Goal: Task Accomplishment & Management: Use online tool/utility

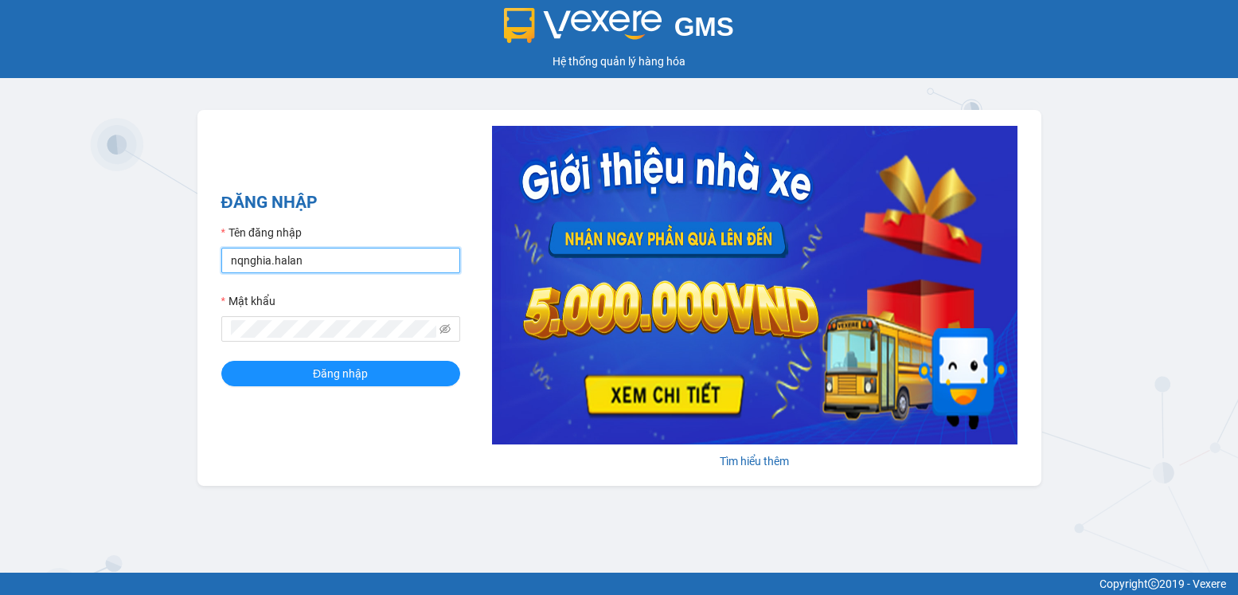
click at [347, 263] on input "nqnghia.halan" at bounding box center [340, 260] width 239 height 25
type input "lthong.halan"
click at [383, 380] on button "Đăng nhập" at bounding box center [340, 373] width 239 height 25
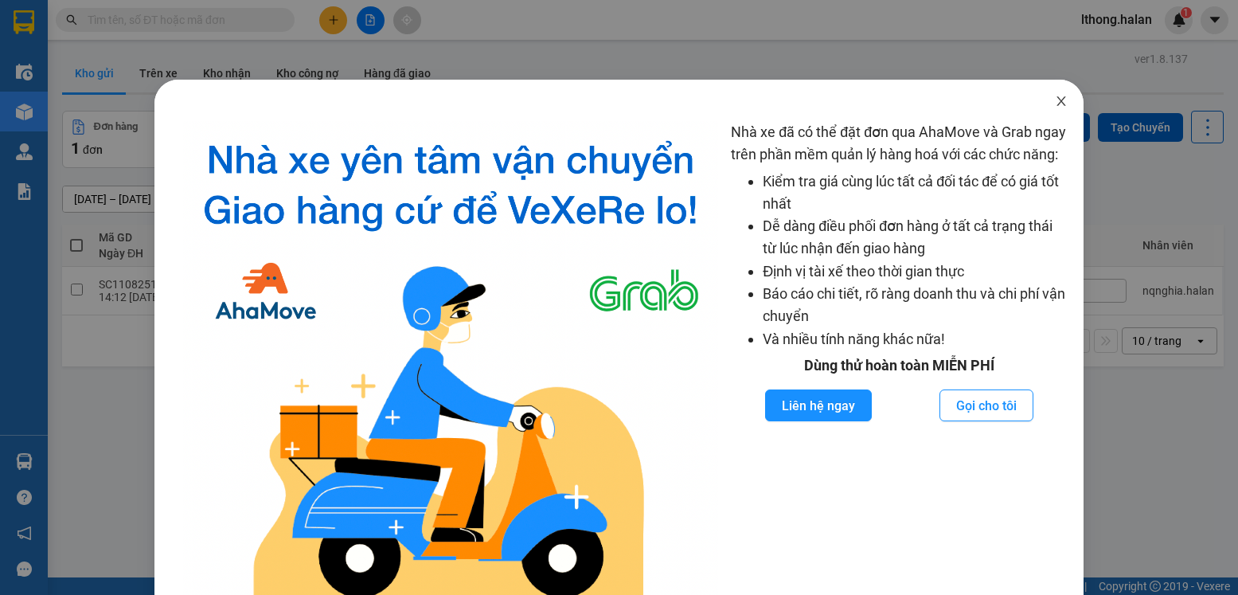
click at [1057, 104] on icon "close" at bounding box center [1061, 101] width 9 height 10
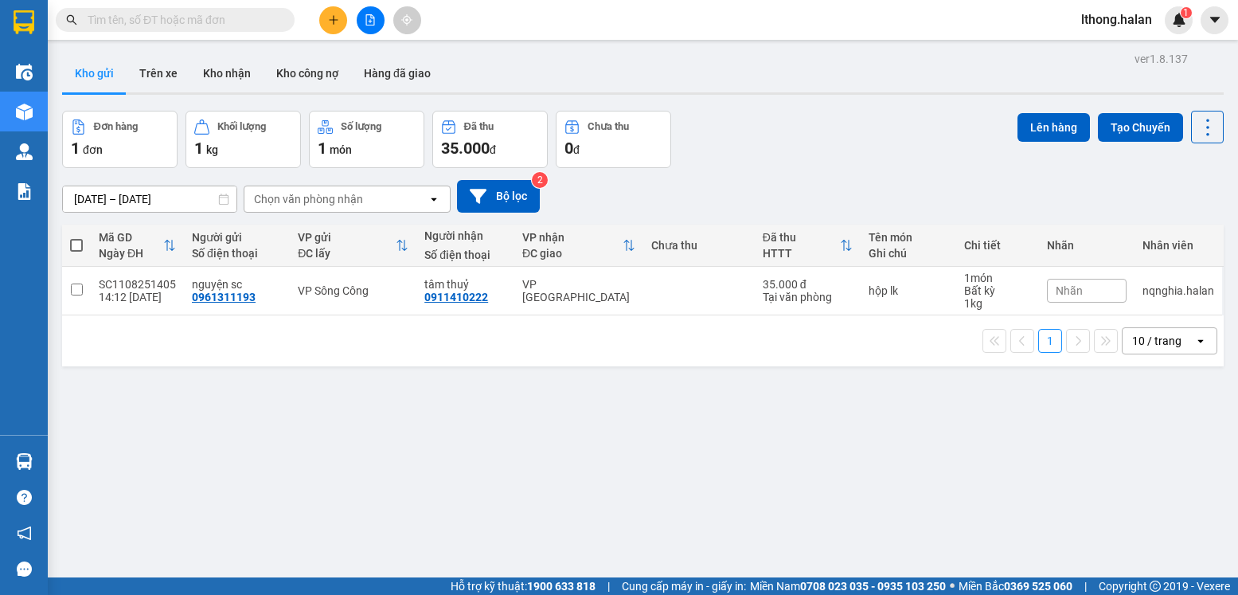
click at [228, 22] on input "text" at bounding box center [182, 20] width 188 height 18
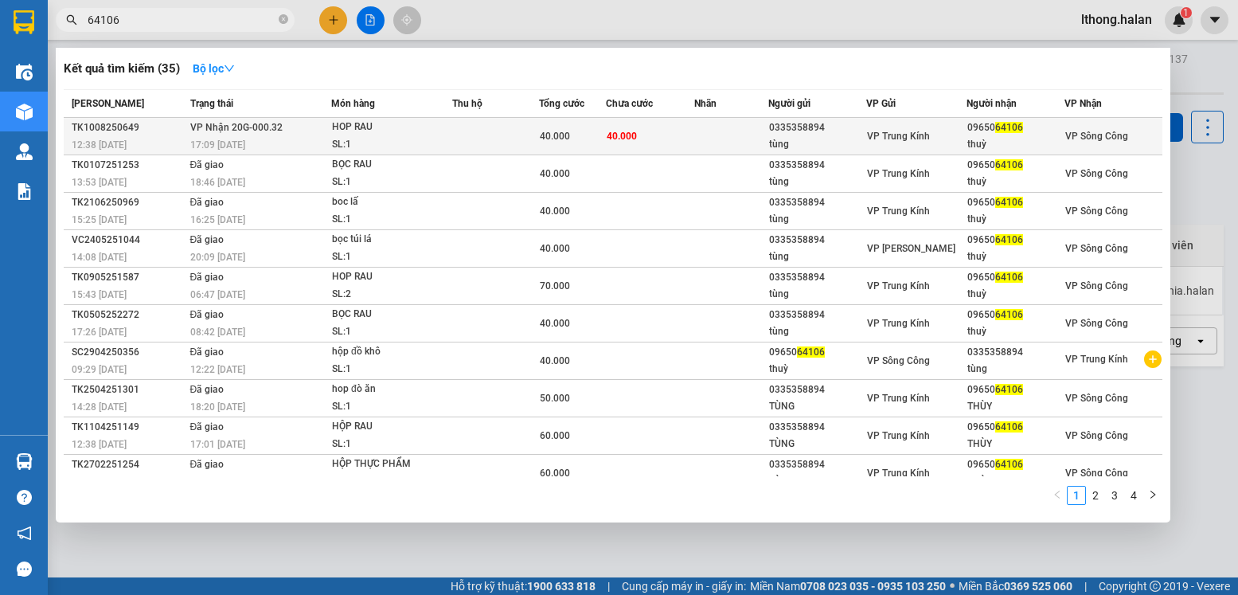
type input "64106"
click at [686, 135] on td "40.000" at bounding box center [650, 136] width 88 height 37
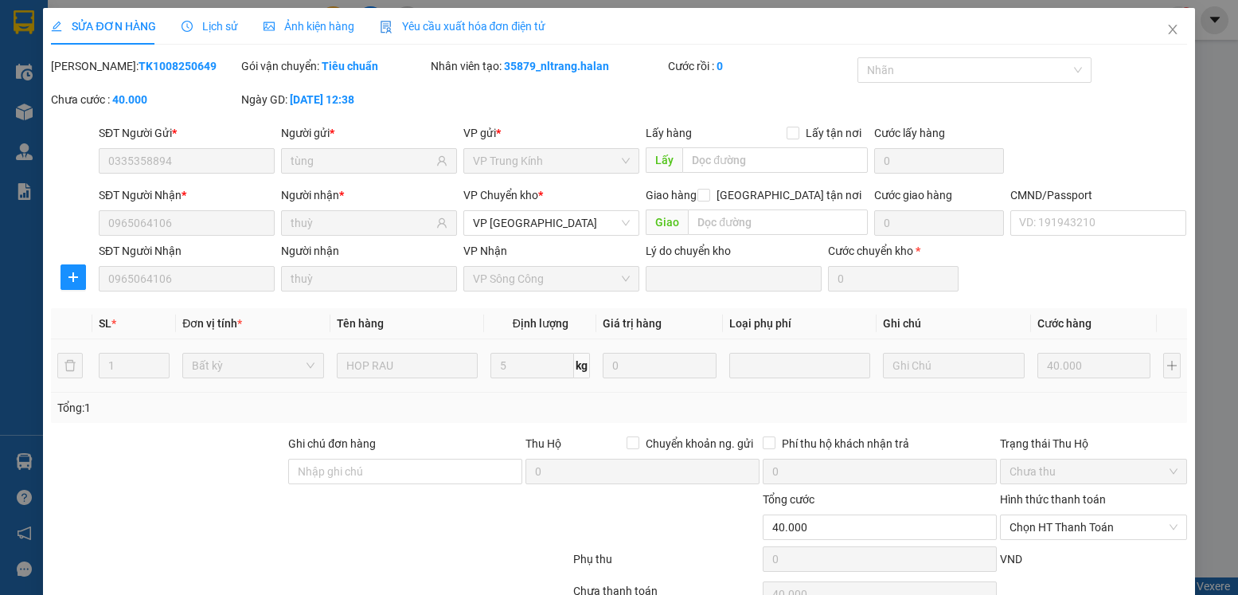
type input "0335358894"
type input "tùng"
type input "0965064106"
type input "thuỳ"
type input "40.000"
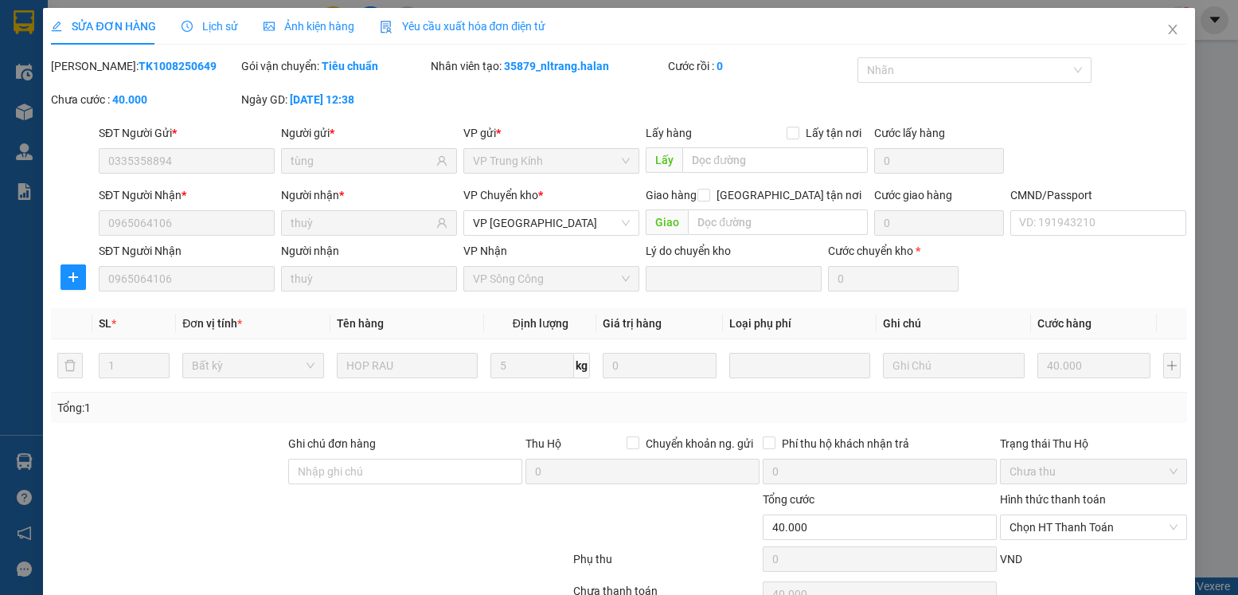
scroll to position [84, 0]
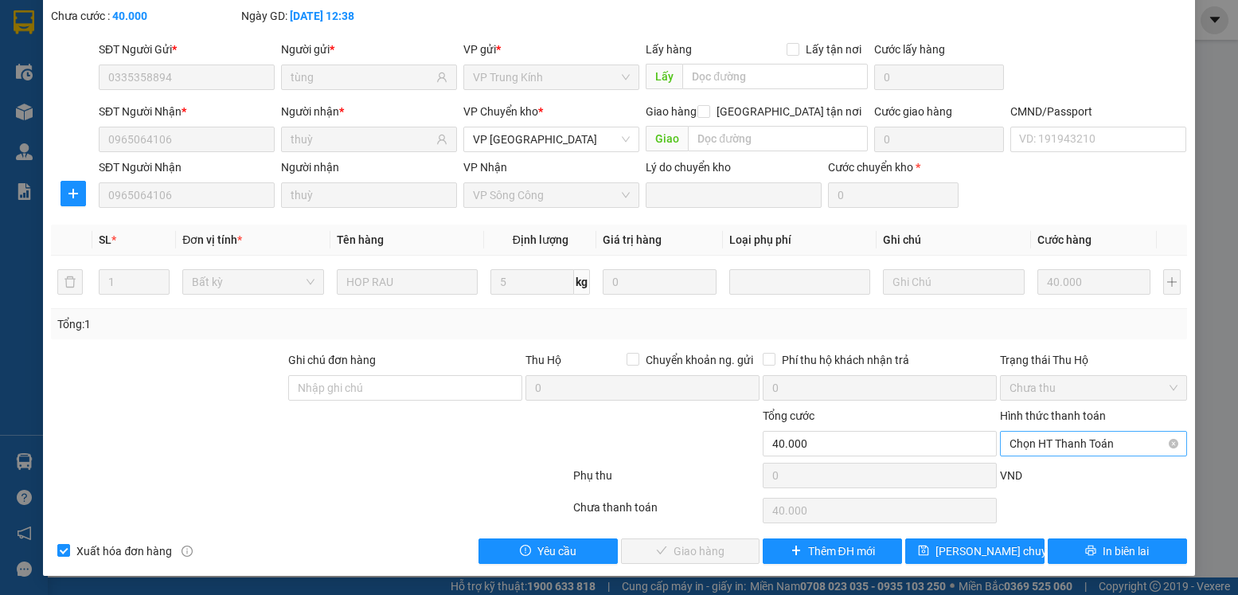
click at [1103, 444] on span "Chọn HT Thanh Toán" at bounding box center [1093, 444] width 167 height 24
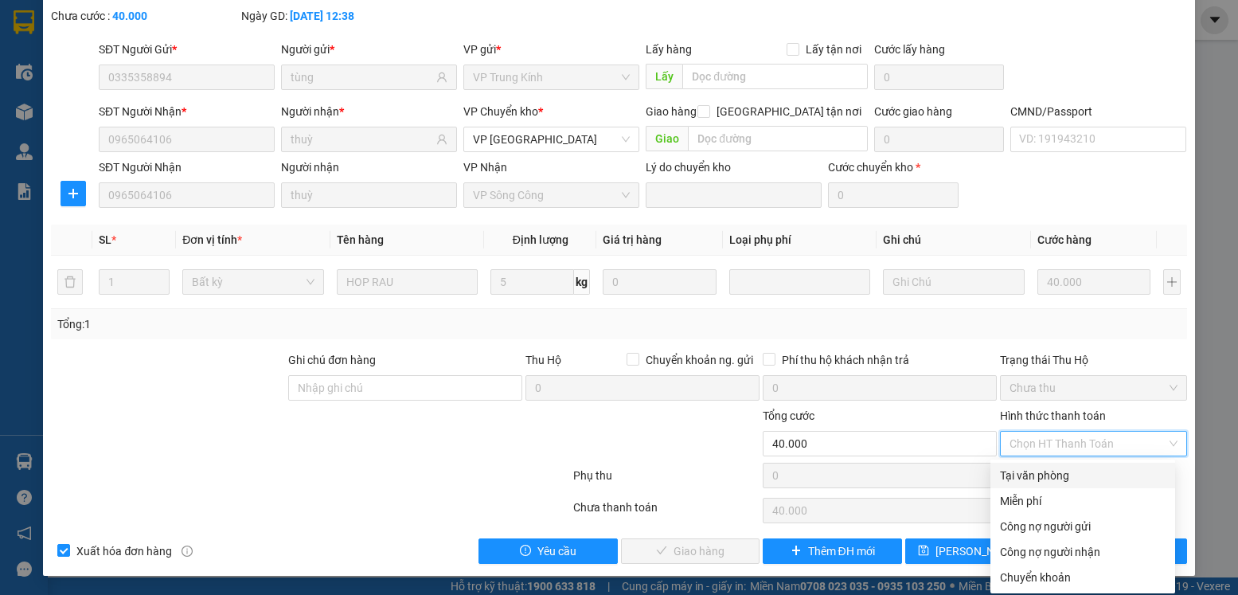
click at [1056, 472] on div "Tại văn phòng" at bounding box center [1083, 476] width 166 height 18
type input "0"
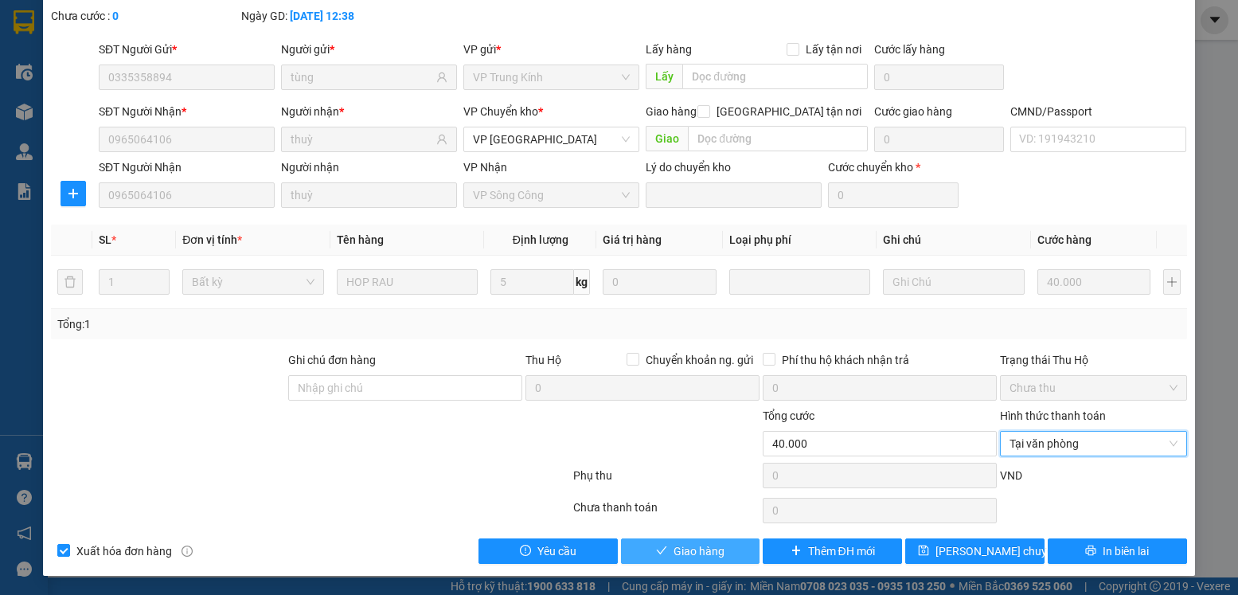
click at [705, 550] on span "Giao hàng" at bounding box center [699, 551] width 51 height 18
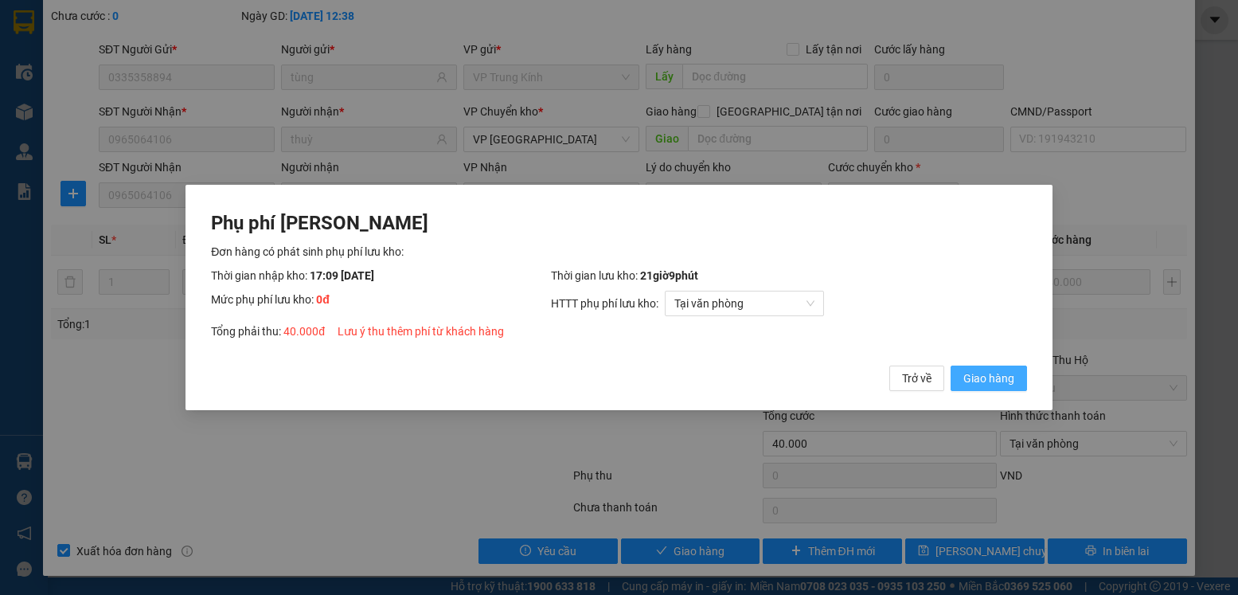
click at [982, 374] on span "Giao hàng" at bounding box center [989, 379] width 51 height 18
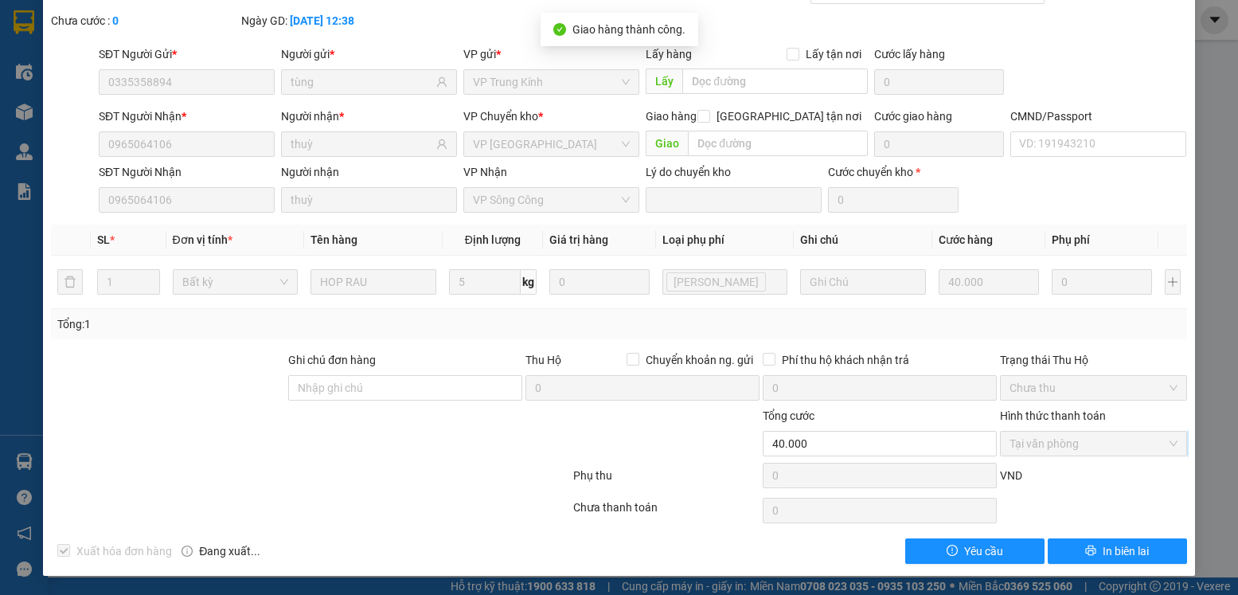
scroll to position [0, 0]
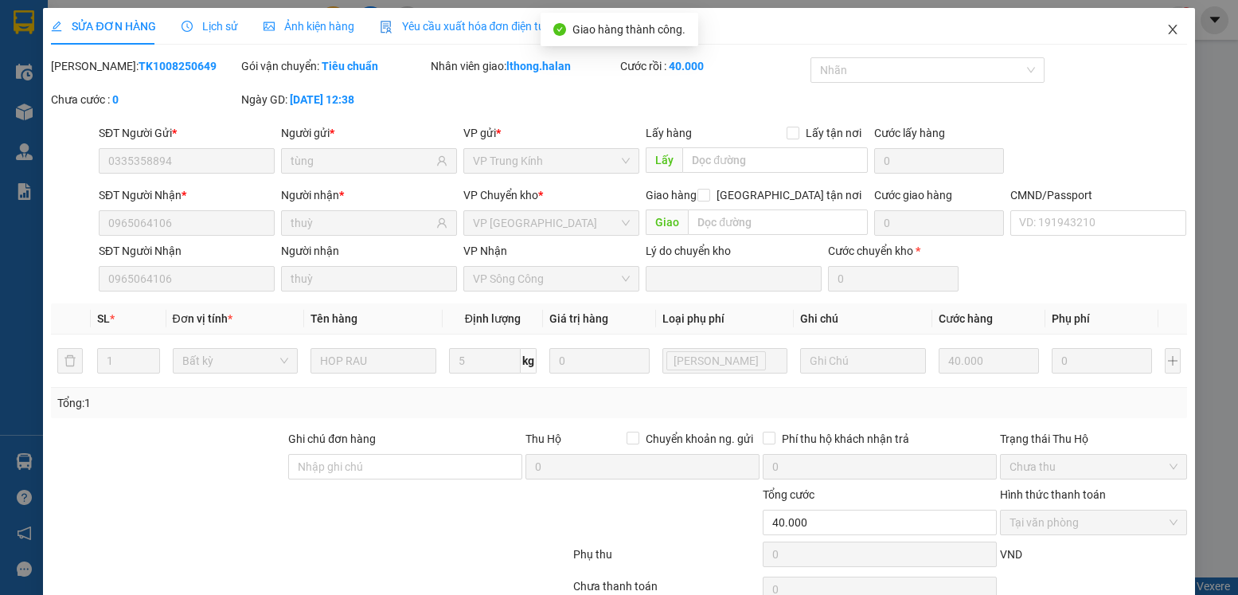
click at [1168, 29] on icon "close" at bounding box center [1172, 30] width 9 height 10
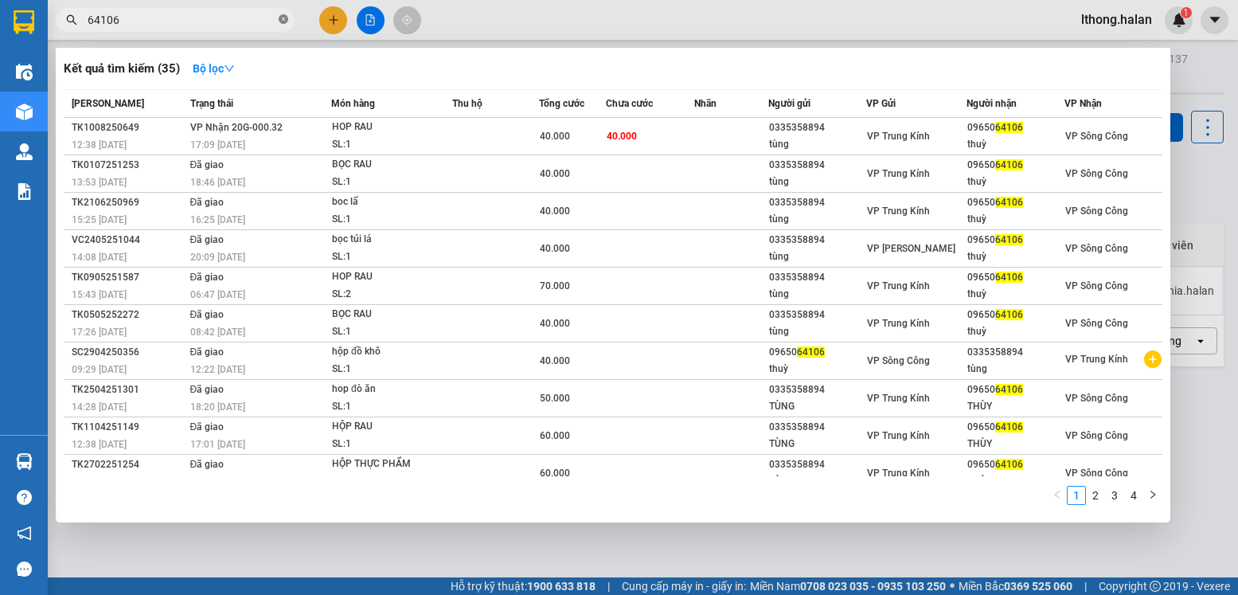
click at [285, 18] on icon "close-circle" at bounding box center [284, 19] width 10 height 10
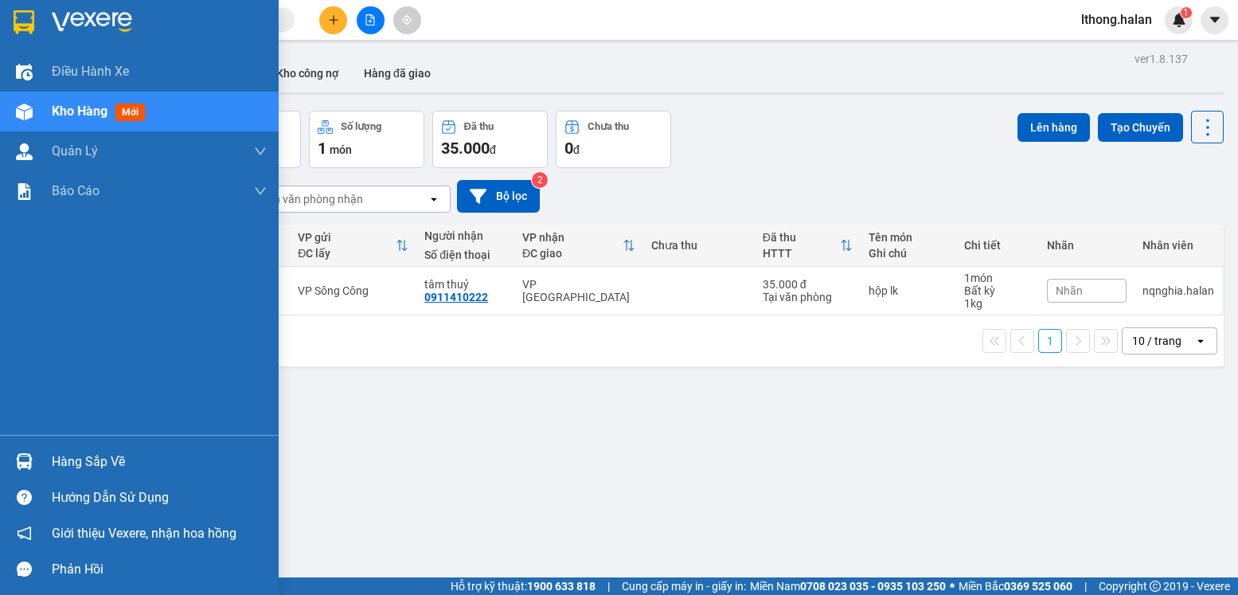
click at [84, 458] on div "Hàng sắp về" at bounding box center [159, 462] width 215 height 24
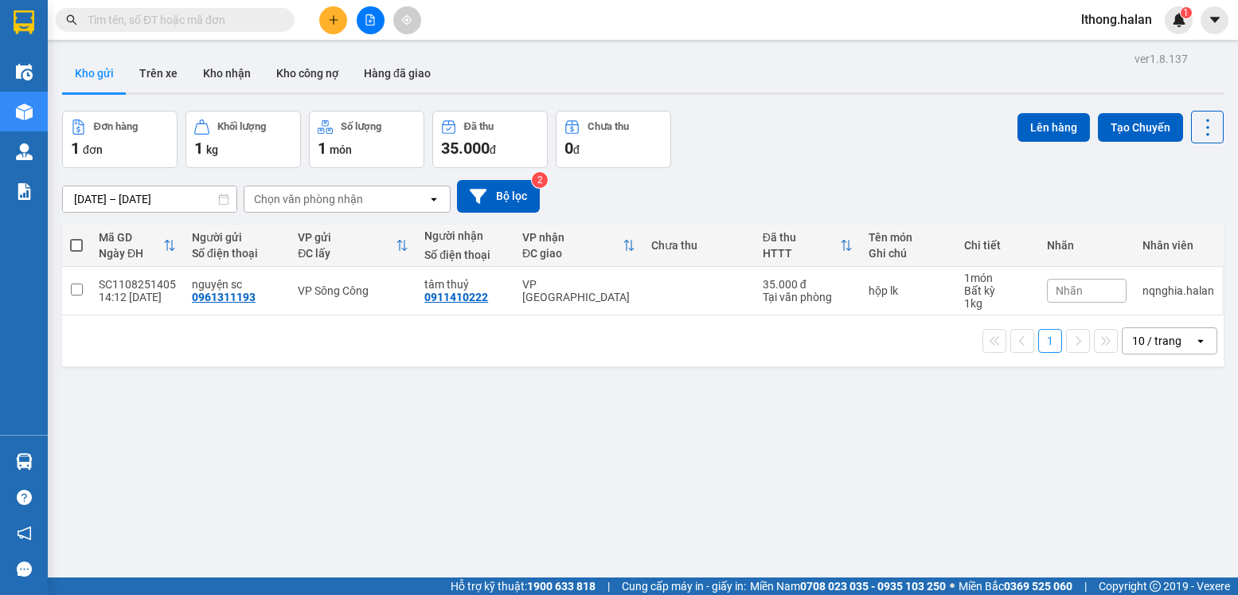
drag, startPoint x: 906, startPoint y: 464, endPoint x: 902, endPoint y: 455, distance: 10.0
click at [908, 458] on section "Kết quả tìm kiếm ( 35 ) Bộ lọc Mã ĐH Trạng thái Món hàng Thu hộ Tổng cước Chưa …" at bounding box center [619, 297] width 1238 height 595
click at [218, 73] on button "Kho nhận" at bounding box center [226, 73] width 73 height 38
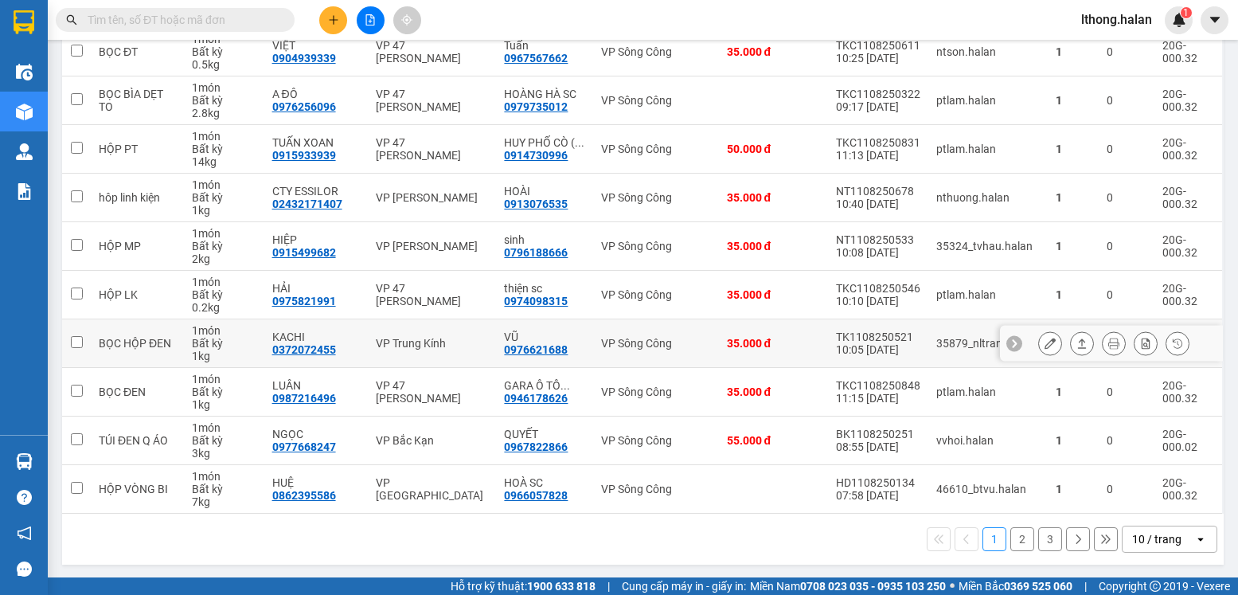
scroll to position [241, 0]
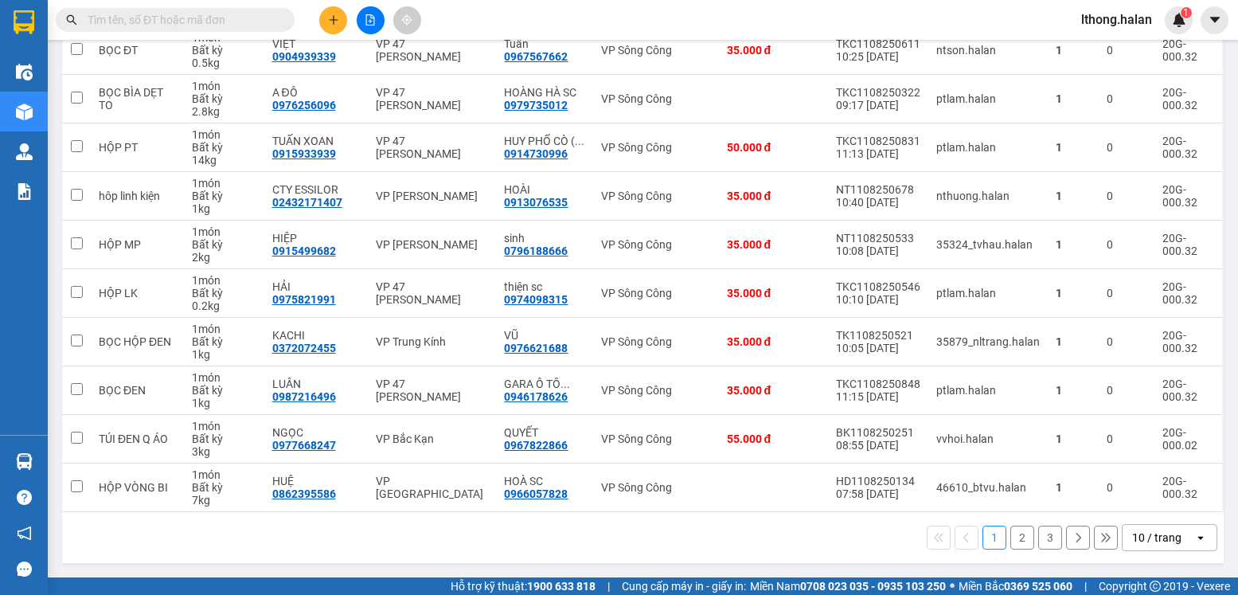
click at [1011, 534] on button "2" at bounding box center [1023, 538] width 24 height 24
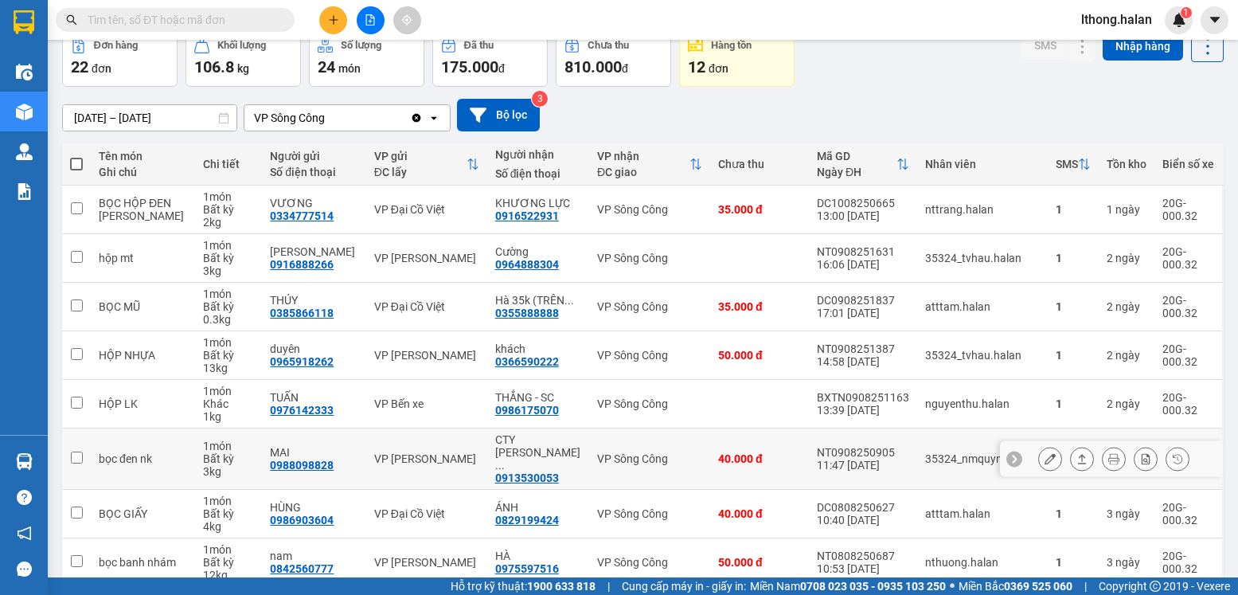
scroll to position [0, 0]
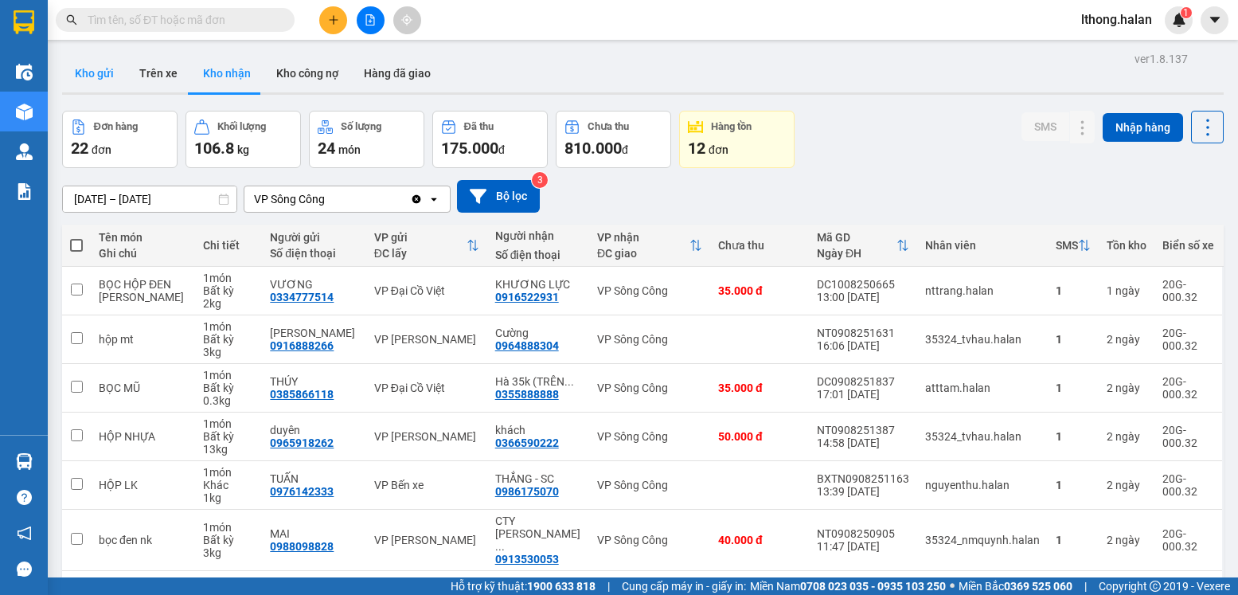
click at [84, 61] on button "Kho gửi" at bounding box center [94, 73] width 65 height 38
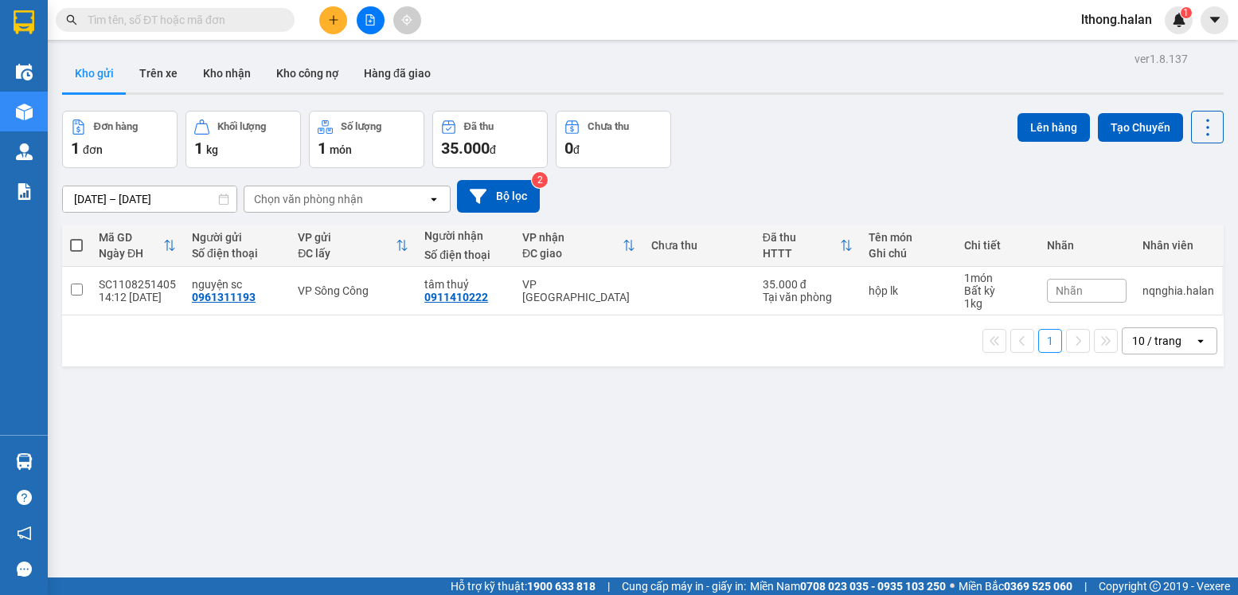
click at [193, 29] on span at bounding box center [175, 20] width 239 height 24
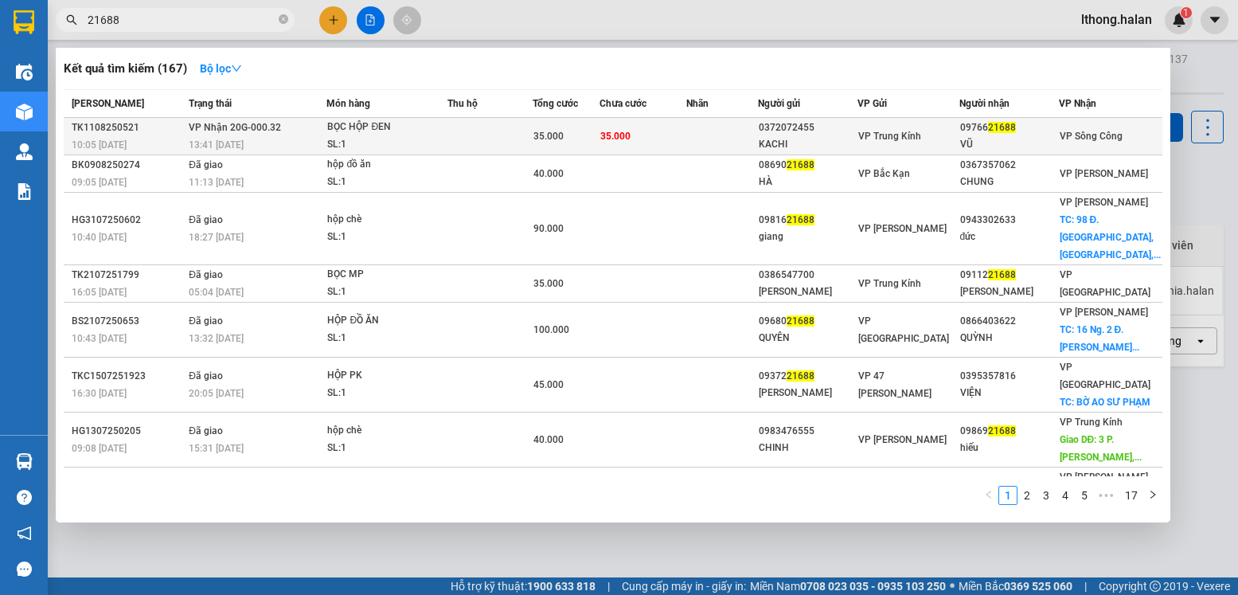
type input "21688"
click at [714, 135] on td at bounding box center [723, 136] width 72 height 37
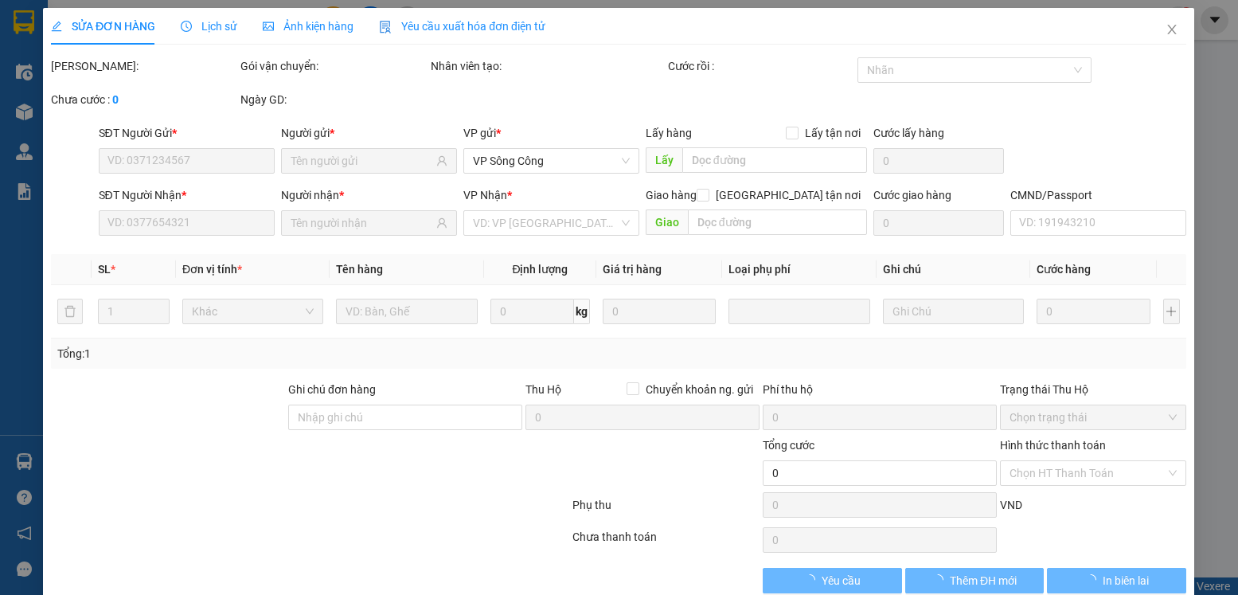
type input "0372072455"
type input "KACHI"
type input "0976621688"
type input "VŨ"
type input "35.000"
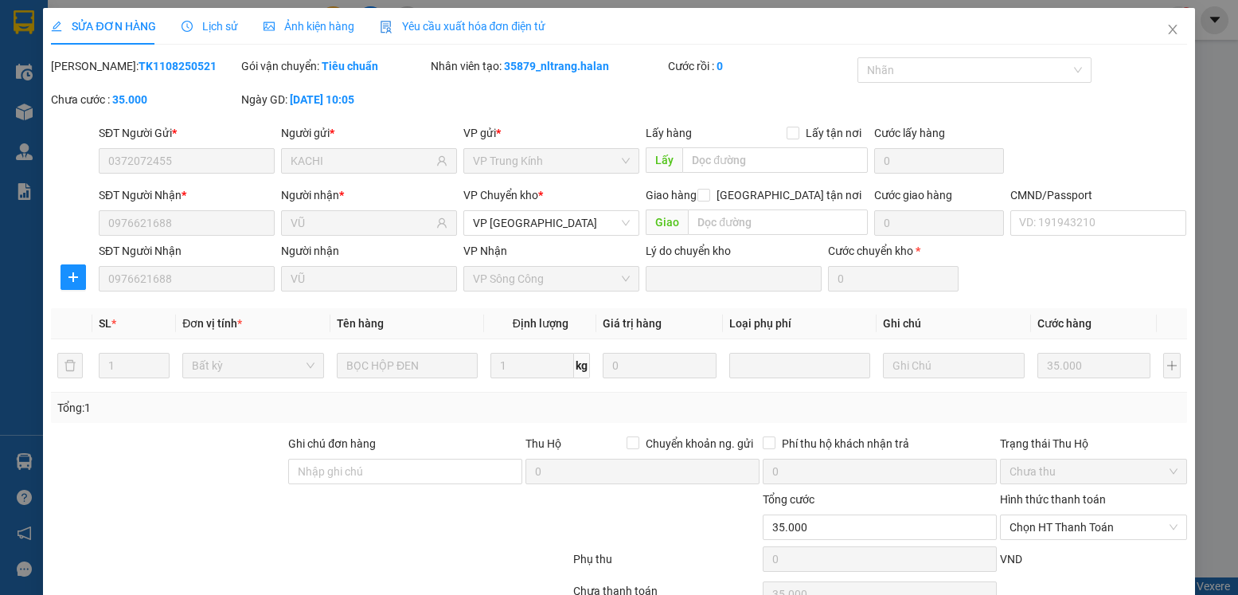
scroll to position [84, 0]
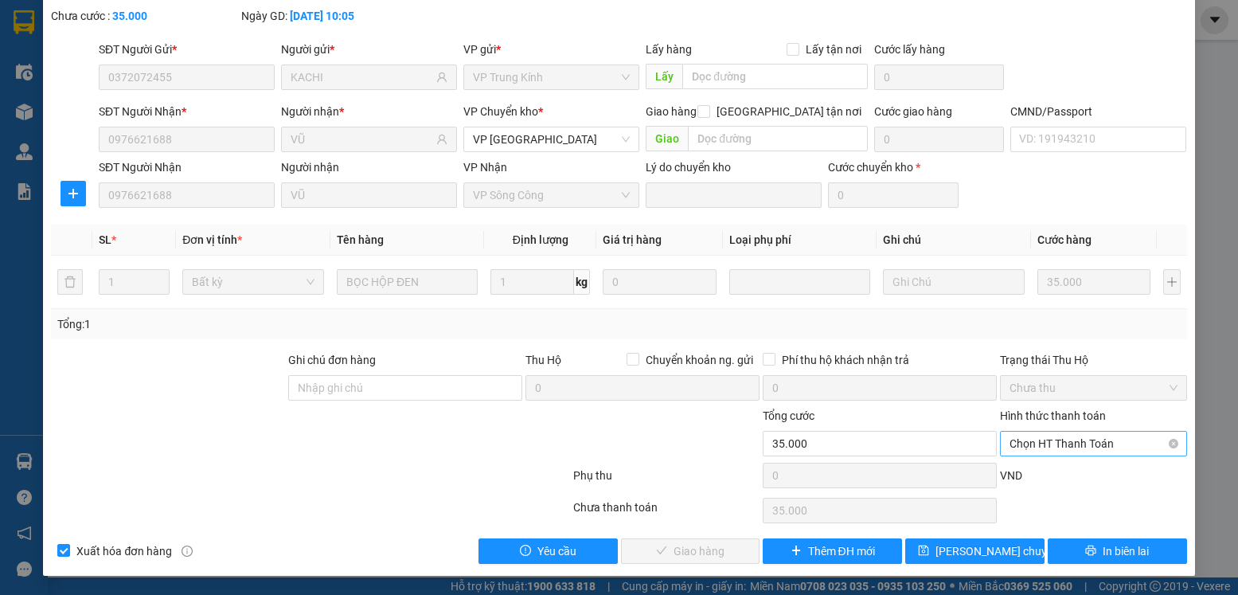
click at [1086, 436] on span "Chọn HT Thanh Toán" at bounding box center [1093, 444] width 167 height 24
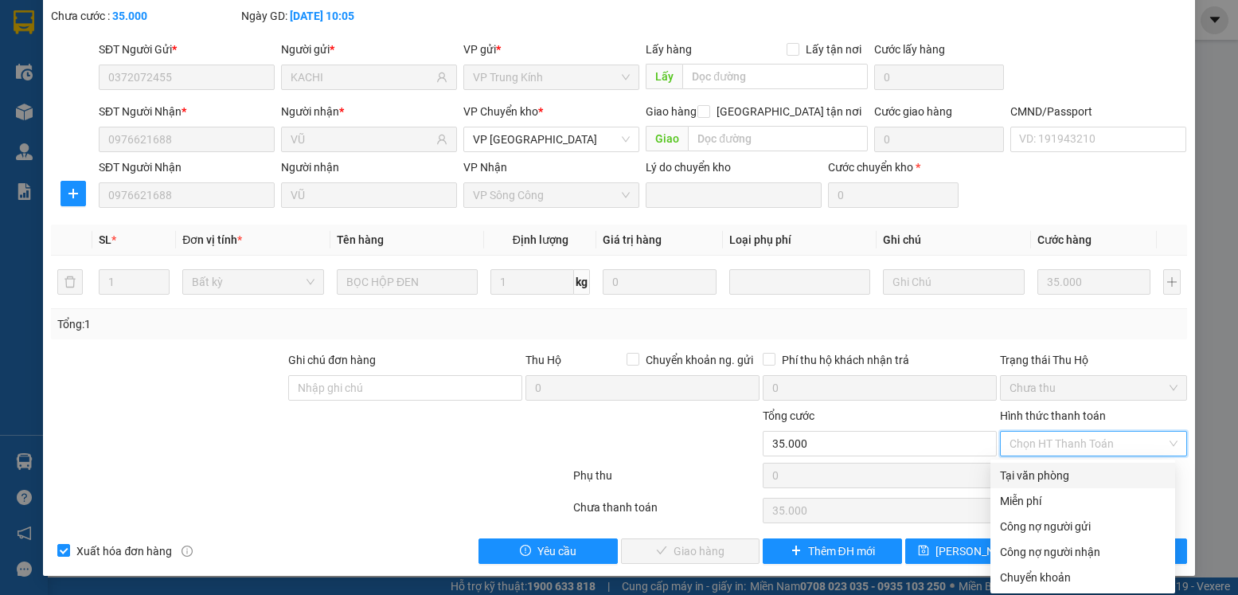
click at [1063, 472] on div "Tại văn phòng" at bounding box center [1083, 476] width 166 height 18
type input "0"
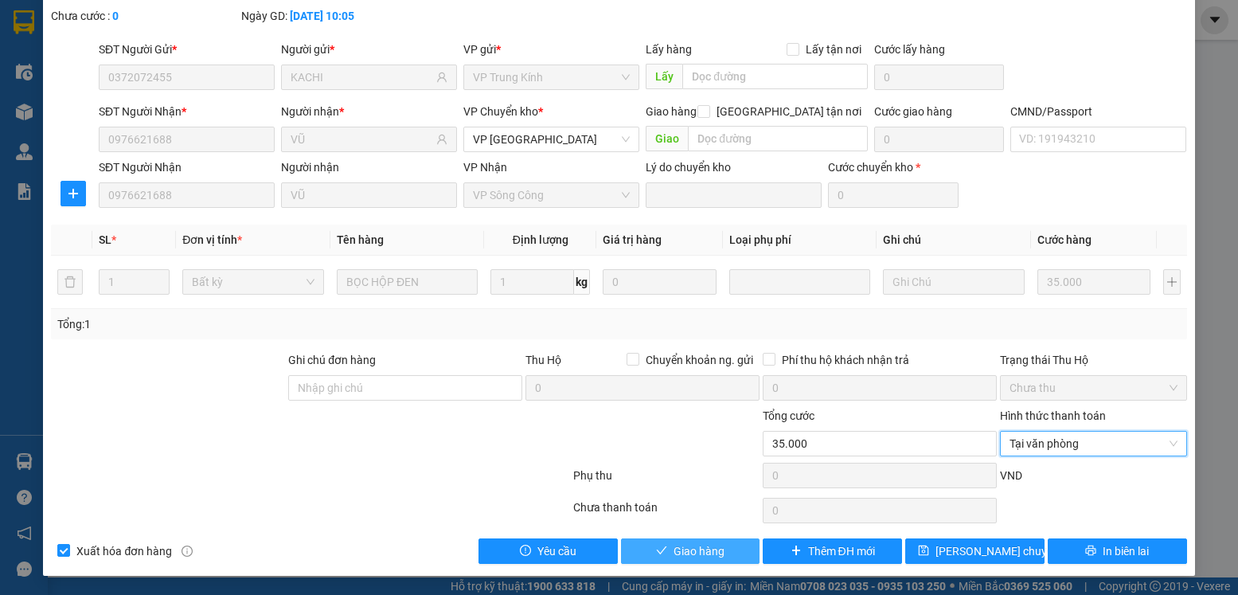
click at [703, 543] on span "Giao hàng" at bounding box center [699, 551] width 51 height 18
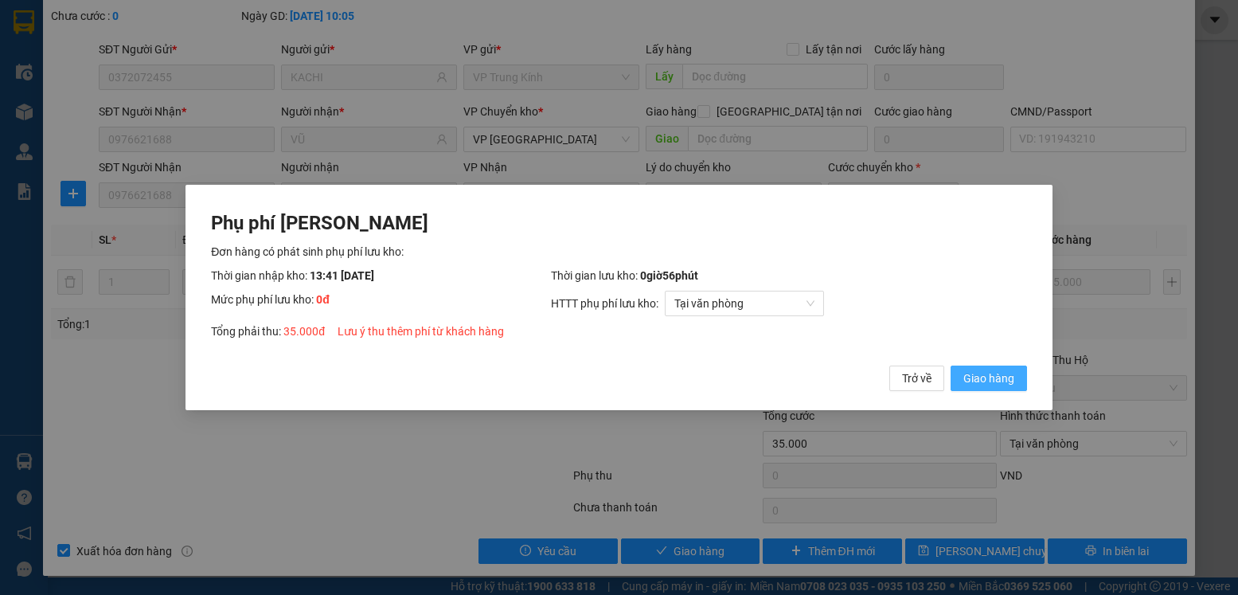
click at [965, 379] on span "Giao hàng" at bounding box center [989, 379] width 51 height 18
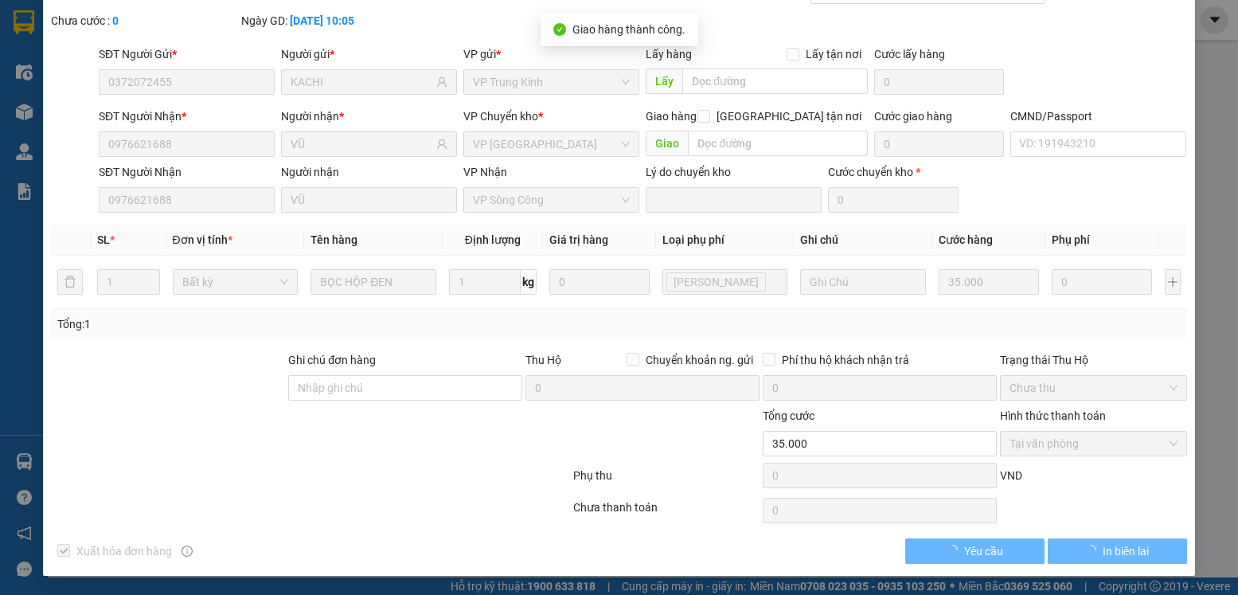
scroll to position [0, 0]
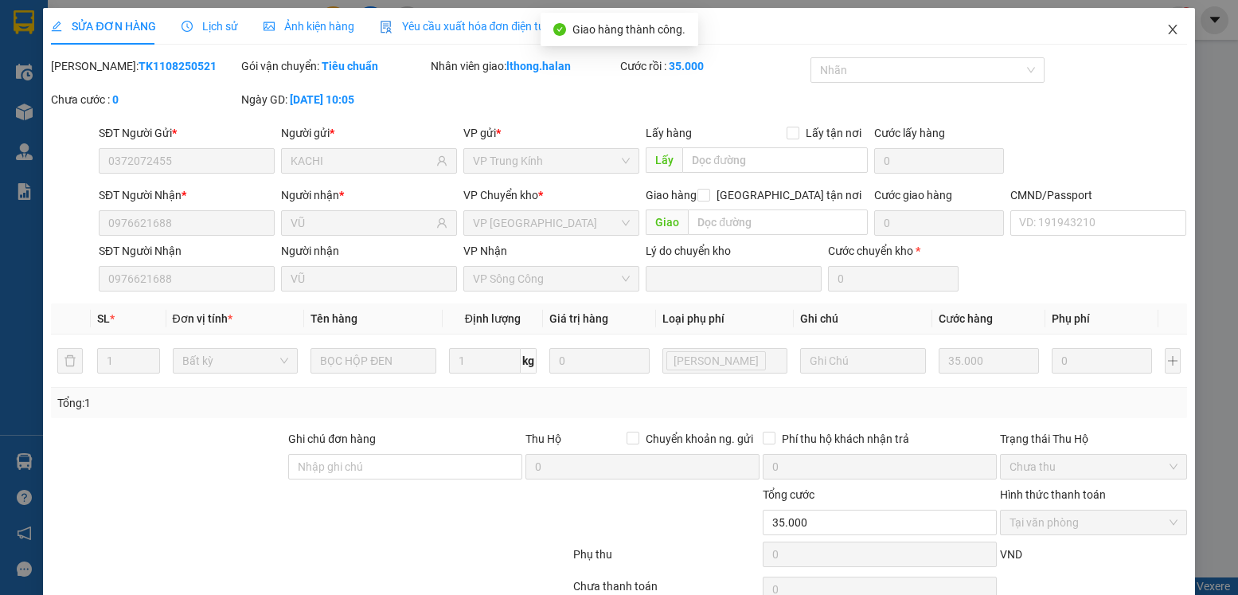
click at [1168, 32] on icon "close" at bounding box center [1172, 30] width 9 height 10
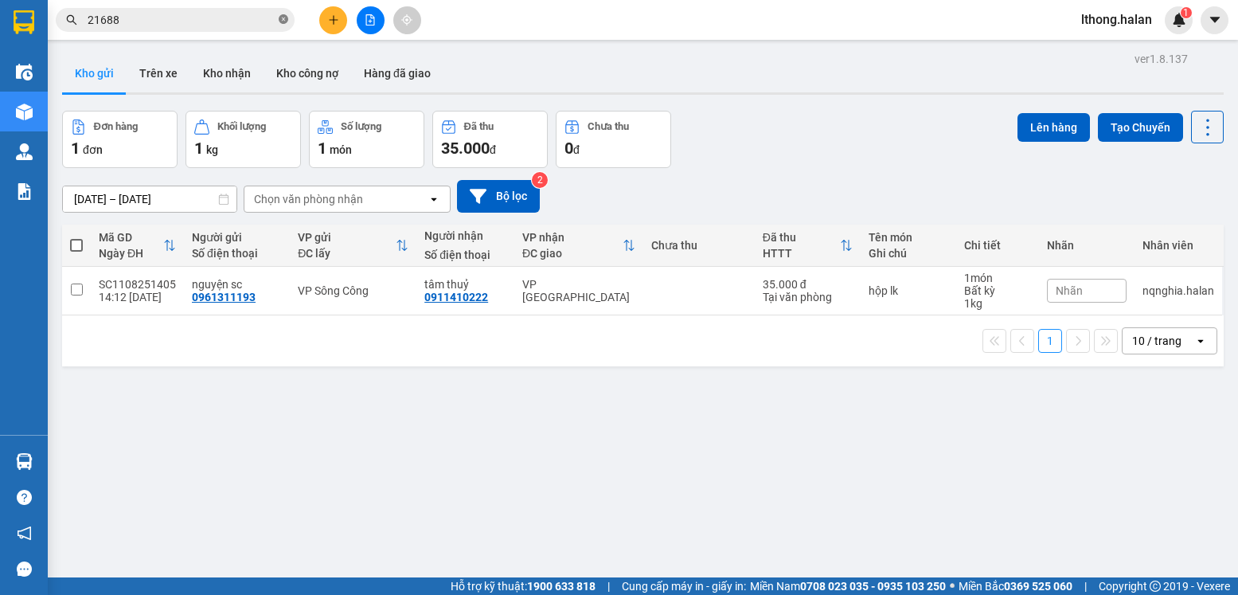
click at [284, 20] on icon "close-circle" at bounding box center [284, 19] width 10 height 10
click at [235, 21] on input "text" at bounding box center [182, 20] width 188 height 18
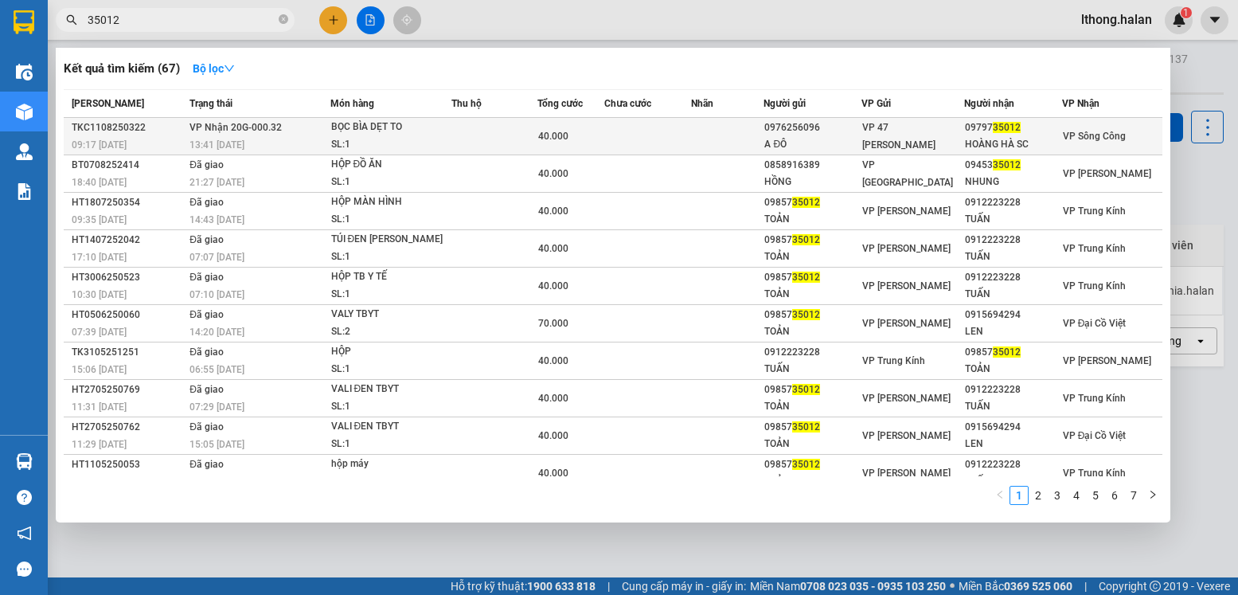
type input "35012"
click at [714, 139] on td at bounding box center [727, 136] width 72 height 37
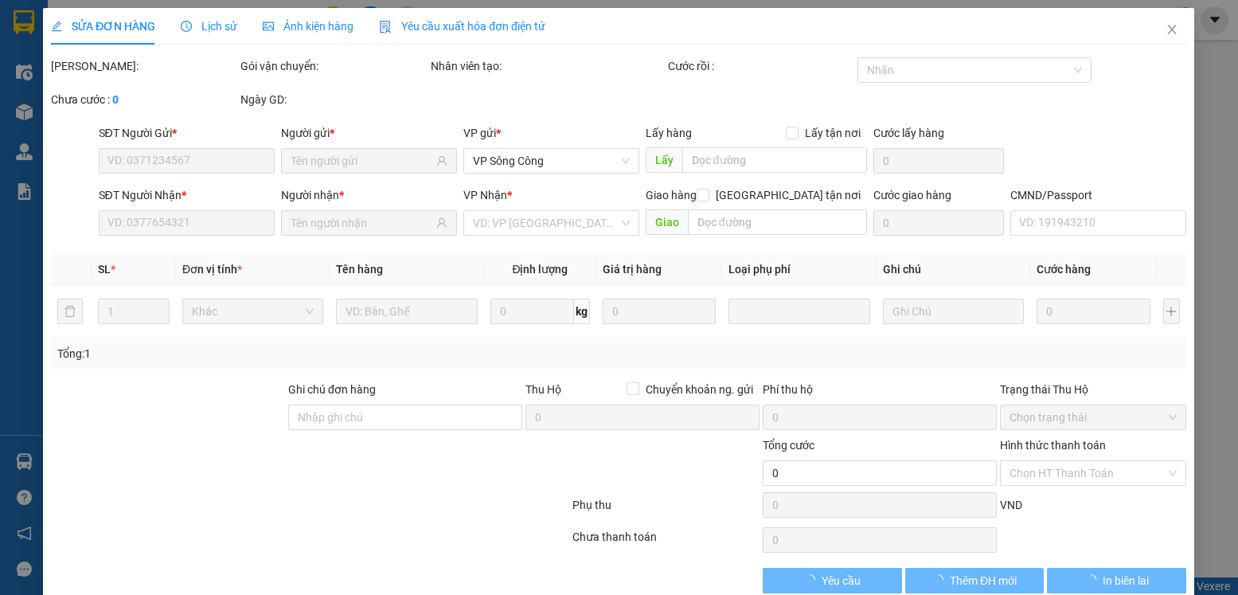
type input "0976256096"
type input "A ĐÔ"
type input "0979735012"
type input "HOÀNG HÀ SC"
type input "40.000"
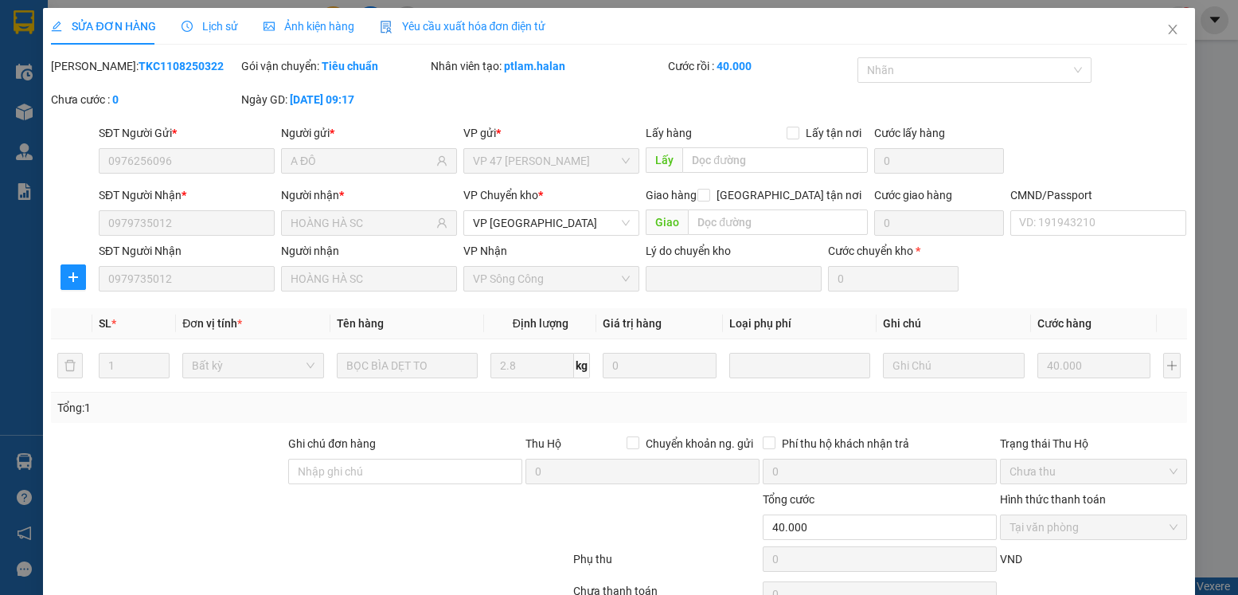
scroll to position [84, 0]
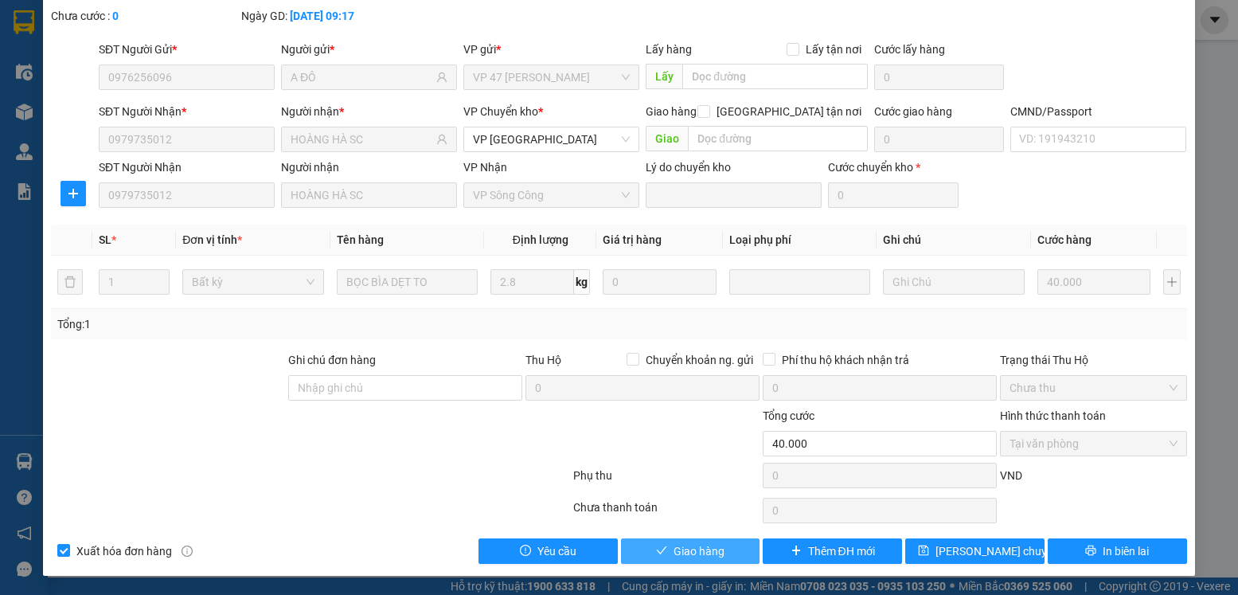
click at [707, 550] on span "Giao hàng" at bounding box center [699, 551] width 51 height 18
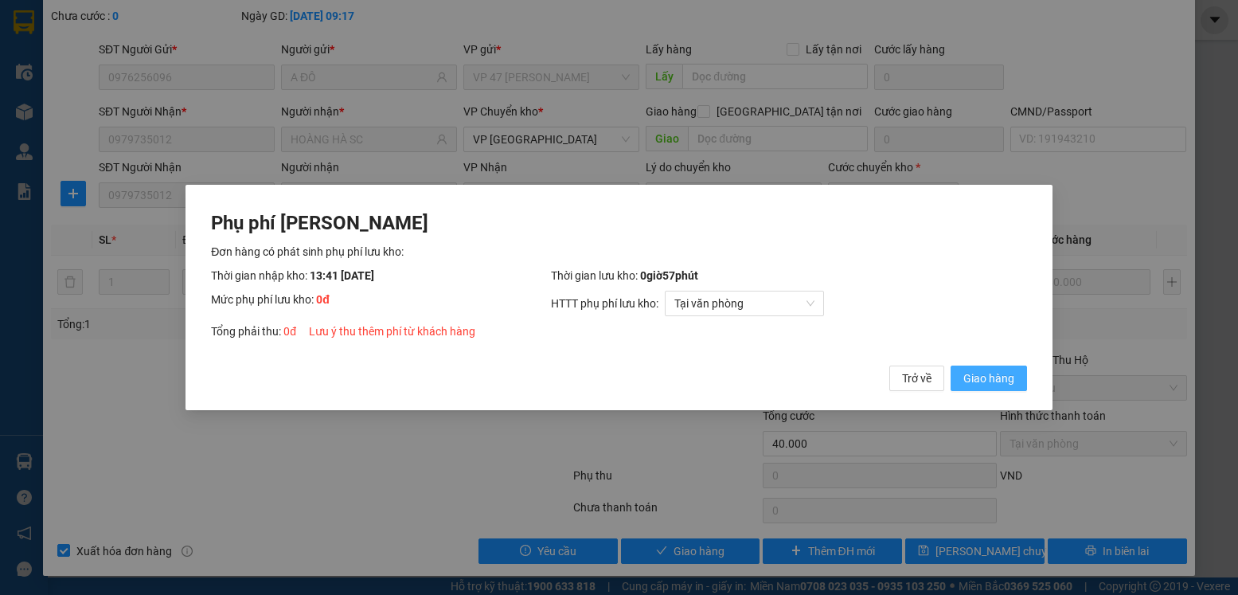
click at [968, 379] on span "Giao hàng" at bounding box center [989, 379] width 51 height 18
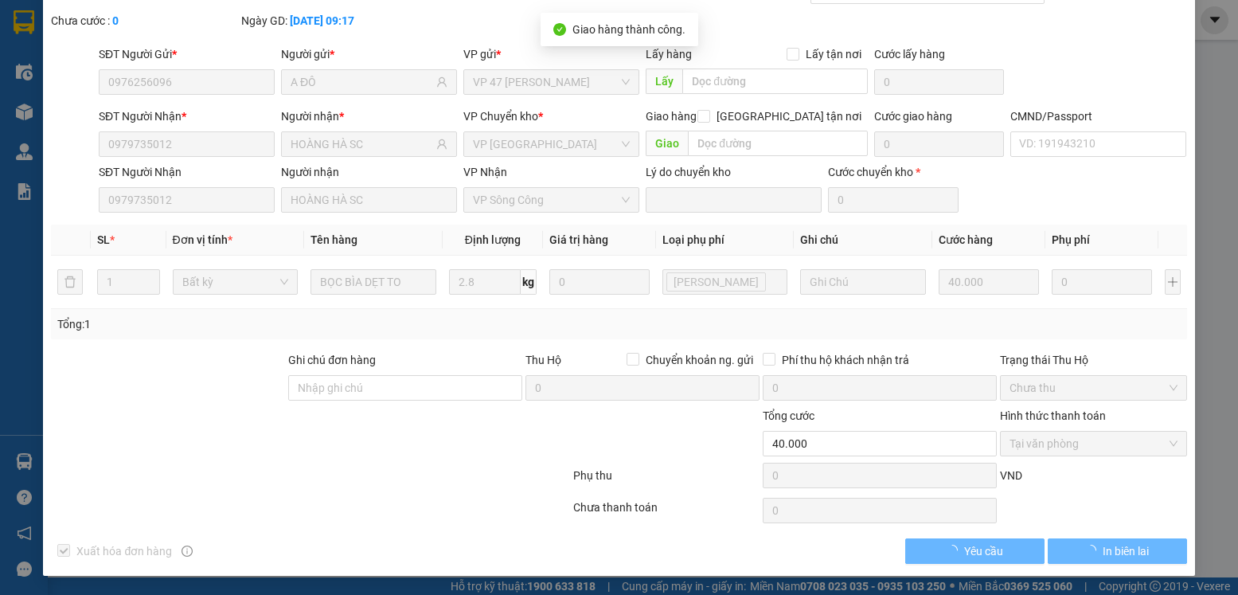
scroll to position [0, 0]
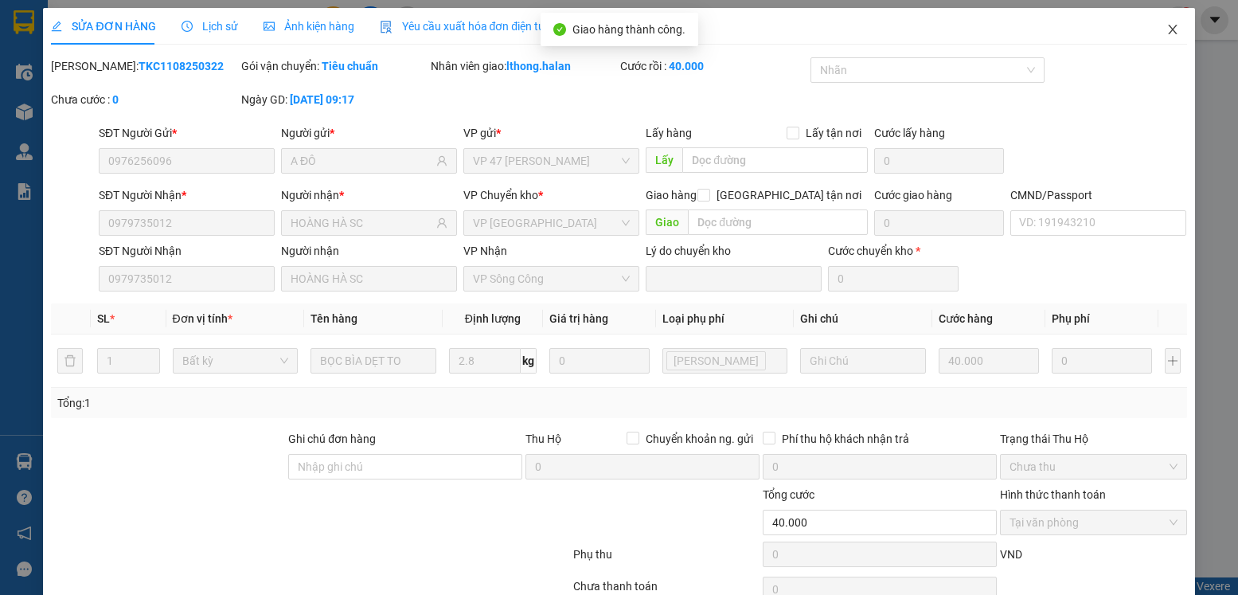
click at [1167, 31] on icon "close" at bounding box center [1173, 29] width 13 height 13
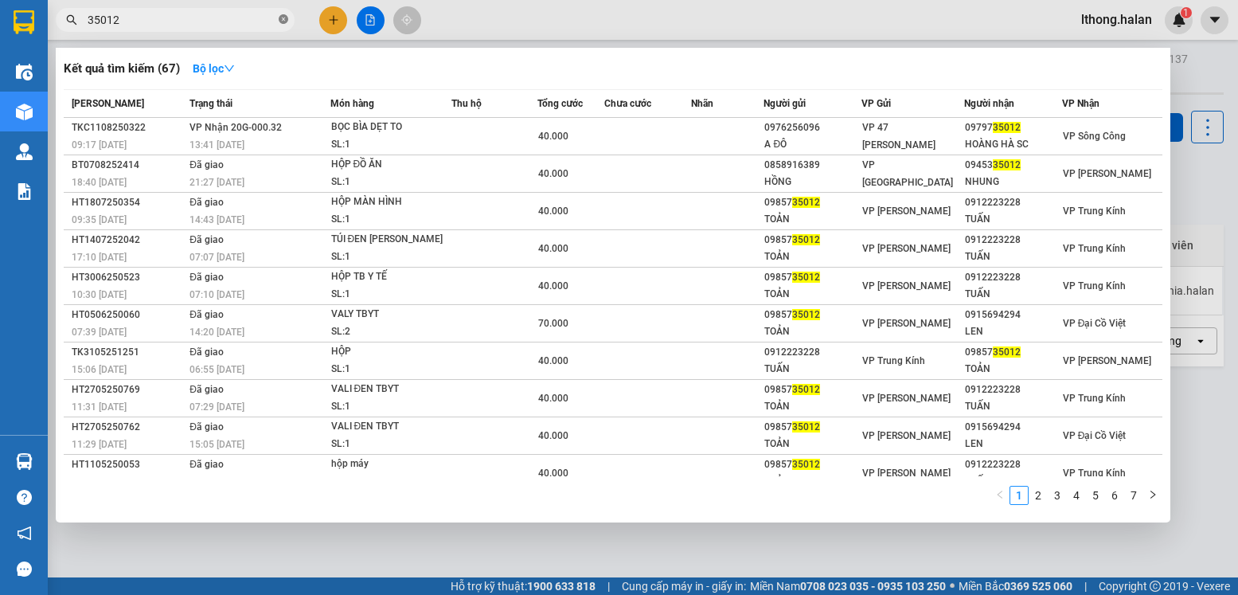
click at [284, 18] on icon "close-circle" at bounding box center [284, 19] width 10 height 10
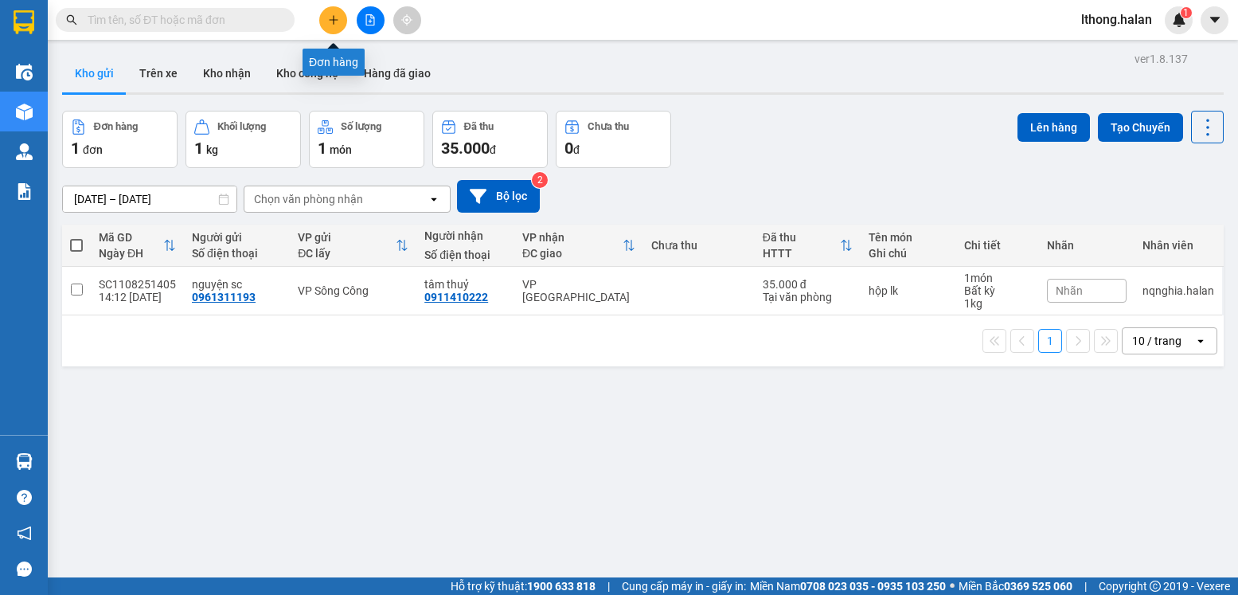
click at [337, 21] on icon "plus" at bounding box center [333, 19] width 11 height 11
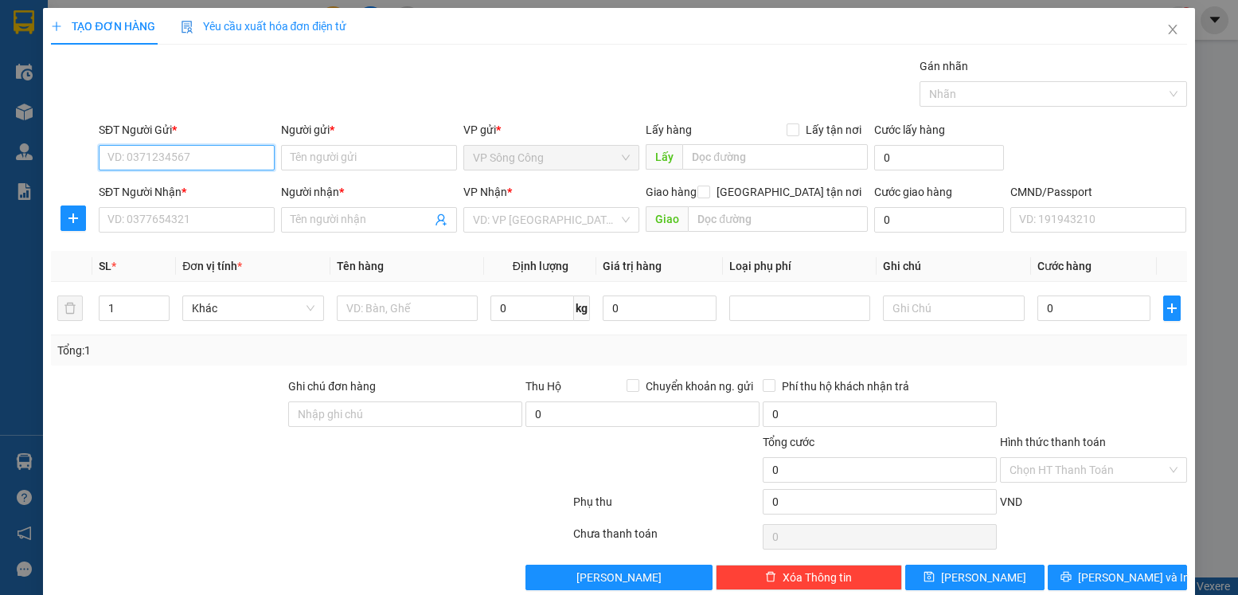
drag, startPoint x: 230, startPoint y: 160, endPoint x: 229, endPoint y: 146, distance: 14.4
click at [229, 158] on input "SĐT Người Gửi *" at bounding box center [187, 157] width 176 height 25
click at [200, 190] on div "0974792735 - TUYỀN" at bounding box center [185, 190] width 155 height 18
type input "0974792735"
type input "TUYỀN"
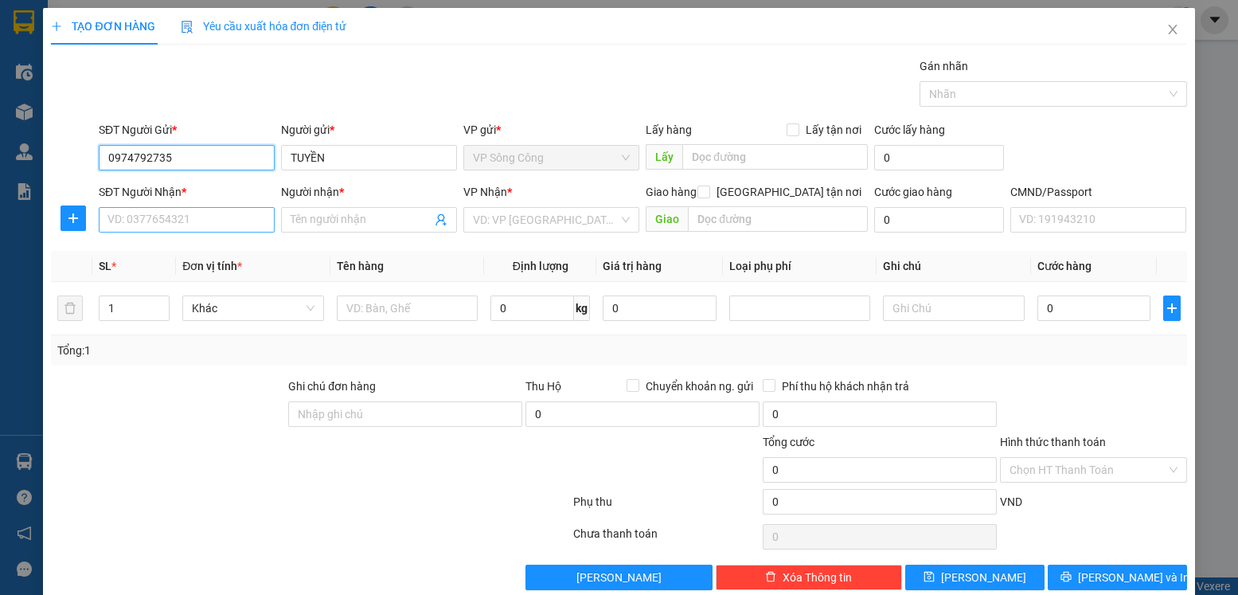
type input "0974792735"
click at [177, 213] on input "SĐT Người Nhận *" at bounding box center [187, 219] width 176 height 25
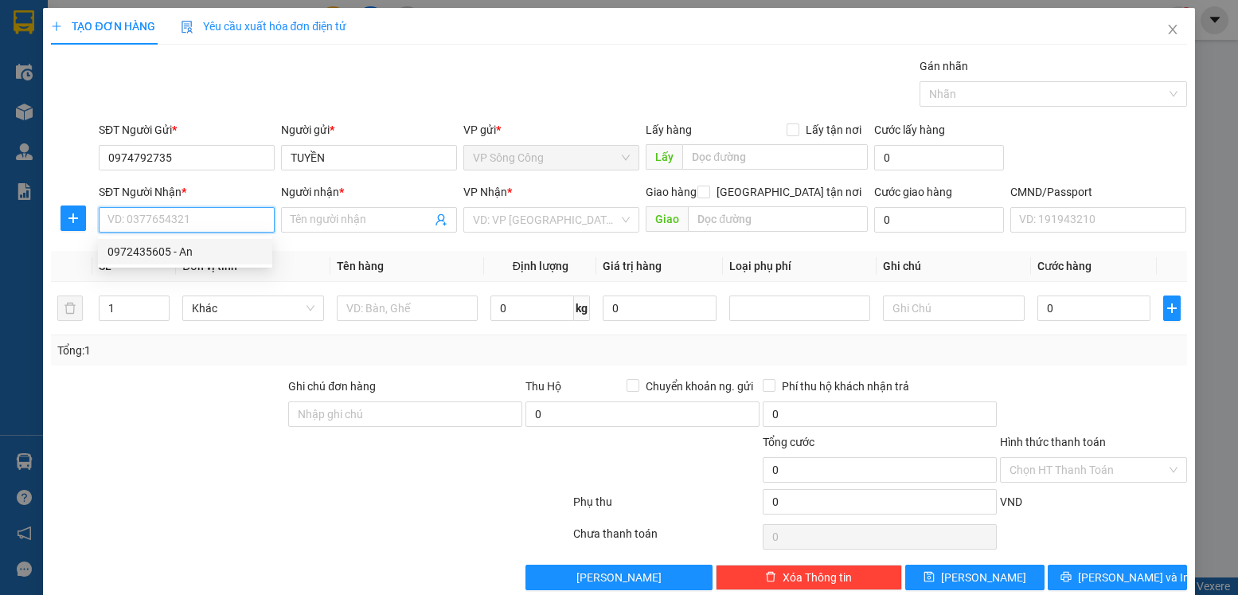
click at [154, 254] on div "0972435605 - An" at bounding box center [185, 252] width 155 height 18
type input "0972435605"
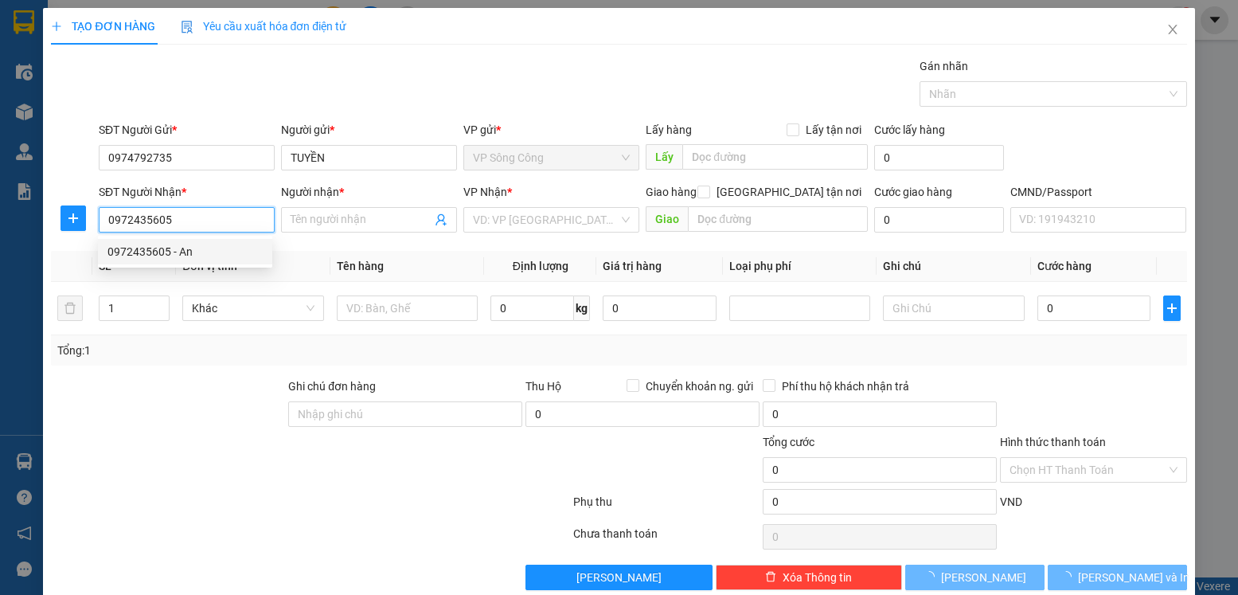
type input "An"
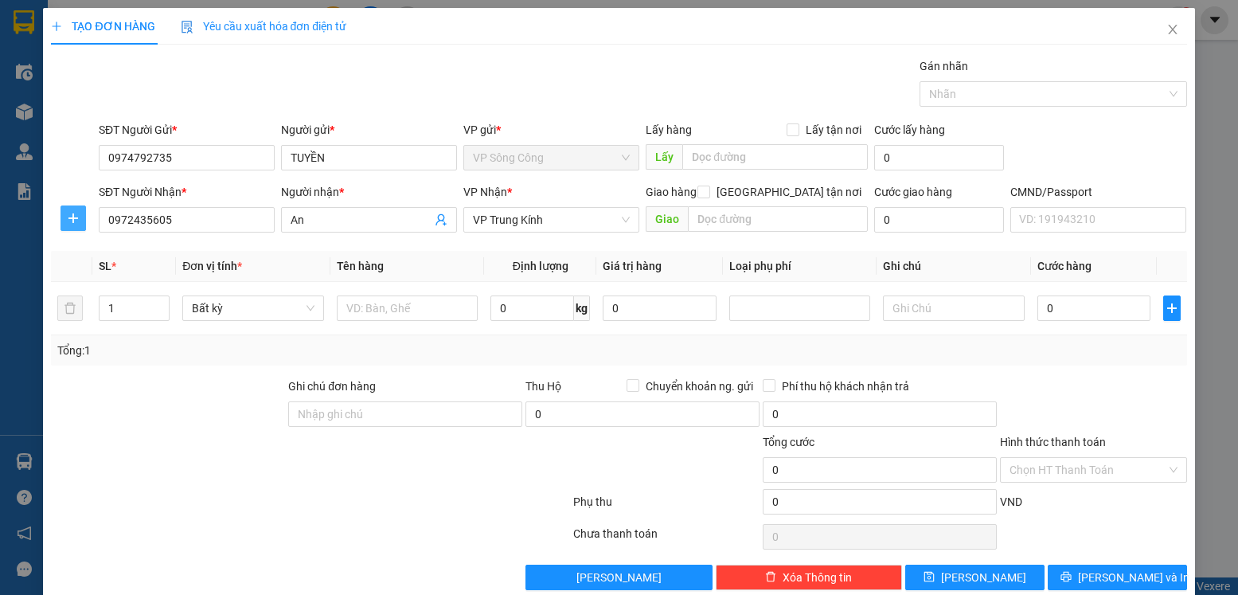
click at [73, 223] on icon "plus" at bounding box center [73, 218] width 1 height 10
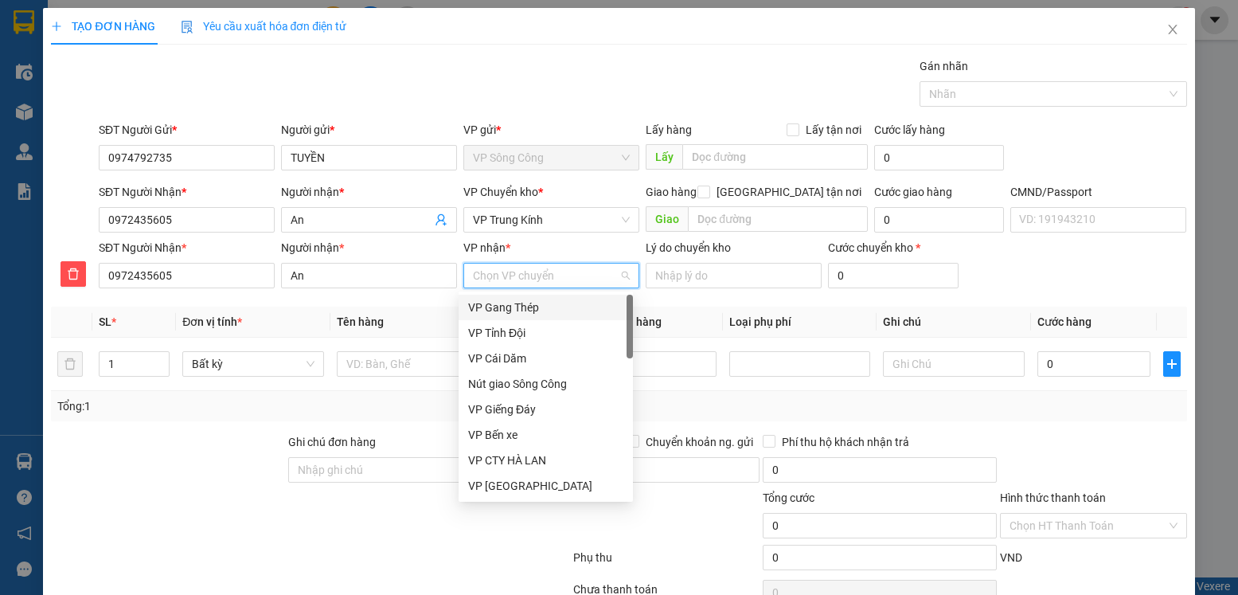
click at [503, 273] on input "VP nhận *" at bounding box center [546, 276] width 146 height 24
type input "tr"
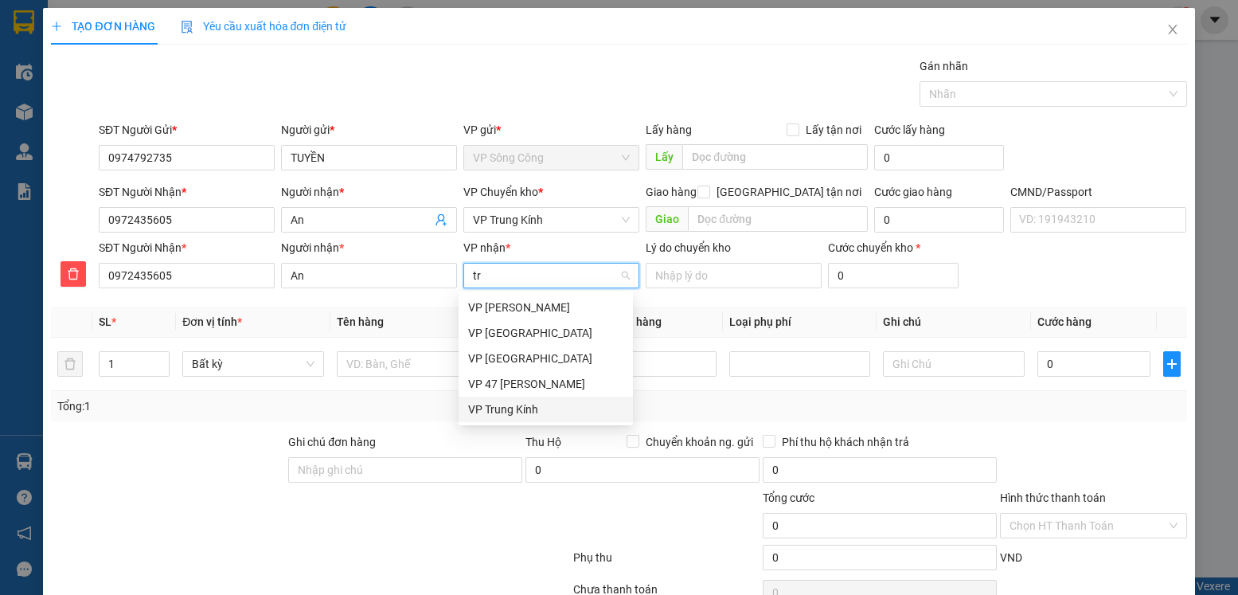
click at [513, 414] on div "VP Trung Kính" at bounding box center [545, 410] width 155 height 18
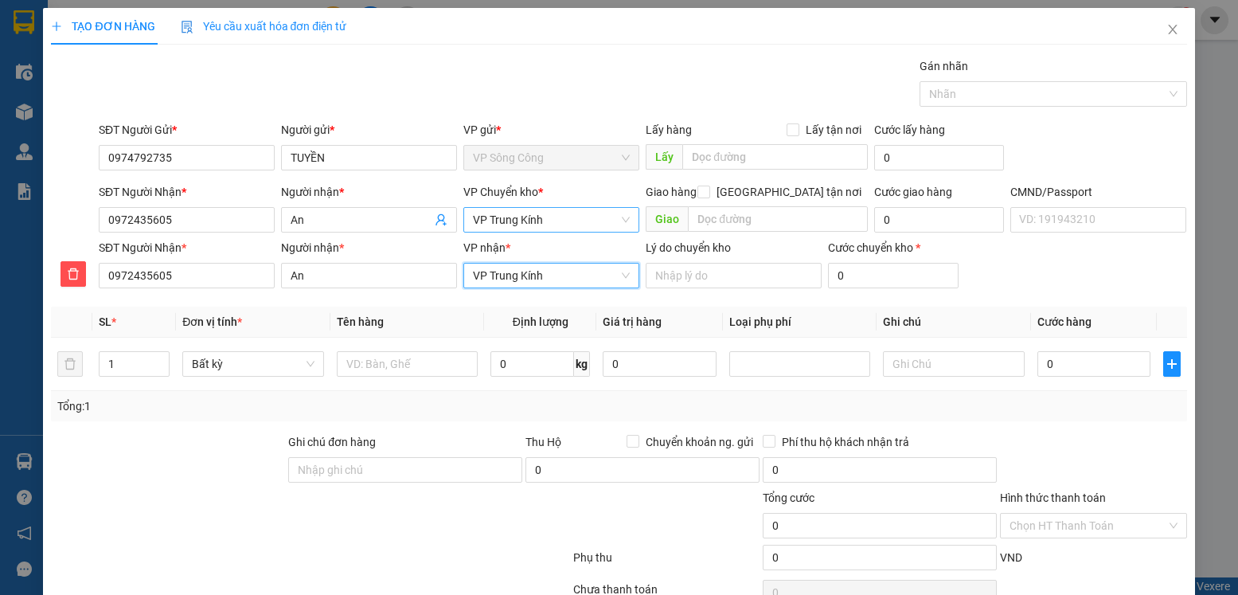
click at [551, 225] on span "VP Trung Kính" at bounding box center [551, 220] width 157 height 24
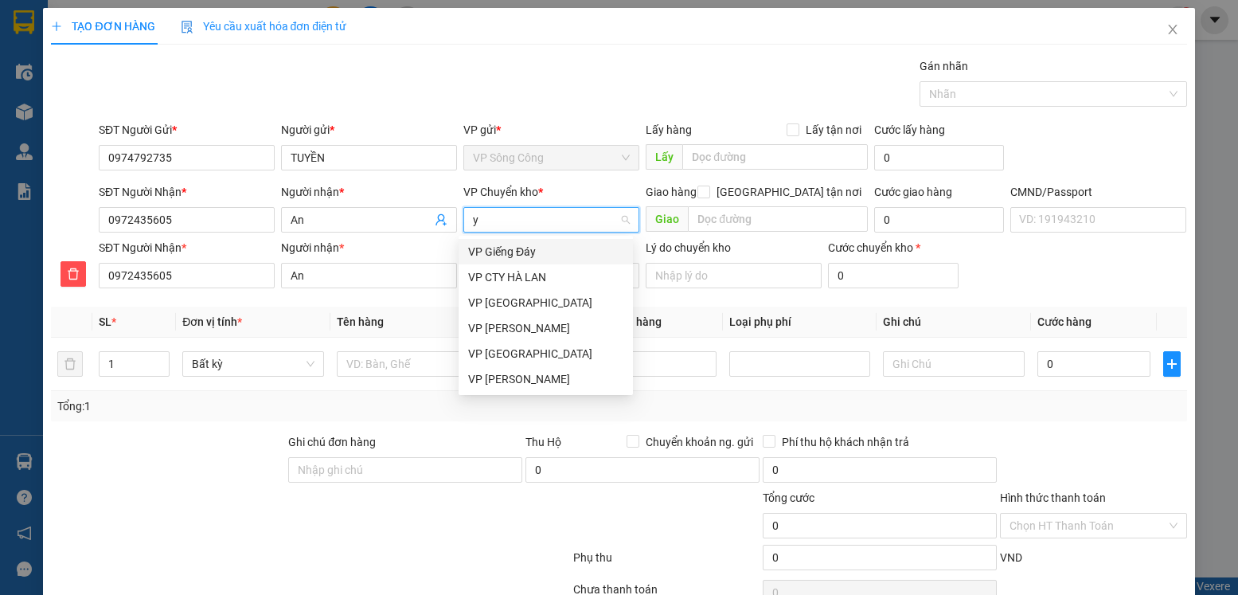
type input "yb"
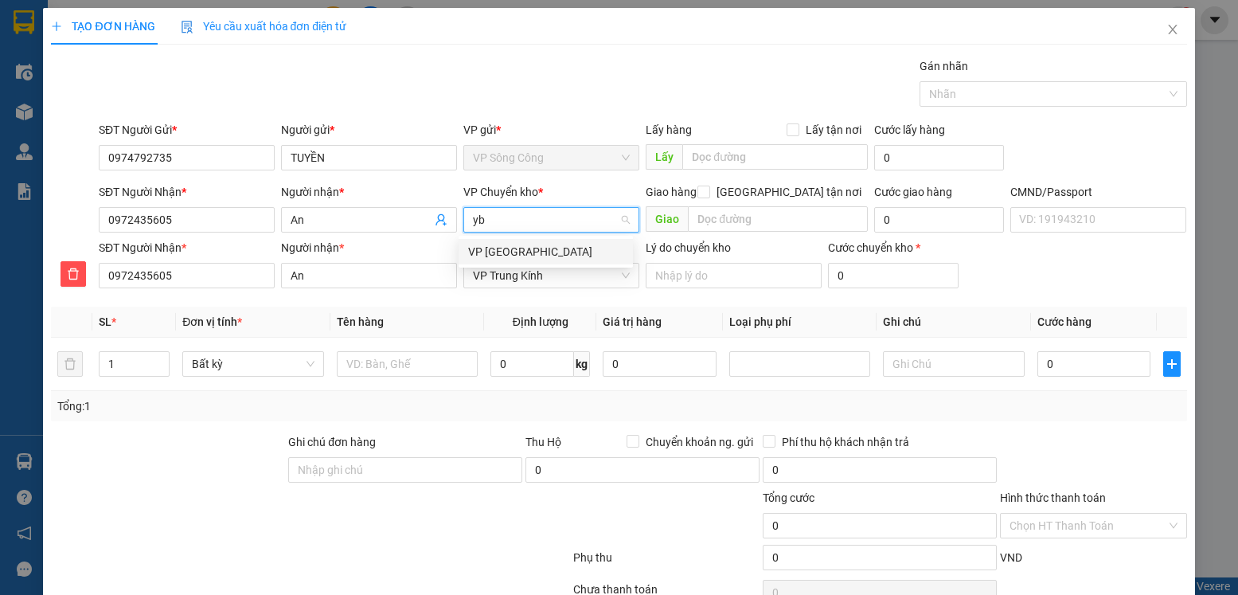
click at [511, 252] on div "VP [GEOGRAPHIC_DATA]" at bounding box center [545, 252] width 155 height 18
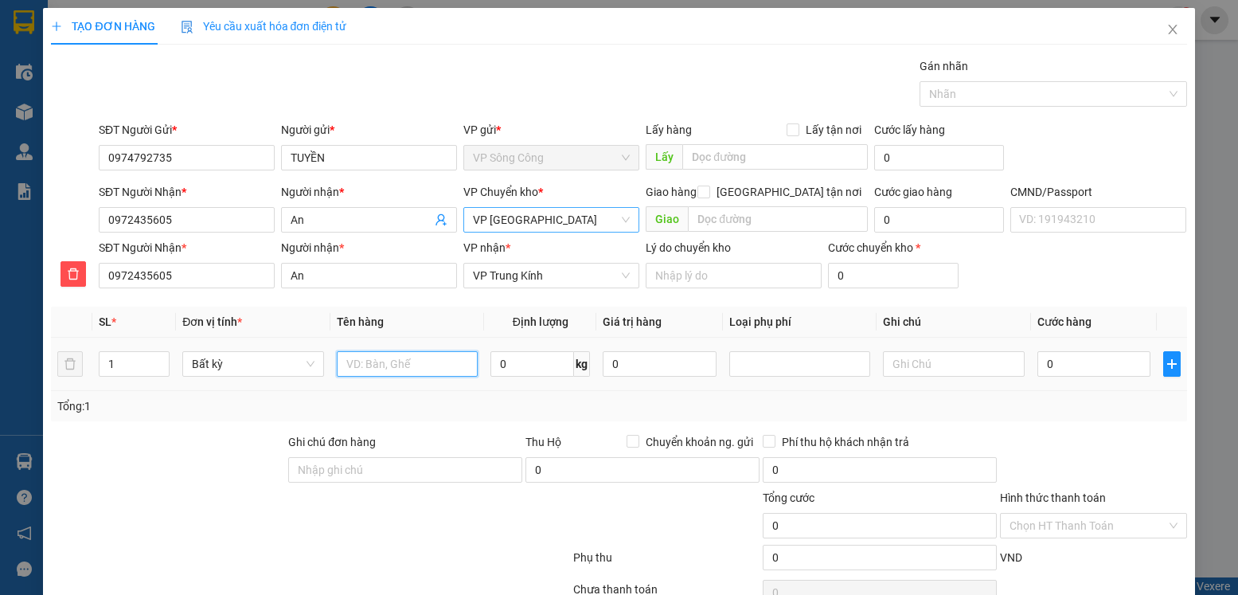
click at [393, 362] on input "text" at bounding box center [408, 363] width 142 height 25
type input "bọc hộp mẫu"
click at [511, 363] on input "0" at bounding box center [533, 363] width 84 height 25
type input "1"
click at [1050, 368] on input "0" at bounding box center [1094, 363] width 113 height 25
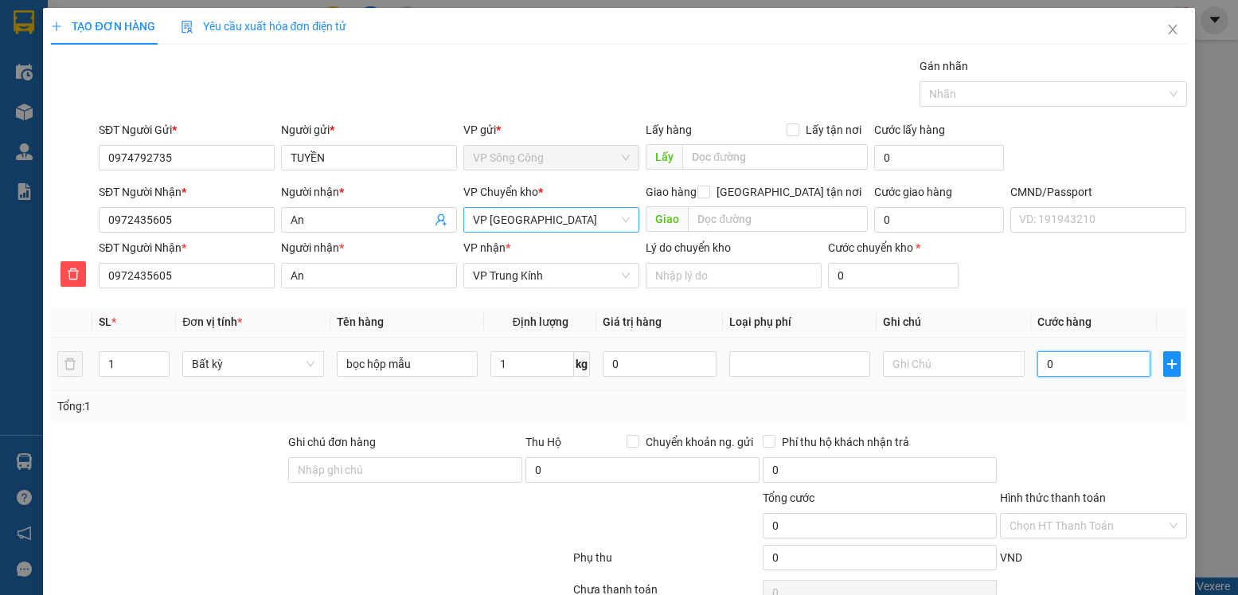
type input "35.000"
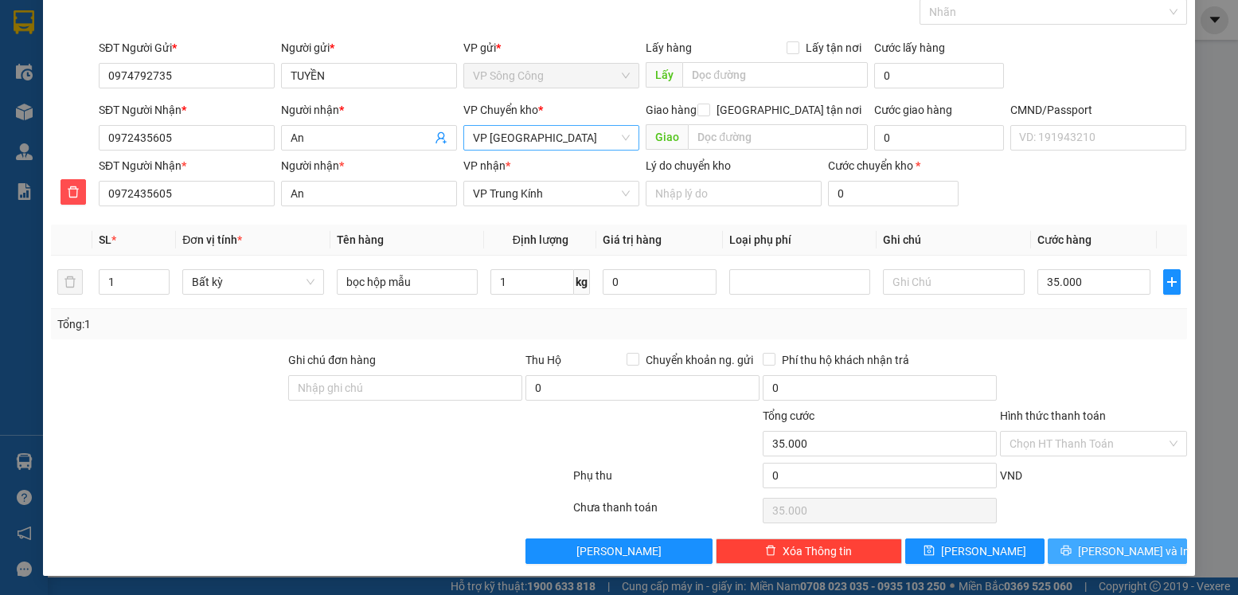
click at [1098, 548] on span "Lưu và In" at bounding box center [1134, 551] width 112 height 18
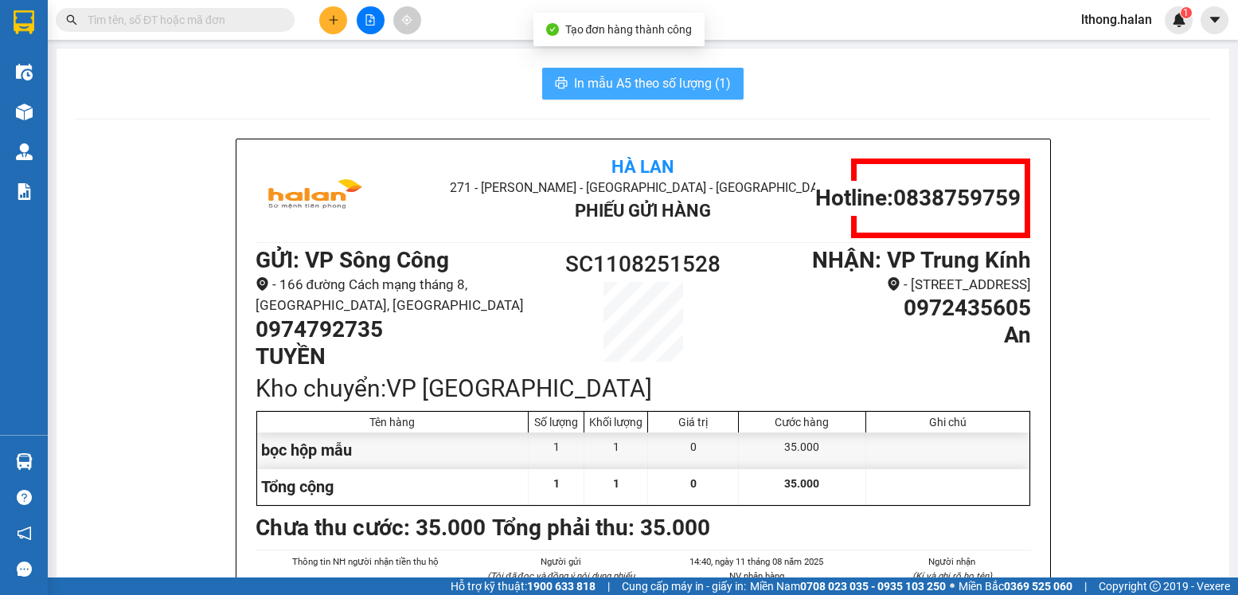
click at [706, 88] on span "In mẫu A5 theo số lượng (1)" at bounding box center [652, 83] width 157 height 20
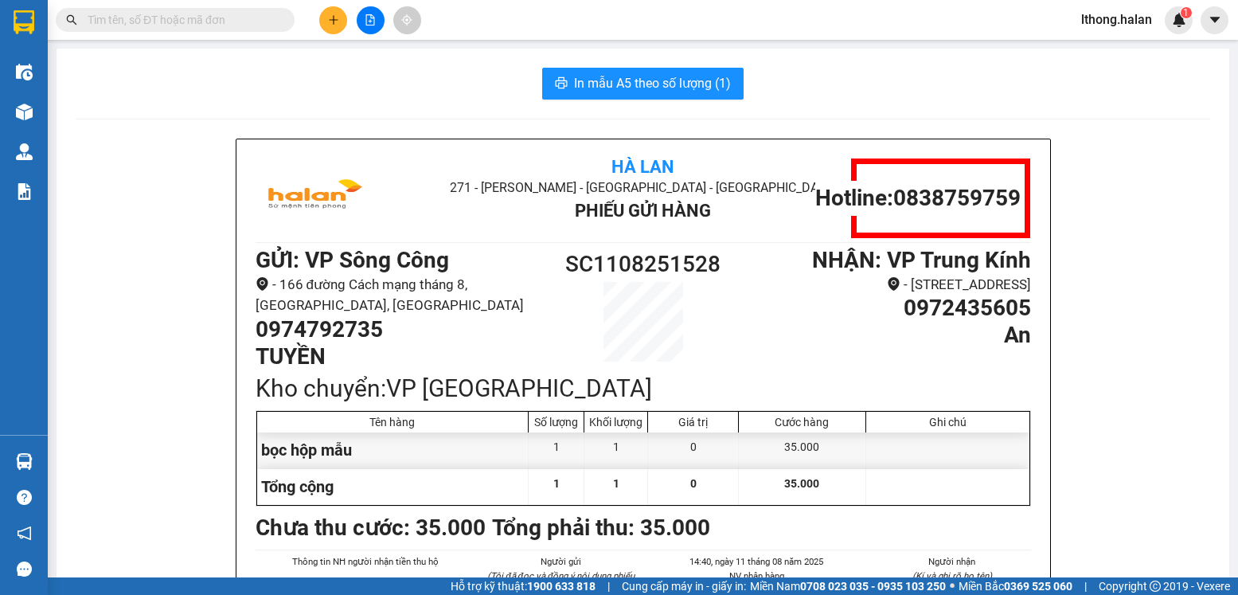
click at [839, 84] on div "In mẫu A5 theo số lượng (1)" at bounding box center [643, 84] width 1135 height 32
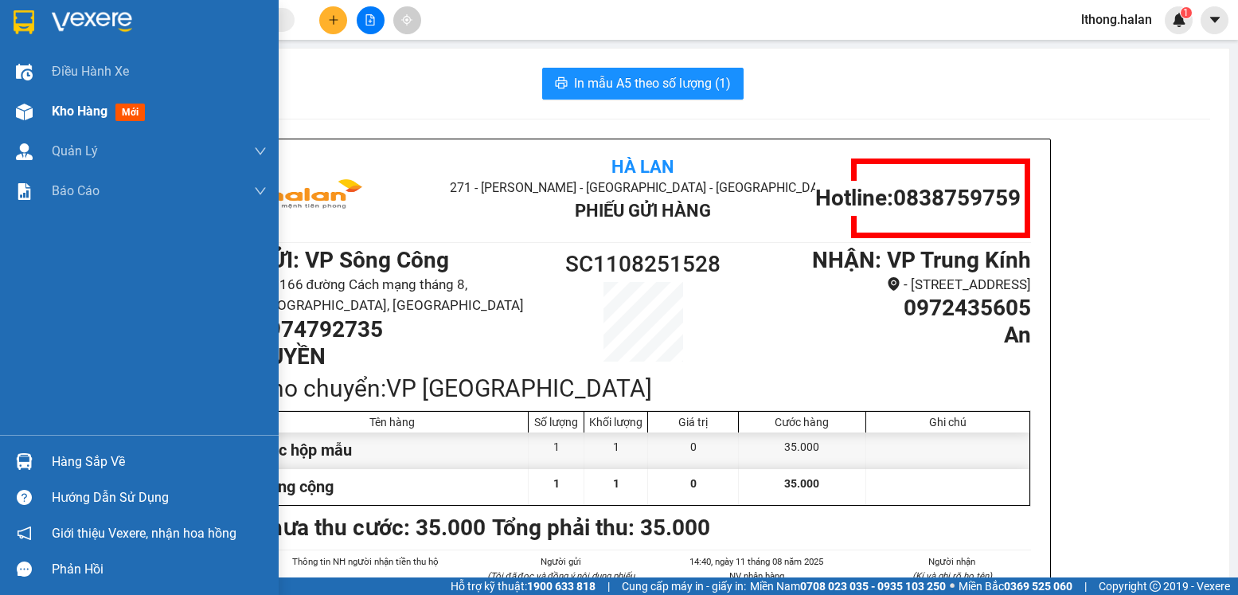
click at [75, 111] on span "Kho hàng" at bounding box center [80, 111] width 56 height 15
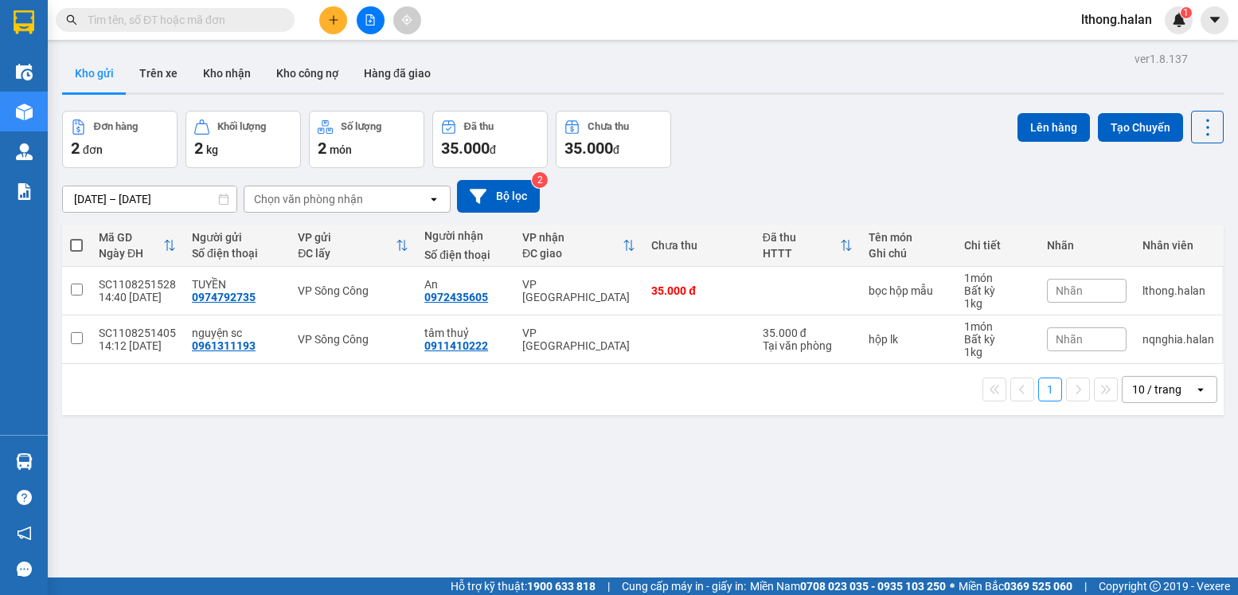
click at [242, 24] on input "text" at bounding box center [182, 20] width 188 height 18
click at [237, 20] on input "text" at bounding box center [182, 20] width 188 height 18
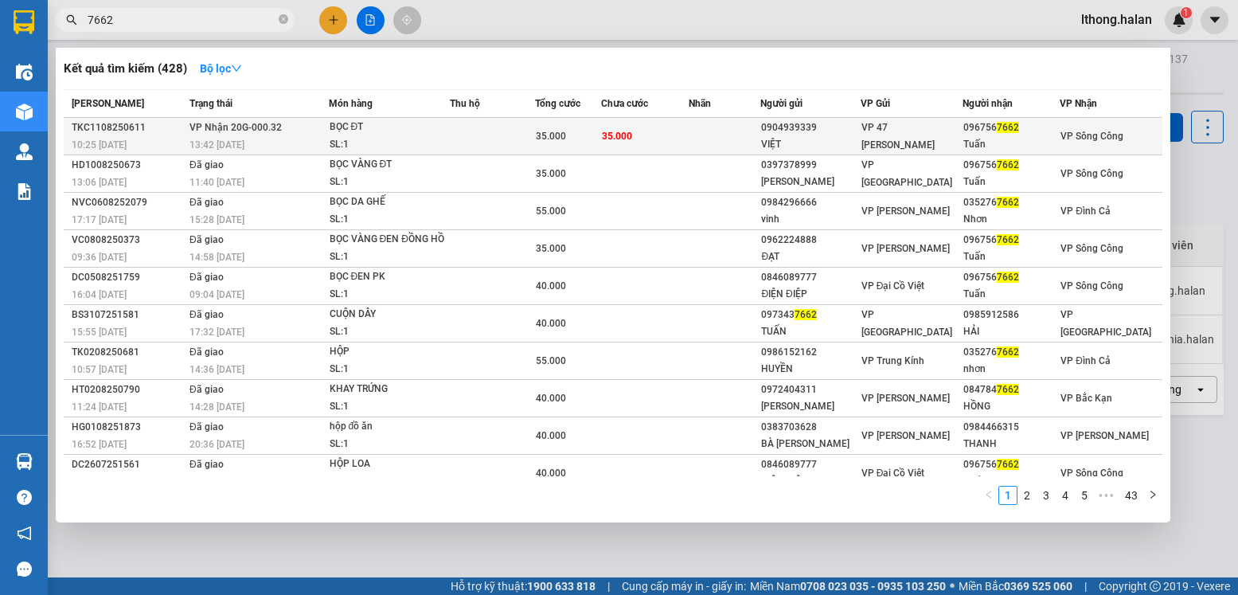
type input "7662"
click at [997, 127] on span "7662" at bounding box center [1008, 127] width 22 height 11
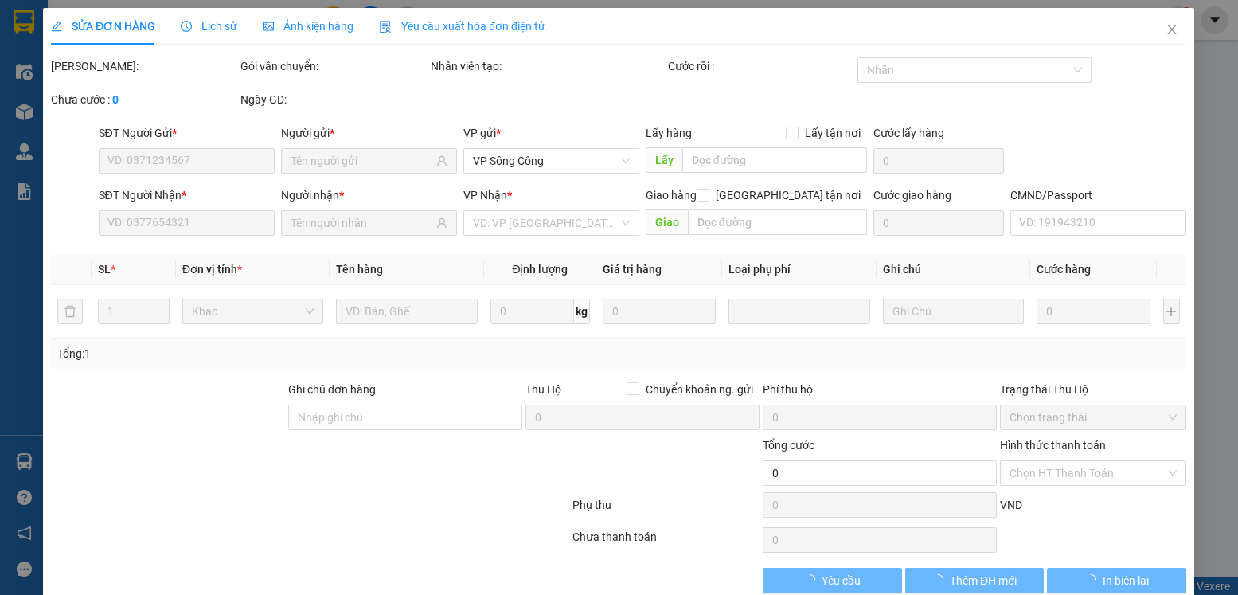
type input "0904939339"
type input "VIỆT"
type input "0967567662"
type input "Tuấn"
type input "35.000"
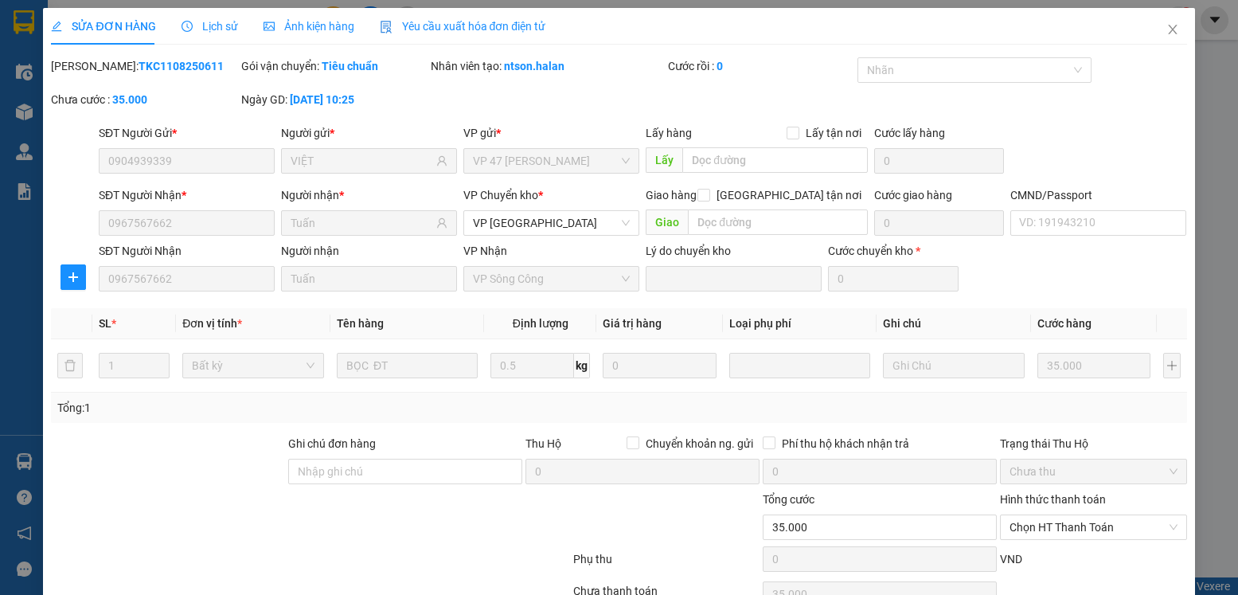
scroll to position [84, 0]
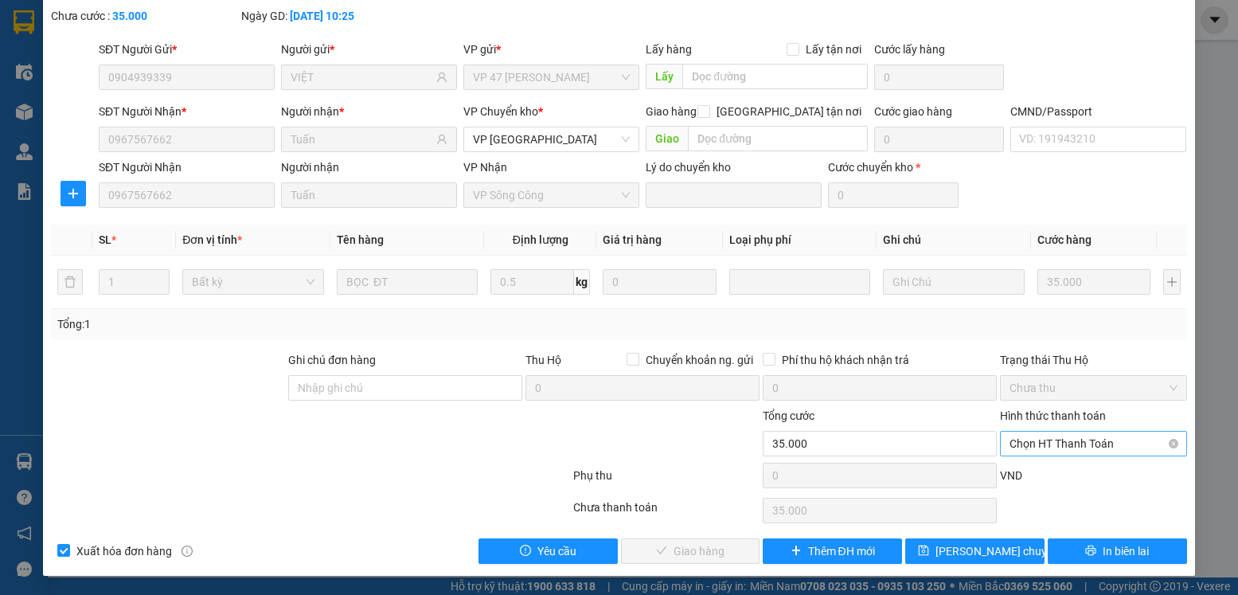
click at [1137, 440] on span "Chọn HT Thanh Toán" at bounding box center [1093, 444] width 167 height 24
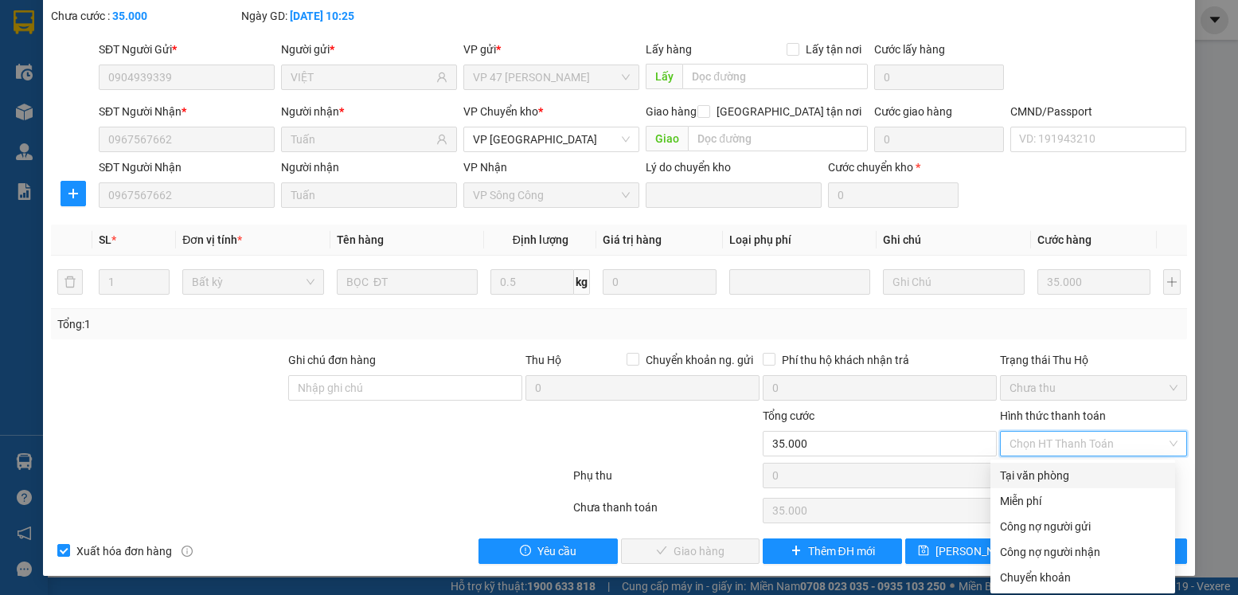
click at [1047, 473] on div "Tại văn phòng" at bounding box center [1083, 476] width 166 height 18
type input "0"
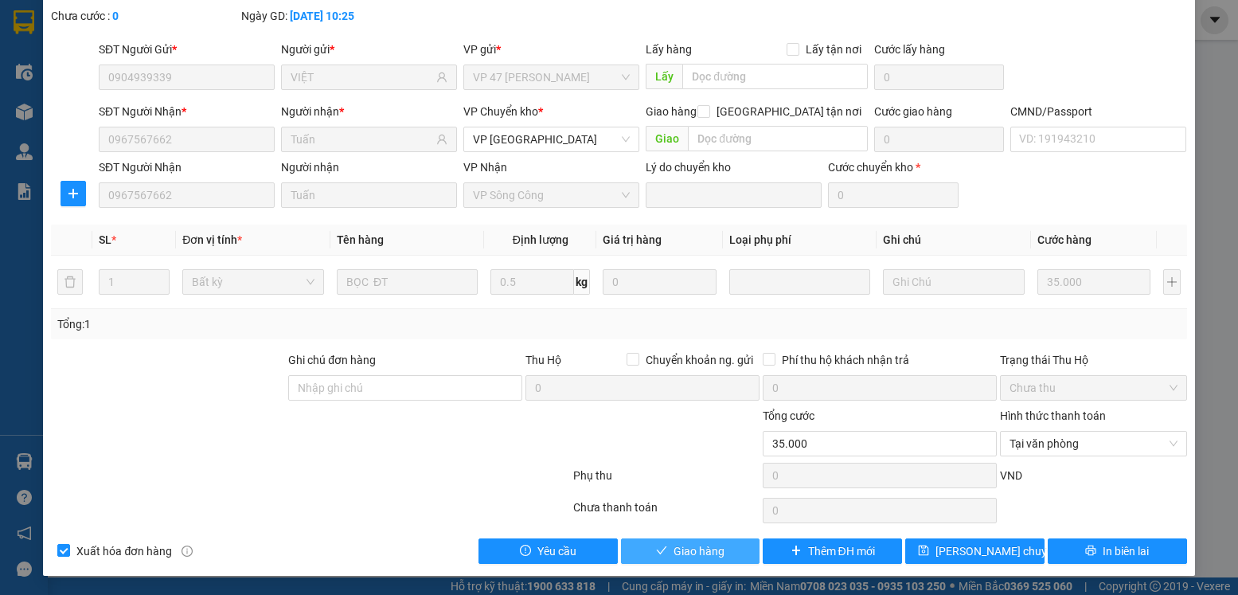
click at [704, 555] on span "Giao hàng" at bounding box center [699, 551] width 51 height 18
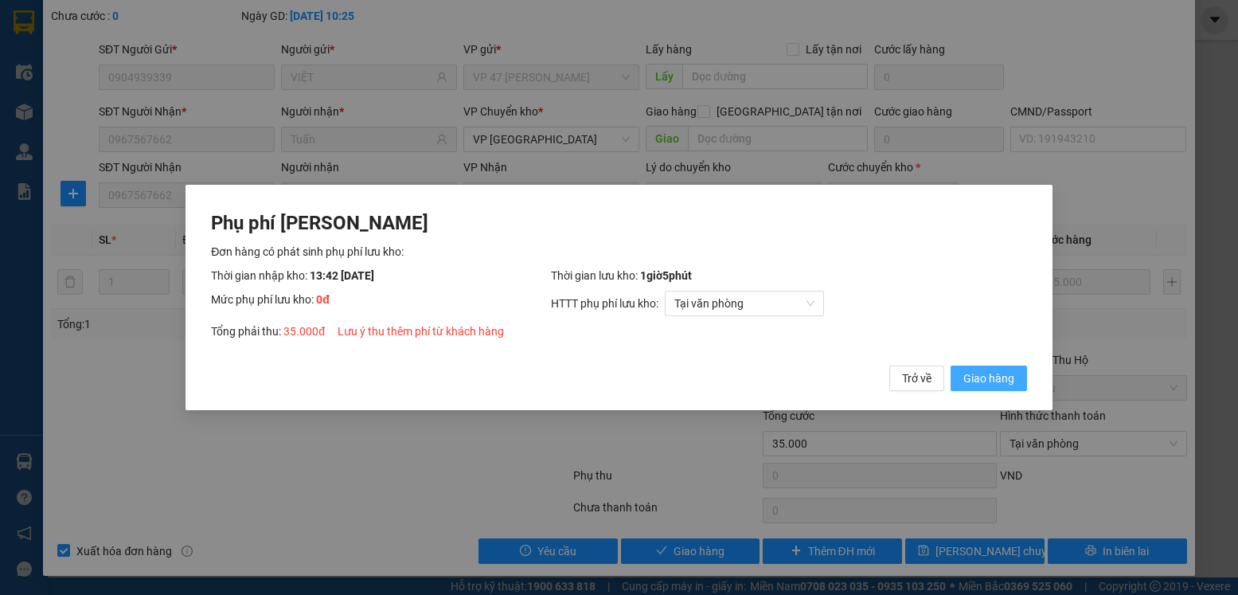
click at [973, 383] on span "Giao hàng" at bounding box center [989, 379] width 51 height 18
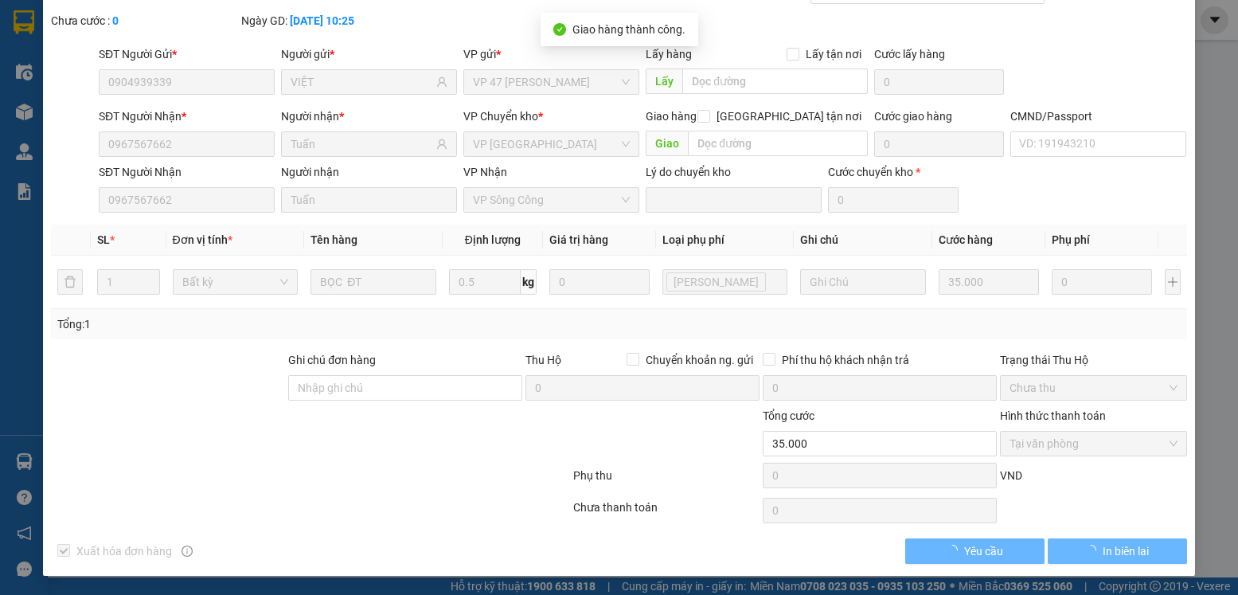
scroll to position [0, 0]
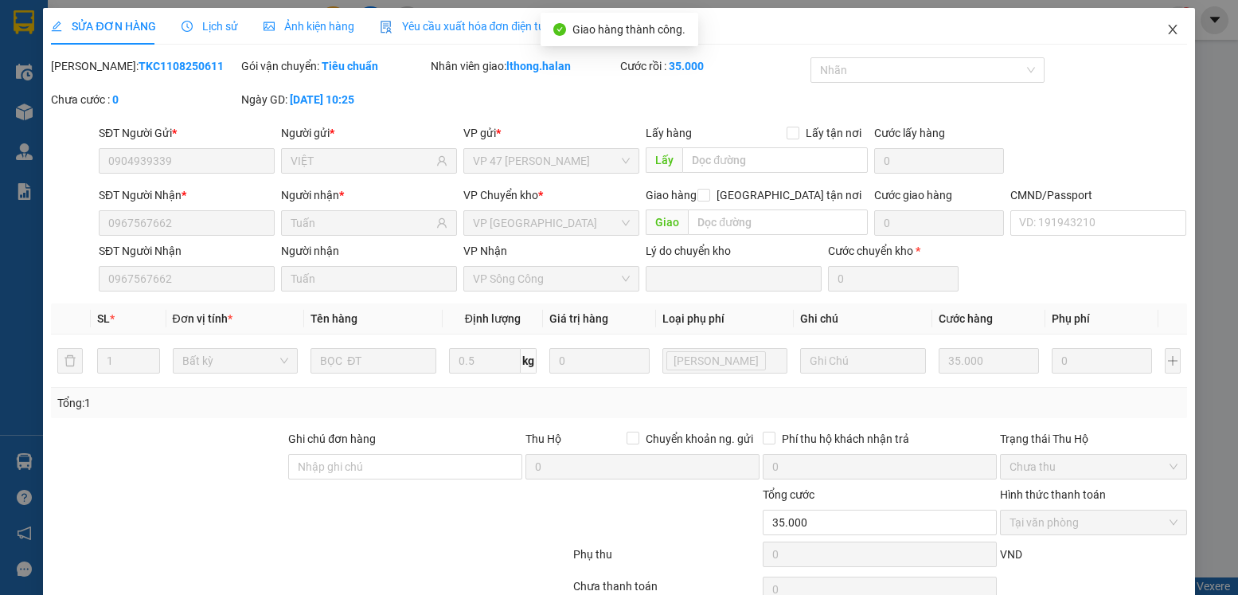
click at [1167, 29] on icon "close" at bounding box center [1173, 29] width 13 height 13
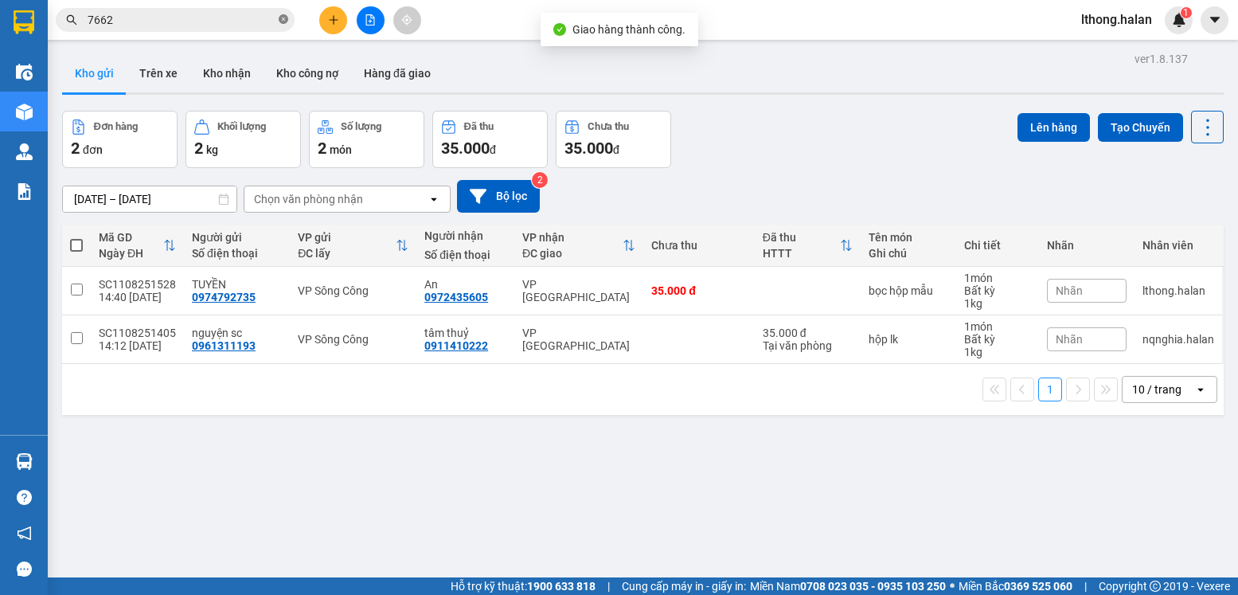
click at [280, 18] on icon "close-circle" at bounding box center [284, 19] width 10 height 10
click at [222, 80] on button "Kho nhận" at bounding box center [226, 73] width 73 height 38
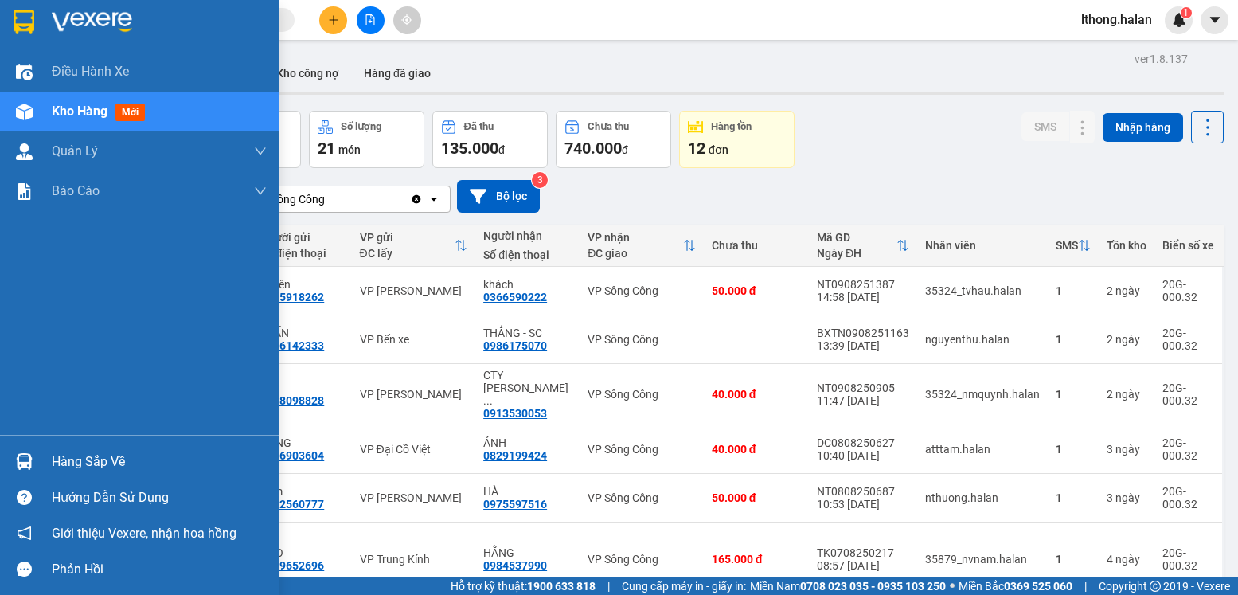
click at [61, 467] on div "Hàng sắp về" at bounding box center [159, 462] width 215 height 24
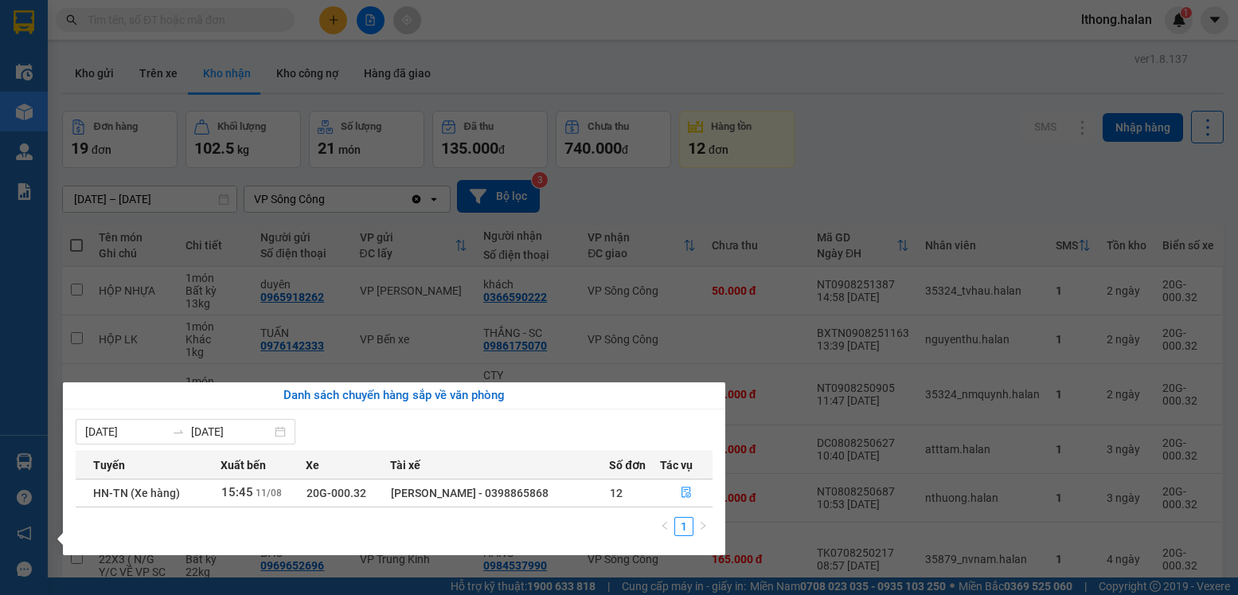
drag, startPoint x: 906, startPoint y: 182, endPoint x: 816, endPoint y: 128, distance: 103.9
click at [906, 178] on section "Kết quả tìm kiếm ( 428 ) Bộ lọc Mã ĐH Trạng thái Món hàng Thu hộ Tổng cước Chưa…" at bounding box center [619, 297] width 1238 height 595
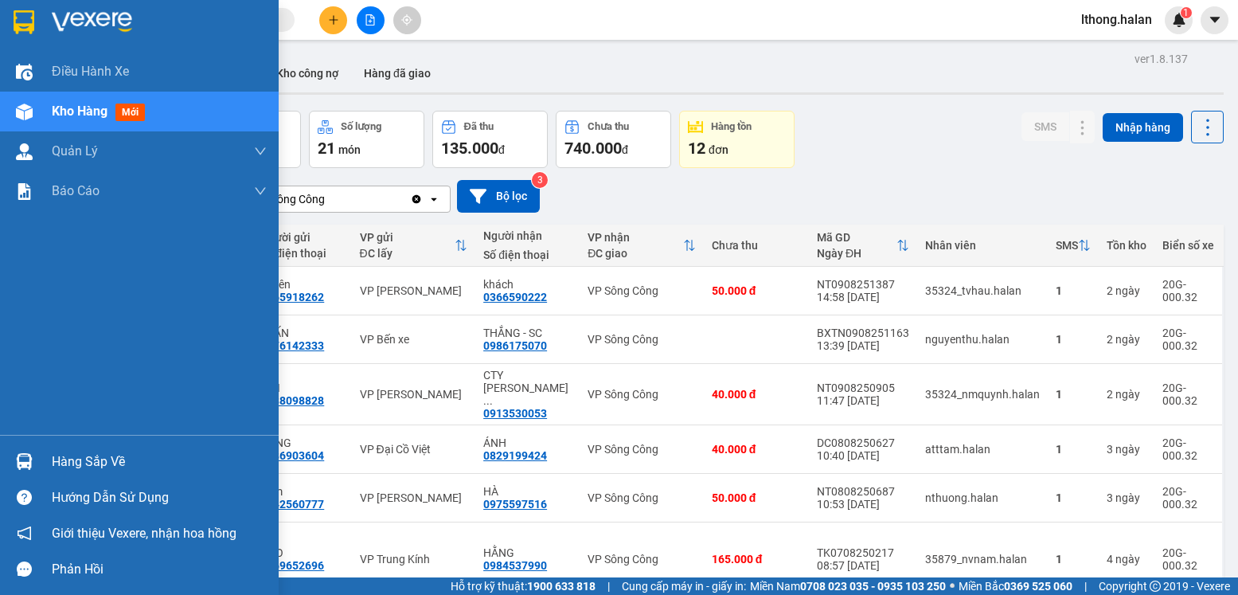
click at [90, 464] on div "Hàng sắp về" at bounding box center [159, 462] width 215 height 24
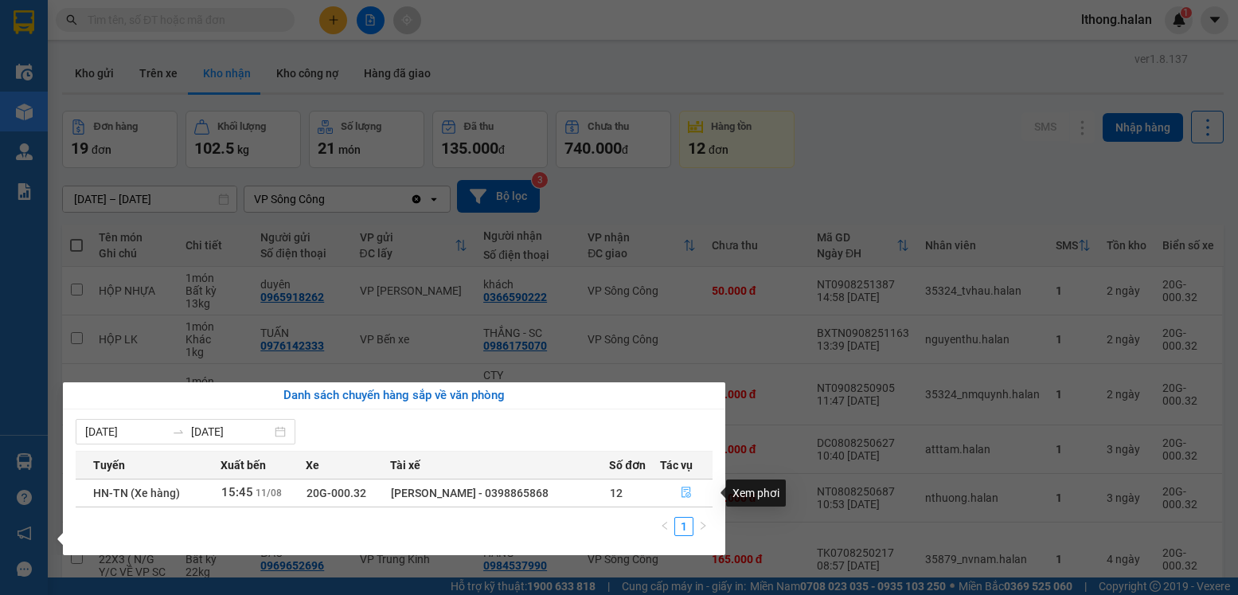
click at [683, 491] on icon "file-done" at bounding box center [686, 492] width 11 height 11
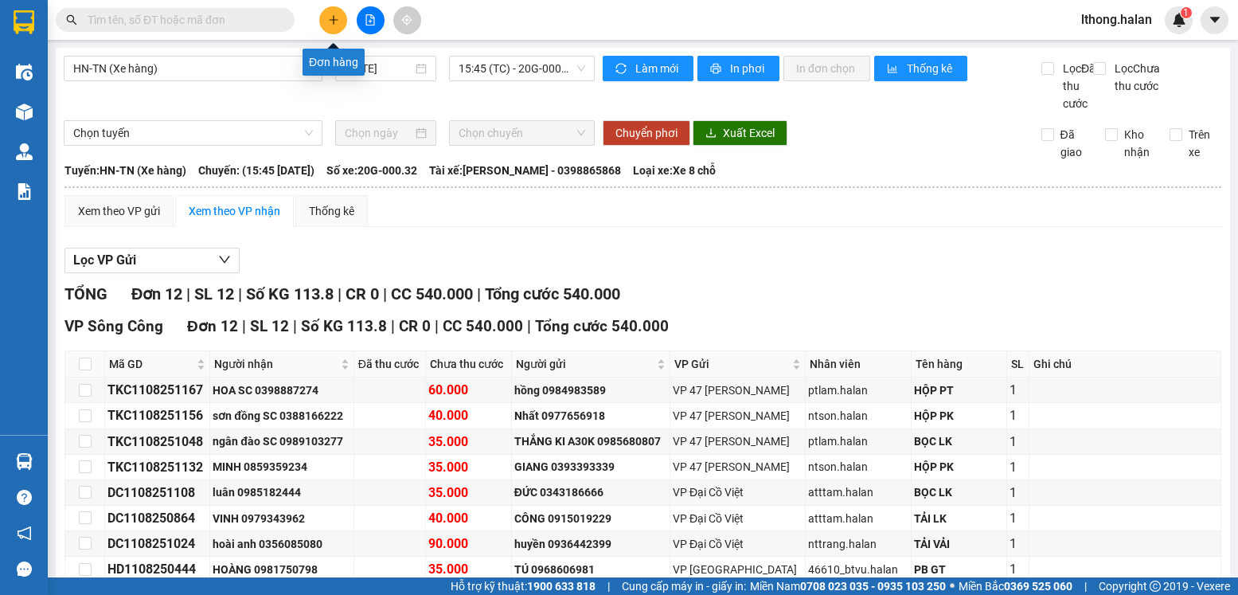
click at [333, 24] on icon "plus" at bounding box center [333, 19] width 11 height 11
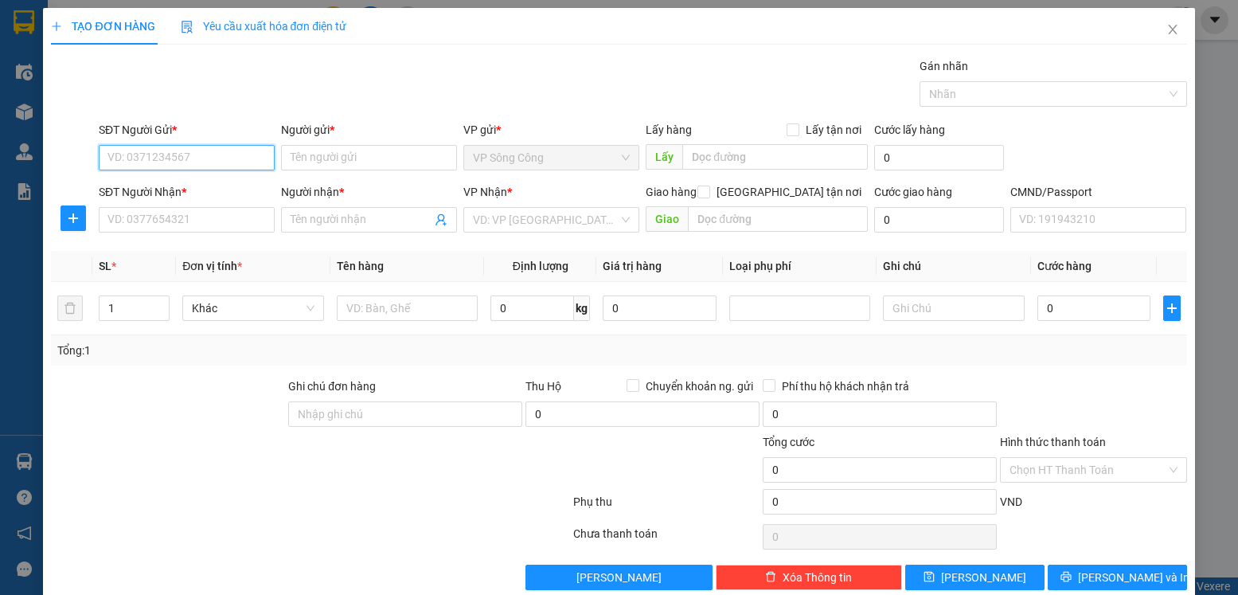
click at [203, 158] on input "SĐT Người Gửi *" at bounding box center [187, 157] width 176 height 25
type input "0984410950"
click at [319, 161] on input "Người gửi *" at bounding box center [369, 157] width 176 height 25
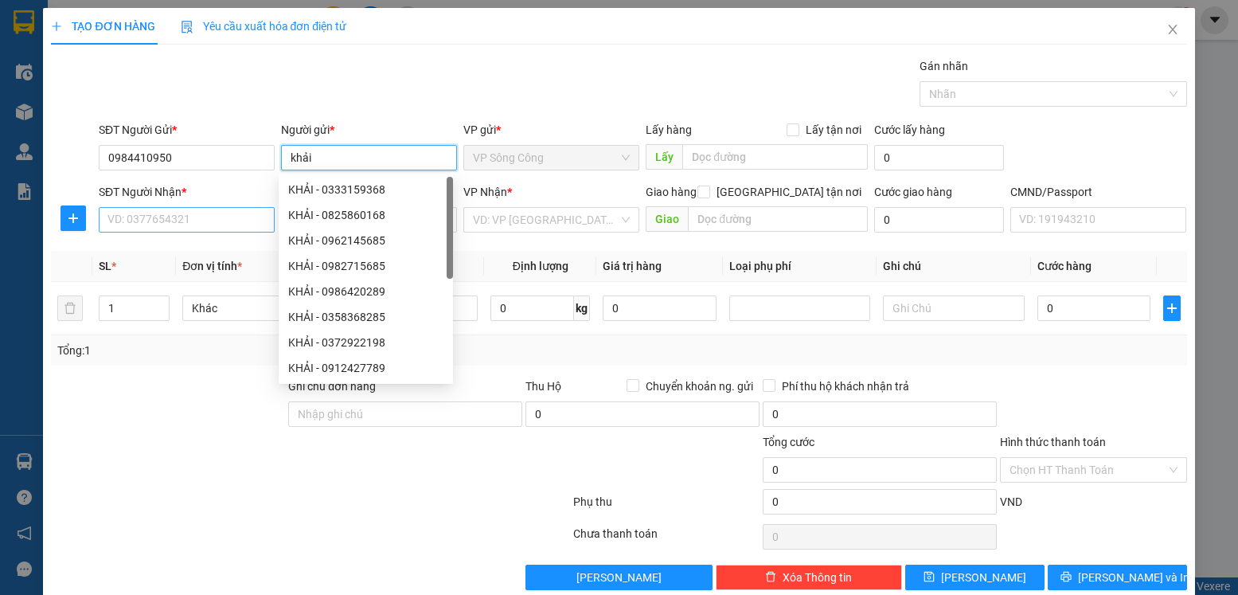
type input "khải"
click at [179, 218] on input "SĐT Người Nhận *" at bounding box center [187, 219] width 176 height 25
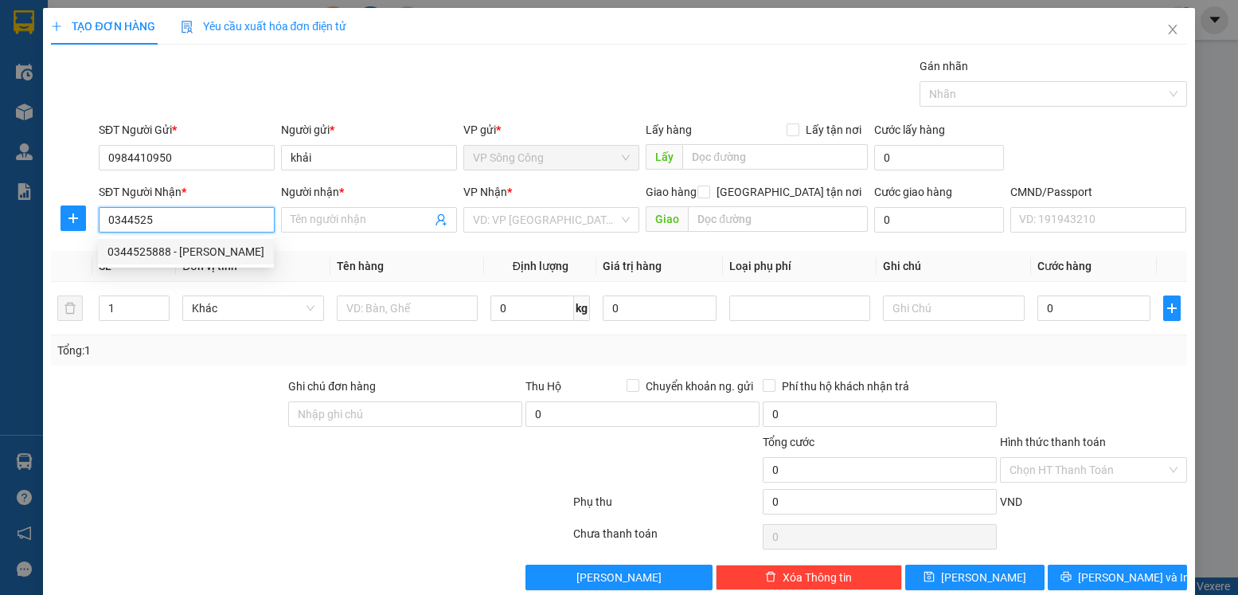
click at [195, 252] on div "0344525888 - quỳnh" at bounding box center [186, 252] width 157 height 18
type input "0344525888"
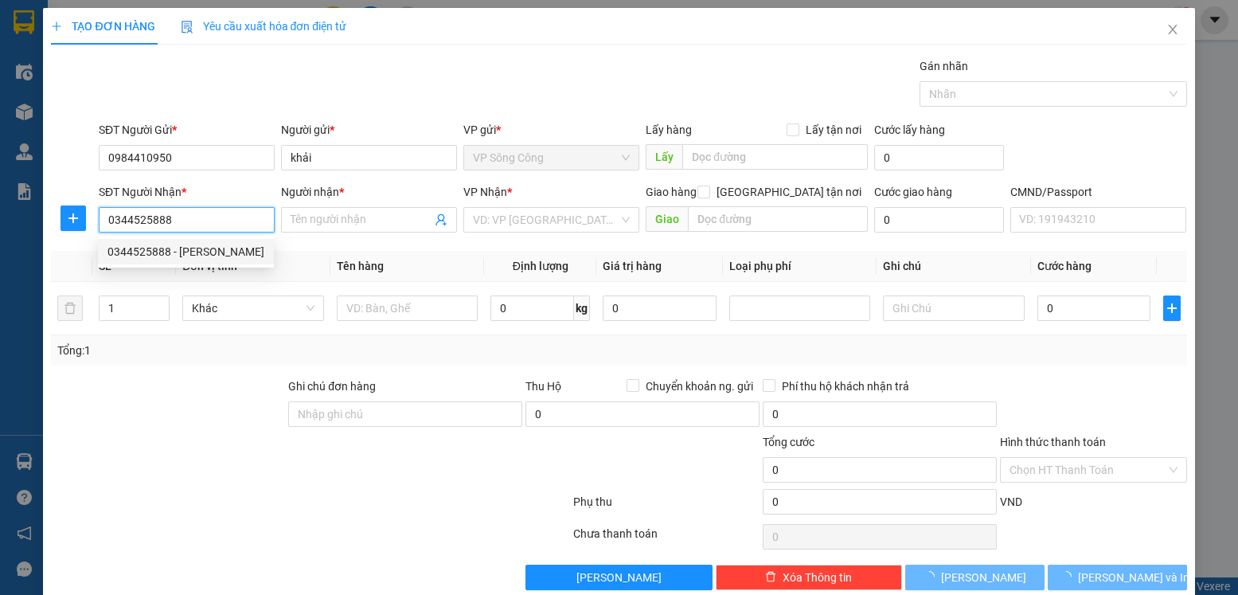
type input "quỳnh"
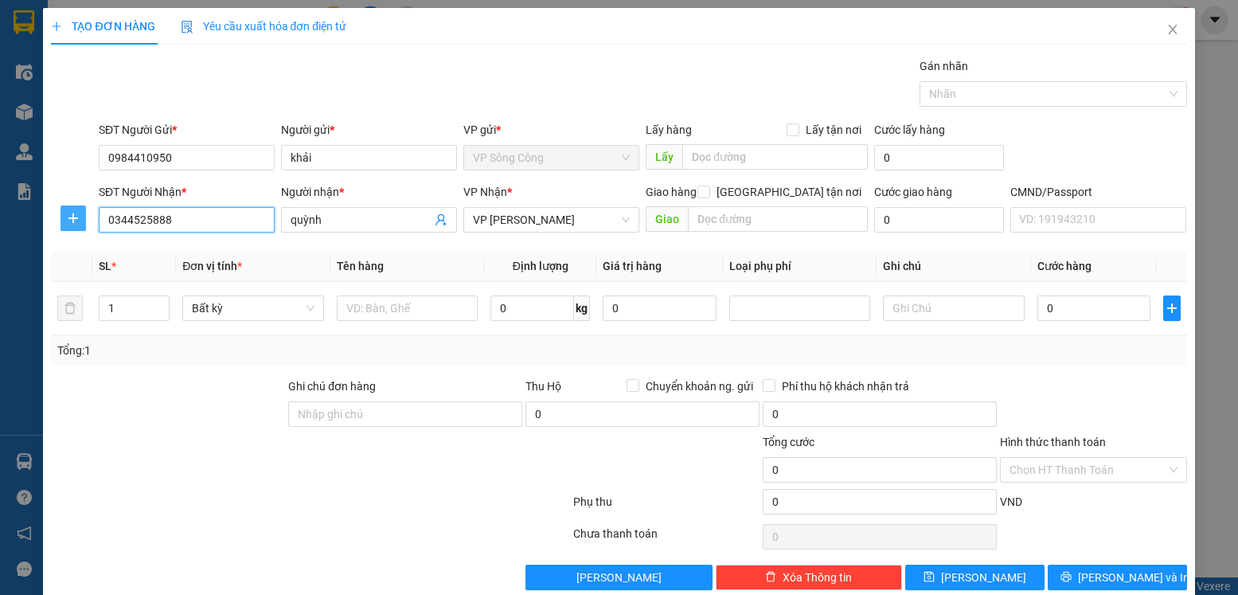
type input "0344525888"
click at [76, 217] on icon "plus" at bounding box center [73, 218] width 13 height 13
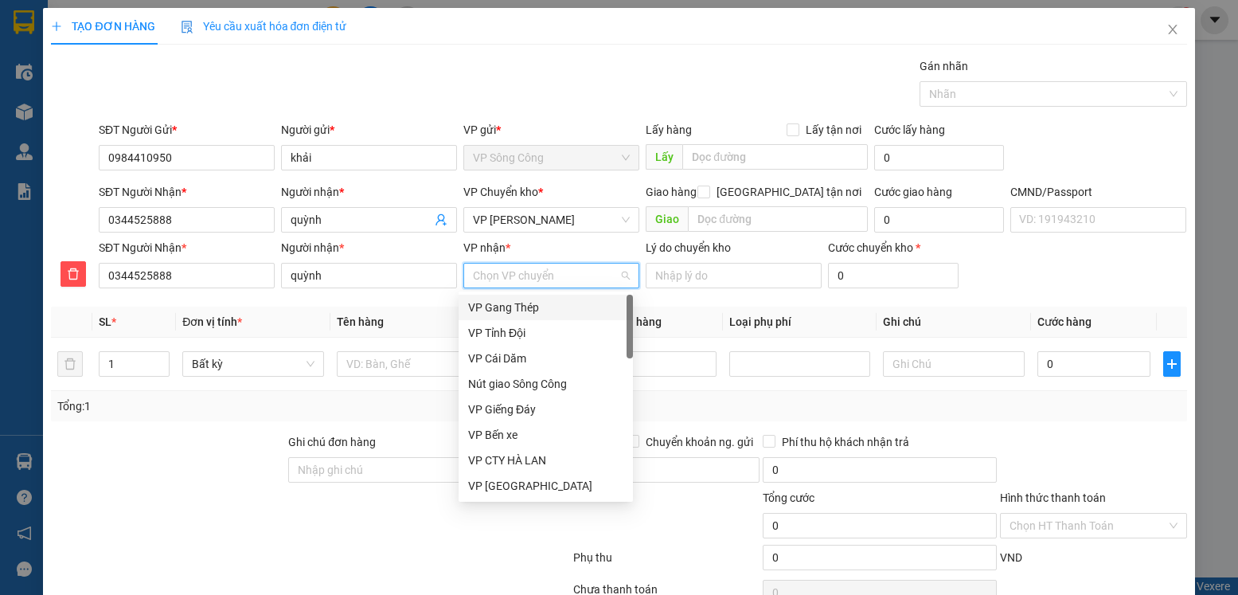
click at [538, 275] on input "VP nhận *" at bounding box center [546, 276] width 146 height 24
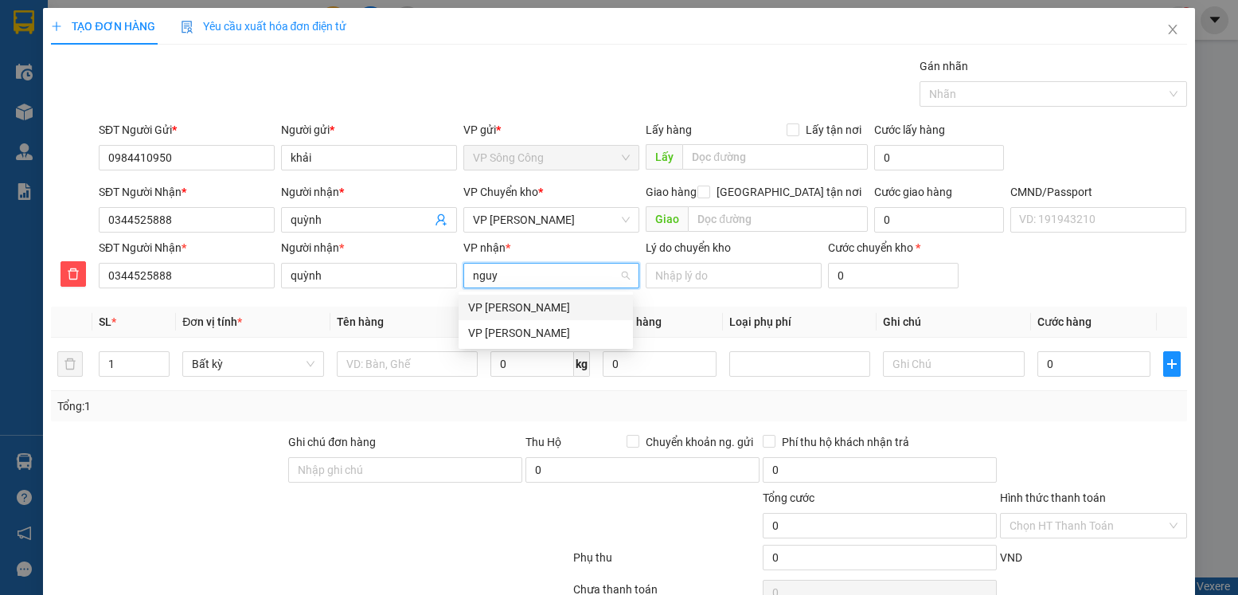
type input "nguye"
click at [522, 305] on div "VP [PERSON_NAME]" at bounding box center [545, 308] width 155 height 18
click at [575, 217] on span "VP [PERSON_NAME]" at bounding box center [551, 220] width 157 height 24
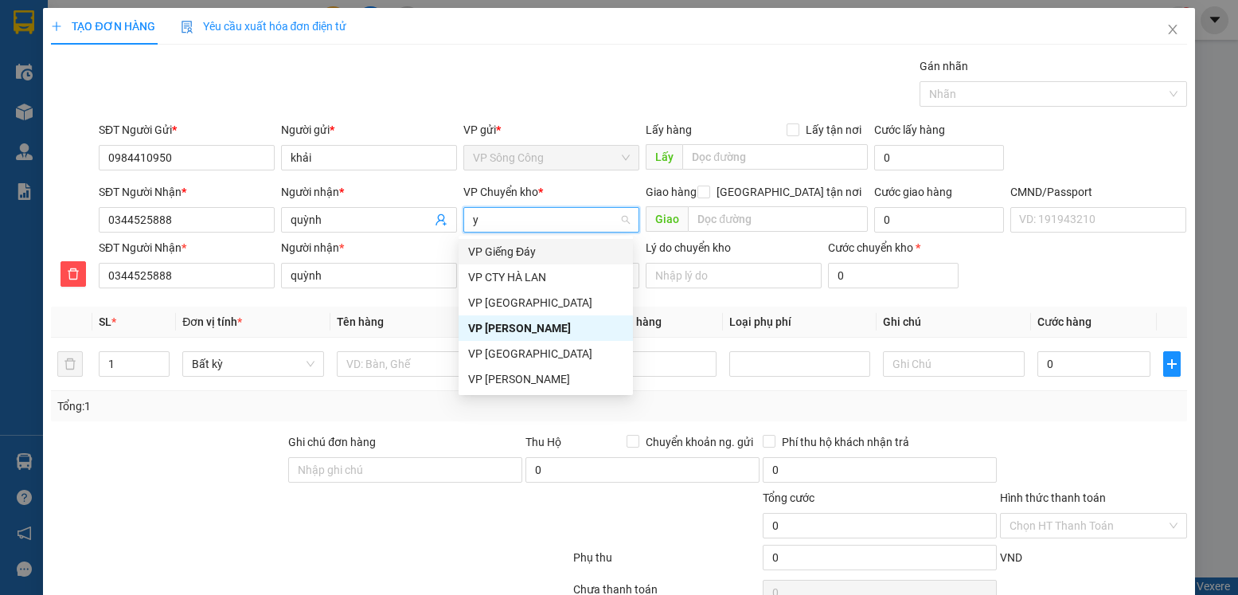
type input "yb"
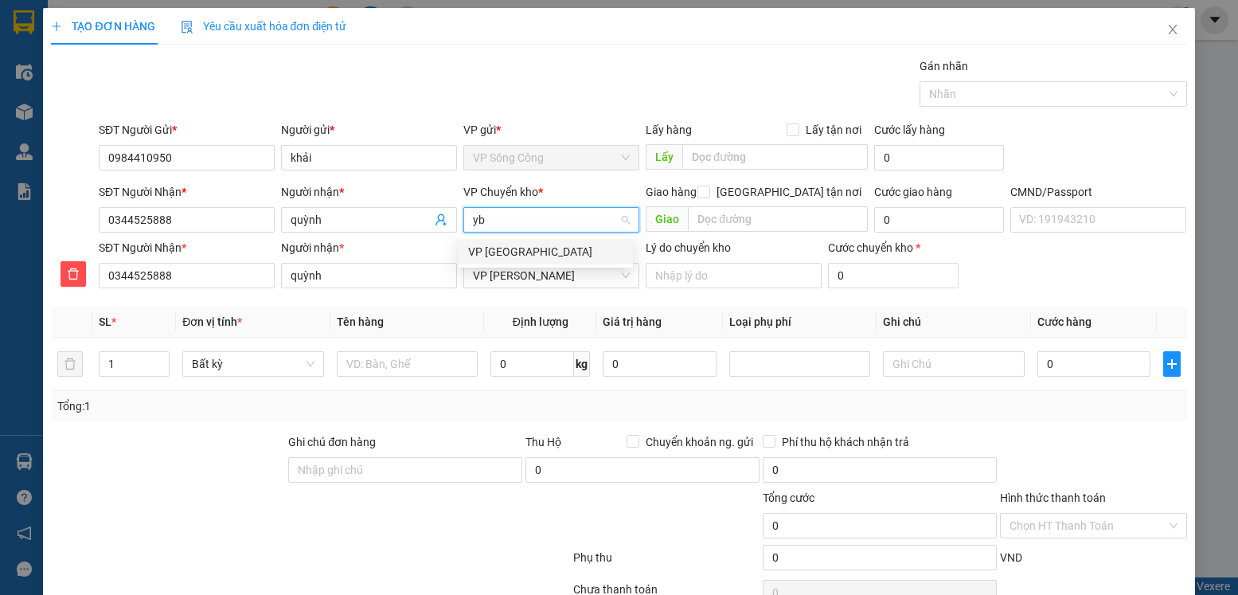
click at [510, 246] on div "VP [GEOGRAPHIC_DATA]" at bounding box center [545, 252] width 155 height 18
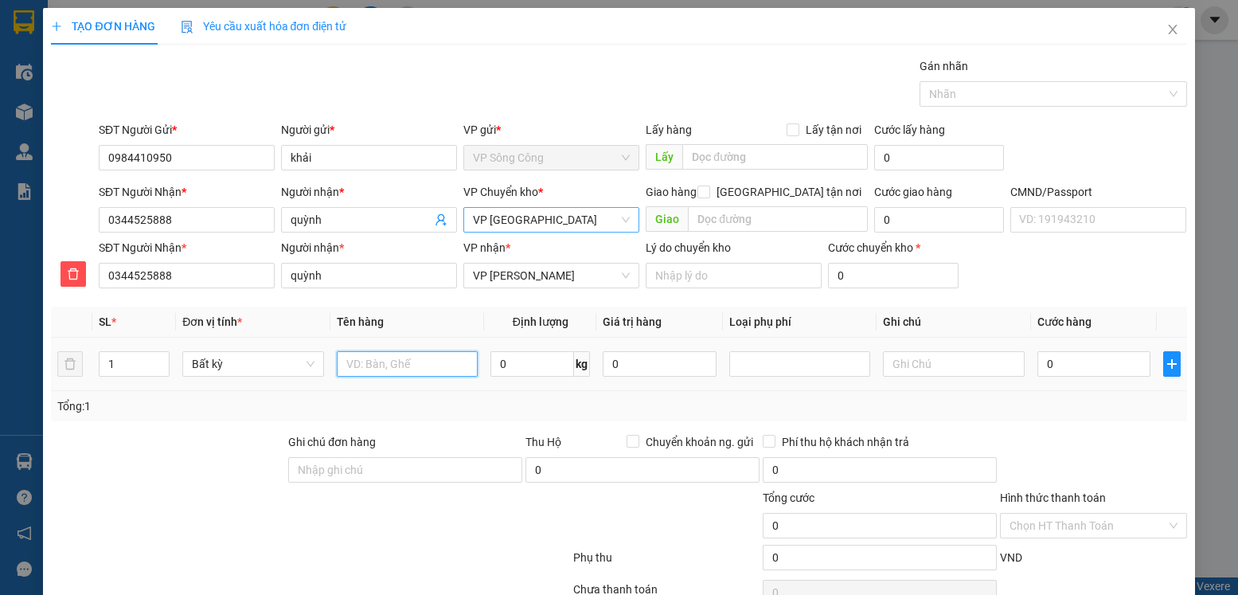
click at [392, 366] on input "text" at bounding box center [408, 363] width 142 height 25
type input "hộp hoa quả"
click at [515, 362] on input "0" at bounding box center [533, 363] width 84 height 25
type input "22"
click at [1101, 371] on input "0" at bounding box center [1094, 363] width 113 height 25
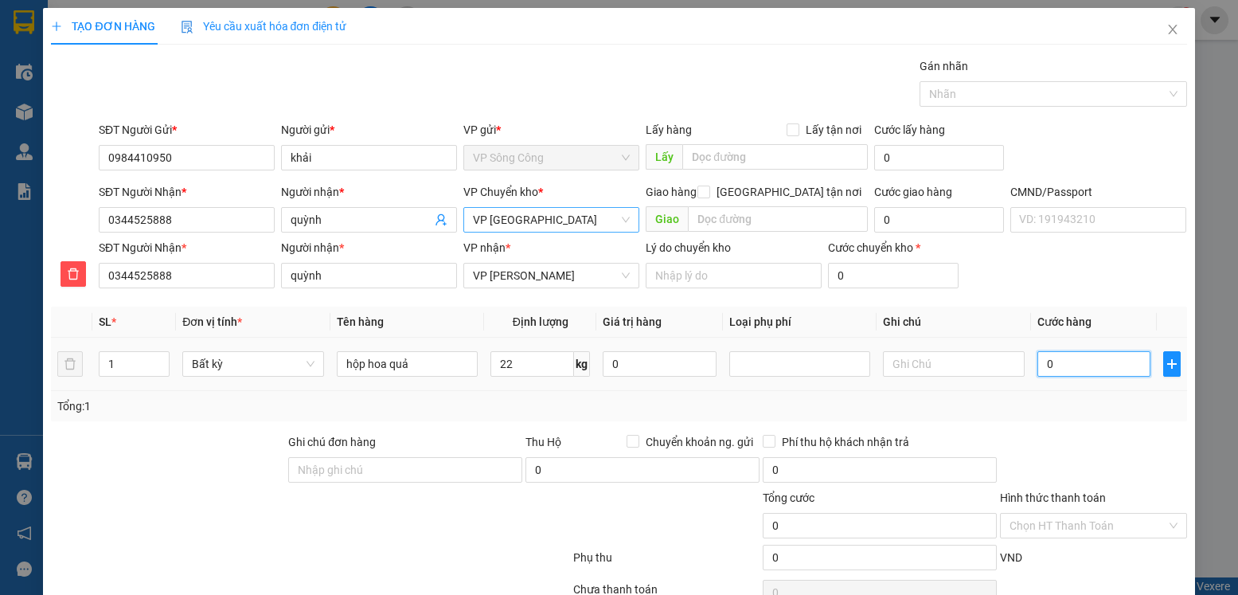
type input "65.000"
click at [709, 189] on input "[GEOGRAPHIC_DATA] tận nơi" at bounding box center [703, 191] width 11 height 11
checkbox input "true"
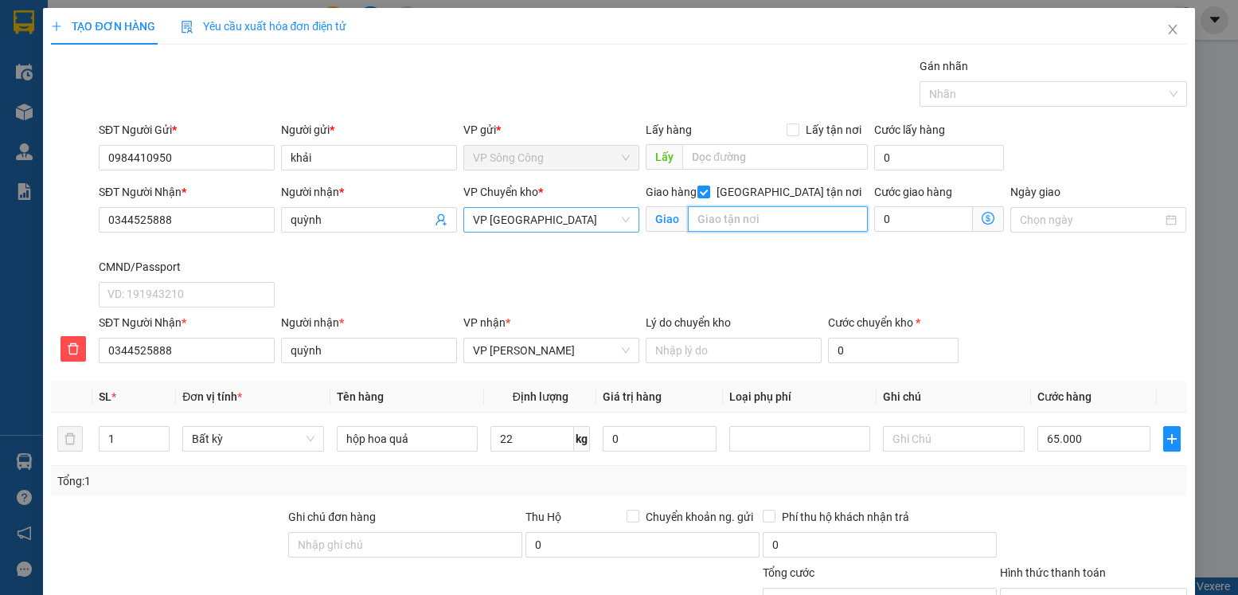
click at [753, 223] on input "text" at bounding box center [777, 218] width 179 height 25
type input "58 tố hữu , hn"
click at [982, 219] on icon "dollar-circle" at bounding box center [988, 218] width 13 height 13
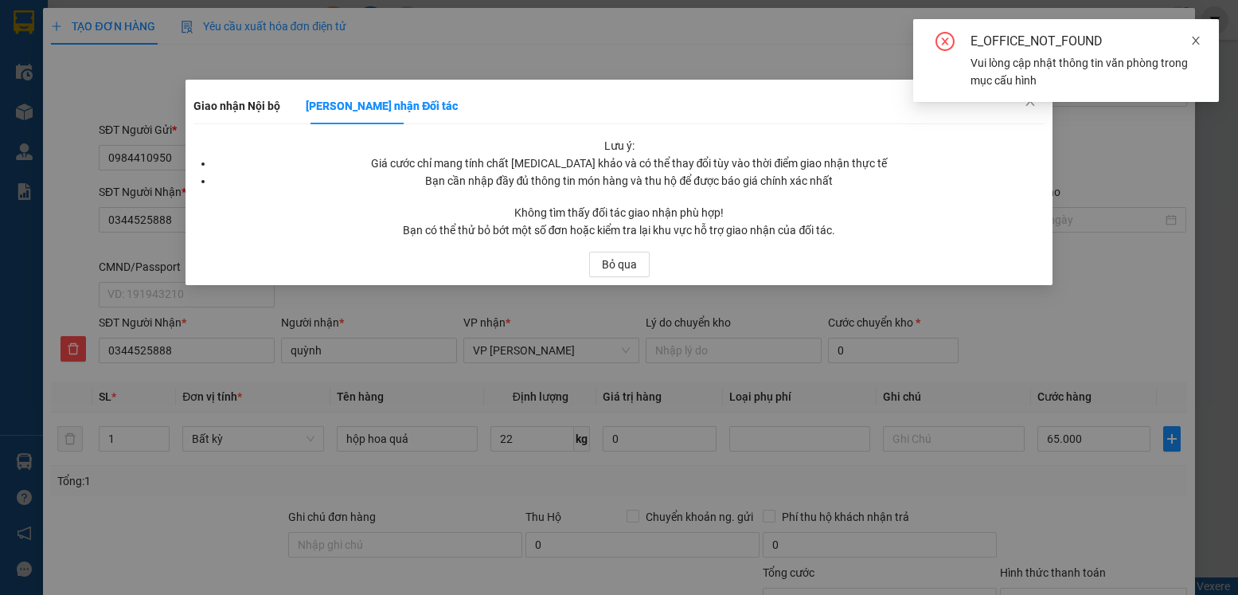
click at [1193, 37] on icon "close" at bounding box center [1196, 40] width 11 height 11
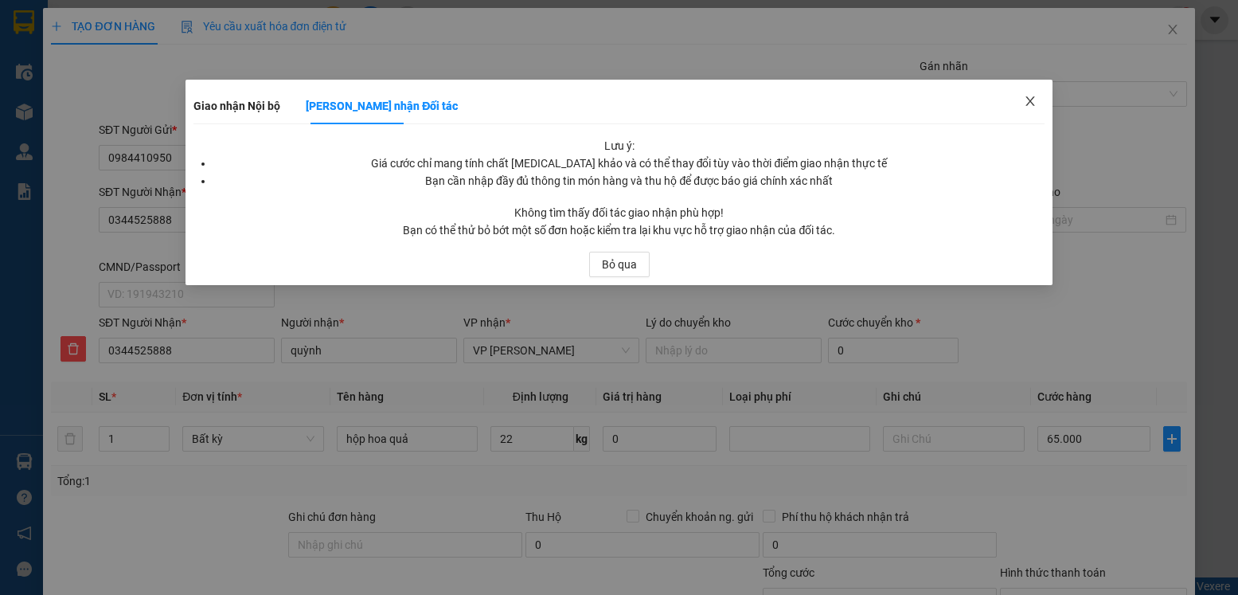
click at [1029, 95] on span "Close" at bounding box center [1030, 102] width 45 height 45
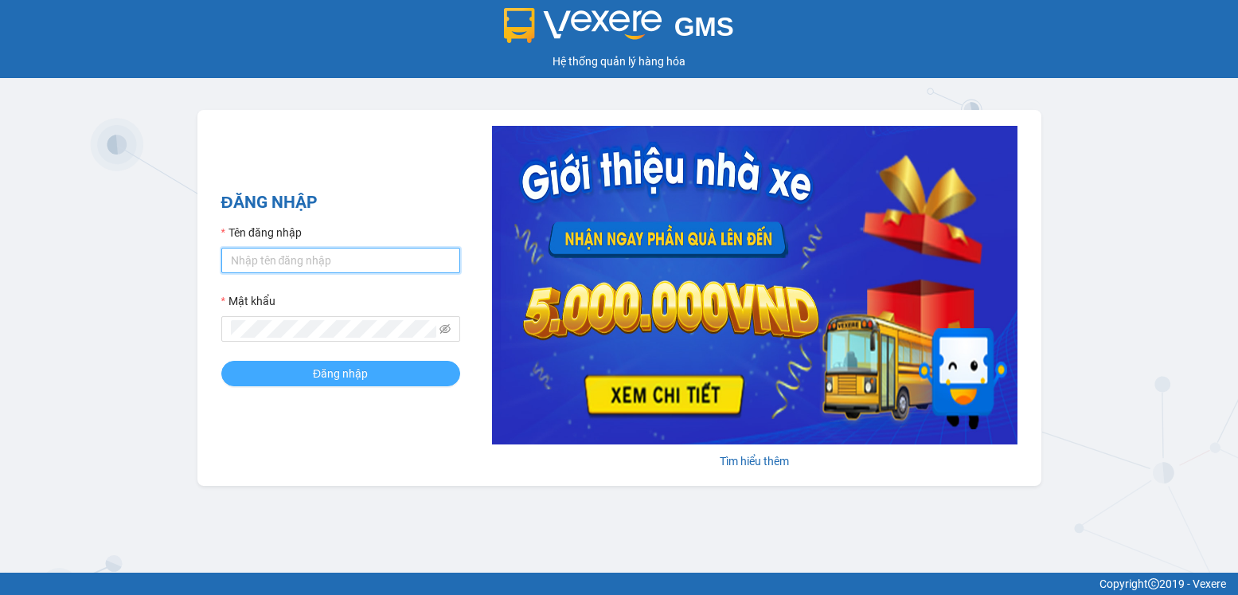
type input "lthong.halan"
click at [362, 369] on span "Đăng nhập" at bounding box center [340, 374] width 55 height 18
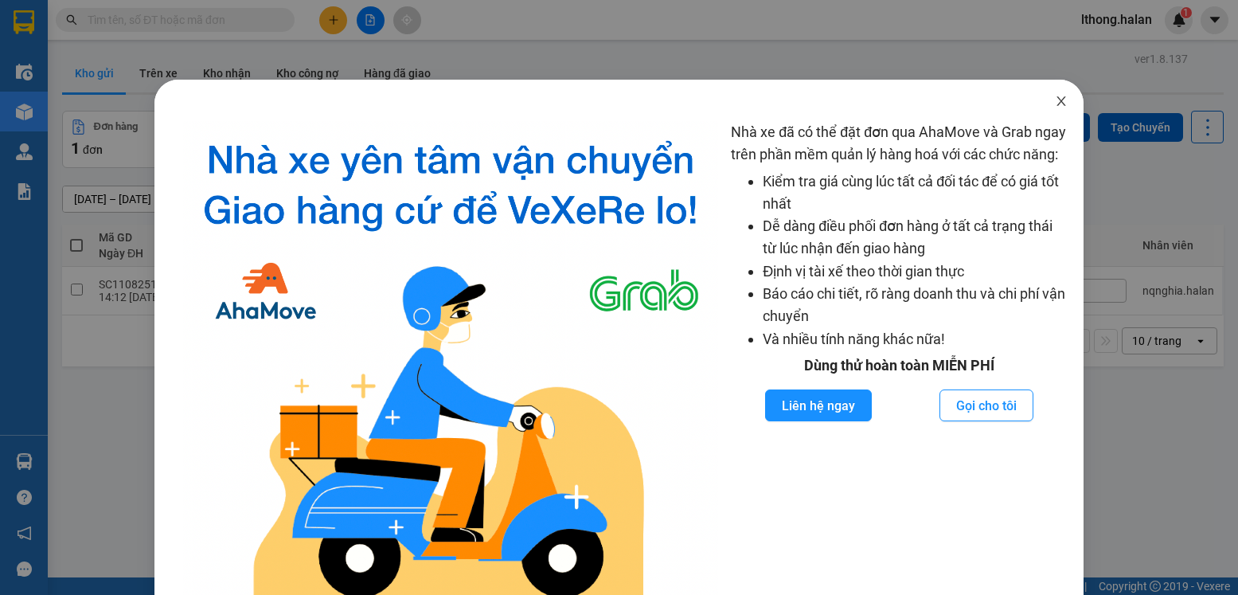
click at [1055, 105] on icon "close" at bounding box center [1061, 101] width 13 height 13
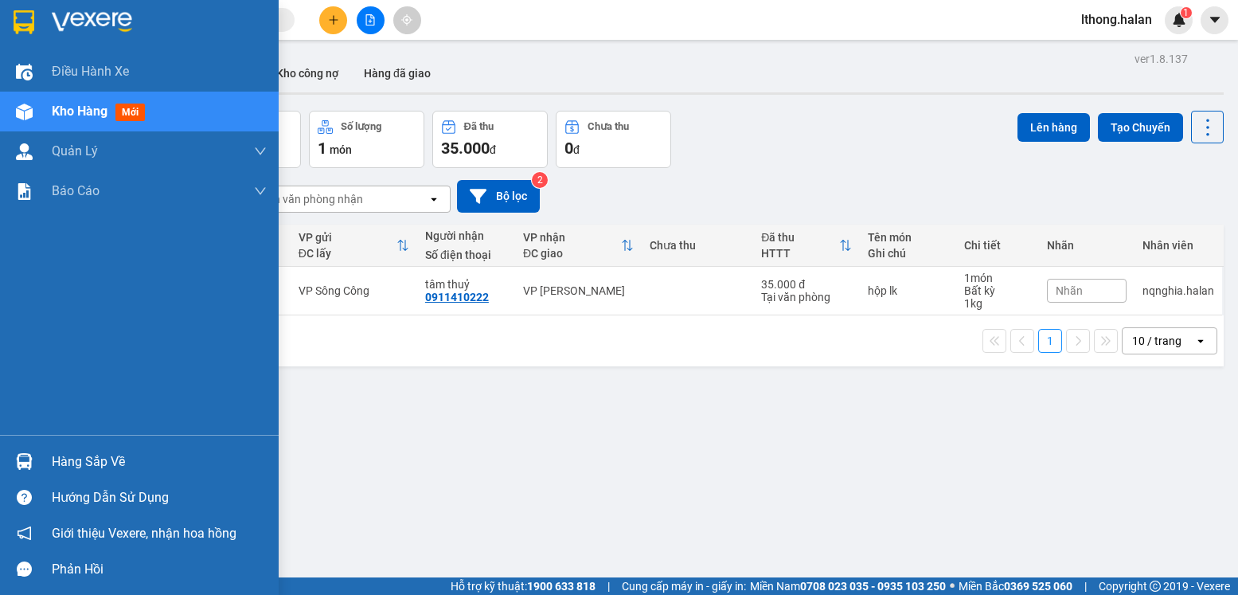
click at [113, 457] on div "Hàng sắp về" at bounding box center [159, 462] width 215 height 24
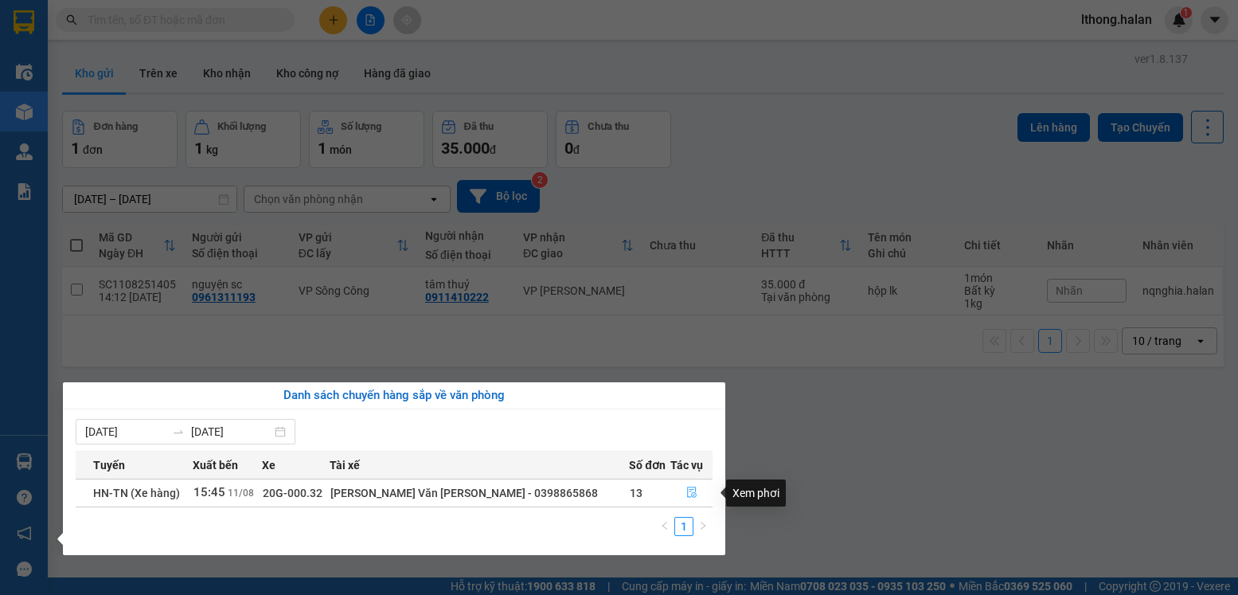
click at [691, 491] on icon "file-done" at bounding box center [692, 492] width 11 height 11
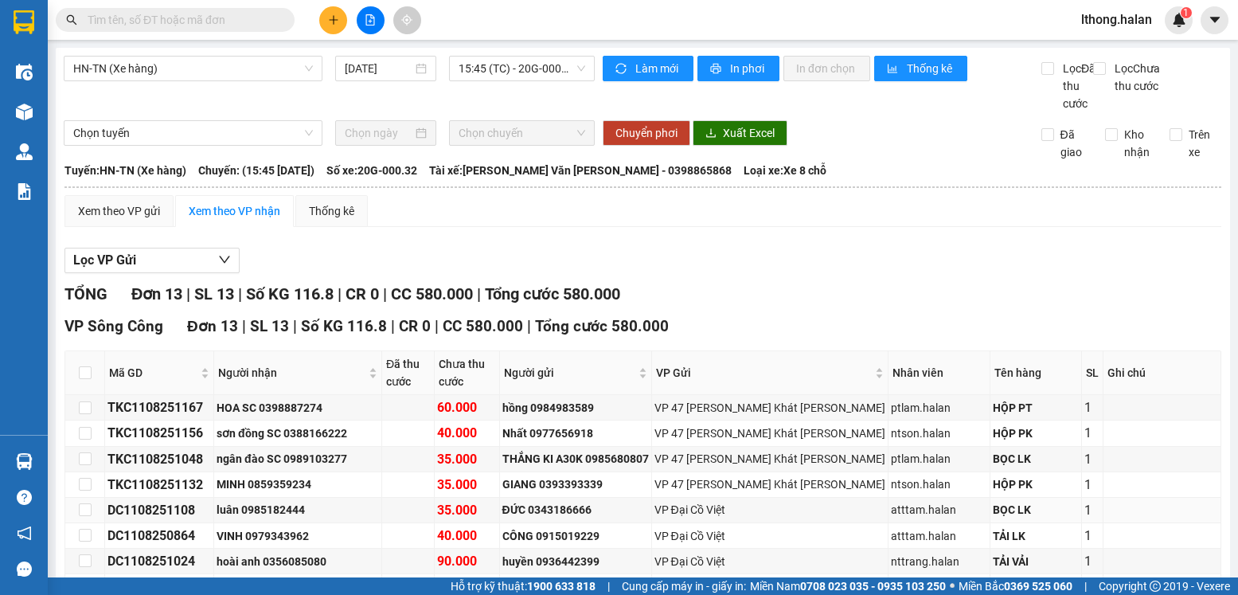
scroll to position [233, 0]
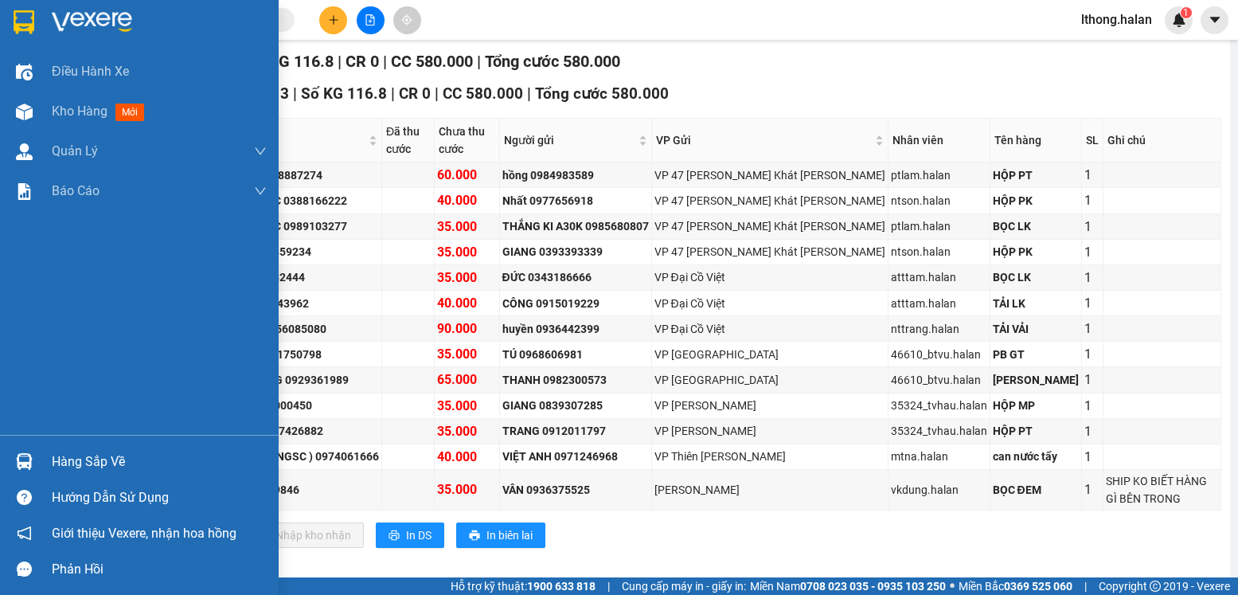
click at [93, 467] on div "Hàng sắp về" at bounding box center [159, 462] width 215 height 24
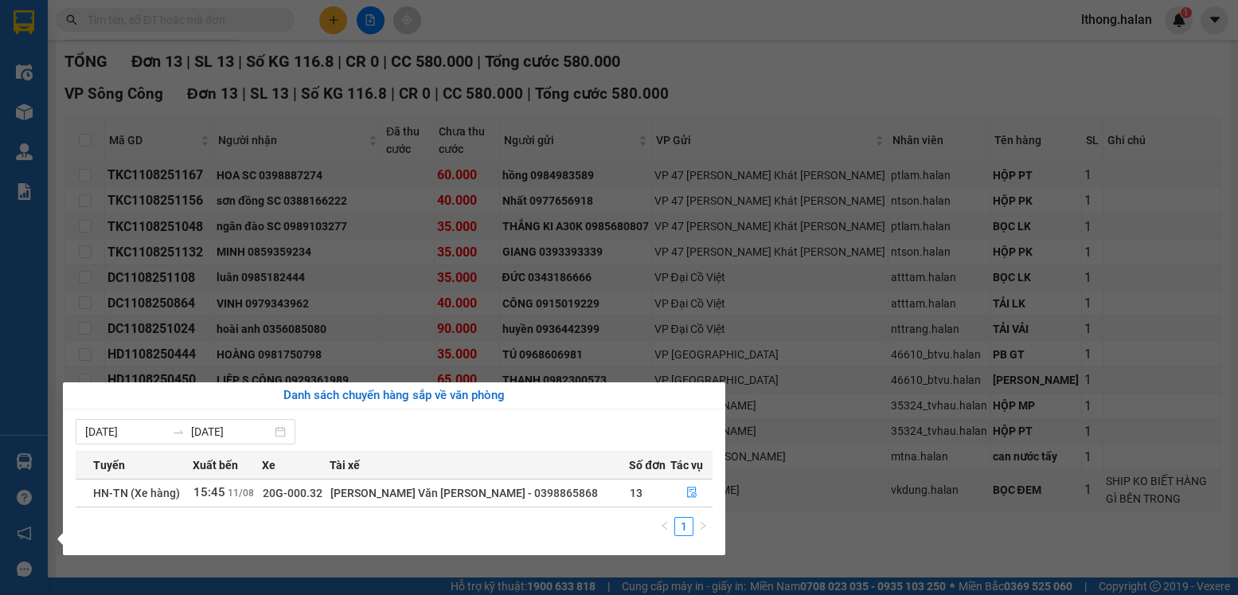
click at [819, 522] on section "Kết quả tìm kiếm ( 0 ) Bộ lọc No Data lthong.halan 1 Điều hành xe Kho hàng mới …" at bounding box center [619, 297] width 1238 height 595
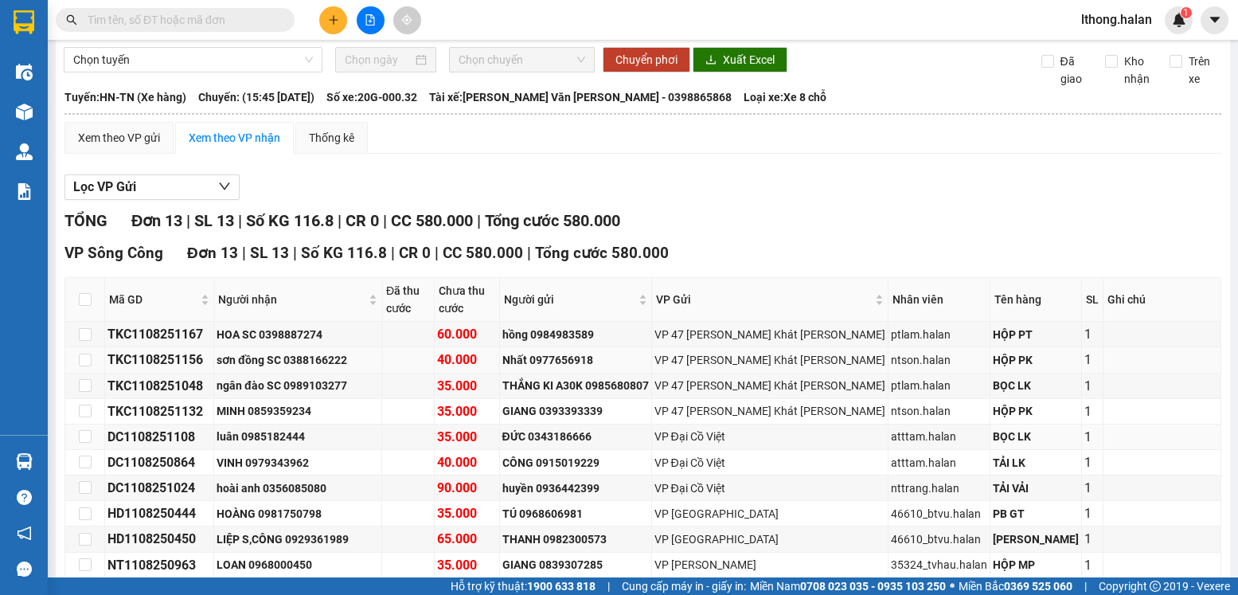
scroll to position [0, 0]
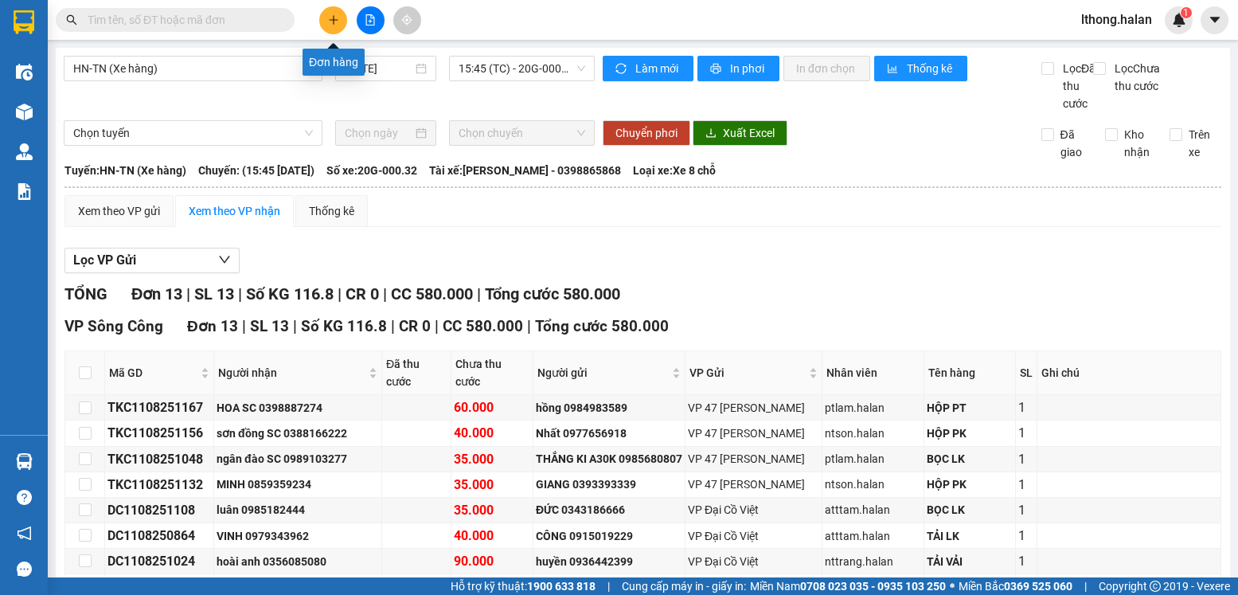
click at [333, 18] on icon "plus" at bounding box center [333, 19] width 11 height 11
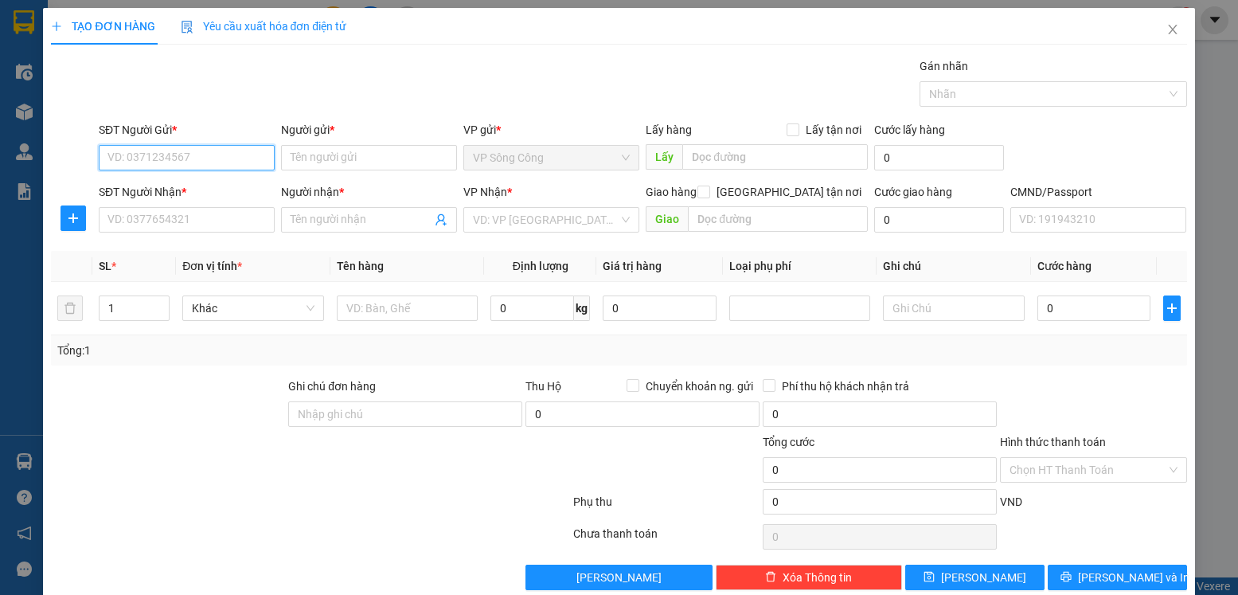
click at [198, 160] on input "SĐT Người Gửi *" at bounding box center [187, 157] width 176 height 25
type input "0984410950"
click at [351, 162] on input "Người gửi *" at bounding box center [369, 157] width 176 height 25
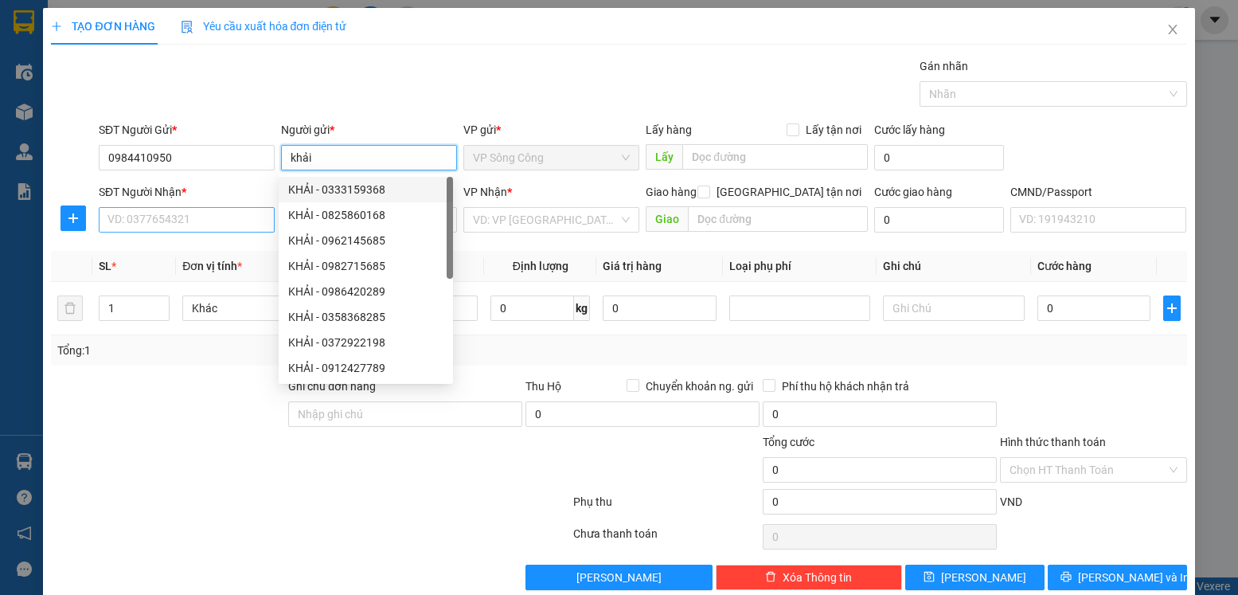
type input "khải"
click at [210, 225] on input "SĐT Người Nhận *" at bounding box center [187, 219] width 176 height 25
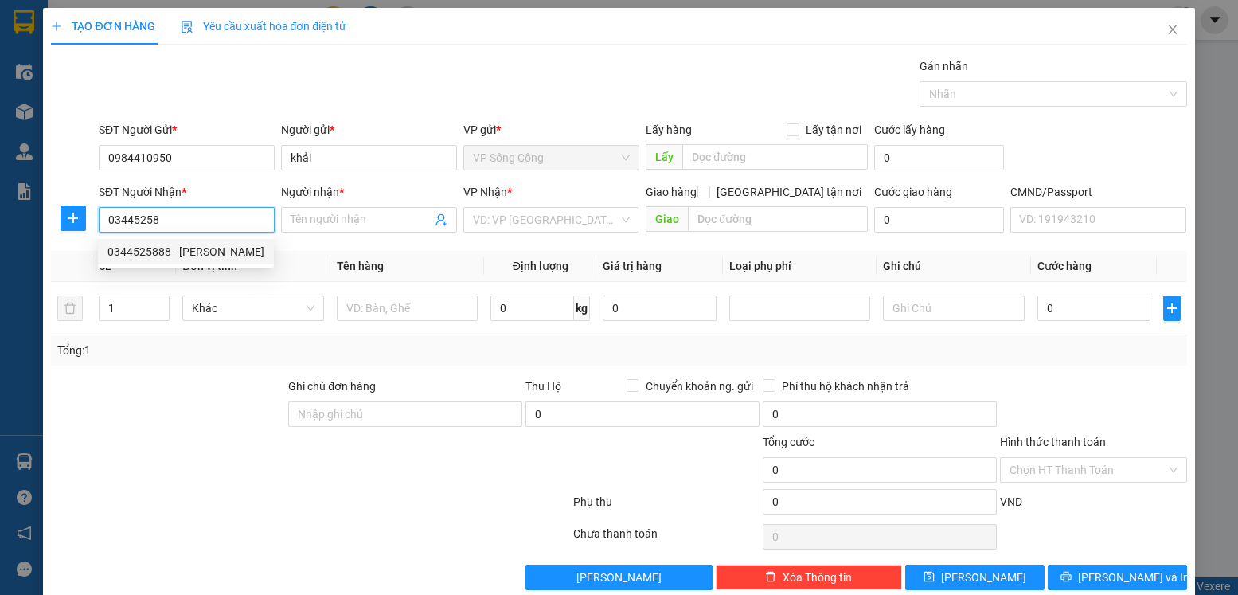
click at [155, 250] on div "0344525888 - quỳnh" at bounding box center [186, 252] width 157 height 18
type input "0344525888"
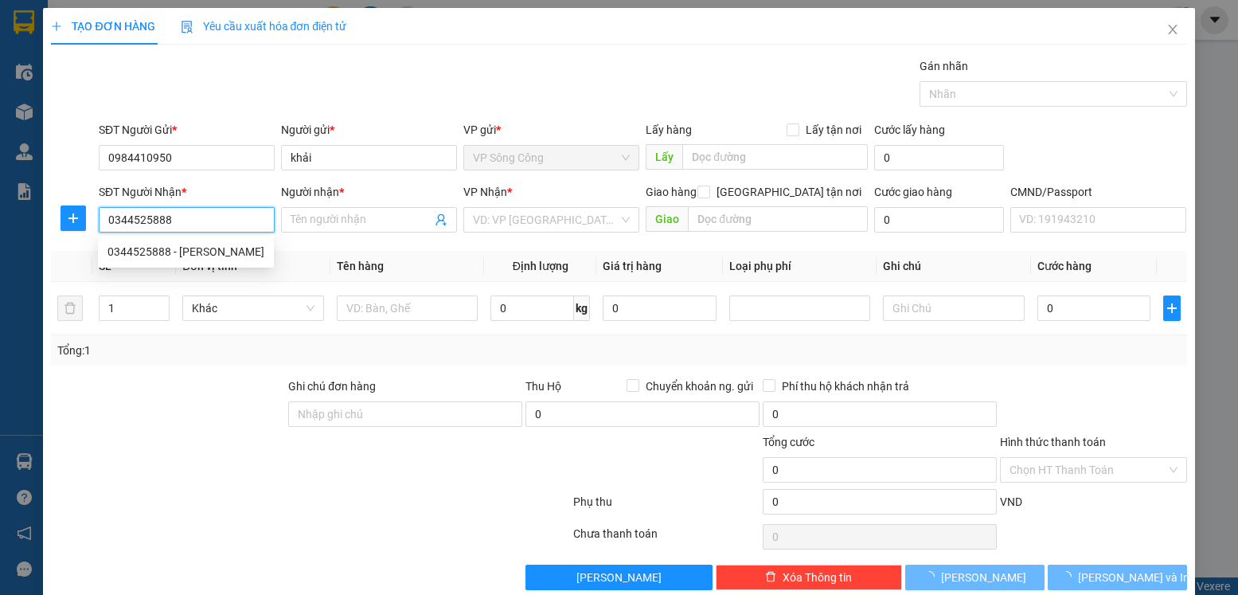
type input "quỳnh"
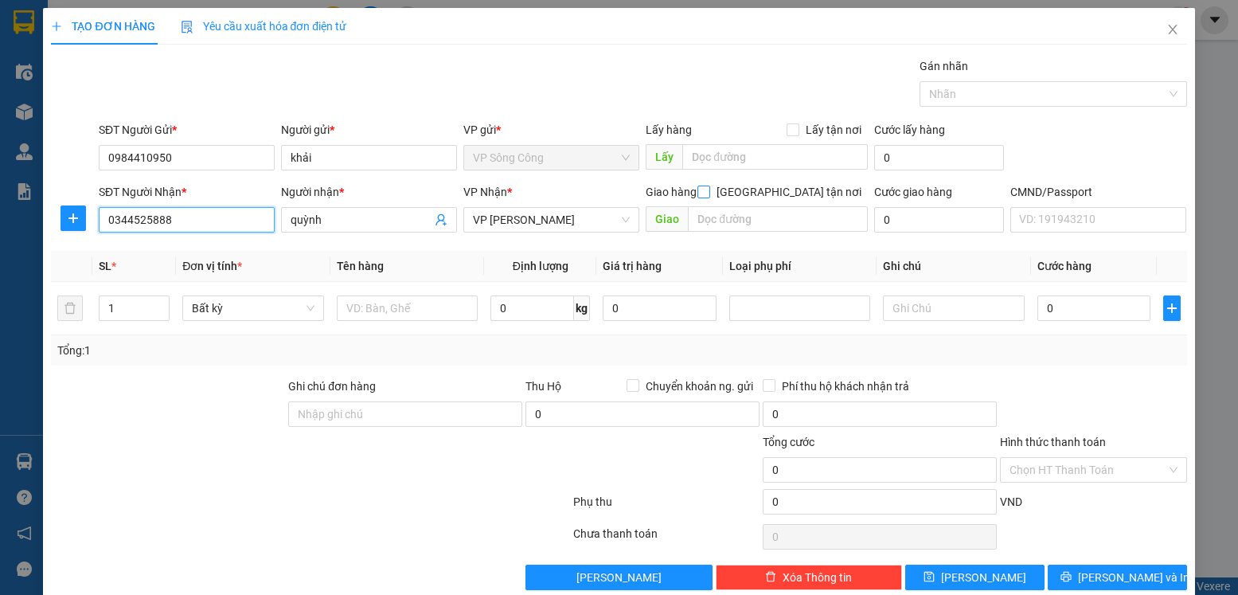
type input "0344525888"
click at [709, 194] on input "[GEOGRAPHIC_DATA] tận nơi" at bounding box center [703, 191] width 11 height 11
checkbox input "true"
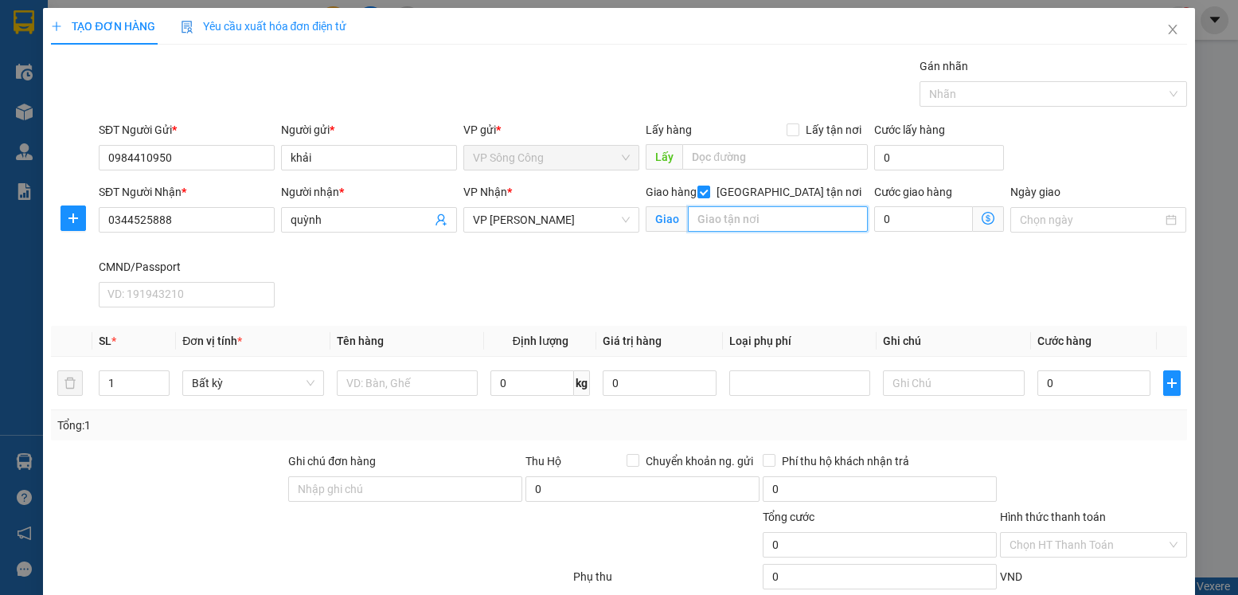
click at [753, 217] on input "text" at bounding box center [777, 218] width 179 height 25
click at [781, 229] on input "58 tố hữu" at bounding box center [777, 218] width 179 height 25
type input "58 tố hữu , nam từ liêm , hn"
click at [982, 218] on icon "dollar-circle" at bounding box center [988, 218] width 13 height 13
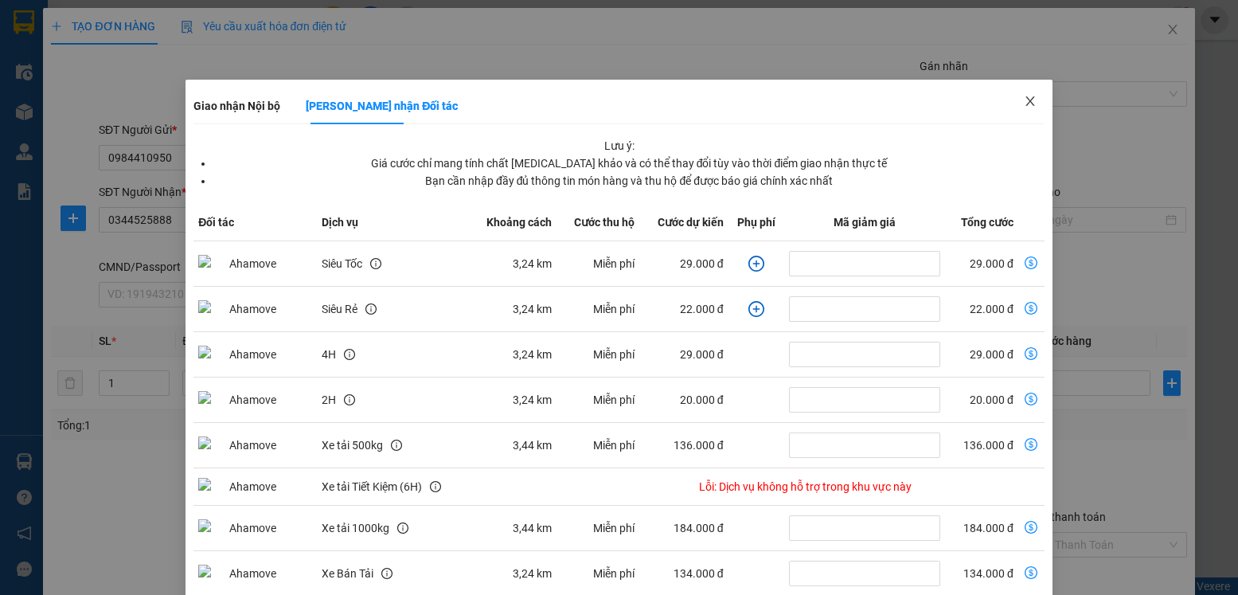
click at [1026, 104] on icon "close" at bounding box center [1030, 101] width 9 height 10
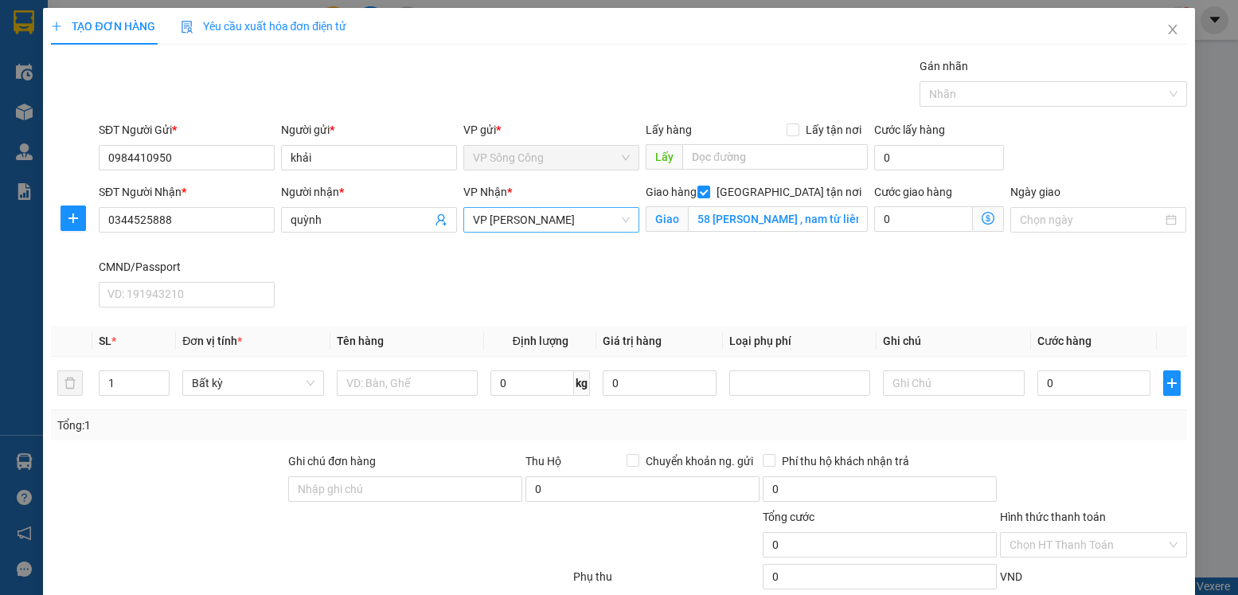
click at [573, 223] on span "VP [PERSON_NAME]" at bounding box center [551, 220] width 157 height 24
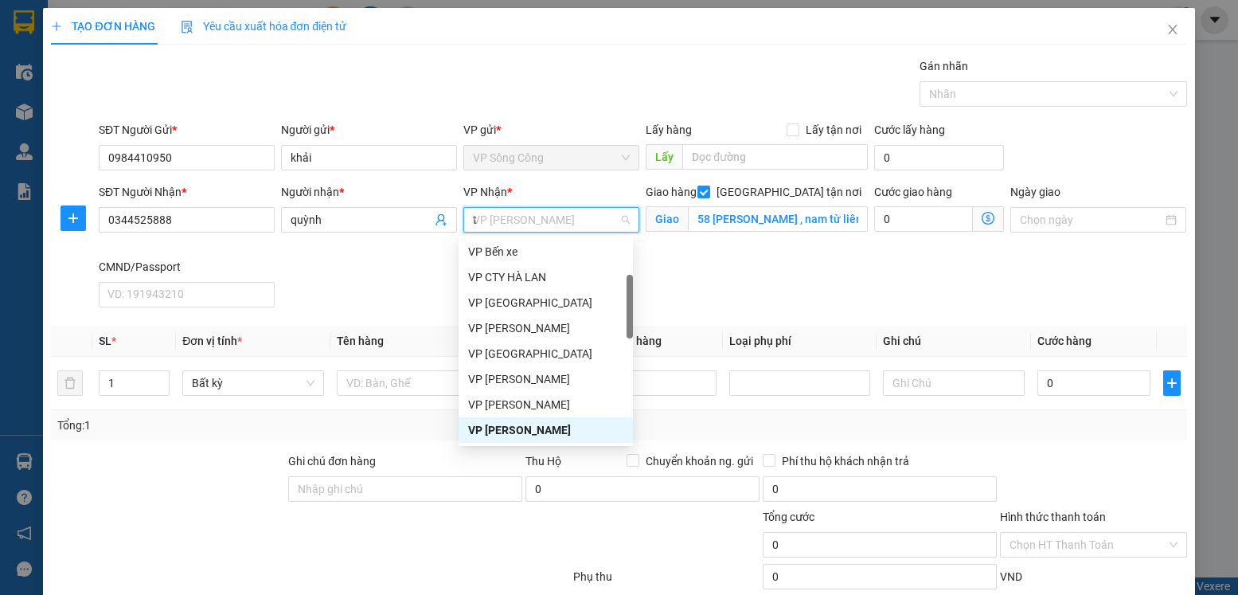
type input "tr"
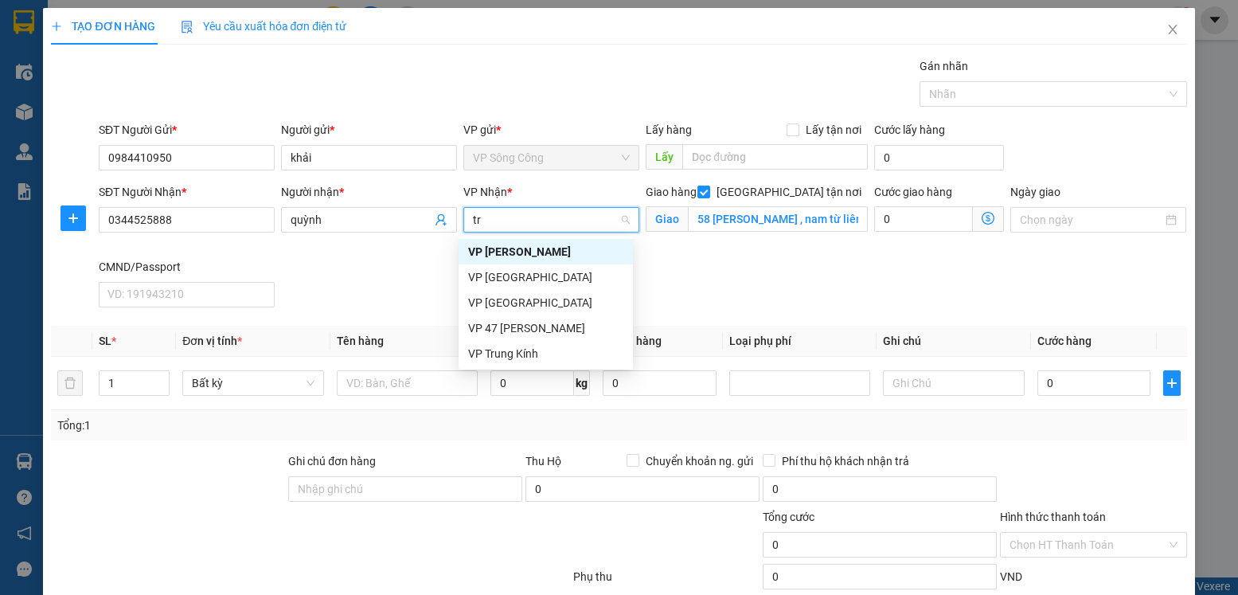
scroll to position [0, 0]
click at [521, 361] on div "VP Trung Kính" at bounding box center [545, 354] width 155 height 18
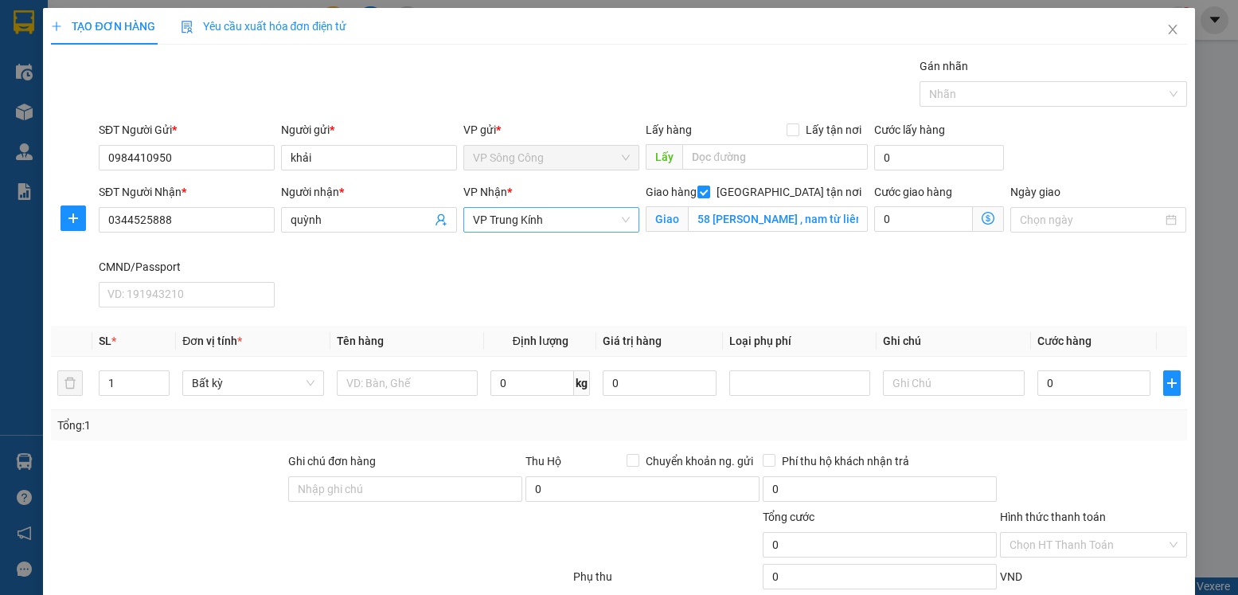
click at [982, 218] on icon "dollar-circle" at bounding box center [988, 218] width 13 height 13
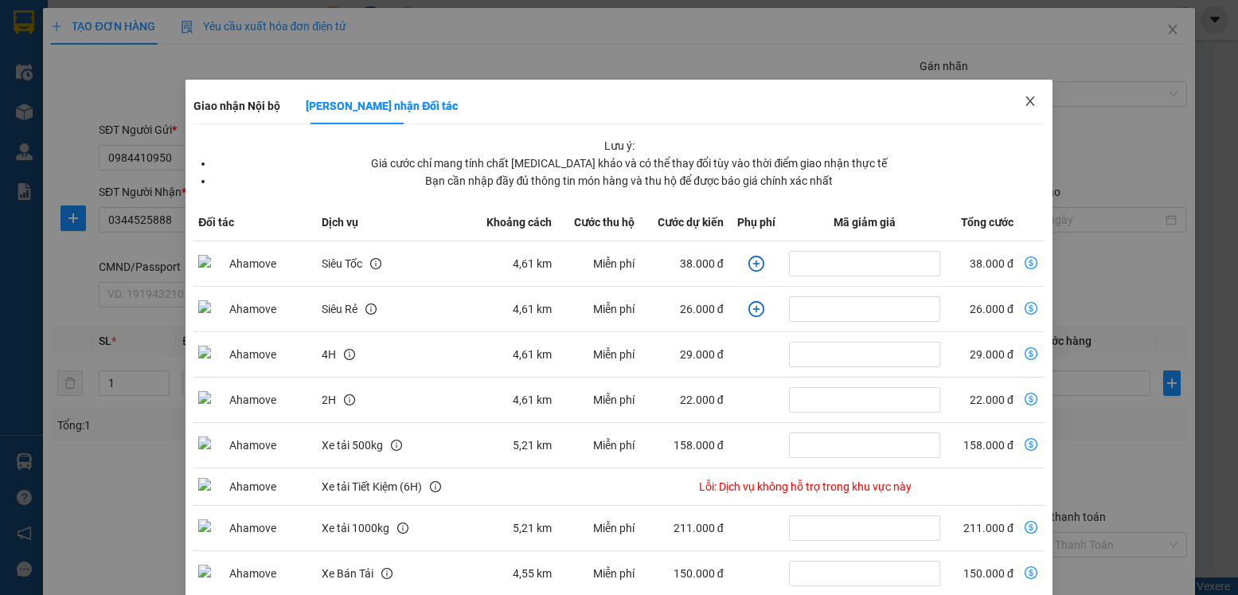
click at [1024, 99] on icon "close" at bounding box center [1030, 101] width 13 height 13
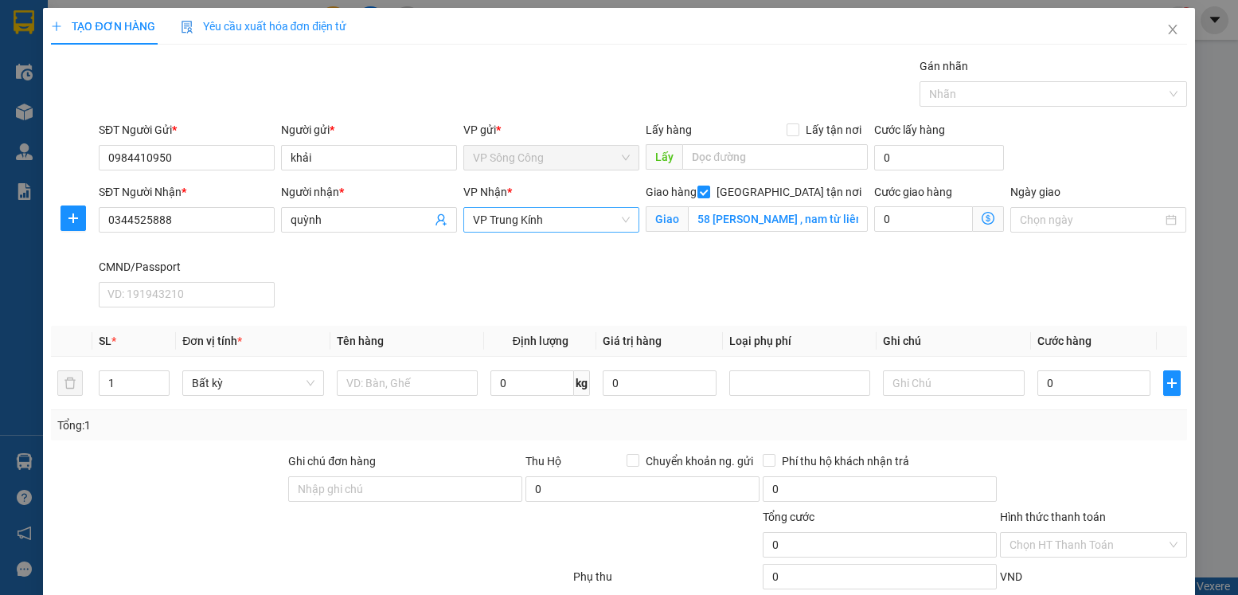
click at [539, 223] on span "VP Trung Kính" at bounding box center [551, 220] width 157 height 24
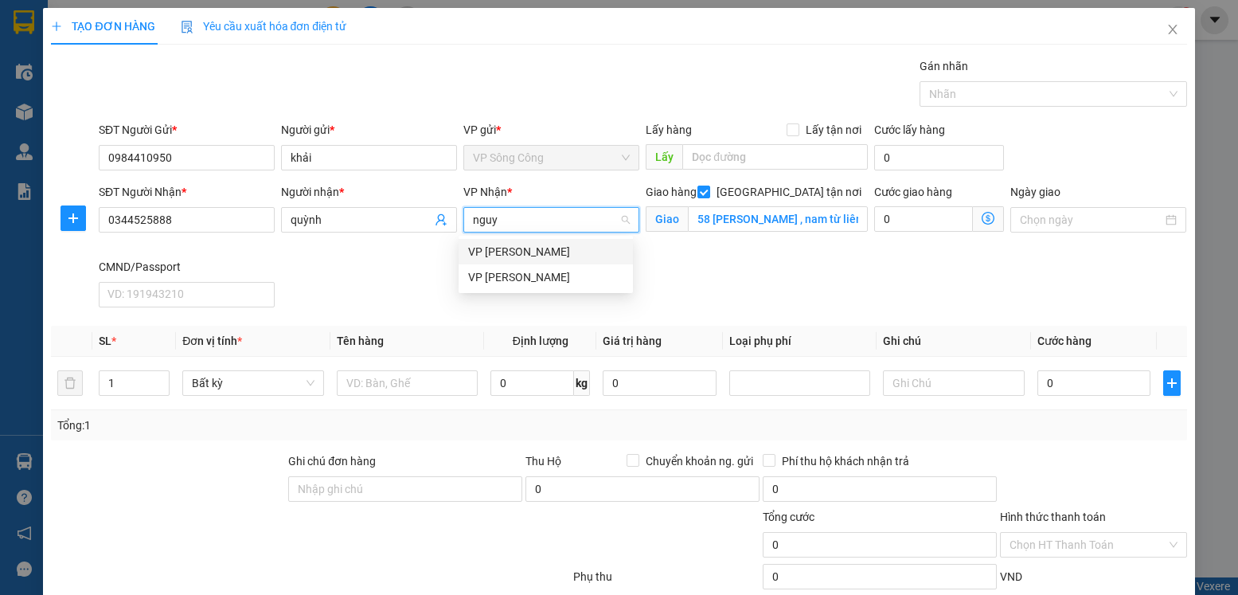
type input "nguye"
click at [500, 243] on div "VP [PERSON_NAME]" at bounding box center [545, 252] width 155 height 18
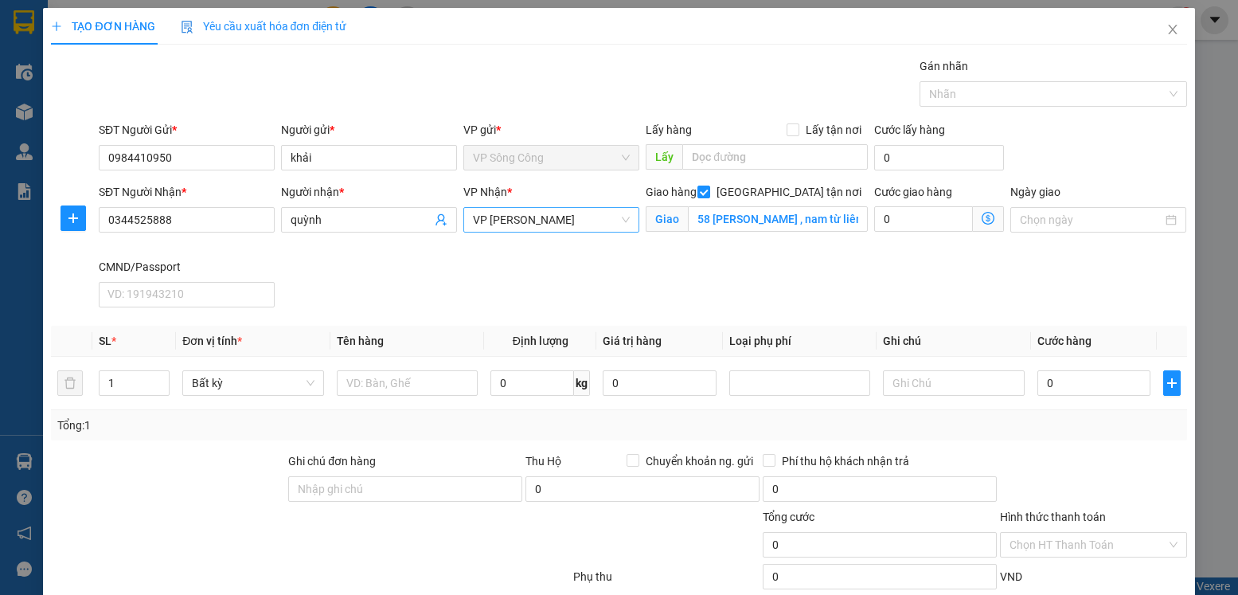
click at [982, 222] on icon "dollar-circle" at bounding box center [988, 218] width 13 height 13
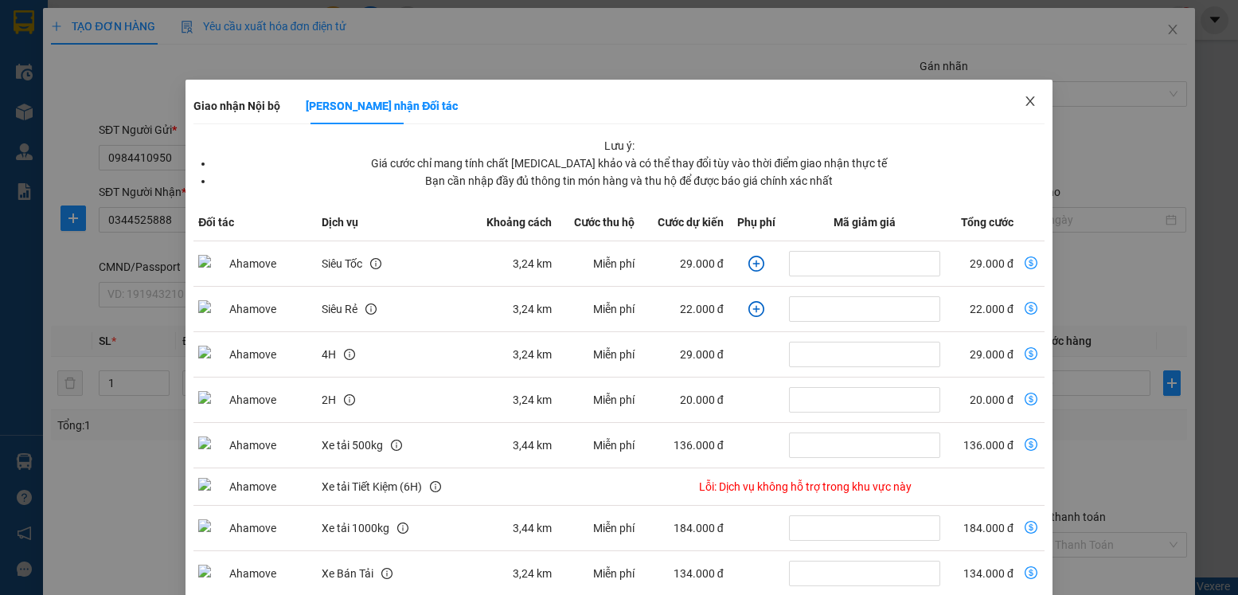
click at [1024, 100] on icon "close" at bounding box center [1030, 101] width 13 height 13
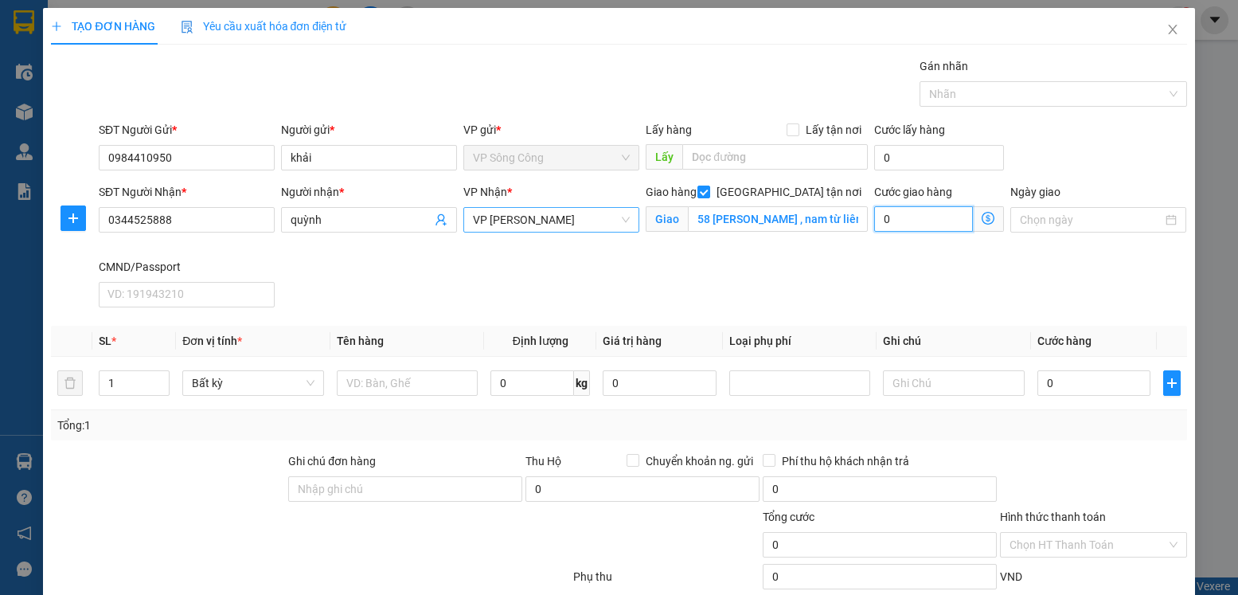
click at [897, 215] on input "0" at bounding box center [925, 218] width 100 height 25
type input "4"
type input "40"
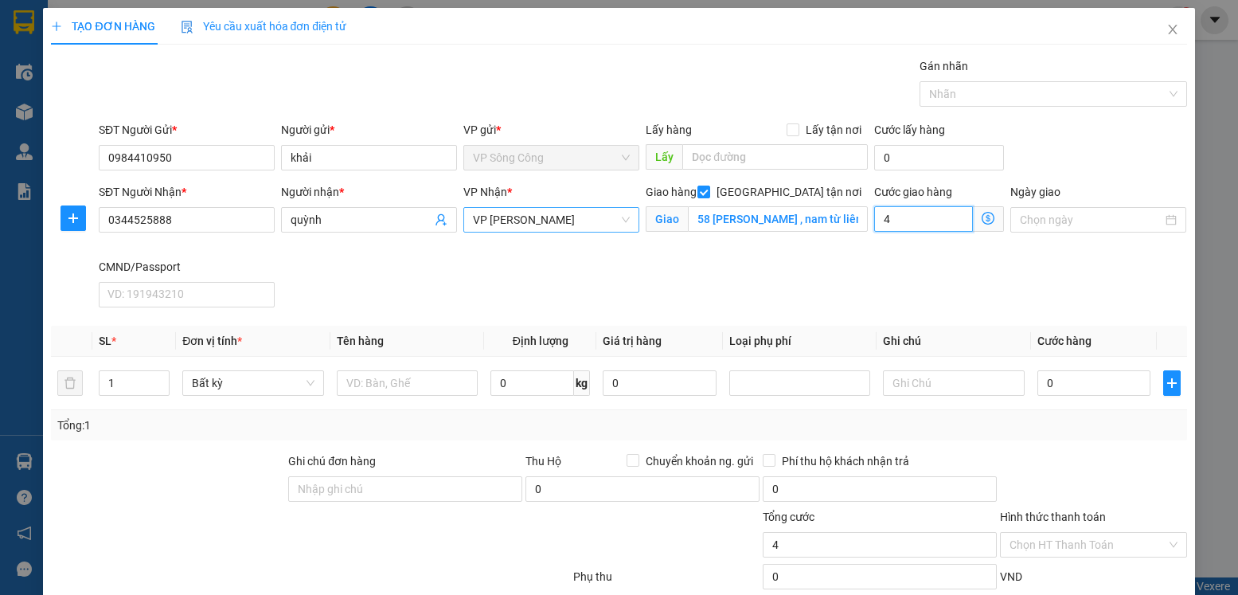
type input "40"
type input "40.000"
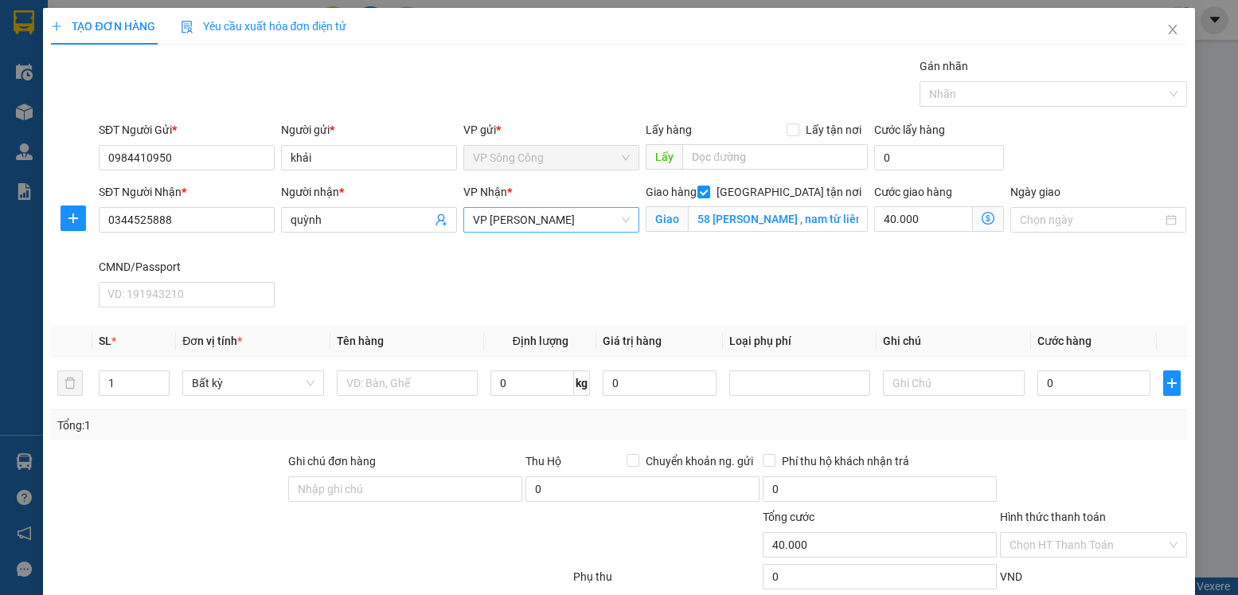
click at [785, 282] on div "SĐT Người Nhận * 0344525888 Người nhận * quỳnh VP Nhận * VP Nguyễn Trãi Giao hà…" at bounding box center [643, 248] width 1095 height 131
click at [982, 219] on icon "dollar-circle" at bounding box center [988, 218] width 13 height 13
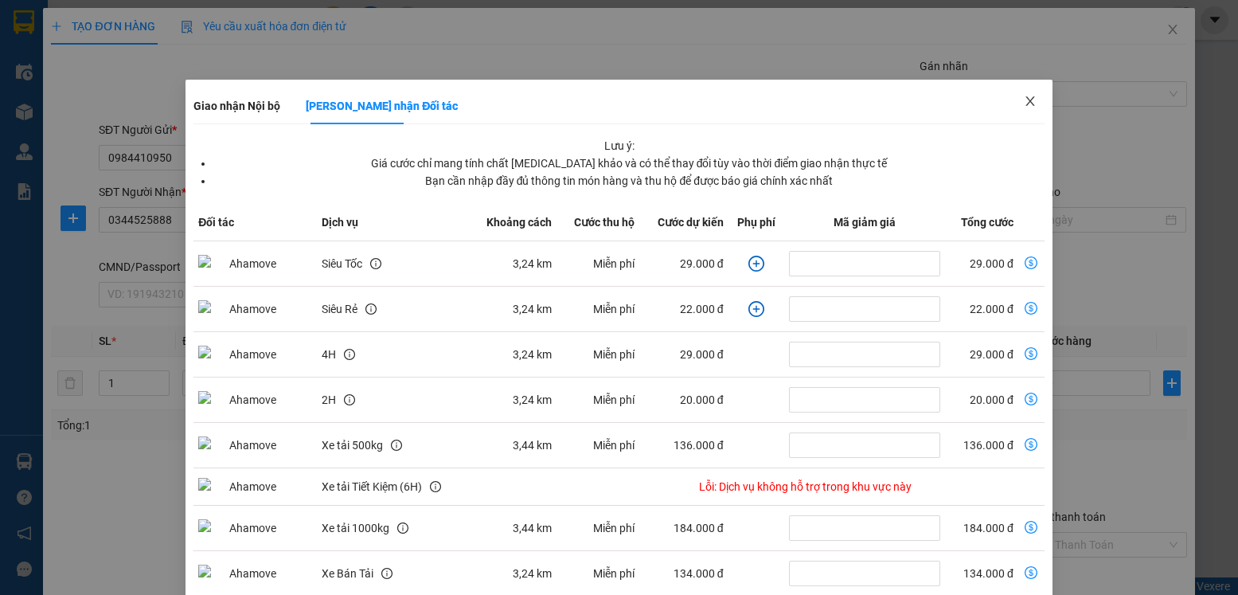
click at [1024, 102] on icon "close" at bounding box center [1030, 101] width 13 height 13
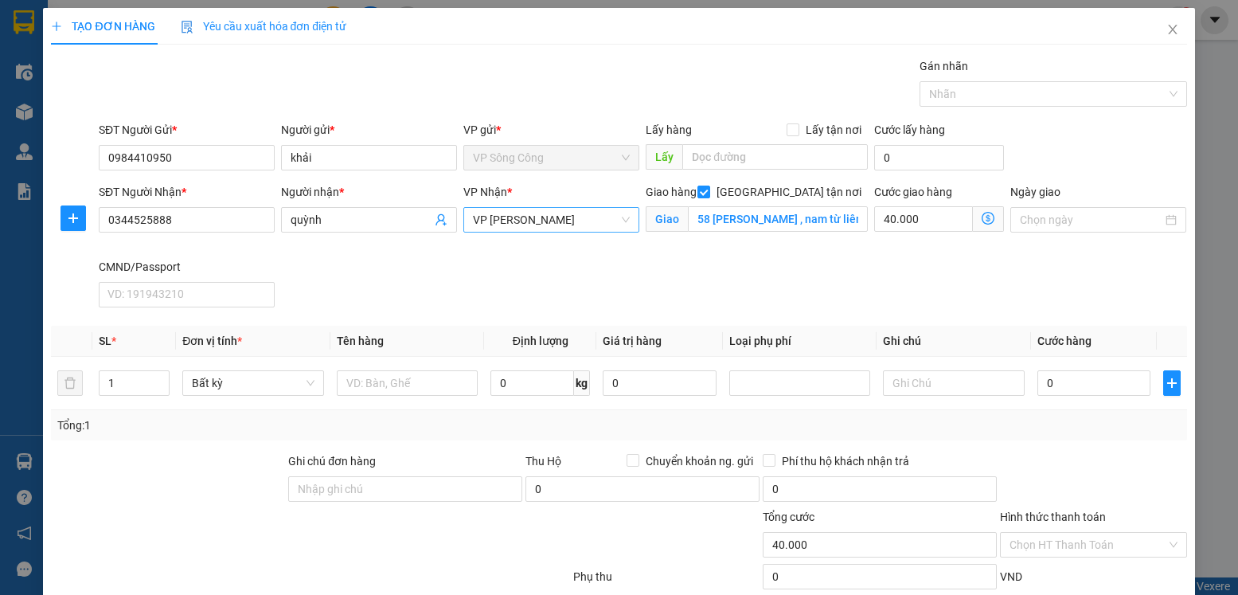
click at [982, 218] on icon "dollar-circle" at bounding box center [988, 218] width 13 height 13
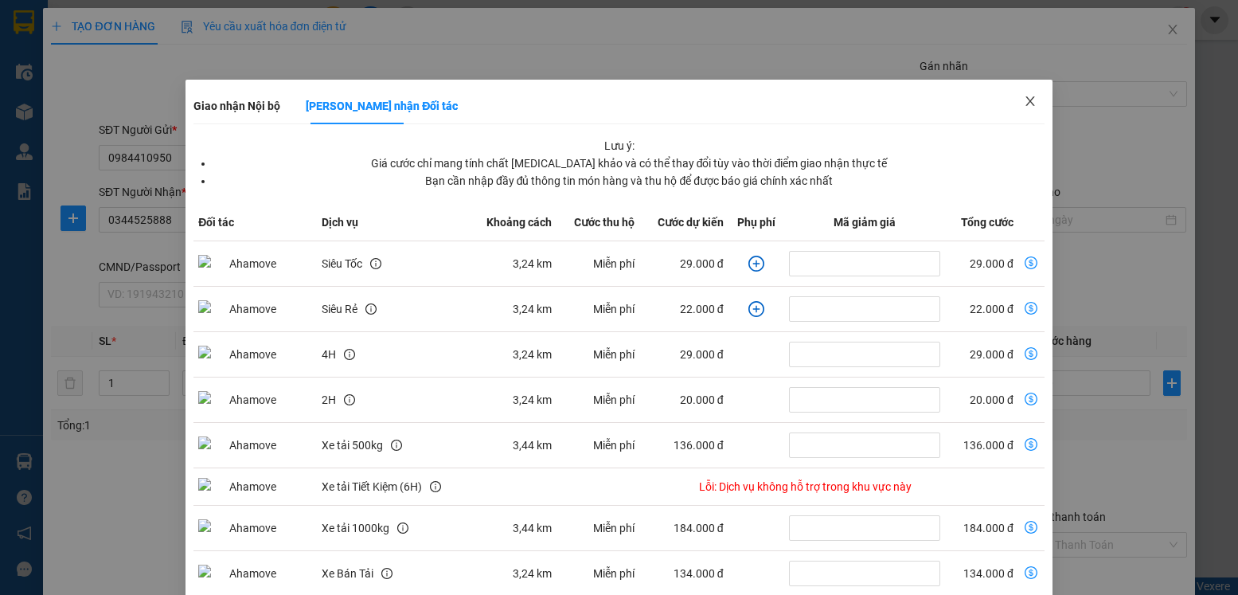
click at [1024, 102] on icon "close" at bounding box center [1030, 101] width 13 height 13
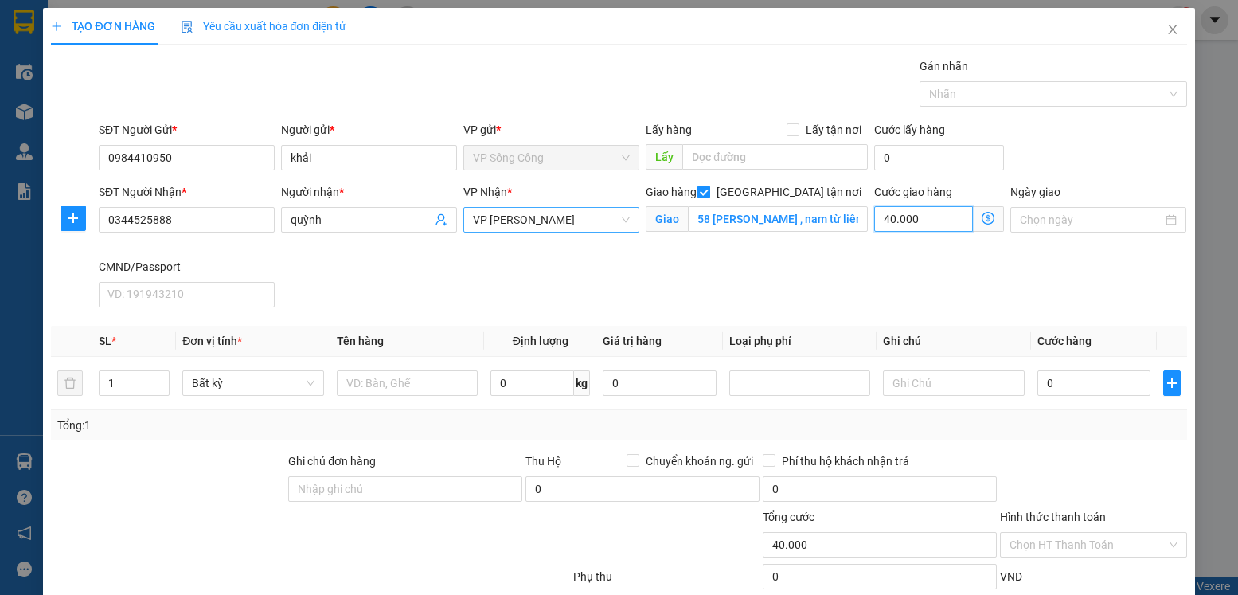
click at [906, 221] on input "40.000" at bounding box center [925, 218] width 100 height 25
type input "0"
type input "4"
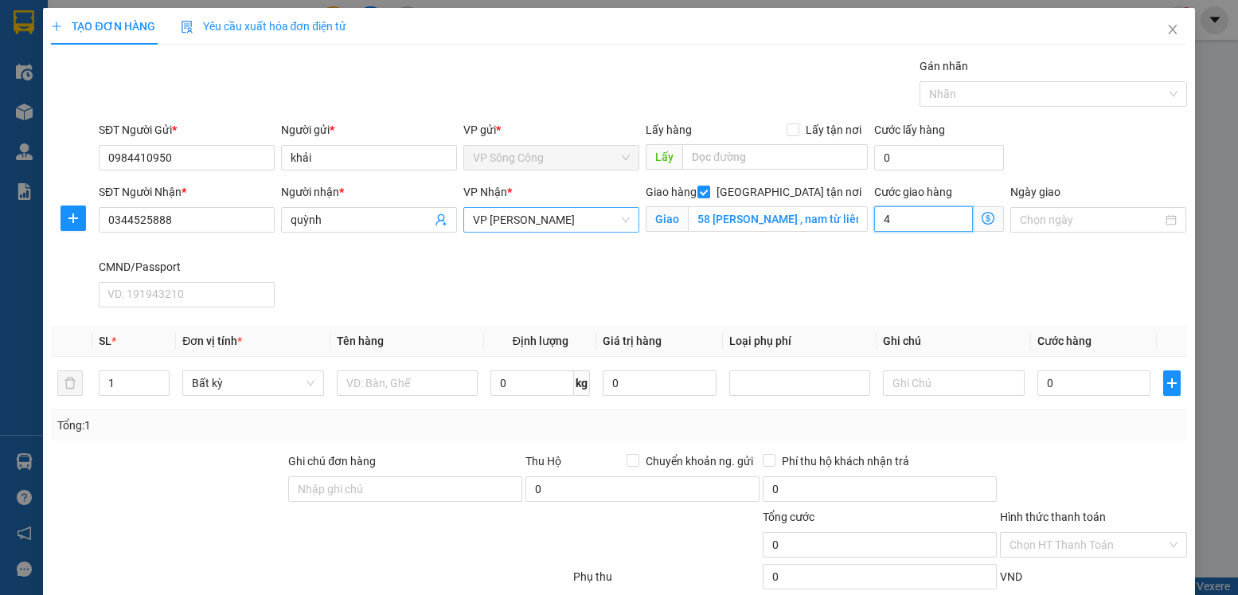
type input "4"
type input "45"
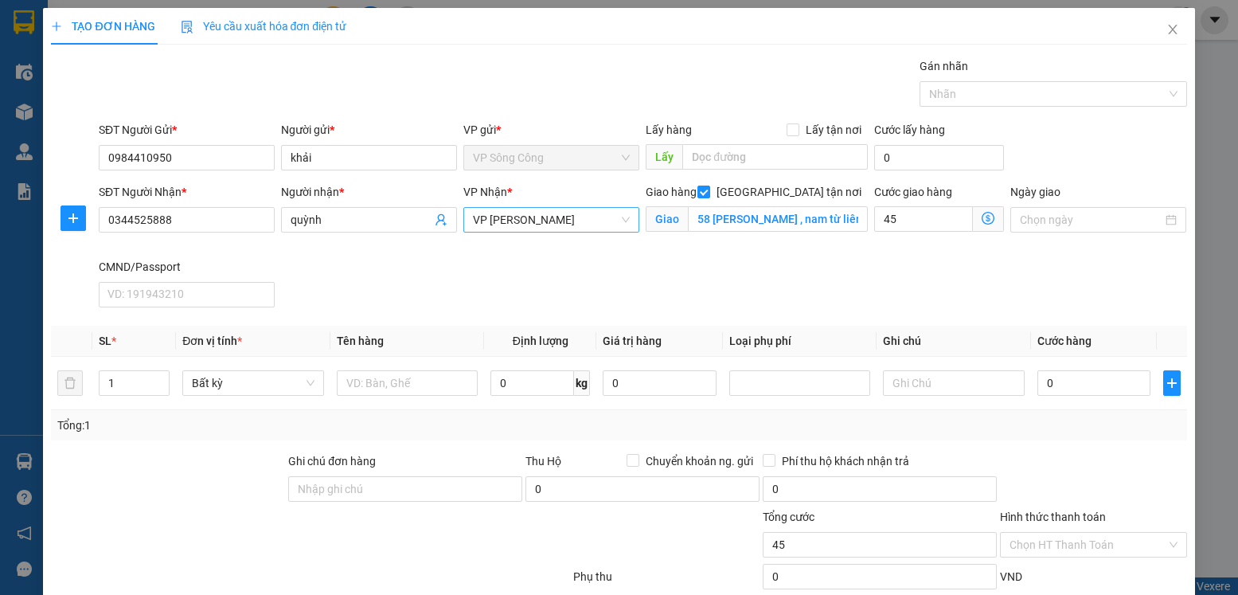
type input "45.000"
click at [833, 288] on div "SĐT Người Nhận * 0344525888 Người nhận * quỳnh VP Nhận * VP Nguyễn Trãi Giao hà…" at bounding box center [643, 248] width 1095 height 131
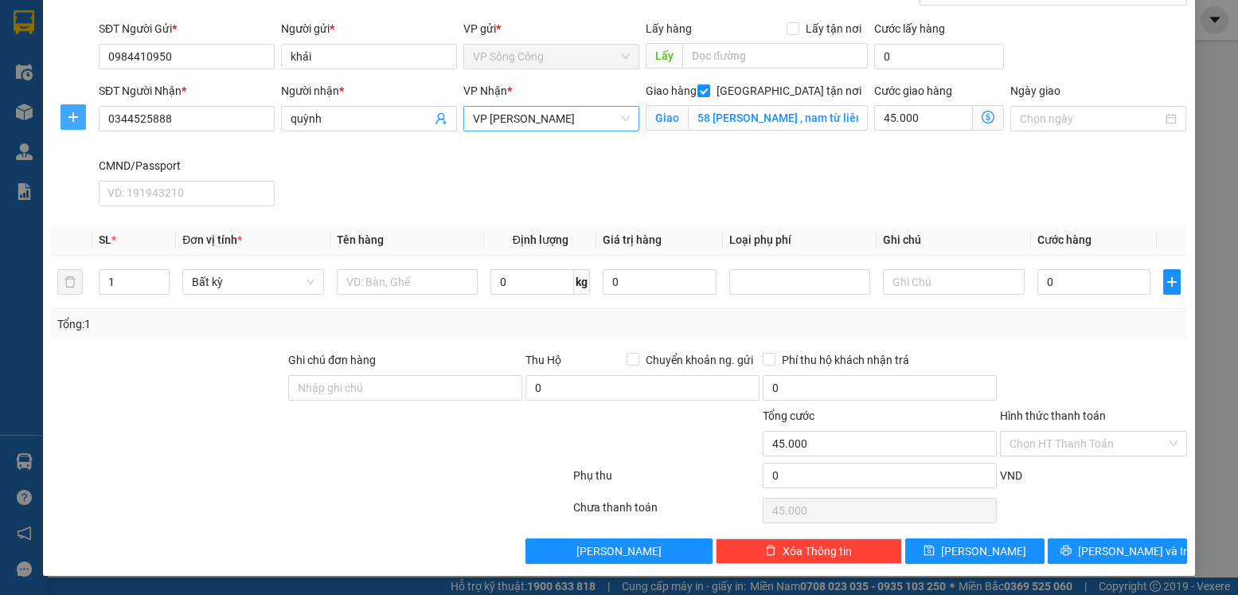
click at [68, 113] on icon "plus" at bounding box center [73, 117] width 13 height 13
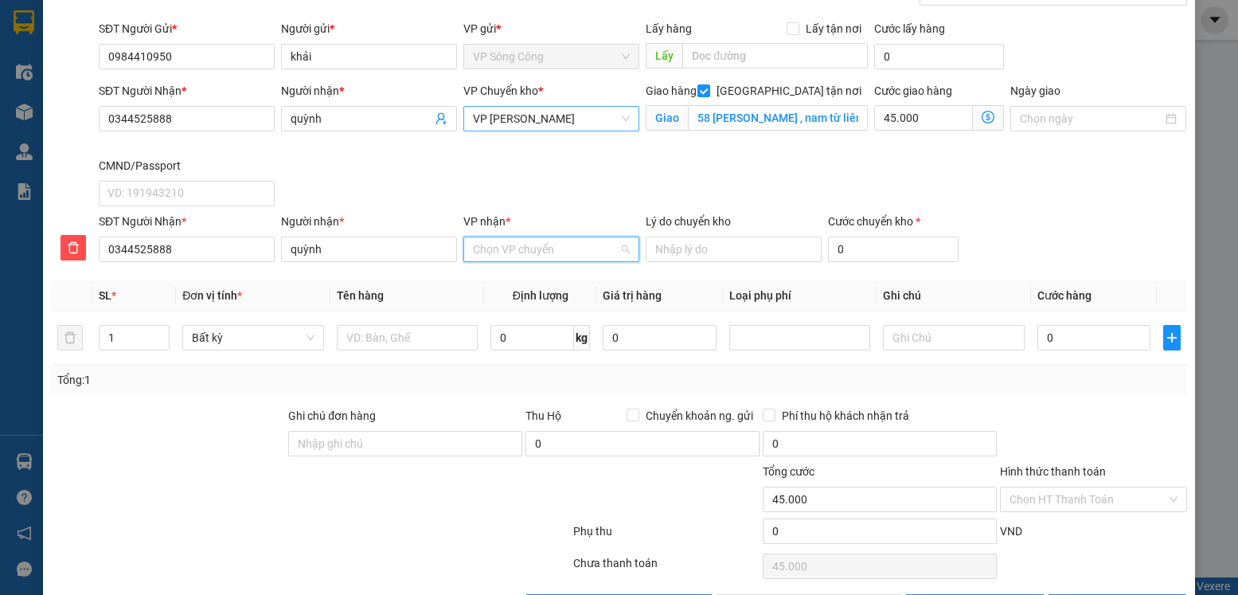
click at [519, 251] on input "VP nhận *" at bounding box center [546, 249] width 146 height 24
type input "nguye"
click at [527, 286] on div "VP [PERSON_NAME]" at bounding box center [545, 281] width 155 height 18
click at [565, 117] on span "VP [PERSON_NAME]" at bounding box center [551, 119] width 157 height 24
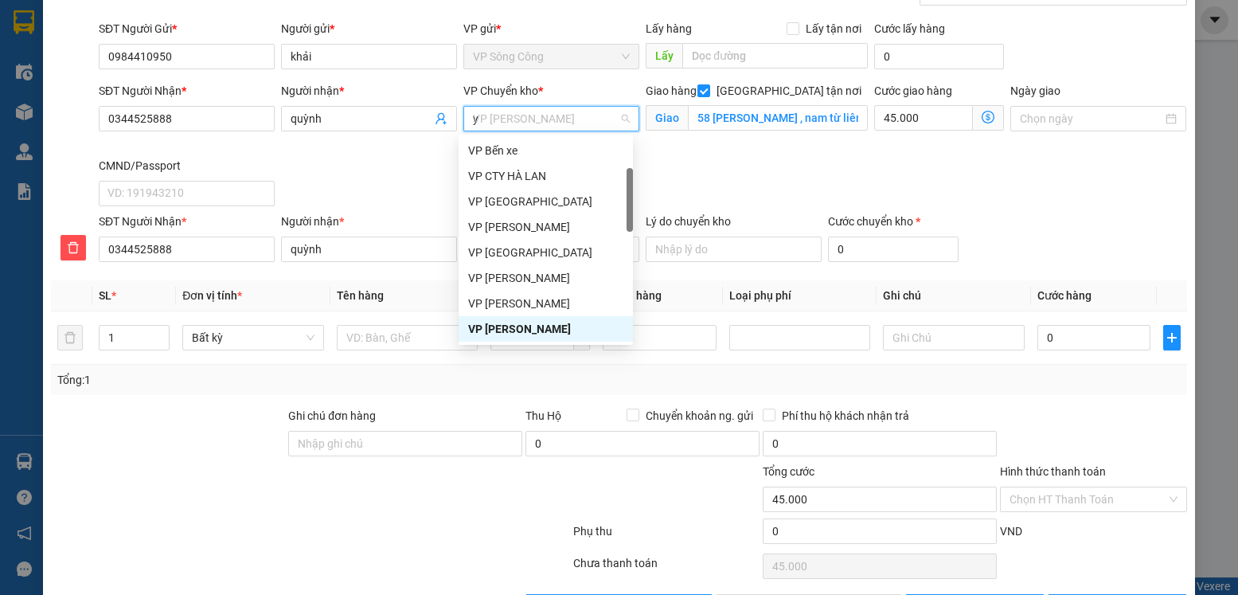
scroll to position [0, 0]
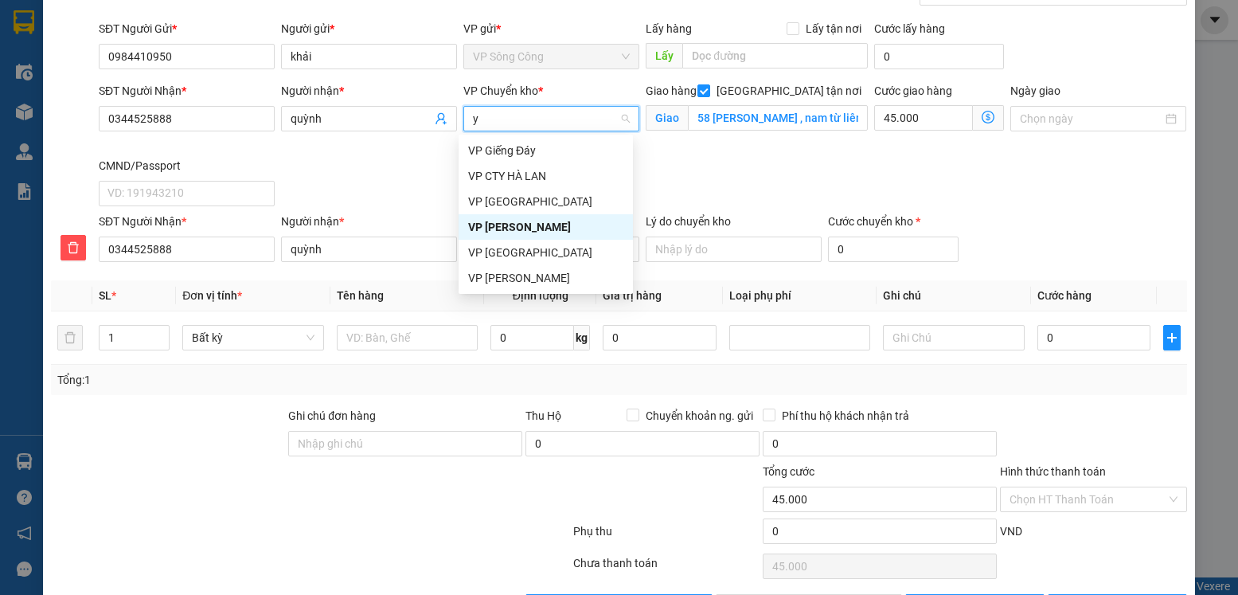
type input "yb"
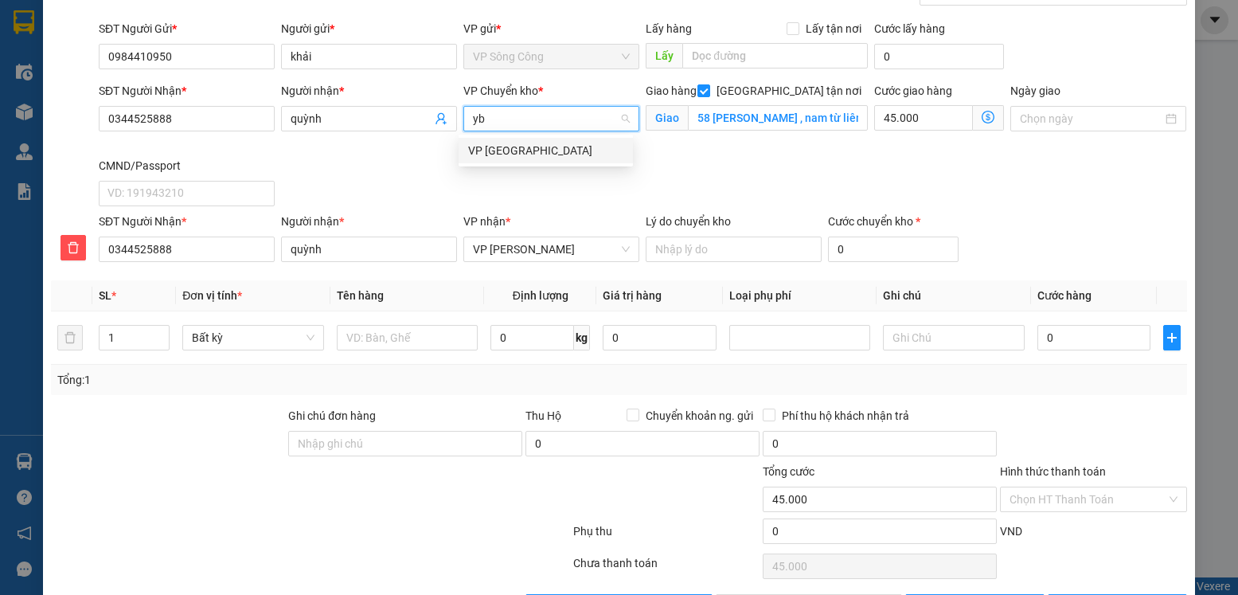
click at [508, 147] on div "VP [GEOGRAPHIC_DATA]" at bounding box center [545, 151] width 155 height 18
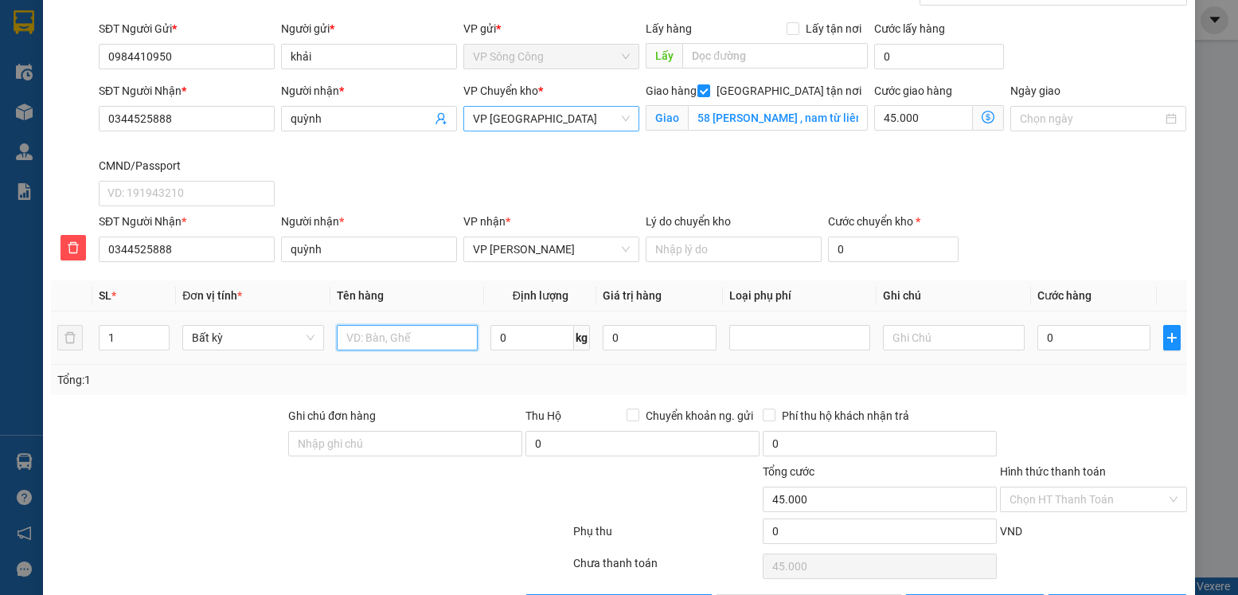
click at [387, 340] on input "text" at bounding box center [408, 337] width 142 height 25
type input "hộp hoa quả"
click at [526, 342] on input "0" at bounding box center [533, 337] width 84 height 25
type input "22"
click at [1044, 348] on input "0" at bounding box center [1094, 337] width 113 height 25
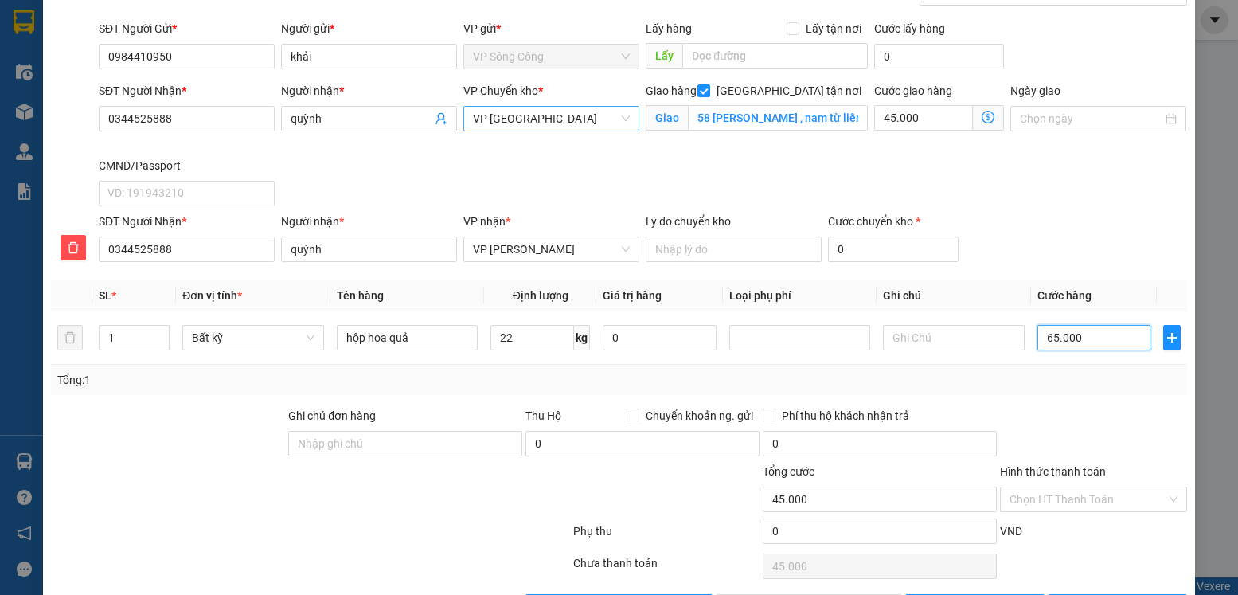
type input "65.000"
type input "110.000"
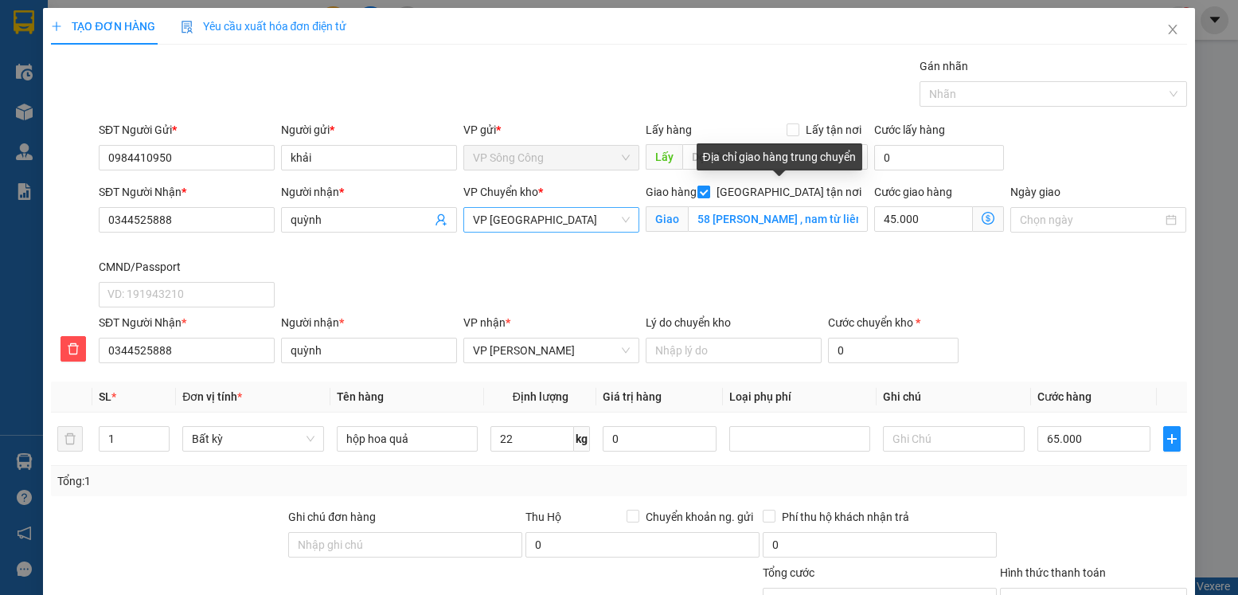
click at [709, 193] on input "[GEOGRAPHIC_DATA] tận nơi" at bounding box center [703, 191] width 11 height 11
checkbox input "false"
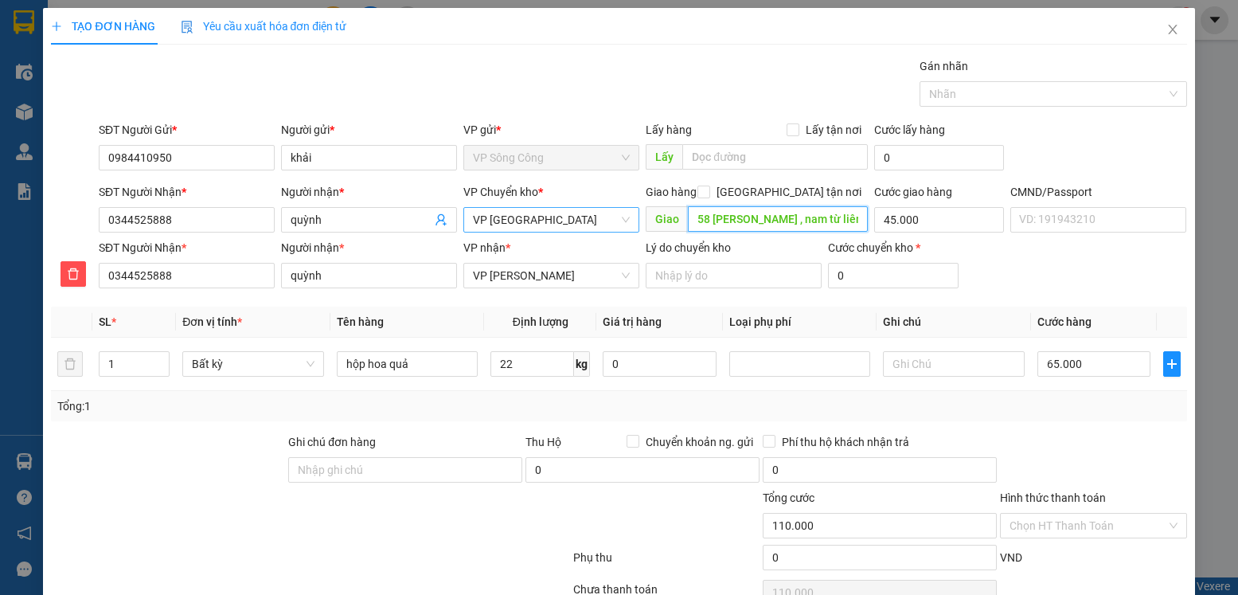
click at [848, 220] on input "58 tố hữu , nam từ liêm , hn" at bounding box center [777, 218] width 179 height 25
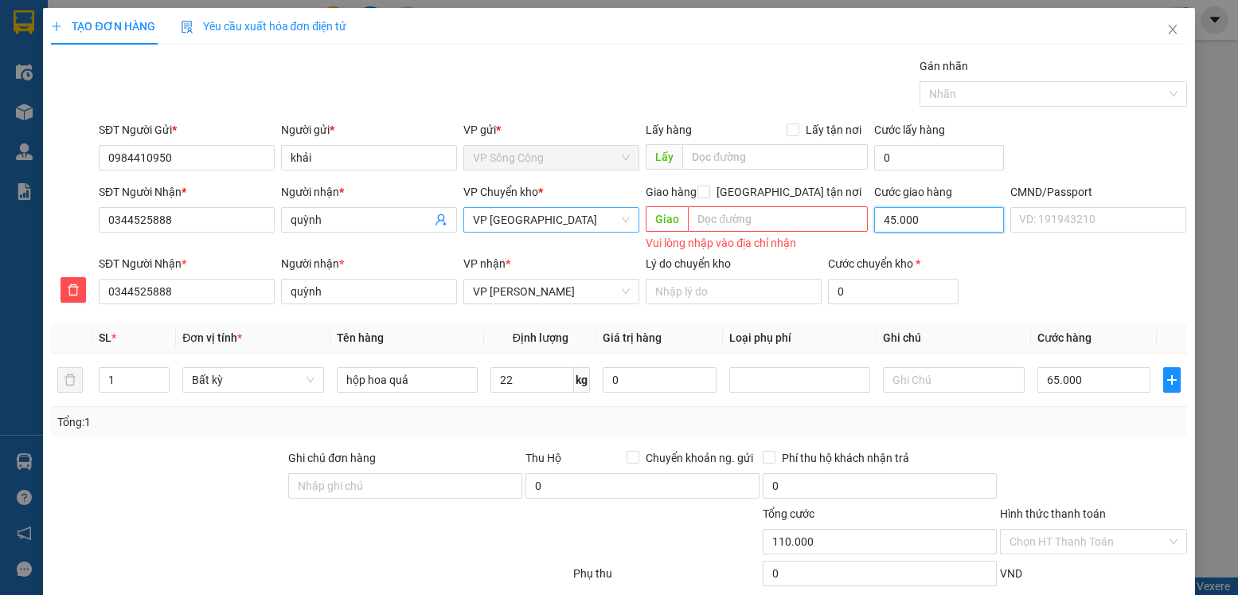
click at [925, 215] on input "45.000" at bounding box center [940, 219] width 131 height 25
type input "0"
type input "65.000"
type input "0"
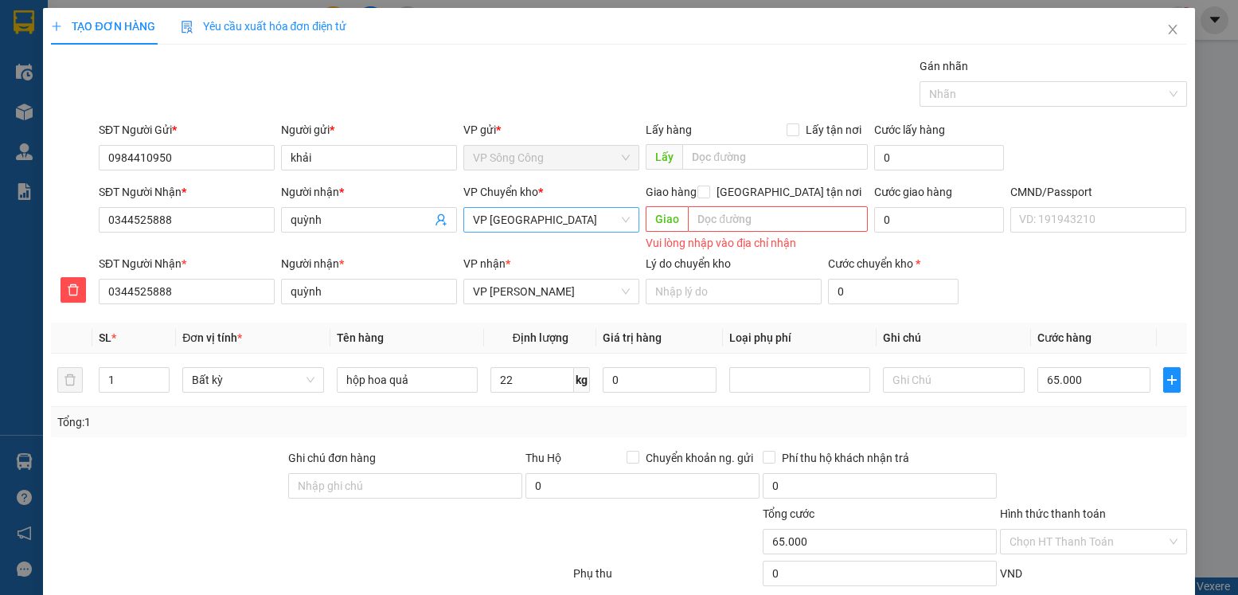
click at [1019, 268] on div "SĐT Người Nhận * 0344525888 Người nhận * quỳnh VP nhận * VP Nguyễn Trãi Lý do c…" at bounding box center [643, 283] width 1095 height 56
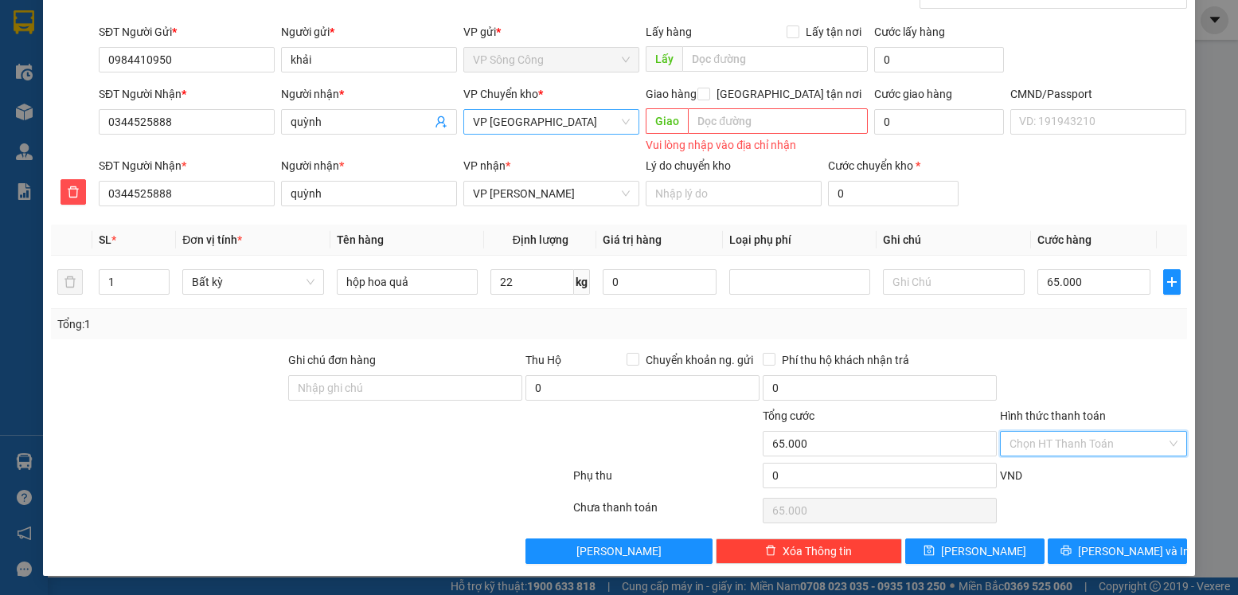
click at [1098, 440] on input "Hình thức thanh toán" at bounding box center [1088, 444] width 156 height 24
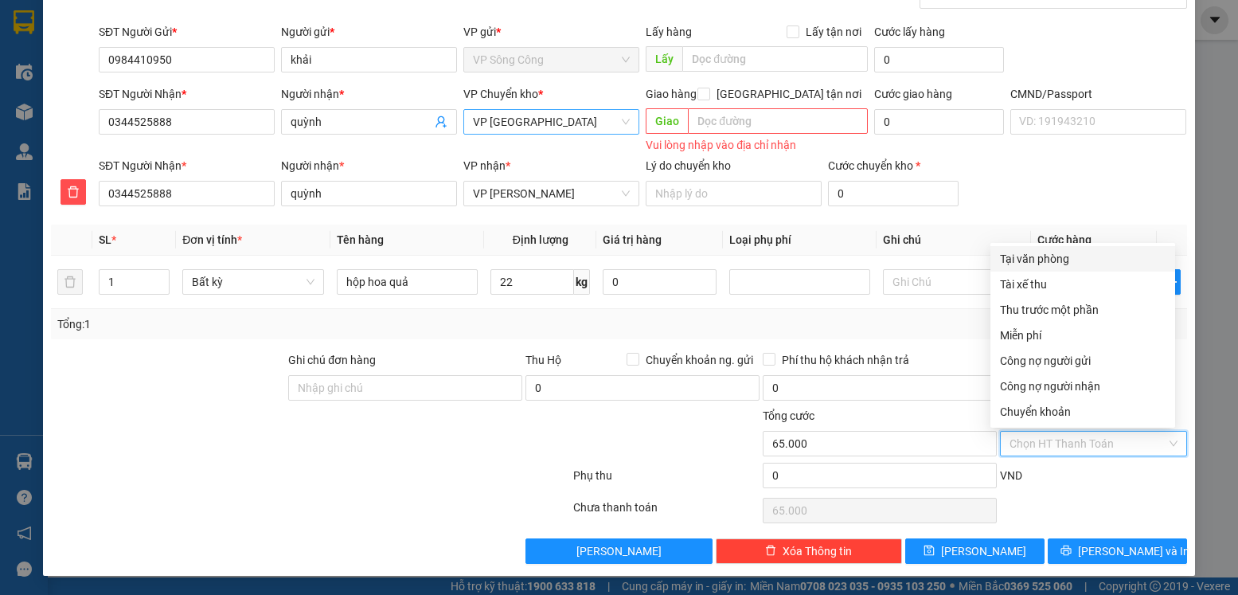
click at [1078, 256] on div "Tại văn phòng" at bounding box center [1083, 259] width 166 height 18
type input "0"
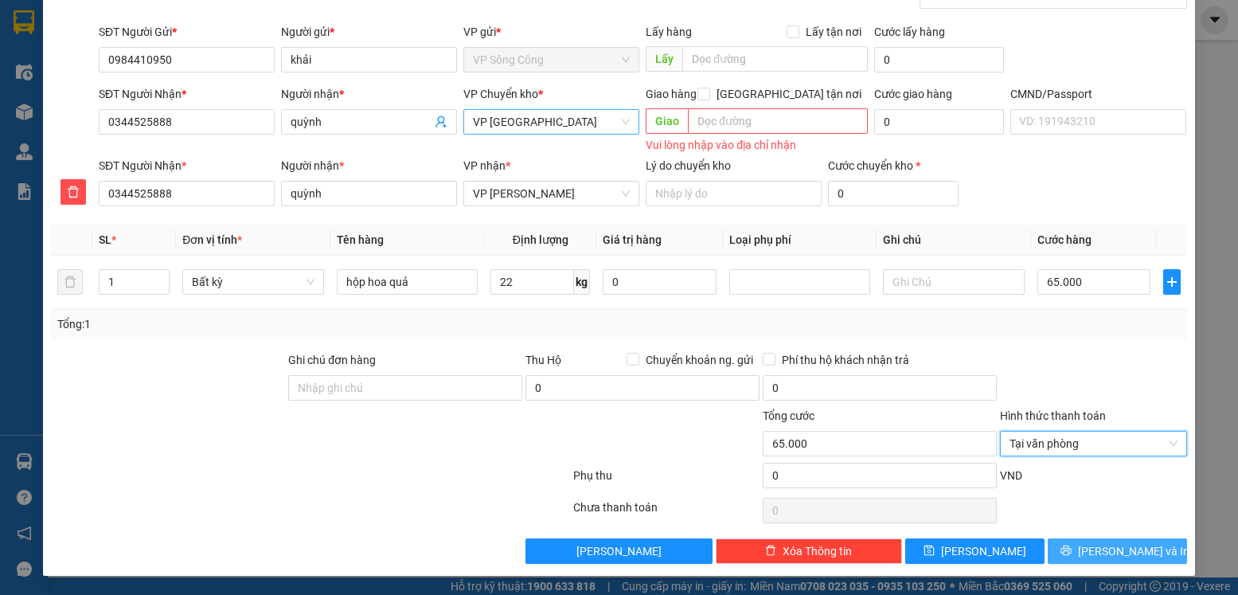
click at [1137, 551] on button "Lưu và In" at bounding box center [1117, 550] width 139 height 25
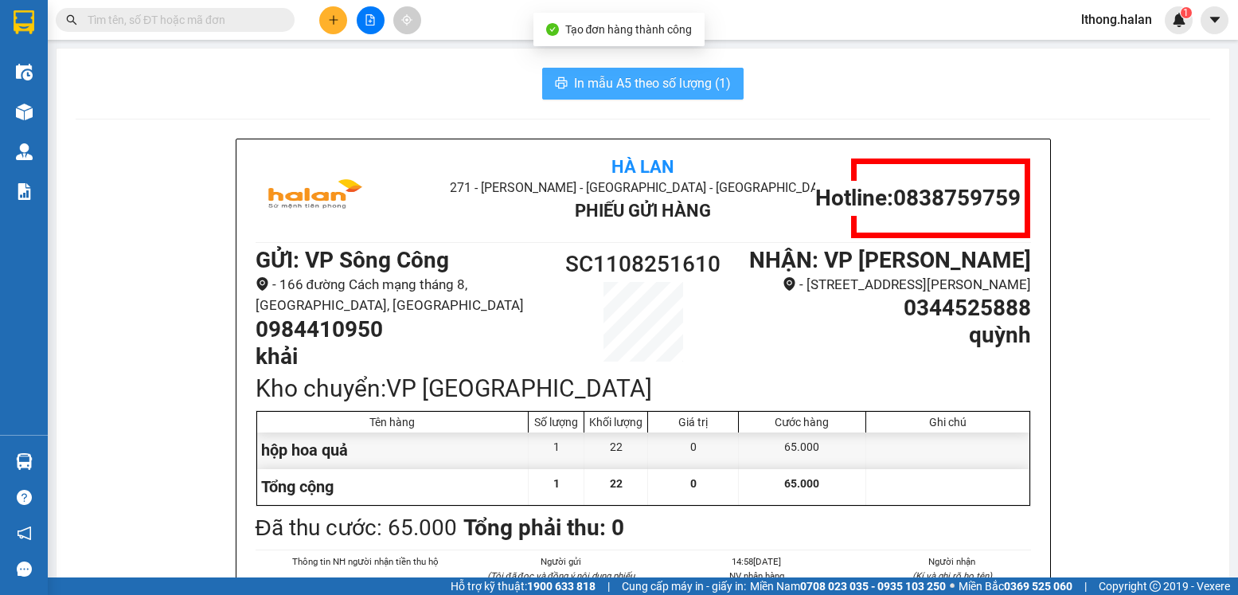
click at [658, 84] on span "In mẫu A5 theo số lượng (1)" at bounding box center [652, 83] width 157 height 20
click at [705, 84] on span "In mẫu A5 theo số lượng (1)" at bounding box center [652, 83] width 157 height 20
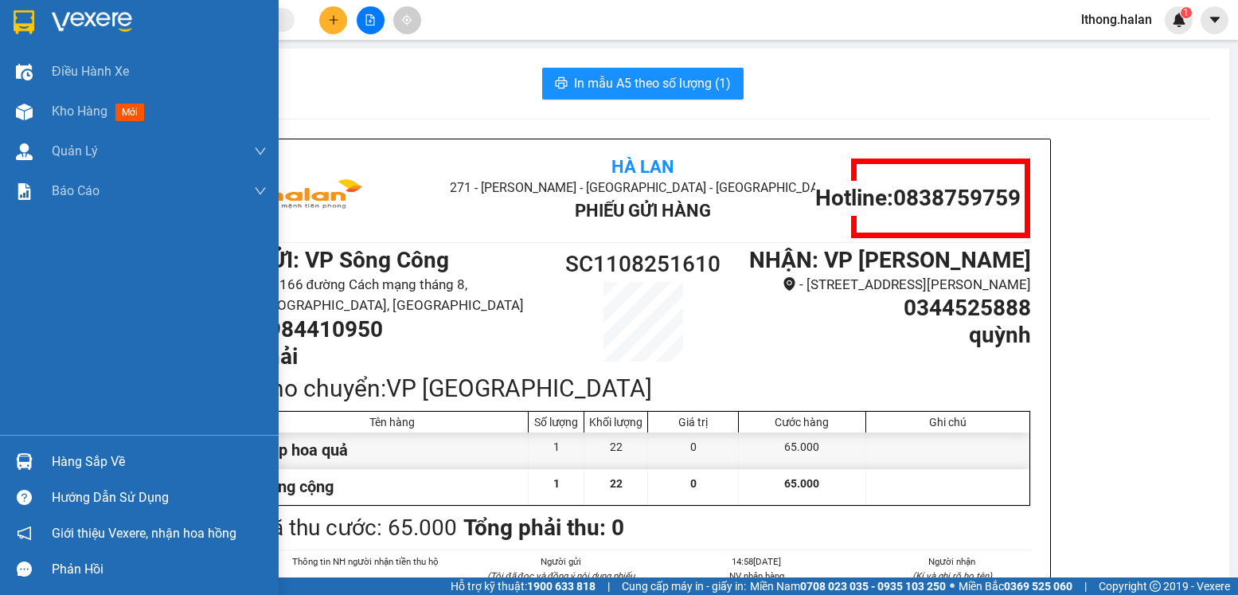
click at [87, 460] on div "Hàng sắp về" at bounding box center [159, 462] width 215 height 24
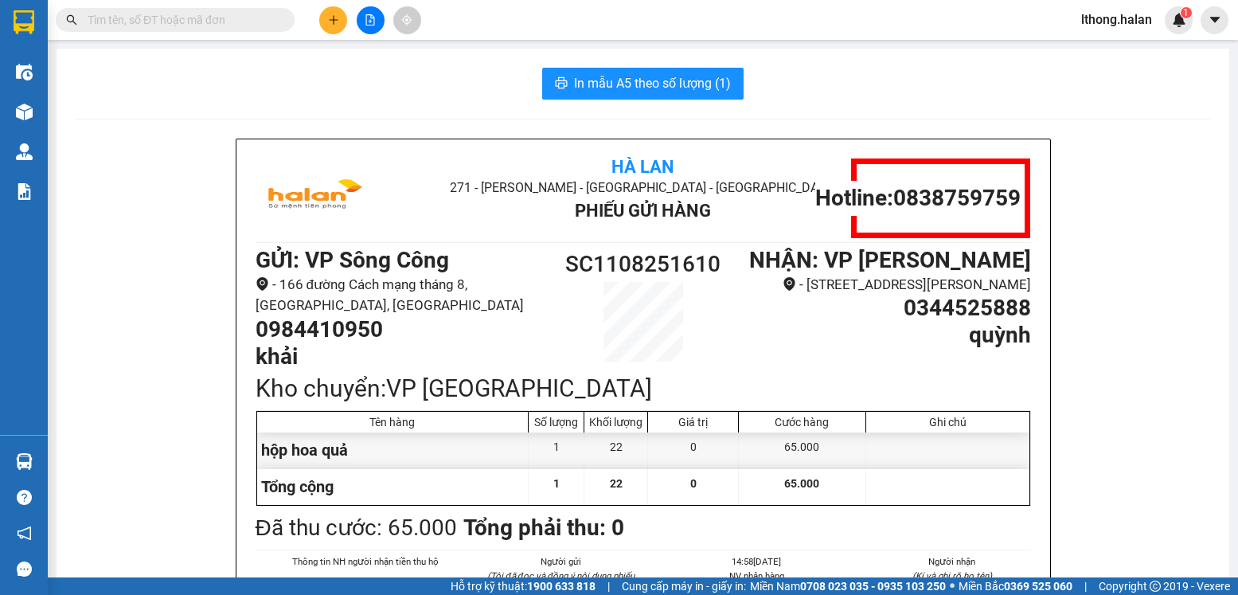
click at [171, 131] on section "Kết quả tìm kiếm ( 0 ) Bộ lọc No Data lthong.halan 1 Điều hành xe Kho hàng mới …" at bounding box center [619, 297] width 1238 height 595
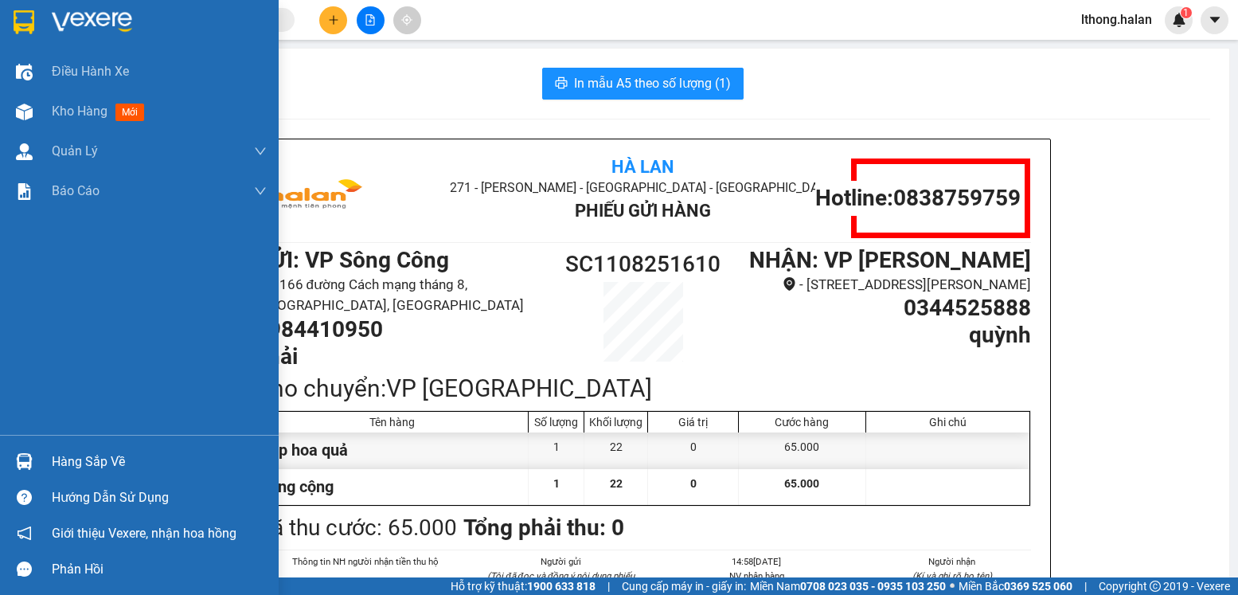
click at [61, 464] on div "Hàng sắp về" at bounding box center [159, 462] width 215 height 24
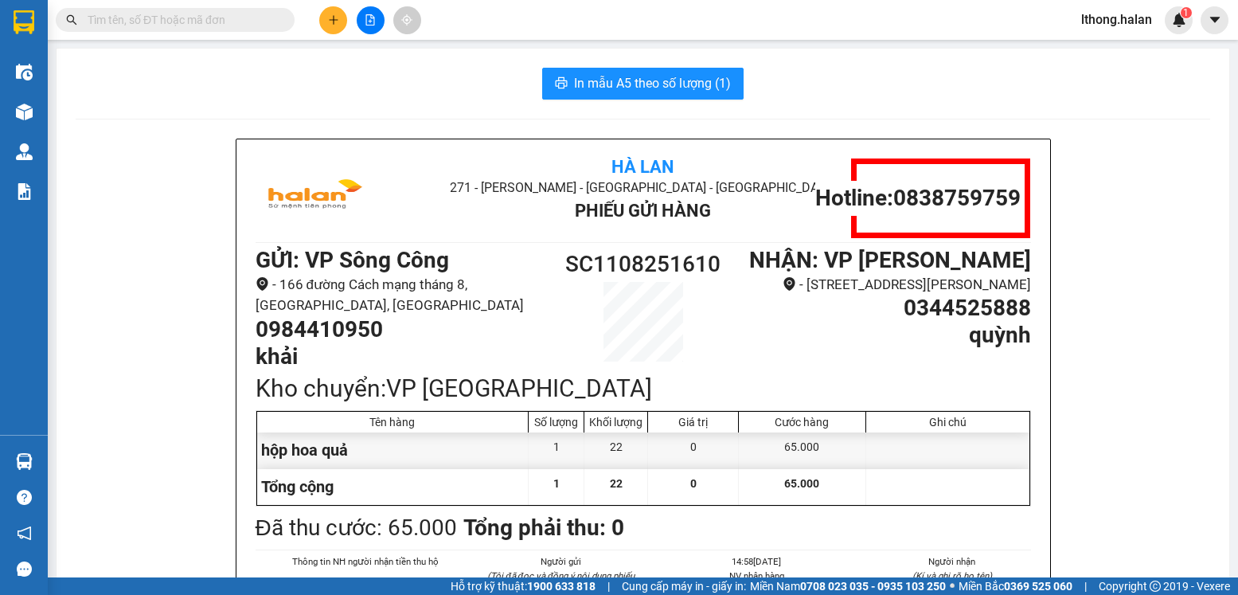
click at [186, 235] on section "Kết quả tìm kiếm ( 0 ) Bộ lọc No Data lthong.halan 1 Điều hành xe Kho hàng mới …" at bounding box center [619, 297] width 1238 height 595
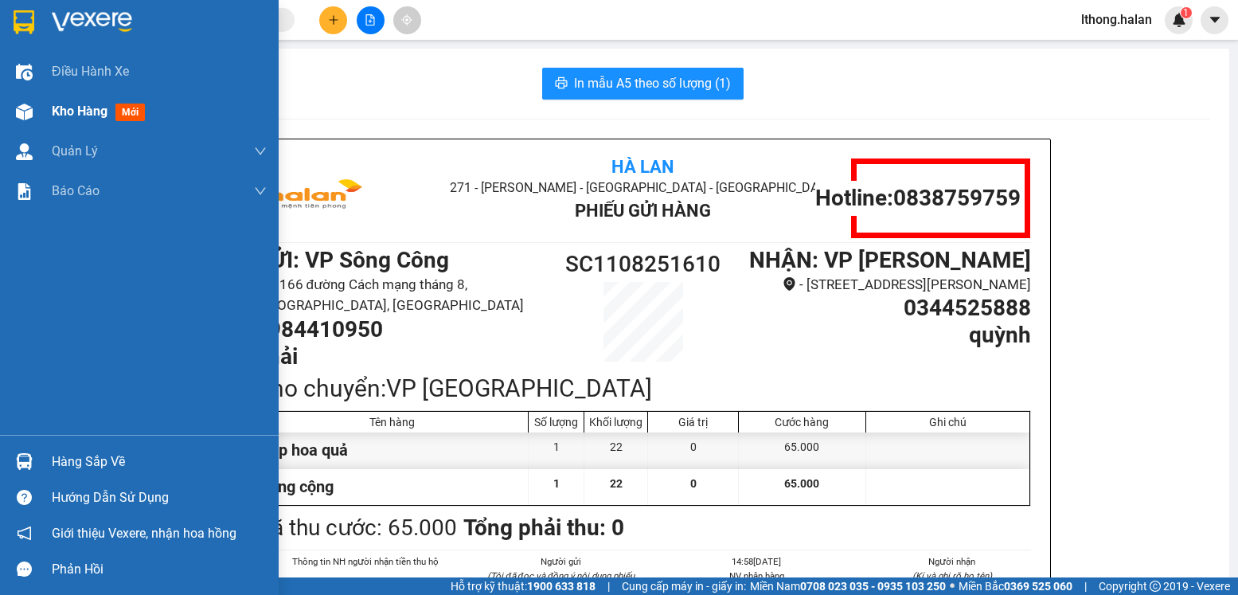
click at [61, 107] on span "Kho hàng" at bounding box center [80, 111] width 56 height 15
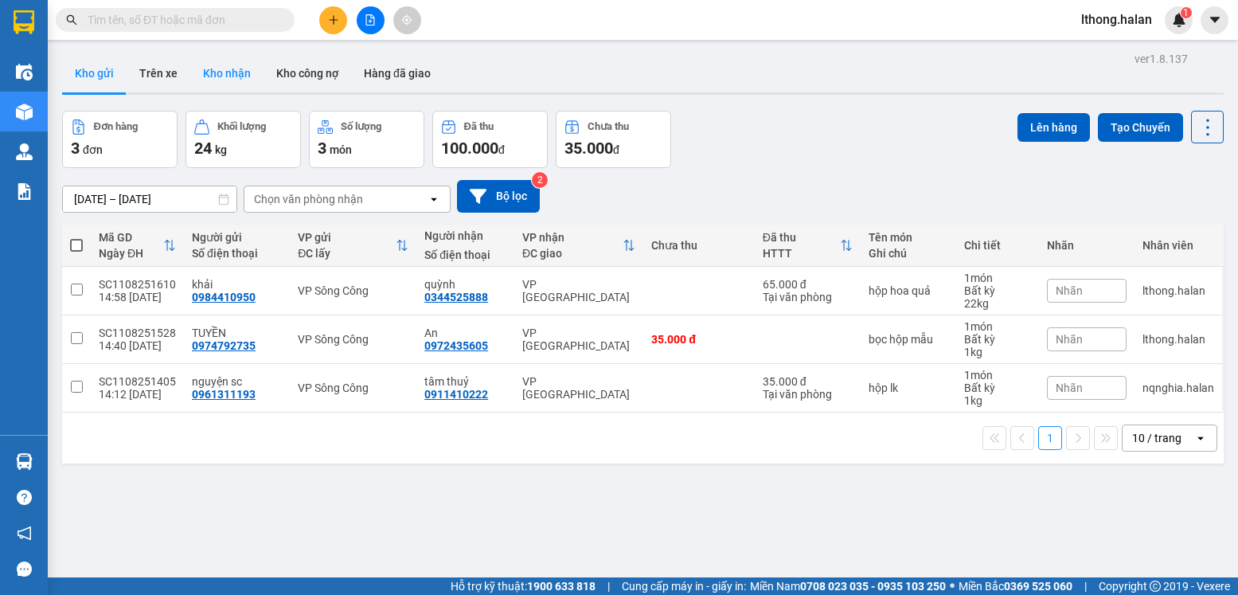
click at [205, 76] on button "Kho nhận" at bounding box center [226, 73] width 73 height 38
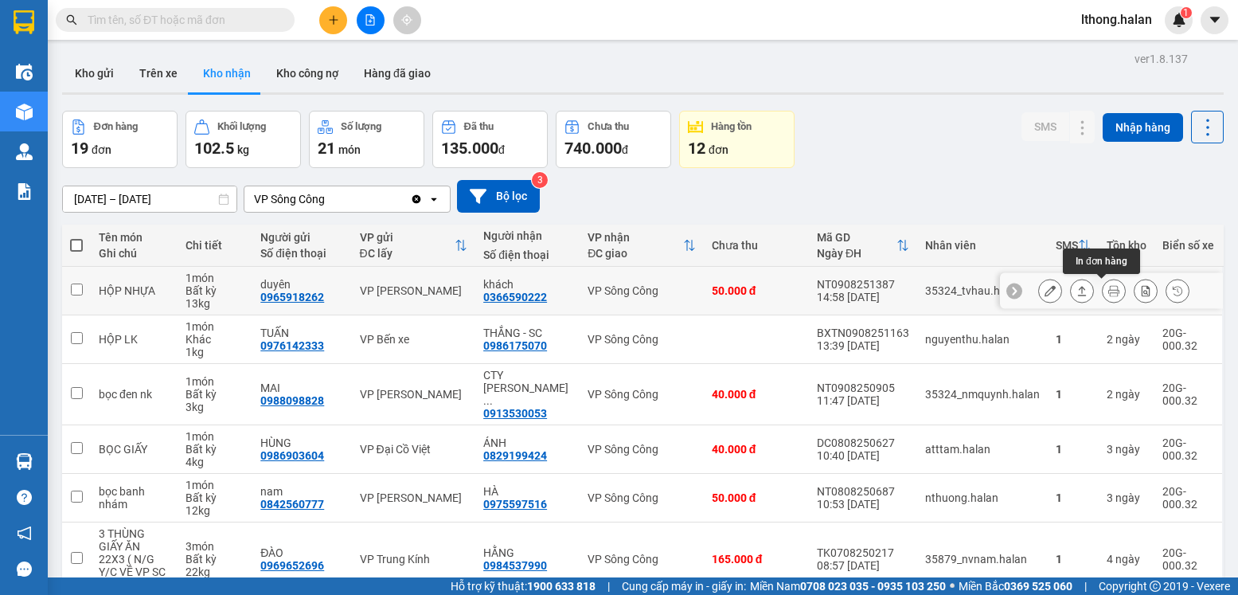
click at [1109, 294] on icon at bounding box center [1114, 290] width 11 height 11
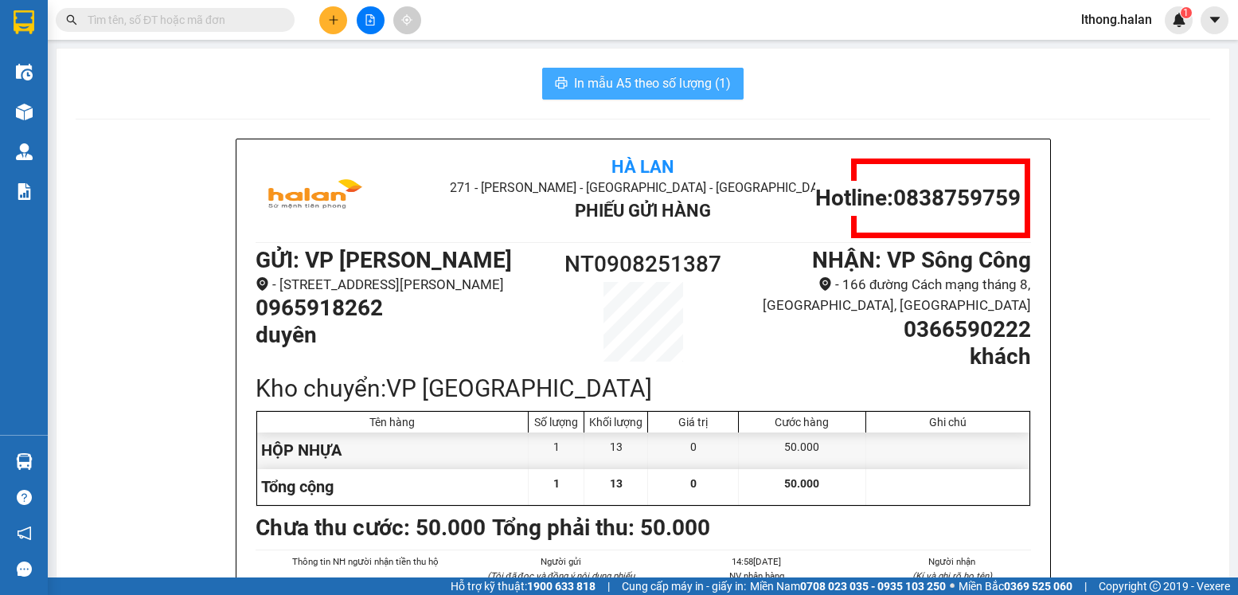
click at [704, 82] on span "In mẫu A5 theo số lượng (1)" at bounding box center [652, 83] width 157 height 20
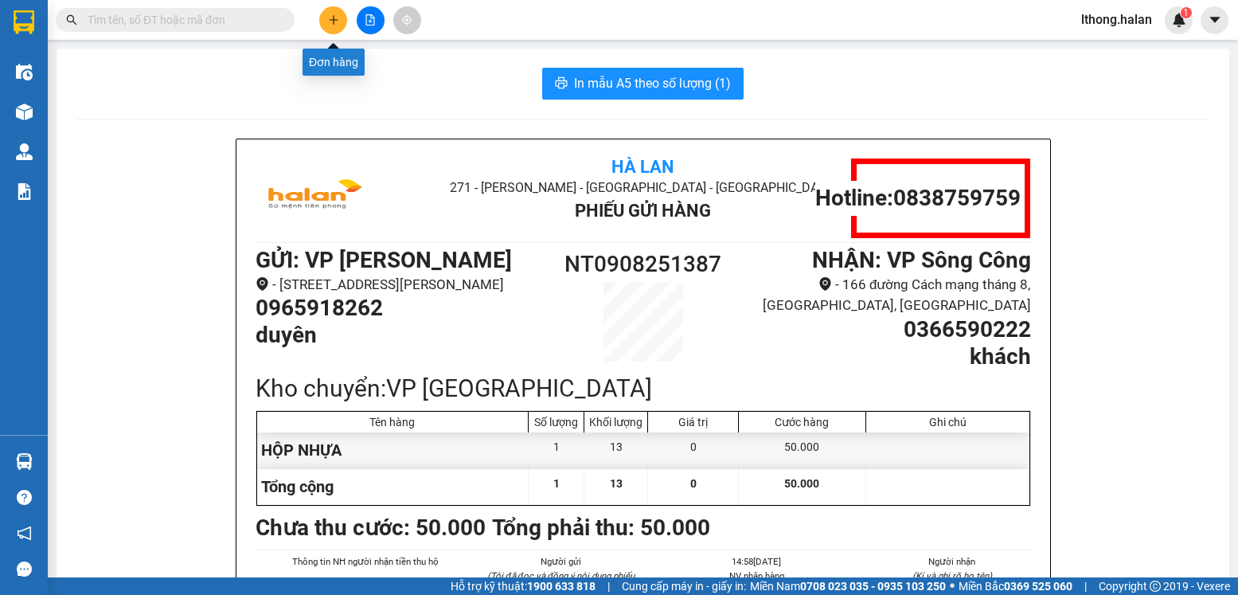
click at [332, 25] on icon "plus" at bounding box center [333, 19] width 11 height 11
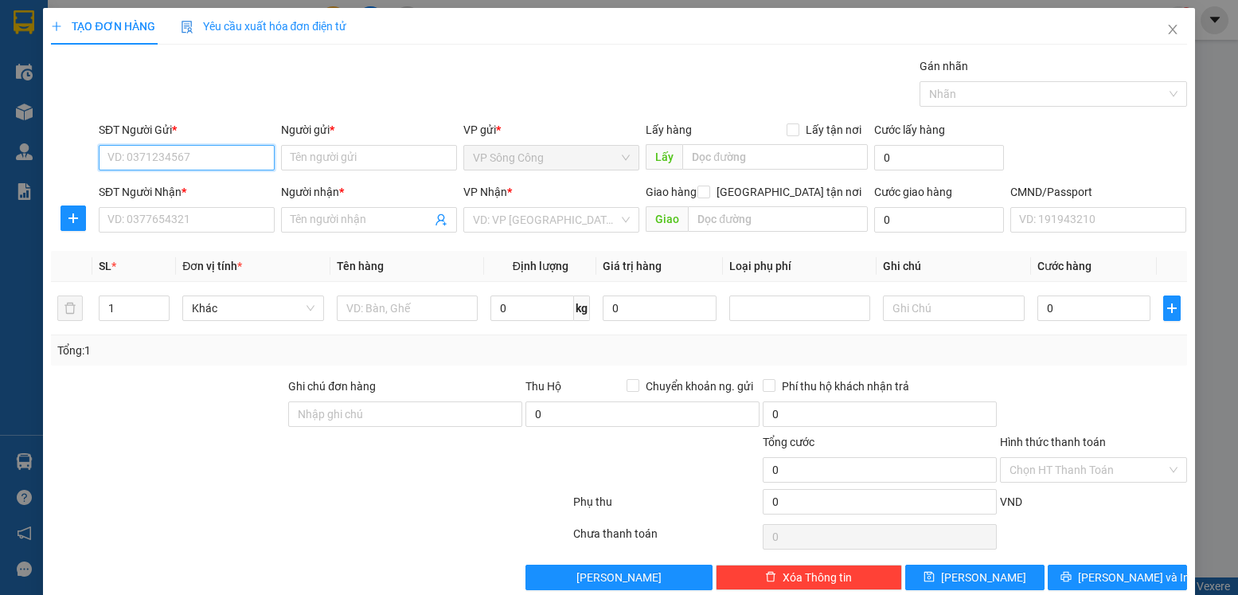
click at [210, 155] on input "SĐT Người Gửi *" at bounding box center [187, 157] width 176 height 25
click at [1167, 29] on icon "close" at bounding box center [1173, 29] width 13 height 13
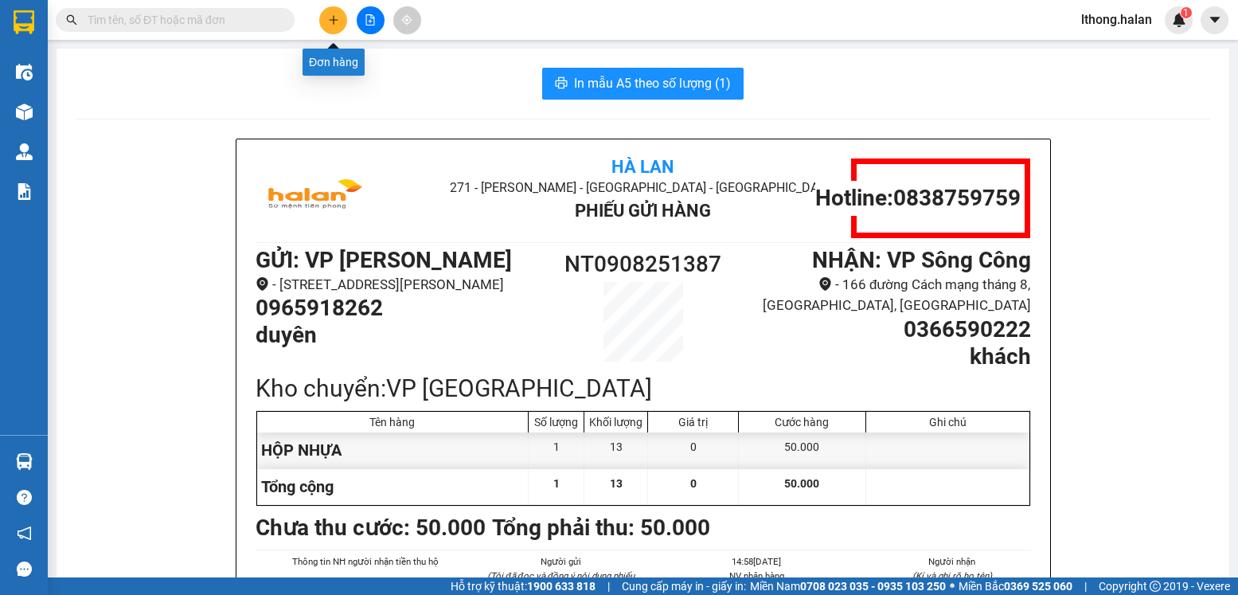
click at [338, 14] on icon "plus" at bounding box center [333, 19] width 11 height 11
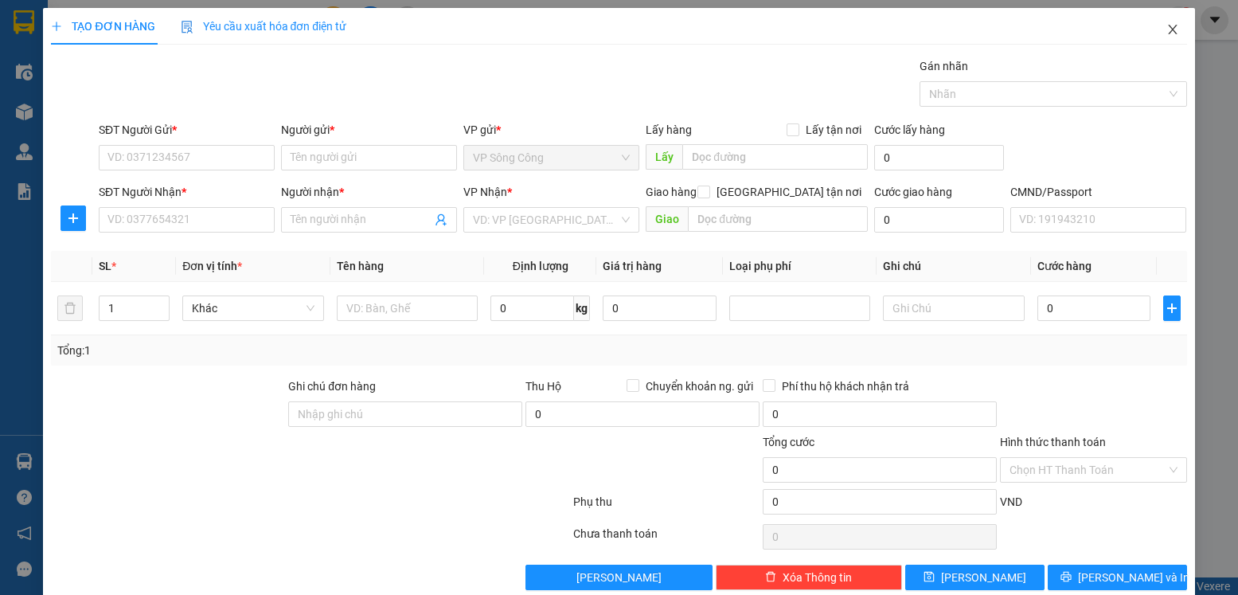
click at [1167, 30] on icon "close" at bounding box center [1173, 29] width 13 height 13
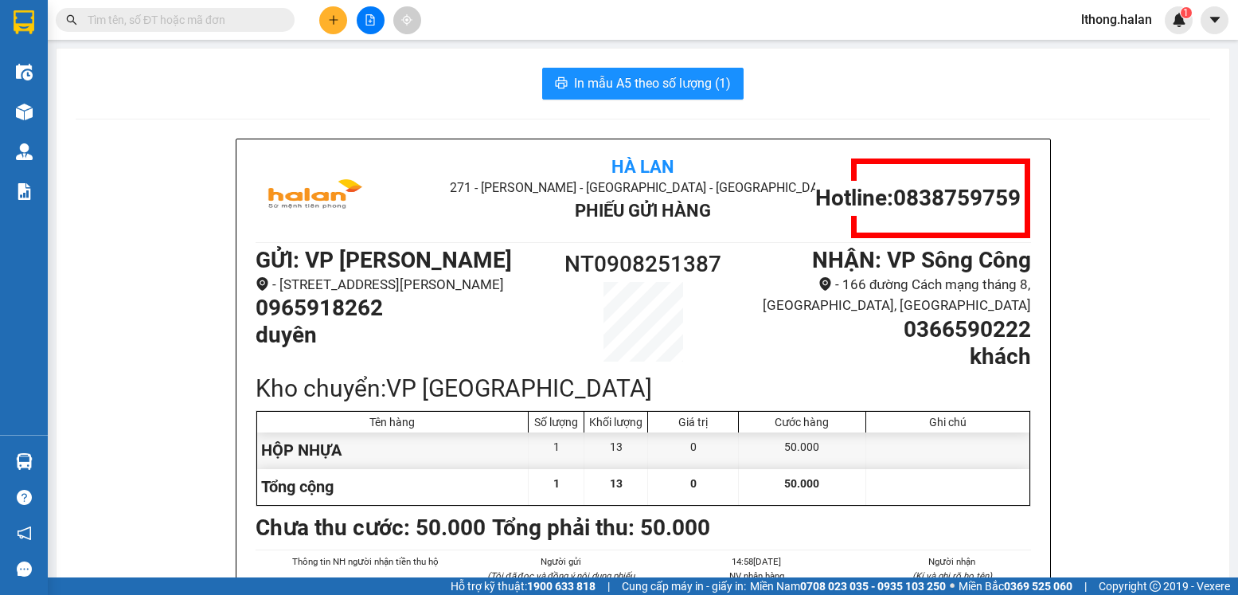
click at [197, 21] on input "text" at bounding box center [182, 20] width 188 height 18
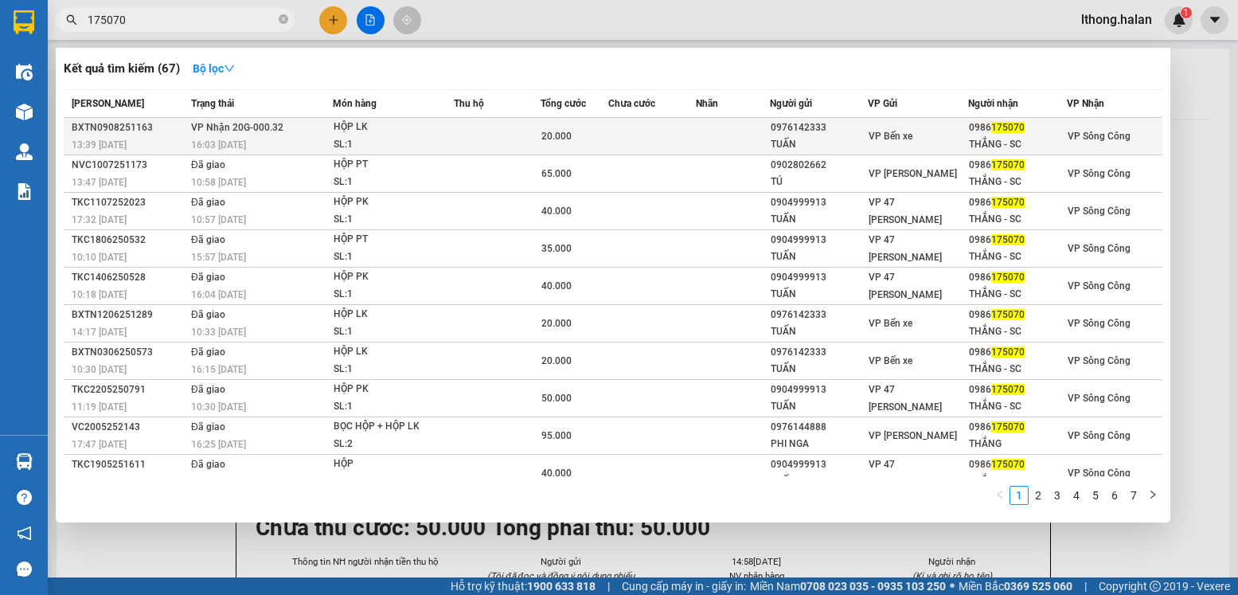
type input "175070"
click at [697, 140] on td at bounding box center [732, 136] width 73 height 37
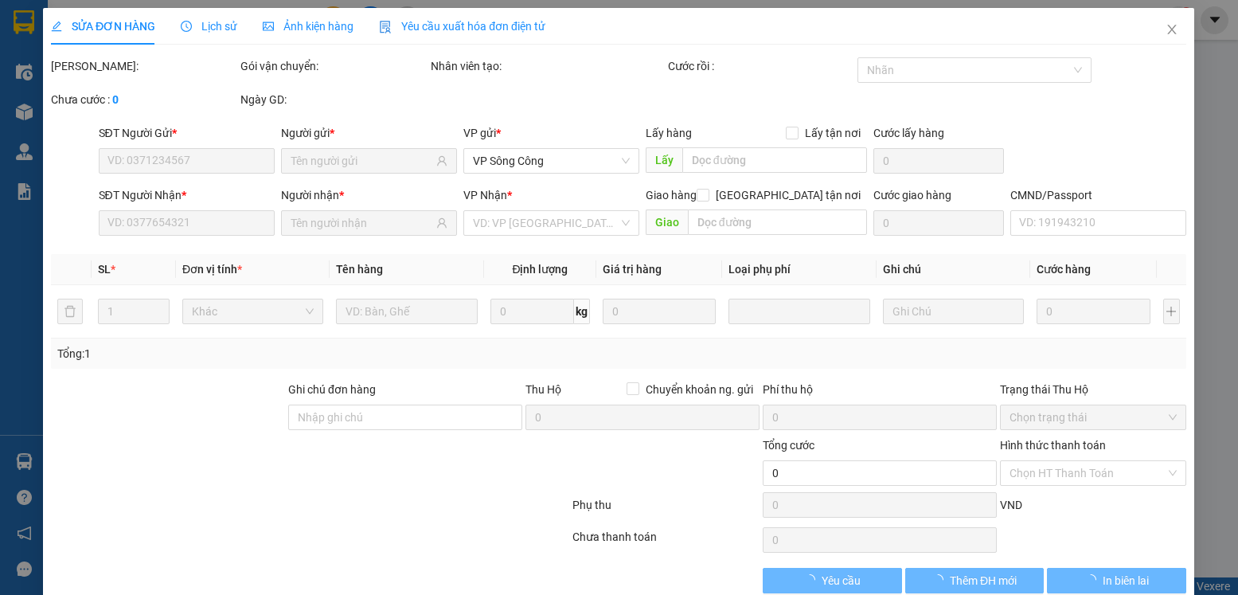
type input "0976142333"
type input "TUẤN"
type input "0986175070"
type input "THẮNG - SC"
type input "20.000"
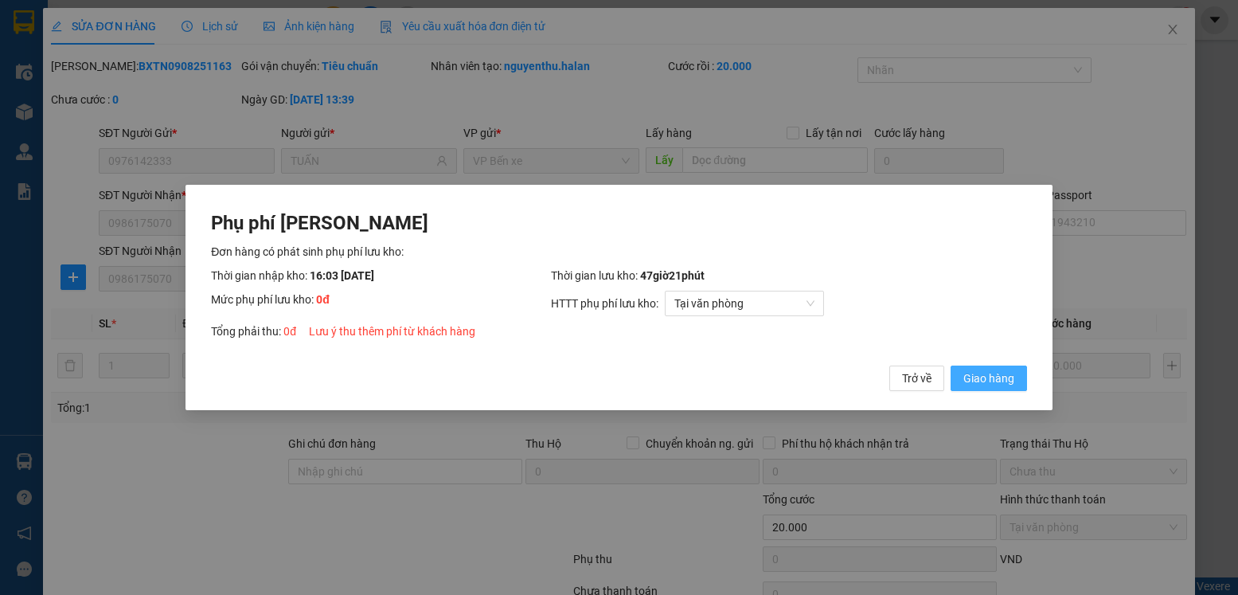
click at [982, 376] on span "Giao hàng" at bounding box center [989, 379] width 51 height 18
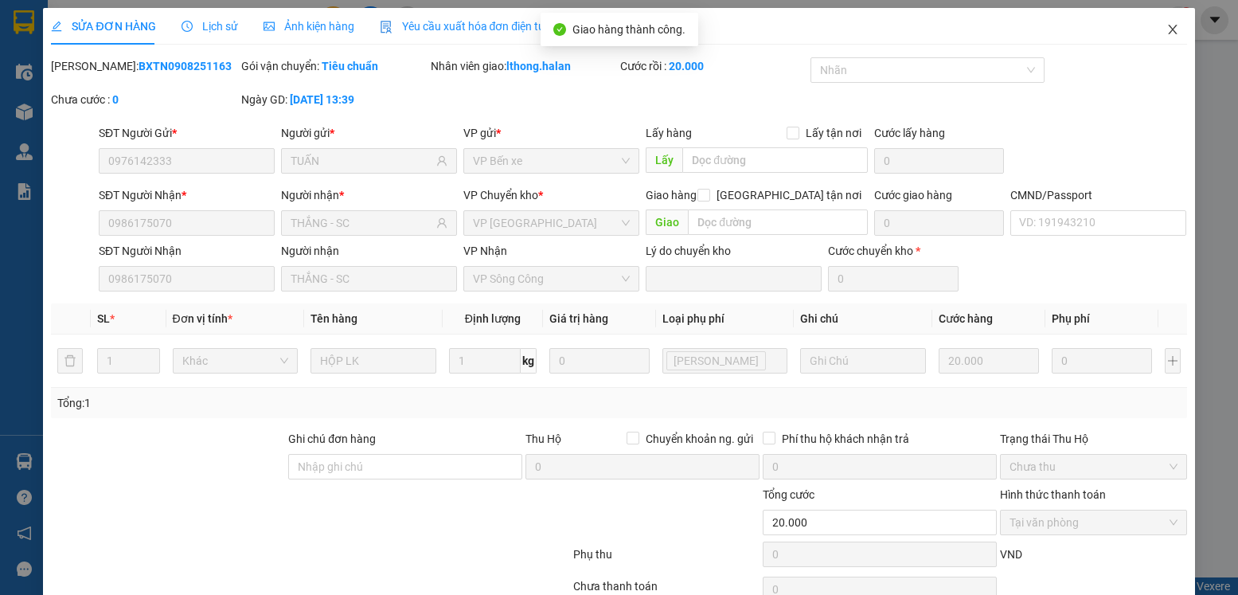
click at [1167, 30] on icon "close" at bounding box center [1173, 29] width 13 height 13
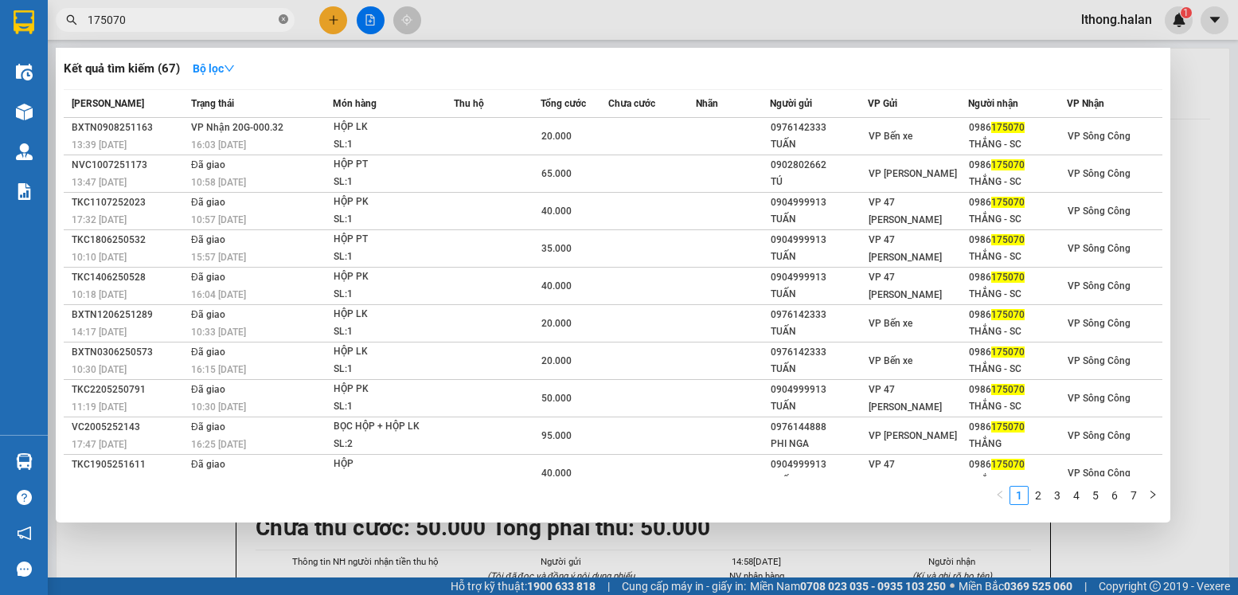
click at [281, 15] on icon "close-circle" at bounding box center [284, 19] width 10 height 10
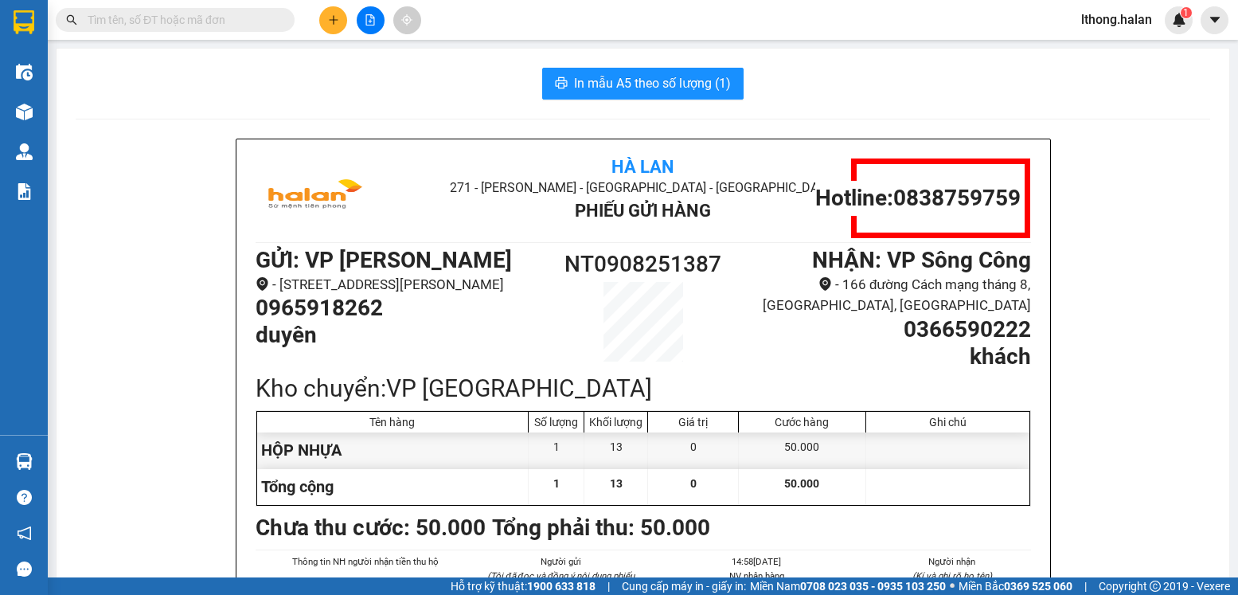
click at [219, 22] on input "text" at bounding box center [182, 20] width 188 height 18
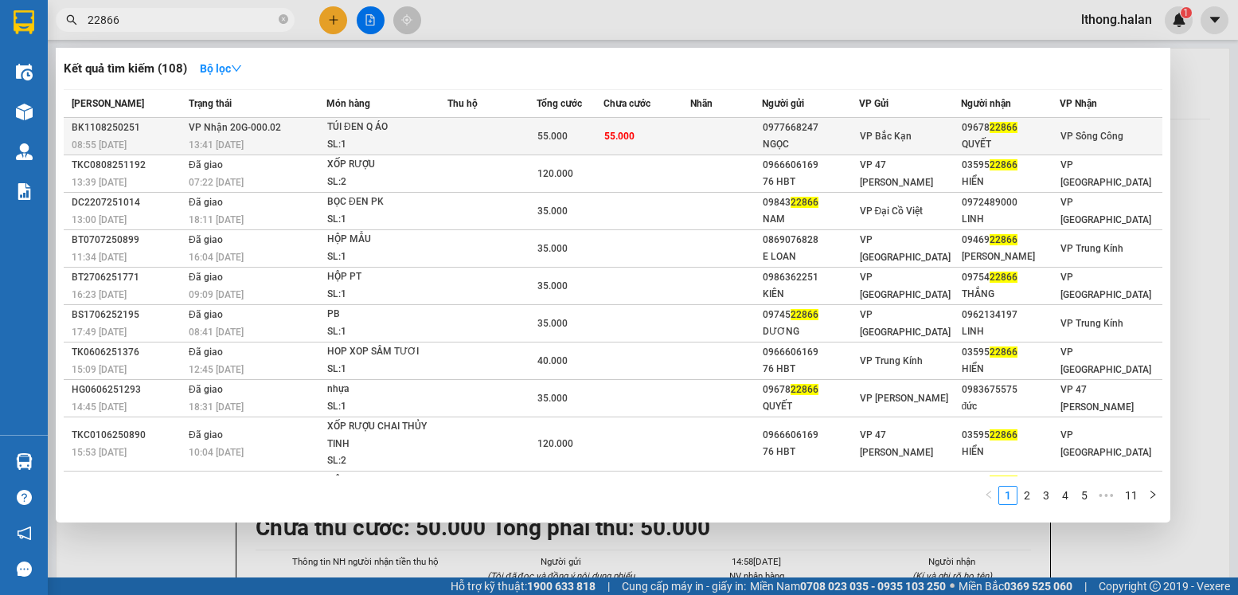
type input "22866"
click at [718, 135] on td at bounding box center [727, 136] width 72 height 37
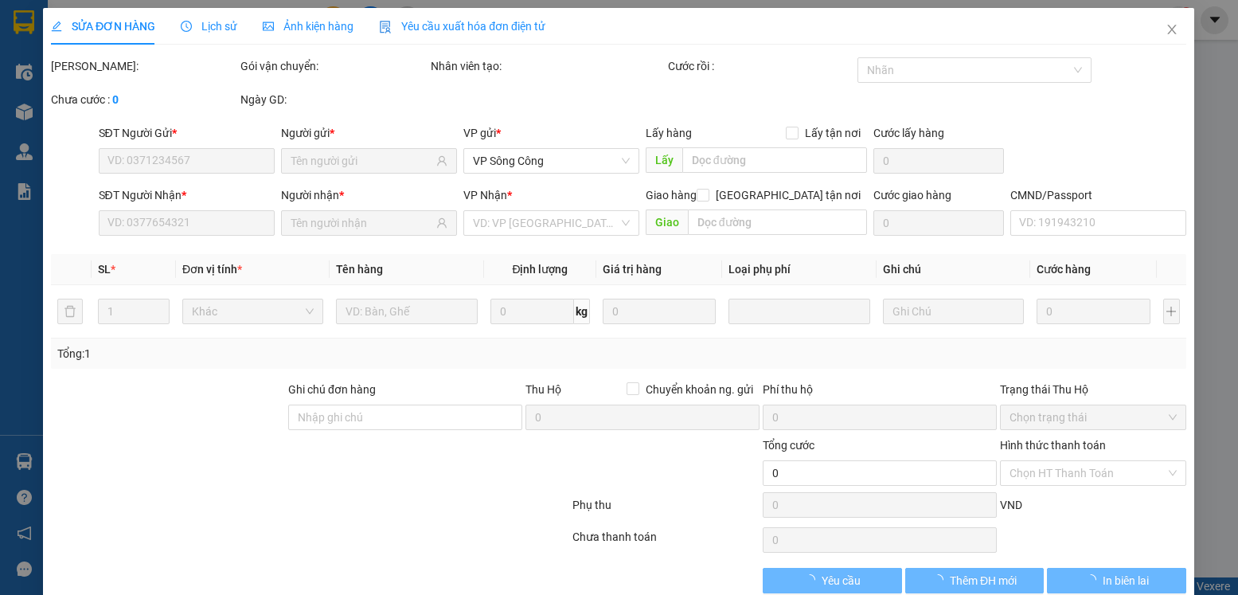
type input "0977668247"
type input "NGỌC"
type input "0967822866"
type input "QUYẾT"
type input "55.000"
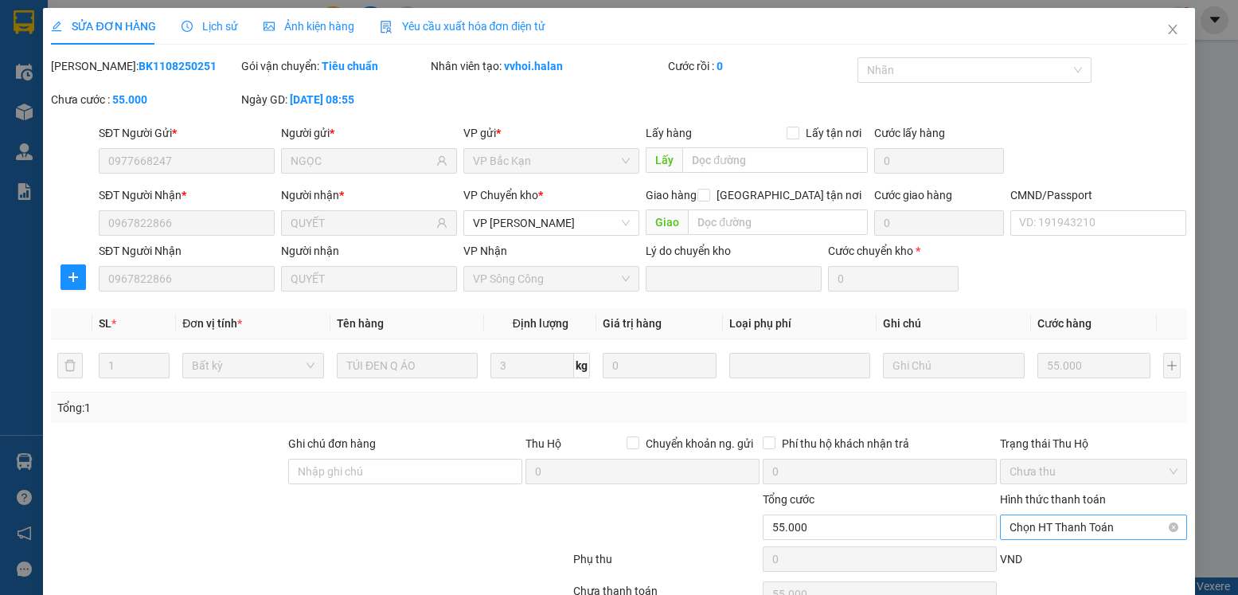
click at [1090, 515] on span "Chọn HT Thanh Toán" at bounding box center [1093, 527] width 167 height 24
click at [1039, 550] on div "Tại văn phòng" at bounding box center [1083, 559] width 166 height 18
type input "0"
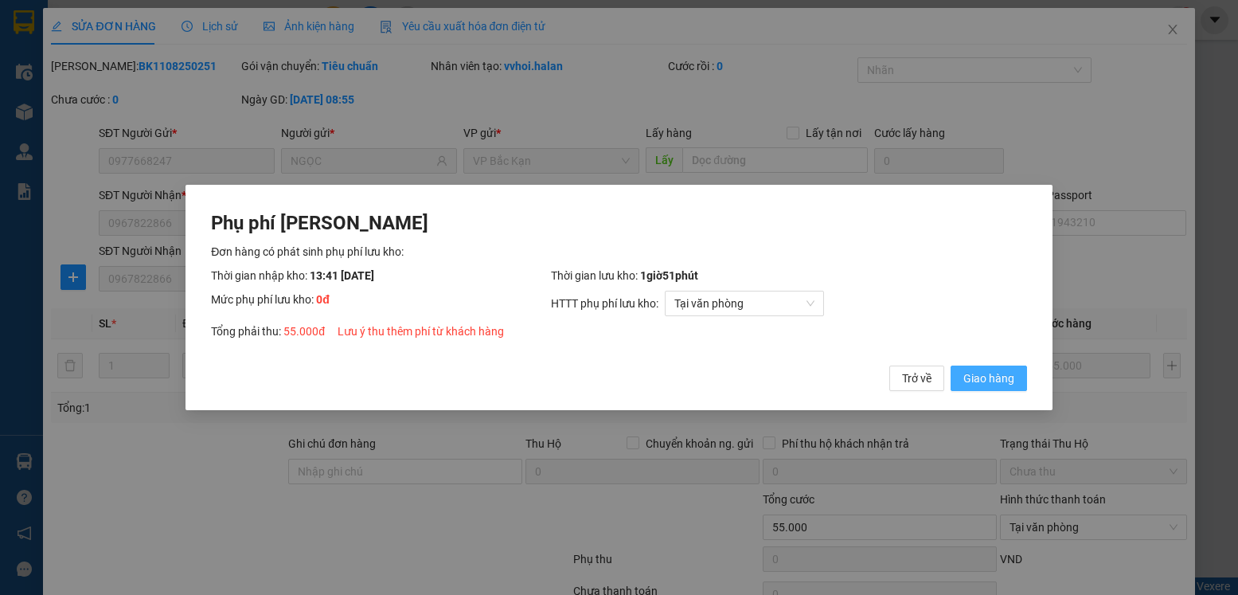
click at [996, 375] on span "Giao hàng" at bounding box center [989, 379] width 51 height 18
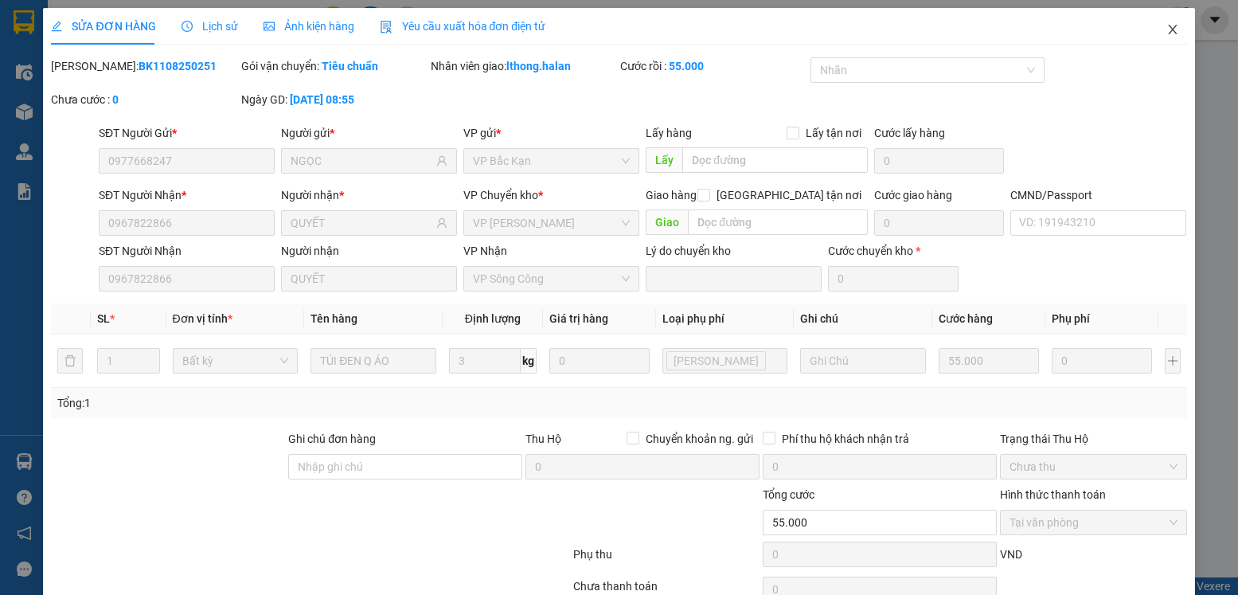
click at [1167, 29] on icon "close" at bounding box center [1173, 29] width 13 height 13
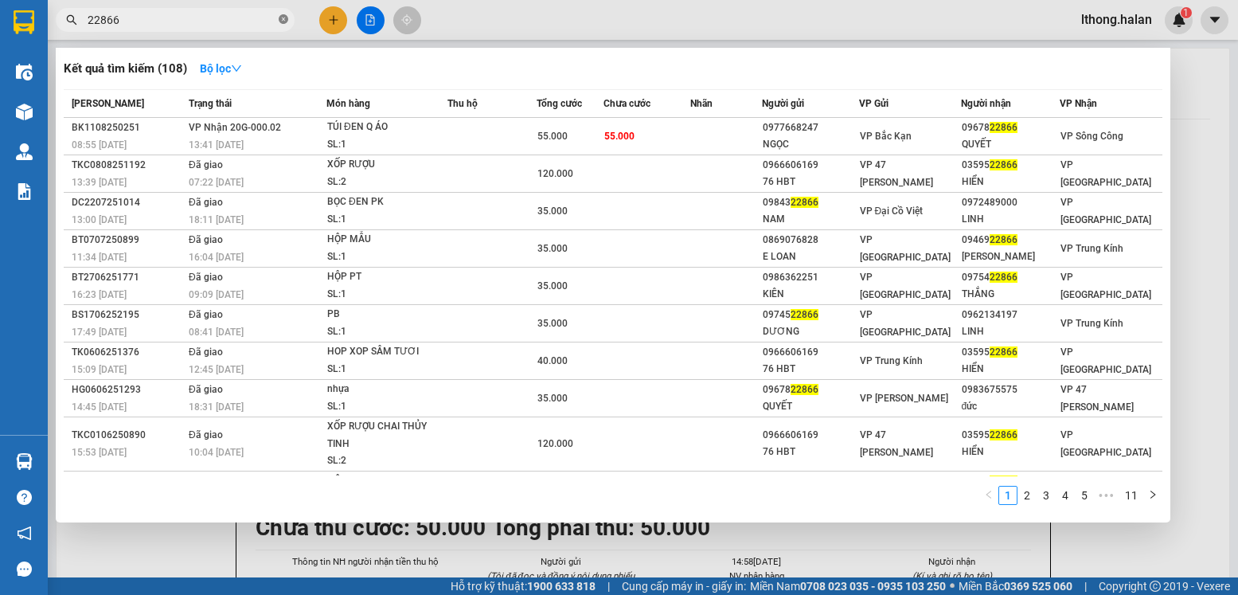
click at [283, 24] on icon "close-circle" at bounding box center [284, 19] width 10 height 10
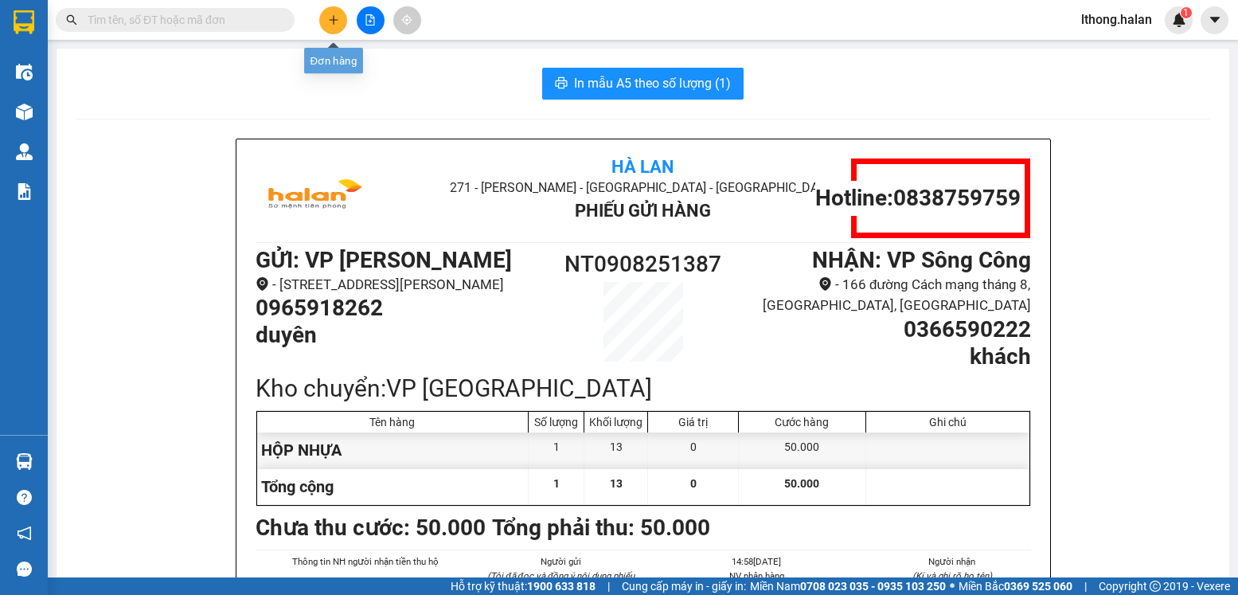
click at [335, 20] on icon "plus" at bounding box center [333, 19] width 9 height 1
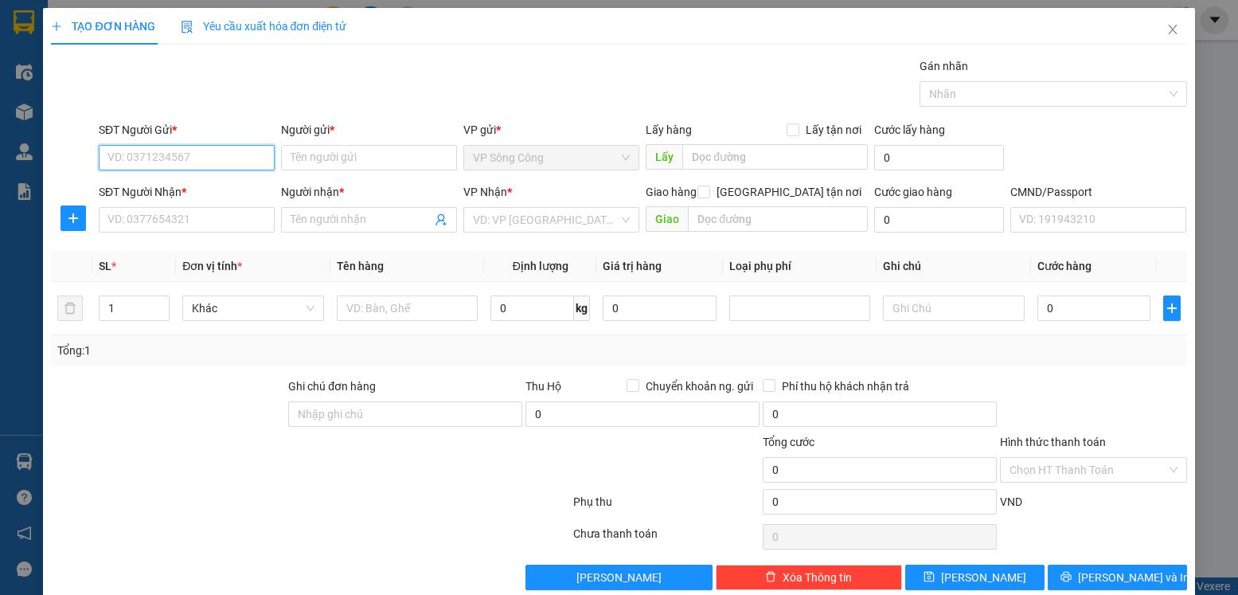
click at [222, 155] on input "SĐT Người Gửi *" at bounding box center [187, 157] width 176 height 25
click at [131, 161] on input "09775188" at bounding box center [187, 157] width 176 height 25
type input "0977405188"
click at [195, 190] on div "0977405188 - HƯƠNG" at bounding box center [185, 190] width 155 height 18
type input "HƯƠNG"
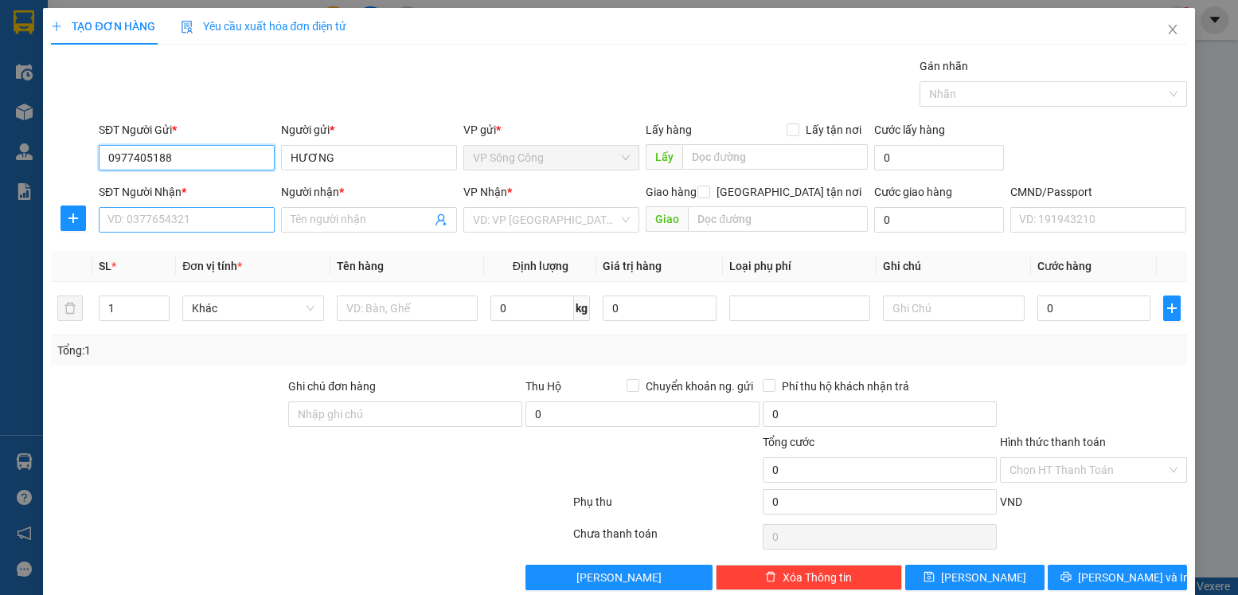
type input "0977405188"
click at [174, 219] on input "SĐT Người Nhận *" at bounding box center [187, 219] width 176 height 25
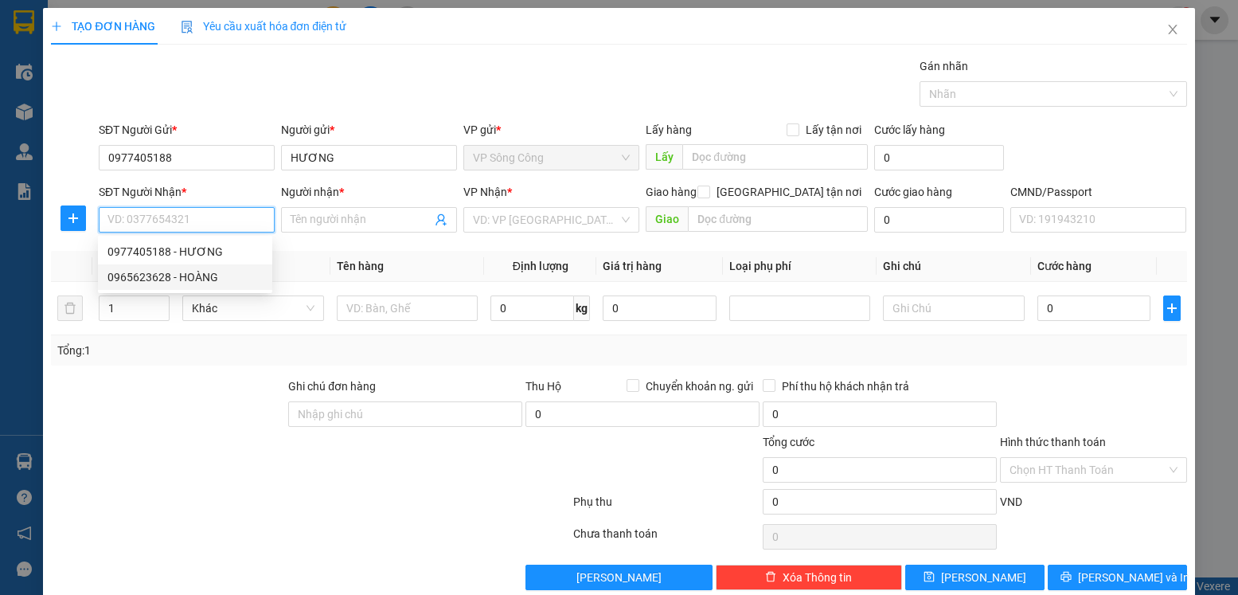
click at [157, 275] on div "0965623628 - HOÀNG" at bounding box center [185, 277] width 155 height 18
type input "0965623628"
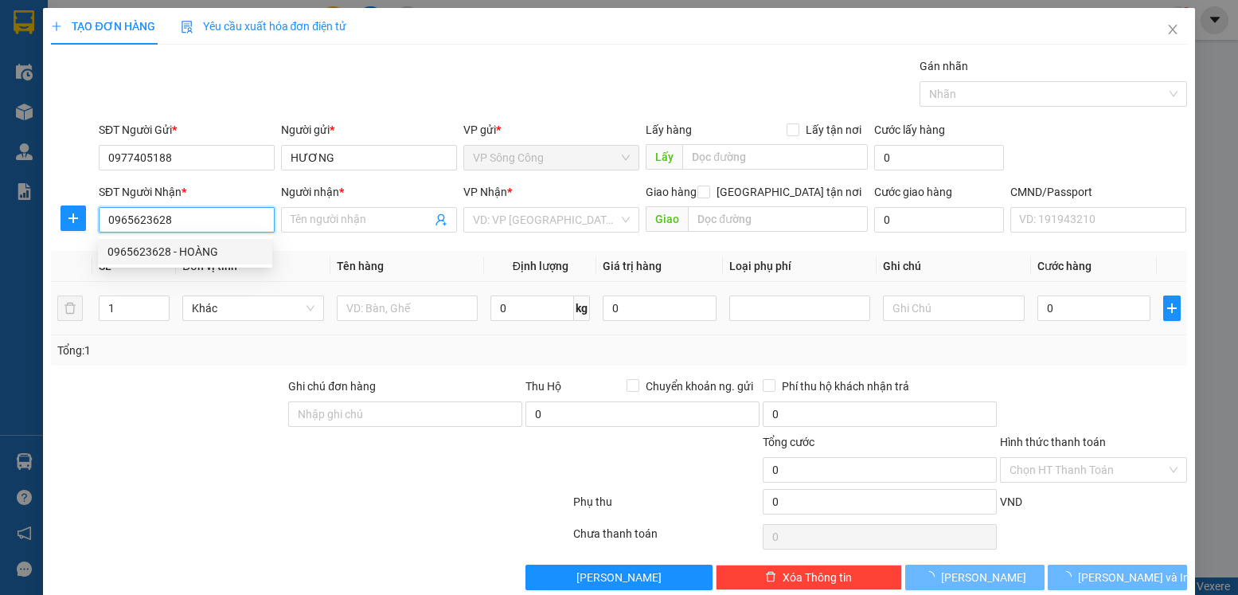
type input "HOÀNG"
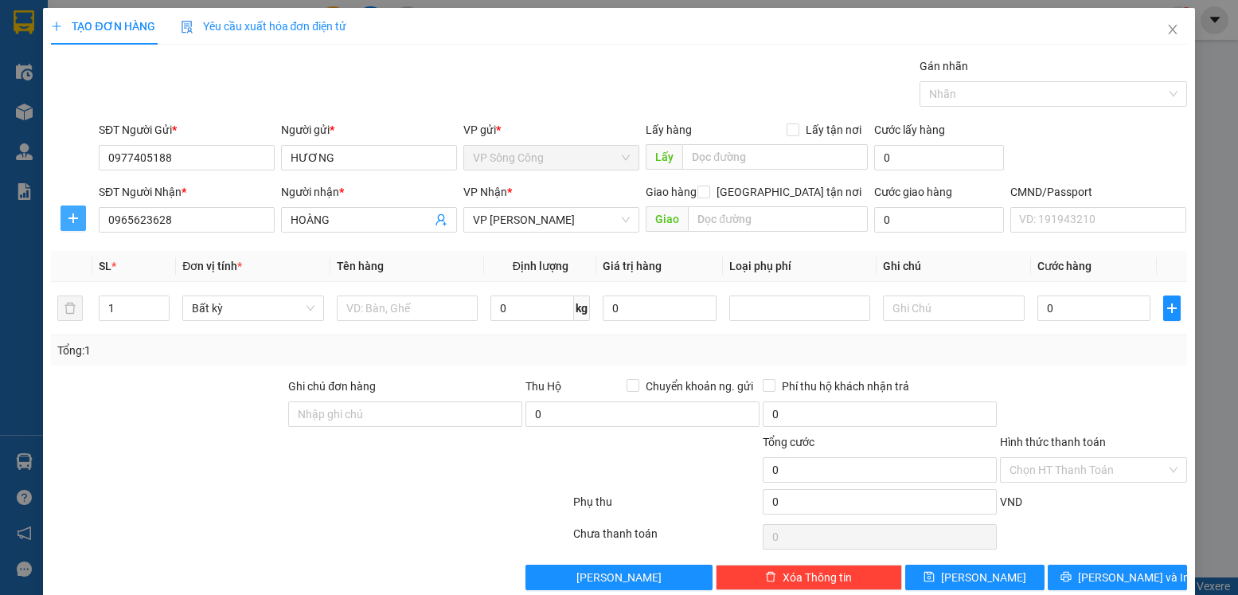
click at [68, 216] on icon "plus" at bounding box center [73, 218] width 13 height 13
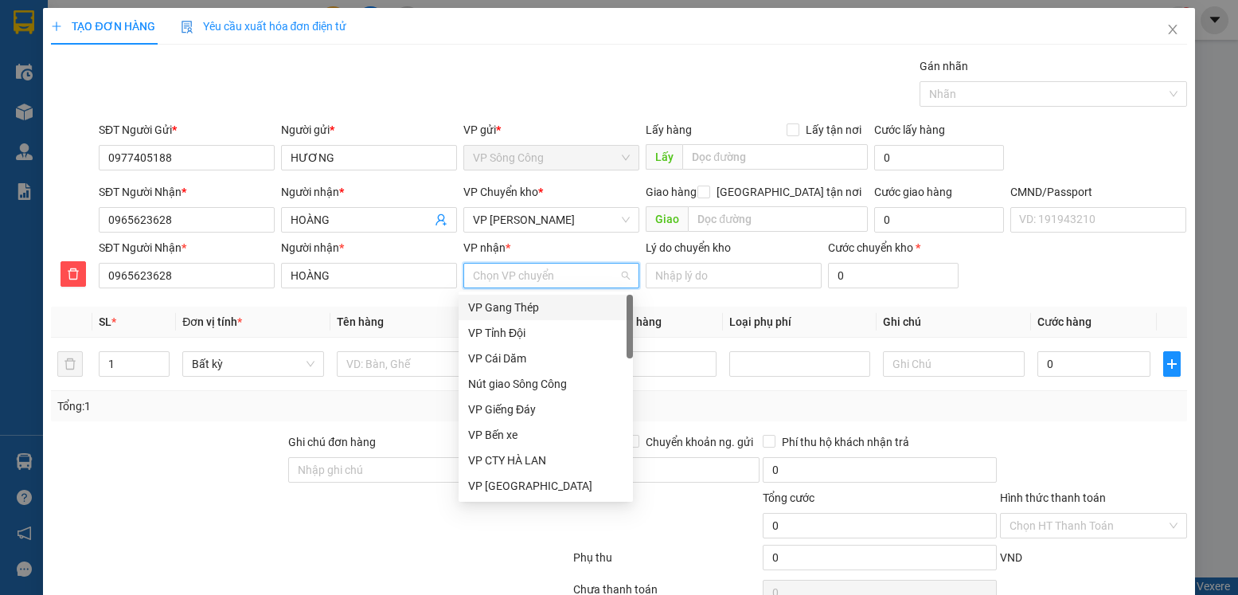
click at [552, 276] on input "VP nhận *" at bounding box center [546, 276] width 146 height 24
type input "ng"
click at [530, 460] on div "VP [PERSON_NAME]" at bounding box center [545, 461] width 155 height 18
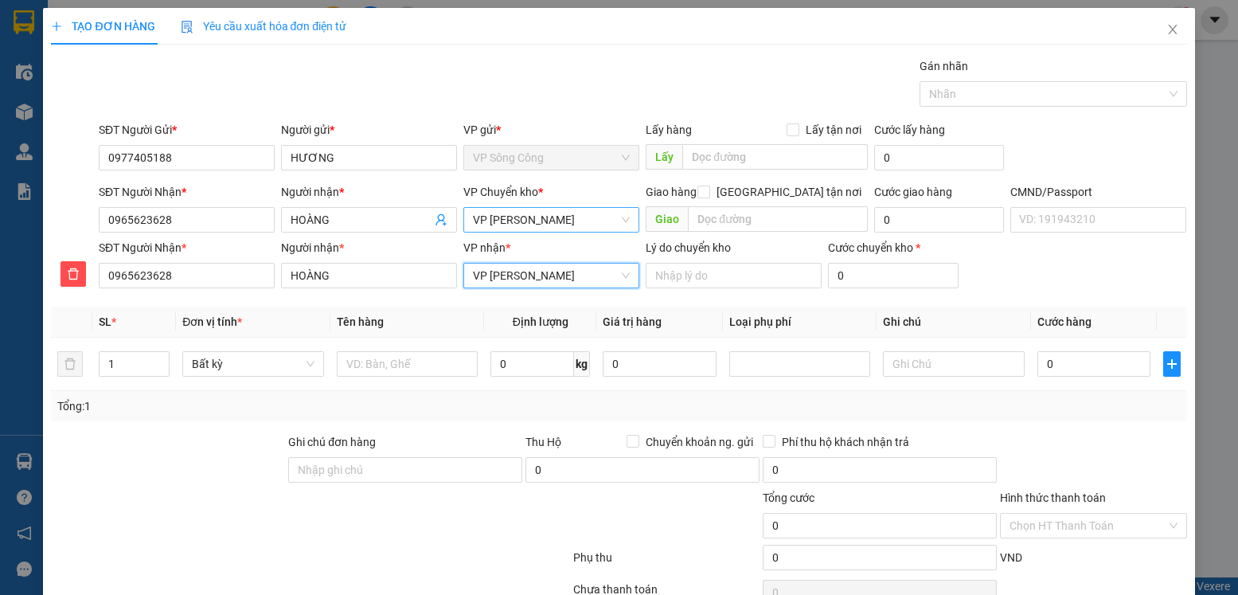
click at [569, 219] on span "VP [PERSON_NAME]" at bounding box center [551, 220] width 157 height 24
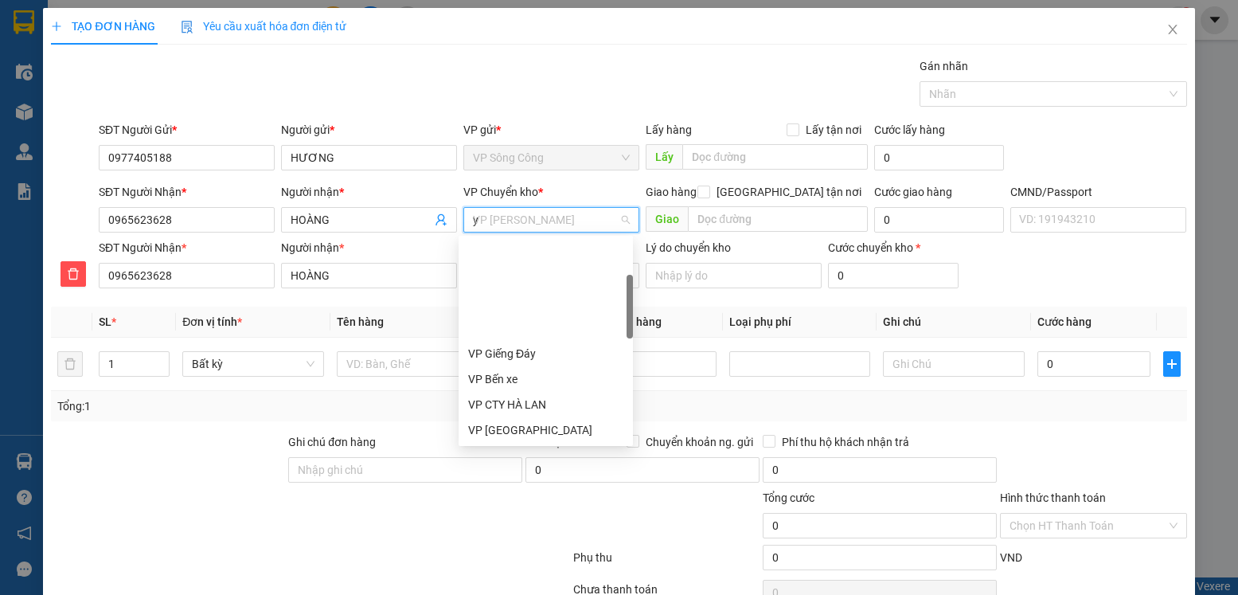
type input "yb"
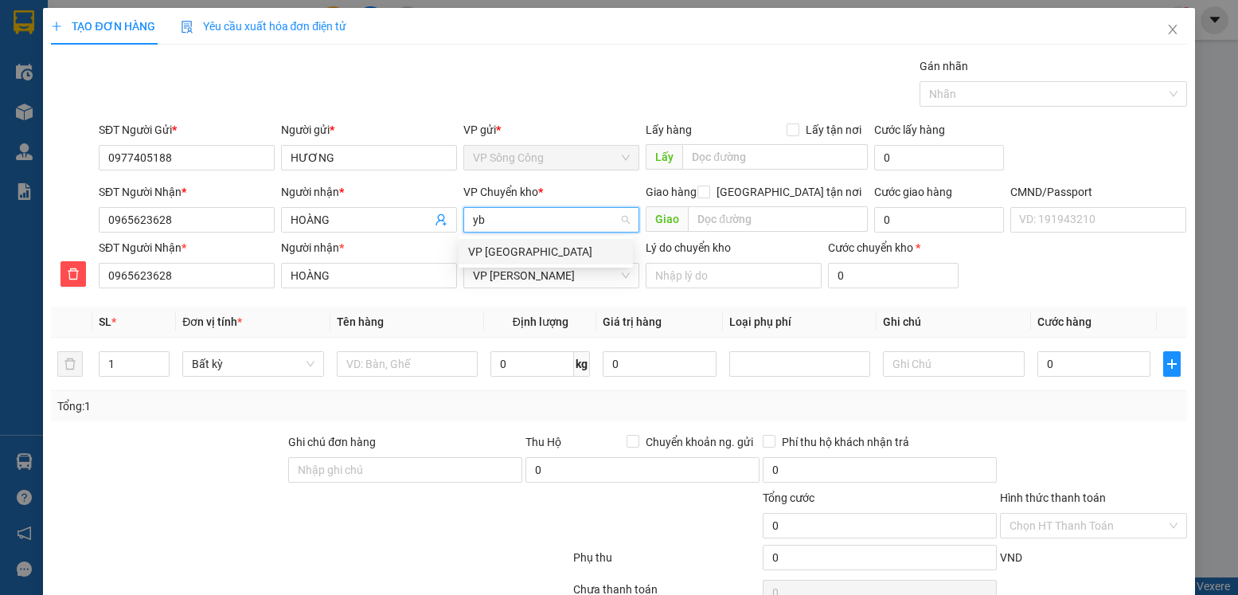
click at [521, 255] on div "VP [GEOGRAPHIC_DATA]" at bounding box center [545, 252] width 155 height 18
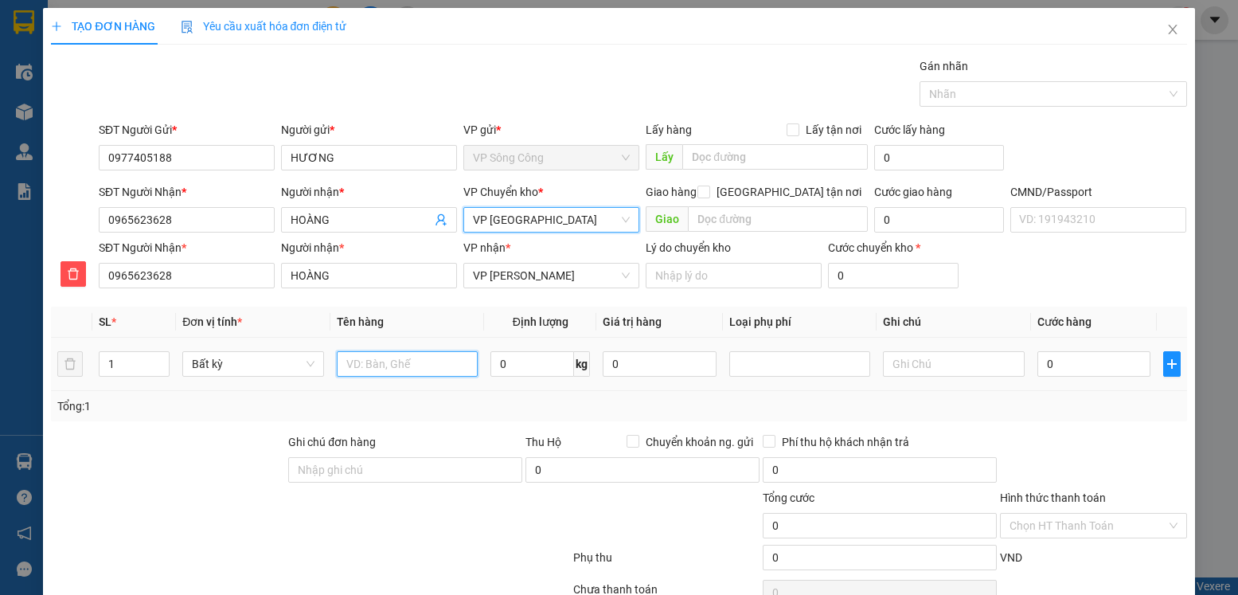
click at [370, 362] on input "text" at bounding box center [408, 363] width 142 height 25
type input "hộp quả na"
type input "3"
click at [1091, 364] on input "0" at bounding box center [1094, 363] width 113 height 25
type input "40.000"
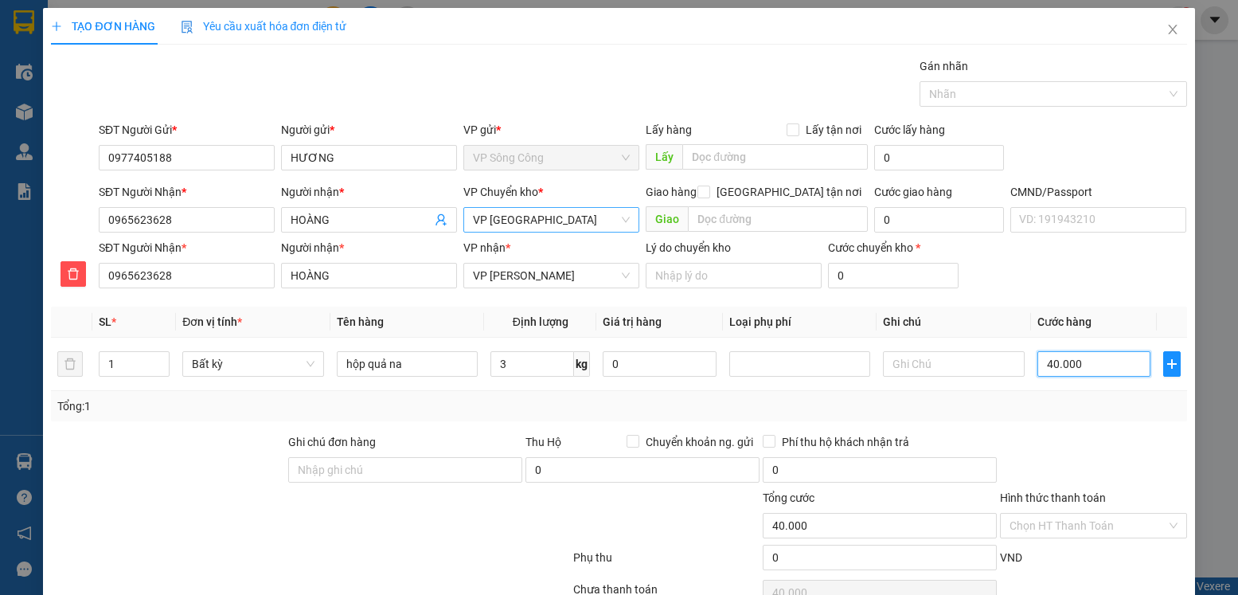
type input "40.000"
click at [1090, 529] on input "Hình thức thanh toán" at bounding box center [1088, 526] width 156 height 24
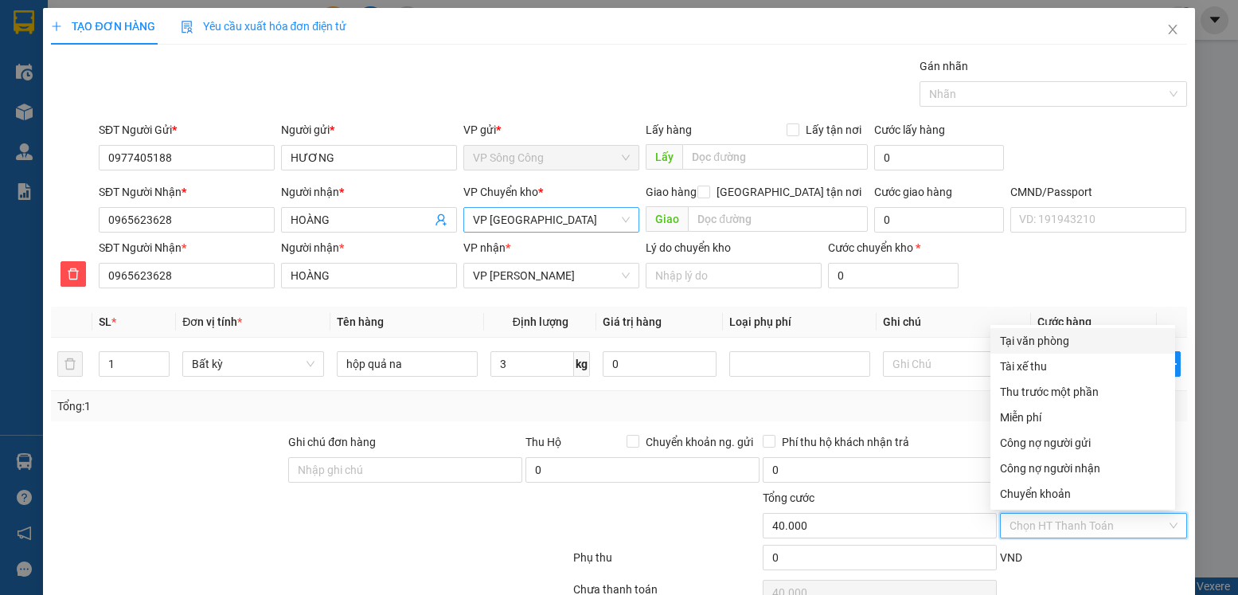
click at [1067, 340] on div "Tại văn phòng" at bounding box center [1083, 341] width 166 height 18
type input "0"
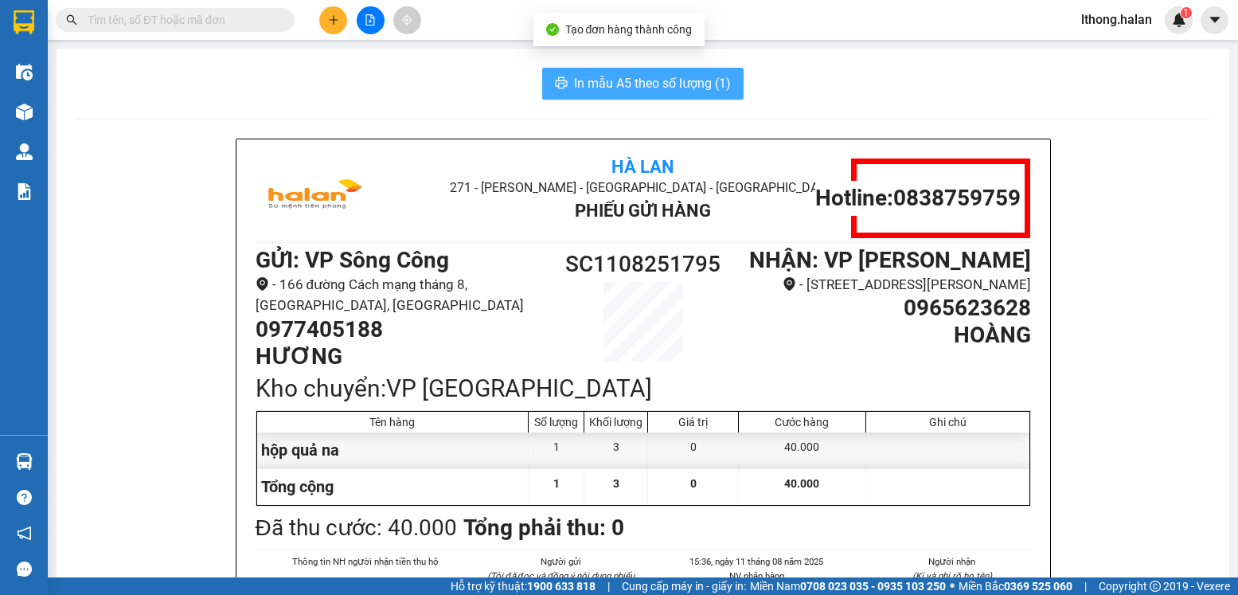
click at [671, 80] on span "In mẫu A5 theo số lượng (1)" at bounding box center [652, 83] width 157 height 20
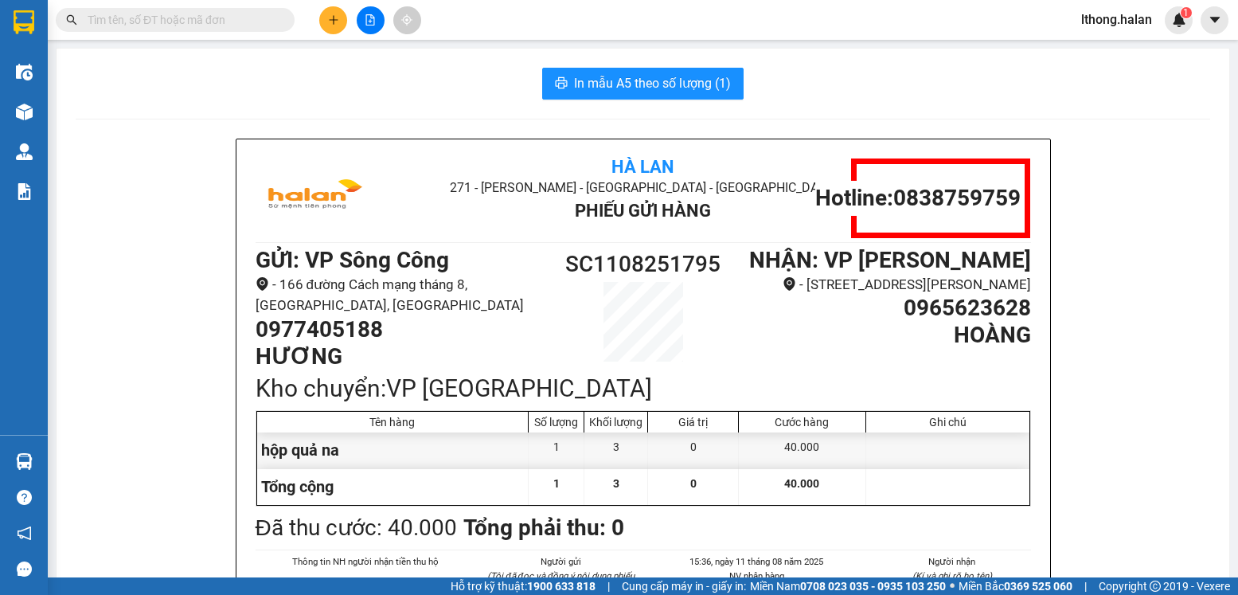
click at [233, 18] on input "text" at bounding box center [182, 20] width 188 height 18
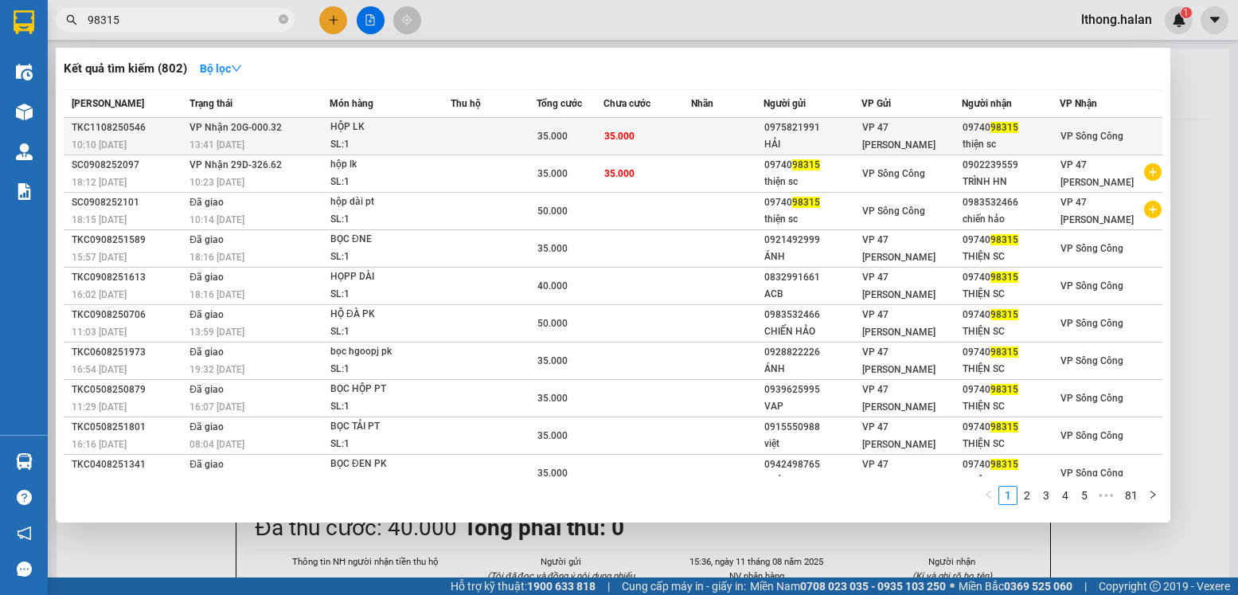
type input "98315"
click at [725, 136] on td at bounding box center [727, 136] width 72 height 37
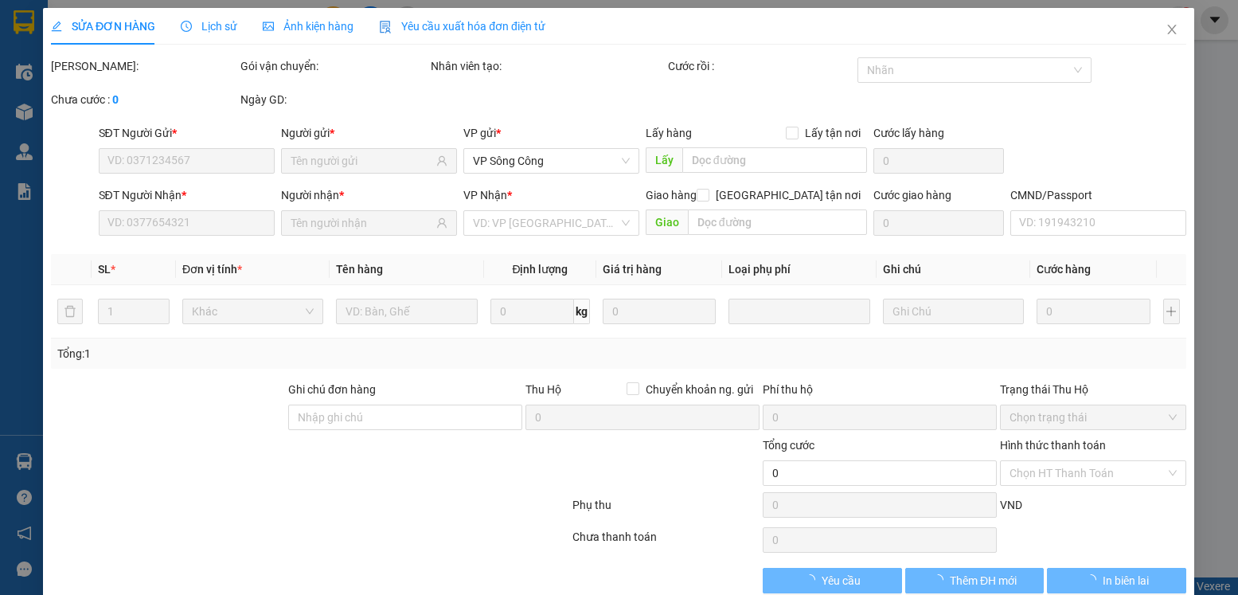
type input "0975821991"
type input "HẢI"
type input "0974098315"
type input "thiện sc"
type input "35.000"
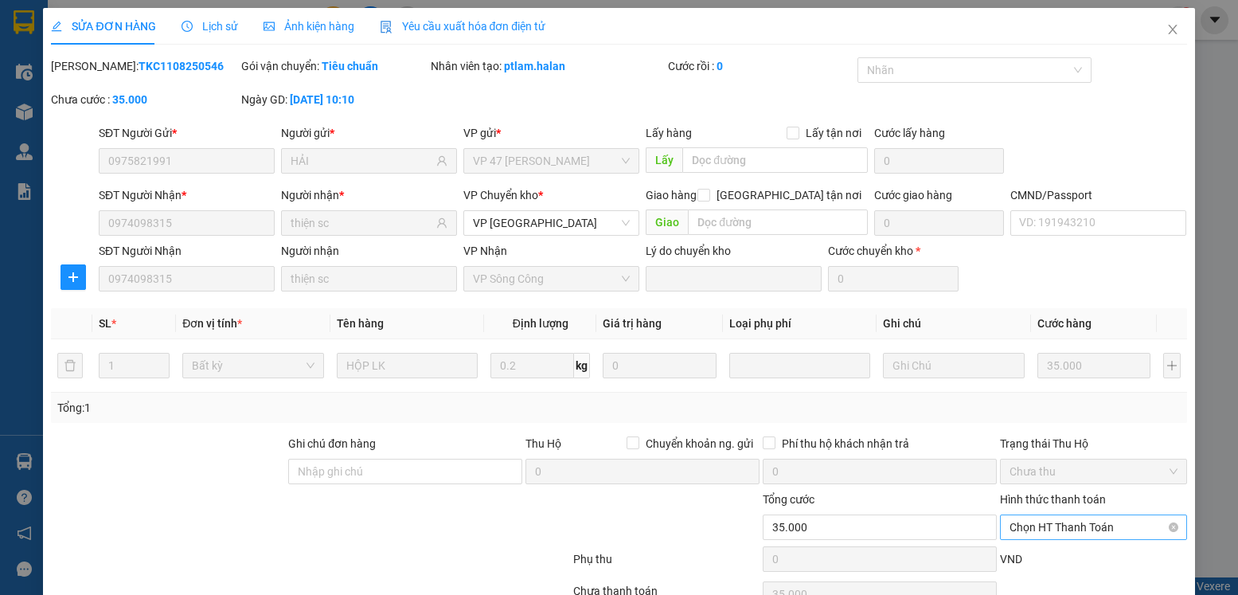
click at [1109, 515] on span "Chọn HT Thanh Toán" at bounding box center [1093, 527] width 167 height 24
click at [1047, 550] on div "Tại văn phòng" at bounding box center [1083, 559] width 166 height 18
type input "0"
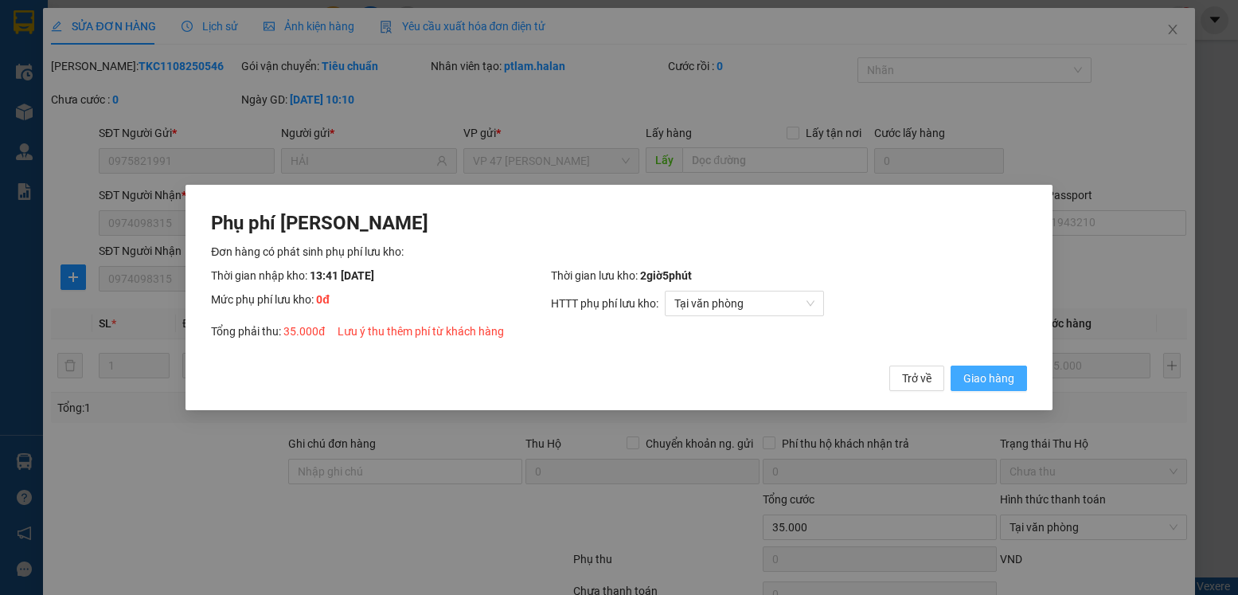
click at [993, 382] on span "Giao hàng" at bounding box center [989, 379] width 51 height 18
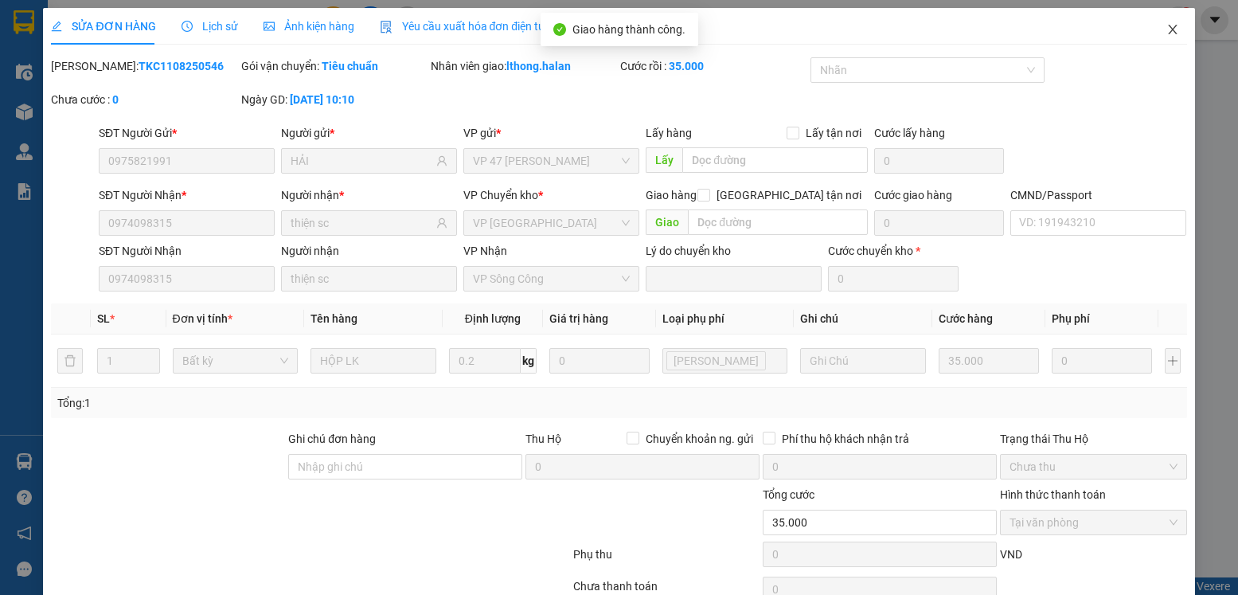
click at [1167, 27] on icon "close" at bounding box center [1173, 29] width 13 height 13
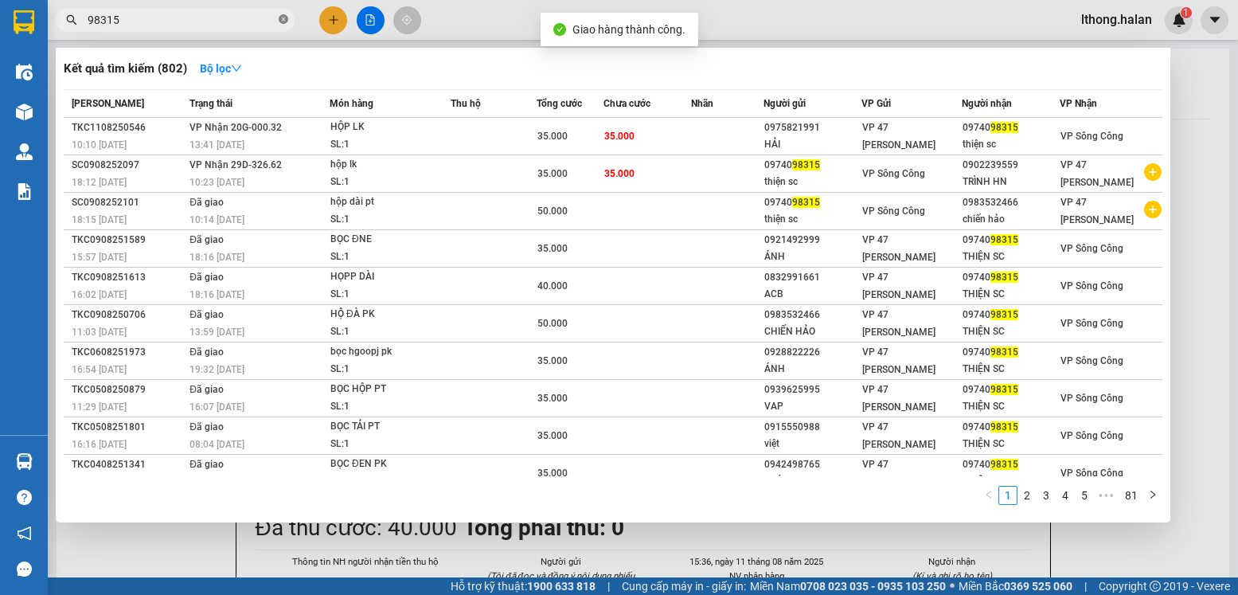
click at [284, 18] on icon "close-circle" at bounding box center [284, 19] width 10 height 10
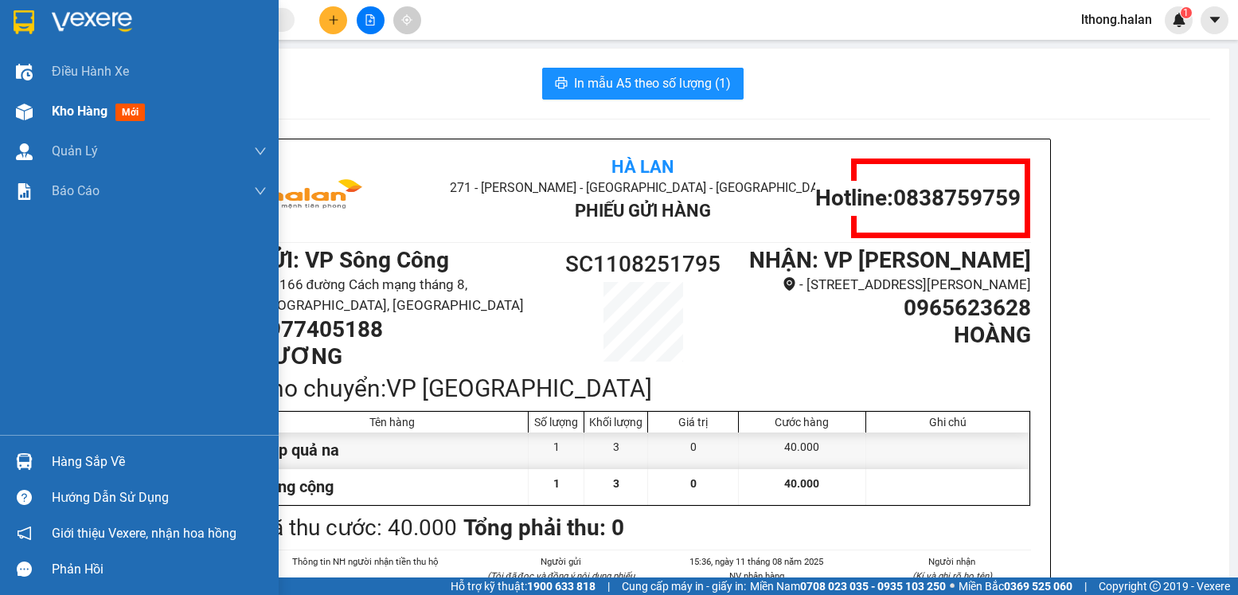
click at [76, 115] on span "Kho hàng" at bounding box center [80, 111] width 56 height 15
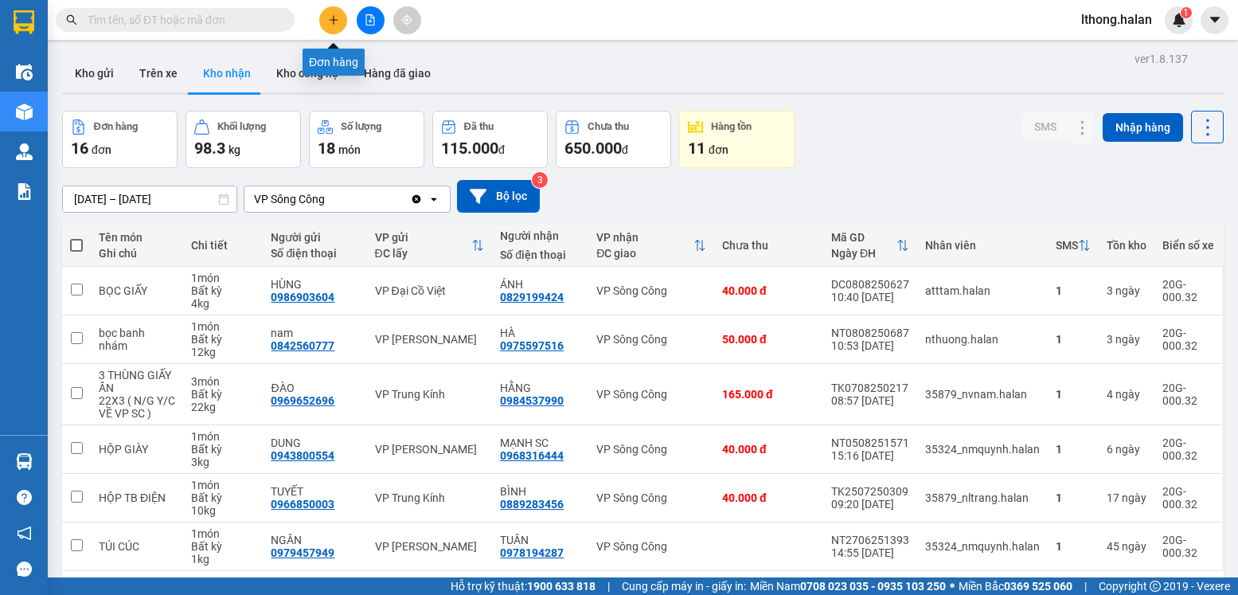
click at [335, 22] on icon "plus" at bounding box center [333, 19] width 11 height 11
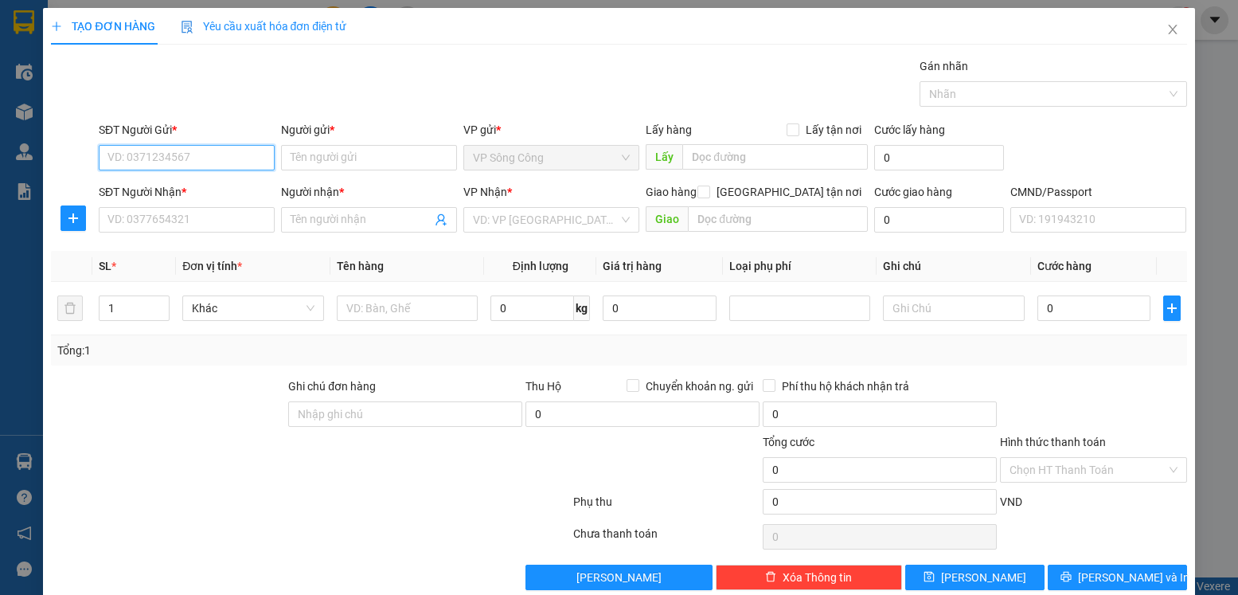
click at [194, 158] on input "SĐT Người Gửi *" at bounding box center [187, 157] width 176 height 25
click at [225, 176] on div "0922348555 0922348555 - ĐẠI DƯƠNG SC" at bounding box center [197, 190] width 198 height 32
click at [215, 155] on input "09223485" at bounding box center [187, 157] width 176 height 25
click at [209, 194] on div "0922348555 - ĐẠI DƯƠNG SC" at bounding box center [197, 190] width 179 height 18
type input "0922348555"
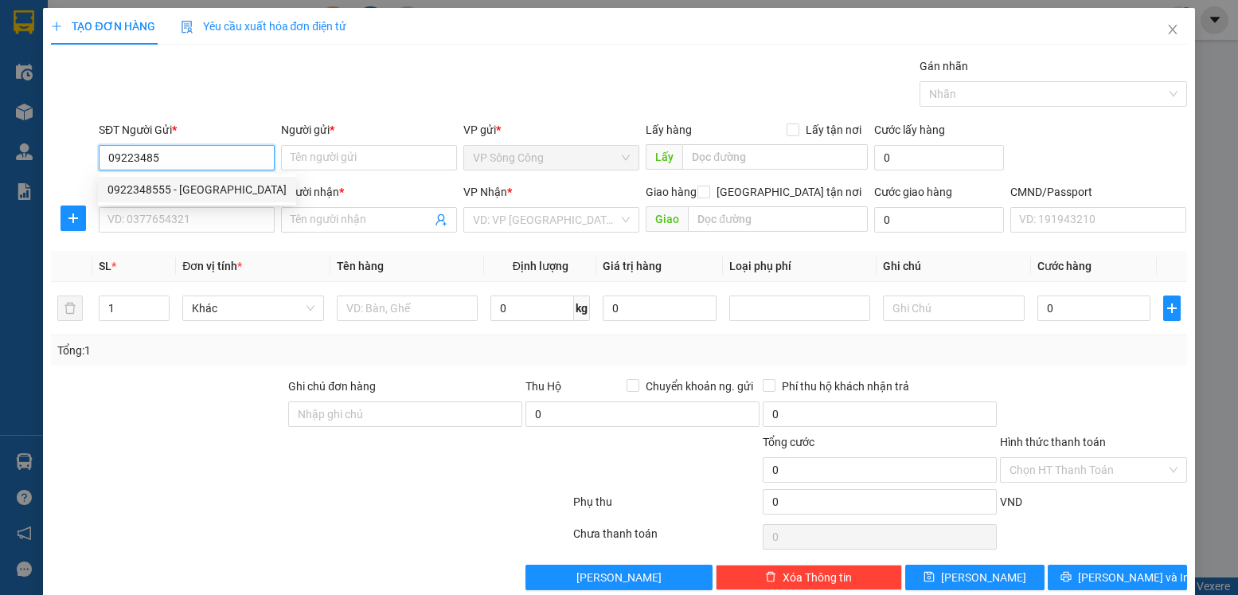
type input "ĐẠI DƯƠNG SC"
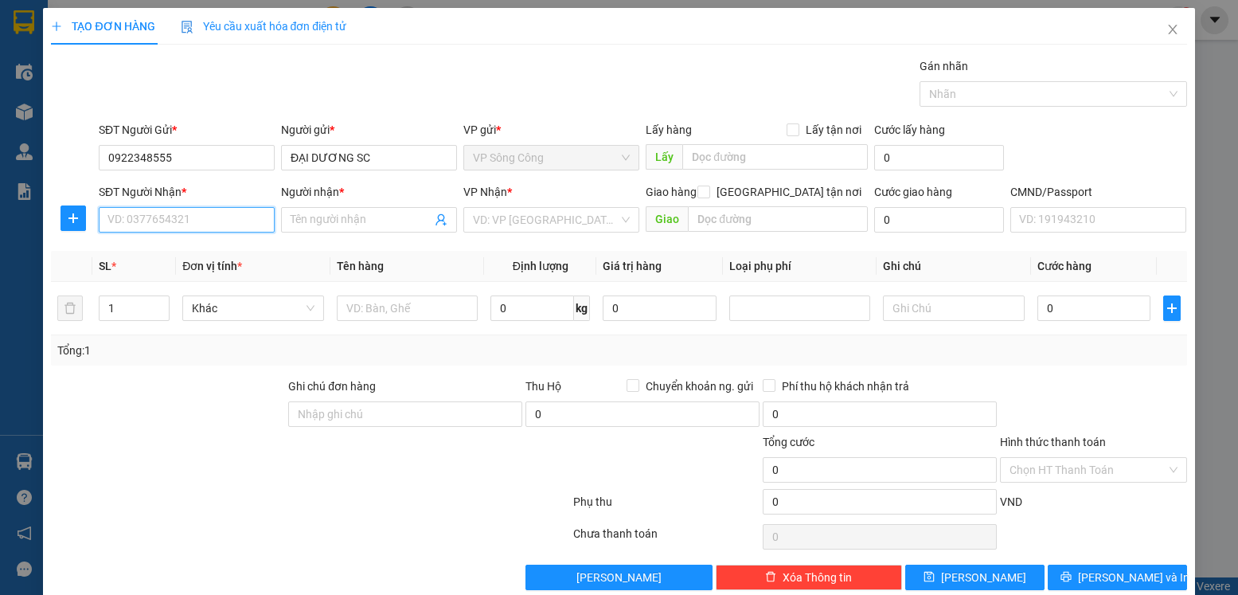
click at [198, 231] on input "SĐT Người Nhận *" at bounding box center [187, 219] width 176 height 25
type input "0934358114"
click at [207, 247] on div "0934358114 - PHƯƠNG" at bounding box center [185, 252] width 155 height 18
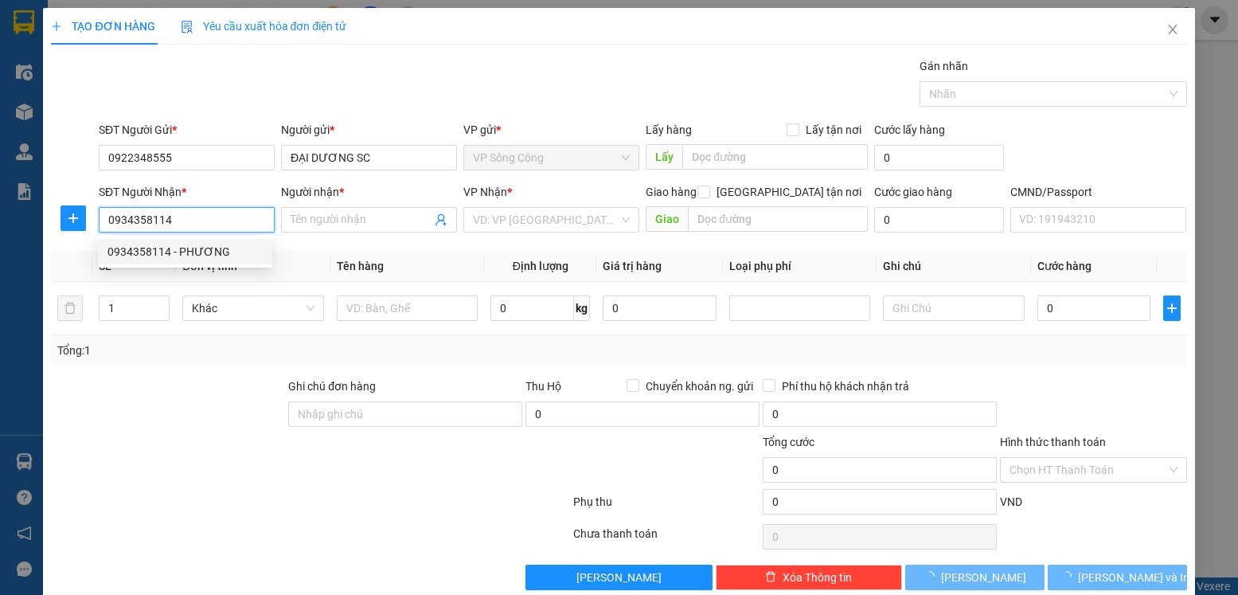
type input "PHƯƠNG"
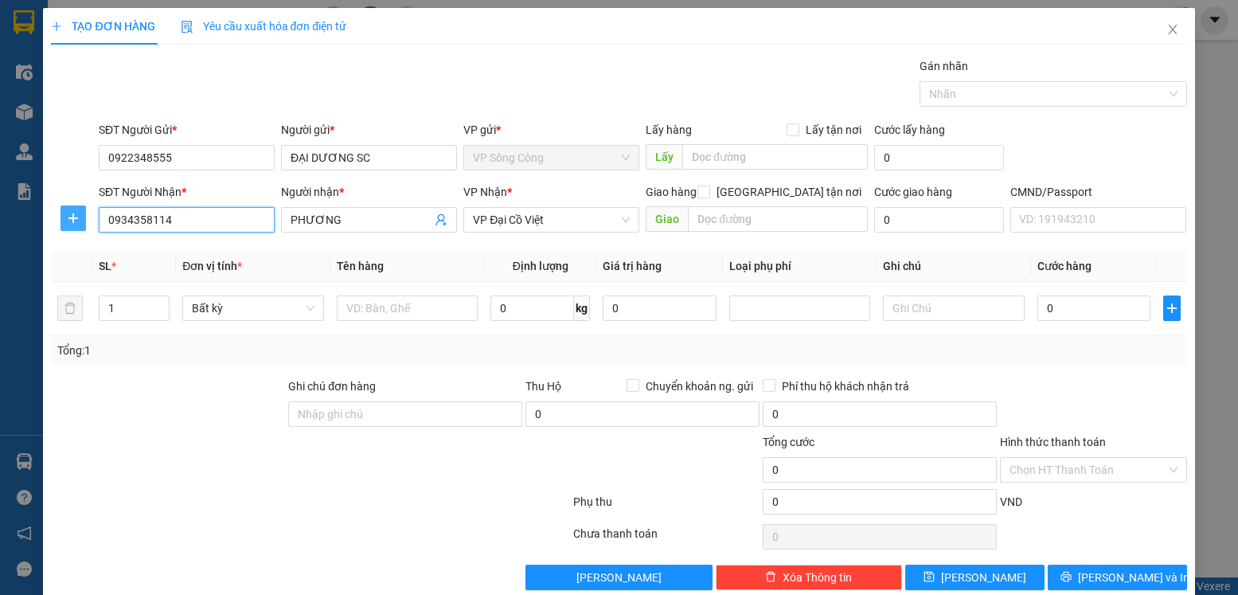
type input "0934358114"
click at [72, 223] on icon "plus" at bounding box center [73, 218] width 13 height 13
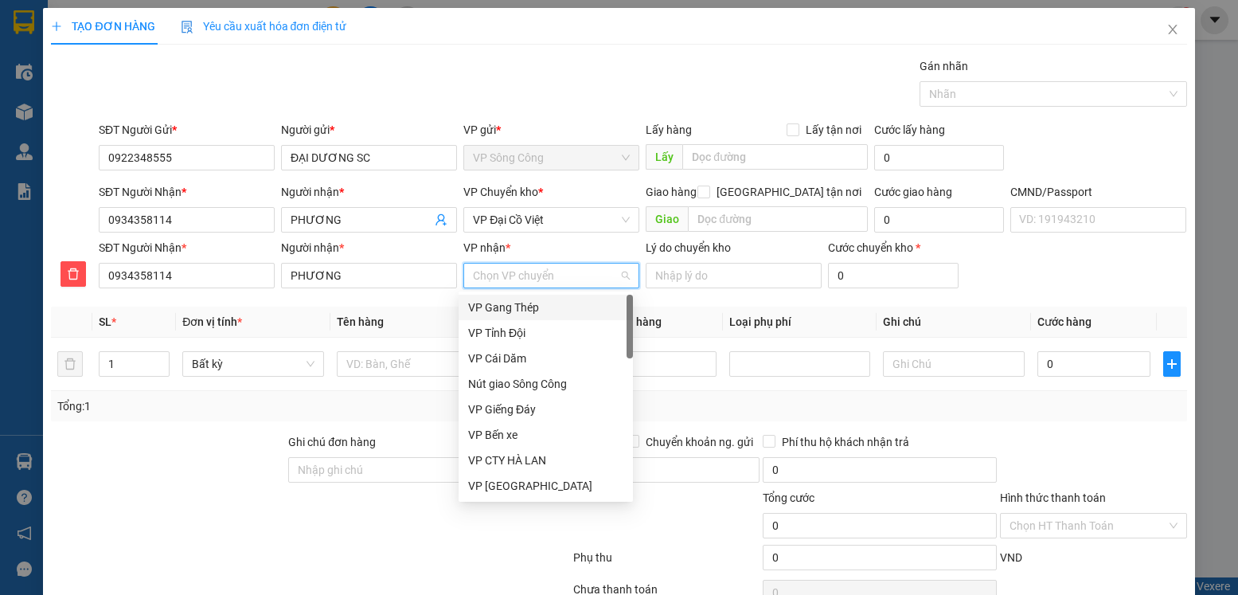
click at [497, 278] on input "VP nhận *" at bounding box center [546, 276] width 146 height 24
type input "da"
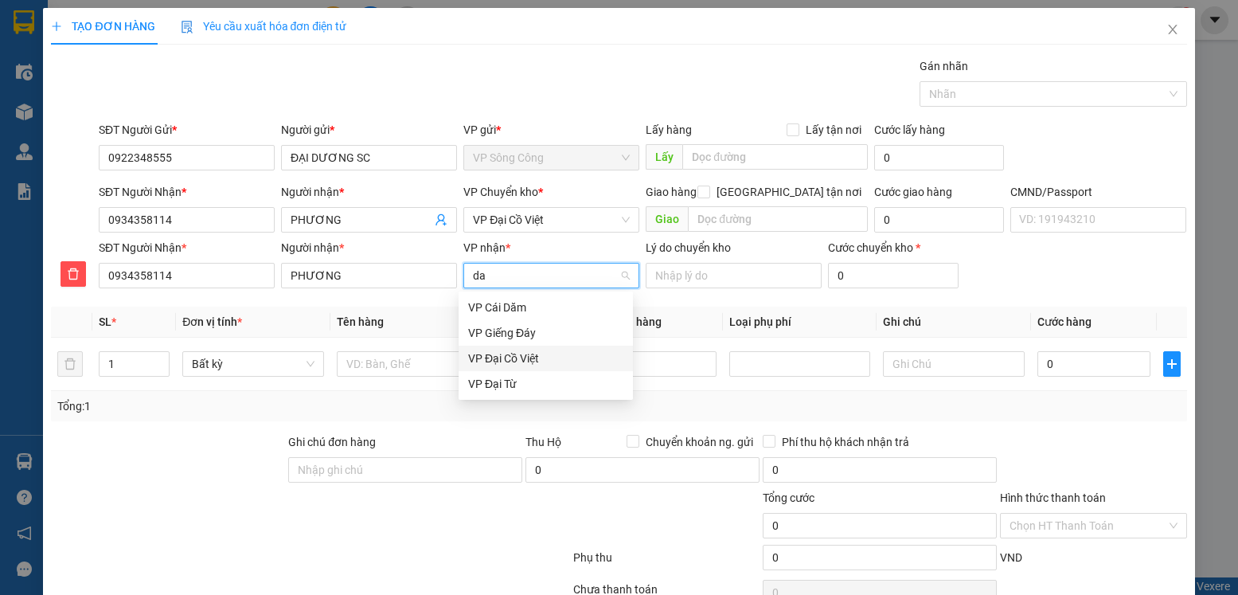
click at [500, 356] on div "VP Đại Cồ Việt" at bounding box center [545, 359] width 155 height 18
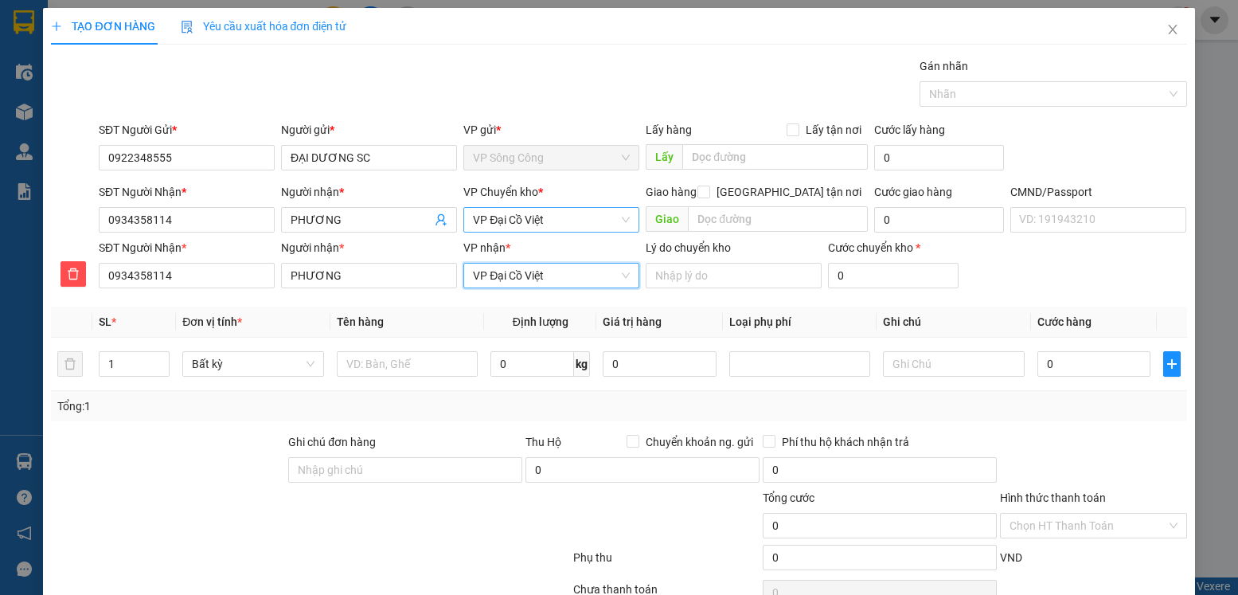
click at [547, 213] on span "VP Đại Cồ Việt" at bounding box center [551, 220] width 157 height 24
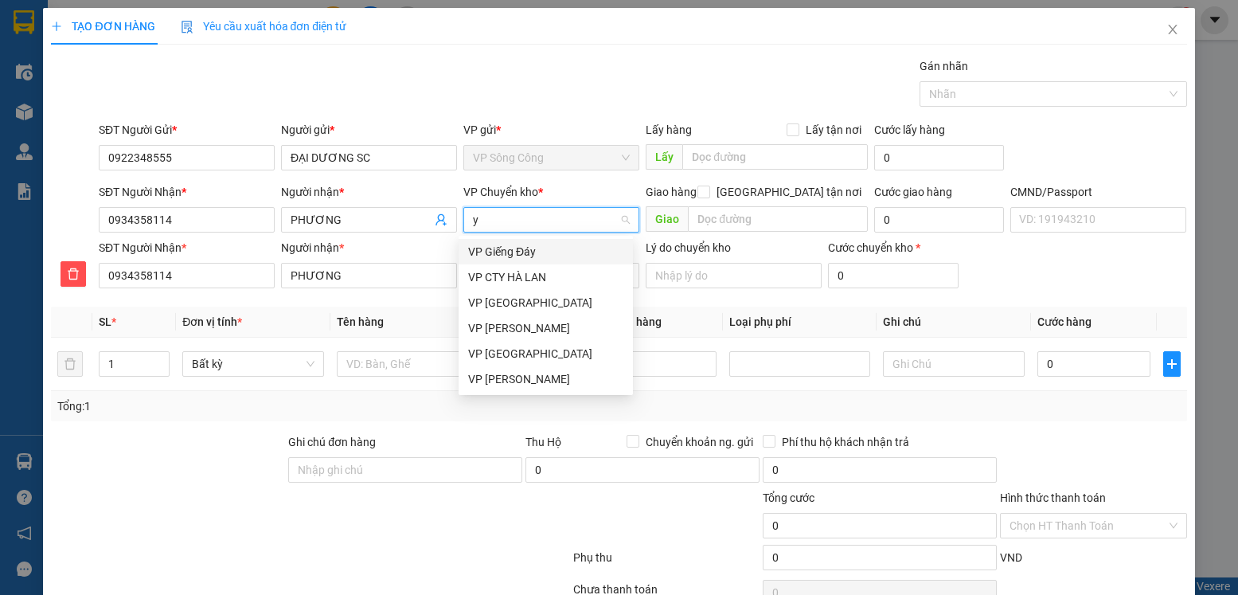
type input "yb"
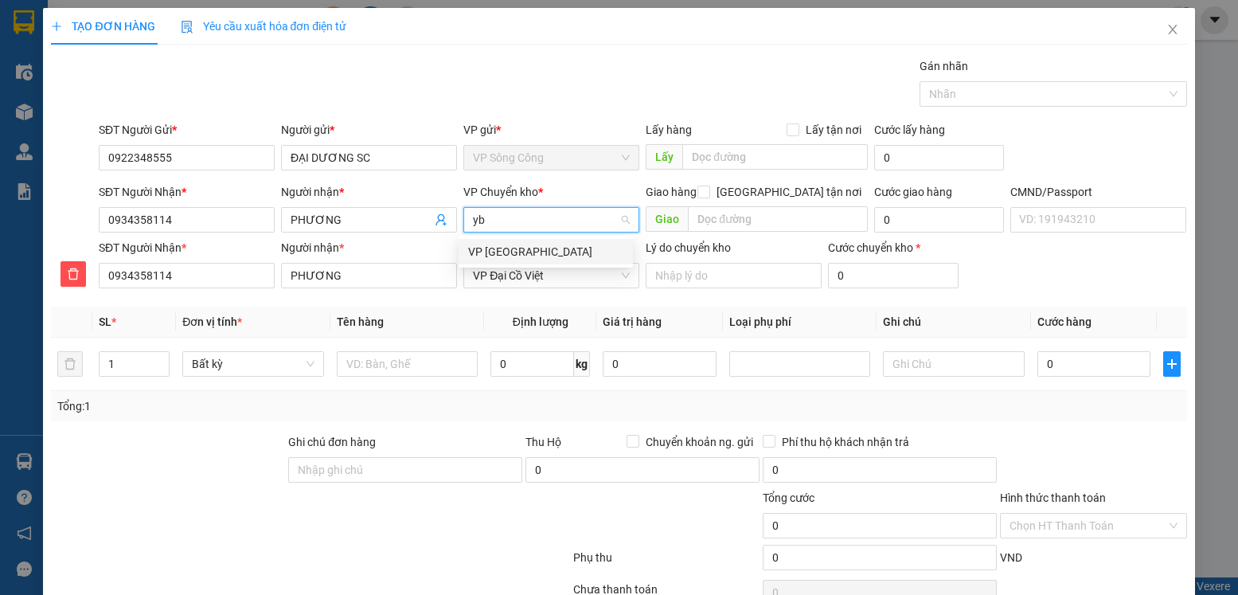
click at [518, 248] on div "VP [GEOGRAPHIC_DATA]" at bounding box center [545, 252] width 155 height 18
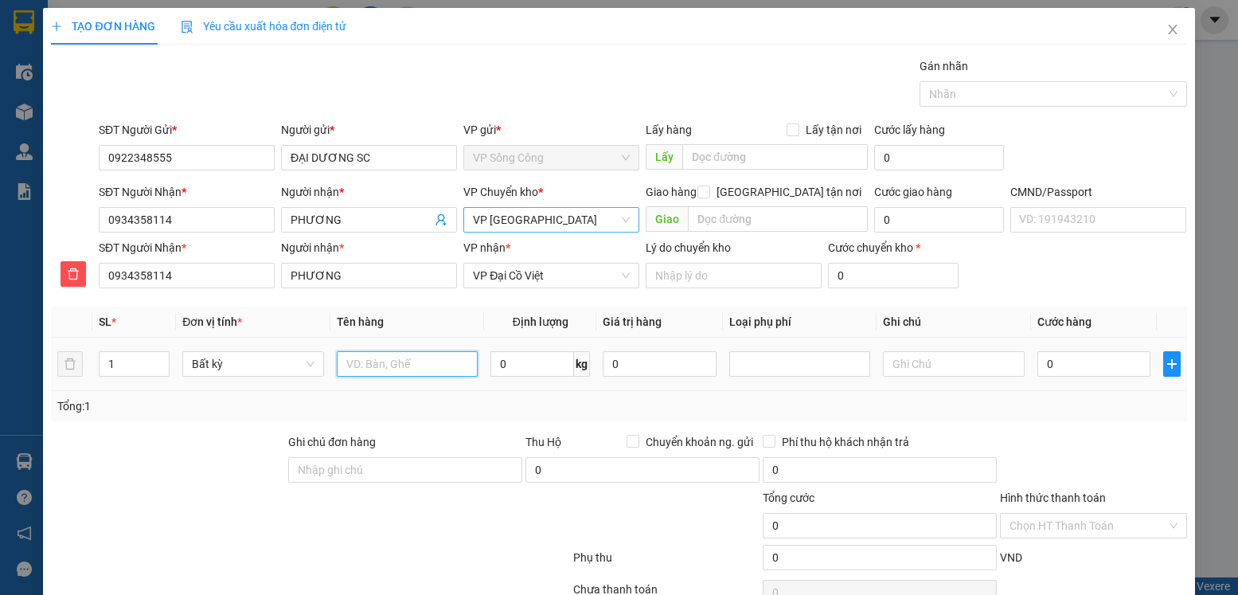
click at [401, 361] on input "text" at bounding box center [408, 363] width 142 height 25
type input "h"
type input "bọc hộp lk"
click at [499, 355] on input "0" at bounding box center [533, 363] width 84 height 25
type input "1"
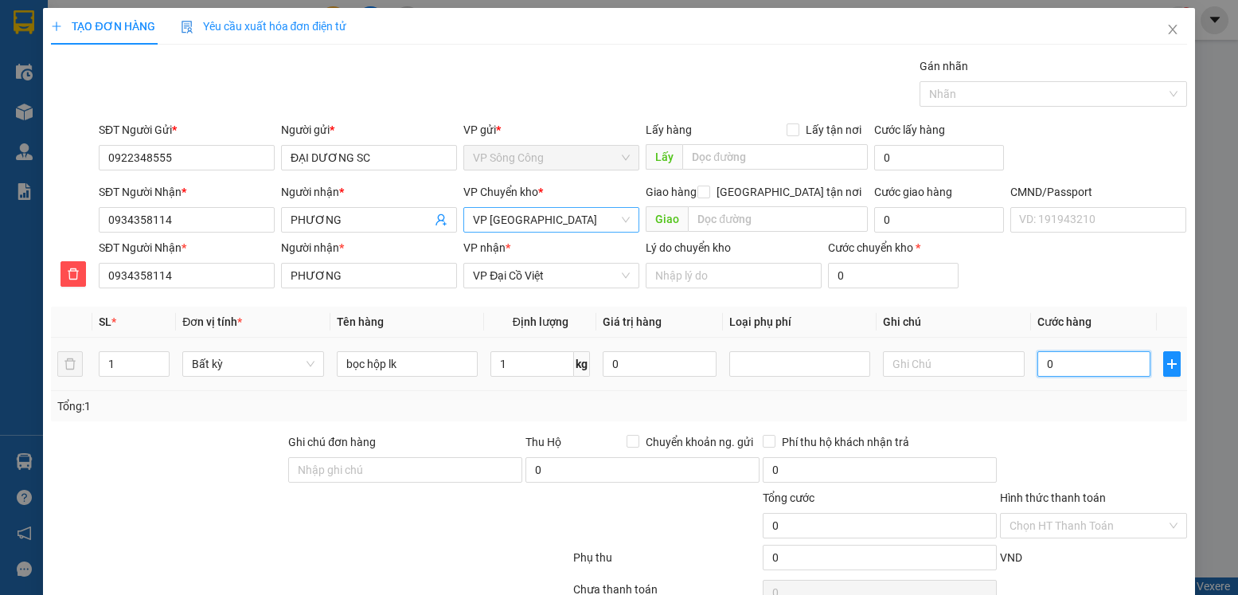
click at [1055, 363] on input "0" at bounding box center [1094, 363] width 113 height 25
type input "35.000"
click at [1100, 527] on input "Hình thức thanh toán" at bounding box center [1088, 526] width 156 height 24
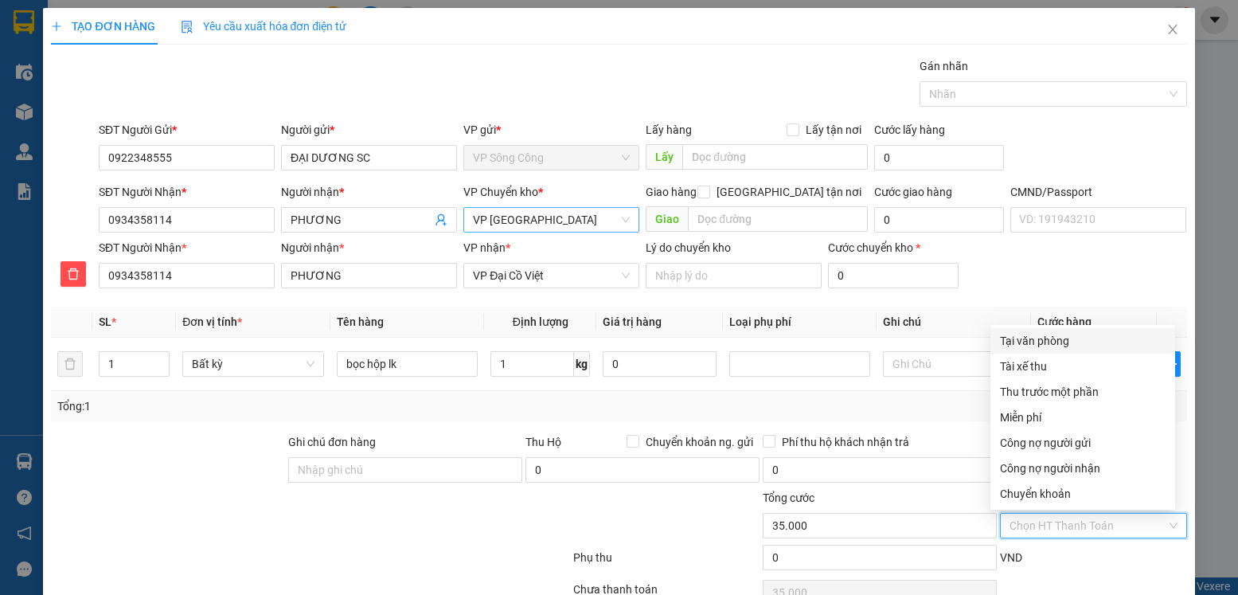
click at [1070, 339] on div "Tại văn phòng" at bounding box center [1083, 341] width 166 height 18
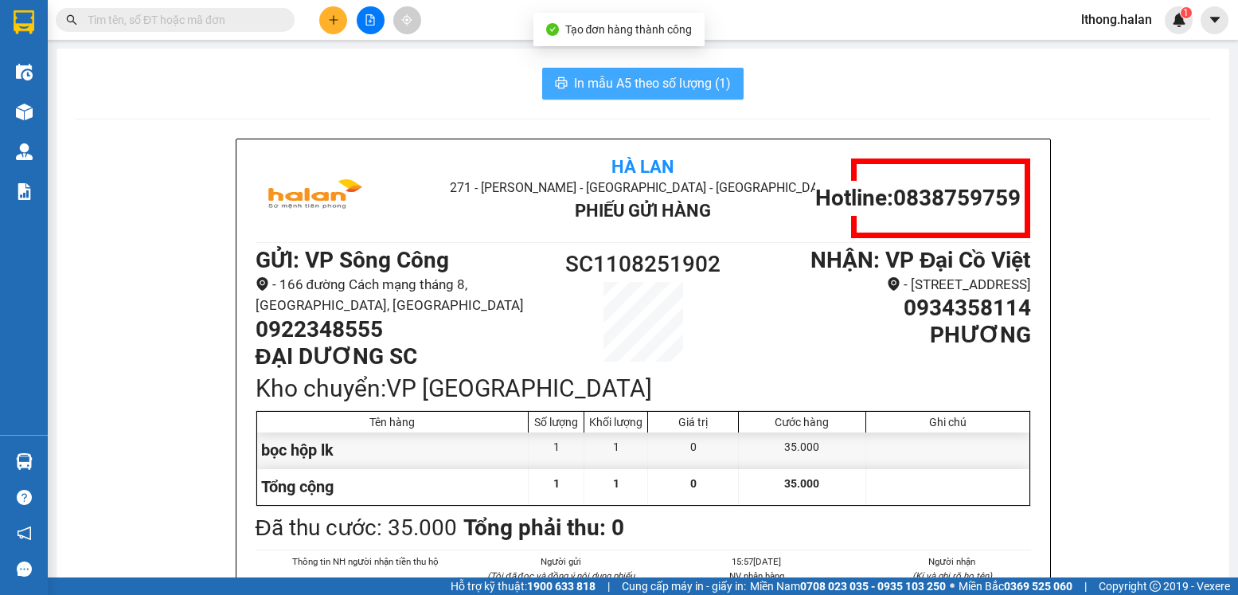
click at [702, 84] on span "In mẫu A5 theo số lượng (1)" at bounding box center [652, 83] width 157 height 20
click at [703, 82] on span "In mẫu A5 theo số lượng (1)" at bounding box center [652, 83] width 157 height 20
click at [689, 84] on span "In mẫu A5 theo số lượng (1)" at bounding box center [652, 83] width 157 height 20
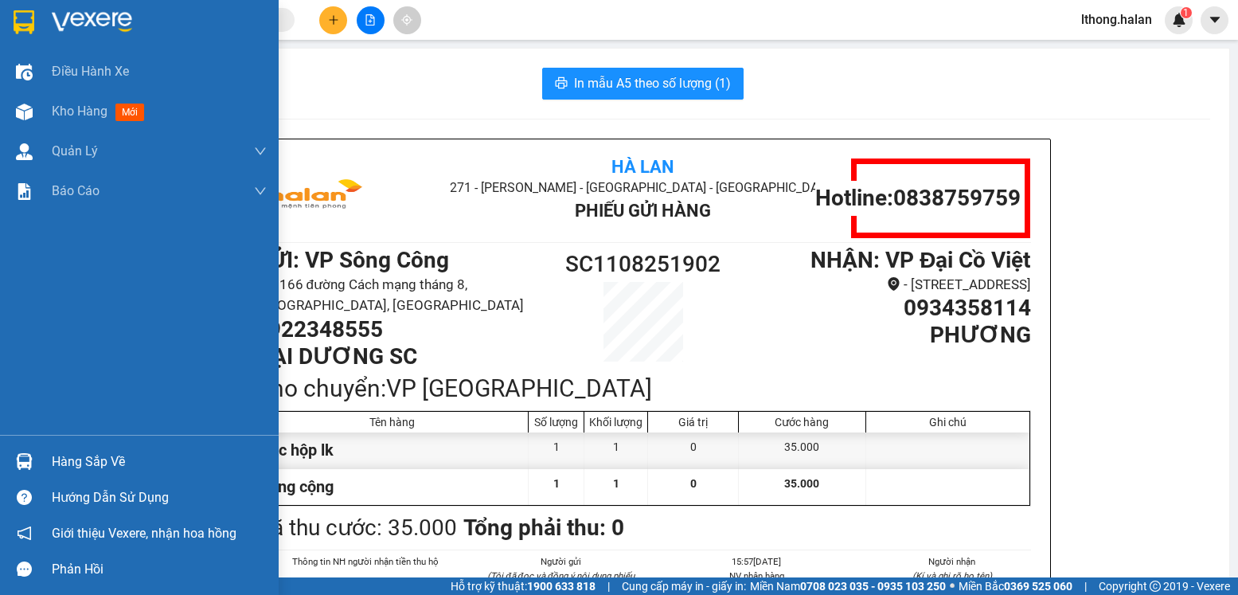
click at [76, 460] on div "Hàng sắp về" at bounding box center [159, 462] width 215 height 24
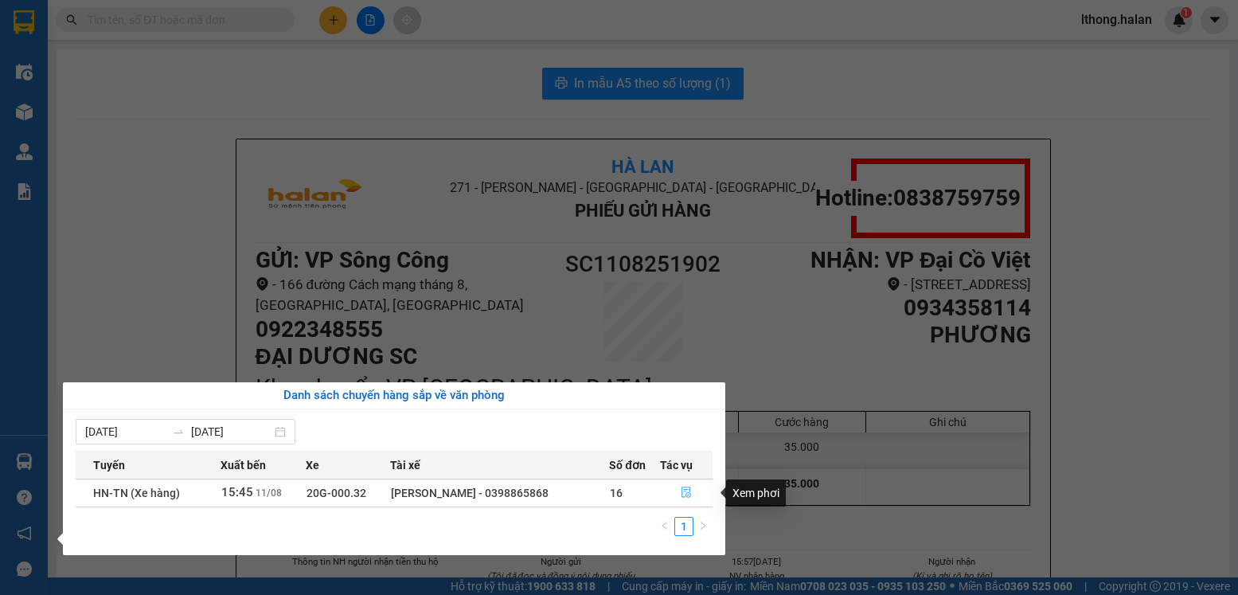
click at [683, 492] on icon "file-done" at bounding box center [686, 492] width 11 height 11
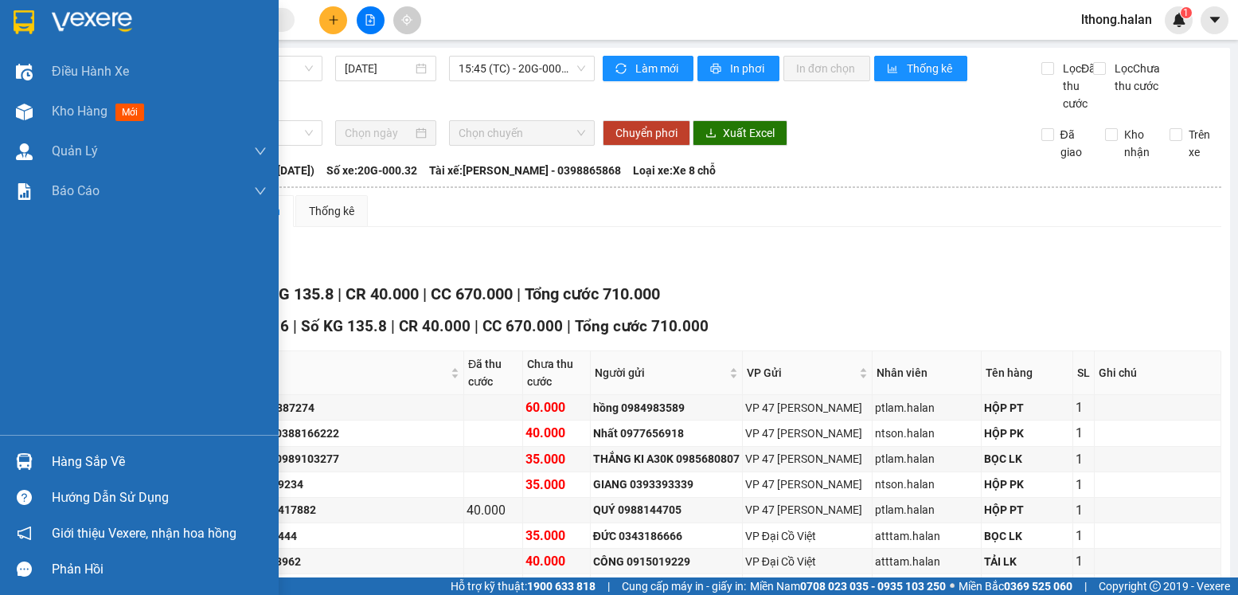
click at [75, 463] on div "Hàng sắp về" at bounding box center [159, 462] width 215 height 24
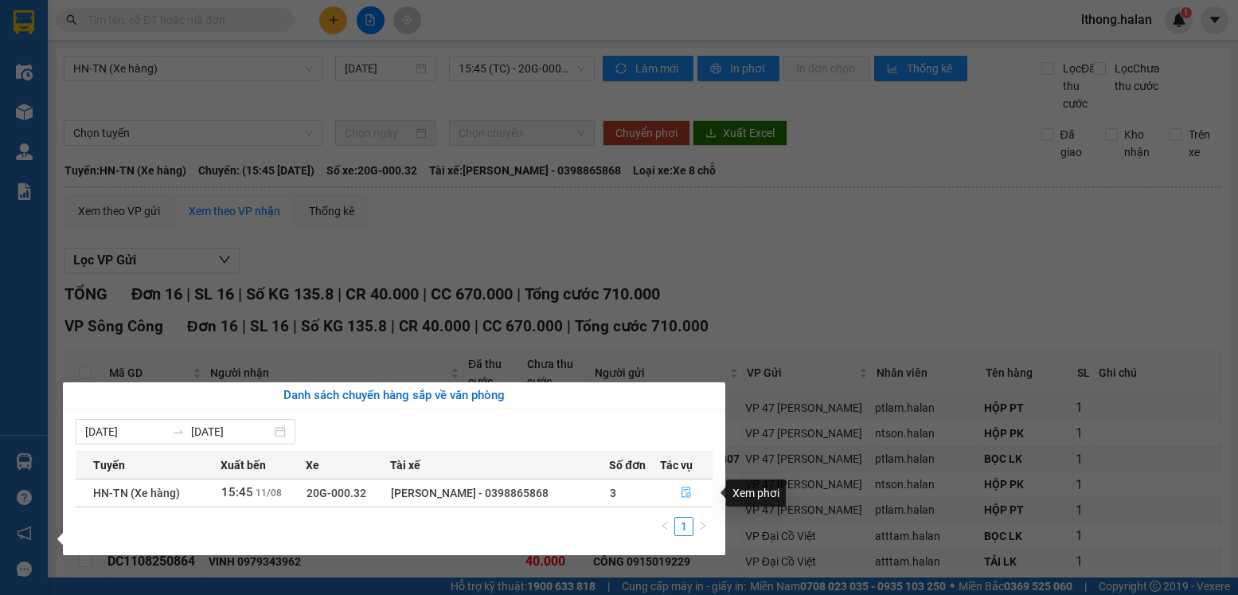
click at [686, 494] on icon "file-done" at bounding box center [686, 492] width 11 height 11
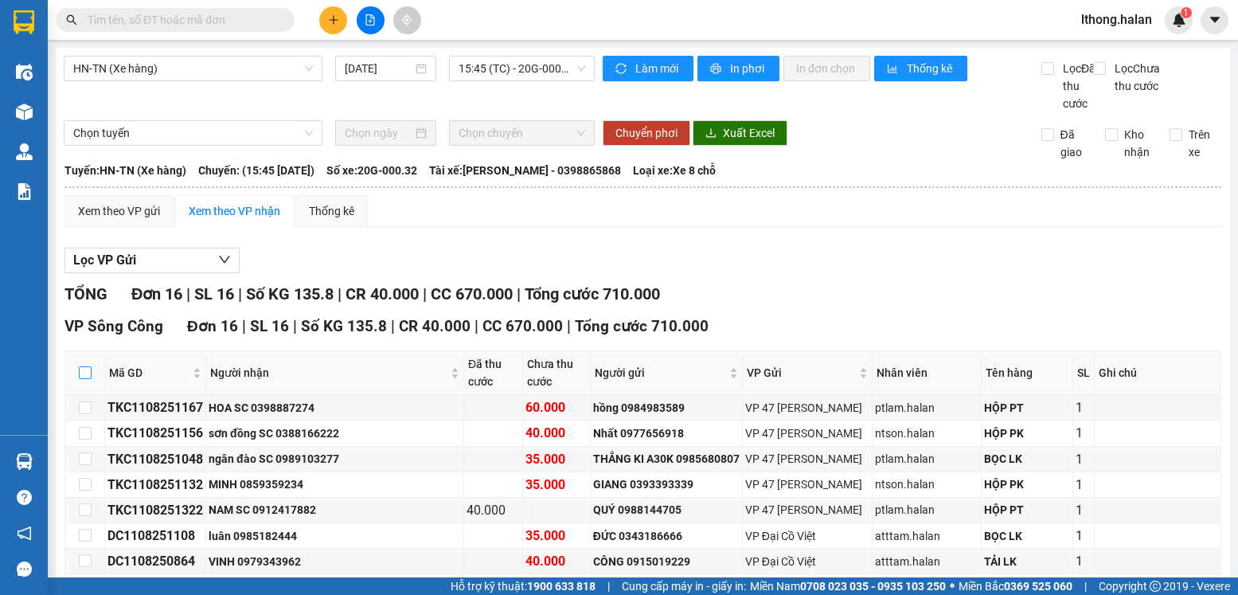
click at [86, 366] on input "checkbox" at bounding box center [85, 372] width 13 height 13
checkbox input "true"
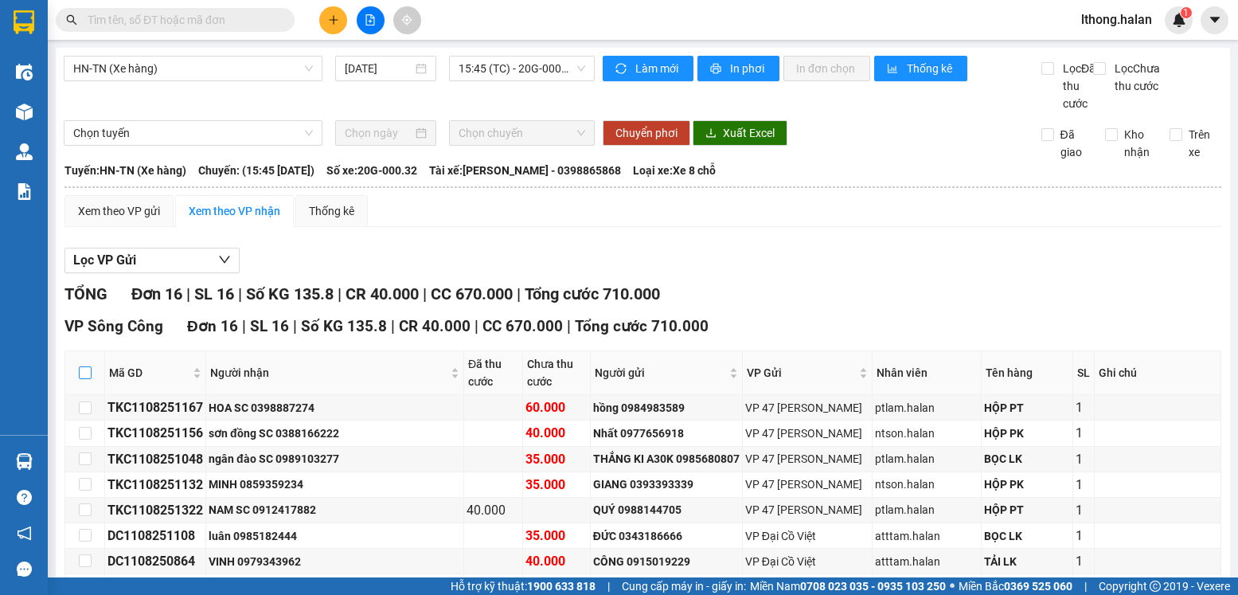
checkbox input "true"
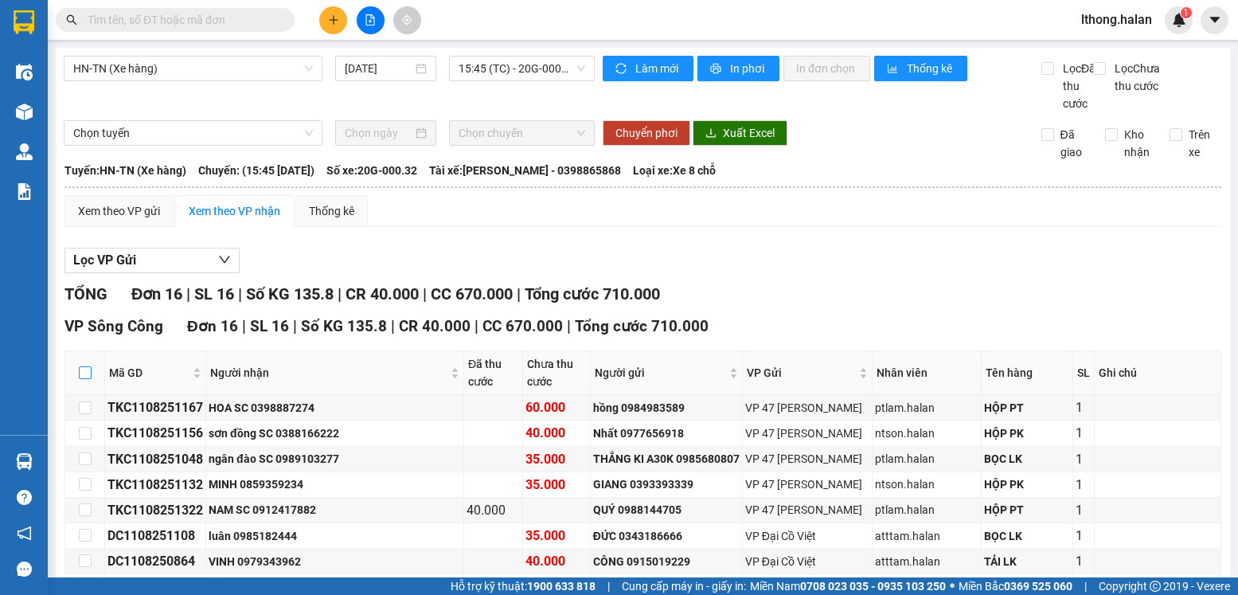
checkbox input "true"
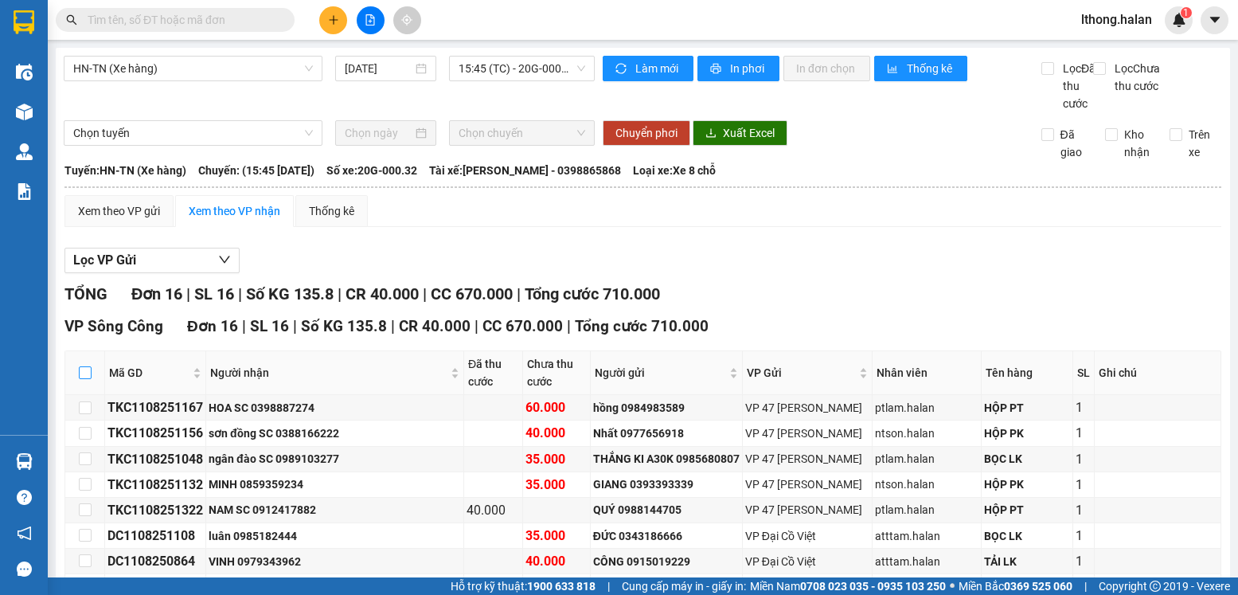
checkbox input "true"
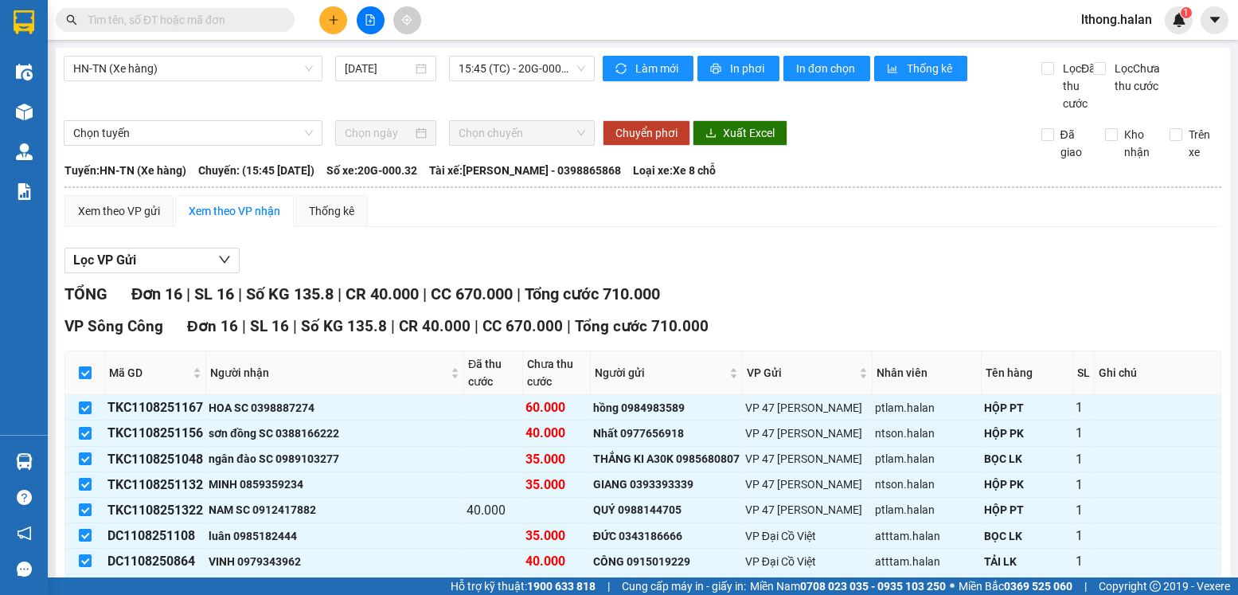
click at [84, 366] on input "checkbox" at bounding box center [85, 372] width 13 height 13
checkbox input "false"
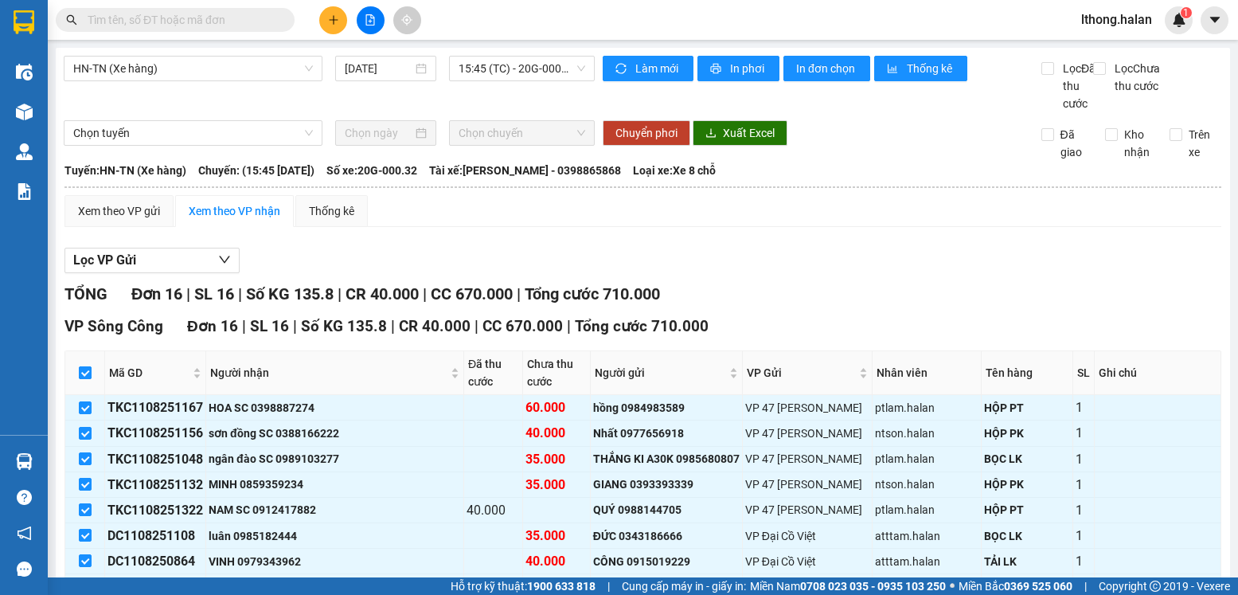
checkbox input "false"
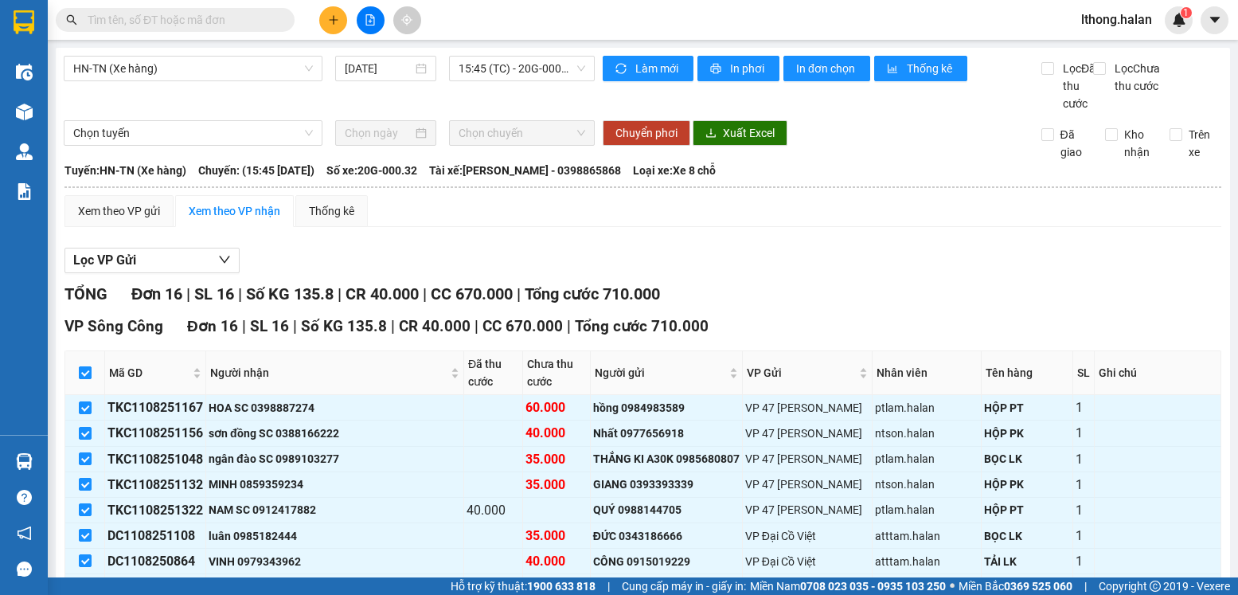
checkbox input "false"
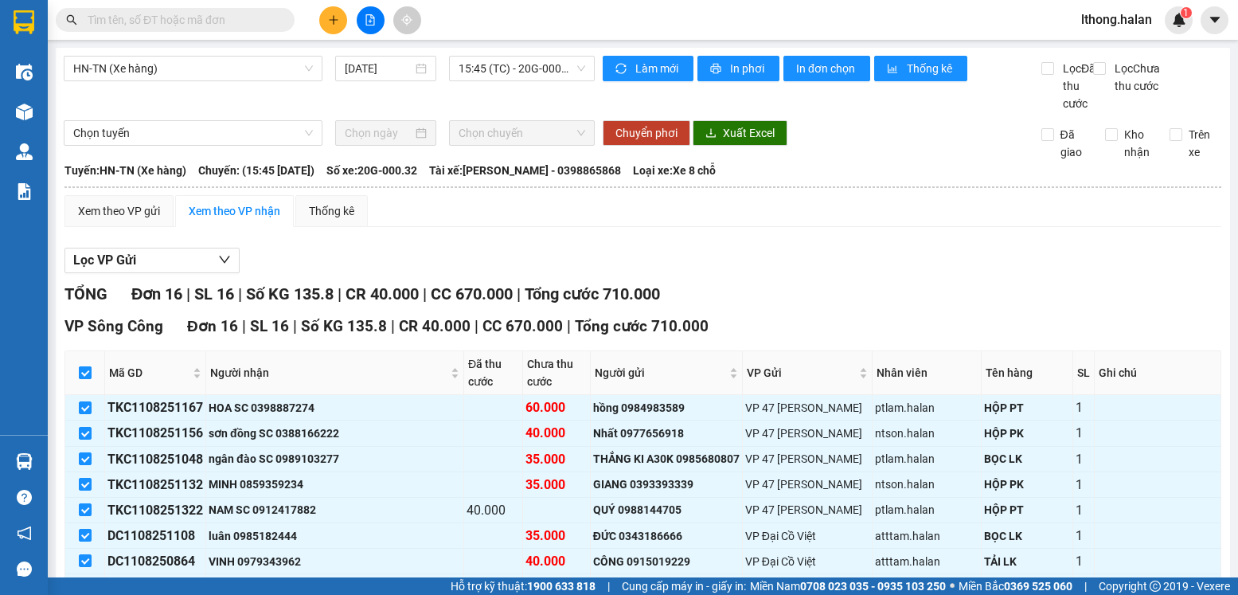
checkbox input "false"
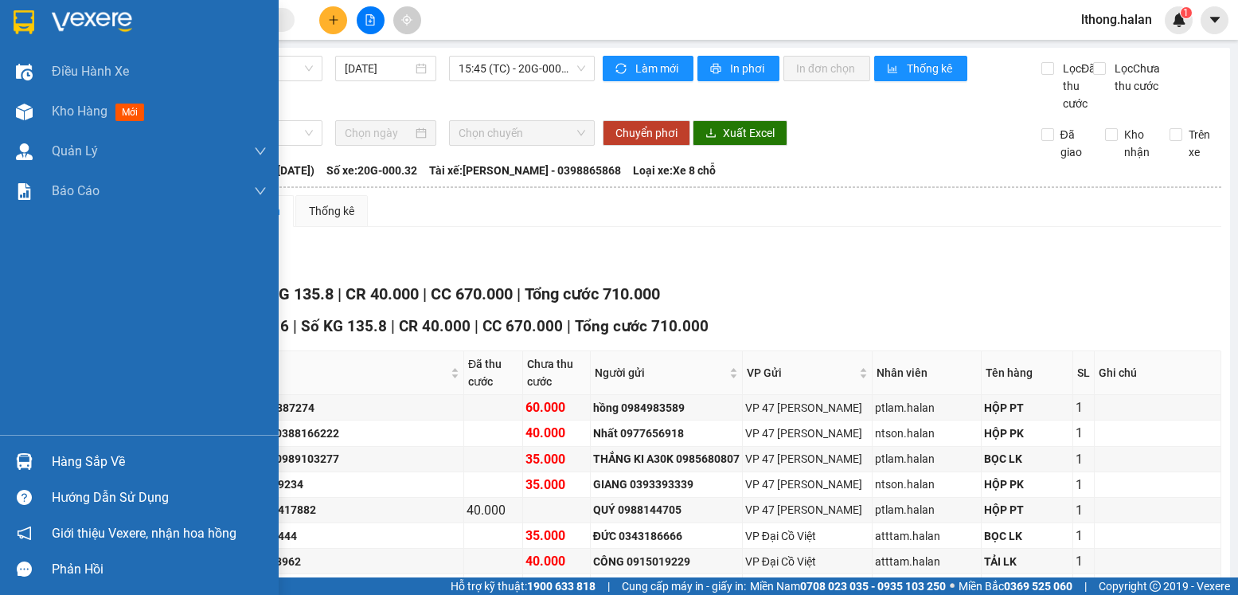
click at [77, 465] on div "Hàng sắp về" at bounding box center [159, 462] width 215 height 24
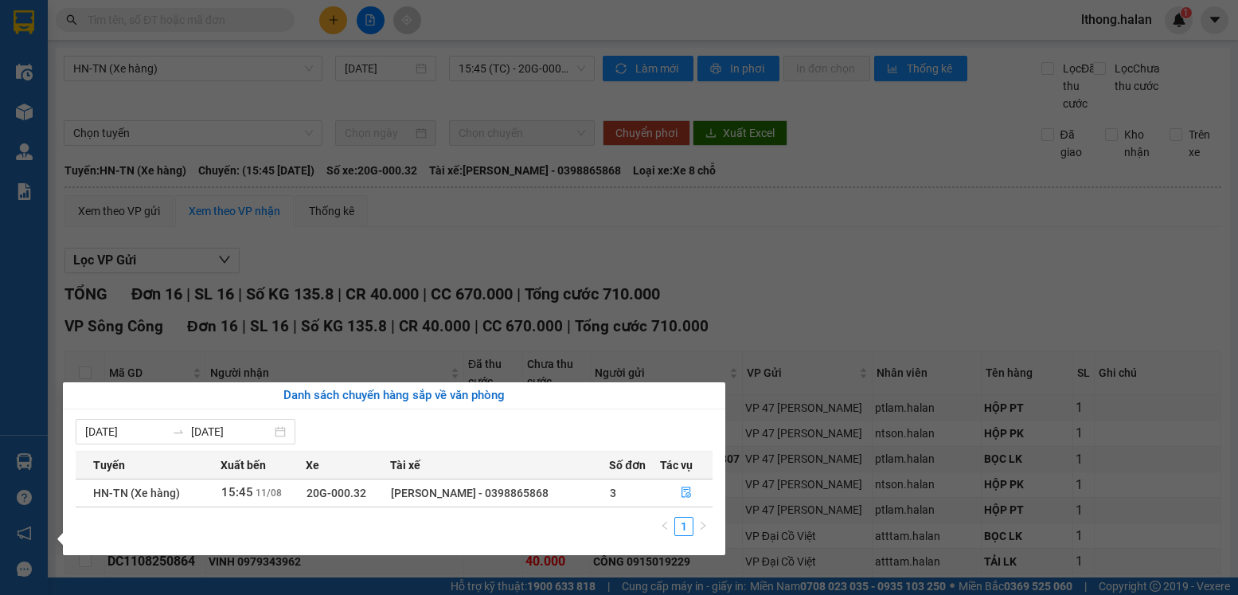
click at [878, 194] on section "Kết quả tìm kiếm ( 802 ) Bộ lọc Mã ĐH Trạng thái Món hàng Thu hộ Tổng cước Chưa…" at bounding box center [619, 297] width 1238 height 595
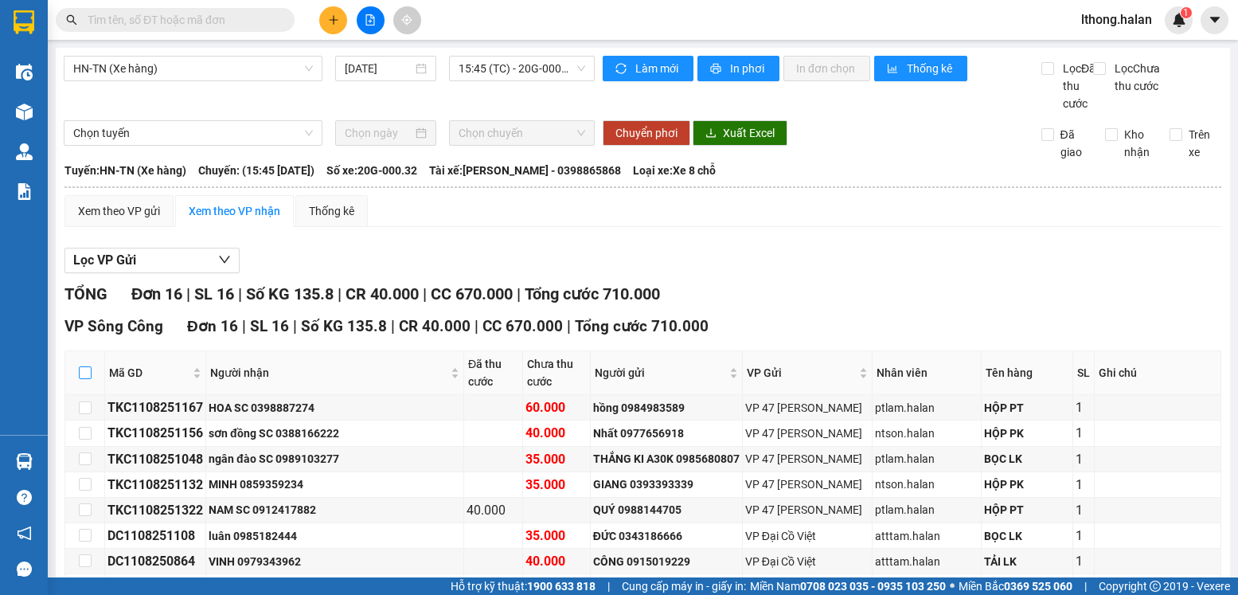
click at [88, 366] on input "checkbox" at bounding box center [85, 372] width 13 height 13
checkbox input "true"
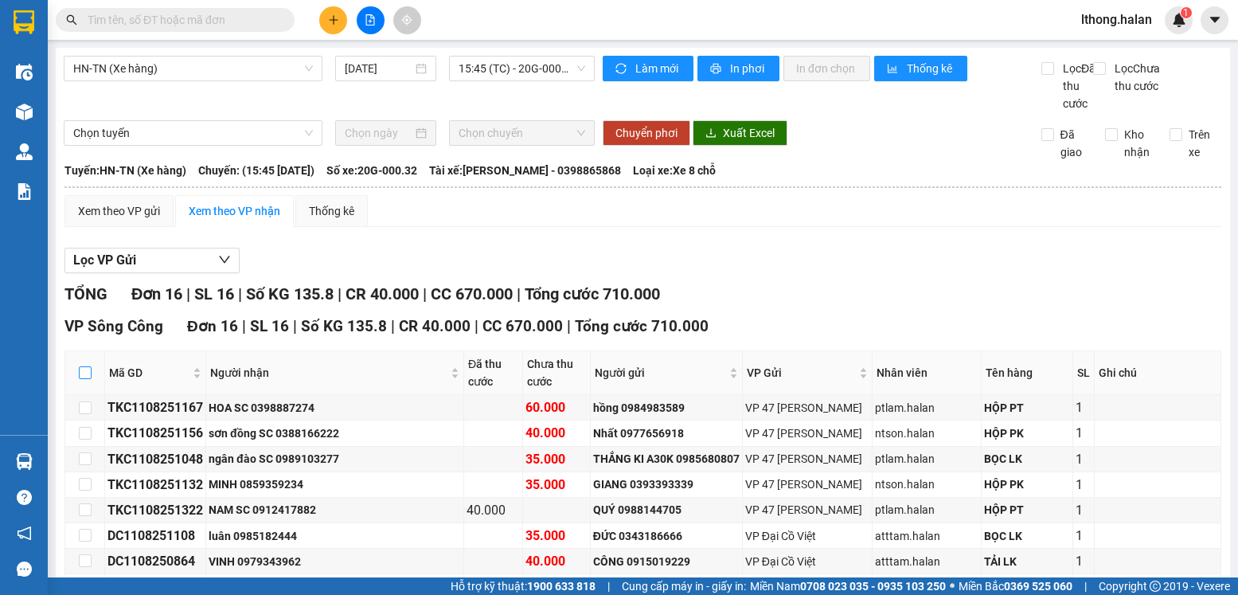
checkbox input "true"
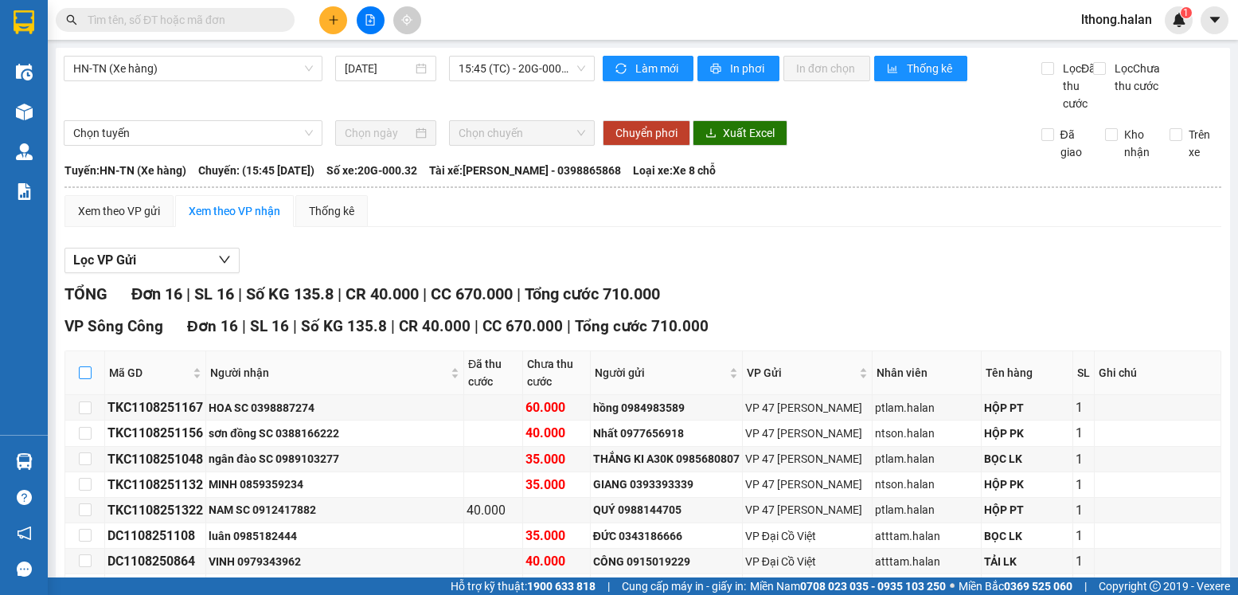
checkbox input "true"
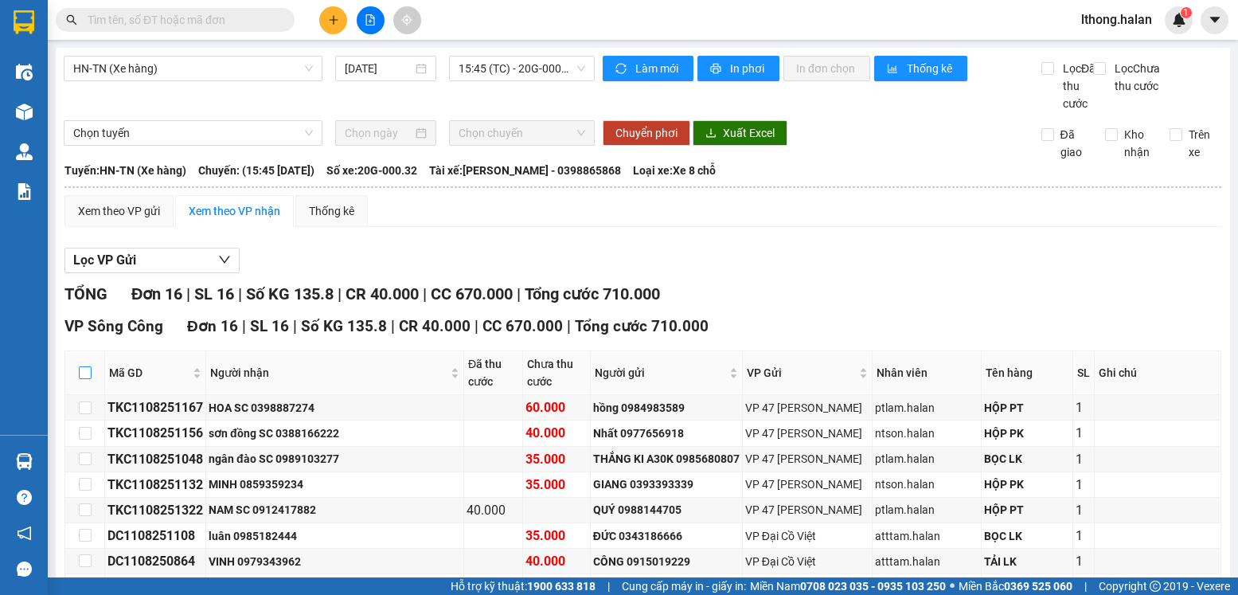
checkbox input "true"
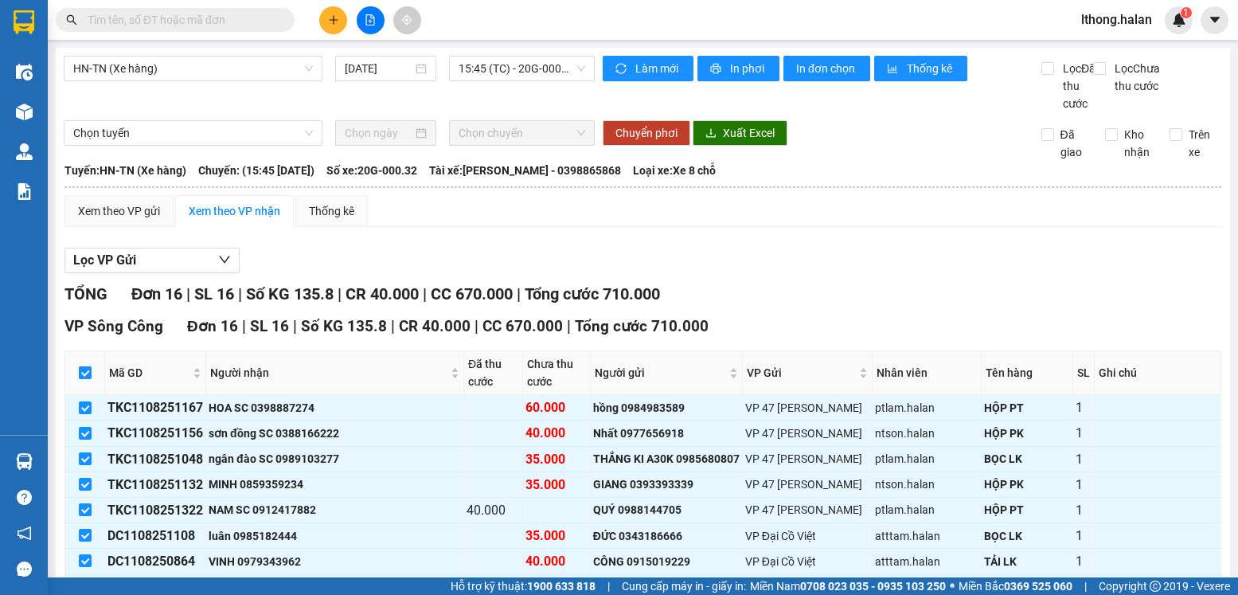
click at [84, 366] on input "checkbox" at bounding box center [85, 372] width 13 height 13
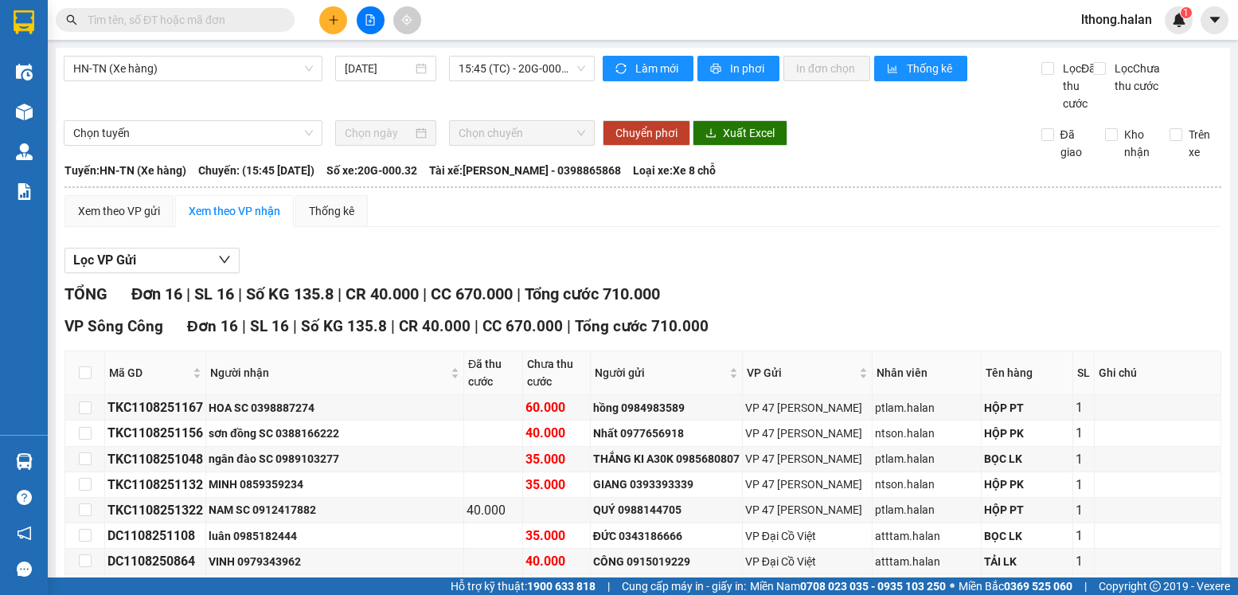
click at [83, 581] on input "checkbox" at bounding box center [85, 587] width 13 height 13
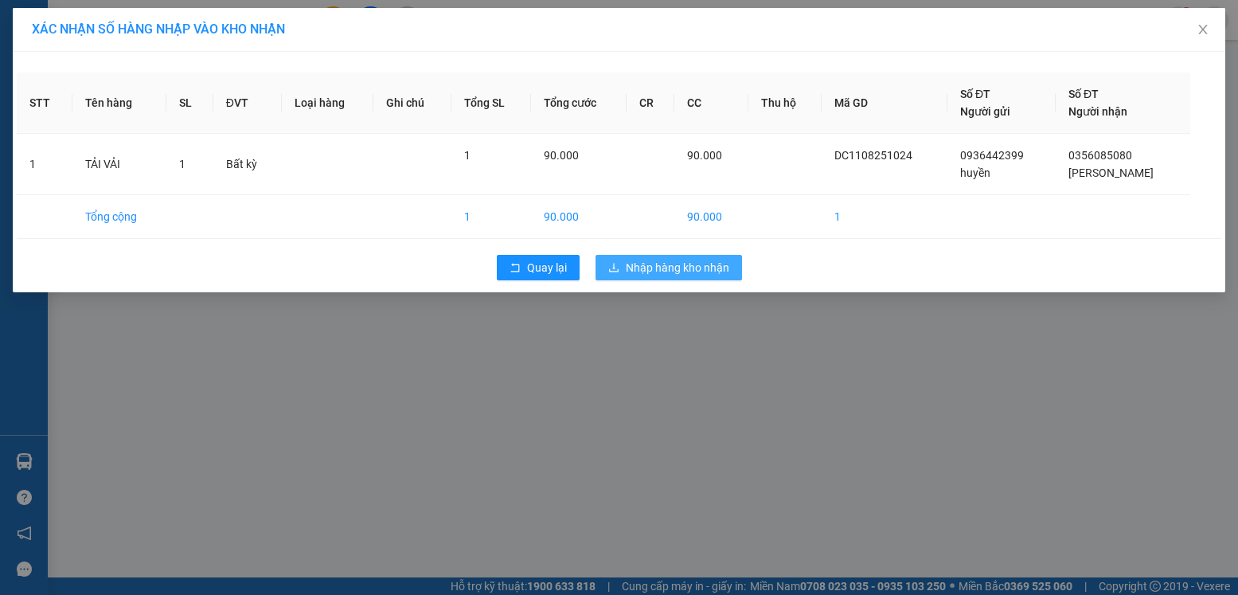
click at [676, 265] on span "Nhập hàng kho nhận" at bounding box center [678, 268] width 104 height 18
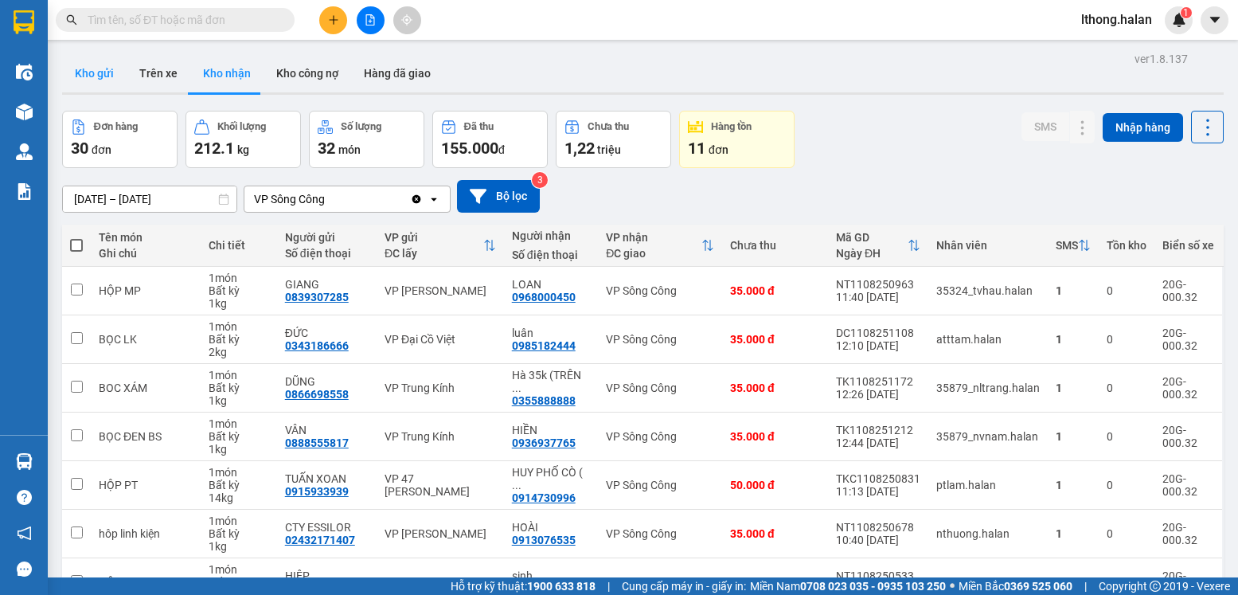
click at [86, 75] on button "Kho gửi" at bounding box center [94, 73] width 65 height 38
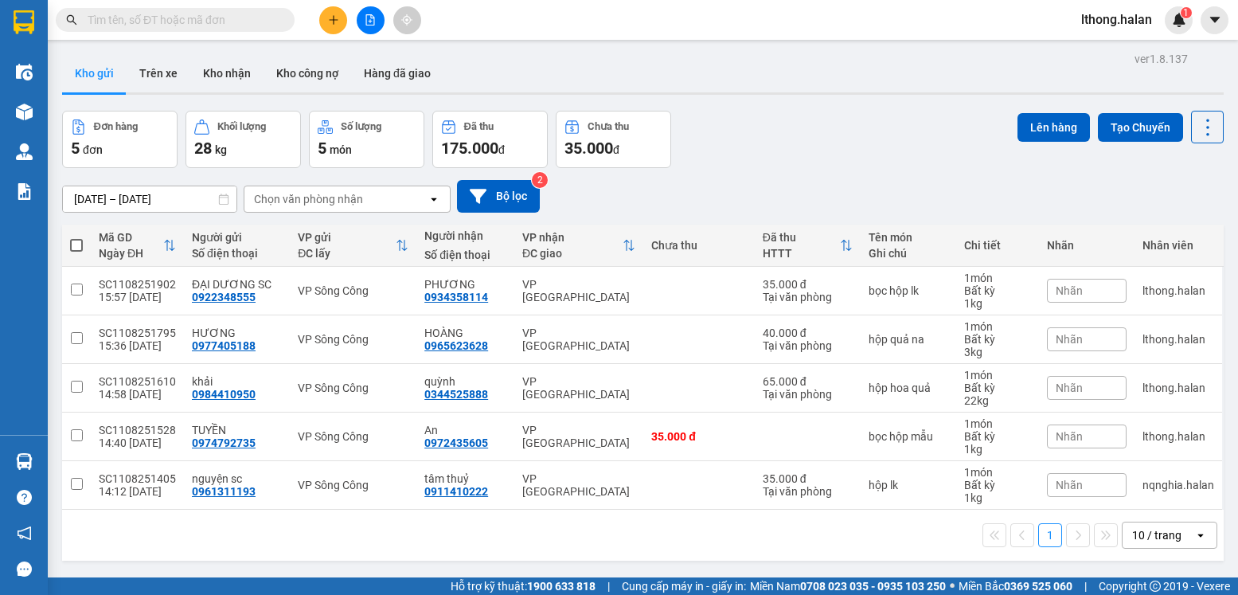
click at [75, 245] on span at bounding box center [76, 245] width 13 height 13
click at [76, 237] on input "checkbox" at bounding box center [76, 237] width 0 height 0
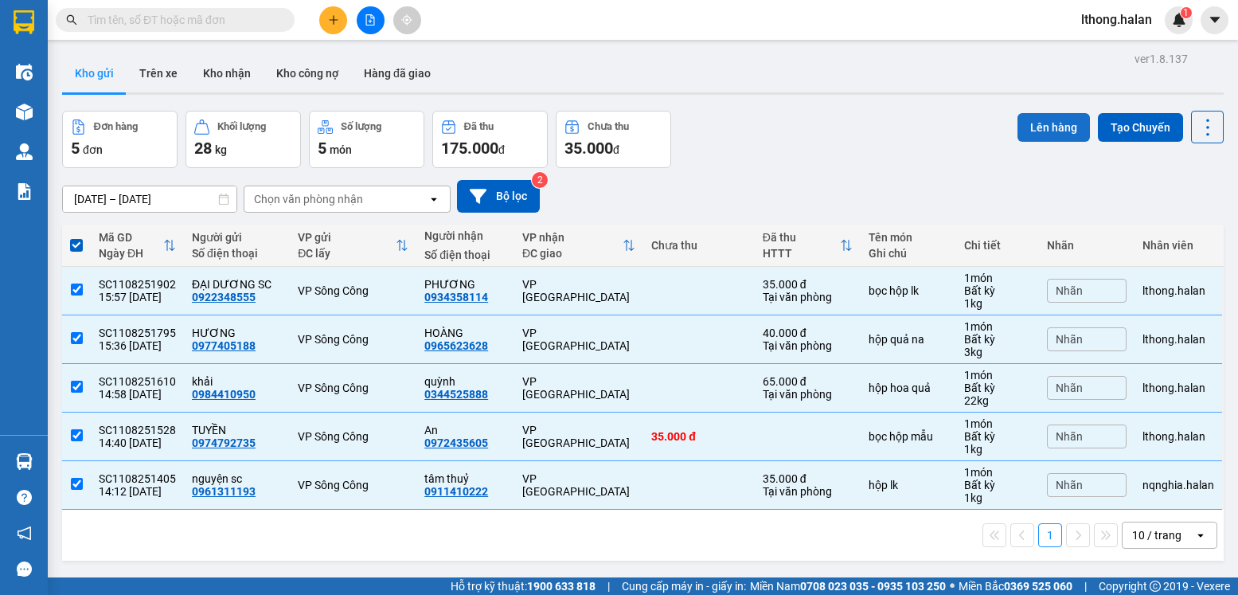
click at [1039, 126] on button "Lên hàng" at bounding box center [1054, 127] width 72 height 29
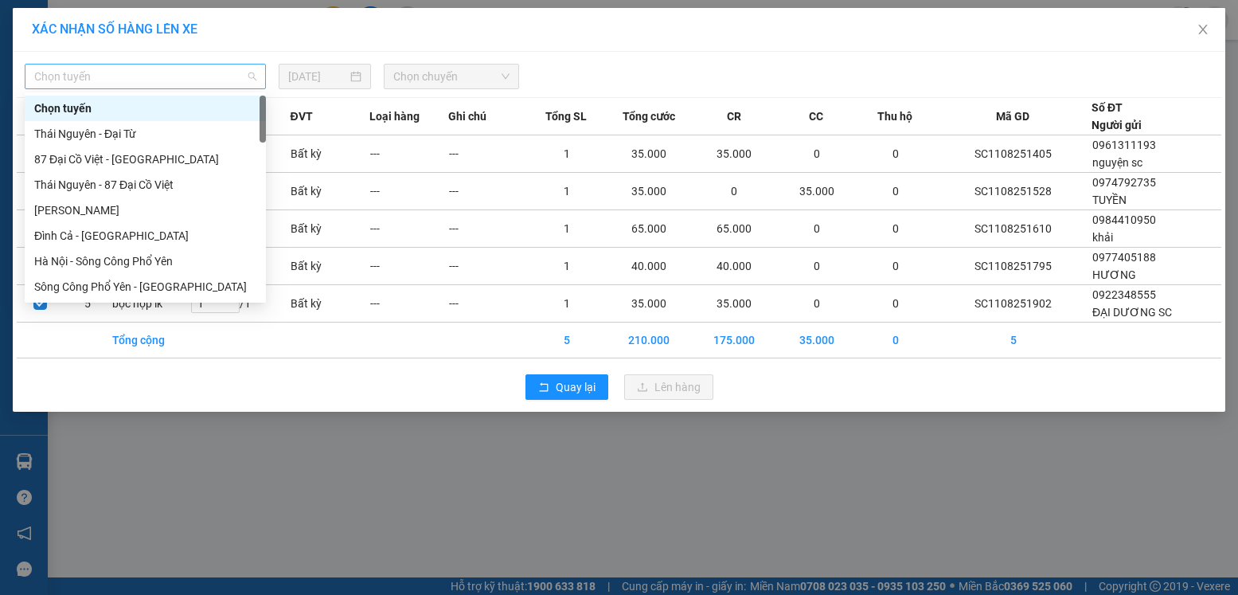
click at [207, 71] on span "Chọn tuyến" at bounding box center [145, 77] width 222 height 24
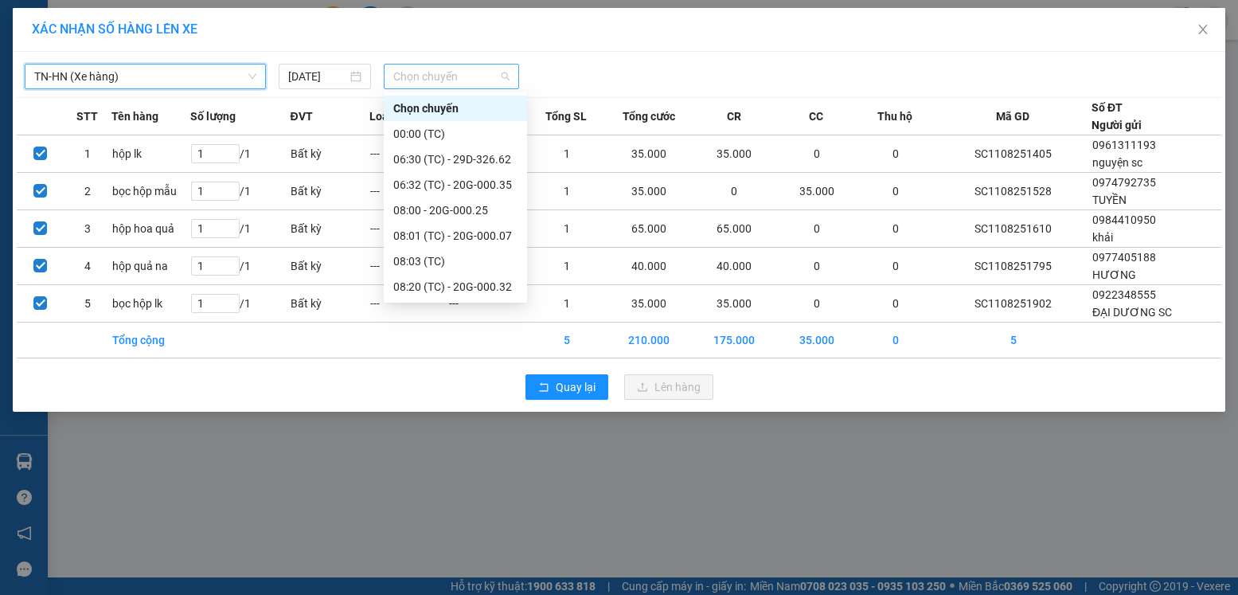
click at [443, 80] on span "Chọn chuyến" at bounding box center [451, 77] width 116 height 24
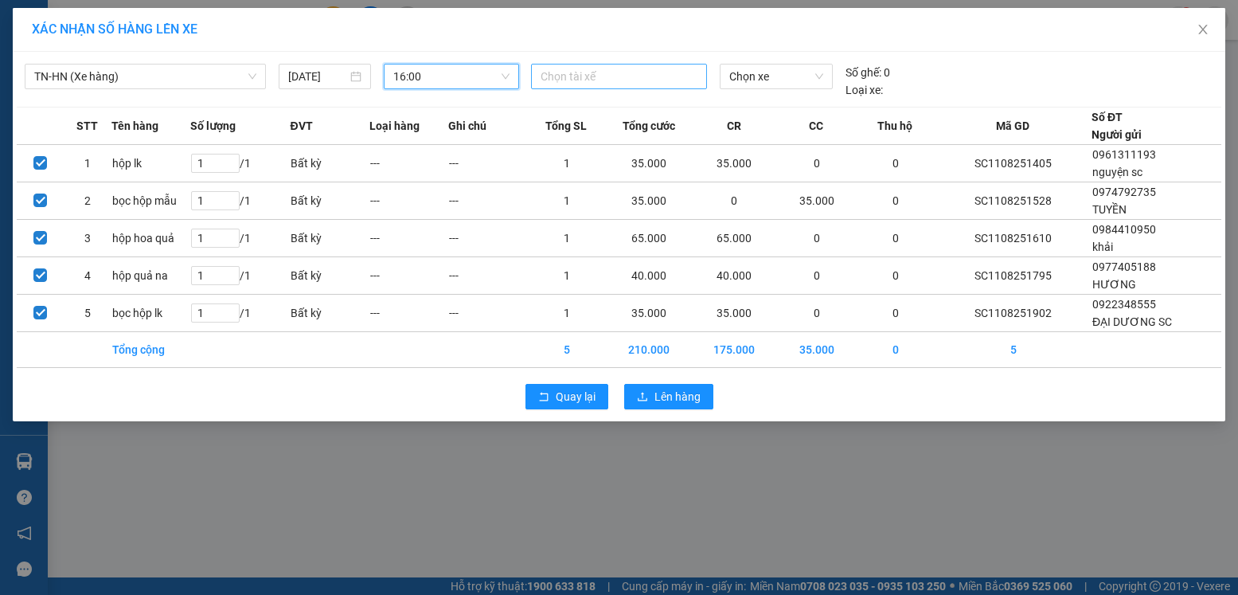
click at [624, 76] on div at bounding box center [619, 76] width 168 height 19
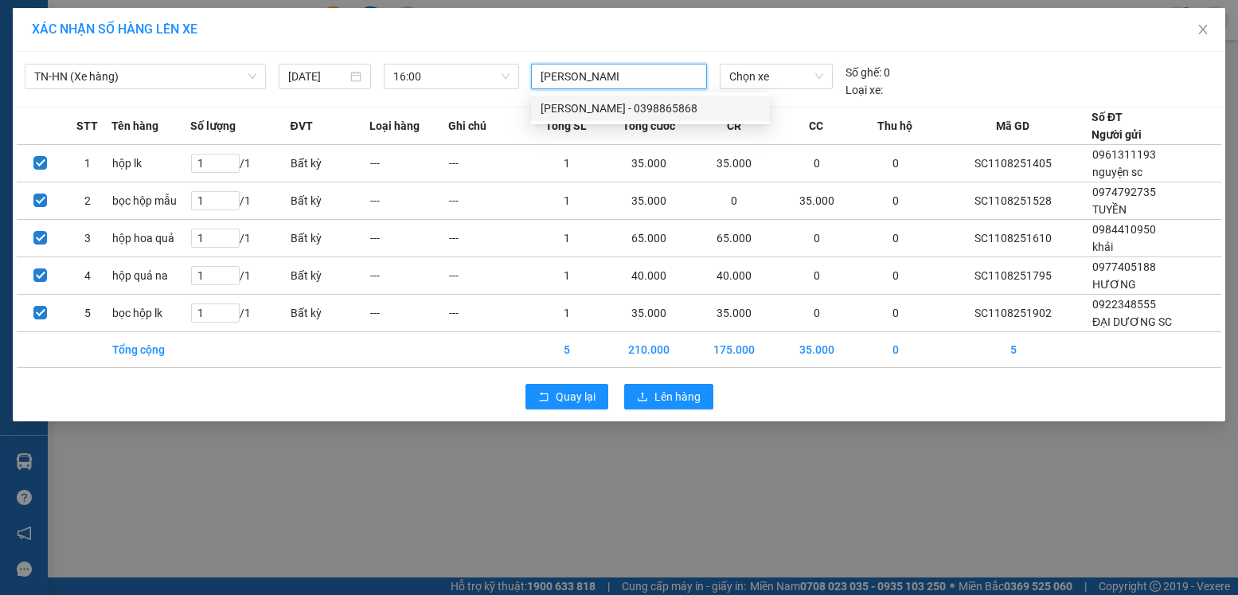
type input "dương văn hoà"
click at [637, 112] on div "[PERSON_NAME] - 0398865868" at bounding box center [651, 109] width 220 height 18
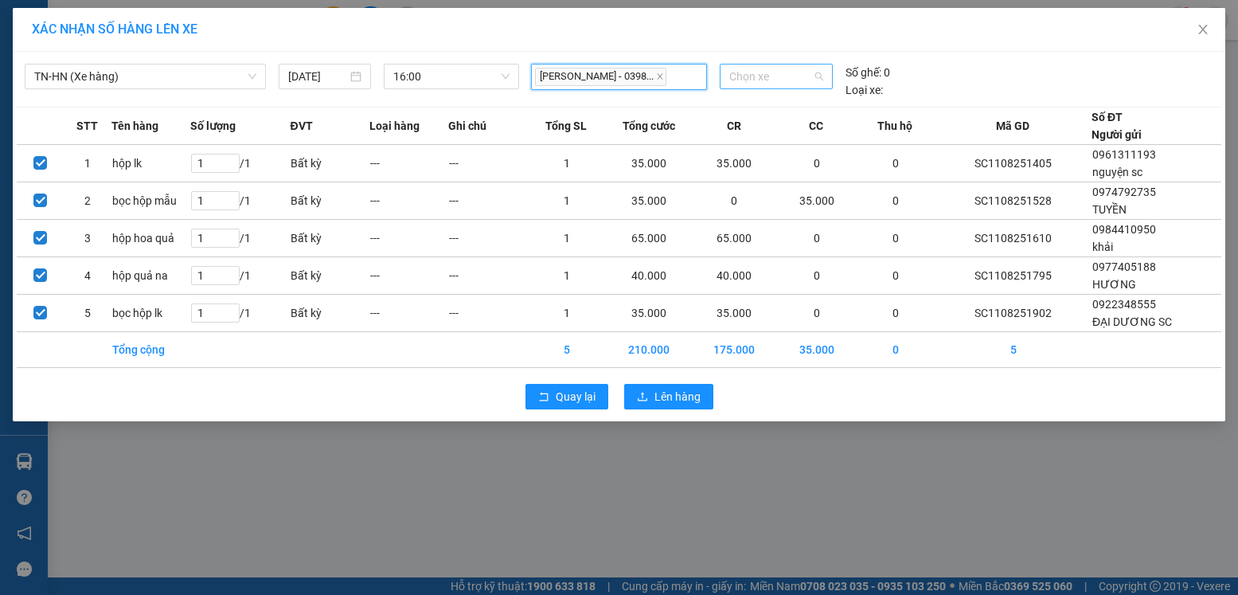
click at [787, 74] on span "Chọn xe" at bounding box center [777, 77] width 94 height 24
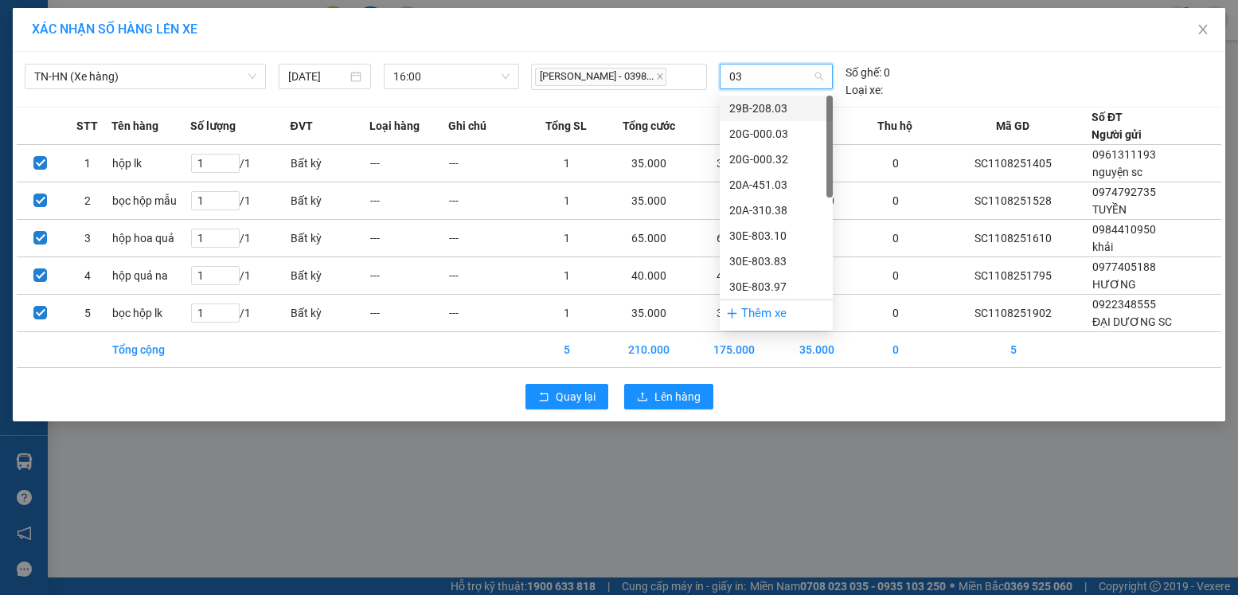
type input "032"
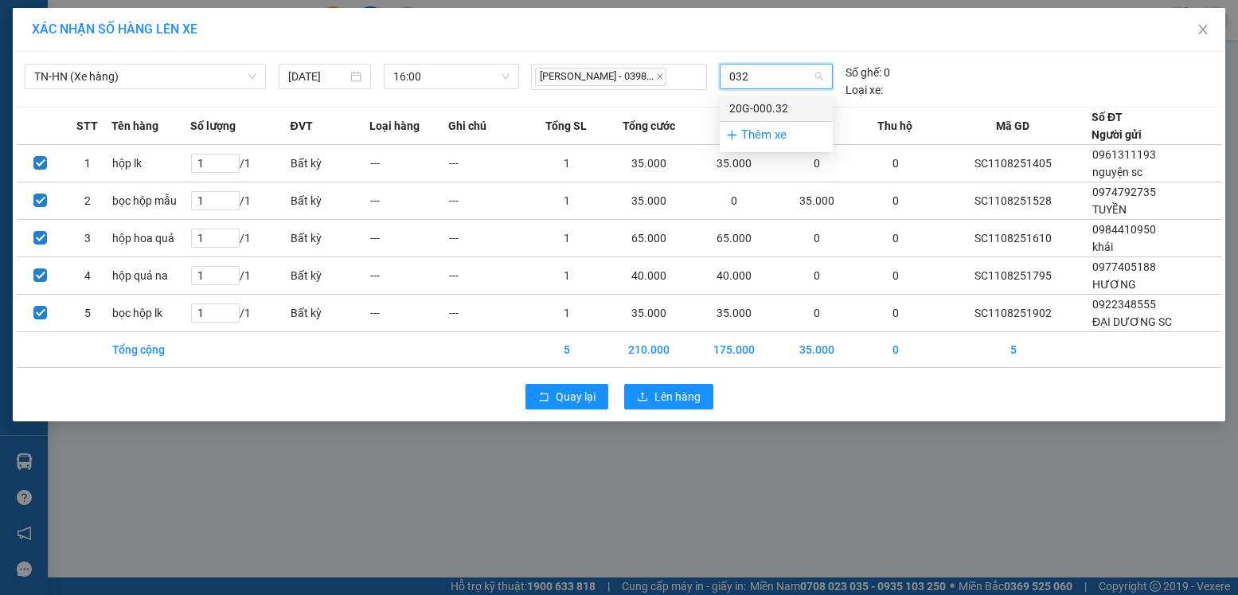
click at [774, 100] on div "20G-000.32" at bounding box center [777, 109] width 94 height 18
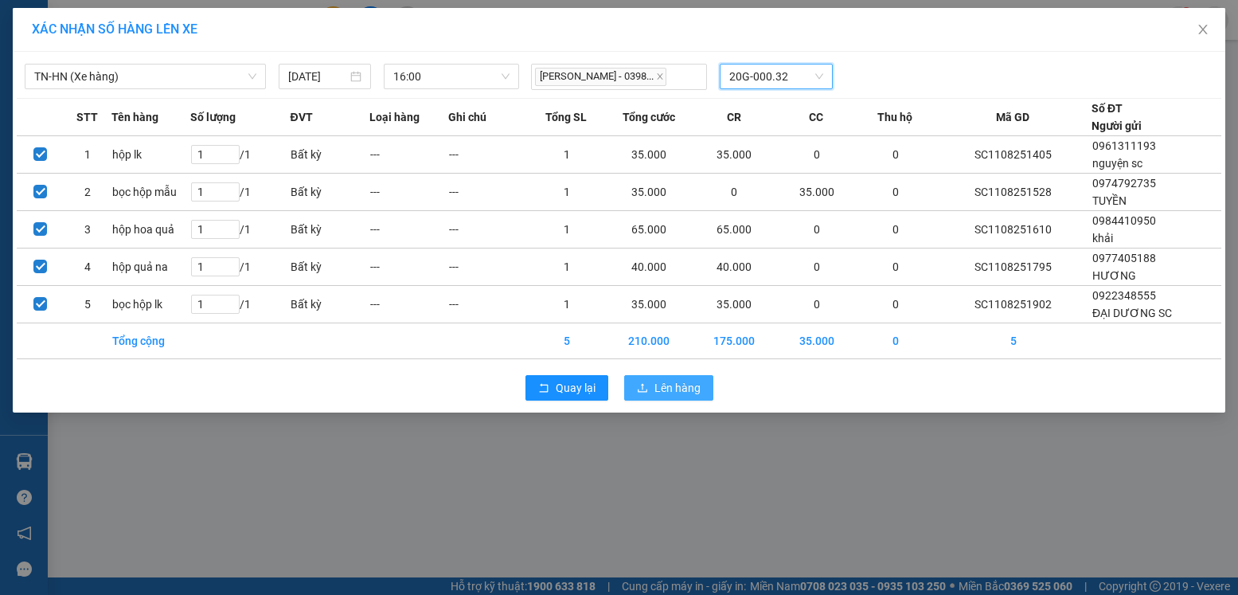
click at [686, 385] on span "Lên hàng" at bounding box center [678, 388] width 46 height 18
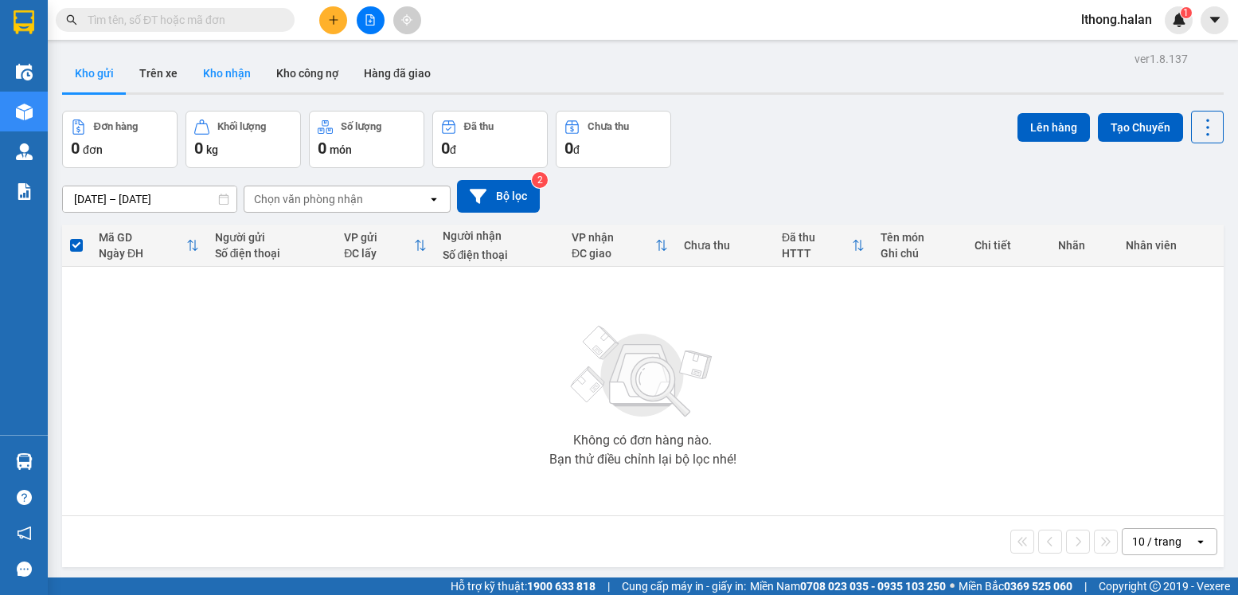
click at [225, 72] on button "Kho nhận" at bounding box center [226, 73] width 73 height 38
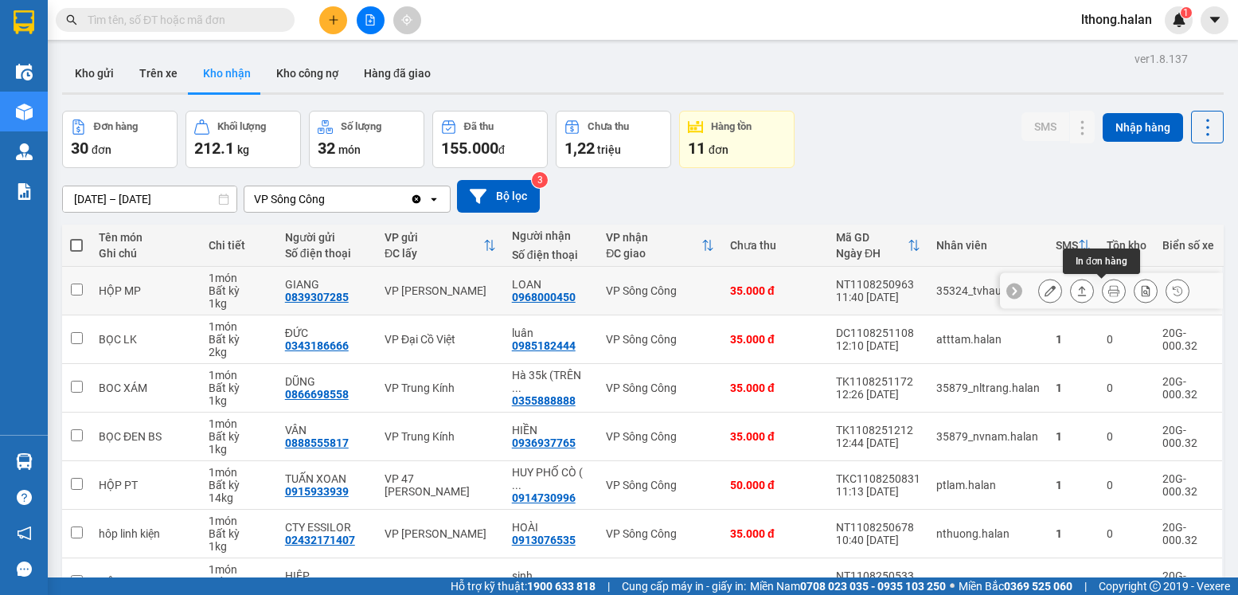
click at [1109, 288] on icon at bounding box center [1114, 290] width 11 height 11
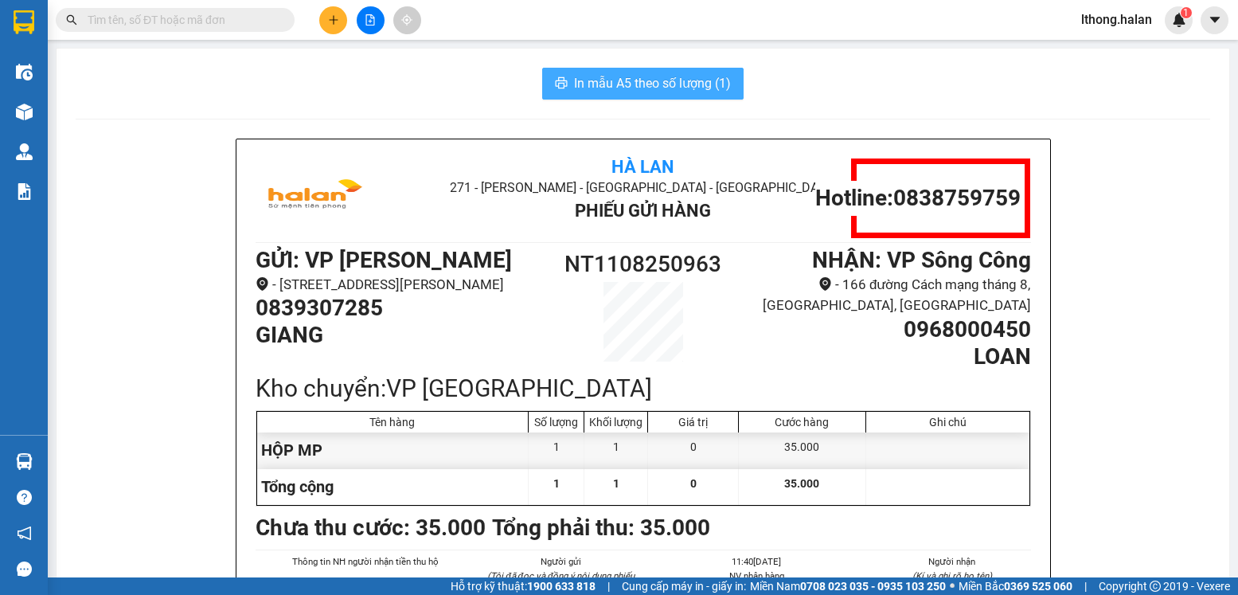
click at [702, 85] on span "In mẫu A5 theo số lượng (1)" at bounding box center [652, 83] width 157 height 20
click at [219, 22] on input "text" at bounding box center [182, 20] width 188 height 18
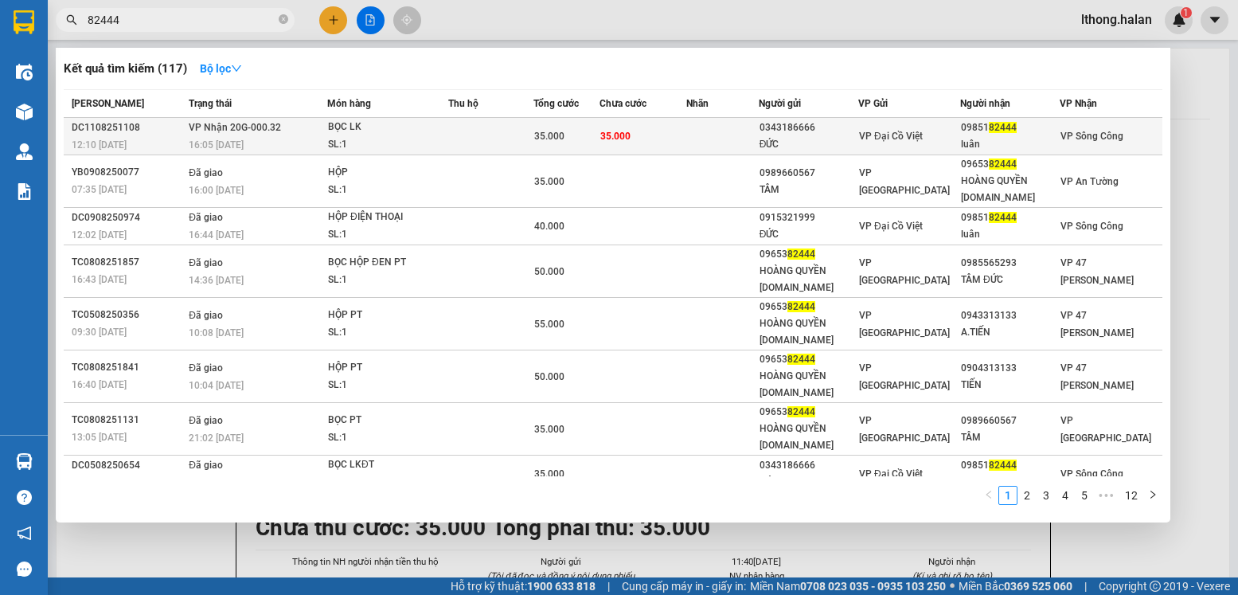
type input "82444"
click at [744, 139] on td at bounding box center [723, 136] width 72 height 37
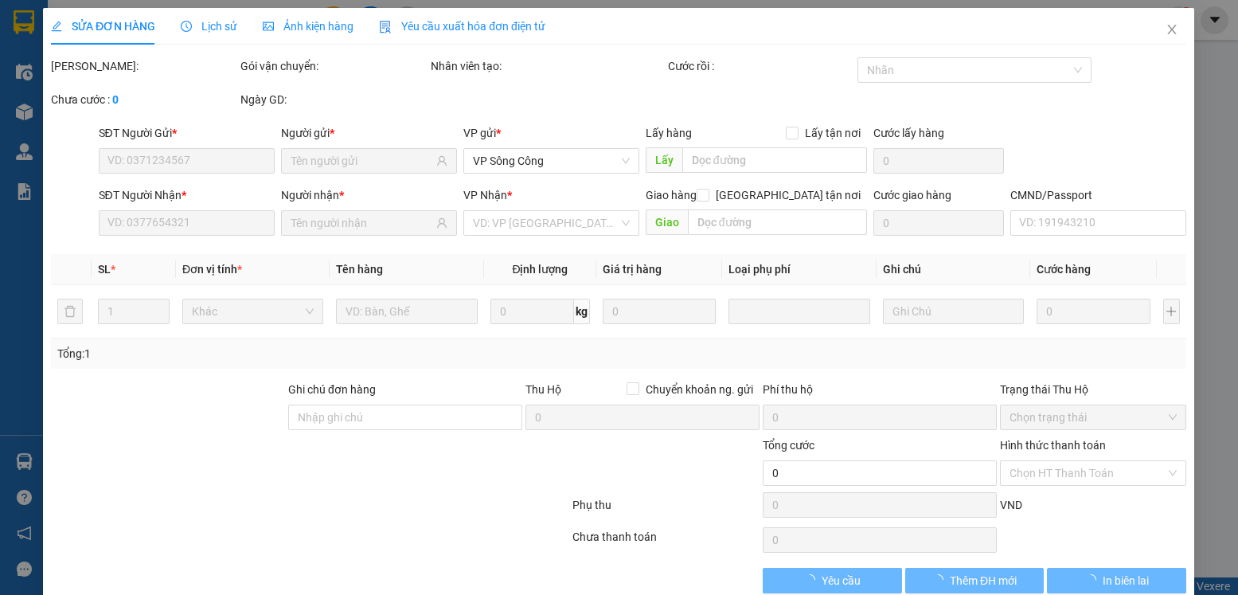
type input "0343186666"
type input "ĐỨC"
type input "0985182444"
type input "luân"
type input "35.000"
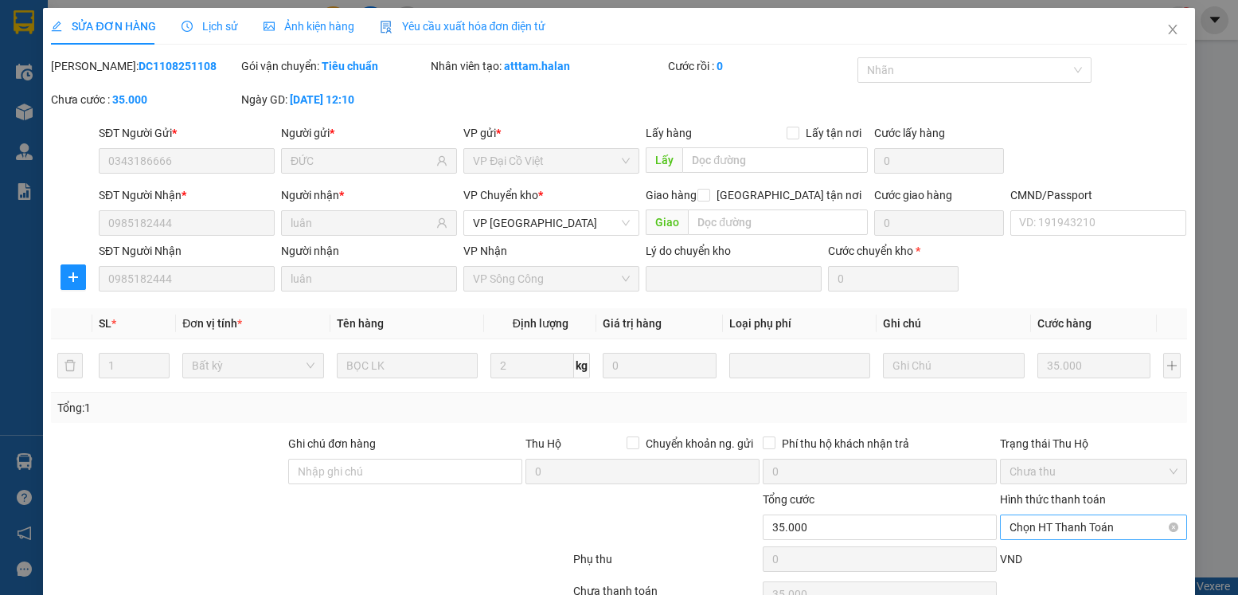
click at [1098, 515] on span "Chọn HT Thanh Toán" at bounding box center [1093, 527] width 167 height 24
click at [1061, 550] on div "Tại văn phòng" at bounding box center [1083, 559] width 166 height 18
type input "0"
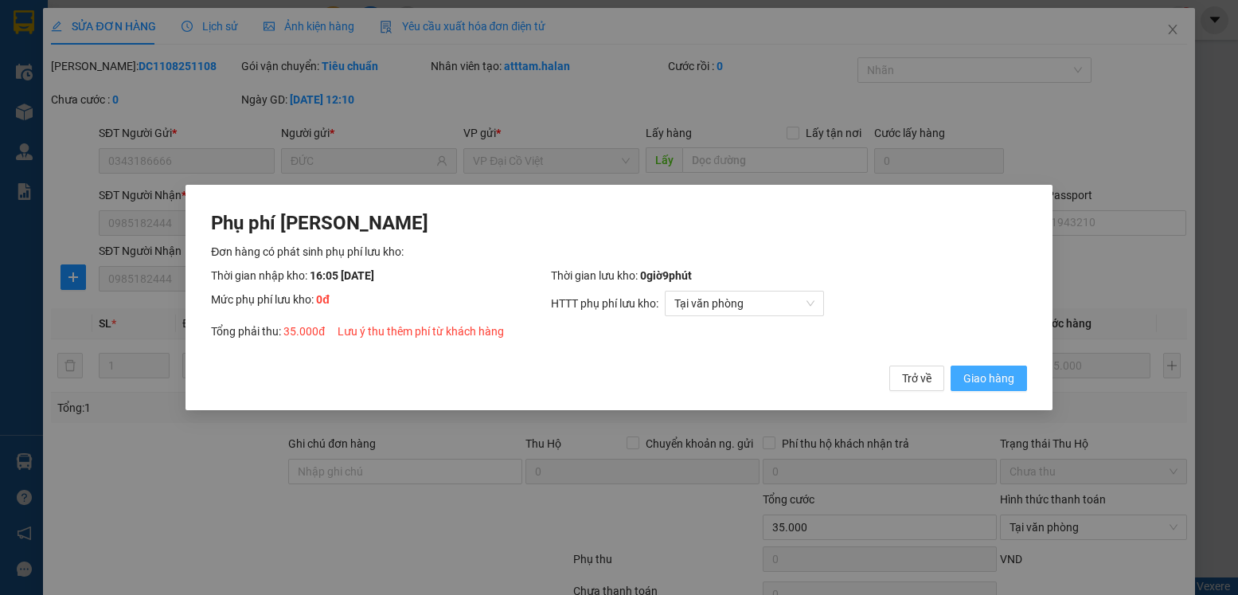
click at [1002, 374] on span "Giao hàng" at bounding box center [989, 379] width 51 height 18
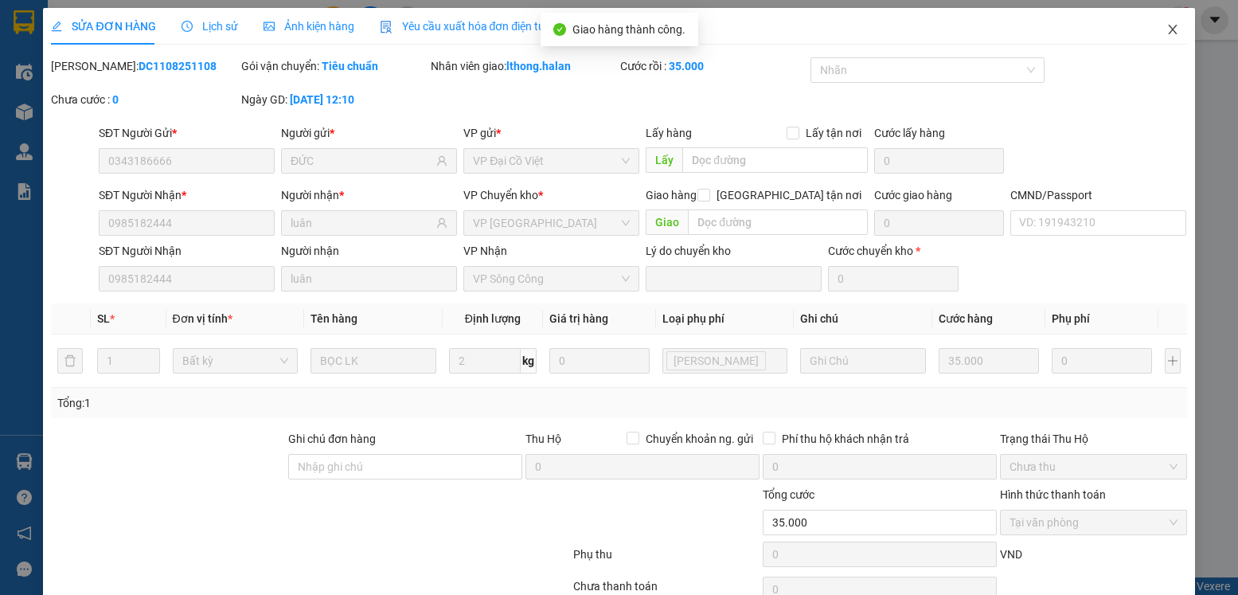
click at [1167, 26] on icon "close" at bounding box center [1173, 29] width 13 height 13
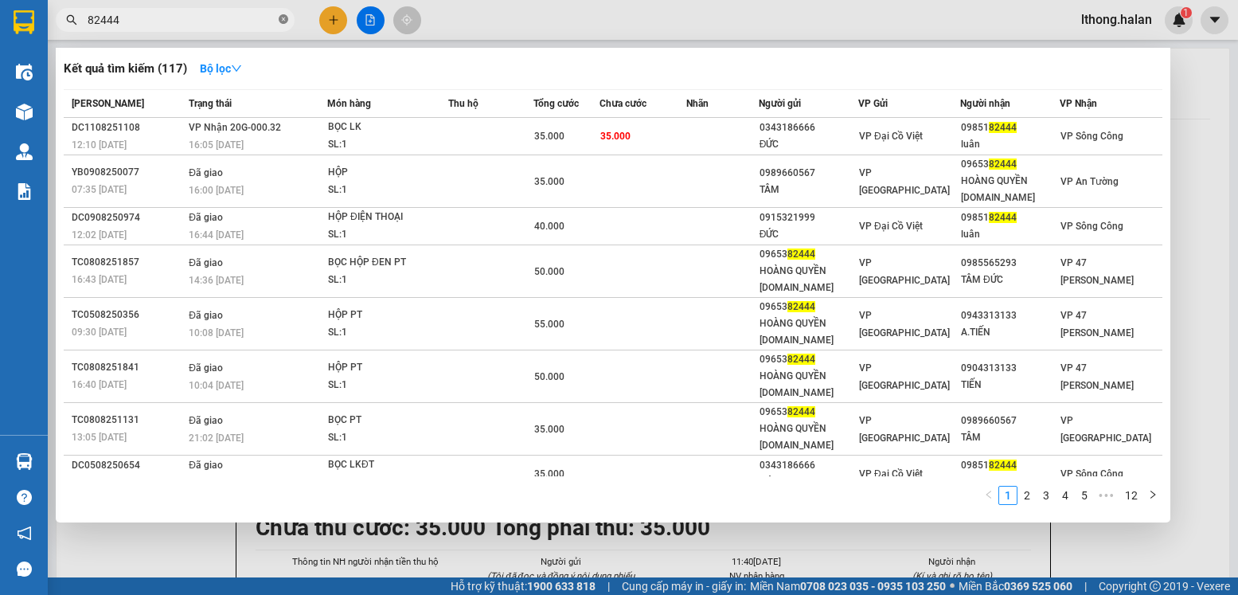
click at [281, 22] on icon "close-circle" at bounding box center [284, 19] width 10 height 10
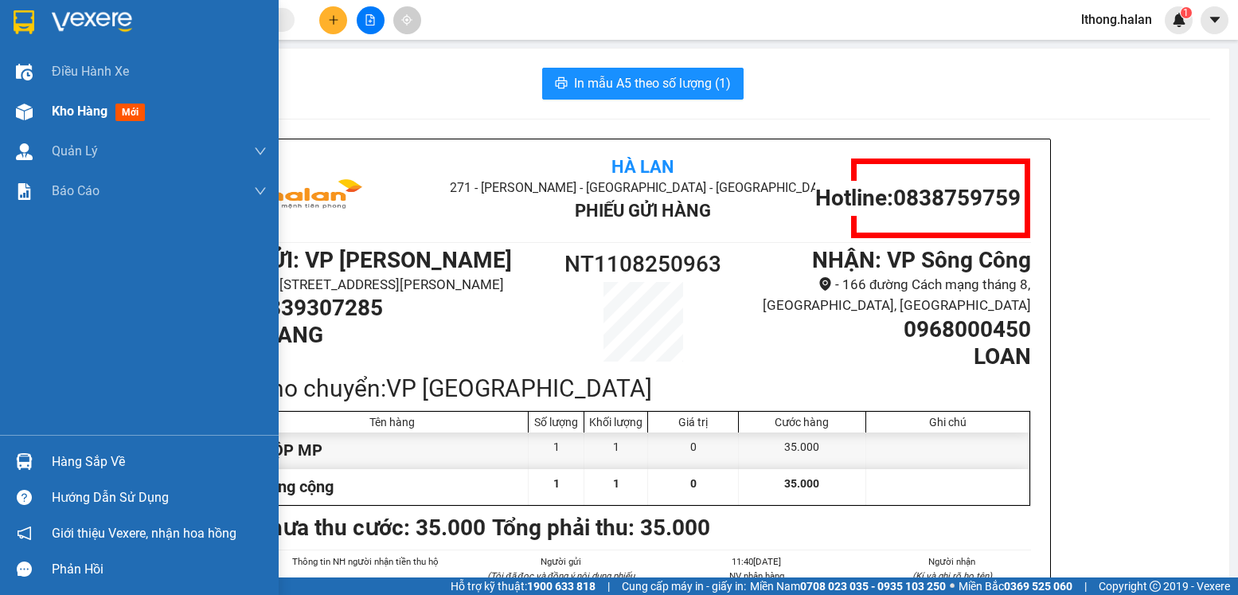
click at [88, 117] on span "Kho hàng" at bounding box center [80, 111] width 56 height 15
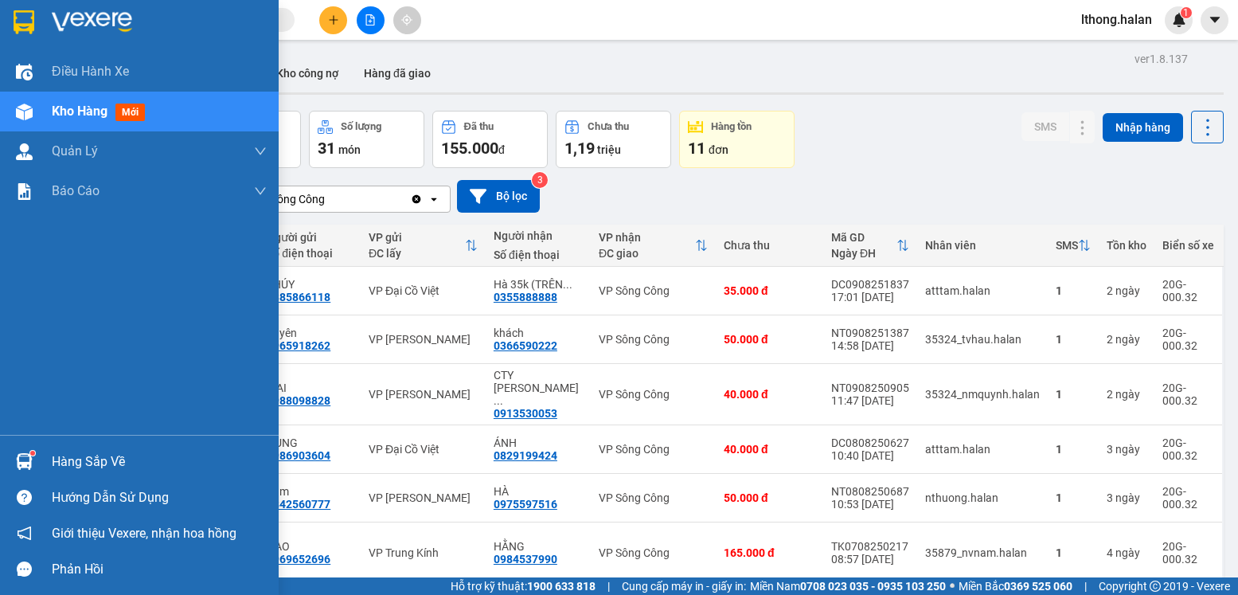
click at [84, 456] on div "Hàng sắp về" at bounding box center [159, 462] width 215 height 24
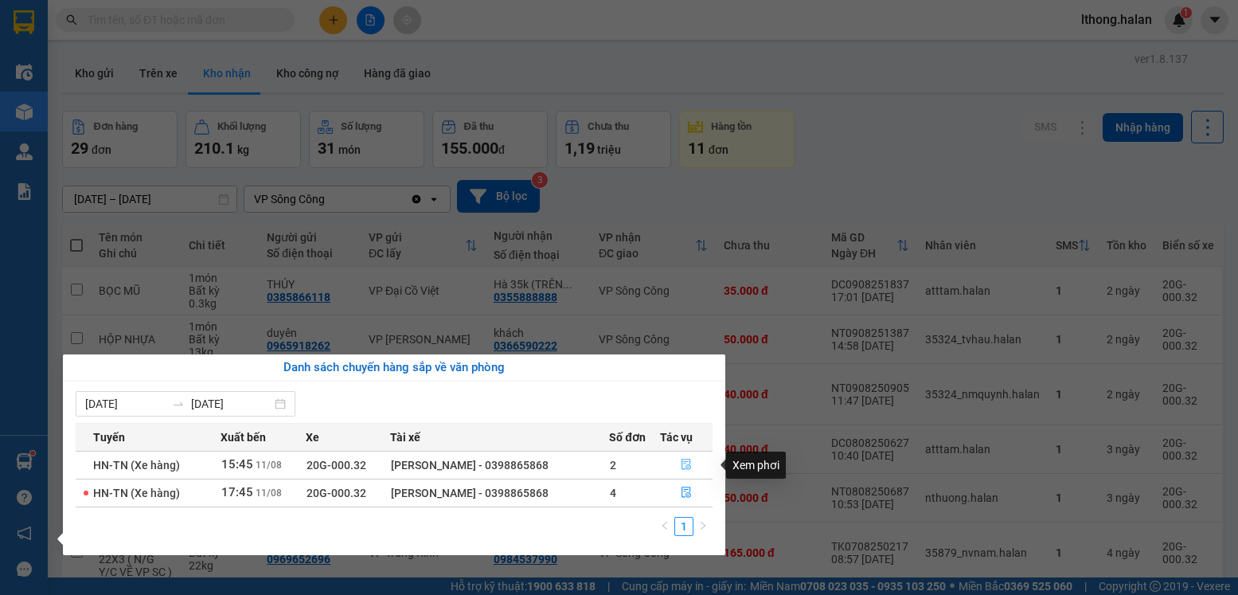
click at [686, 463] on icon "file-done" at bounding box center [686, 464] width 11 height 11
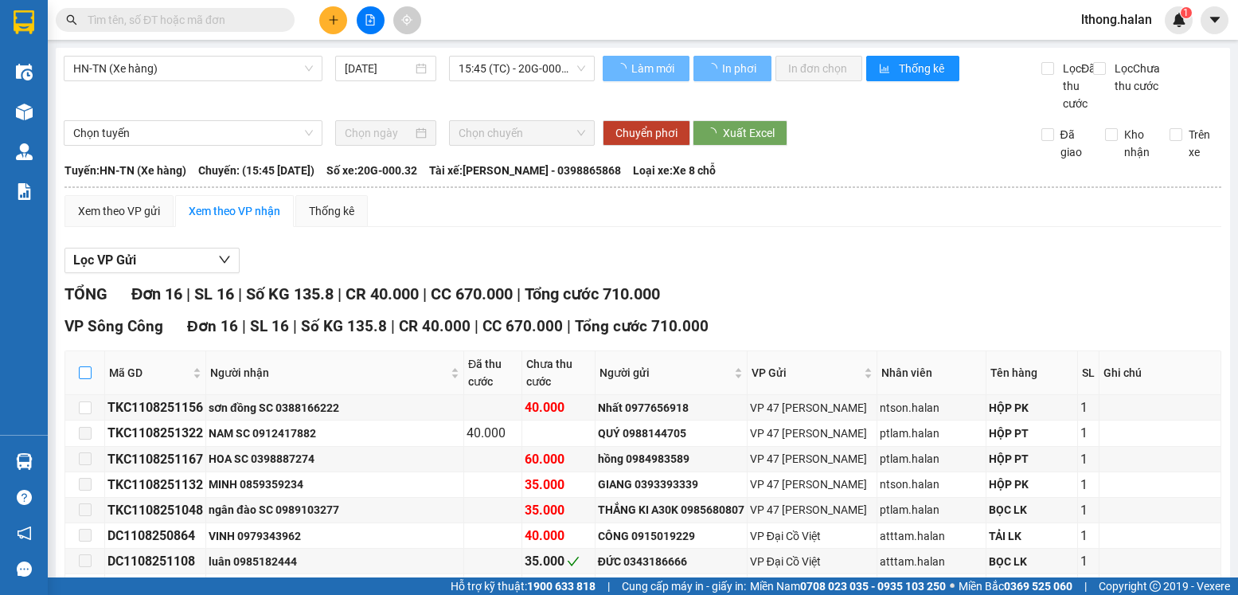
click at [86, 379] on input "checkbox" at bounding box center [85, 372] width 13 height 13
checkbox input "true"
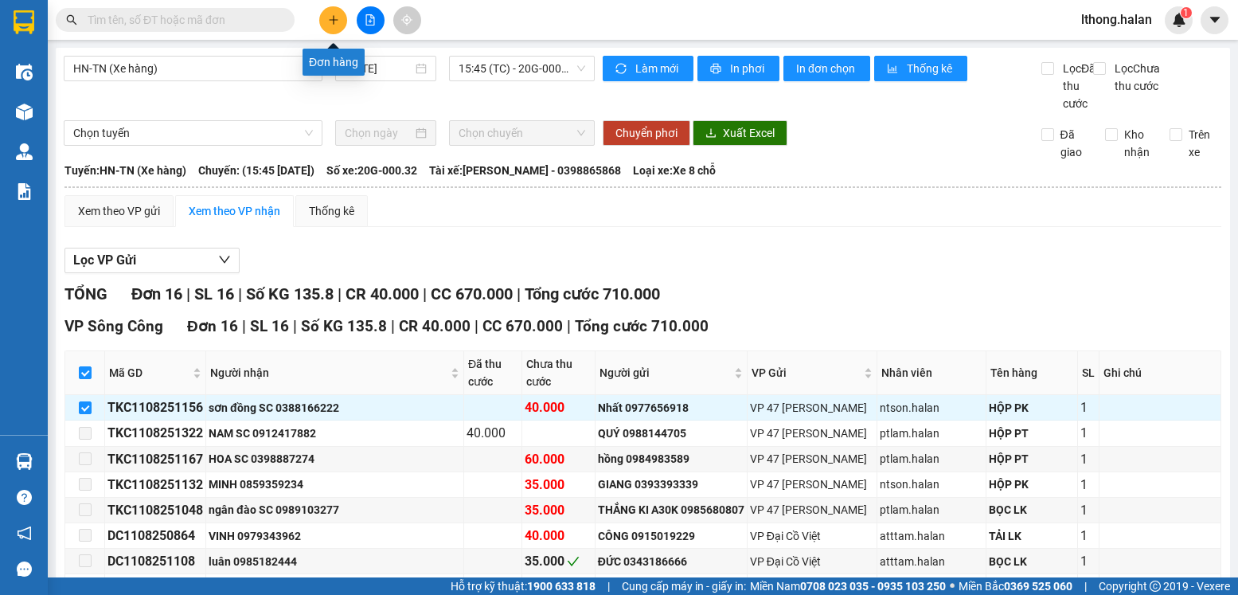
click at [327, 16] on button at bounding box center [333, 20] width 28 height 28
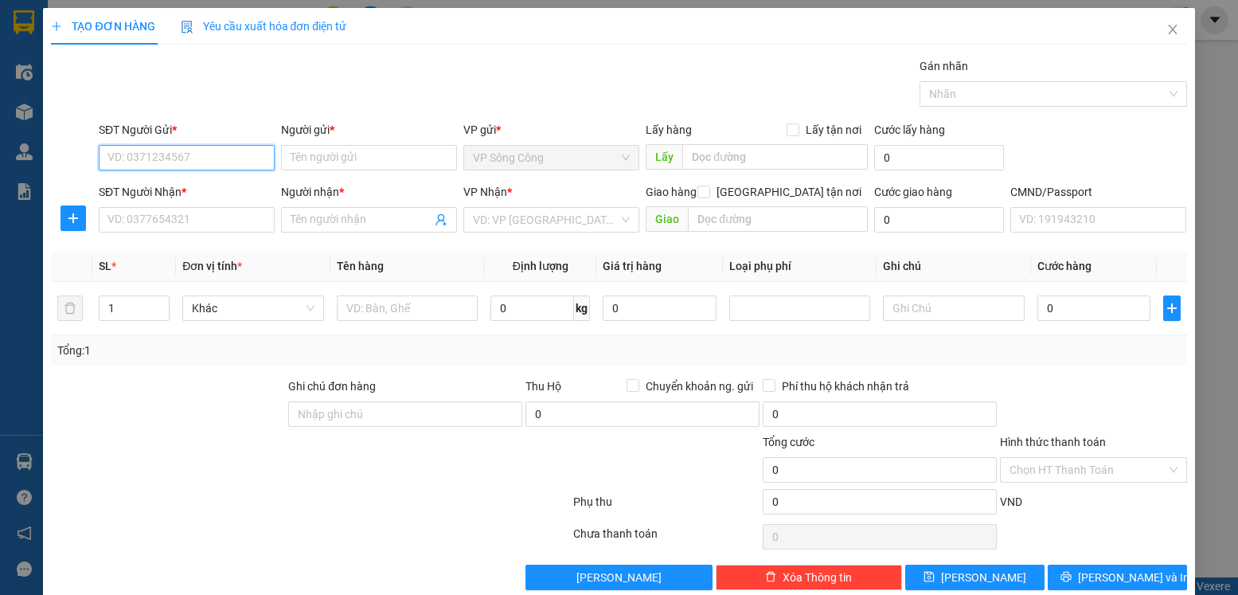
click at [197, 155] on input "SĐT Người Gửi *" at bounding box center [187, 157] width 176 height 25
type input "0966614783"
click at [198, 184] on div "0966614783 - QUỲNH" at bounding box center [186, 190] width 157 height 18
type input "QUỲNH"
type input "0966614783"
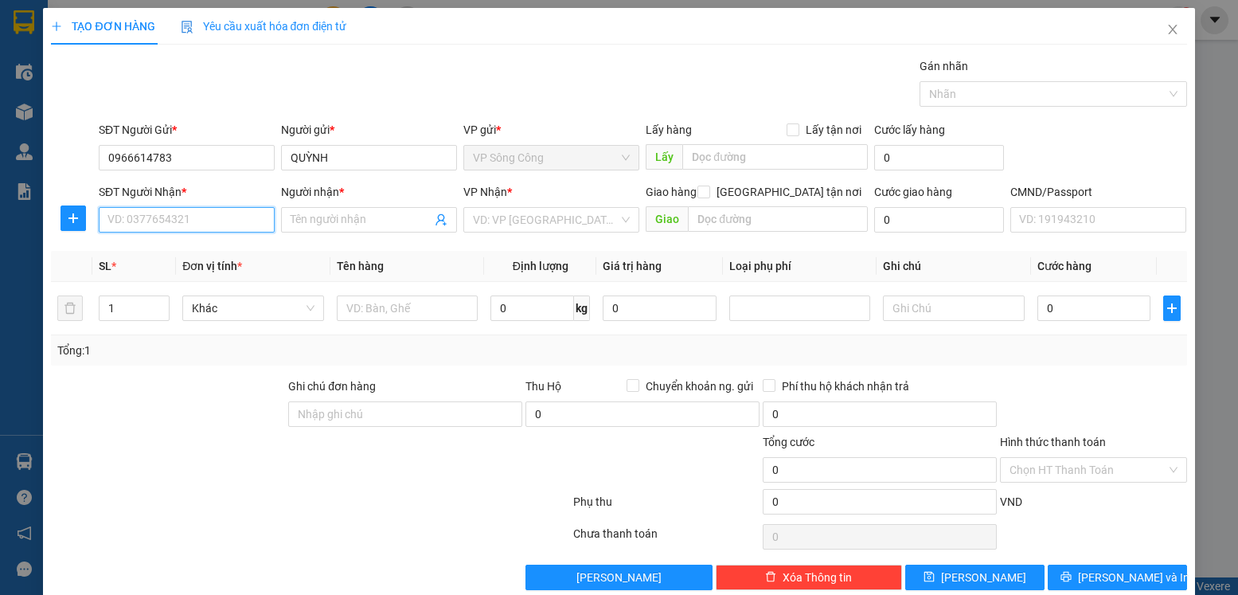
click at [182, 222] on input "SĐT Người Nhận *" at bounding box center [187, 219] width 176 height 25
type input "0347425225"
click at [205, 253] on div "0347425225 - KHÁNH" at bounding box center [186, 252] width 157 height 18
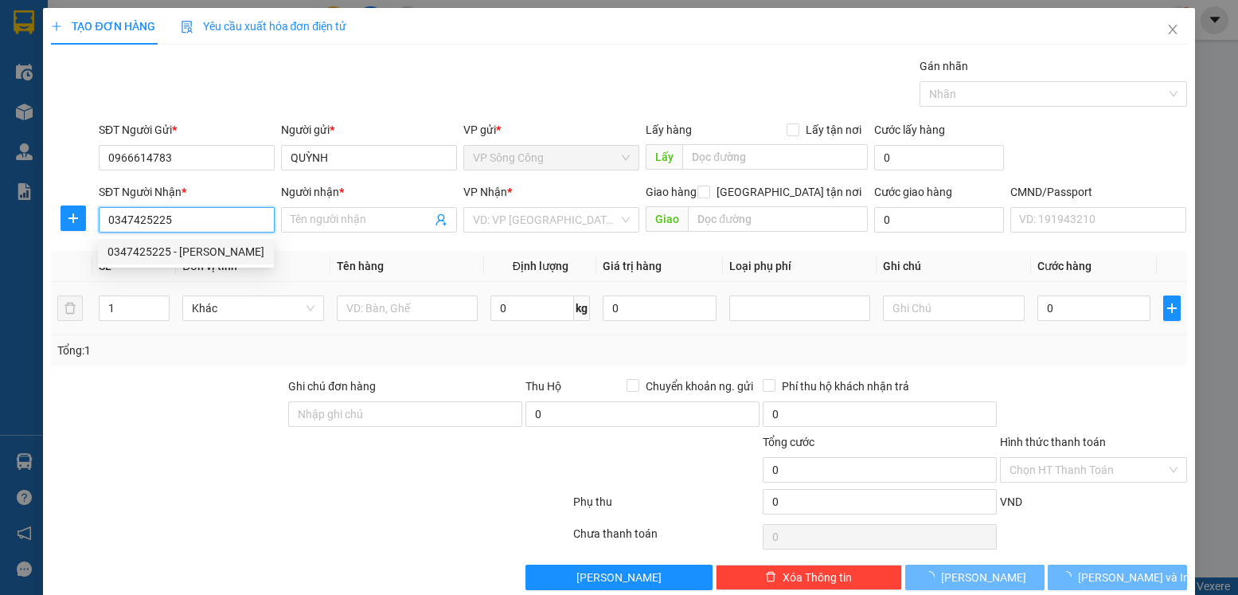
type input "KHÁNH"
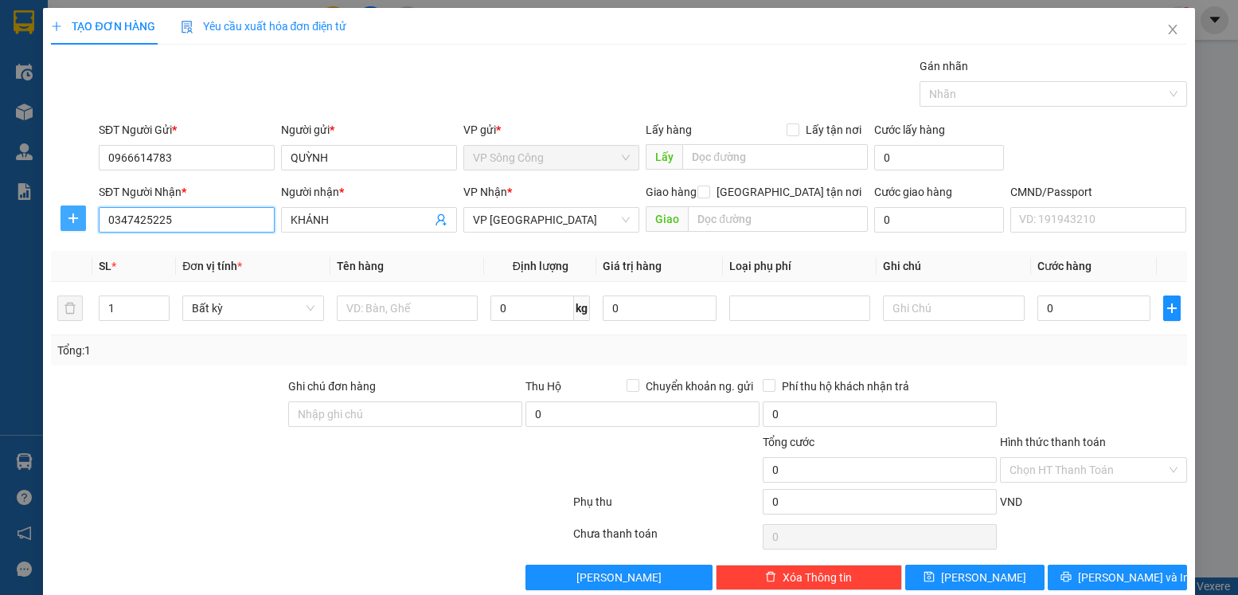
type input "0347425225"
click at [71, 211] on button "button" at bounding box center [73, 217] width 25 height 25
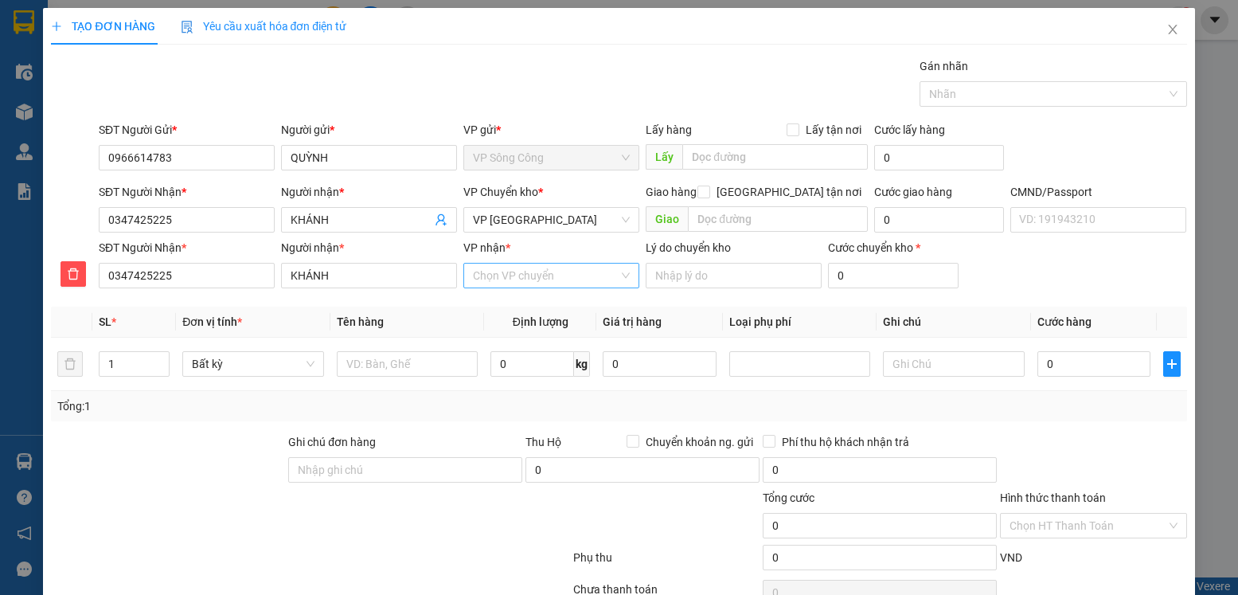
click at [500, 273] on input "VP nhận *" at bounding box center [546, 276] width 146 height 24
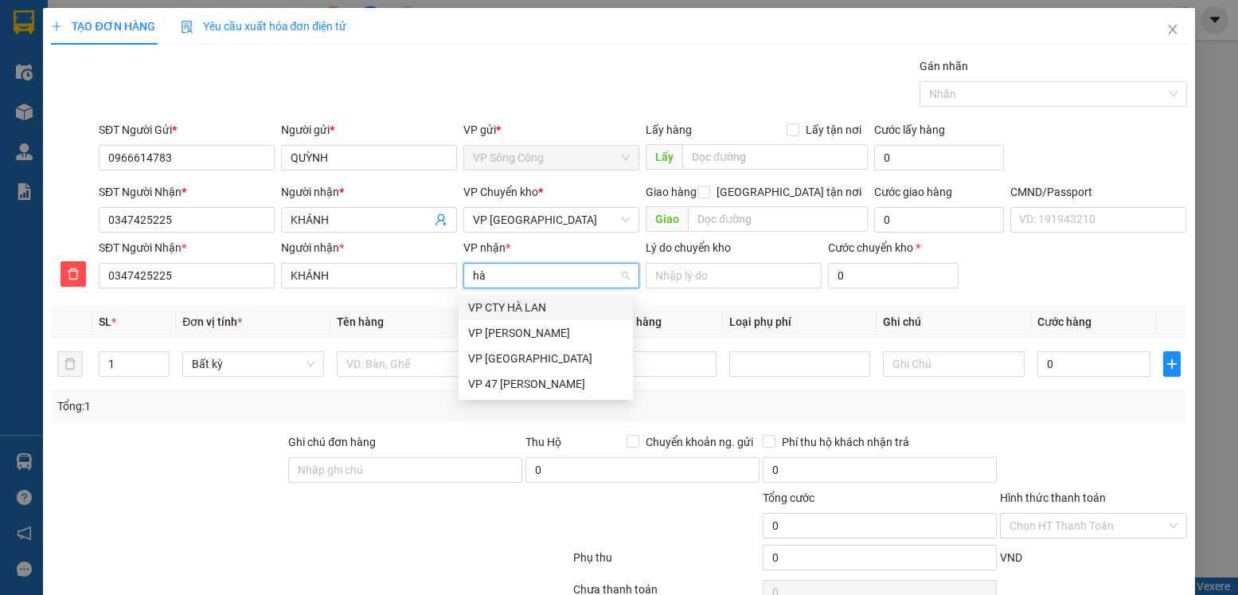
type input "hà"
click at [517, 358] on div "VP [GEOGRAPHIC_DATA]" at bounding box center [545, 359] width 155 height 18
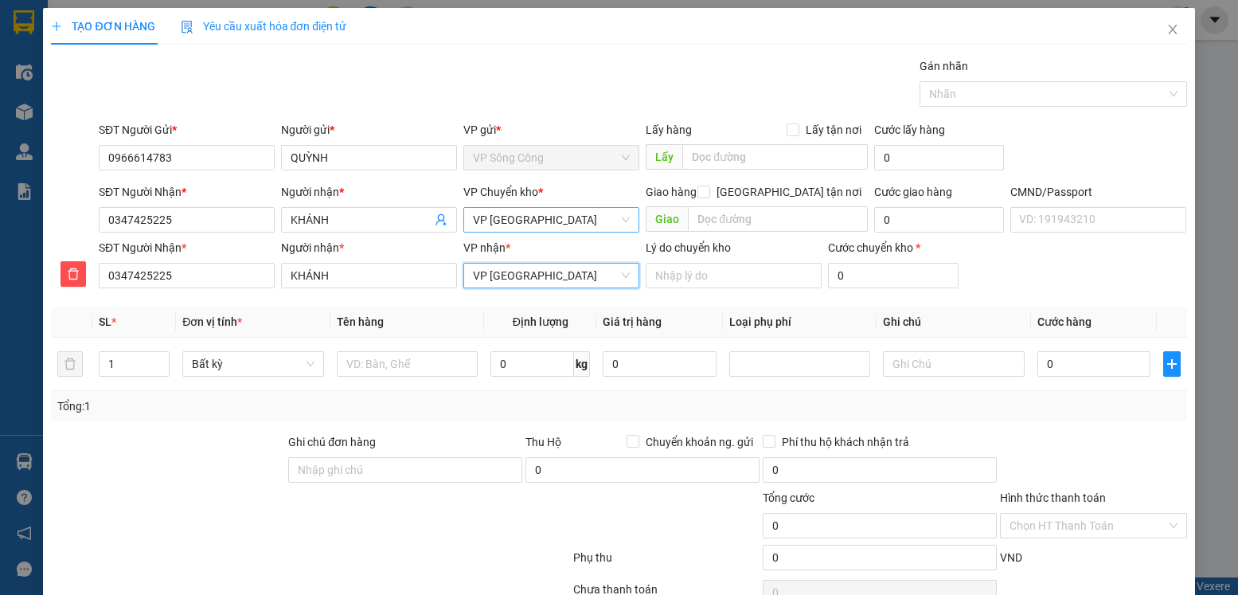
click at [532, 220] on span "VP [GEOGRAPHIC_DATA]" at bounding box center [551, 220] width 157 height 24
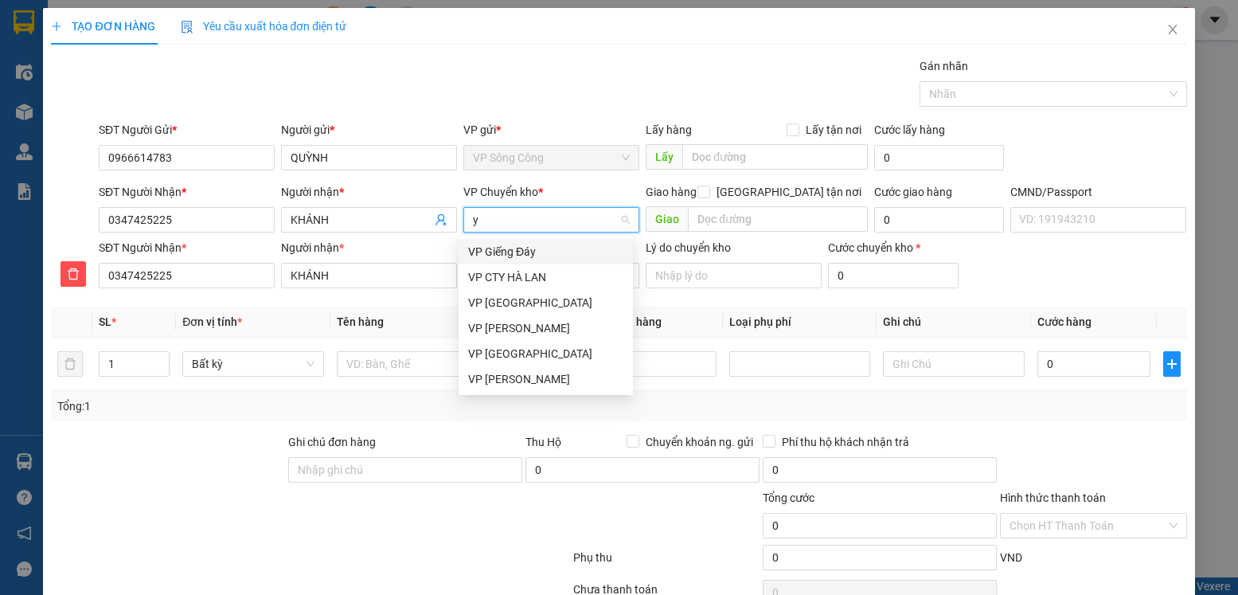
type input "yb"
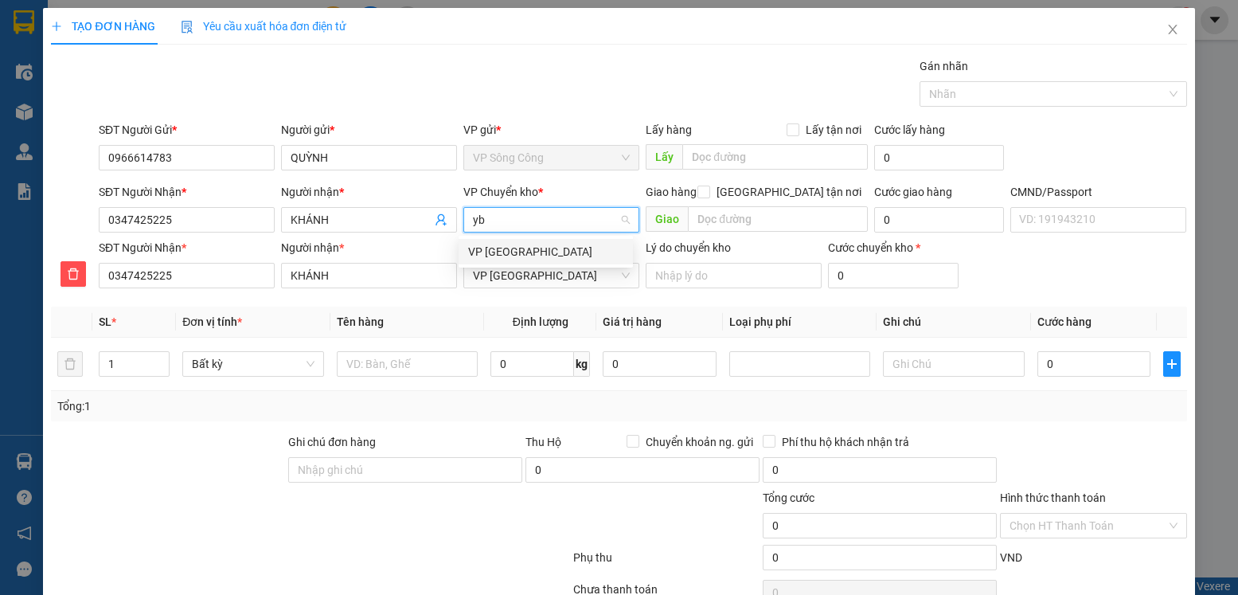
click at [515, 256] on div "VP [GEOGRAPHIC_DATA]" at bounding box center [545, 252] width 155 height 18
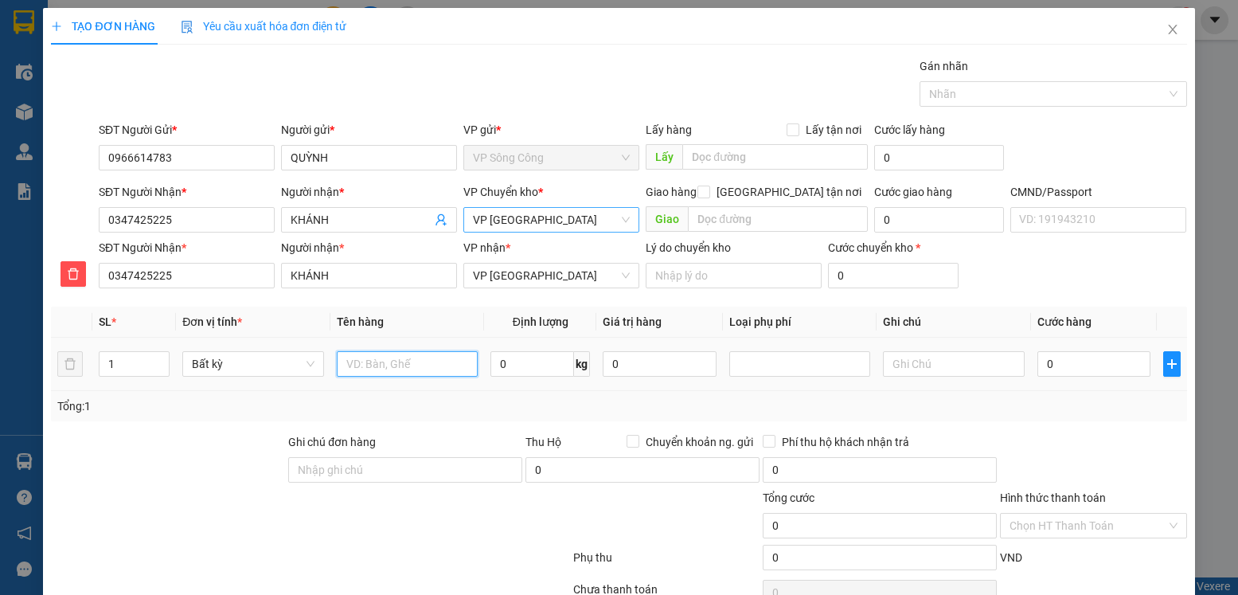
click at [401, 361] on input "text" at bounding box center [408, 363] width 142 height 25
type input "túi cúc gt"
click at [511, 362] on input "0" at bounding box center [533, 363] width 84 height 25
type input "0"
type input "1"
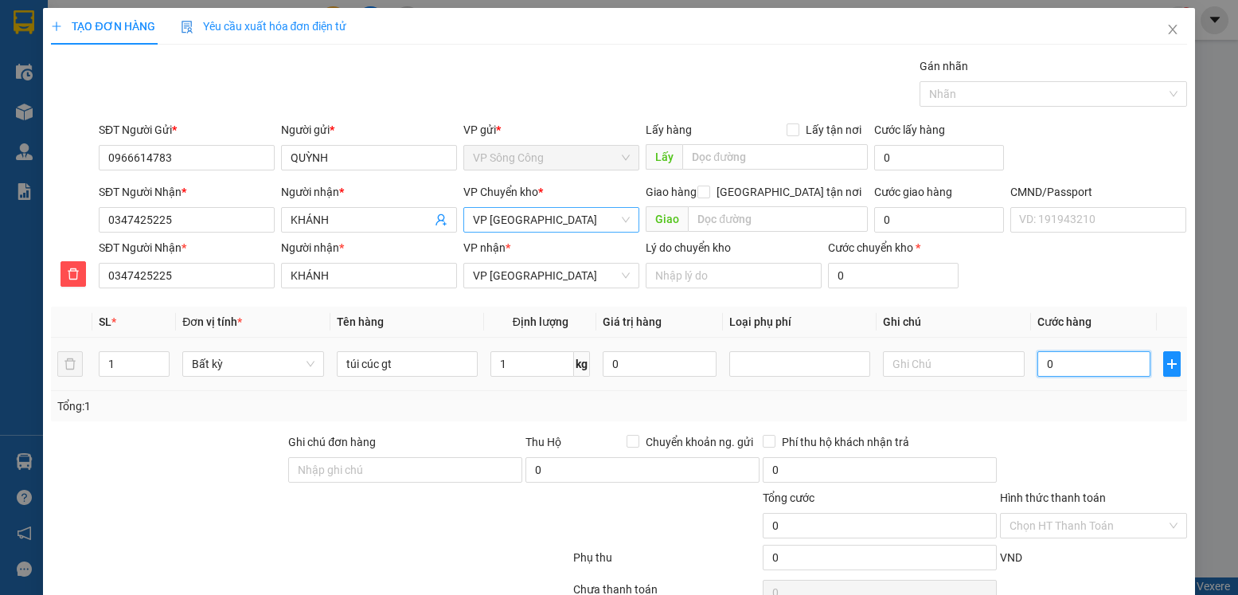
click at [1059, 369] on input "0" at bounding box center [1094, 363] width 113 height 25
type input "35.000"
click at [1090, 514] on input "Hình thức thanh toán" at bounding box center [1088, 526] width 156 height 24
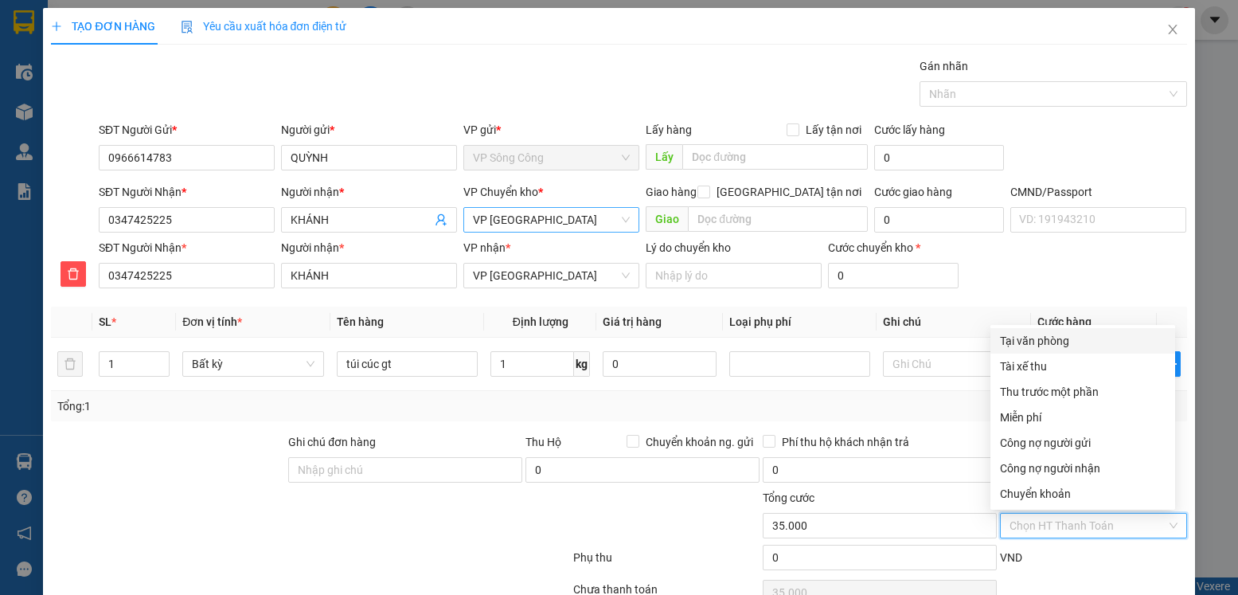
click at [1058, 332] on div "Tại văn phòng" at bounding box center [1083, 341] width 166 height 18
type input "0"
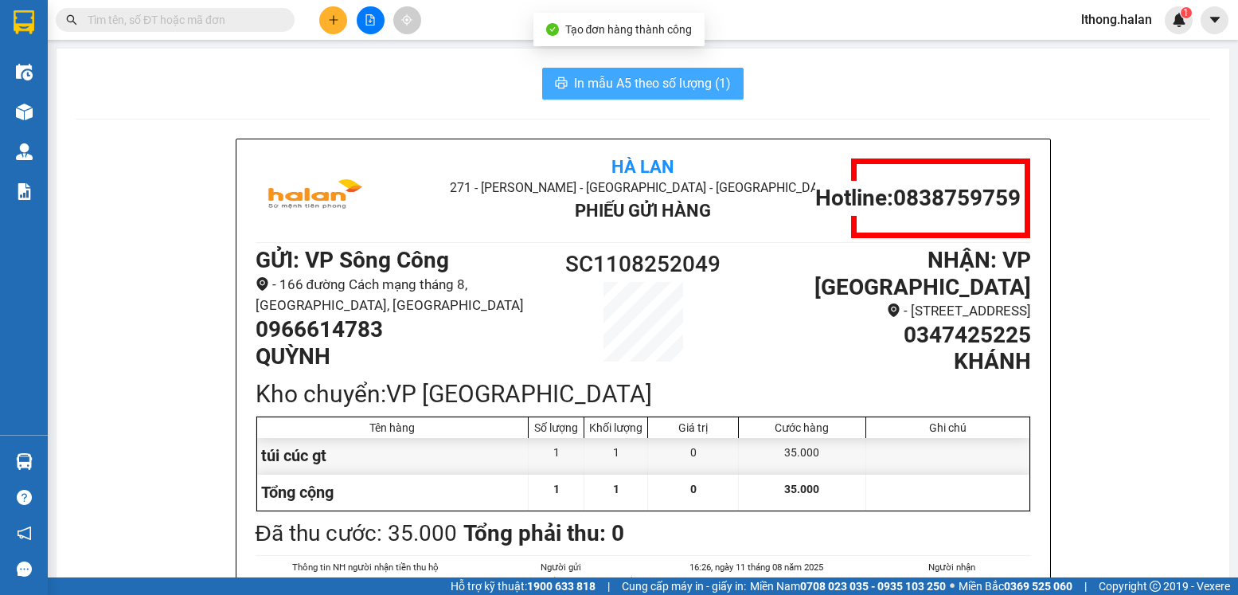
click at [682, 85] on span "In mẫu A5 theo số lượng (1)" at bounding box center [652, 83] width 157 height 20
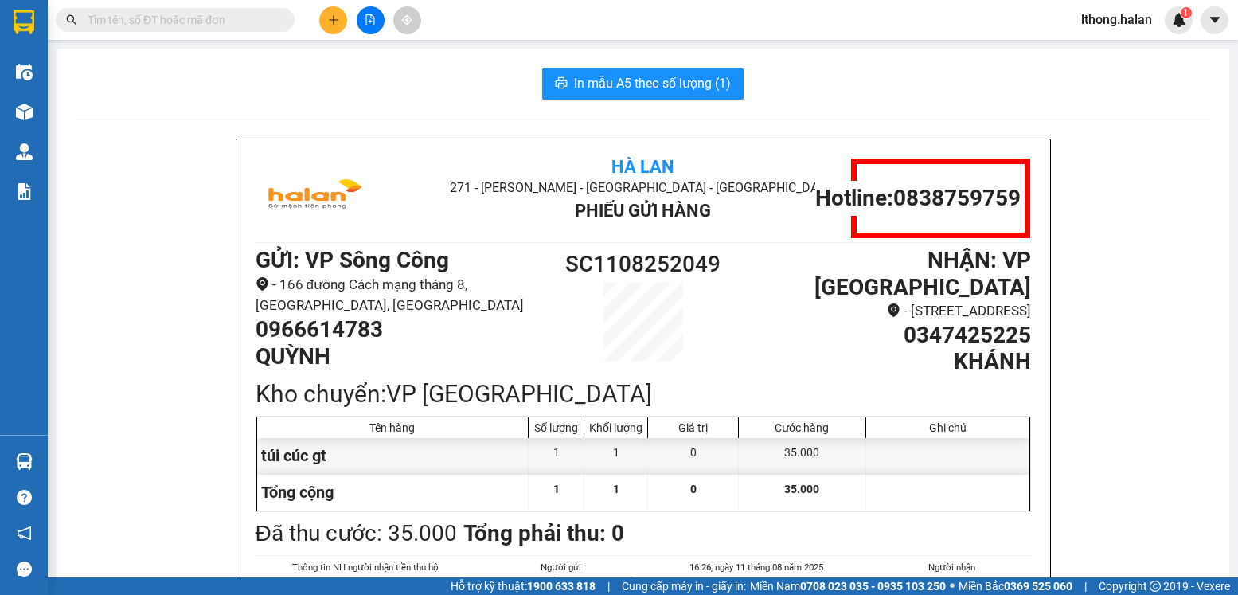
click at [233, 25] on input "text" at bounding box center [182, 20] width 188 height 18
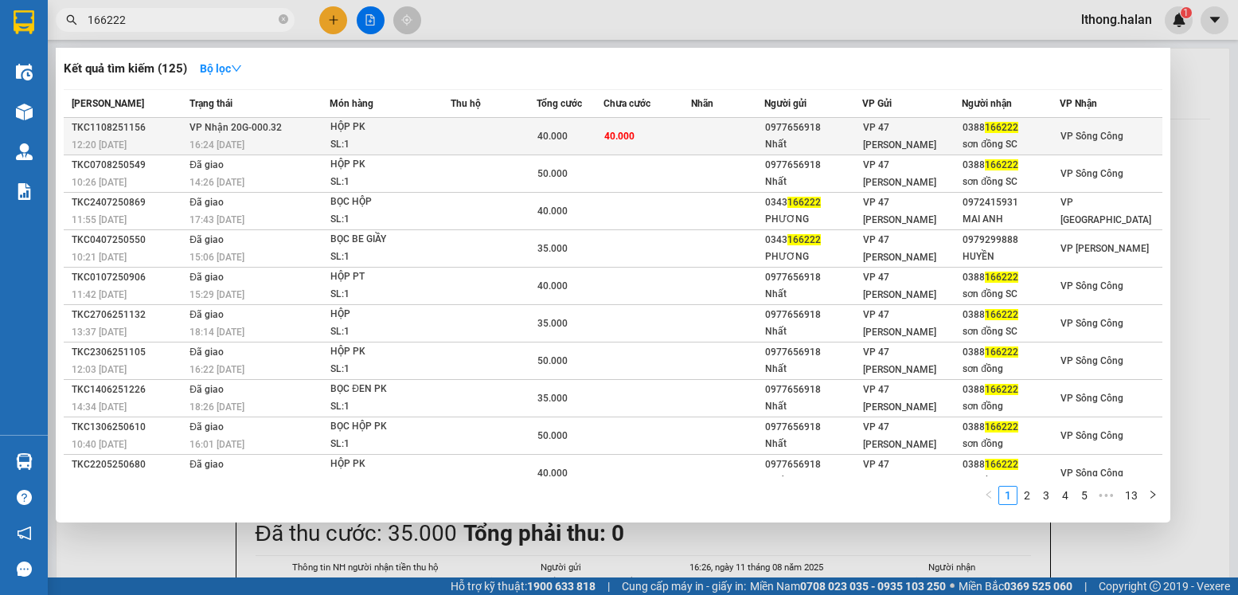
type input "166222"
click at [710, 136] on td at bounding box center [727, 136] width 72 height 37
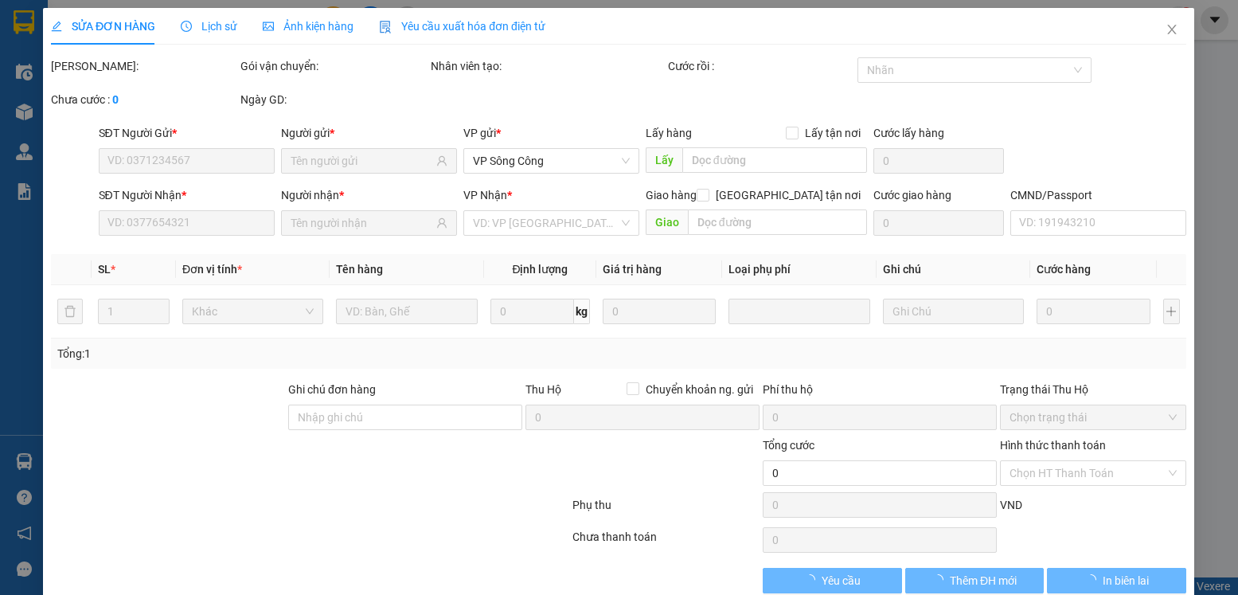
type input "0977656918"
type input "Nhất"
type input "0388166222"
type input "sơn đồng SC"
type input "40.000"
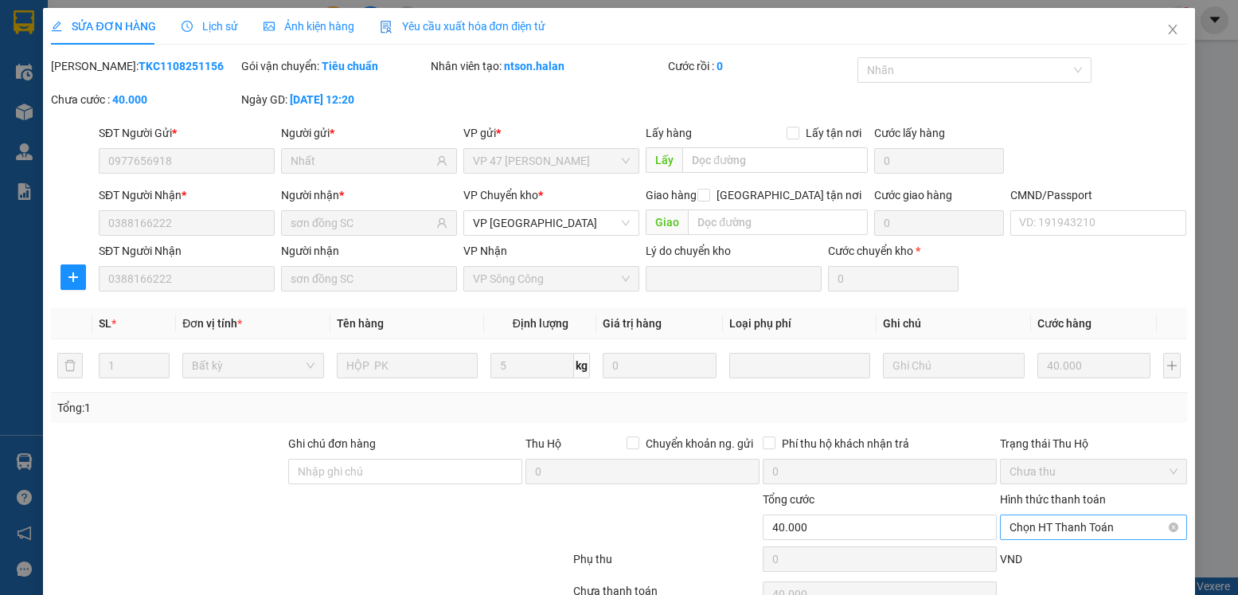
click at [1117, 515] on span "Chọn HT Thanh Toán" at bounding box center [1093, 527] width 167 height 24
click at [1057, 550] on div "Tại văn phòng" at bounding box center [1083, 559] width 166 height 18
type input "0"
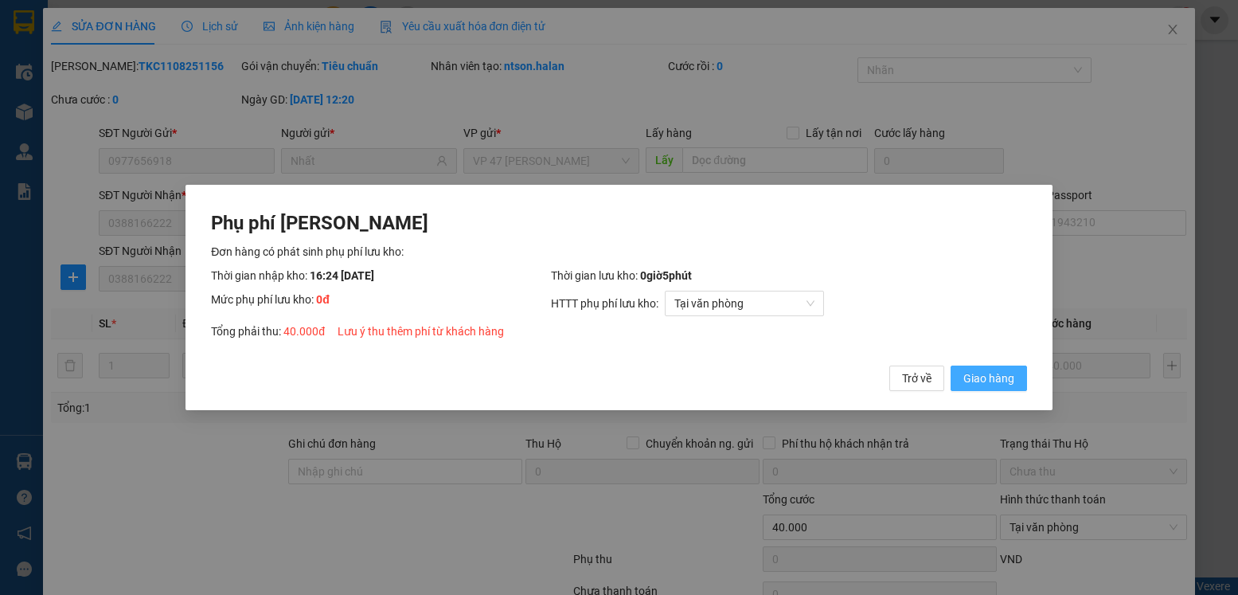
click at [995, 382] on span "Giao hàng" at bounding box center [989, 379] width 51 height 18
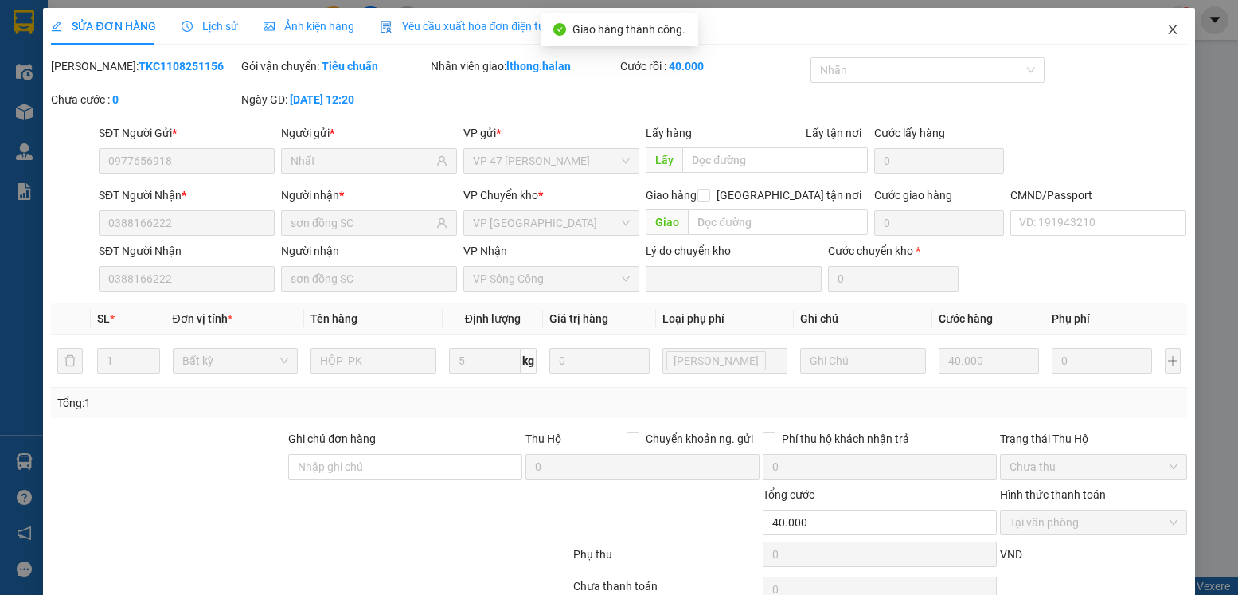
click at [1167, 28] on icon "close" at bounding box center [1173, 29] width 13 height 13
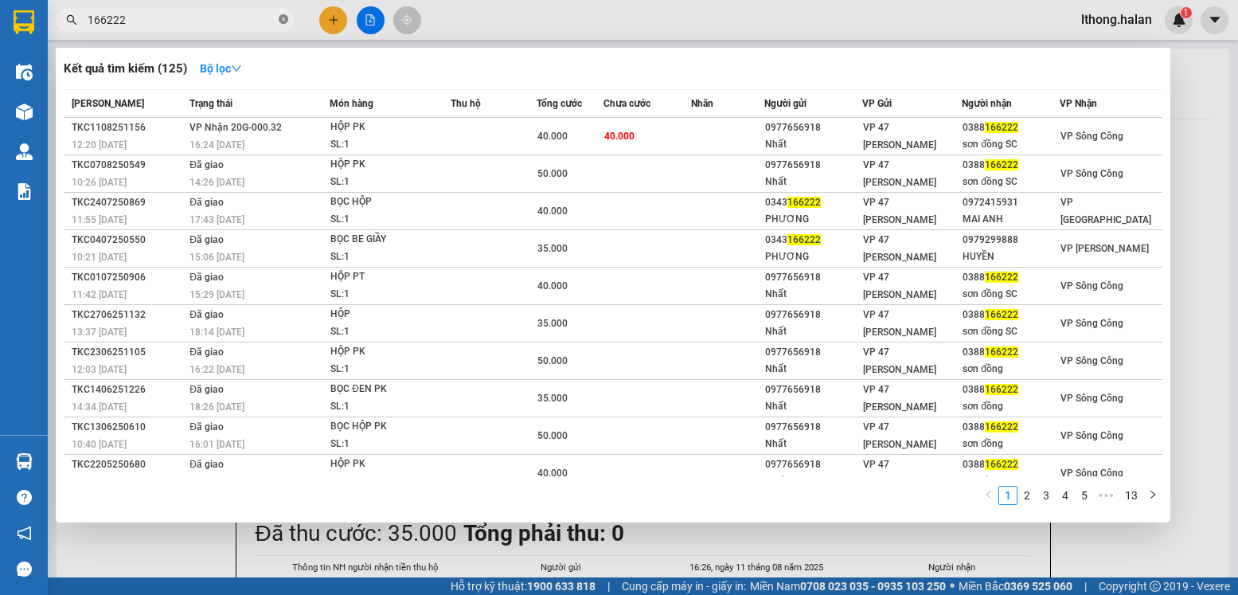
click at [284, 18] on icon "close-circle" at bounding box center [284, 19] width 10 height 10
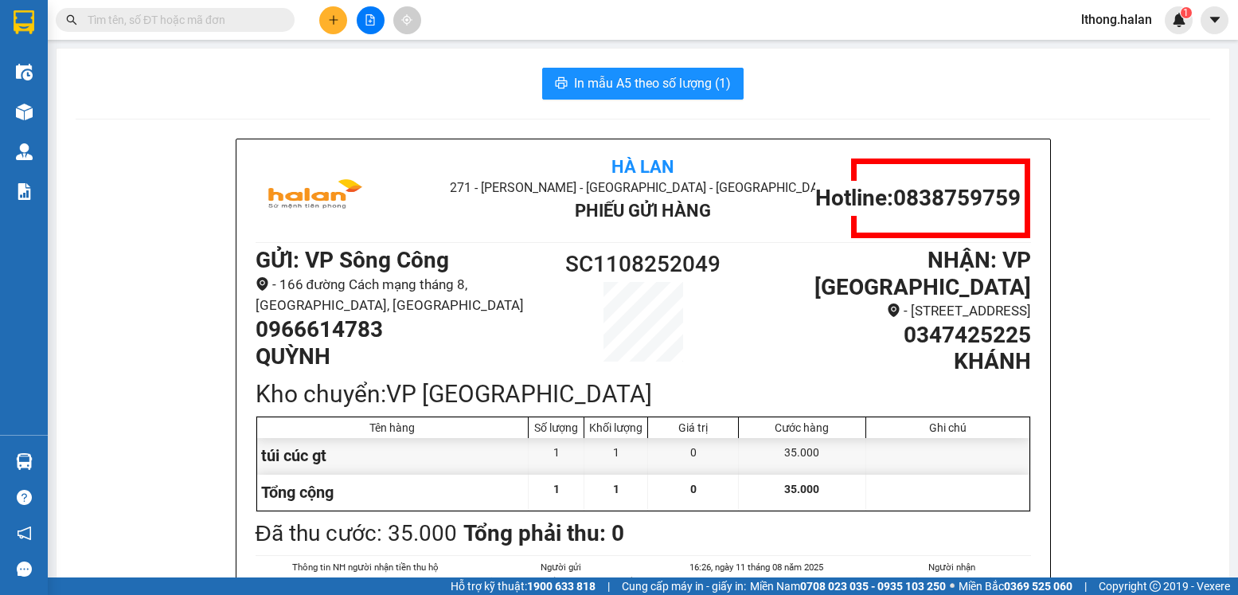
click at [231, 22] on input "text" at bounding box center [182, 20] width 188 height 18
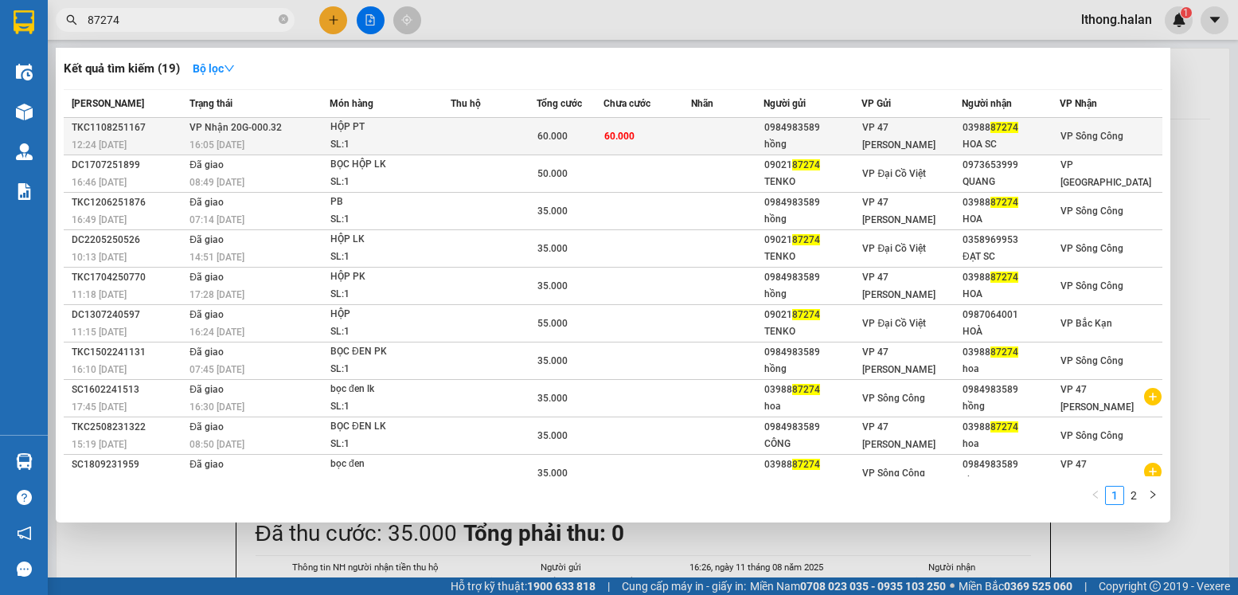
type input "87274"
click at [691, 139] on td "60.000" at bounding box center [648, 136] width 88 height 37
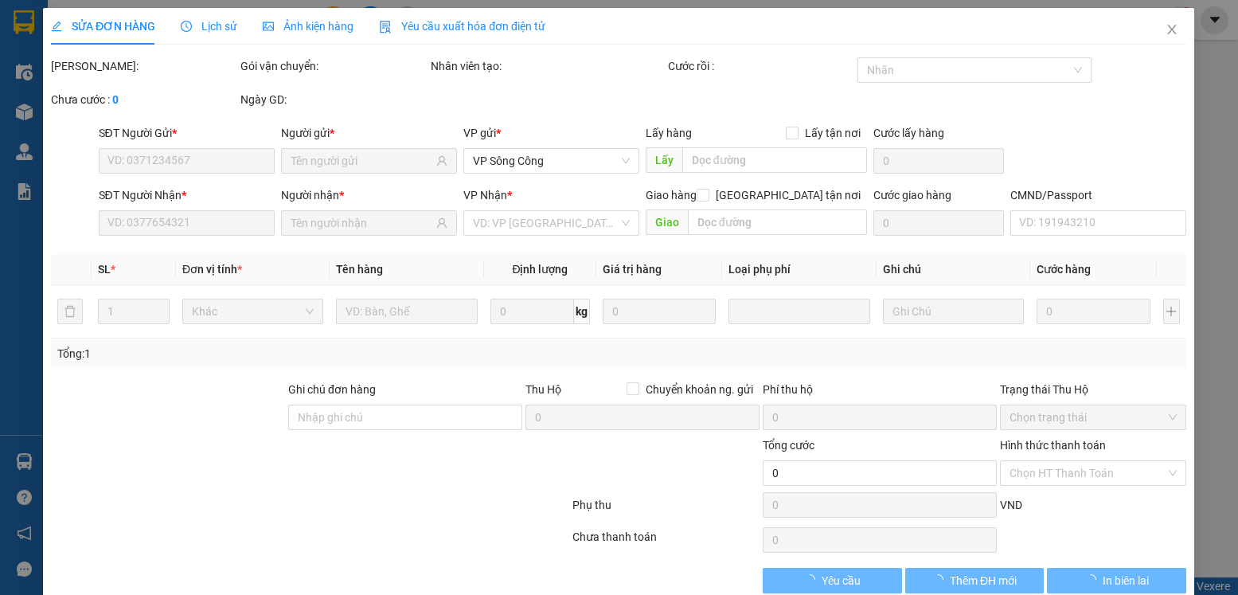
type input "0984983589"
type input "hồng"
type input "0398887274"
type input "HOA SC"
type input "60.000"
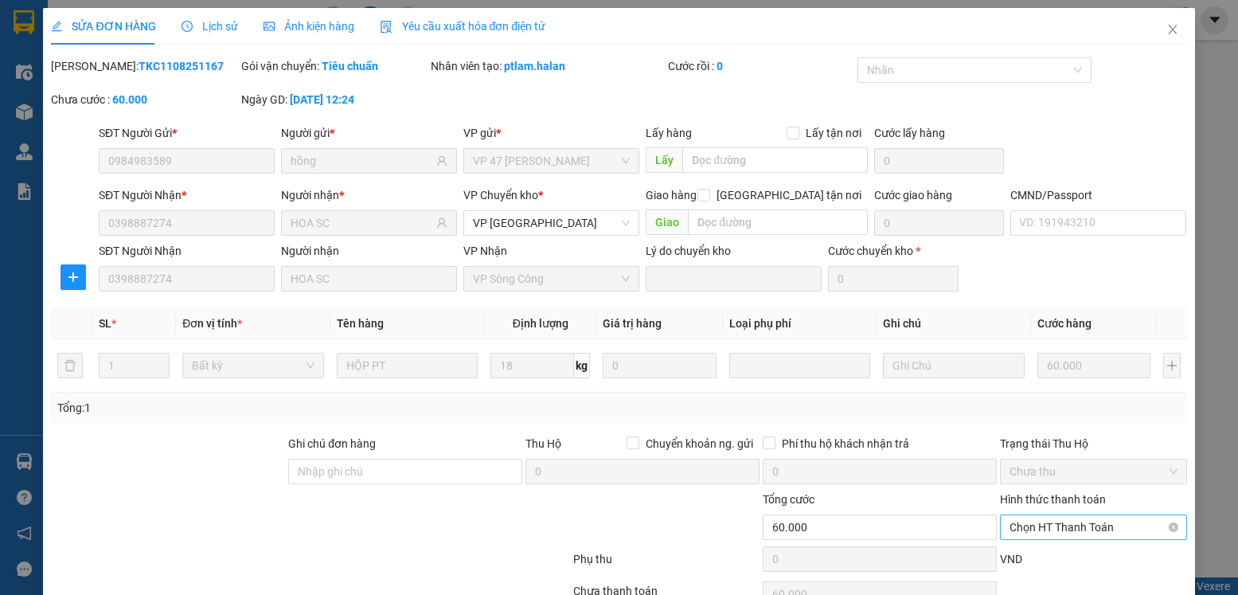
click at [1138, 515] on span "Chọn HT Thanh Toán" at bounding box center [1093, 527] width 167 height 24
click at [1062, 550] on div "Tại văn phòng" at bounding box center [1083, 559] width 166 height 18
type input "0"
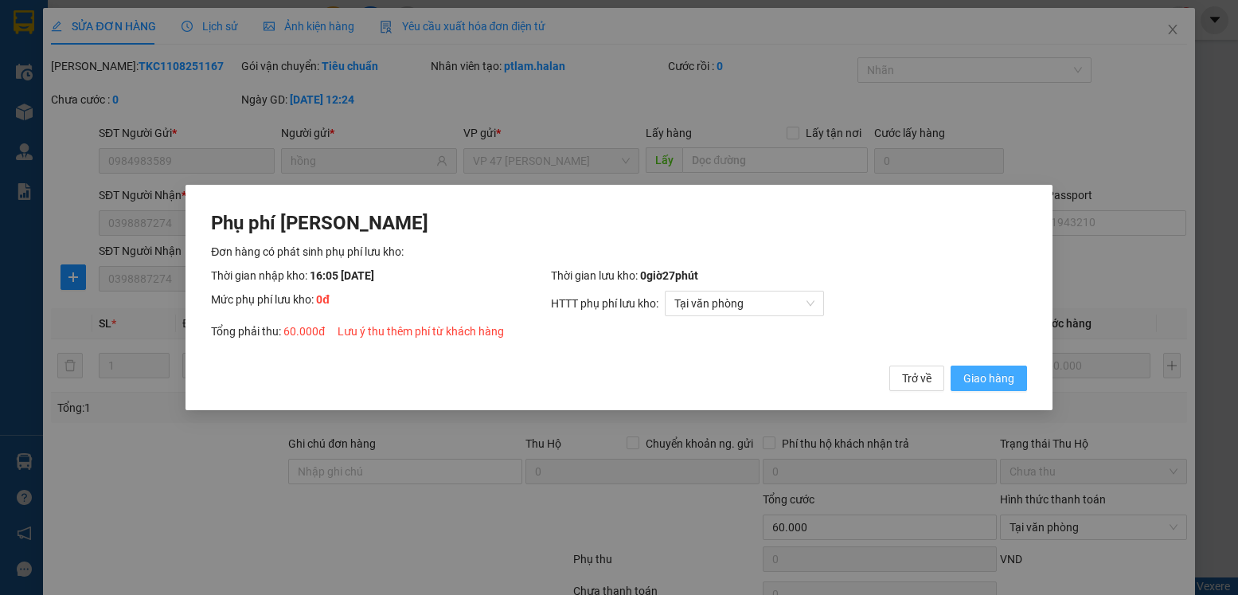
click at [978, 378] on span "Giao hàng" at bounding box center [989, 379] width 51 height 18
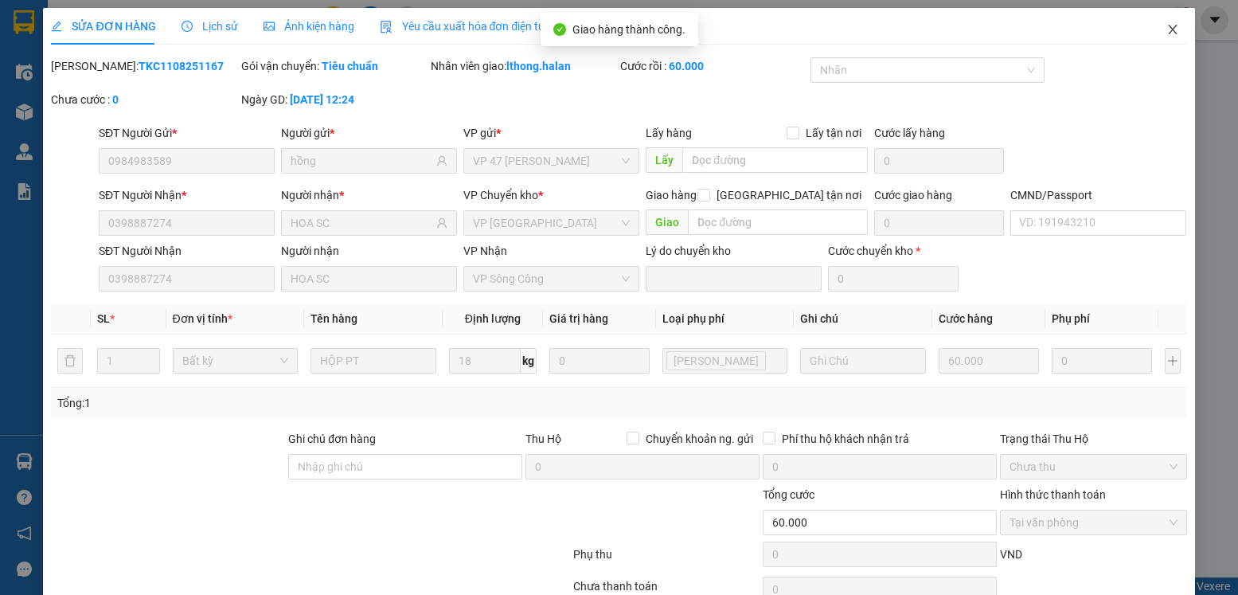
click at [1167, 30] on icon "close" at bounding box center [1173, 29] width 13 height 13
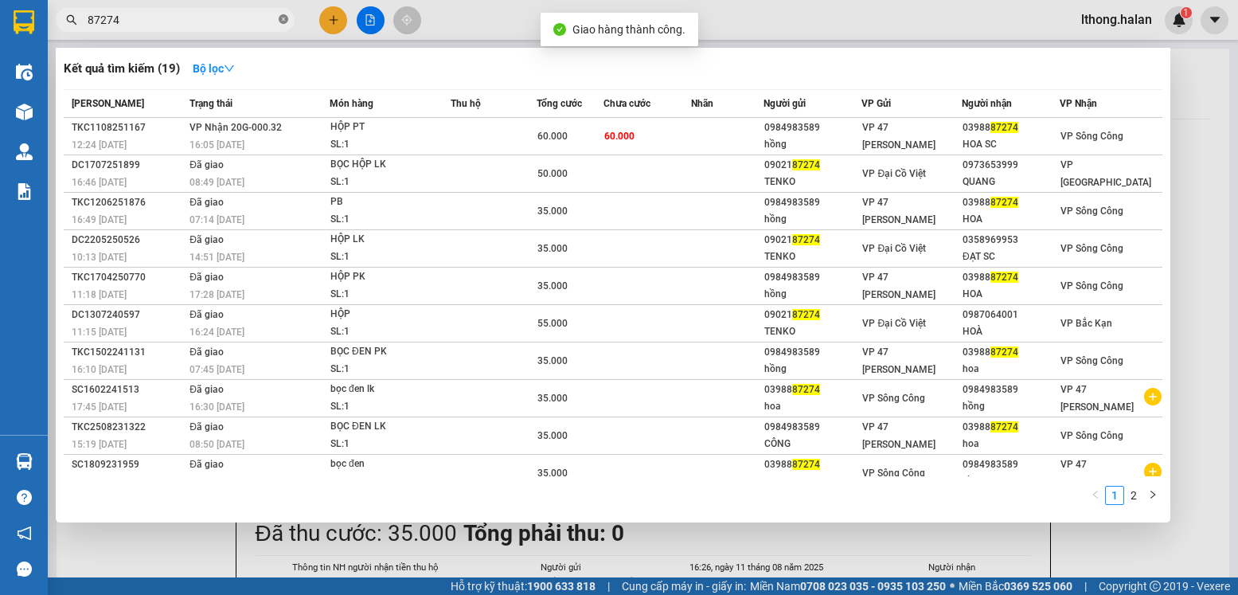
click at [281, 20] on icon "close-circle" at bounding box center [284, 19] width 10 height 10
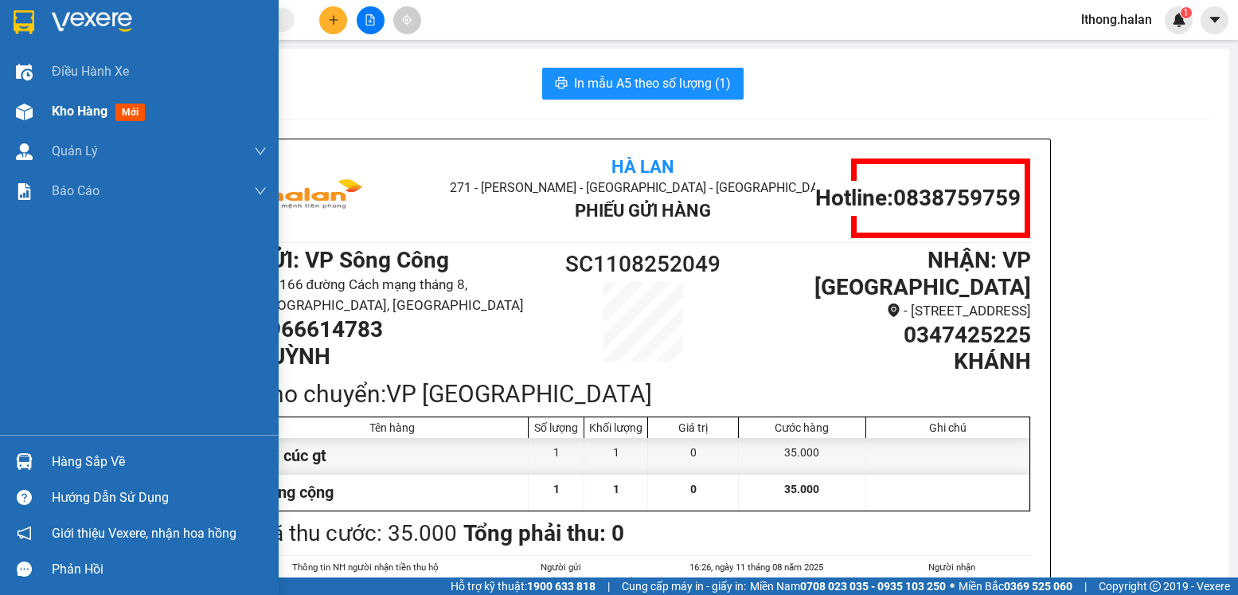
click at [66, 118] on span "Kho hàng" at bounding box center [80, 111] width 56 height 15
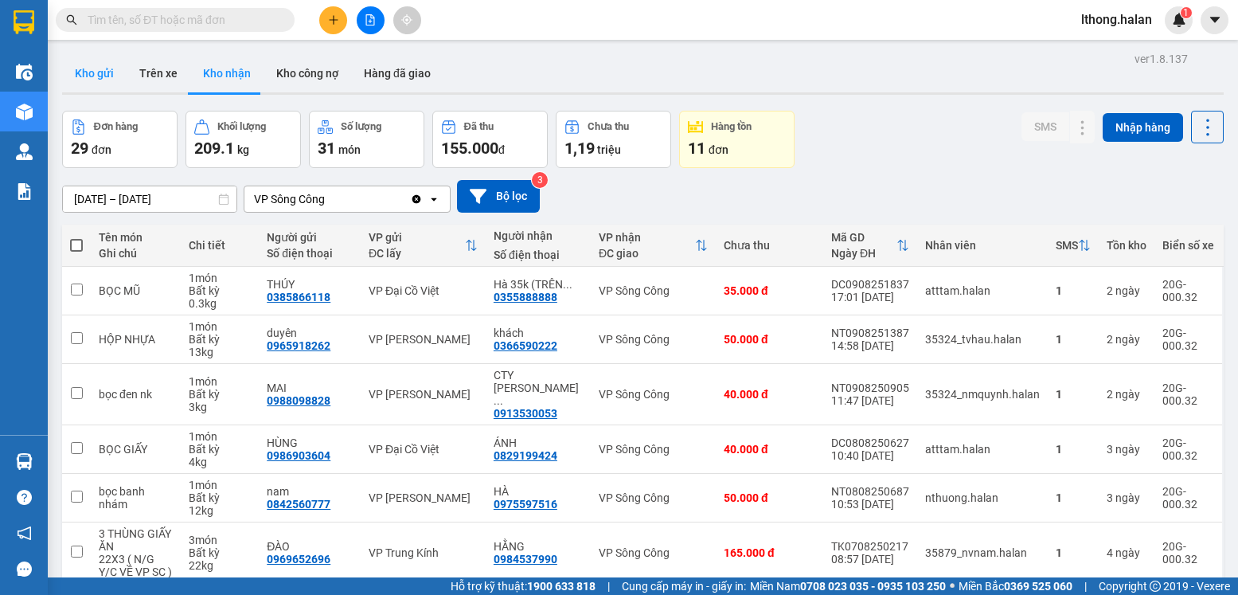
click at [89, 75] on button "Kho gửi" at bounding box center [94, 73] width 65 height 38
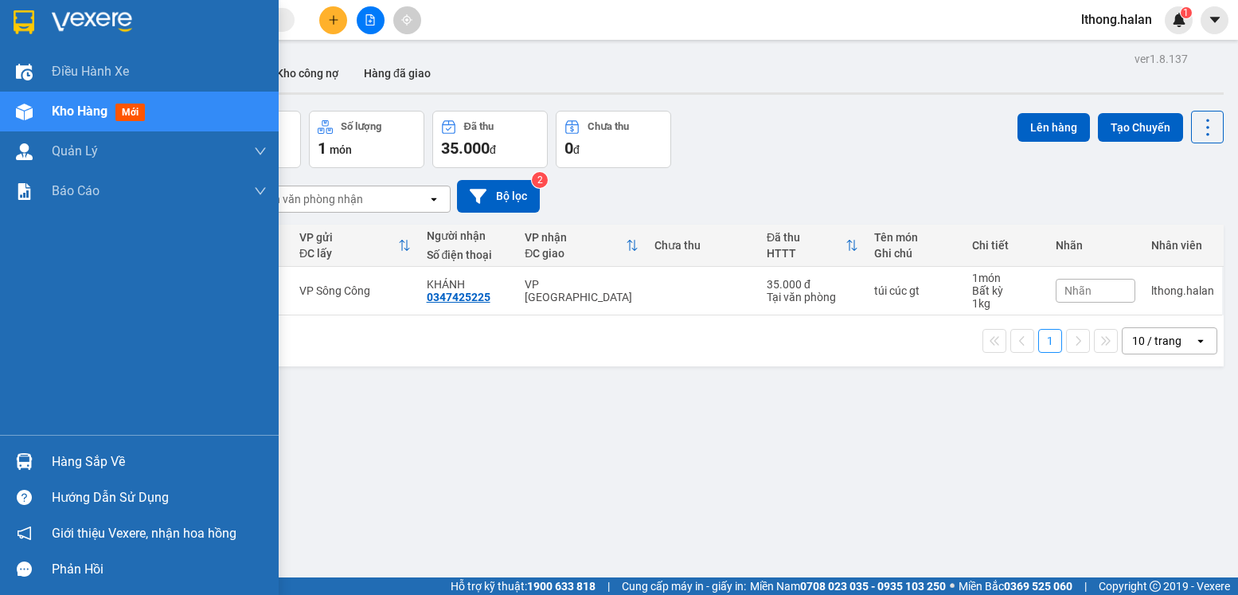
click at [60, 464] on div "Hàng sắp về" at bounding box center [159, 462] width 215 height 24
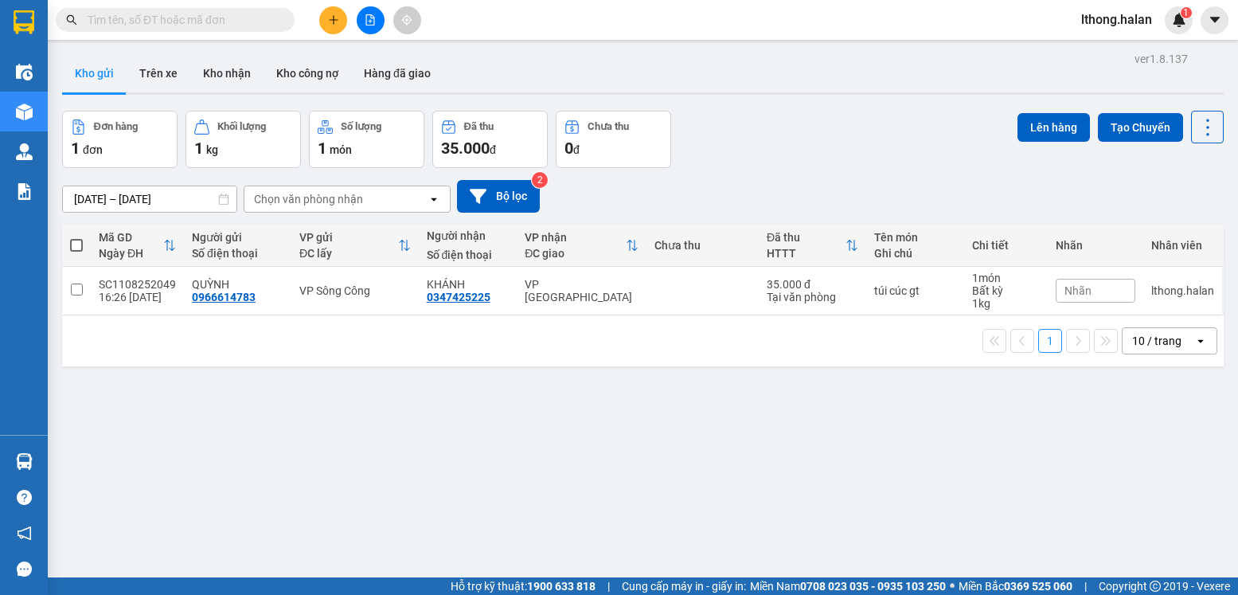
drag, startPoint x: 875, startPoint y: 418, endPoint x: 630, endPoint y: 195, distance: 331.5
click at [876, 417] on section "Kết quả tìm kiếm ( 19 ) Bộ lọc Mã ĐH Trạng thái Món hàng Thu hộ Tổng cước Chưa …" at bounding box center [619, 297] width 1238 height 595
click at [205, 25] on input "text" at bounding box center [182, 20] width 188 height 18
click at [245, 18] on input "text" at bounding box center [182, 20] width 188 height 18
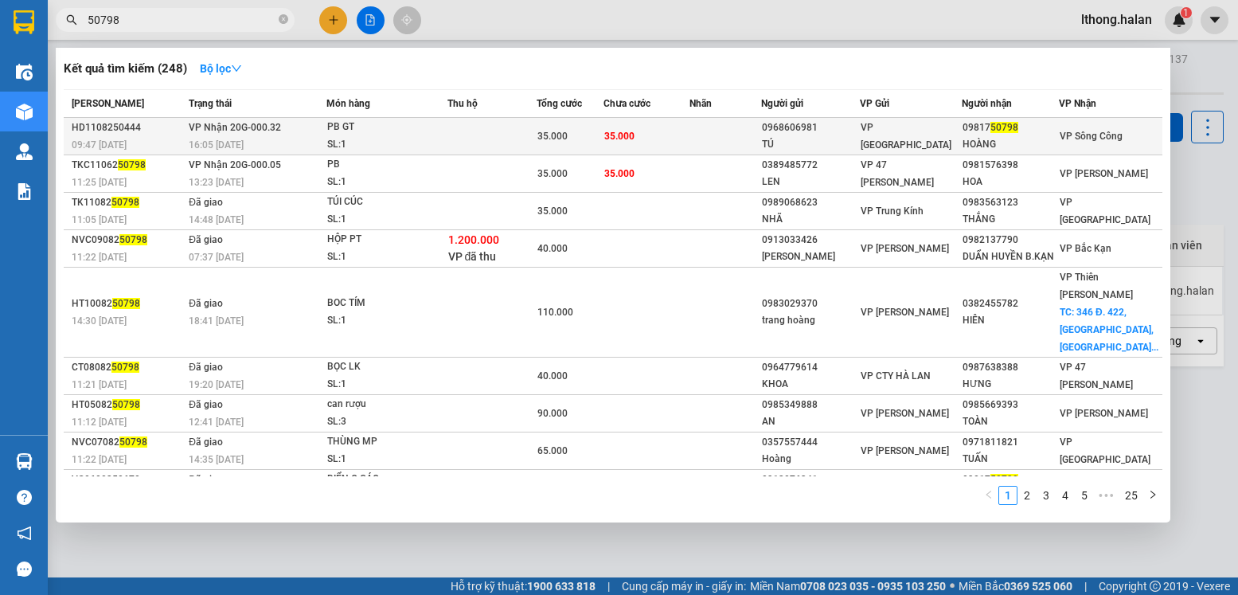
type input "50798"
click at [700, 128] on td at bounding box center [726, 136] width 72 height 37
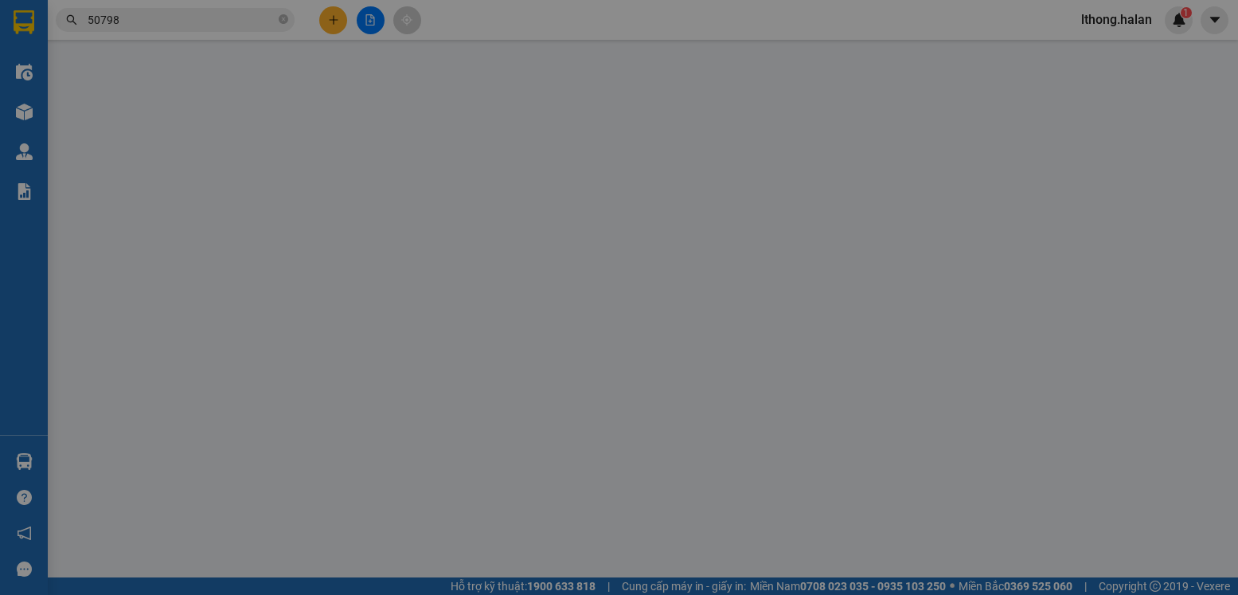
type input "0968606981"
type input "TÚ"
type input "0981750798"
type input "HOÀNG"
type input "35.000"
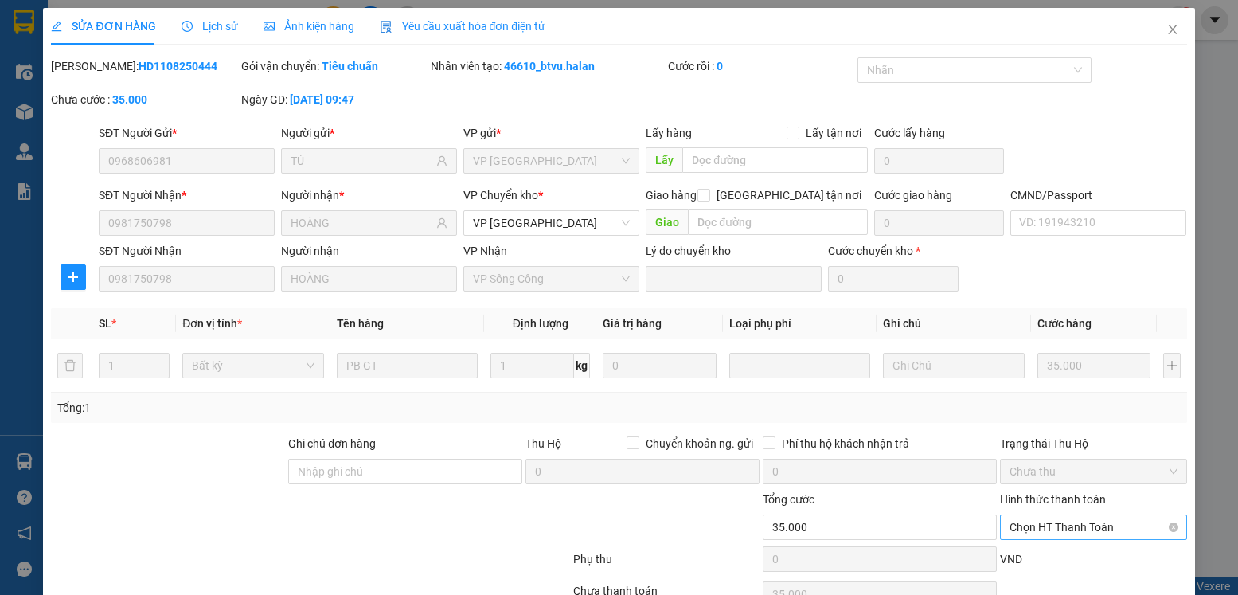
click at [1101, 515] on span "Chọn HT Thanh Toán" at bounding box center [1093, 527] width 167 height 24
click at [1038, 550] on div "Tại văn phòng" at bounding box center [1083, 559] width 166 height 18
type input "0"
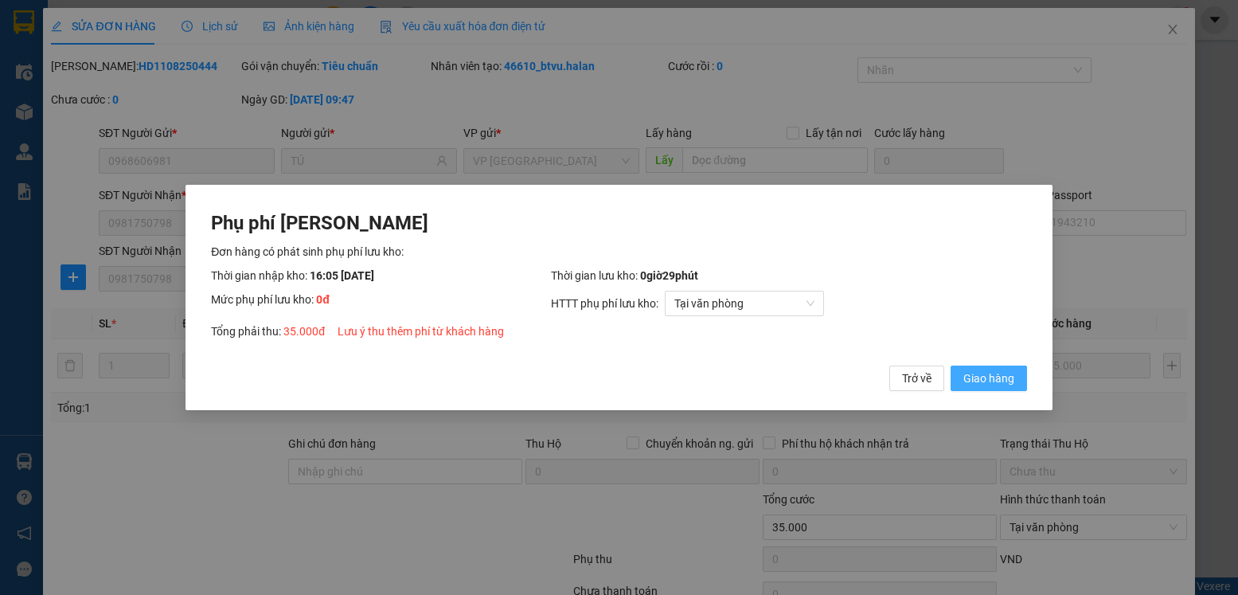
click at [980, 380] on span "Giao hàng" at bounding box center [989, 379] width 51 height 18
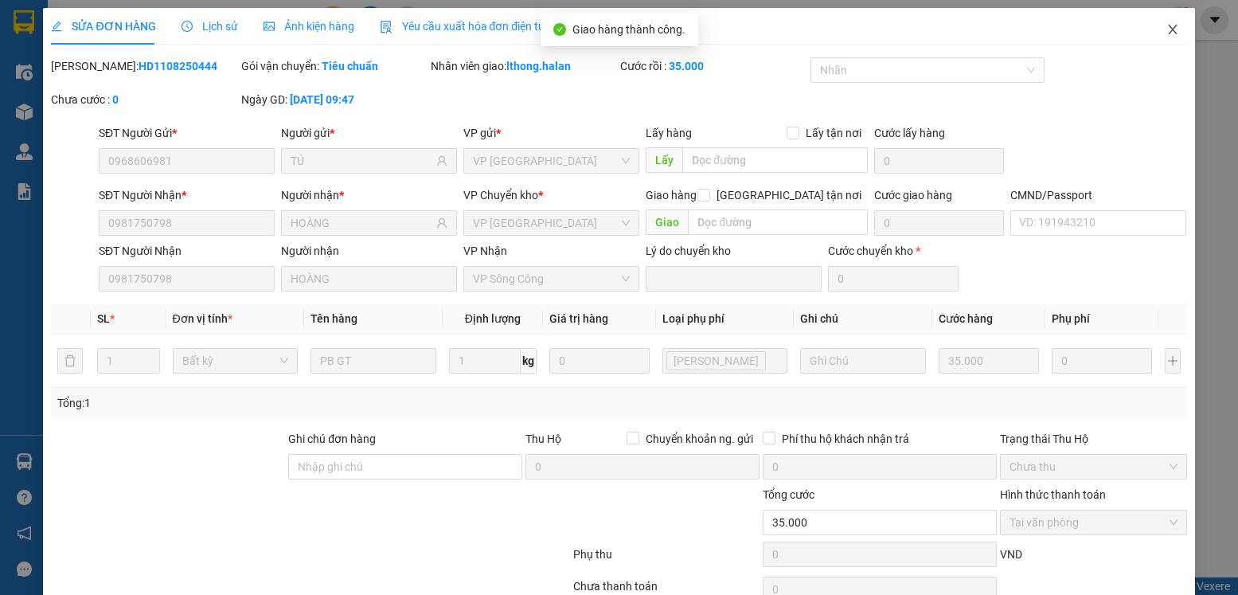
click at [1168, 33] on icon "close" at bounding box center [1172, 30] width 9 height 10
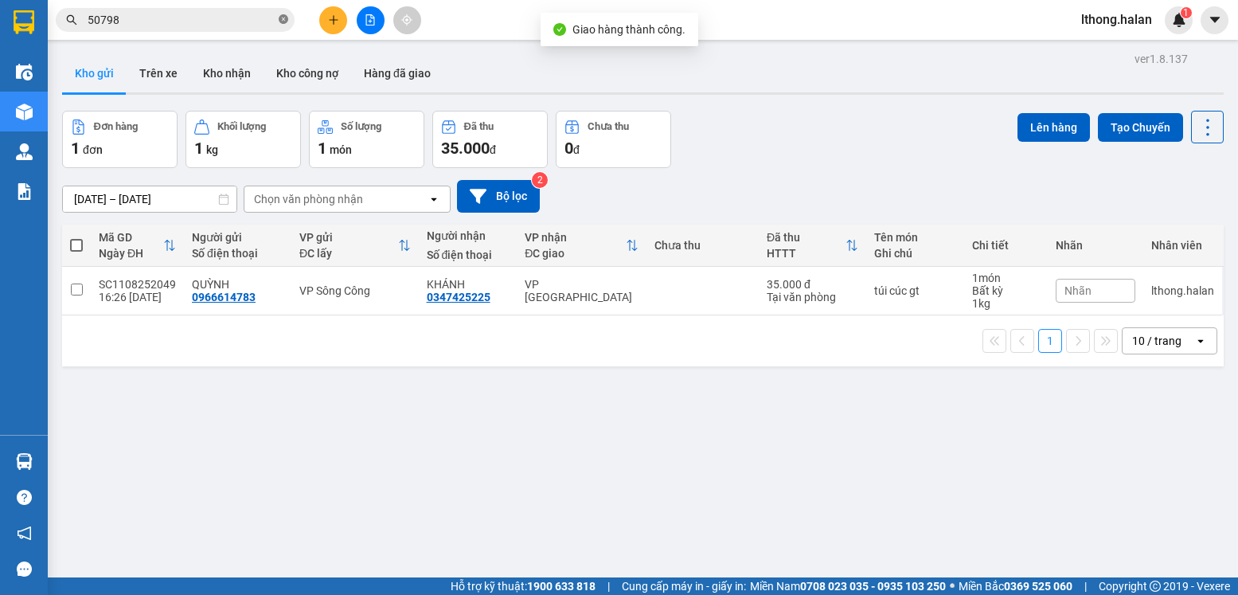
click at [281, 23] on icon "close-circle" at bounding box center [284, 19] width 10 height 10
click at [248, 15] on input "text" at bounding box center [182, 20] width 188 height 18
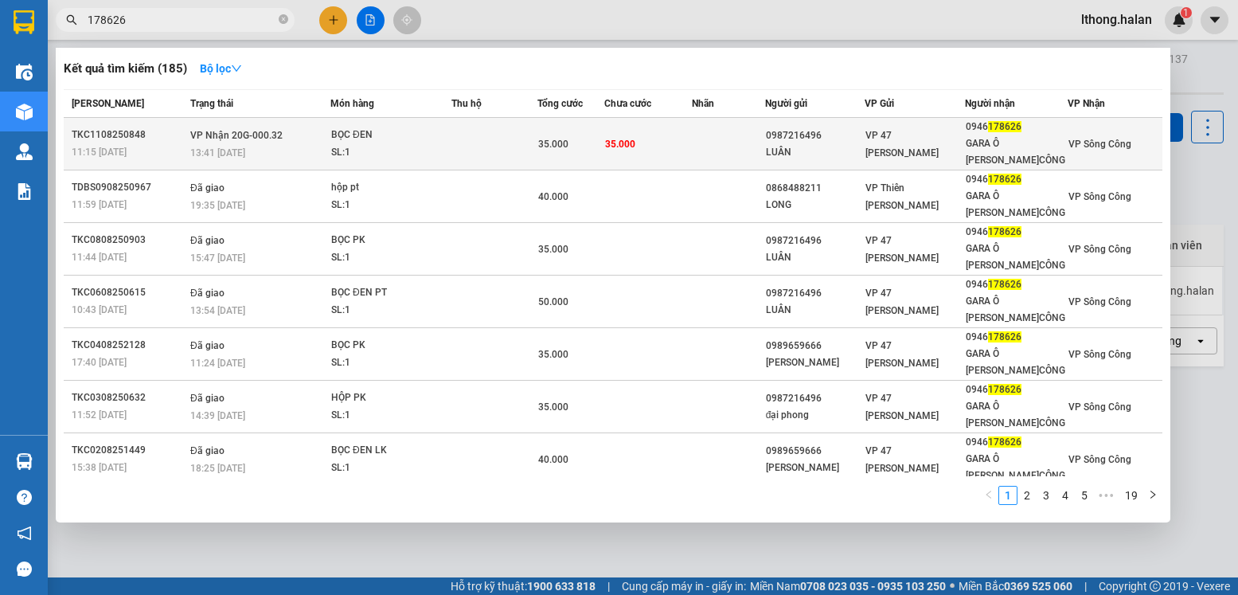
click at [712, 146] on td at bounding box center [728, 144] width 72 height 53
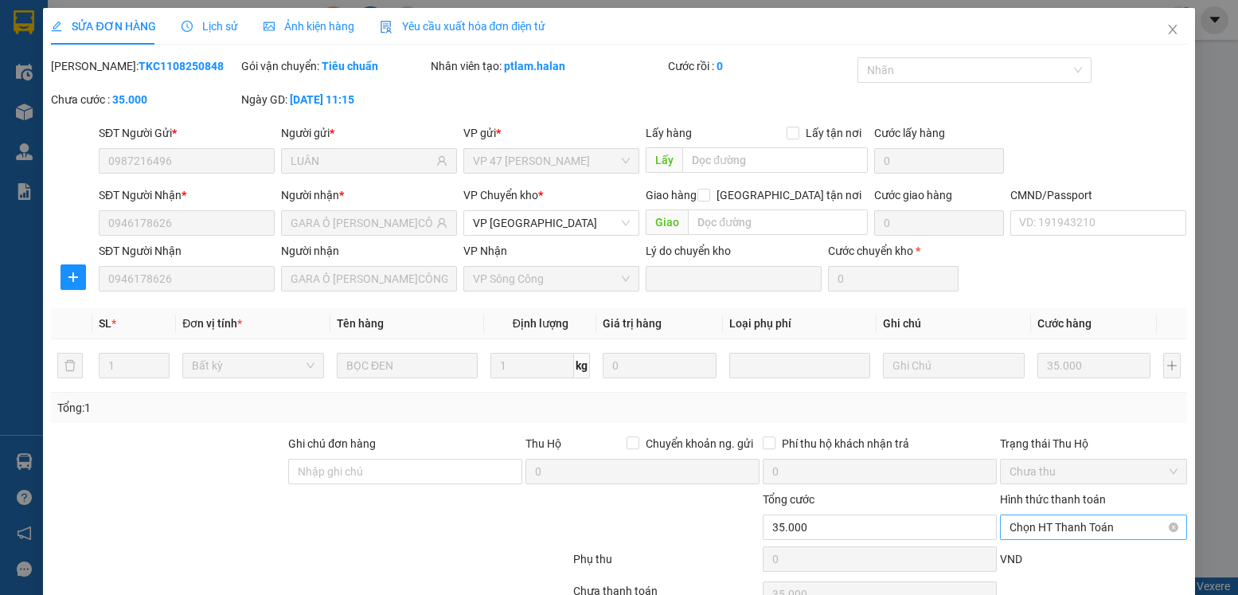
click at [1074, 515] on span "Chọn HT Thanh Toán" at bounding box center [1093, 527] width 167 height 24
click at [1026, 550] on div "Tại văn phòng" at bounding box center [1083, 559] width 166 height 18
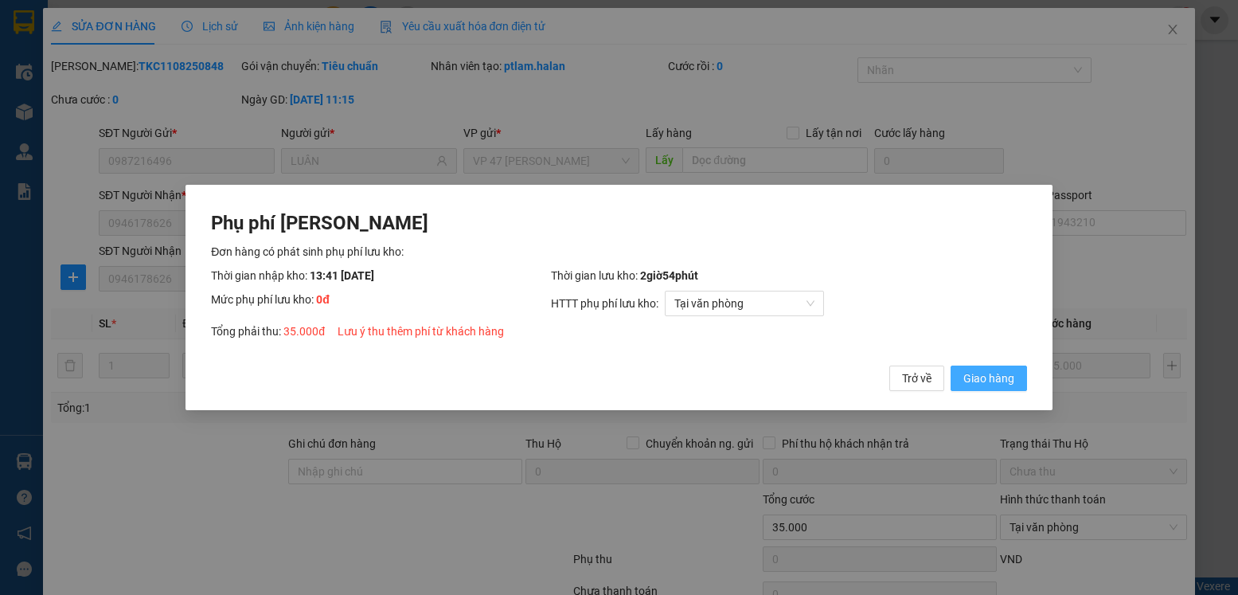
click at [990, 380] on span "Giao hàng" at bounding box center [989, 379] width 51 height 18
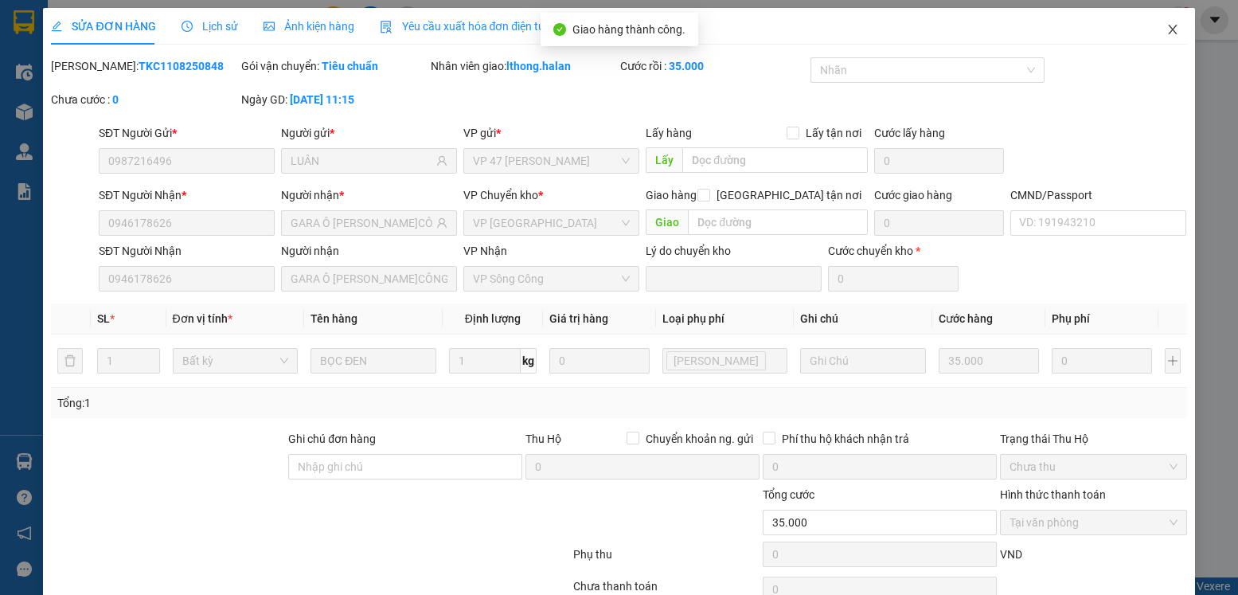
click at [1167, 27] on icon "close" at bounding box center [1173, 29] width 13 height 13
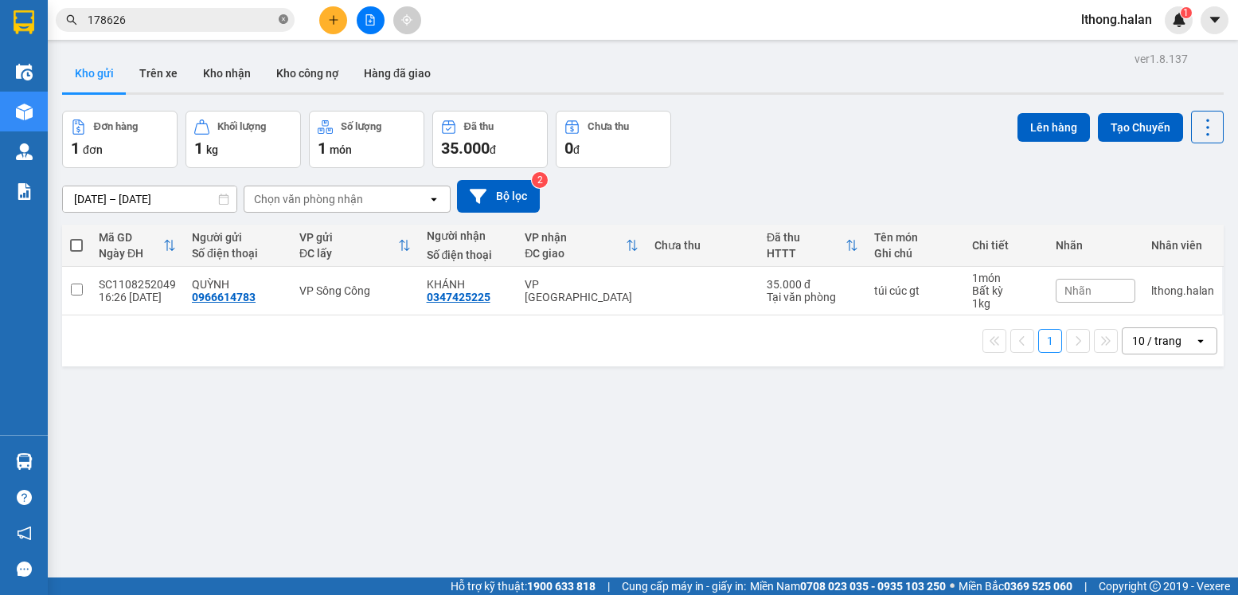
click at [286, 16] on icon "close-circle" at bounding box center [284, 19] width 10 height 10
click at [221, 74] on button "Kho nhận" at bounding box center [226, 73] width 73 height 38
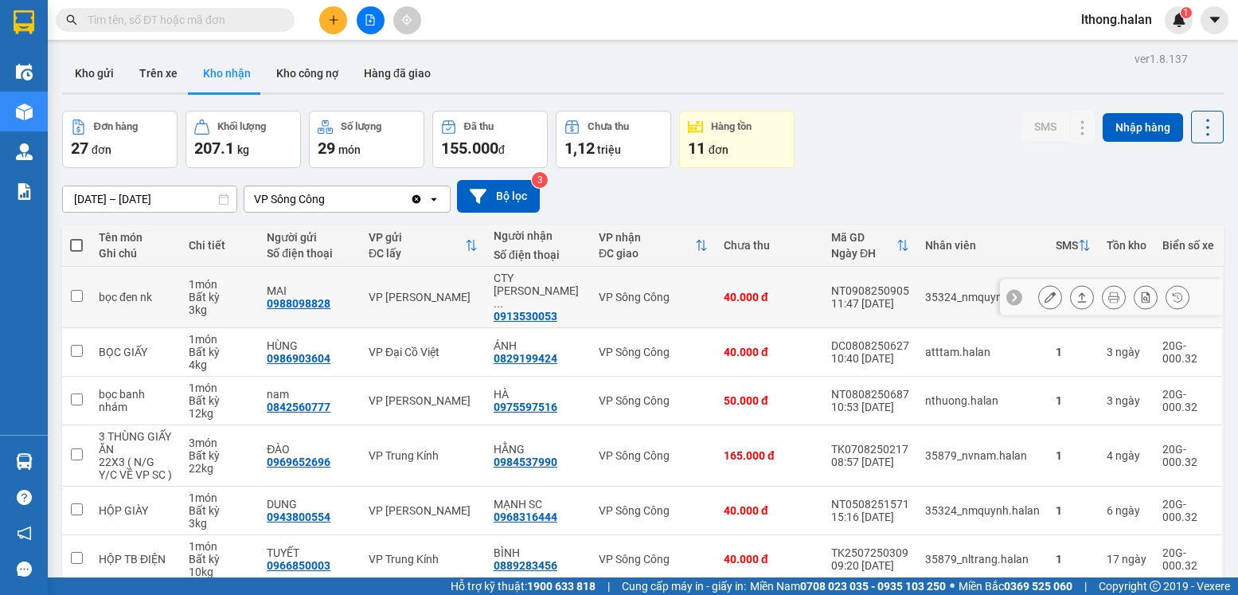
click at [1109, 292] on icon at bounding box center [1114, 297] width 11 height 11
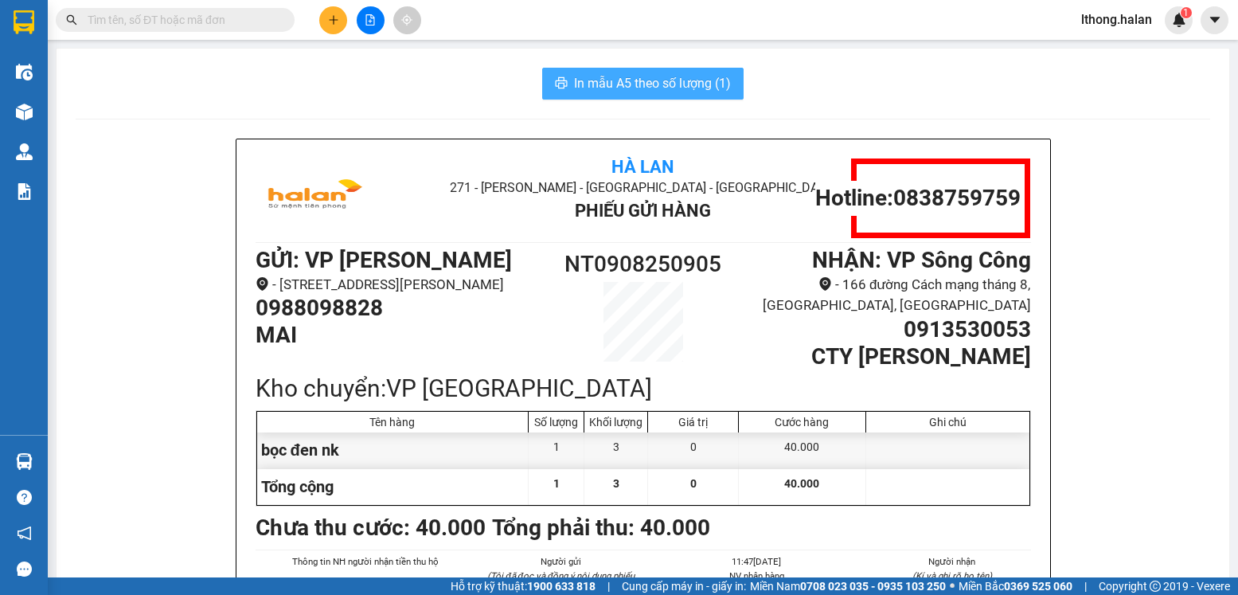
click at [674, 85] on span "In mẫu A5 theo số lượng (1)" at bounding box center [652, 83] width 157 height 20
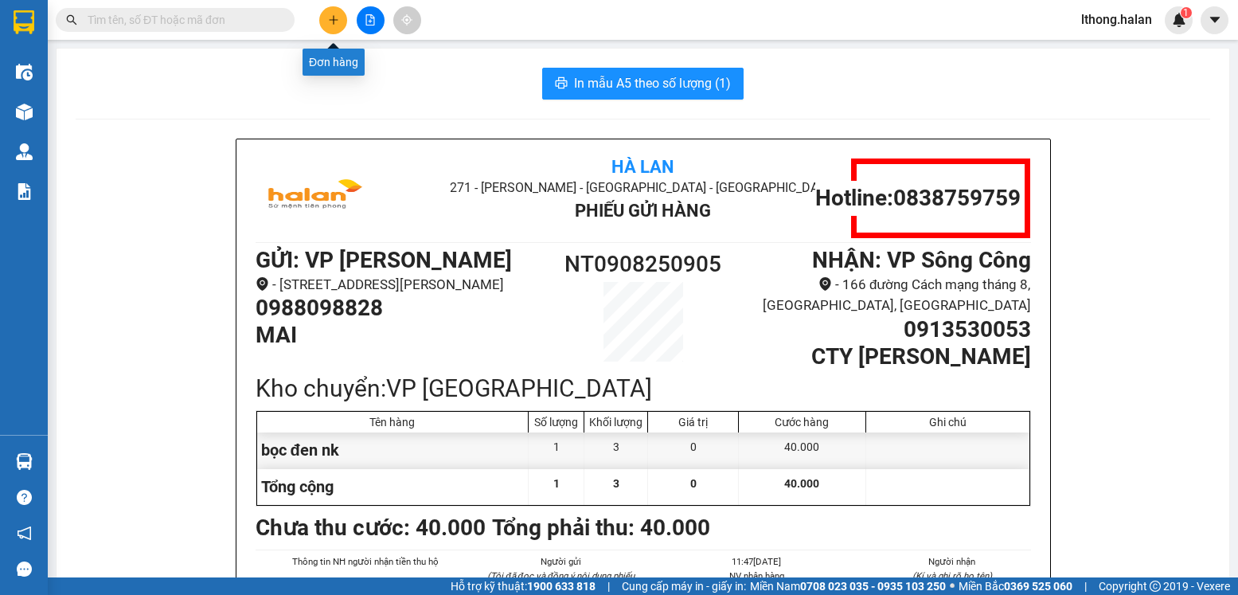
click at [331, 28] on button at bounding box center [333, 20] width 28 height 28
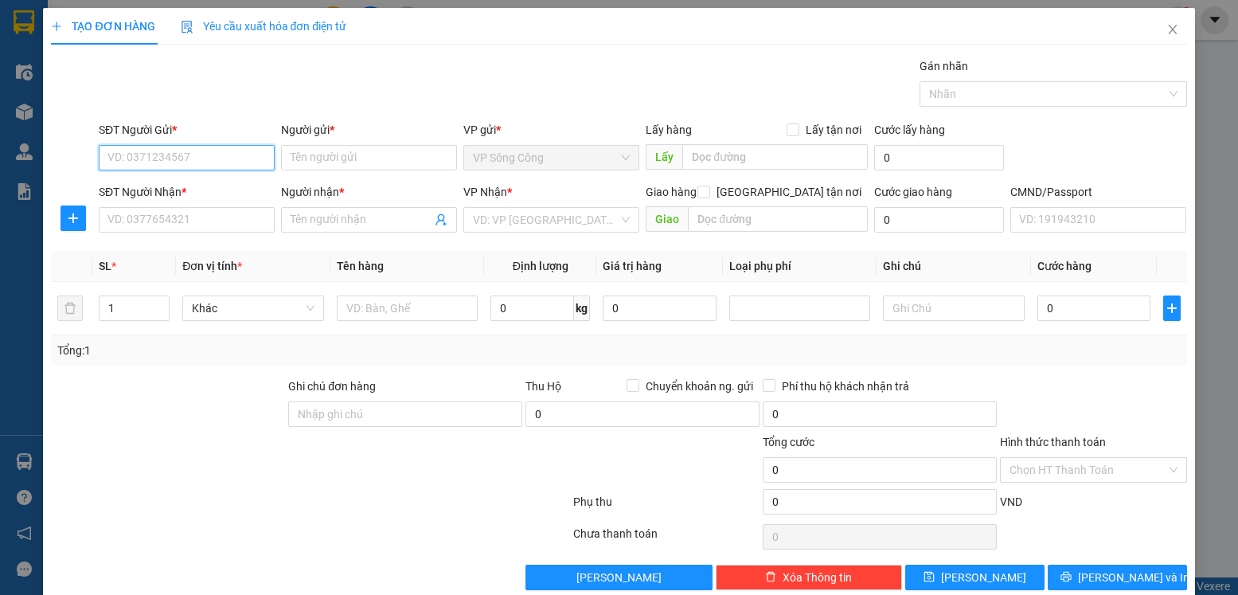
click at [183, 151] on input "SĐT Người Gửi *" at bounding box center [187, 157] width 176 height 25
click at [132, 190] on div "0975230208 - thảo SC" at bounding box center [185, 190] width 155 height 18
click at [163, 225] on input "SĐT Người Nhận *" at bounding box center [187, 219] width 176 height 25
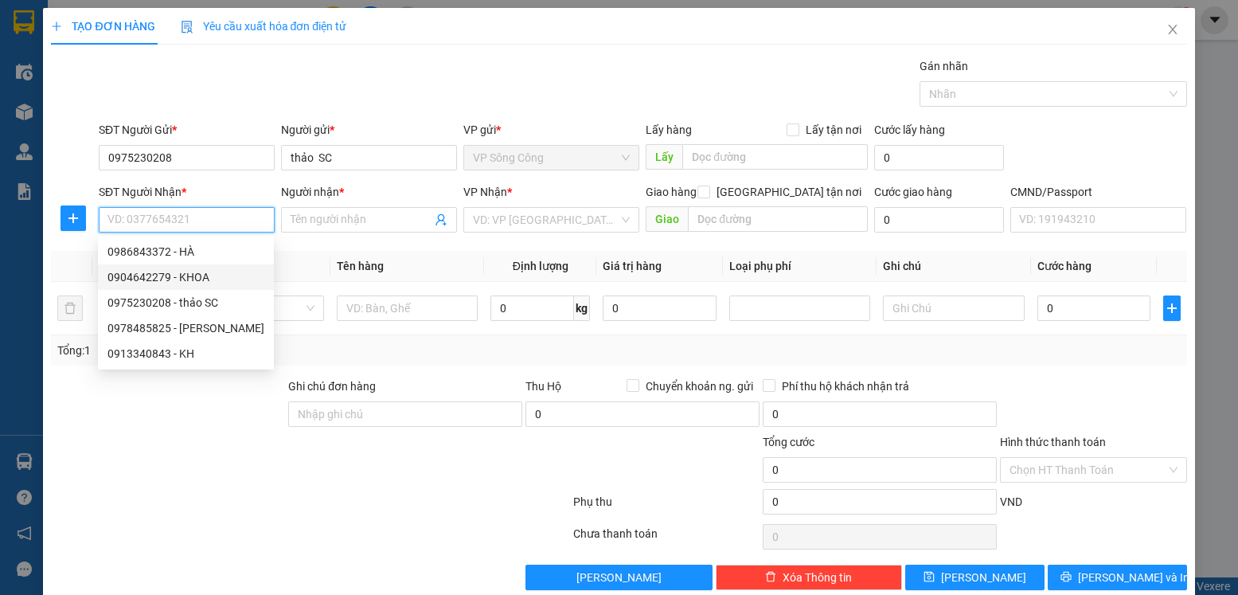
click at [139, 278] on div "0904642279 - KHOA" at bounding box center [186, 277] width 157 height 18
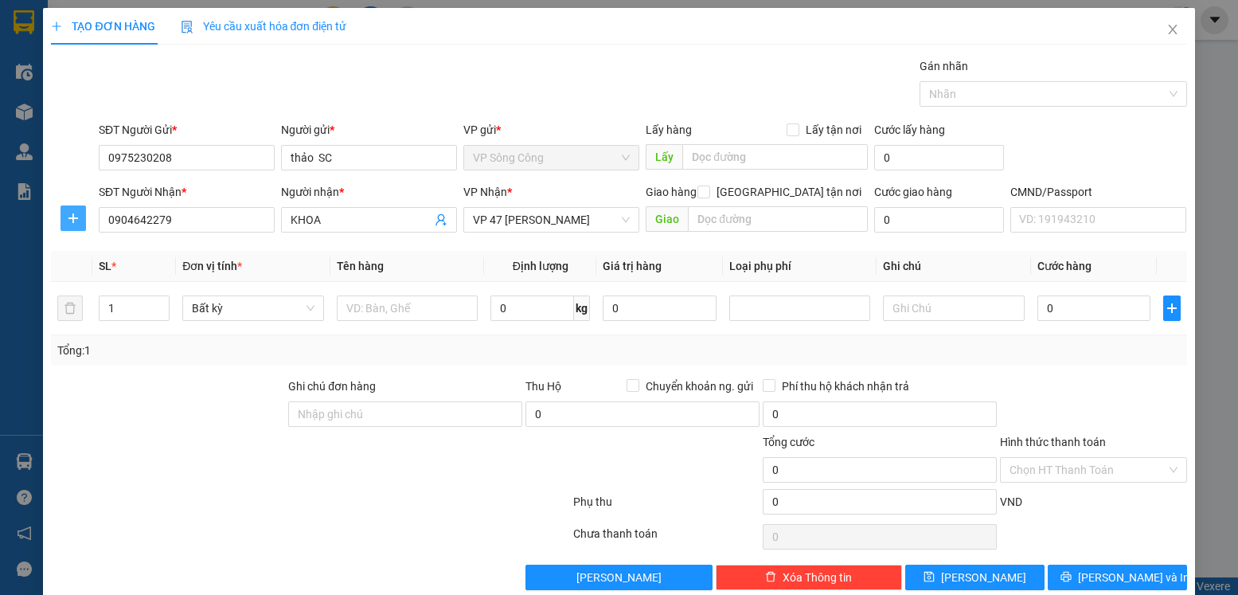
click at [72, 218] on icon "plus" at bounding box center [73, 217] width 10 height 1
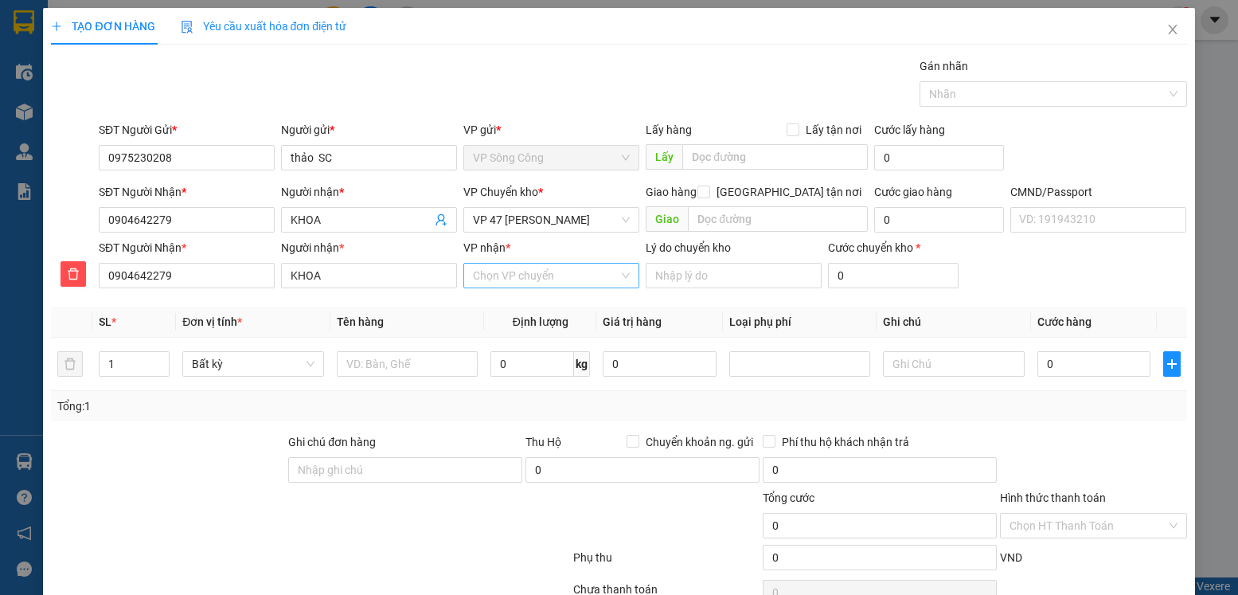
click at [521, 266] on input "VP nhận *" at bounding box center [546, 276] width 146 height 24
click at [534, 307] on div "VP 47 [PERSON_NAME]" at bounding box center [545, 308] width 155 height 18
click at [584, 217] on span "VP 47 [PERSON_NAME]" at bounding box center [551, 220] width 157 height 24
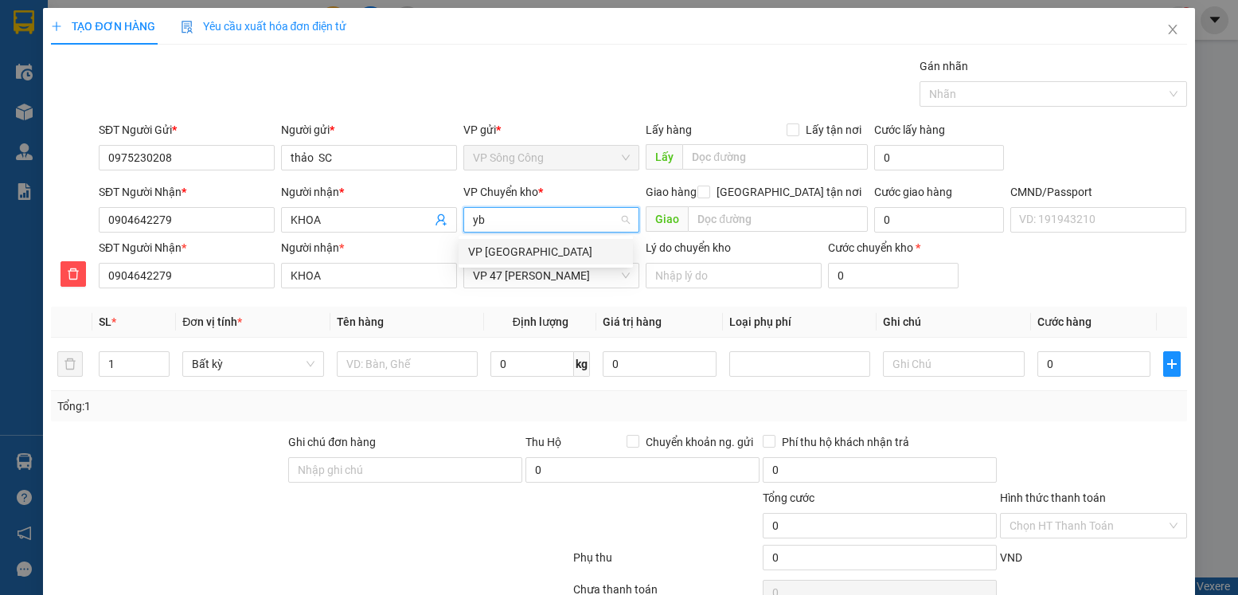
click at [524, 256] on div "VP [GEOGRAPHIC_DATA]" at bounding box center [545, 252] width 155 height 18
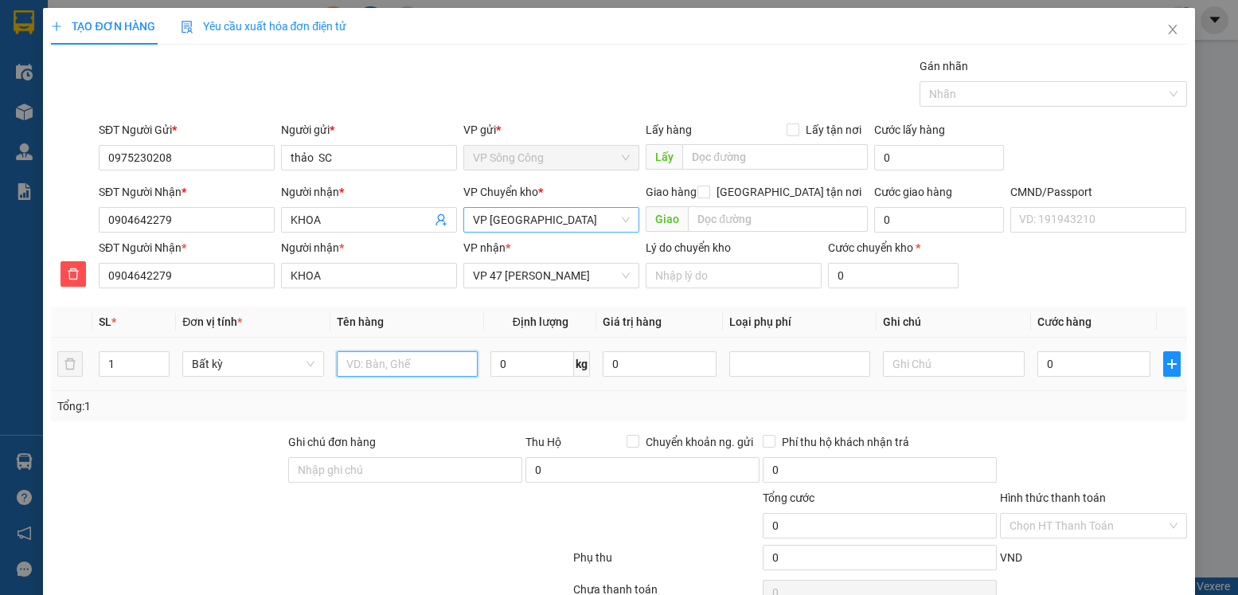
click at [389, 362] on input "text" at bounding box center [408, 363] width 142 height 25
click at [518, 362] on input "0" at bounding box center [533, 363] width 84 height 25
click at [1059, 367] on input "0" at bounding box center [1094, 363] width 113 height 25
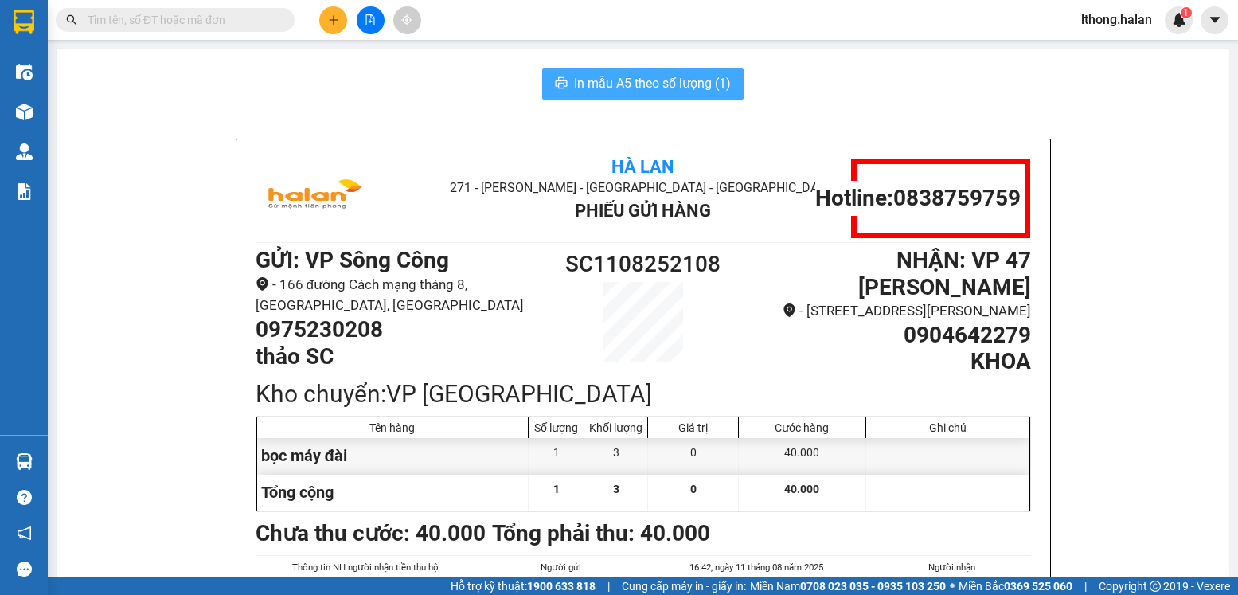
click at [695, 82] on span "In mẫu A5 theo số lượng (1)" at bounding box center [652, 83] width 157 height 20
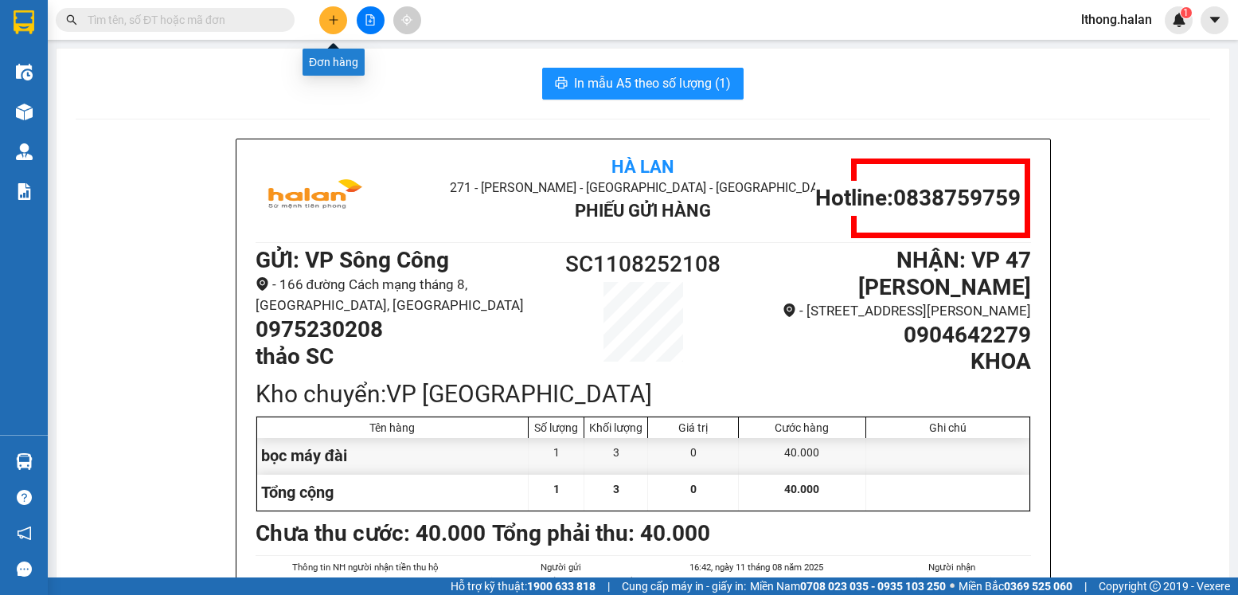
click at [329, 23] on icon "plus" at bounding box center [333, 19] width 11 height 11
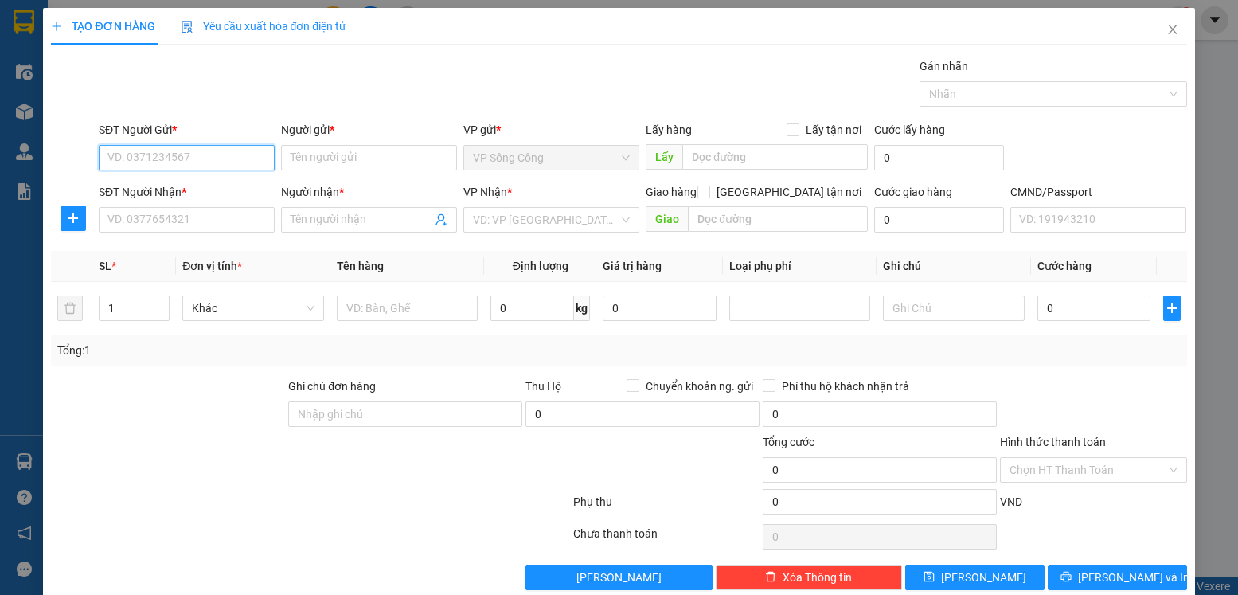
click at [190, 156] on input "SĐT Người Gửi *" at bounding box center [187, 157] width 176 height 25
click at [149, 213] on div "0972184599 - HÀ" at bounding box center [197, 215] width 179 height 18
click at [192, 221] on input "SĐT Người Nhận *" at bounding box center [187, 219] width 176 height 25
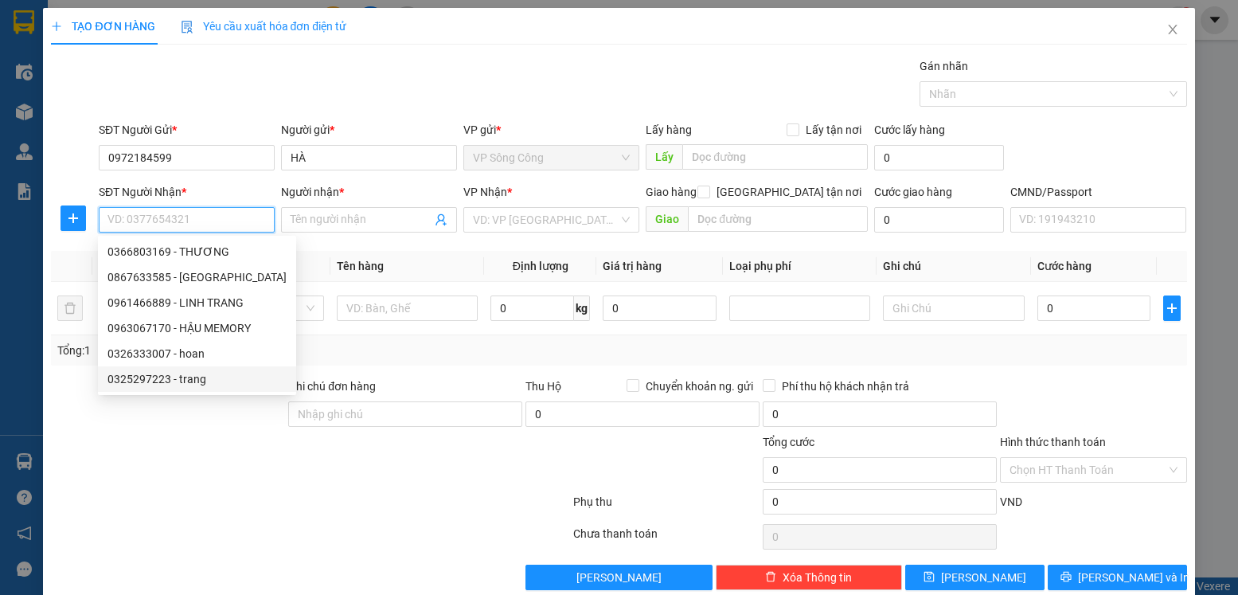
click at [163, 381] on div "0325297223 - trang" at bounding box center [197, 379] width 179 height 18
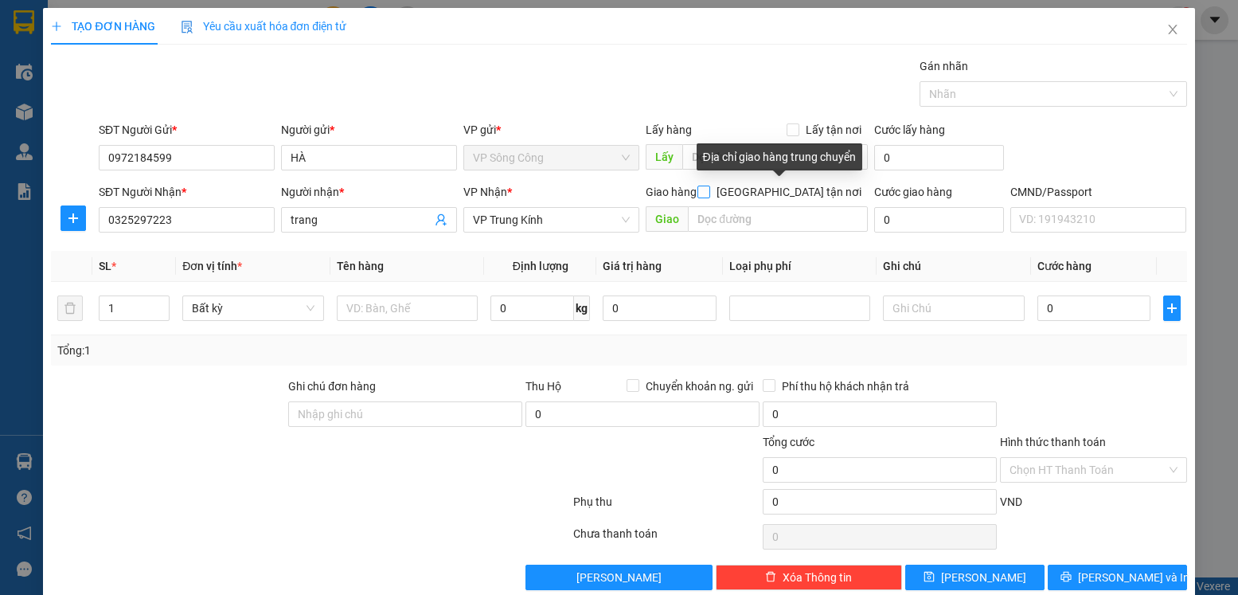
click at [709, 189] on input "[GEOGRAPHIC_DATA] tận nơi" at bounding box center [703, 191] width 11 height 11
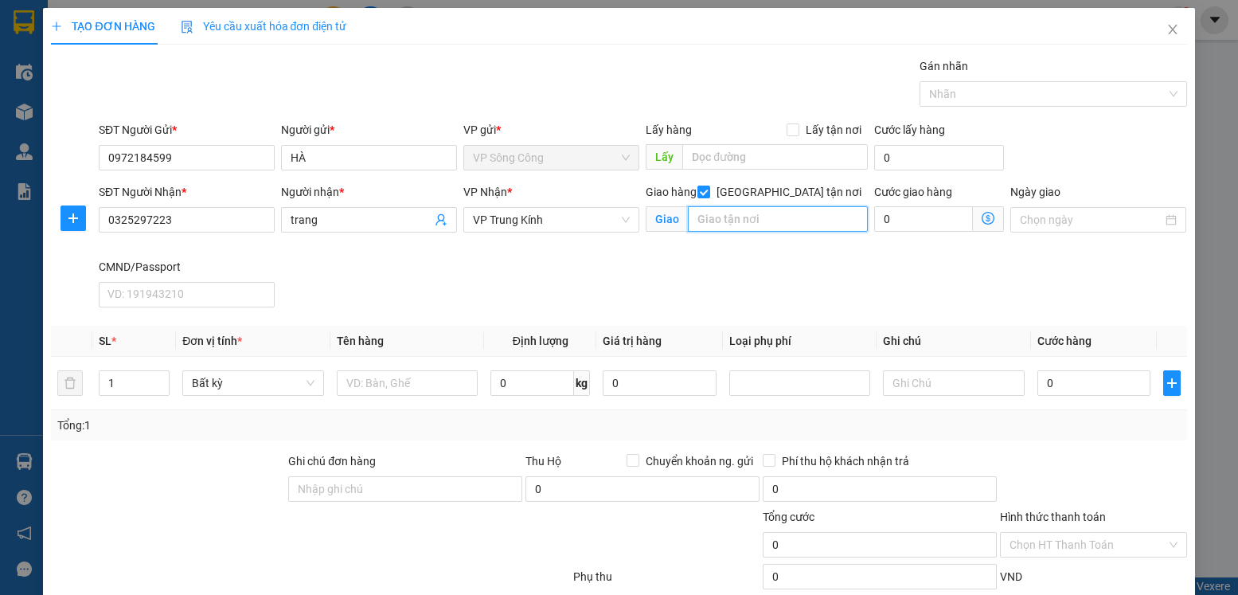
click at [740, 222] on input "text" at bounding box center [777, 218] width 179 height 25
click at [982, 221] on icon "dollar-circle" at bounding box center [988, 218] width 13 height 13
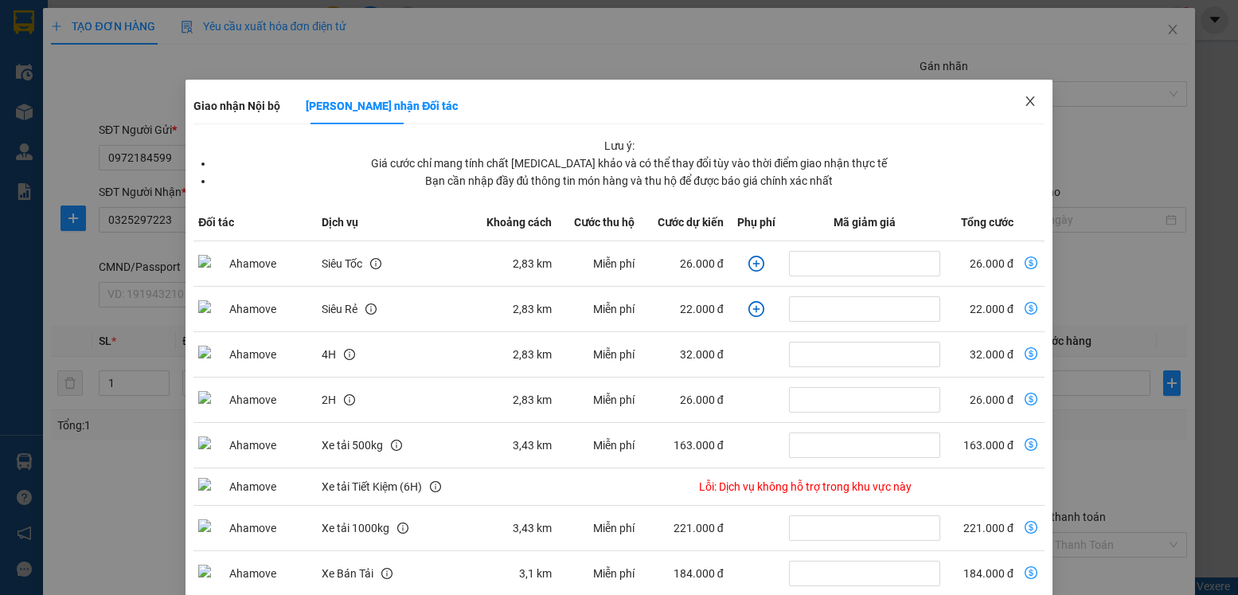
click at [1026, 104] on icon "close" at bounding box center [1030, 101] width 9 height 10
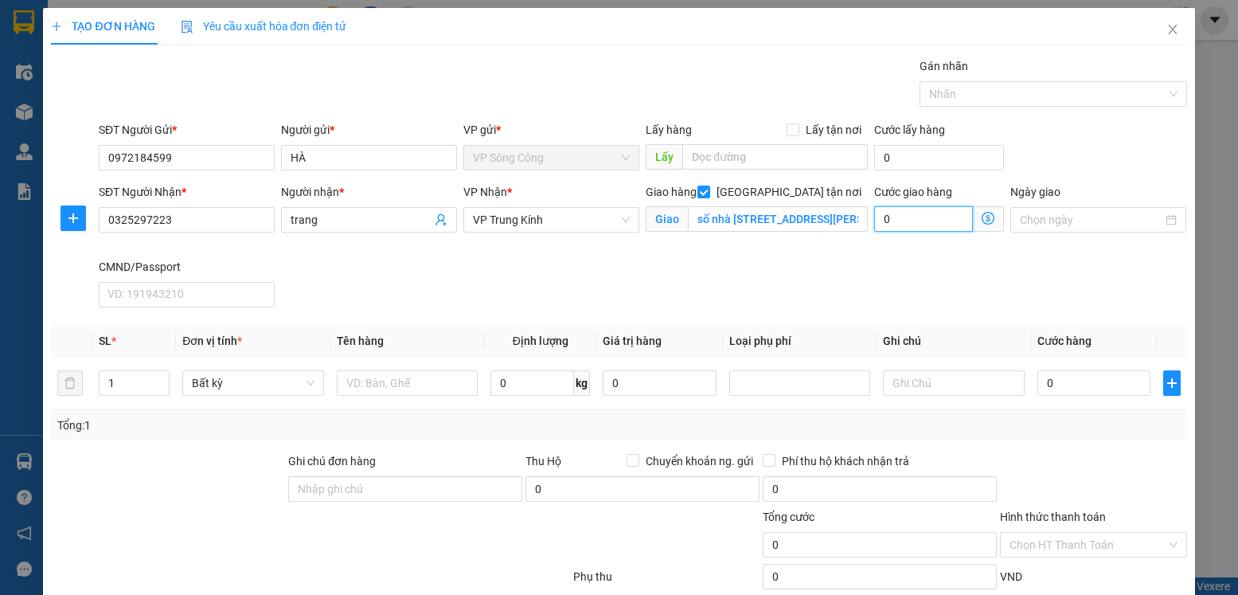
click at [914, 213] on input "0" at bounding box center [925, 218] width 100 height 25
click at [812, 264] on div "SĐT Người Nhận * 0325297223 Người nhận * trang VP Nhận * VP Trung Kính Giao hàn…" at bounding box center [643, 248] width 1095 height 131
click at [77, 224] on icon "plus" at bounding box center [73, 218] width 13 height 13
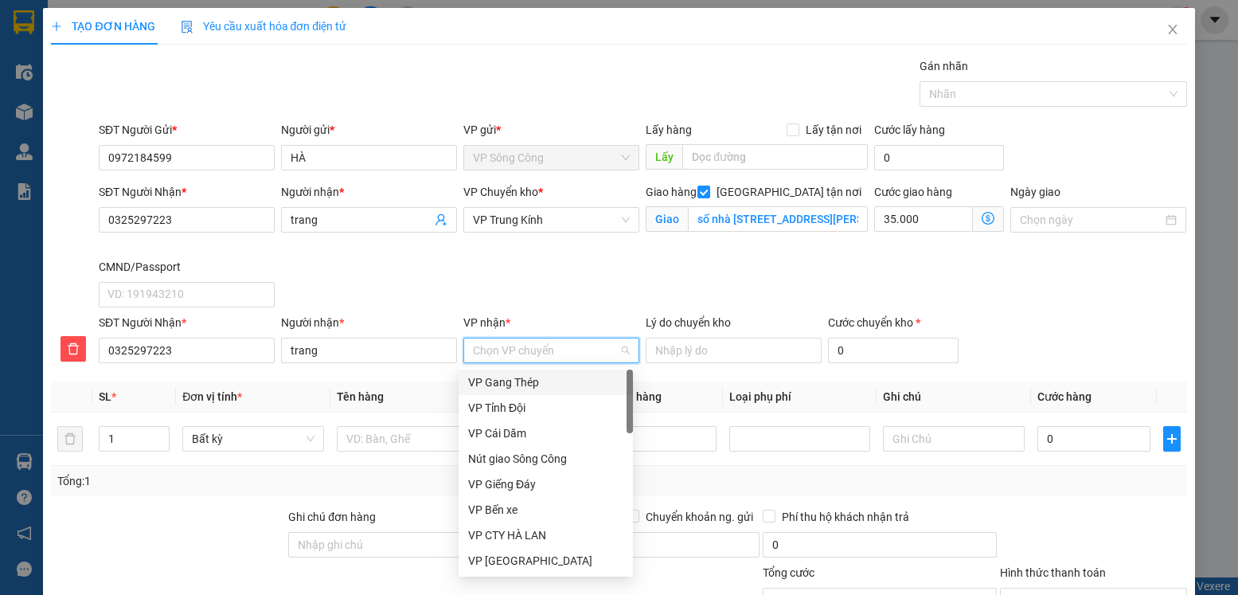
click at [508, 349] on input "VP nhận *" at bounding box center [546, 350] width 146 height 24
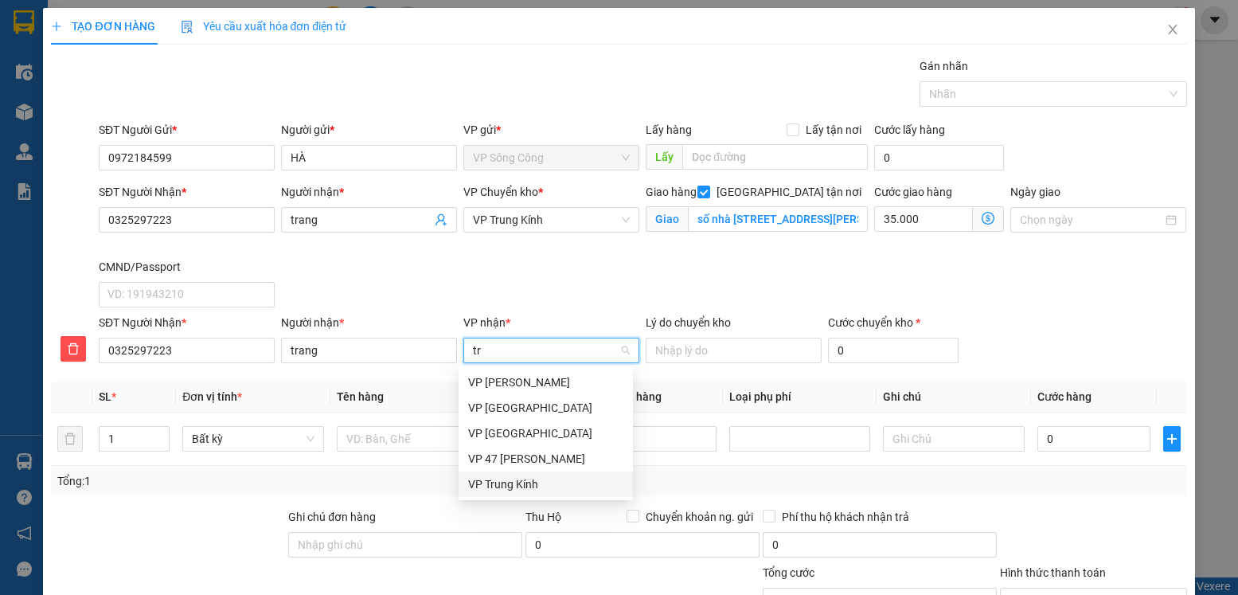
click at [507, 480] on div "VP Trung Kính" at bounding box center [545, 484] width 155 height 18
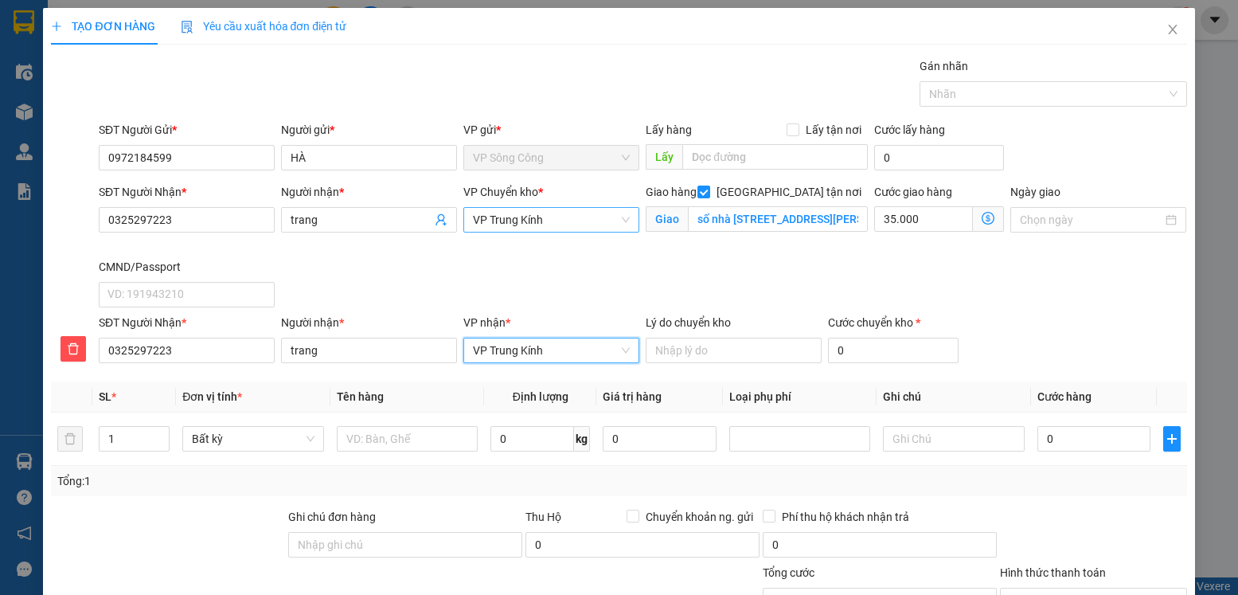
click at [562, 221] on span "VP Trung Kính" at bounding box center [551, 220] width 157 height 24
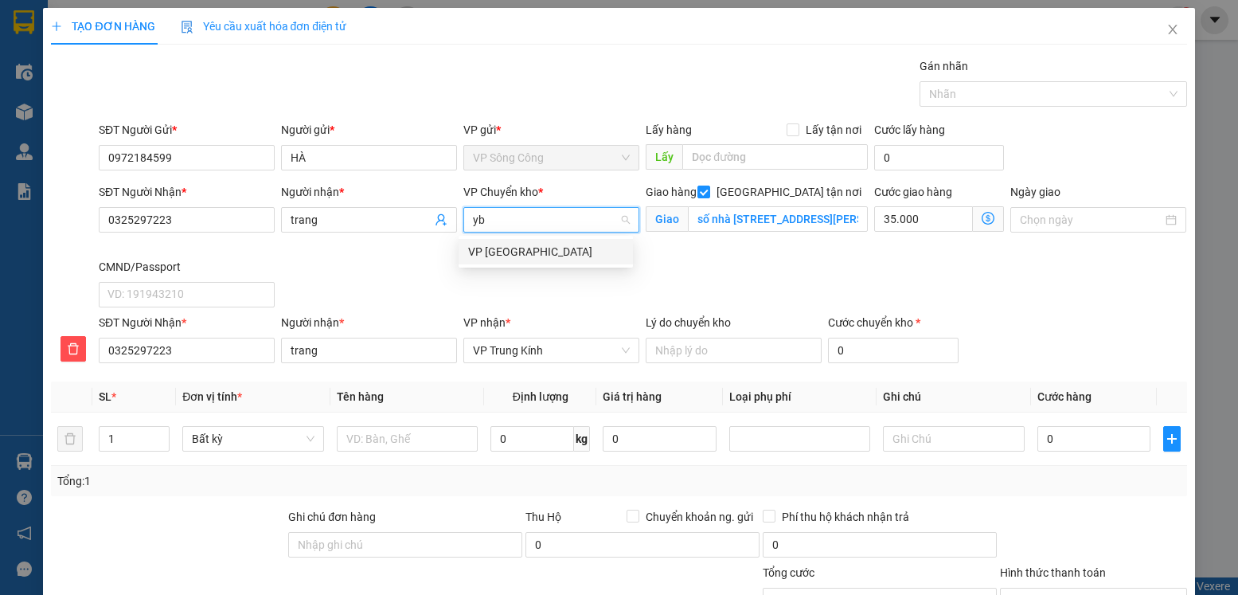
click at [512, 255] on div "VP [GEOGRAPHIC_DATA]" at bounding box center [545, 252] width 155 height 18
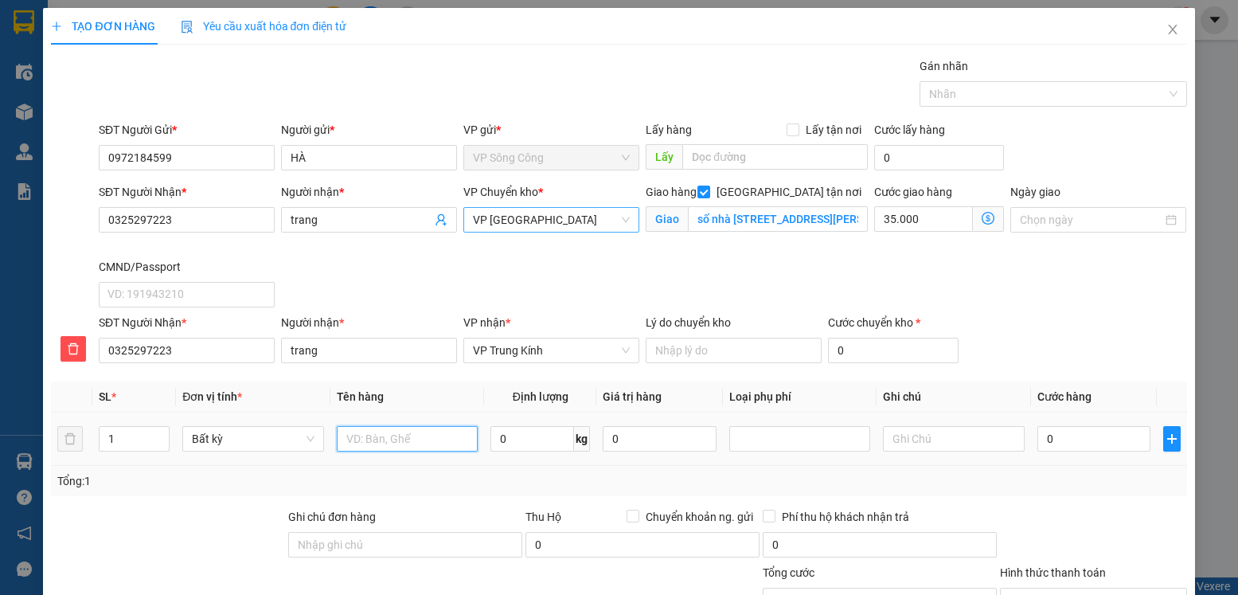
click at [430, 438] on input "text" at bounding box center [408, 438] width 142 height 25
click at [544, 440] on input "0" at bounding box center [533, 438] width 84 height 25
click at [1043, 442] on input "0" at bounding box center [1094, 438] width 113 height 25
click at [1063, 589] on input "Hình thức thanh toán" at bounding box center [1088, 601] width 156 height 24
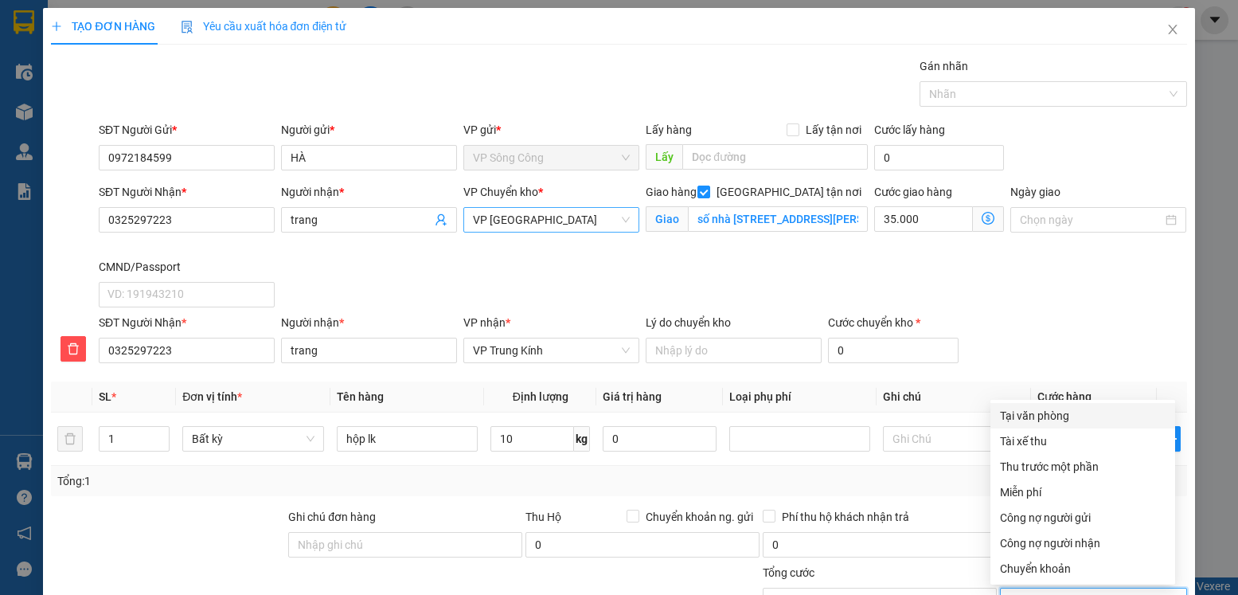
click at [1055, 407] on div "Tại văn phòng" at bounding box center [1083, 416] width 166 height 18
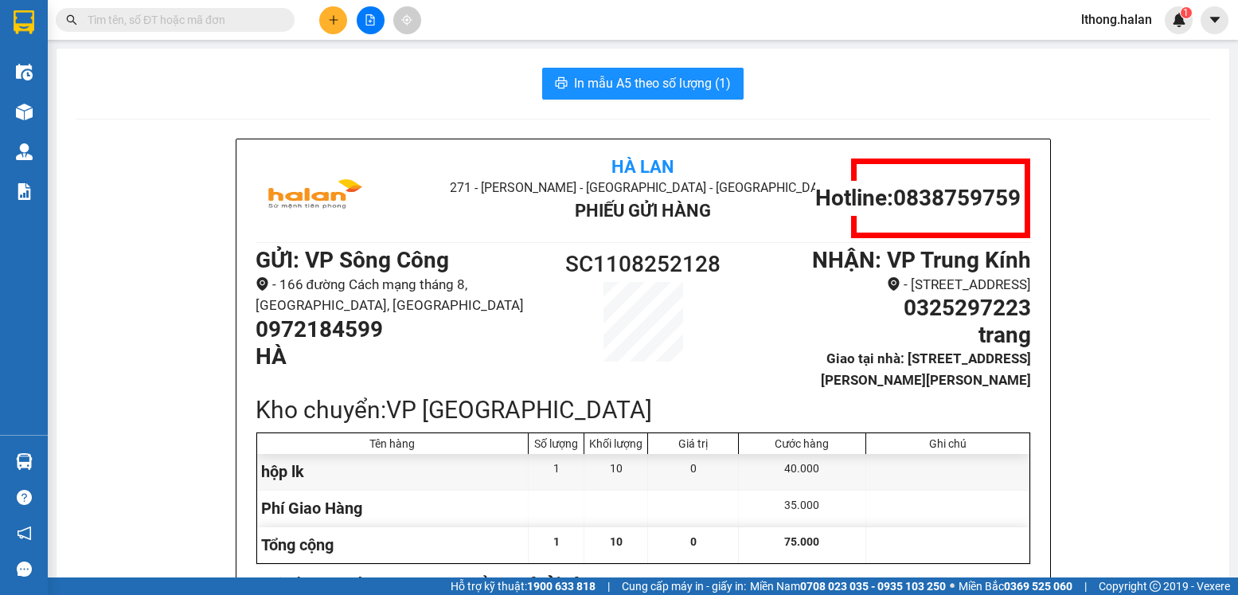
click at [220, 22] on input "text" at bounding box center [182, 20] width 188 height 18
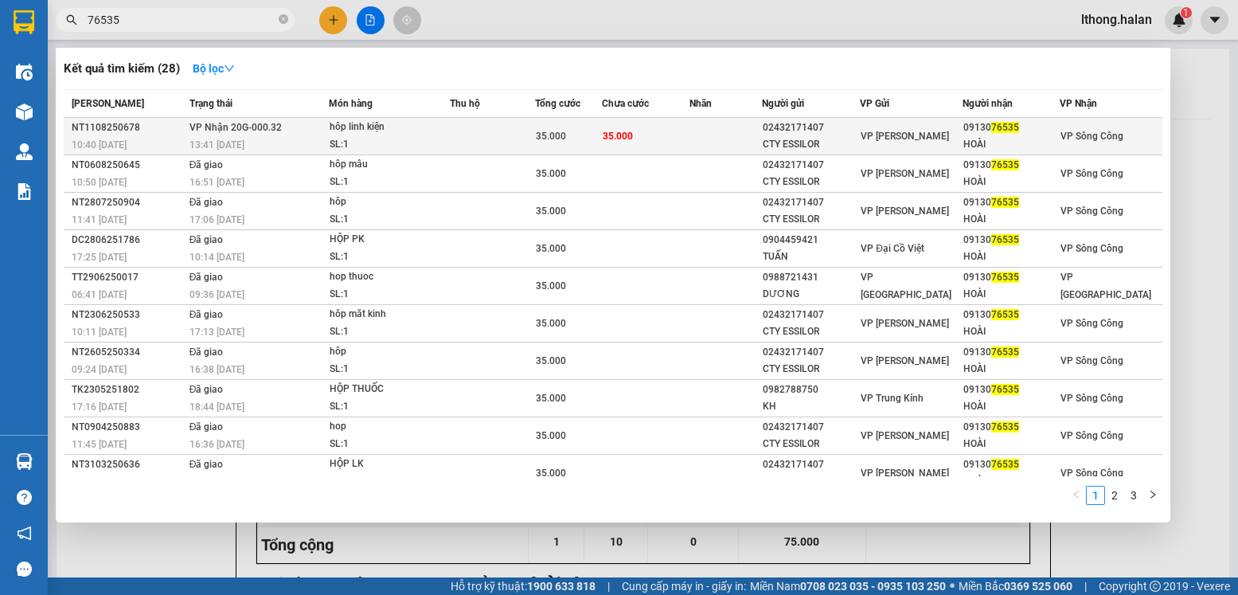
click at [671, 127] on td "35.000" at bounding box center [646, 136] width 88 height 37
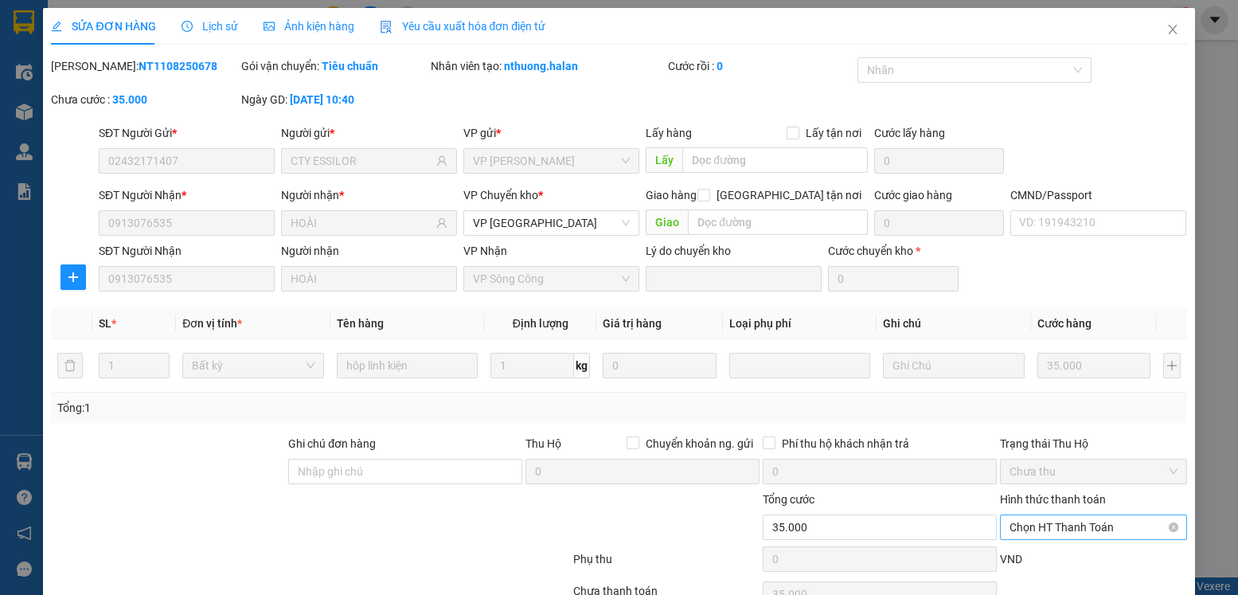
click at [1118, 515] on span "Chọn HT Thanh Toán" at bounding box center [1093, 527] width 167 height 24
click at [1070, 550] on div "Tại văn phòng" at bounding box center [1083, 559] width 166 height 18
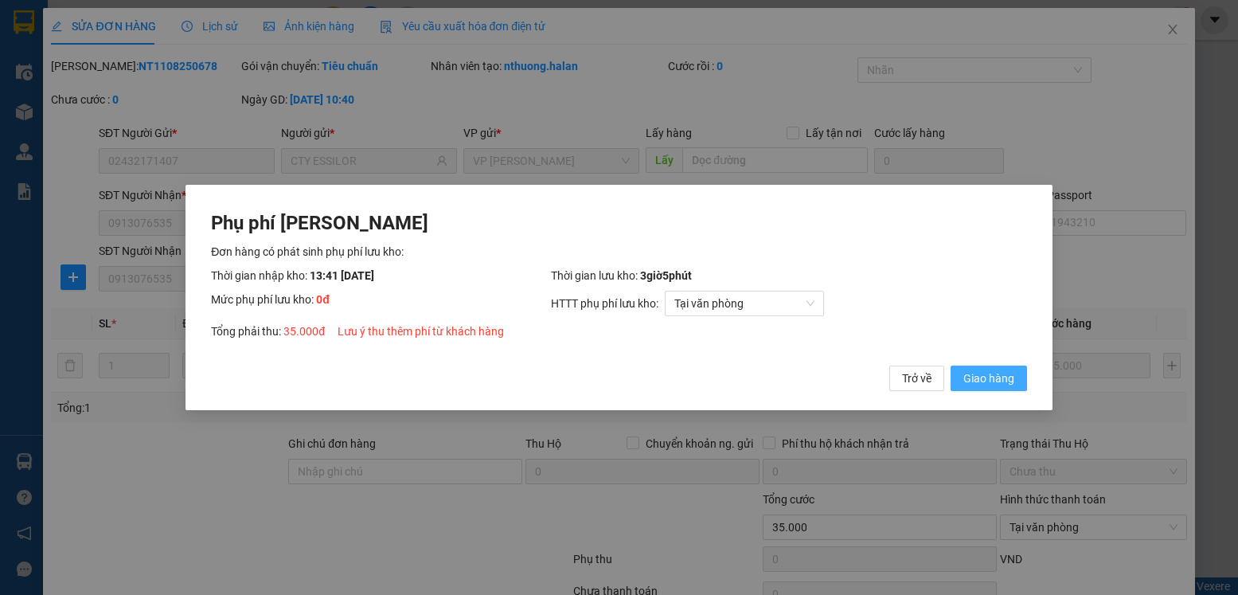
click at [976, 381] on span "Giao hàng" at bounding box center [989, 379] width 51 height 18
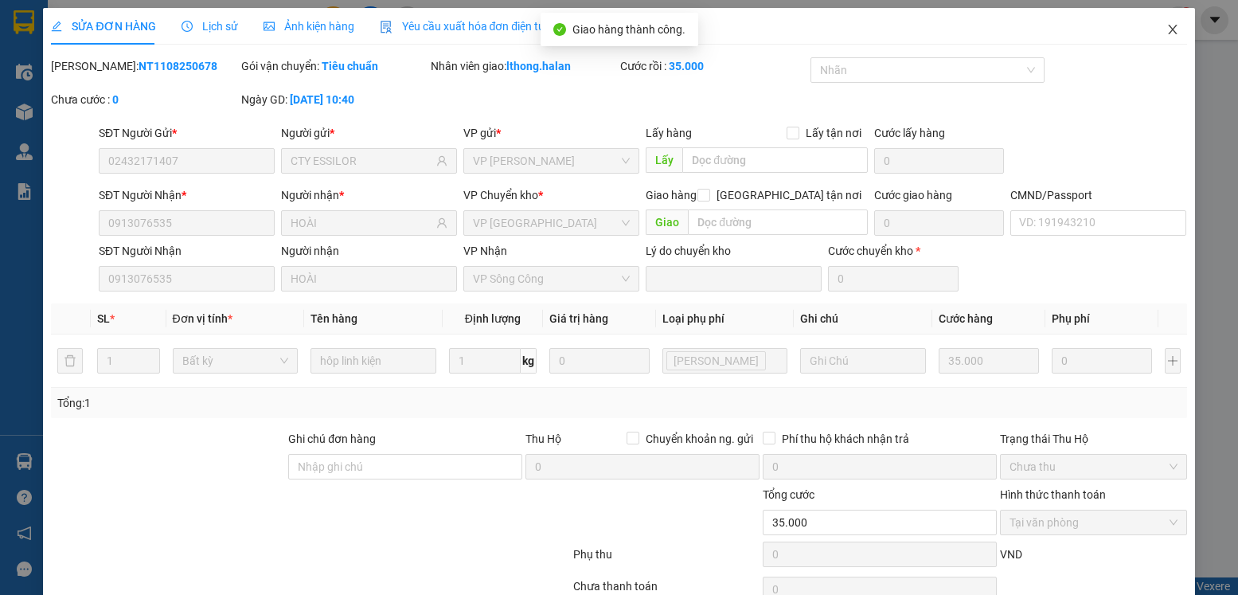
click at [1167, 32] on icon "close" at bounding box center [1173, 29] width 13 height 13
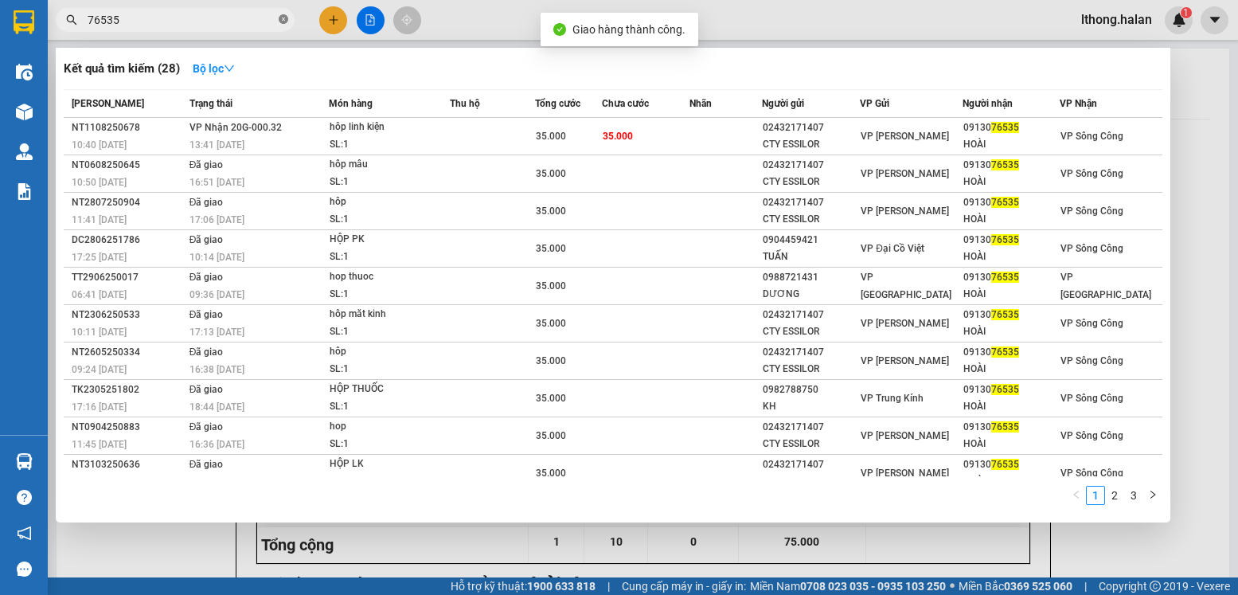
click at [286, 14] on span at bounding box center [284, 20] width 10 height 15
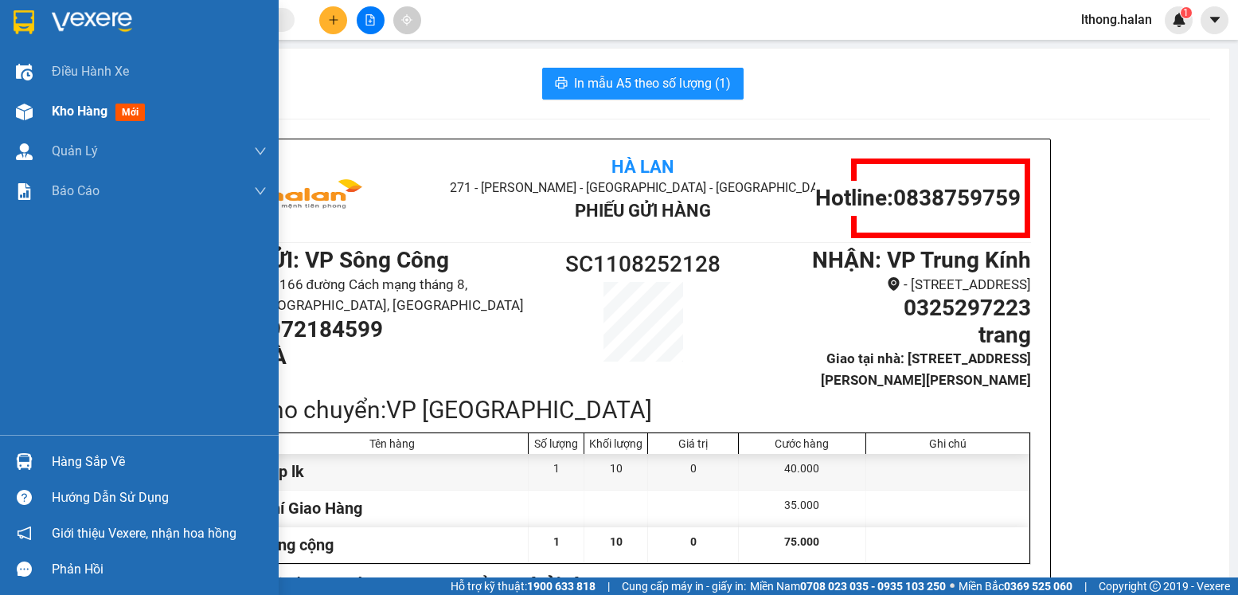
click at [53, 107] on span "Kho hàng" at bounding box center [80, 111] width 56 height 15
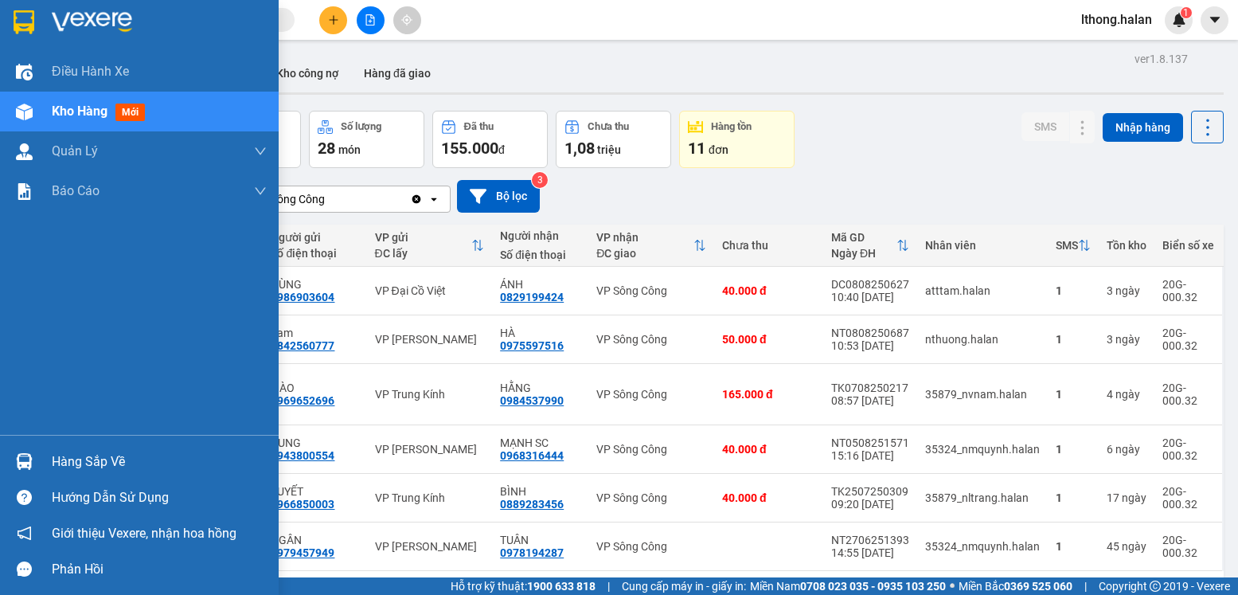
click at [100, 460] on div "Hàng sắp về" at bounding box center [159, 462] width 215 height 24
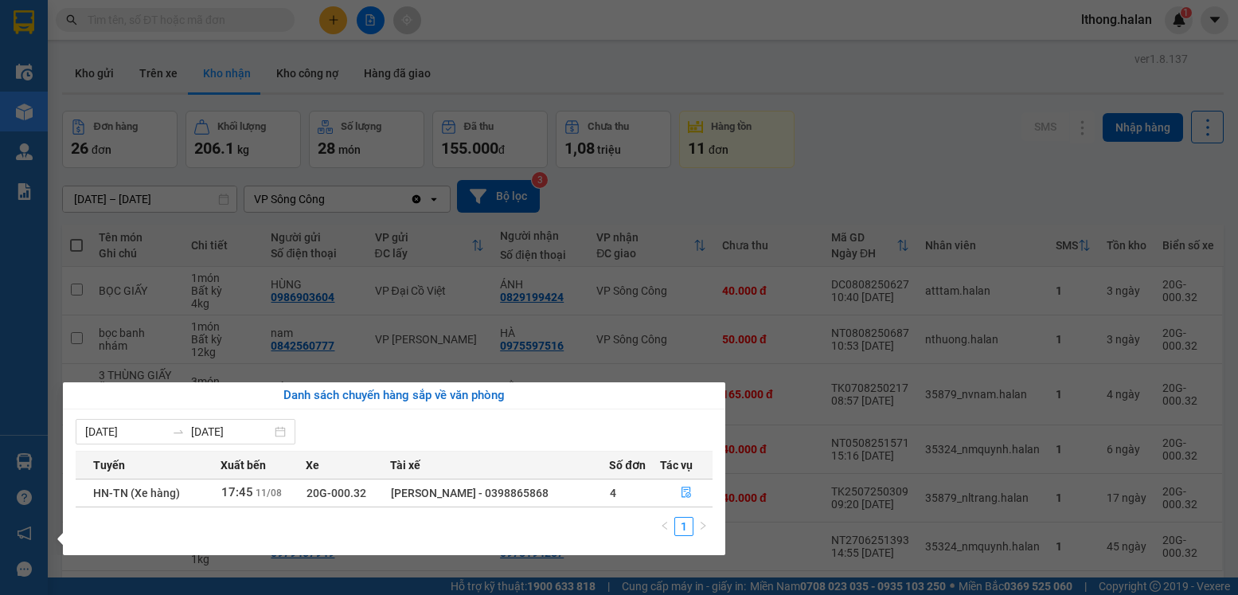
click at [899, 131] on section "Kết quả tìm kiếm ( 28 ) Bộ lọc Mã ĐH Trạng thái Món hàng Thu hộ Tổng cước Chưa …" at bounding box center [619, 297] width 1238 height 595
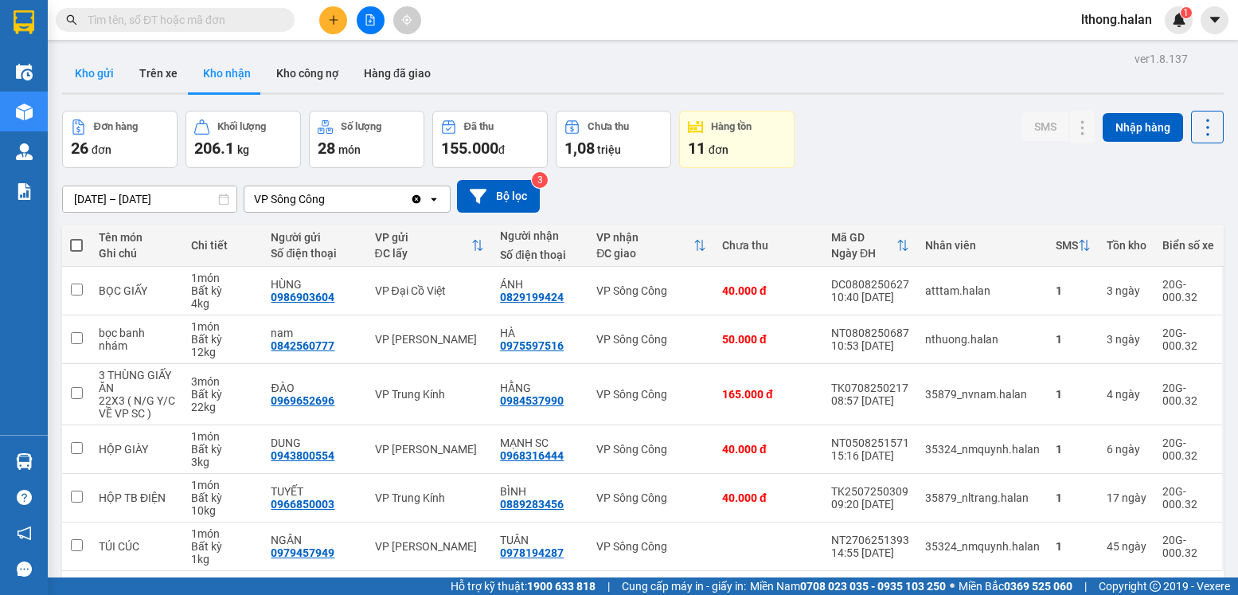
click at [81, 76] on button "Kho gửi" at bounding box center [94, 73] width 65 height 38
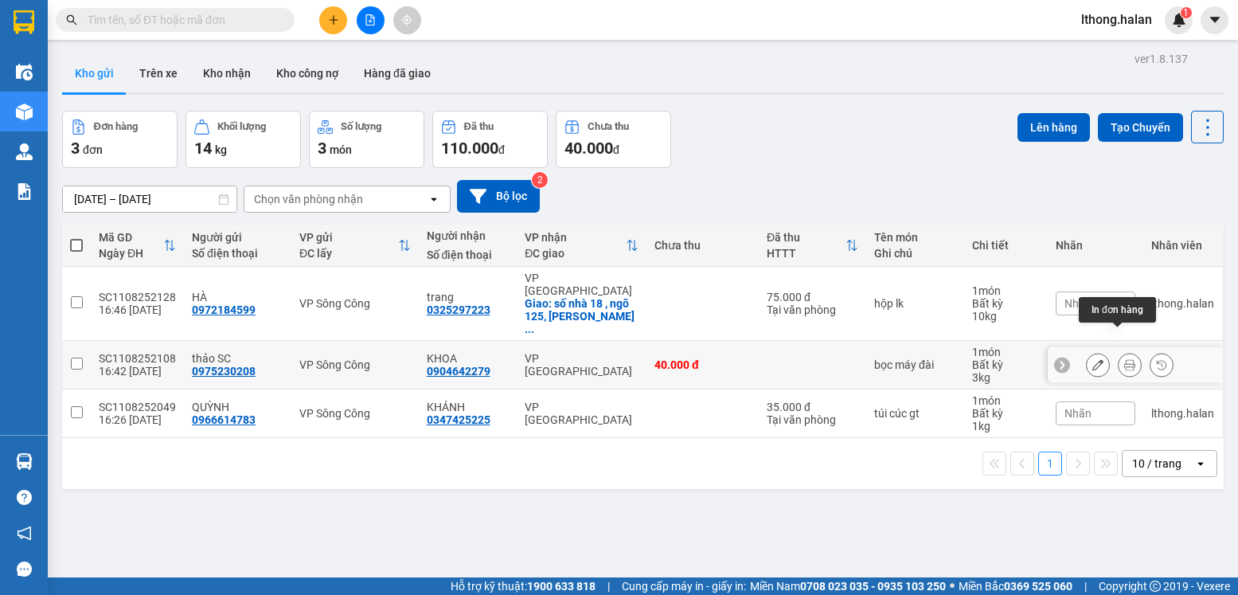
click at [1125, 359] on icon at bounding box center [1130, 364] width 11 height 11
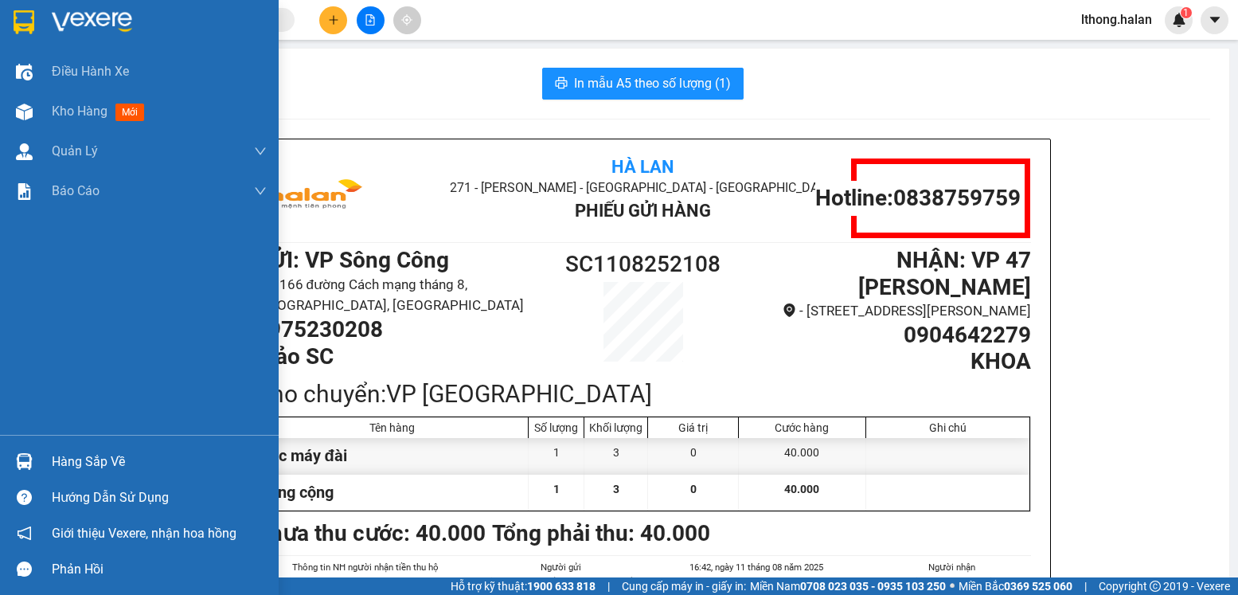
click at [87, 464] on div "Hàng sắp về" at bounding box center [159, 462] width 215 height 24
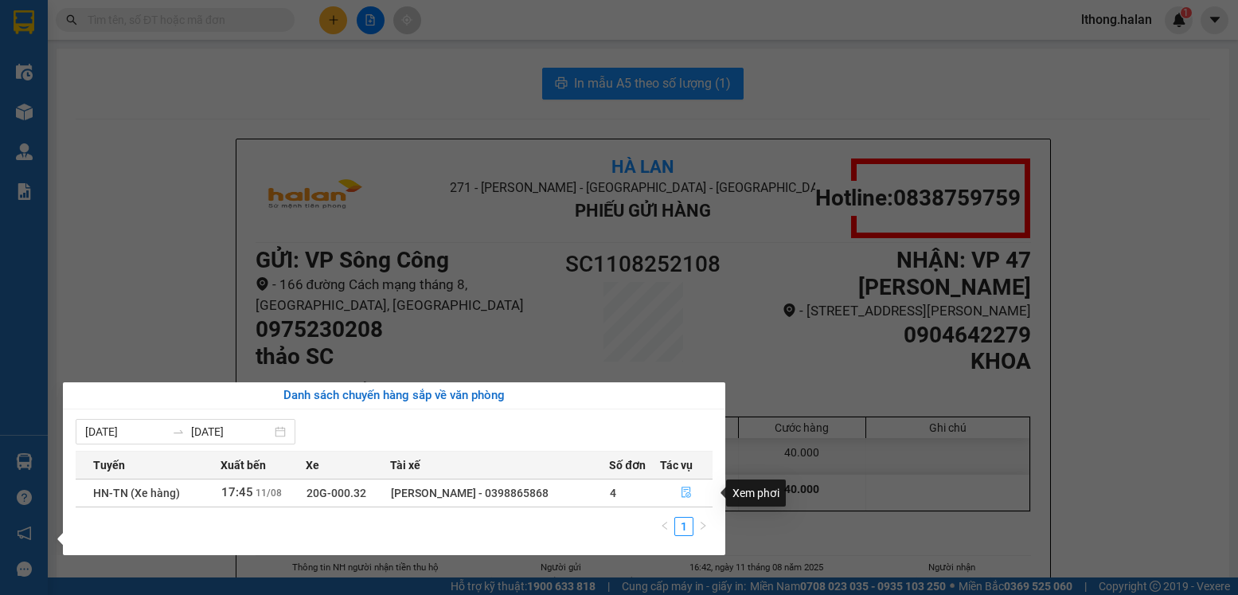
click at [683, 492] on icon "file-done" at bounding box center [686, 492] width 11 height 11
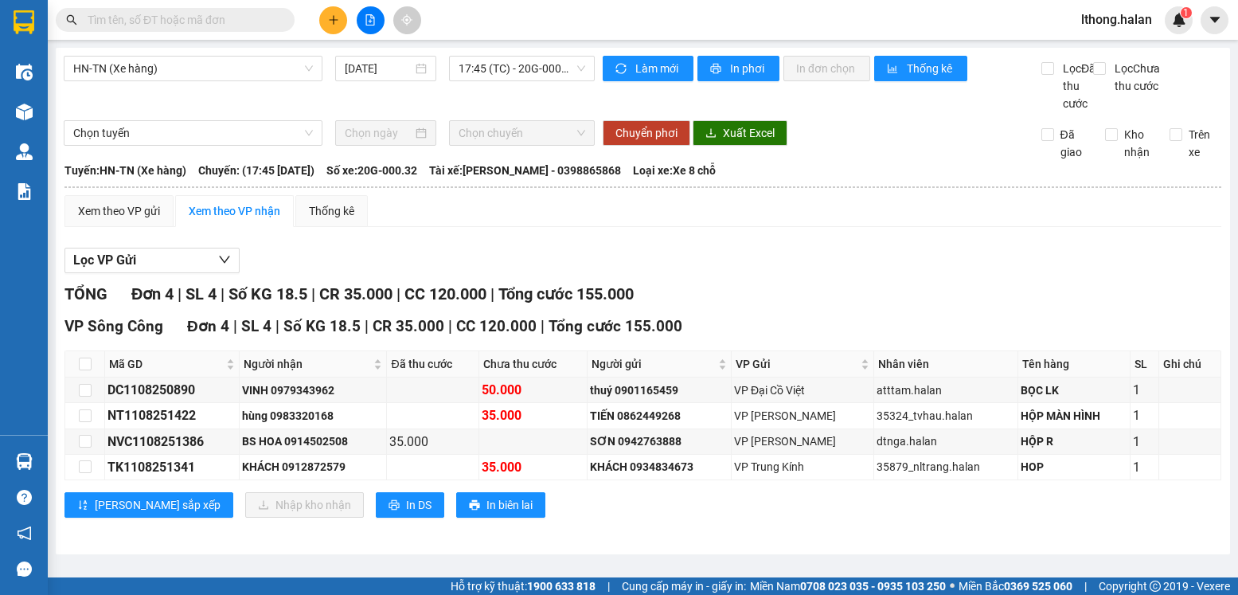
click at [211, 18] on input "text" at bounding box center [182, 20] width 188 height 18
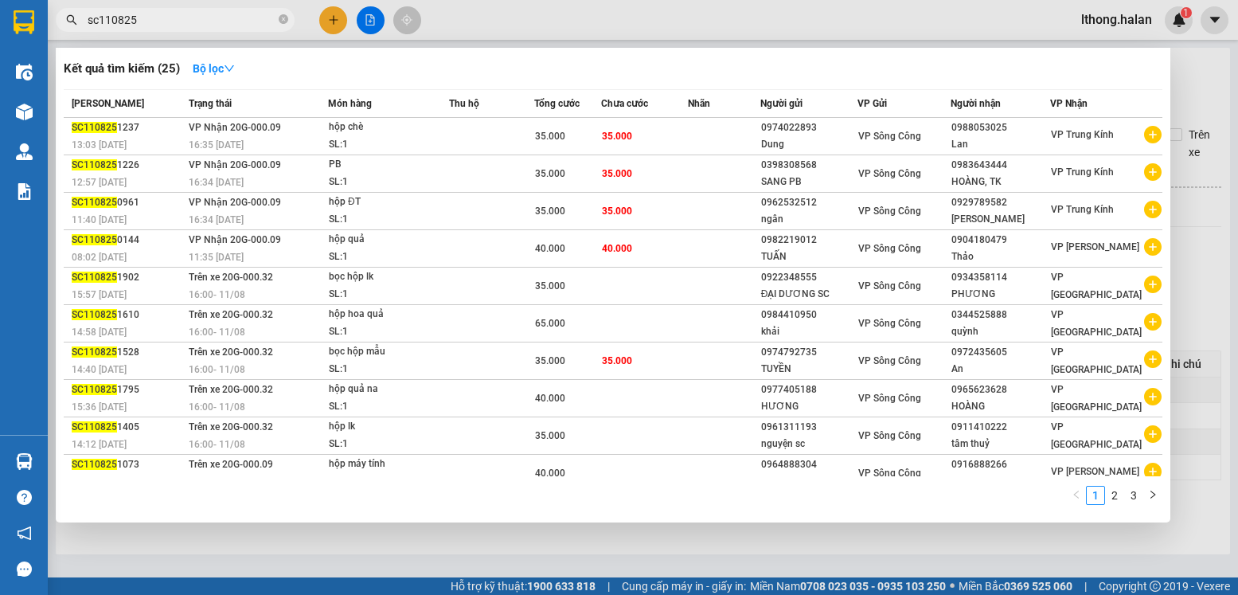
click at [96, 19] on input "sc110825" at bounding box center [182, 20] width 188 height 18
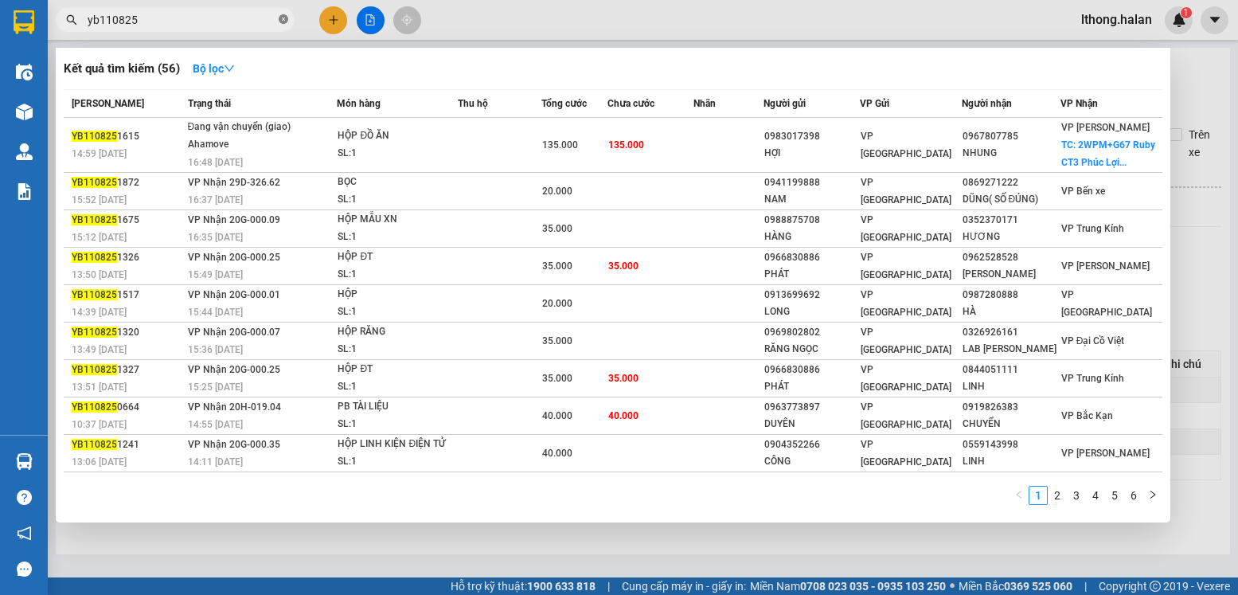
click at [283, 20] on icon "close-circle" at bounding box center [284, 19] width 10 height 10
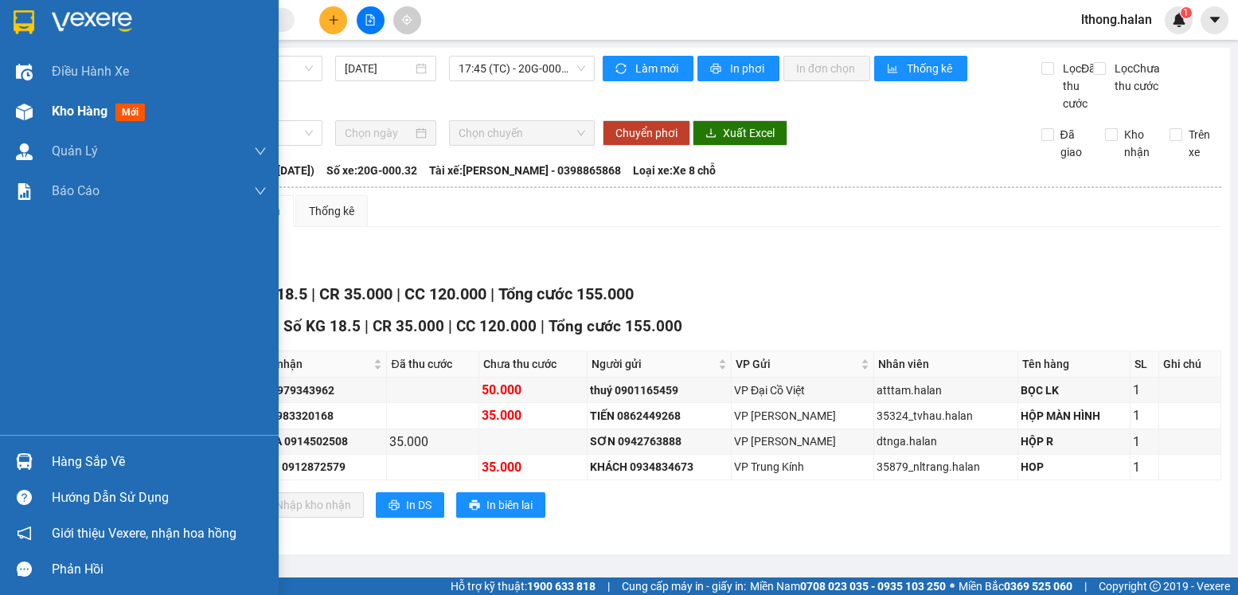
click at [65, 114] on span "Kho hàng" at bounding box center [80, 111] width 56 height 15
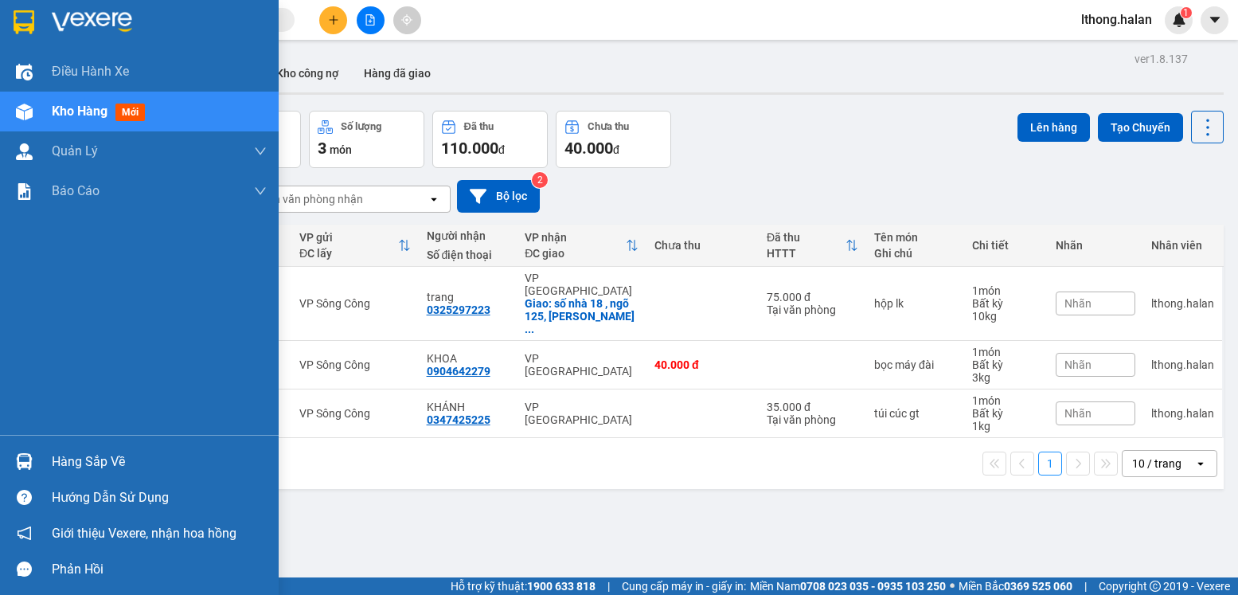
click at [137, 459] on div "Hàng sắp về" at bounding box center [159, 462] width 215 height 24
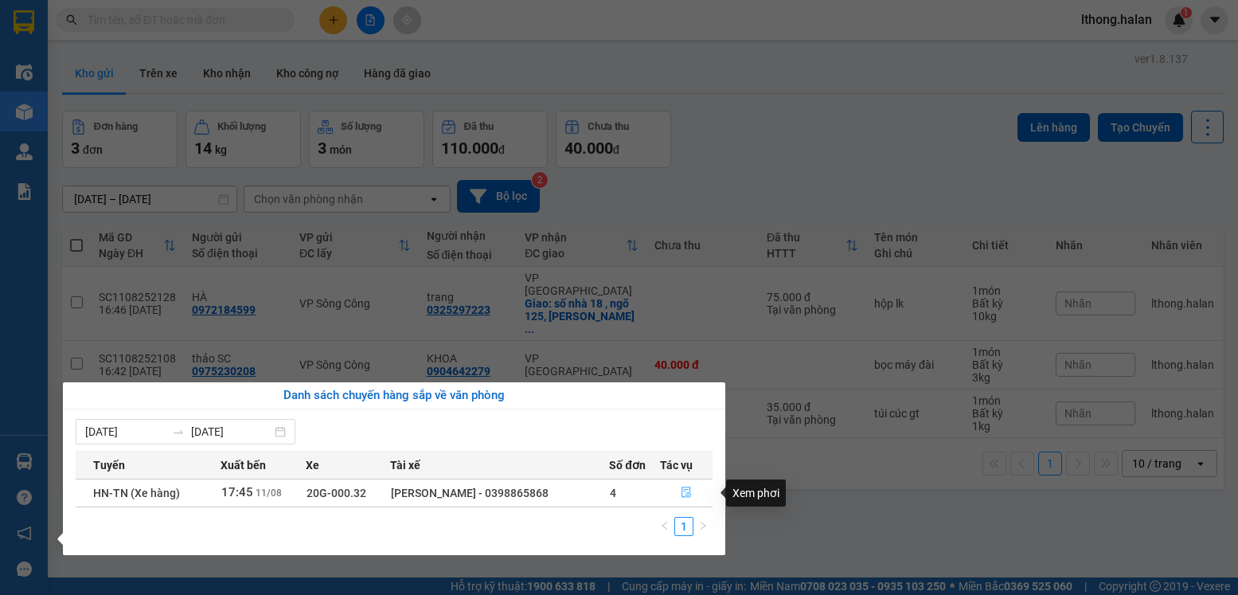
click at [683, 491] on icon "file-done" at bounding box center [686, 492] width 11 height 11
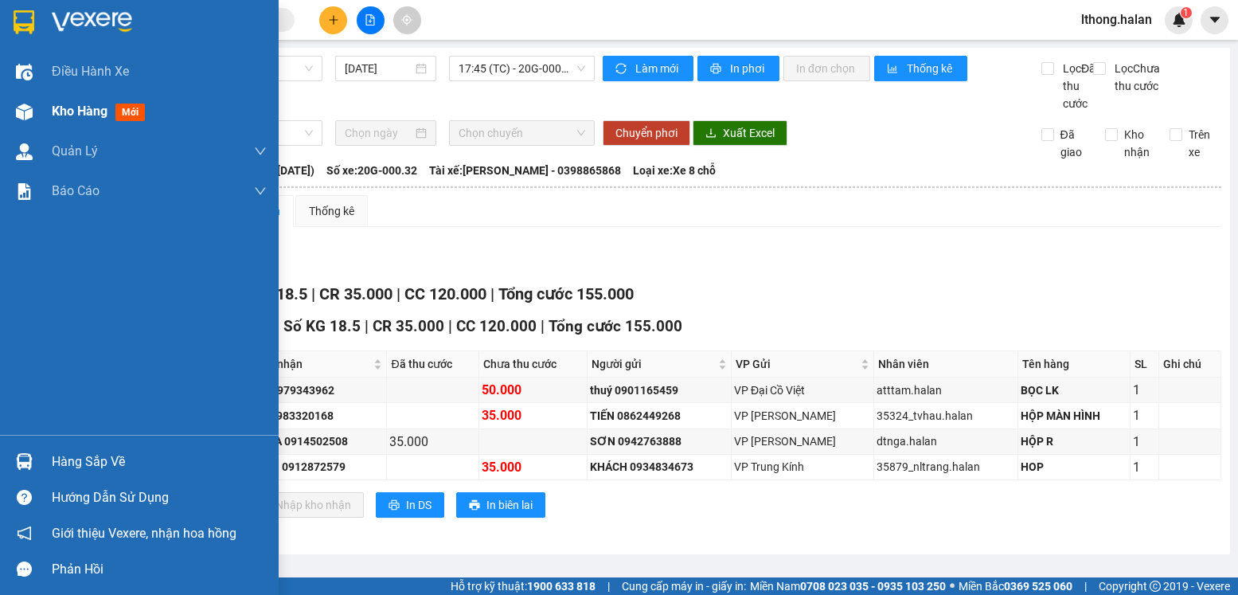
click at [95, 111] on span "Kho hàng" at bounding box center [80, 111] width 56 height 15
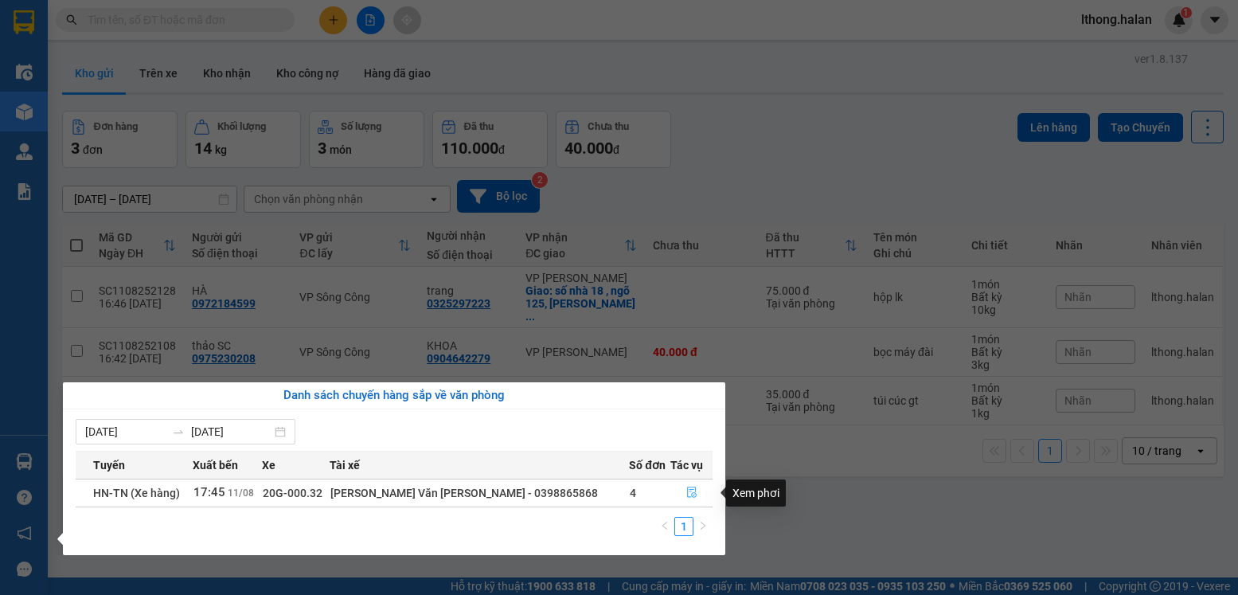
click at [687, 495] on icon "file-done" at bounding box center [692, 492] width 11 height 11
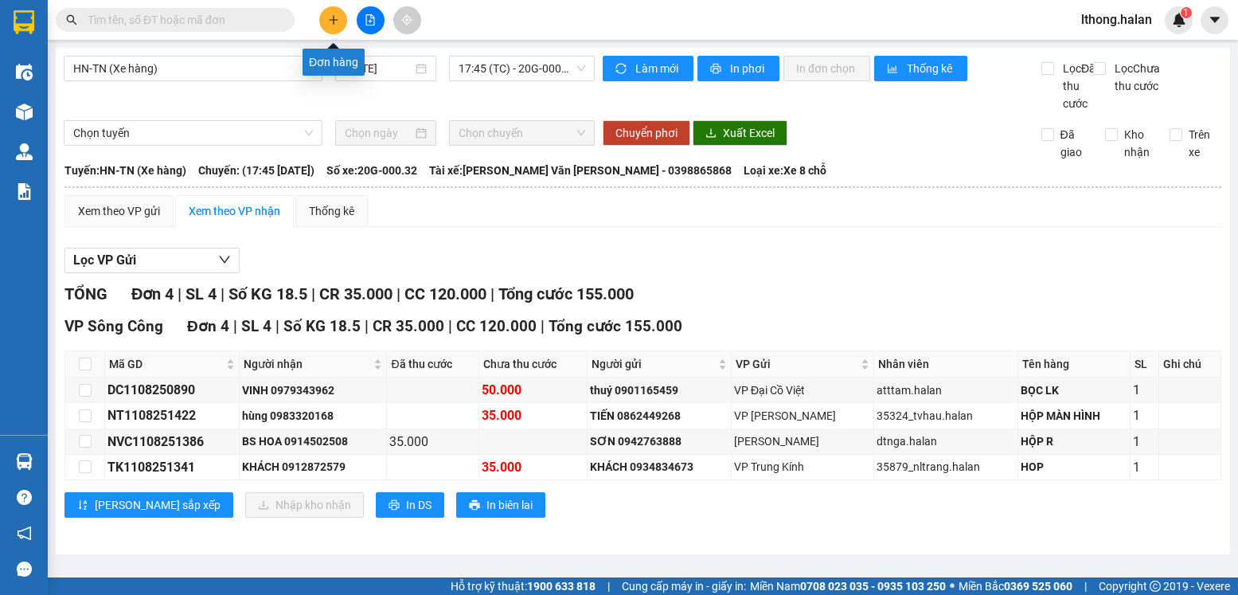
click at [345, 18] on button at bounding box center [333, 20] width 28 height 28
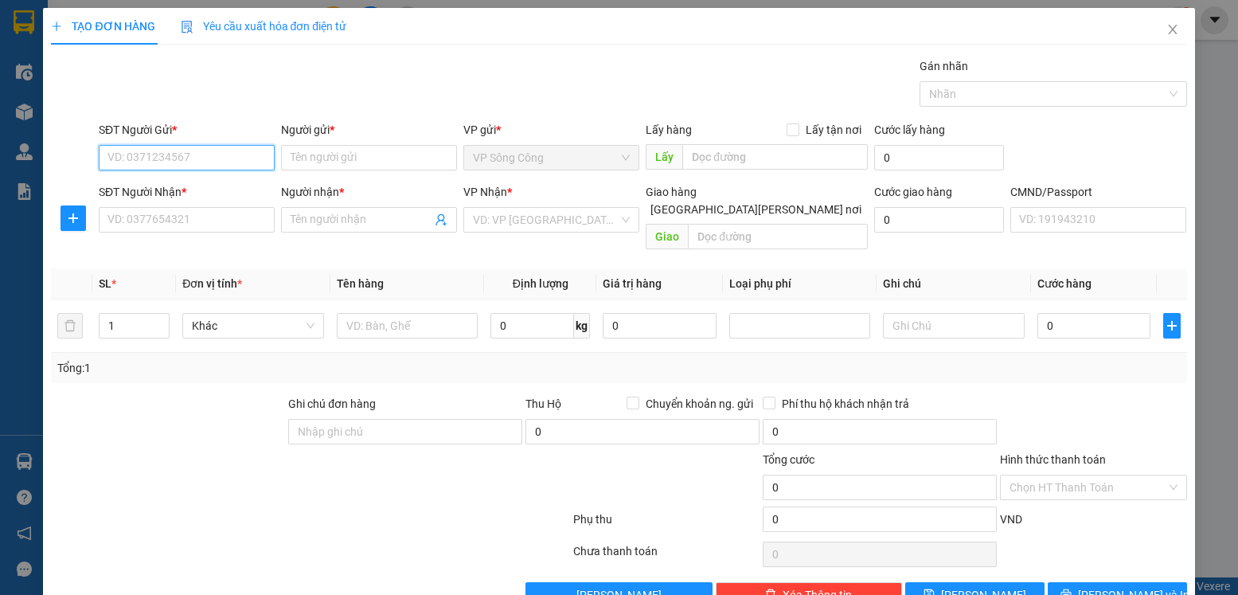
click at [229, 153] on input "SĐT Người Gửi *" at bounding box center [187, 157] width 176 height 25
type input "0947299166"
click at [194, 190] on div "0947299166 - khiển SC" at bounding box center [185, 190] width 155 height 18
type input "khiển SC"
type input "0947299166"
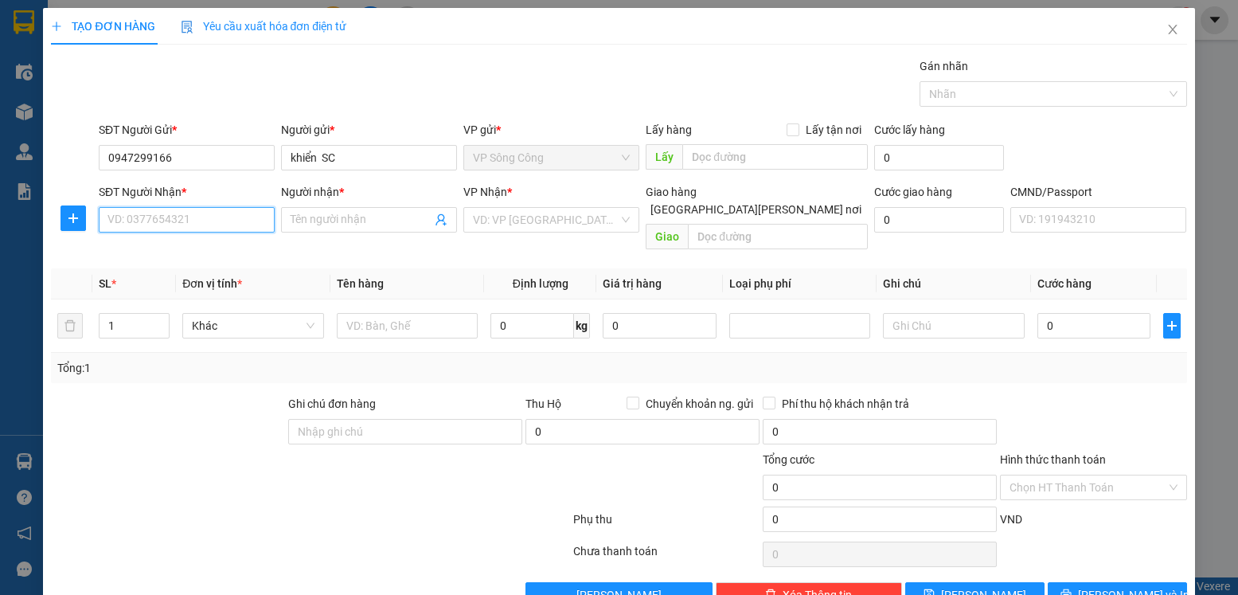
click at [167, 217] on input "SĐT Người Nhận *" at bounding box center [187, 219] width 176 height 25
click at [202, 217] on input "SĐT Người Nhận *" at bounding box center [187, 219] width 176 height 25
type input "0763826889"
click at [353, 213] on input "Người nhận *" at bounding box center [361, 220] width 141 height 18
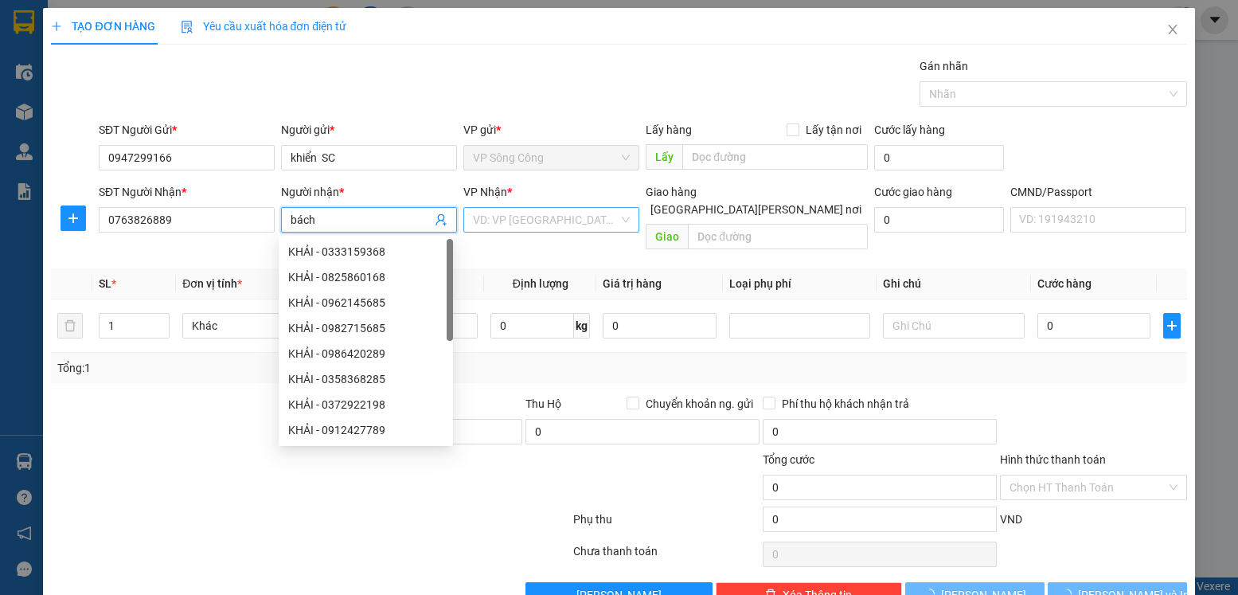
type input "bách"
click at [530, 225] on input "search" at bounding box center [546, 220] width 146 height 24
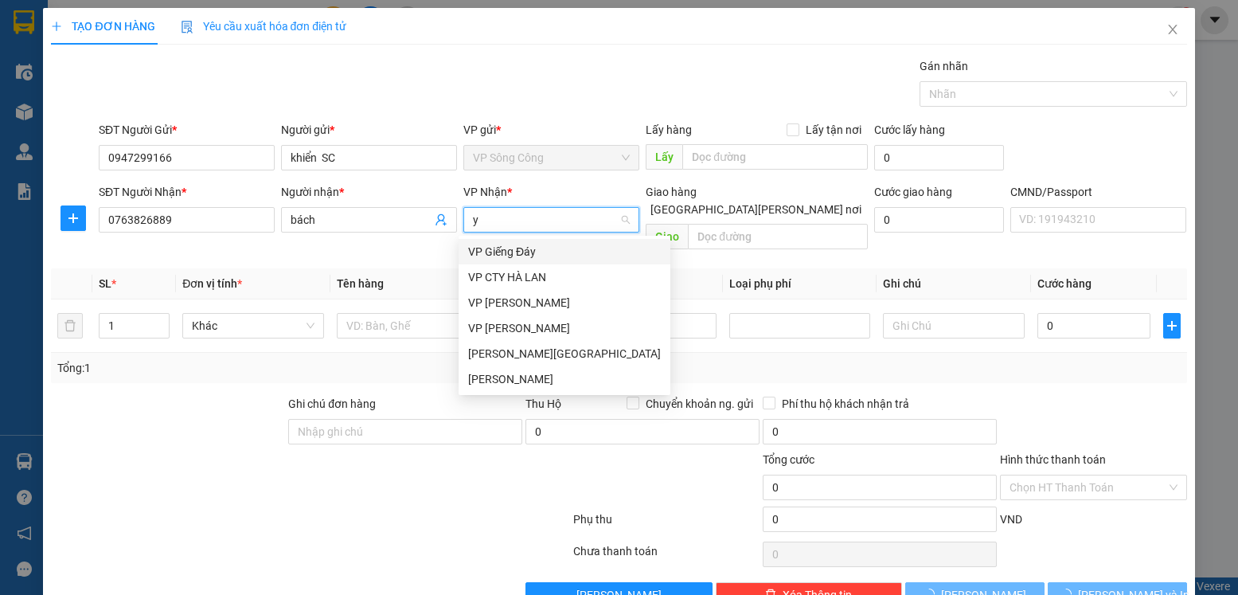
type input "yb"
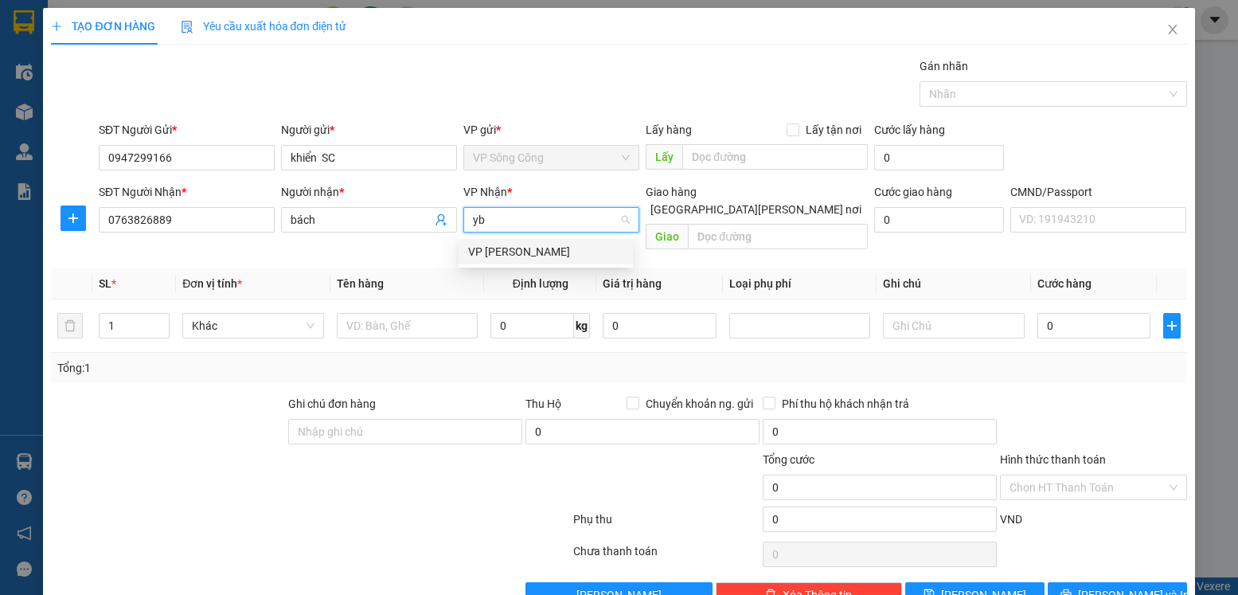
click at [510, 253] on div "VP [GEOGRAPHIC_DATA]" at bounding box center [545, 252] width 155 height 18
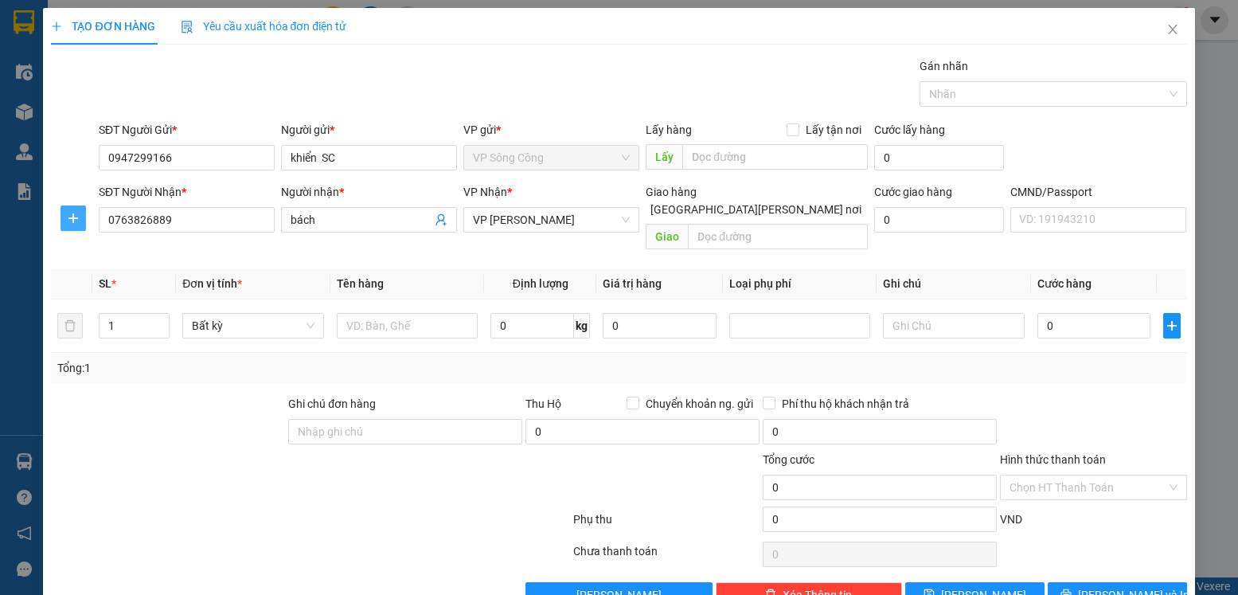
click at [72, 220] on icon "plus" at bounding box center [73, 218] width 13 height 13
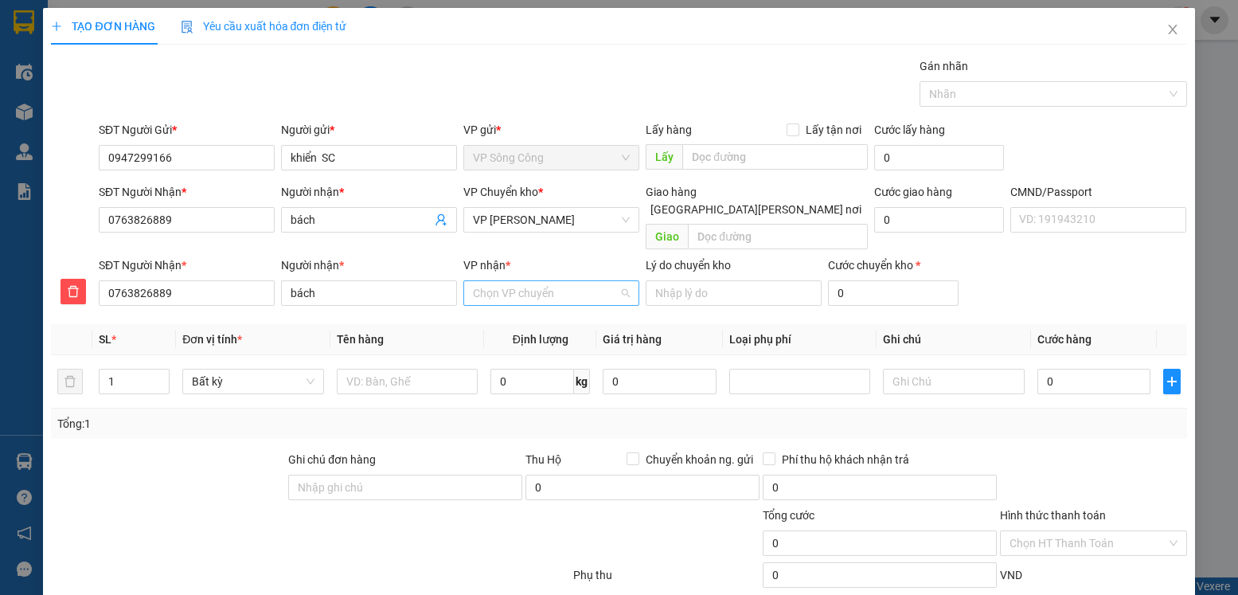
click at [499, 281] on input "VP nhận *" at bounding box center [546, 293] width 146 height 24
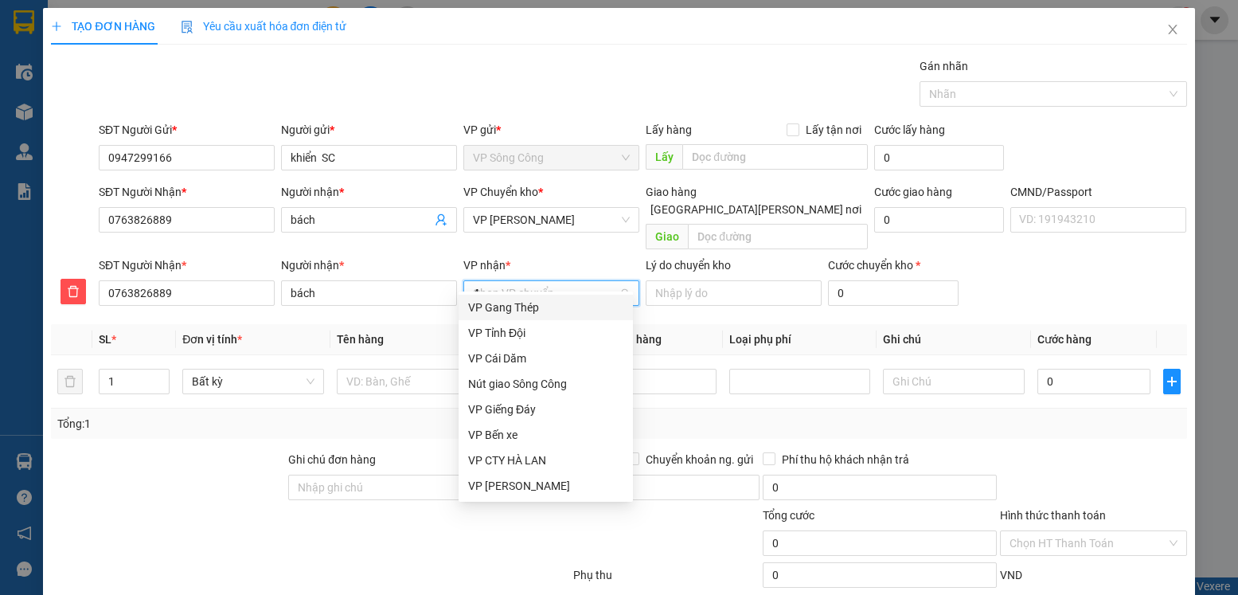
type input "47"
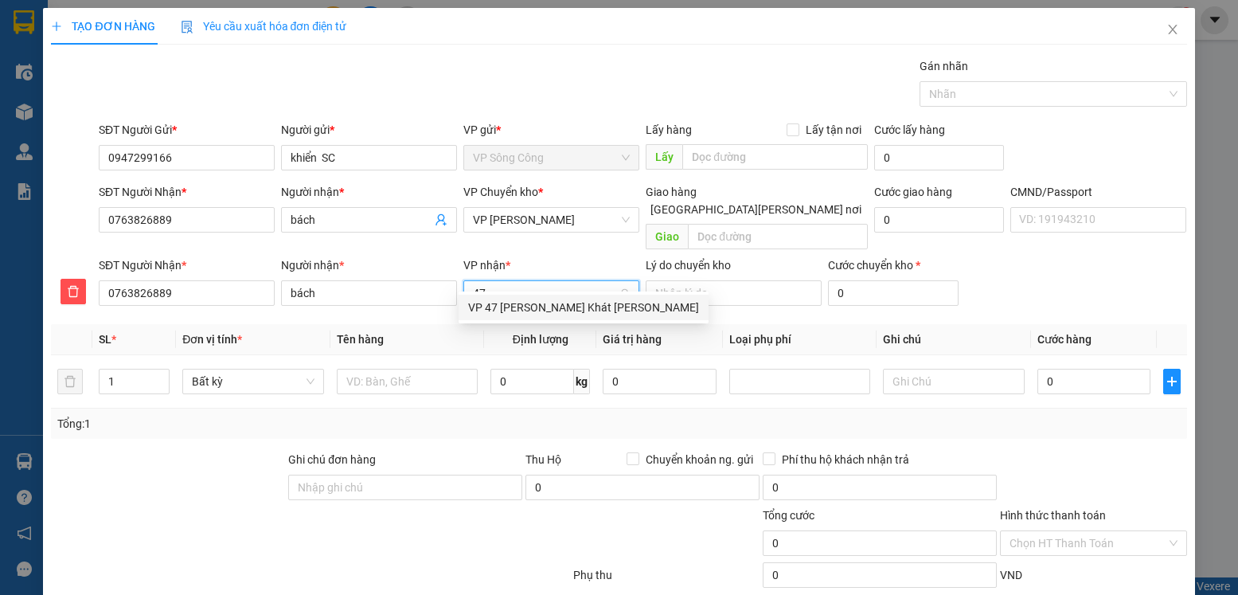
click at [546, 307] on div "VP 47 [PERSON_NAME]" at bounding box center [583, 308] width 231 height 18
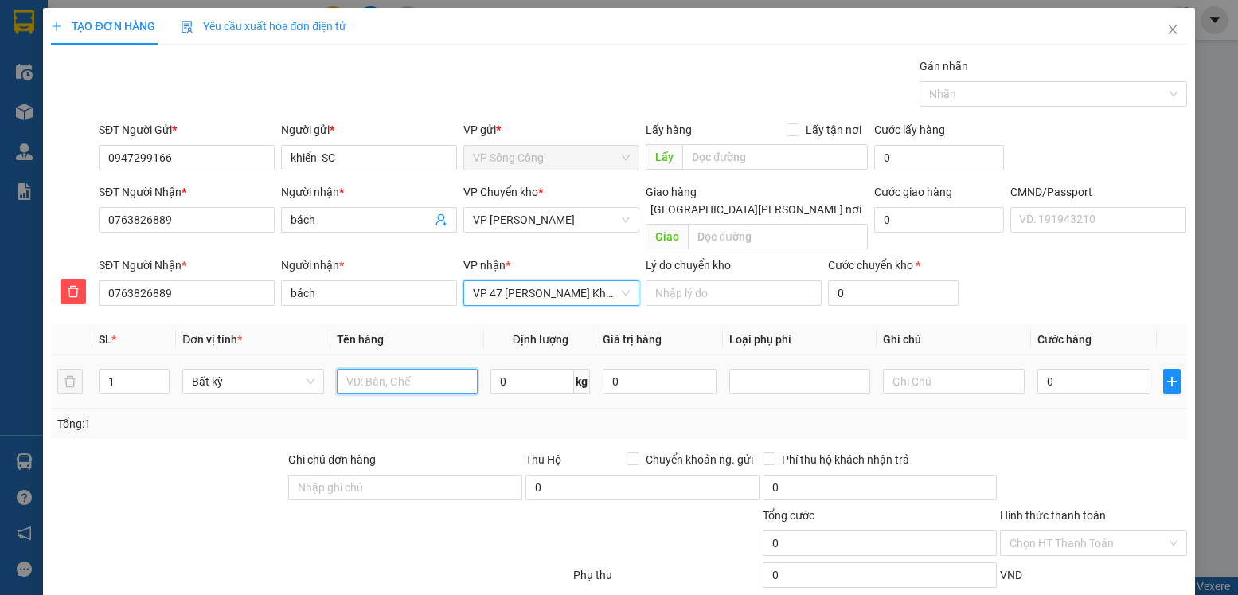
click at [409, 369] on input "text" at bounding box center [408, 381] width 142 height 25
type input "hộp lk"
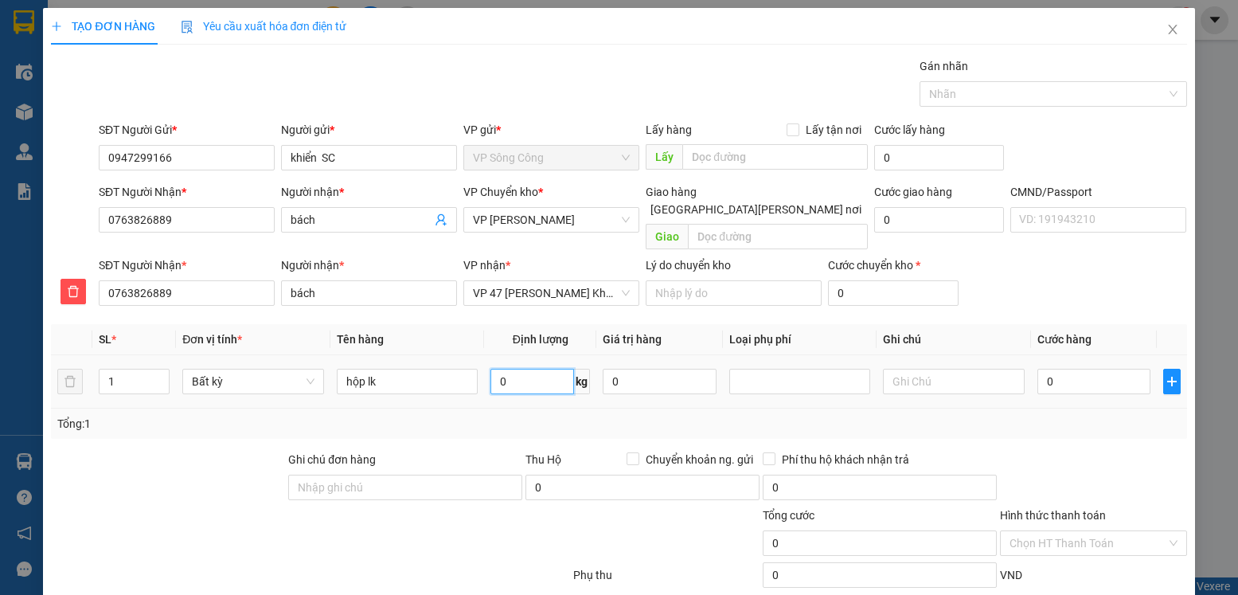
drag, startPoint x: 531, startPoint y: 362, endPoint x: 515, endPoint y: 356, distance: 17.6
click at [530, 369] on input "0" at bounding box center [533, 381] width 84 height 25
type input "0.5"
click at [1087, 369] on input "0" at bounding box center [1094, 381] width 113 height 25
type input "35.000"
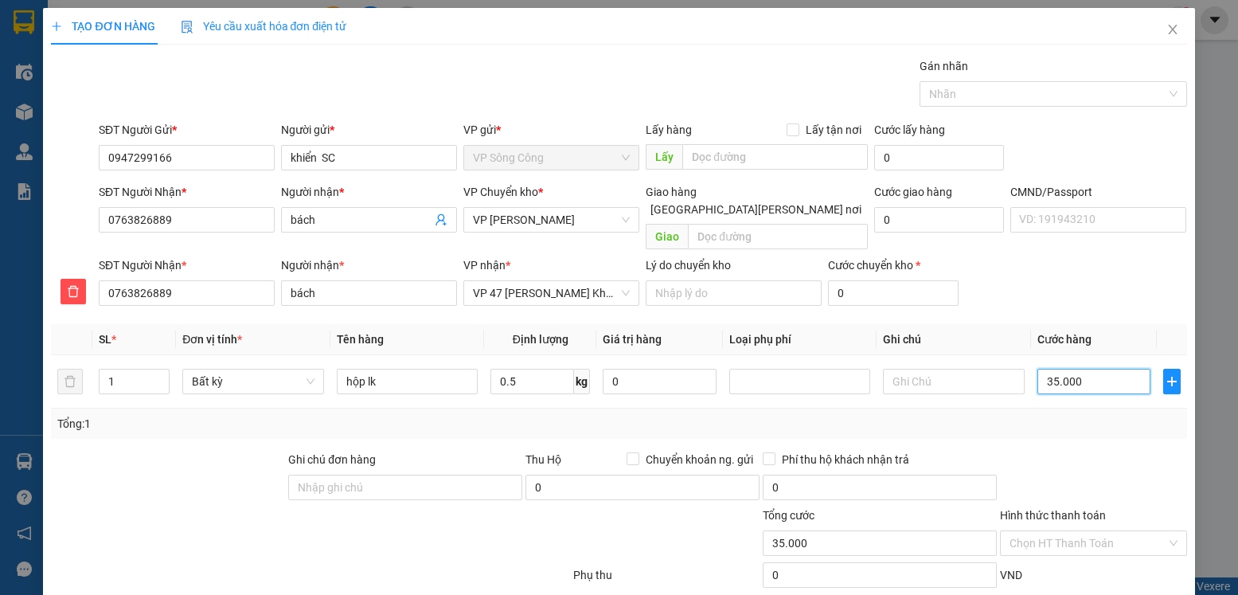
type input "35.000"
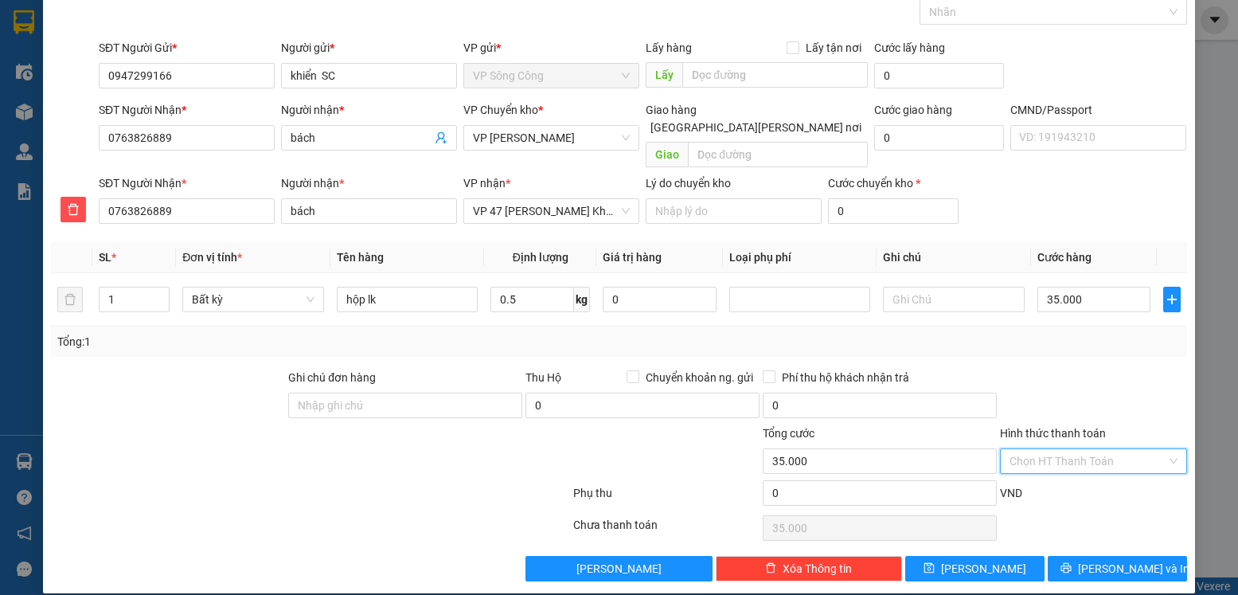
click at [1105, 449] on input "Hình thức thanh toán" at bounding box center [1088, 461] width 156 height 24
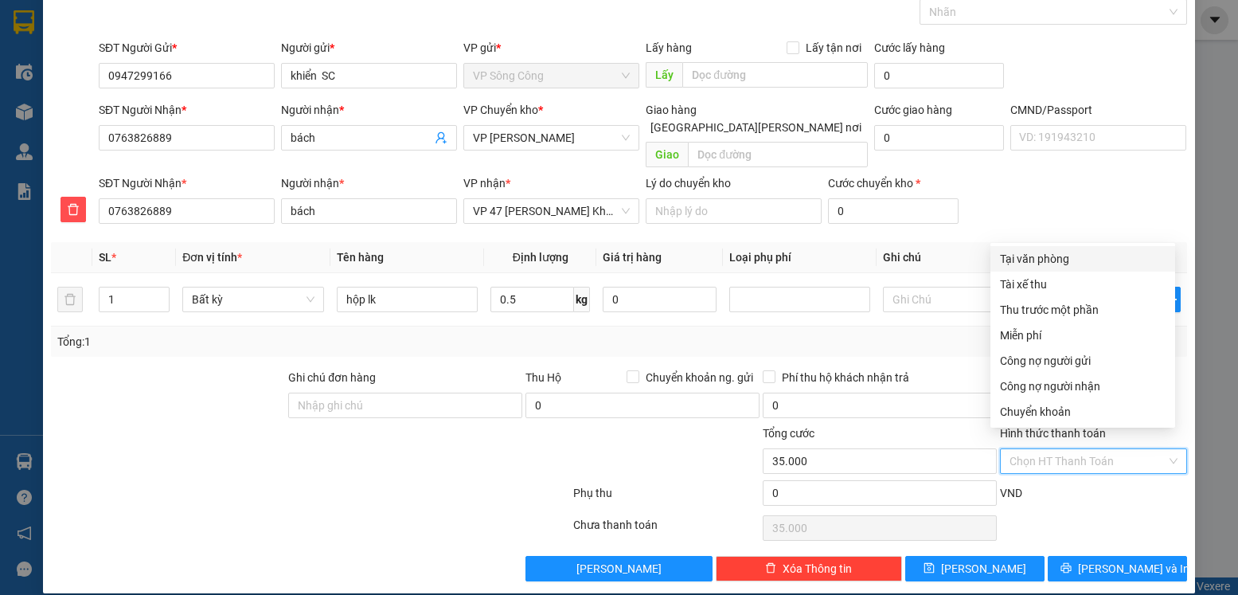
click at [1073, 258] on div "Tại văn phòng" at bounding box center [1083, 259] width 166 height 18
type input "0"
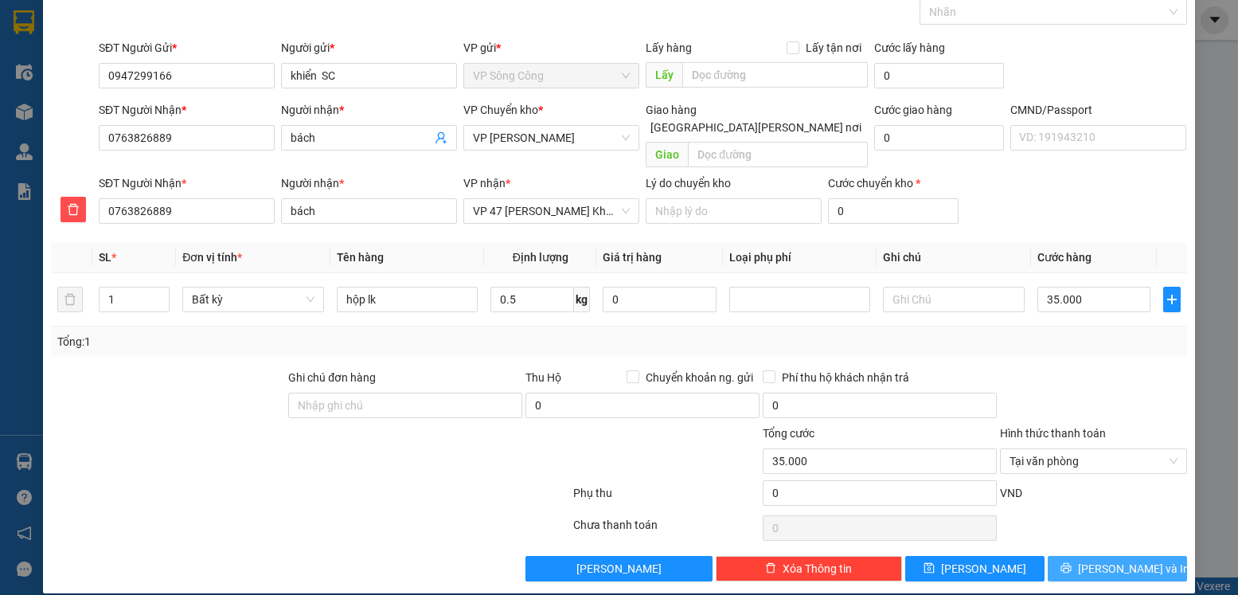
click at [1111, 560] on span "Lưu và In" at bounding box center [1134, 569] width 112 height 18
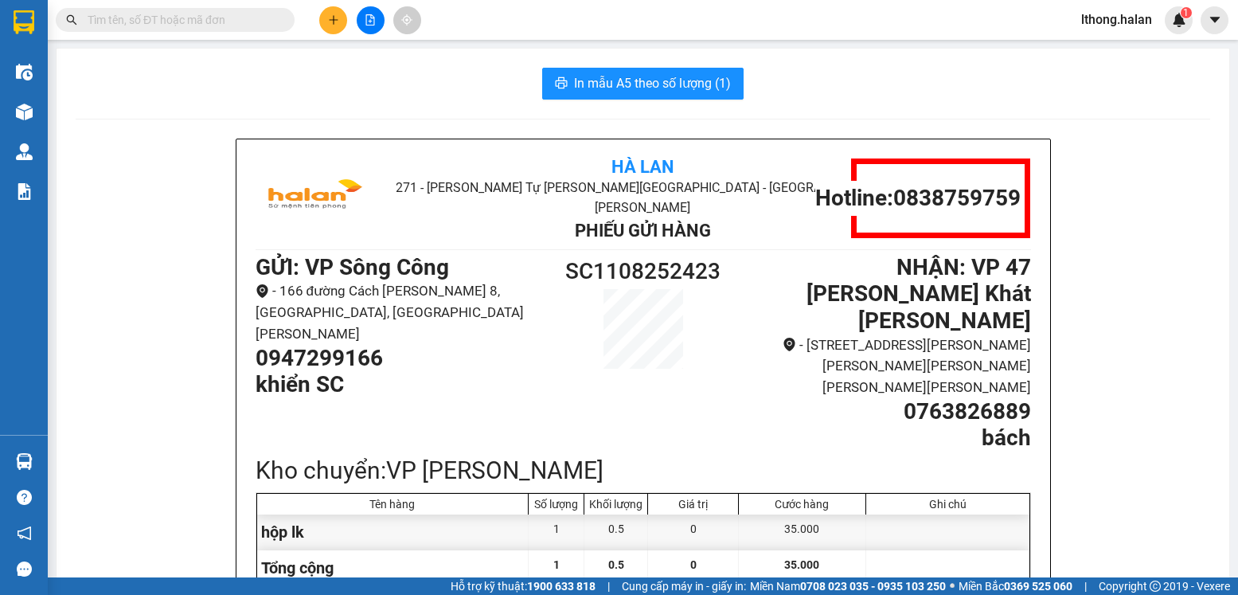
scroll to position [80, 0]
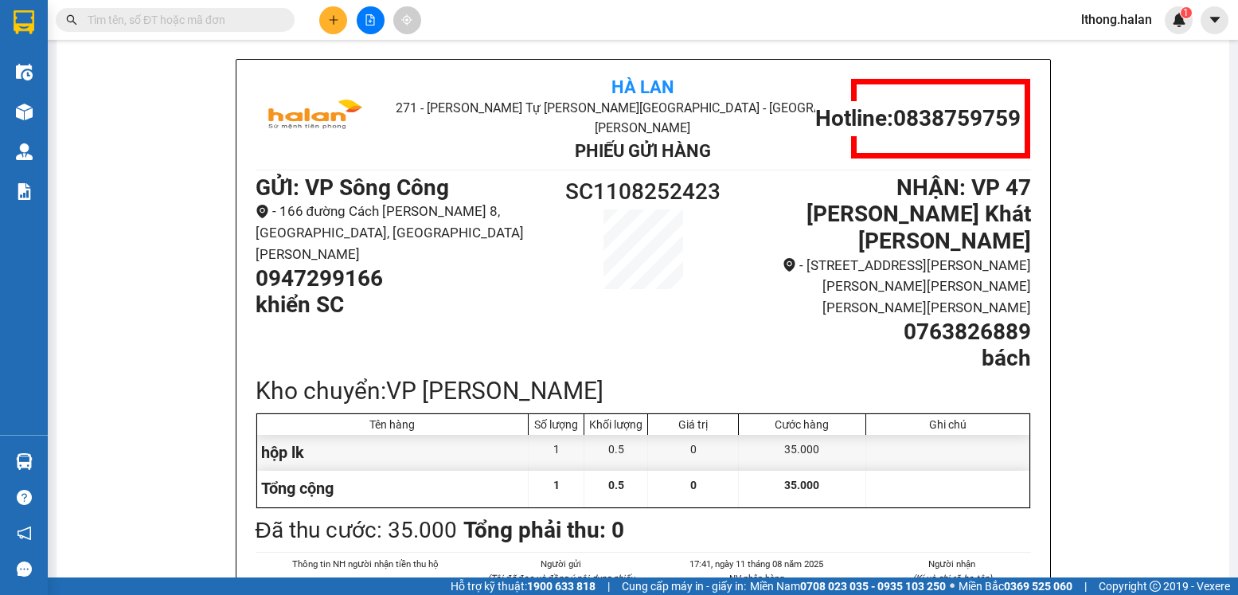
click at [211, 22] on input "text" at bounding box center [182, 20] width 188 height 18
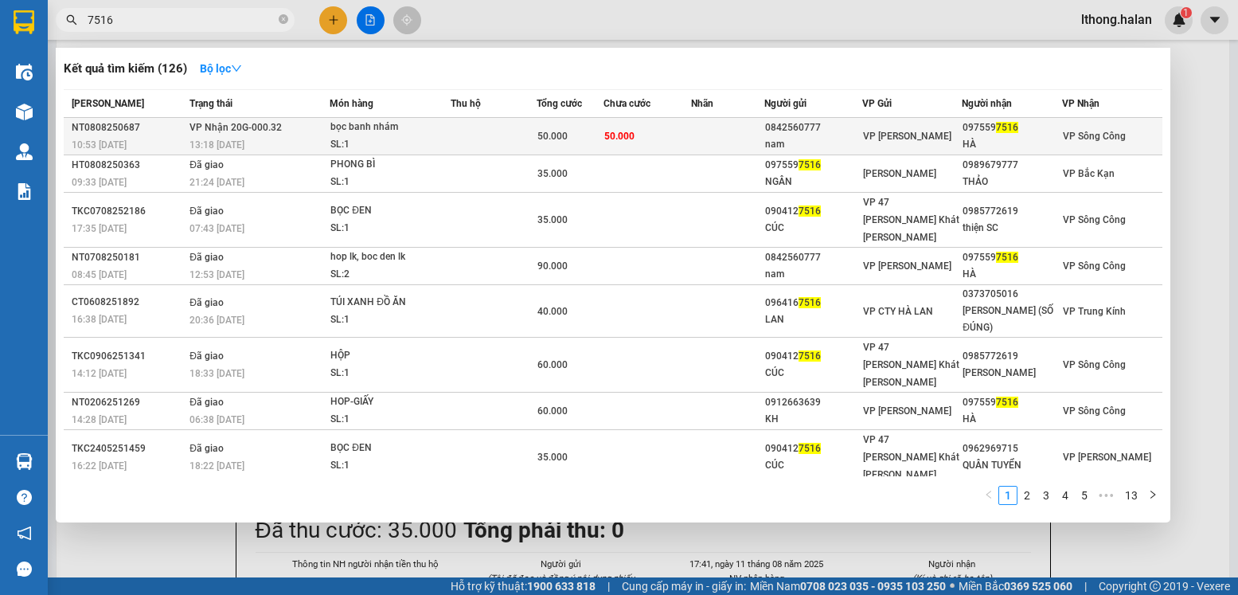
type input "7516"
click at [659, 143] on td "50.000" at bounding box center [648, 136] width 88 height 37
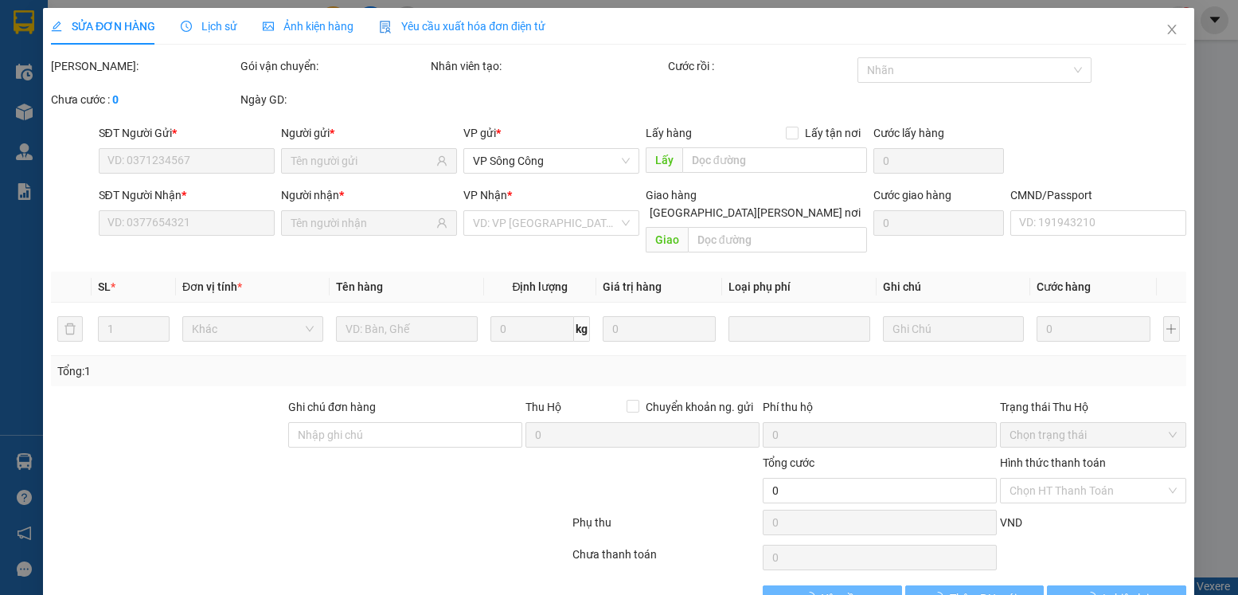
type input "0842560777"
type input "nam"
type input "0975597516"
type input "HÀ"
type input "50.000"
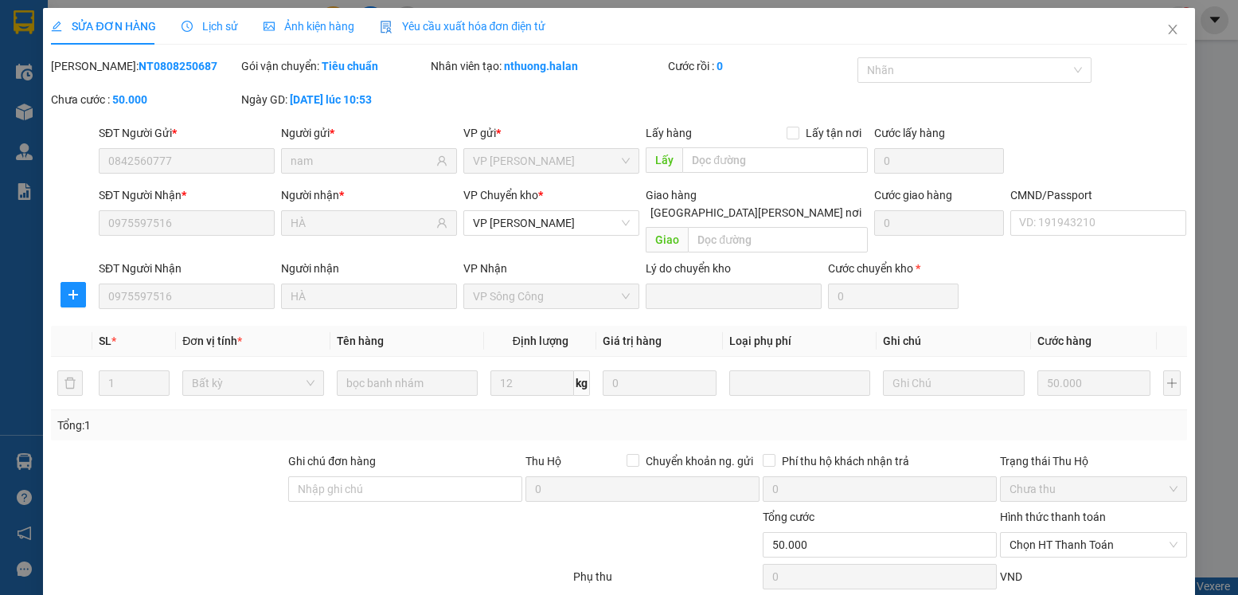
scroll to position [84, 0]
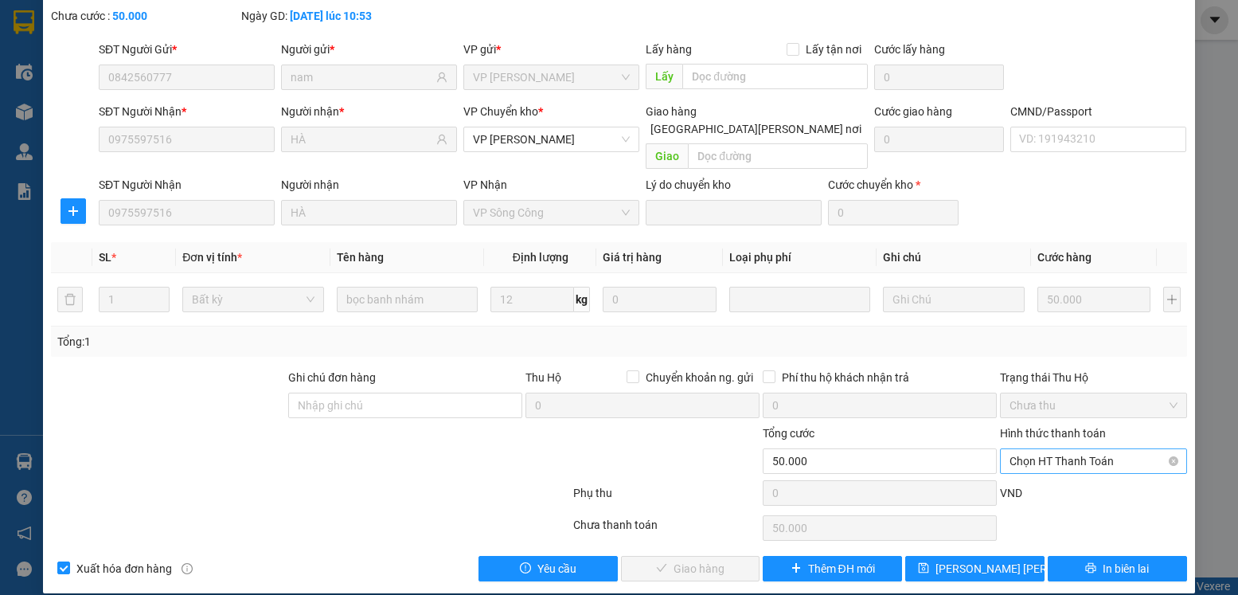
click at [1081, 449] on span "Chọn HT Thanh Toán" at bounding box center [1093, 461] width 167 height 24
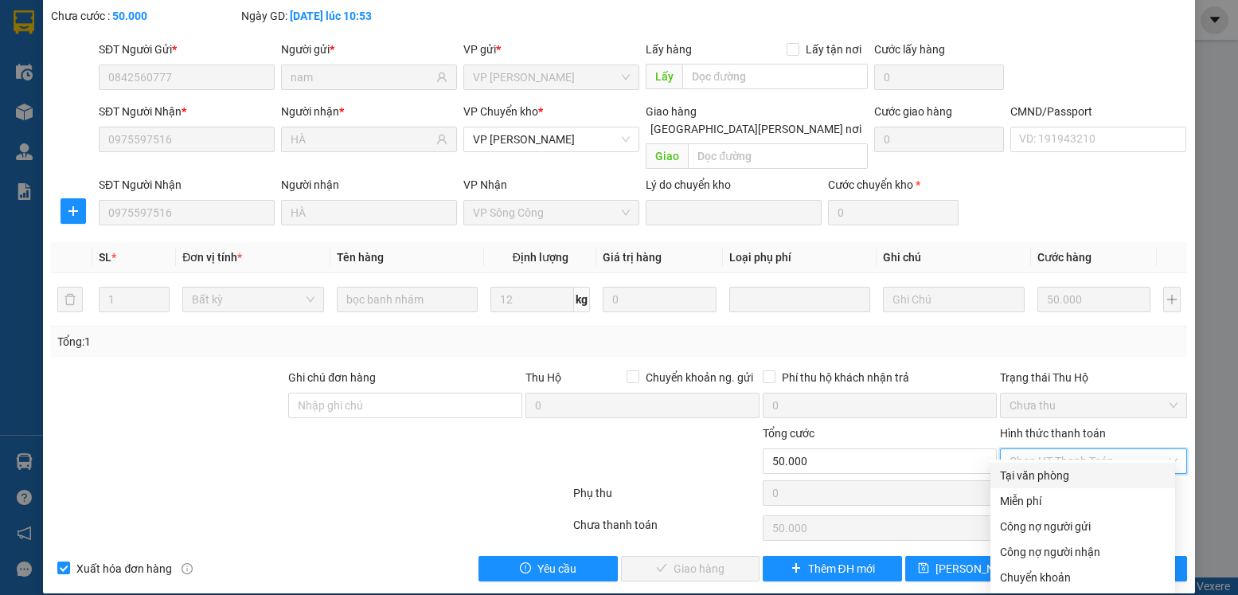
click at [1047, 471] on div "Tại văn phòng" at bounding box center [1083, 476] width 166 height 18
type input "0"
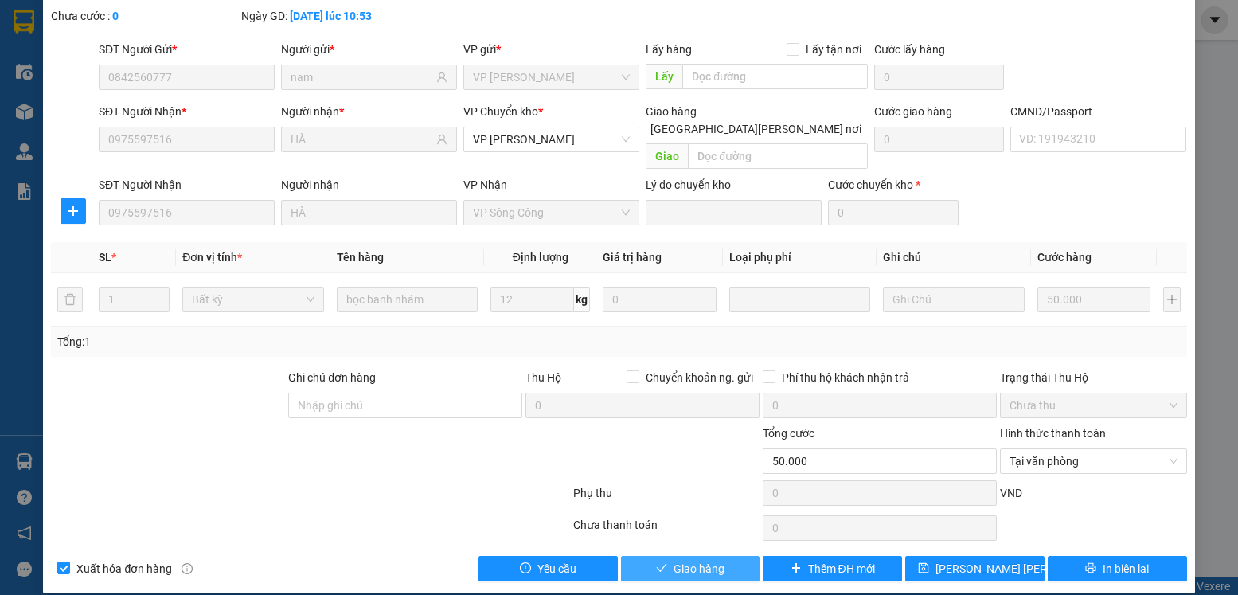
click at [714, 560] on span "Giao hàng" at bounding box center [699, 569] width 51 height 18
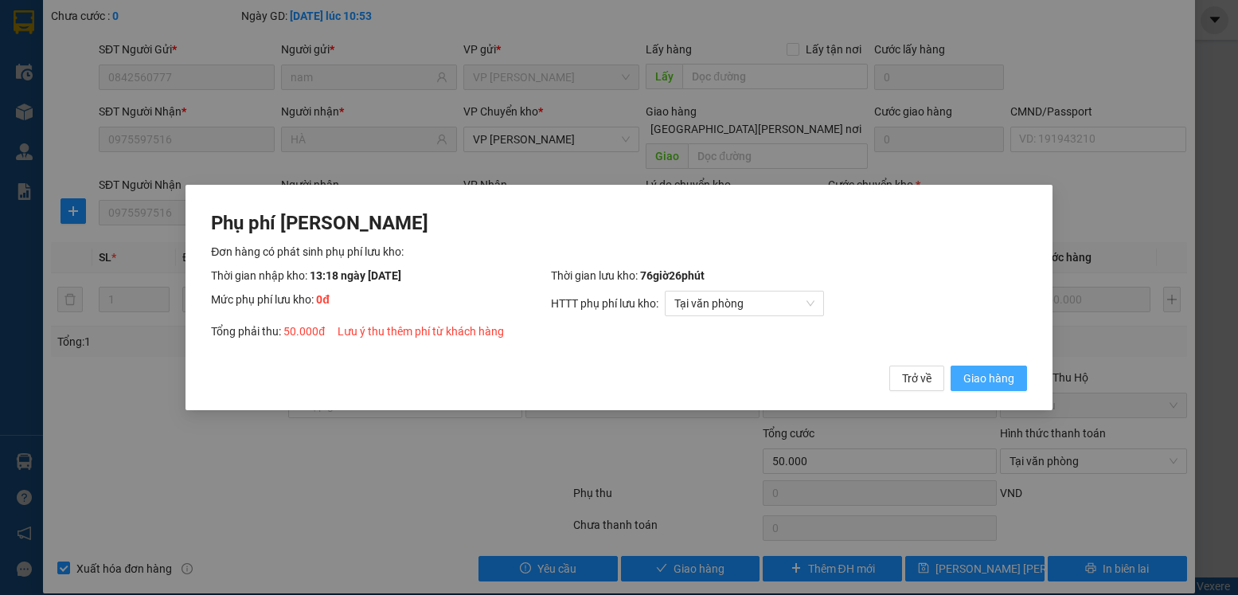
click at [999, 374] on span "Giao hàng" at bounding box center [989, 379] width 51 height 18
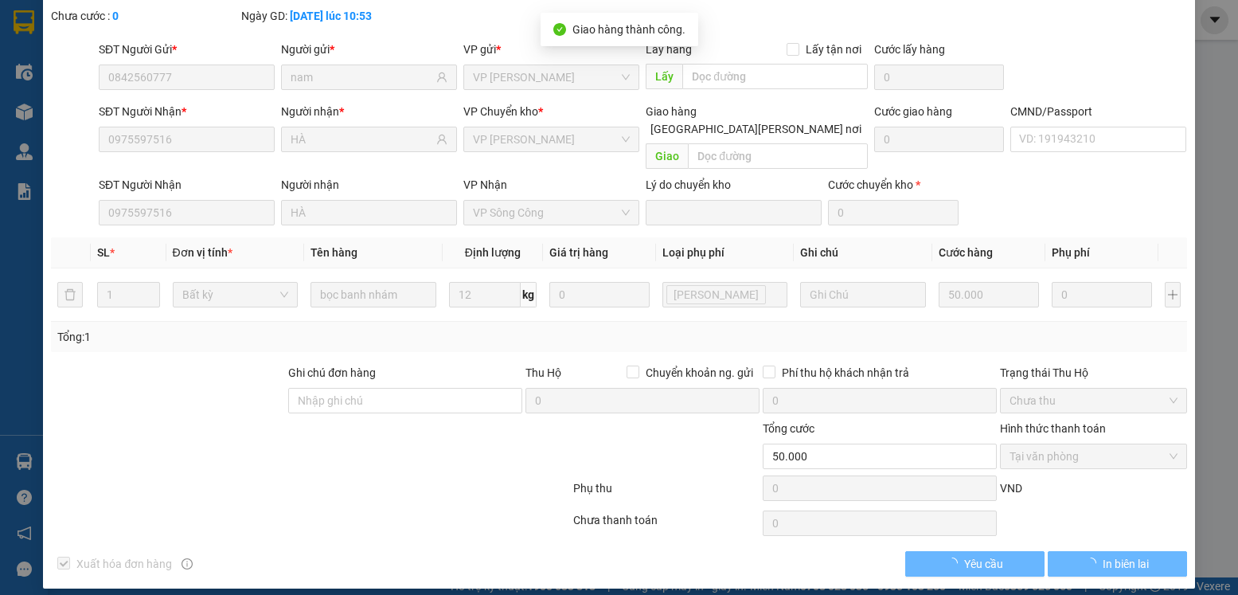
scroll to position [0, 0]
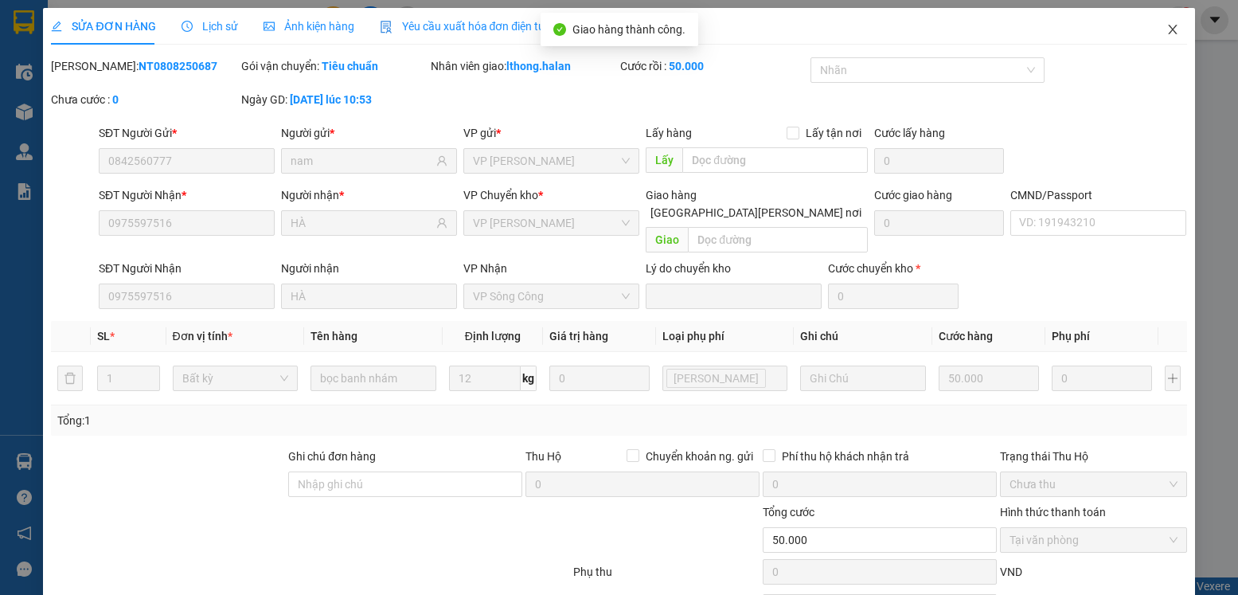
click at [1167, 30] on icon "close" at bounding box center [1173, 29] width 13 height 13
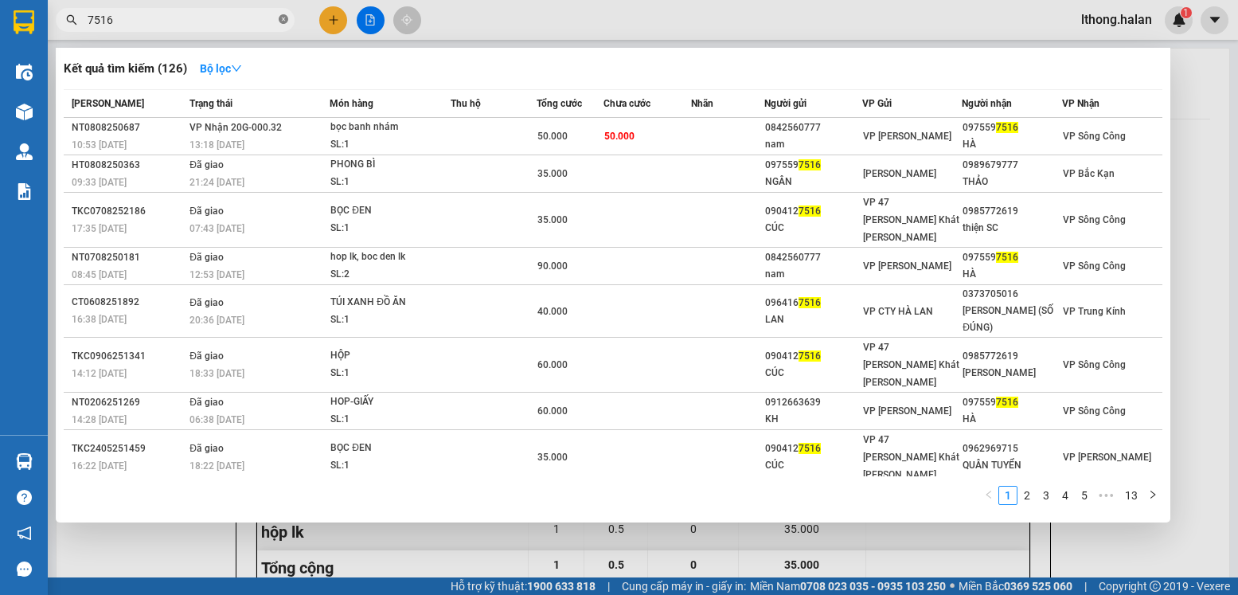
click at [282, 19] on icon "close-circle" at bounding box center [284, 19] width 10 height 10
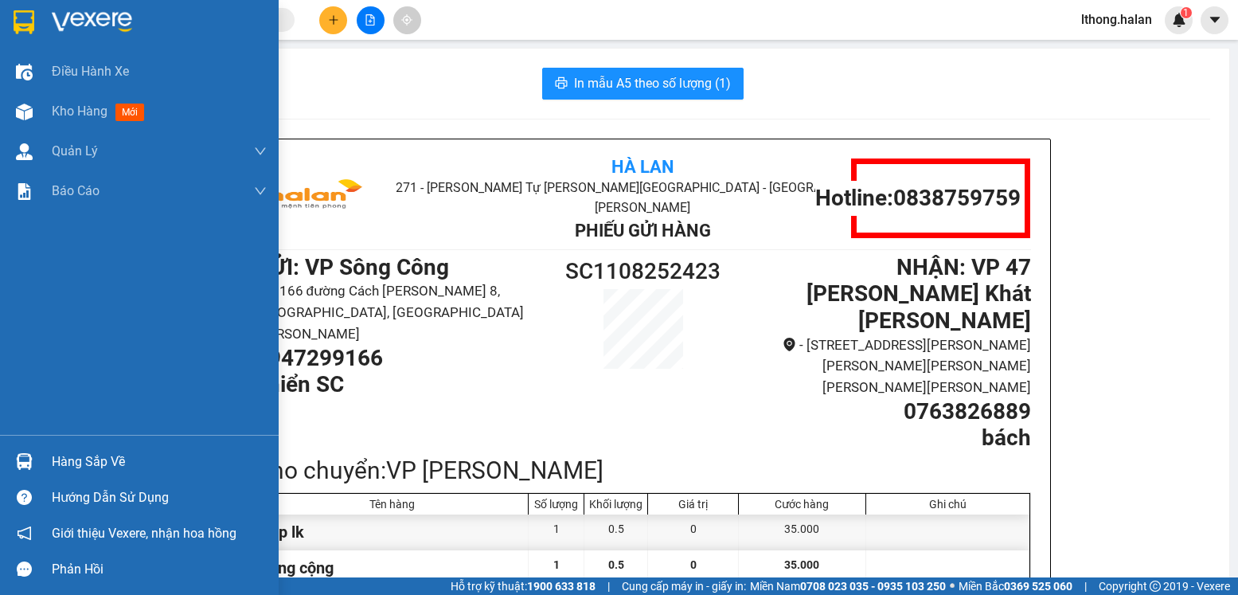
click at [74, 455] on div "Hàng sắp về" at bounding box center [159, 462] width 215 height 24
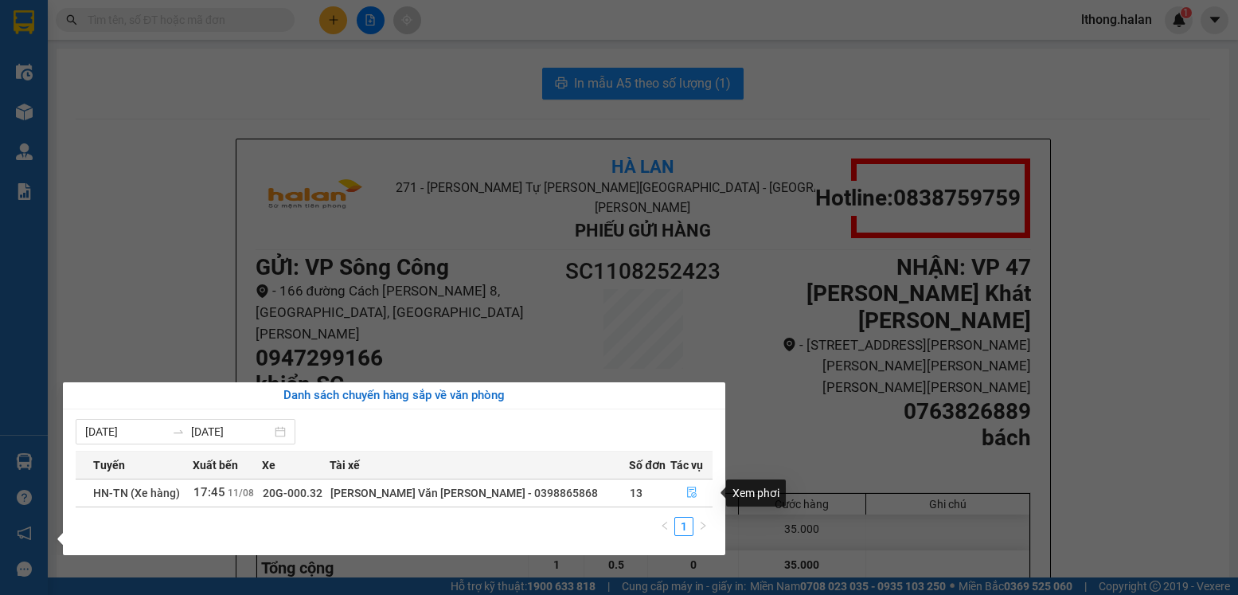
click at [687, 493] on icon "file-done" at bounding box center [692, 492] width 11 height 11
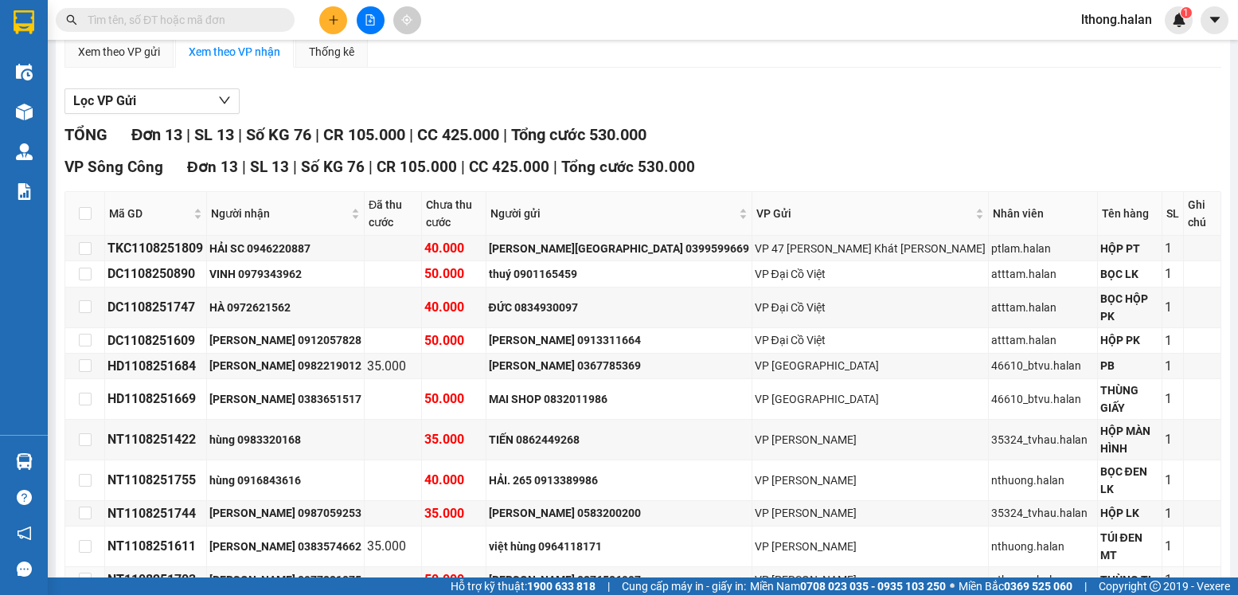
scroll to position [233, 0]
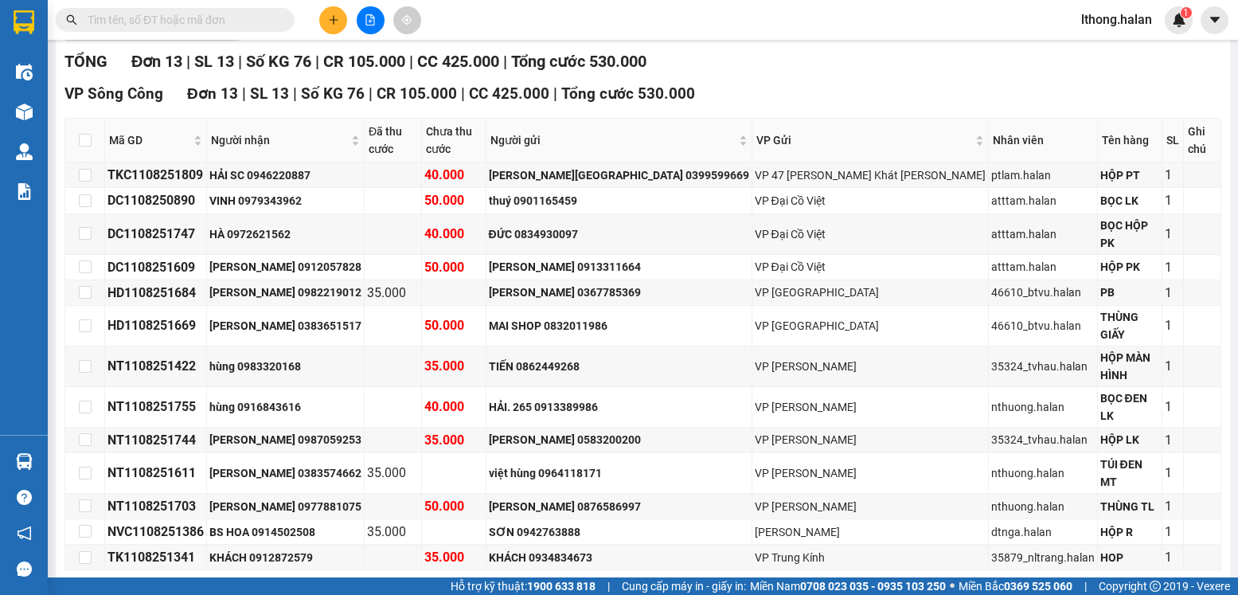
click at [197, 17] on input "text" at bounding box center [182, 20] width 188 height 18
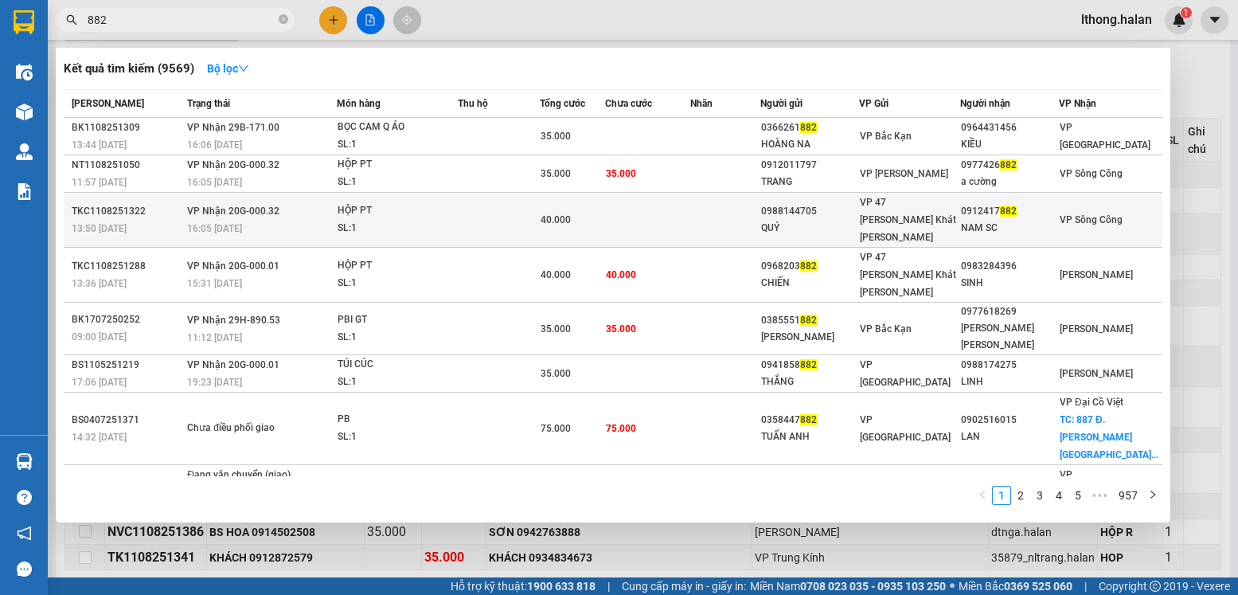
type input "882"
click at [994, 220] on div "NAM SC" at bounding box center [1009, 228] width 97 height 17
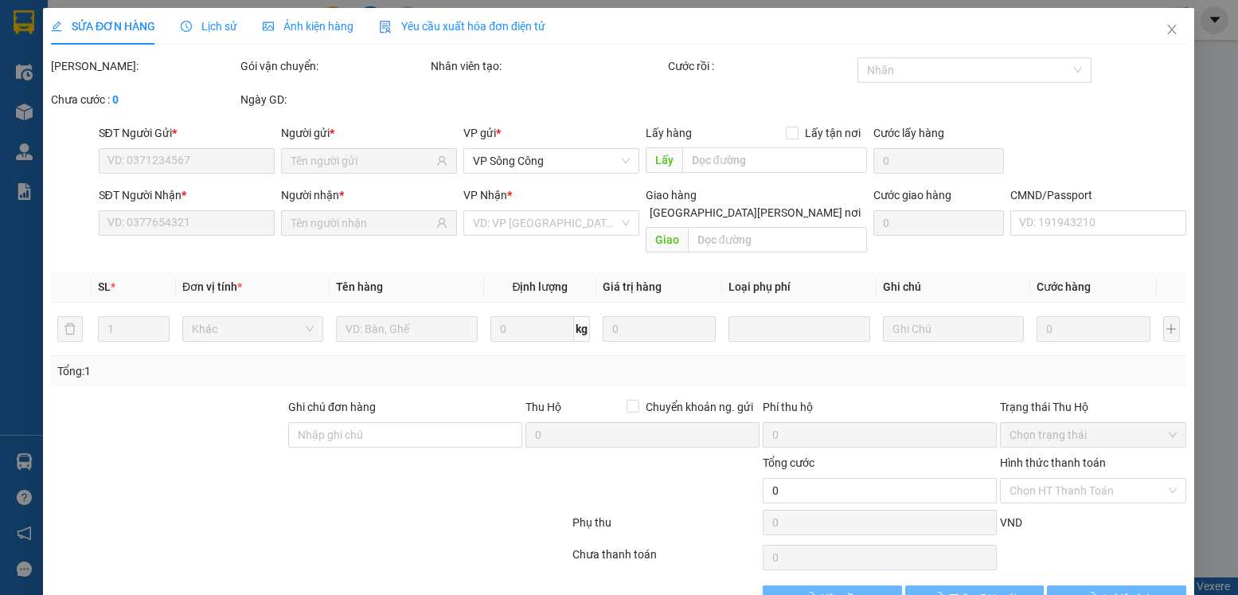
type input "0988144705"
type input "QUÝ"
type input "0912417882"
type input "NAM SC"
type input "40.000"
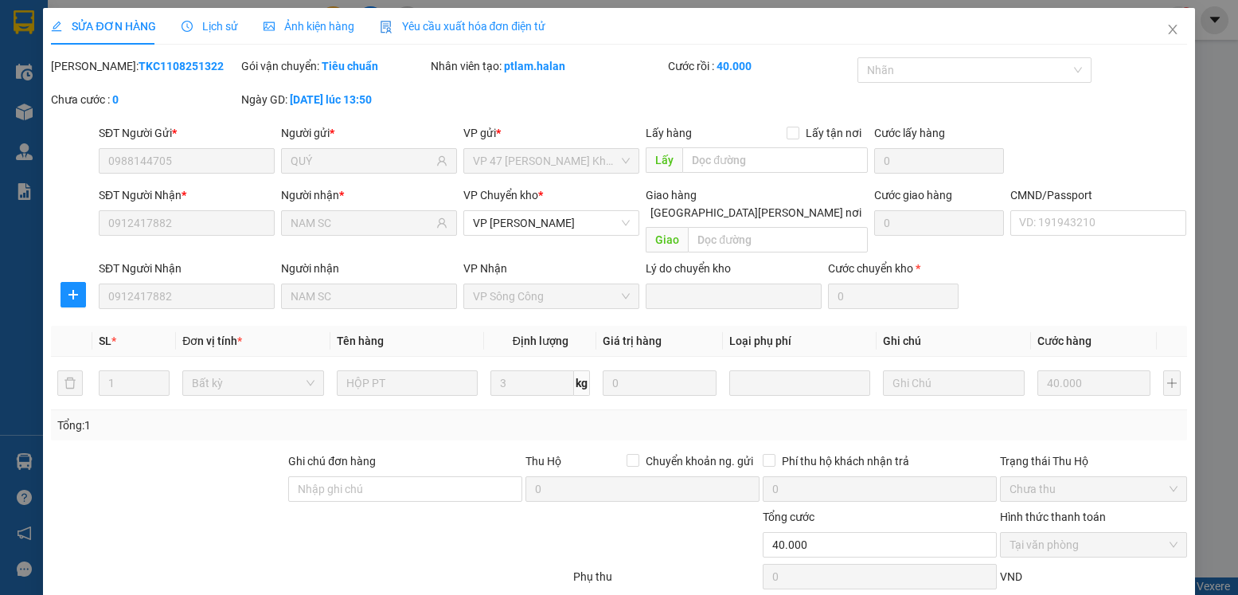
scroll to position [84, 0]
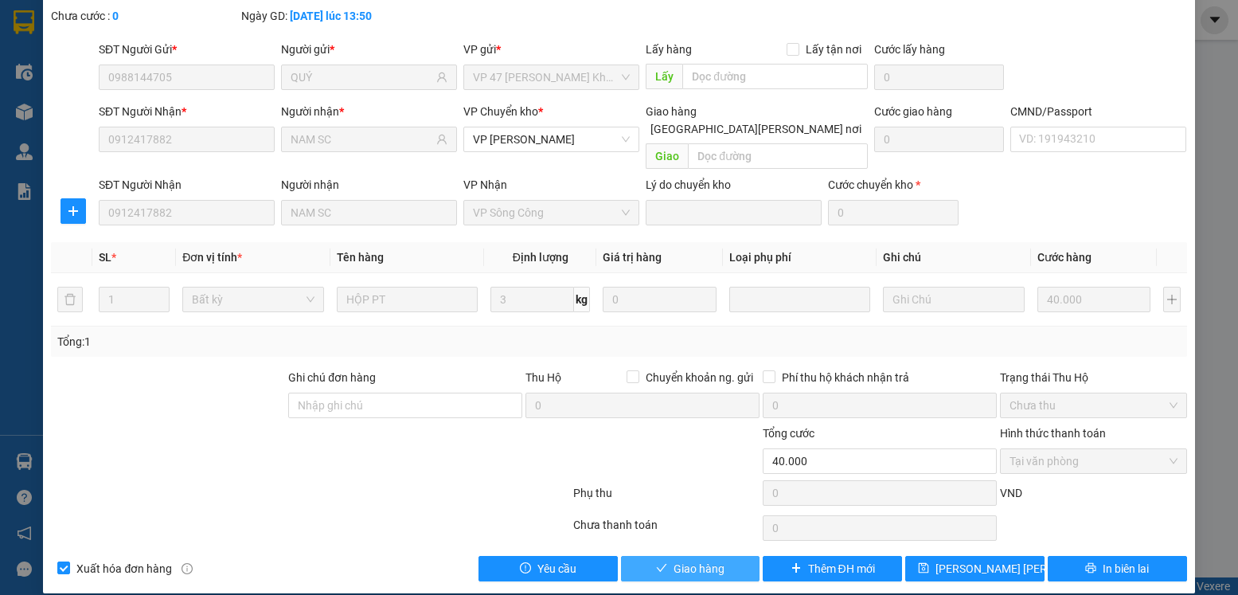
click at [711, 560] on span "Giao hàng" at bounding box center [699, 569] width 51 height 18
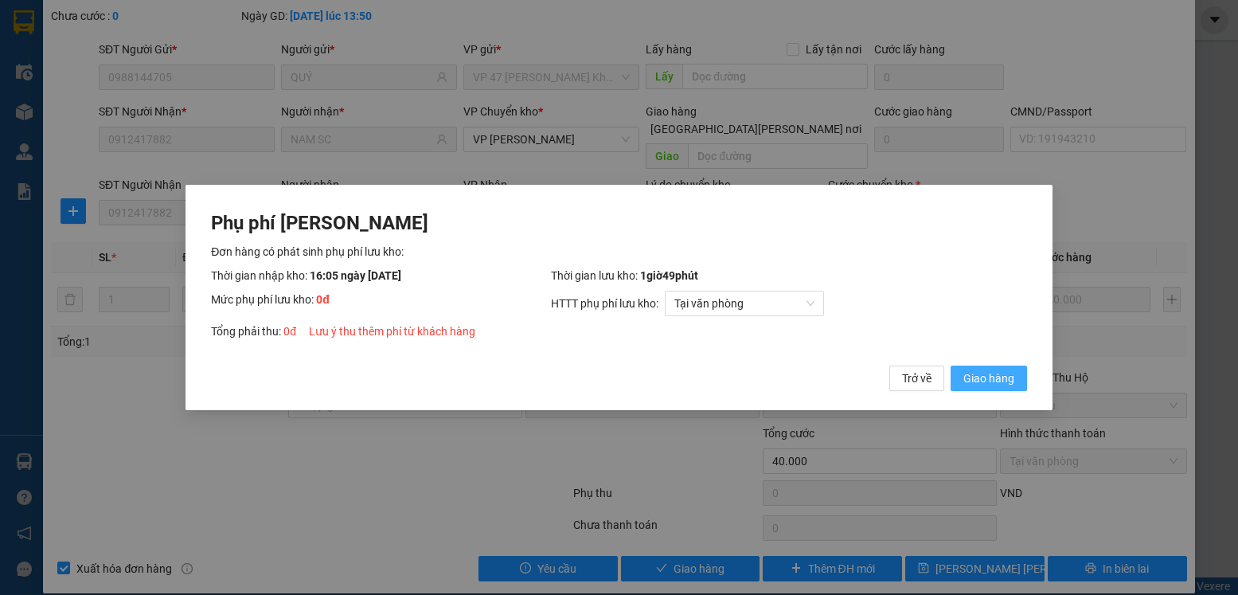
click at [1008, 372] on span "Giao hàng" at bounding box center [989, 379] width 51 height 18
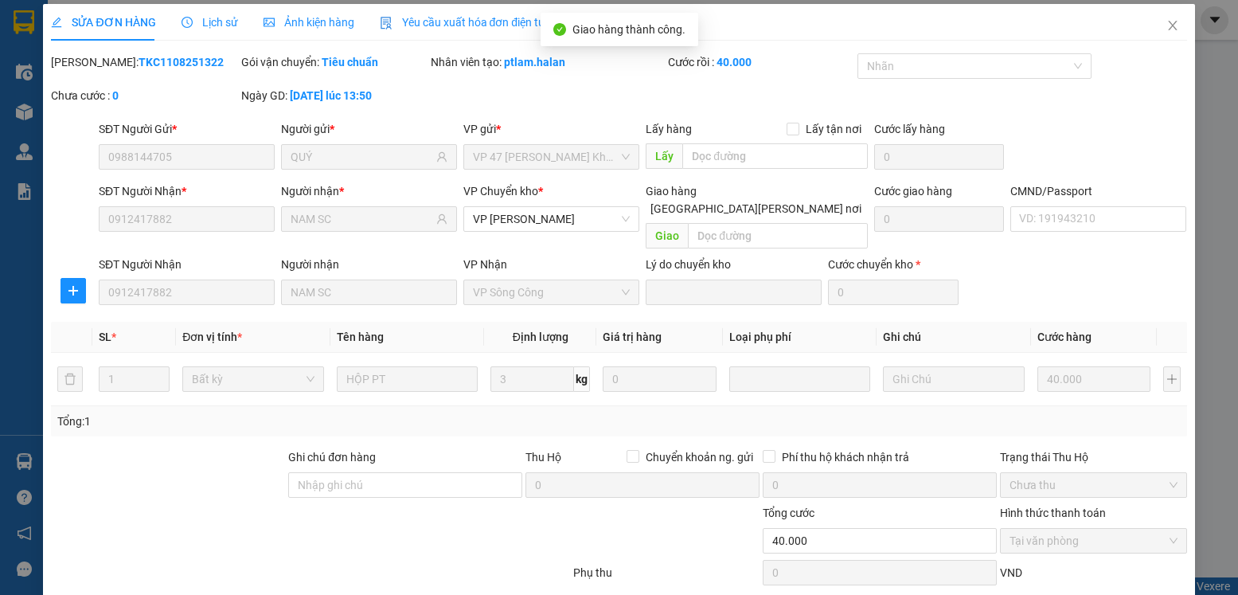
scroll to position [0, 0]
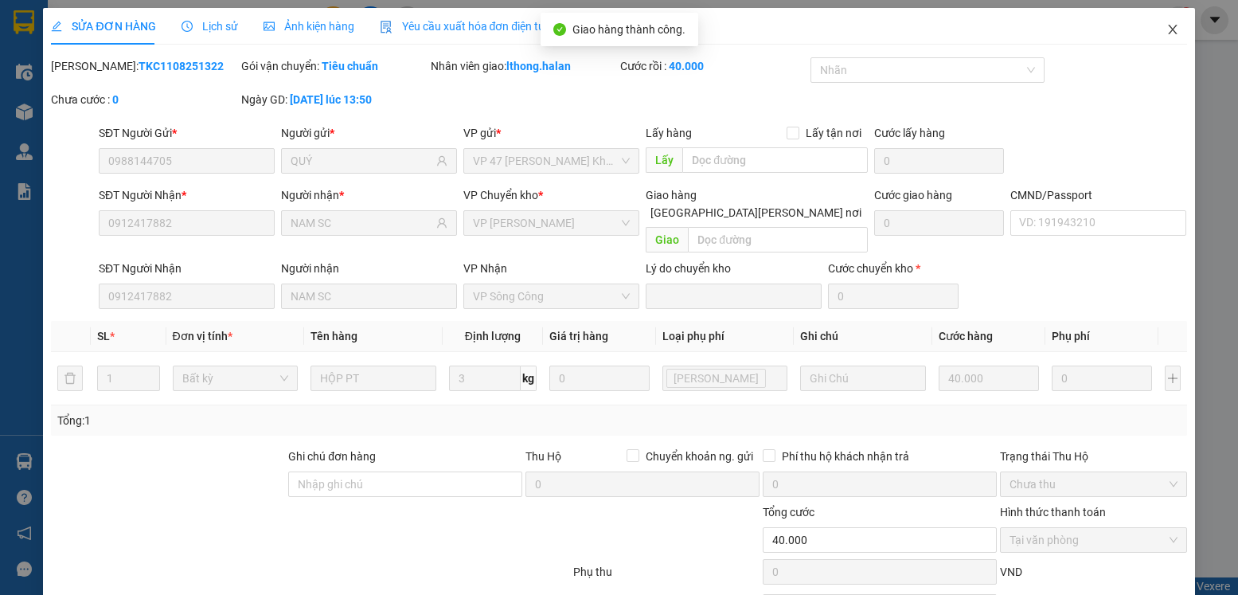
click at [1168, 31] on icon "close" at bounding box center [1172, 30] width 9 height 10
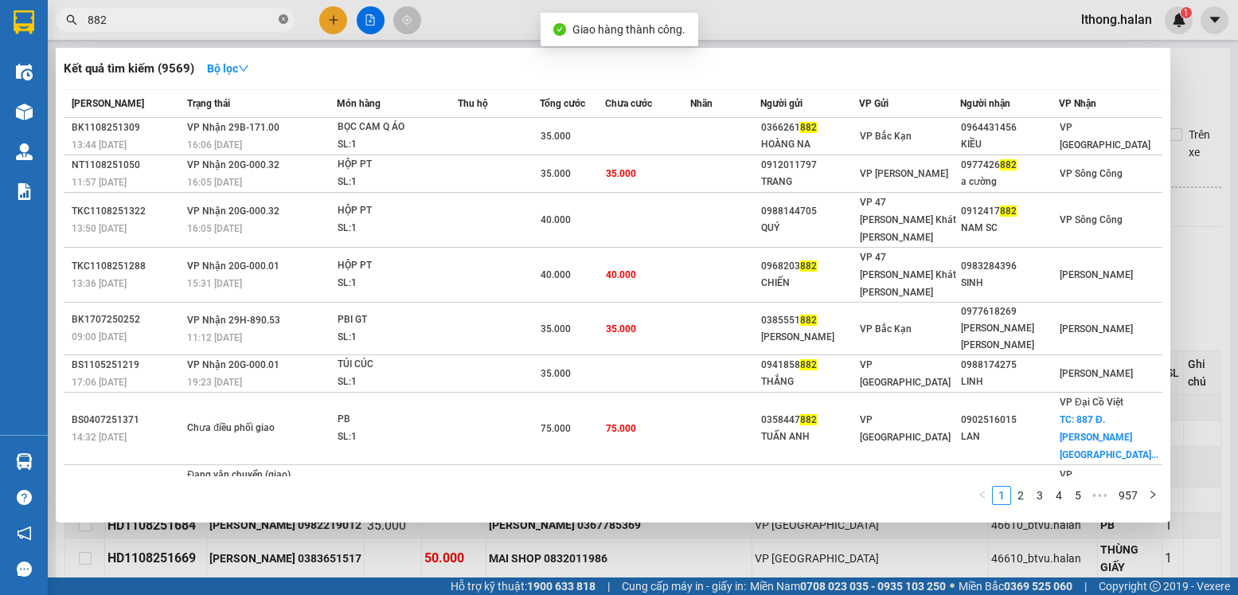
click at [281, 24] on icon "close-circle" at bounding box center [284, 19] width 10 height 10
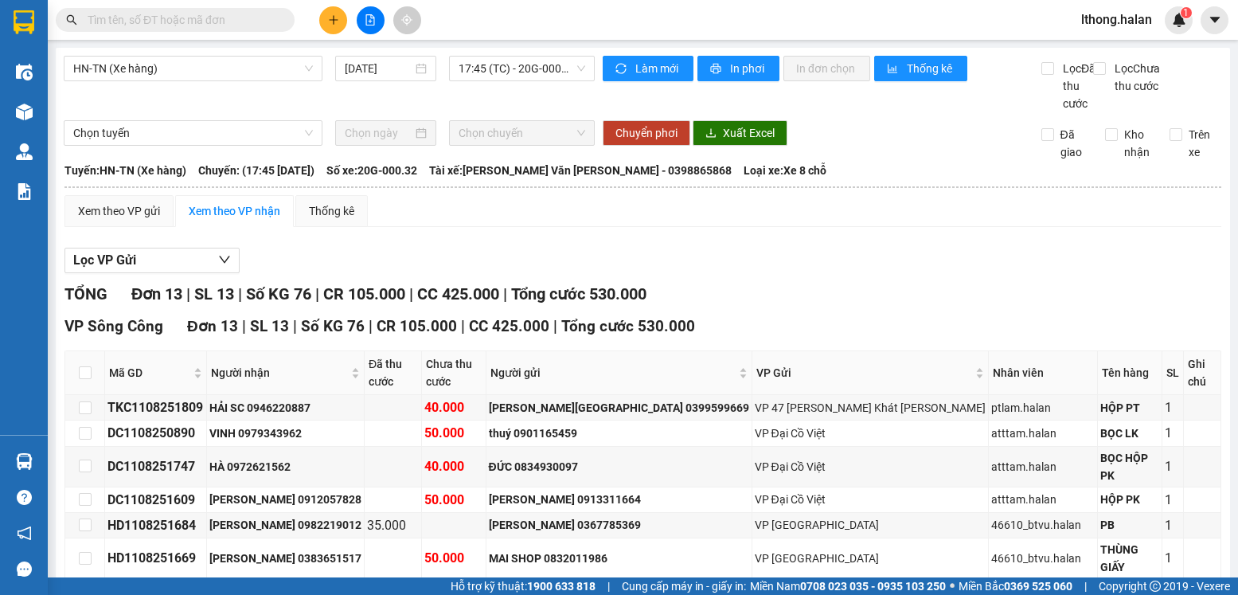
click at [242, 23] on input "text" at bounding box center [182, 20] width 188 height 18
type input "1"
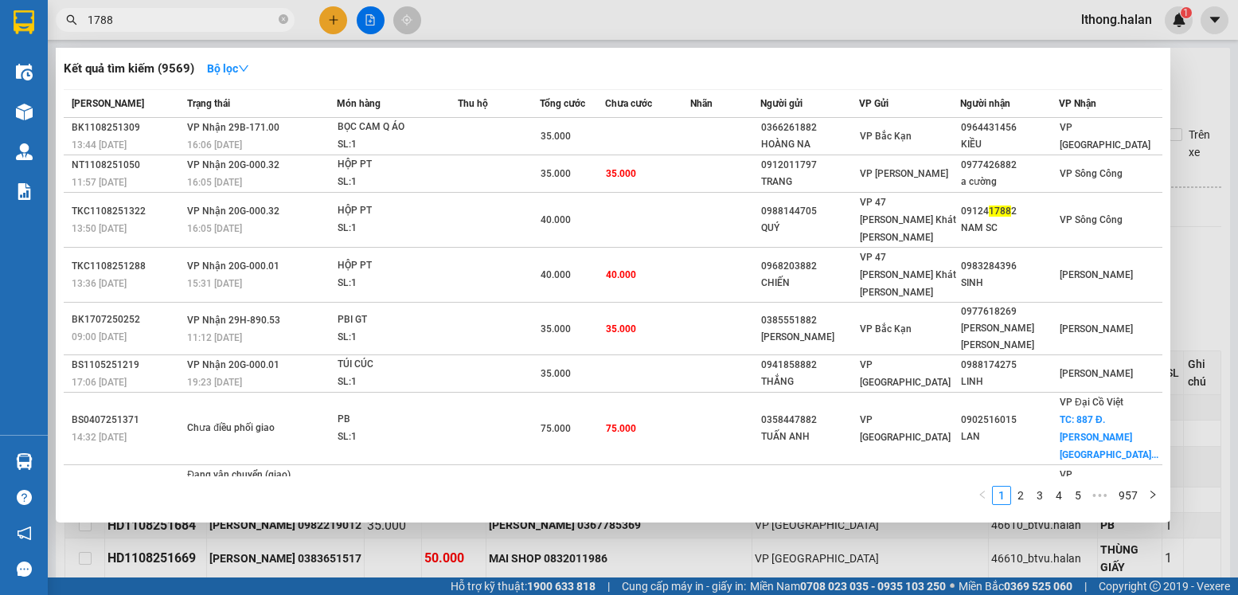
type input "17882"
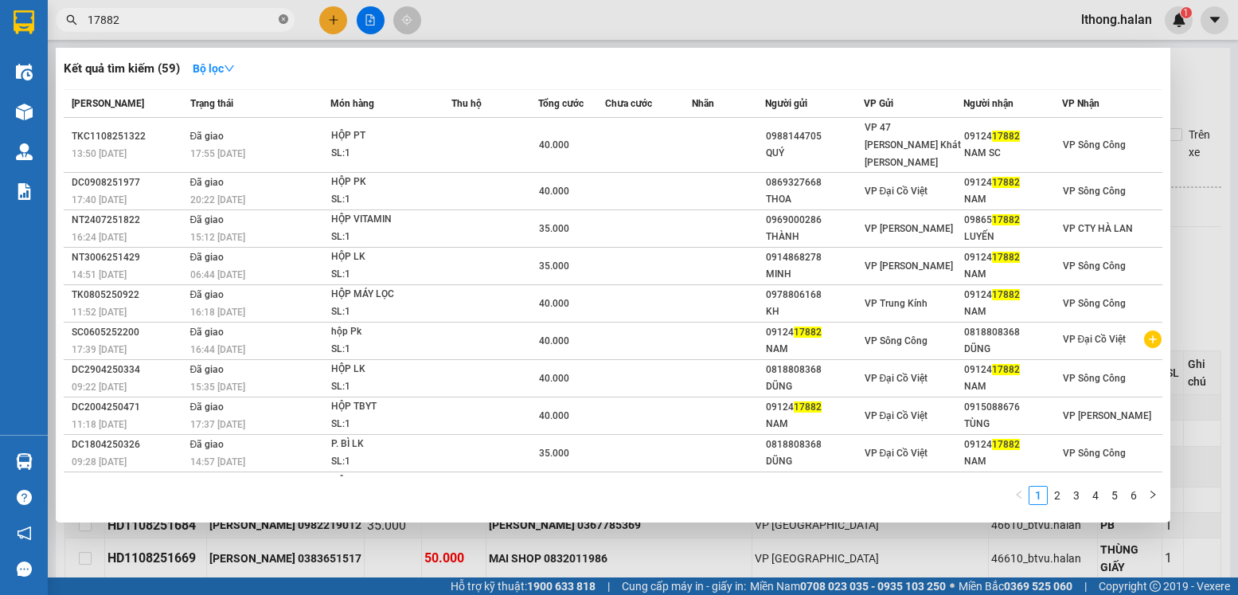
click at [280, 20] on icon "close-circle" at bounding box center [284, 19] width 10 height 10
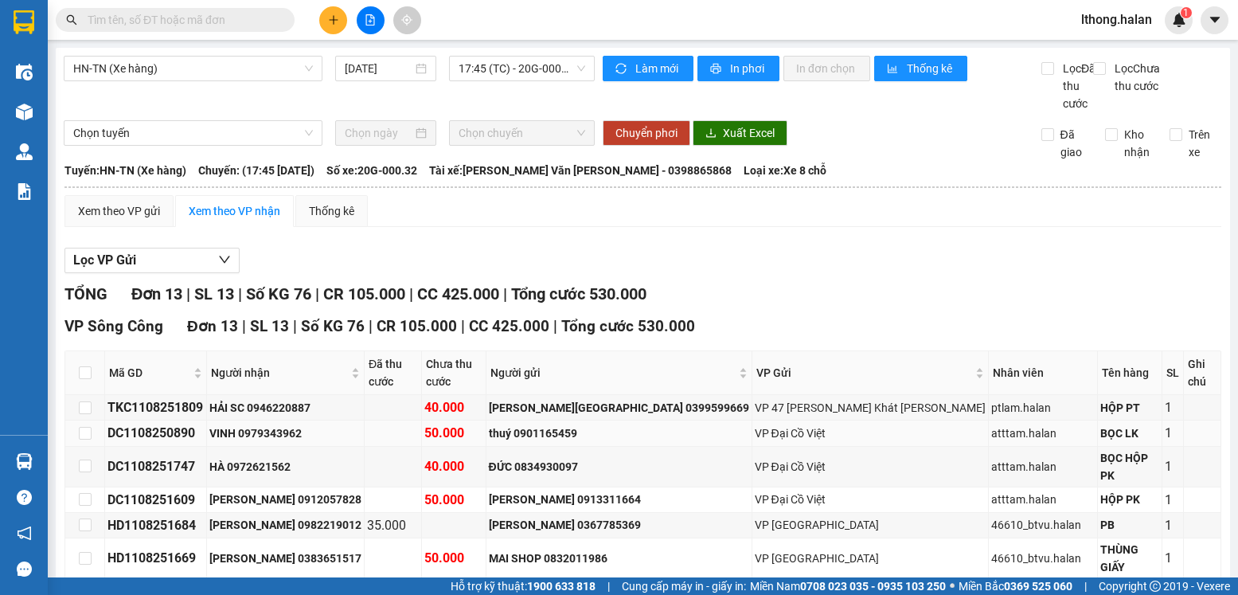
scroll to position [233, 0]
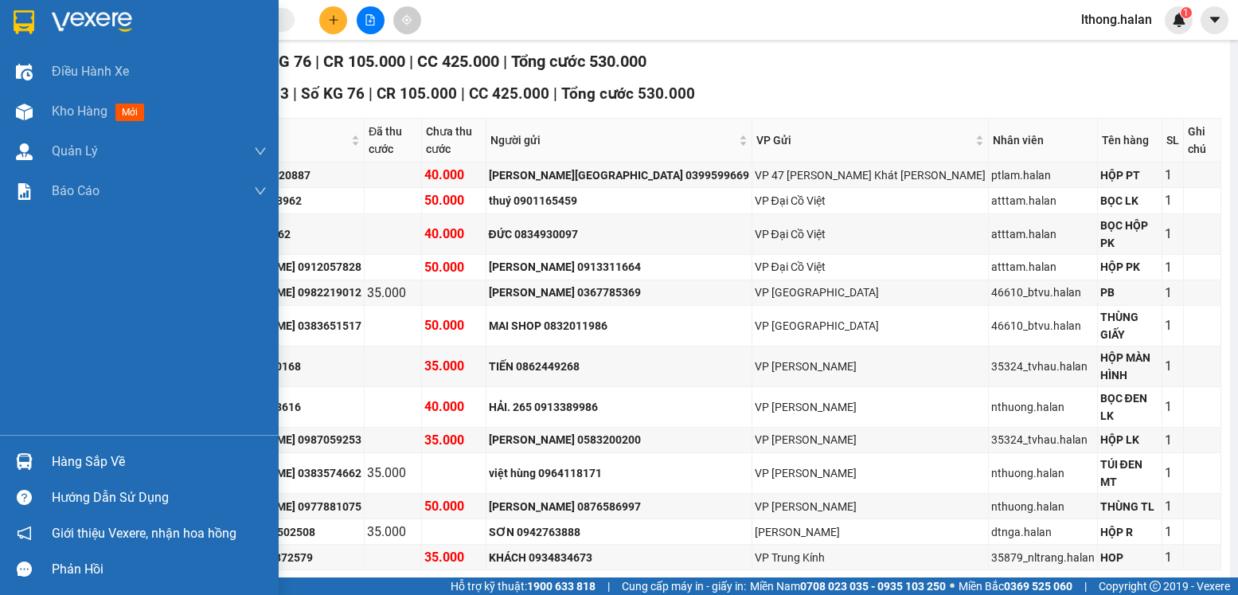
click at [48, 468] on div "Hàng sắp về" at bounding box center [139, 462] width 279 height 36
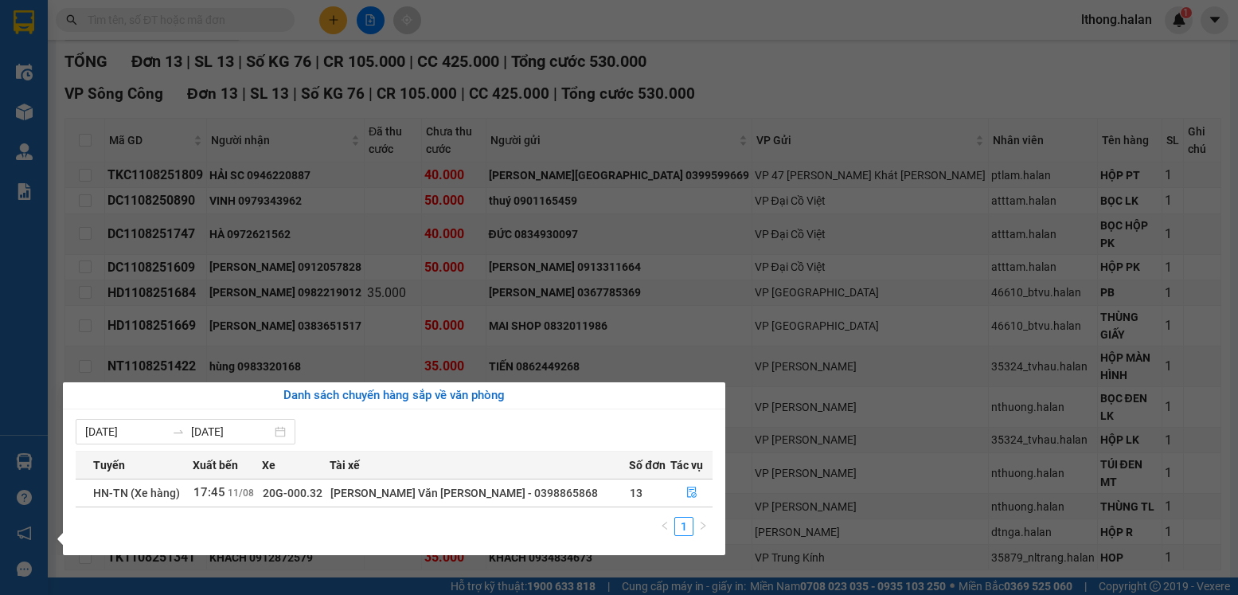
click at [752, 517] on section "Kết quả tìm kiếm ( 59 ) Bộ lọc Mã ĐH Trạng thái Món hàng Thu hộ Tổng cước Chưa …" at bounding box center [619, 297] width 1238 height 595
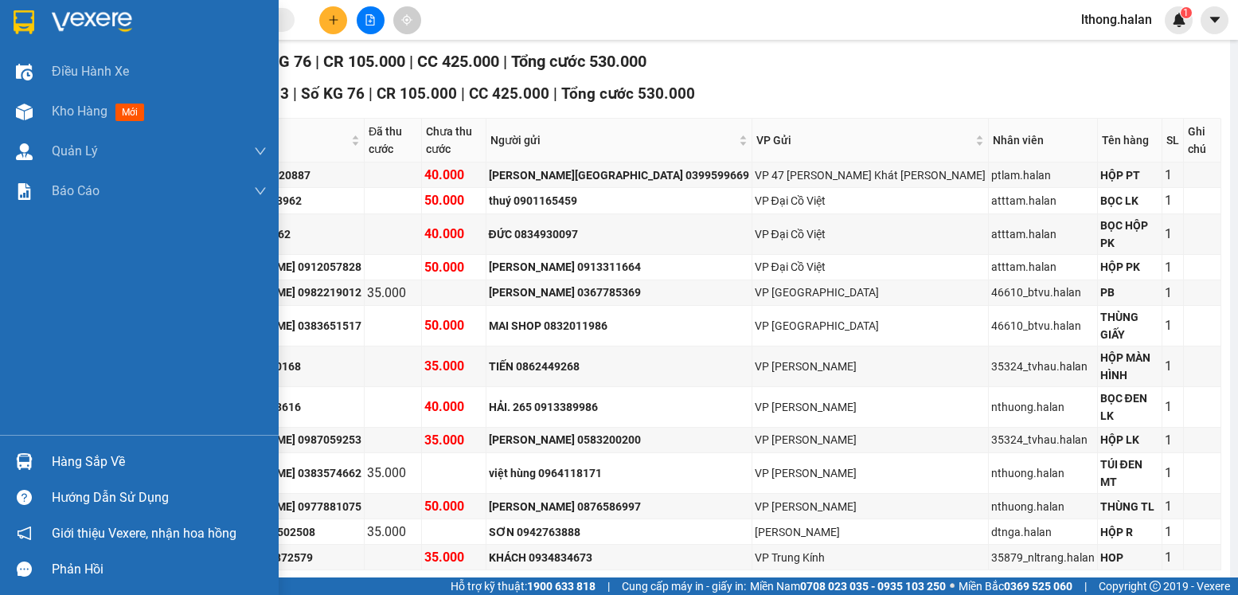
click at [82, 461] on div "Hàng sắp về" at bounding box center [159, 462] width 215 height 24
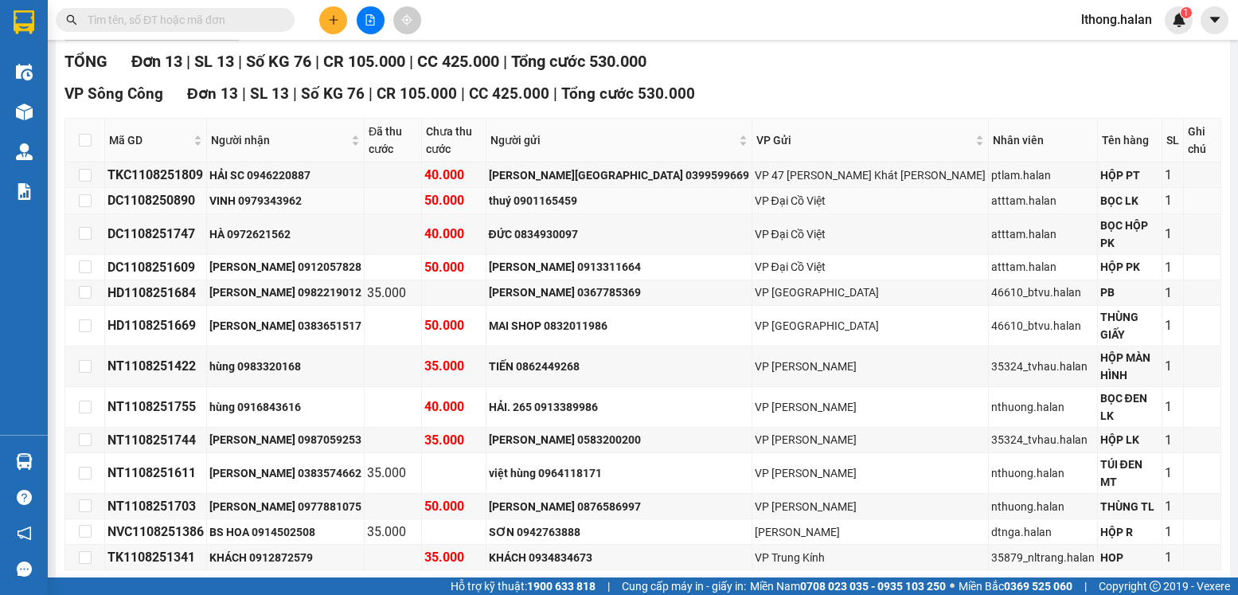
drag, startPoint x: 804, startPoint y: 520, endPoint x: 627, endPoint y: 201, distance: 365.1
click at [800, 513] on section "Kết quả tìm kiếm ( 59 ) Bộ lọc Mã ĐH Trạng thái Món hàng Thu hộ Tổng cước Chưa …" at bounding box center [619, 297] width 1238 height 595
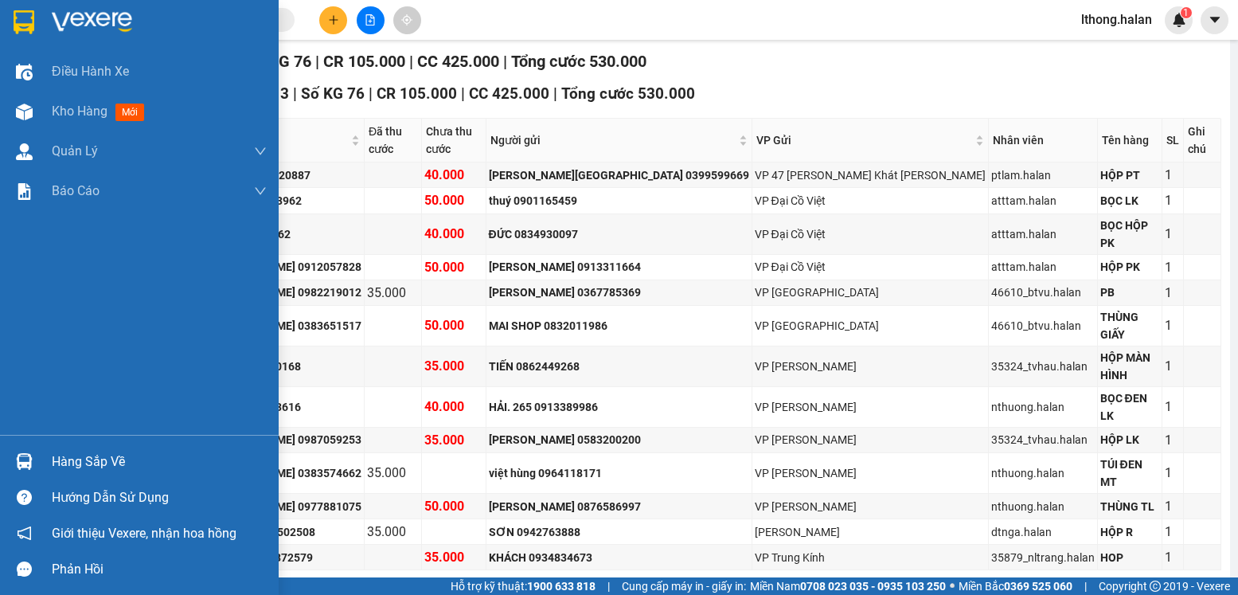
click at [49, 464] on div "Hàng sắp về" at bounding box center [139, 462] width 279 height 36
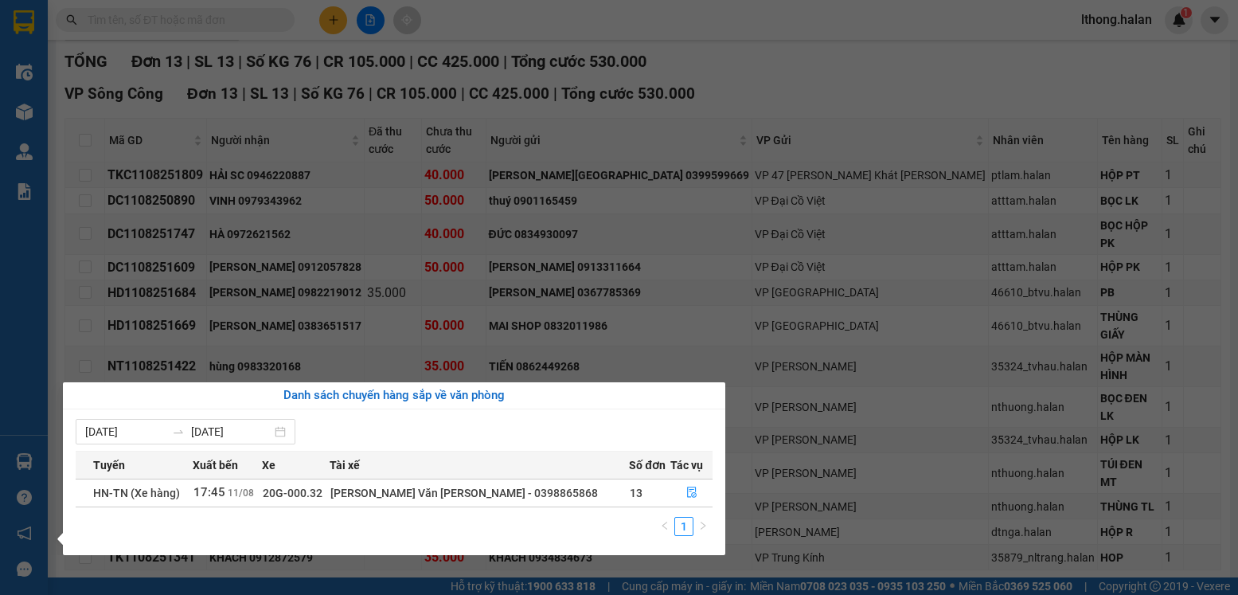
click at [817, 523] on section "Kết quả tìm kiếm ( 59 ) Bộ lọc Mã ĐH Trạng thái Món hàng Thu hộ Tổng cước Chưa …" at bounding box center [619, 297] width 1238 height 595
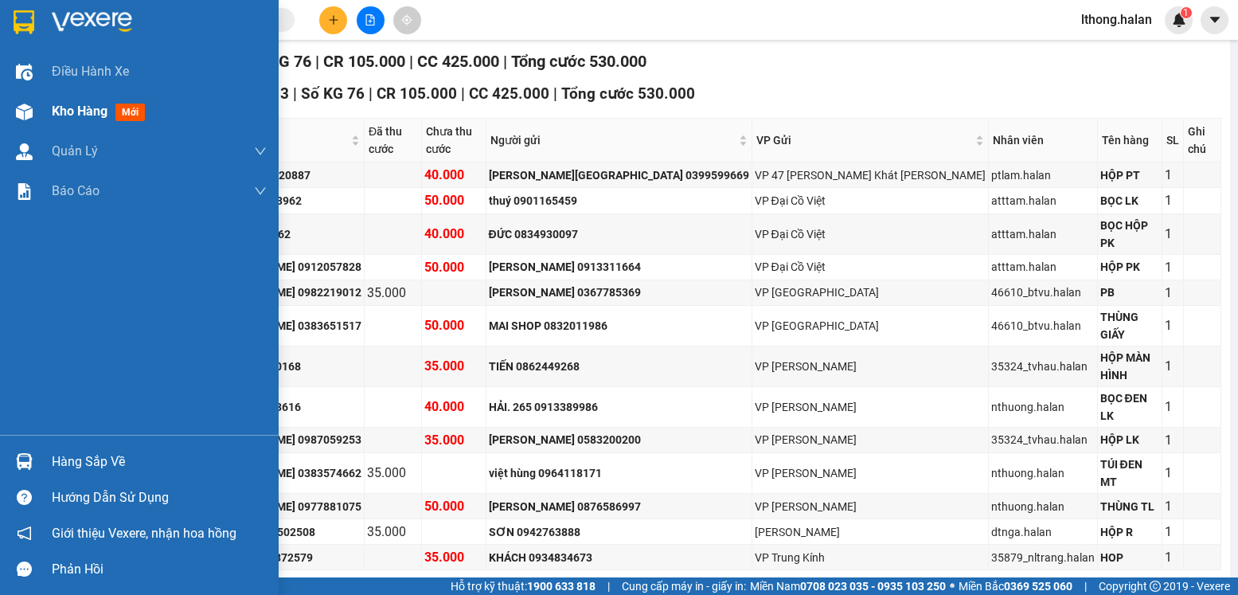
click at [65, 113] on span "Kho hàng" at bounding box center [80, 111] width 56 height 15
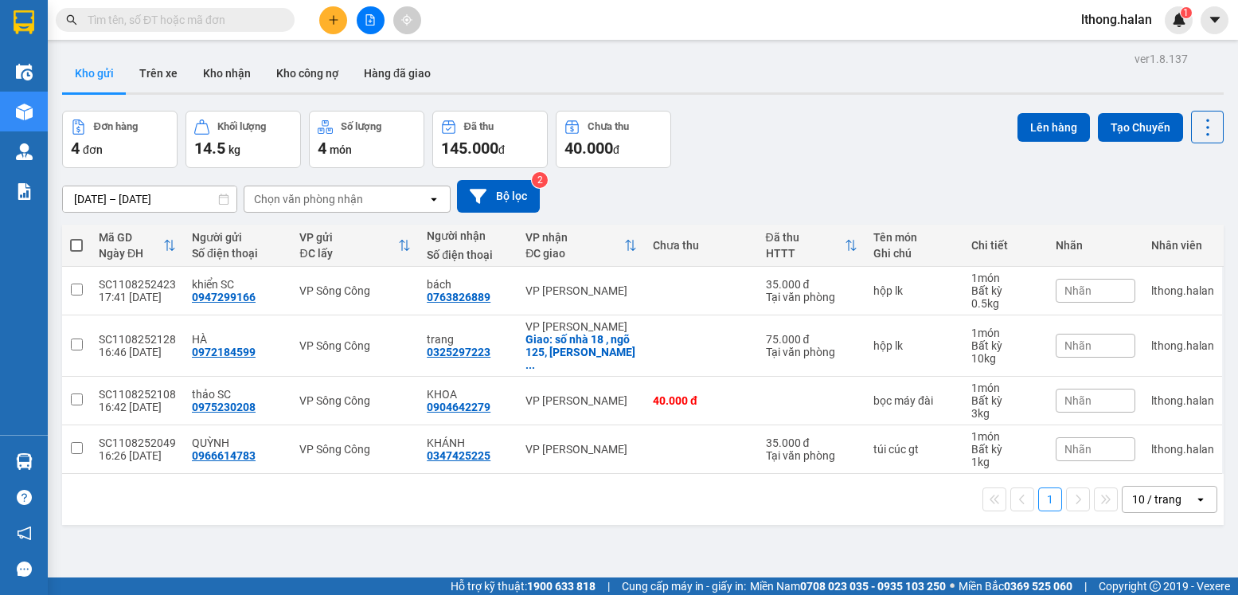
click at [75, 248] on span at bounding box center [76, 245] width 13 height 13
click at [76, 237] on input "checkbox" at bounding box center [76, 237] width 0 height 0
checkbox input "true"
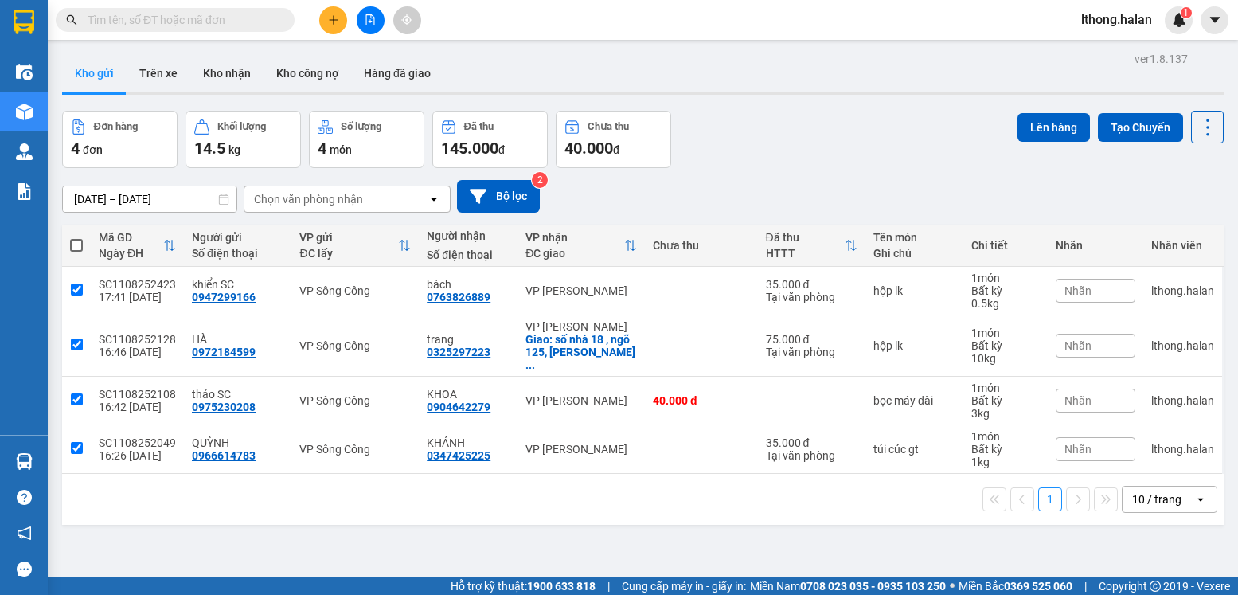
checkbox input "true"
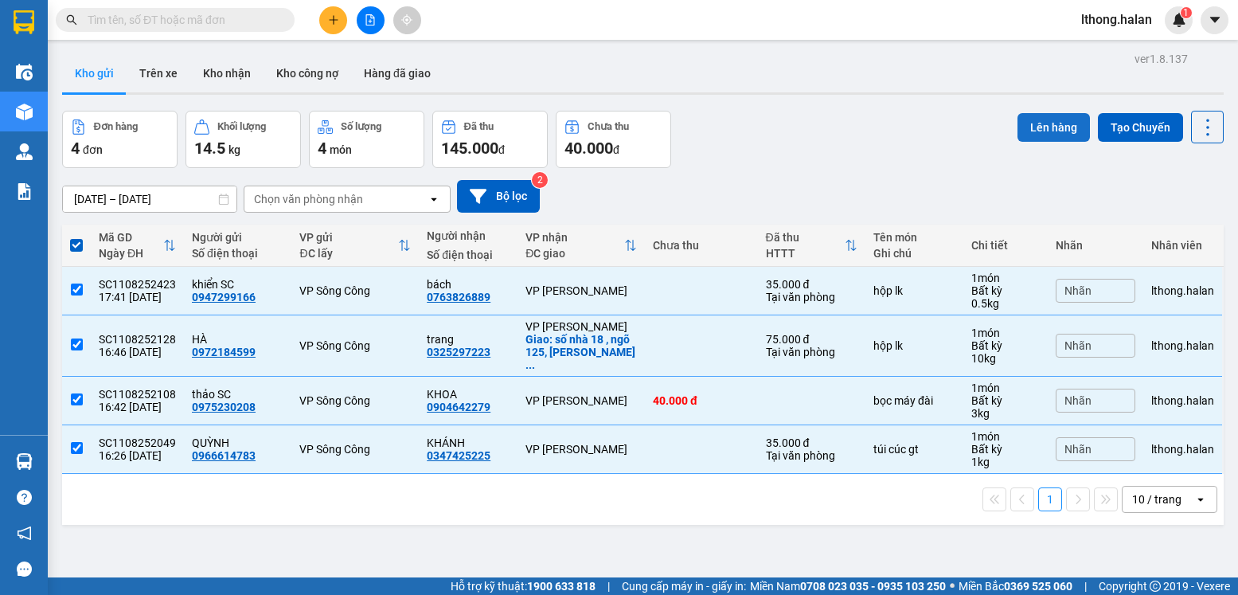
click at [1028, 132] on button "Lên hàng" at bounding box center [1054, 127] width 72 height 29
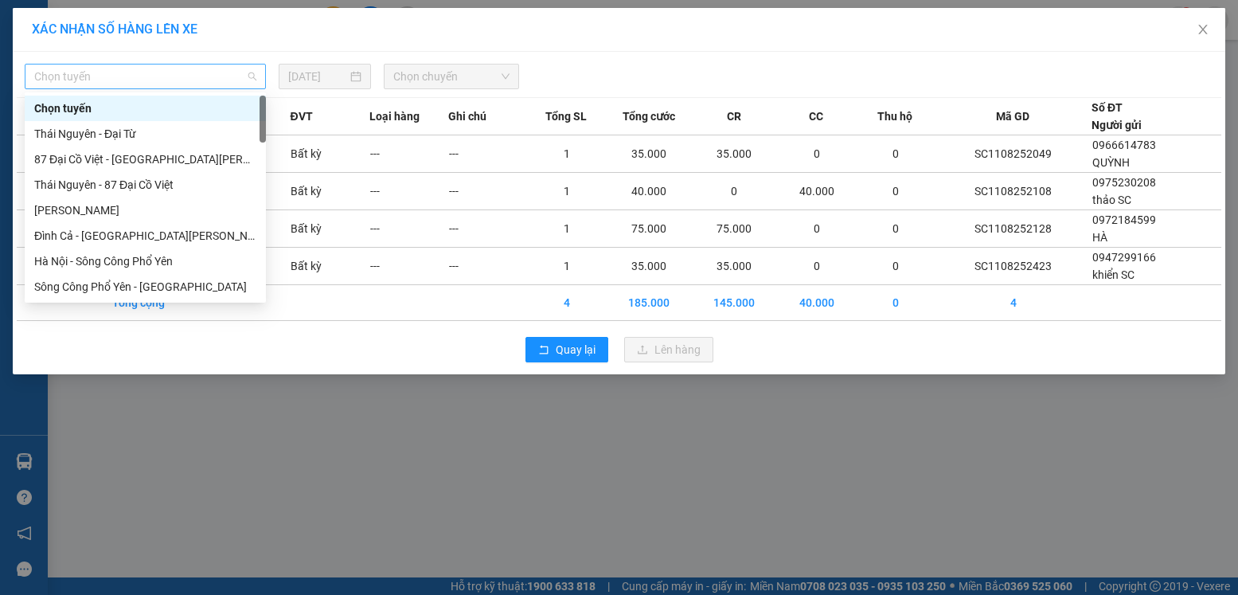
click at [203, 70] on span "Chọn tuyến" at bounding box center [145, 77] width 222 height 24
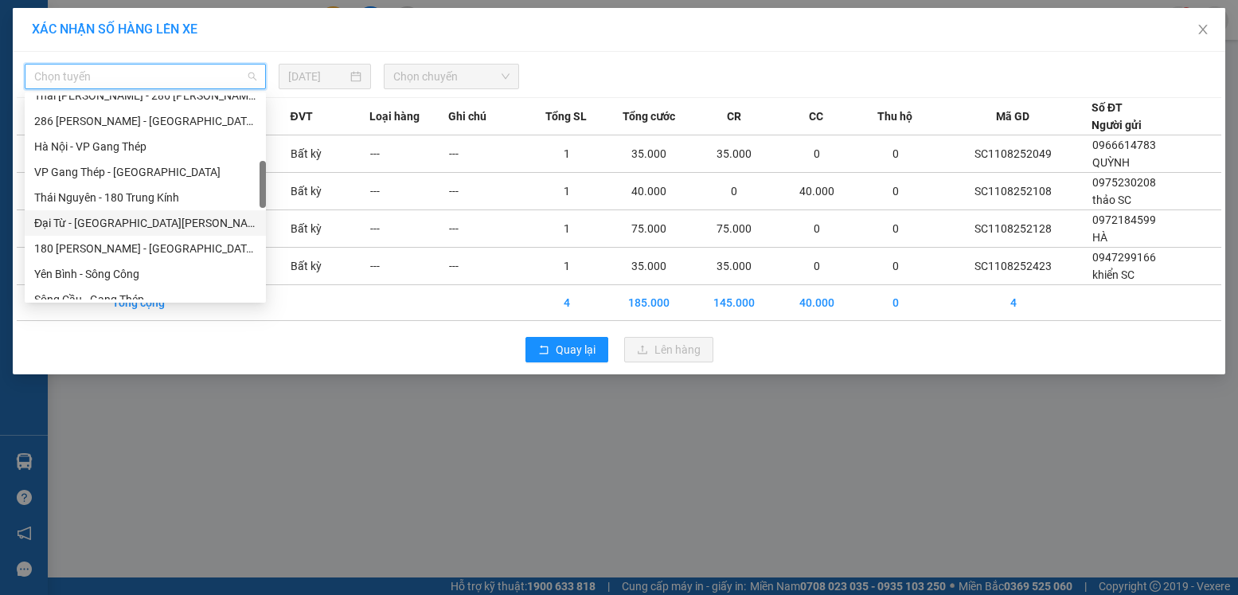
scroll to position [478, 0]
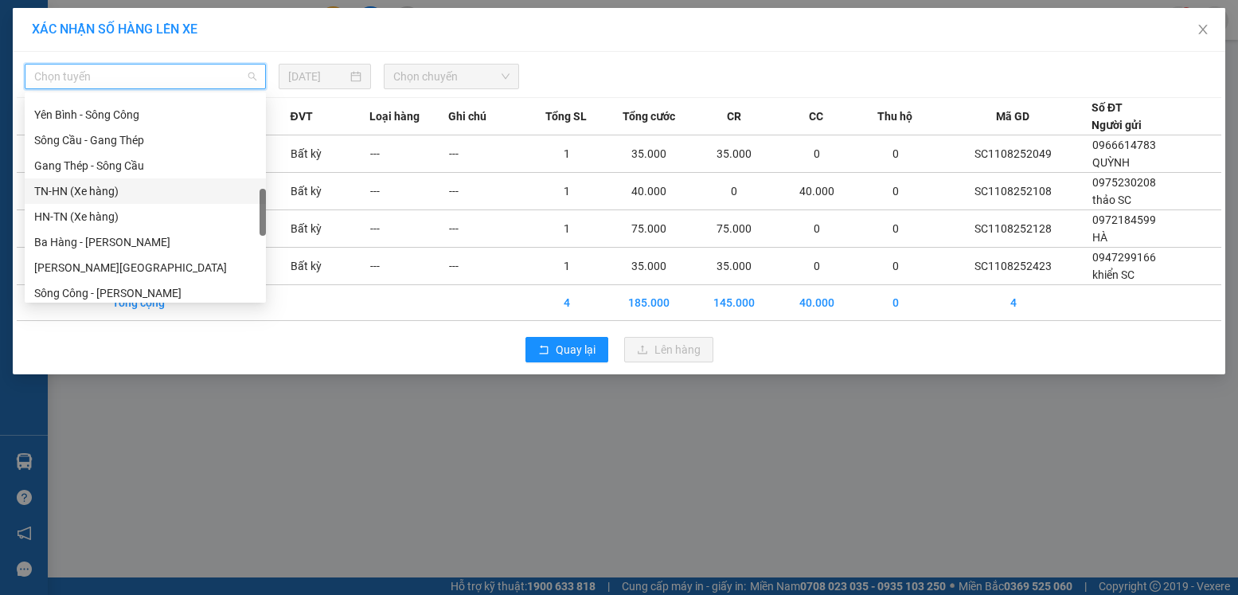
click at [79, 192] on div "TN-HN (Xe hàng)" at bounding box center [145, 191] width 222 height 18
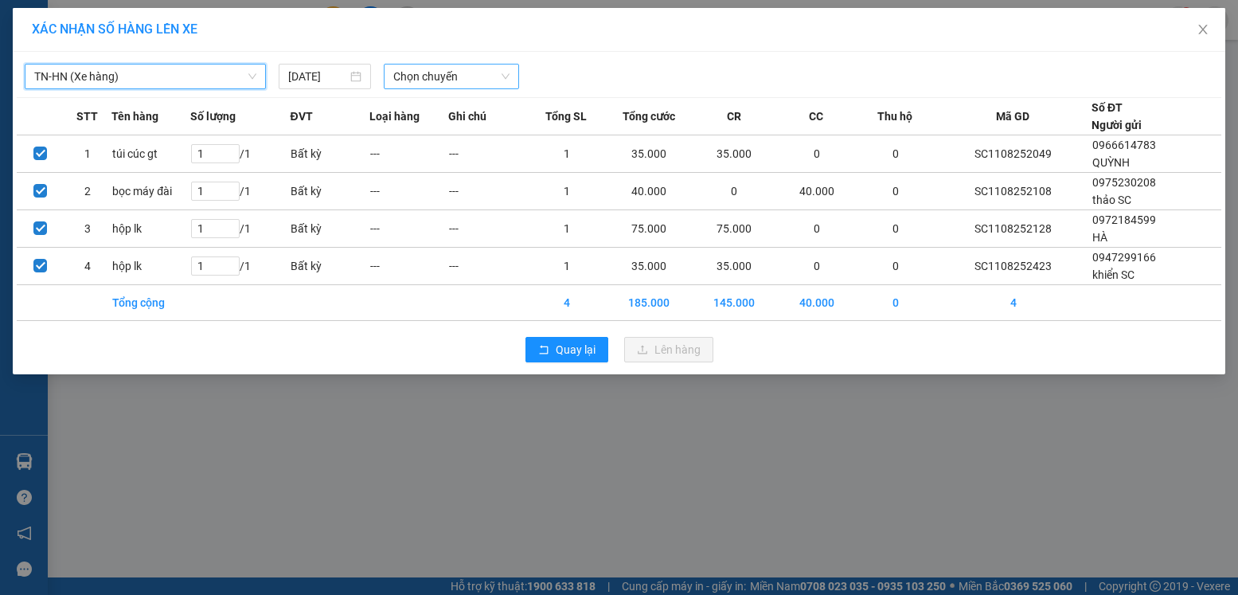
click at [462, 73] on span "Chọn chuyến" at bounding box center [451, 77] width 116 height 24
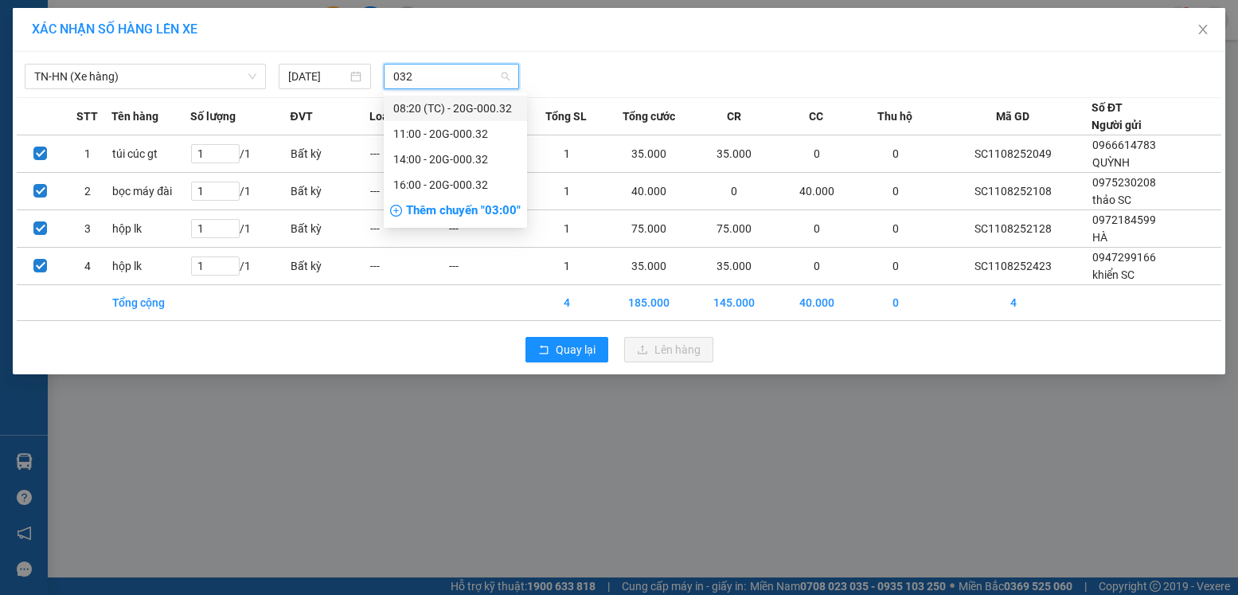
scroll to position [0, 0]
type input "032"
click at [463, 200] on div "Thêm chuyến " 03:00 "" at bounding box center [455, 211] width 143 height 27
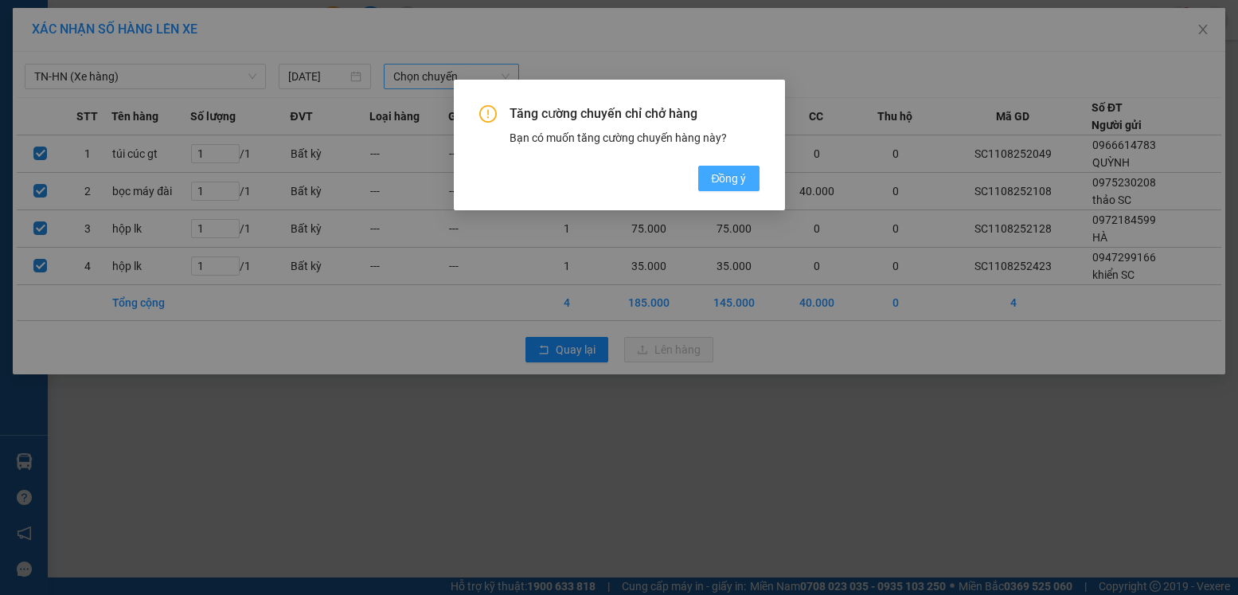
click at [731, 172] on span "Đồng ý" at bounding box center [728, 179] width 35 height 18
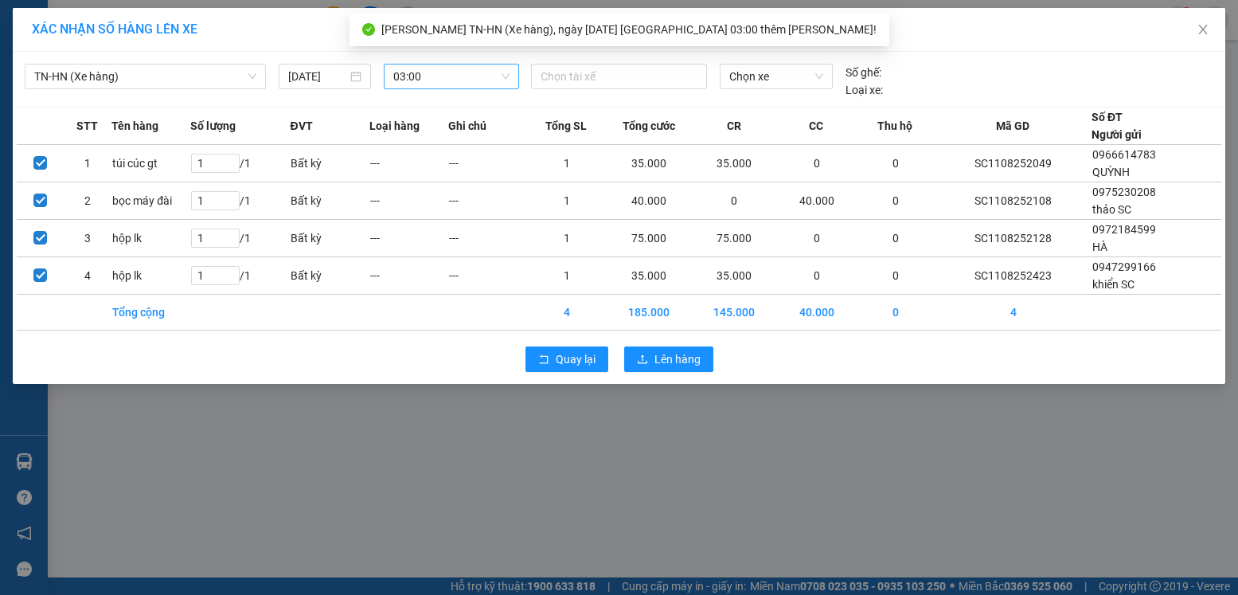
click at [457, 78] on span "03:00" at bounding box center [451, 77] width 116 height 24
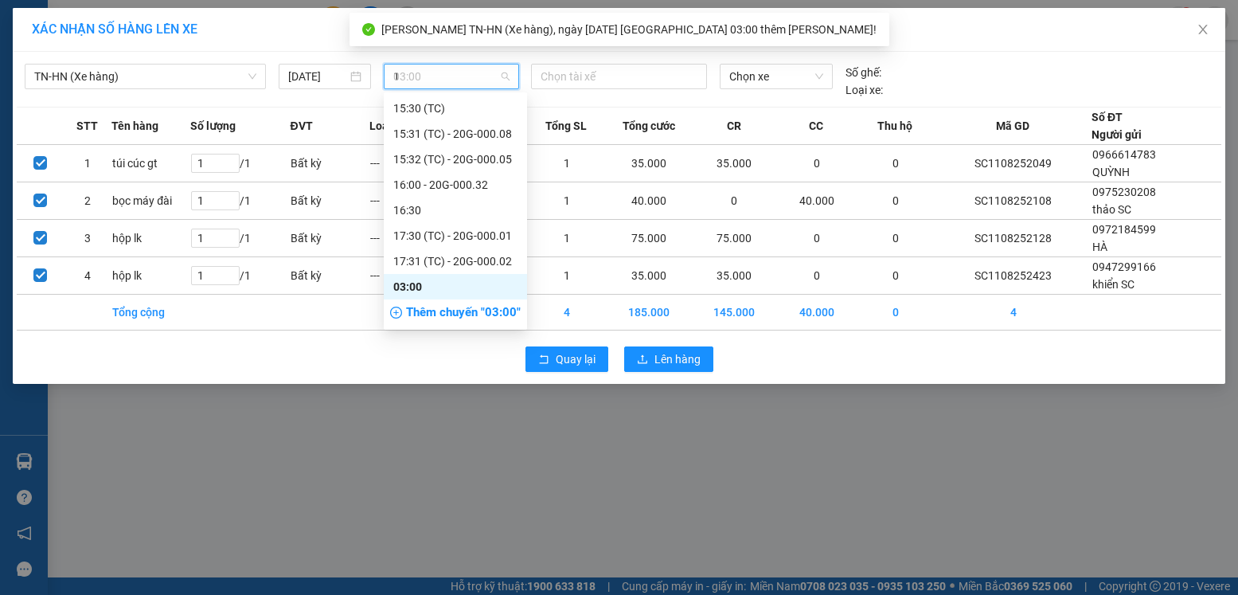
scroll to position [535, 0]
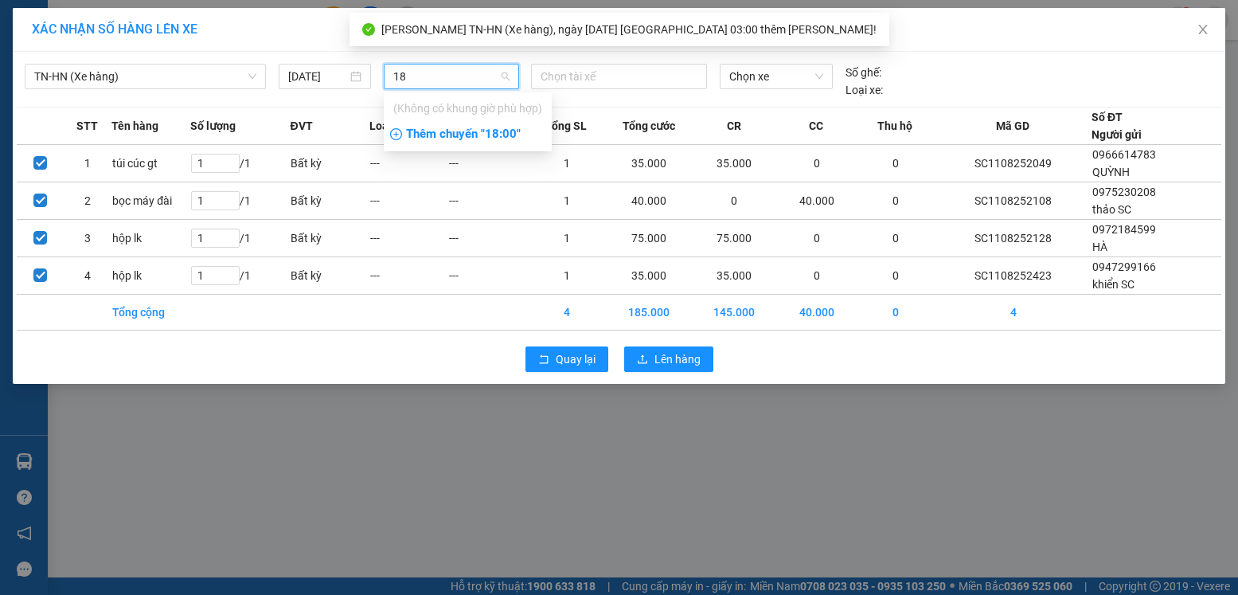
type input "18"
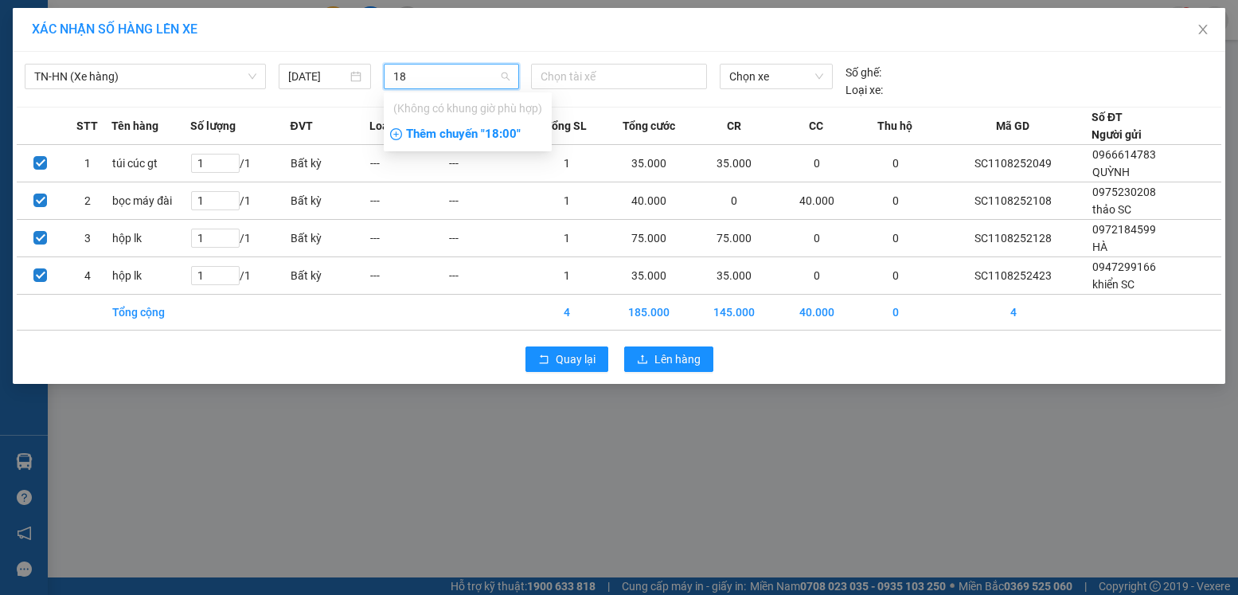
click at [499, 127] on div "Thêm chuyến " 18:00 "" at bounding box center [468, 134] width 168 height 27
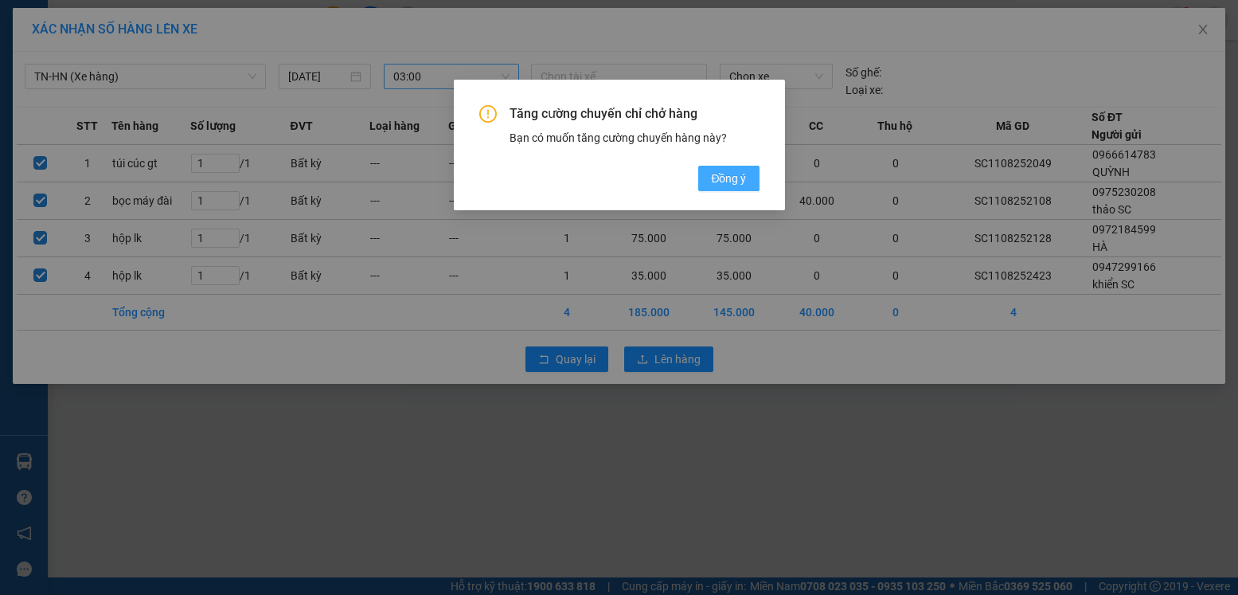
click at [710, 184] on button "Đồng ý" at bounding box center [728, 178] width 61 height 25
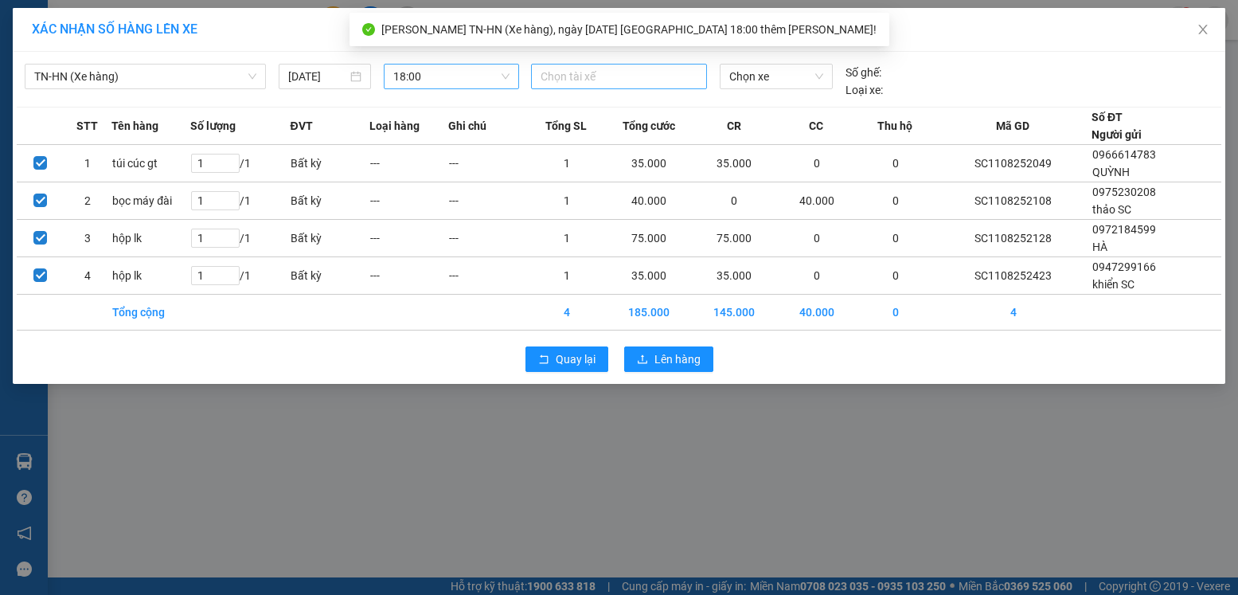
click at [598, 79] on div at bounding box center [619, 76] width 168 height 19
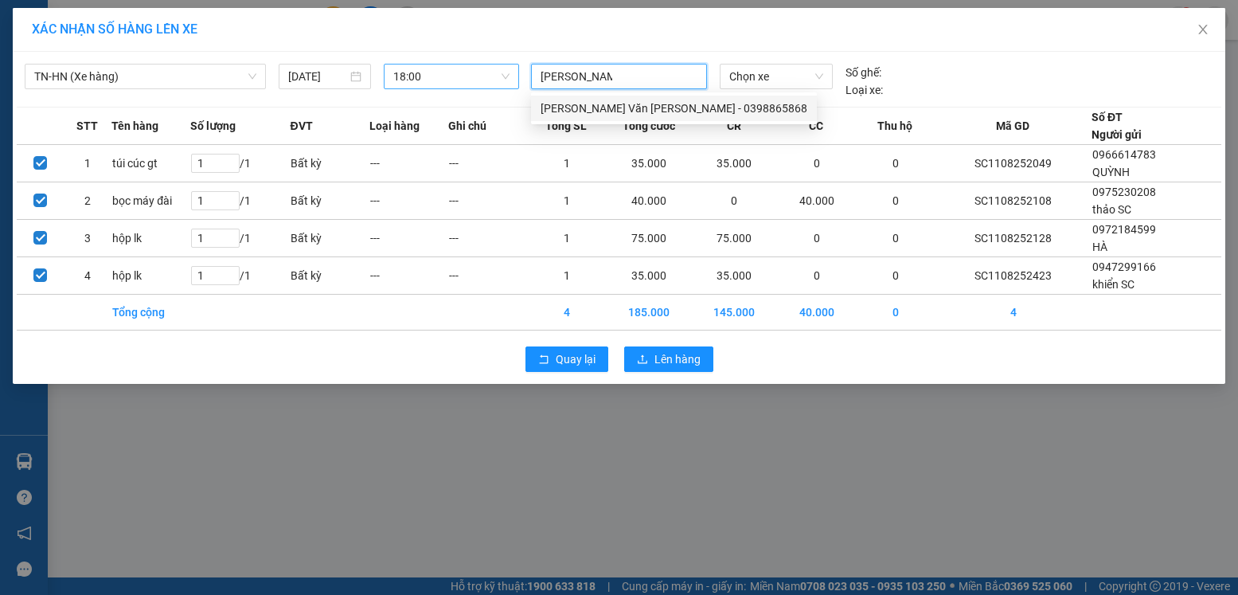
type input "dương văn hoa"
click at [616, 106] on div "[PERSON_NAME] - 0398865868" at bounding box center [674, 109] width 267 height 18
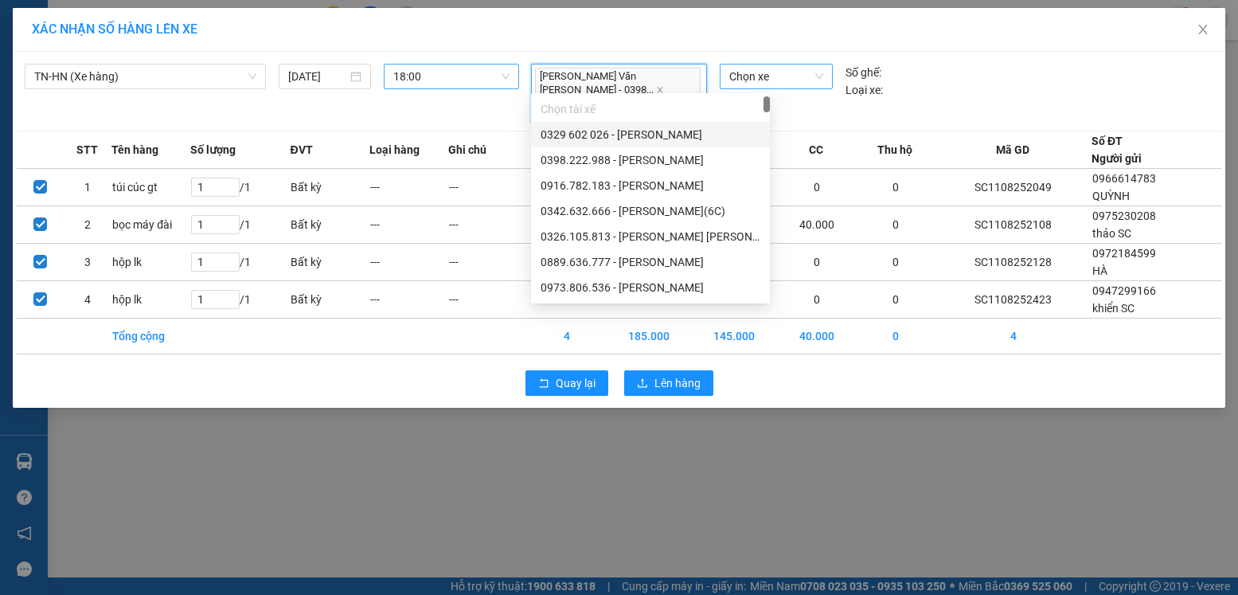
click at [782, 75] on span "Chọn xe" at bounding box center [777, 77] width 94 height 24
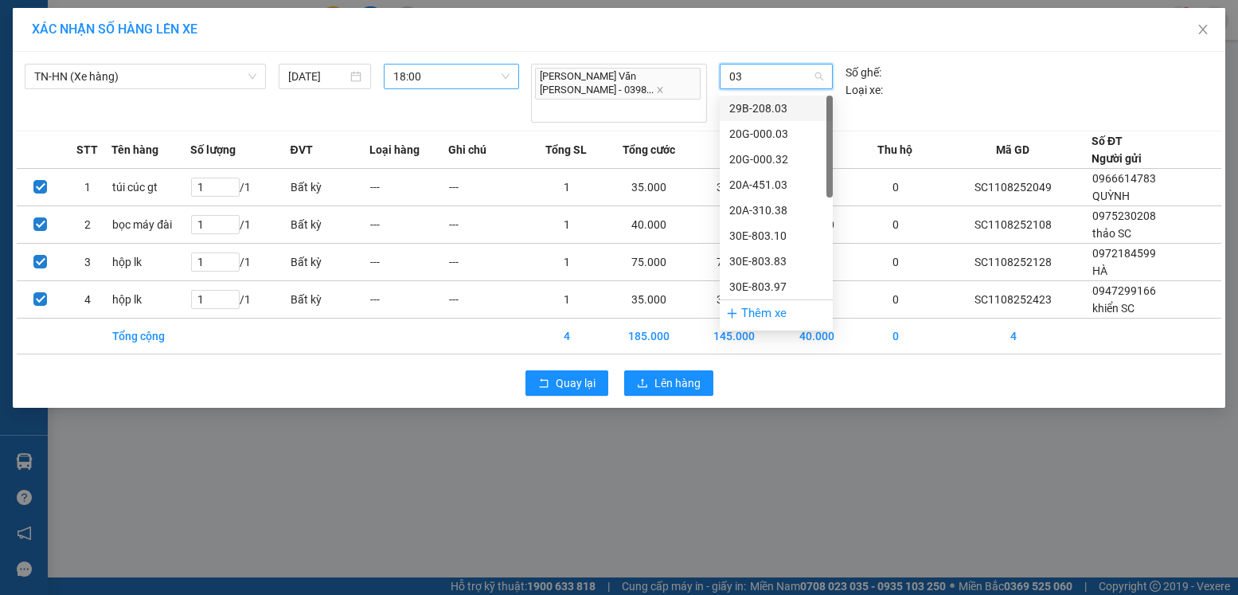
type input "032"
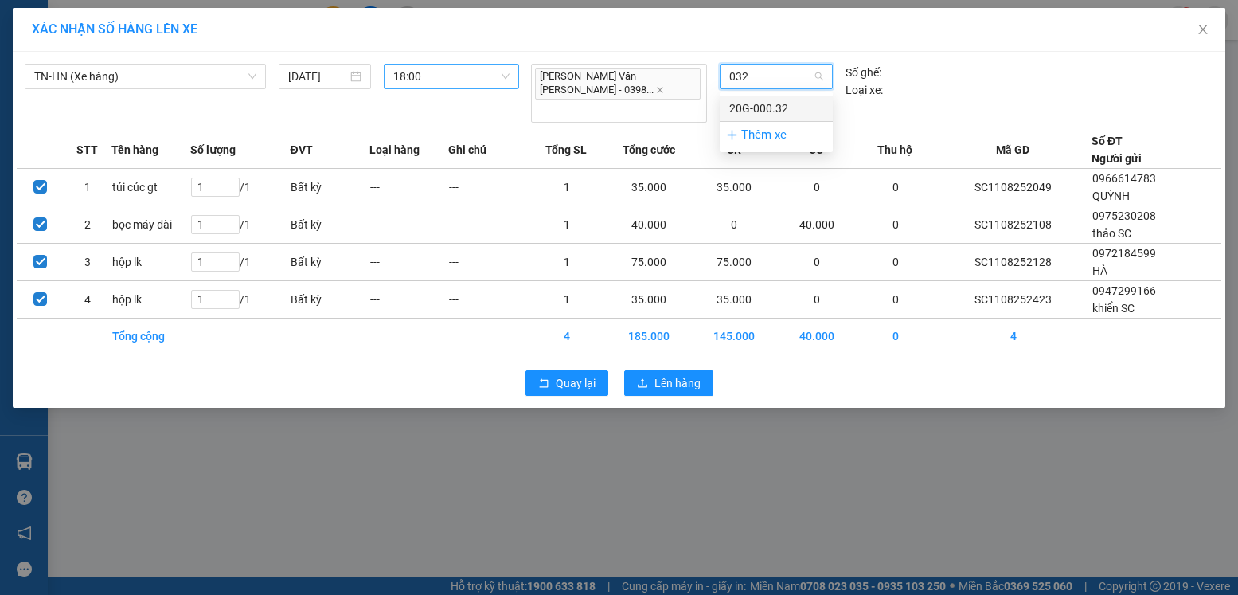
click at [783, 108] on div "20G-000.32" at bounding box center [777, 109] width 94 height 18
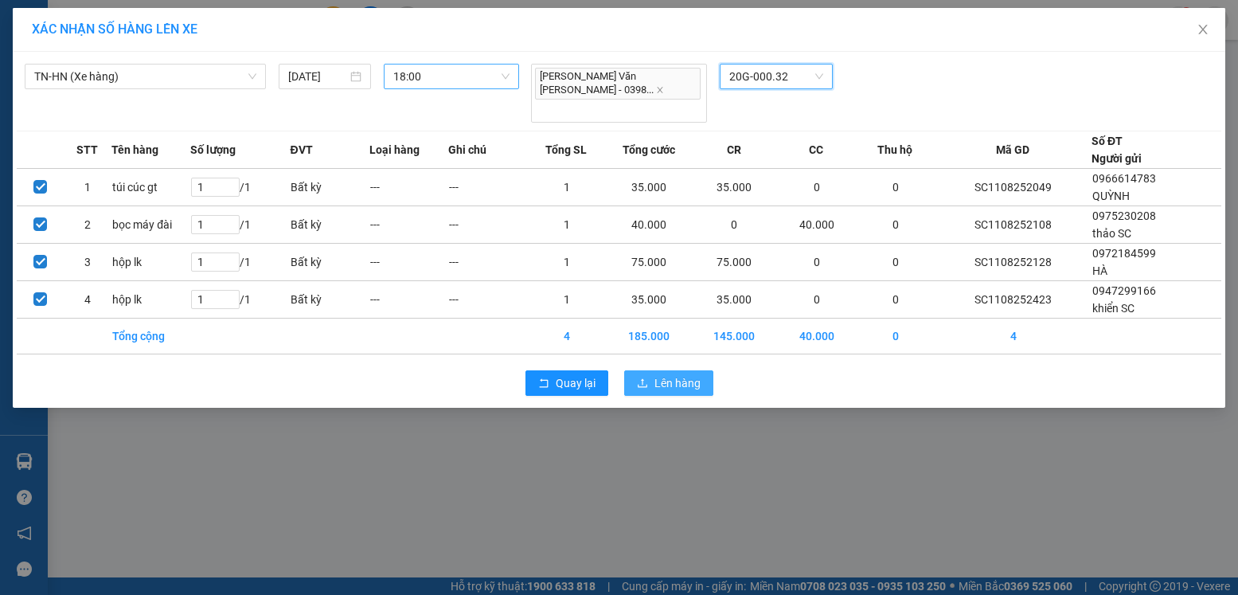
click at [655, 374] on span "Lên hàng" at bounding box center [678, 383] width 46 height 18
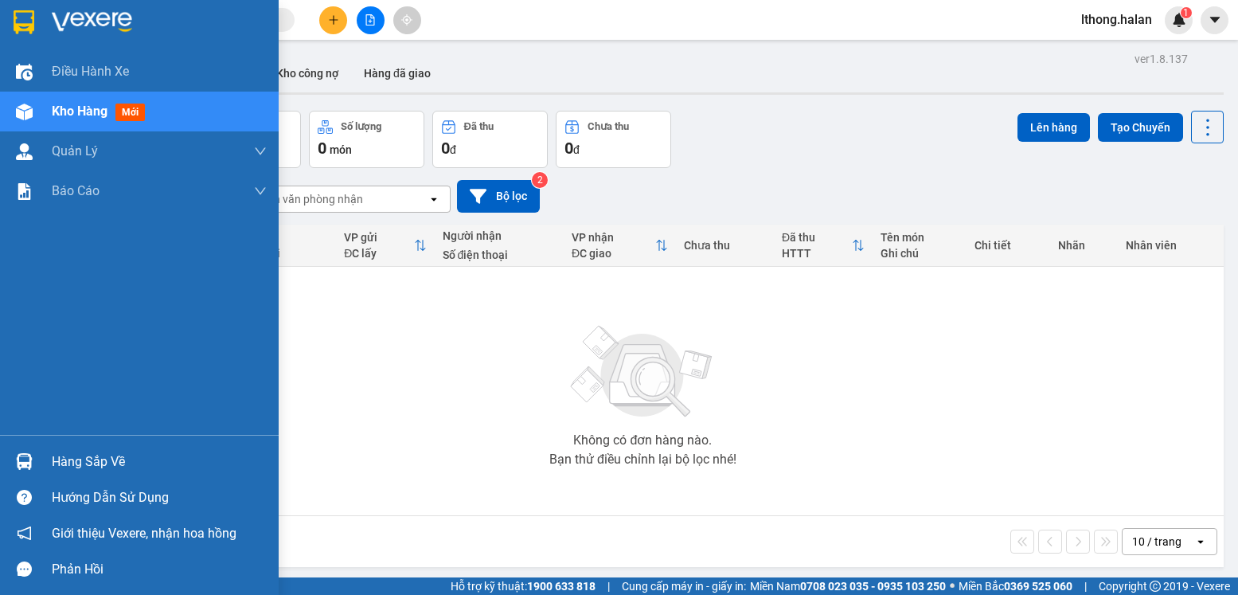
click at [74, 463] on div "Hàng sắp về" at bounding box center [159, 462] width 215 height 24
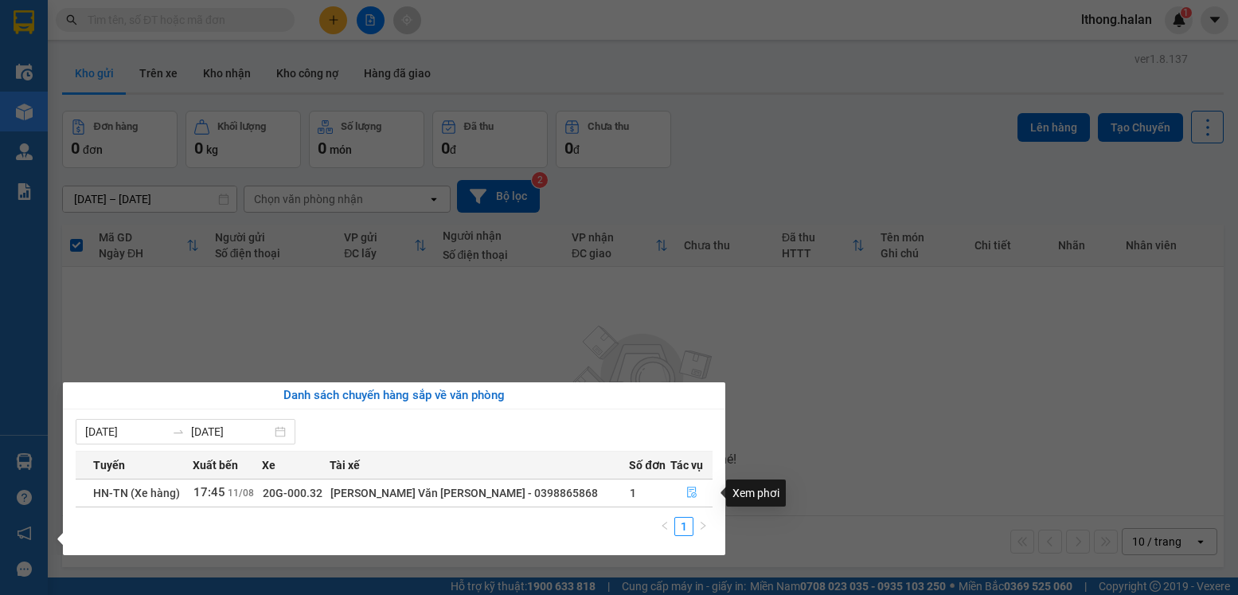
click at [688, 490] on icon "file-done" at bounding box center [692, 492] width 10 height 11
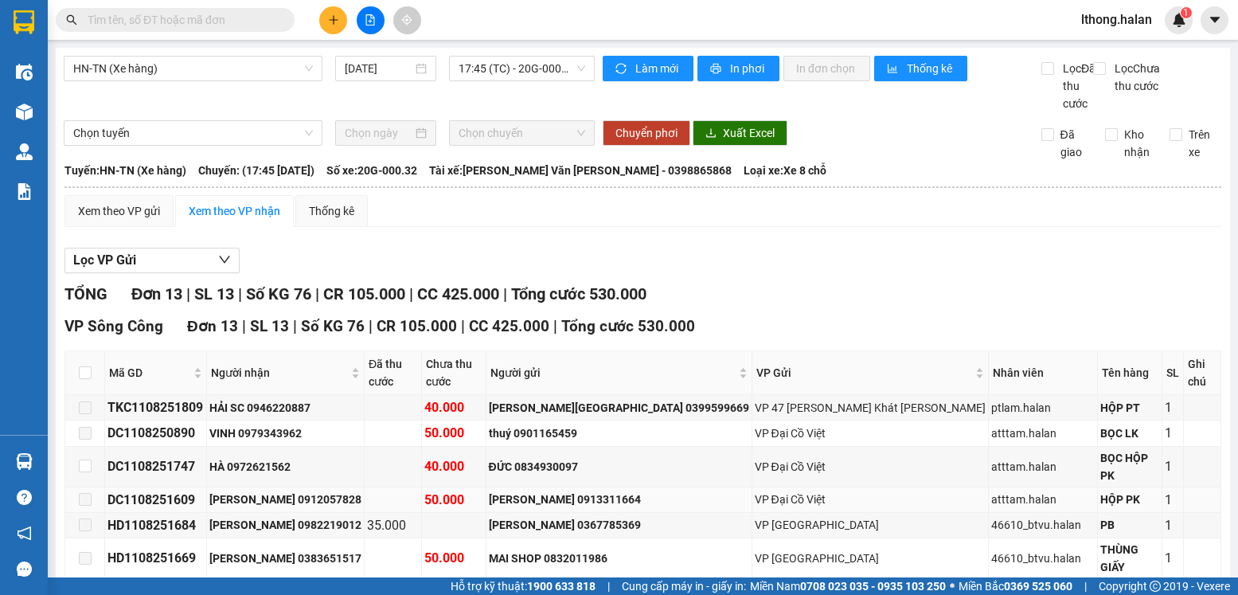
scroll to position [159, 0]
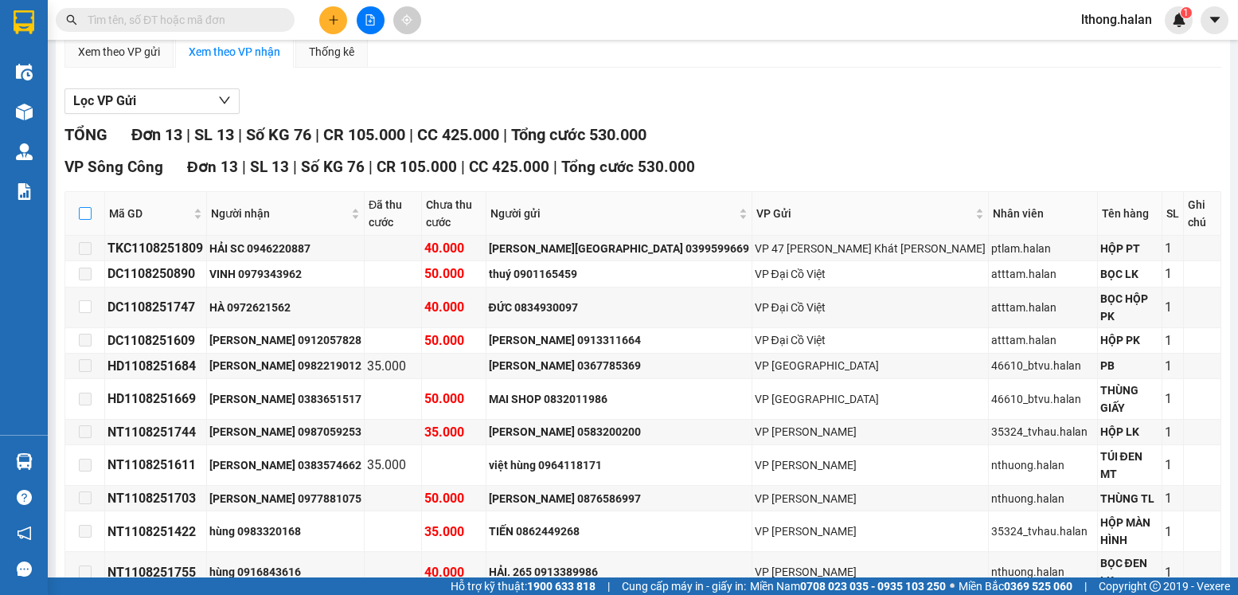
click at [85, 220] on input "checkbox" at bounding box center [85, 213] width 13 height 13
checkbox input "true"
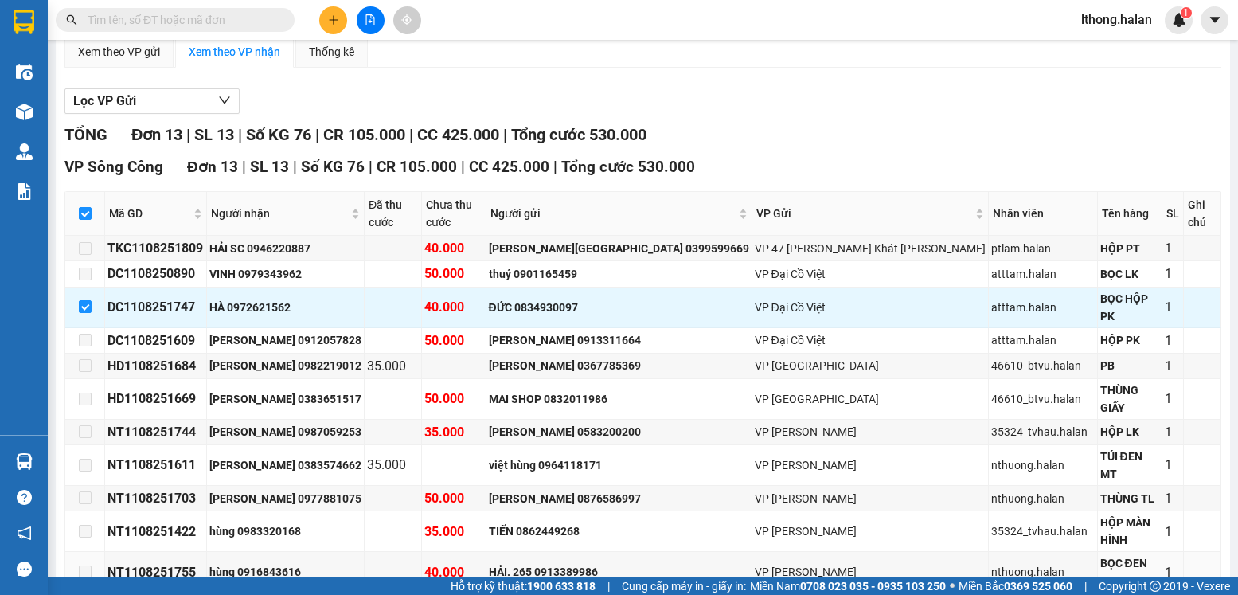
scroll to position [233, 0]
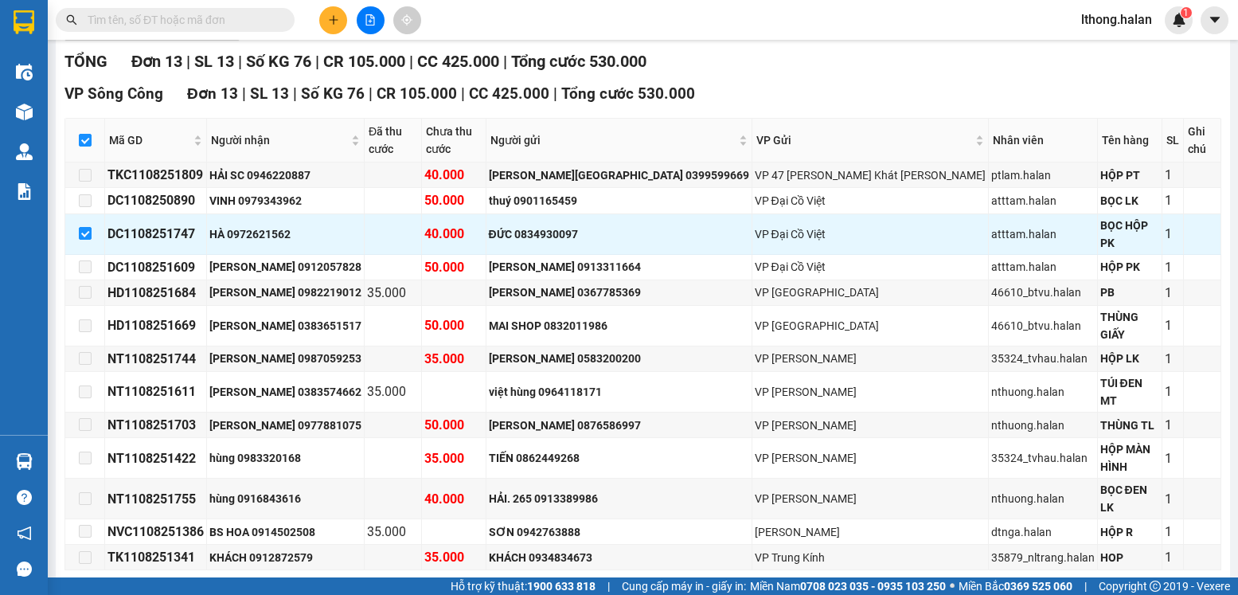
click at [276, 586] on span "Nhập kho nhận" at bounding box center [314, 595] width 76 height 18
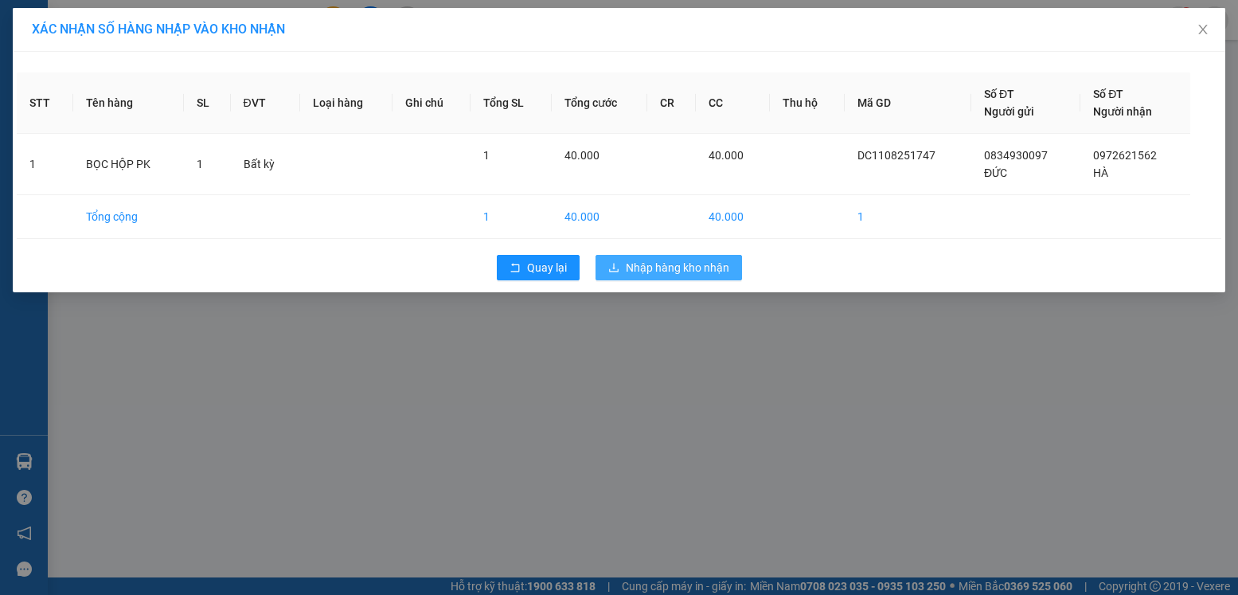
click at [675, 266] on span "Nhập hàng kho nhận" at bounding box center [678, 268] width 104 height 18
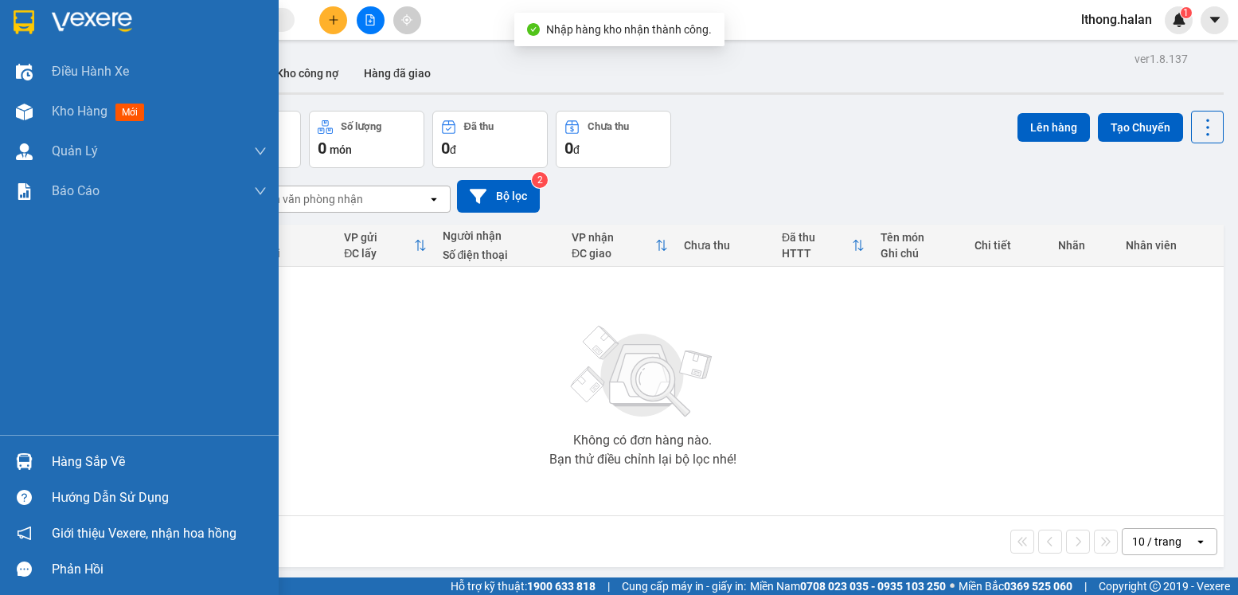
click at [62, 454] on div "Hàng sắp về" at bounding box center [159, 462] width 215 height 24
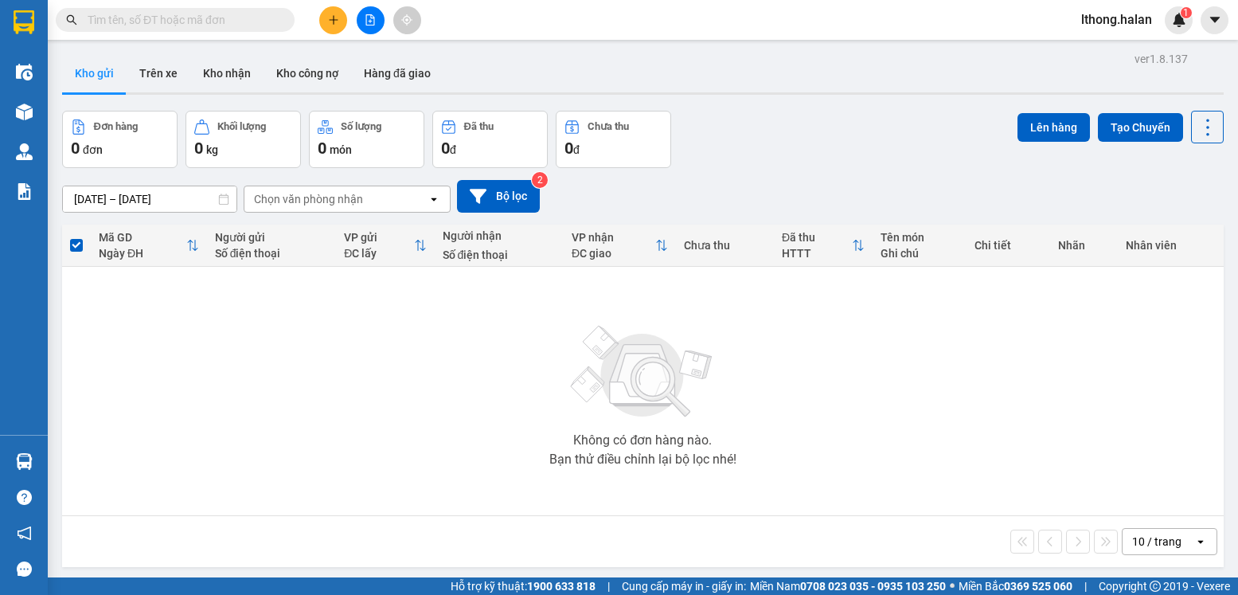
drag, startPoint x: 939, startPoint y: 462, endPoint x: 759, endPoint y: 281, distance: 255.1
click at [939, 459] on section "Kết quả tìm kiếm ( 59 ) Bộ lọc Mã ĐH Trạng thái Món hàng Thu hộ Tổng cước Chưa …" at bounding box center [619, 297] width 1238 height 595
click at [221, 71] on button "Kho nhận" at bounding box center [226, 73] width 73 height 38
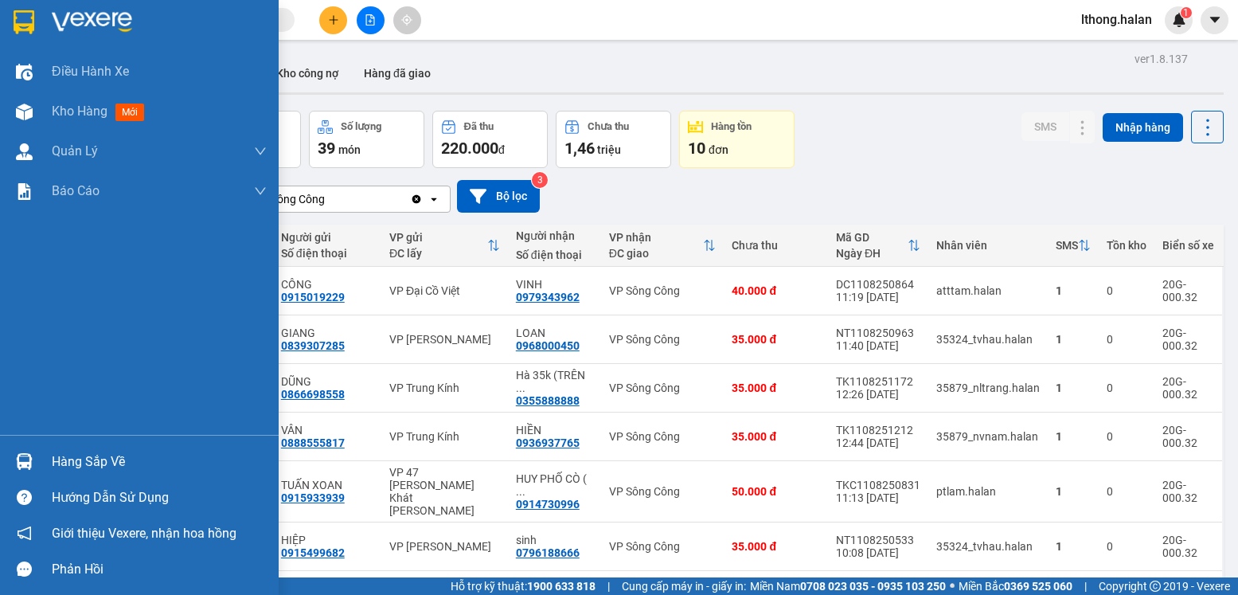
click at [61, 468] on div "Hàng sắp về" at bounding box center [159, 462] width 215 height 24
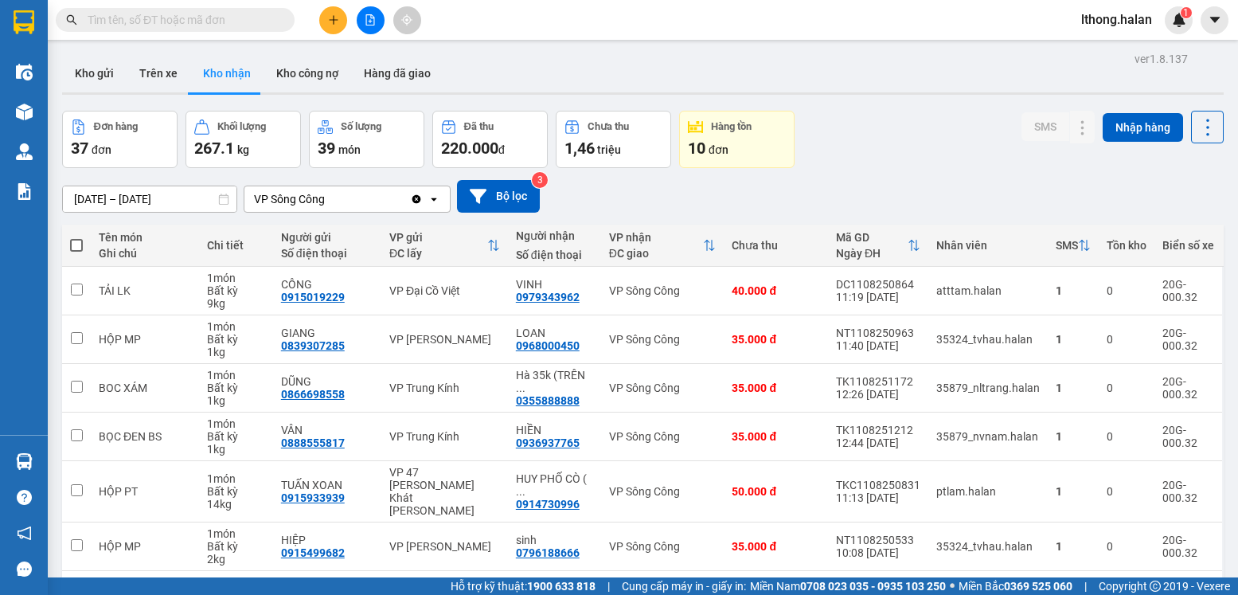
click at [838, 174] on section "Kết quả tìm kiếm ( 59 ) Bộ lọc Mã ĐH Trạng thái Món hàng Thu hộ Tổng cước Chưa …" at bounding box center [619, 297] width 1238 height 595
click at [96, 65] on button "Kho gửi" at bounding box center [94, 73] width 65 height 38
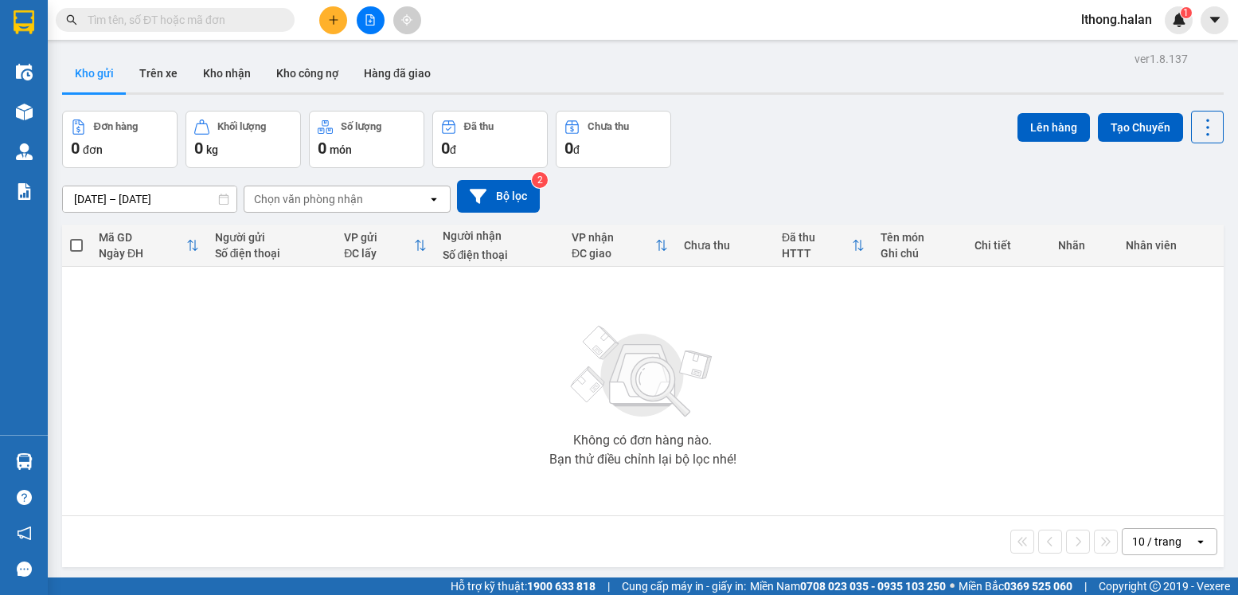
click at [229, 22] on input "text" at bounding box center [182, 20] width 188 height 18
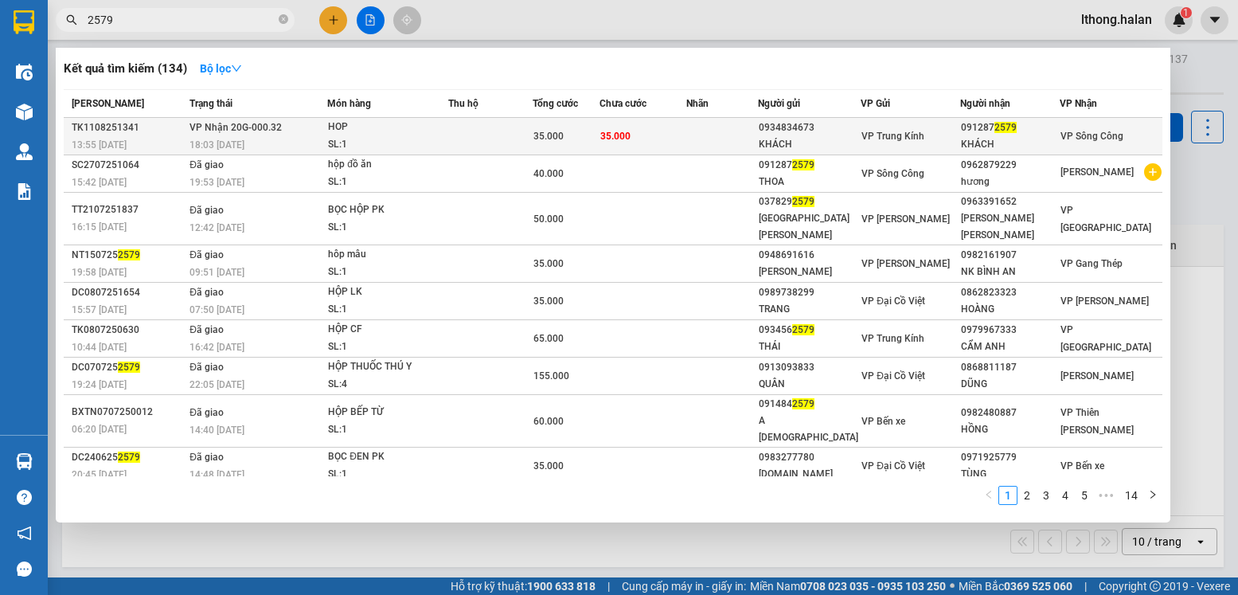
type input "2579"
click at [659, 133] on td "35.000" at bounding box center [643, 136] width 87 height 37
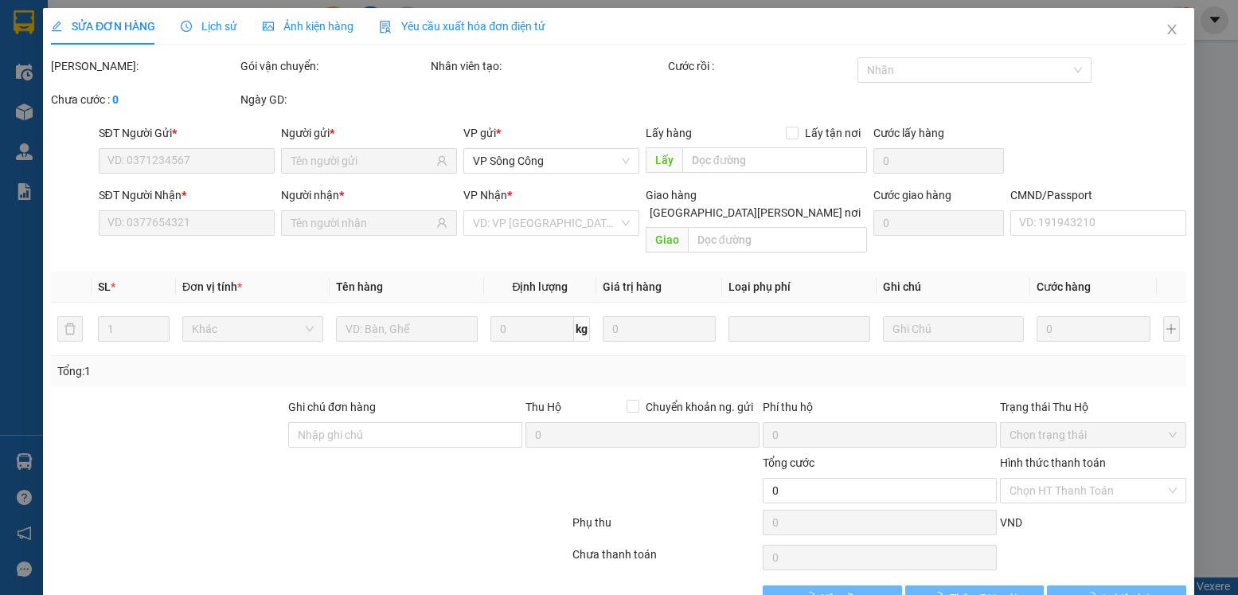
type input "0934834673"
type input "KHÁCH"
type input "0912872579"
type input "KHÁCH"
type input "35.000"
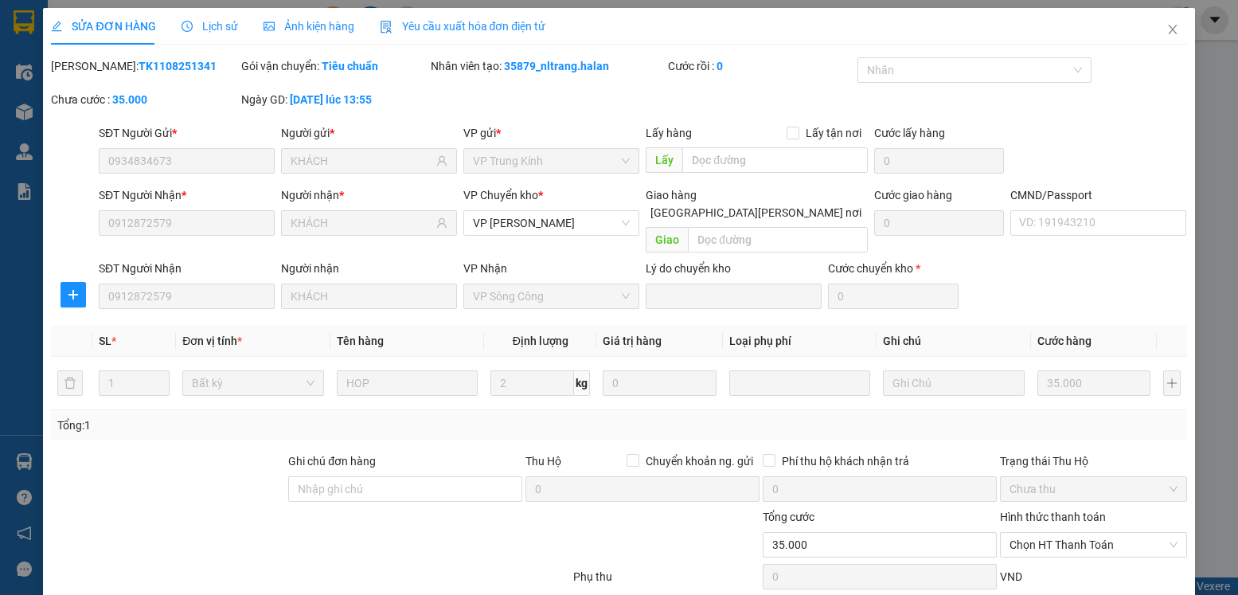
scroll to position [84, 0]
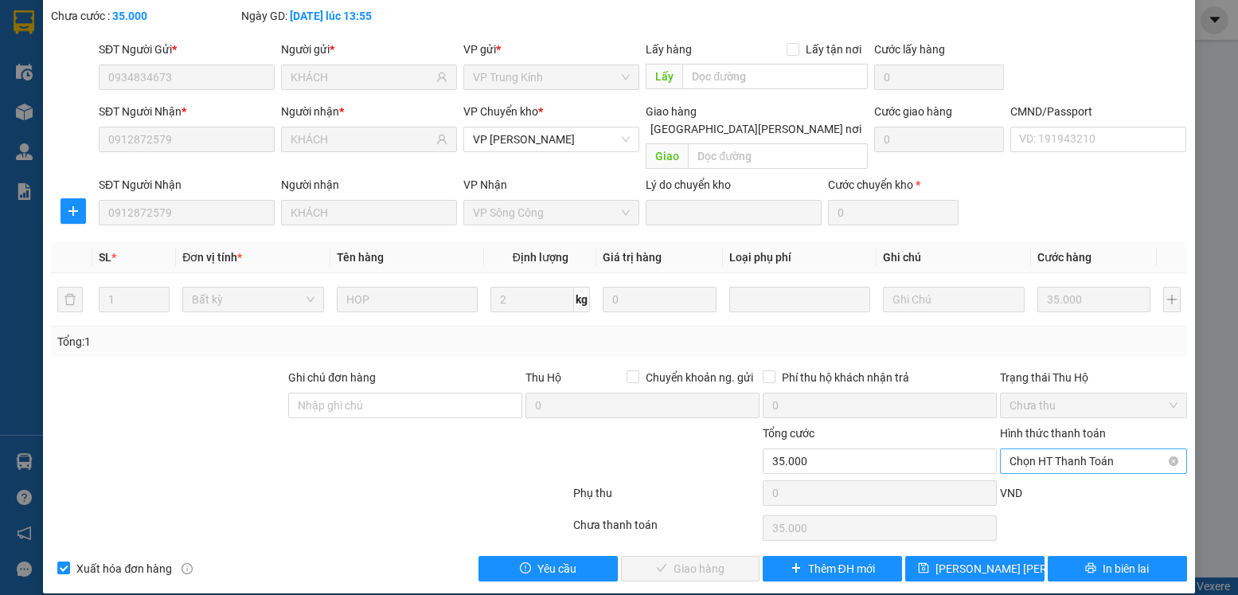
click at [1106, 449] on span "Chọn HT Thanh Toán" at bounding box center [1093, 461] width 167 height 24
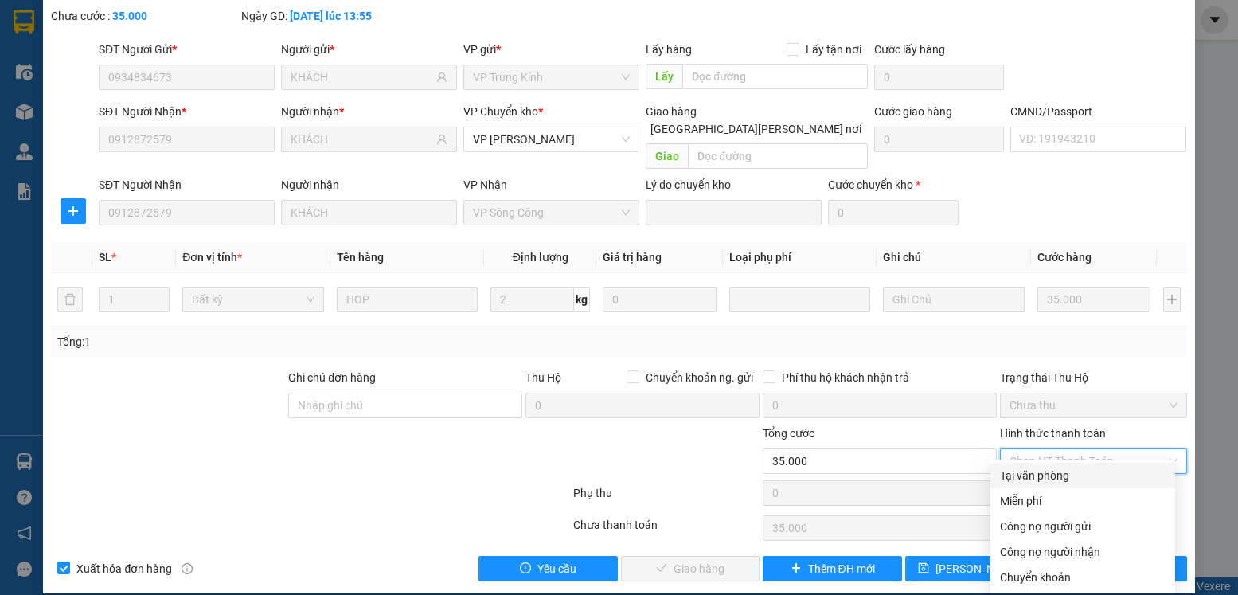
click at [1040, 479] on div "Tại văn phòng" at bounding box center [1083, 476] width 166 height 18
type input "0"
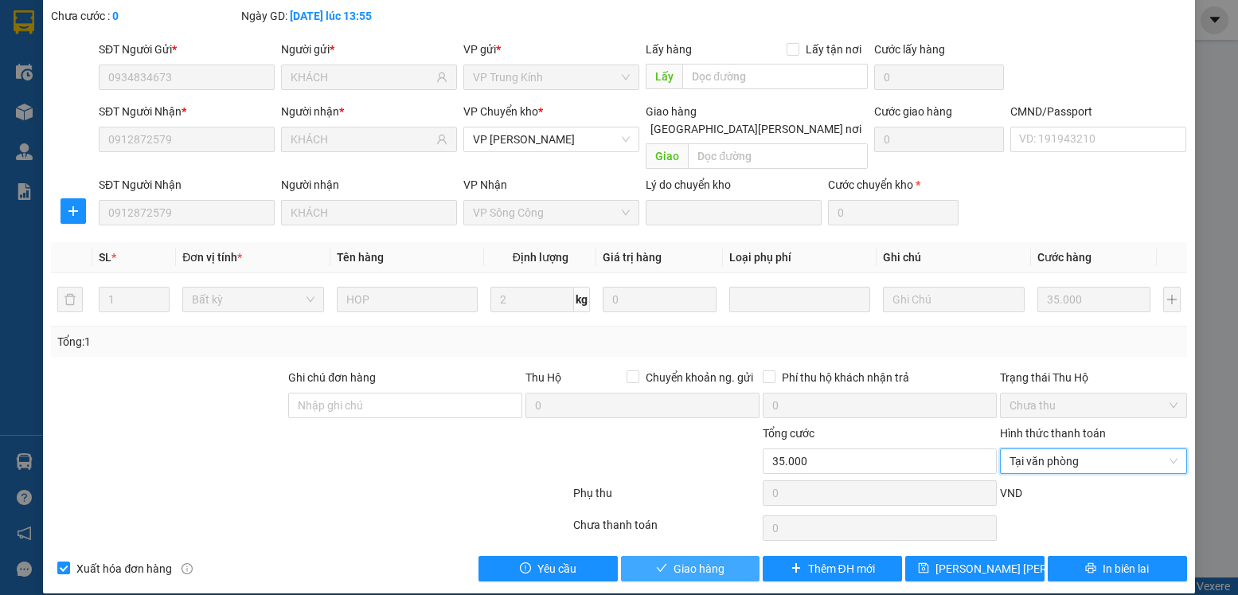
click at [691, 560] on span "Giao hàng" at bounding box center [699, 569] width 51 height 18
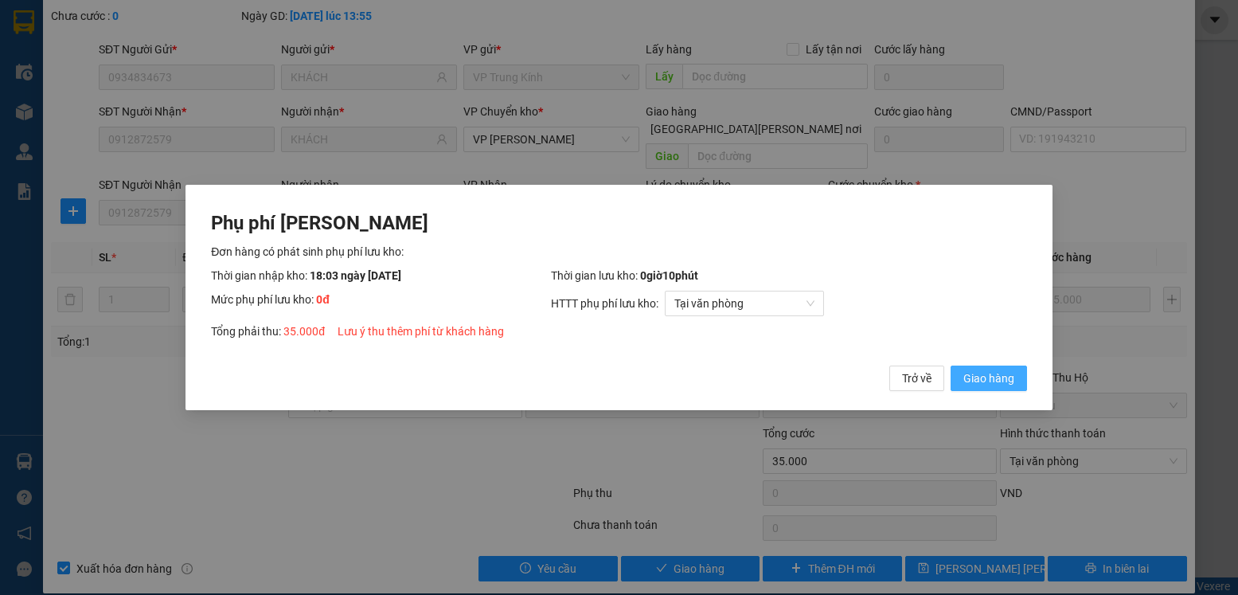
click at [979, 374] on span "Giao hàng" at bounding box center [989, 379] width 51 height 18
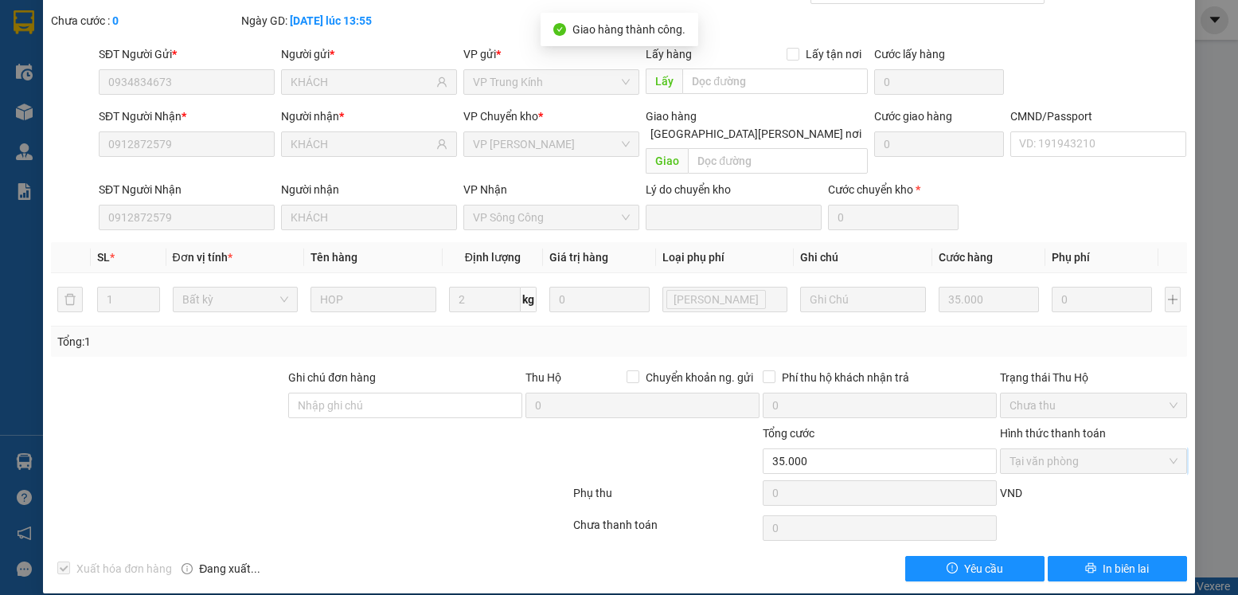
scroll to position [0, 0]
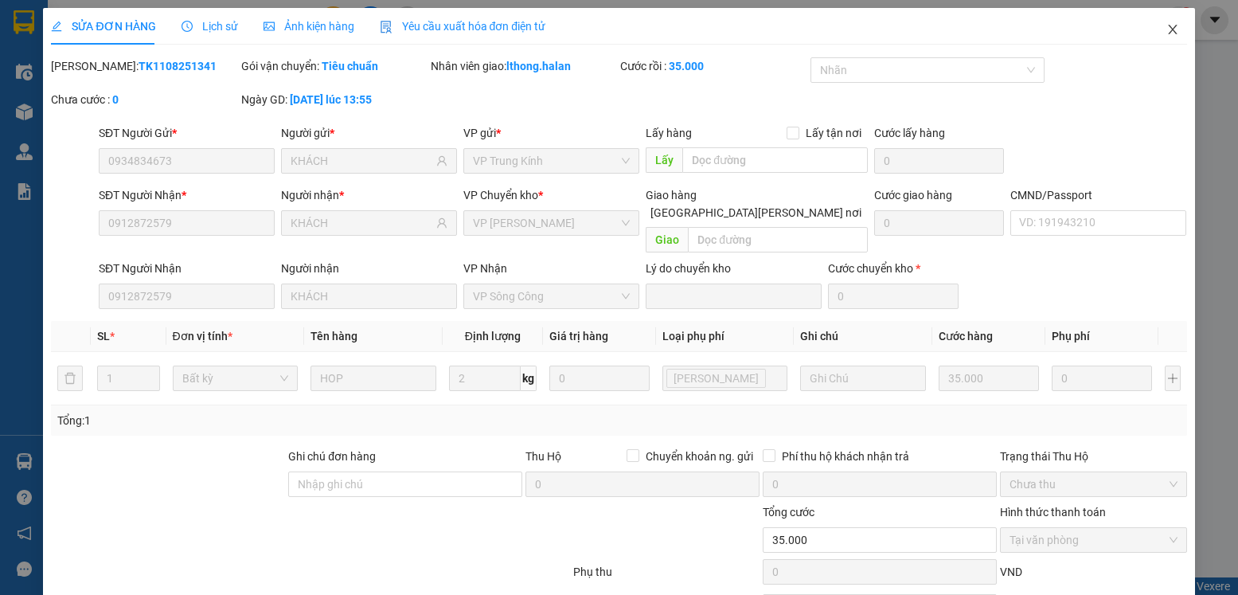
click at [1168, 33] on icon "close" at bounding box center [1172, 30] width 9 height 10
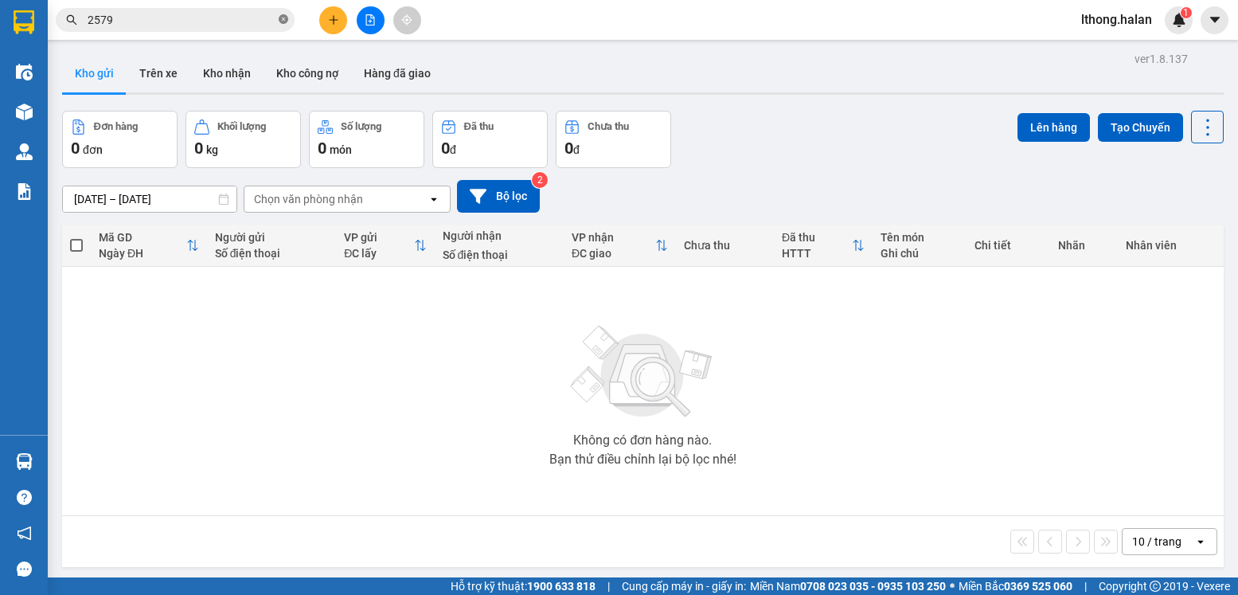
click at [281, 21] on icon "close-circle" at bounding box center [284, 19] width 10 height 10
click at [213, 77] on button "Kho nhận" at bounding box center [226, 73] width 73 height 38
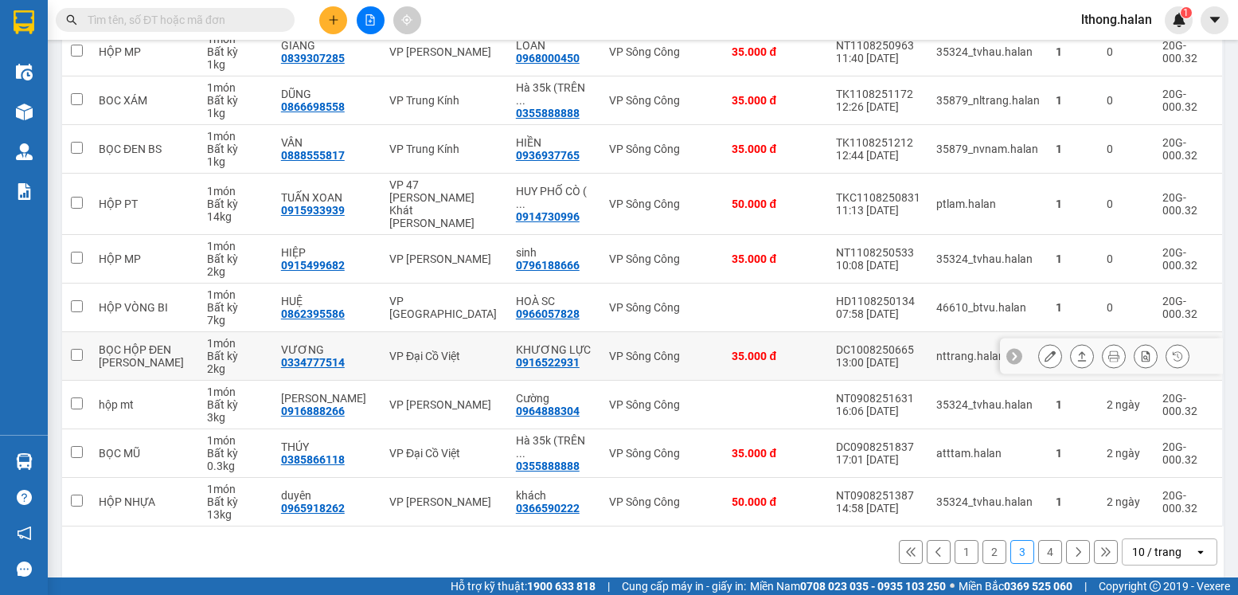
scroll to position [241, 0]
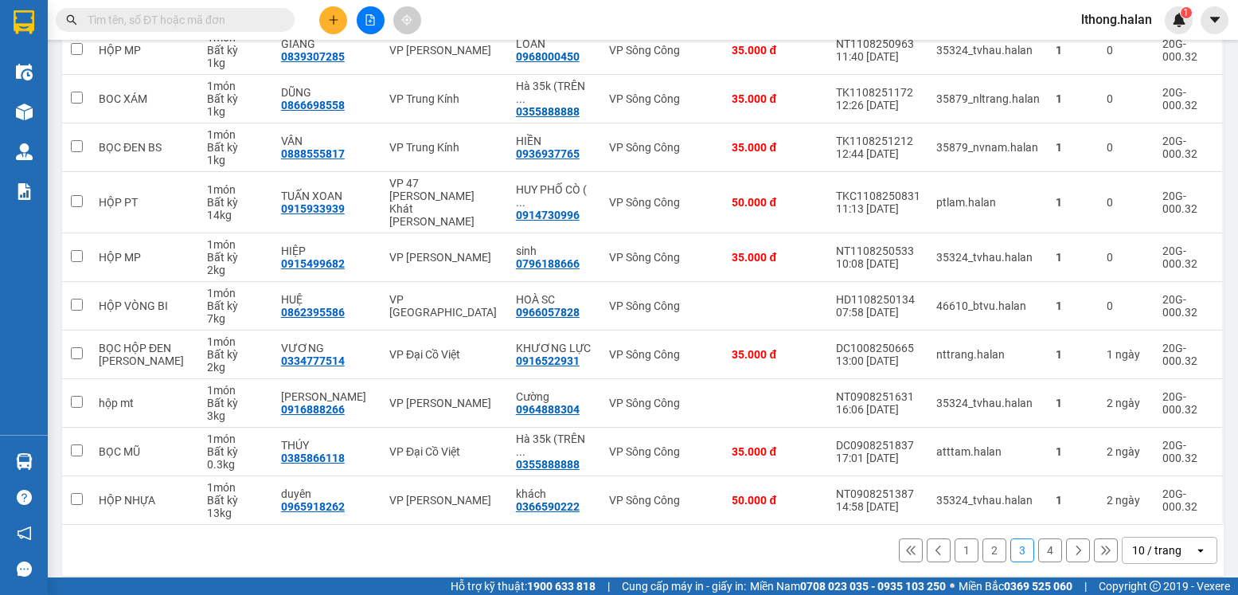
click at [955, 538] on button "1" at bounding box center [967, 550] width 24 height 24
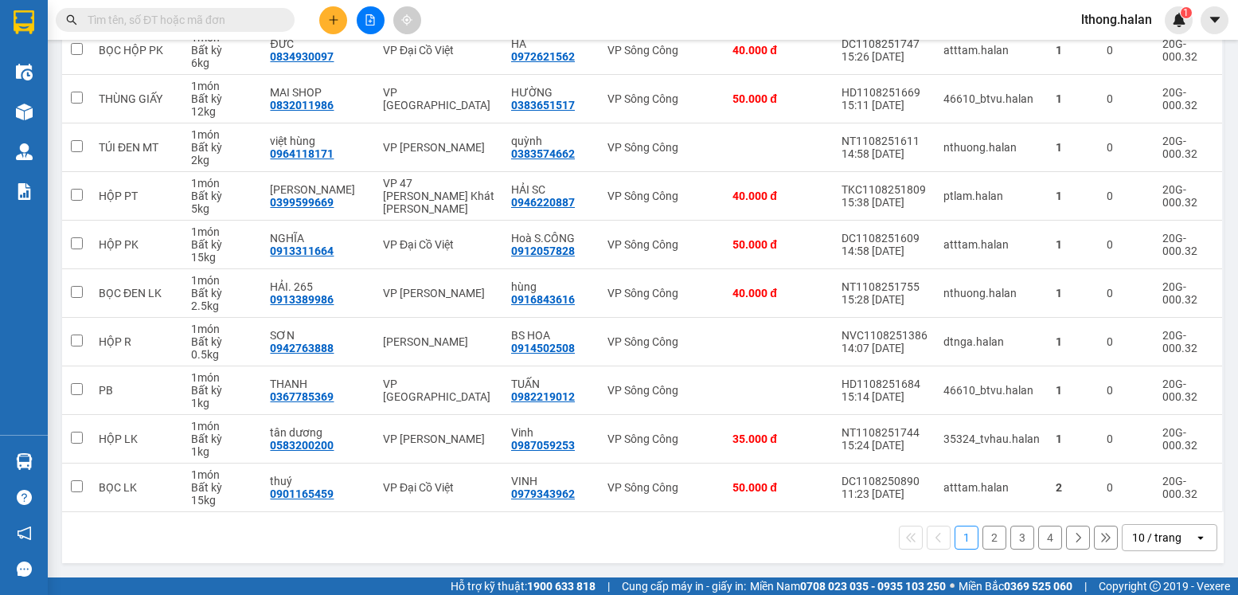
click at [1039, 535] on button "4" at bounding box center [1051, 538] width 24 height 24
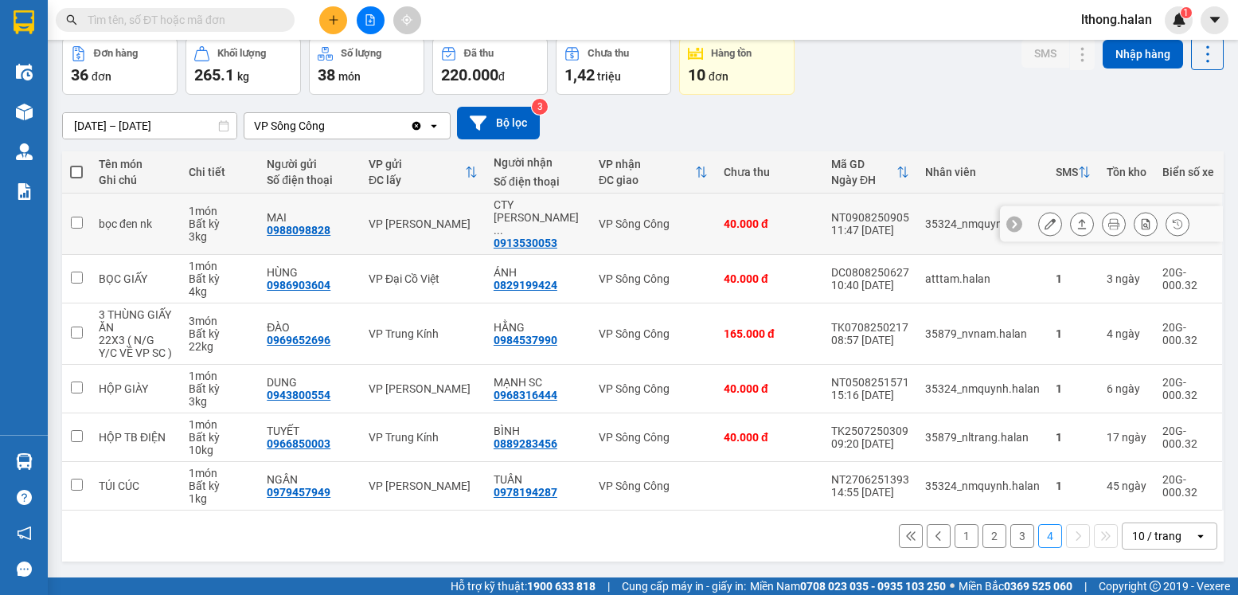
scroll to position [0, 0]
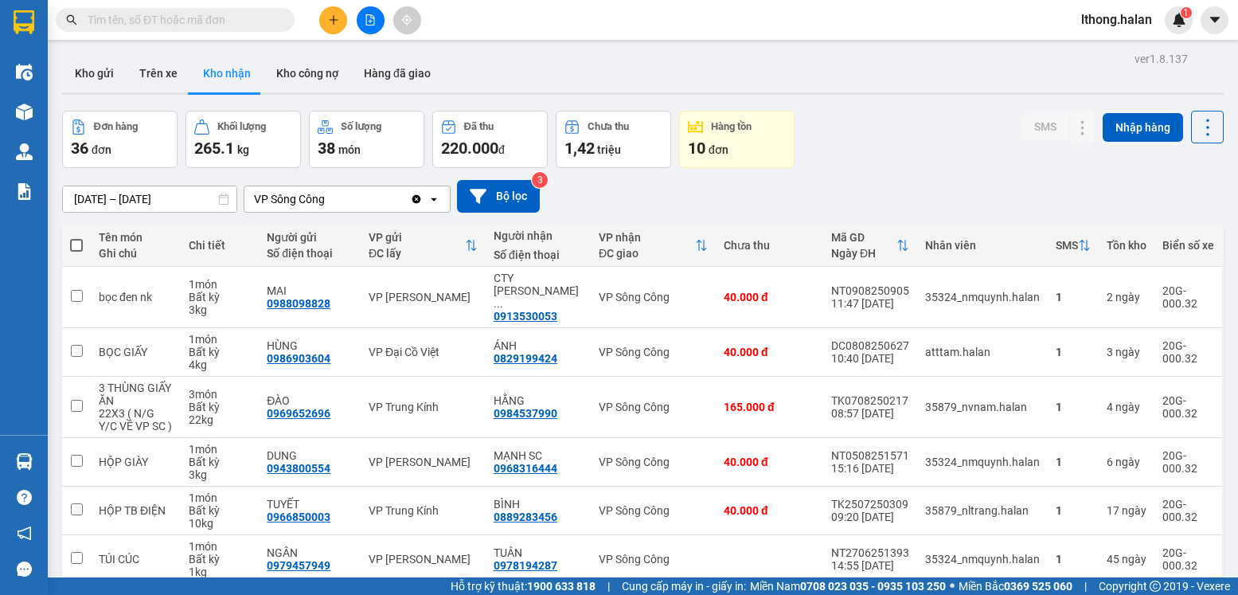
click at [213, 18] on input "text" at bounding box center [182, 20] width 188 height 18
click at [206, 24] on input "text" at bounding box center [182, 20] width 188 height 18
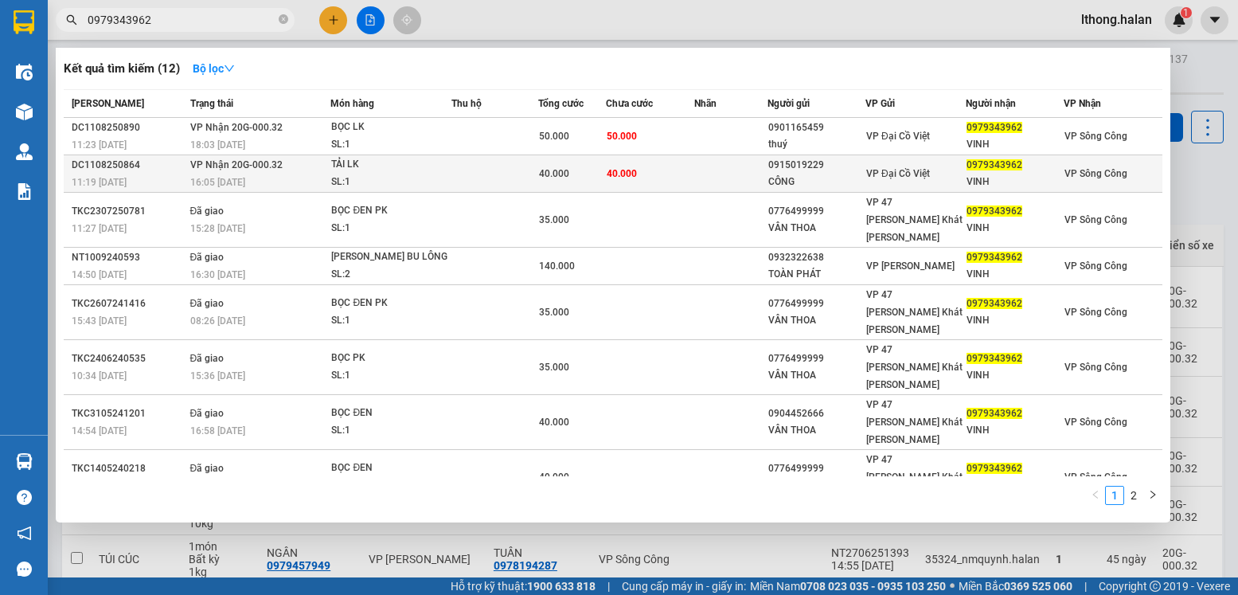
type input "0979343962"
click at [684, 180] on td "40.000" at bounding box center [650, 173] width 88 height 37
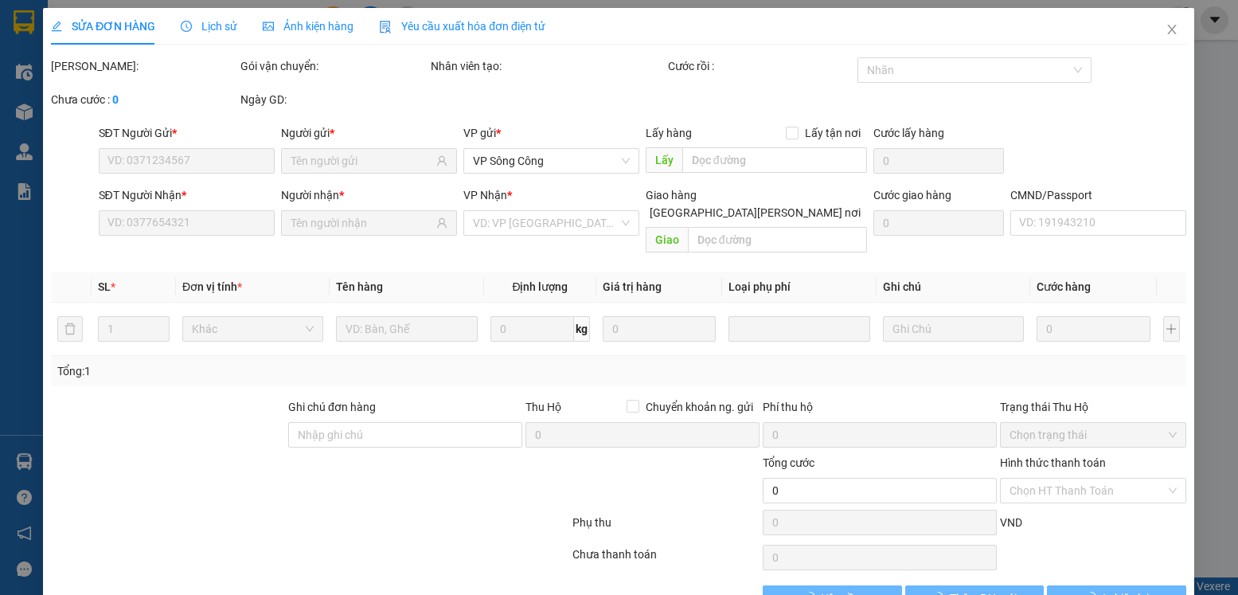
type input "0915019229"
type input "CÔNG"
type input "0979343962"
type input "VINH"
type input "40.000"
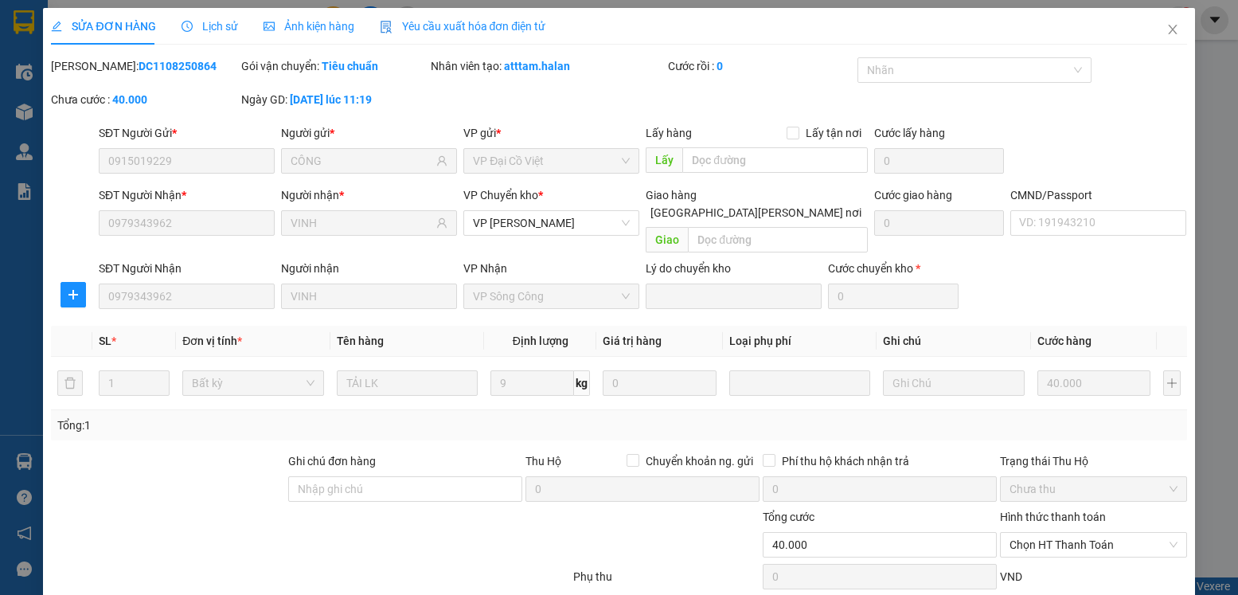
scroll to position [84, 0]
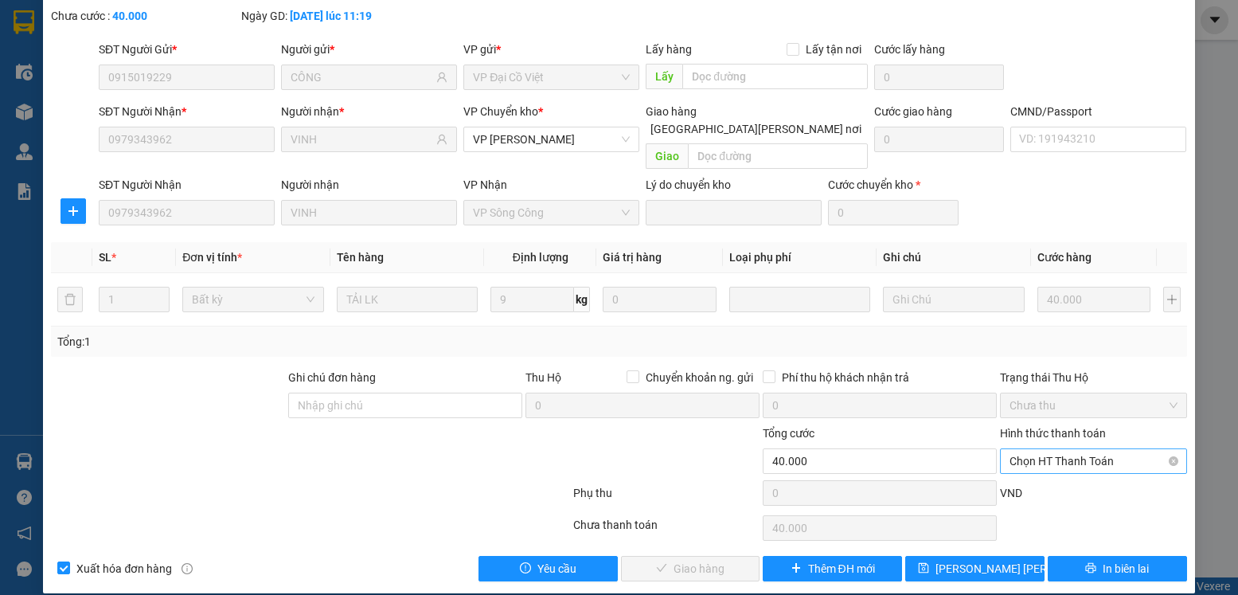
click at [1118, 449] on span "Chọn HT Thanh Toán" at bounding box center [1093, 461] width 167 height 24
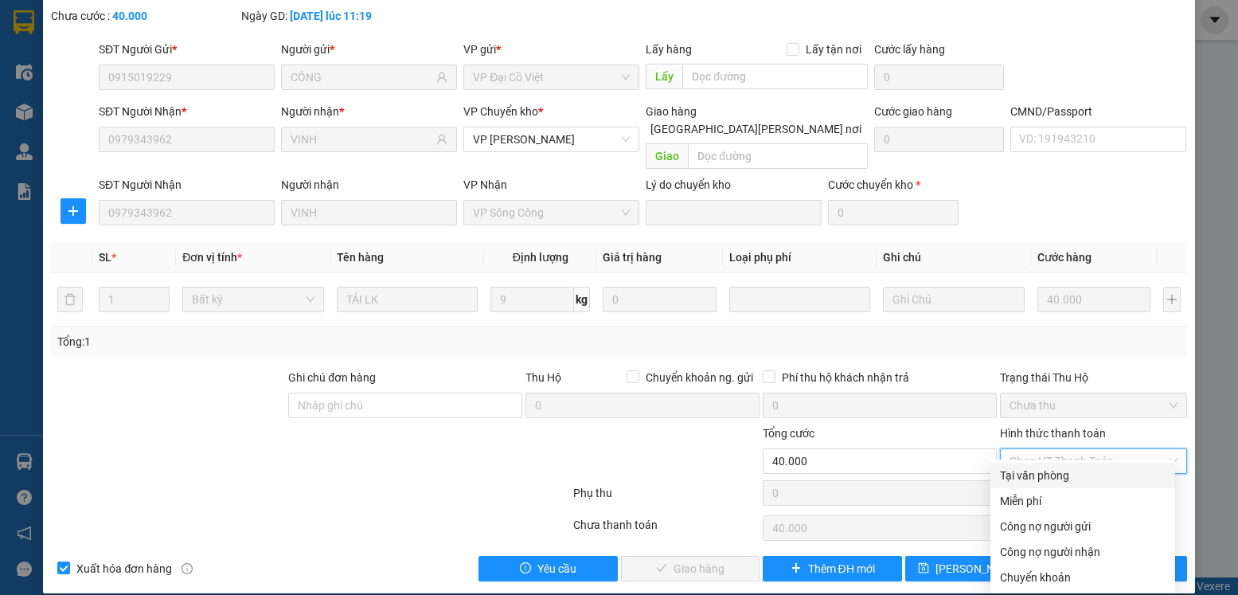
click at [1058, 474] on div "Tại văn phòng" at bounding box center [1083, 476] width 166 height 18
type input "0"
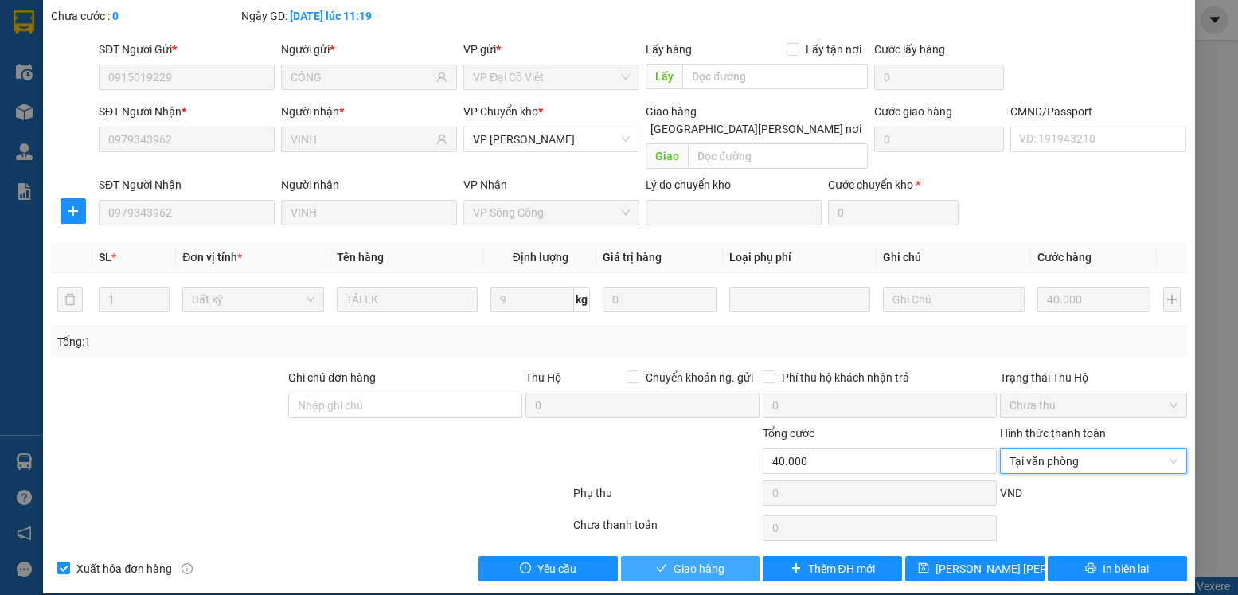
click at [717, 560] on span "Giao hàng" at bounding box center [699, 569] width 51 height 18
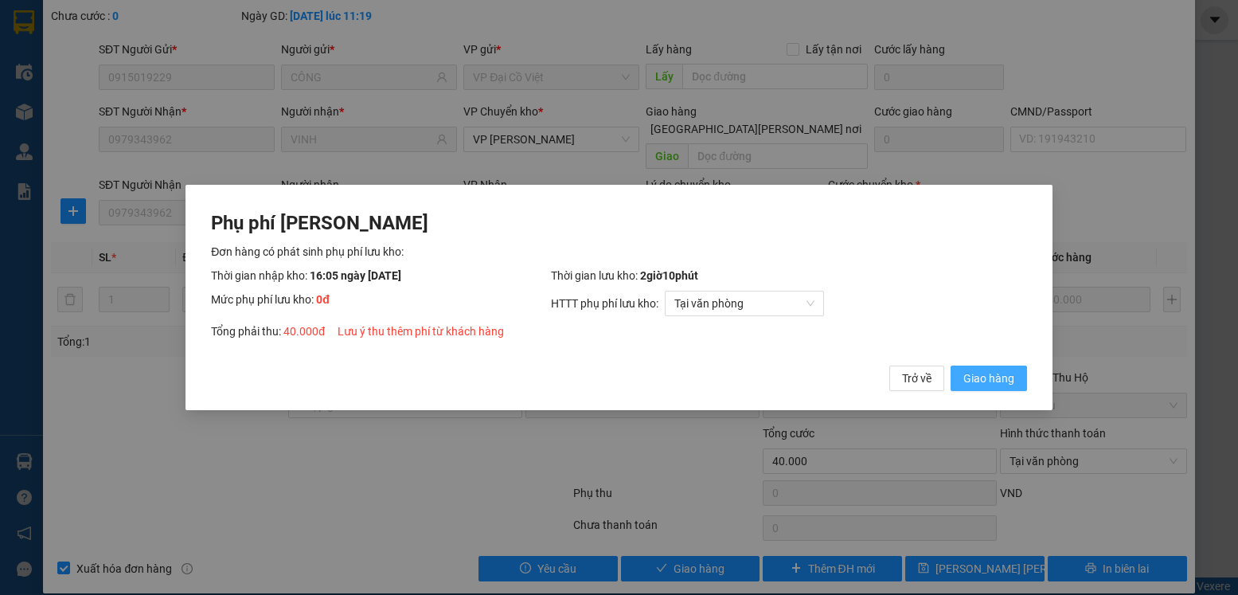
click at [963, 380] on button "Giao hàng" at bounding box center [989, 378] width 76 height 25
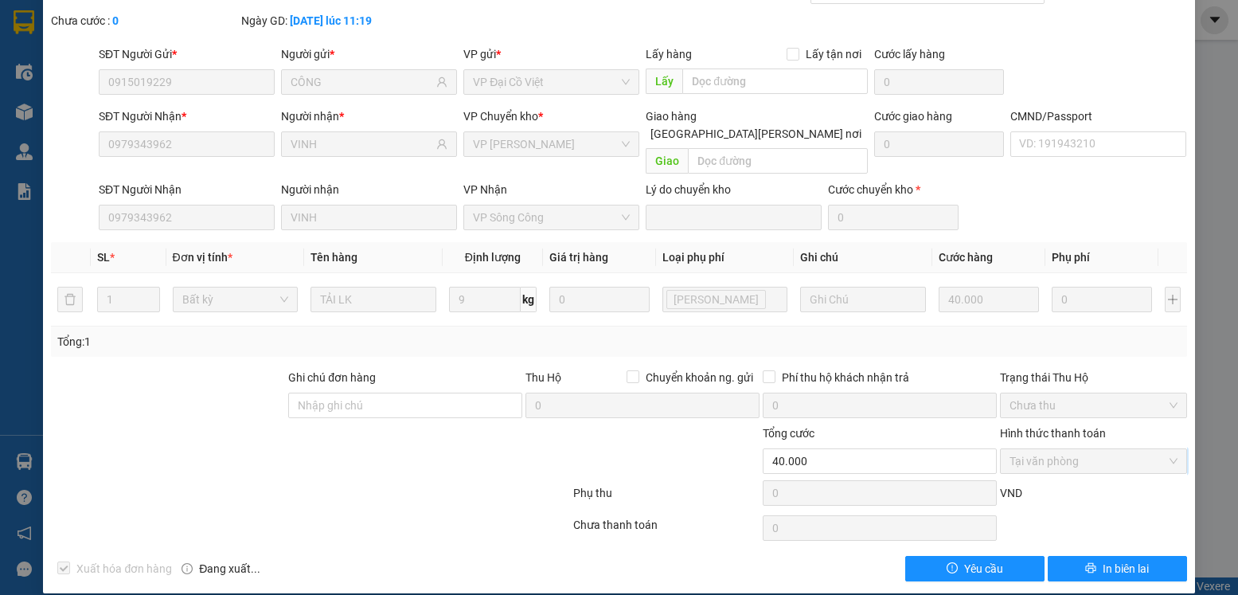
scroll to position [0, 0]
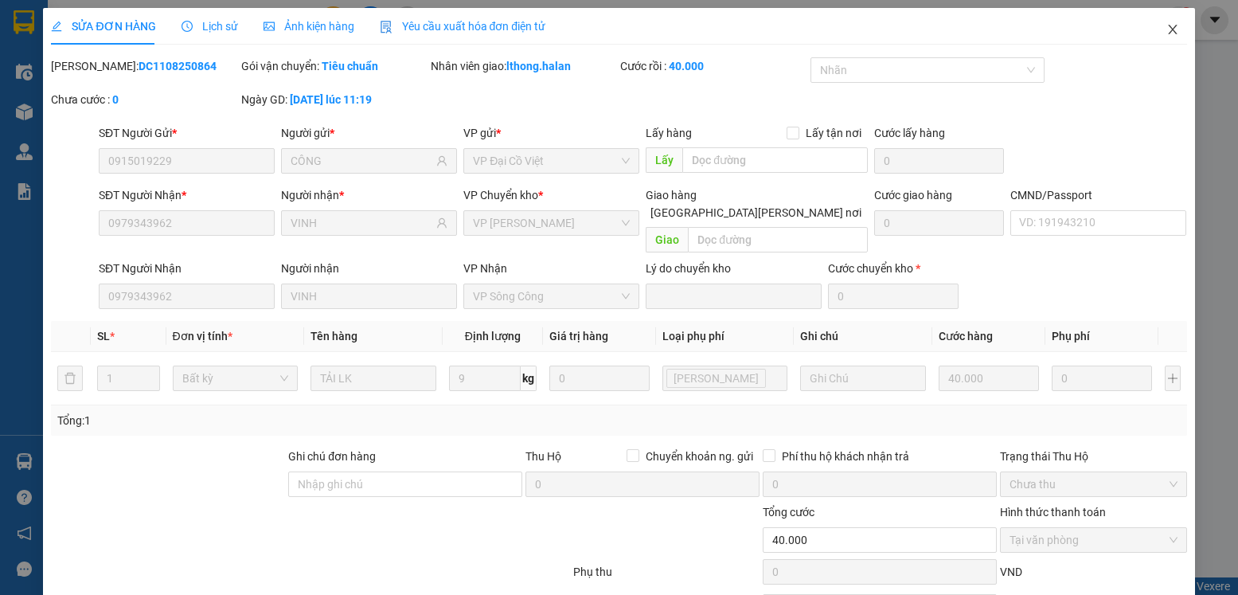
click at [1168, 29] on icon "close" at bounding box center [1172, 30] width 9 height 10
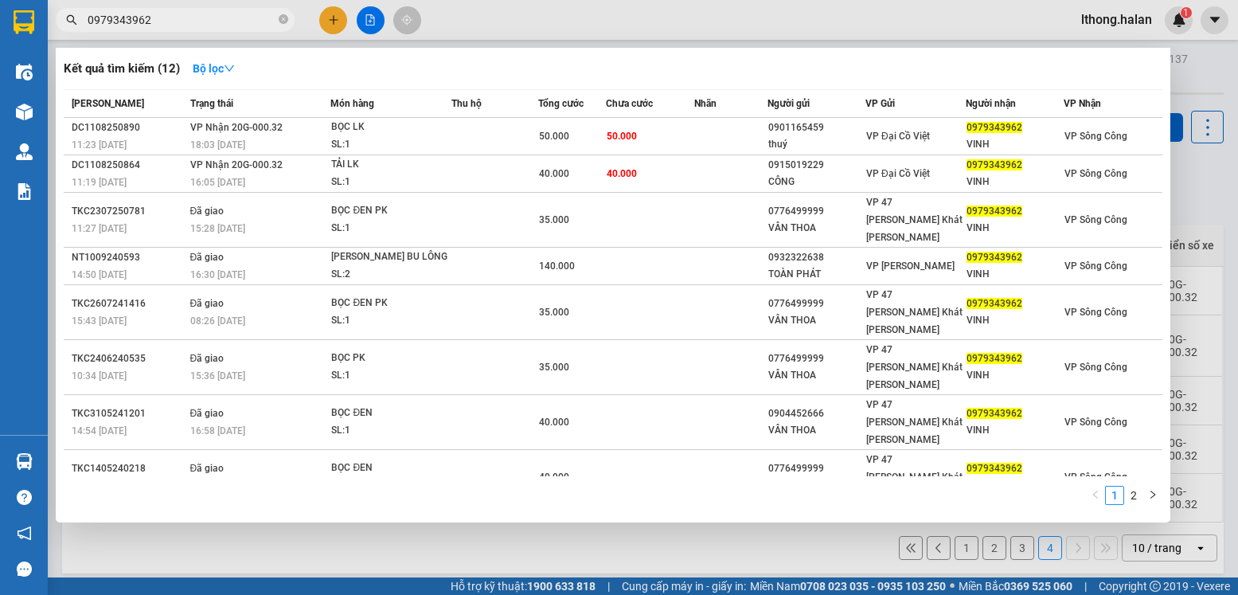
click at [202, 21] on input "0979343962" at bounding box center [182, 20] width 188 height 18
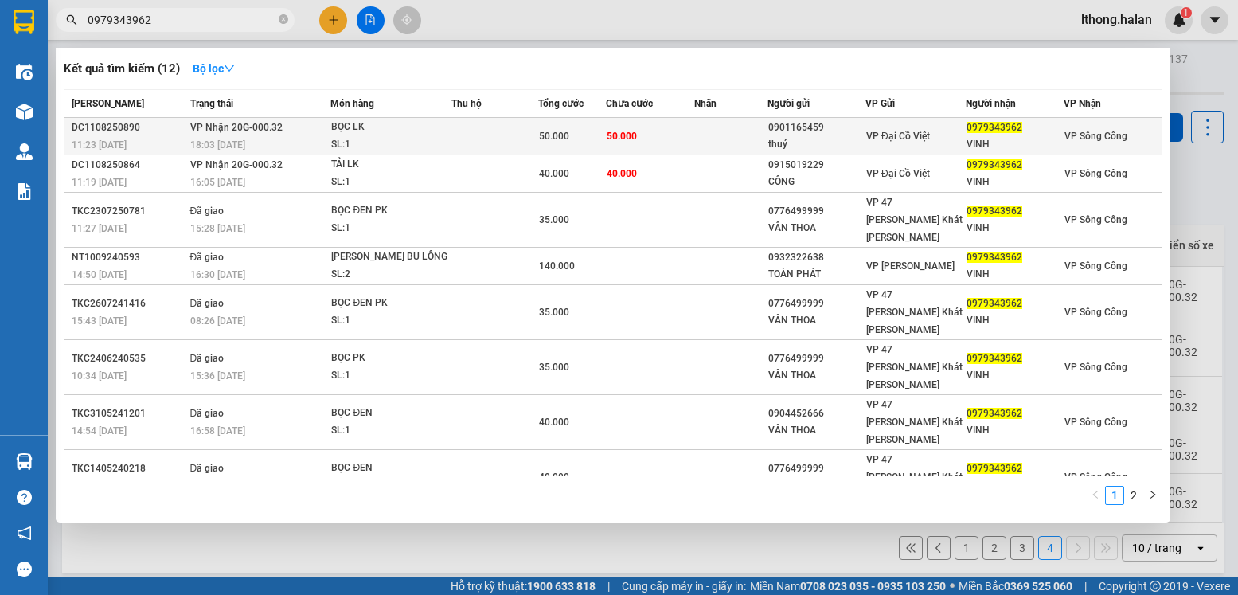
click at [698, 136] on td at bounding box center [731, 136] width 73 height 37
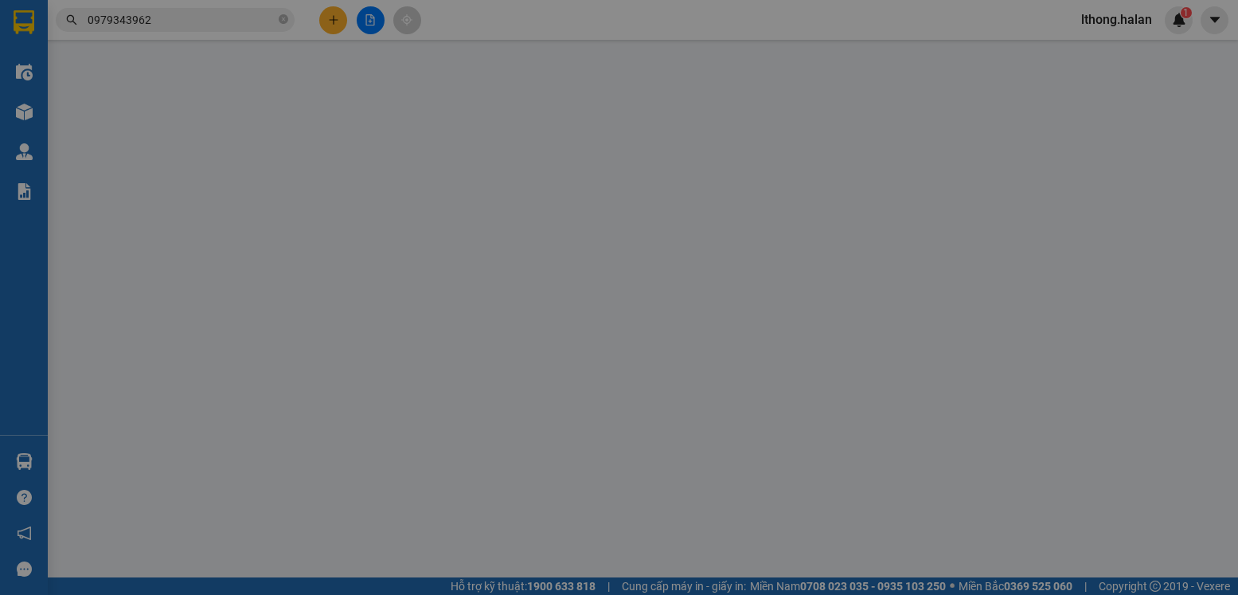
type input "0901165459"
type input "thuý"
type input "0979343962"
type input "VINH"
type input "50.000"
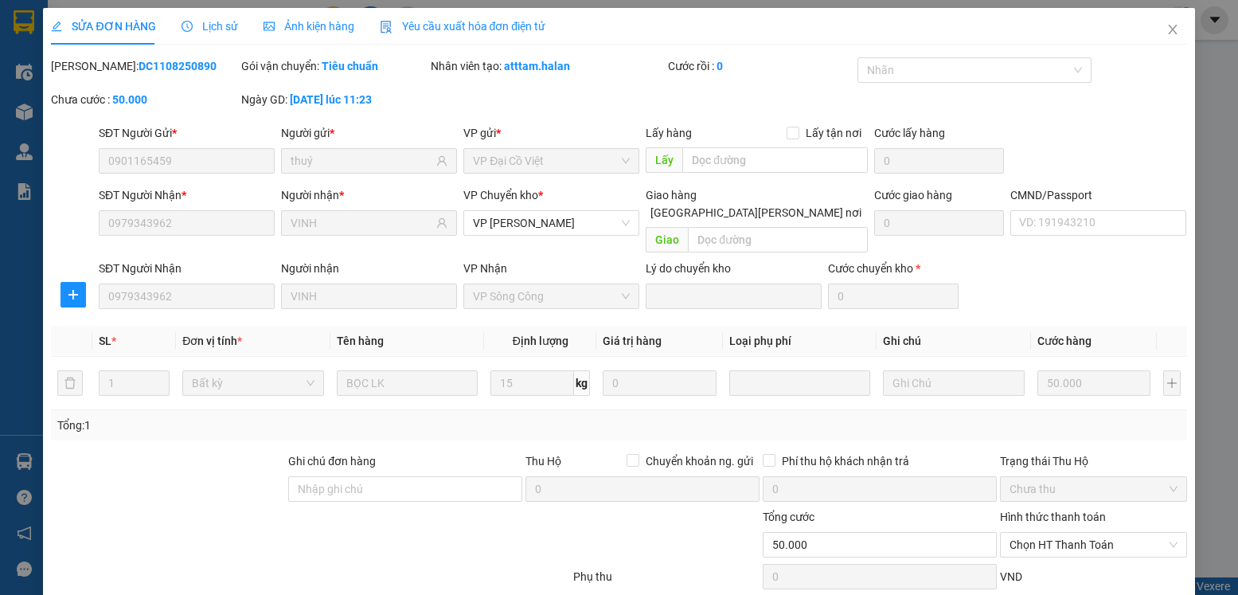
scroll to position [84, 0]
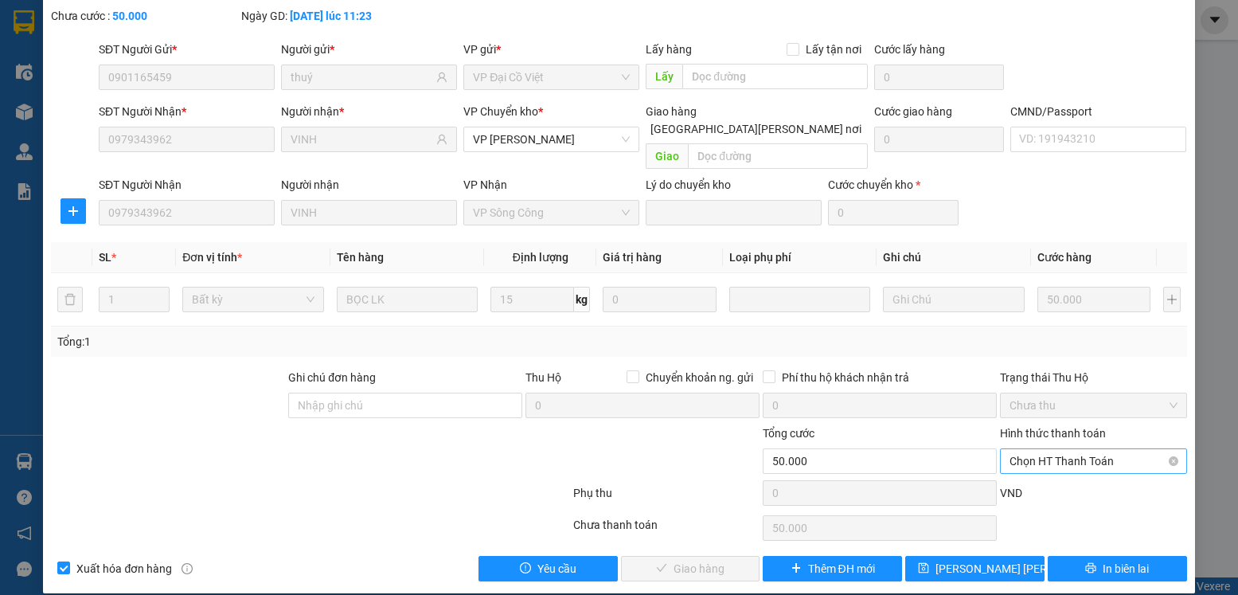
click at [1111, 449] on span "Chọn HT Thanh Toán" at bounding box center [1093, 461] width 167 height 24
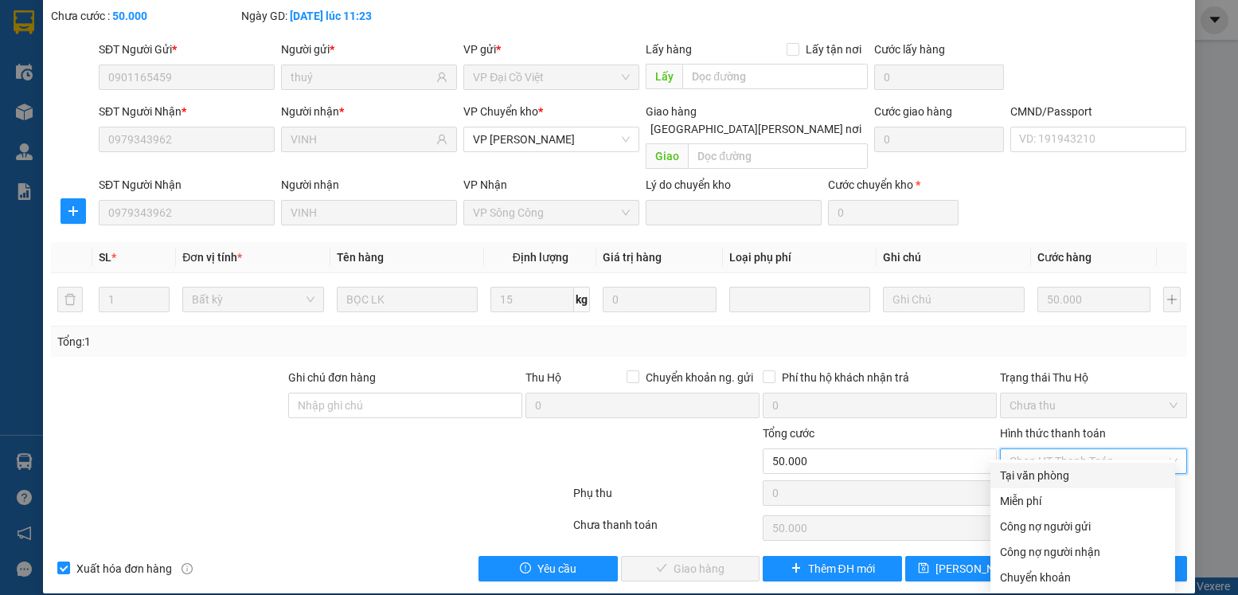
click at [1060, 472] on div "Tại văn phòng" at bounding box center [1083, 476] width 166 height 18
type input "0"
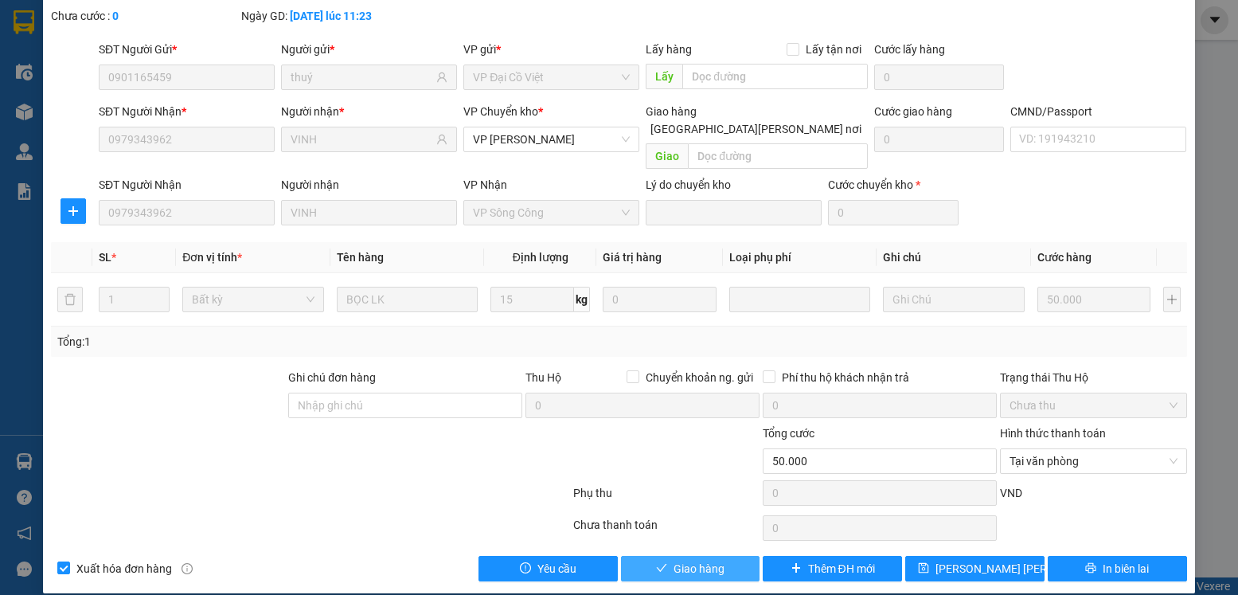
click at [692, 560] on span "Giao hàng" at bounding box center [699, 569] width 51 height 18
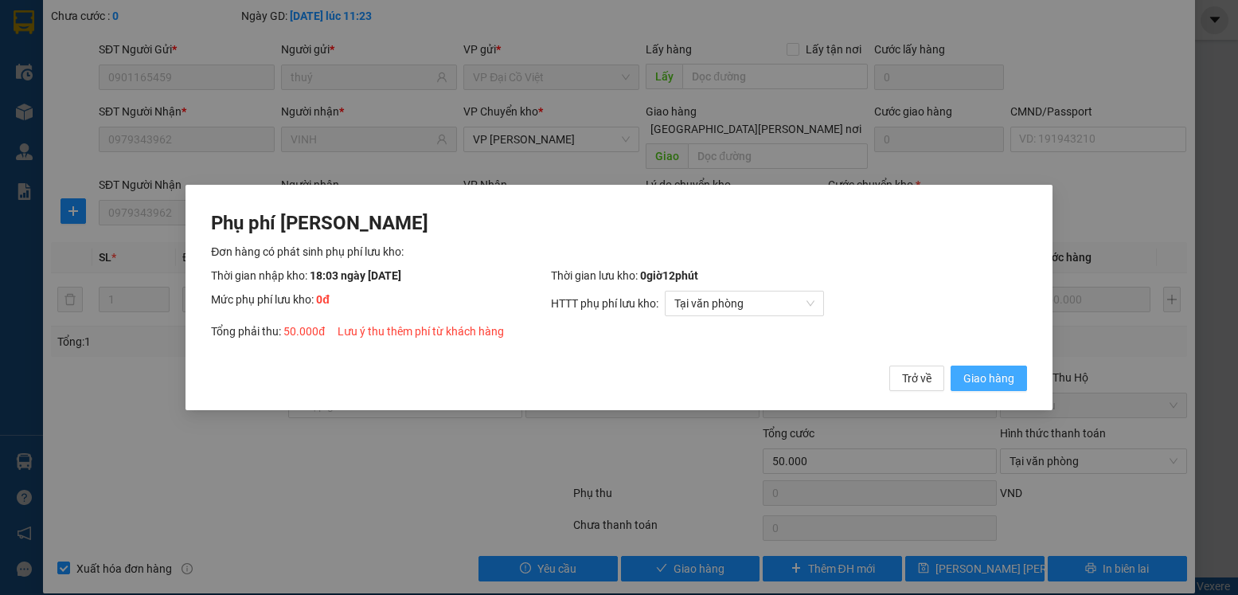
click at [1003, 383] on span "Giao hàng" at bounding box center [989, 379] width 51 height 18
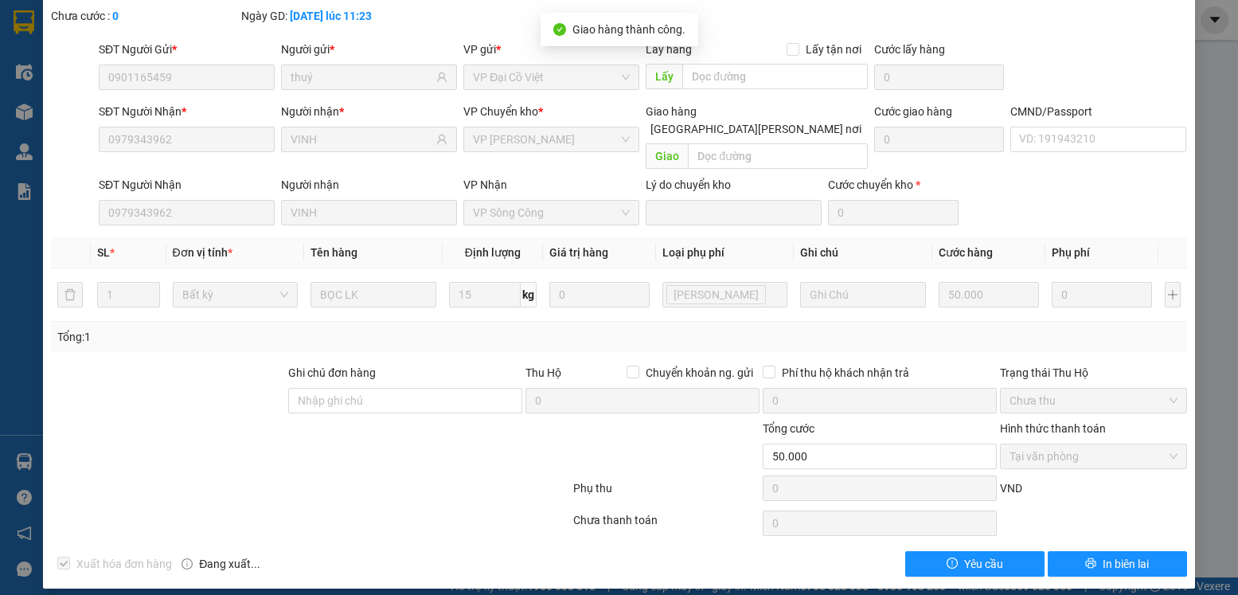
scroll to position [0, 0]
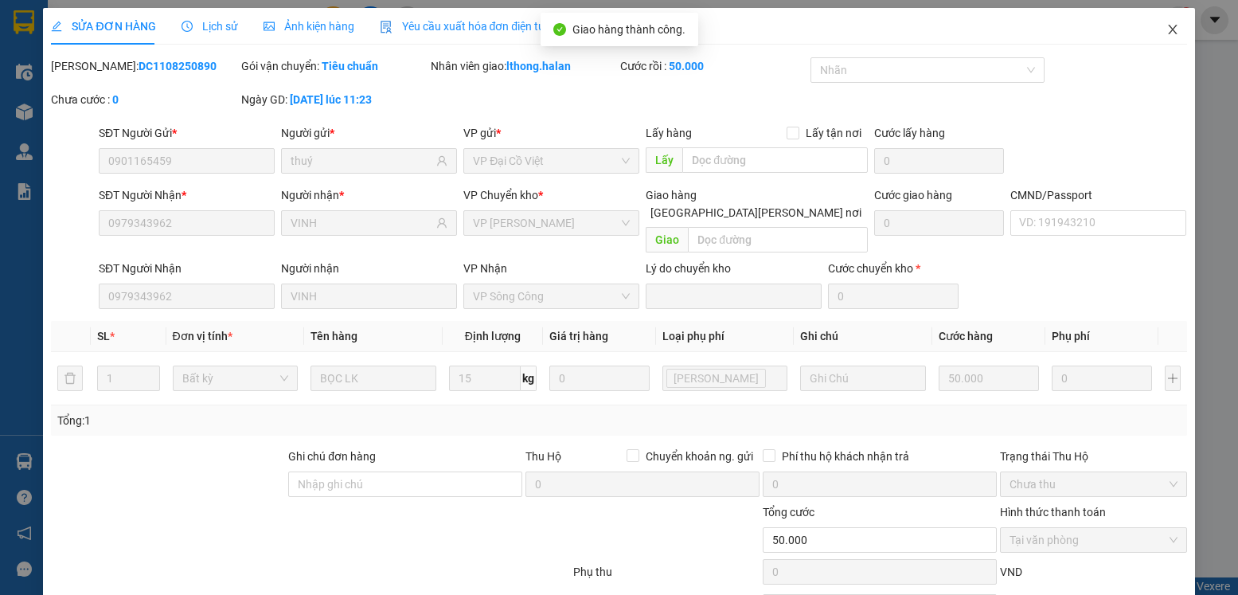
click at [1167, 31] on icon "close" at bounding box center [1173, 29] width 13 height 13
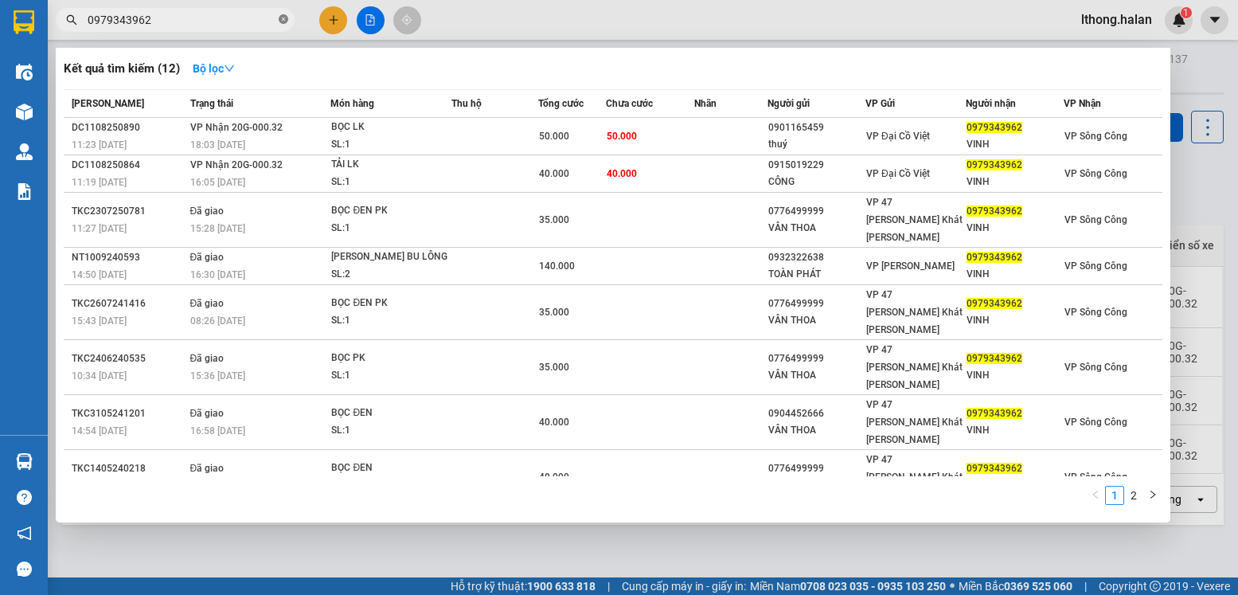
click at [284, 22] on icon "close-circle" at bounding box center [284, 19] width 10 height 10
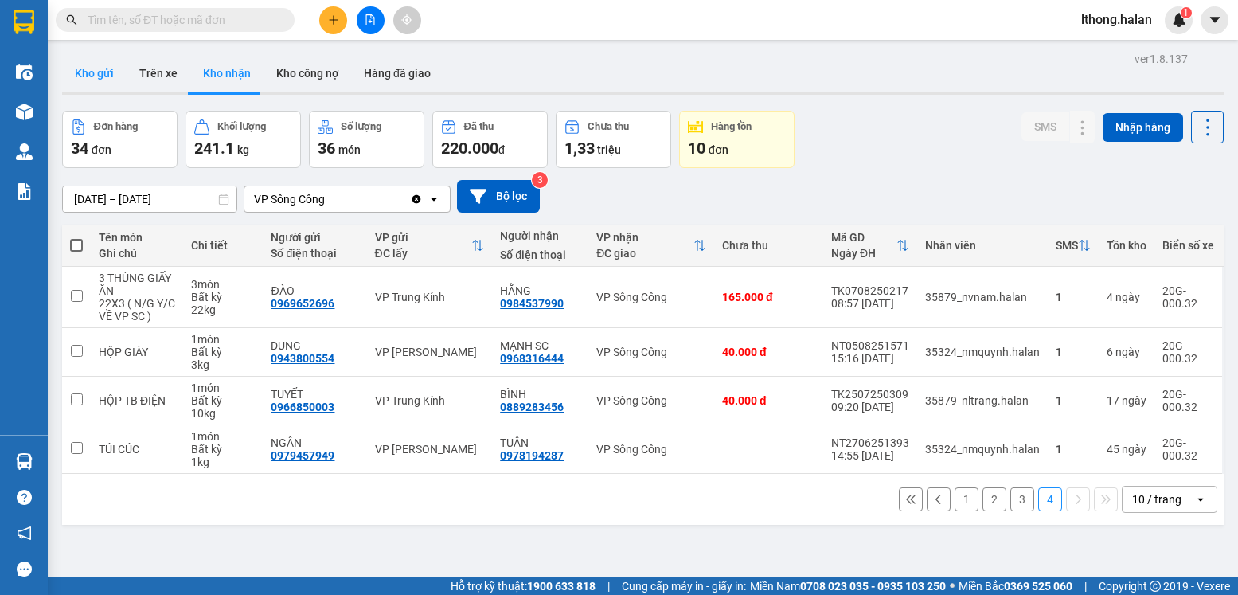
click at [92, 72] on button "Kho gửi" at bounding box center [94, 73] width 65 height 38
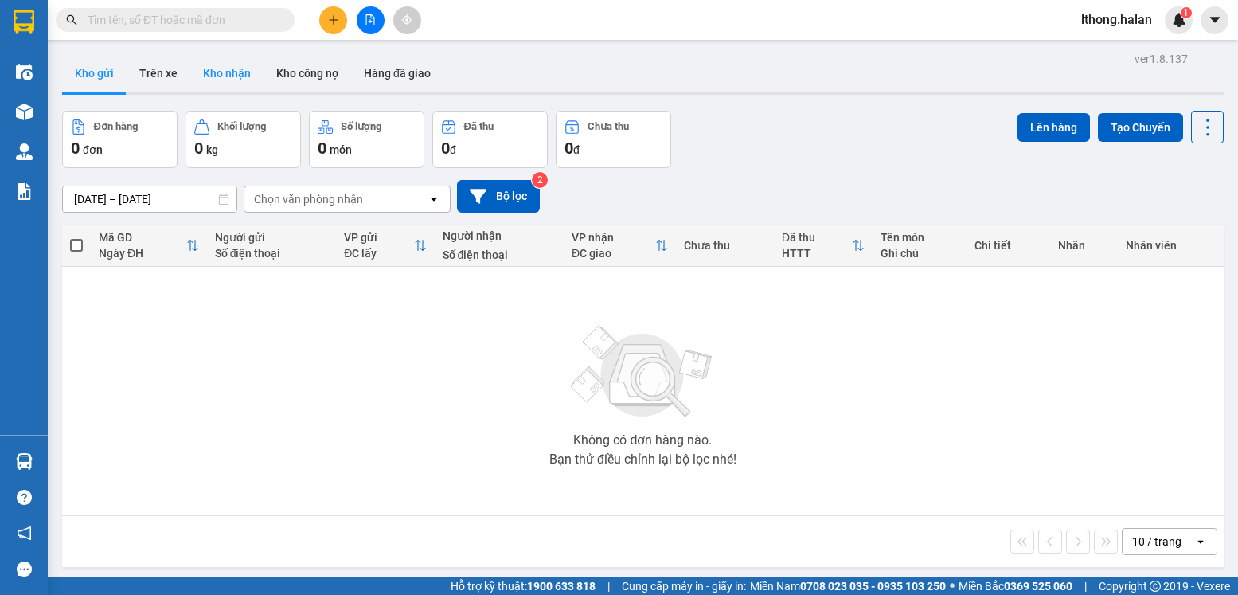
click at [219, 71] on button "Kho nhận" at bounding box center [226, 73] width 73 height 38
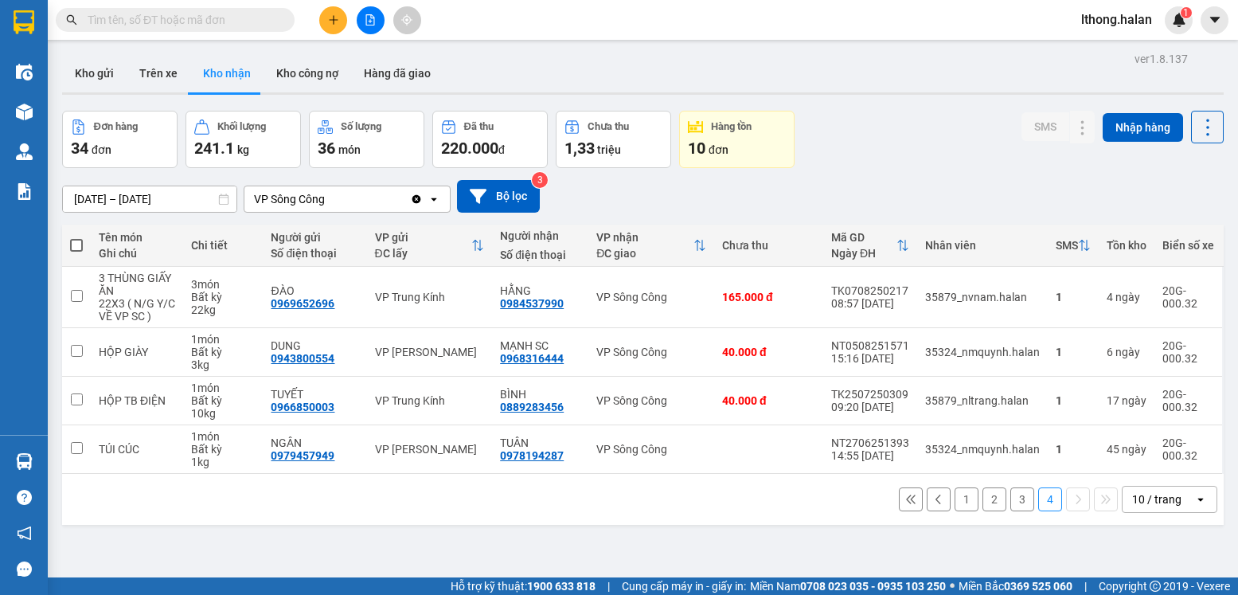
click at [1013, 503] on button "3" at bounding box center [1023, 499] width 24 height 24
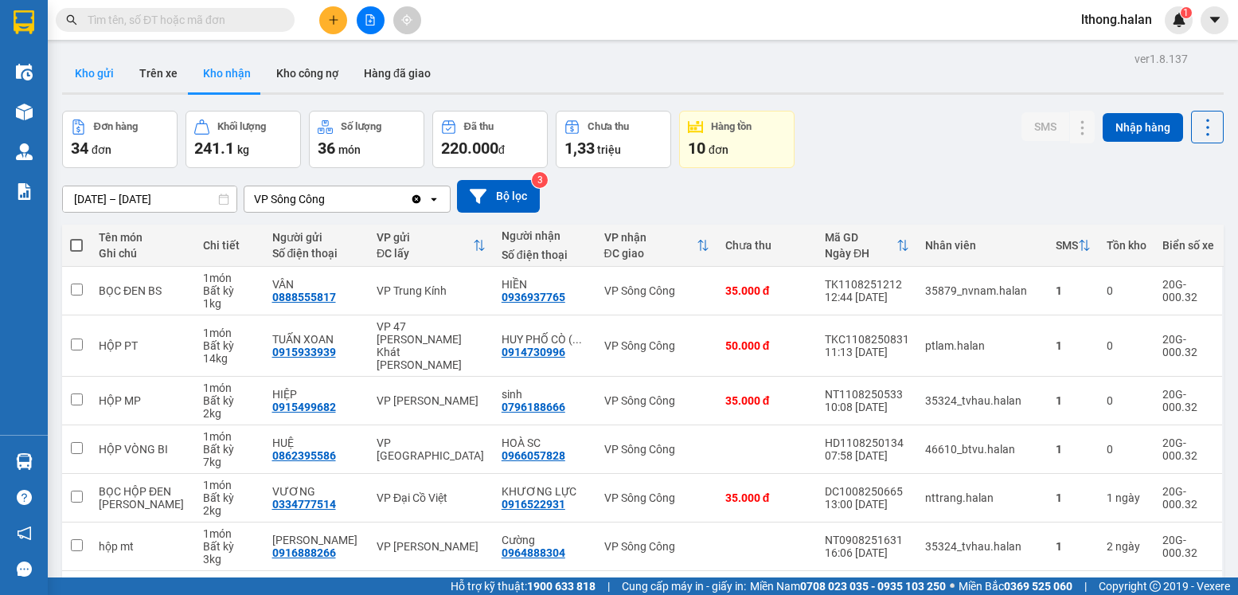
click at [81, 74] on button "Kho gửi" at bounding box center [94, 73] width 65 height 38
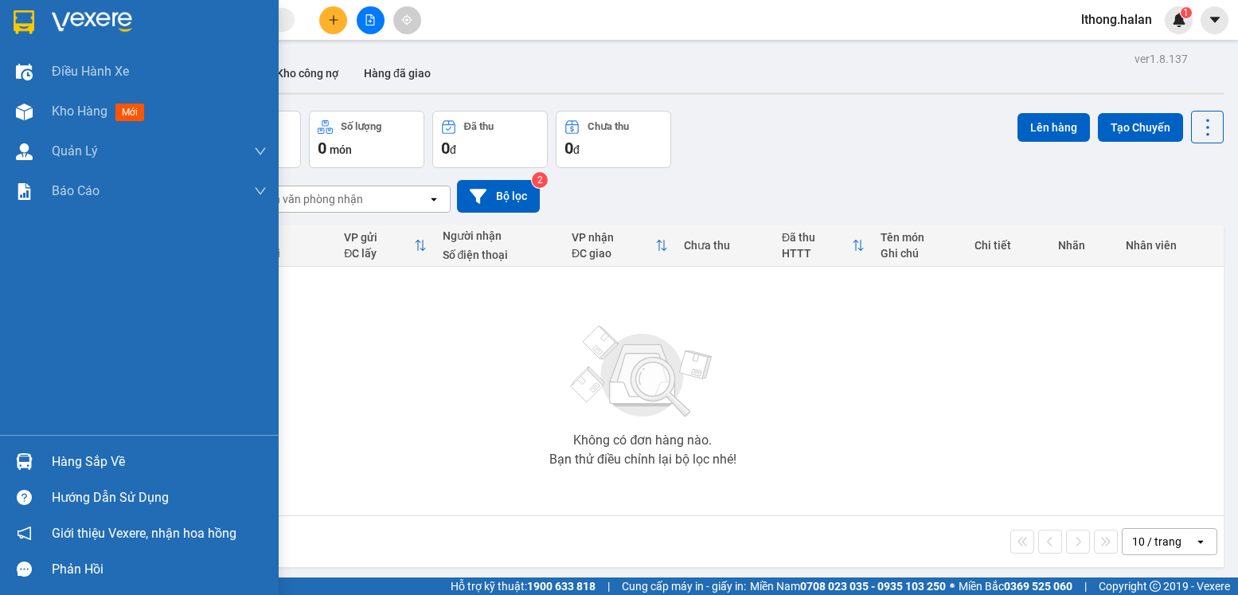
click at [105, 465] on div "Hàng sắp về" at bounding box center [159, 462] width 215 height 24
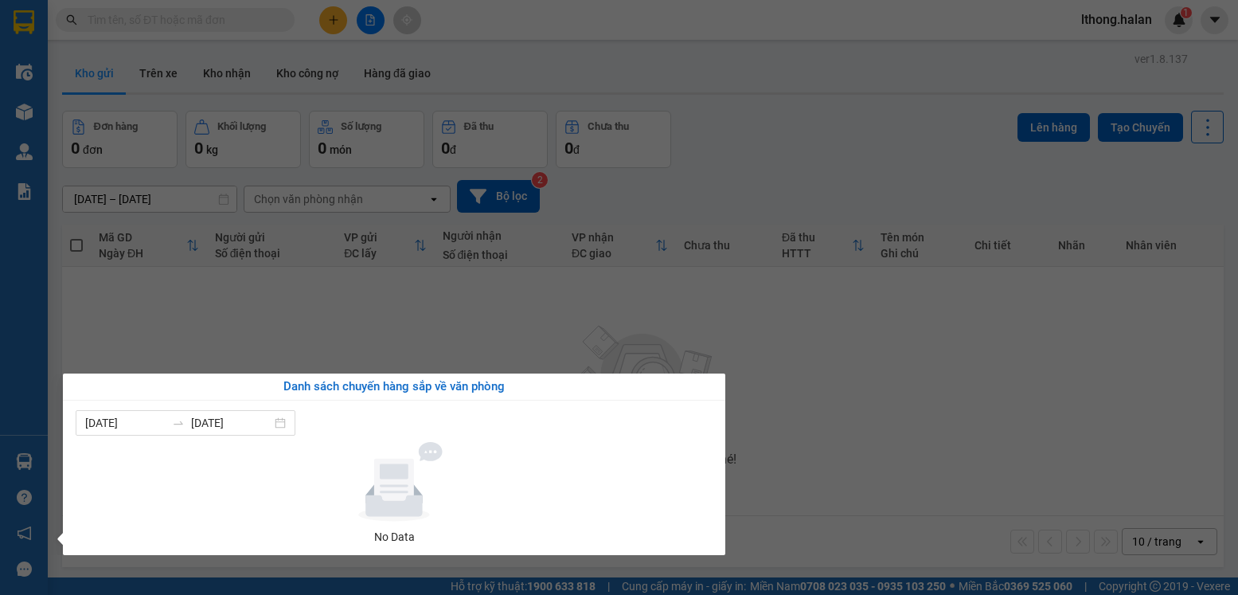
drag, startPoint x: 872, startPoint y: 442, endPoint x: 862, endPoint y: 432, distance: 14.6
click at [872, 440] on section "Kết quả tìm kiếm ( 12 ) Bộ lọc Mã ĐH Trạng thái Món hàng Thu hộ Tổng cước Chưa …" at bounding box center [619, 297] width 1238 height 595
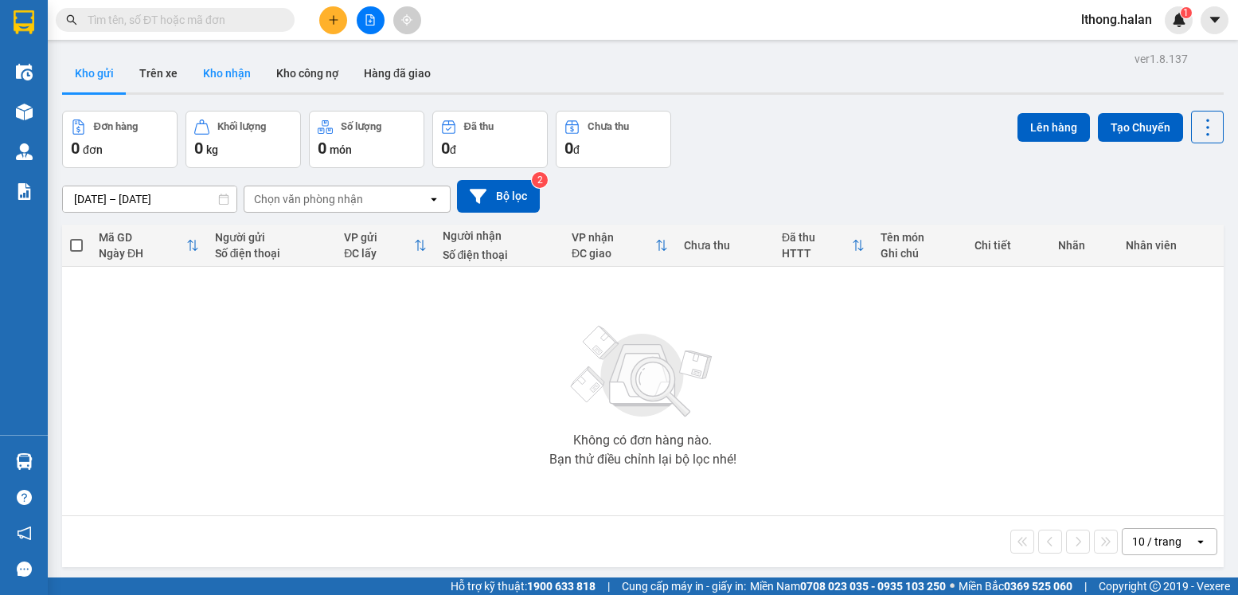
click at [207, 70] on button "Kho nhận" at bounding box center [226, 73] width 73 height 38
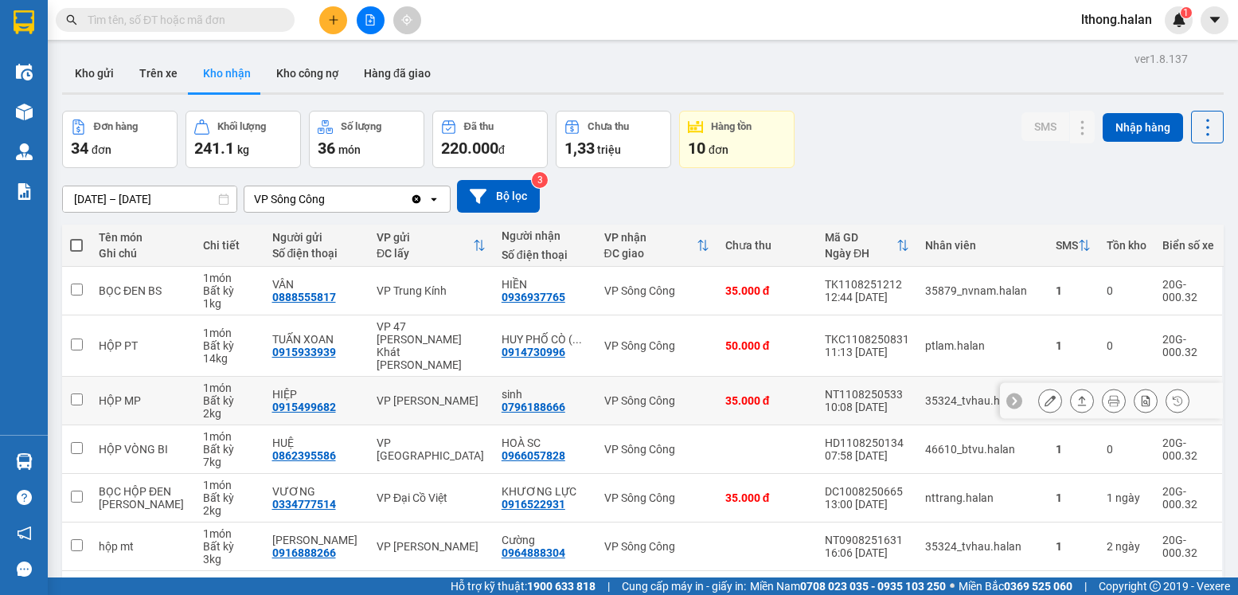
scroll to position [239, 0]
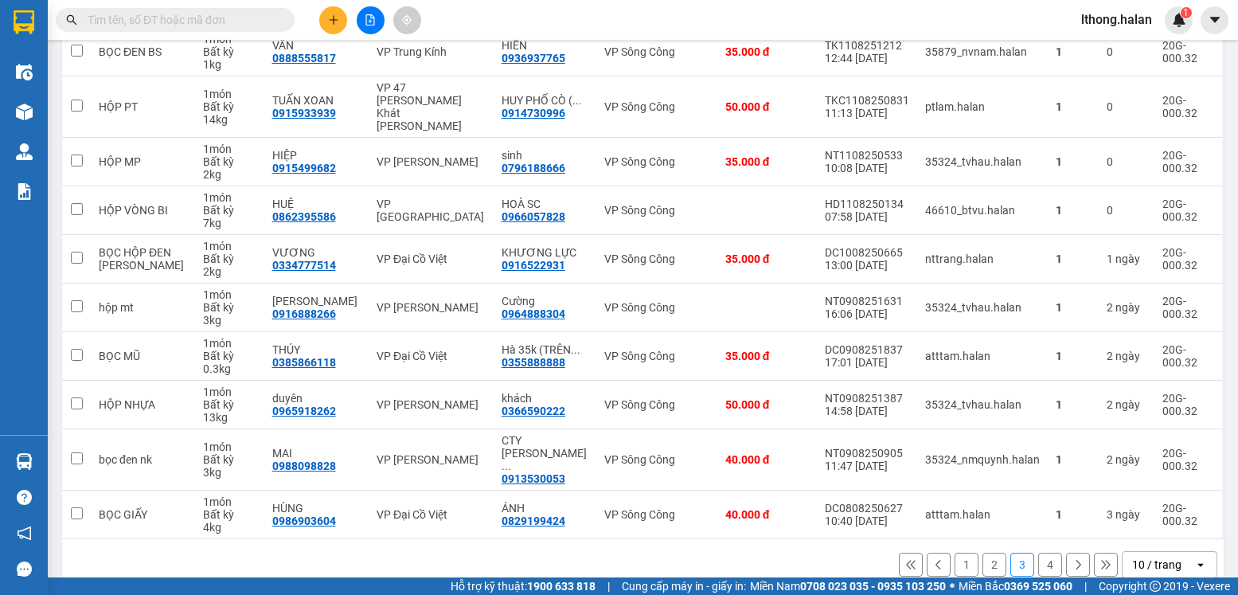
click at [955, 553] on button "1" at bounding box center [967, 565] width 24 height 24
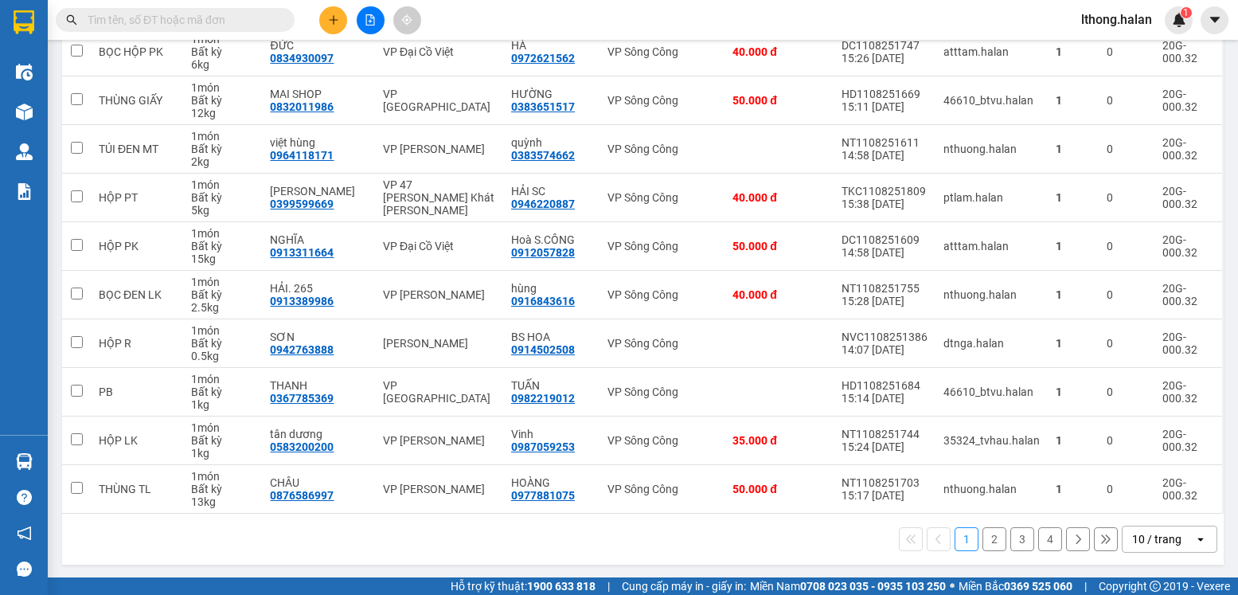
scroll to position [0, 0]
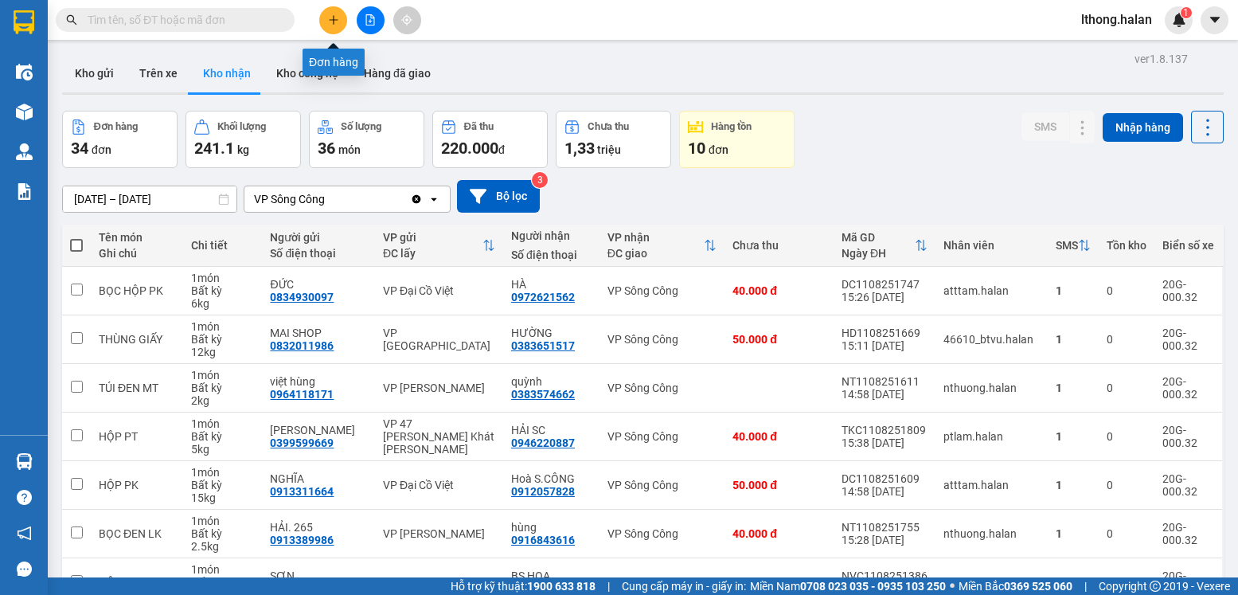
click at [338, 21] on icon "plus" at bounding box center [333, 19] width 11 height 11
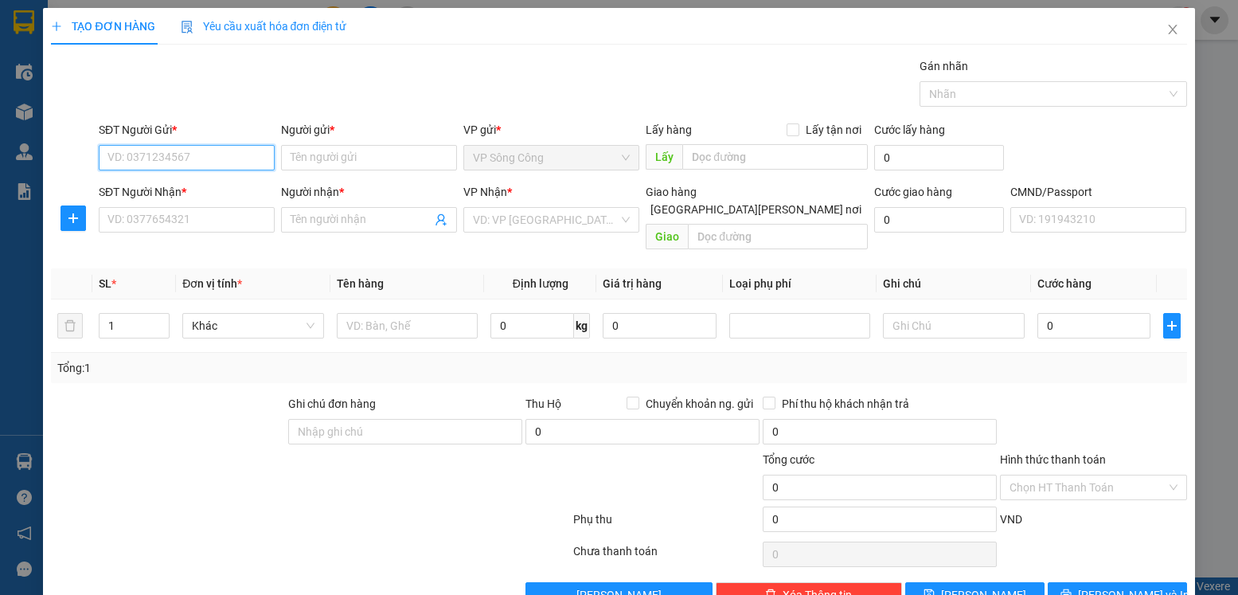
click at [179, 166] on input "SĐT Người Gửi *" at bounding box center [187, 157] width 176 height 25
click at [179, 165] on input "SĐT Người Gửi *" at bounding box center [187, 157] width 176 height 25
type input "0987059253"
click at [157, 190] on div "0987059253 - Vinh" at bounding box center [186, 190] width 157 height 18
type input "Vinh"
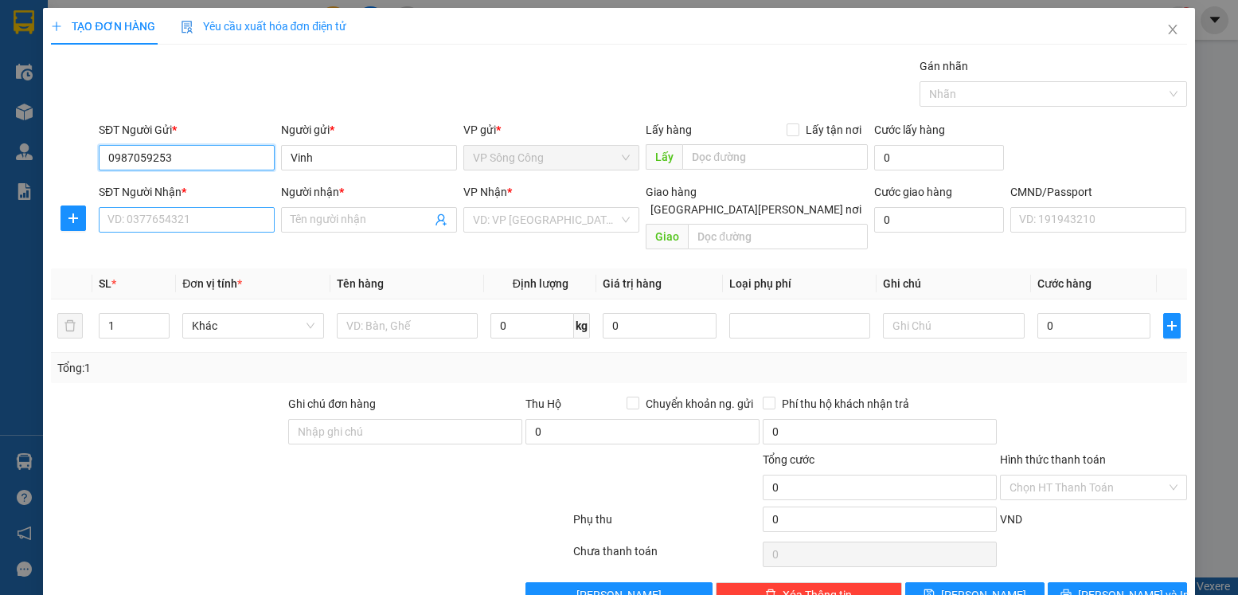
type input "0987059253"
click at [145, 217] on input "SĐT Người Nhận *" at bounding box center [187, 219] width 176 height 25
type input "0865860385"
click at [311, 221] on input "Người nhận *" at bounding box center [361, 220] width 141 height 18
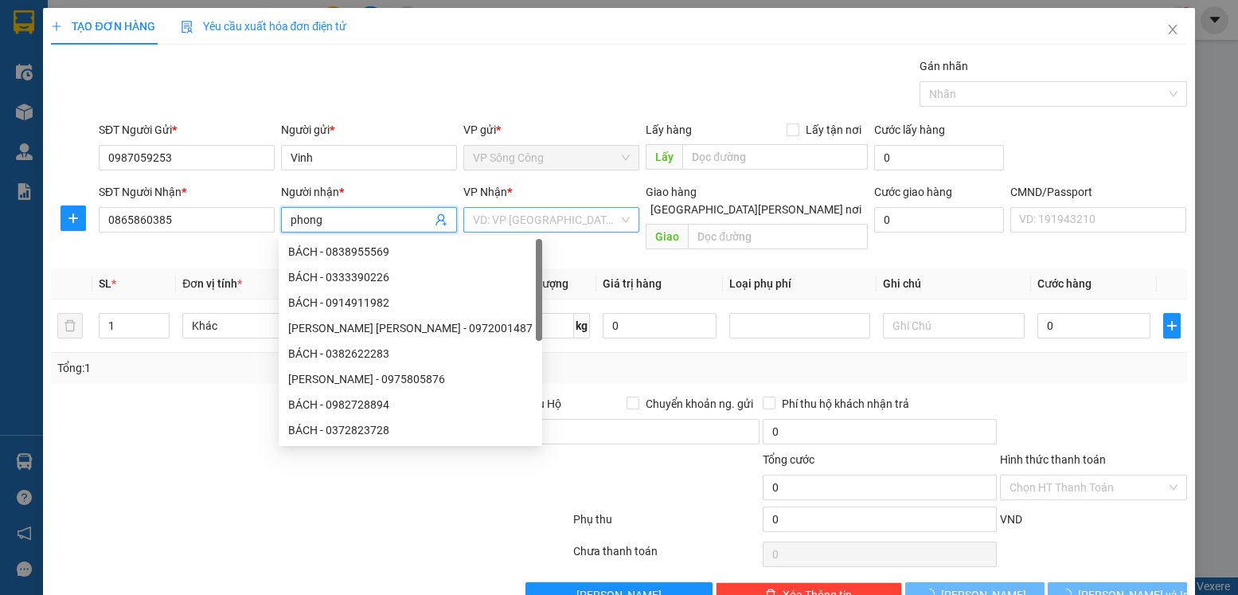
type input "phong"
click at [509, 218] on input "search" at bounding box center [546, 220] width 146 height 24
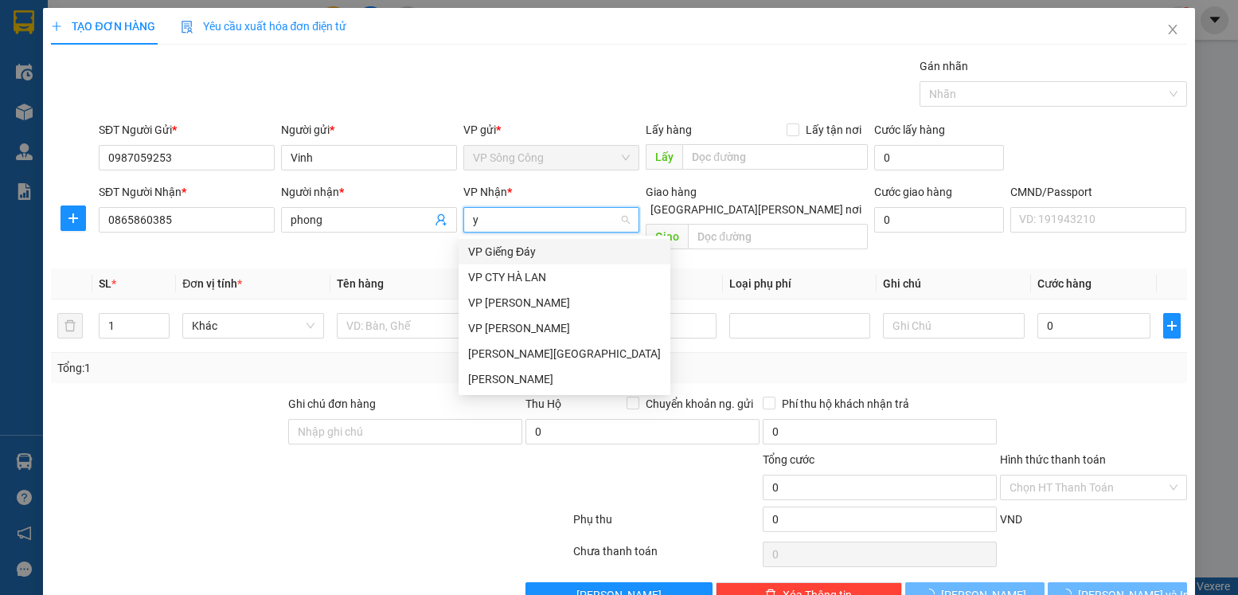
type input "yb"
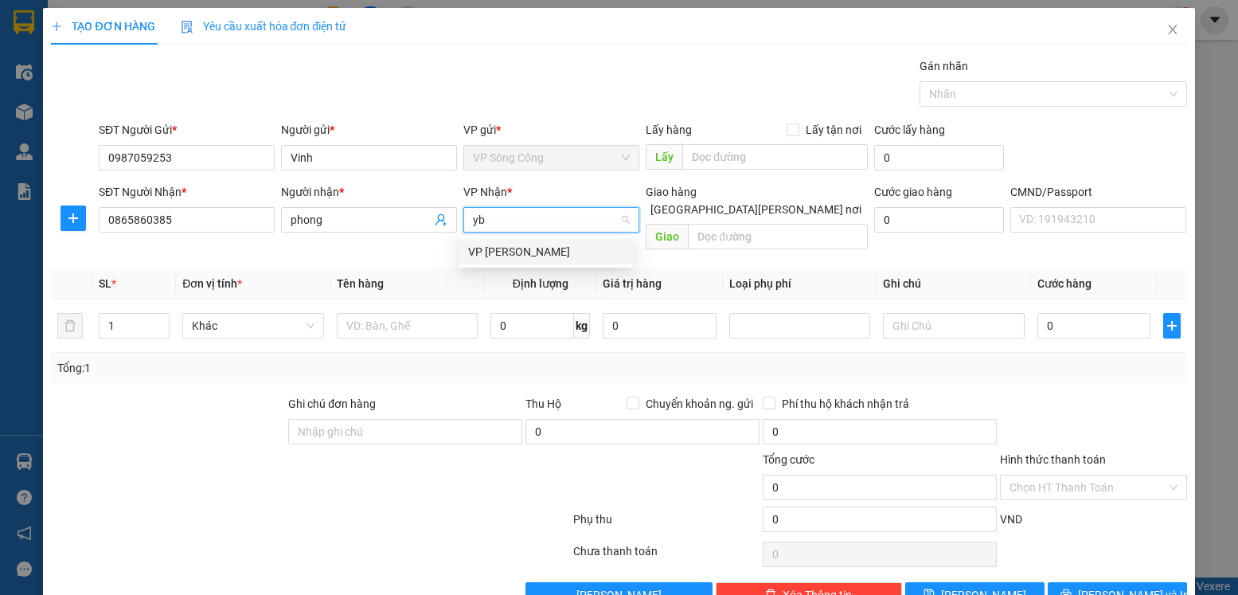
click at [486, 245] on div "VP [GEOGRAPHIC_DATA]" at bounding box center [545, 252] width 155 height 18
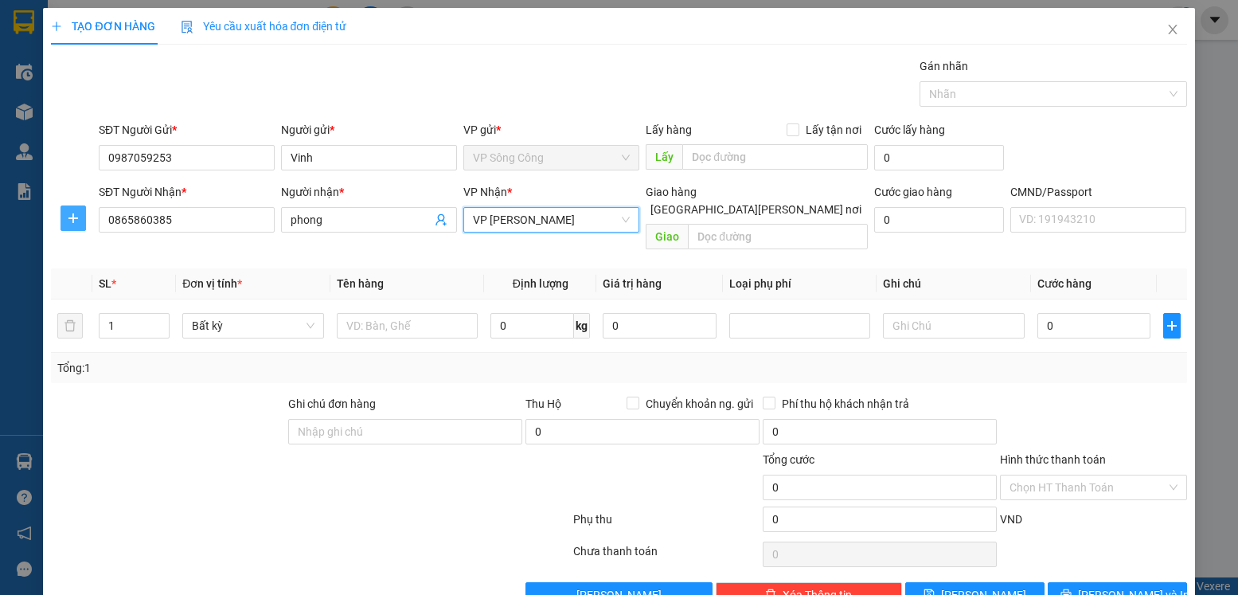
click at [64, 220] on span "plus" at bounding box center [73, 218] width 24 height 13
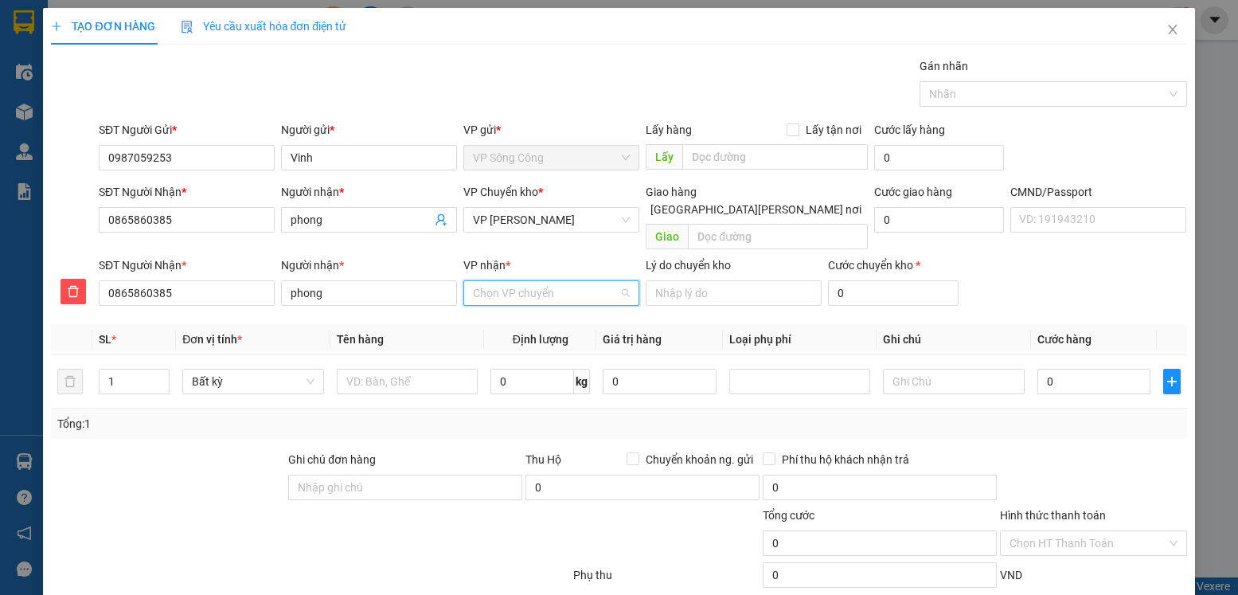
click at [487, 281] on input "VP nhận *" at bounding box center [546, 293] width 146 height 24
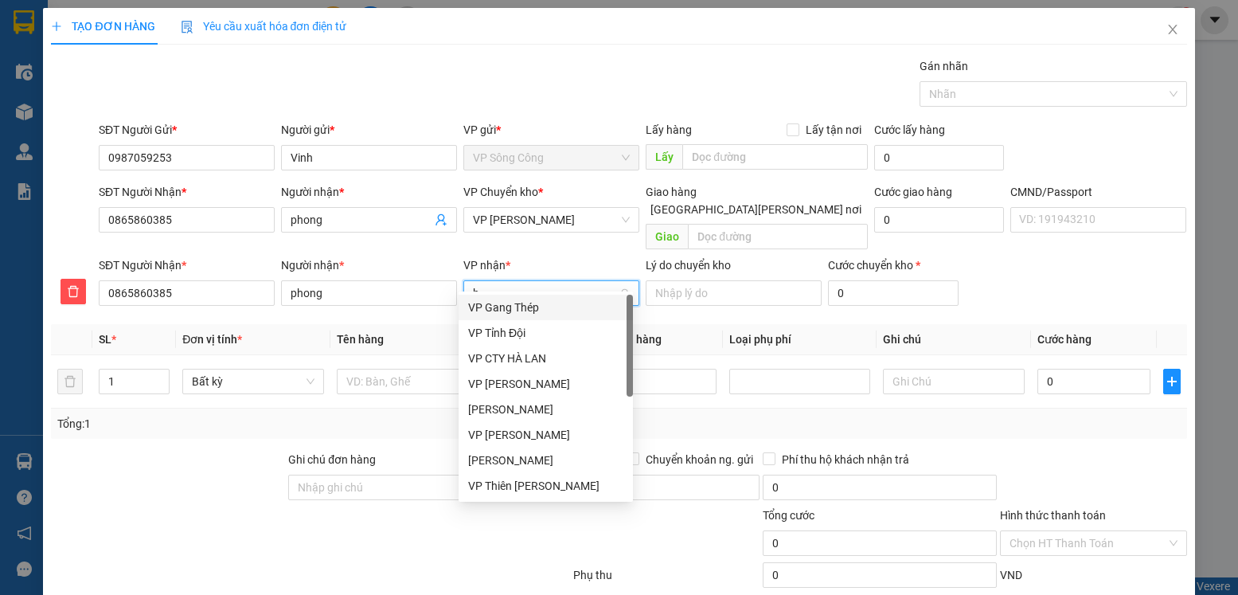
type input "hd"
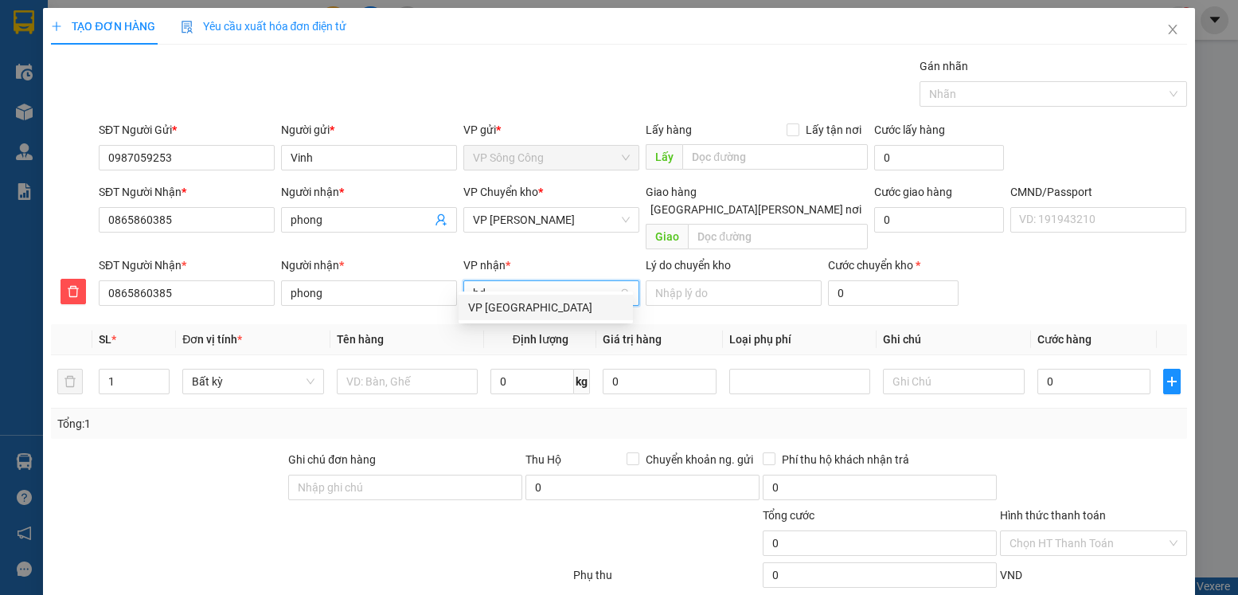
click at [500, 307] on div "VP [GEOGRAPHIC_DATA]" at bounding box center [545, 308] width 155 height 18
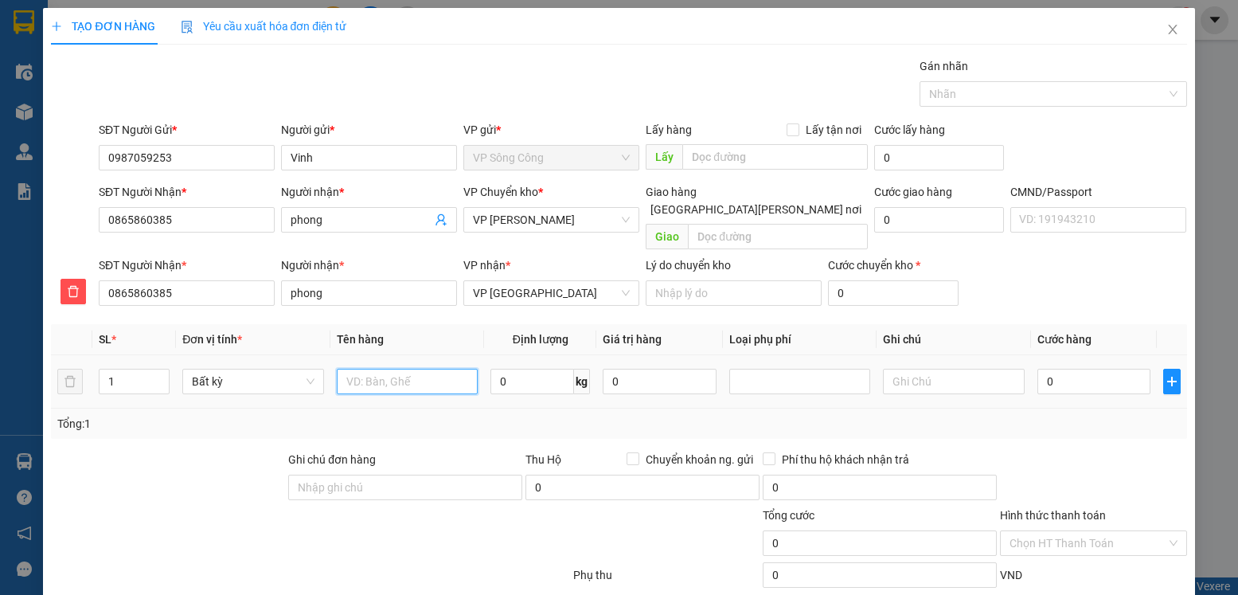
click at [411, 369] on input "text" at bounding box center [408, 381] width 142 height 25
type input "bọc xám qa"
click at [521, 369] on input "0" at bounding box center [533, 381] width 84 height 25
type input "0.5"
click at [1088, 369] on input "0" at bounding box center [1094, 381] width 113 height 25
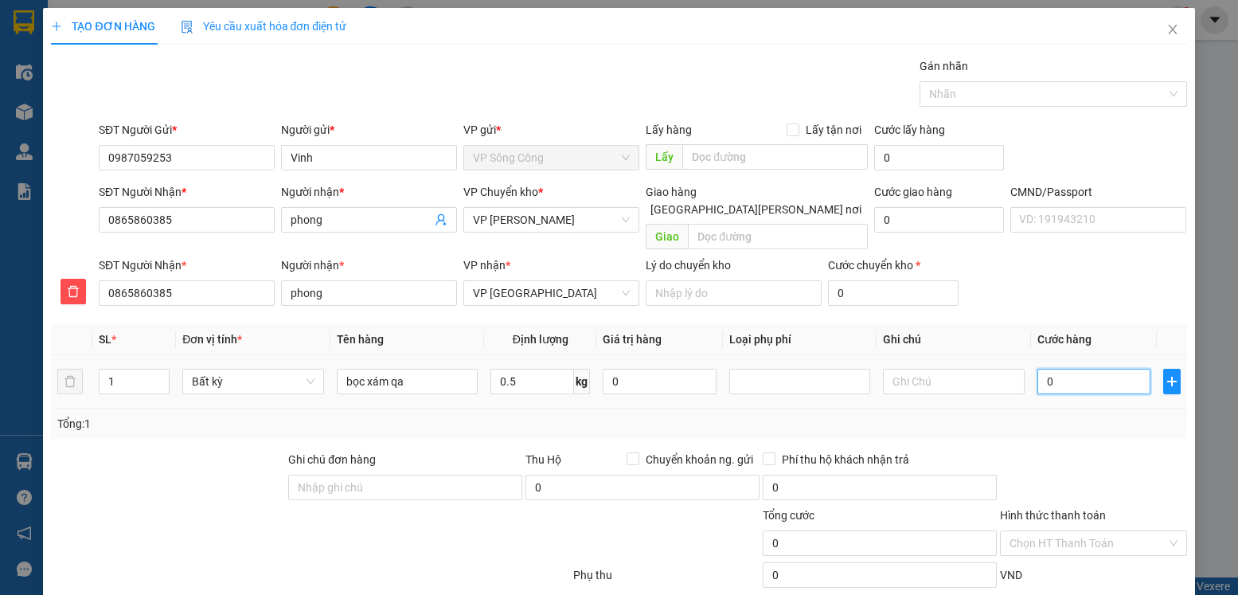
type input "35.000"
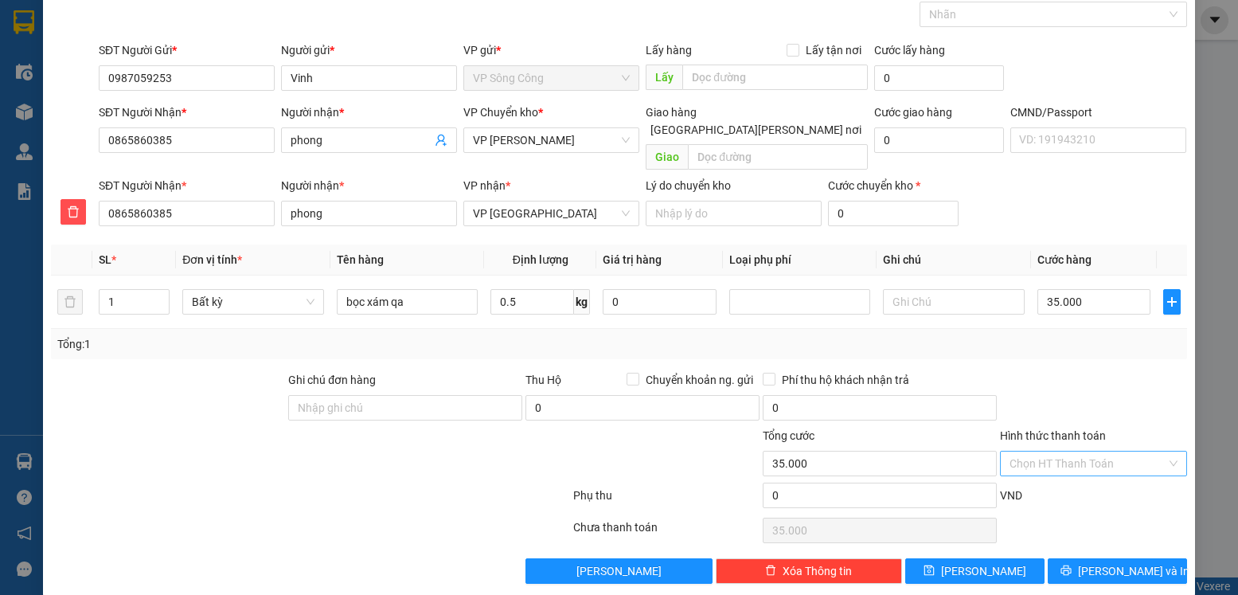
click at [1103, 452] on input "Hình thức thanh toán" at bounding box center [1088, 464] width 156 height 24
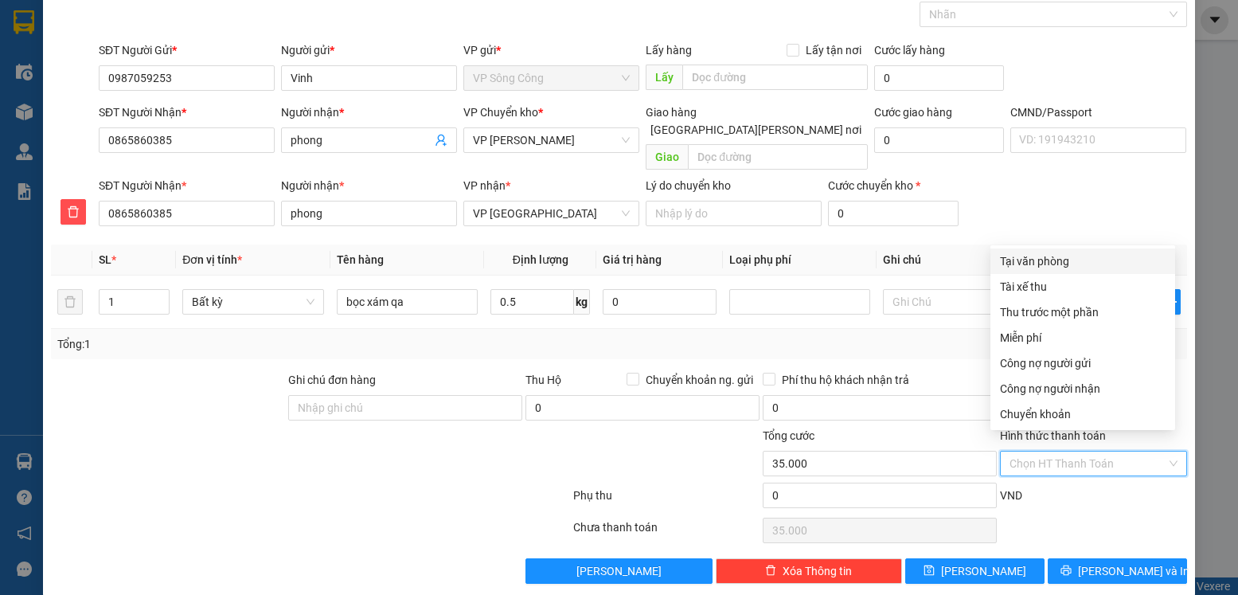
click at [1071, 270] on div "Tại văn phòng" at bounding box center [1083, 260] width 185 height 25
type input "0"
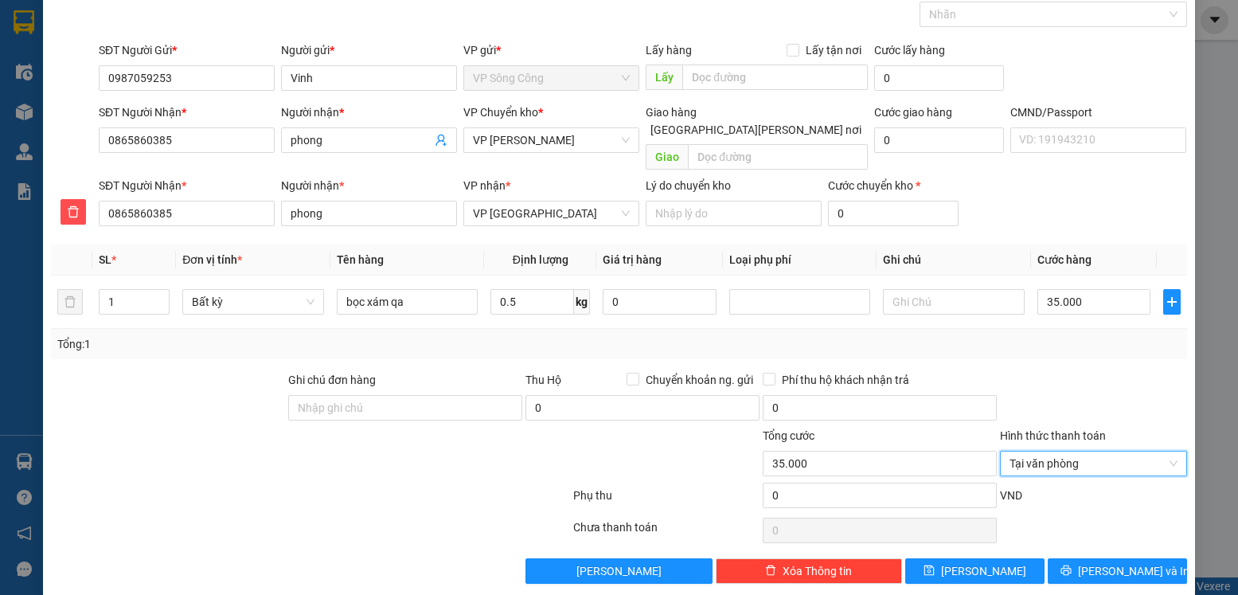
scroll to position [82, 0]
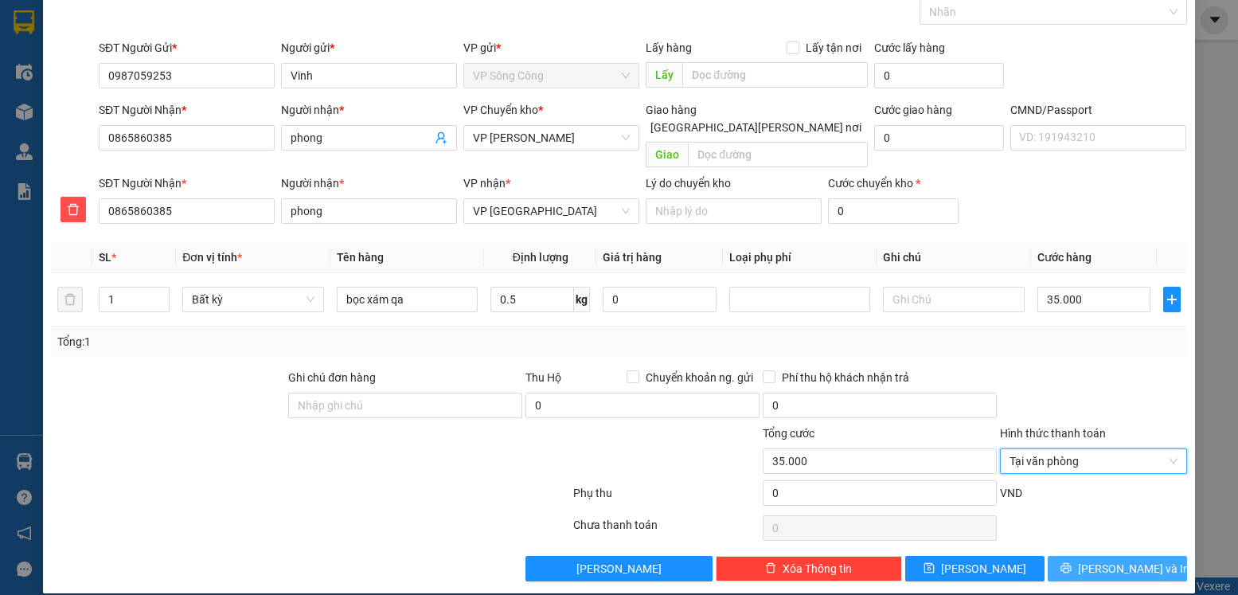
click at [1115, 560] on span "Lưu và In" at bounding box center [1134, 569] width 112 height 18
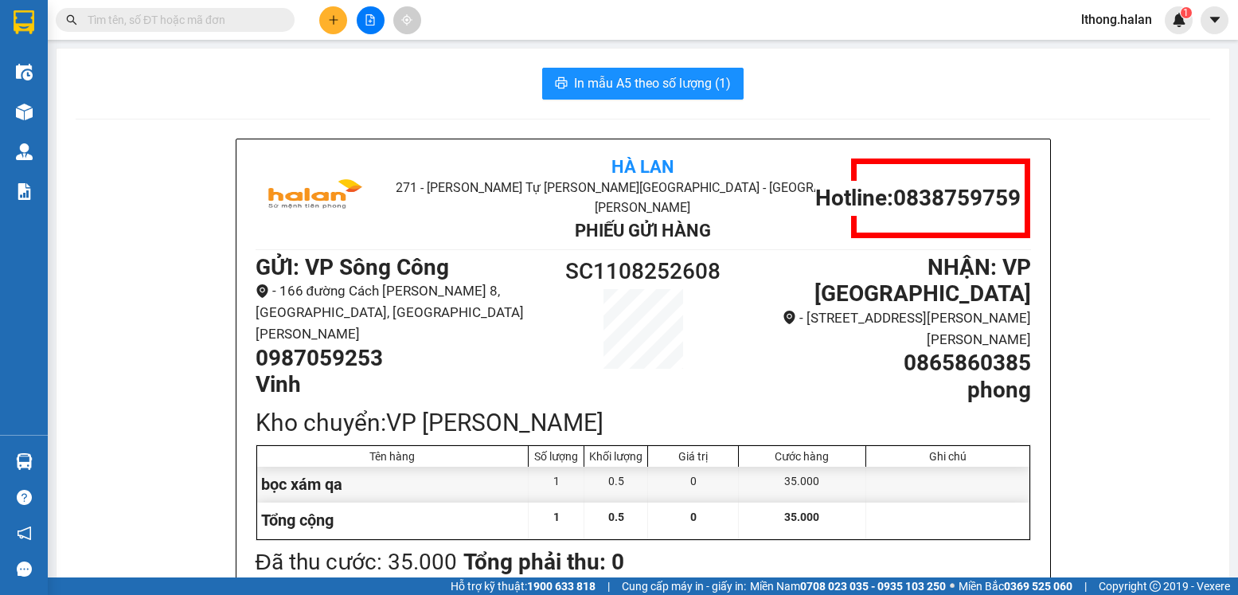
click at [237, 18] on input "text" at bounding box center [182, 20] width 188 height 18
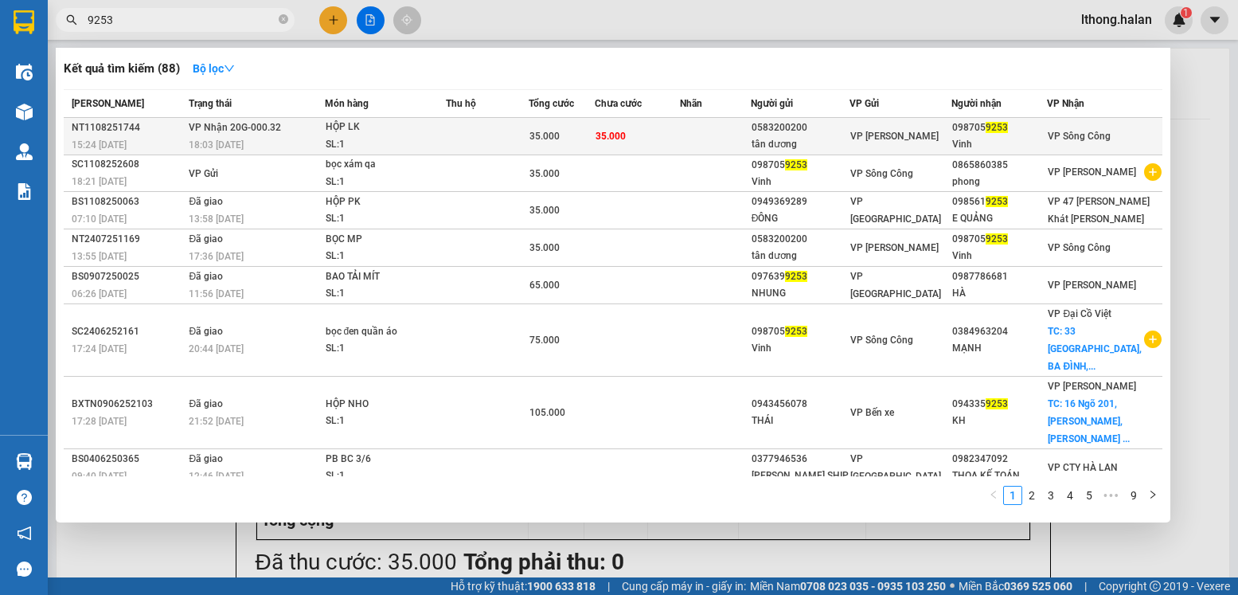
type input "9253"
click at [651, 126] on td "35.000" at bounding box center [637, 136] width 85 height 37
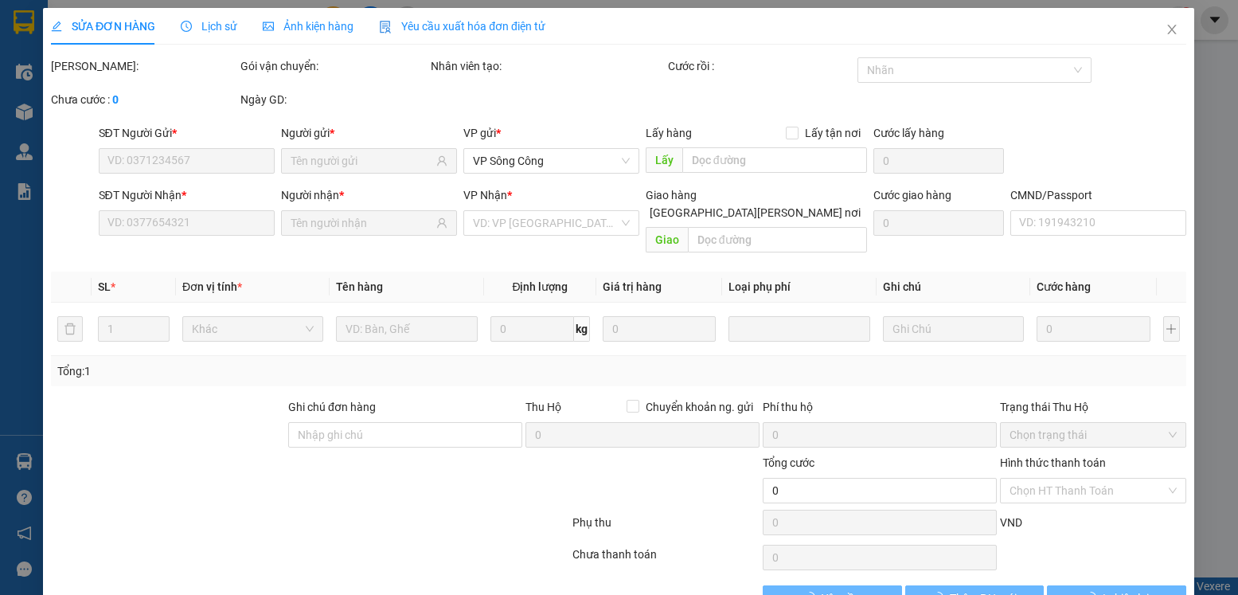
type input "0583200200"
type input "tân dương"
type input "0987059253"
type input "Vinh"
type input "35.000"
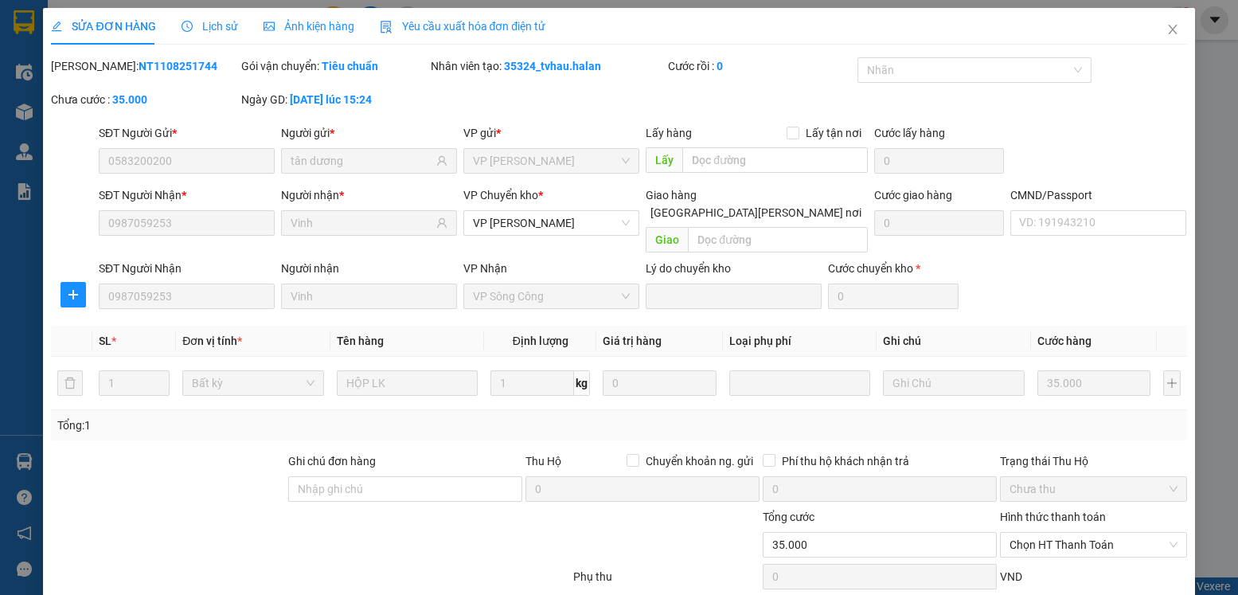
scroll to position [84, 0]
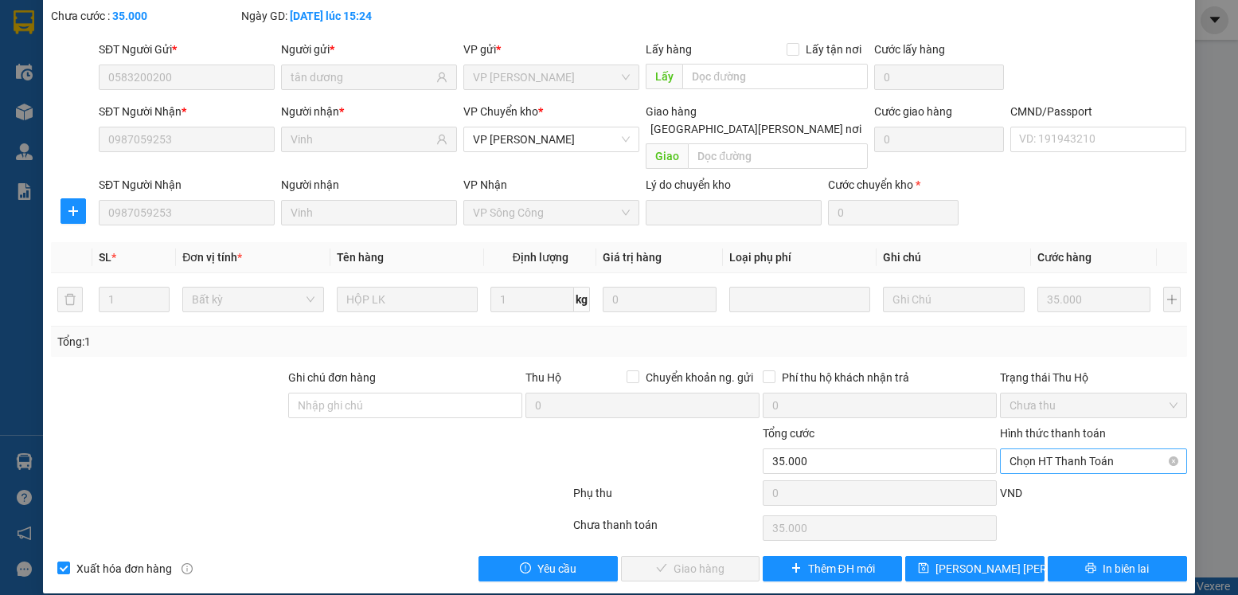
click at [1110, 449] on span "Chọn HT Thanh Toán" at bounding box center [1093, 461] width 167 height 24
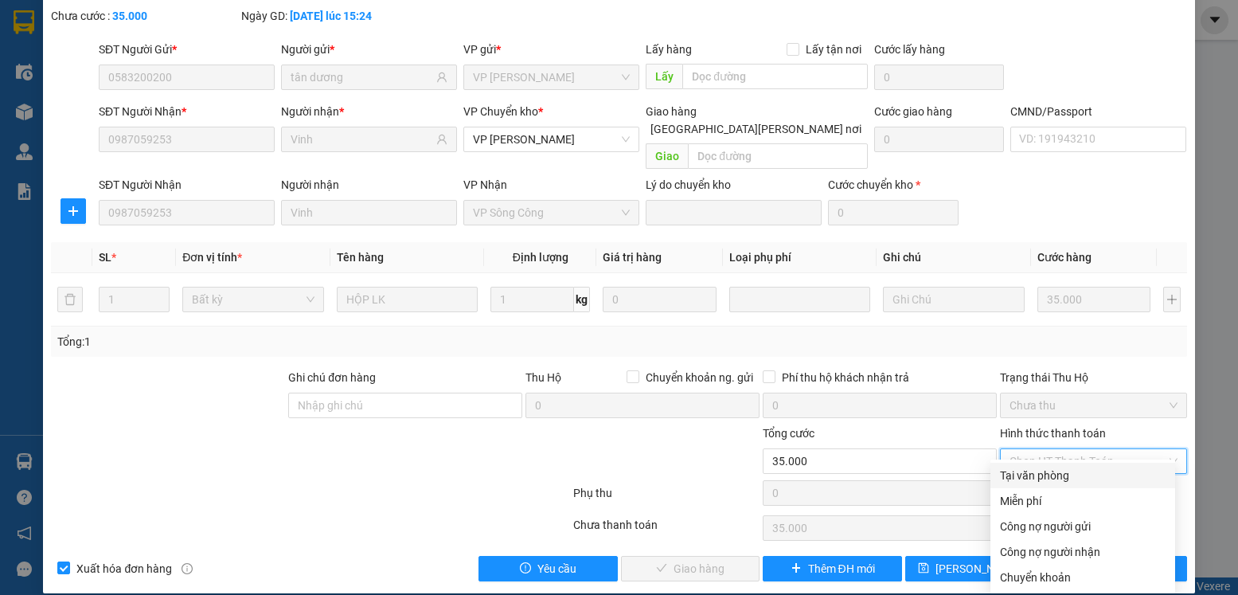
click at [1063, 475] on div "Tại văn phòng" at bounding box center [1083, 476] width 166 height 18
type input "0"
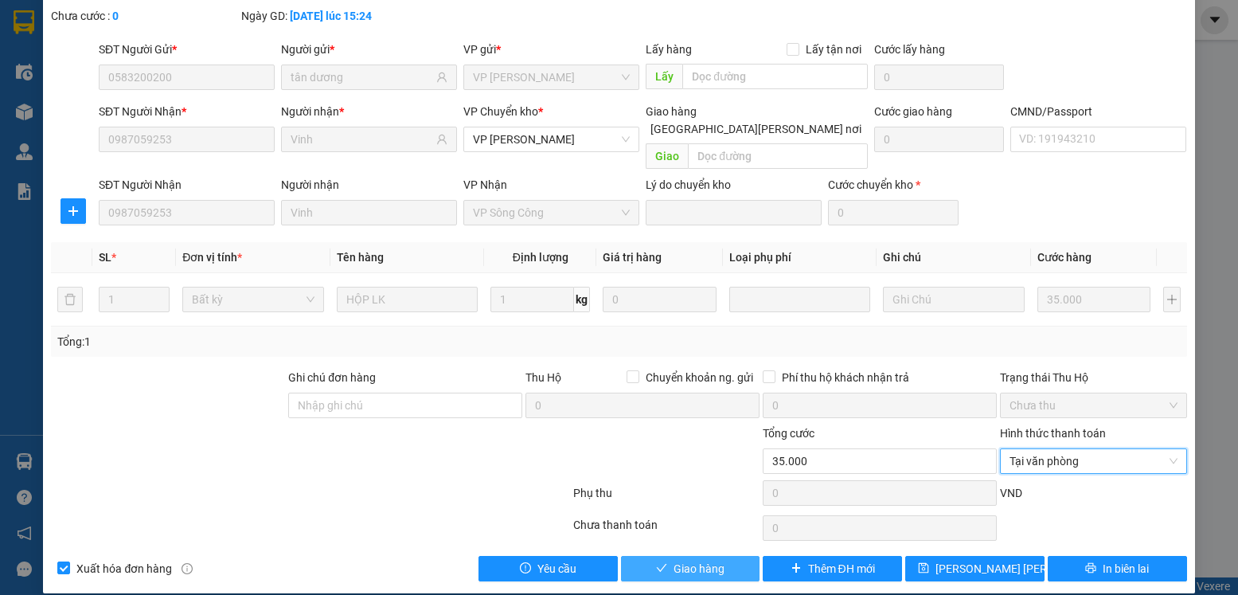
click at [695, 560] on span "Giao hàng" at bounding box center [699, 569] width 51 height 18
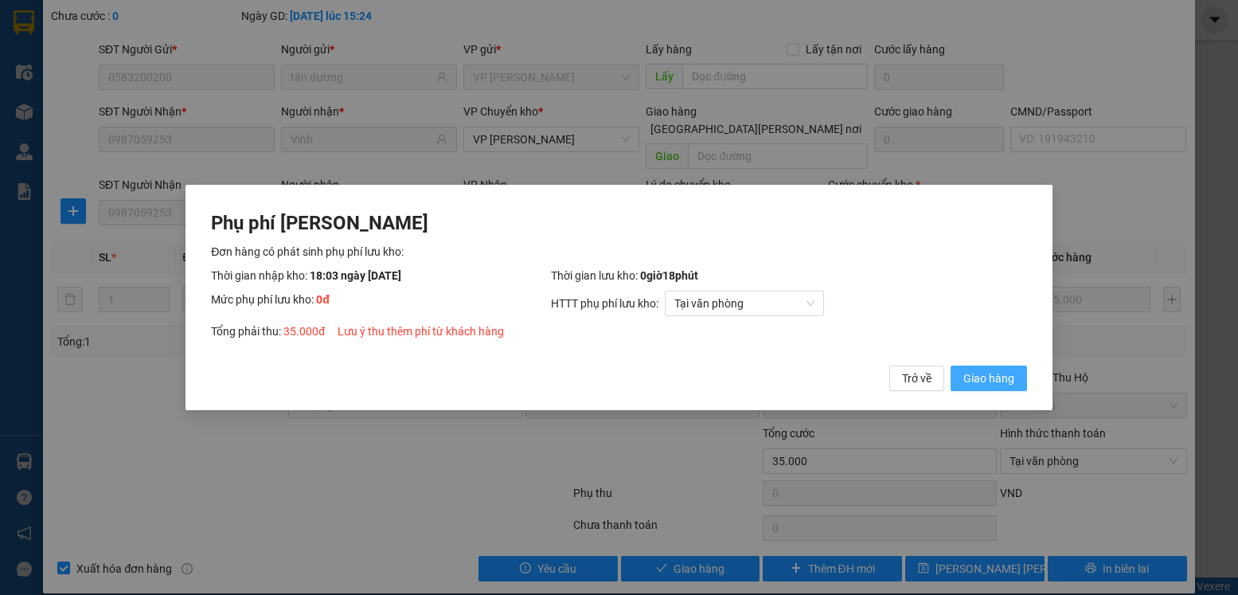
click at [980, 379] on span "Giao hàng" at bounding box center [989, 379] width 51 height 18
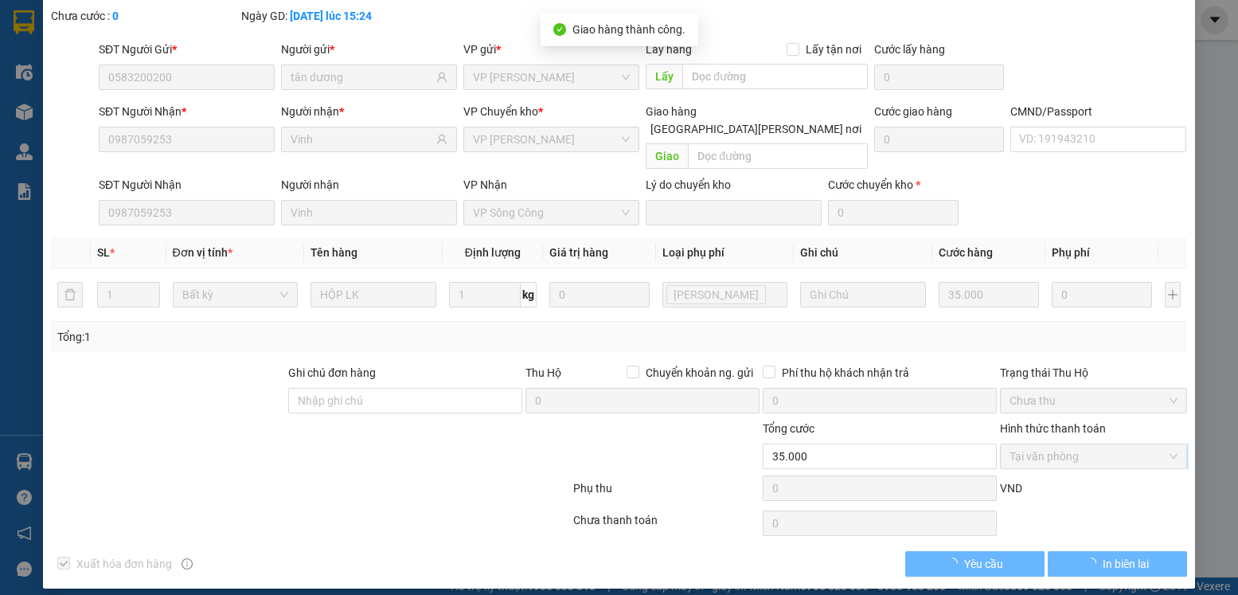
scroll to position [0, 0]
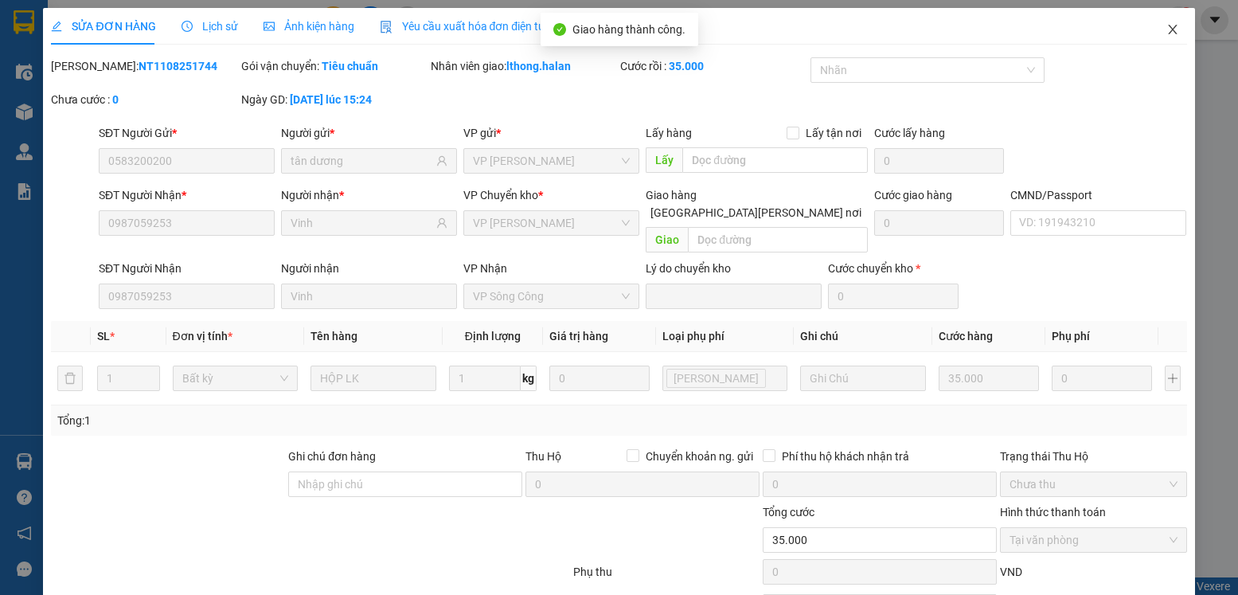
click at [1167, 33] on icon "close" at bounding box center [1173, 29] width 13 height 13
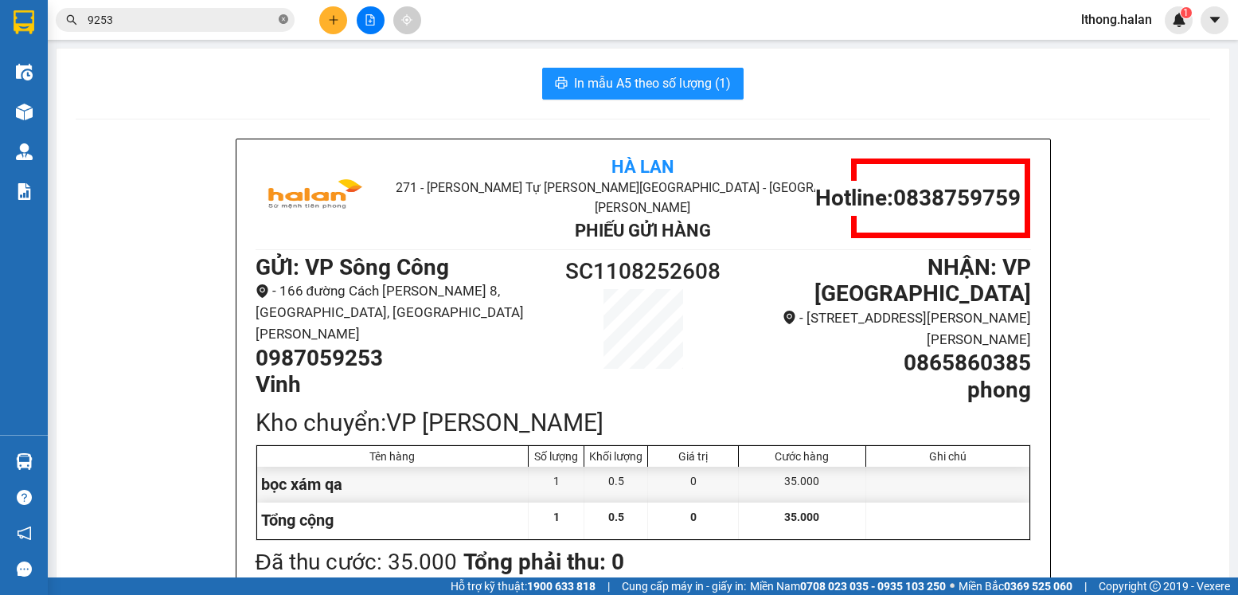
click at [285, 22] on icon "close-circle" at bounding box center [284, 19] width 10 height 10
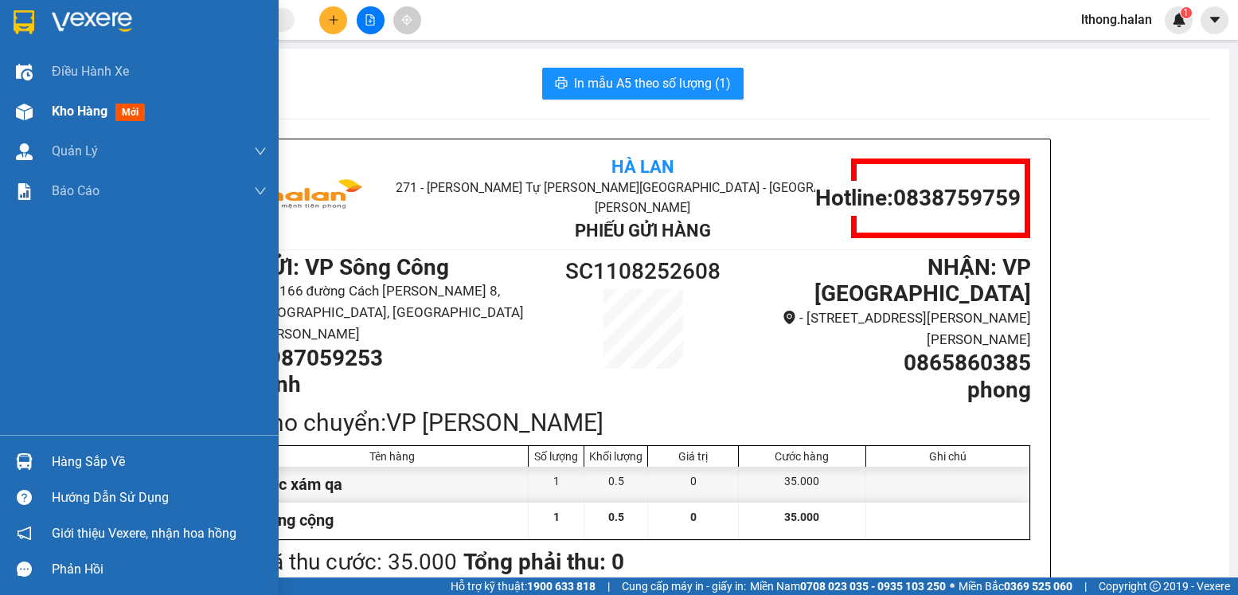
click at [76, 112] on span "Kho hàng" at bounding box center [80, 111] width 56 height 15
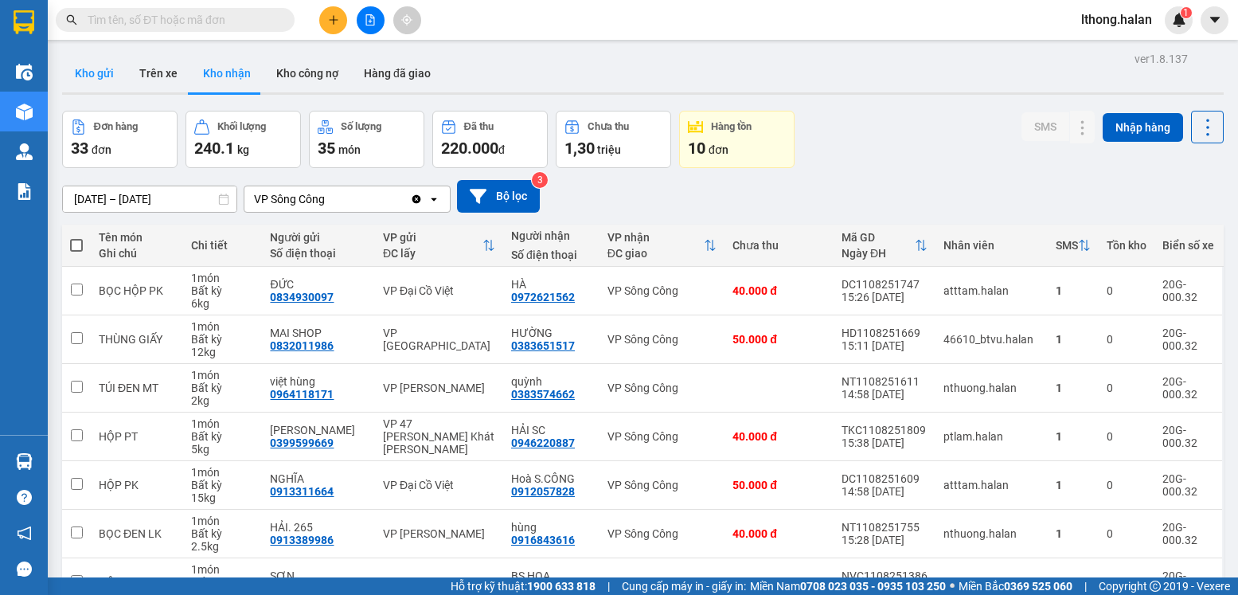
click at [87, 74] on button "Kho gửi" at bounding box center [94, 73] width 65 height 38
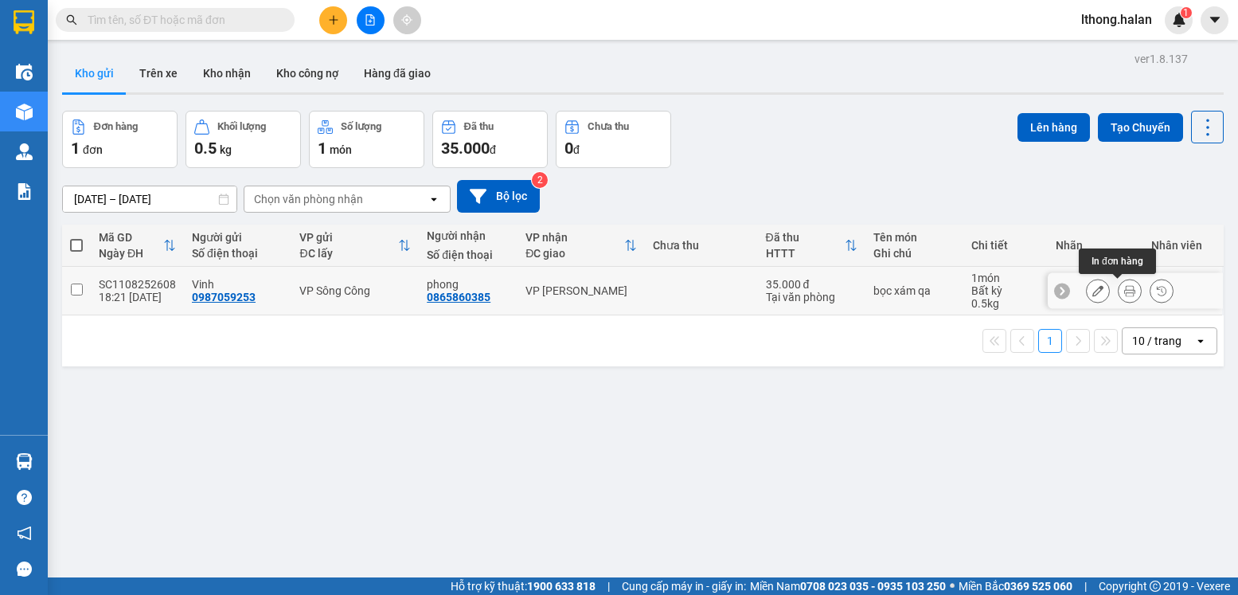
click at [1125, 285] on icon at bounding box center [1130, 290] width 11 height 11
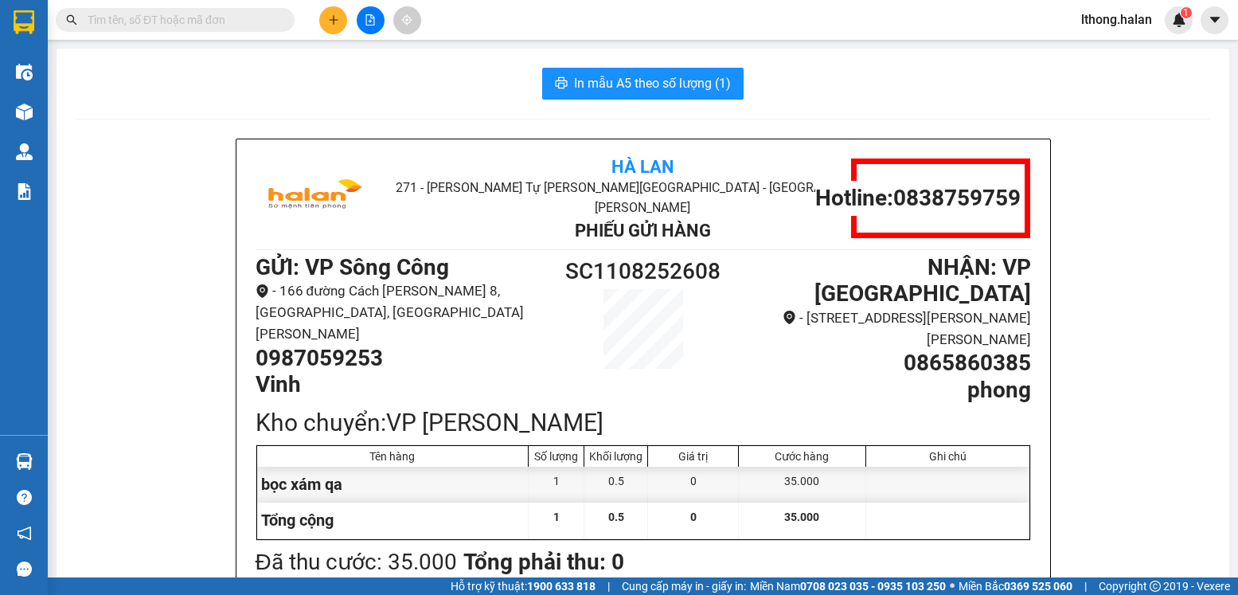
click at [219, 16] on input "text" at bounding box center [182, 20] width 188 height 18
click at [198, 22] on input "text" at bounding box center [182, 20] width 188 height 18
click at [208, 25] on input "text" at bounding box center [182, 20] width 188 height 18
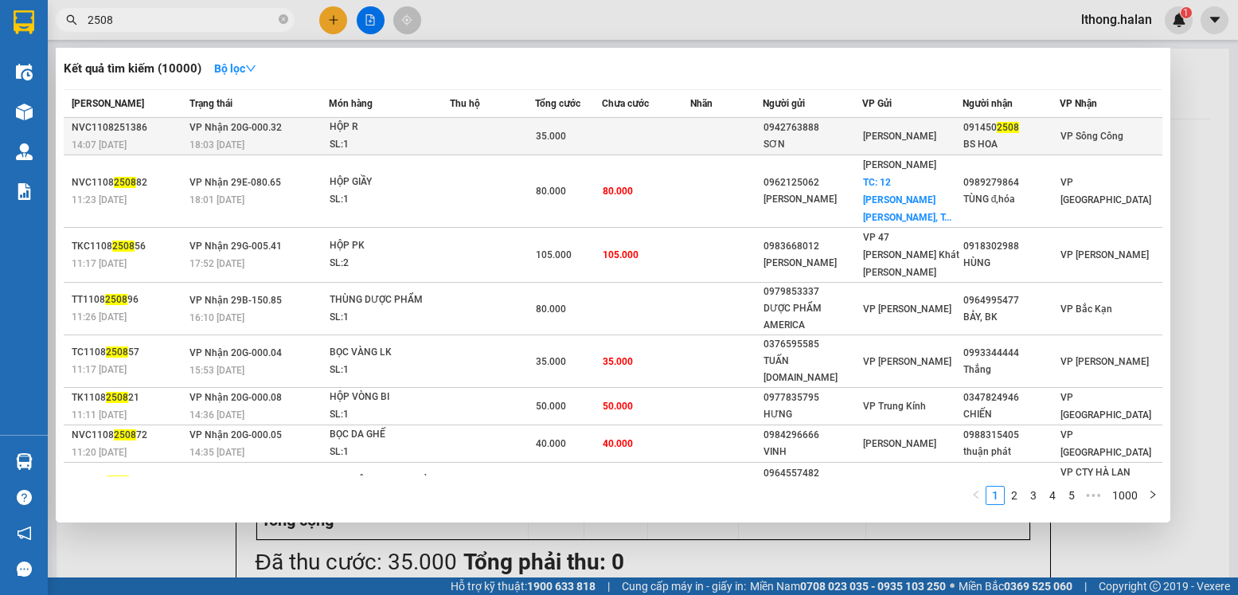
type input "2508"
click at [714, 136] on td at bounding box center [727, 136] width 72 height 37
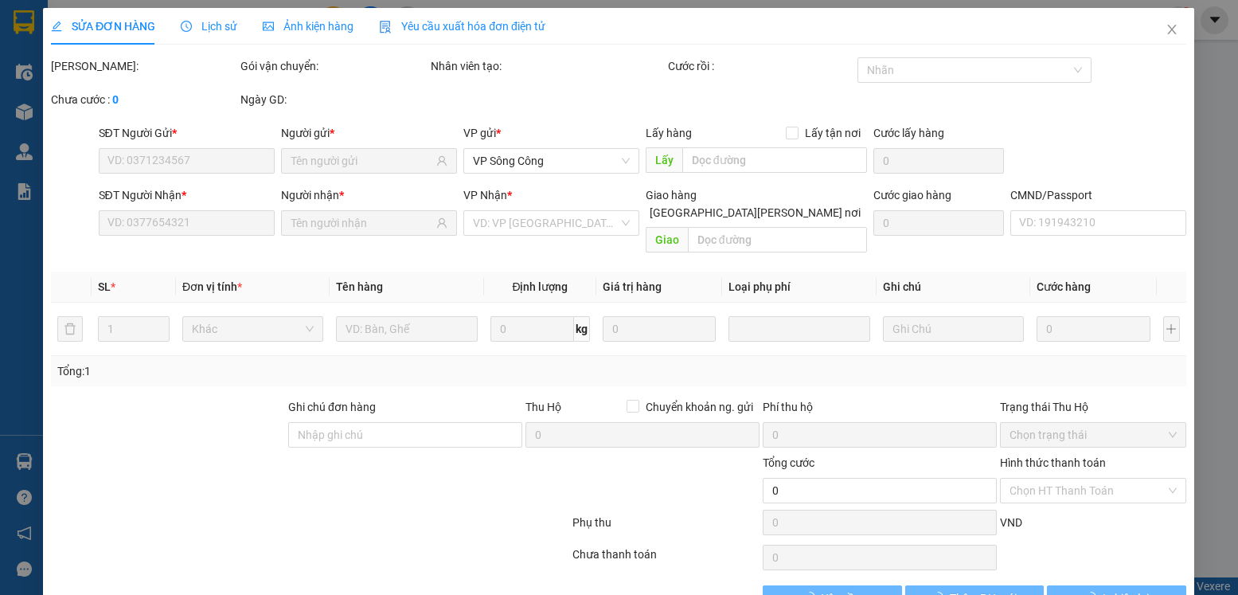
type input "0942763888"
type input "SƠN"
type input "0914502508"
type input "BS HOA"
type input "35.000"
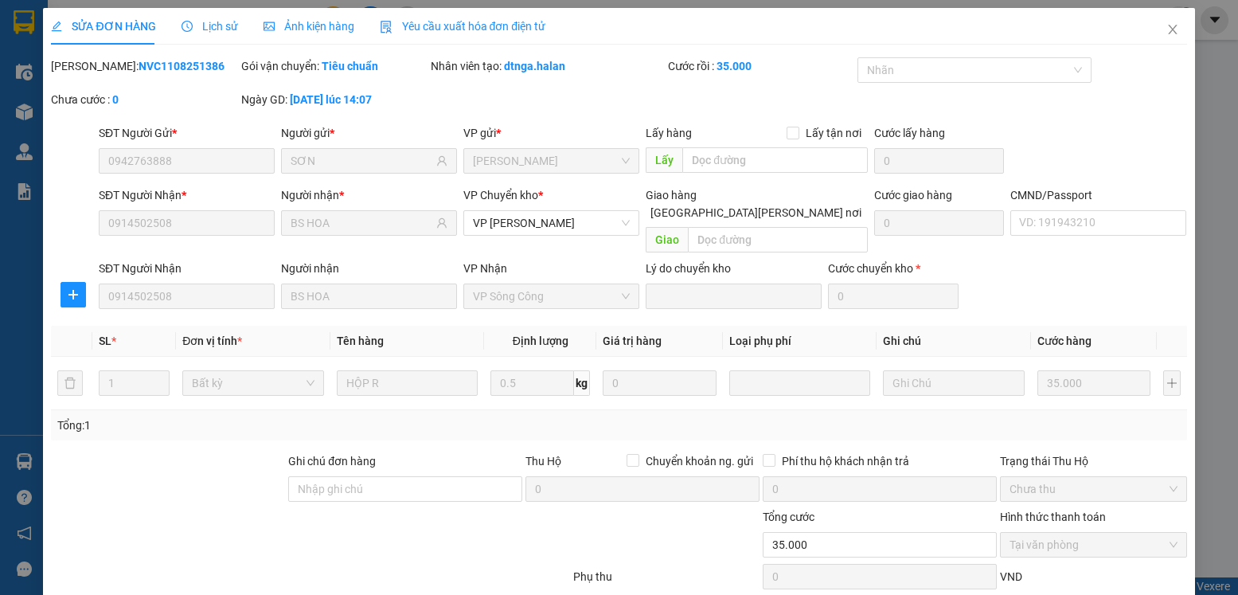
scroll to position [84, 0]
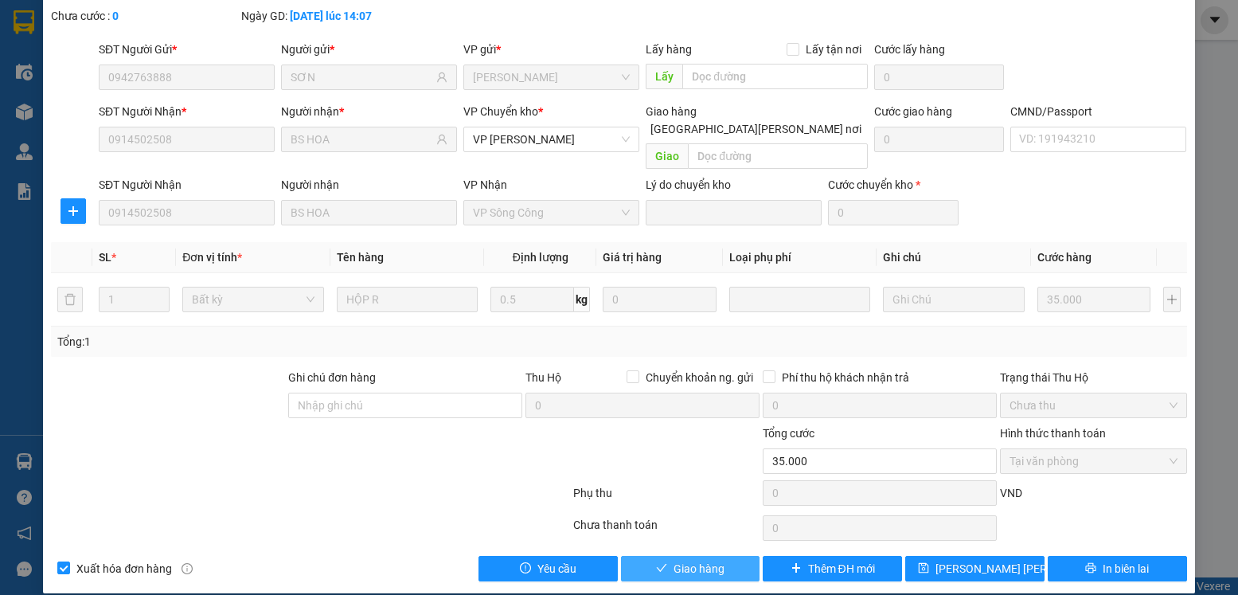
click at [687, 560] on span "Giao hàng" at bounding box center [699, 569] width 51 height 18
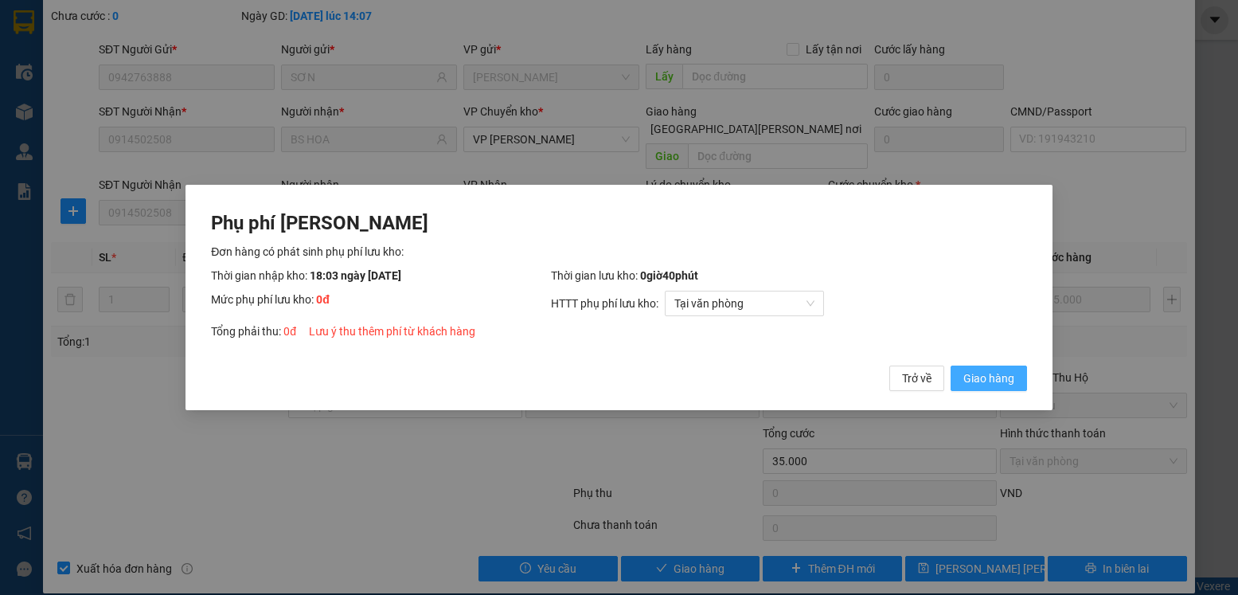
click at [976, 381] on span "Giao hàng" at bounding box center [989, 379] width 51 height 18
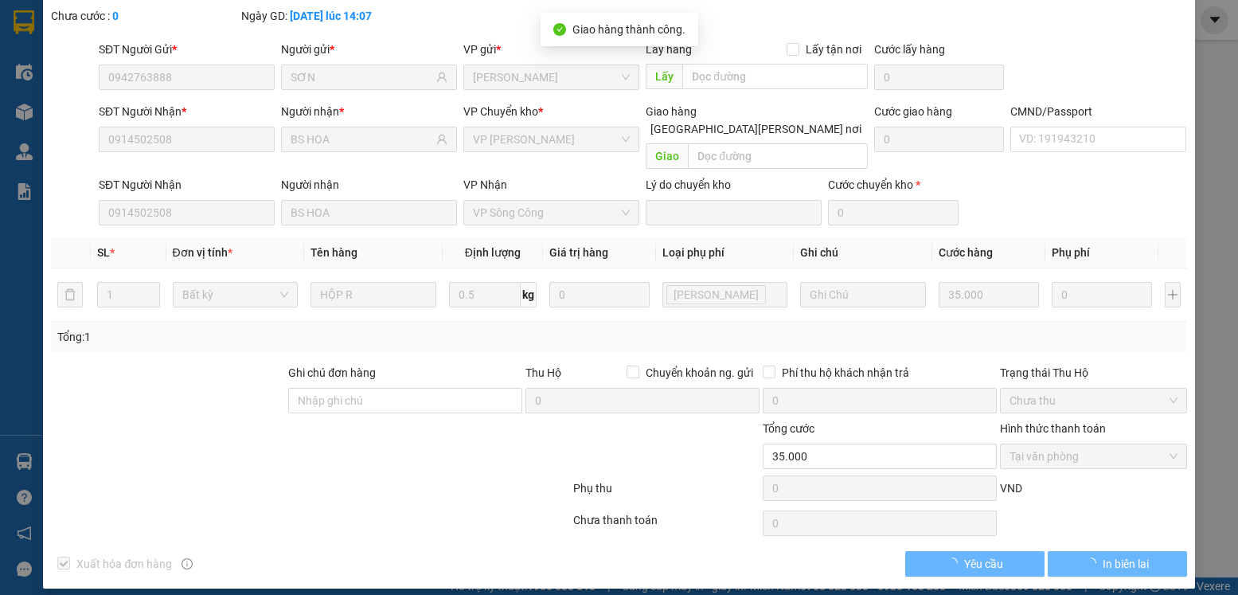
scroll to position [0, 0]
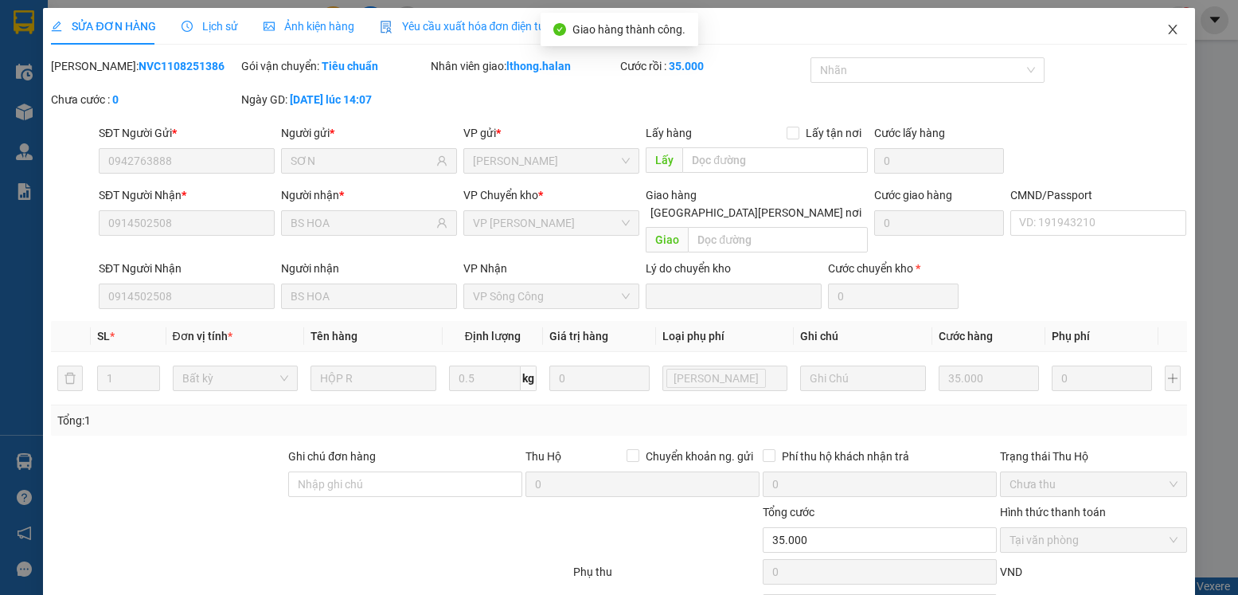
click at [1168, 31] on icon "close" at bounding box center [1172, 30] width 9 height 10
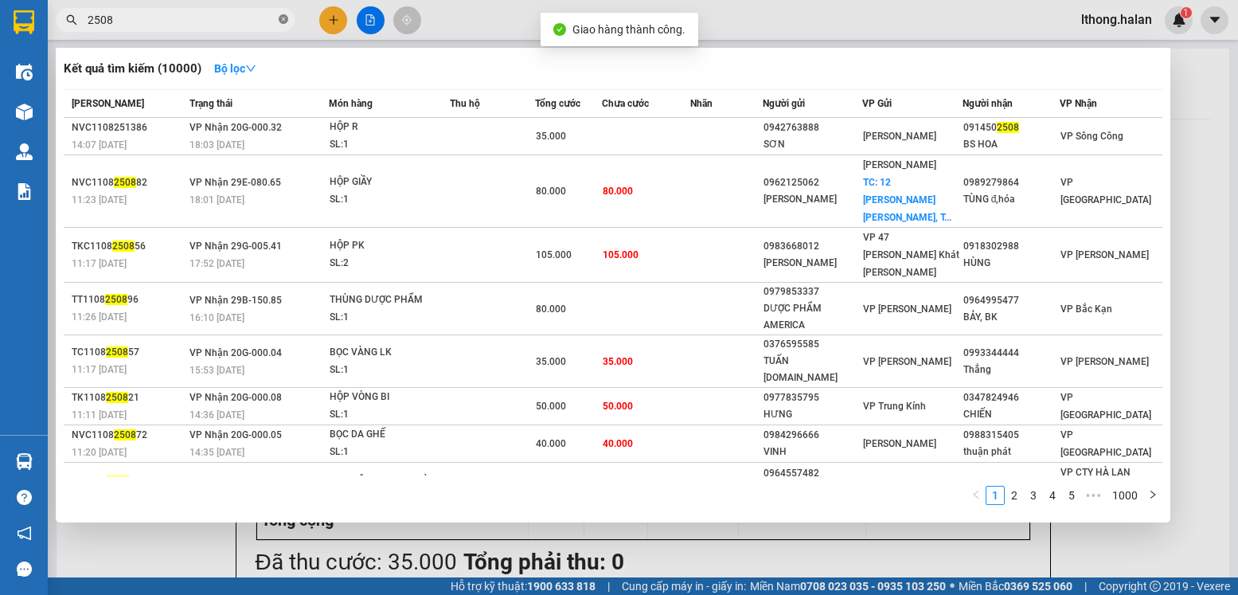
click at [284, 20] on icon "close-circle" at bounding box center [284, 19] width 10 height 10
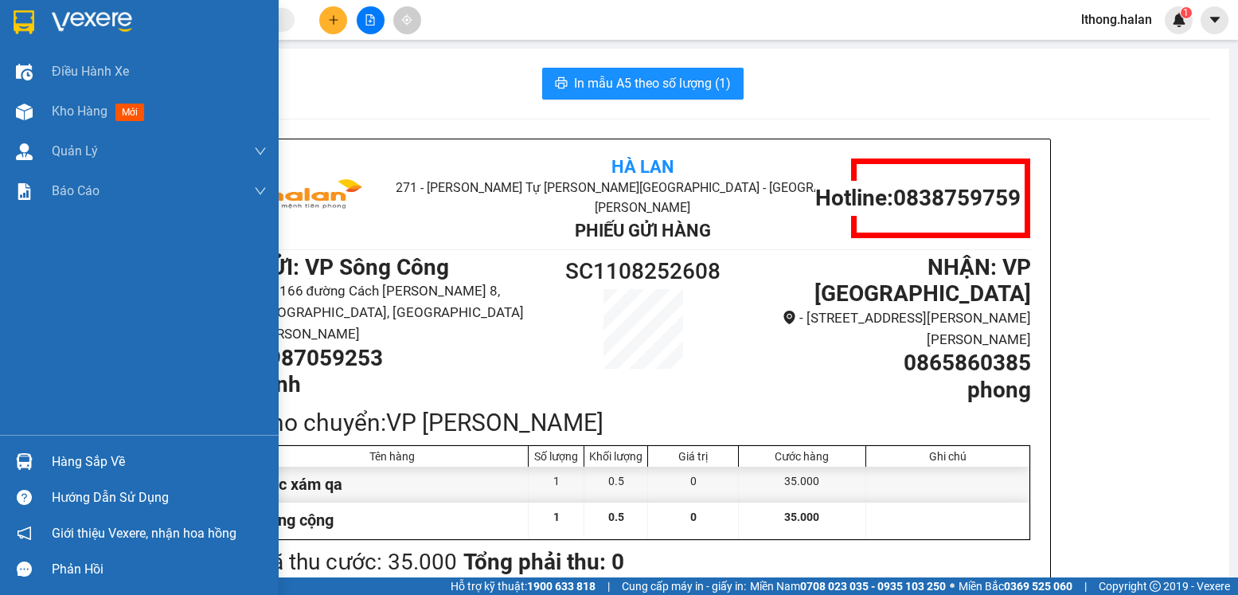
click at [78, 465] on div "Hàng sắp về" at bounding box center [159, 462] width 215 height 24
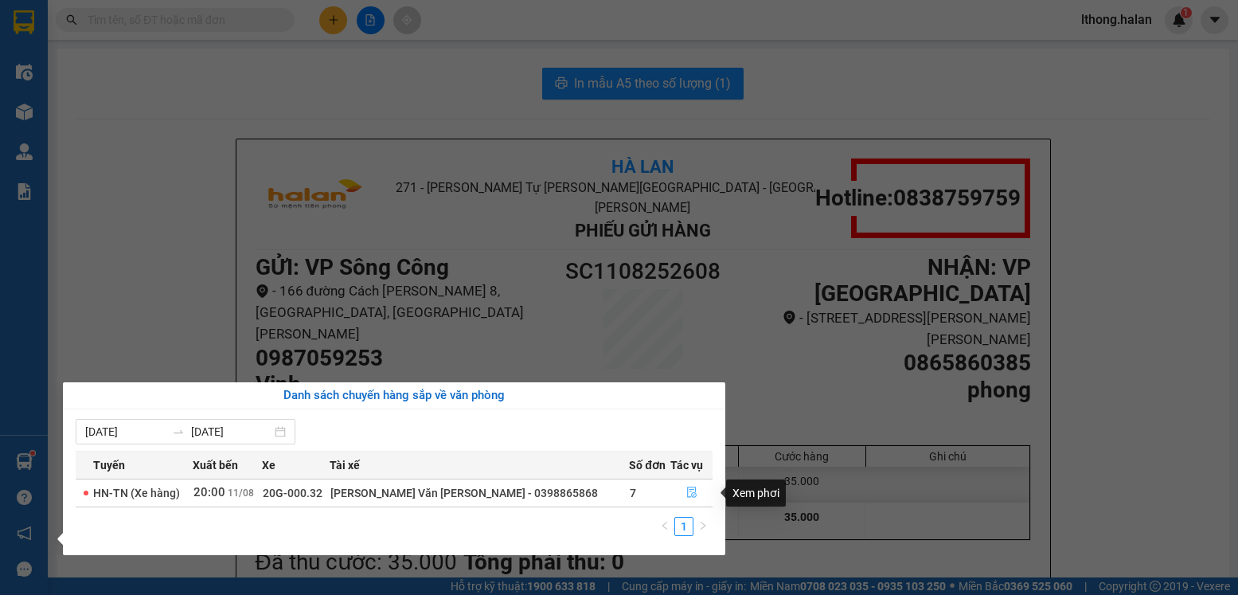
click at [688, 492] on icon "file-done" at bounding box center [692, 492] width 11 height 11
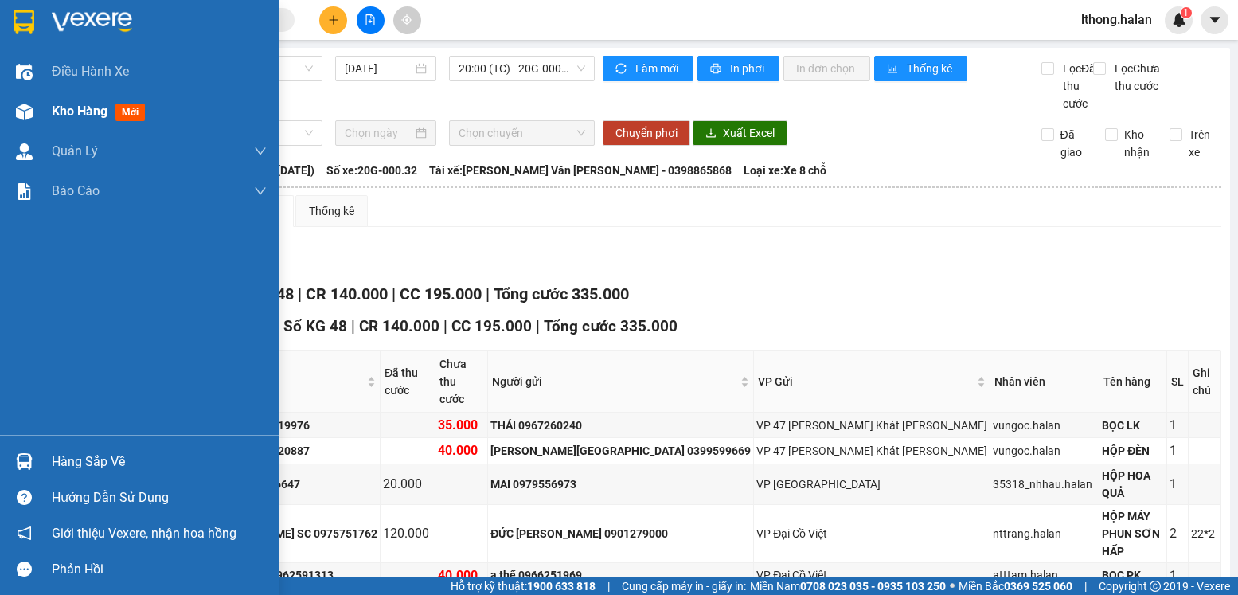
click at [70, 112] on span "Kho hàng" at bounding box center [80, 111] width 56 height 15
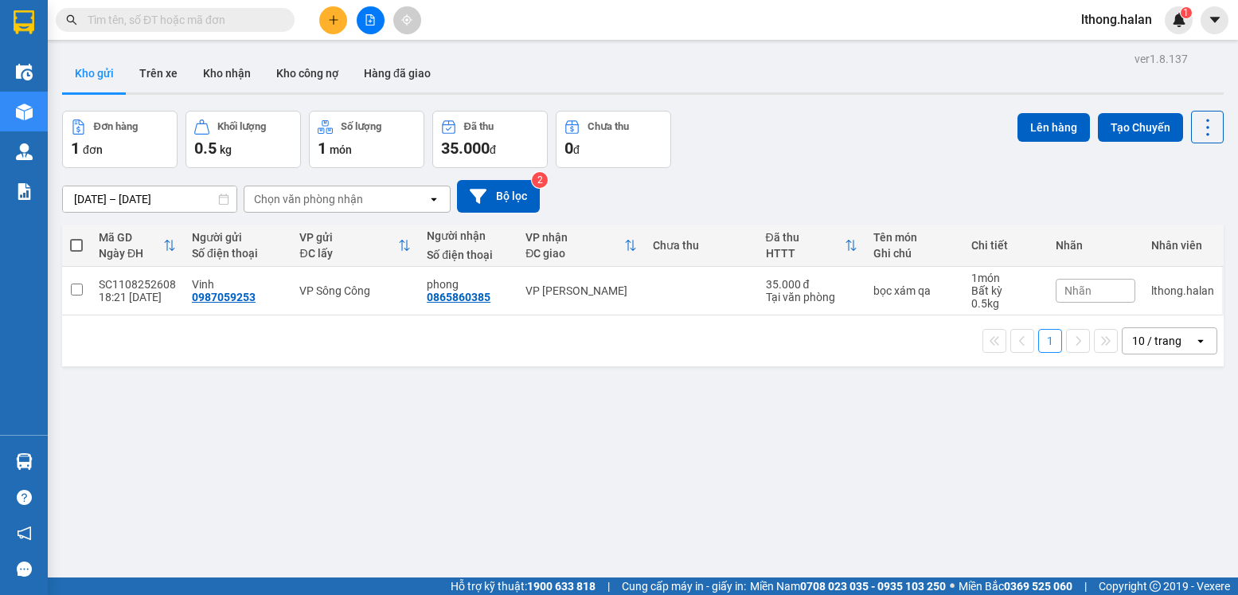
click at [222, 13] on input "text" at bounding box center [182, 20] width 188 height 18
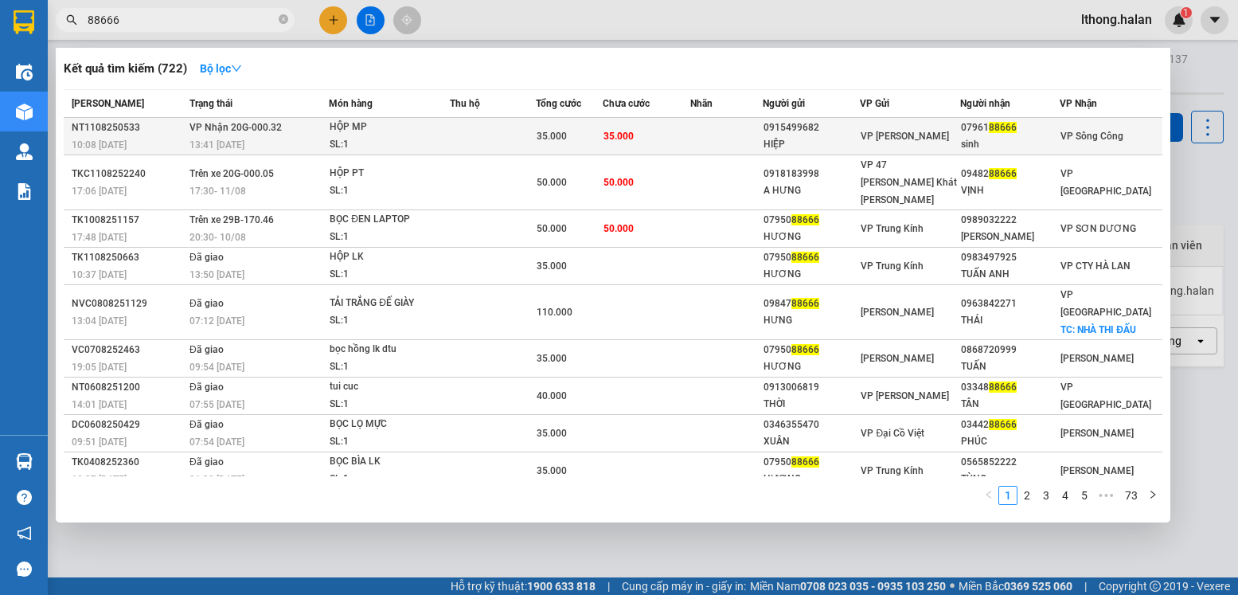
type input "88666"
click at [706, 136] on td at bounding box center [727, 136] width 72 height 37
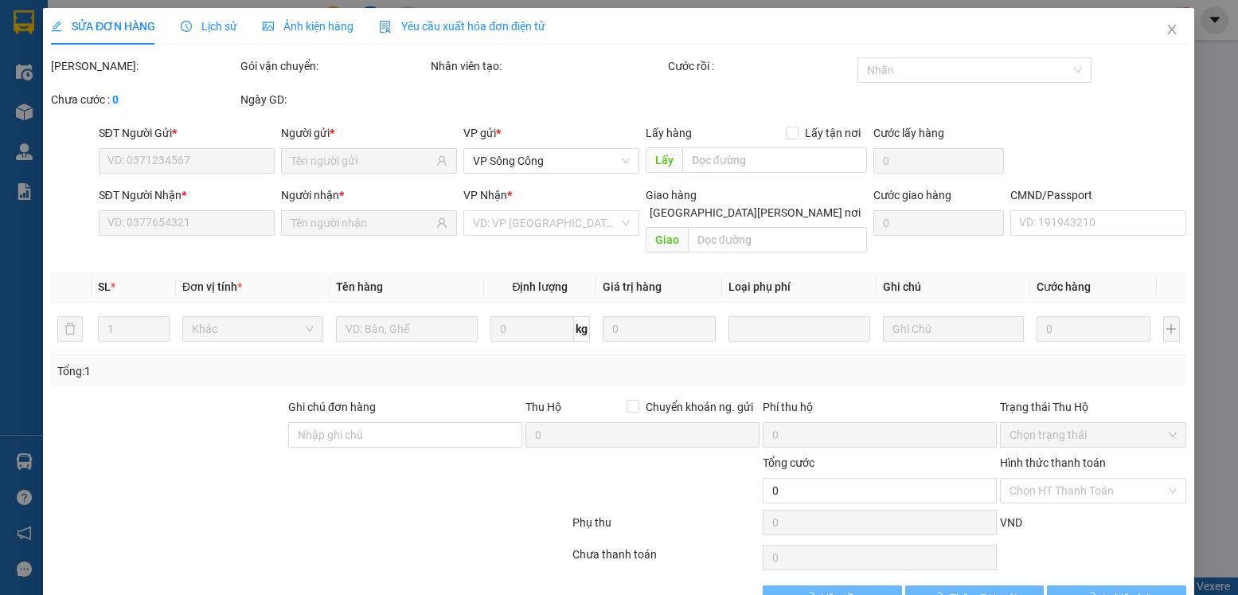
type input "0915499682"
type input "HIỆP"
type input "0796188666"
type input "sinh"
type input "35.000"
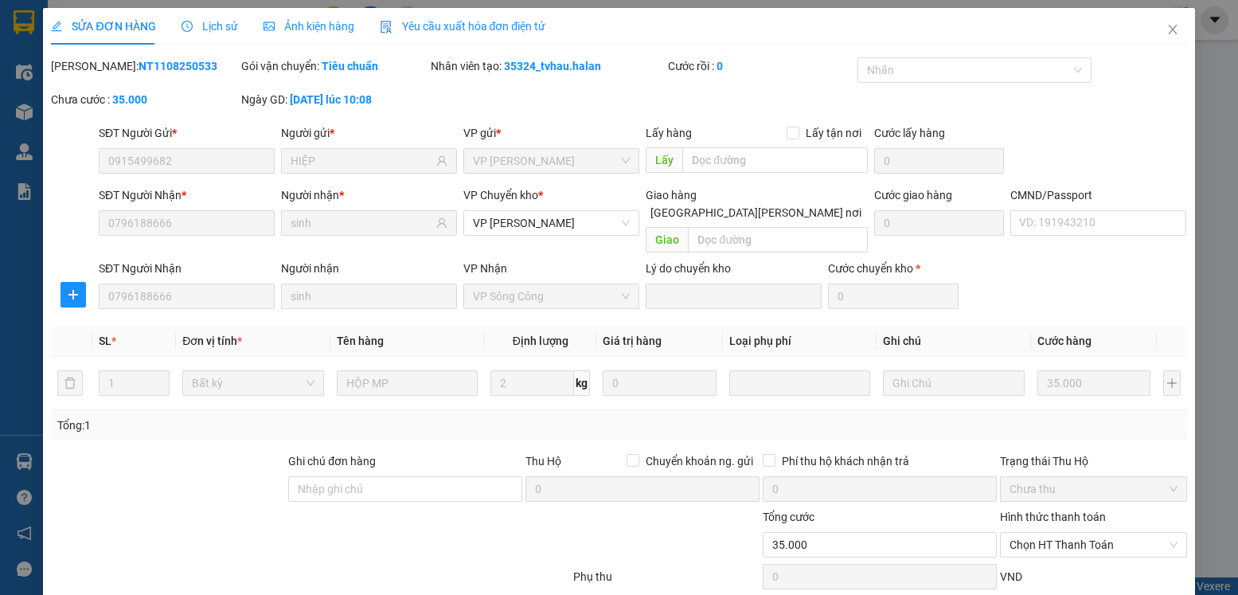
scroll to position [84, 0]
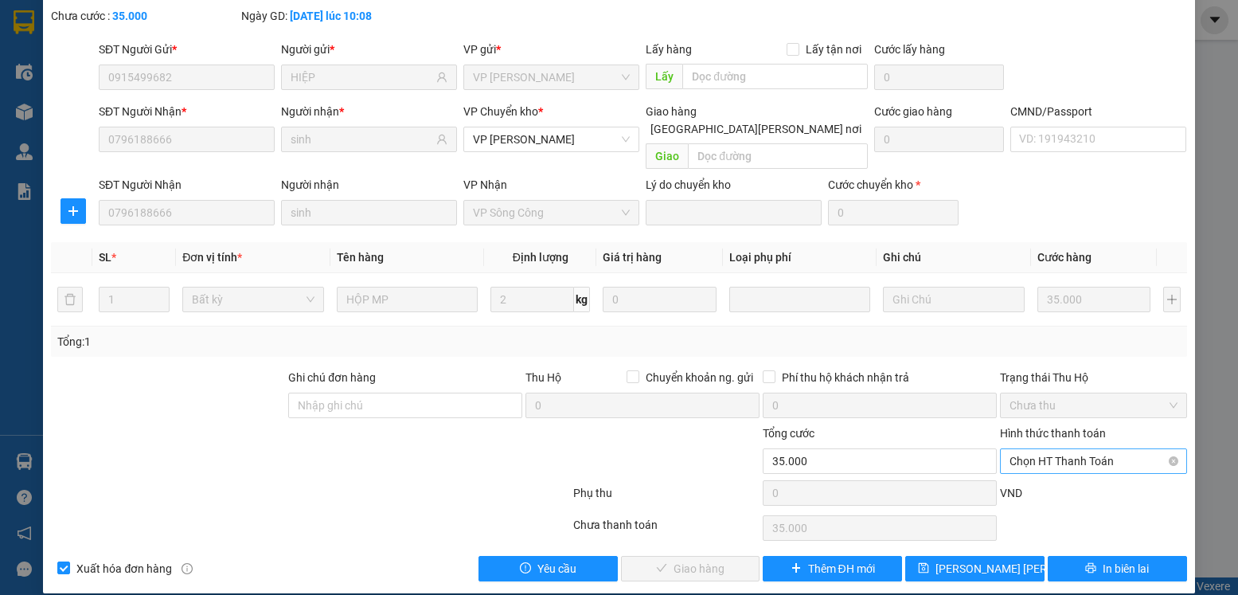
click at [1105, 449] on span "Chọn HT Thanh Toán" at bounding box center [1093, 461] width 167 height 24
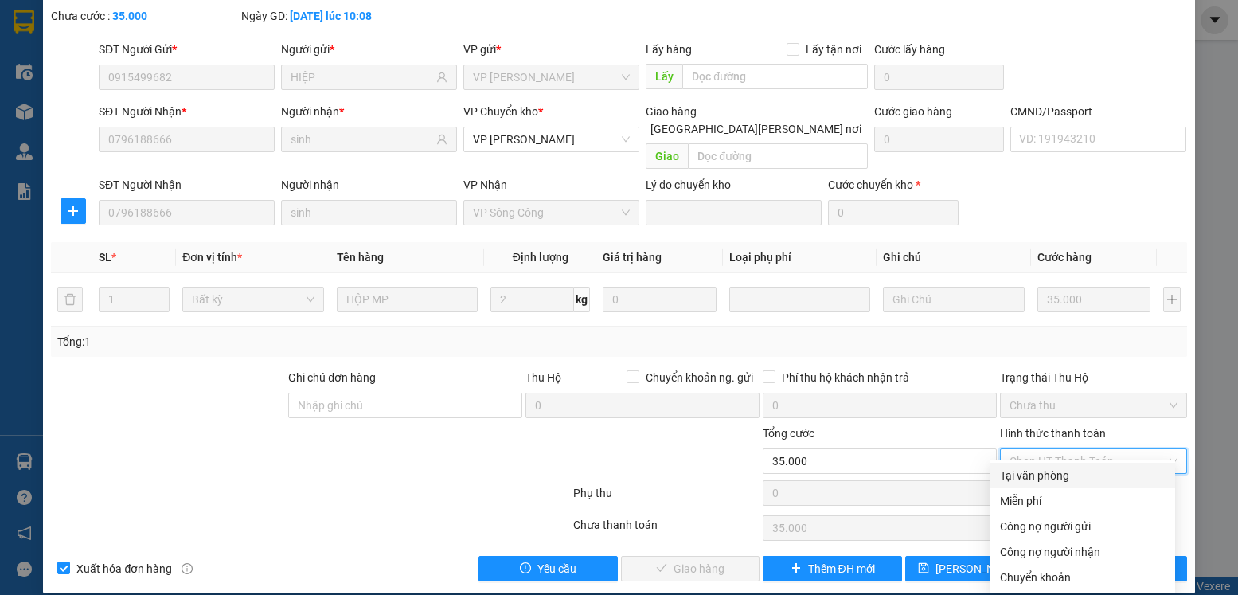
click at [1044, 478] on div "Tại văn phòng" at bounding box center [1083, 476] width 166 height 18
type input "0"
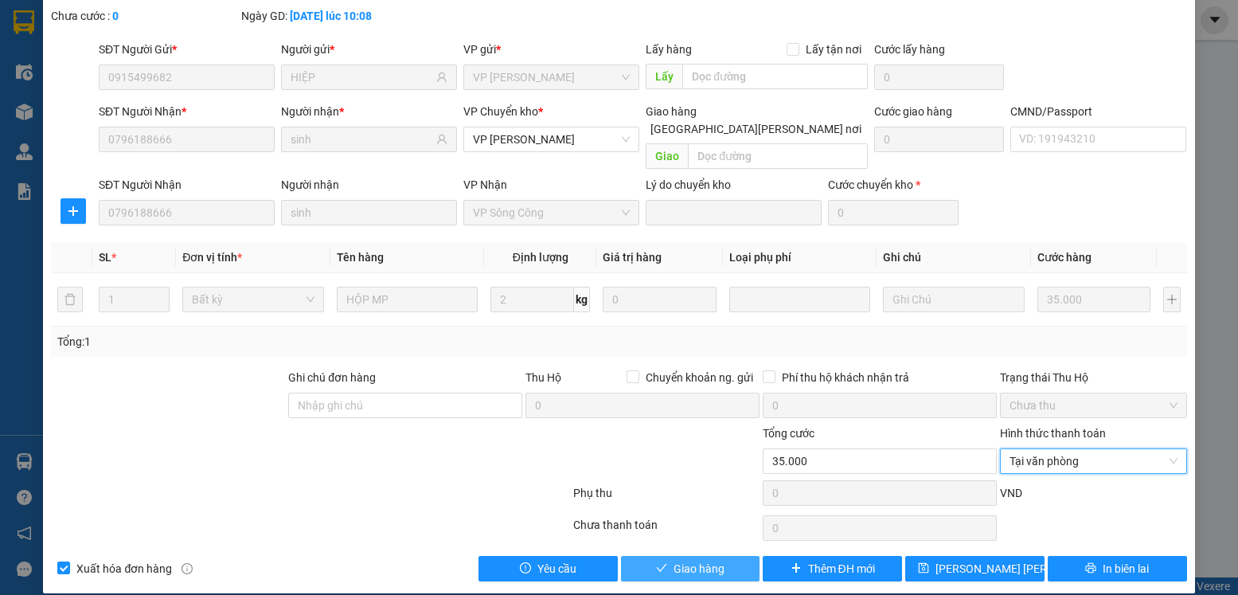
click at [674, 560] on span "Giao hàng" at bounding box center [699, 569] width 51 height 18
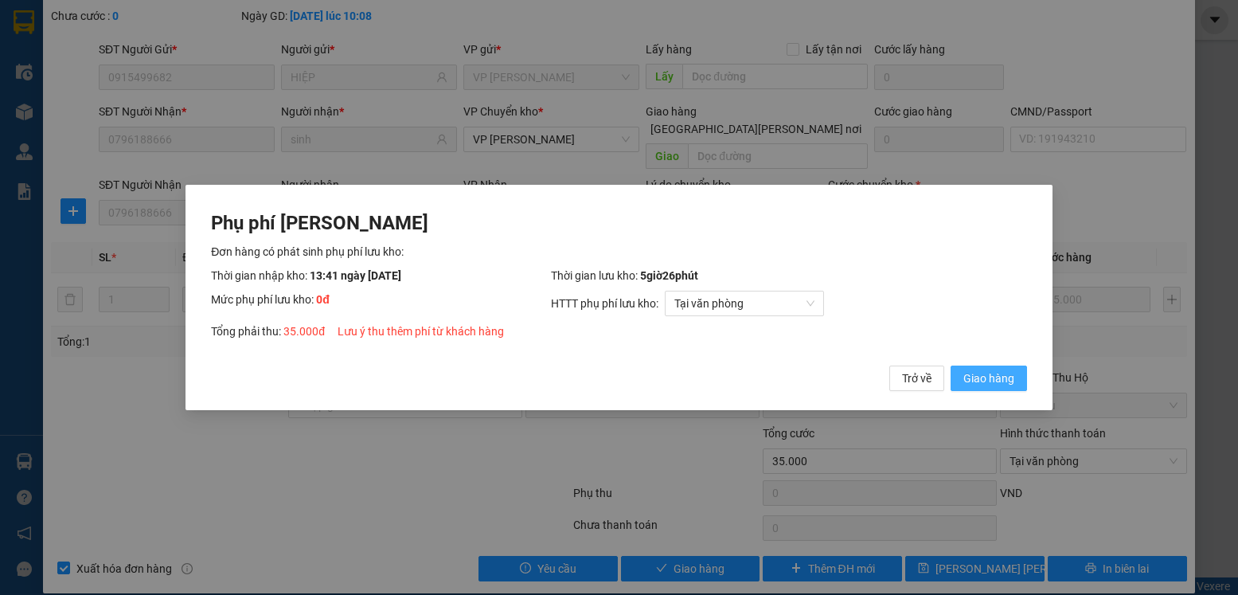
click at [1001, 372] on span "Giao hàng" at bounding box center [989, 379] width 51 height 18
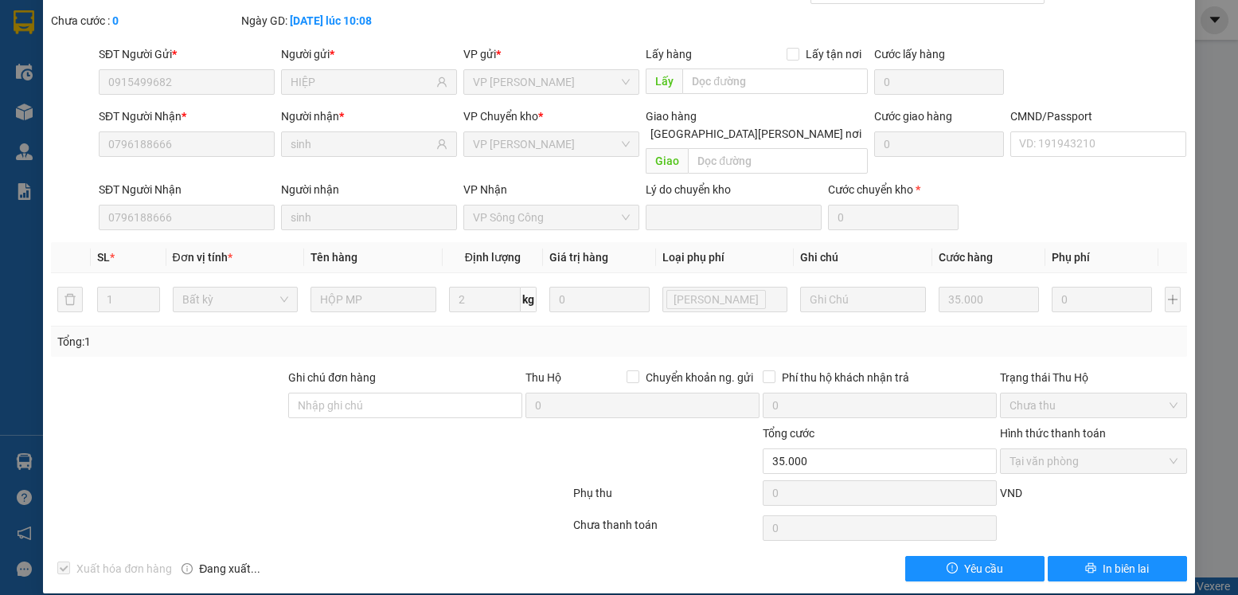
scroll to position [0, 0]
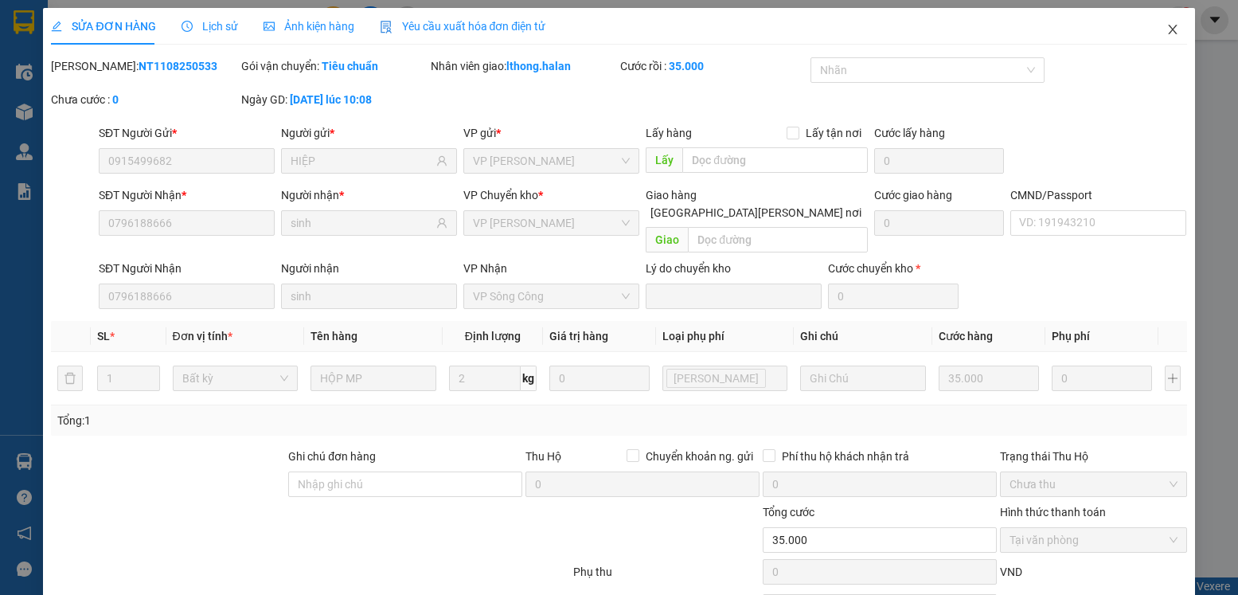
click at [1168, 29] on icon "close" at bounding box center [1172, 30] width 9 height 10
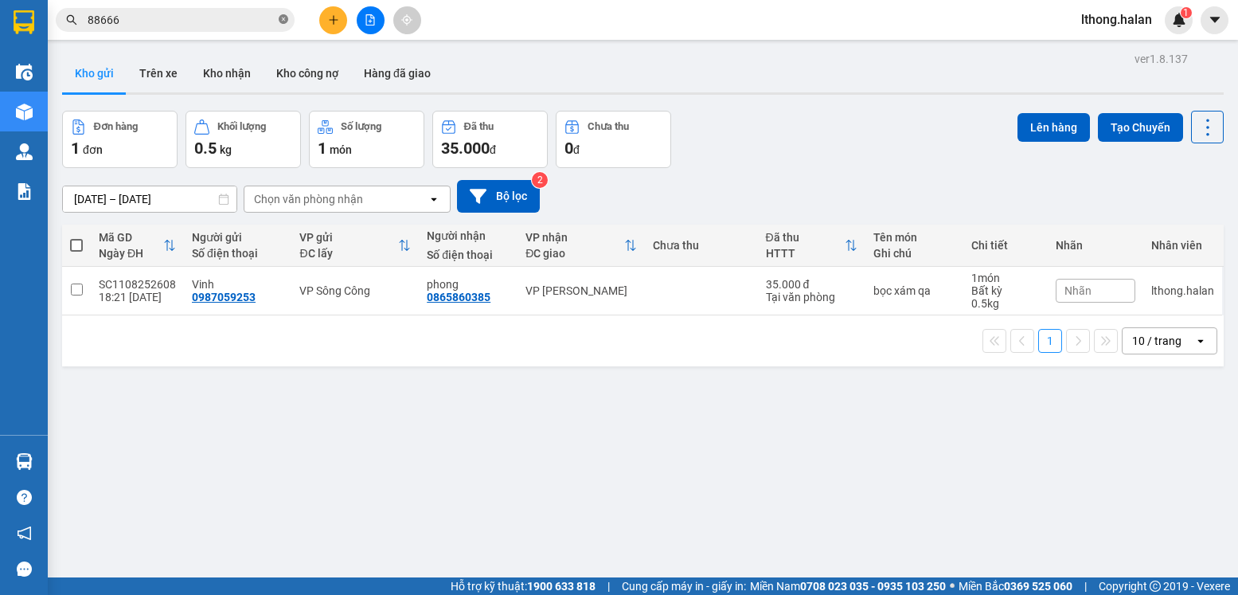
click at [285, 22] on icon "close-circle" at bounding box center [284, 19] width 10 height 10
click at [220, 75] on button "Kho nhận" at bounding box center [226, 73] width 73 height 38
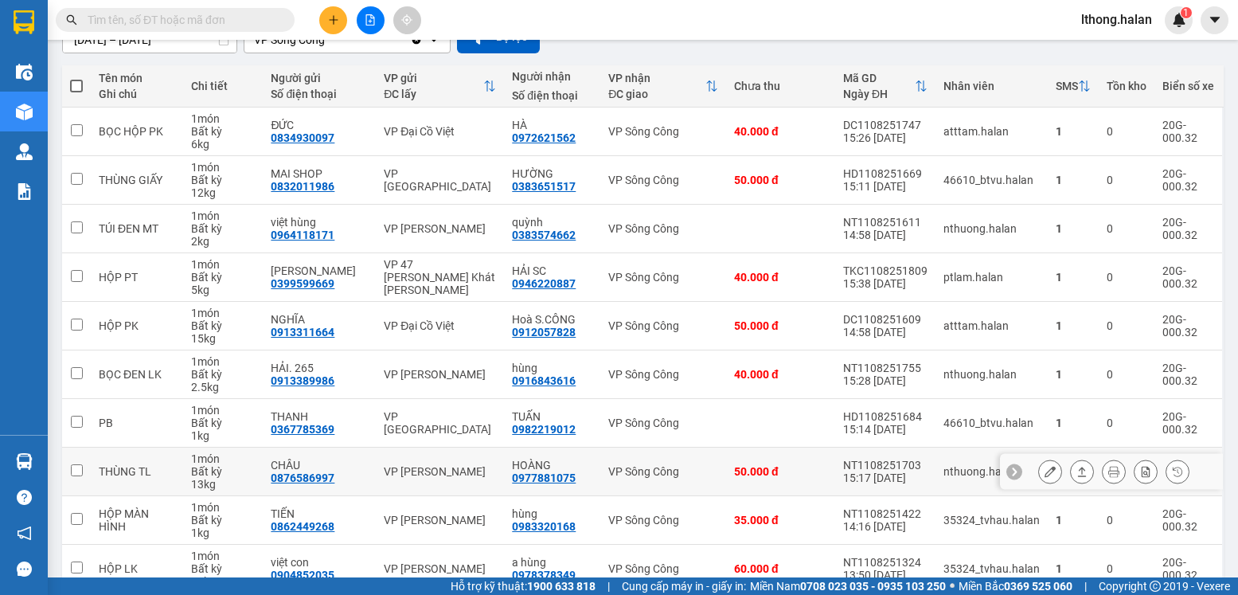
scroll to position [241, 0]
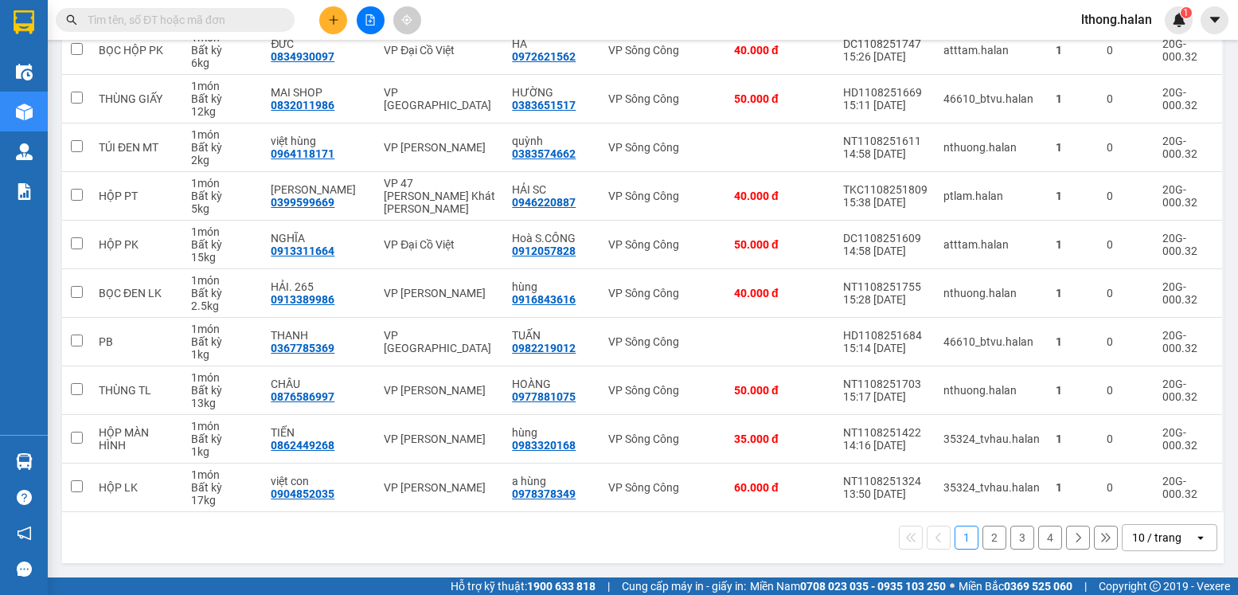
click at [1015, 538] on button "3" at bounding box center [1023, 538] width 24 height 24
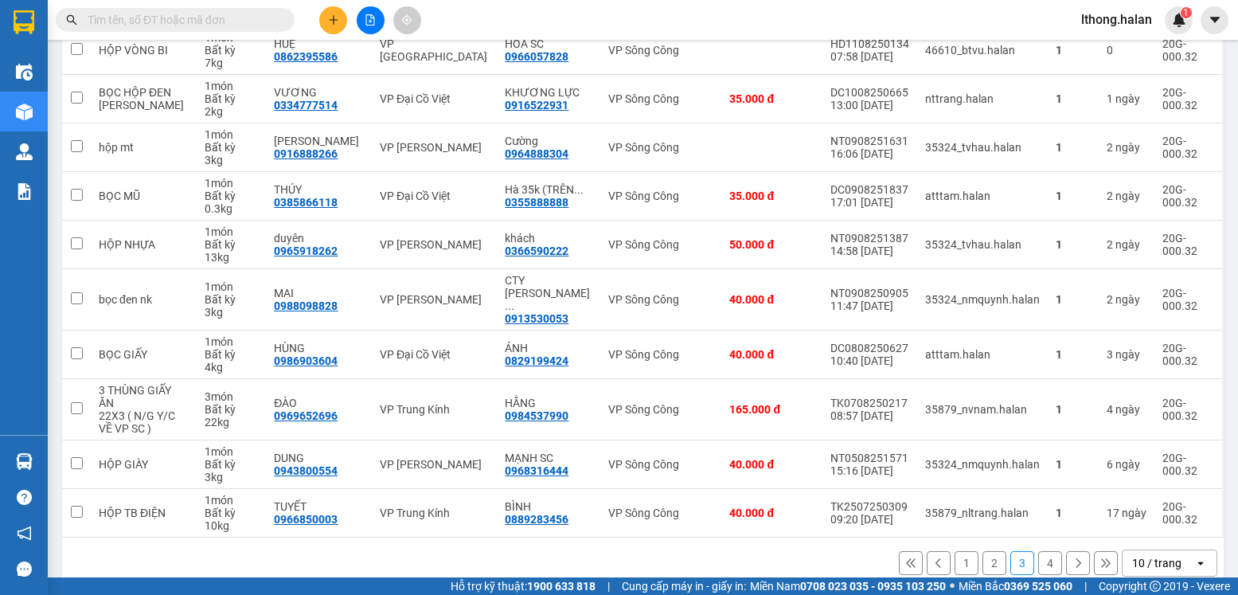
scroll to position [0, 0]
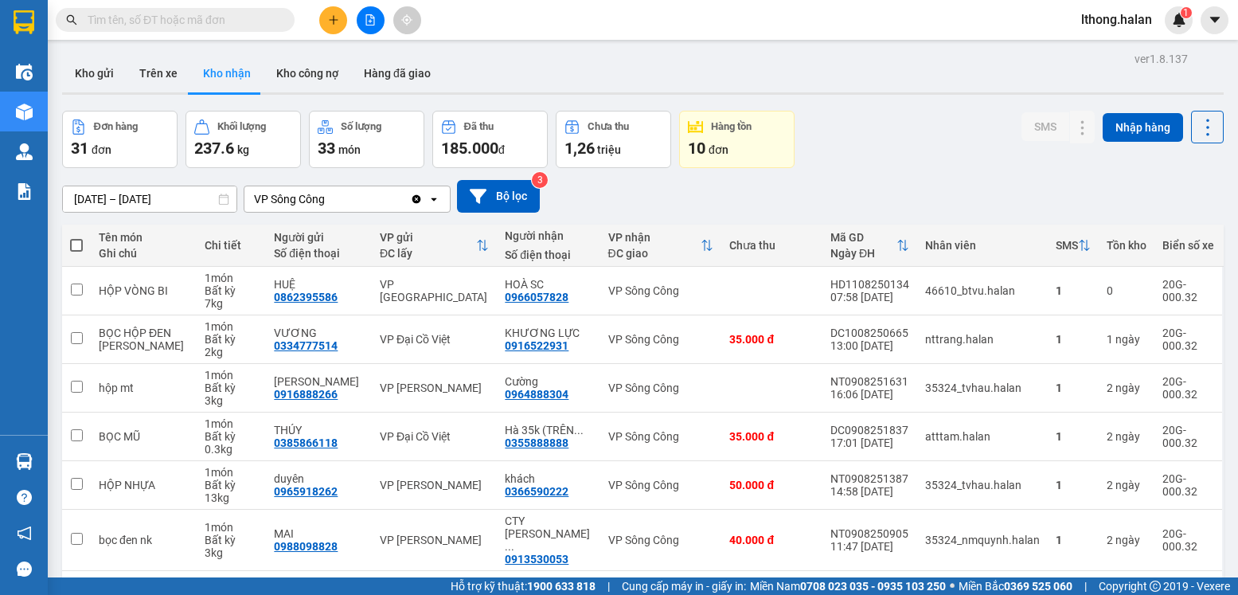
drag, startPoint x: 207, startPoint y: 10, endPoint x: 207, endPoint y: 25, distance: 15.1
click at [207, 20] on span at bounding box center [175, 20] width 239 height 24
click at [206, 24] on input "text" at bounding box center [182, 20] width 188 height 18
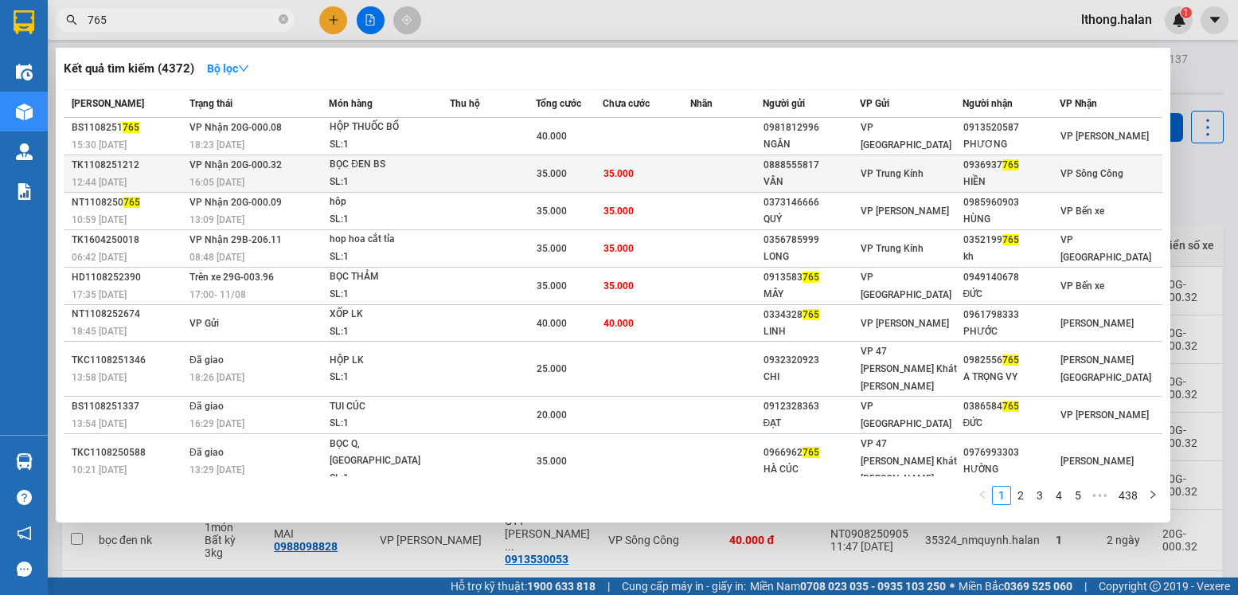
type input "765"
click at [1016, 170] on div "0936937 765" at bounding box center [1012, 165] width 96 height 17
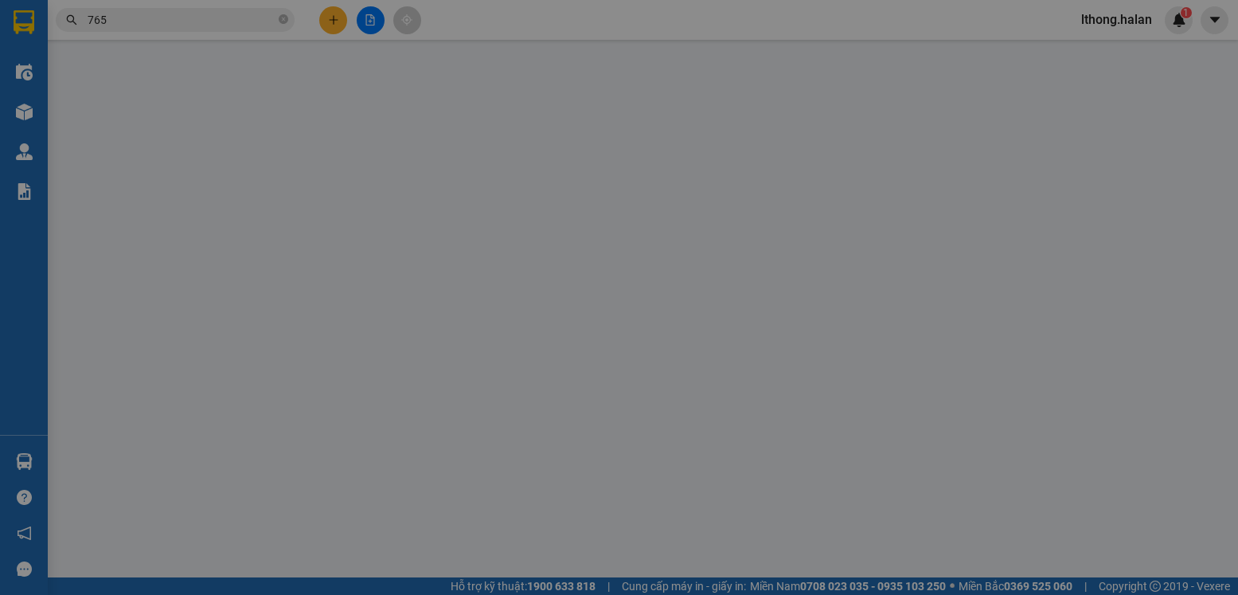
type input "0888555817"
type input "VÂN"
type input "0936937765"
type input "HIỀN"
type input "35.000"
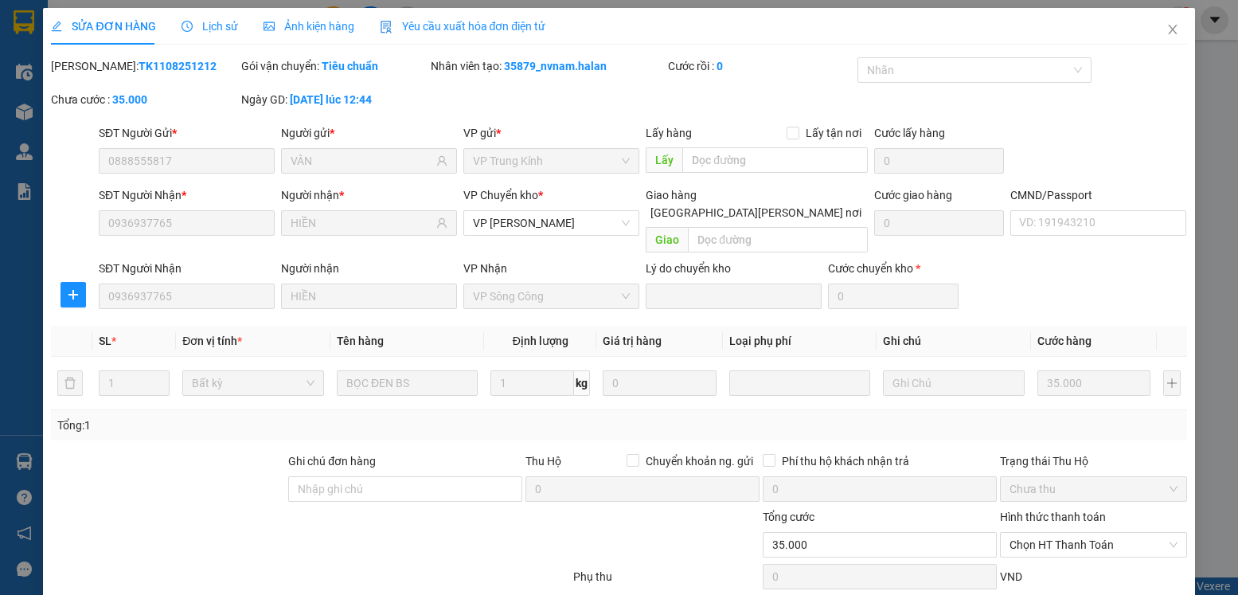
scroll to position [84, 0]
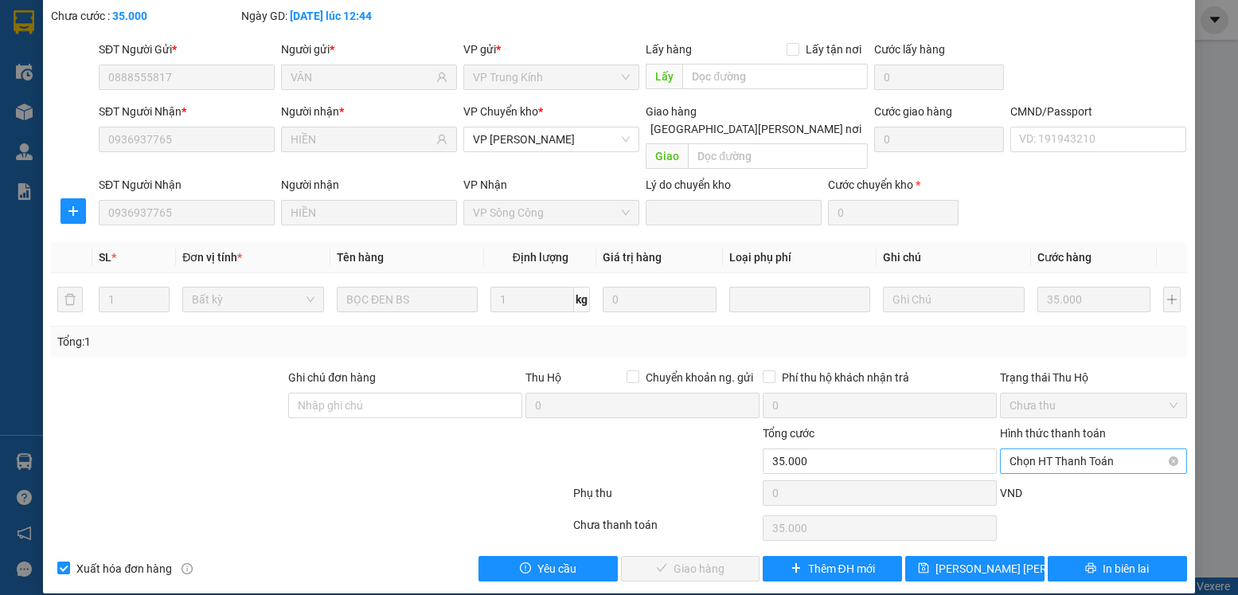
click at [1105, 449] on span "Chọn HT Thanh Toán" at bounding box center [1093, 461] width 167 height 24
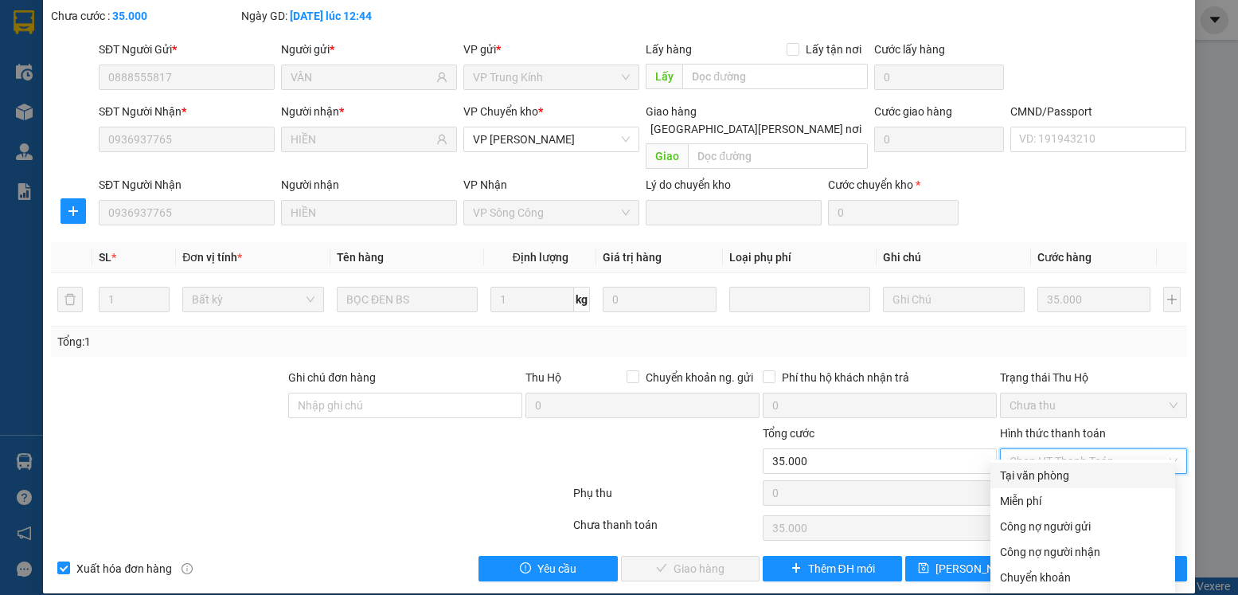
click at [1055, 476] on div "Tại văn phòng" at bounding box center [1083, 476] width 166 height 18
type input "0"
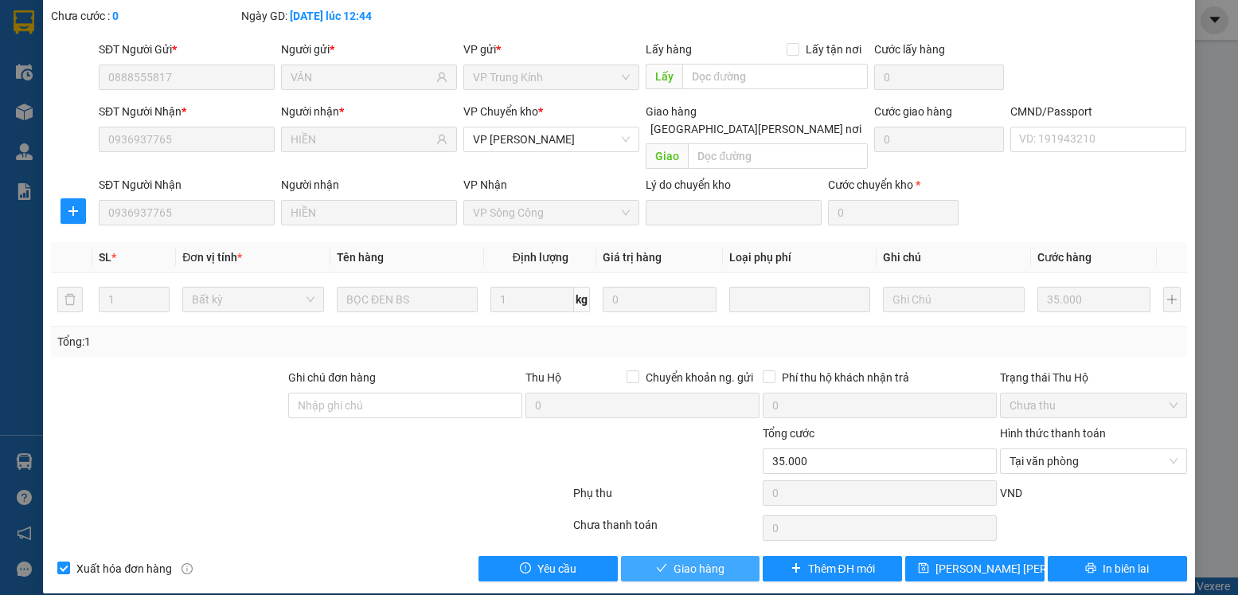
click at [656, 562] on icon "check" at bounding box center [661, 567] width 11 height 11
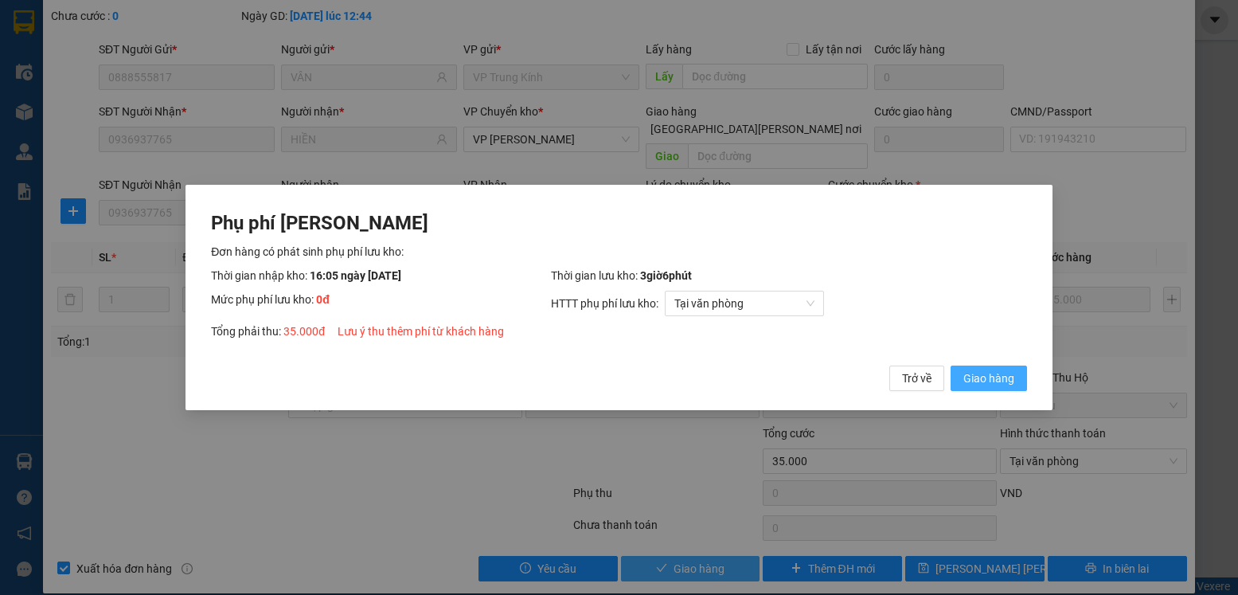
click at [970, 369] on button "Giao hàng" at bounding box center [989, 378] width 76 height 25
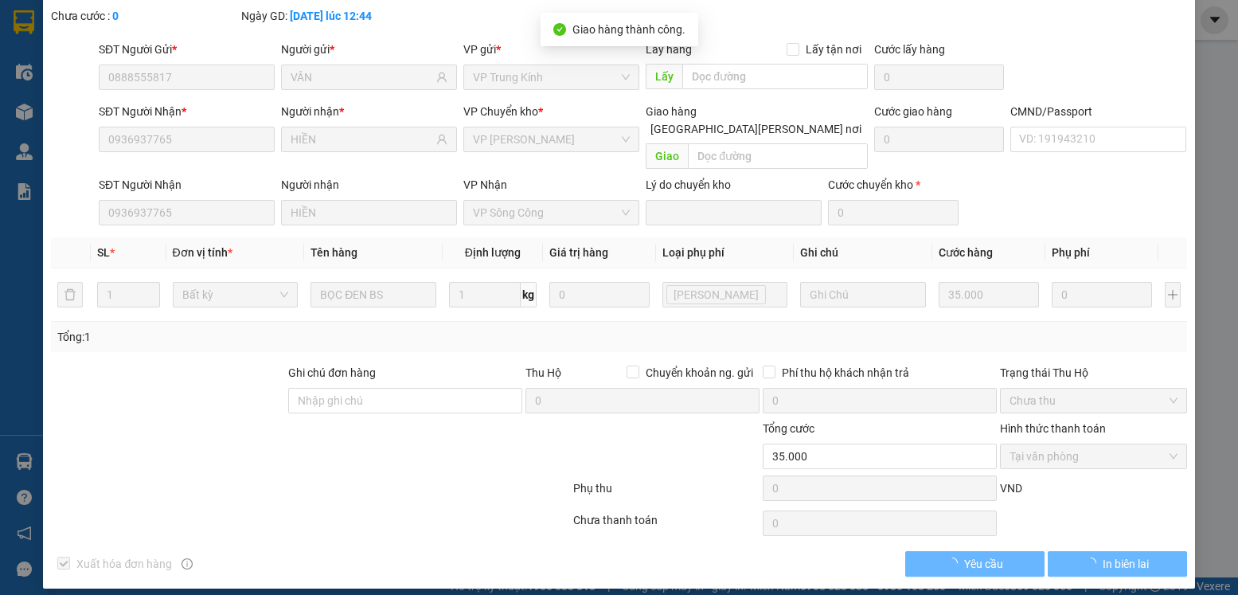
scroll to position [0, 0]
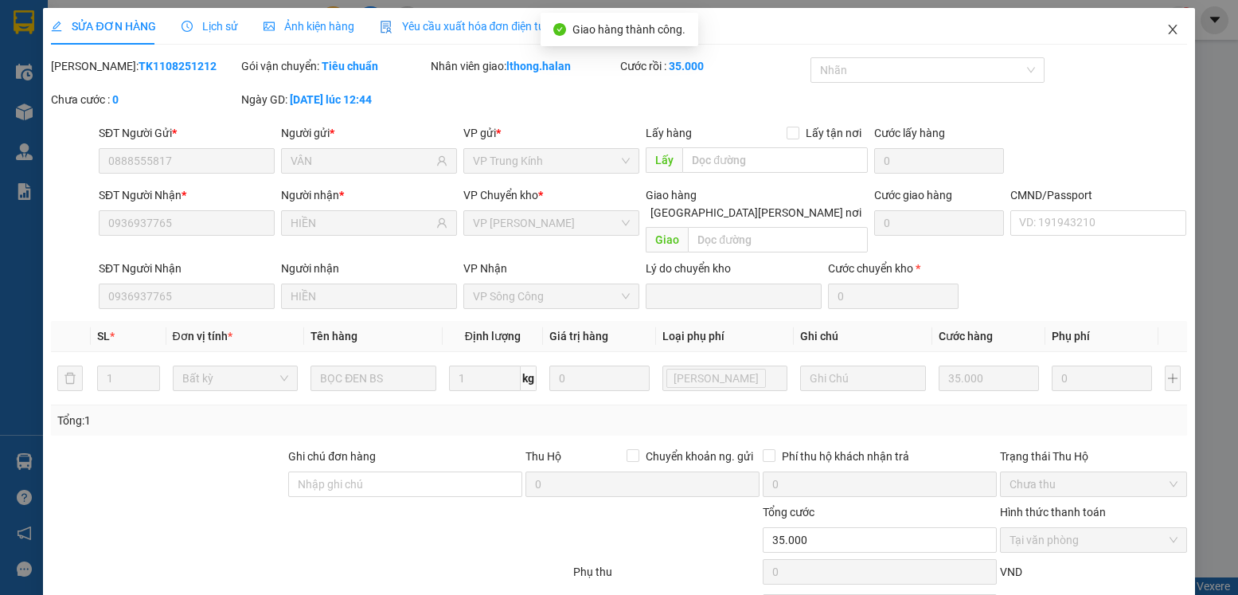
click at [1168, 29] on icon "close" at bounding box center [1172, 30] width 9 height 10
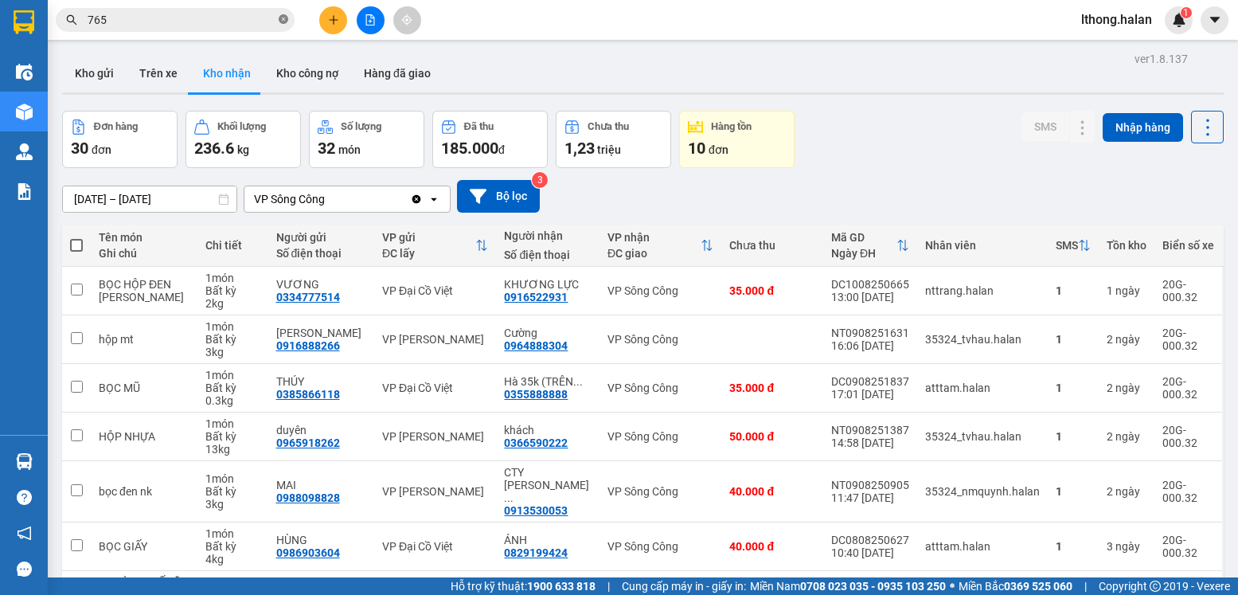
click at [286, 19] on icon "close-circle" at bounding box center [284, 19] width 10 height 10
click at [93, 71] on button "Kho gửi" at bounding box center [94, 73] width 65 height 38
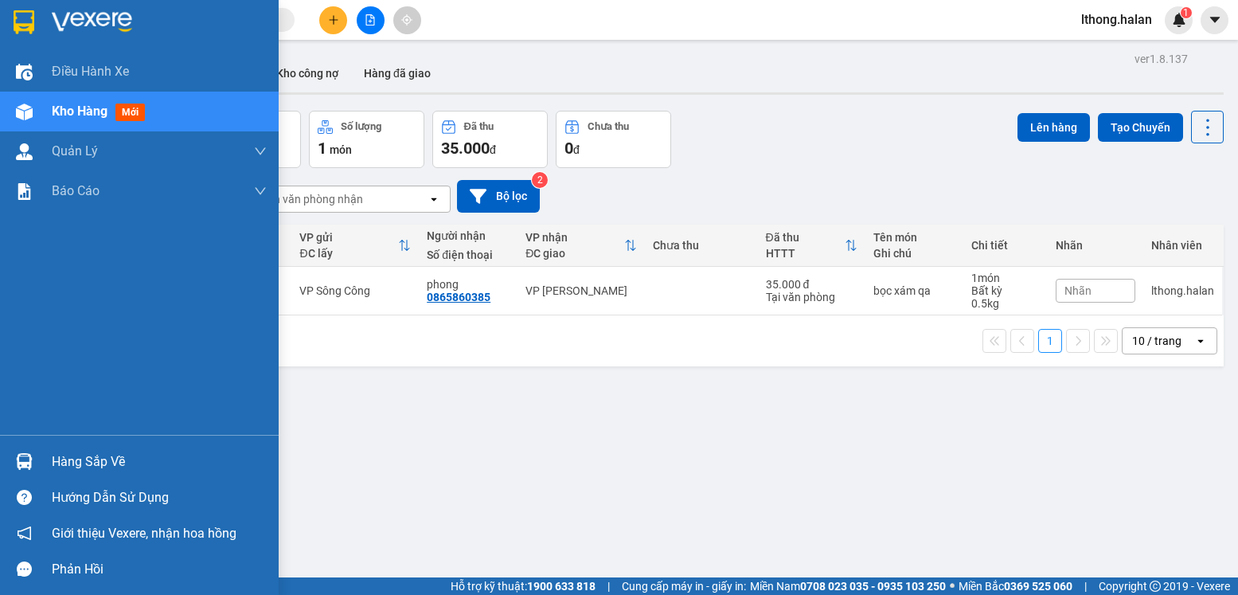
click at [93, 468] on div "Hàng sắp về" at bounding box center [159, 462] width 215 height 24
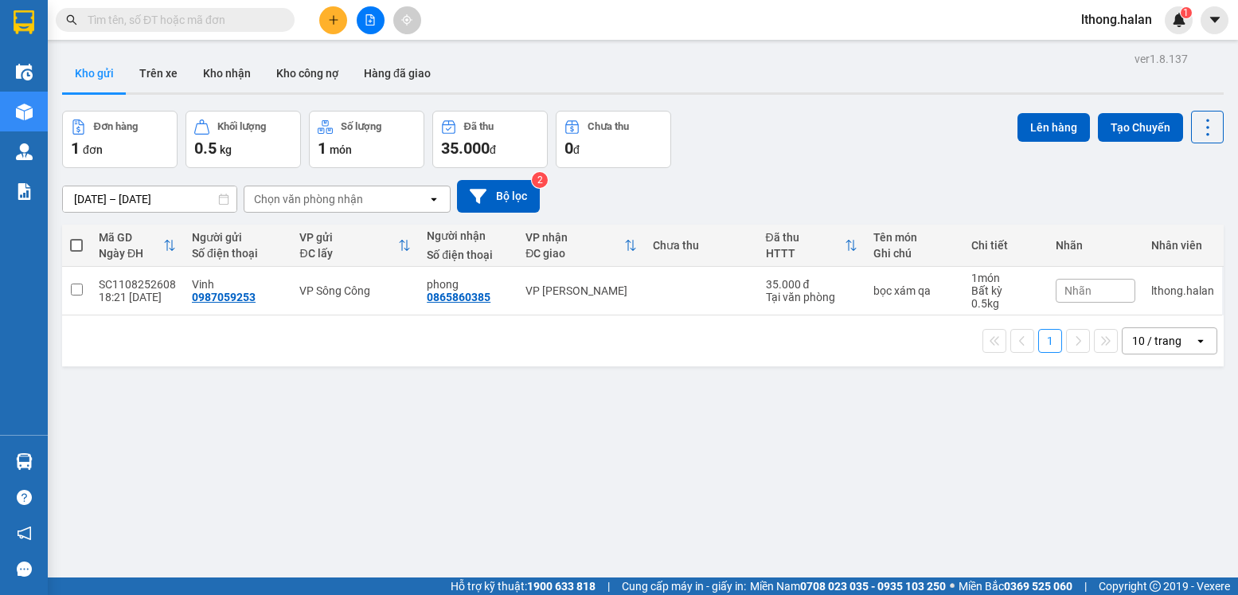
click at [292, 332] on section "Kết quả tìm kiếm ( 4372 ) Bộ lọc Mã ĐH Trạng thái Món hàng Thu hộ Tổng cước Chư…" at bounding box center [619, 297] width 1238 height 595
click at [228, 22] on input "text" at bounding box center [182, 20] width 188 height 18
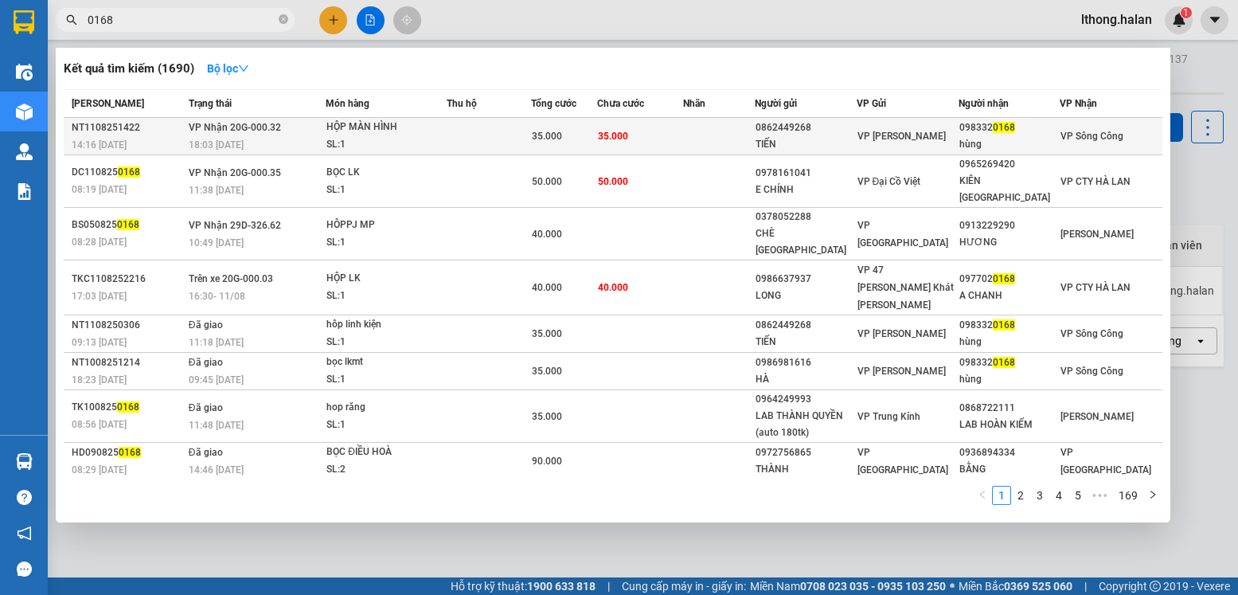
type input "0168"
click at [683, 138] on td "35.000" at bounding box center [640, 136] width 86 height 37
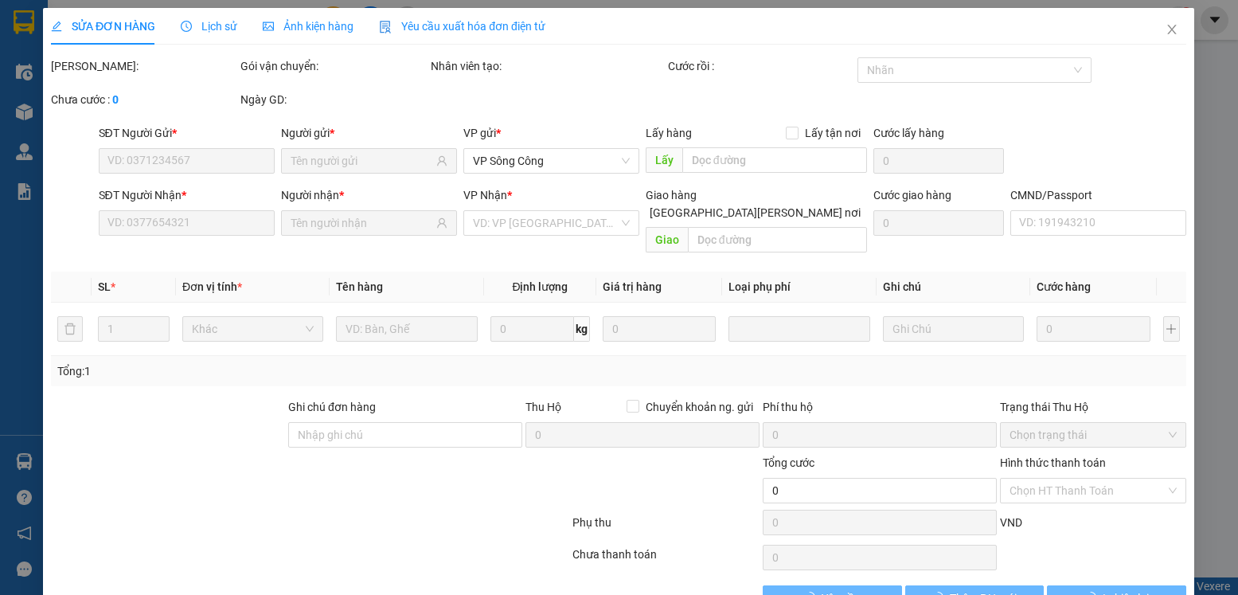
type input "0862449268"
type input "TIẾN"
type input "0983320168"
type input "hùng"
type input "35.000"
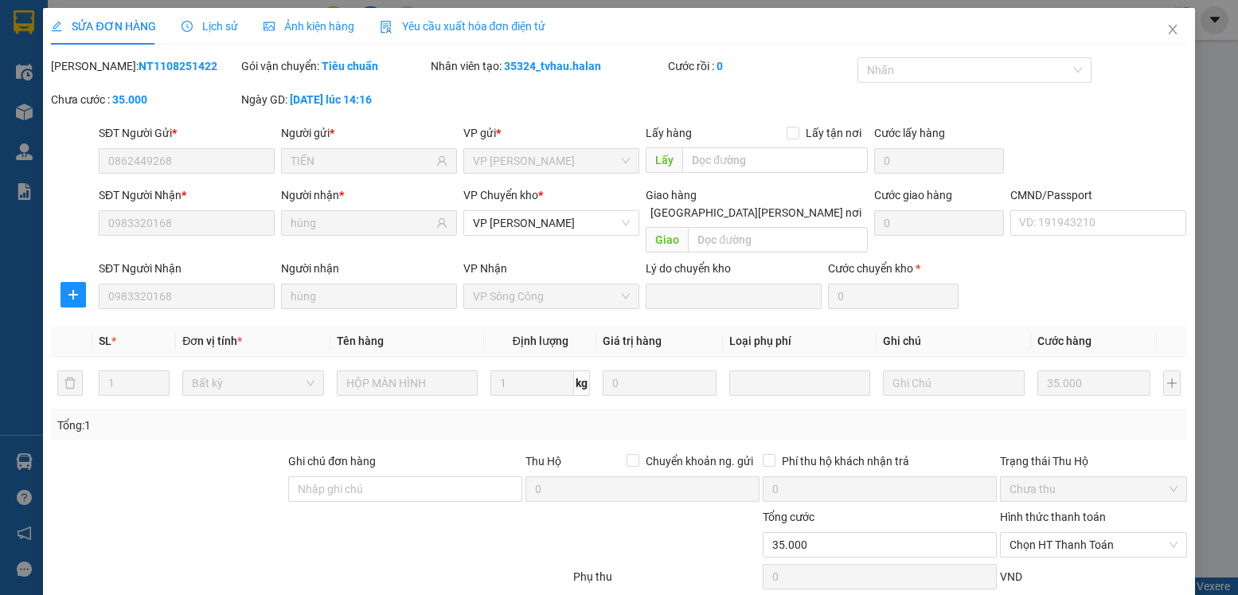
scroll to position [84, 0]
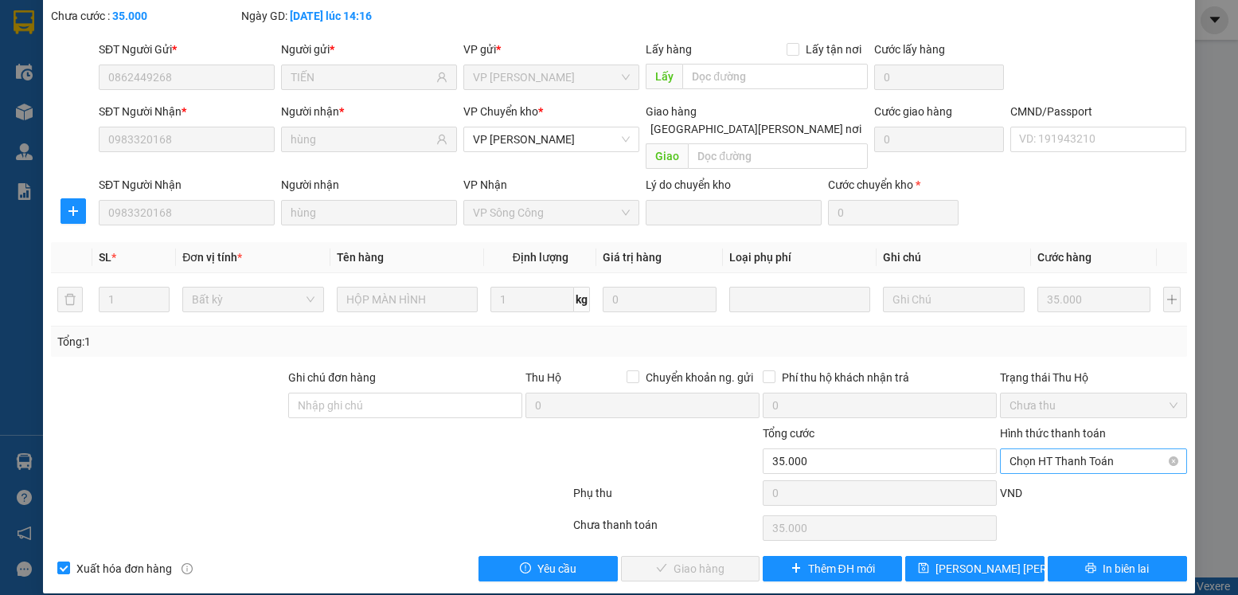
click at [1104, 449] on span "Chọn HT Thanh Toán" at bounding box center [1093, 461] width 167 height 24
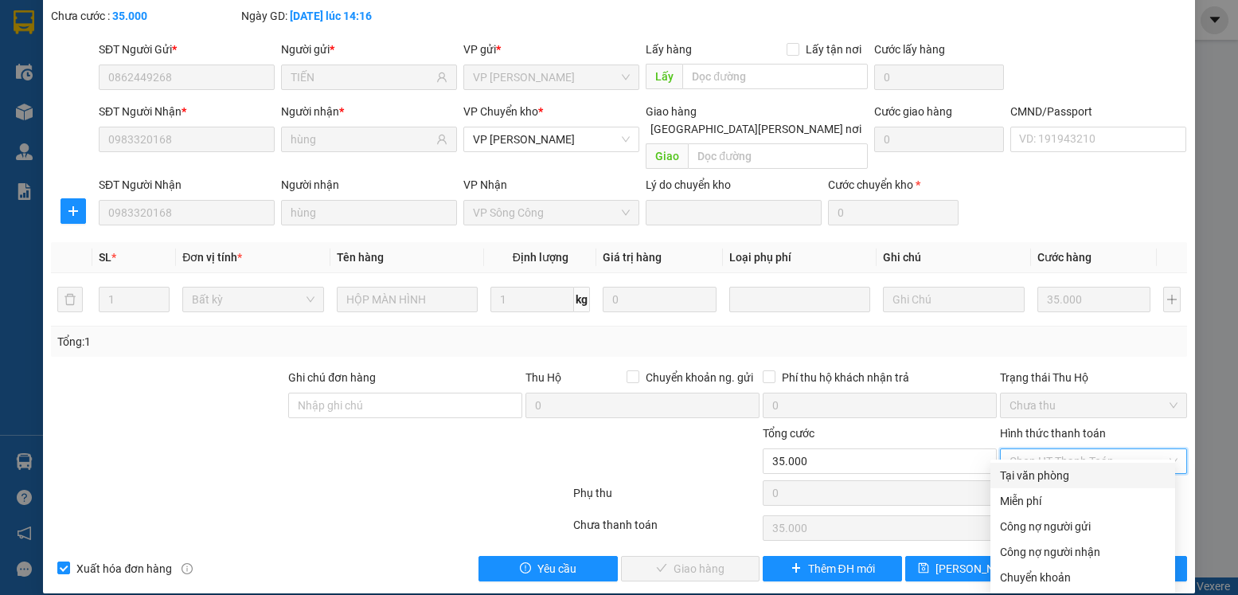
click at [1034, 478] on div "Tại văn phòng" at bounding box center [1083, 476] width 166 height 18
type input "0"
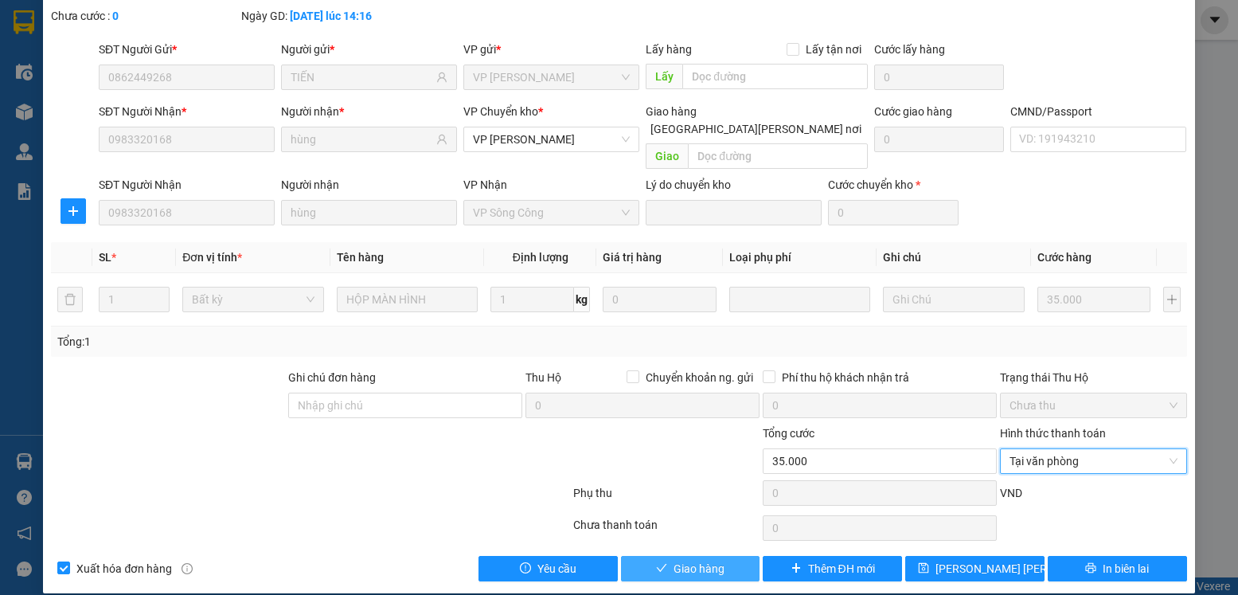
click at [676, 560] on span "Giao hàng" at bounding box center [699, 569] width 51 height 18
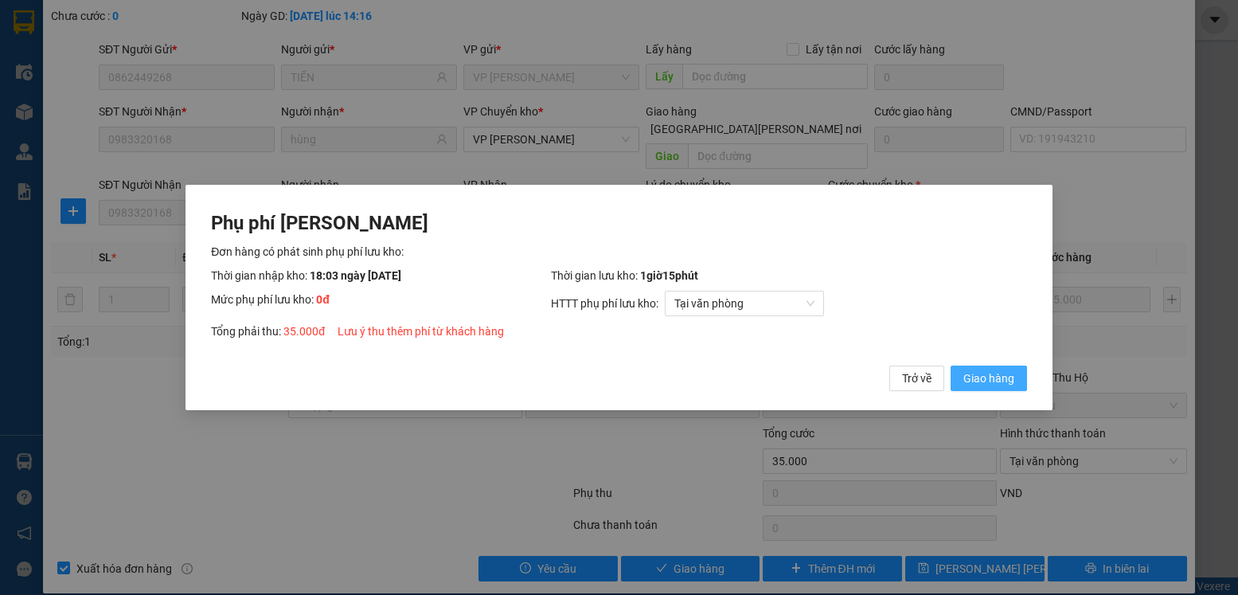
click at [968, 377] on span "Giao hàng" at bounding box center [989, 379] width 51 height 18
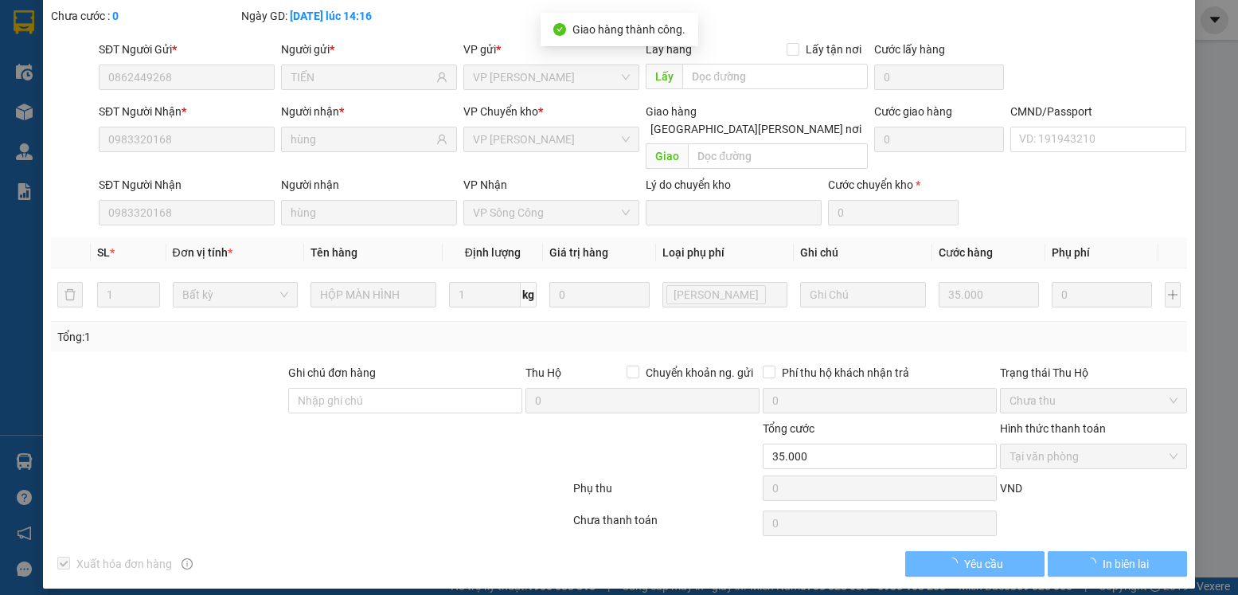
scroll to position [0, 0]
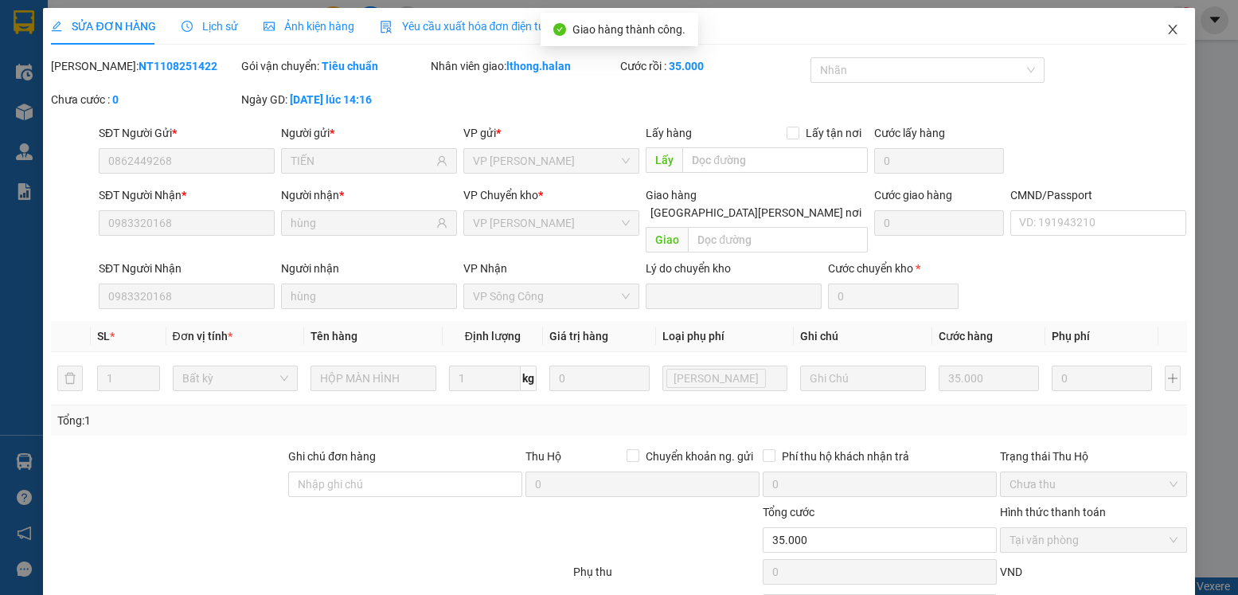
click at [1168, 32] on icon "close" at bounding box center [1172, 30] width 9 height 10
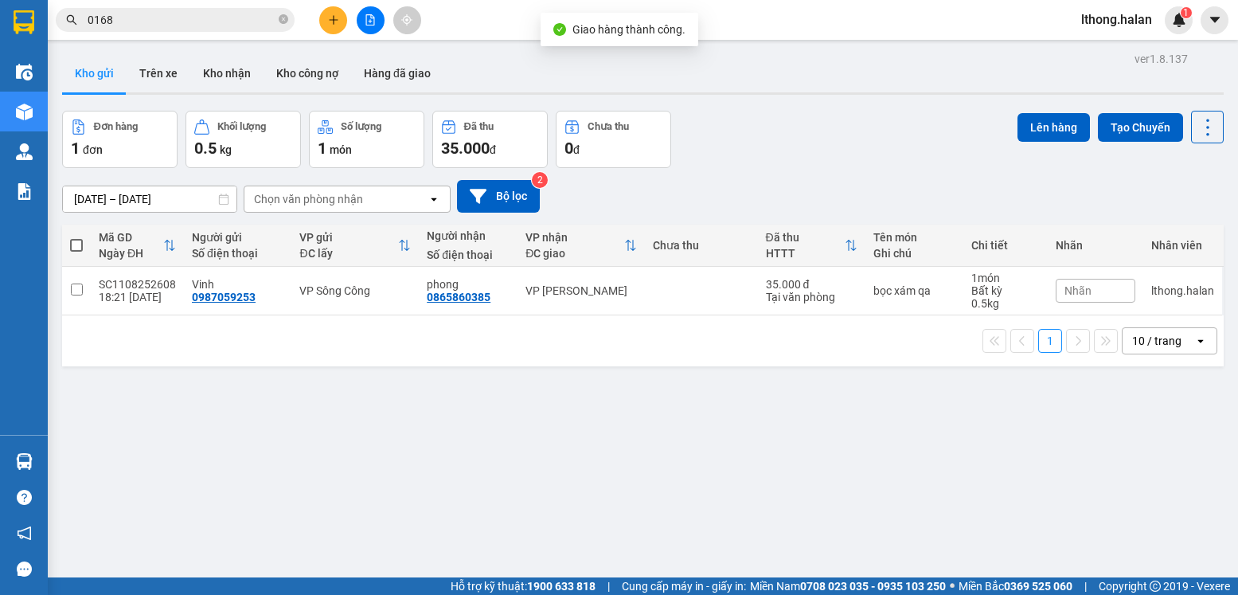
click at [233, 18] on input "0168" at bounding box center [182, 20] width 188 height 18
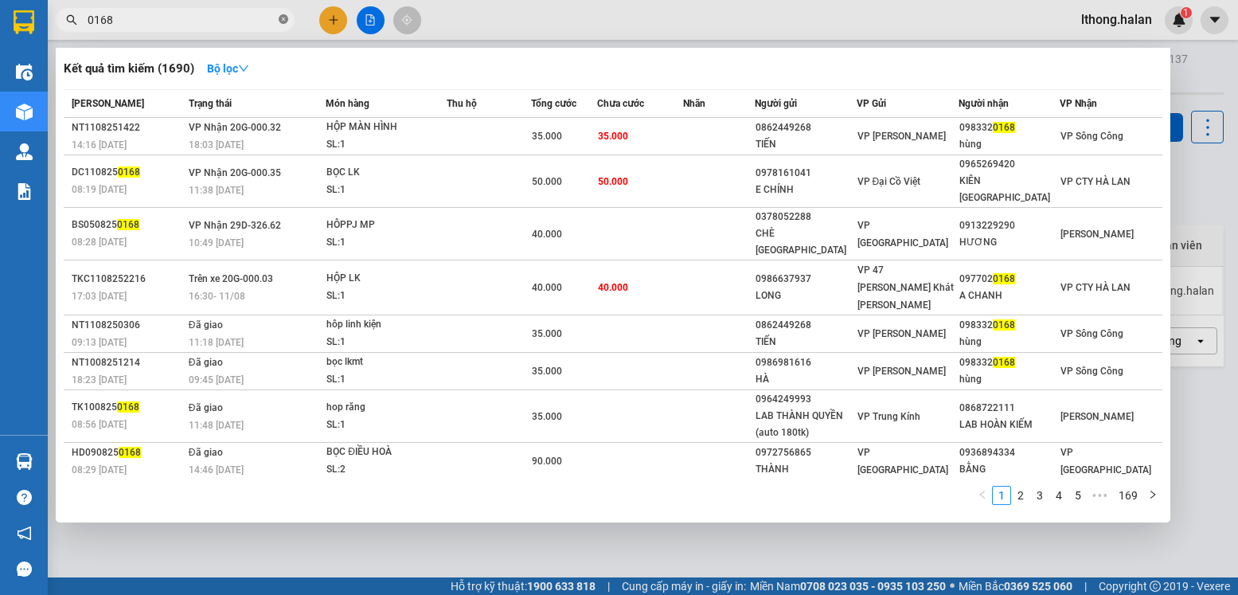
click at [284, 18] on icon "close-circle" at bounding box center [284, 19] width 10 height 10
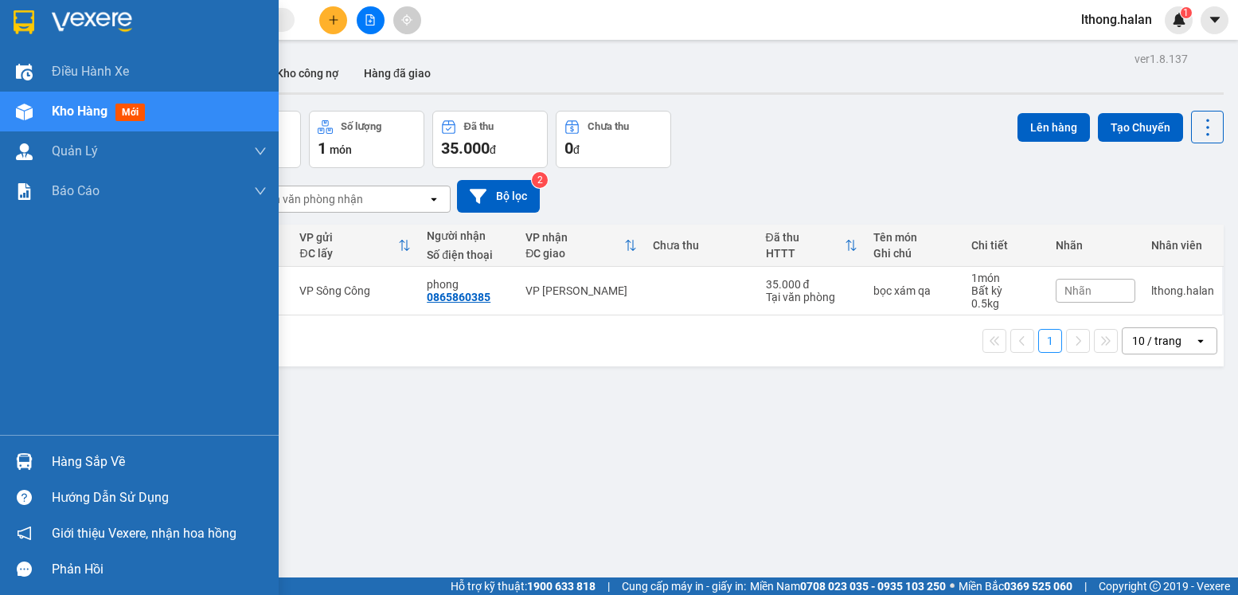
click at [83, 468] on div "Hàng sắp về" at bounding box center [159, 462] width 215 height 24
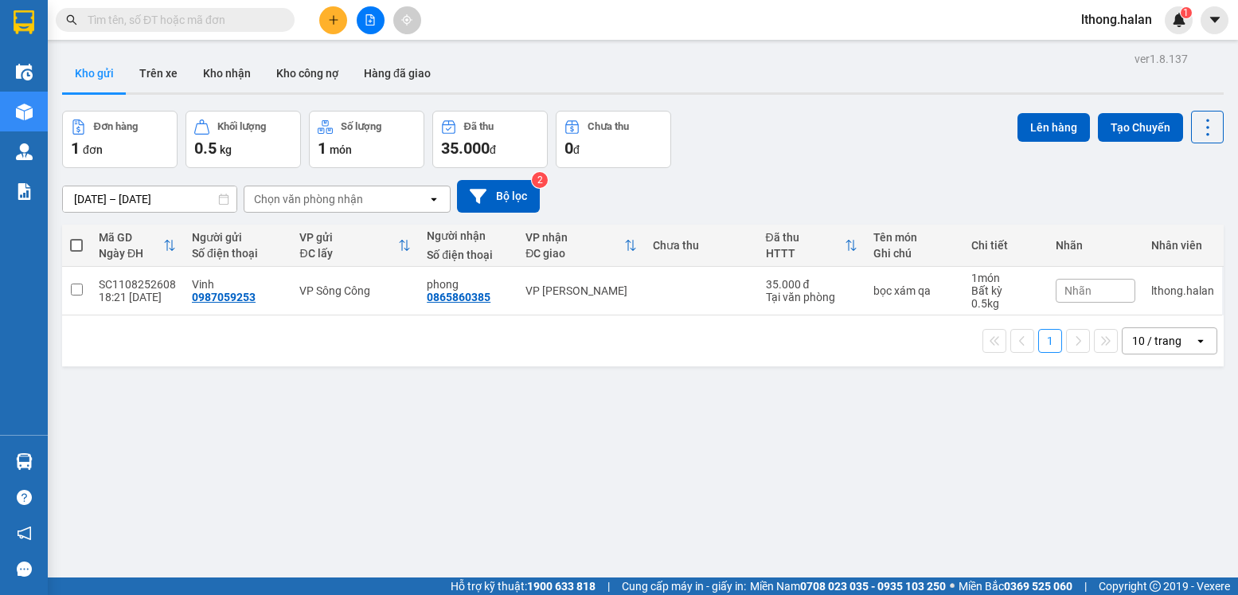
click at [319, 338] on section "Kết quả tìm kiếm ( 1690 ) Bộ lọc Mã ĐH Trạng thái Món hàng Thu hộ Tổng cước Chư…" at bounding box center [619, 297] width 1238 height 595
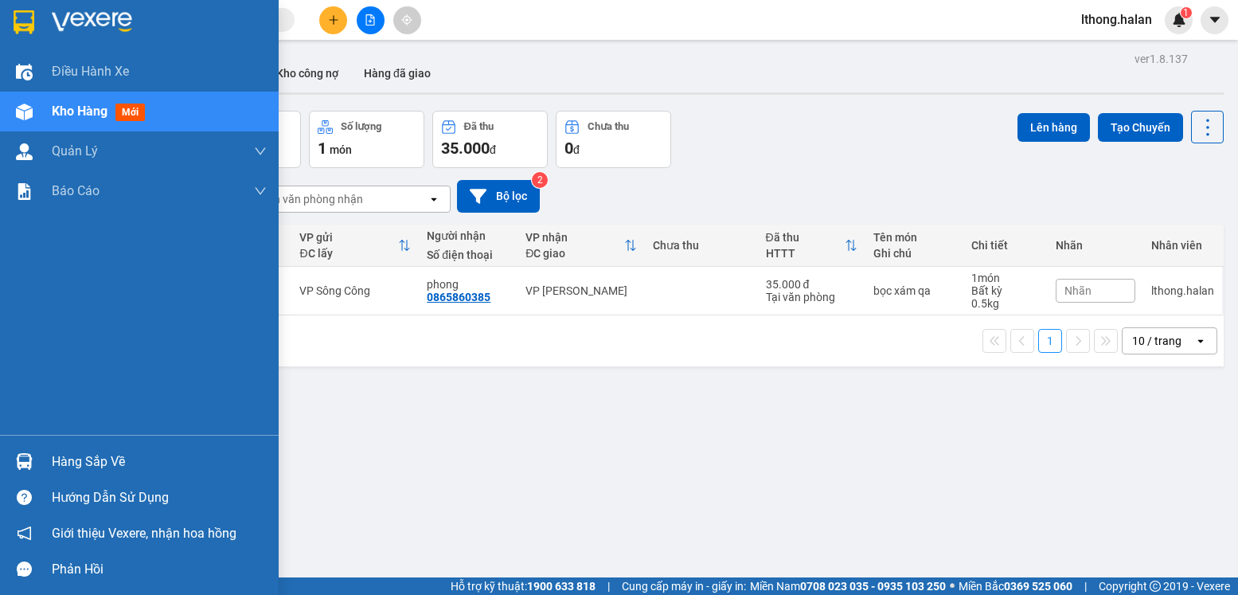
click at [68, 462] on div "Hàng sắp về" at bounding box center [159, 462] width 215 height 24
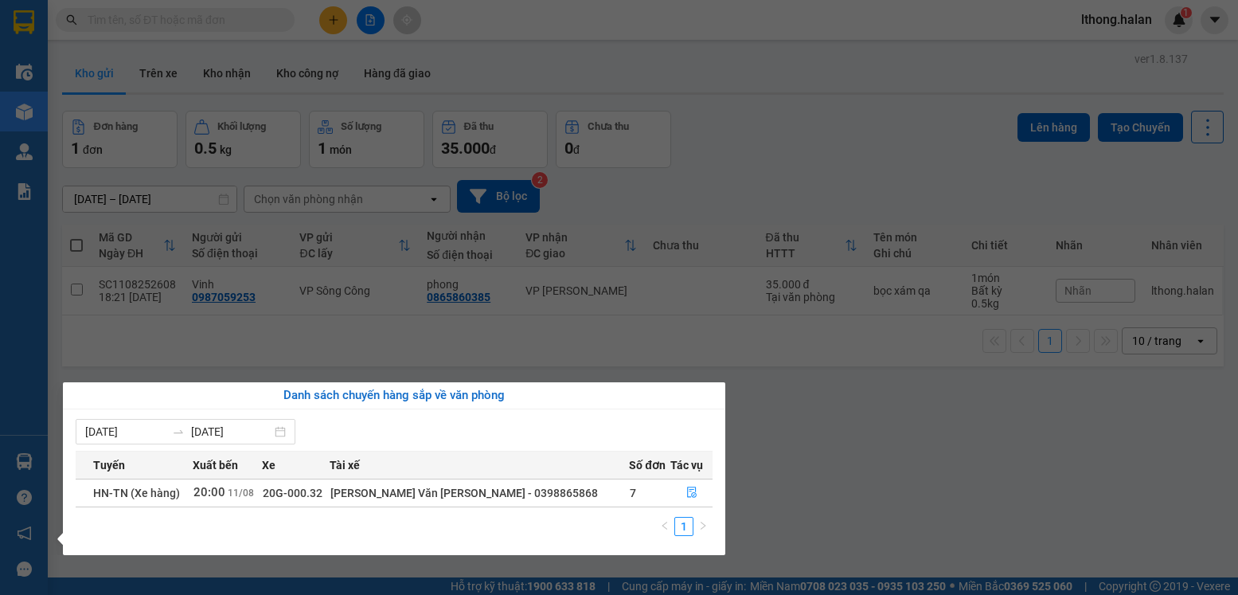
click at [821, 471] on section "Kết quả tìm kiếm ( 1690 ) Bộ lọc Mã ĐH Trạng thái Món hàng Thu hộ Tổng cước Chư…" at bounding box center [619, 297] width 1238 height 595
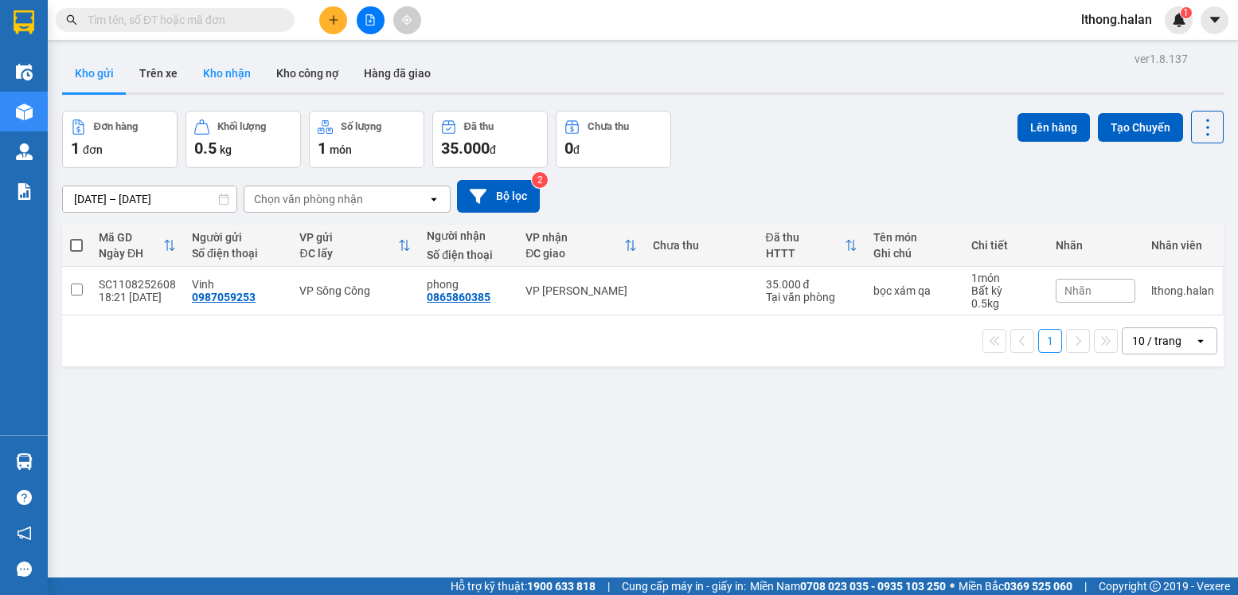
click at [217, 67] on button "Kho nhận" at bounding box center [226, 73] width 73 height 38
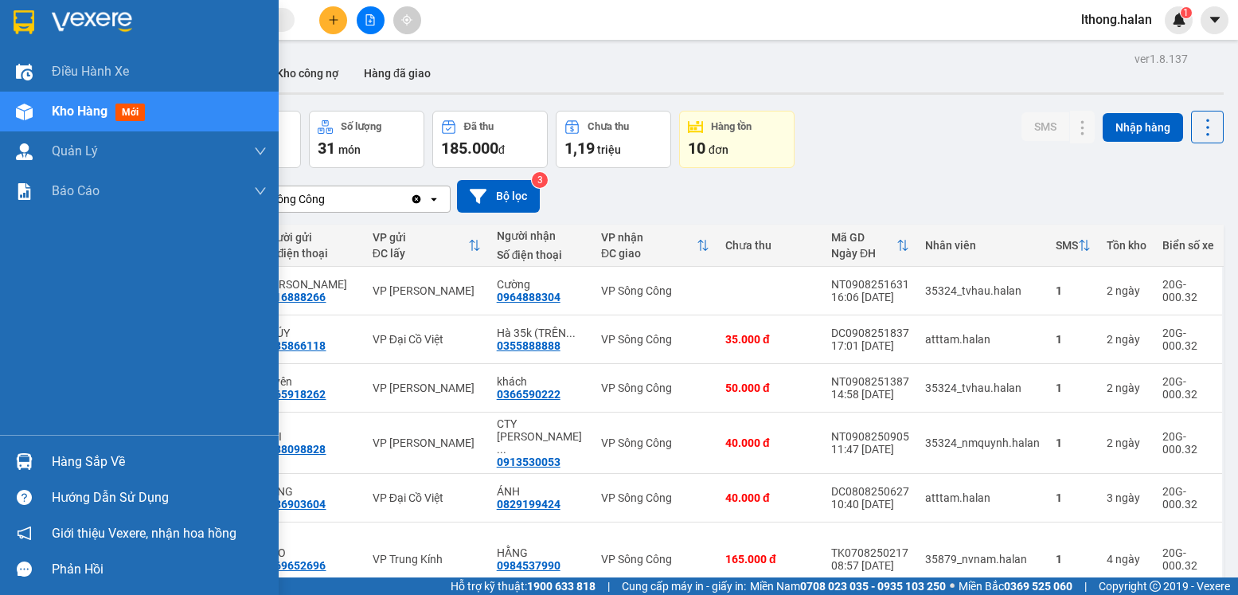
click at [74, 474] on div "Hàng sắp về" at bounding box center [139, 462] width 279 height 36
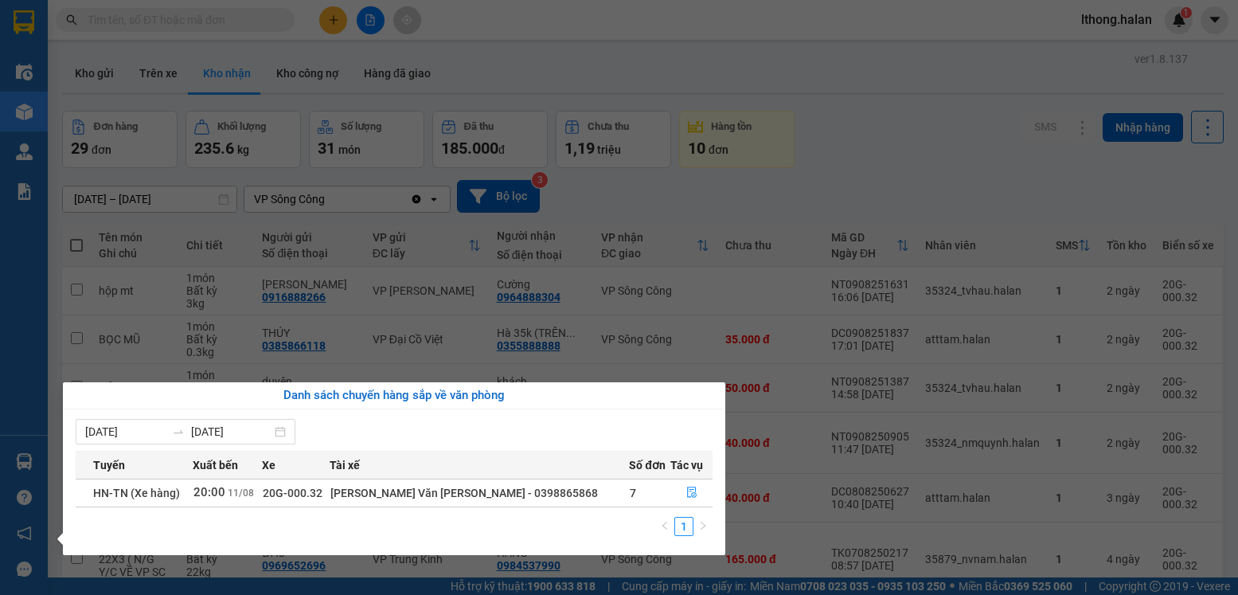
click at [855, 180] on section "Kết quả tìm kiếm ( 1690 ) Bộ lọc Mã ĐH Trạng thái Món hàng Thu hộ Tổng cước Chư…" at bounding box center [619, 297] width 1238 height 595
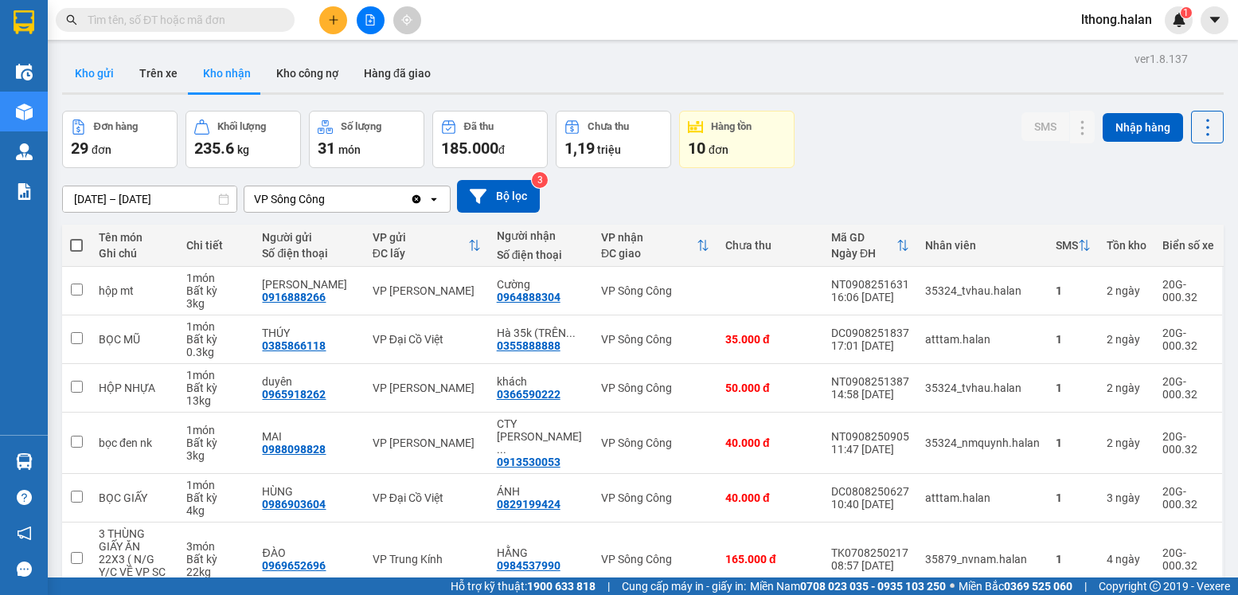
click at [81, 73] on button "Kho gửi" at bounding box center [94, 73] width 65 height 38
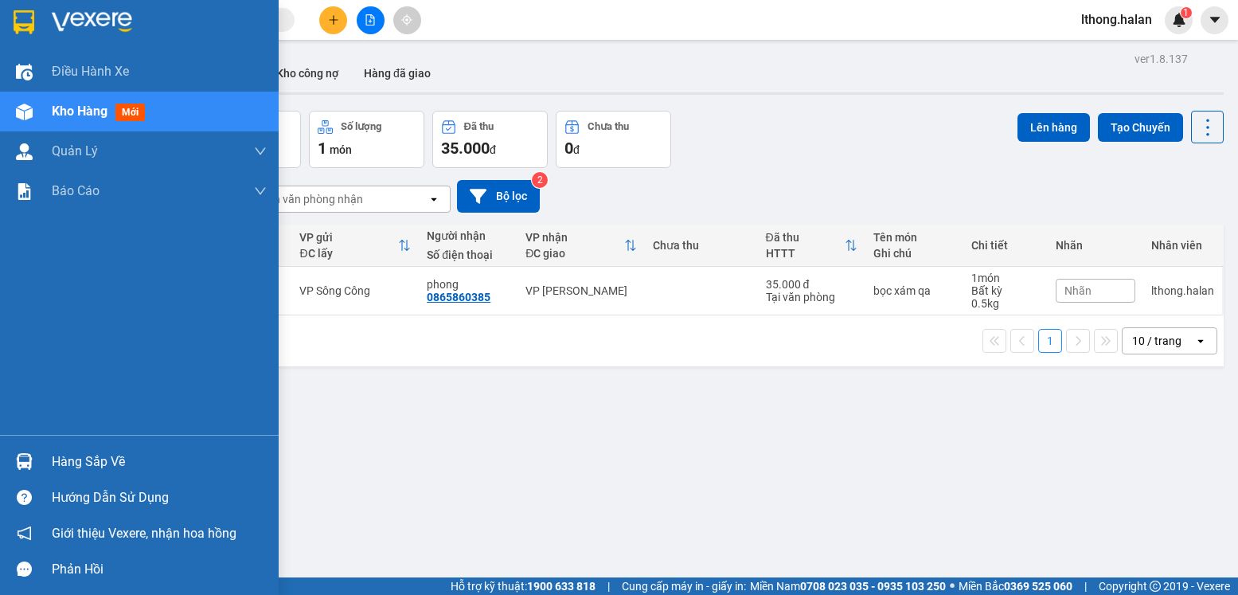
click at [68, 468] on div "Hàng sắp về" at bounding box center [159, 462] width 215 height 24
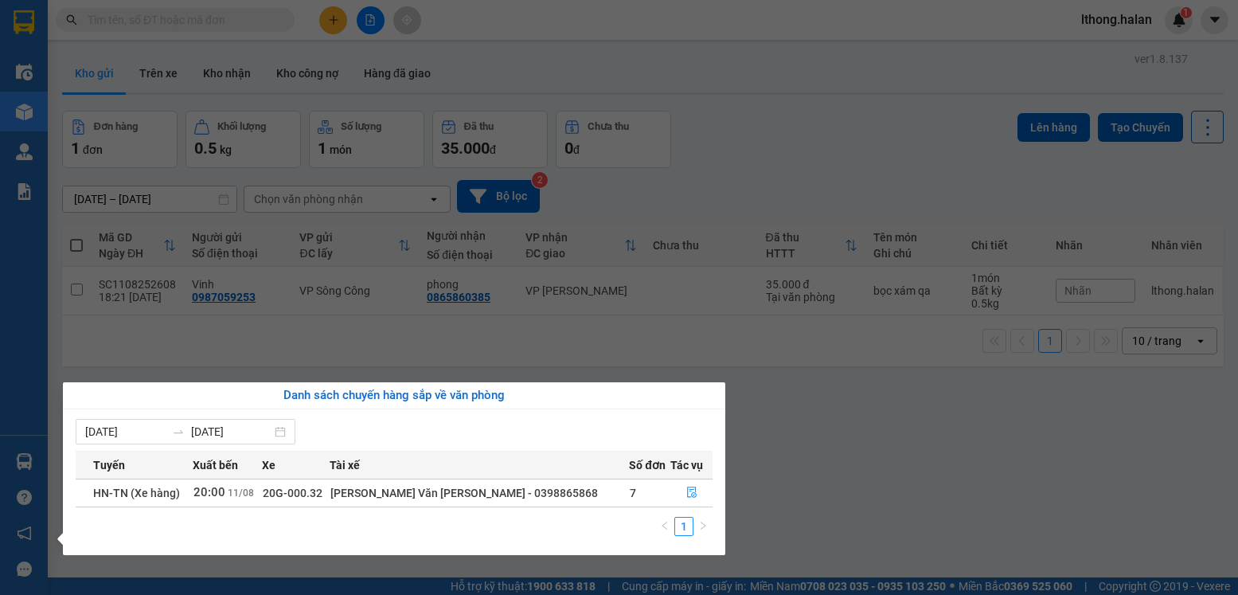
click at [857, 443] on section "Kết quả tìm kiếm ( 1690 ) Bộ lọc Mã ĐH Trạng thái Món hàng Thu hộ Tổng cước Chư…" at bounding box center [619, 297] width 1238 height 595
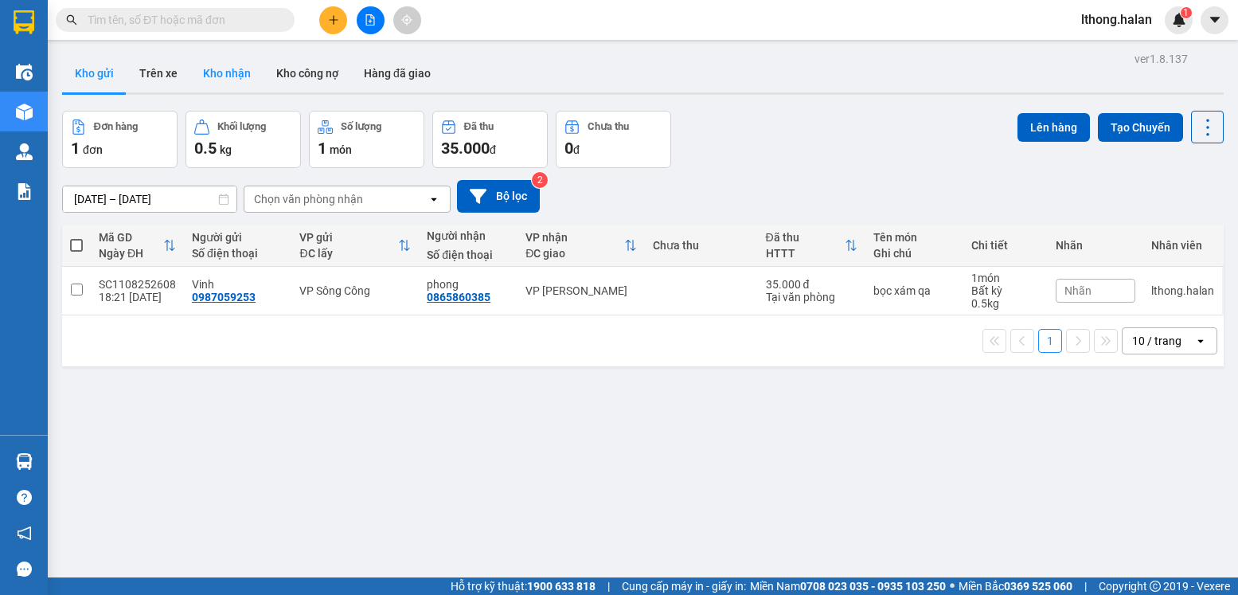
click at [225, 76] on button "Kho nhận" at bounding box center [226, 73] width 73 height 38
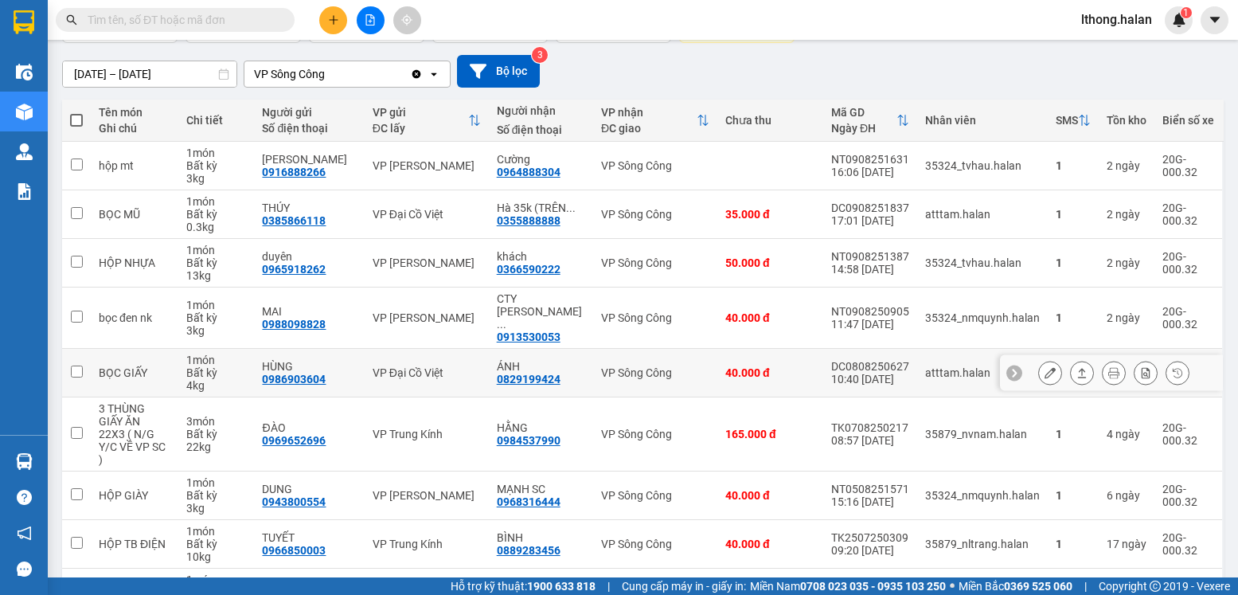
scroll to position [205, 0]
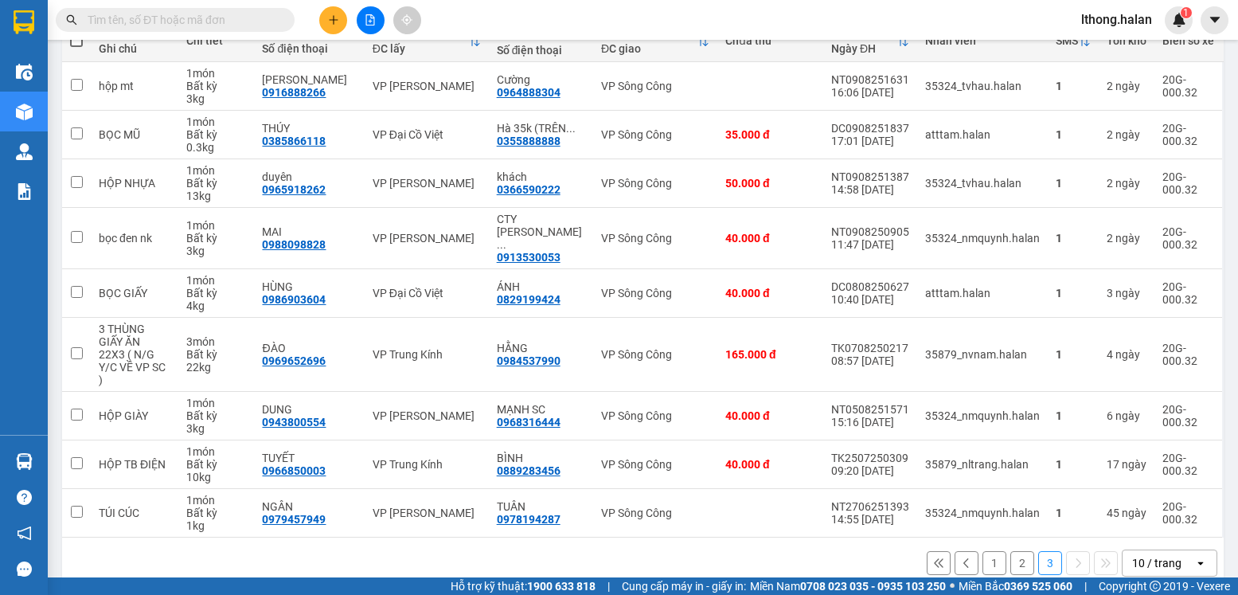
click at [983, 551] on button "1" at bounding box center [995, 563] width 24 height 24
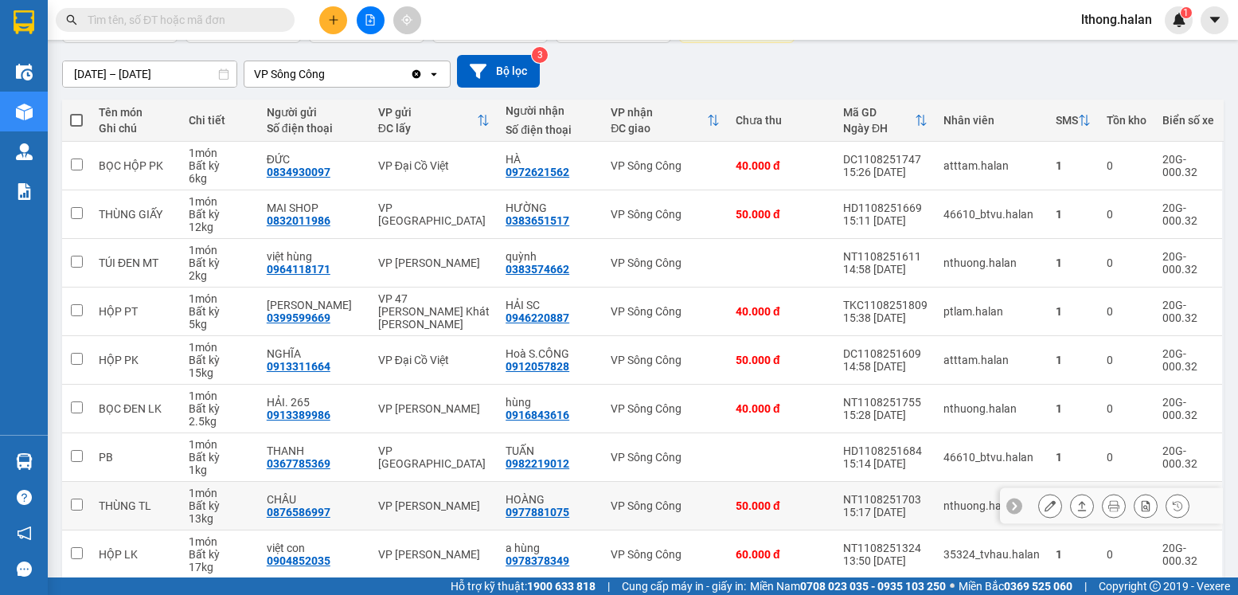
scroll to position [241, 0]
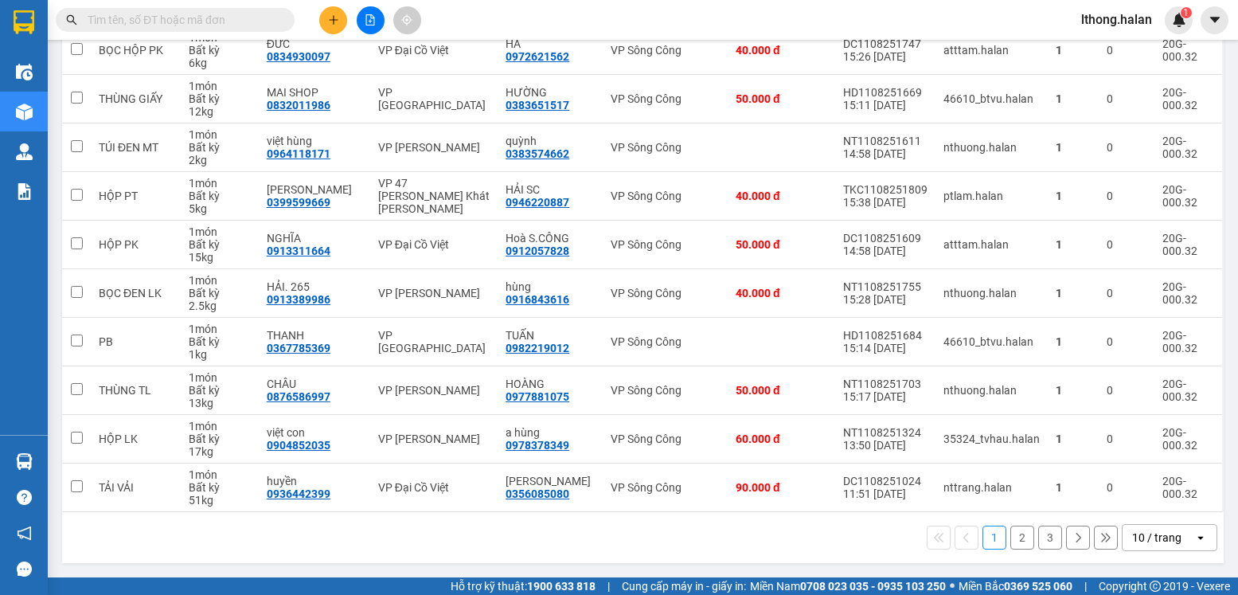
click at [1011, 539] on button "2" at bounding box center [1023, 538] width 24 height 24
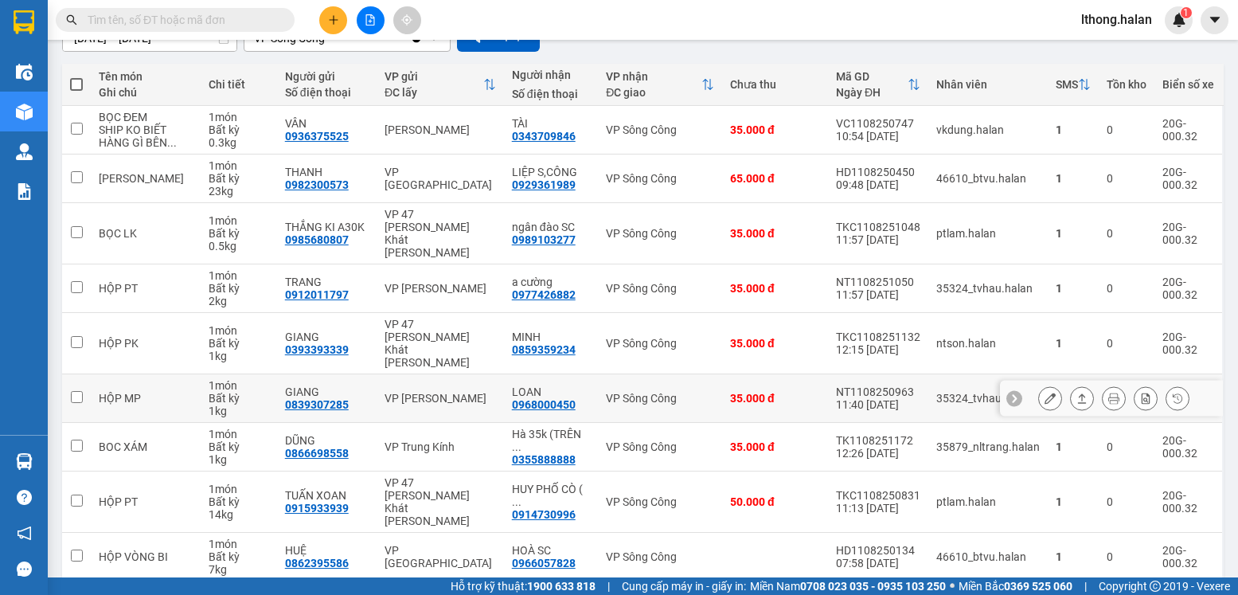
scroll to position [0, 0]
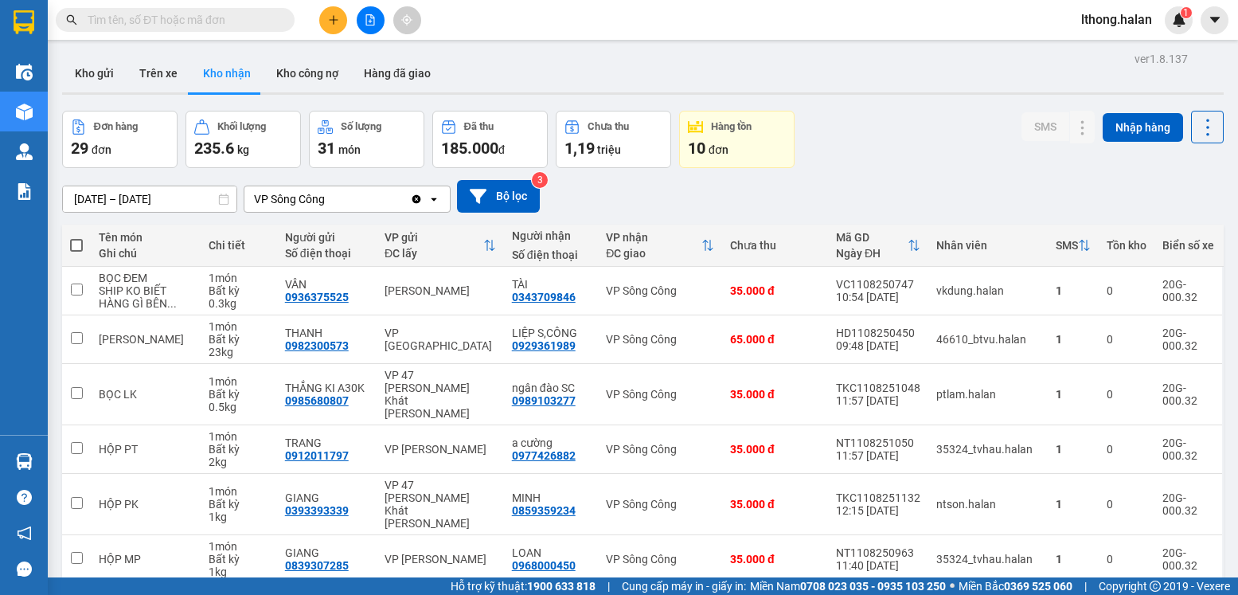
click at [251, 24] on input "text" at bounding box center [182, 20] width 188 height 18
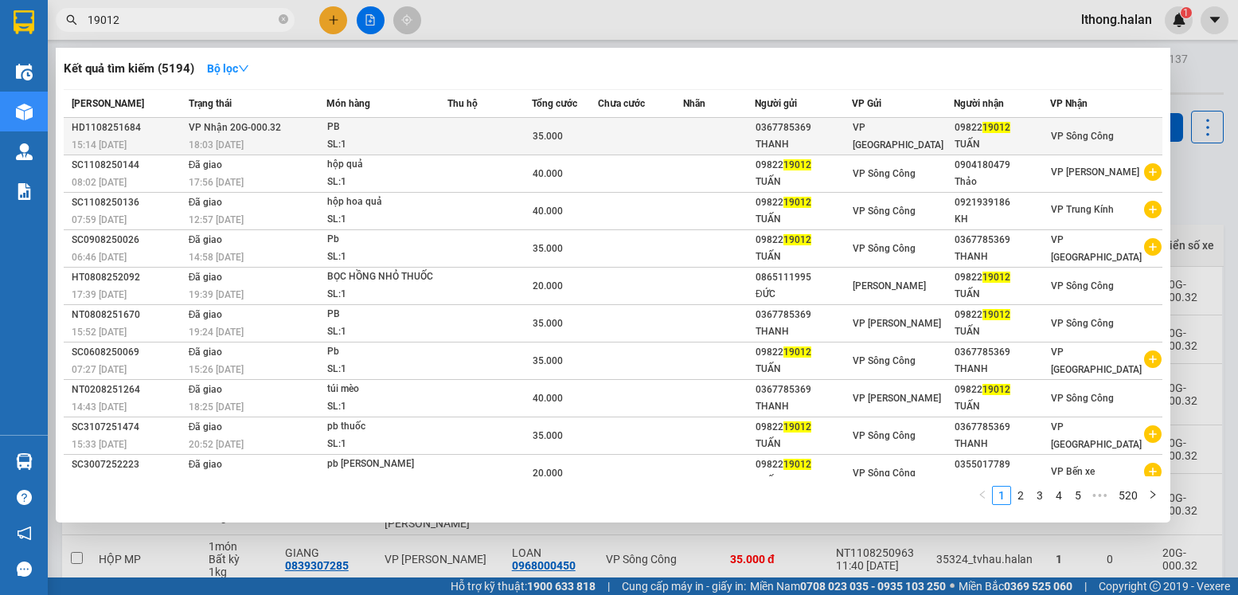
type input "19012"
click at [663, 132] on td at bounding box center [640, 136] width 85 height 37
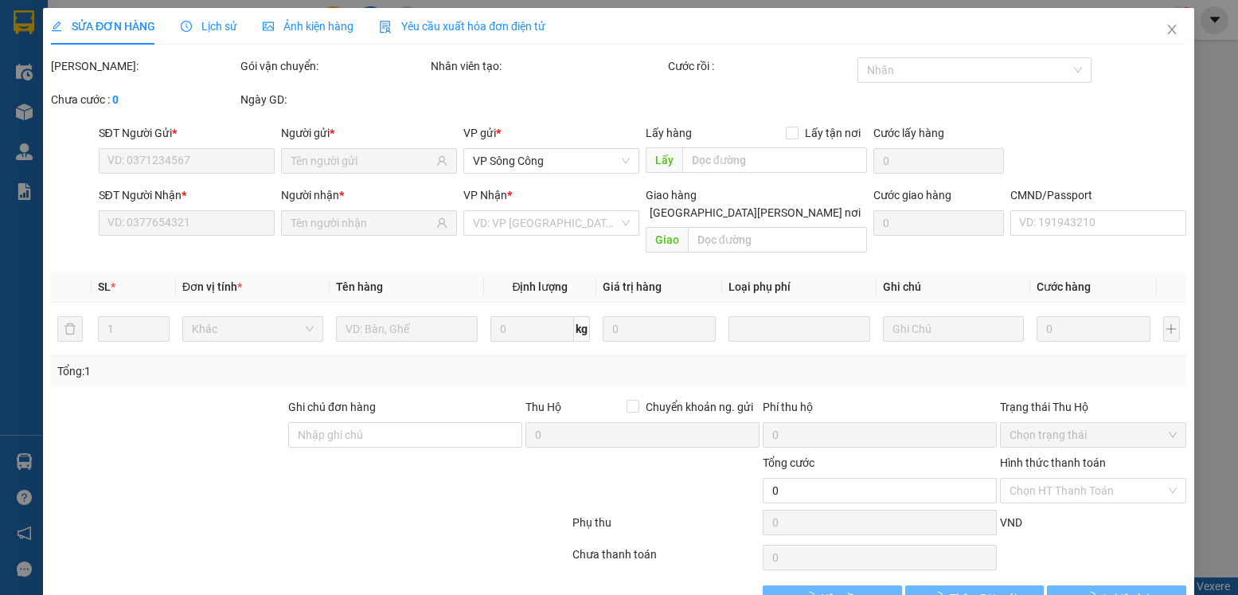
type input "0367785369"
type input "THANH"
type input "0982219012"
type input "TUẤN"
type input "35.000"
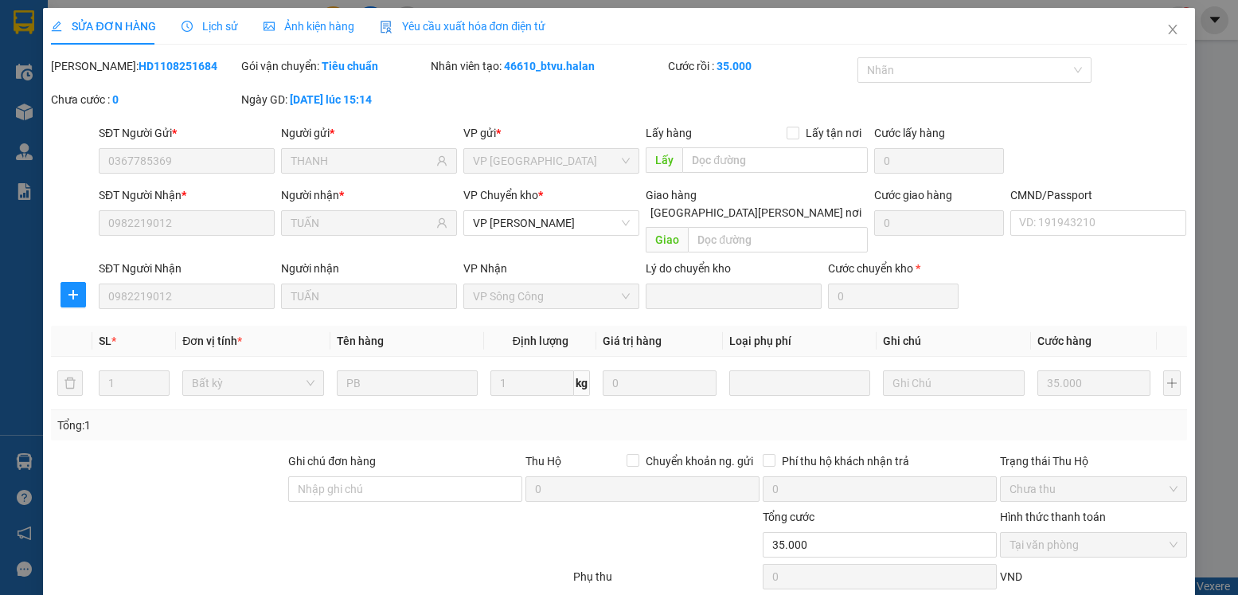
scroll to position [84, 0]
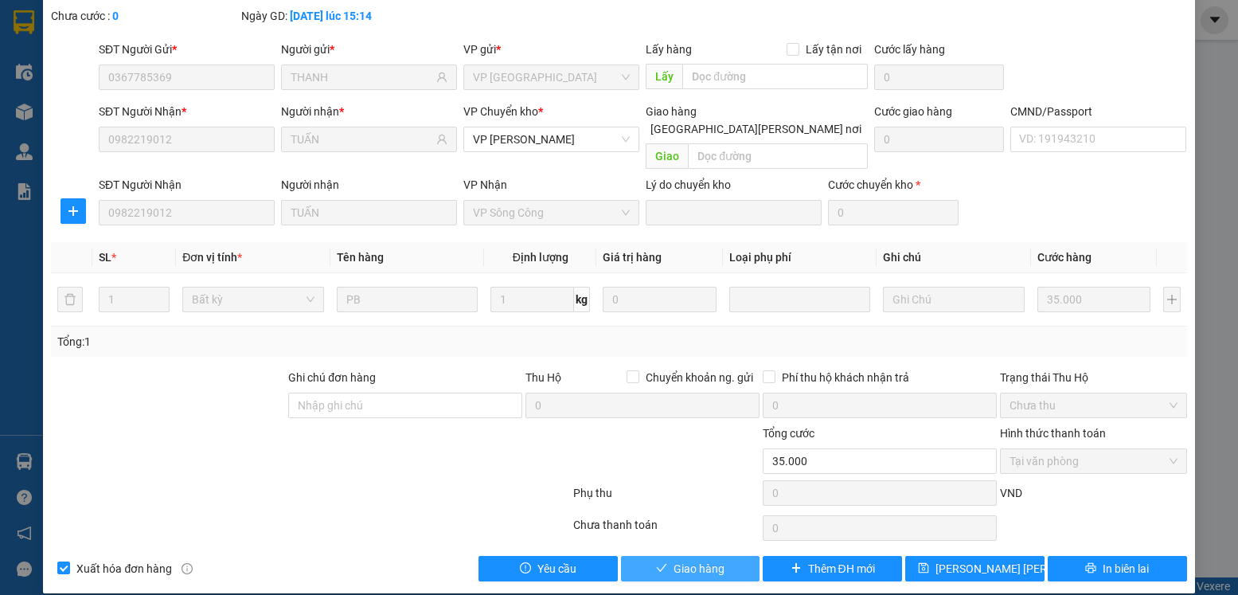
click at [719, 556] on button "Giao hàng" at bounding box center [690, 568] width 139 height 25
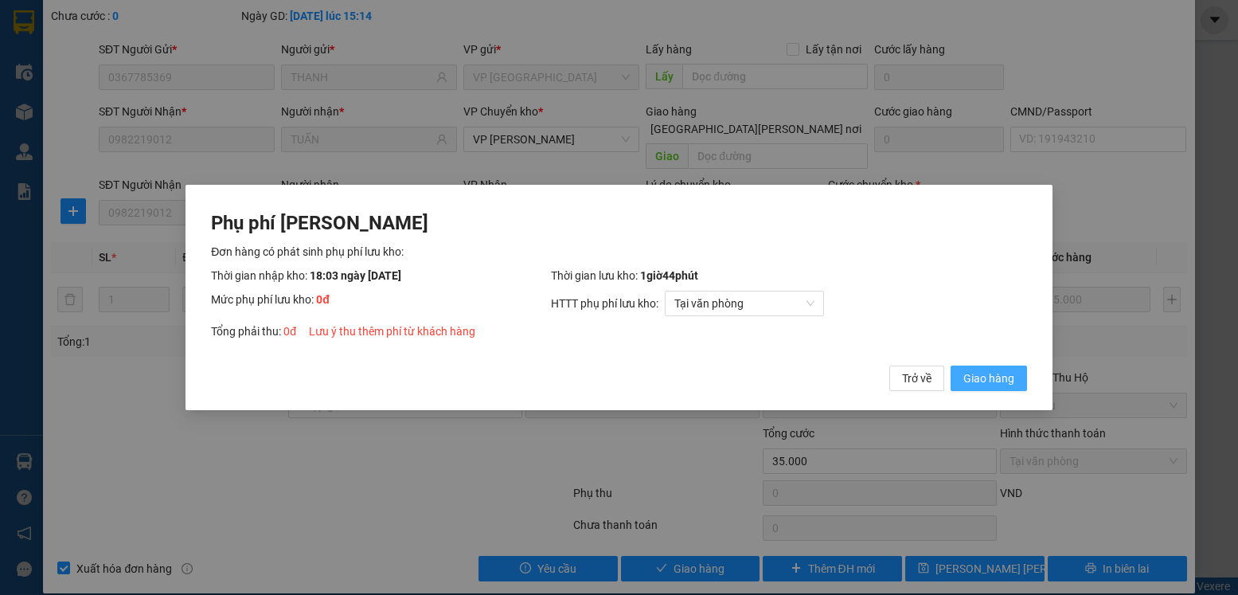
click at [990, 375] on span "Giao hàng" at bounding box center [989, 379] width 51 height 18
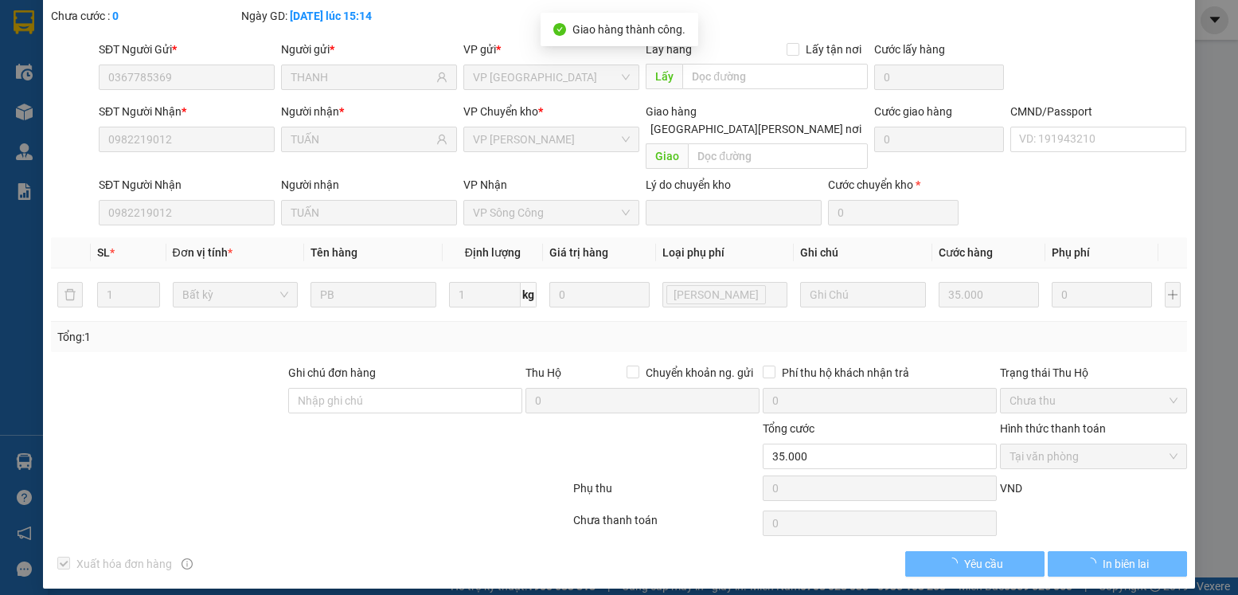
scroll to position [0, 0]
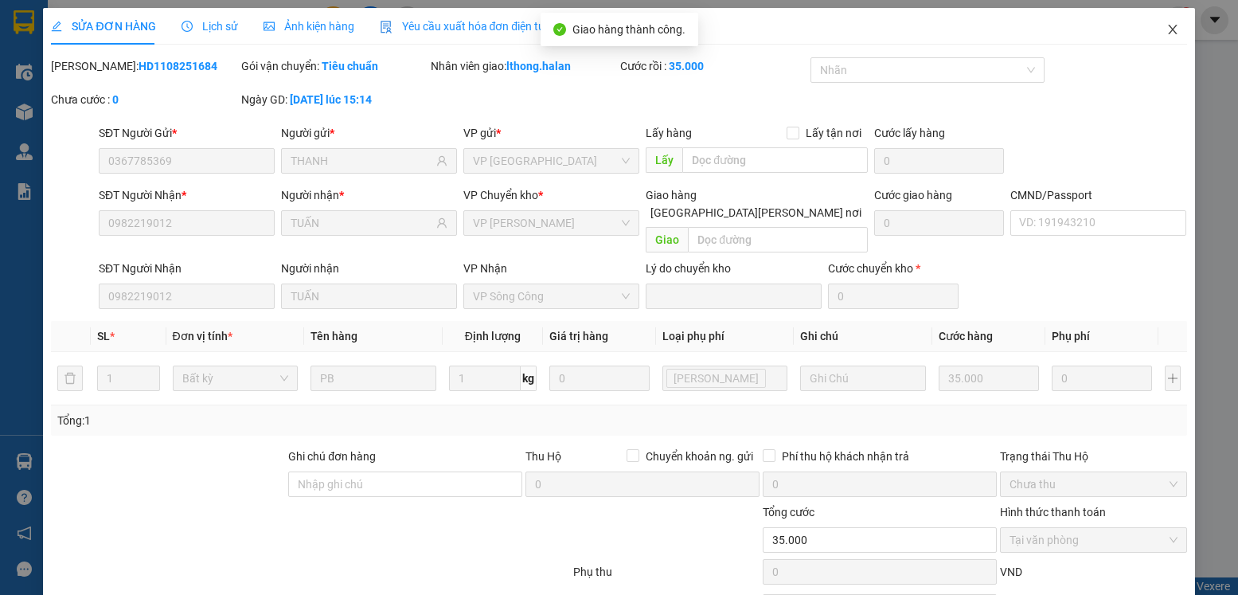
click at [1168, 32] on icon "close" at bounding box center [1172, 30] width 9 height 10
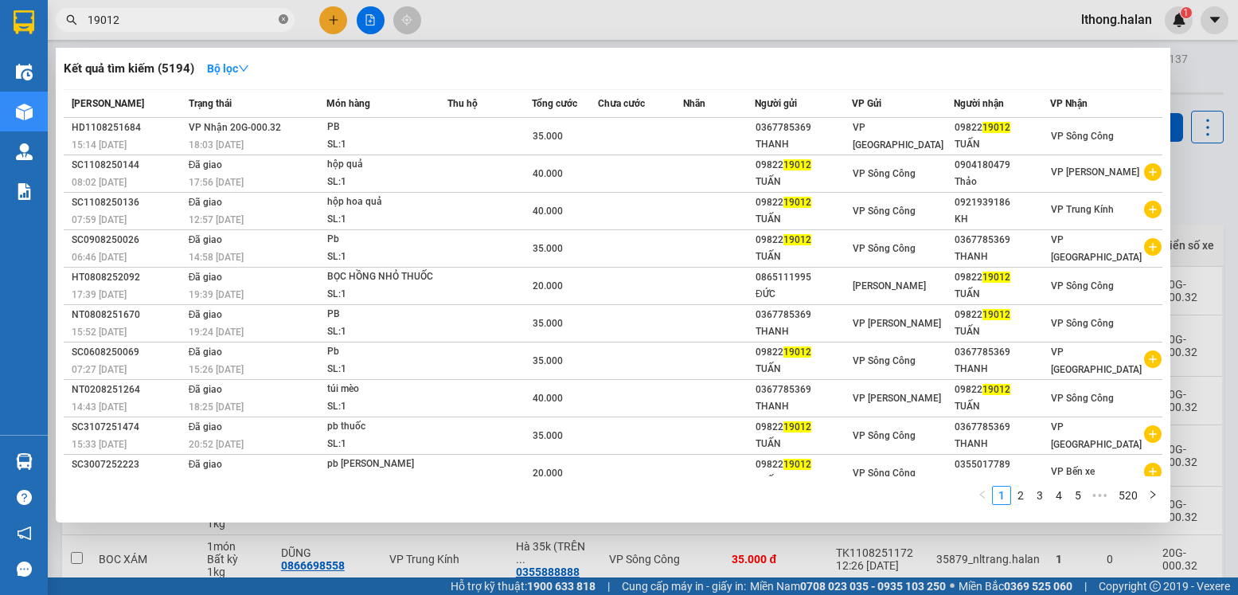
click at [284, 25] on span at bounding box center [284, 20] width 10 height 15
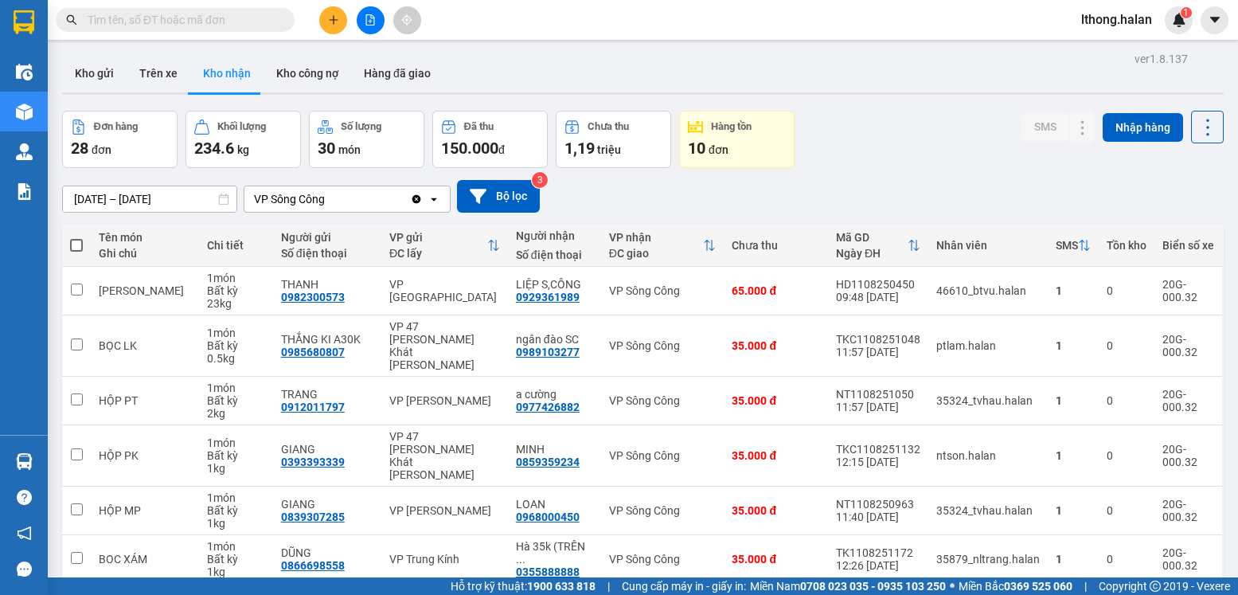
click at [336, 25] on icon "plus" at bounding box center [333, 19] width 11 height 11
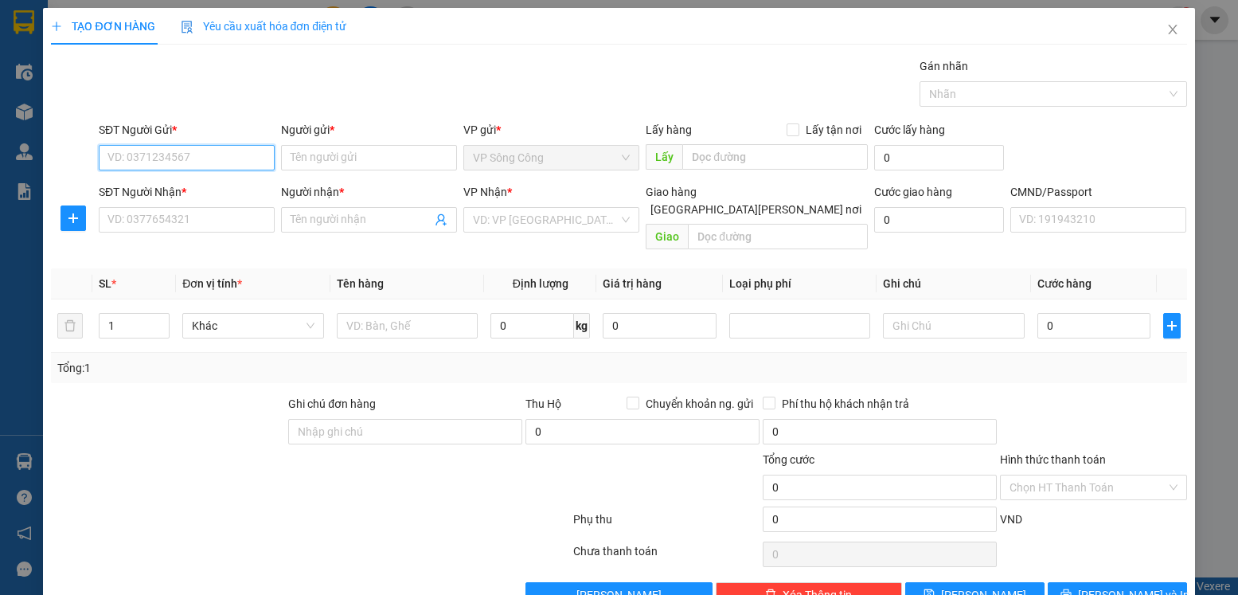
click at [194, 155] on input "SĐT Người Gửi *" at bounding box center [187, 157] width 176 height 25
type input "0983320168"
click at [332, 158] on input "Người gửi *" at bounding box center [369, 157] width 176 height 25
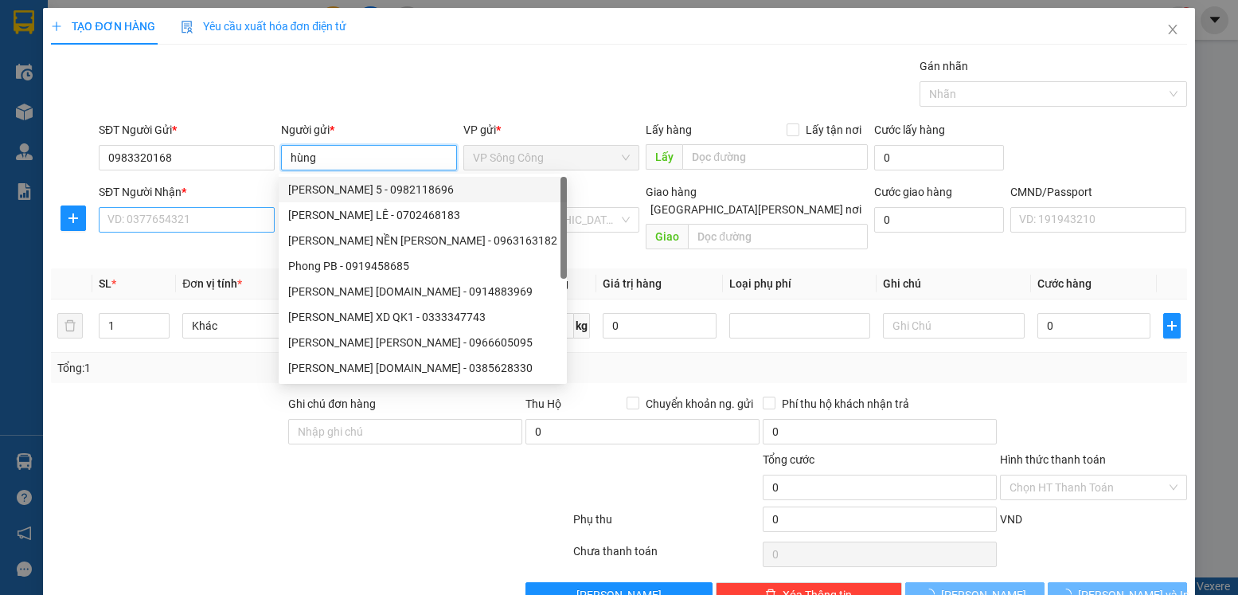
type input "hùng"
click at [223, 214] on input "SĐT Người Nhận *" at bounding box center [187, 219] width 176 height 25
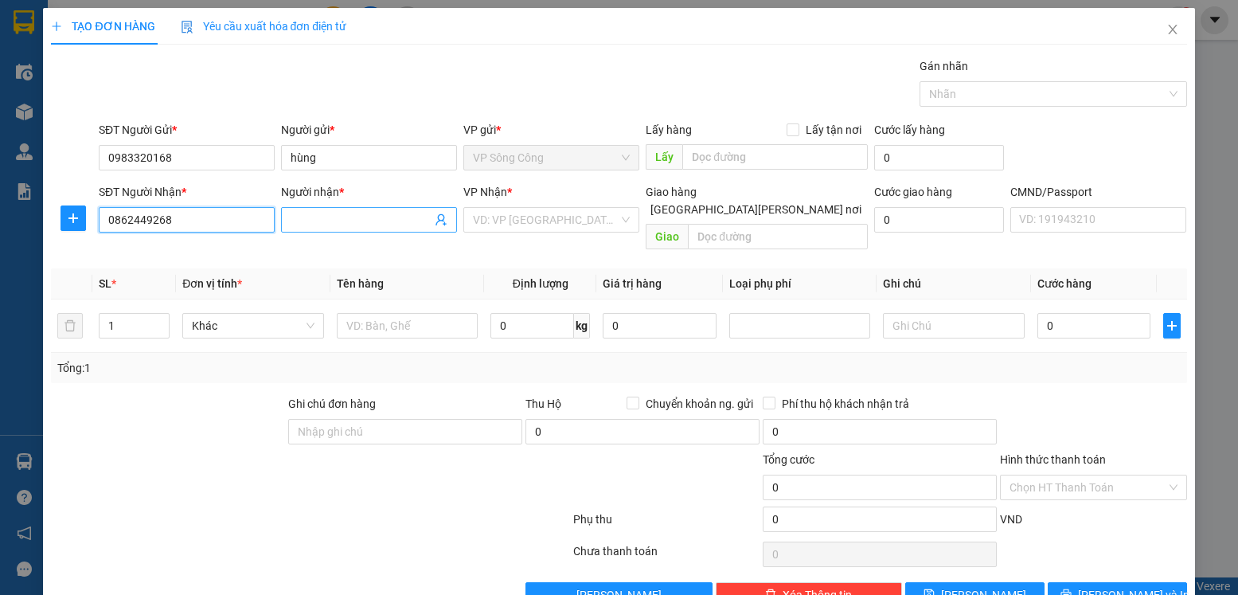
type input "0862449268"
click at [344, 221] on input "Người nhận *" at bounding box center [361, 220] width 141 height 18
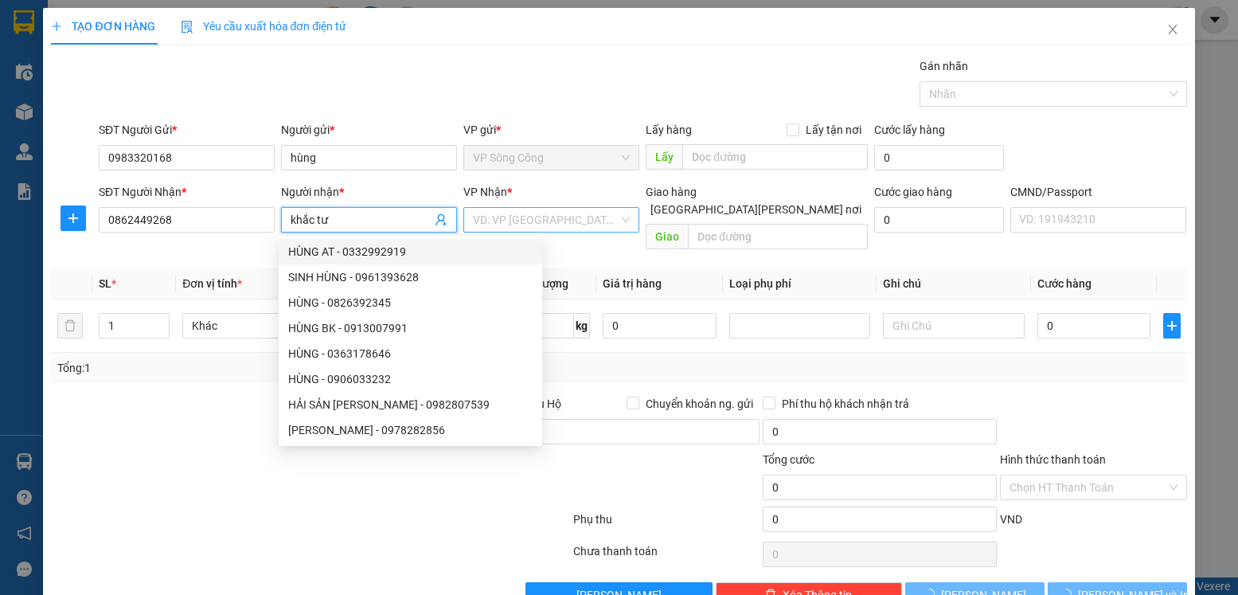
type input "khắc tư"
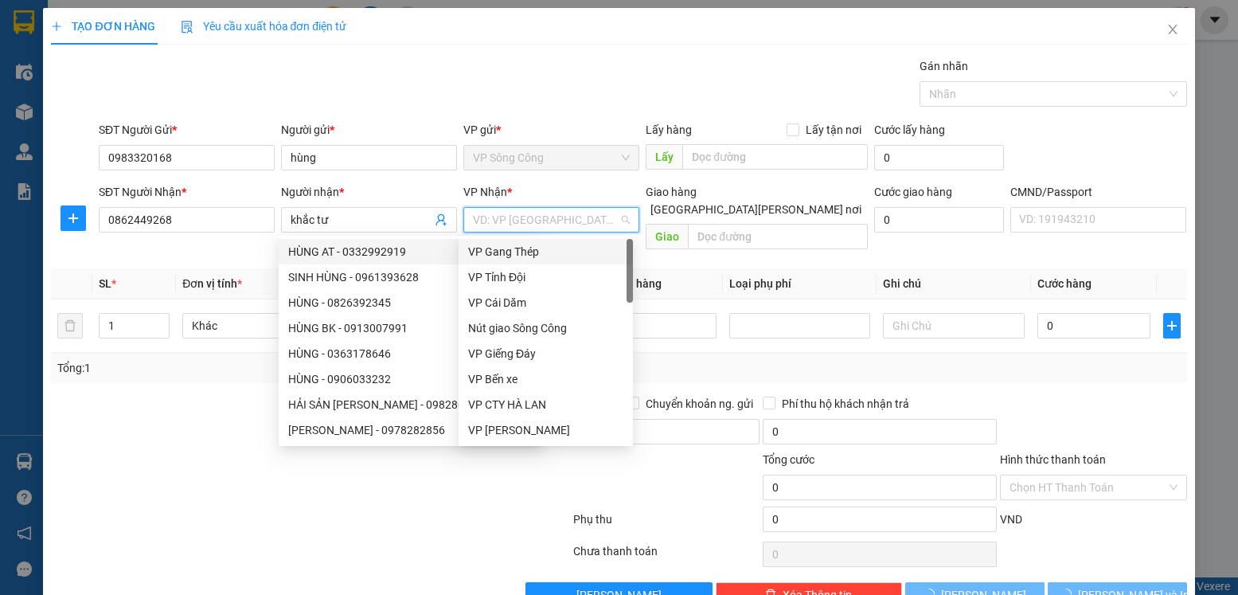
click at [557, 221] on input "search" at bounding box center [546, 220] width 146 height 24
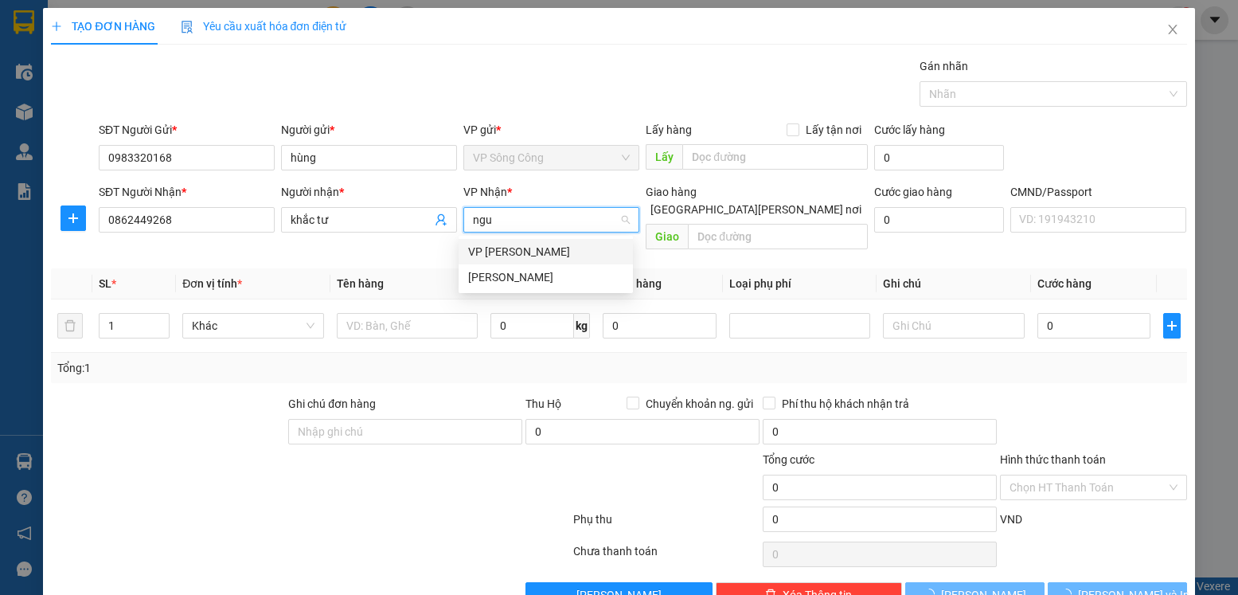
type input "nguy"
click at [512, 256] on div "VP [PERSON_NAME]" at bounding box center [545, 252] width 155 height 18
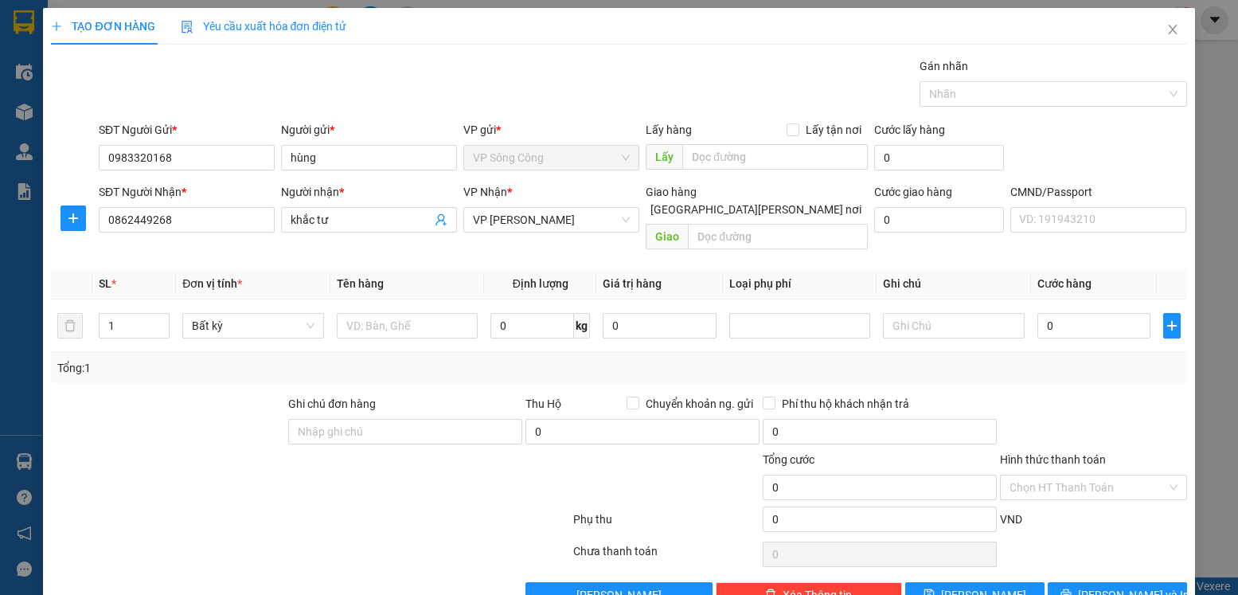
click at [643, 203] on input "[GEOGRAPHIC_DATA] tận nơi" at bounding box center [637, 208] width 11 height 11
checkbox input "true"
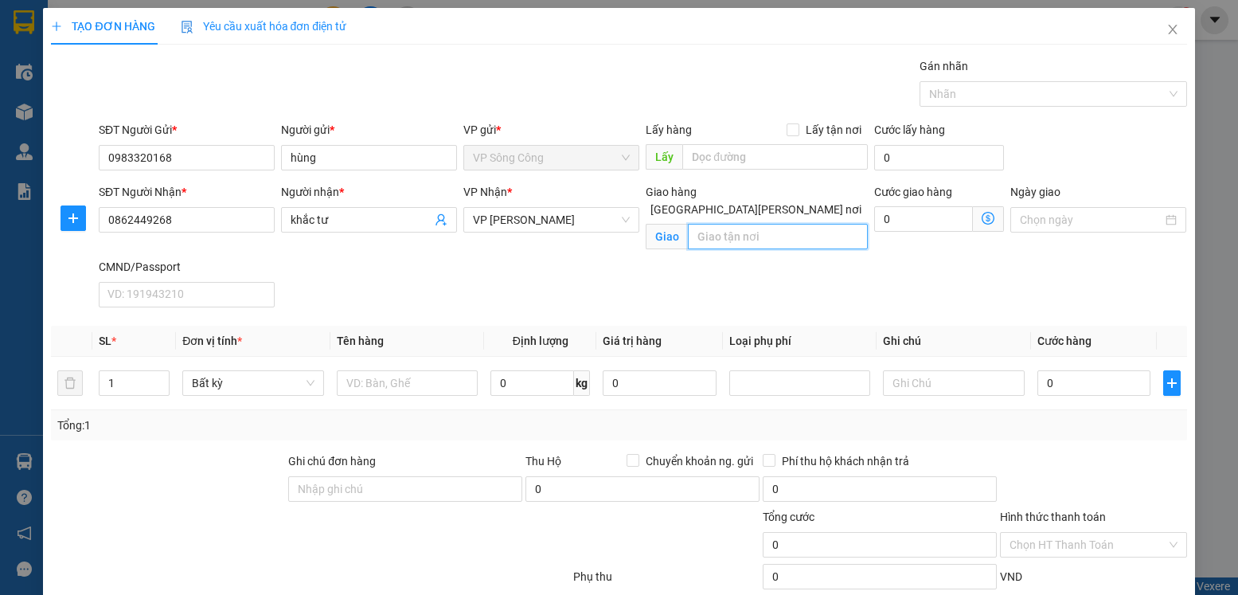
click at [757, 224] on input "text" at bounding box center [777, 236] width 179 height 25
type input "số 56ngox 133, thái hà , đống đa , hn"
click at [982, 217] on icon "dollar-circle" at bounding box center [988, 218] width 13 height 13
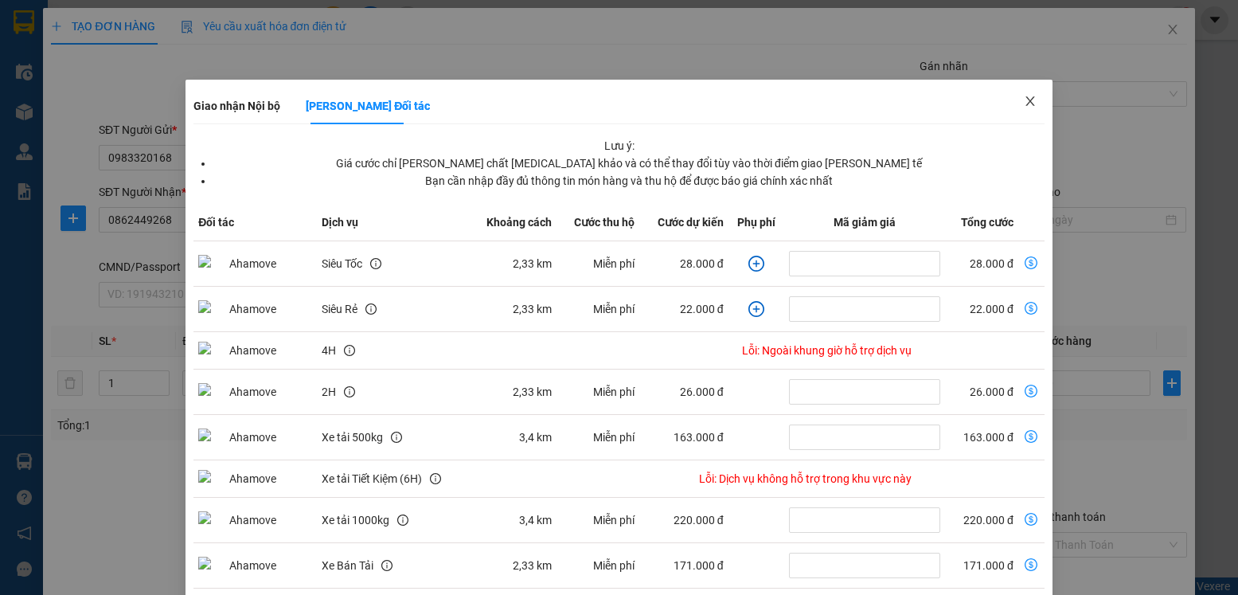
click at [1024, 104] on icon "close" at bounding box center [1030, 101] width 13 height 13
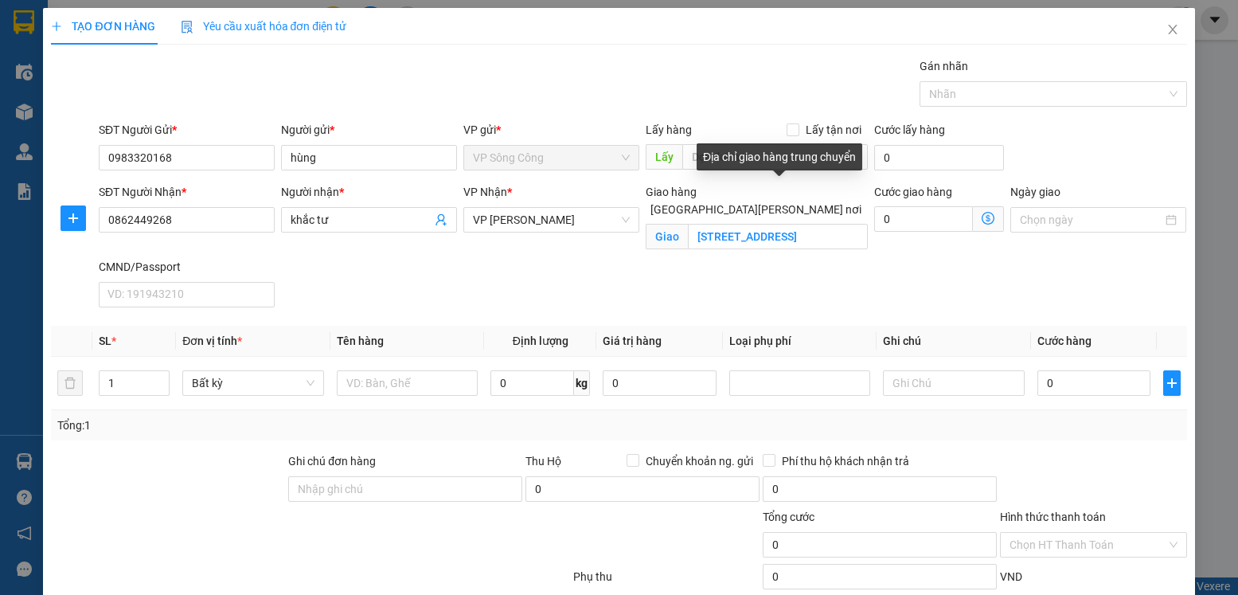
click at [786, 201] on span "[GEOGRAPHIC_DATA] tận nơi" at bounding box center [756, 210] width 224 height 18
click at [643, 203] on input "[GEOGRAPHIC_DATA] tận nơi" at bounding box center [637, 208] width 11 height 11
checkbox input "false"
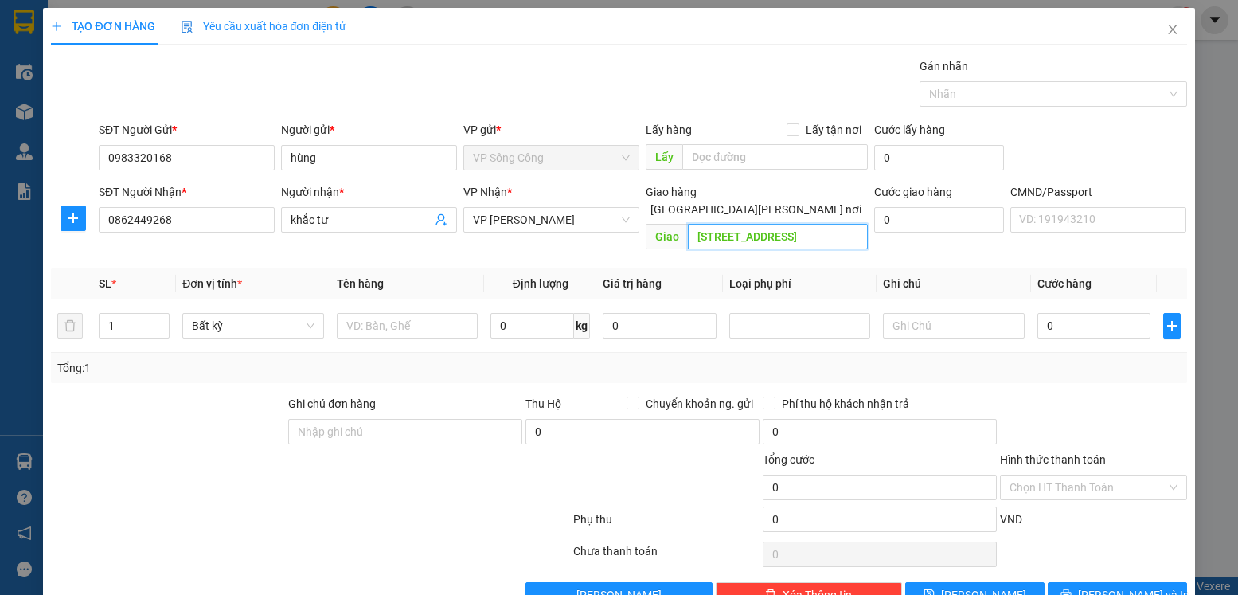
click at [858, 224] on input "số 56ngox 133, thái hà , đống đa , hn" at bounding box center [777, 236] width 179 height 25
click at [64, 209] on button "button" at bounding box center [73, 217] width 25 height 25
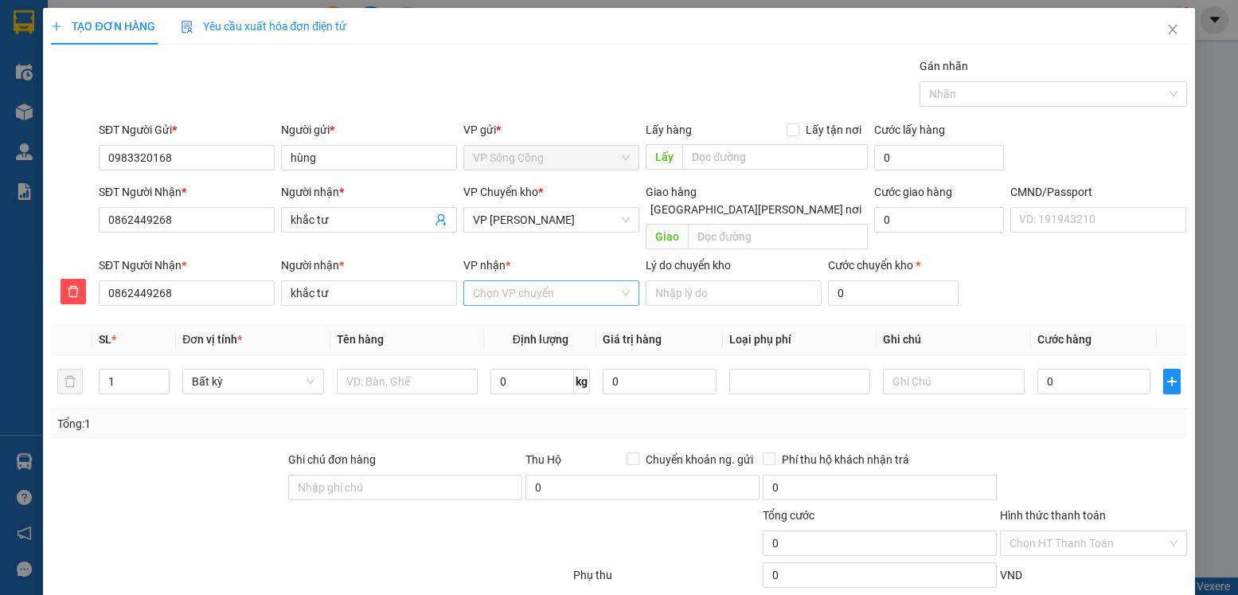
click at [515, 281] on input "VP nhận *" at bounding box center [546, 293] width 146 height 24
type input "ng"
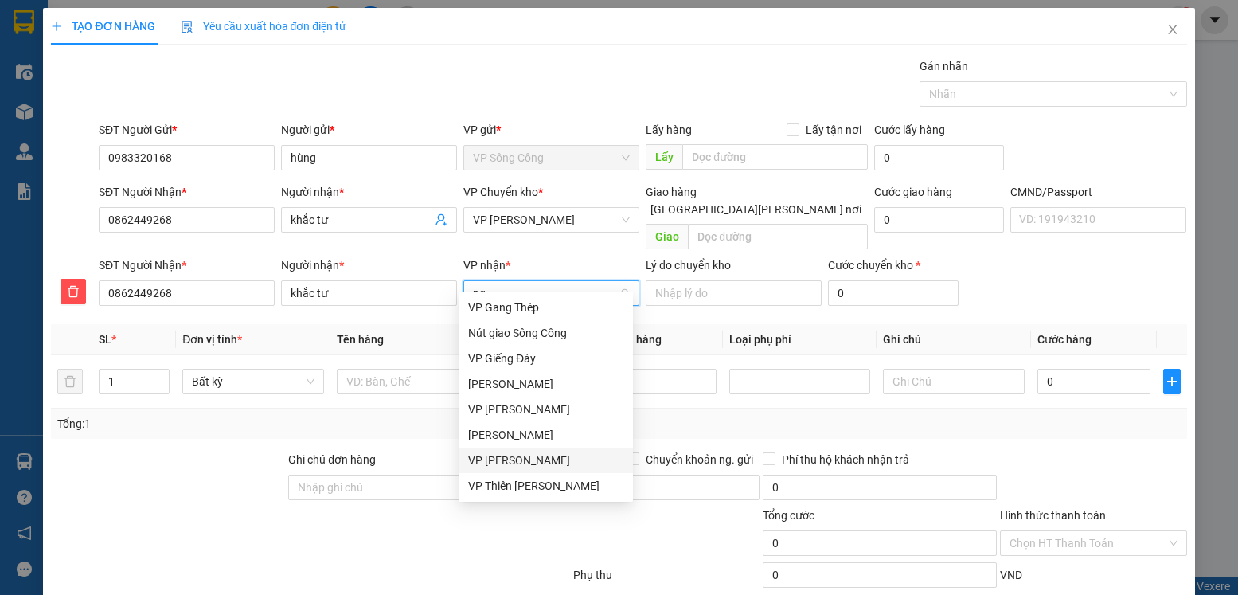
click at [493, 457] on div "VP [PERSON_NAME]" at bounding box center [545, 461] width 155 height 18
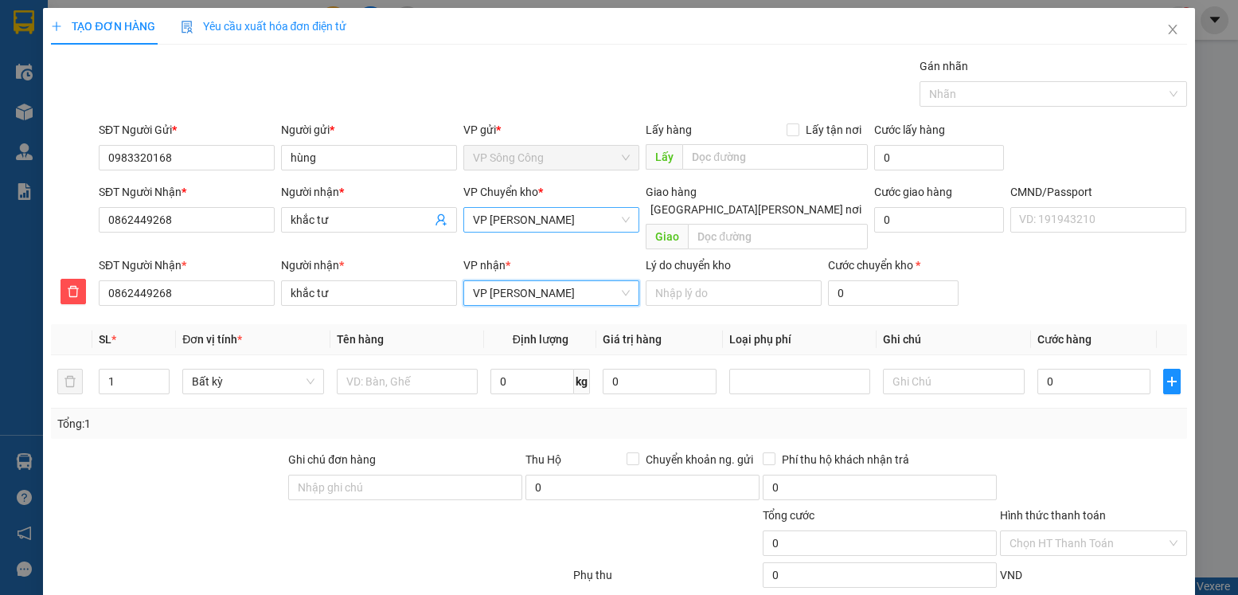
click at [561, 216] on span "VP [PERSON_NAME]" at bounding box center [551, 220] width 157 height 24
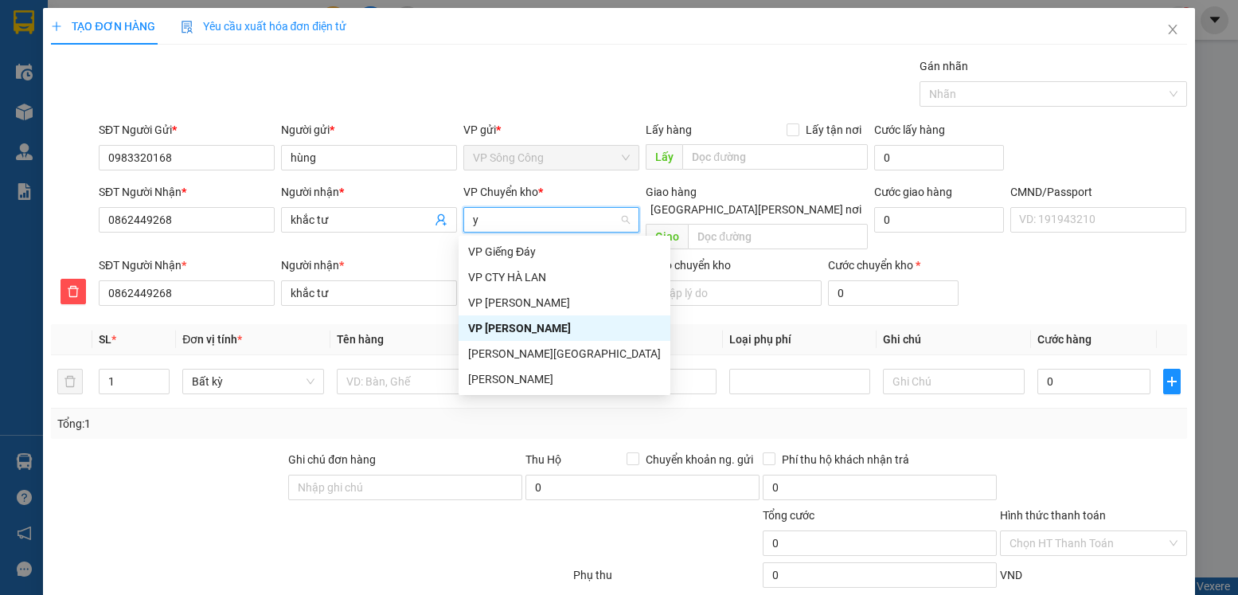
type input "yb"
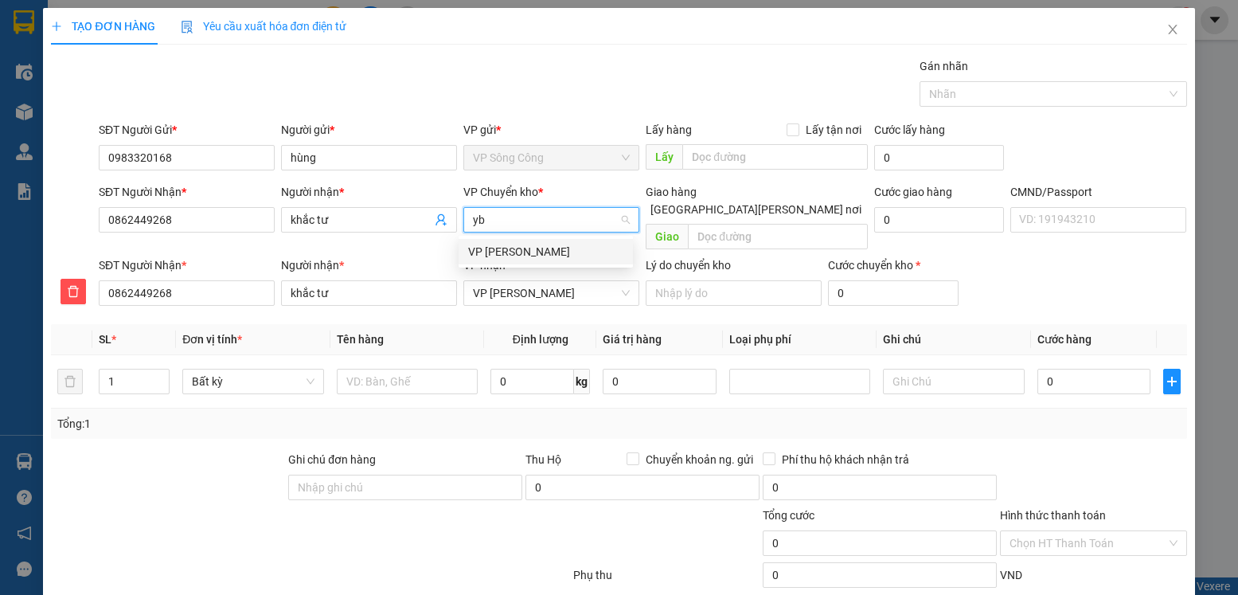
click at [509, 245] on div "VP [GEOGRAPHIC_DATA]" at bounding box center [545, 252] width 155 height 18
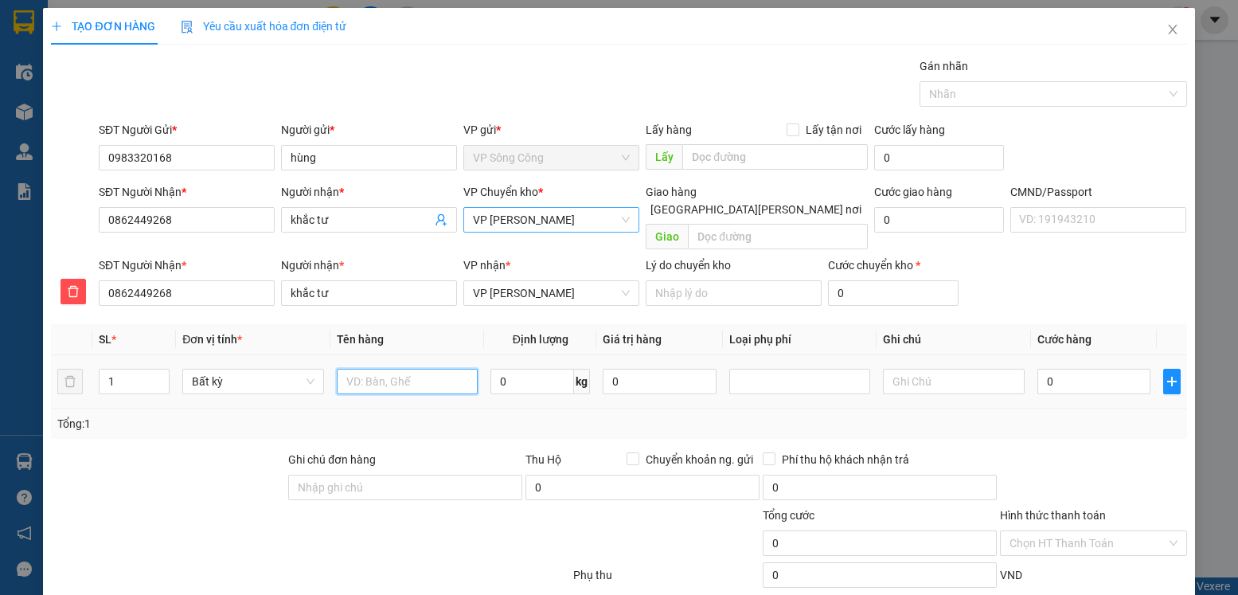
drag, startPoint x: 383, startPoint y: 366, endPoint x: 392, endPoint y: 330, distance: 36.9
click at [383, 369] on input "text" at bounding box center [408, 381] width 142 height 25
type input "hộp lk máy tính"
click at [522, 369] on input "0" at bounding box center [533, 381] width 84 height 25
type input "1"
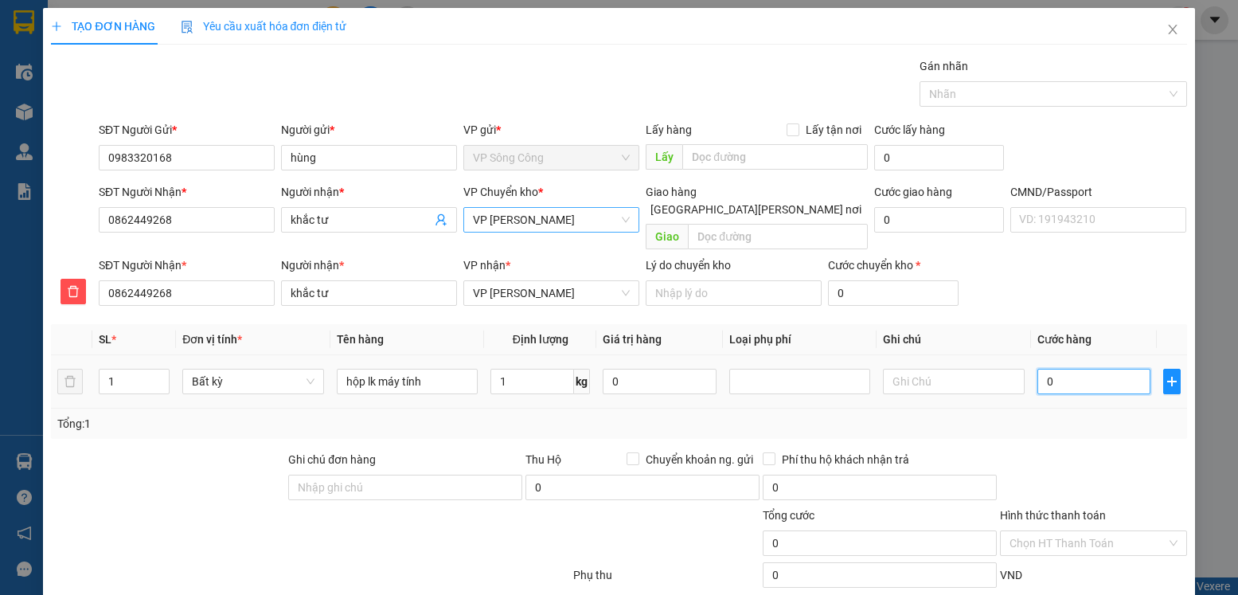
click at [1091, 370] on input "0" at bounding box center [1094, 381] width 113 height 25
type input "35.000"
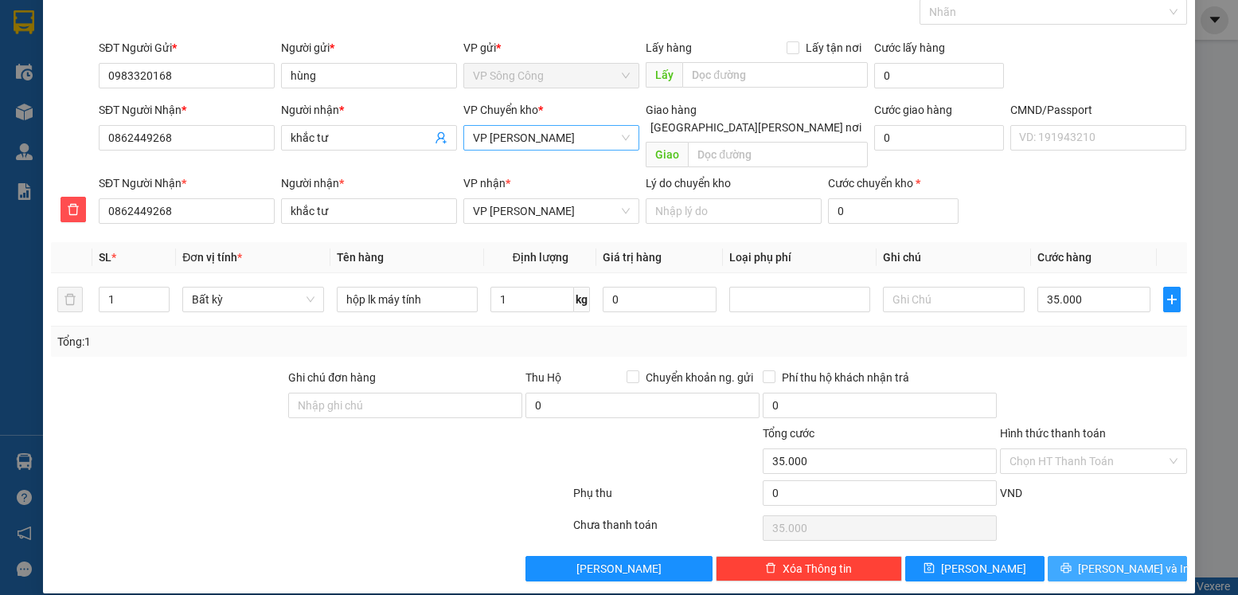
click at [1116, 560] on span "Lưu và In" at bounding box center [1134, 569] width 112 height 18
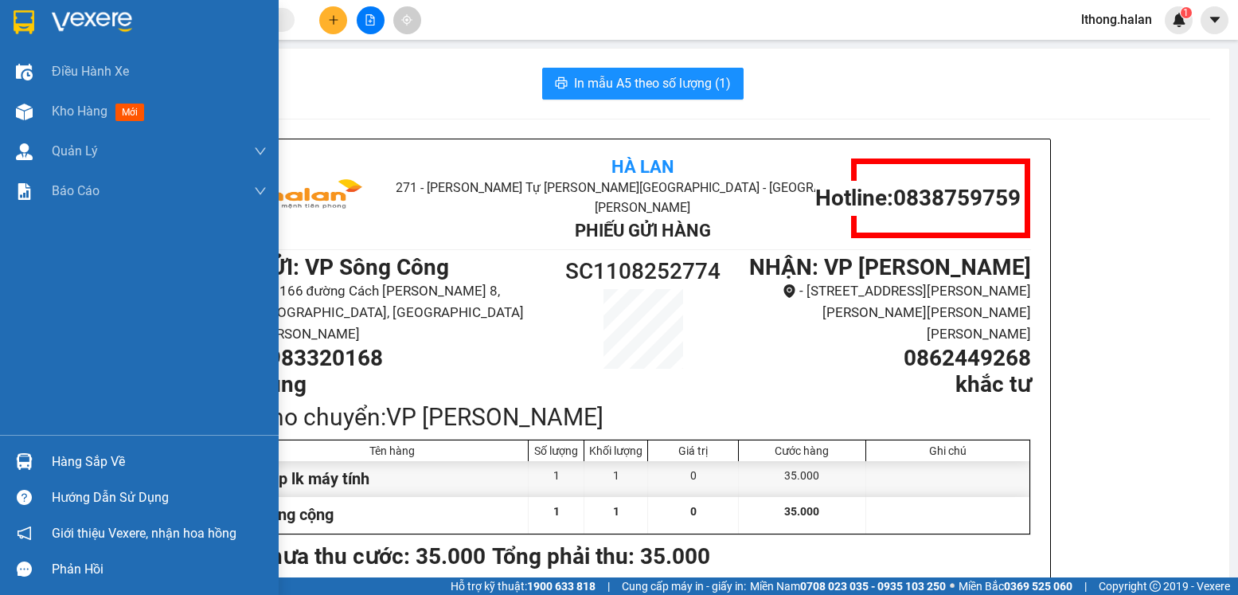
click at [77, 466] on div "Hàng sắp về" at bounding box center [159, 462] width 215 height 24
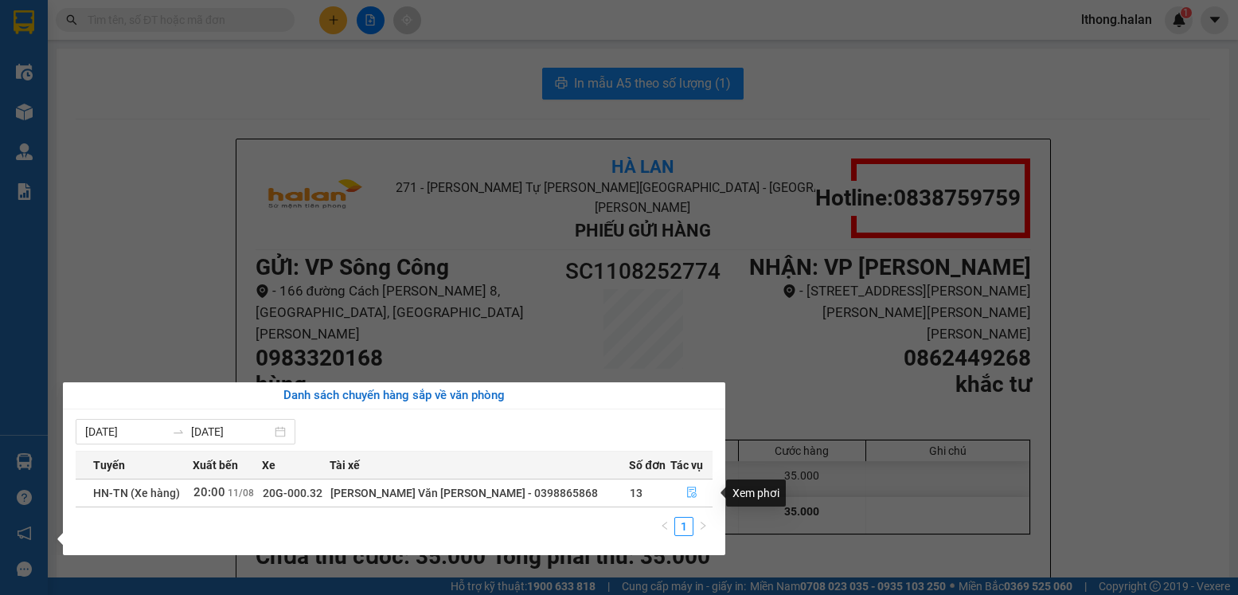
click at [687, 495] on icon "file-done" at bounding box center [692, 492] width 11 height 11
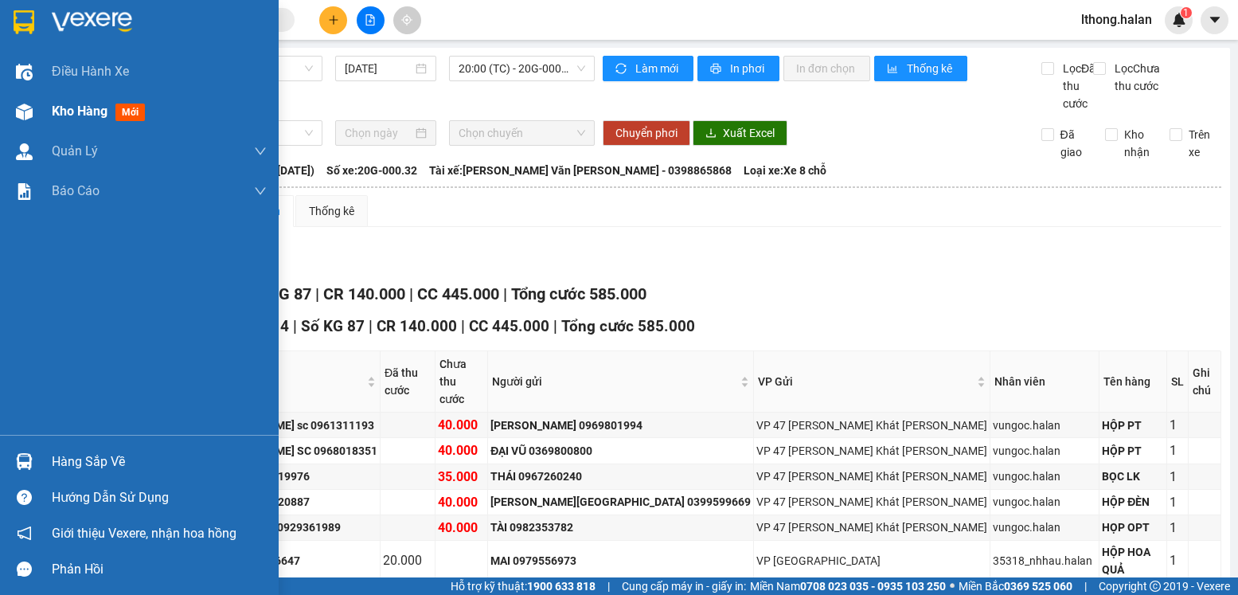
click at [67, 114] on span "Kho hàng" at bounding box center [80, 111] width 56 height 15
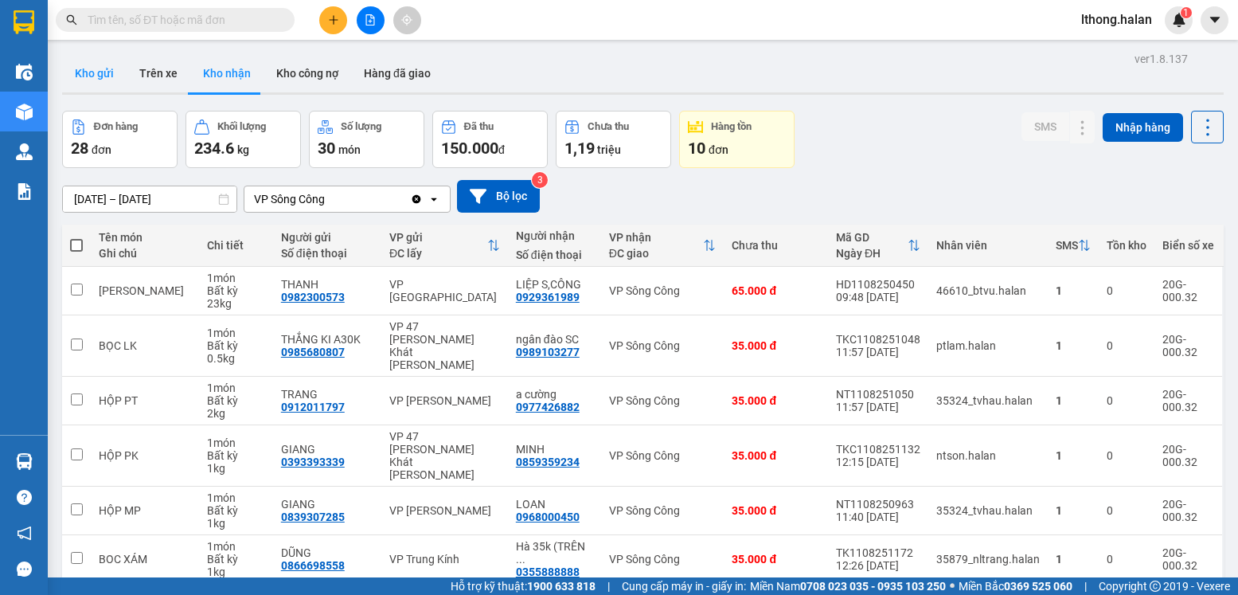
click at [99, 78] on button "Kho gửi" at bounding box center [94, 73] width 65 height 38
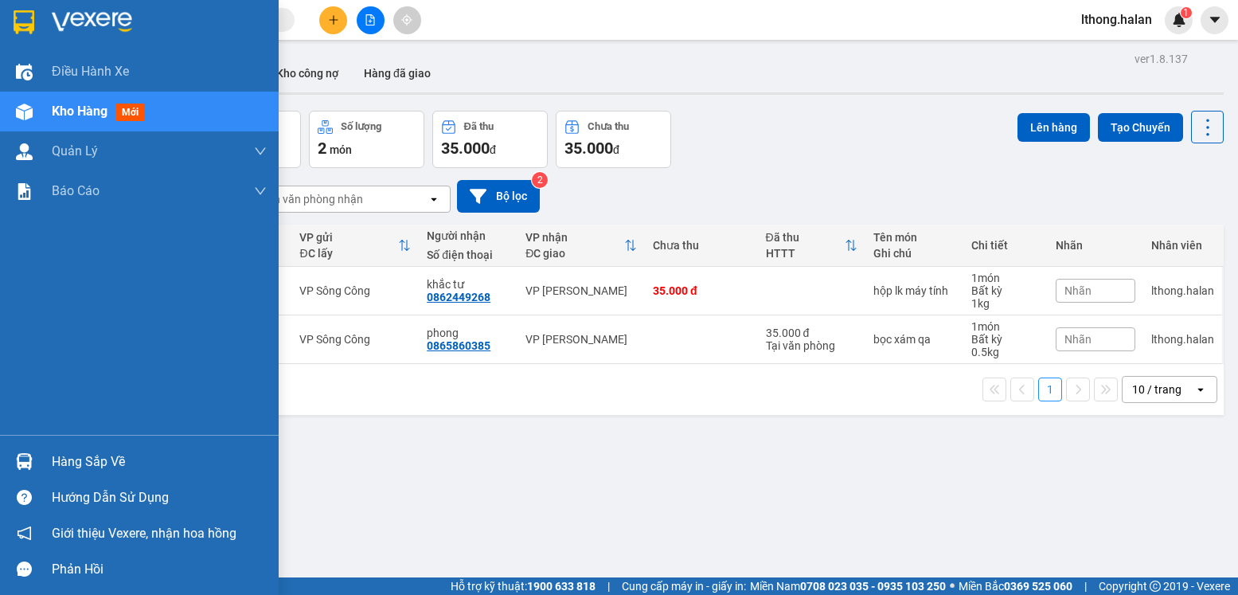
click at [85, 462] on div "Hàng sắp về" at bounding box center [159, 462] width 215 height 24
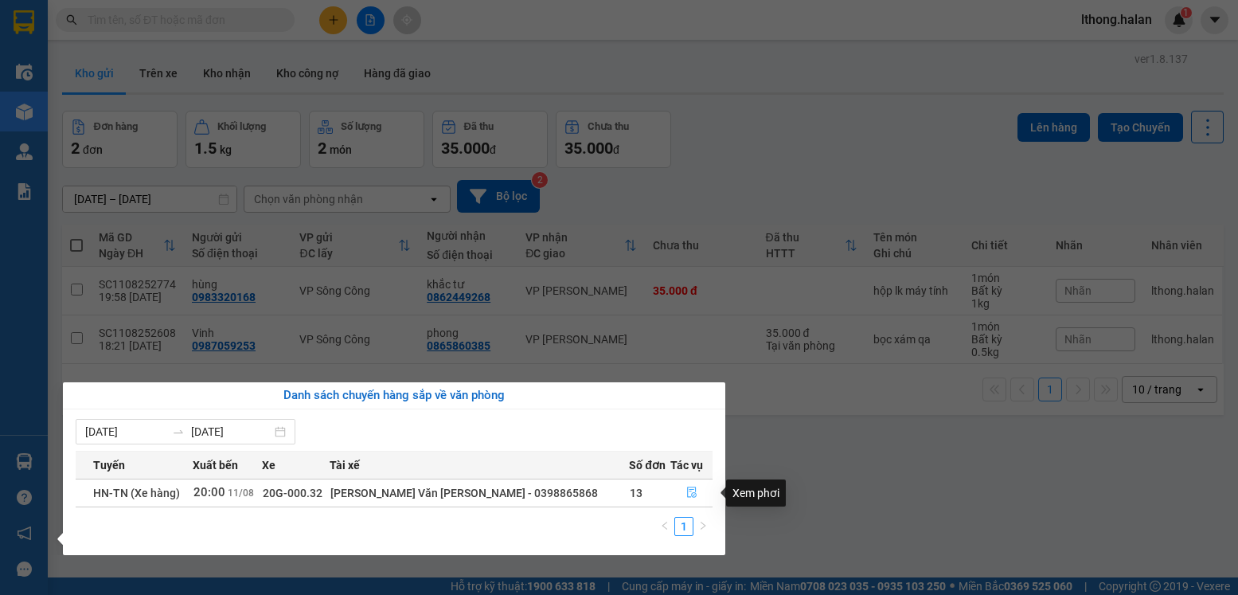
click at [687, 493] on icon "file-done" at bounding box center [692, 492] width 11 height 11
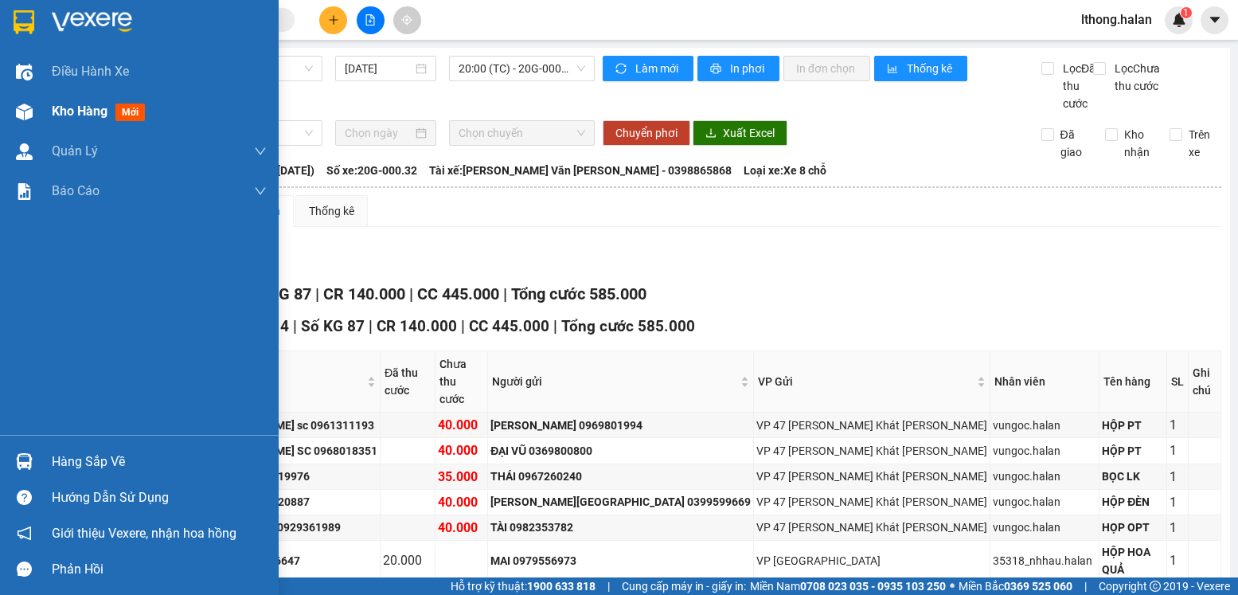
click at [70, 112] on span "Kho hàng" at bounding box center [80, 111] width 56 height 15
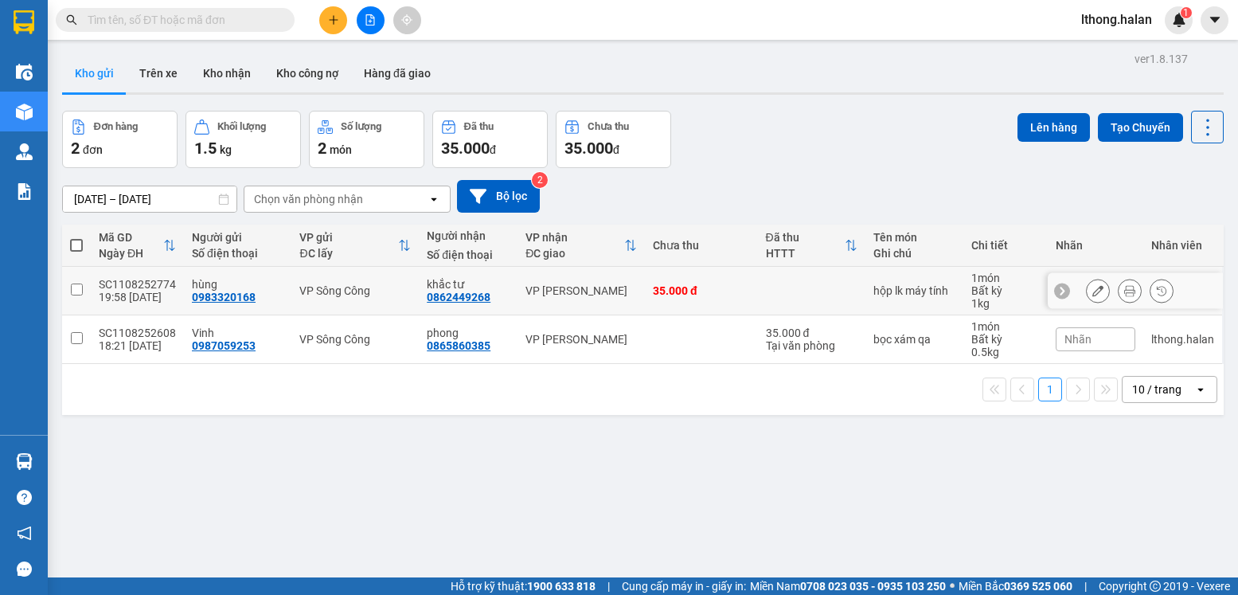
click at [816, 297] on td at bounding box center [812, 291] width 108 height 49
checkbox input "true"
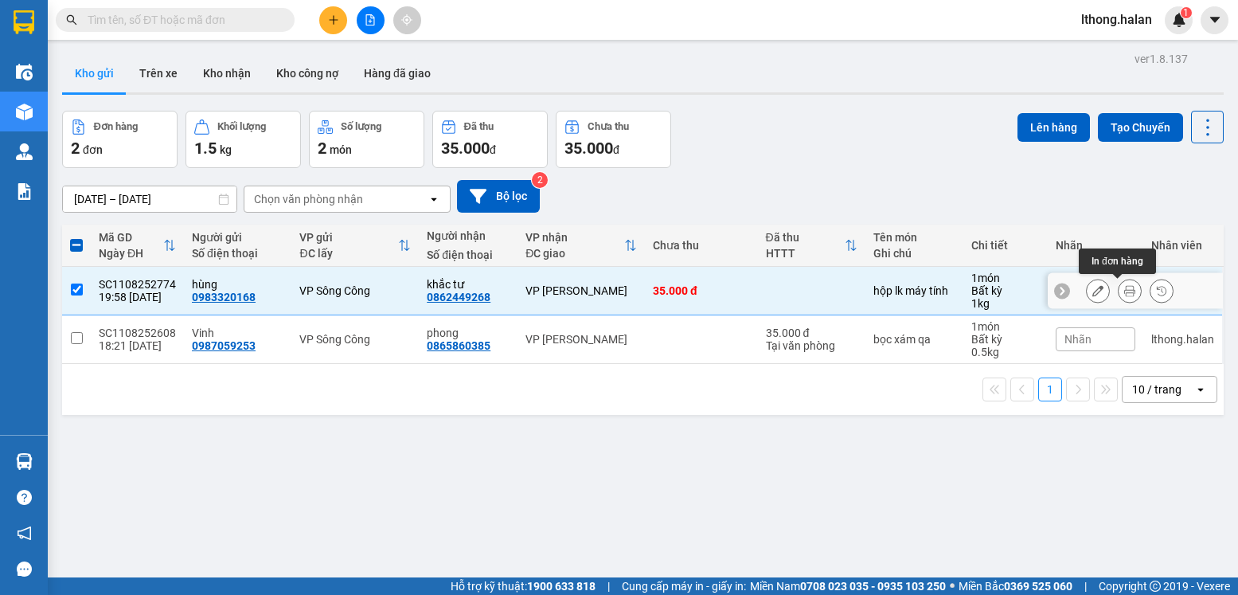
click at [1119, 297] on button at bounding box center [1130, 291] width 22 height 28
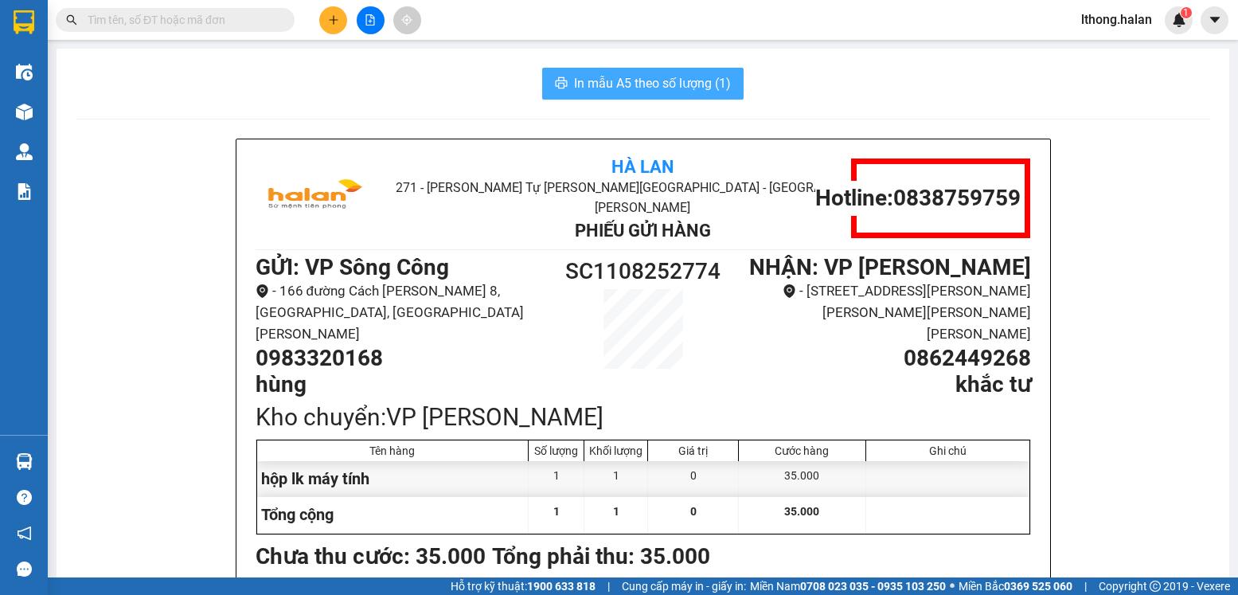
click at [723, 90] on span "In mẫu A5 theo số lượng (1)" at bounding box center [652, 83] width 157 height 20
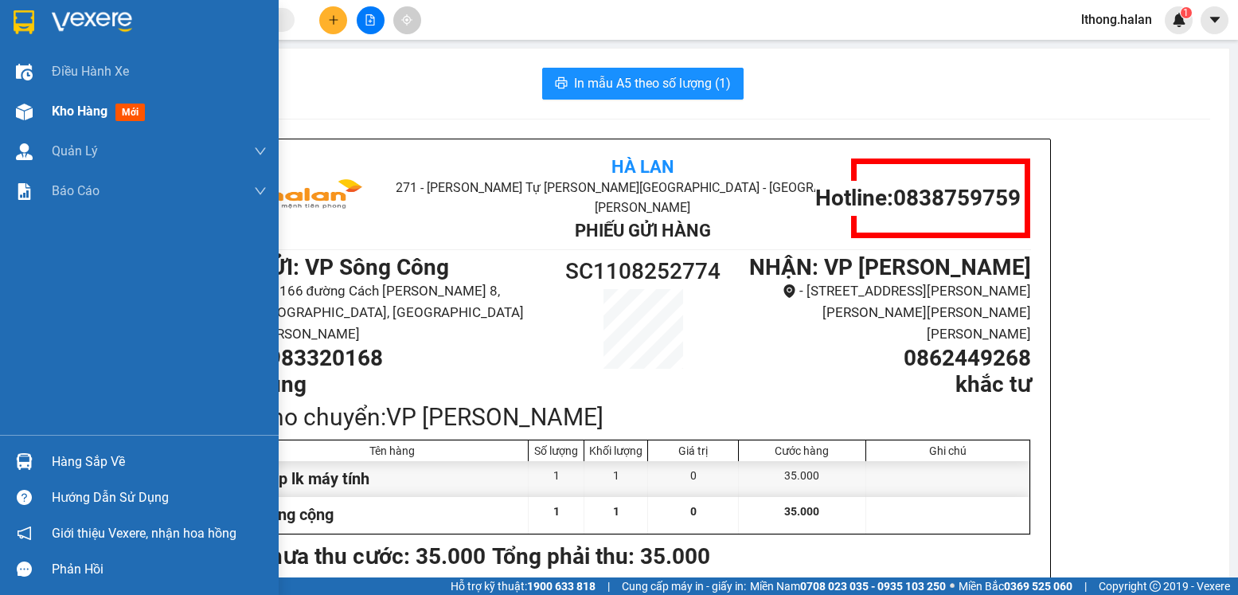
click at [76, 112] on span "Kho hàng" at bounding box center [80, 111] width 56 height 15
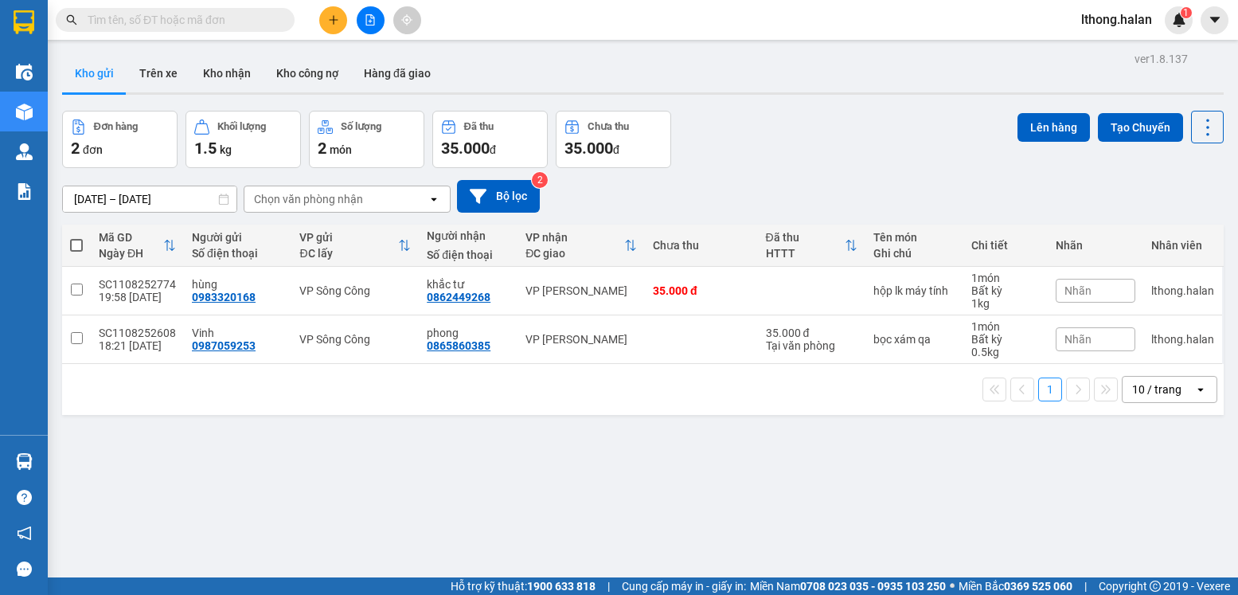
click at [74, 460] on div "ver 1.8.137 Kho gửi Trên xe Kho nhận Kho công nợ Hàng đã giao Đơn hàng 2 đơn Kh…" at bounding box center [643, 345] width 1175 height 595
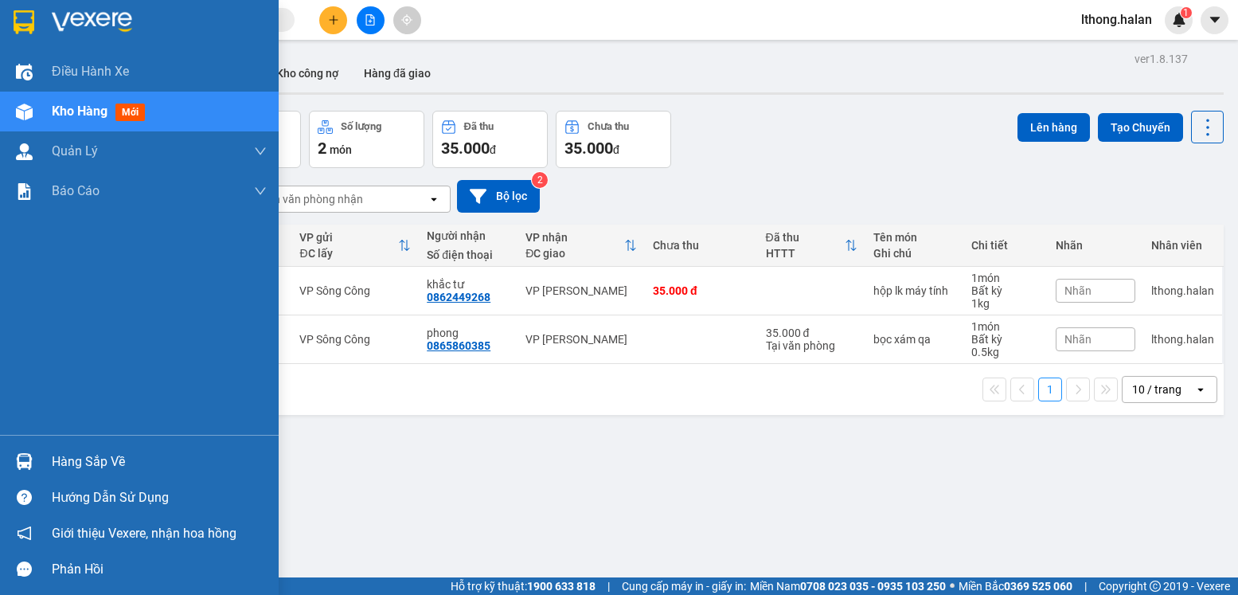
click at [86, 463] on div "Hàng sắp về" at bounding box center [159, 462] width 215 height 24
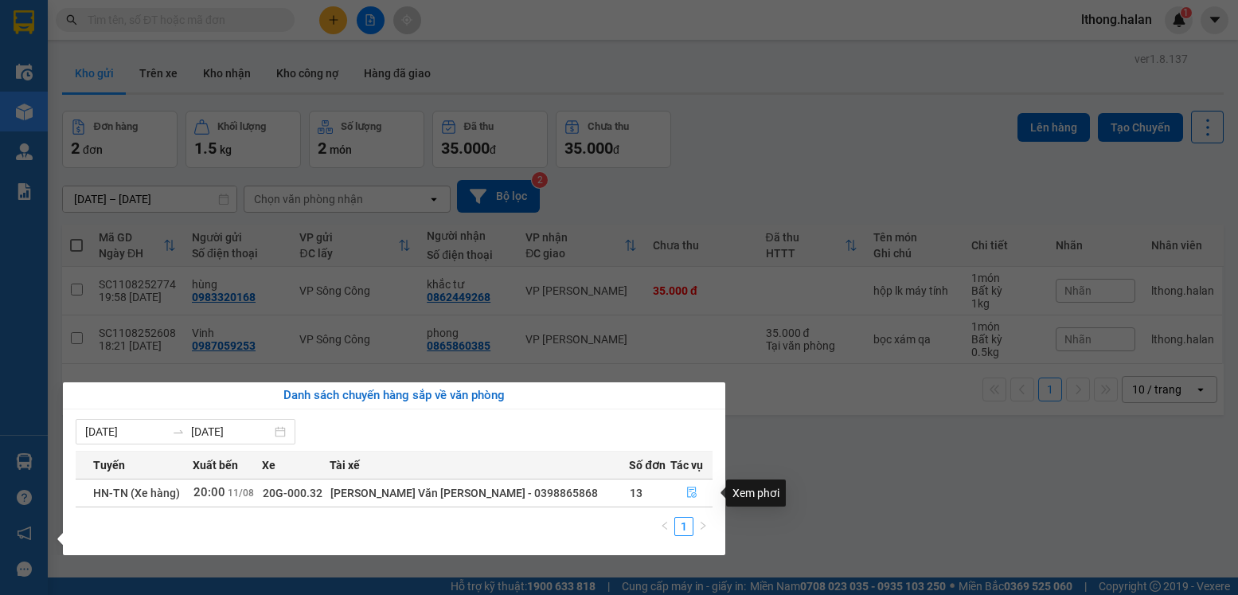
click at [687, 492] on icon "file-done" at bounding box center [692, 492] width 11 height 11
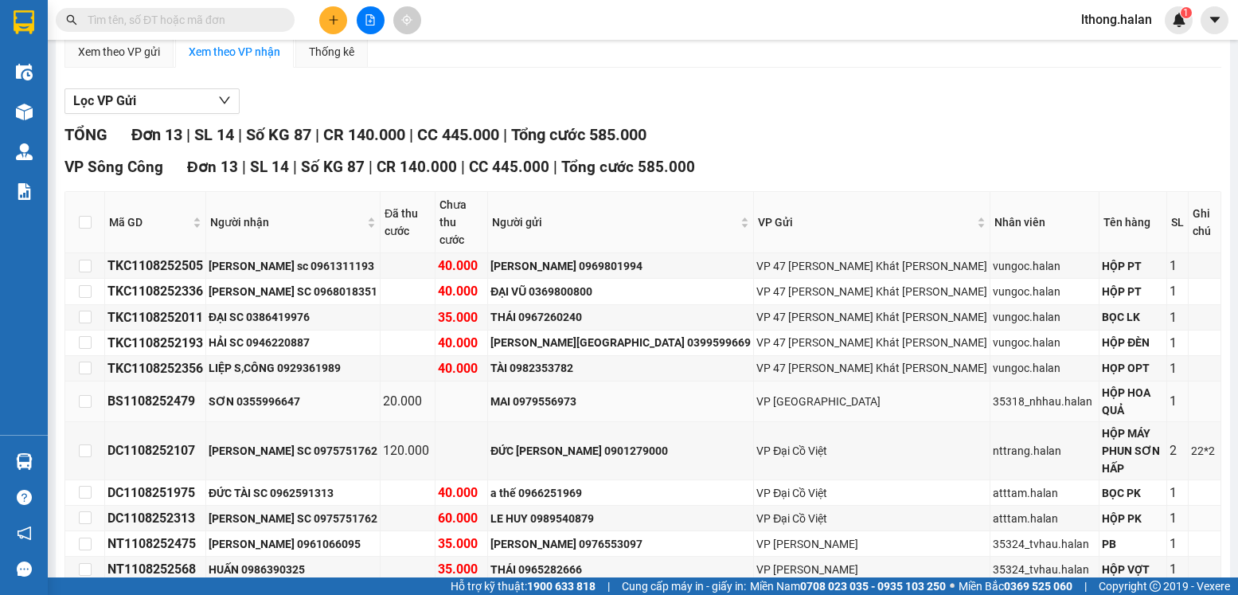
scroll to position [233, 0]
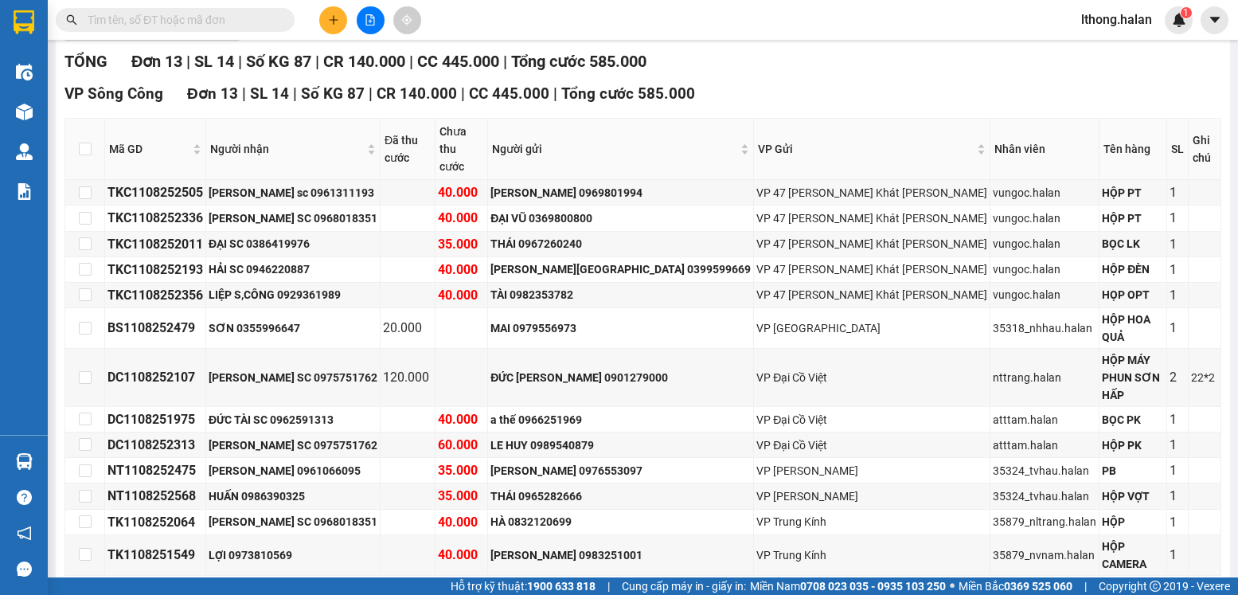
click at [227, 22] on input "text" at bounding box center [182, 20] width 188 height 18
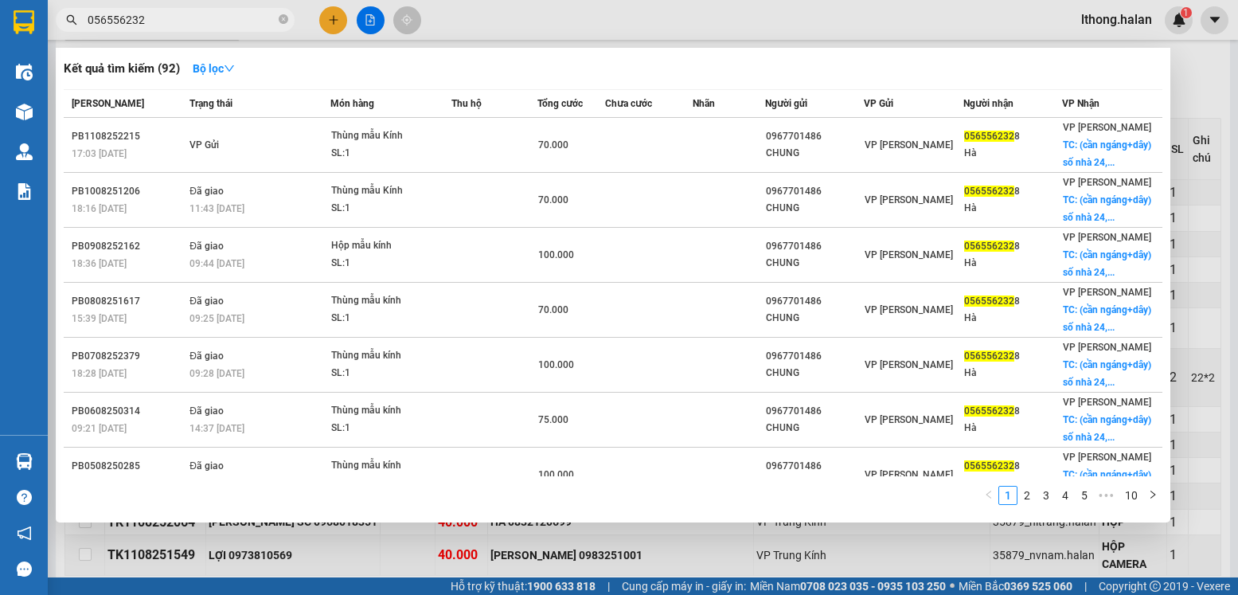
type input "0565562328"
click at [285, 21] on icon "close-circle" at bounding box center [284, 19] width 10 height 10
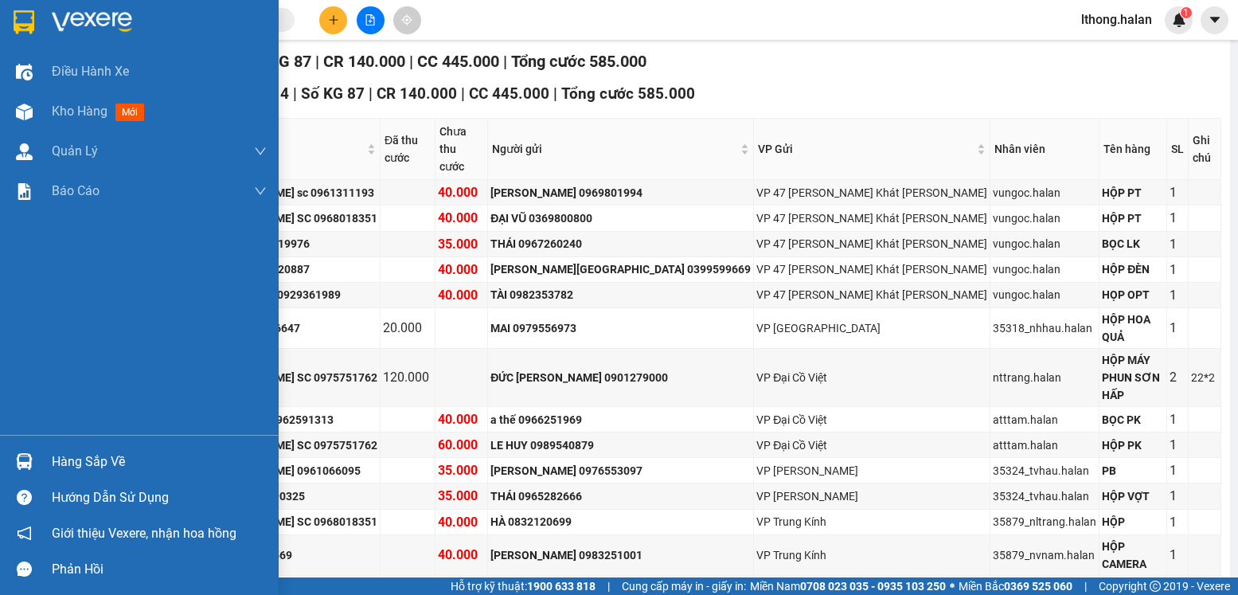
click at [95, 460] on div "Hàng sắp về" at bounding box center [159, 462] width 215 height 24
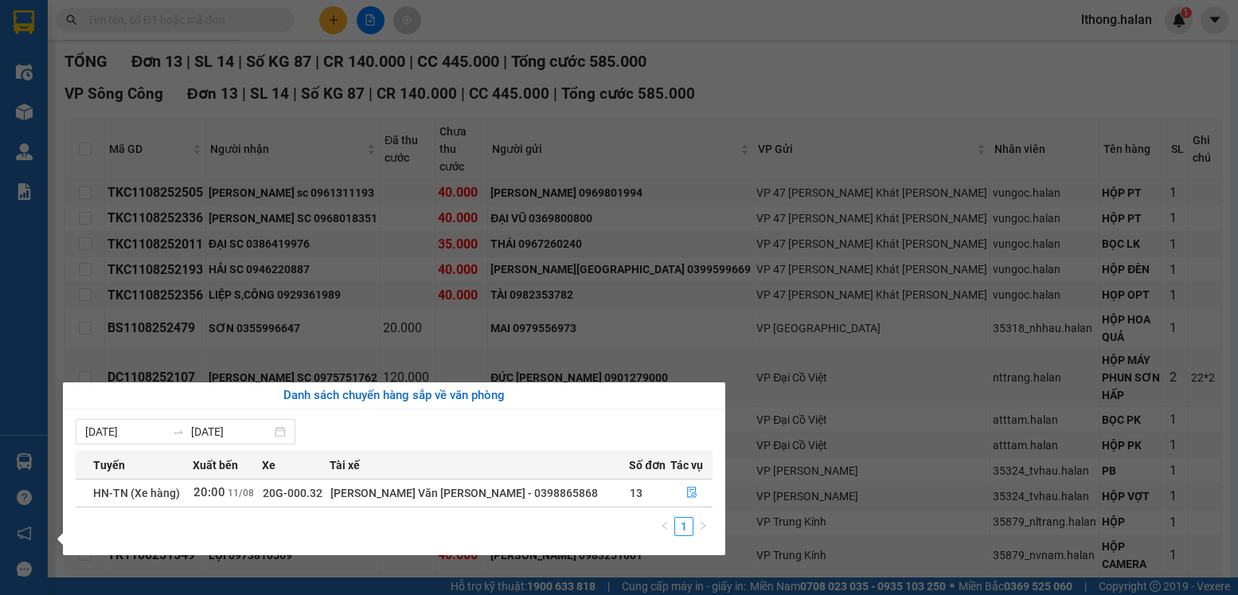
click at [891, 542] on section "Kết quả tìm kiếm ( 79 ) Bộ lọc Mã ĐH Trạng thái Món hàng Thu hộ Tổng cước Chưa …" at bounding box center [619, 297] width 1238 height 595
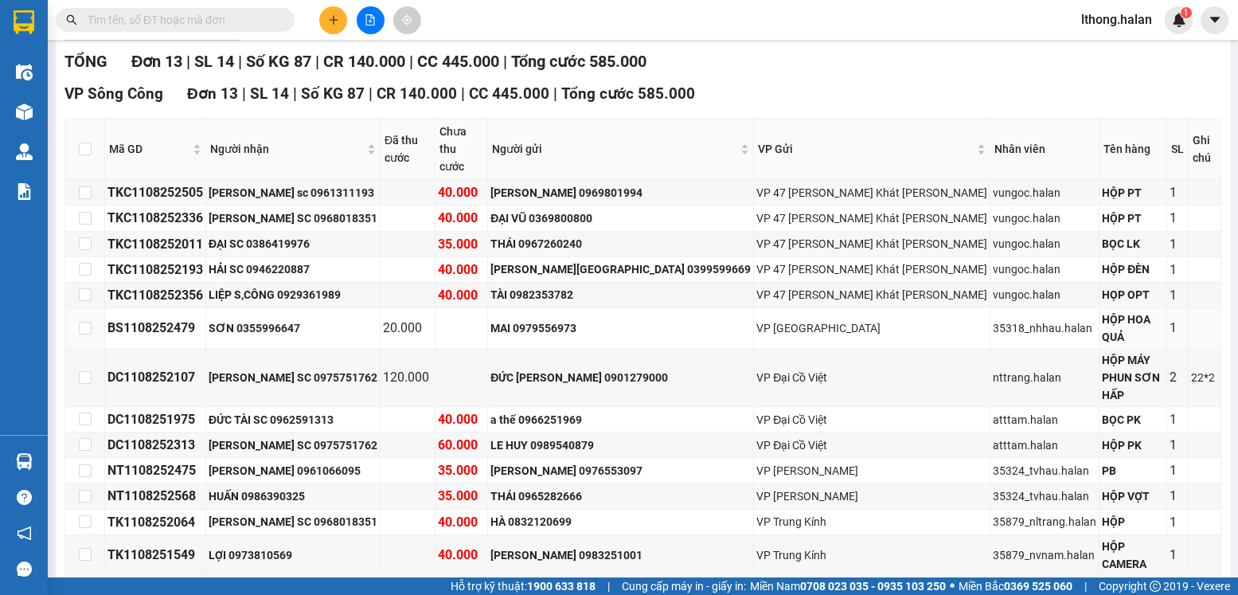
scroll to position [0, 0]
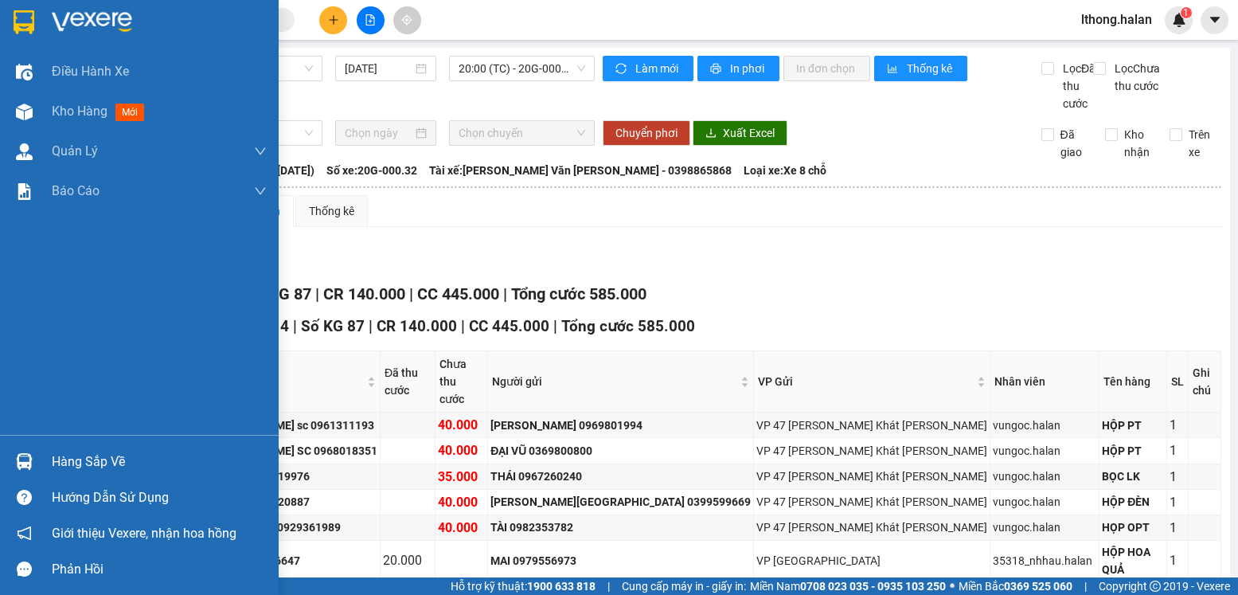
click at [72, 462] on div "Hàng sắp về" at bounding box center [159, 462] width 215 height 24
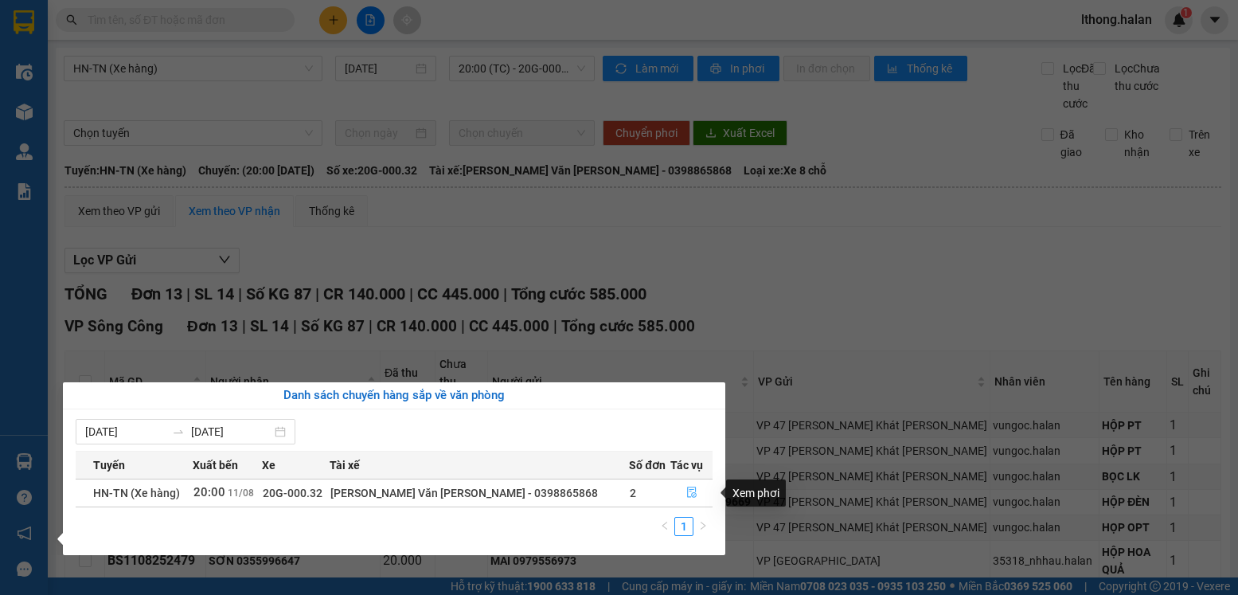
click at [687, 492] on icon "file-done" at bounding box center [692, 492] width 11 height 11
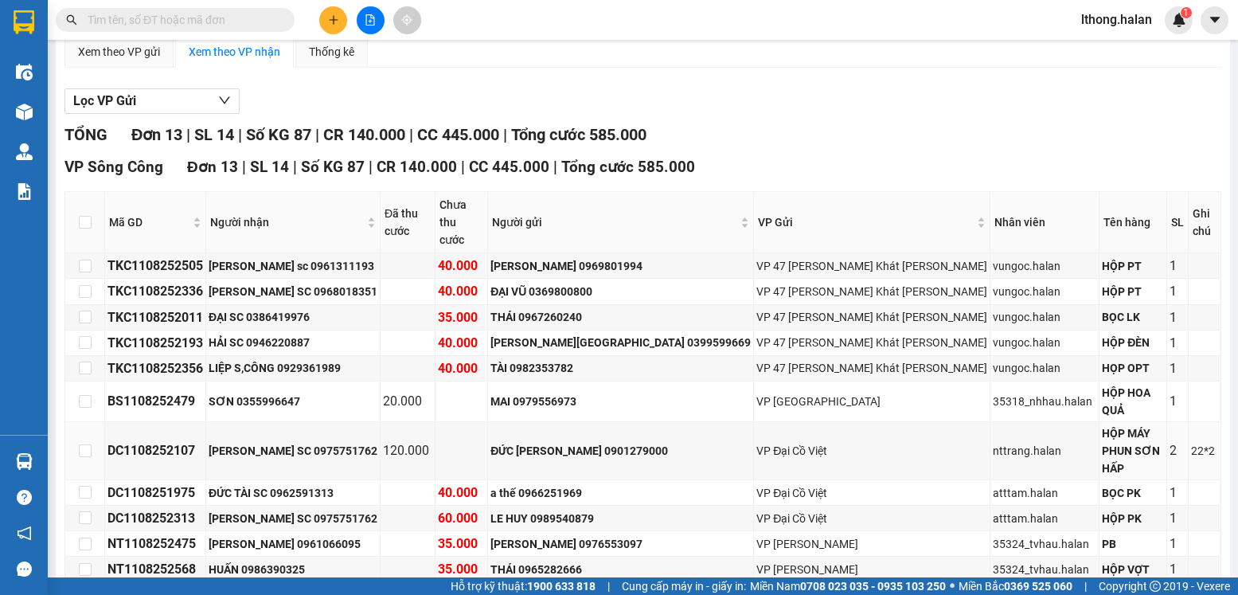
scroll to position [233, 0]
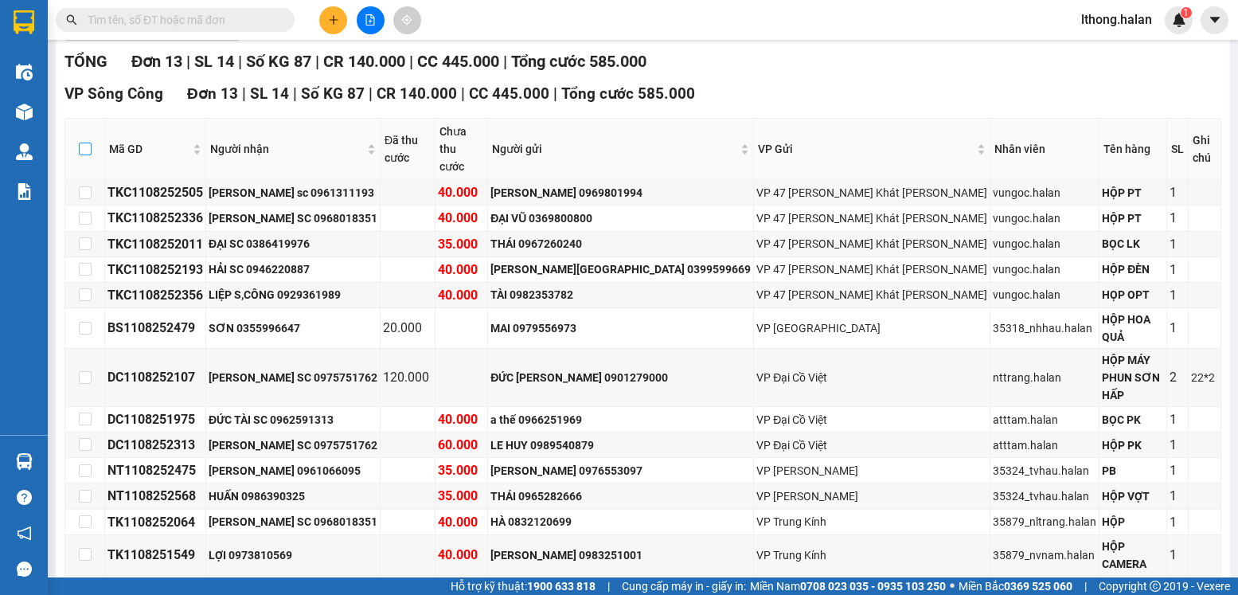
click at [80, 150] on input "checkbox" at bounding box center [85, 149] width 13 height 13
checkbox input "true"
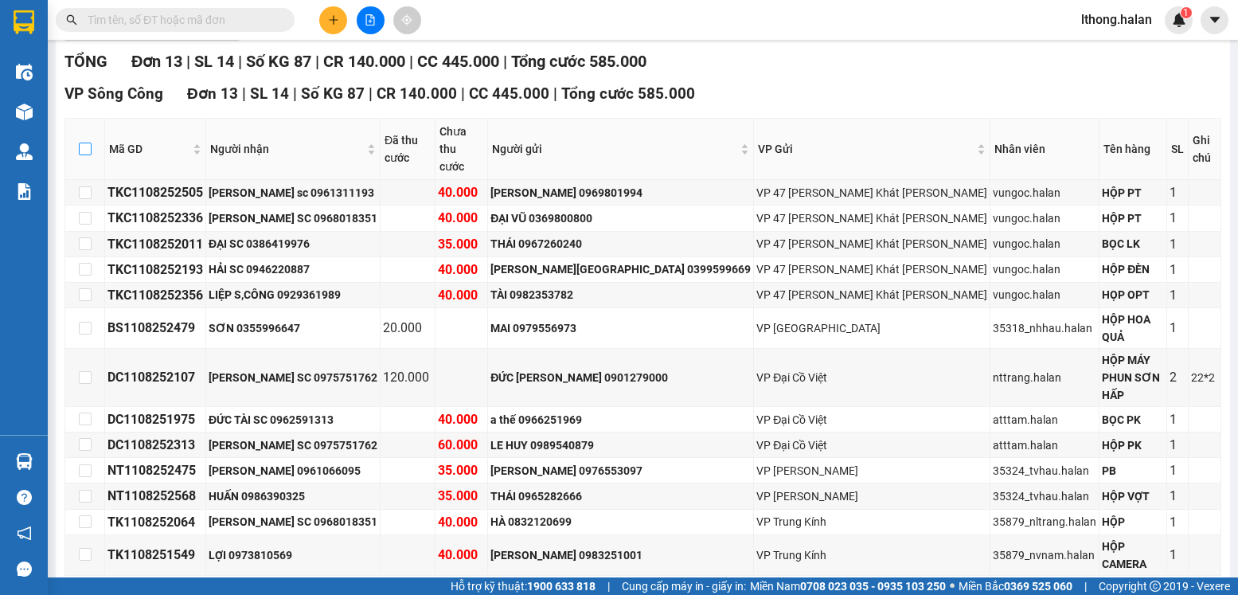
checkbox input "true"
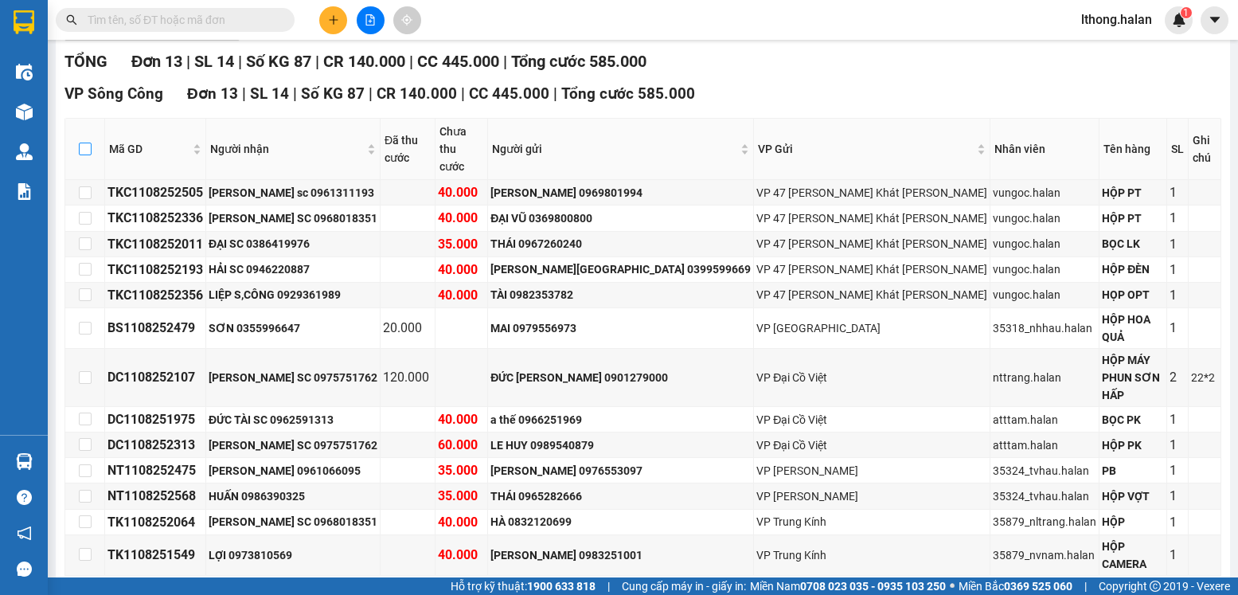
checkbox input "true"
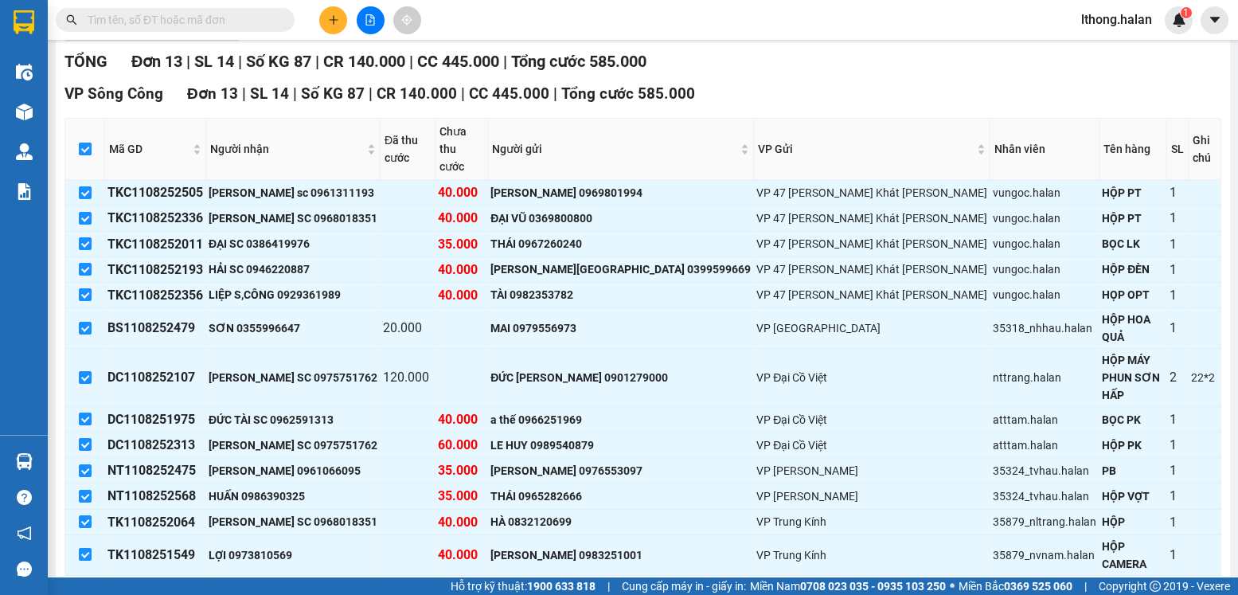
click at [82, 149] on input "checkbox" at bounding box center [85, 149] width 13 height 13
checkbox input "false"
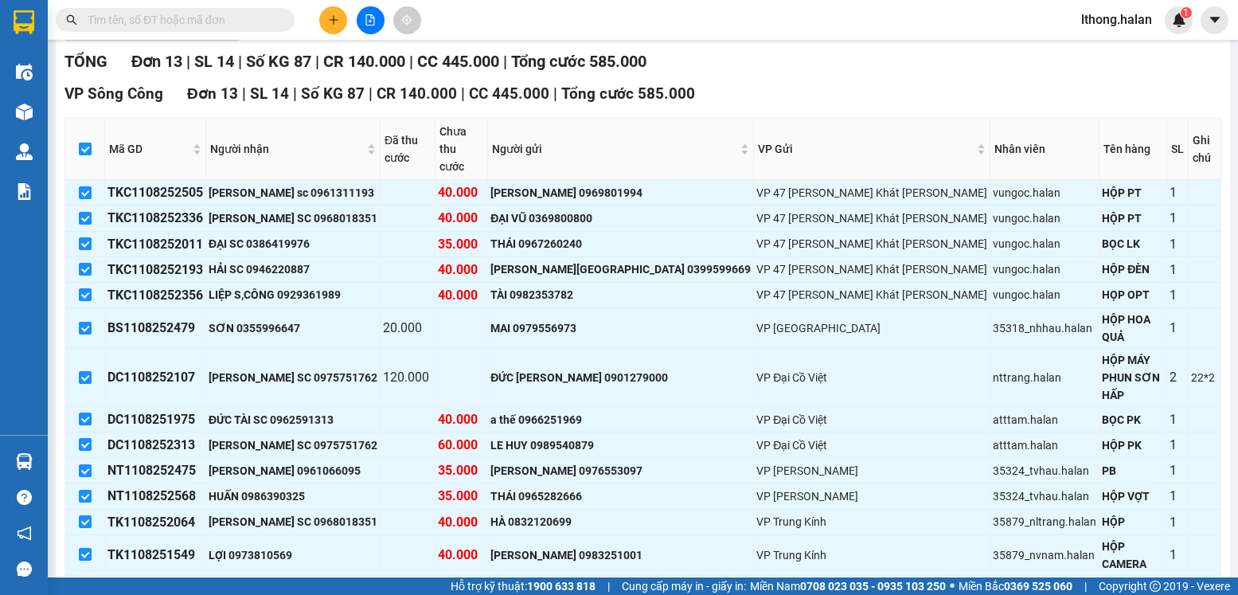
checkbox input "false"
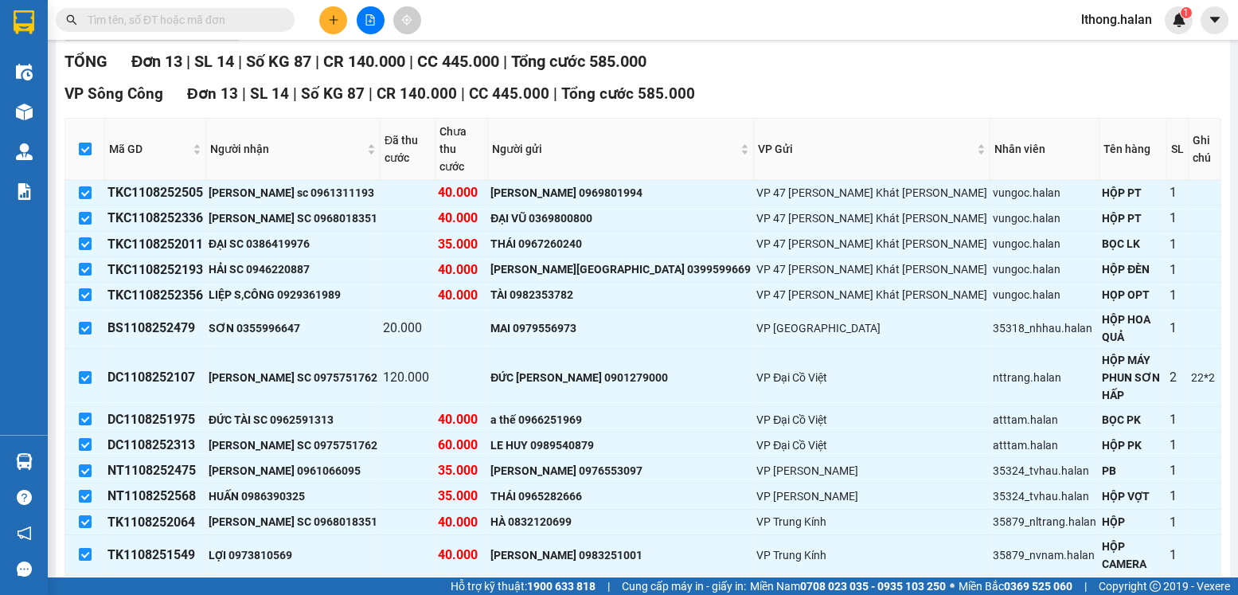
checkbox input "false"
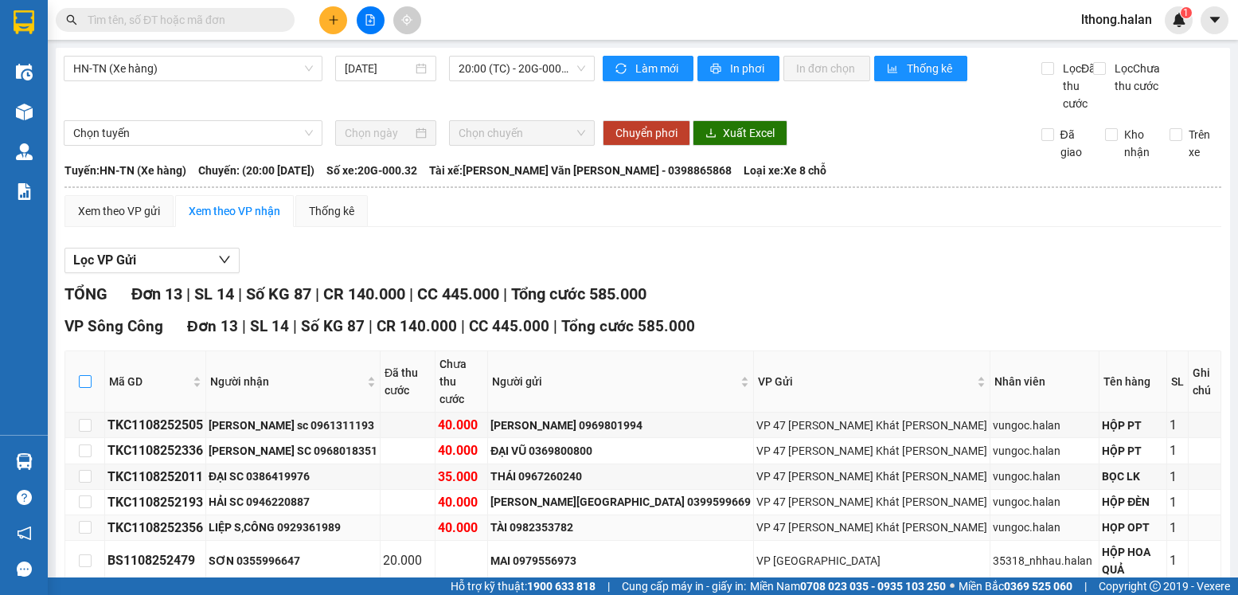
scroll to position [159, 0]
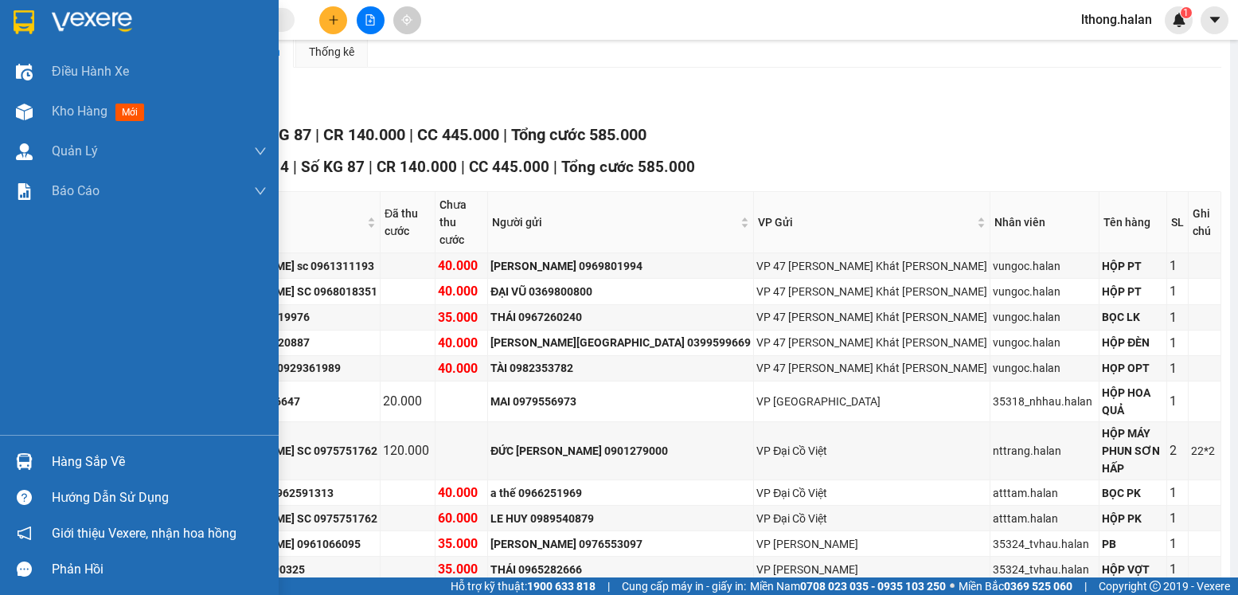
click at [76, 471] on div "Hàng sắp về" at bounding box center [159, 462] width 215 height 24
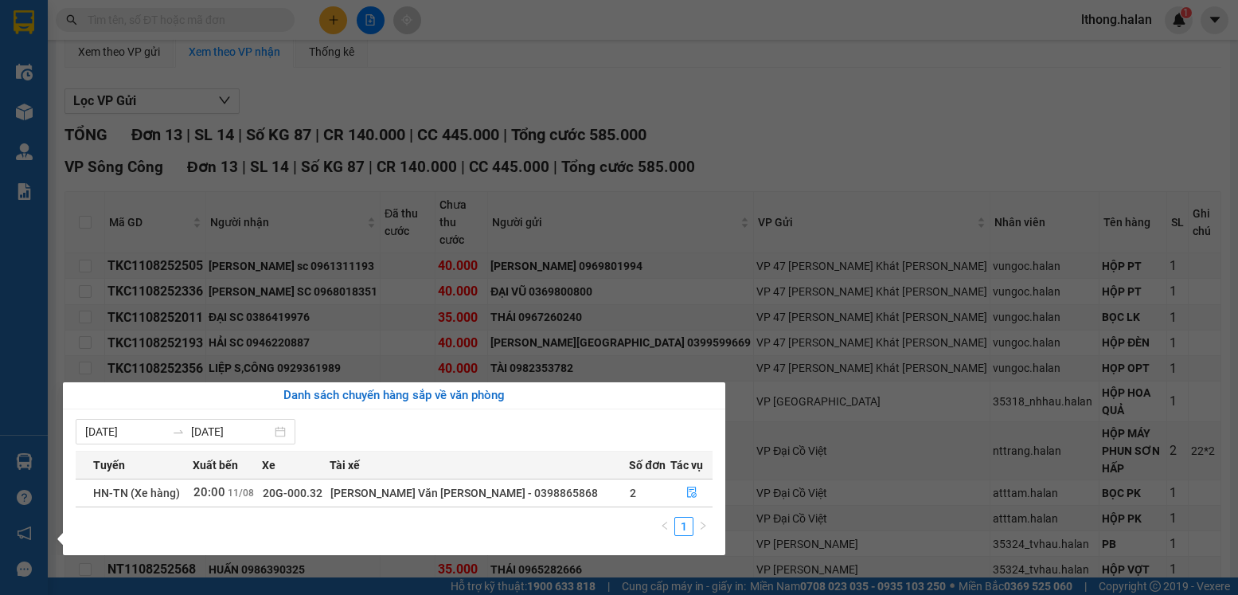
click at [846, 94] on section "Kết quả tìm kiếm ( 79 ) Bộ lọc Mã ĐH Trạng thái Món hàng Thu hộ Tổng cước Chưa …" at bounding box center [619, 297] width 1238 height 595
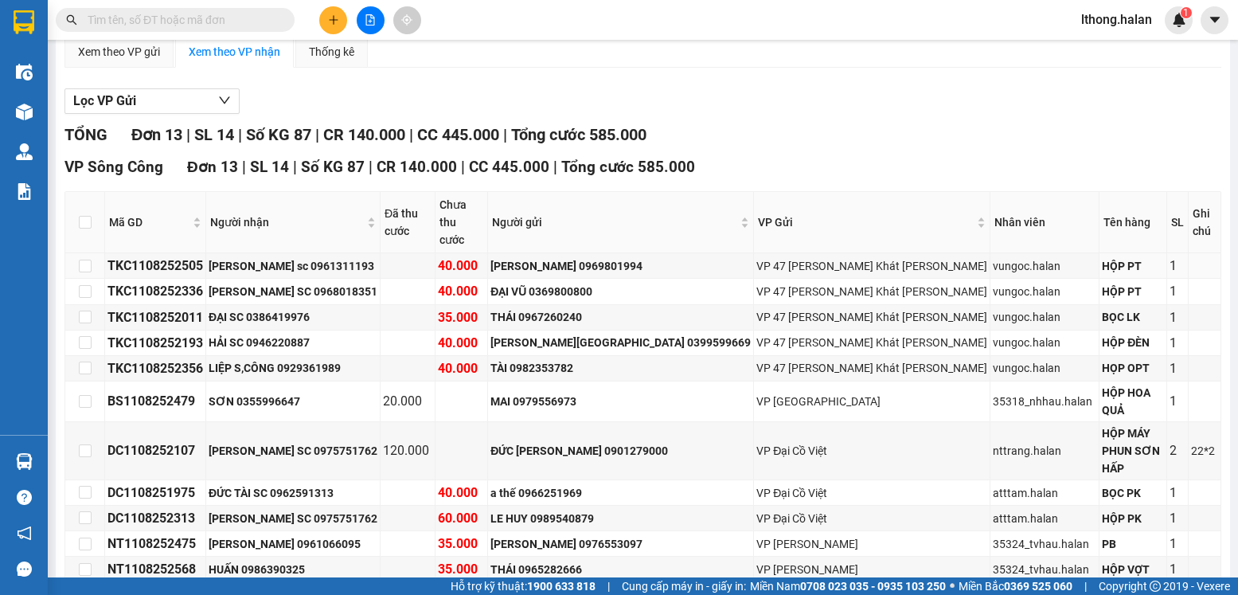
scroll to position [0, 0]
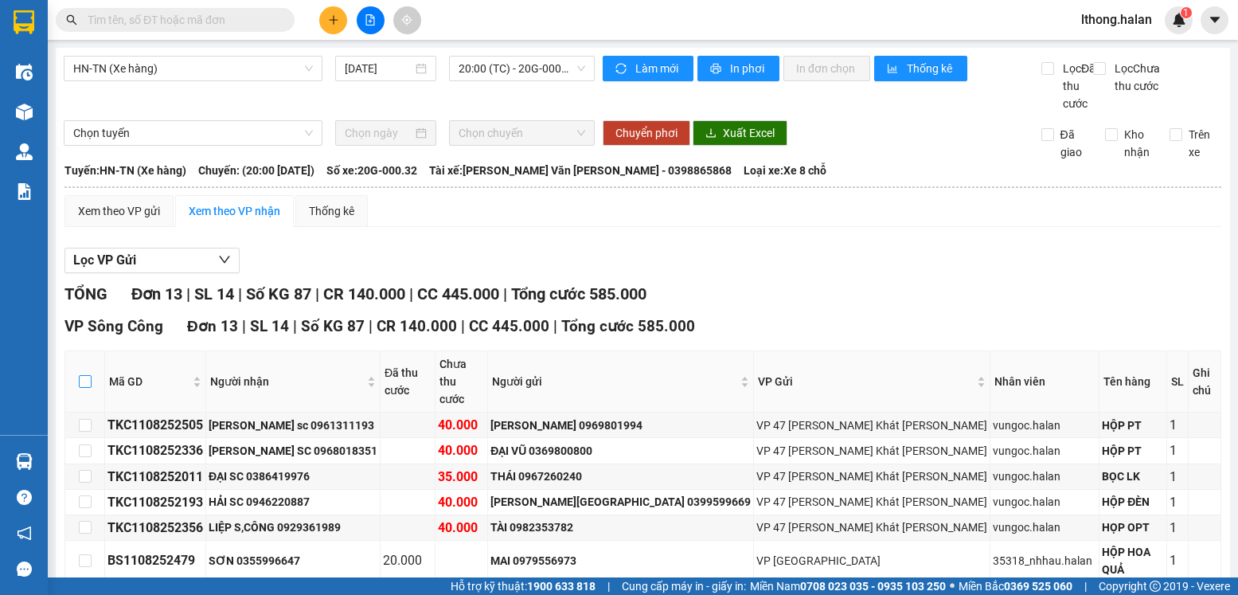
click at [87, 380] on input "checkbox" at bounding box center [85, 381] width 13 height 13
checkbox input "true"
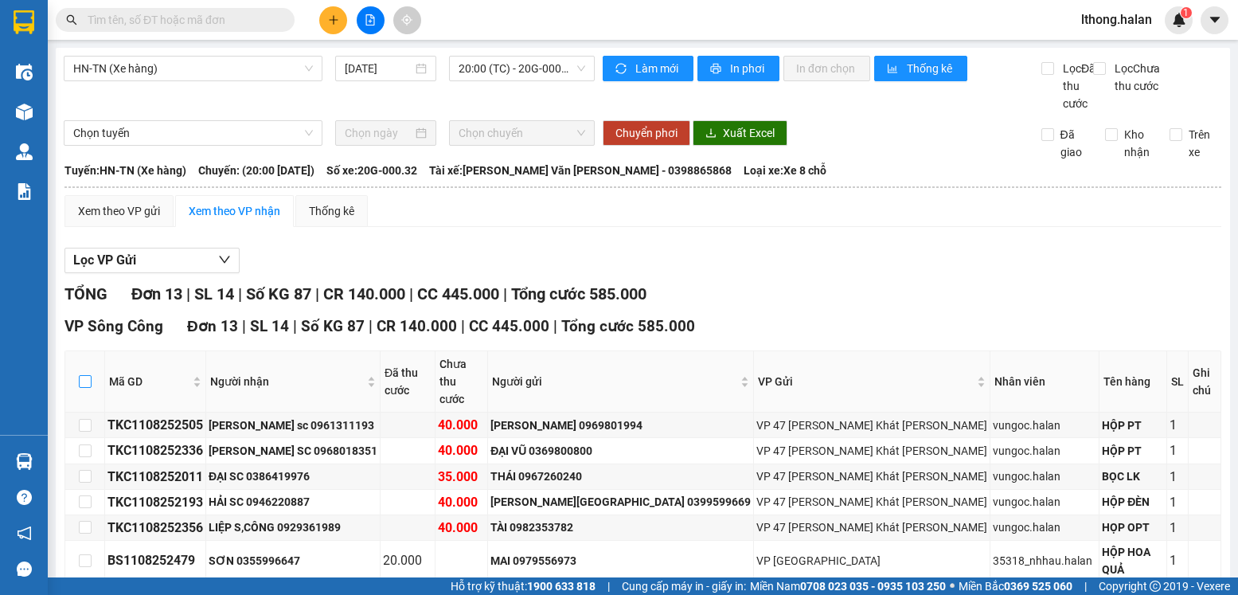
checkbox input "true"
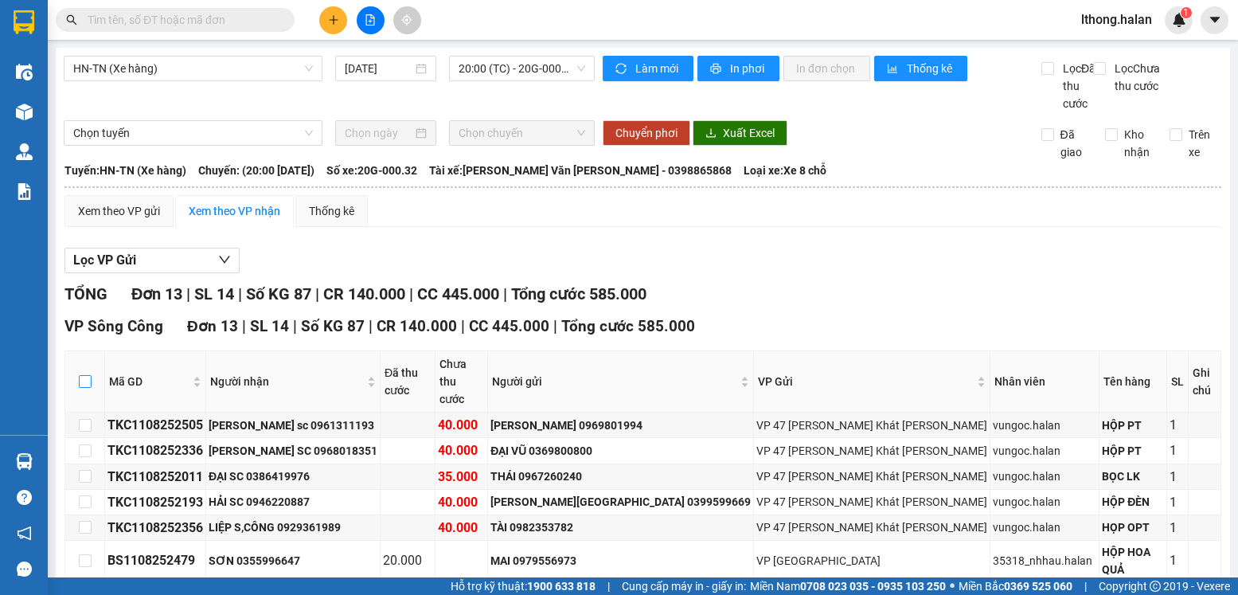
checkbox input "true"
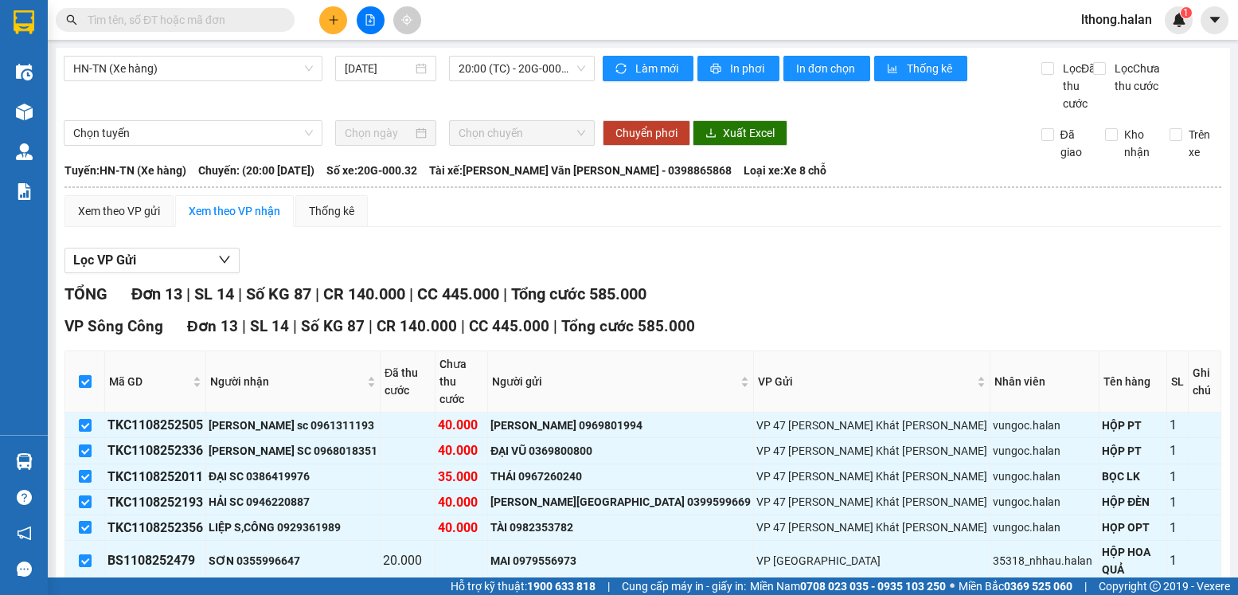
click at [87, 380] on input "checkbox" at bounding box center [85, 381] width 13 height 13
checkbox input "false"
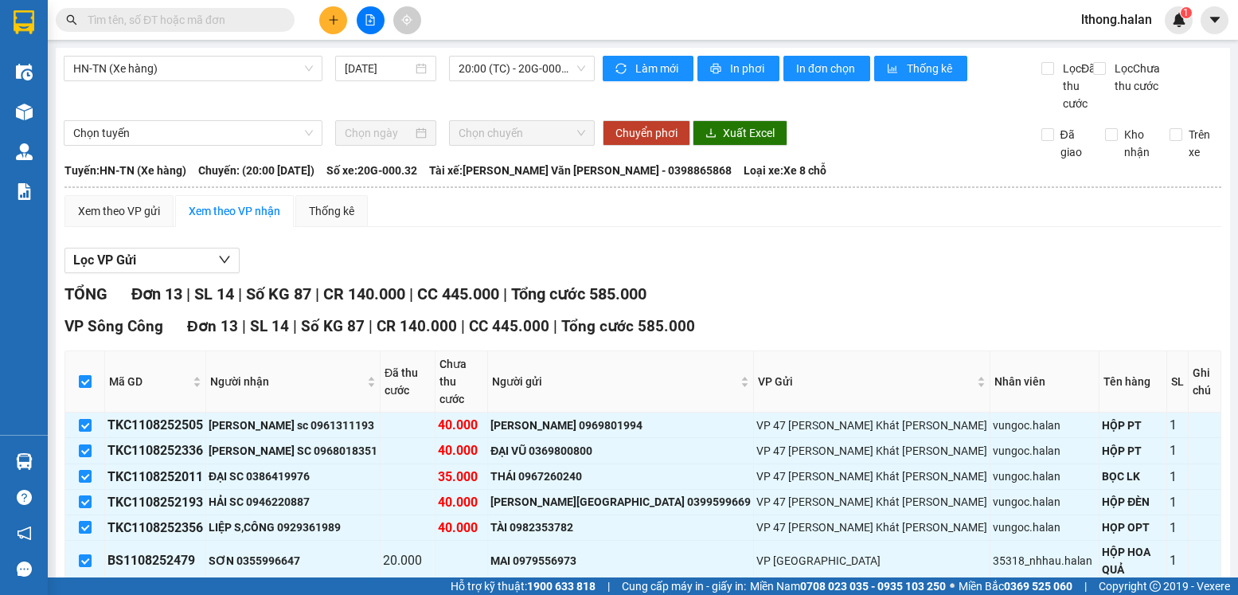
checkbox input "false"
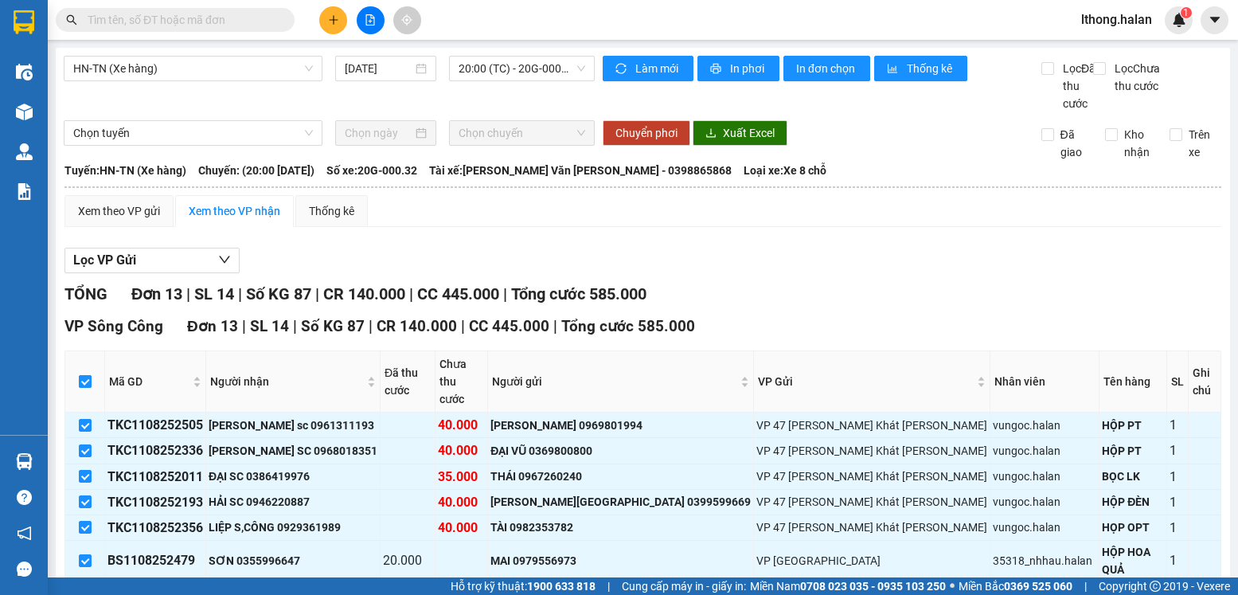
checkbox input "false"
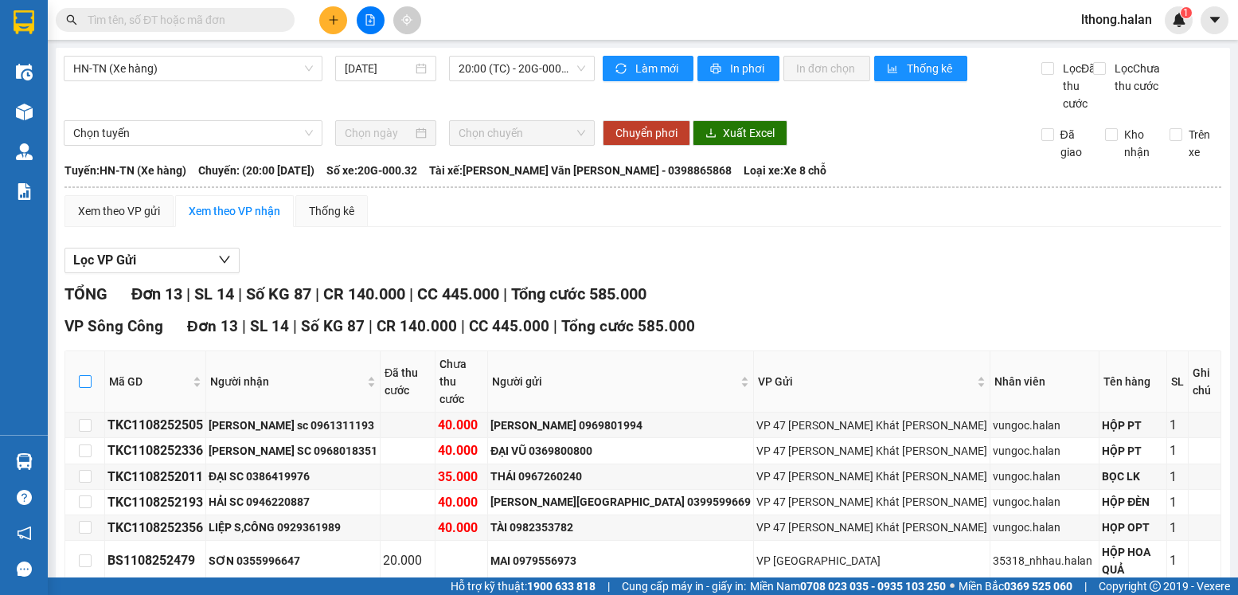
scroll to position [233, 0]
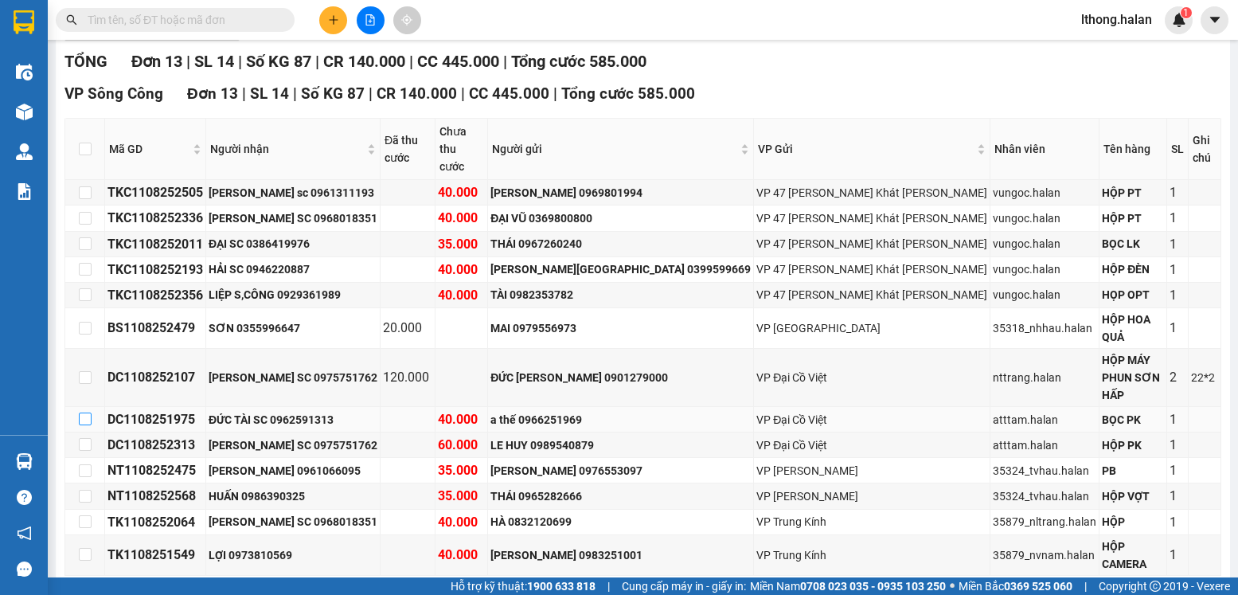
click at [85, 413] on input "checkbox" at bounding box center [85, 419] width 13 height 13
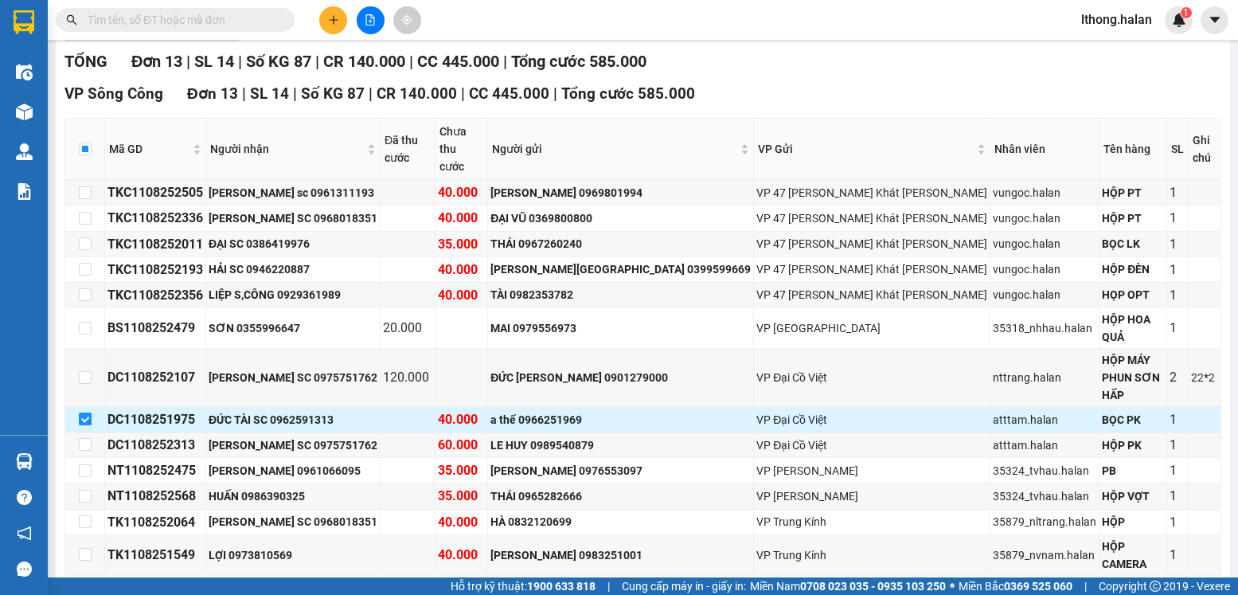
click at [85, 413] on input "checkbox" at bounding box center [85, 419] width 13 height 13
checkbox input "false"
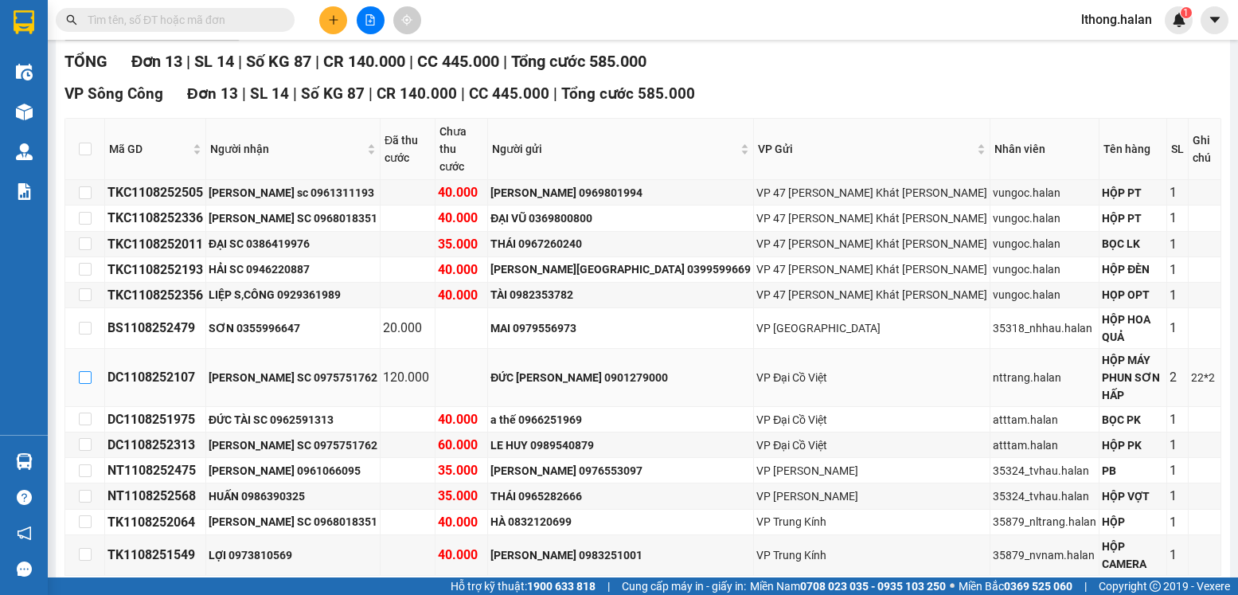
click at [82, 371] on input "checkbox" at bounding box center [85, 377] width 13 height 13
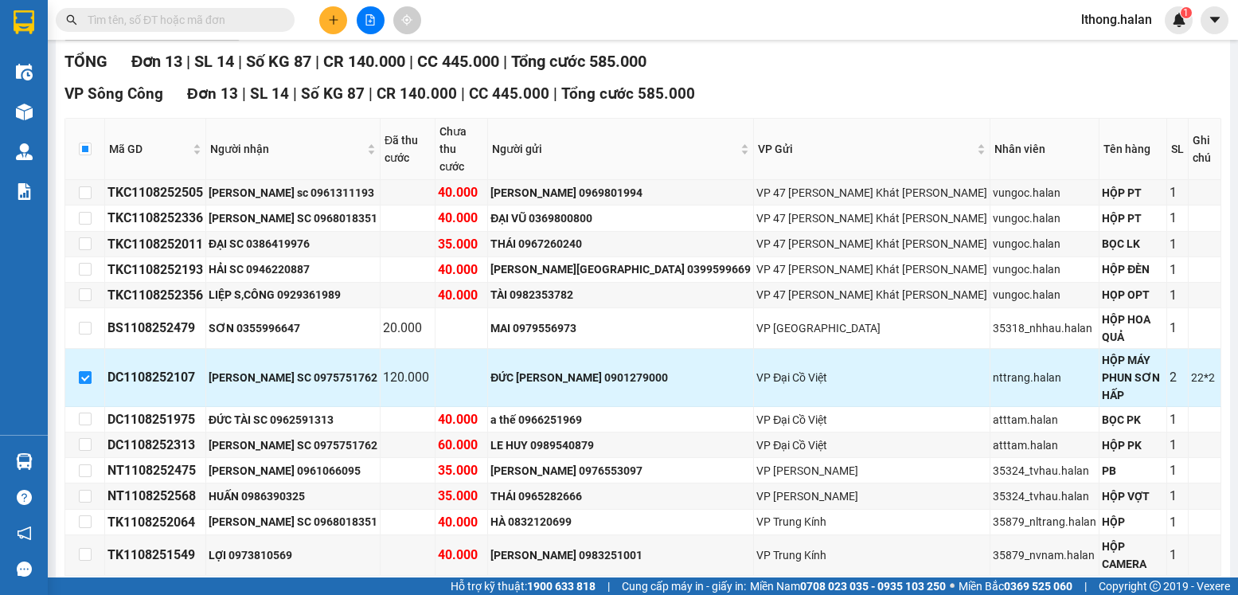
click at [82, 371] on input "checkbox" at bounding box center [85, 377] width 13 height 13
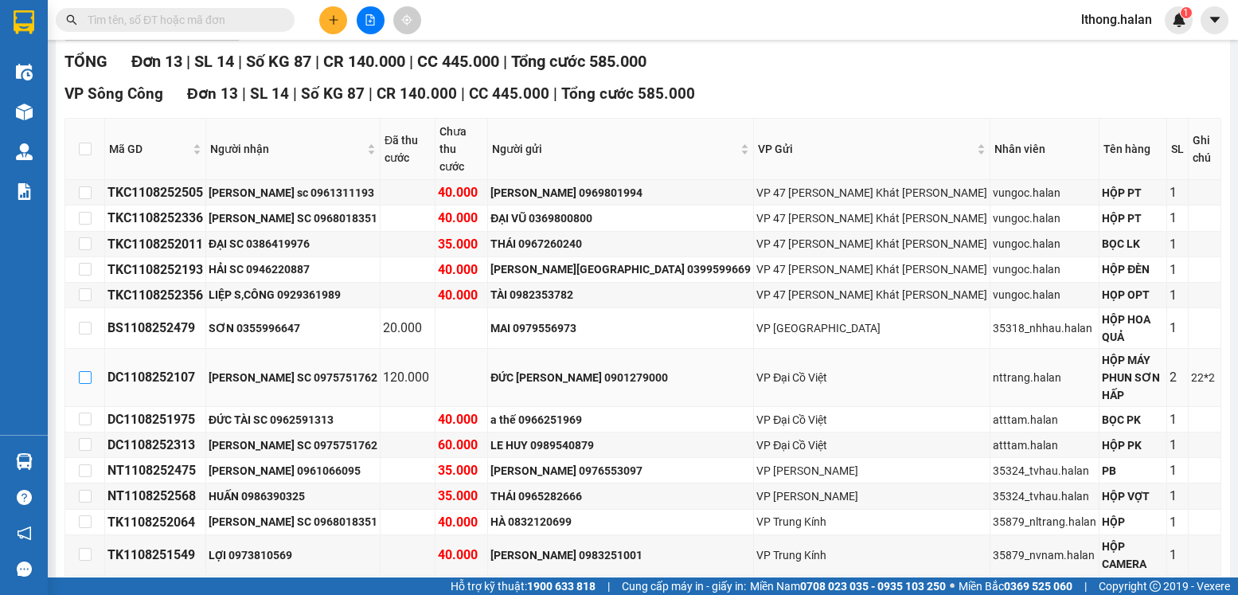
click at [86, 371] on input "checkbox" at bounding box center [85, 377] width 13 height 13
checkbox input "true"
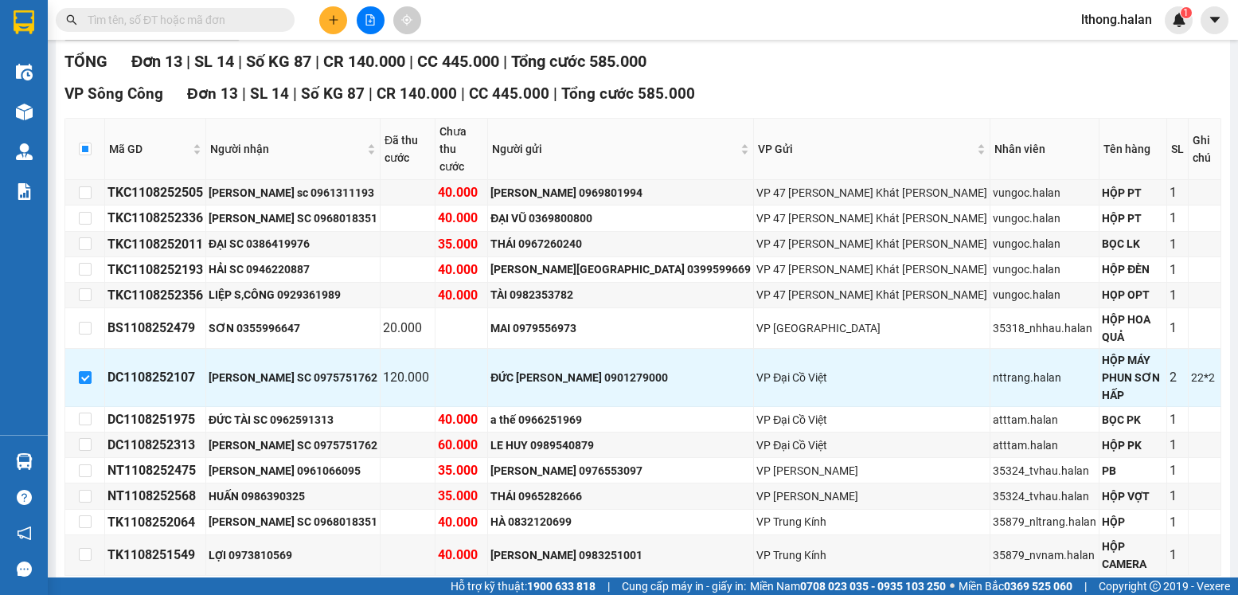
click at [276, 592] on span "Nhập kho nhận" at bounding box center [314, 601] width 76 height 18
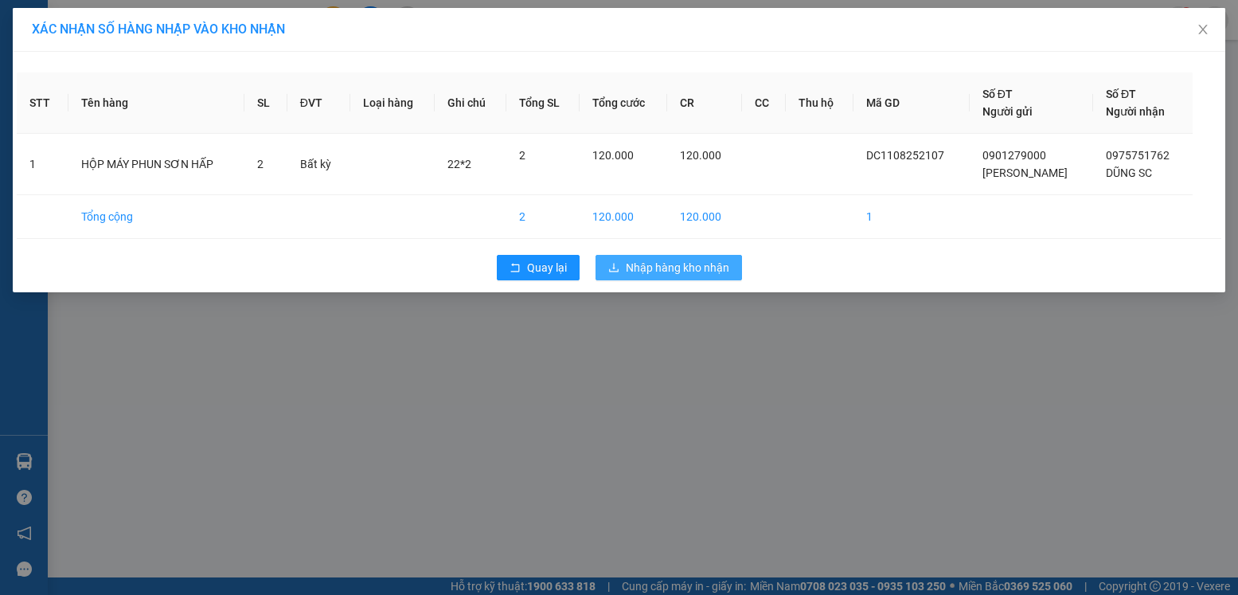
click at [677, 270] on span "Nhập hàng kho nhận" at bounding box center [678, 268] width 104 height 18
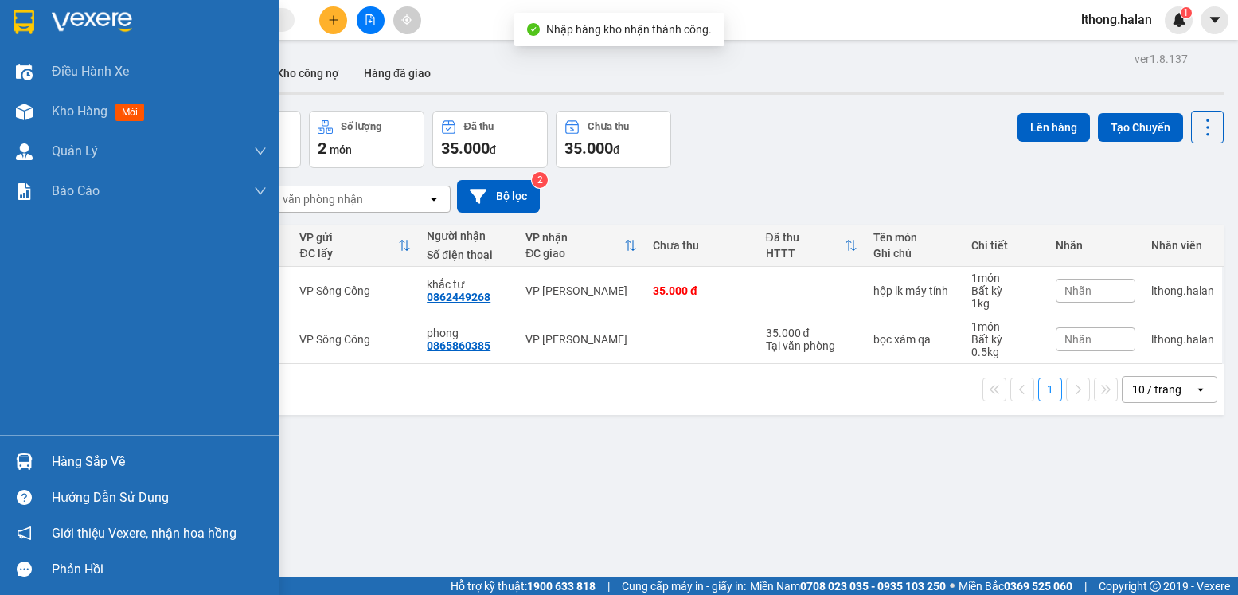
click at [96, 460] on div "Hàng sắp về" at bounding box center [159, 462] width 215 height 24
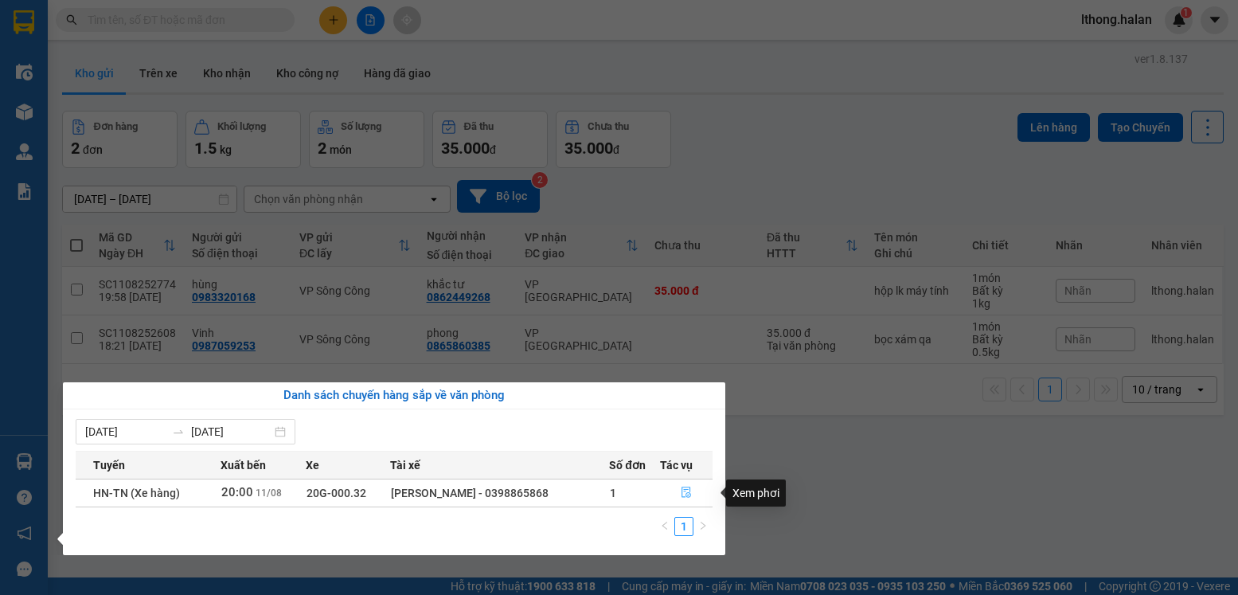
click at [685, 491] on icon "file-done" at bounding box center [687, 492] width 10 height 11
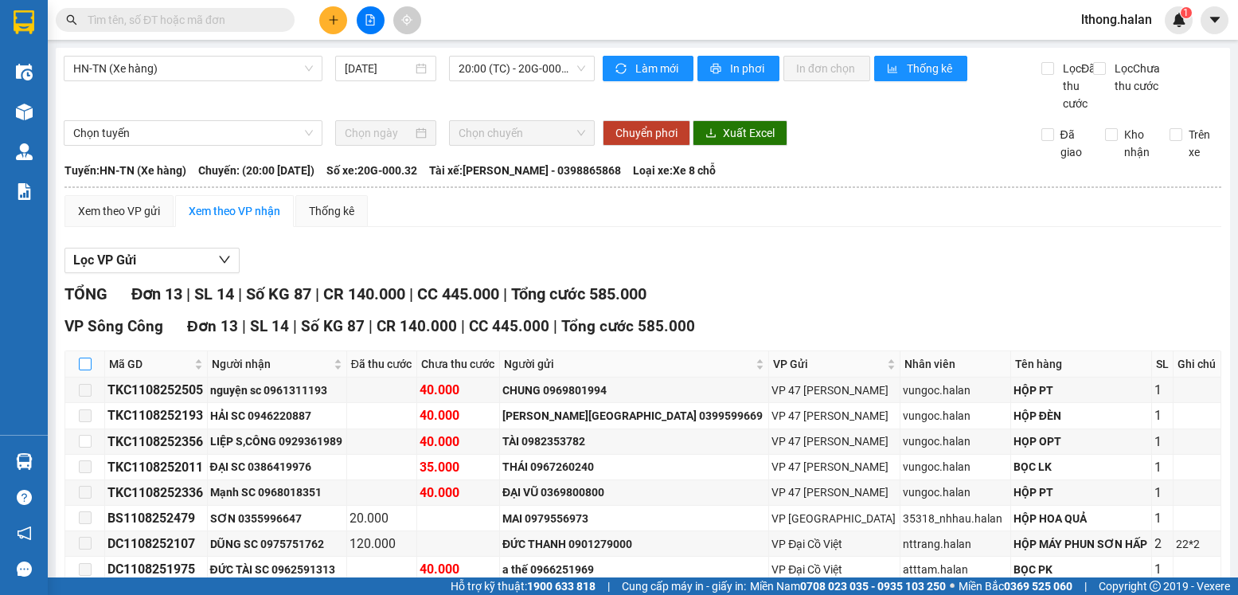
click at [85, 370] on input "checkbox" at bounding box center [85, 364] width 13 height 13
checkbox input "true"
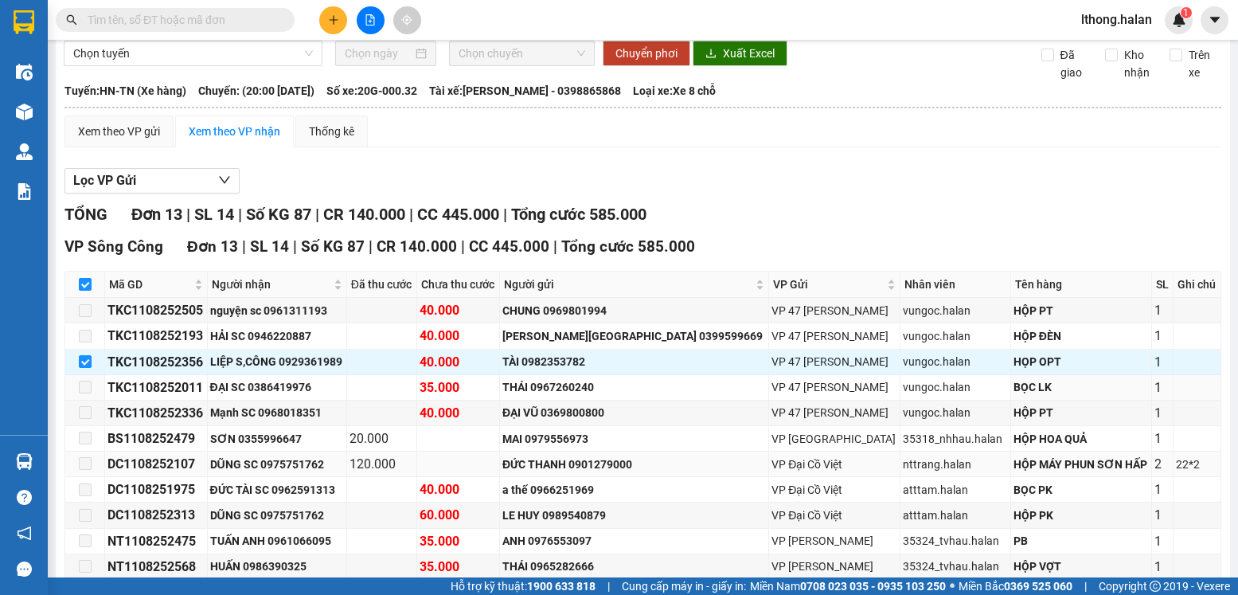
scroll to position [159, 0]
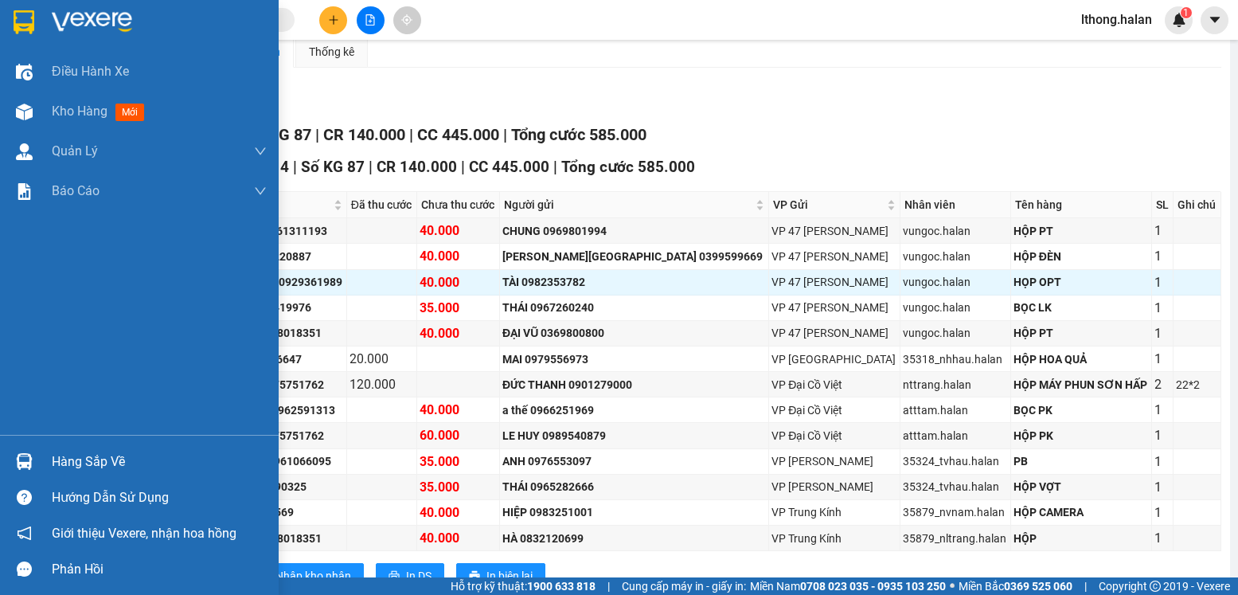
click at [83, 460] on div "Hàng sắp về" at bounding box center [159, 462] width 215 height 24
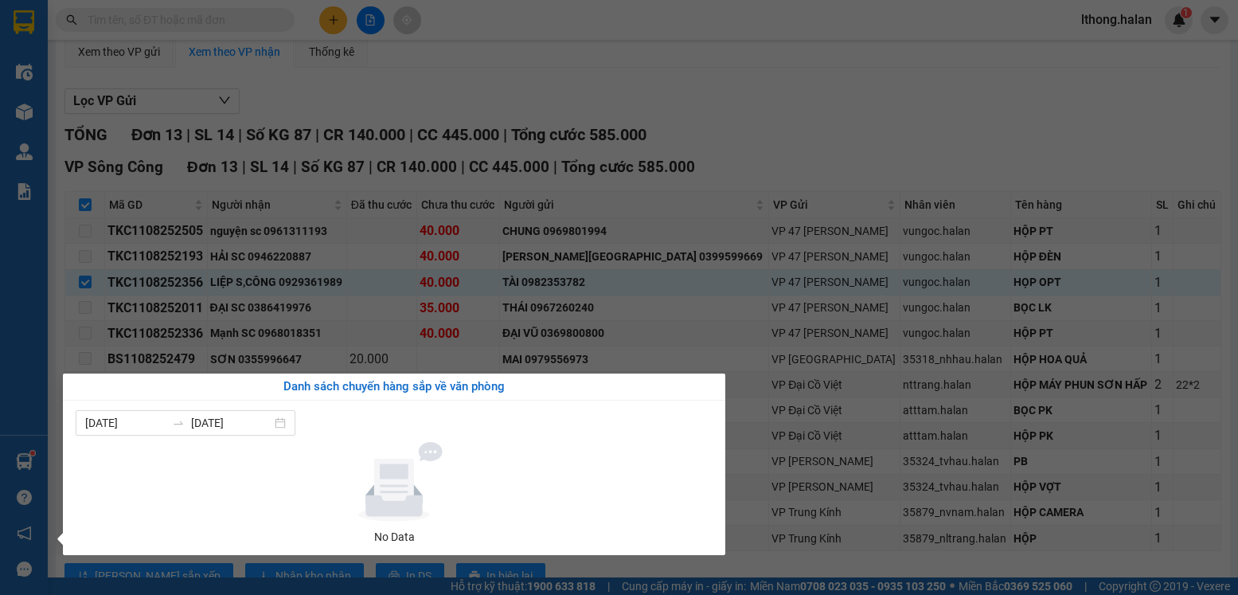
click at [875, 153] on section "Kết quả tìm kiếm ( 79 ) Bộ lọc Mã ĐH Trạng thái Món hàng Thu hộ Tổng cước Chưa …" at bounding box center [619, 297] width 1238 height 595
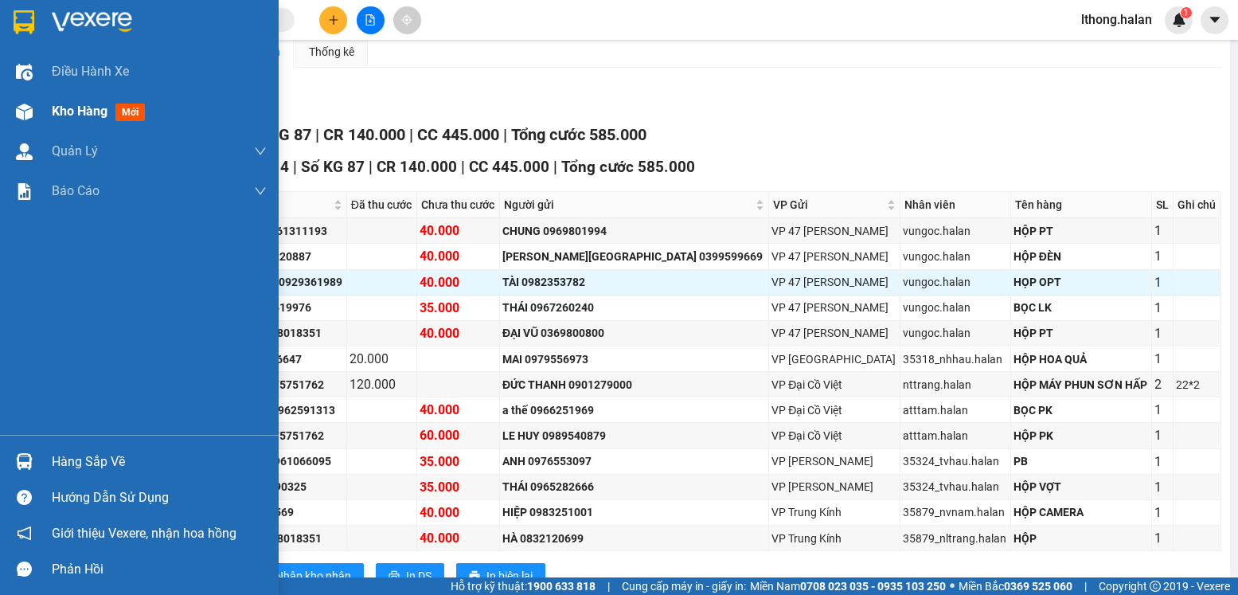
click at [81, 108] on span "Kho hàng" at bounding box center [80, 111] width 56 height 15
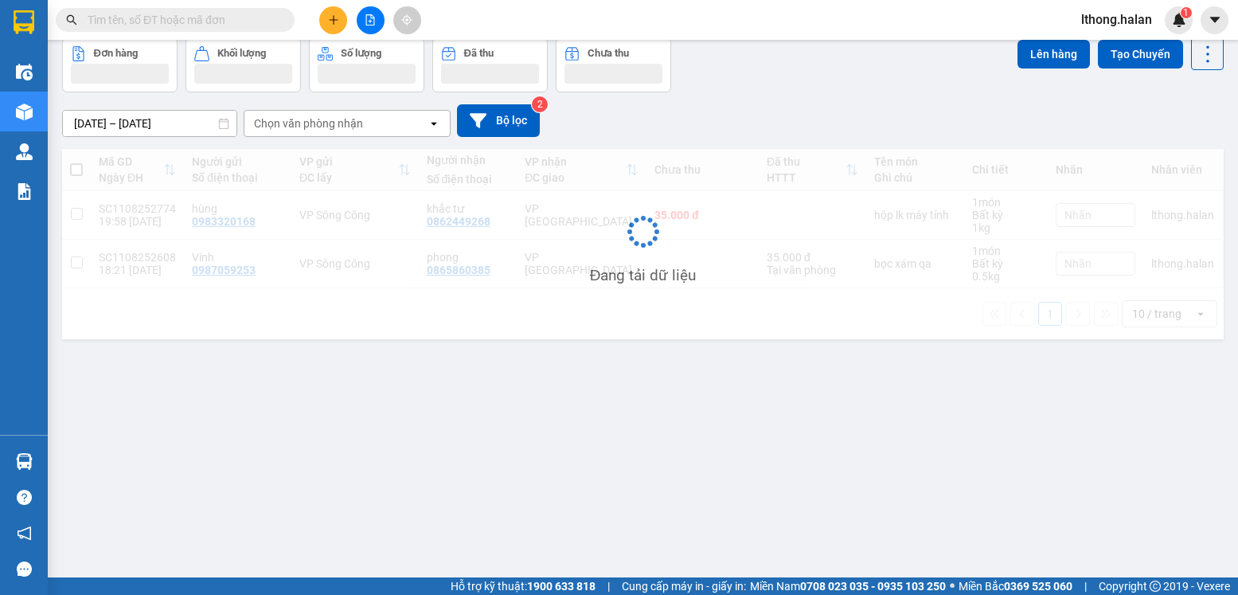
scroll to position [73, 0]
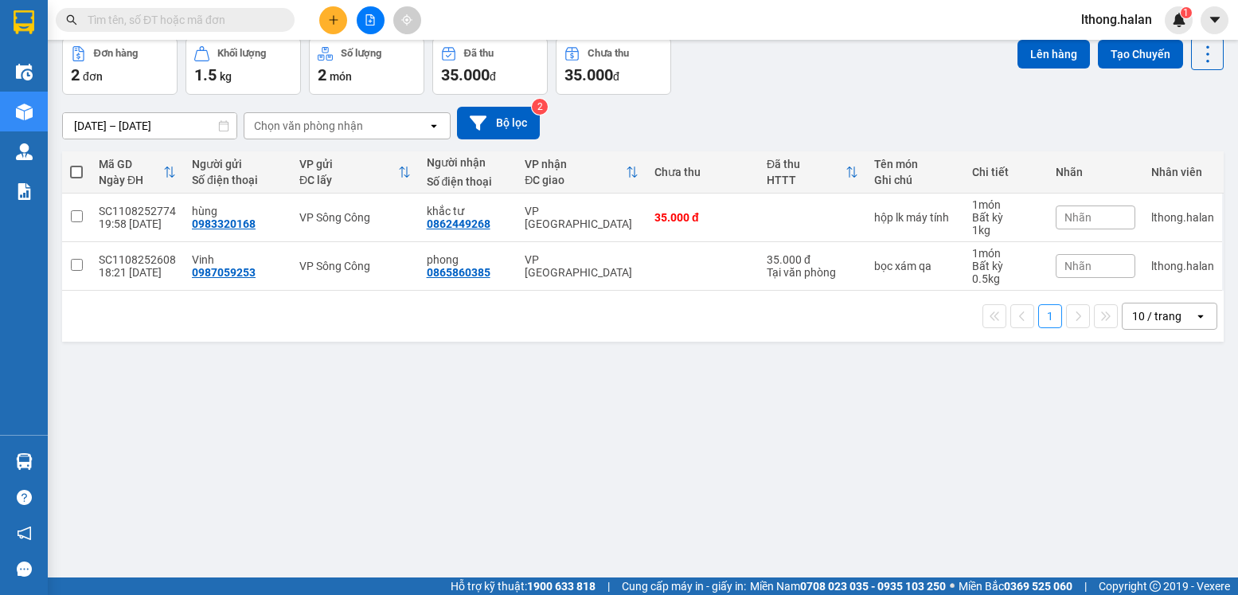
click at [74, 168] on span at bounding box center [76, 172] width 13 height 13
click at [76, 164] on input "checkbox" at bounding box center [76, 164] width 0 height 0
checkbox input "true"
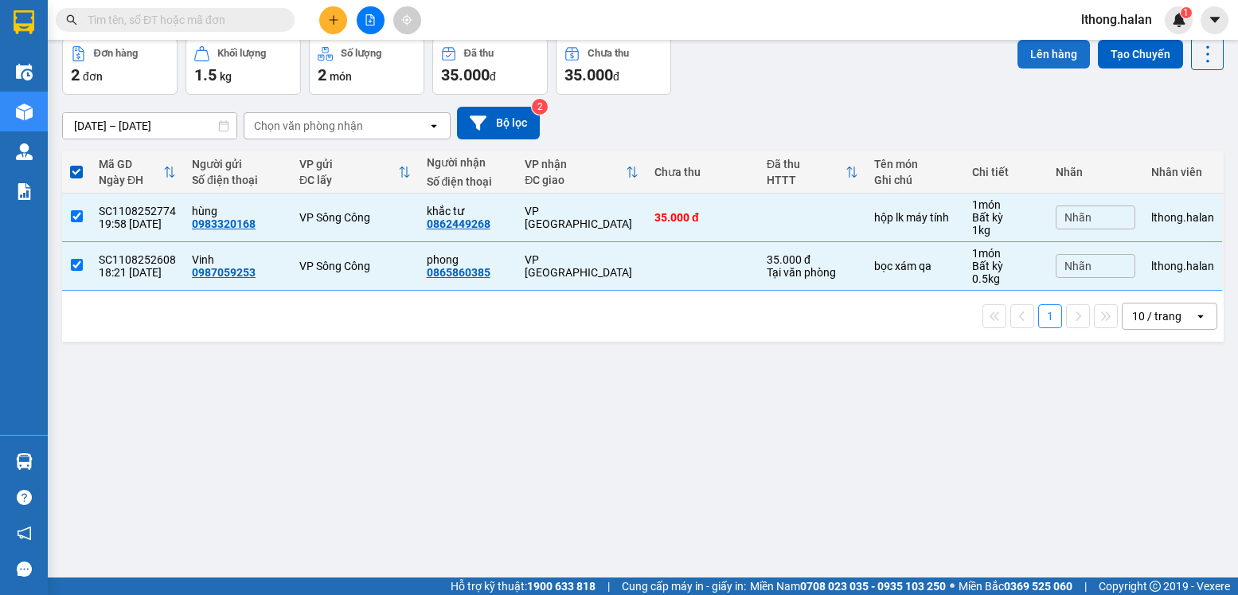
click at [1026, 60] on button "Lên hàng" at bounding box center [1054, 54] width 72 height 29
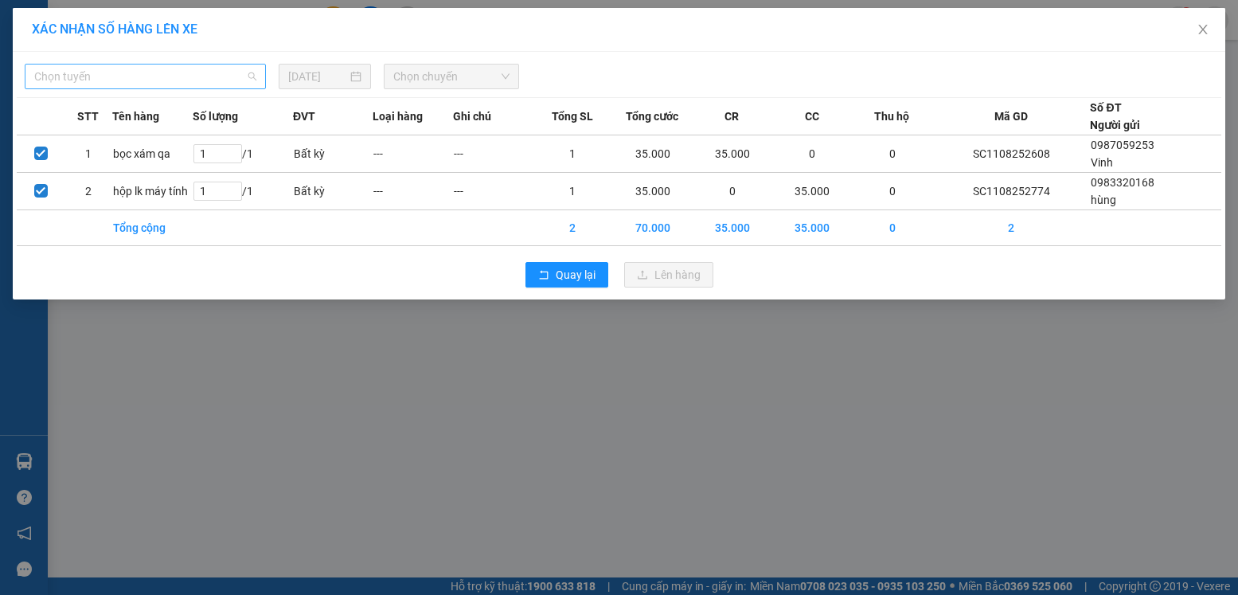
click at [184, 77] on span "Chọn tuyến" at bounding box center [145, 77] width 222 height 24
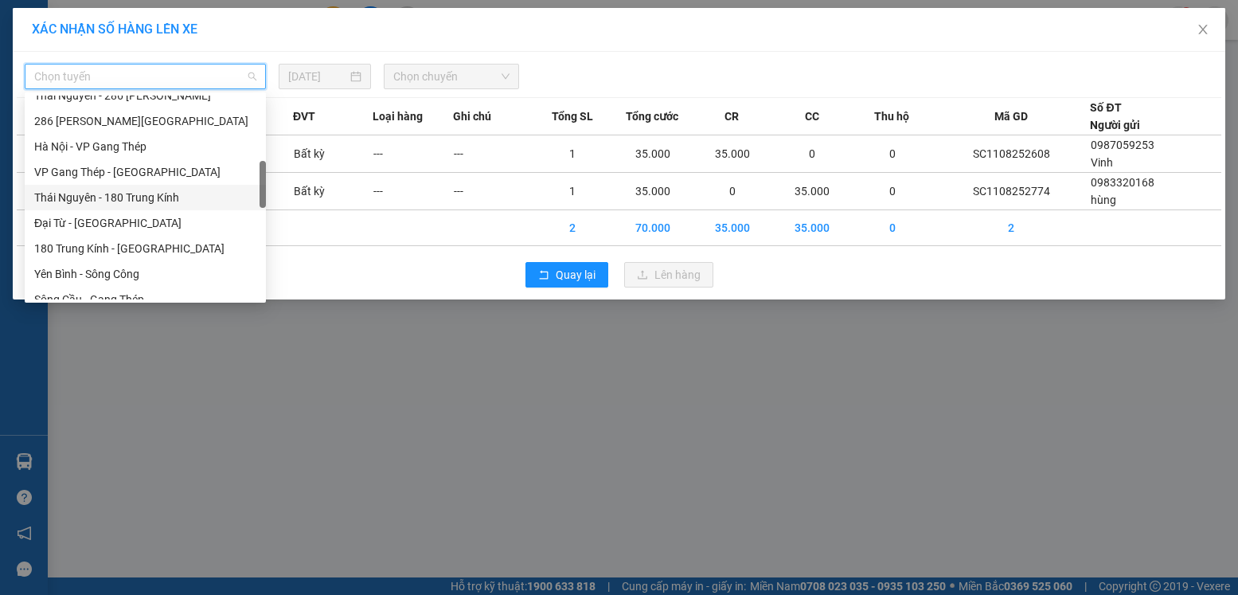
scroll to position [558, 0]
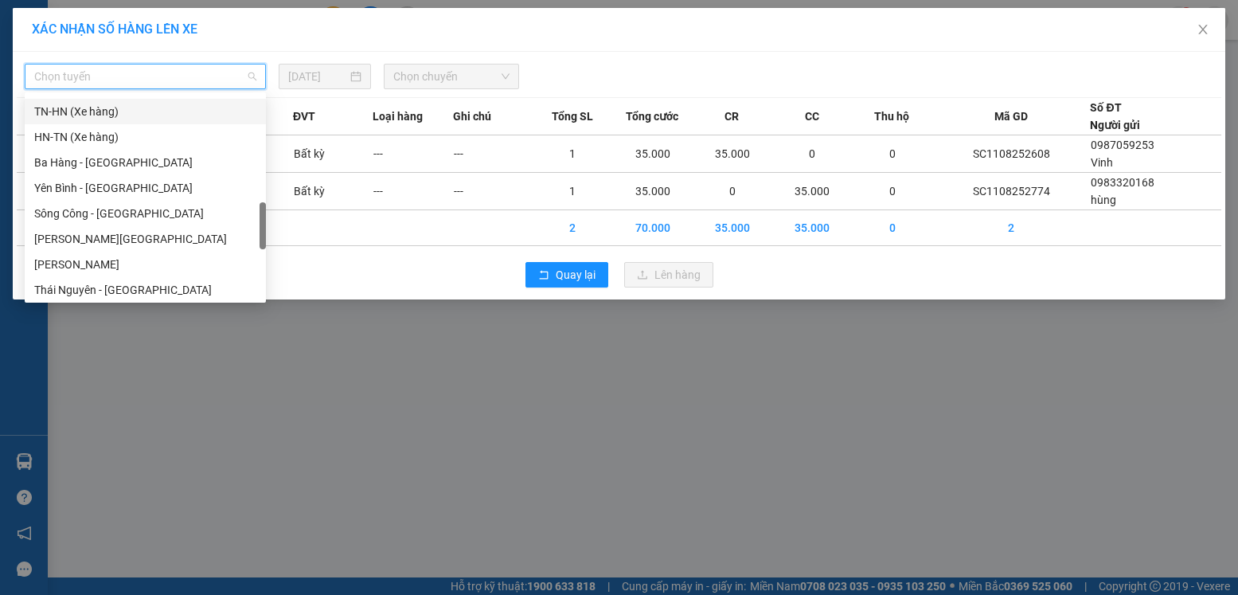
click at [60, 114] on div "TN-HN (Xe hàng)" at bounding box center [145, 112] width 222 height 18
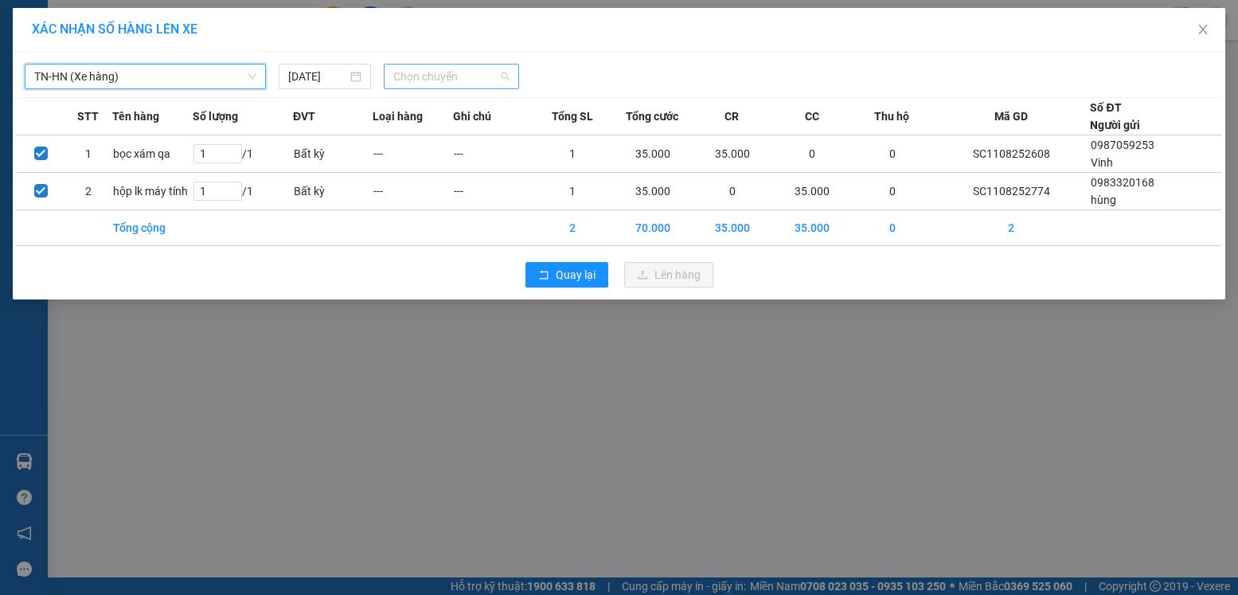
click at [499, 76] on span "Chọn chuyến" at bounding box center [451, 77] width 116 height 24
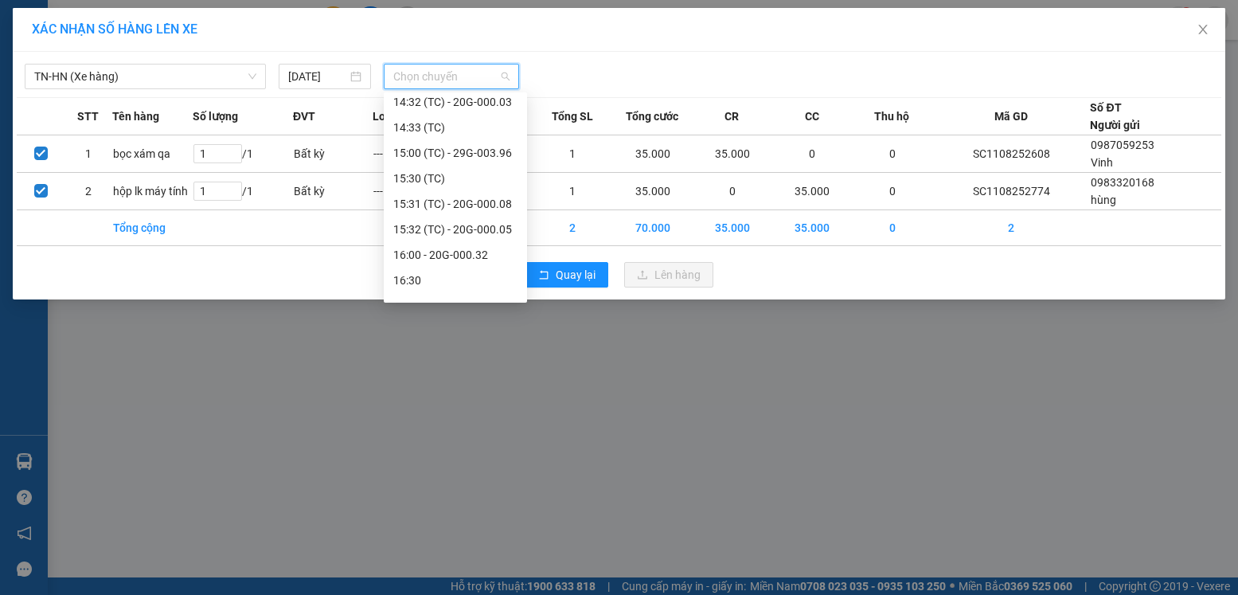
scroll to position [867, 0]
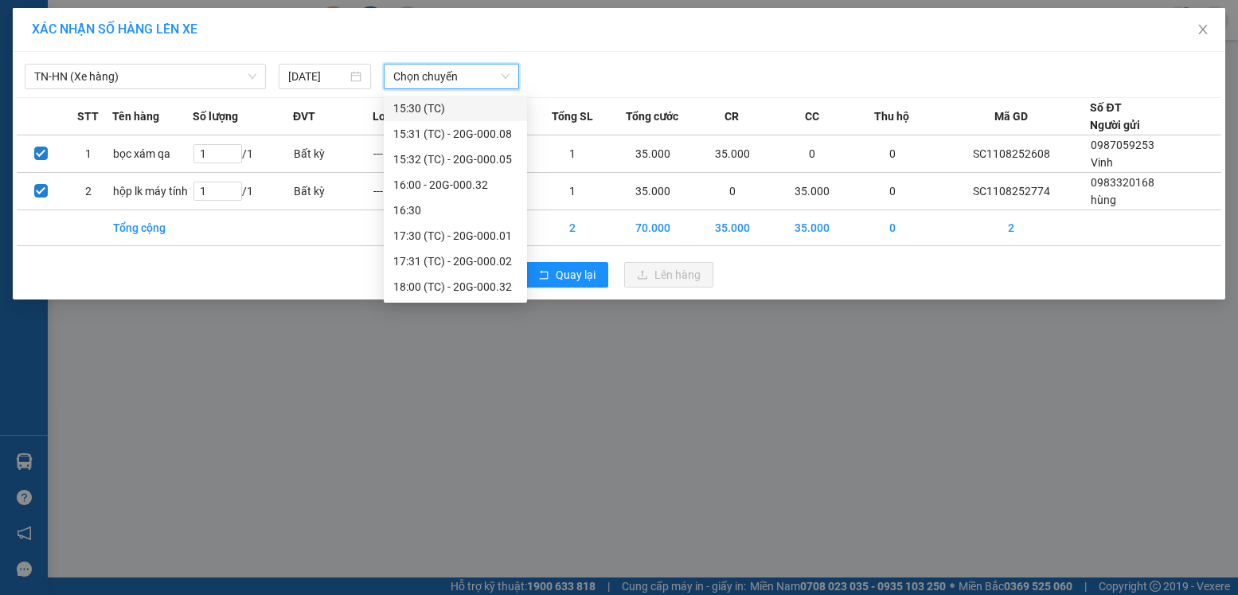
click at [475, 76] on span "Chọn chuyến" at bounding box center [451, 77] width 116 height 24
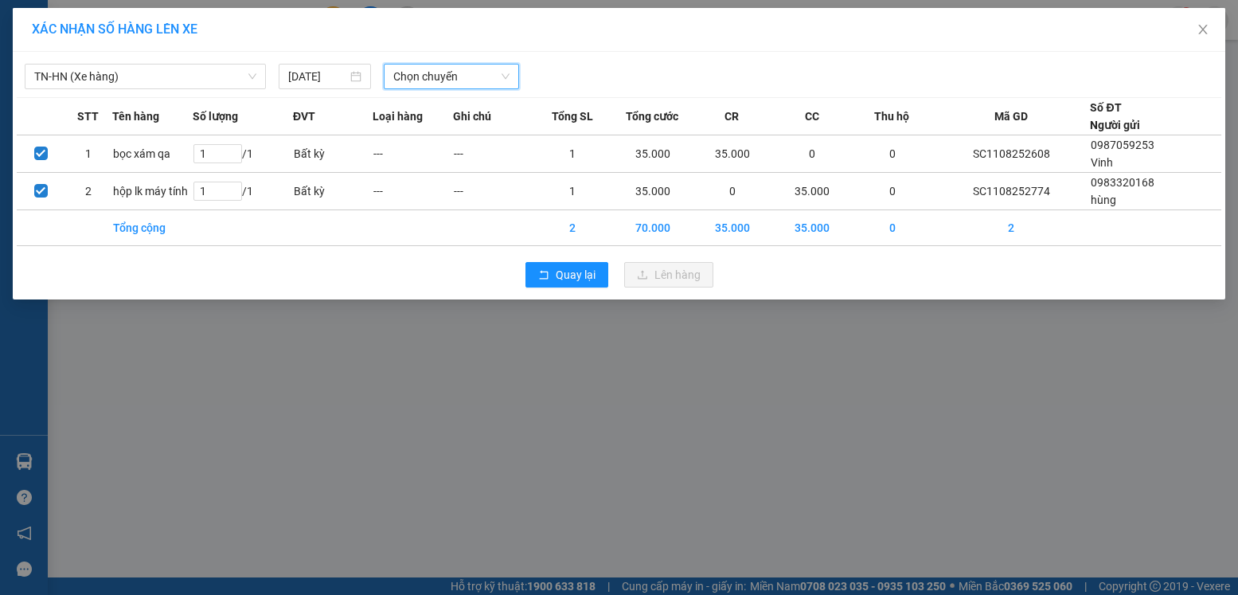
click at [466, 82] on span "Chọn chuyến" at bounding box center [451, 77] width 116 height 24
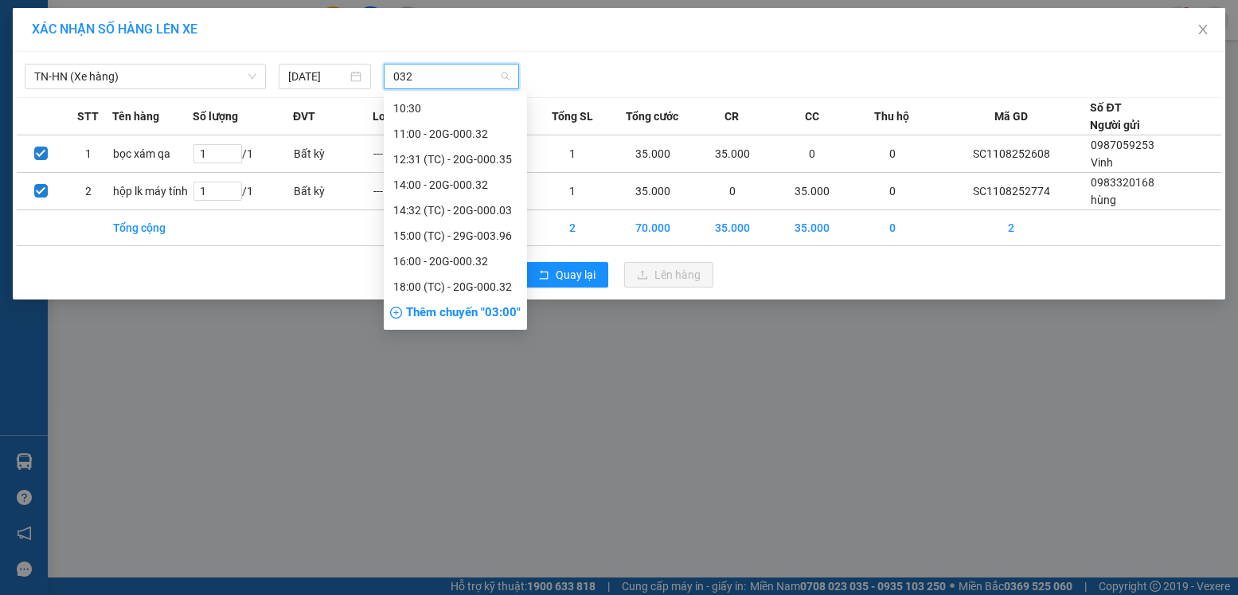
scroll to position [0, 0]
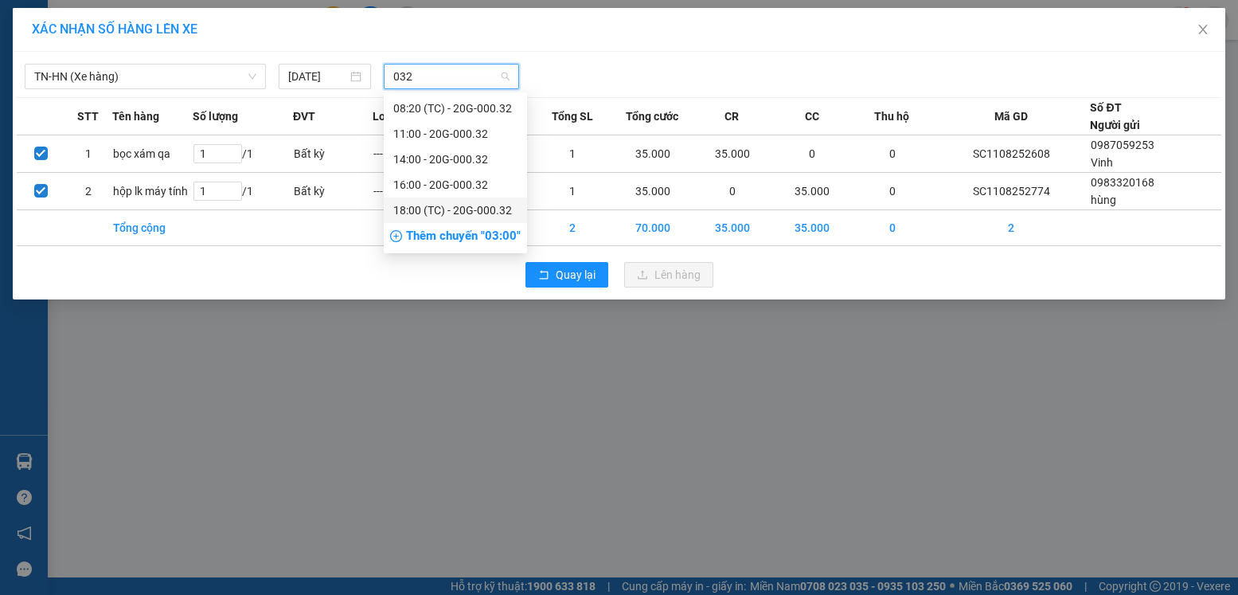
type input "032"
click at [476, 231] on div "Thêm chuyến " 03:00 "" at bounding box center [455, 236] width 143 height 27
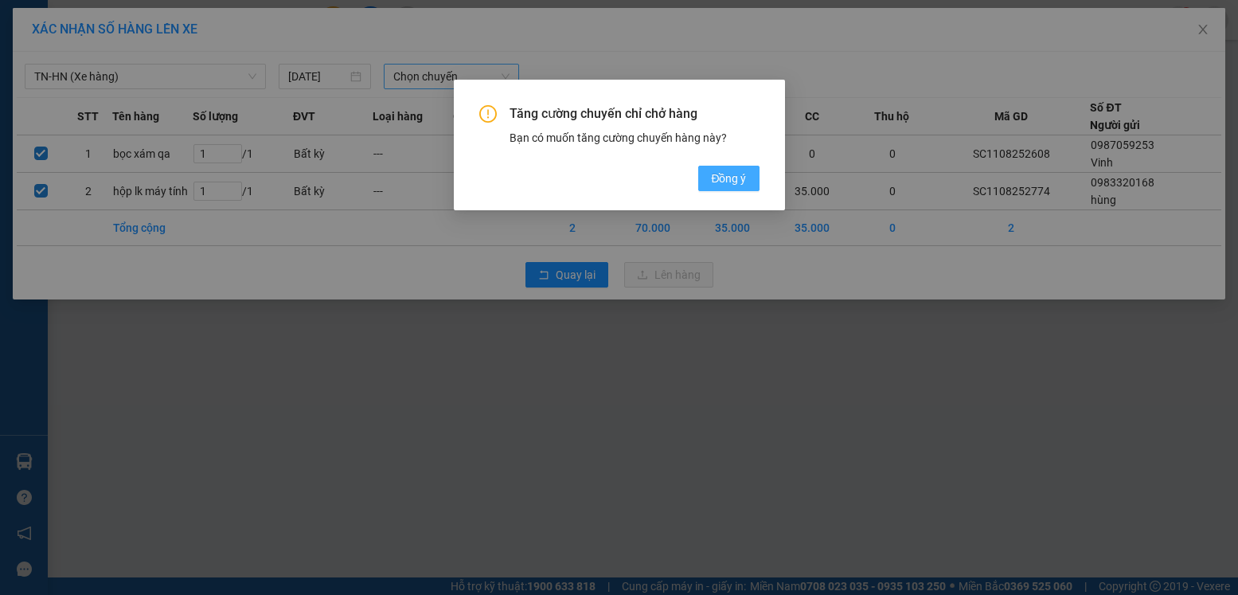
click at [718, 176] on span "Đồng ý" at bounding box center [728, 179] width 35 height 18
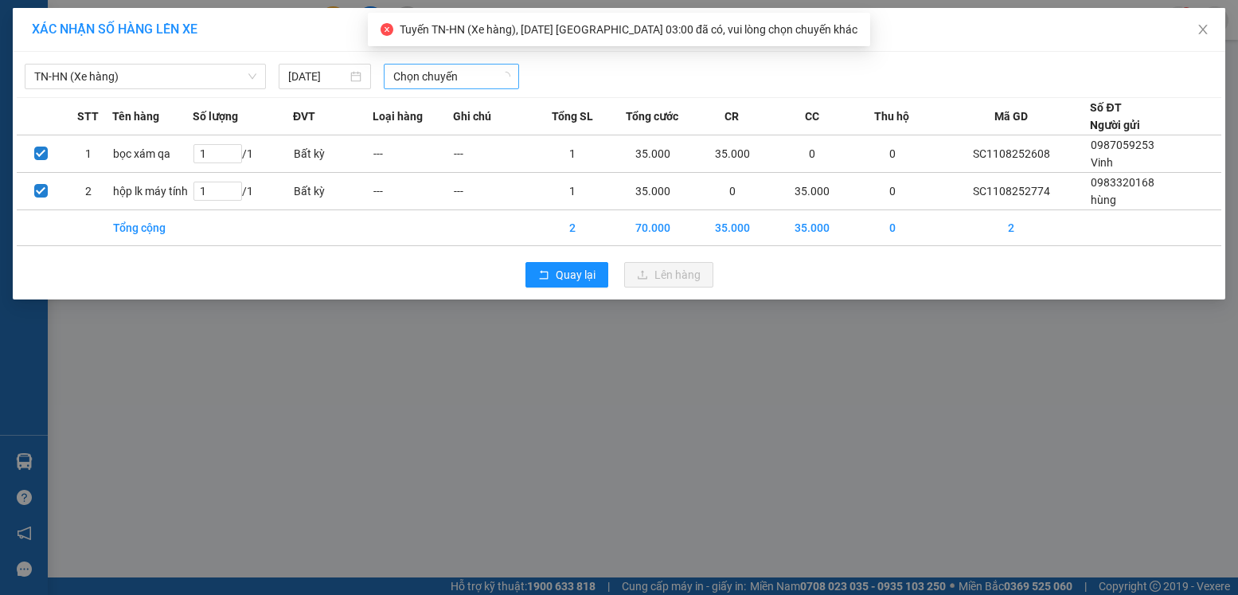
click at [487, 71] on span "Chọn chuyến" at bounding box center [451, 77] width 116 height 24
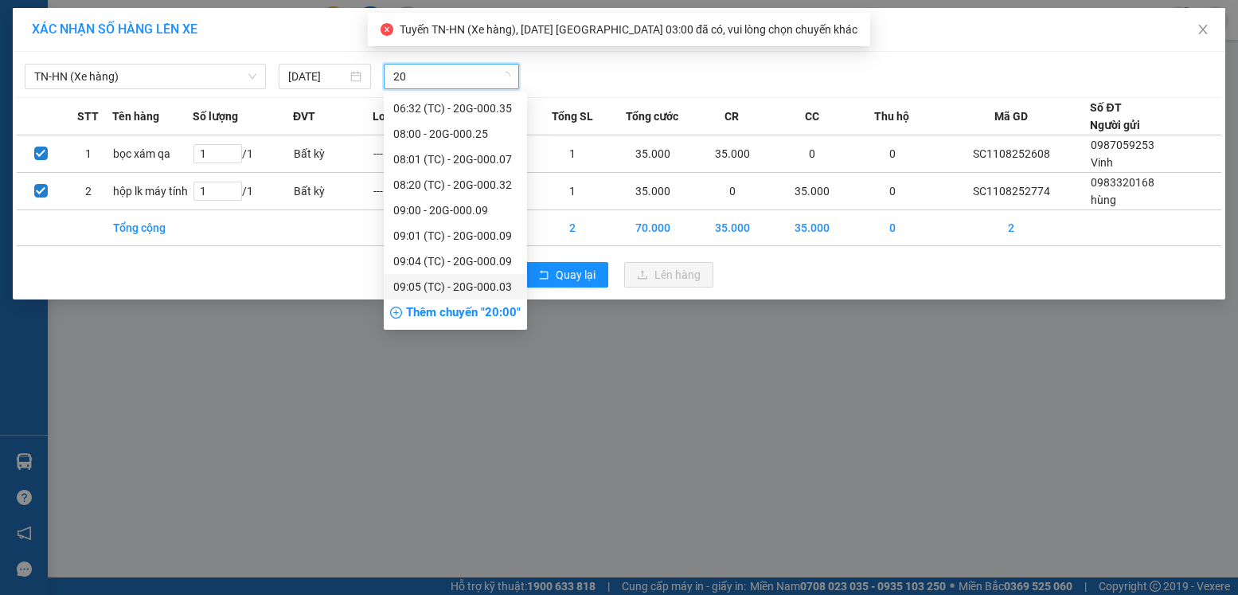
type input "20"
click at [493, 314] on div "Thêm chuyến " 20:00 "" at bounding box center [455, 312] width 143 height 27
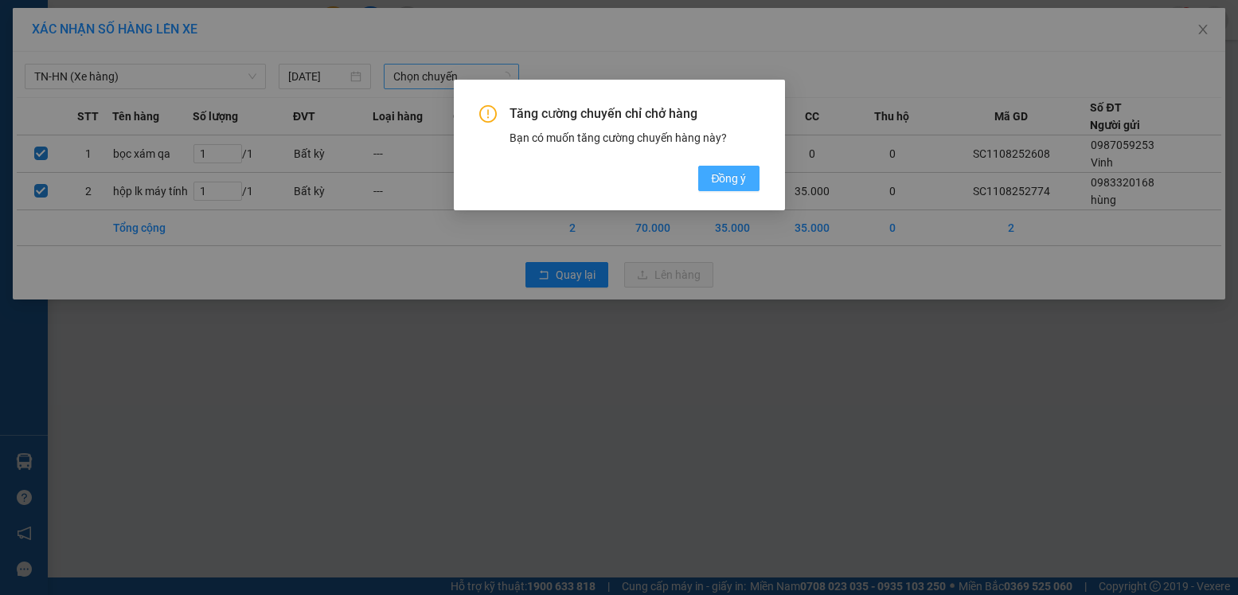
click at [713, 174] on span "Đồng ý" at bounding box center [728, 179] width 35 height 18
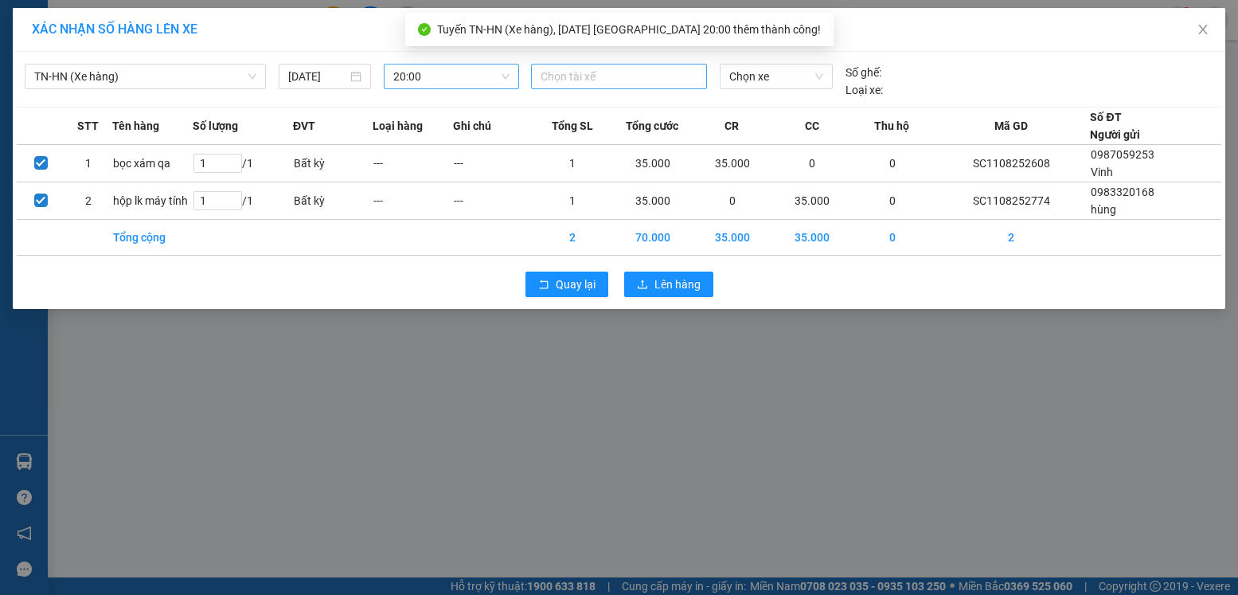
click at [579, 78] on div at bounding box center [619, 76] width 168 height 19
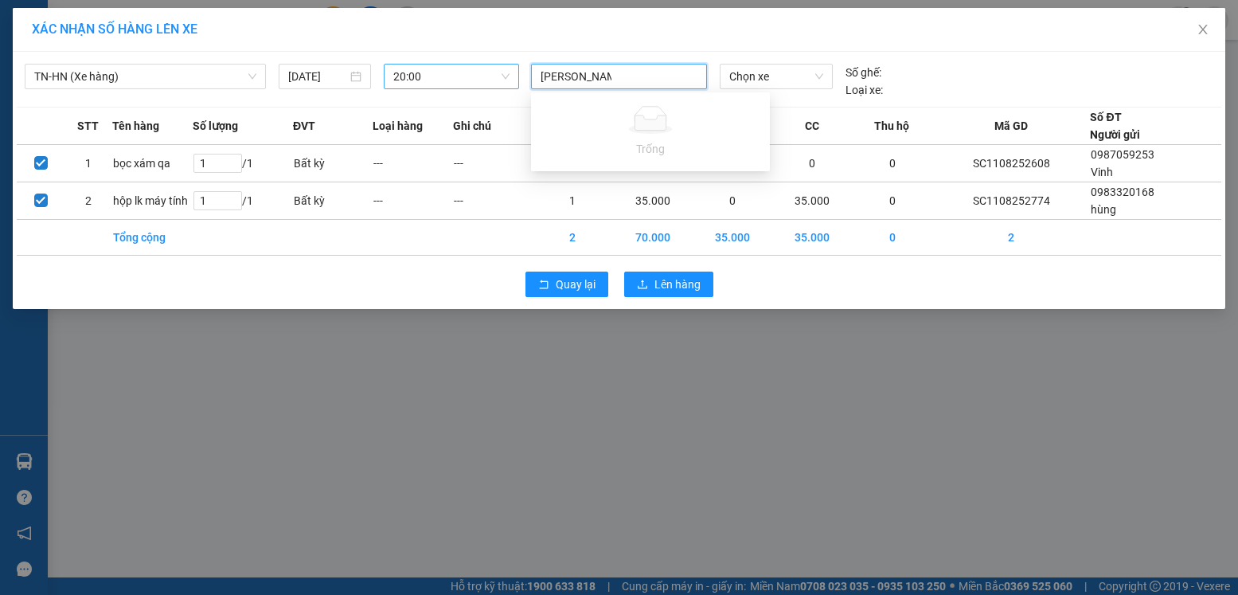
type input "[PERSON_NAME]"
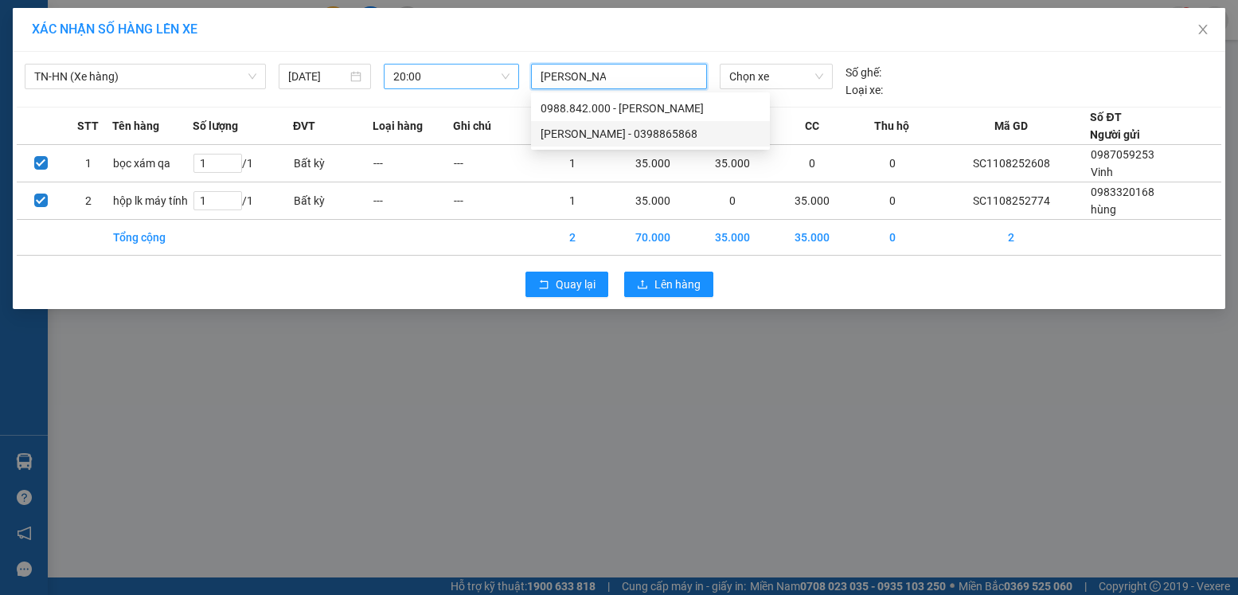
click at [614, 135] on div "[PERSON_NAME] - 0398865868" at bounding box center [651, 134] width 220 height 18
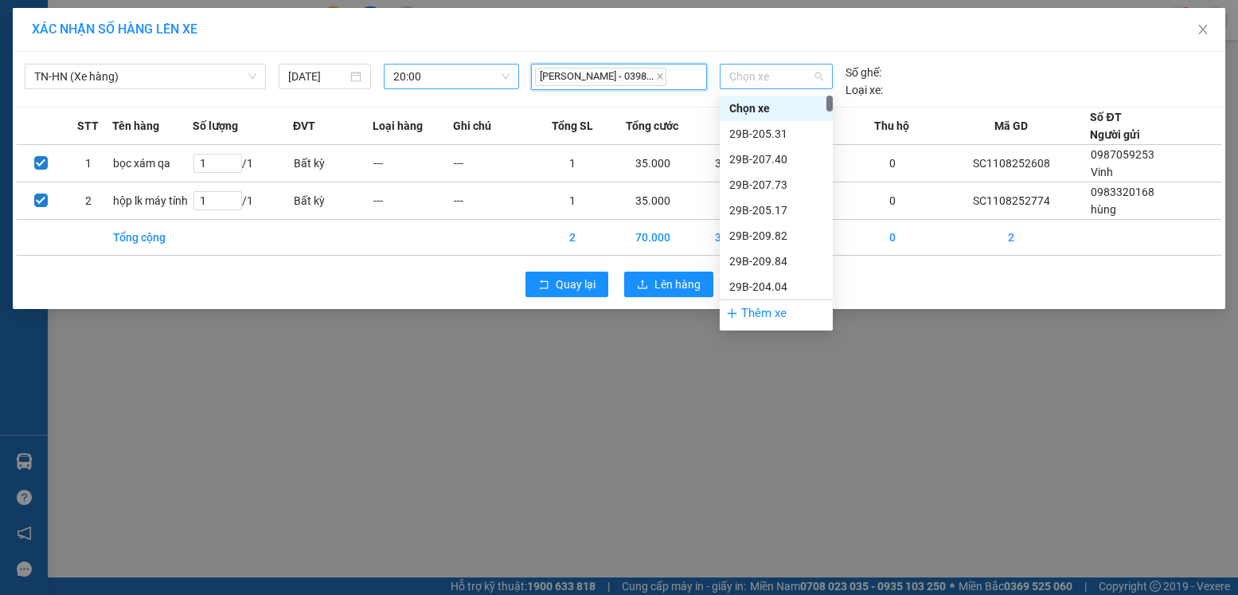
click at [789, 82] on span "Chọn xe" at bounding box center [777, 77] width 94 height 24
type input "032"
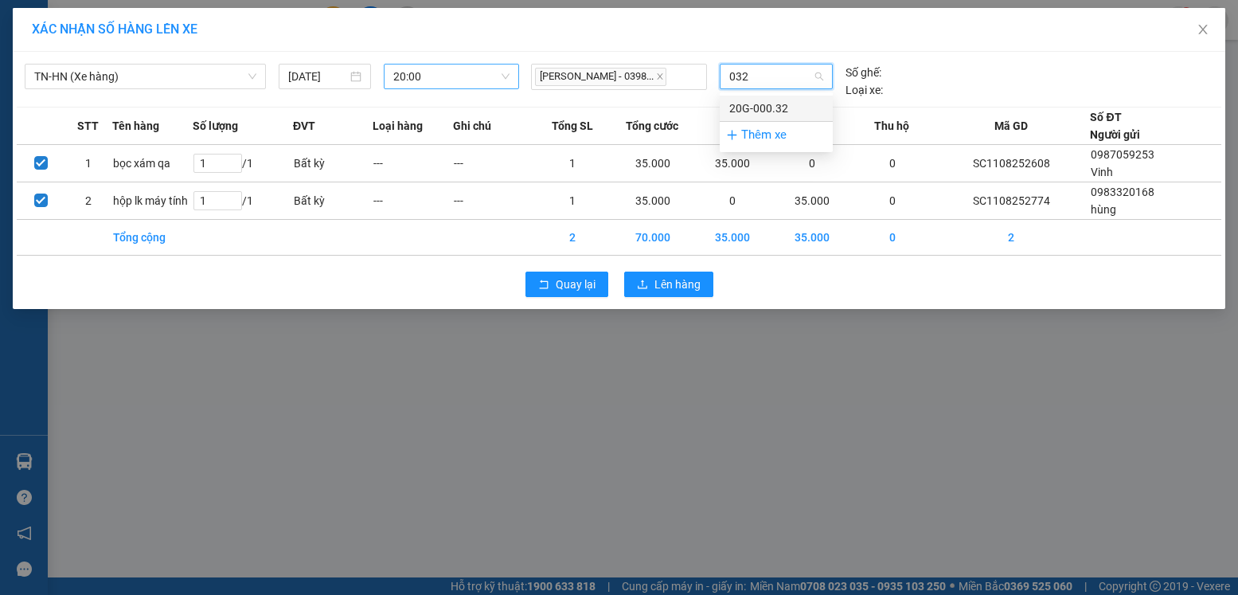
click at [761, 107] on div "20G-000.32" at bounding box center [777, 109] width 94 height 18
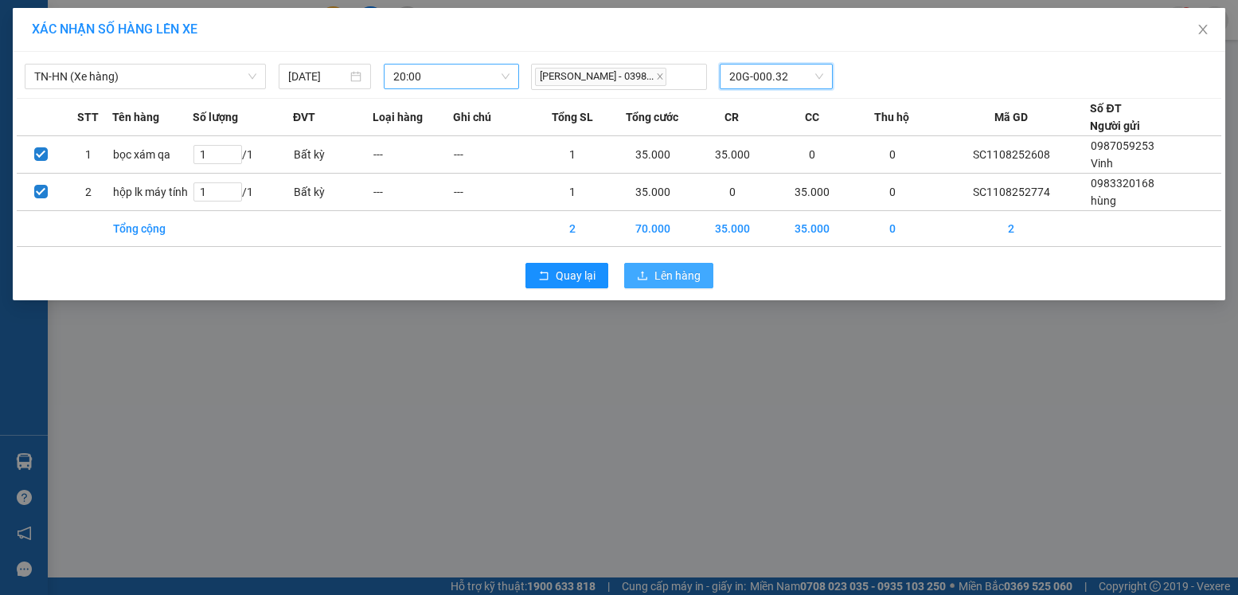
click at [685, 279] on span "Lên hàng" at bounding box center [678, 276] width 46 height 18
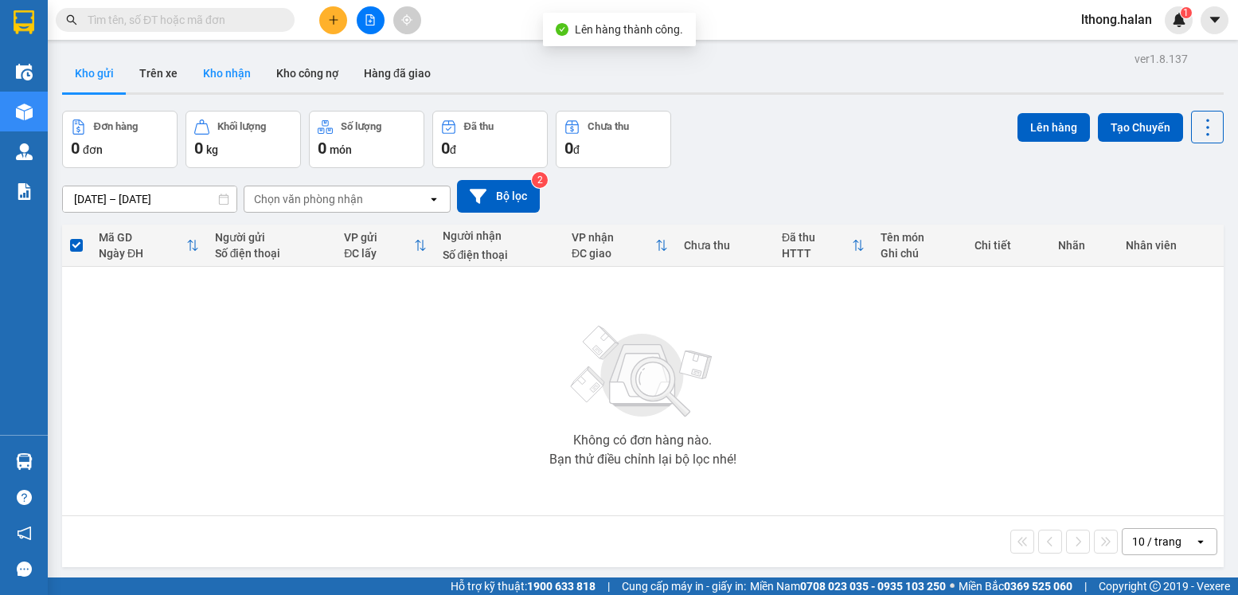
click at [229, 75] on button "Kho nhận" at bounding box center [226, 73] width 73 height 38
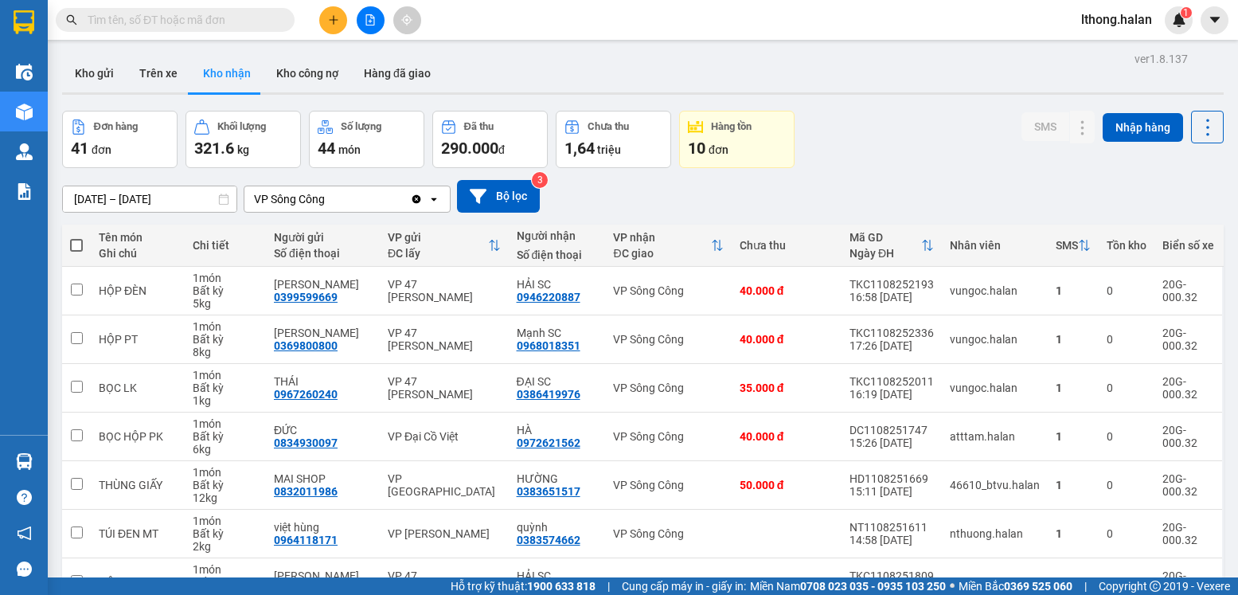
drag, startPoint x: 732, startPoint y: 2, endPoint x: 945, endPoint y: 186, distance: 281.2
click at [945, 186] on div "[DATE] – [DATE] Press the down arrow key to interact with the calendar and sele…" at bounding box center [643, 196] width 1162 height 33
click at [1109, 294] on icon at bounding box center [1114, 290] width 11 height 11
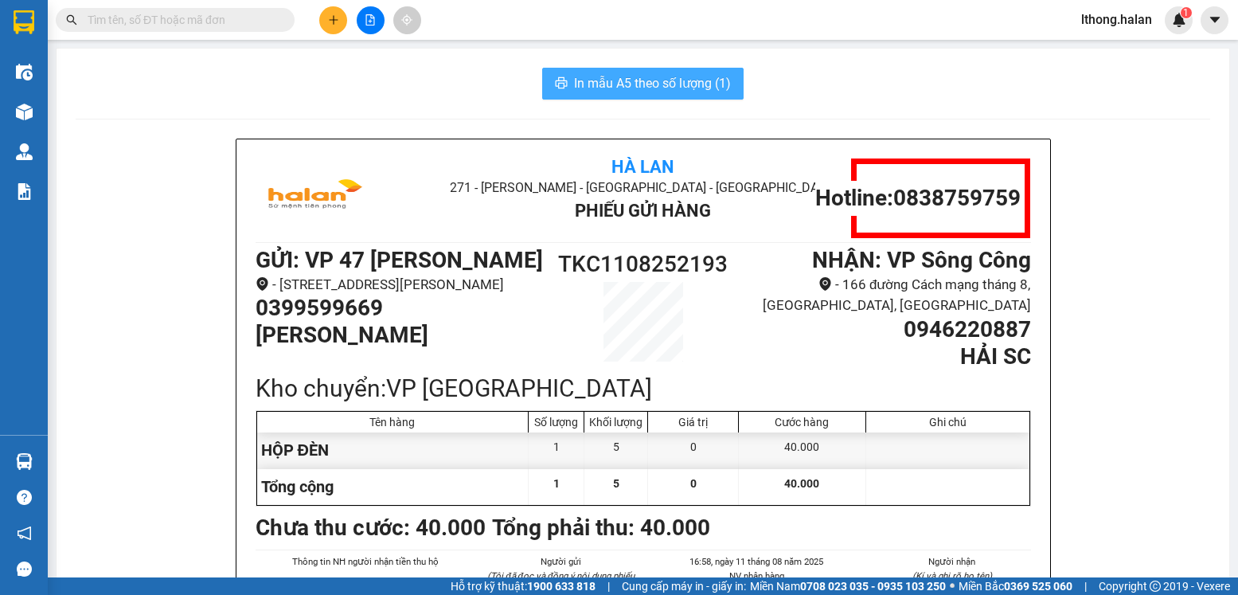
click at [682, 80] on span "In mẫu A5 theo số lượng (1)" at bounding box center [652, 83] width 157 height 20
click at [710, 87] on span "In mẫu A5 theo số lượng (1)" at bounding box center [652, 83] width 157 height 20
click at [696, 85] on span "In mẫu A5 theo số lượng (1)" at bounding box center [652, 83] width 157 height 20
click at [719, 94] on button "In mẫu A5 theo số lượng (1)" at bounding box center [643, 84] width 202 height 32
click at [702, 88] on span "In mẫu A5 theo số lượng (1)" at bounding box center [652, 83] width 157 height 20
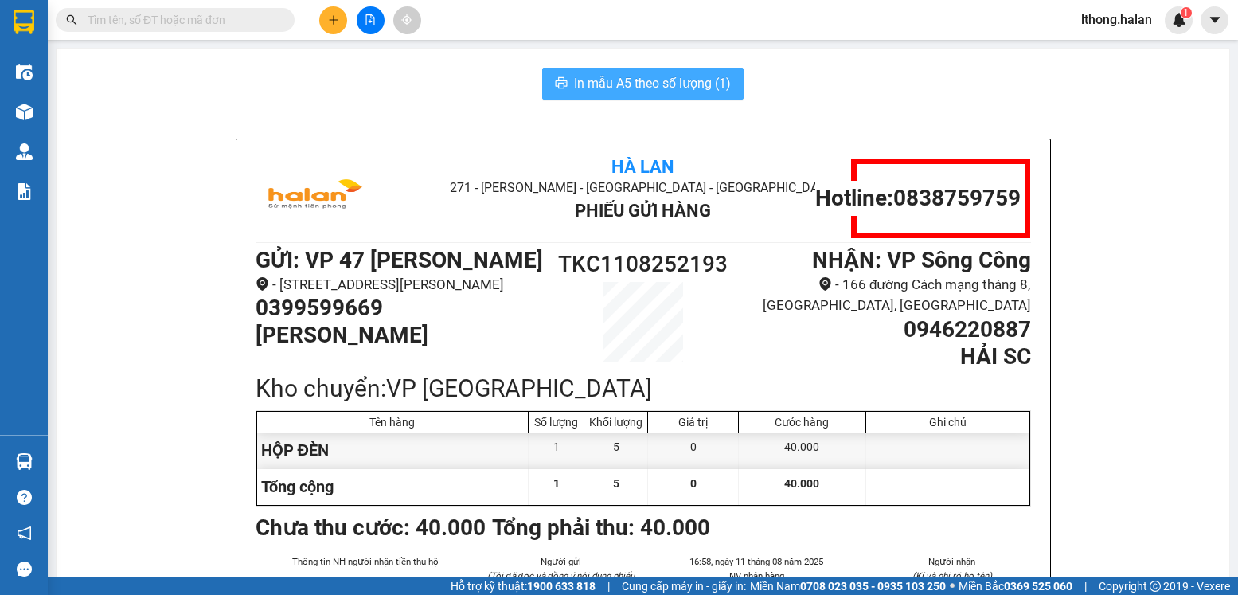
click at [720, 84] on span "In mẫu A5 theo số lượng (1)" at bounding box center [652, 83] width 157 height 20
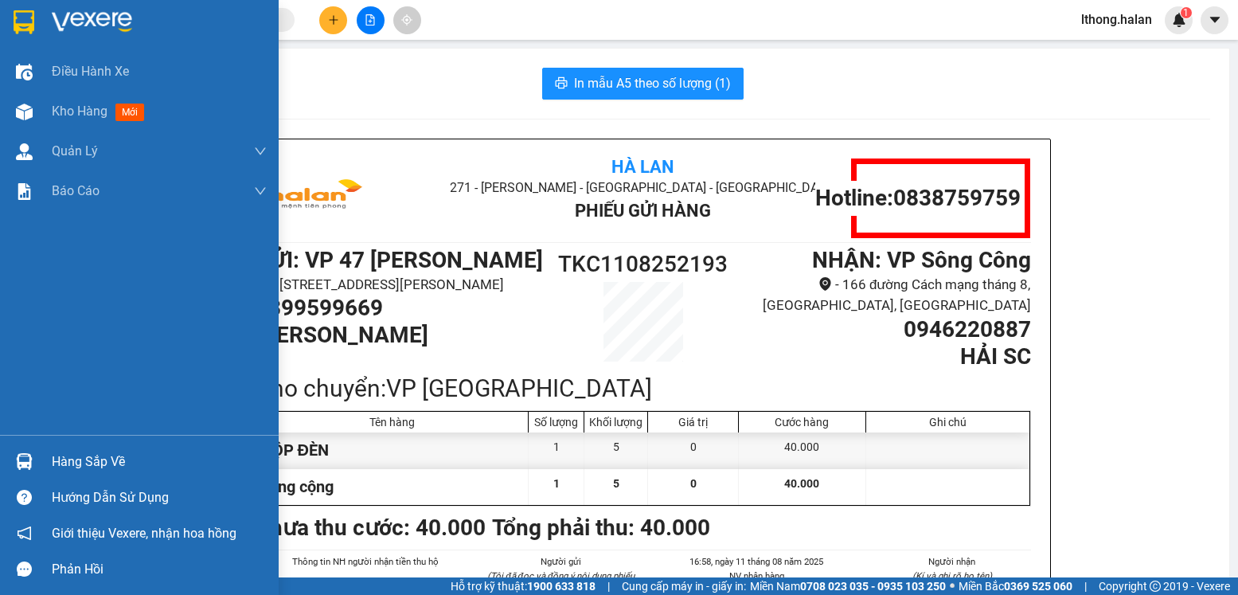
click at [88, 469] on div "Hàng sắp về" at bounding box center [159, 462] width 215 height 24
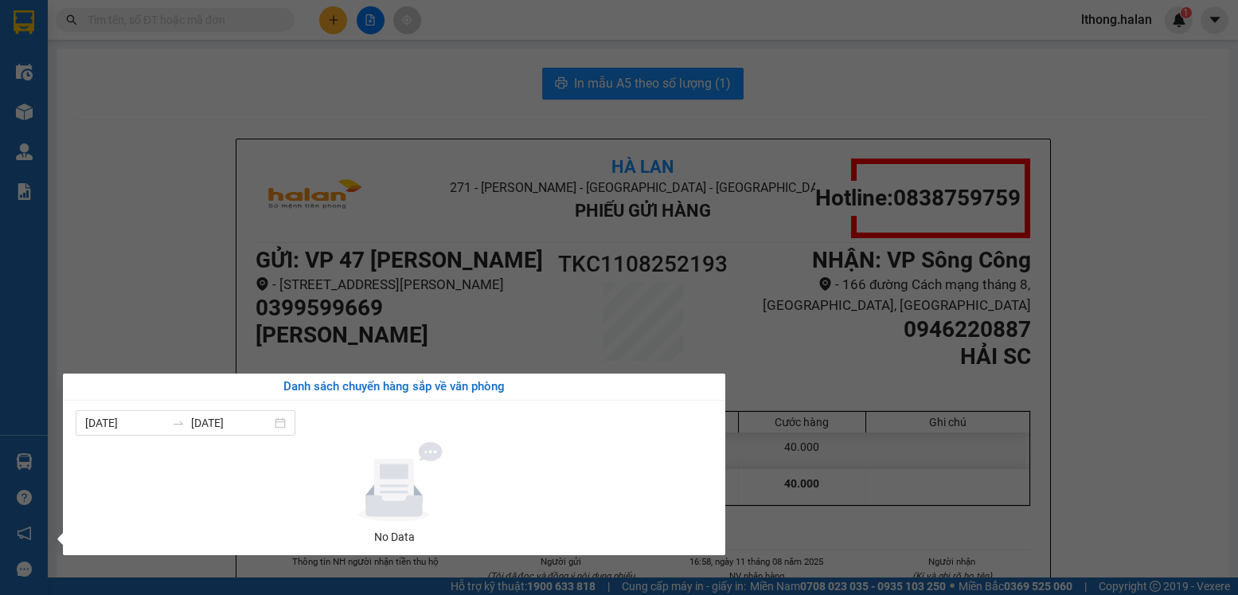
drag, startPoint x: 83, startPoint y: 289, endPoint x: 92, endPoint y: 225, distance: 65.2
click at [87, 269] on section "Kết quả tìm kiếm ( 79 ) Bộ lọc Mã ĐH Trạng thái Món hàng Thu hộ Tổng cước Chưa …" at bounding box center [619, 297] width 1238 height 595
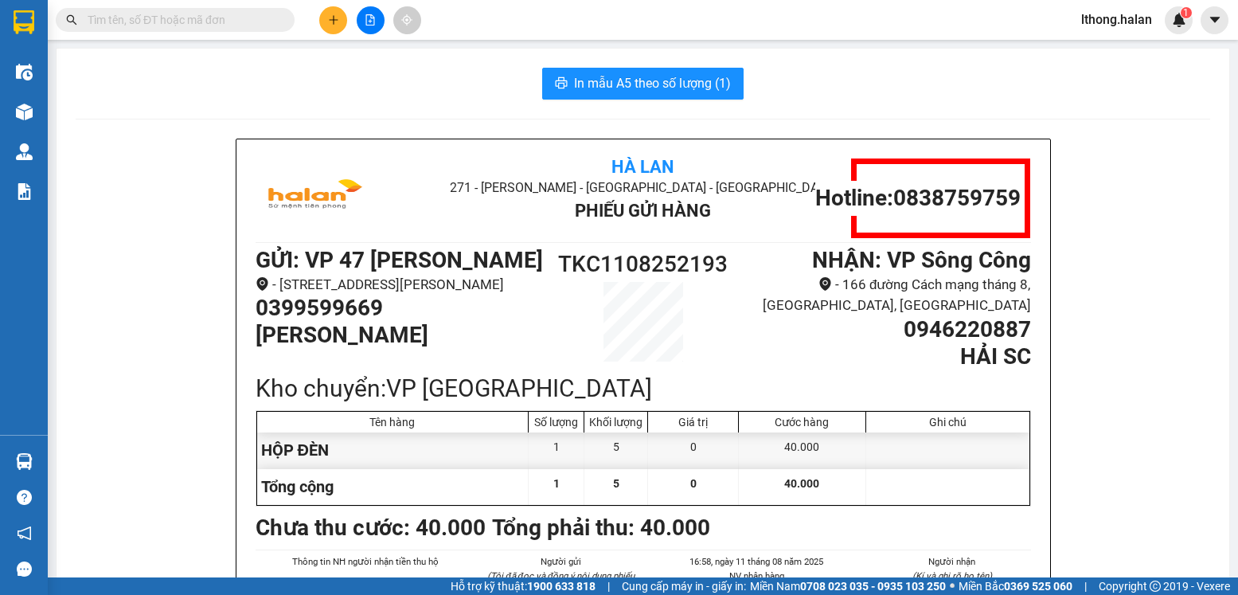
drag, startPoint x: 246, startPoint y: 89, endPoint x: 296, endPoint y: 1, distance: 101.7
click at [249, 72] on div "In mẫu A5 theo số lượng (1)" at bounding box center [643, 84] width 1135 height 32
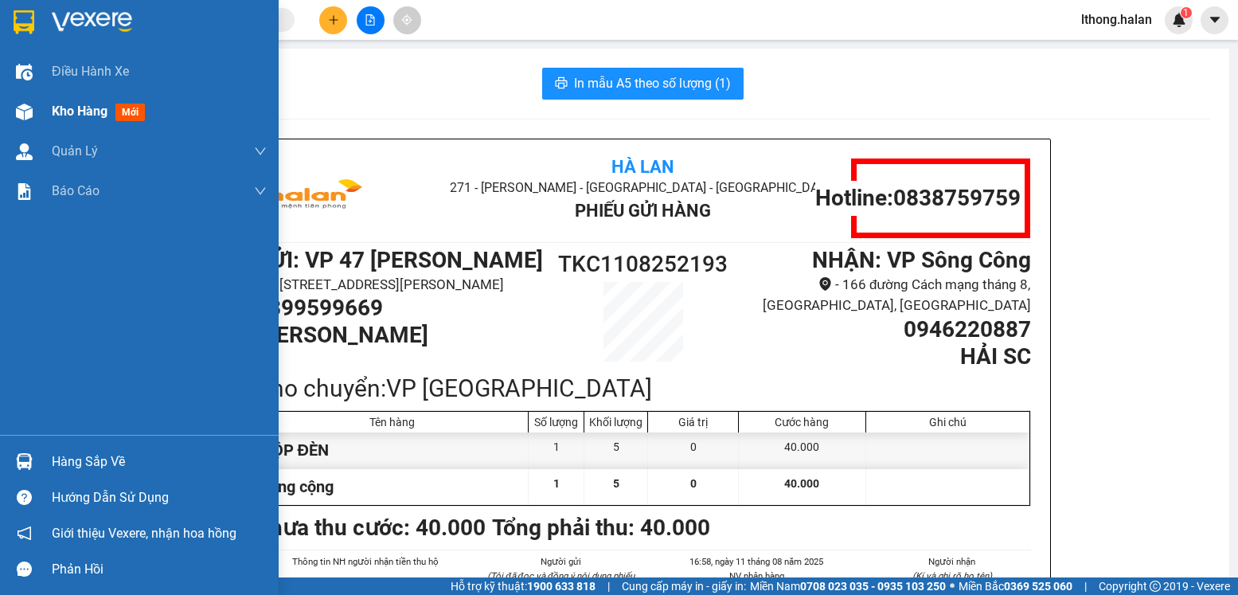
click at [75, 106] on span "Kho hàng" at bounding box center [80, 111] width 56 height 15
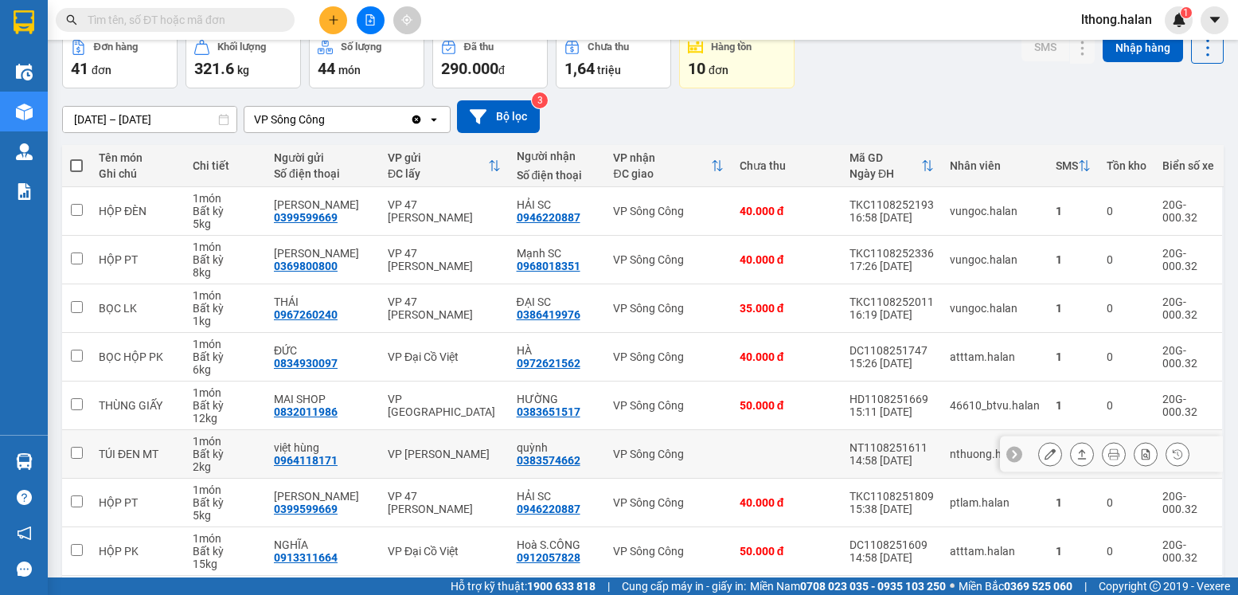
scroll to position [241, 0]
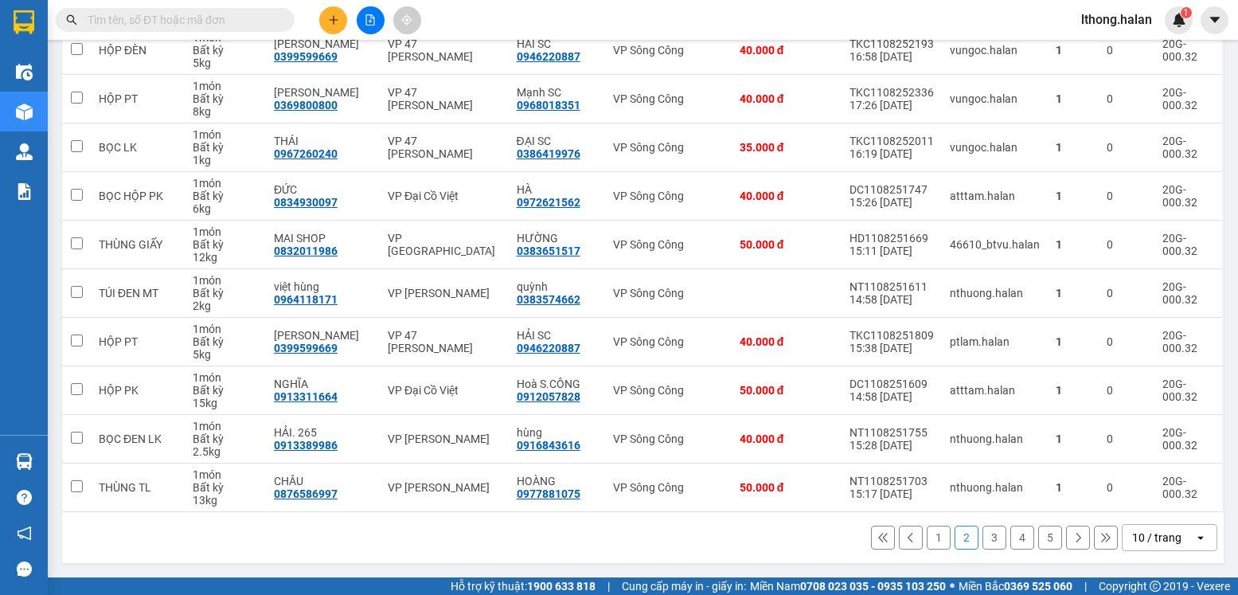
click at [928, 536] on button "1" at bounding box center [939, 538] width 24 height 24
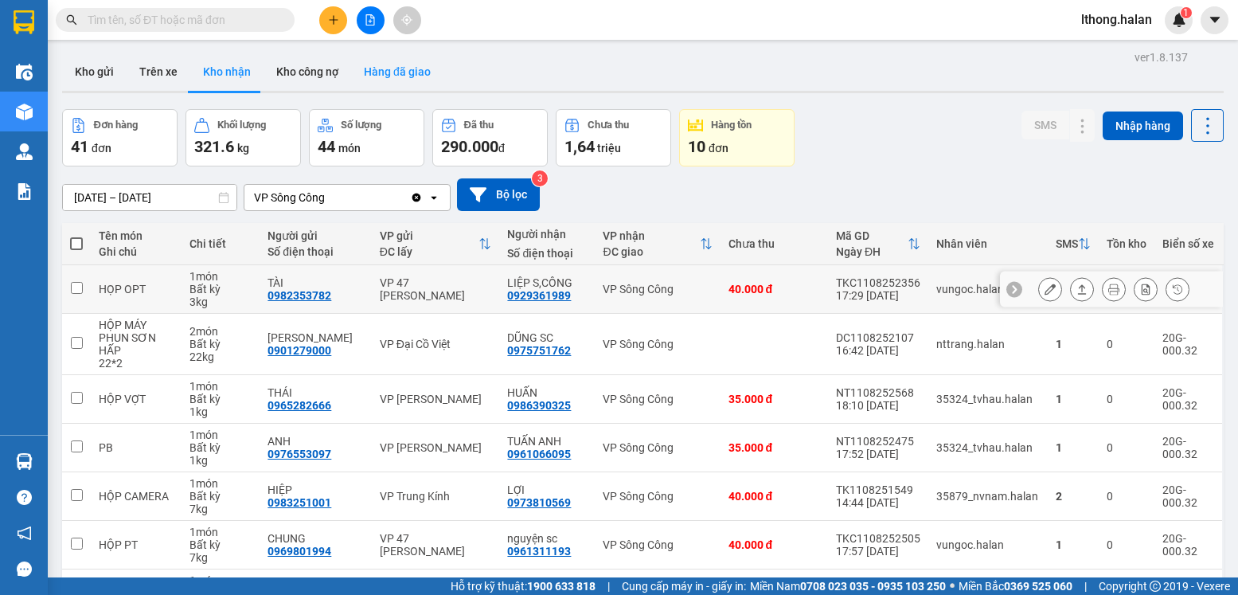
scroll to position [0, 0]
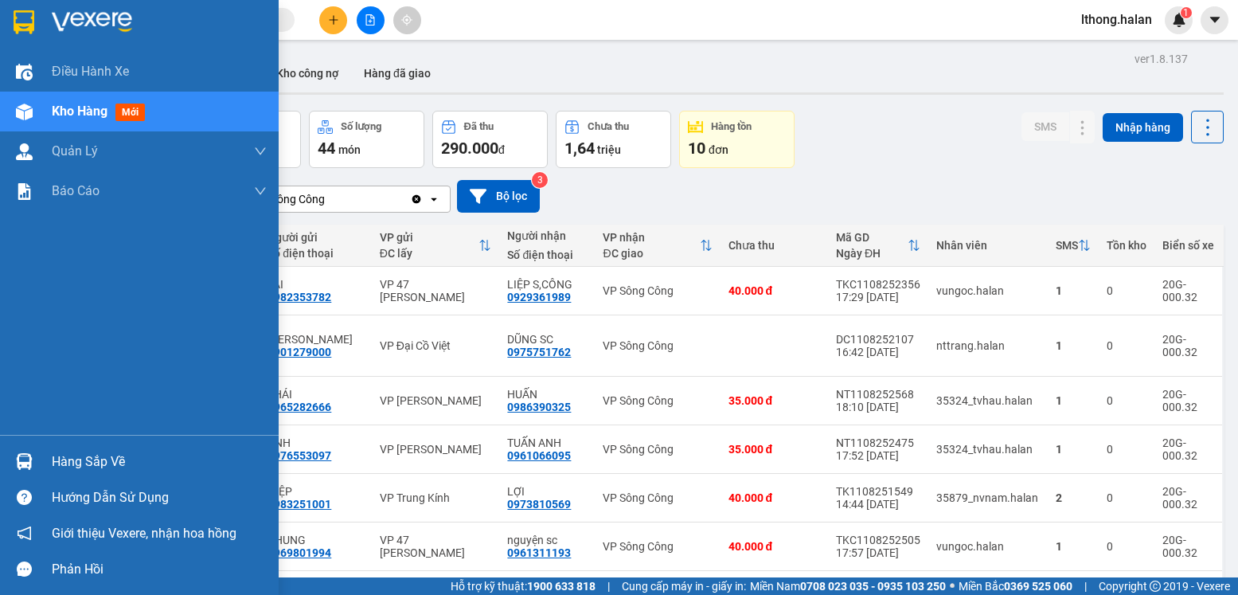
click at [79, 467] on div "Hàng sắp về" at bounding box center [159, 462] width 215 height 24
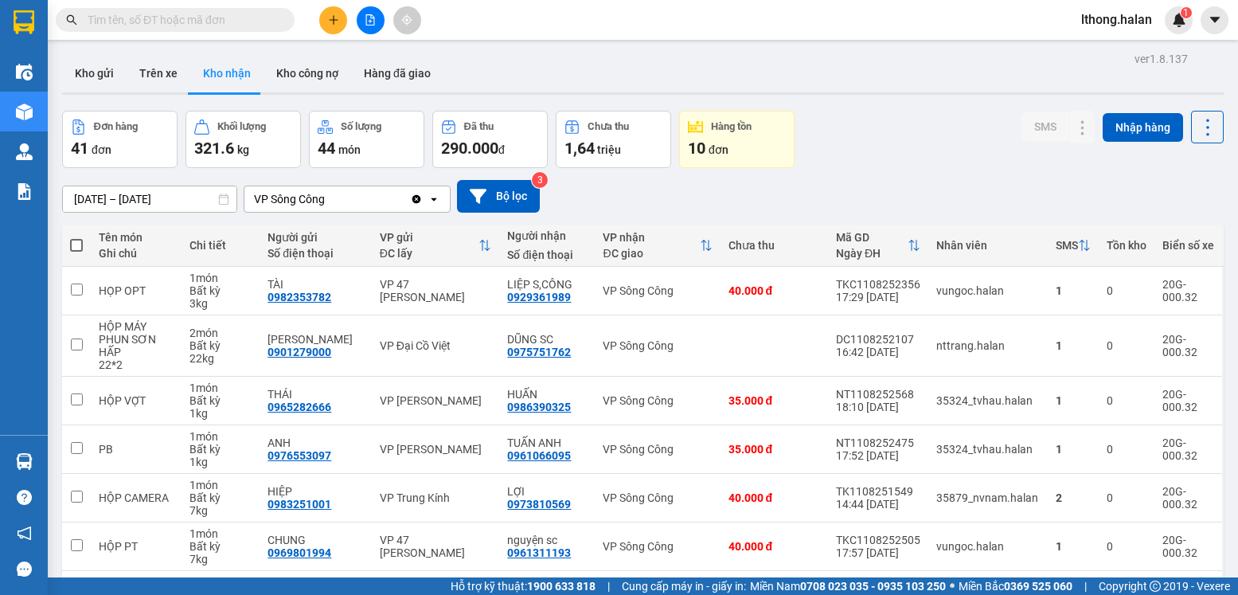
click at [846, 188] on section "Kết quả tìm kiếm ( 79 ) Bộ lọc Mã ĐH Trạng thái Món hàng Thu hộ Tổng cước Chưa …" at bounding box center [619, 297] width 1238 height 595
click at [82, 71] on button "Kho gửi" at bounding box center [94, 73] width 65 height 38
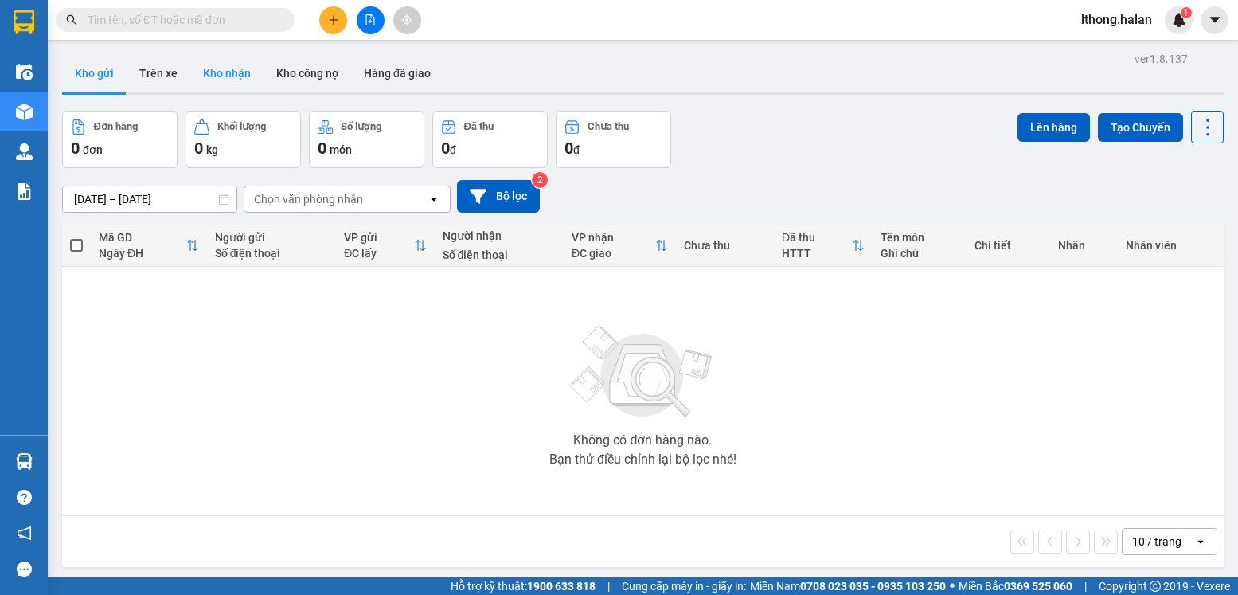
click at [204, 77] on button "Kho nhận" at bounding box center [226, 73] width 73 height 38
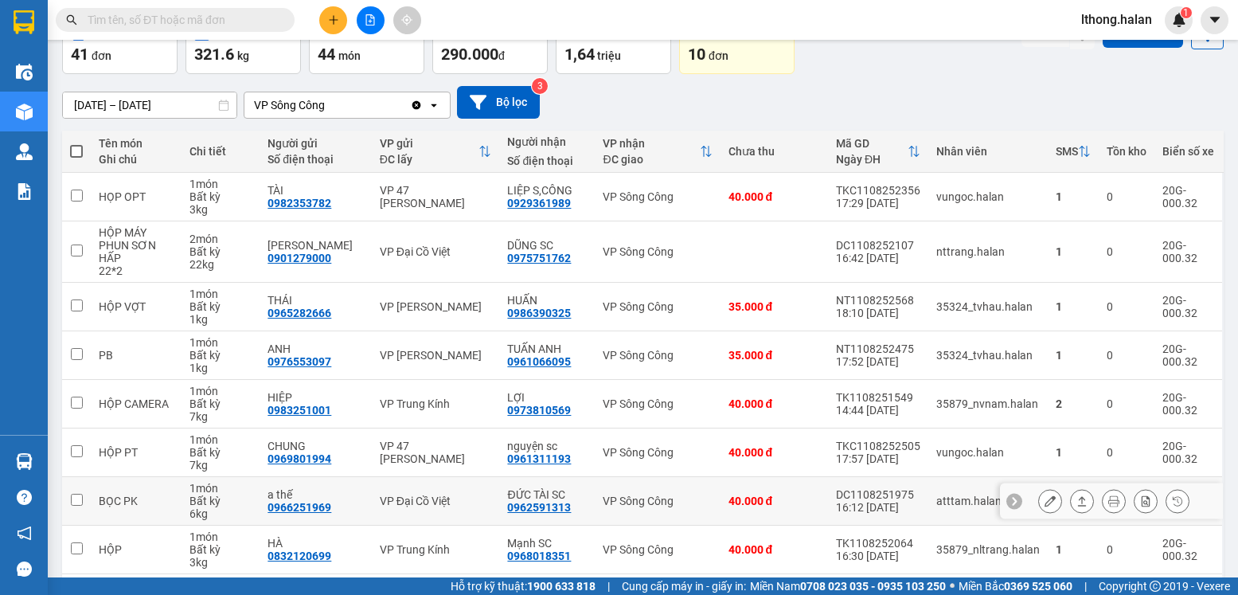
scroll to position [253, 0]
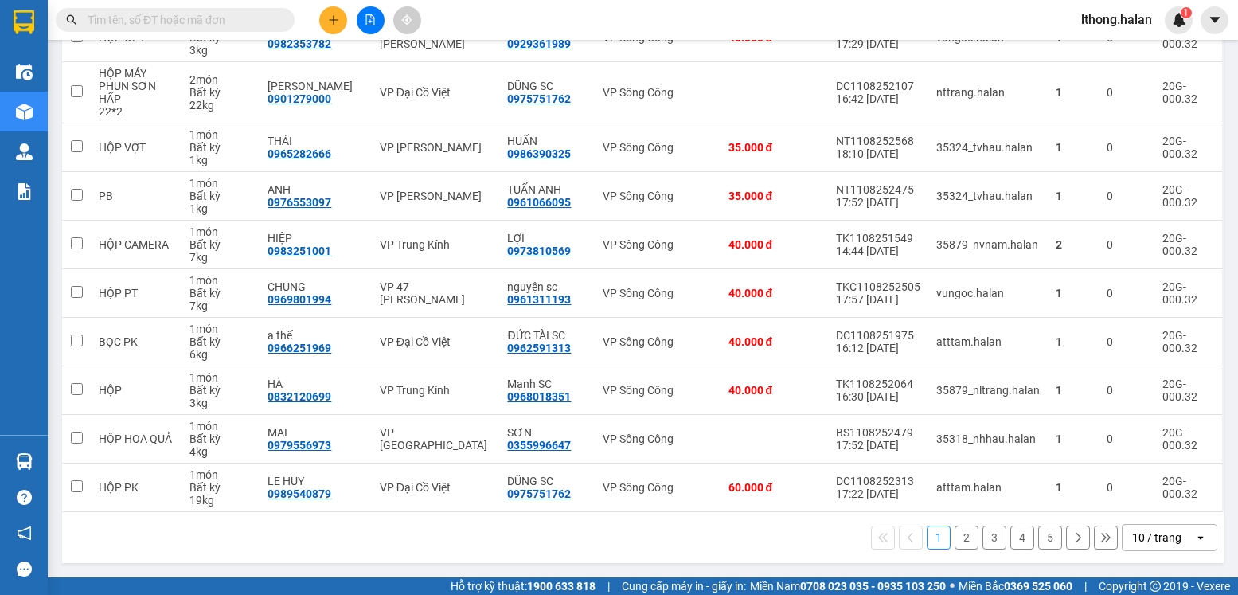
click at [955, 539] on button "2" at bounding box center [967, 538] width 24 height 24
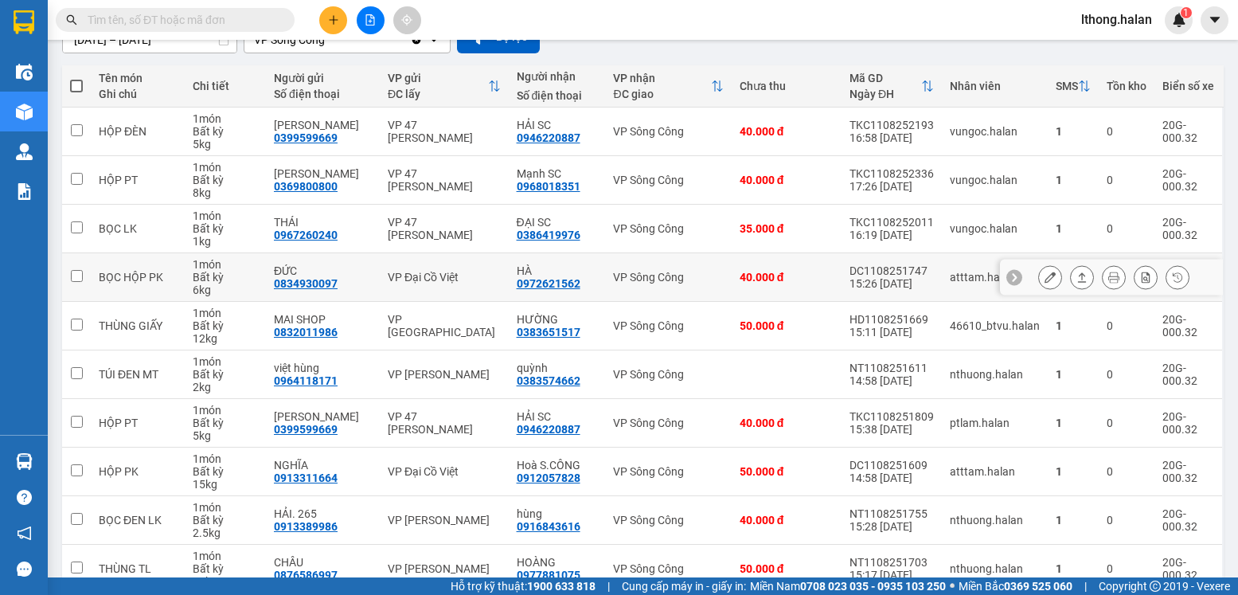
scroll to position [0, 0]
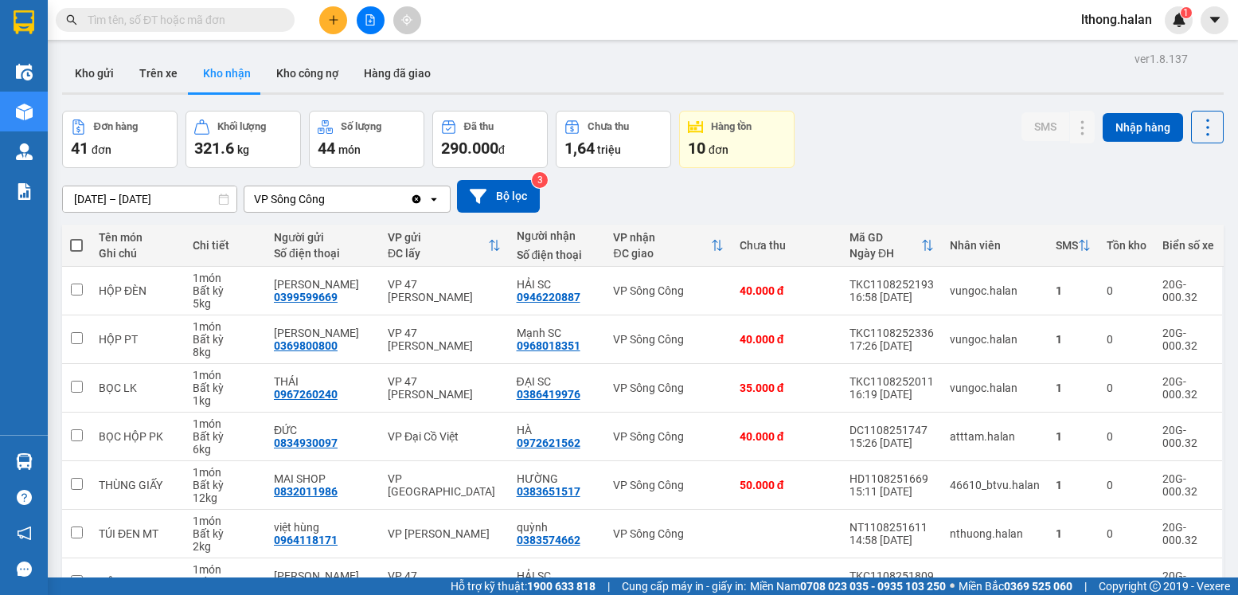
click at [229, 21] on input "text" at bounding box center [182, 20] width 188 height 18
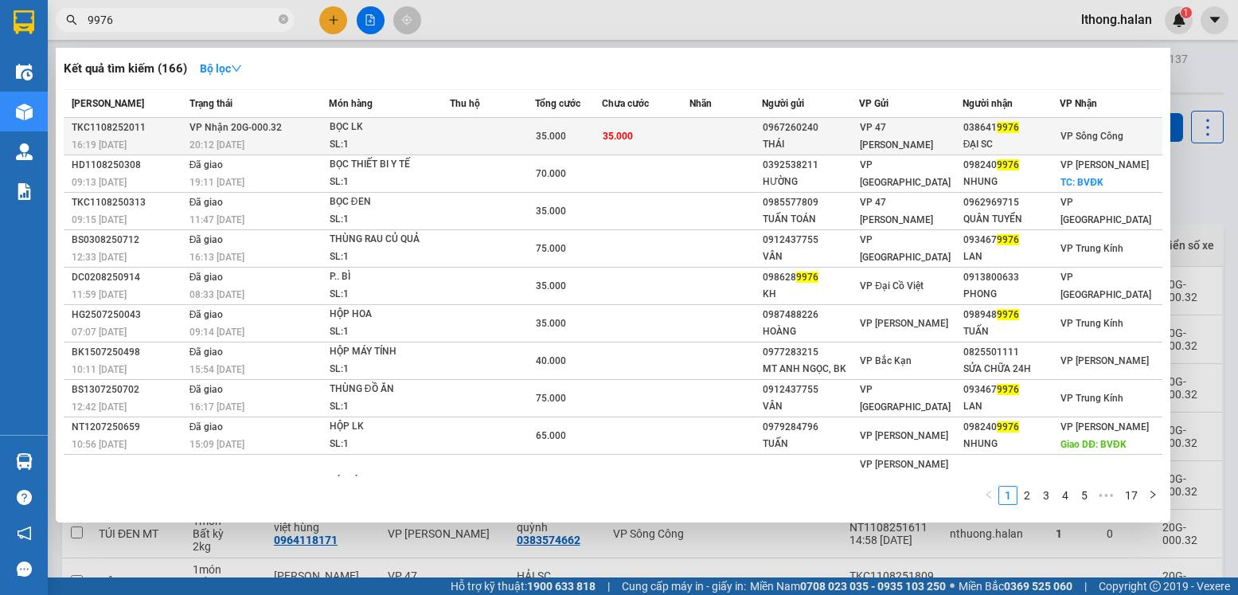
type input "9976"
click at [678, 130] on td "35.000" at bounding box center [646, 136] width 88 height 37
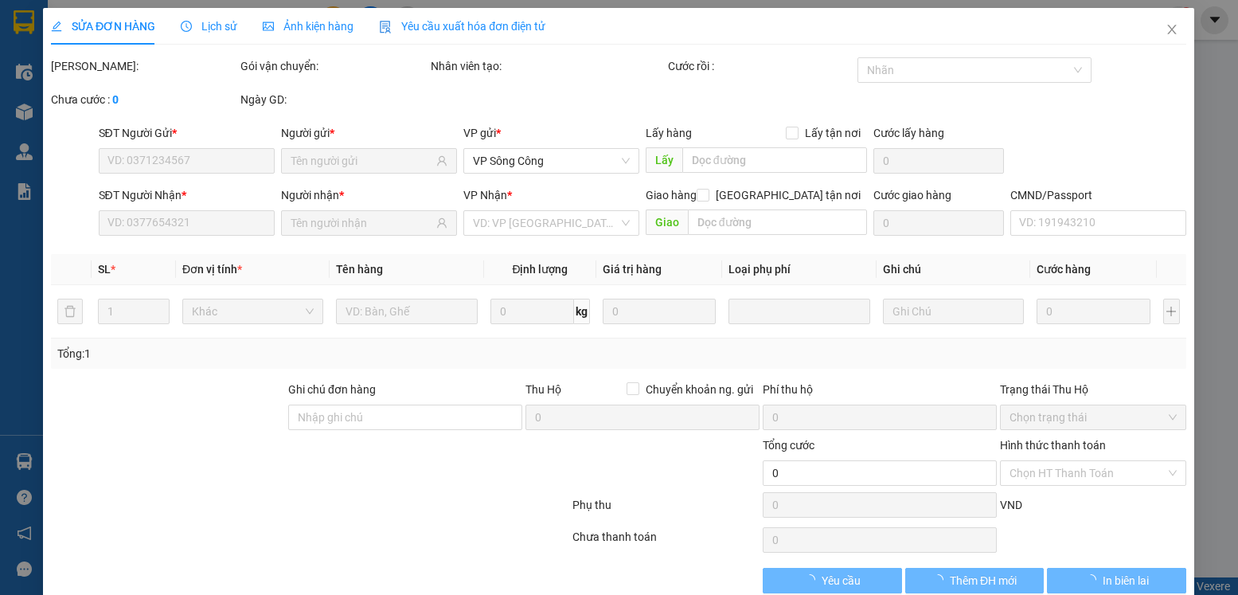
type input "0967260240"
type input "THÁI"
type input "0386419976"
type input "ĐẠI SC"
type input "35.000"
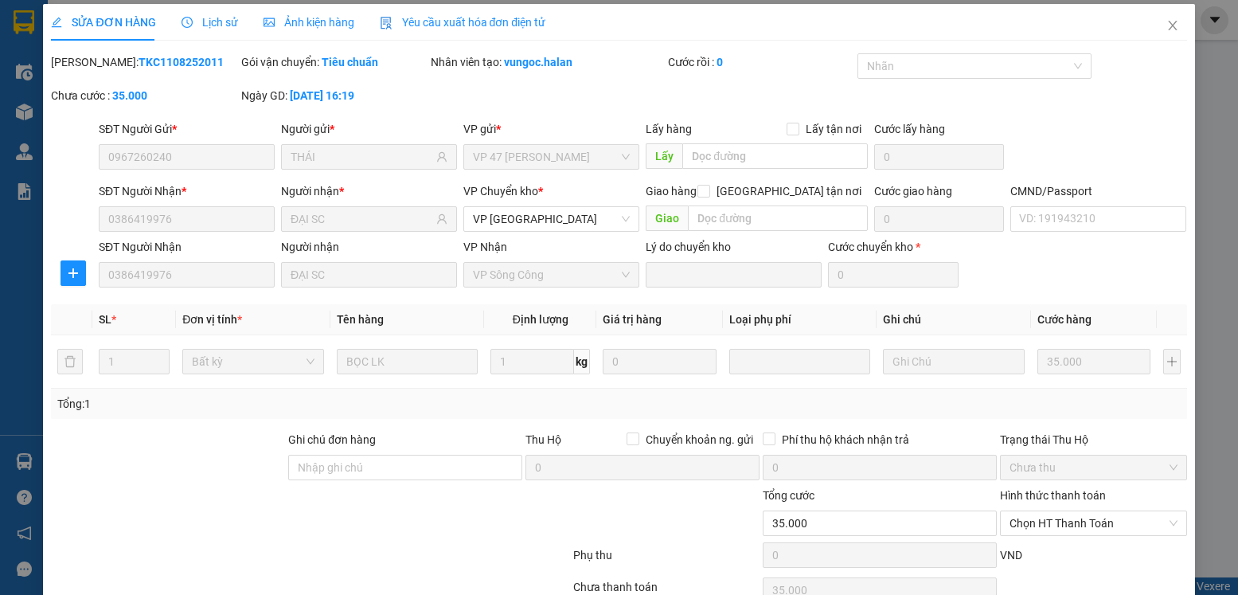
scroll to position [84, 0]
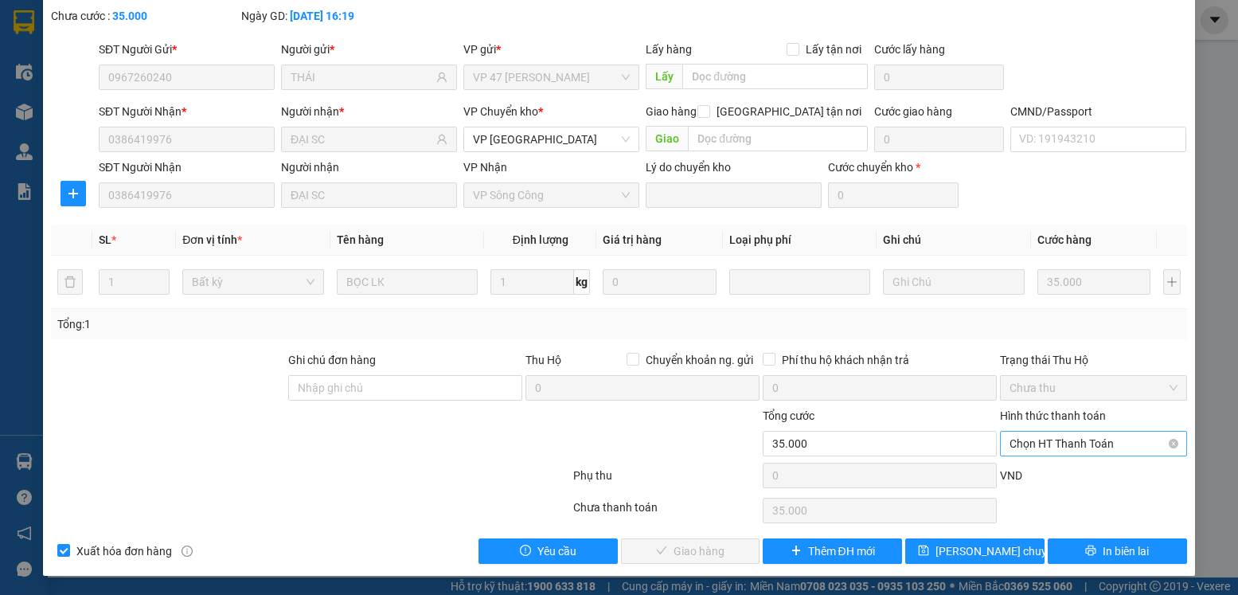
click at [1096, 432] on span "Chọn HT Thanh Toán" at bounding box center [1093, 444] width 167 height 24
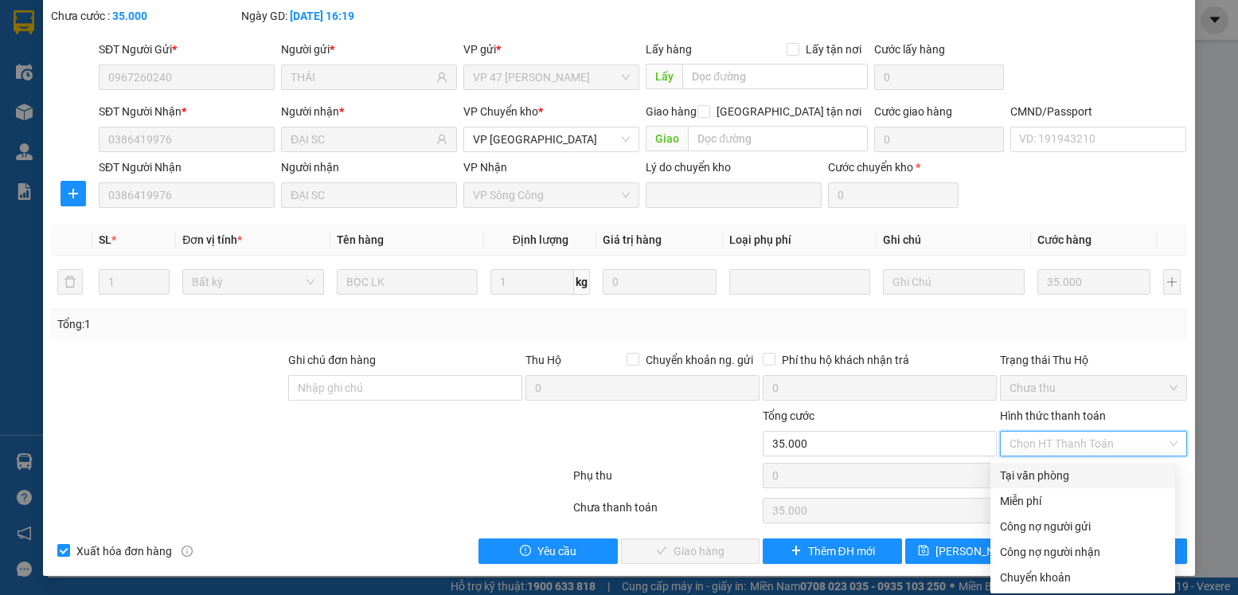
click at [1049, 471] on div "Tại văn phòng" at bounding box center [1083, 476] width 166 height 18
type input "0"
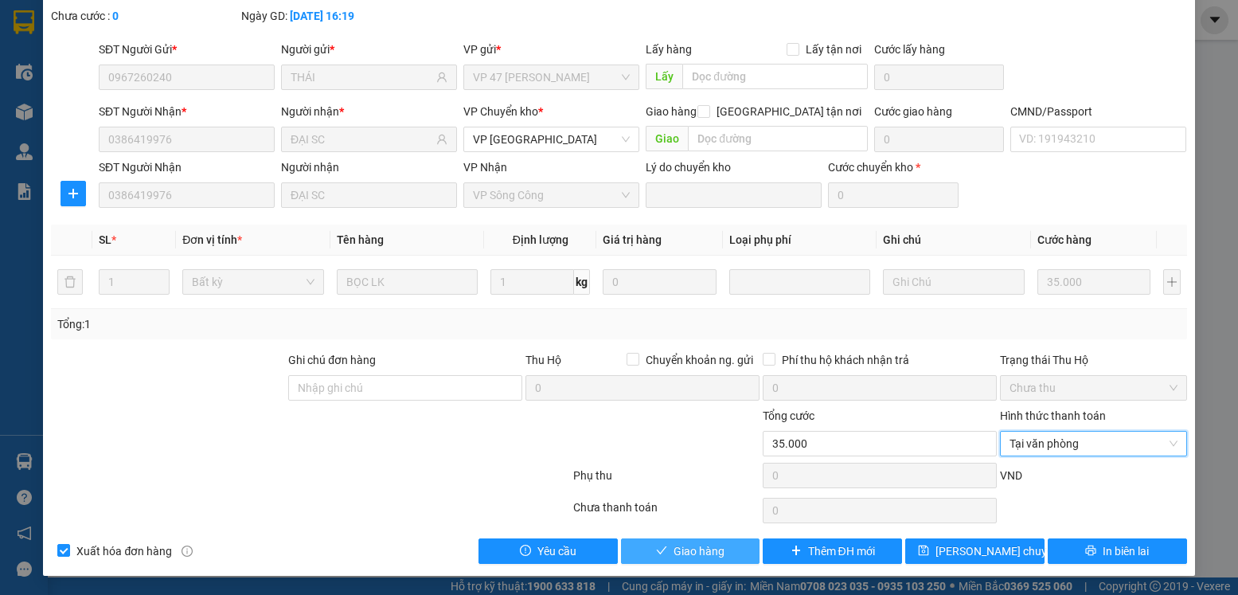
click at [714, 550] on span "Giao hàng" at bounding box center [699, 551] width 51 height 18
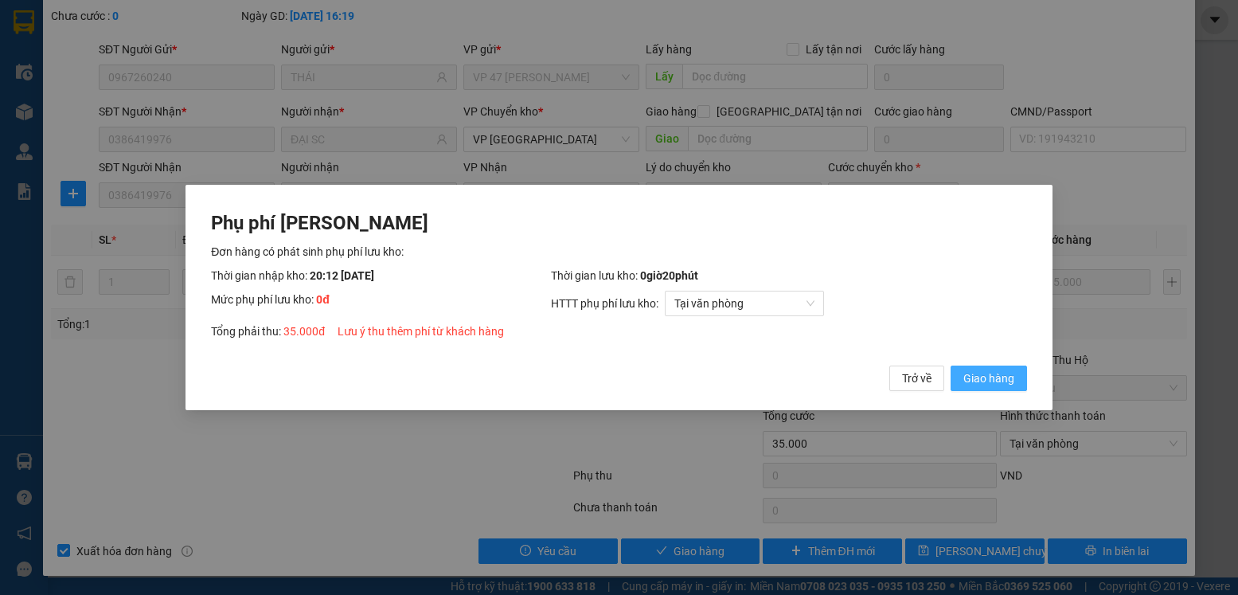
click at [970, 379] on span "Giao hàng" at bounding box center [989, 379] width 51 height 18
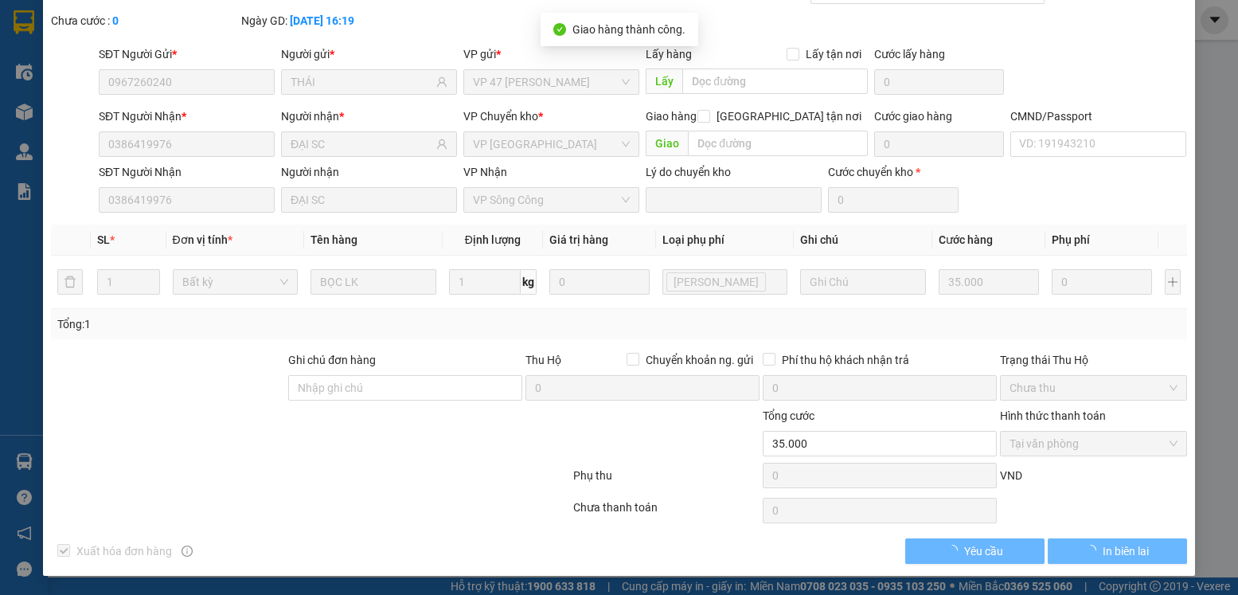
scroll to position [0, 0]
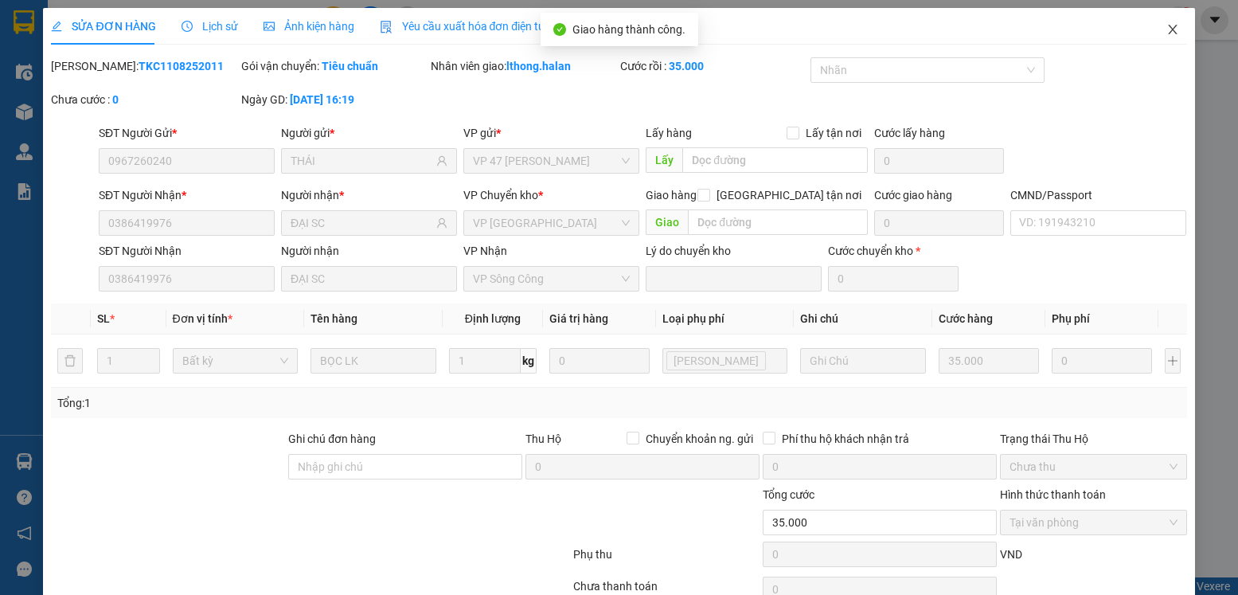
click at [1167, 32] on icon "close" at bounding box center [1173, 29] width 13 height 13
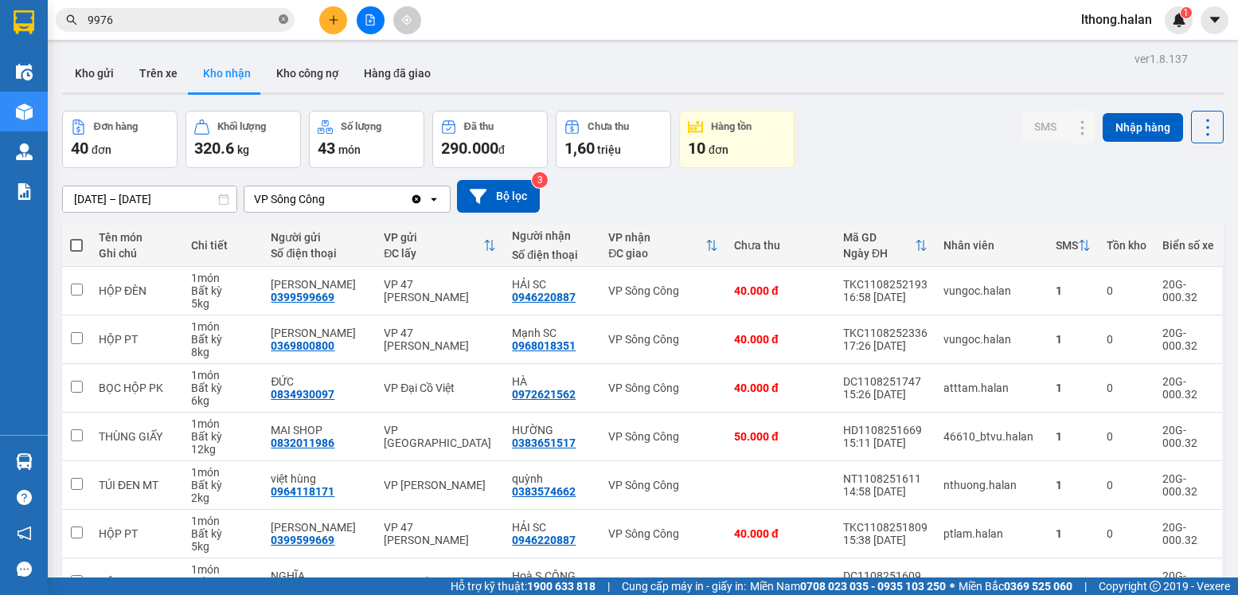
click at [284, 24] on icon "close-circle" at bounding box center [284, 19] width 10 height 10
click at [76, 72] on button "Kho gửi" at bounding box center [94, 73] width 65 height 38
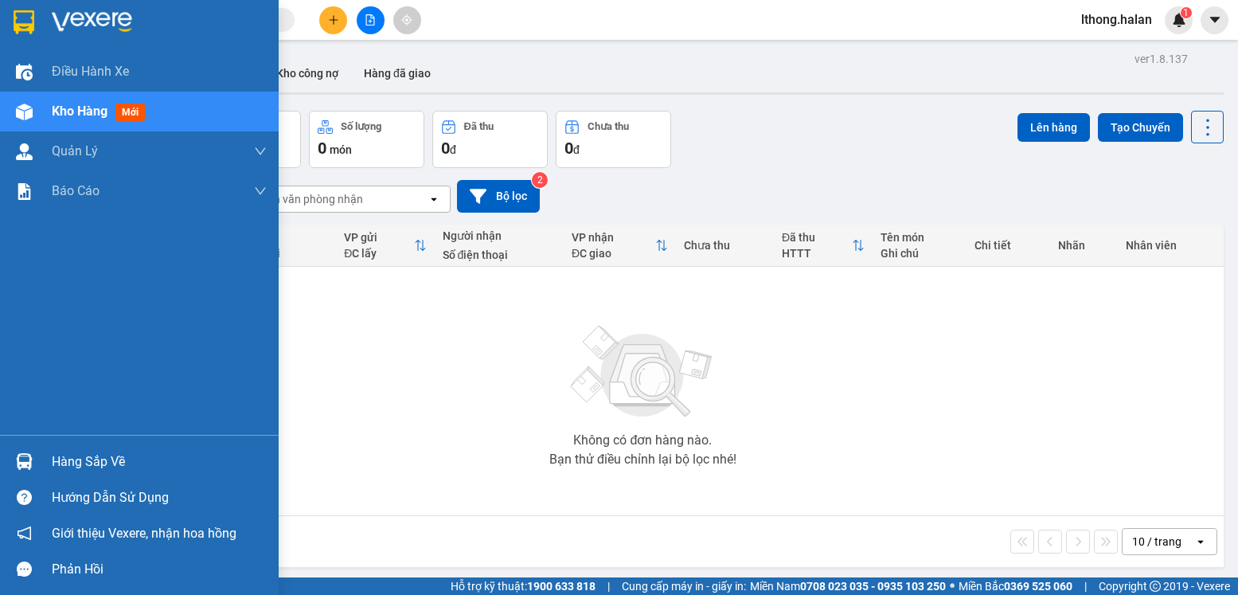
click at [98, 461] on div "Hàng sắp về" at bounding box center [159, 462] width 215 height 24
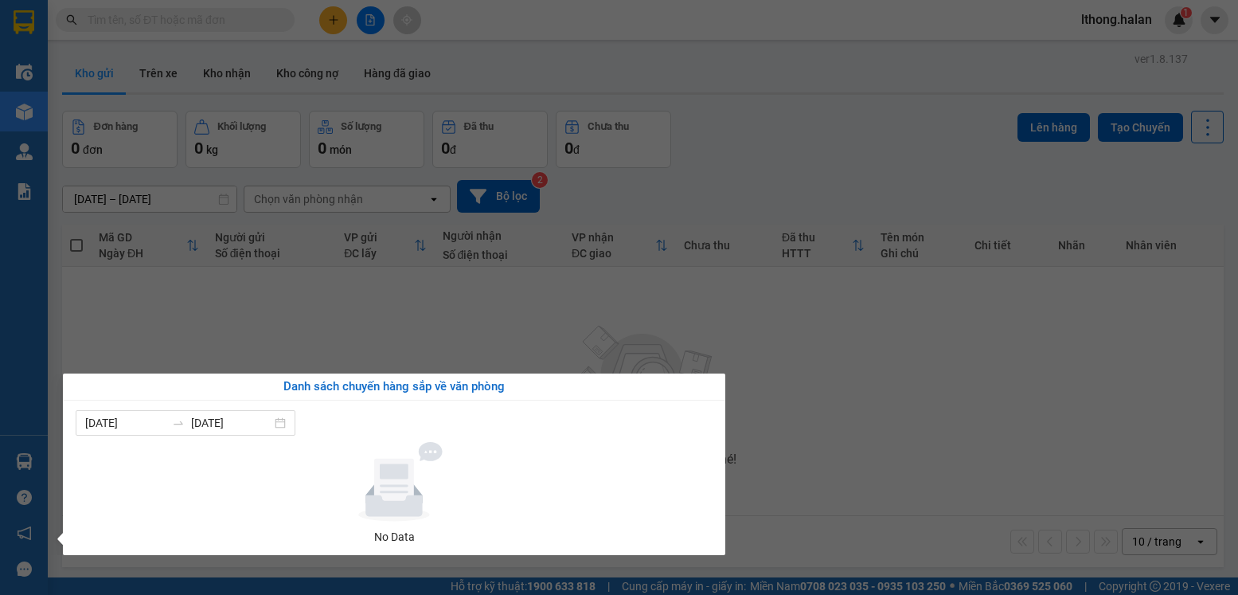
drag, startPoint x: 898, startPoint y: 395, endPoint x: 856, endPoint y: 373, distance: 47.7
click at [882, 385] on section "Kết quả tìm kiếm ( 166 ) Bộ lọc Mã ĐH Trạng thái Món hàng Thu hộ Tổng cước Chưa…" at bounding box center [619, 297] width 1238 height 595
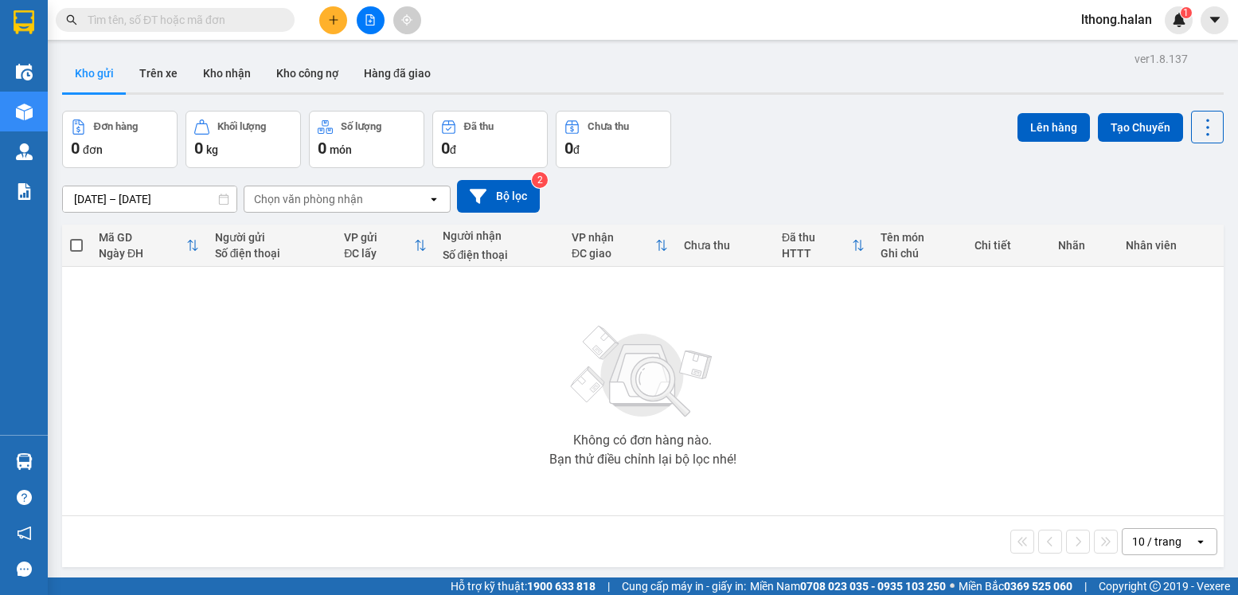
click at [172, 25] on input "text" at bounding box center [182, 20] width 188 height 18
click at [171, 25] on input "text" at bounding box center [182, 20] width 188 height 18
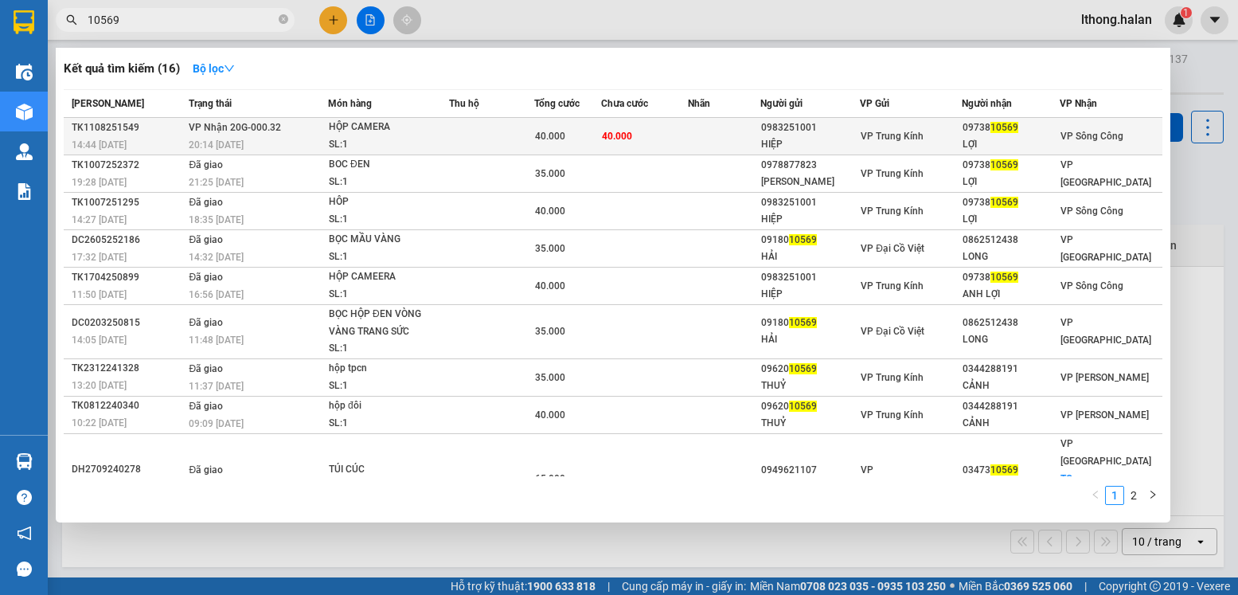
type input "10569"
click at [723, 130] on td at bounding box center [724, 136] width 72 height 37
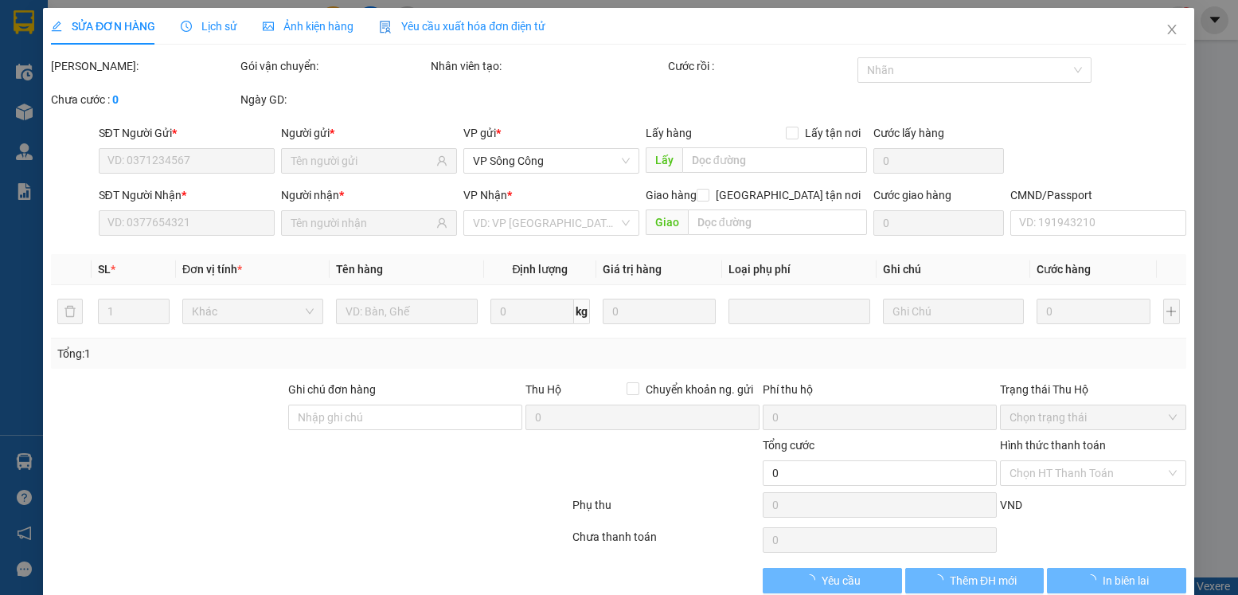
type input "0983251001"
type input "HIỆP"
type input "0973810569"
type input "LỢI"
type input "40.000"
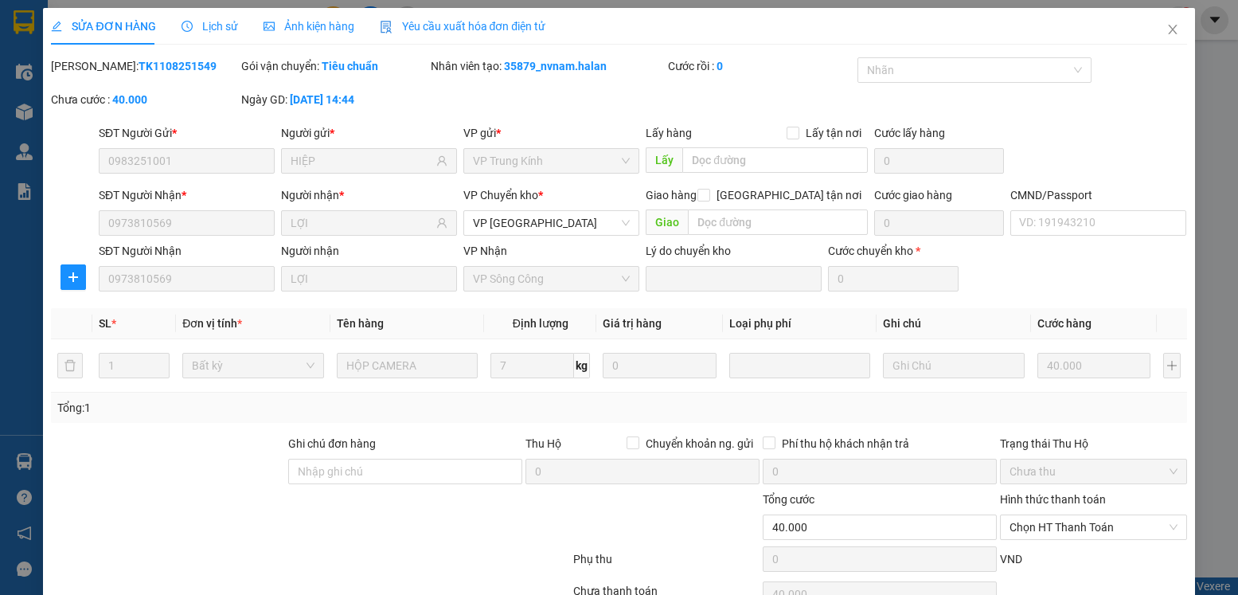
scroll to position [84, 0]
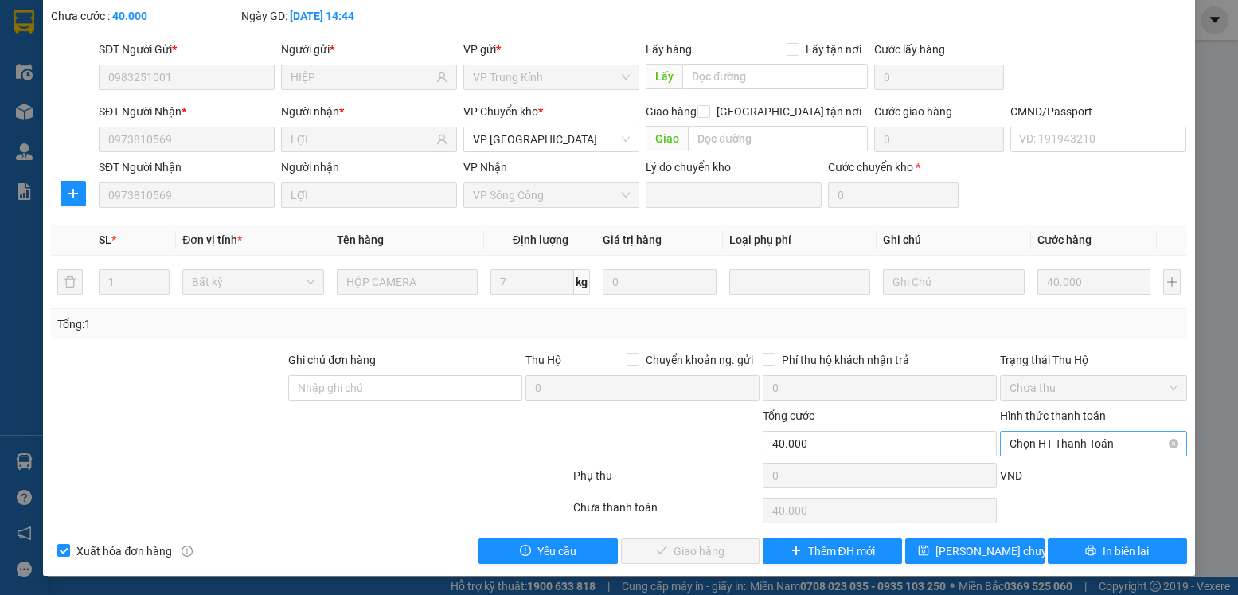
click at [1098, 444] on span "Chọn HT Thanh Toán" at bounding box center [1093, 444] width 167 height 24
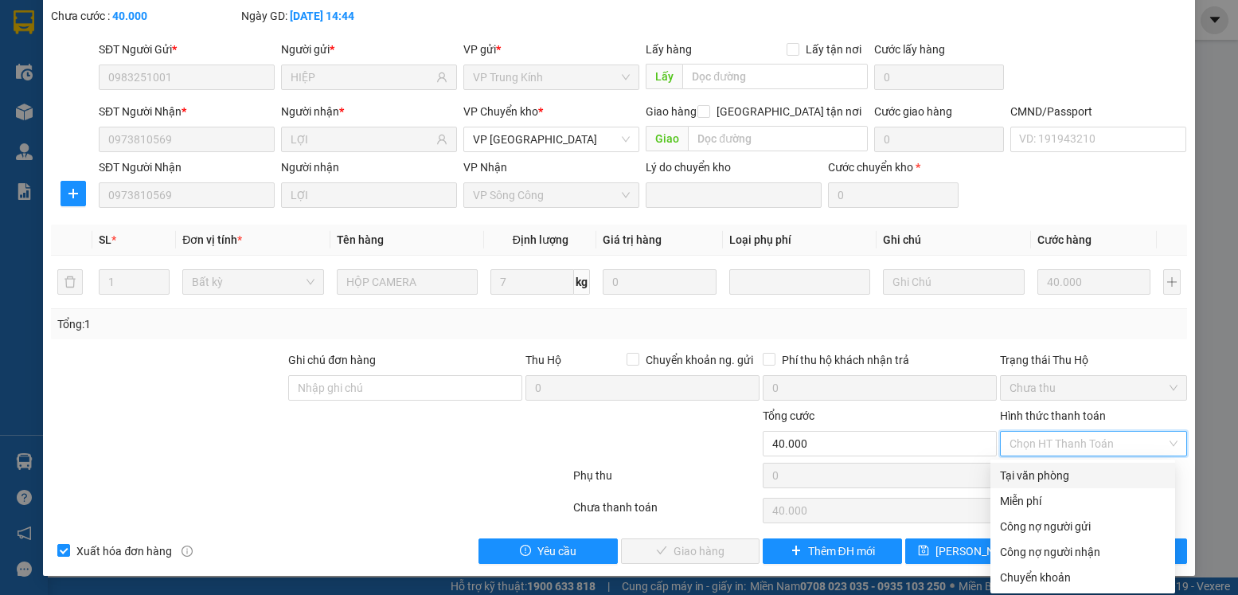
click at [1055, 483] on div "Tại văn phòng" at bounding box center [1083, 476] width 166 height 18
type input "0"
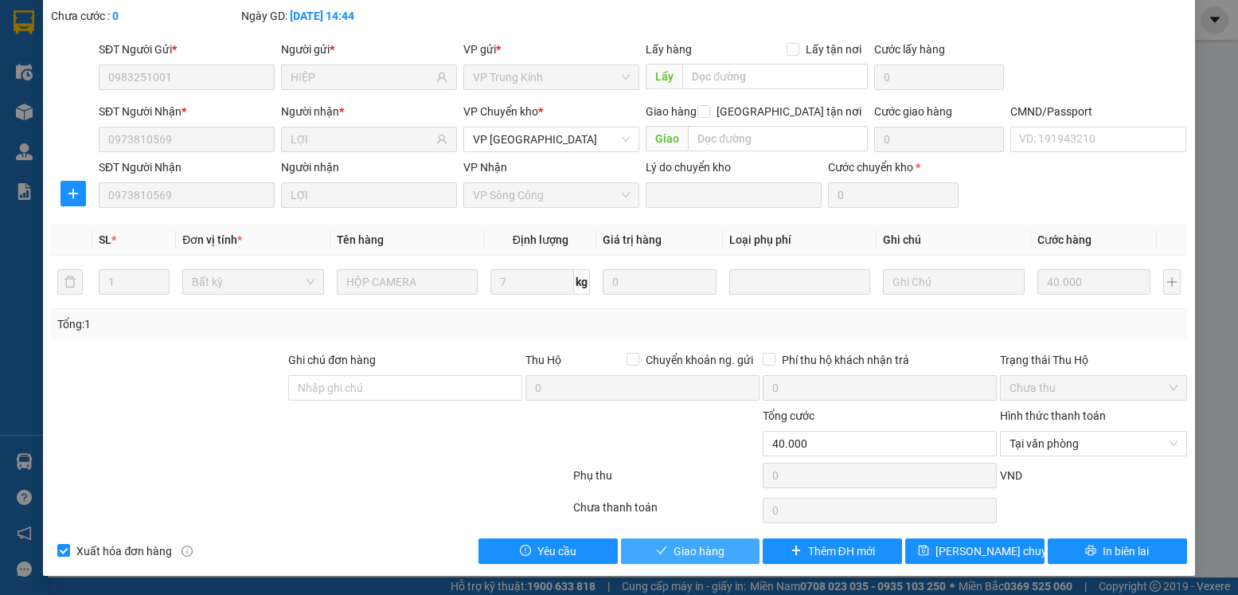
click at [709, 548] on span "Giao hàng" at bounding box center [699, 551] width 51 height 18
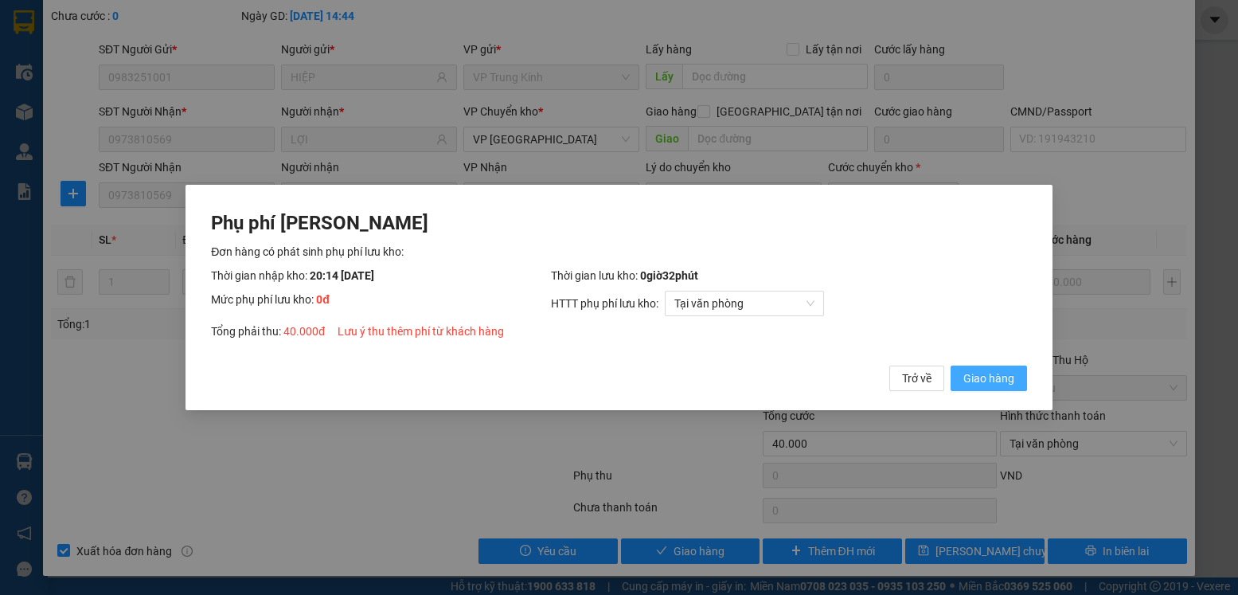
click at [995, 376] on span "Giao hàng" at bounding box center [989, 379] width 51 height 18
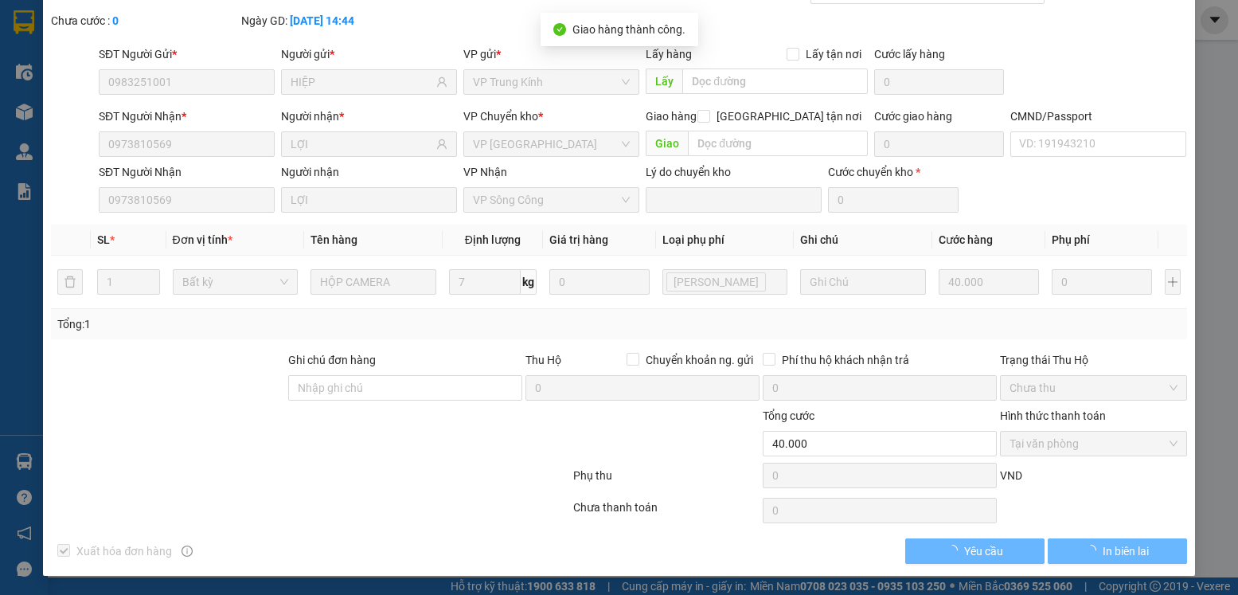
scroll to position [0, 0]
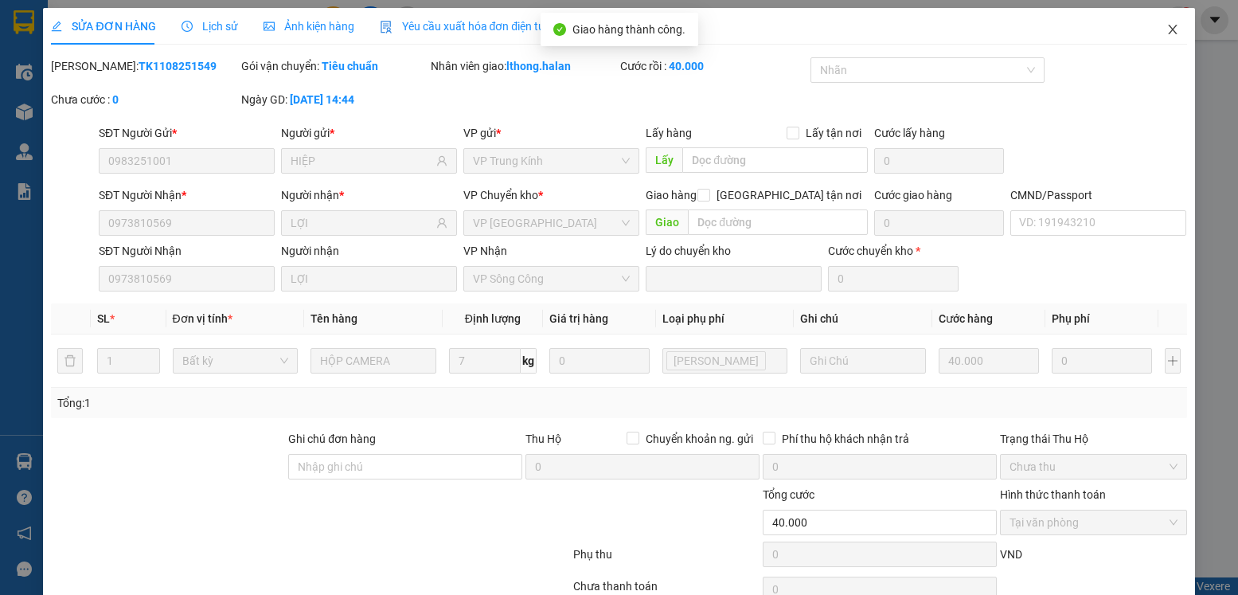
click at [1167, 31] on icon "close" at bounding box center [1173, 29] width 13 height 13
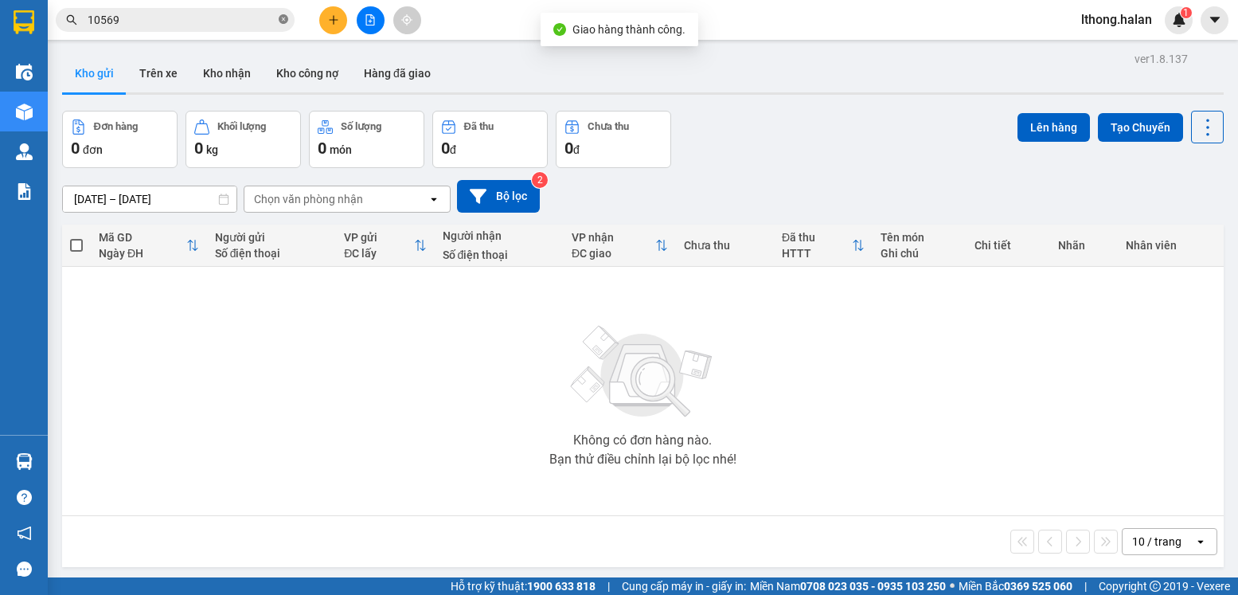
click at [284, 21] on icon "close-circle" at bounding box center [284, 19] width 10 height 10
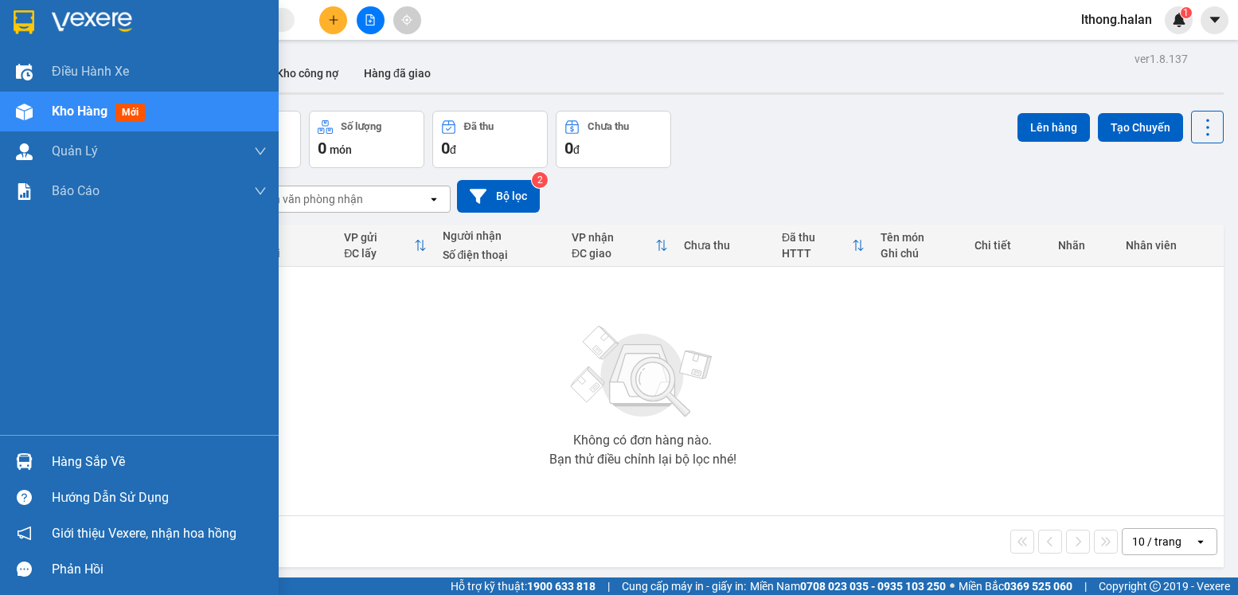
click at [108, 468] on div "Hàng sắp về" at bounding box center [159, 462] width 215 height 24
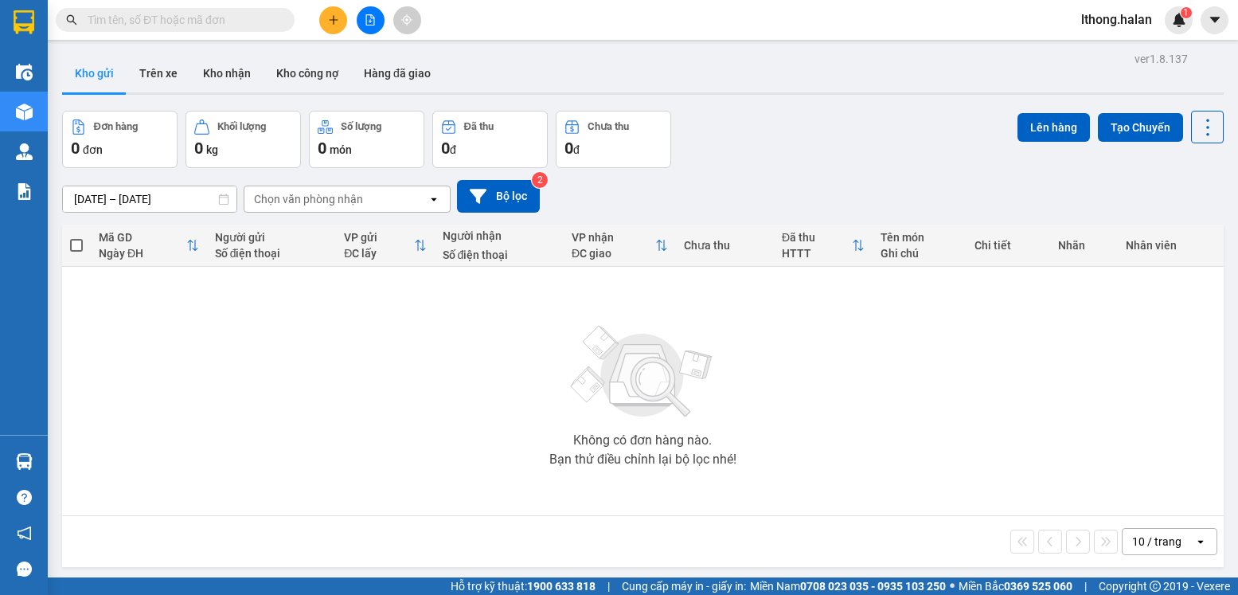
drag, startPoint x: 839, startPoint y: 367, endPoint x: 236, endPoint y: 51, distance: 680.8
click at [838, 367] on section "Kết quả tìm kiếm ( 16 ) Bộ lọc Mã ĐH Trạng thái Món hàng Thu hộ Tổng cước Chưa …" at bounding box center [619, 297] width 1238 height 595
click at [226, 79] on button "Kho nhận" at bounding box center [226, 73] width 73 height 38
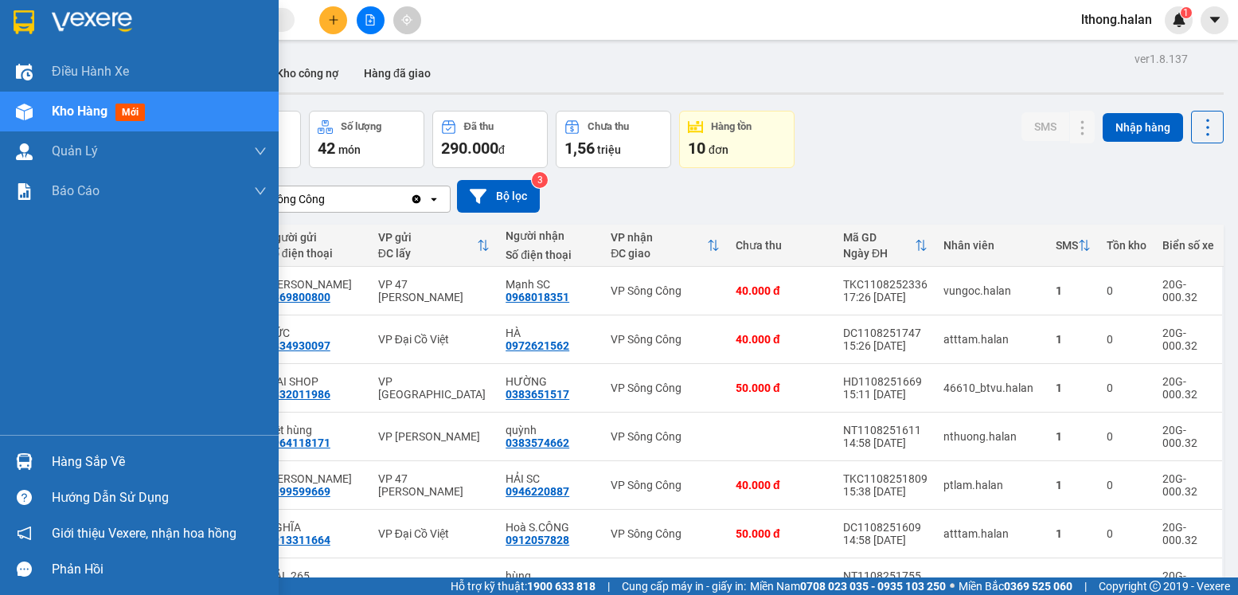
click at [71, 464] on div "Hàng sắp về" at bounding box center [159, 462] width 215 height 24
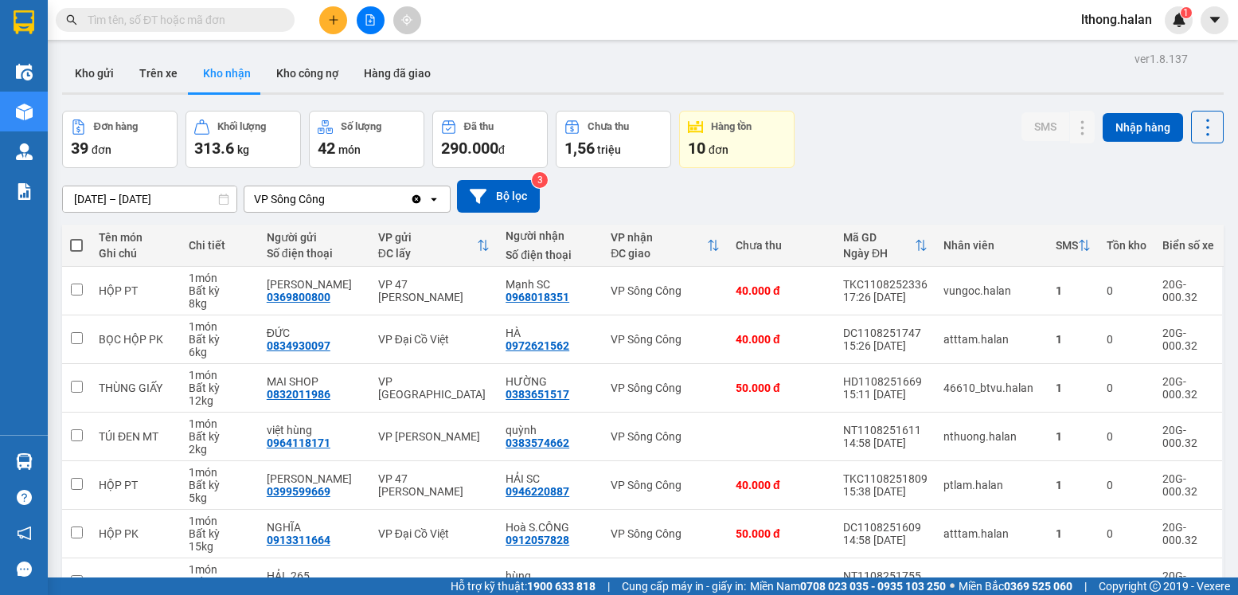
drag, startPoint x: 899, startPoint y: 150, endPoint x: 851, endPoint y: 147, distance: 47.9
click at [900, 149] on section "Kết quả tìm kiếm ( 16 ) Bộ lọc Mã ĐH Trạng thái Món hàng Thu hộ Tổng cước Chưa …" at bounding box center [619, 297] width 1238 height 595
click at [92, 78] on button "Kho gửi" at bounding box center [94, 73] width 65 height 38
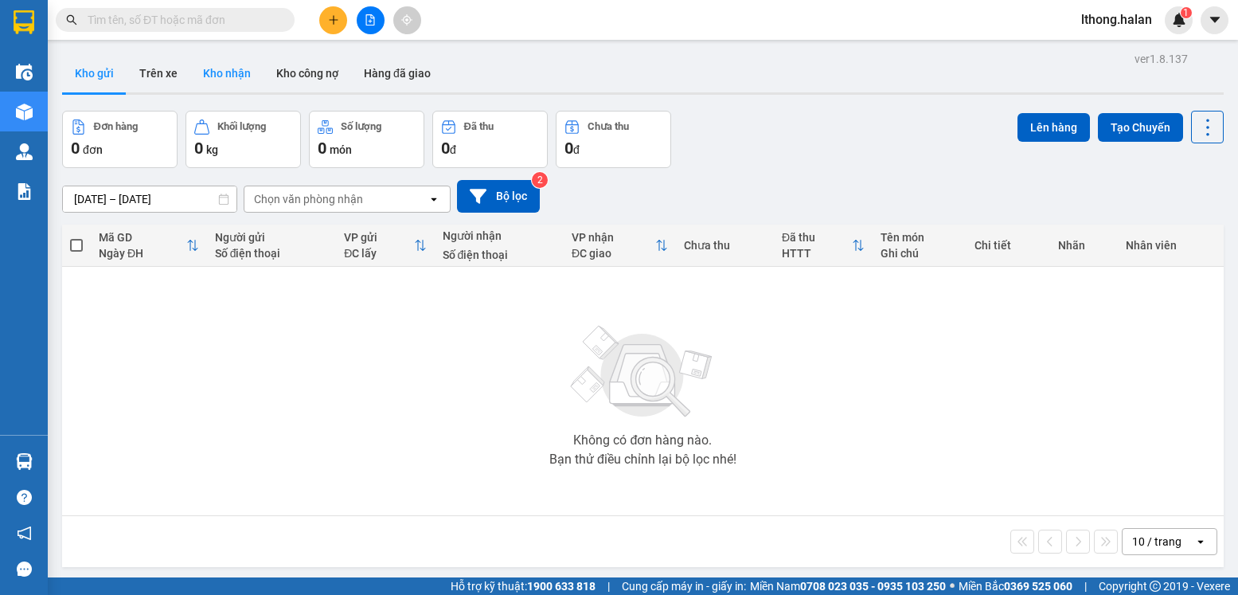
click at [223, 70] on button "Kho nhận" at bounding box center [226, 73] width 73 height 38
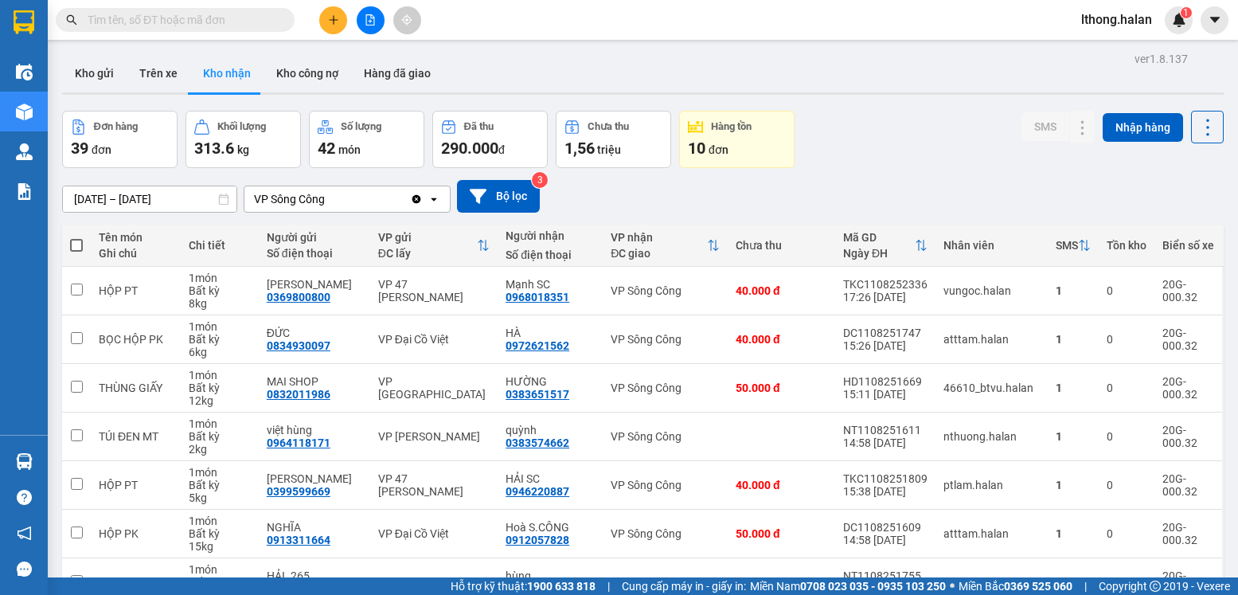
scroll to position [239, 0]
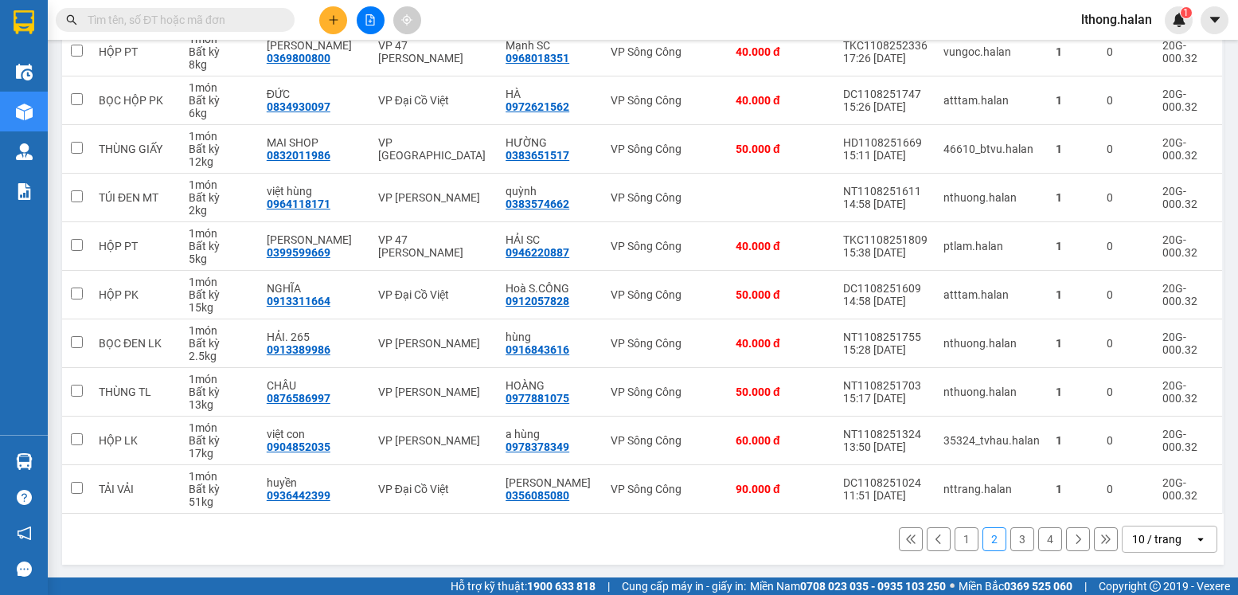
click at [957, 538] on button "1" at bounding box center [967, 539] width 24 height 24
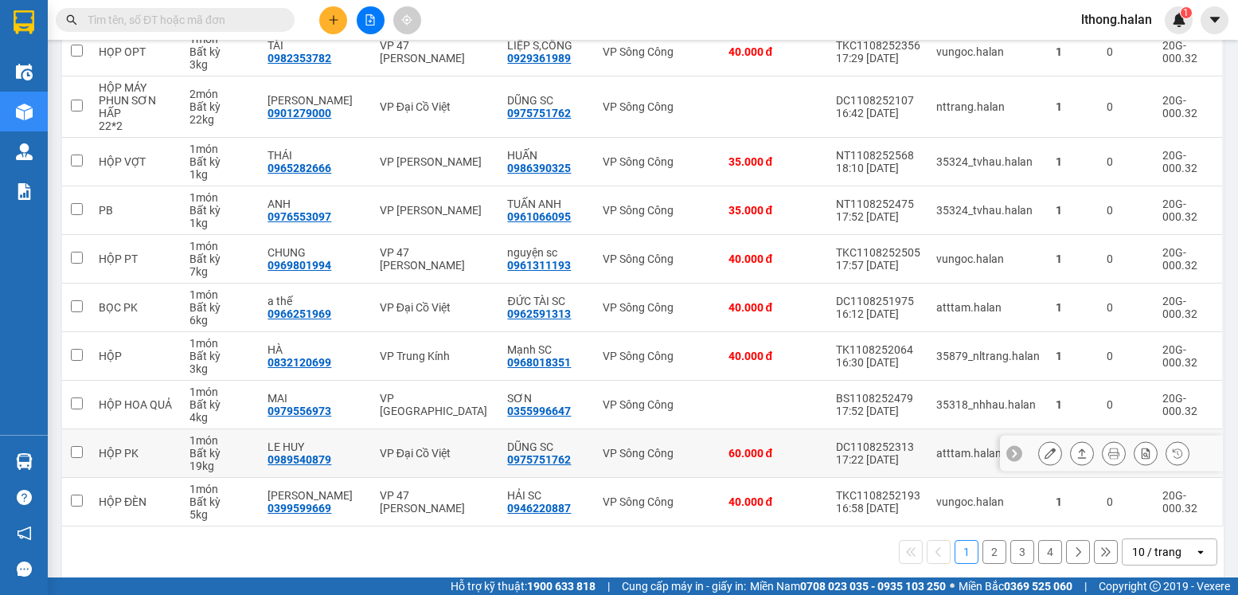
scroll to position [253, 0]
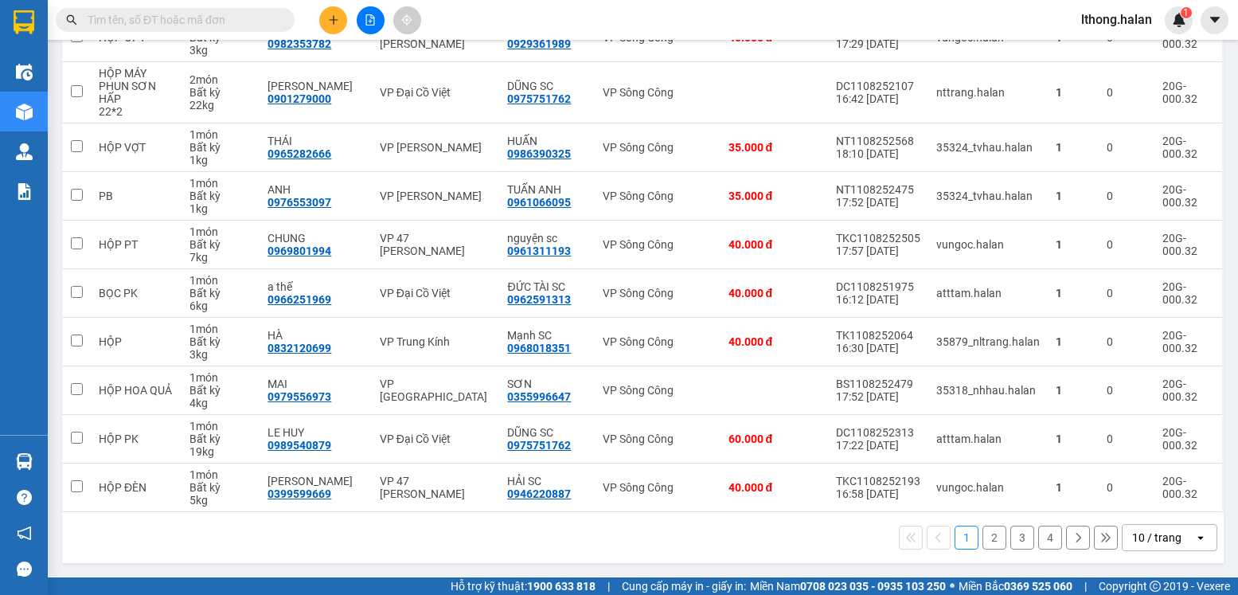
click at [983, 538] on button "2" at bounding box center [995, 538] width 24 height 24
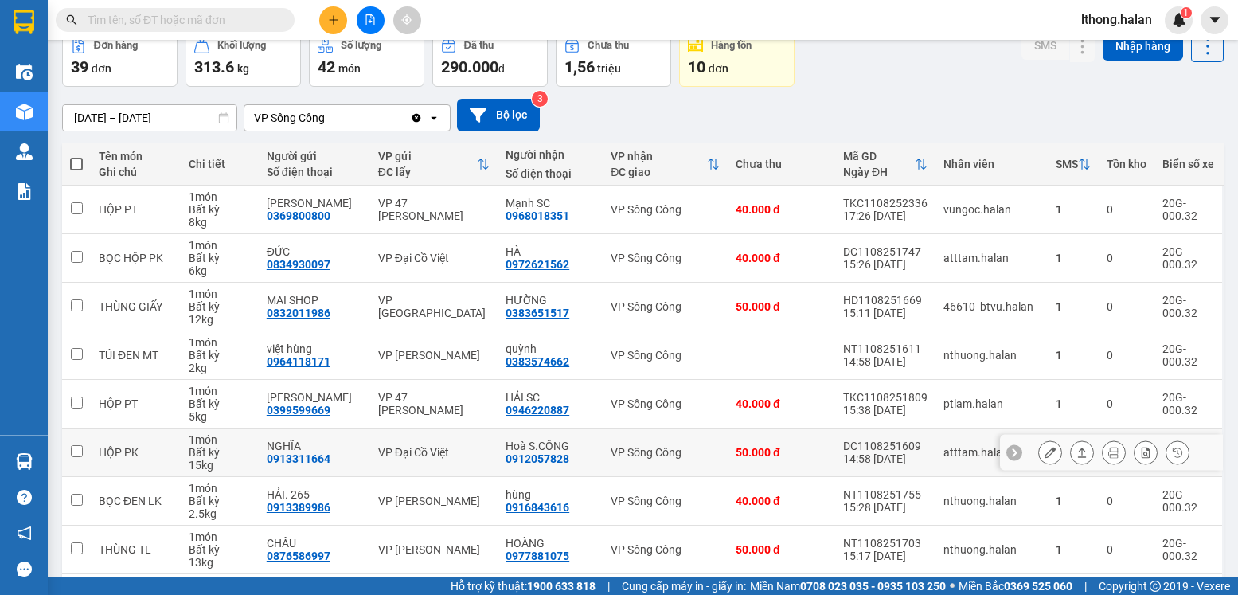
scroll to position [241, 0]
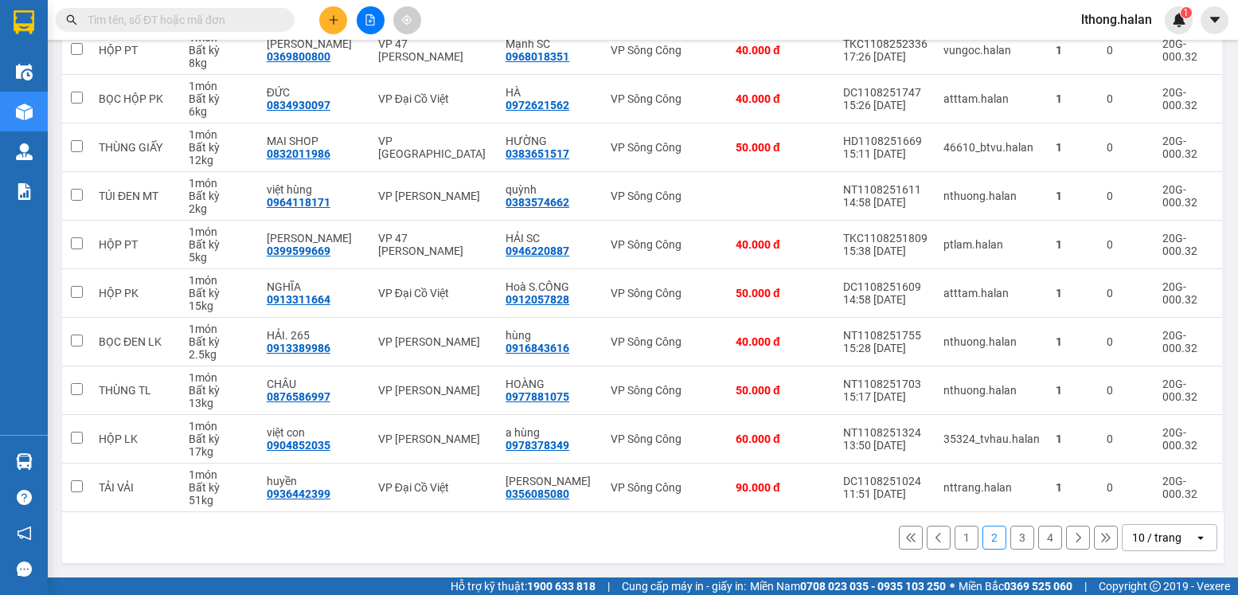
click at [1011, 538] on button "3" at bounding box center [1023, 538] width 24 height 24
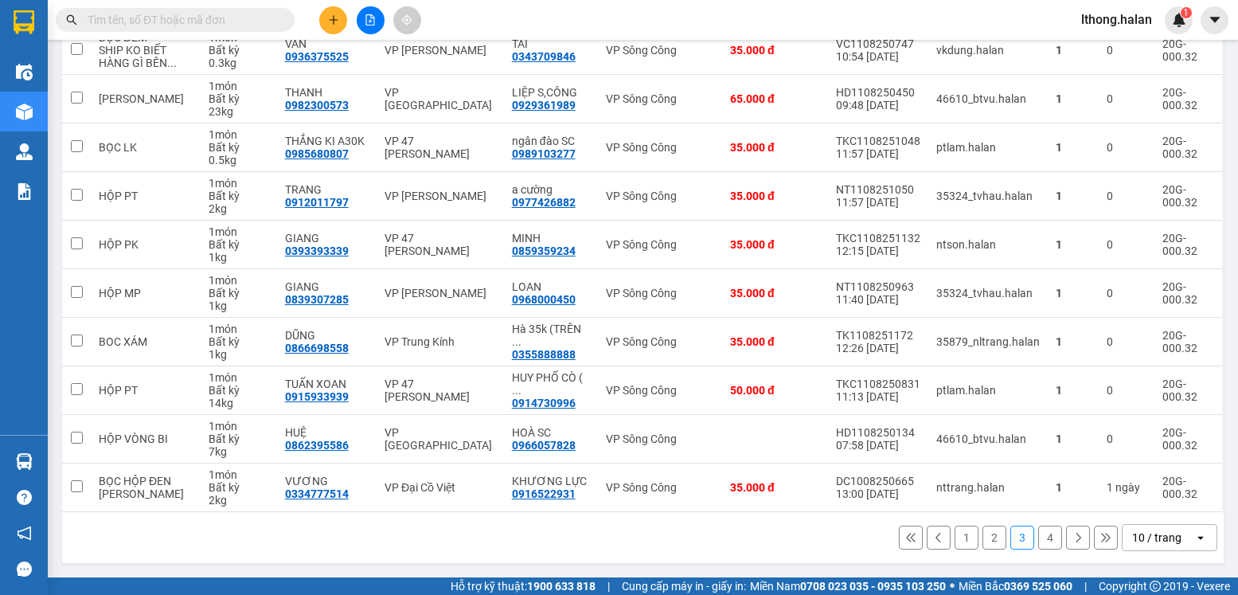
click at [1039, 537] on button "4" at bounding box center [1051, 538] width 24 height 24
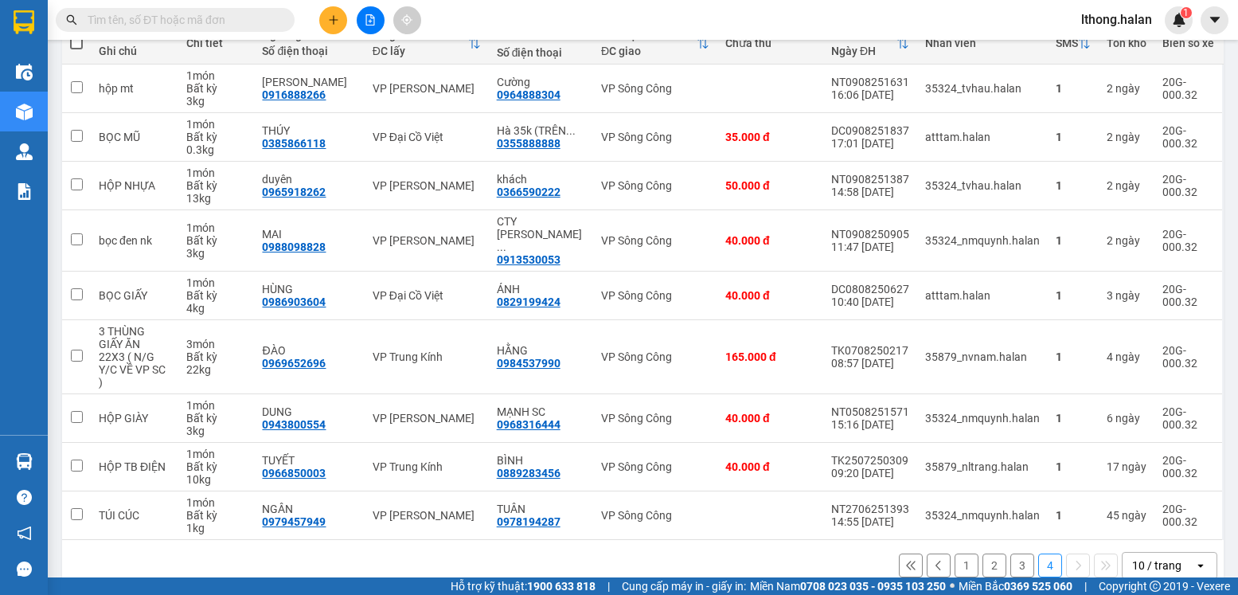
scroll to position [205, 0]
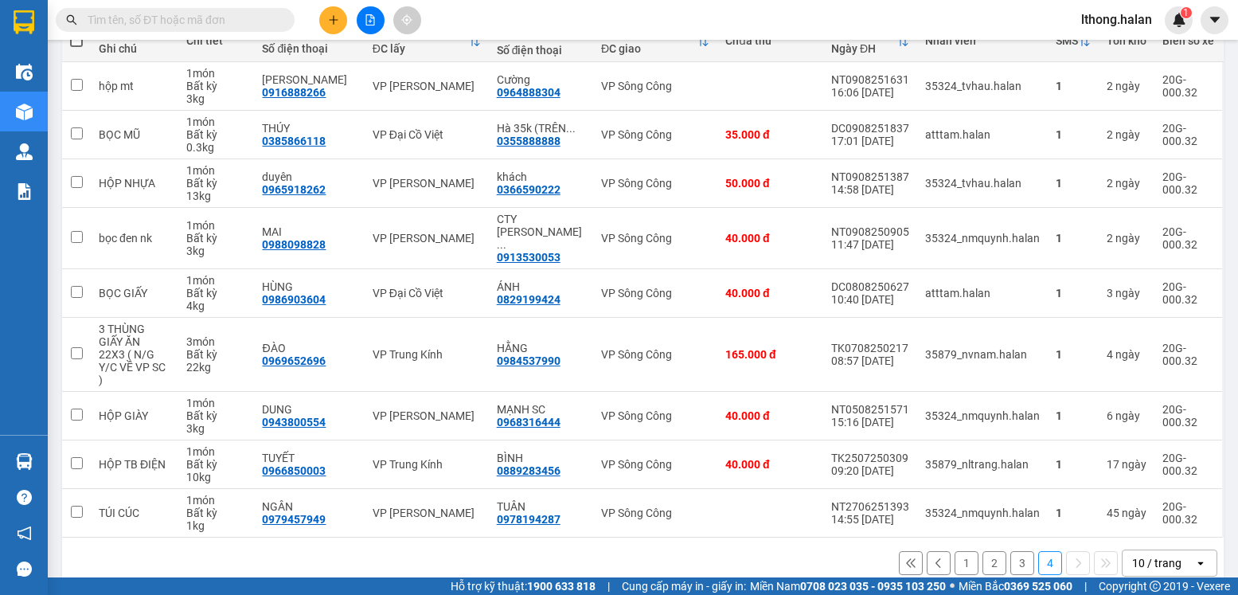
drag, startPoint x: 1044, startPoint y: 538, endPoint x: 1030, endPoint y: 530, distance: 16.0
click at [1043, 551] on button "4" at bounding box center [1051, 563] width 24 height 24
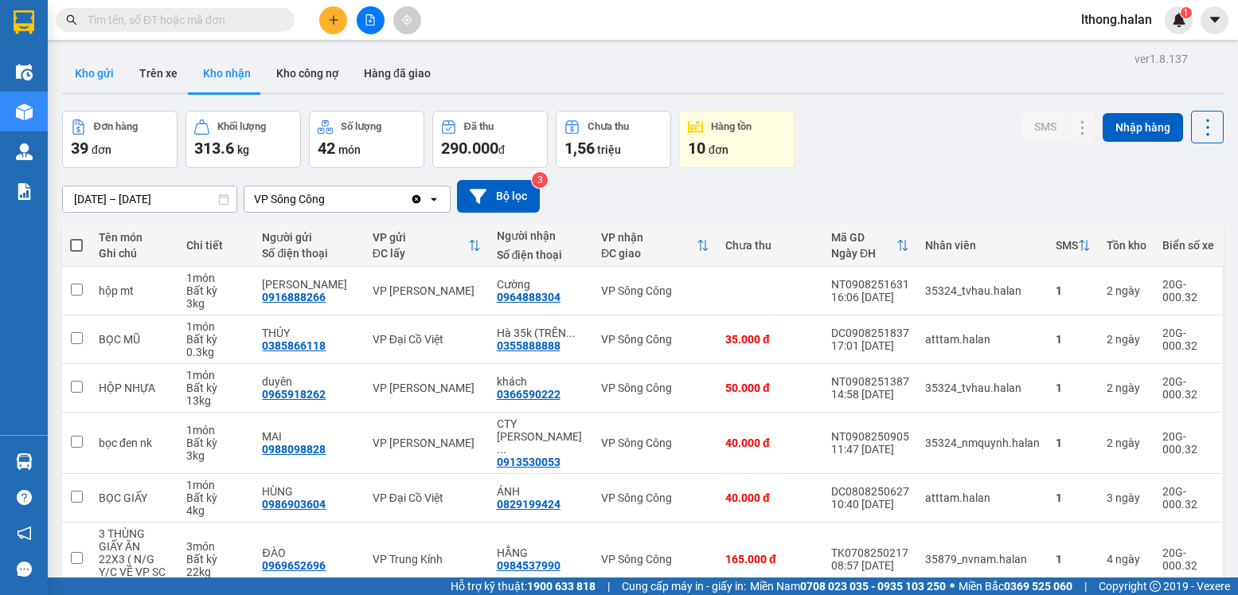
click at [97, 73] on button "Kho gửi" at bounding box center [94, 73] width 65 height 38
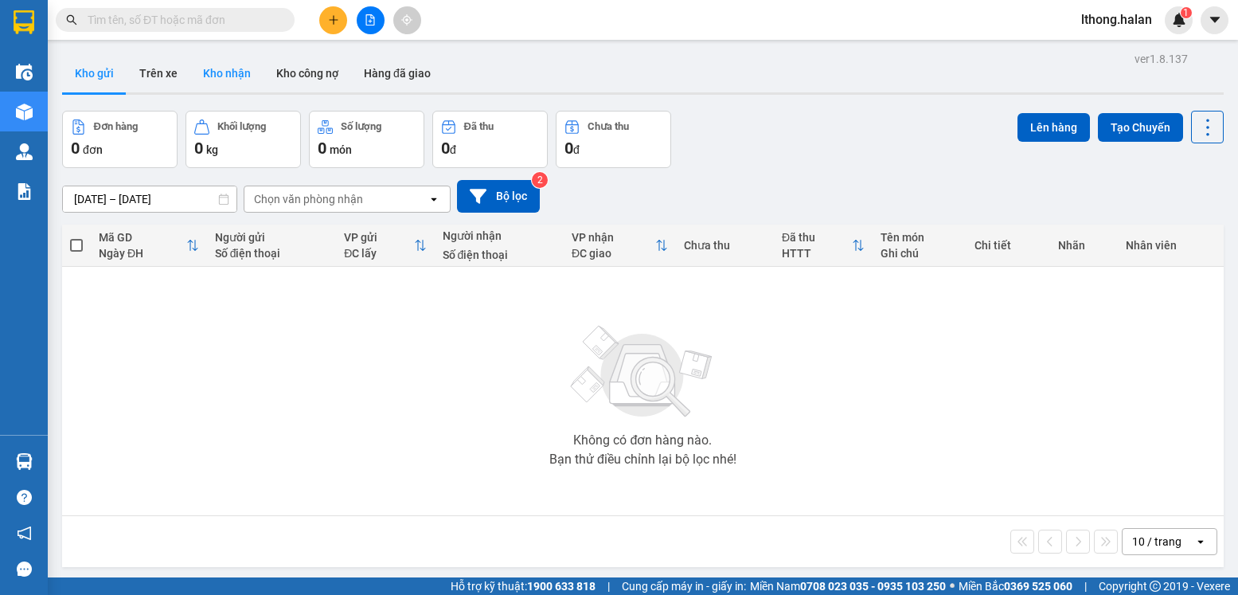
click at [231, 72] on button "Kho nhận" at bounding box center [226, 73] width 73 height 38
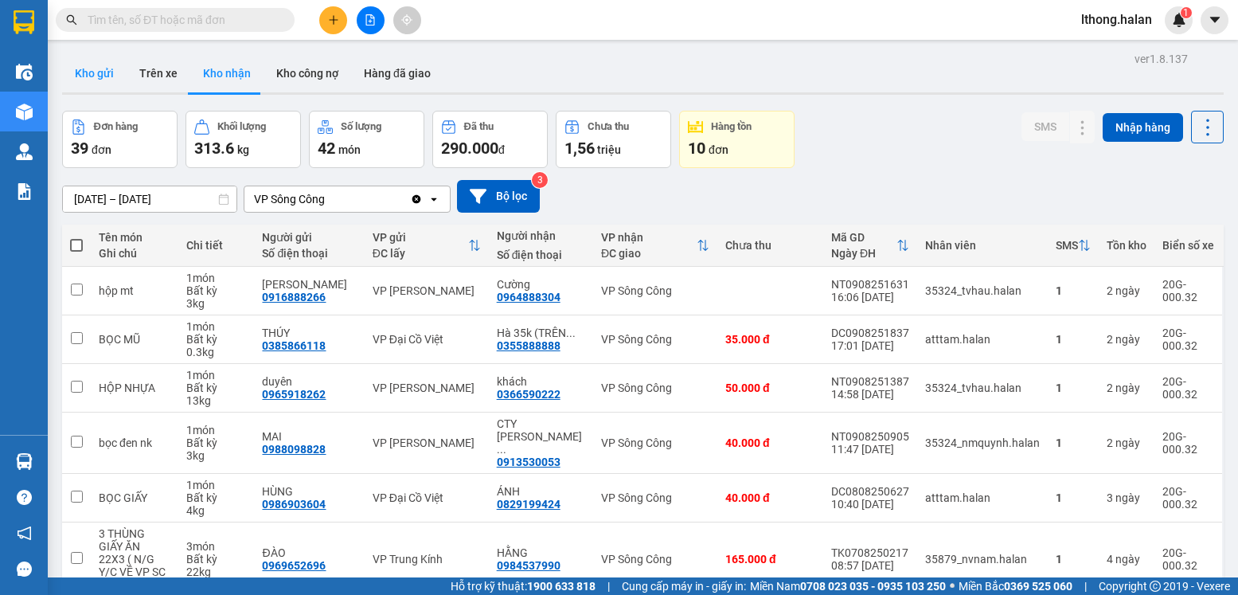
click at [88, 71] on button "Kho gửi" at bounding box center [94, 73] width 65 height 38
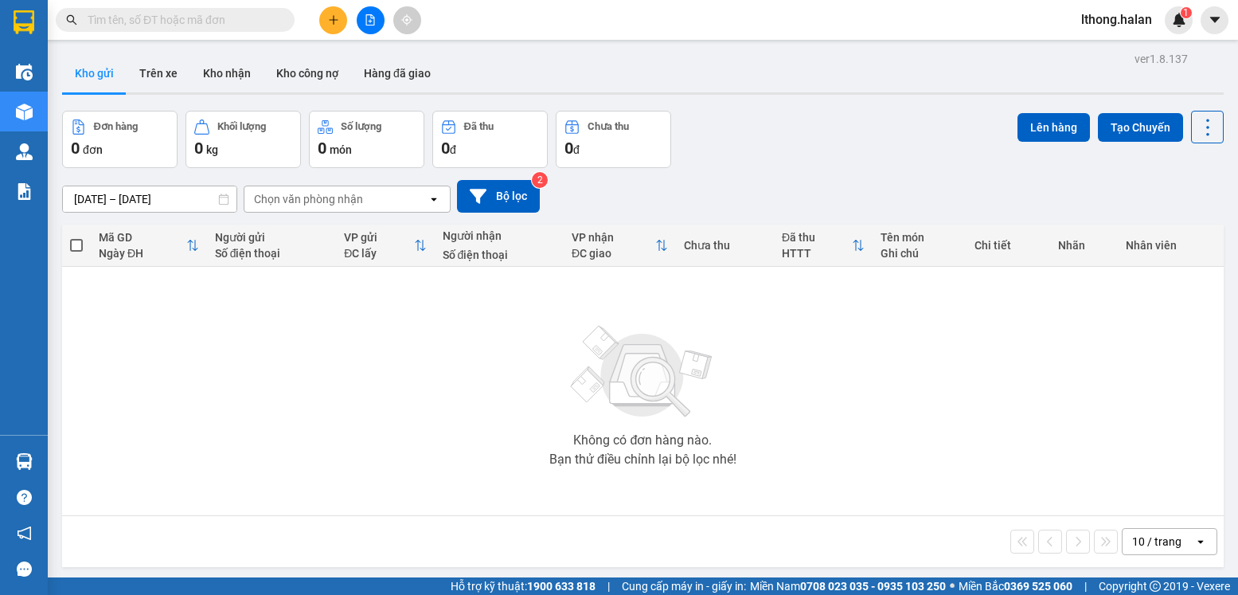
click at [237, 14] on input "text" at bounding box center [182, 20] width 188 height 18
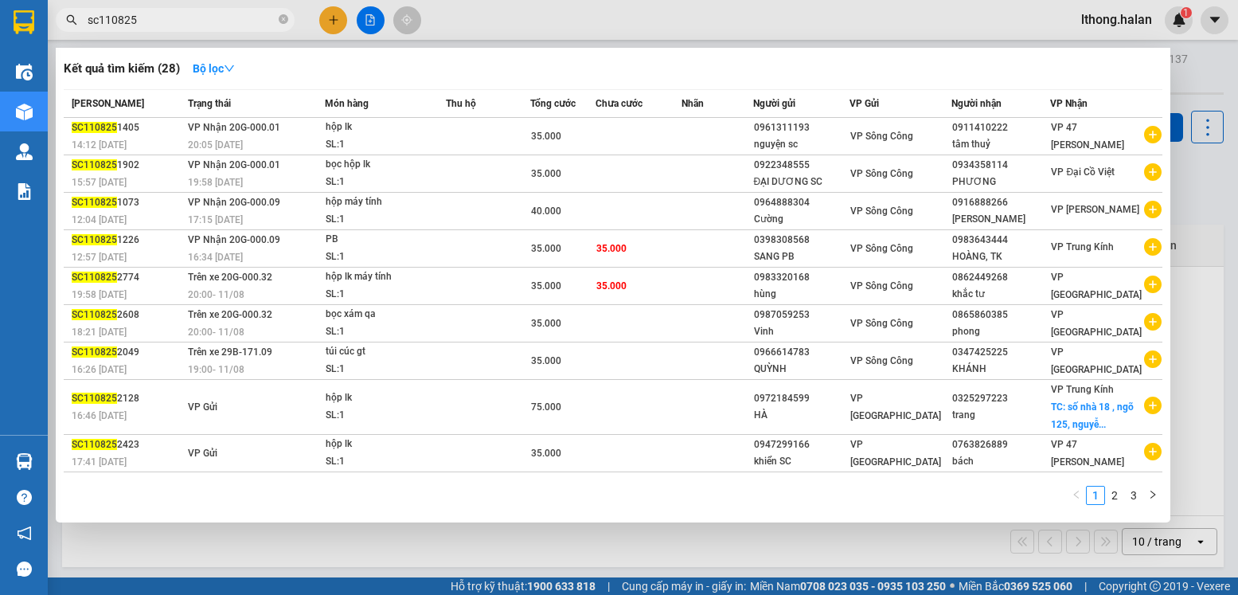
click at [99, 22] on input "sc110825" at bounding box center [182, 20] width 188 height 18
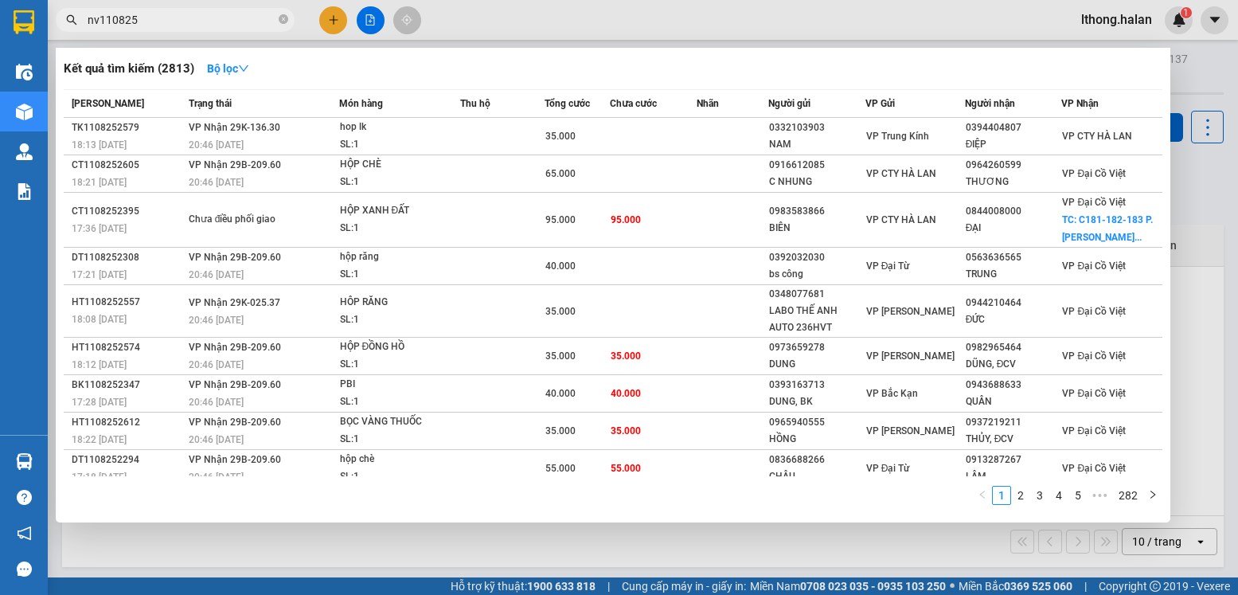
type input "nvc110825"
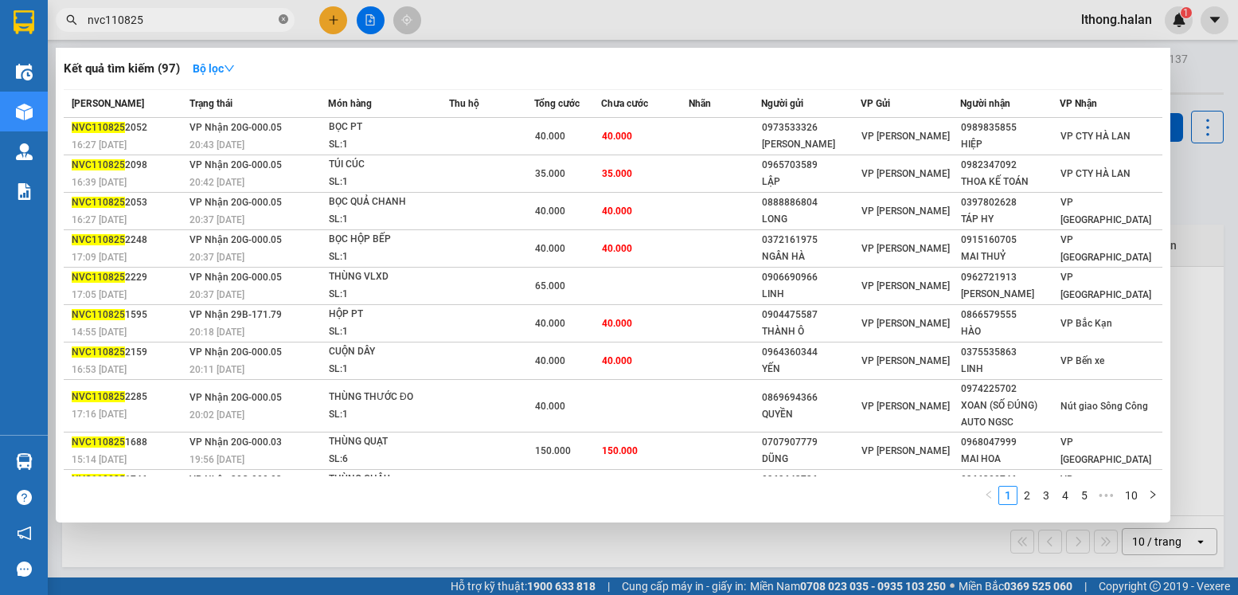
click at [284, 22] on icon "close-circle" at bounding box center [284, 19] width 10 height 10
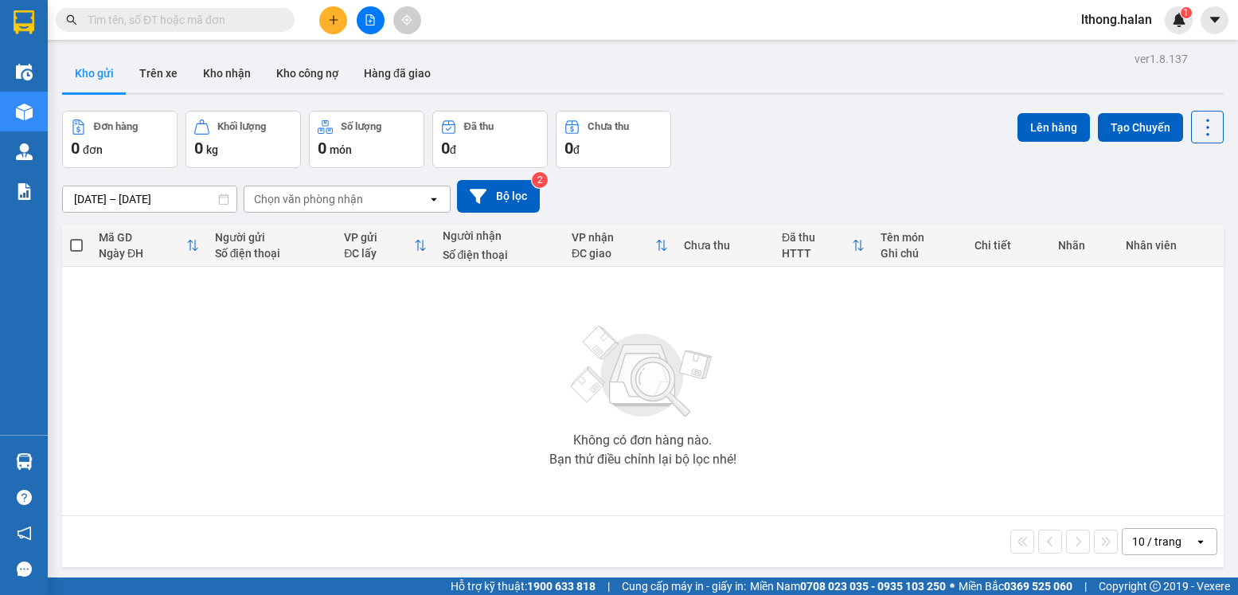
click at [237, 20] on input "text" at bounding box center [182, 20] width 188 height 18
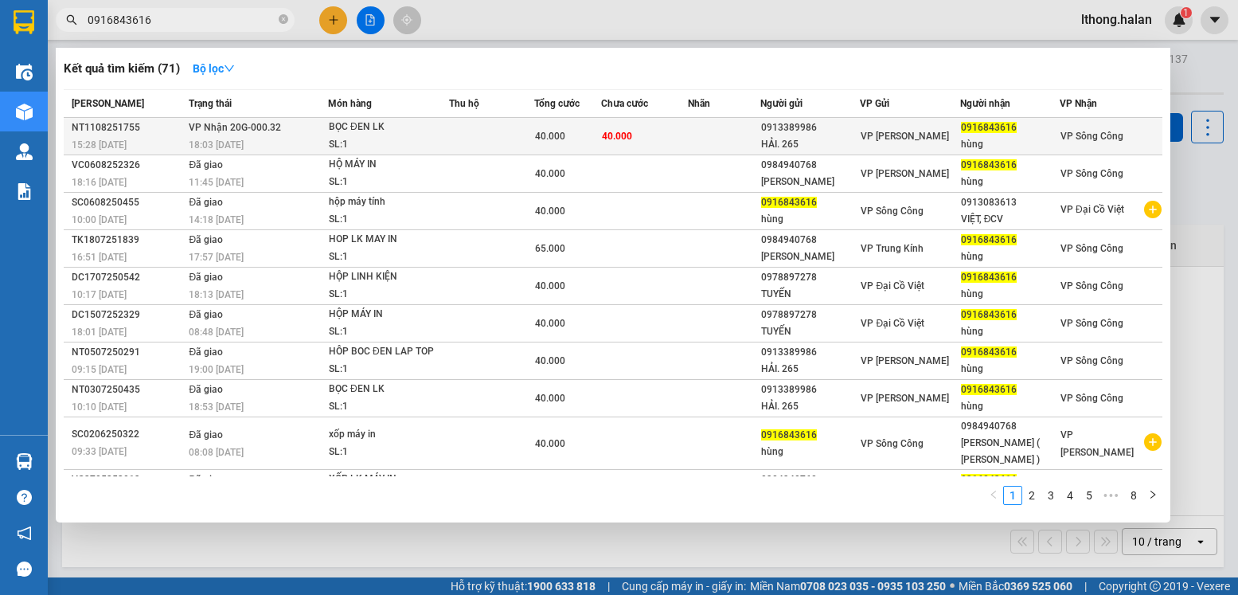
type input "0916843616"
click at [629, 141] on span "40.000" at bounding box center [617, 136] width 30 height 11
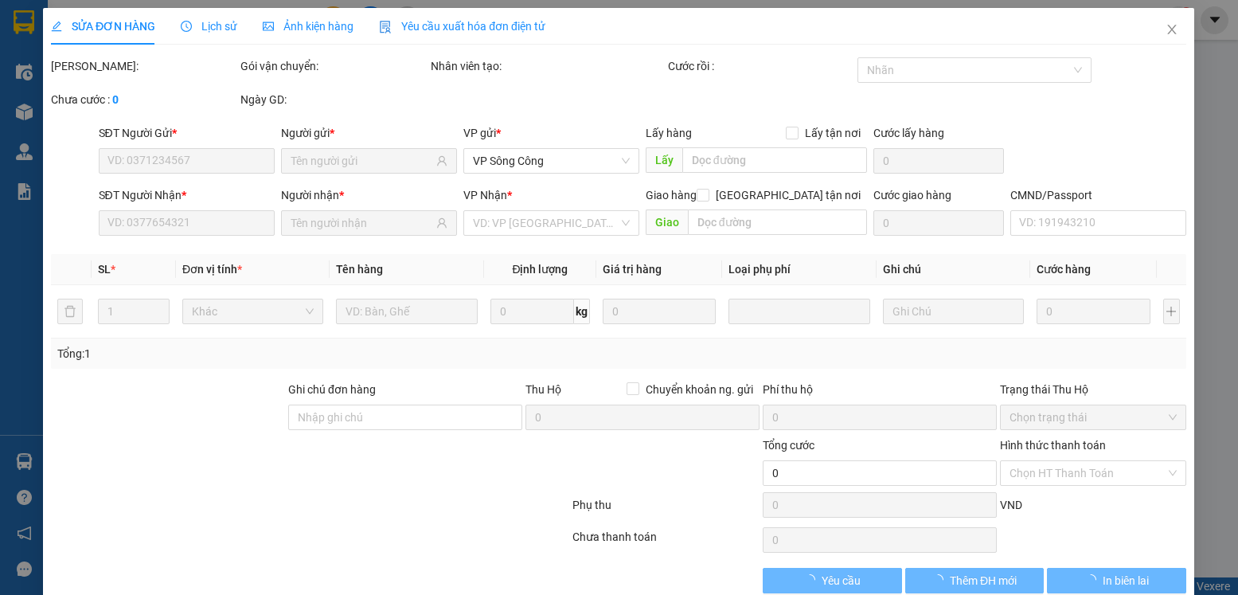
type input "0913389986"
type input "HẢI. 265"
type input "0916843616"
type input "hùng"
type input "40.000"
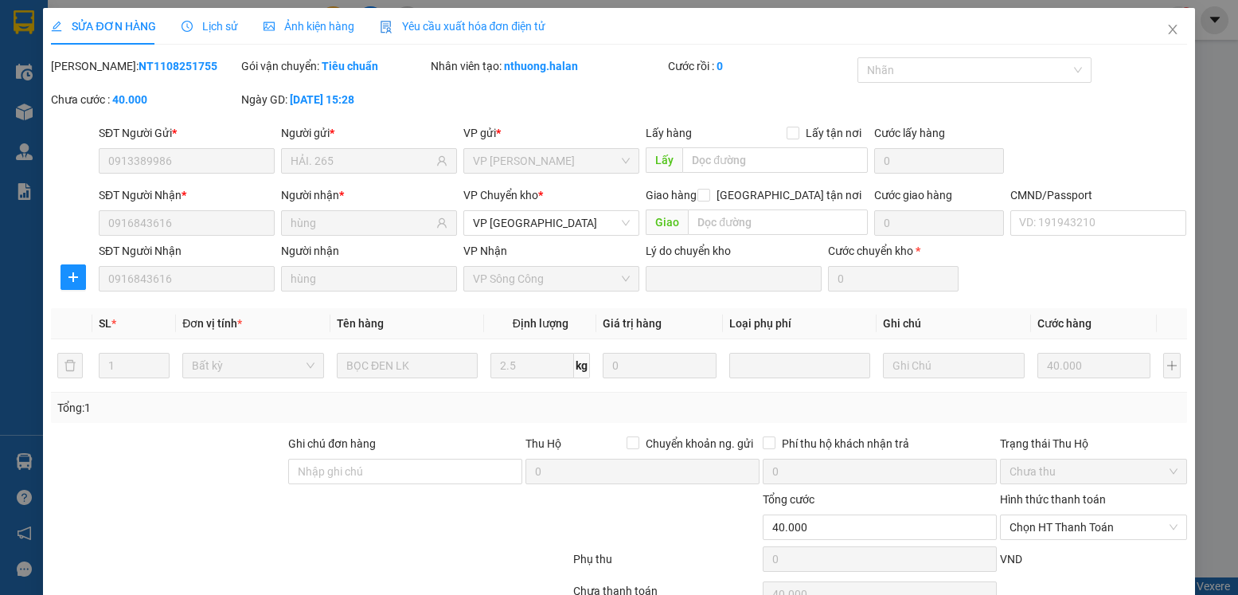
scroll to position [84, 0]
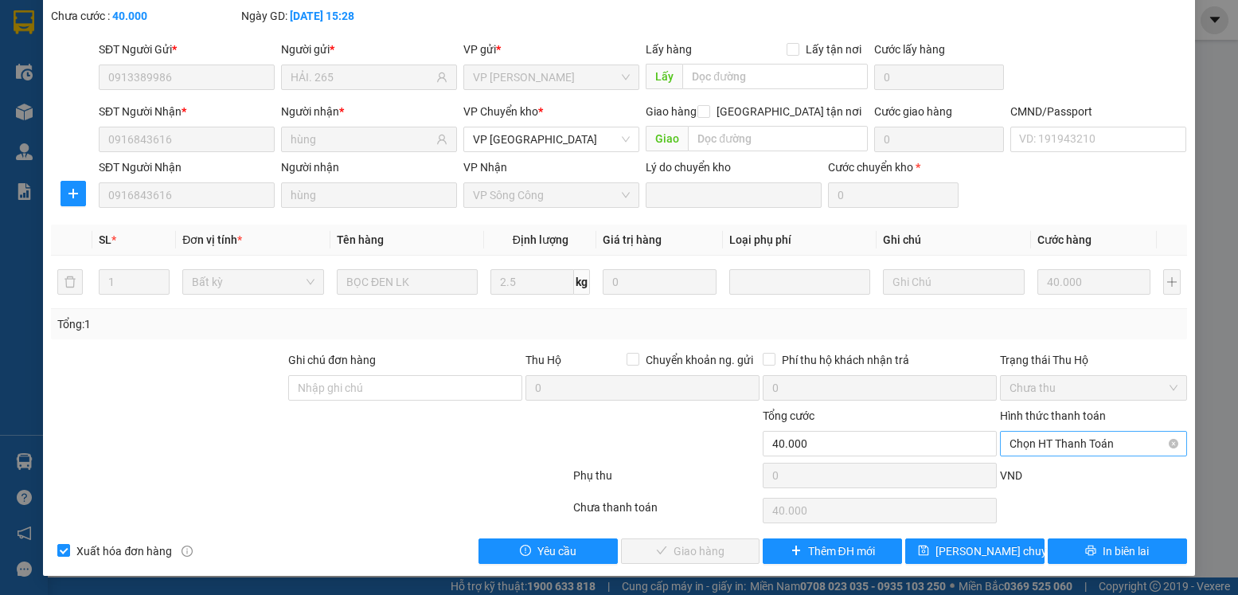
click at [1098, 447] on span "Chọn HT Thanh Toán" at bounding box center [1093, 444] width 167 height 24
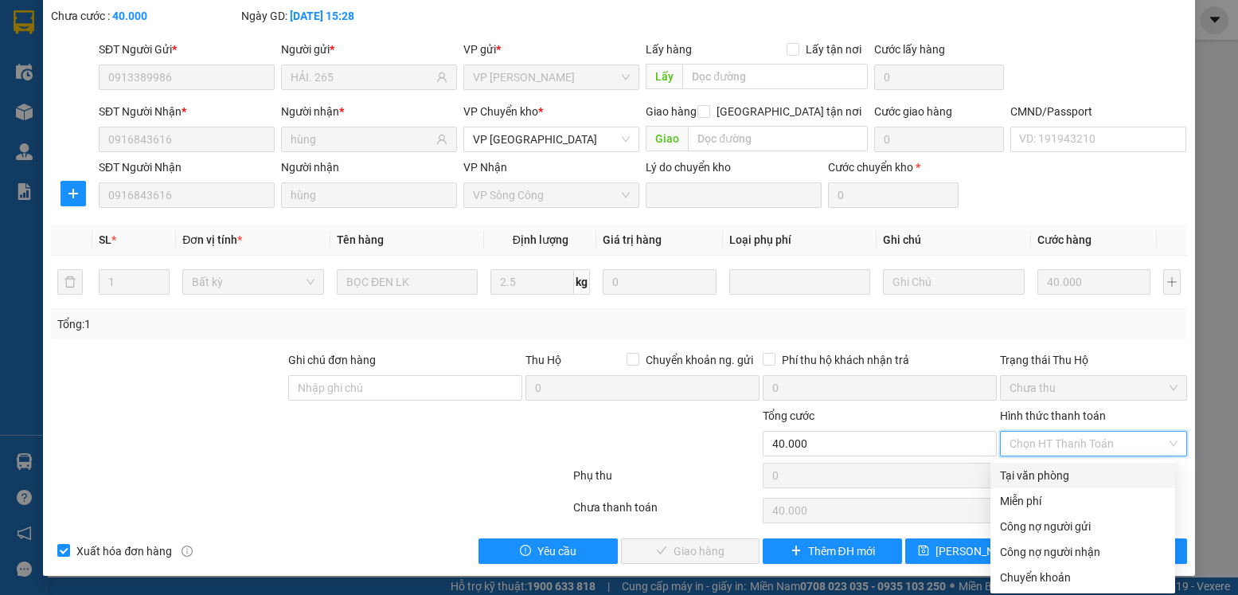
click at [1033, 475] on div "Tại văn phòng" at bounding box center [1083, 476] width 166 height 18
type input "0"
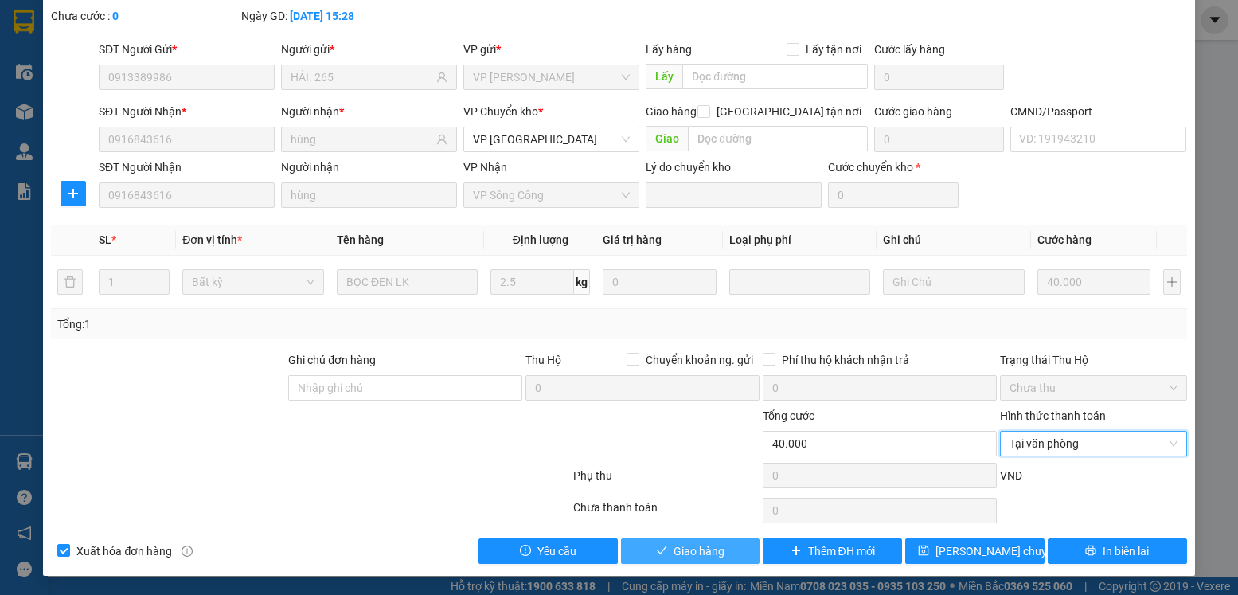
click at [710, 541] on button "Giao hàng" at bounding box center [690, 550] width 139 height 25
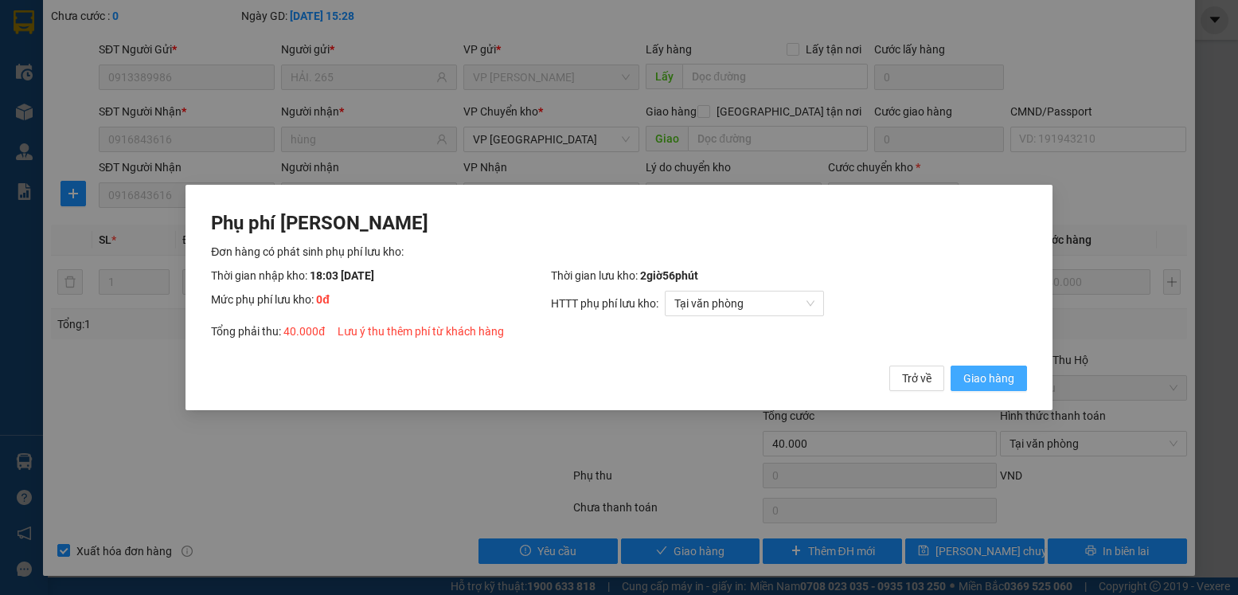
click at [985, 374] on span "Giao hàng" at bounding box center [989, 379] width 51 height 18
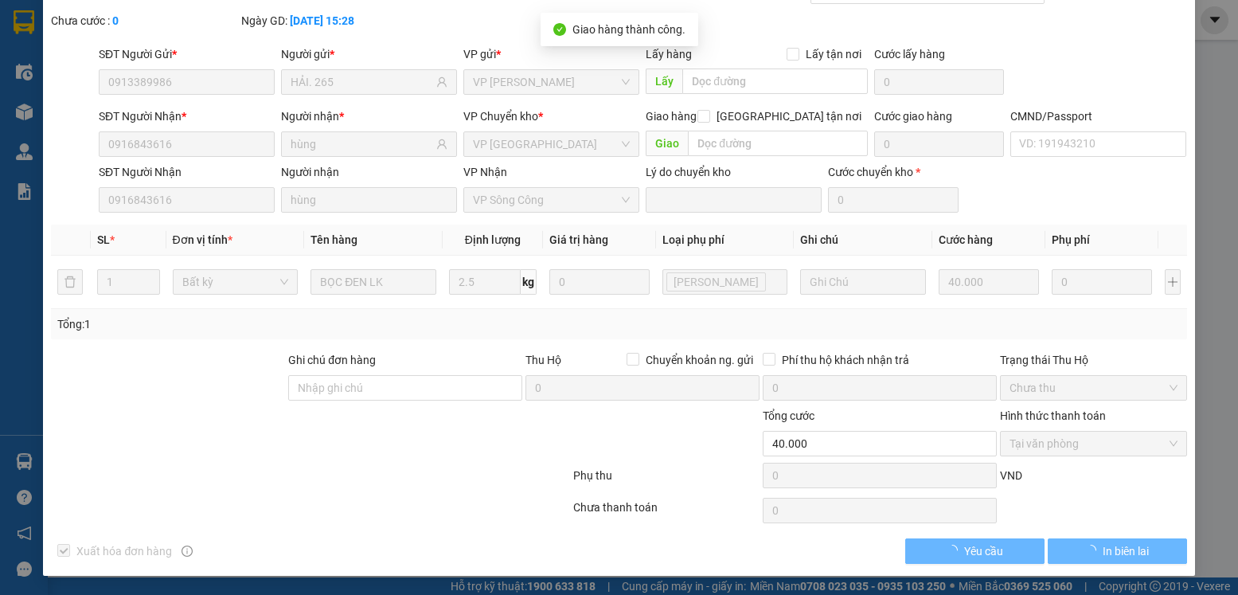
scroll to position [0, 0]
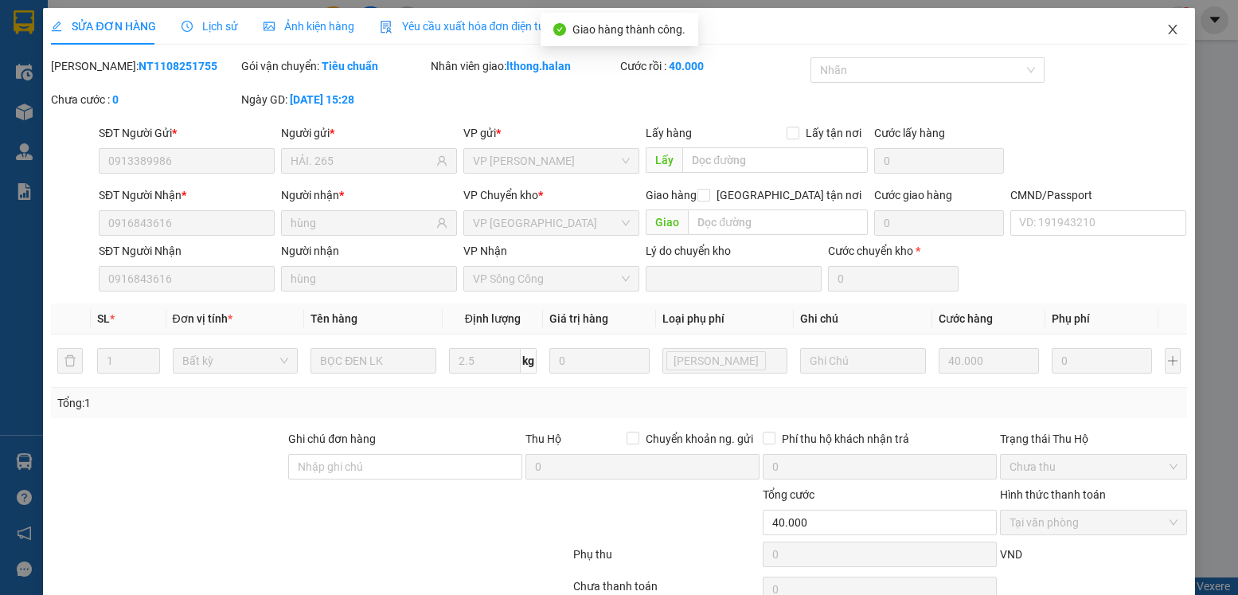
click at [1168, 33] on icon "close" at bounding box center [1172, 30] width 9 height 10
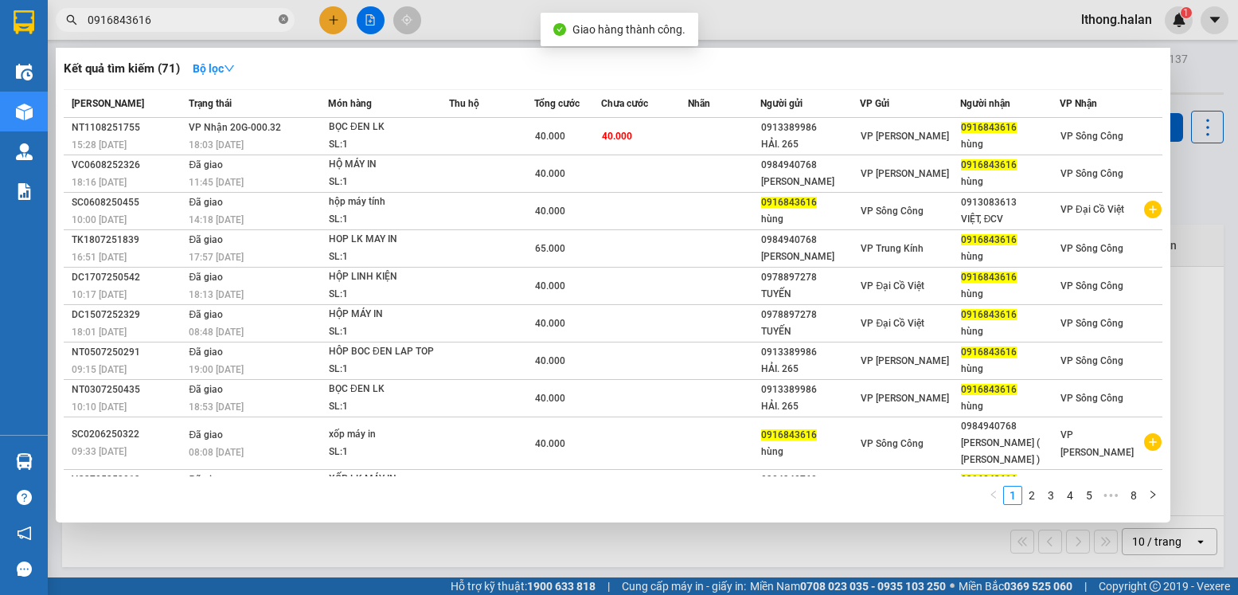
click at [283, 20] on icon "close-circle" at bounding box center [284, 19] width 10 height 10
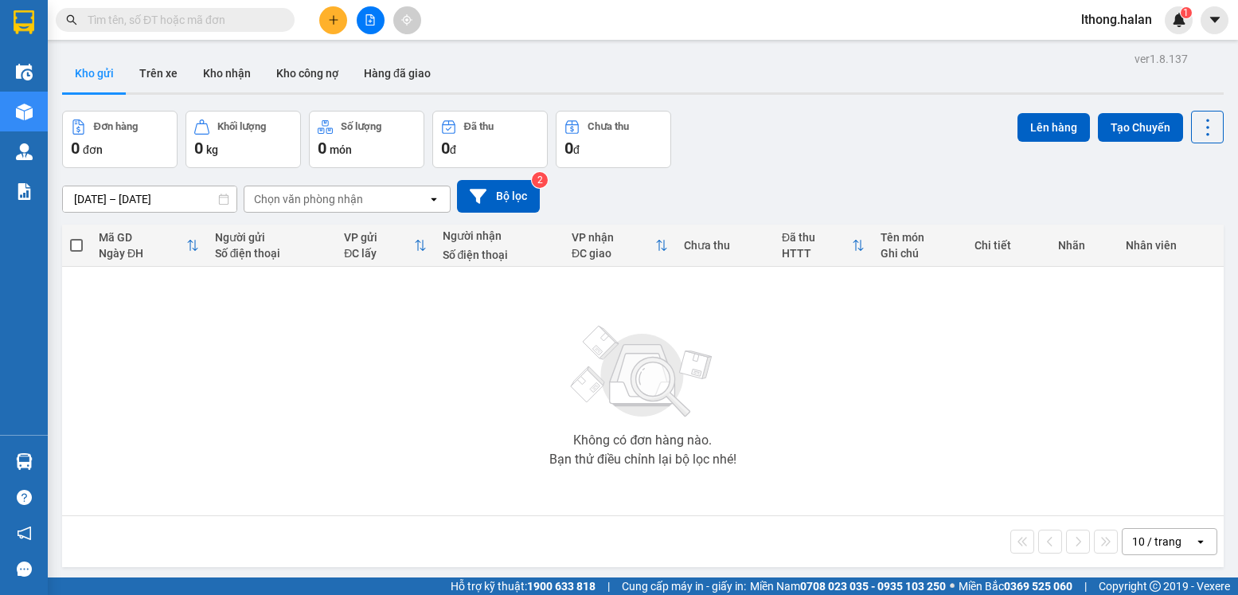
click at [230, 17] on input "text" at bounding box center [182, 20] width 188 height 18
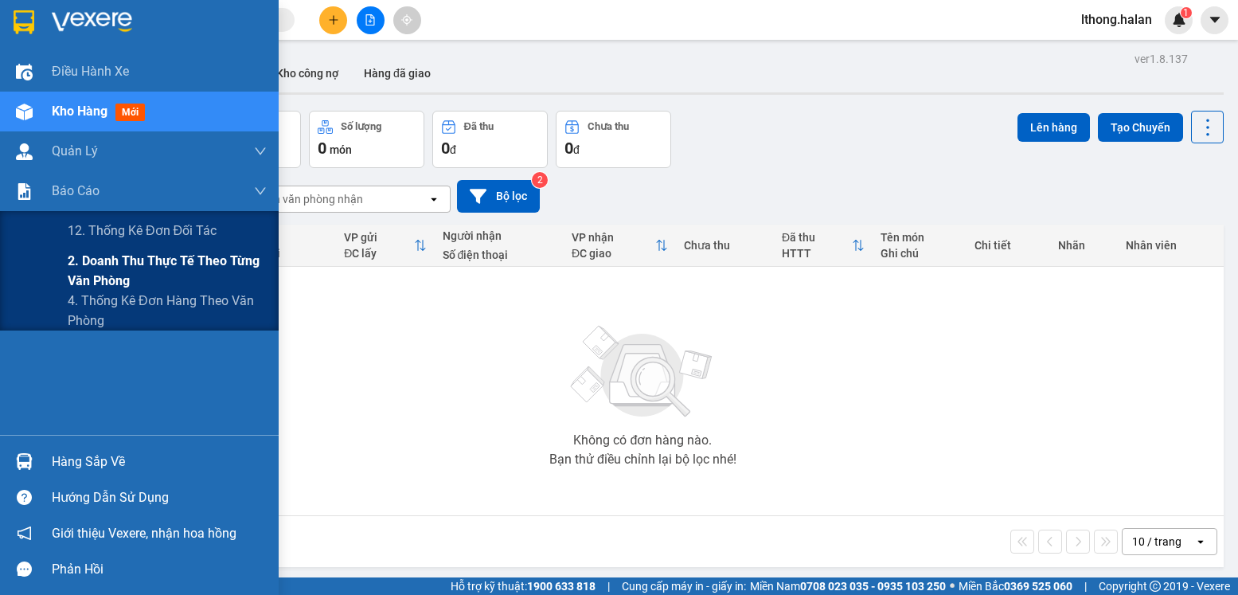
click at [177, 259] on span "2. Doanh thu thực tế theo từng văn phòng" at bounding box center [167, 271] width 199 height 40
